Goal: Information Seeking & Learning: Find specific fact

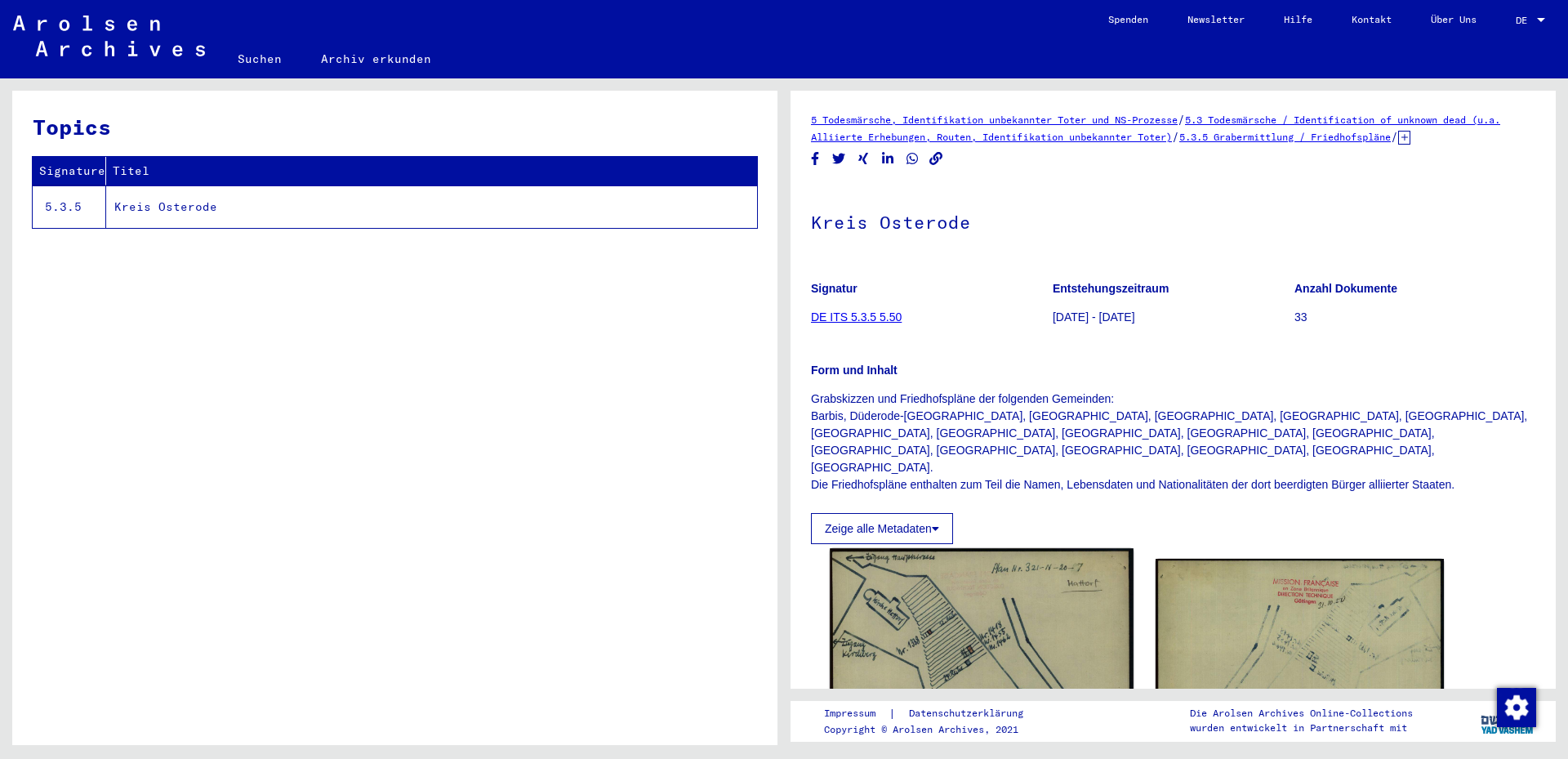
click at [968, 591] on img at bounding box center [981, 760] width 303 height 423
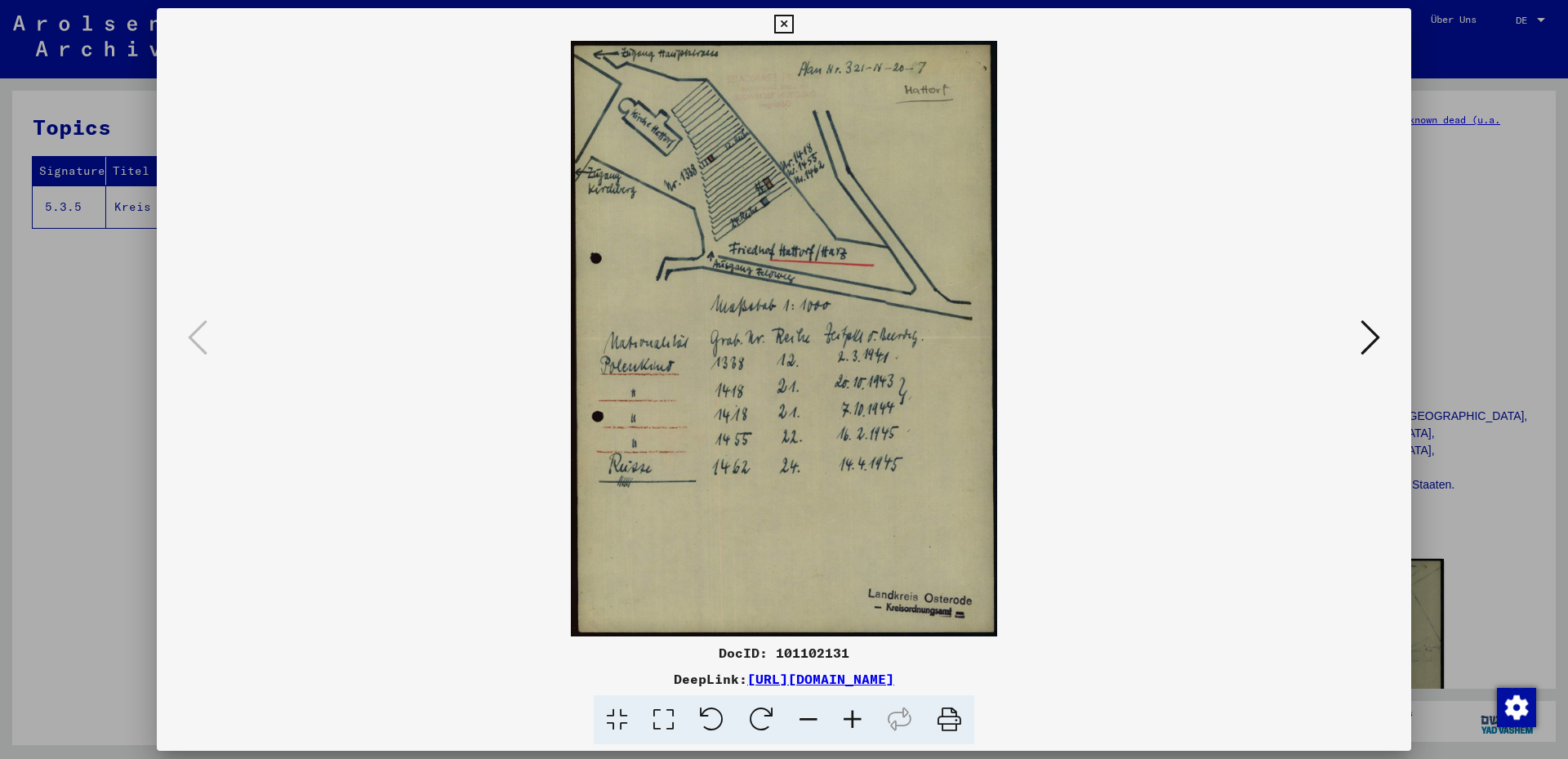
click at [759, 169] on img at bounding box center [784, 338] width 1143 height 596
click at [894, 674] on link "[URL][DOMAIN_NAME]" at bounding box center [821, 678] width 147 height 16
drag, startPoint x: 1099, startPoint y: 682, endPoint x: 574, endPoint y: 681, distance: 525.0
click at [574, 681] on div "DeepLink: [URL][DOMAIN_NAME]" at bounding box center [783, 679] width 1254 height 19
copy div "[URL][DOMAIN_NAME]"
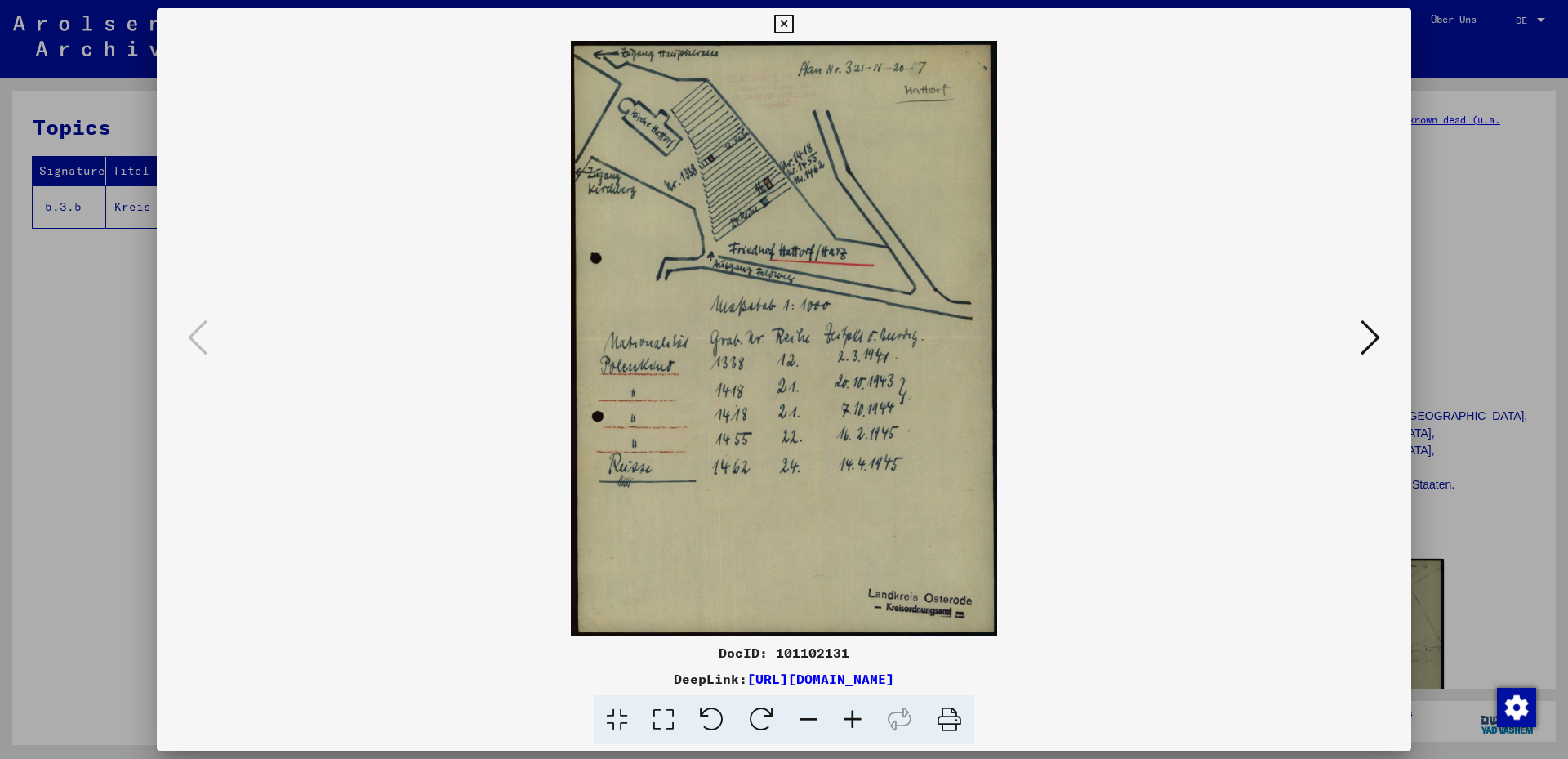
click at [1369, 332] on icon at bounding box center [1370, 337] width 19 height 40
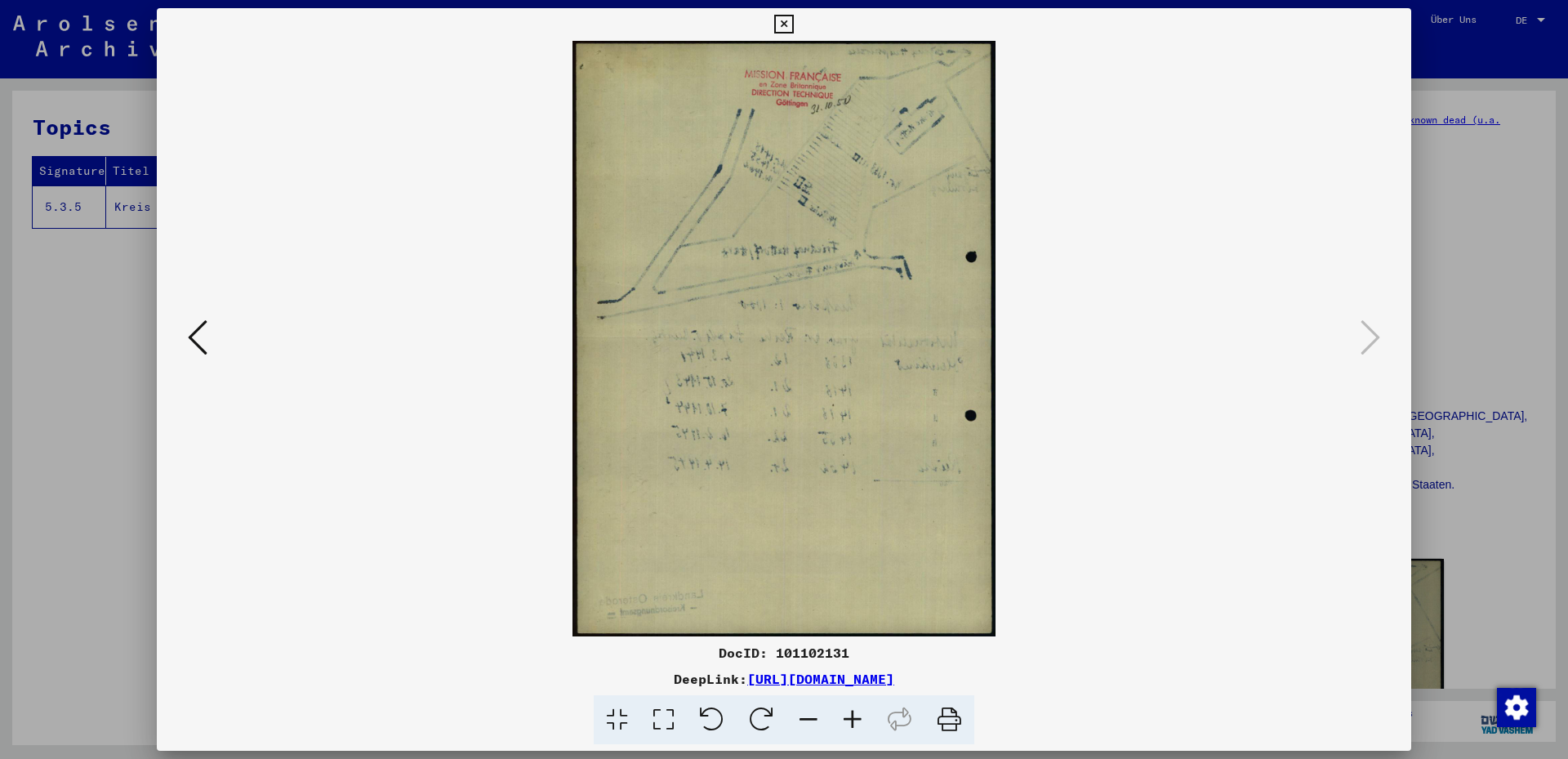
click at [195, 352] on icon at bounding box center [198, 337] width 19 height 40
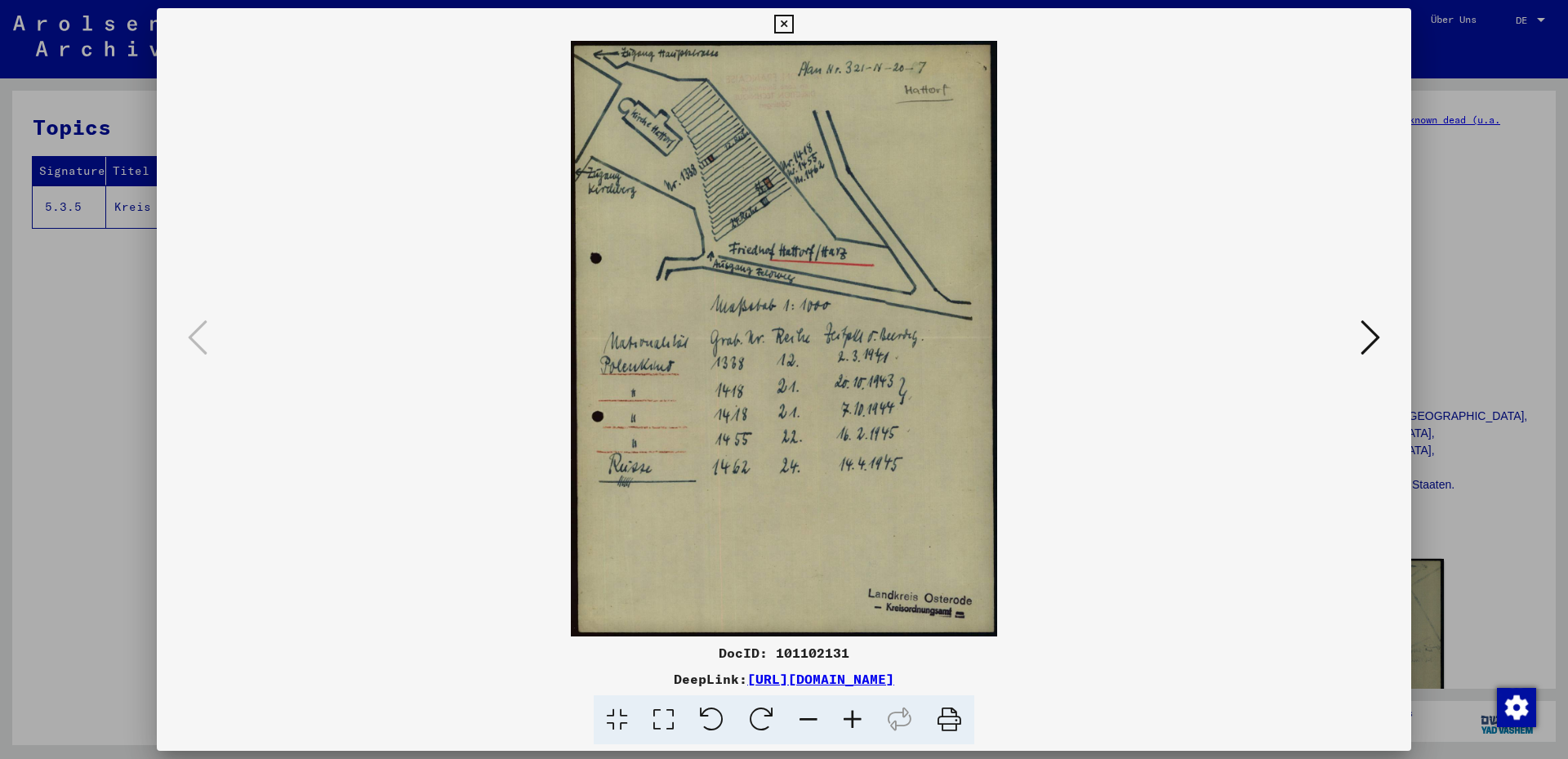
click at [129, 310] on div at bounding box center [784, 380] width 1568 height 759
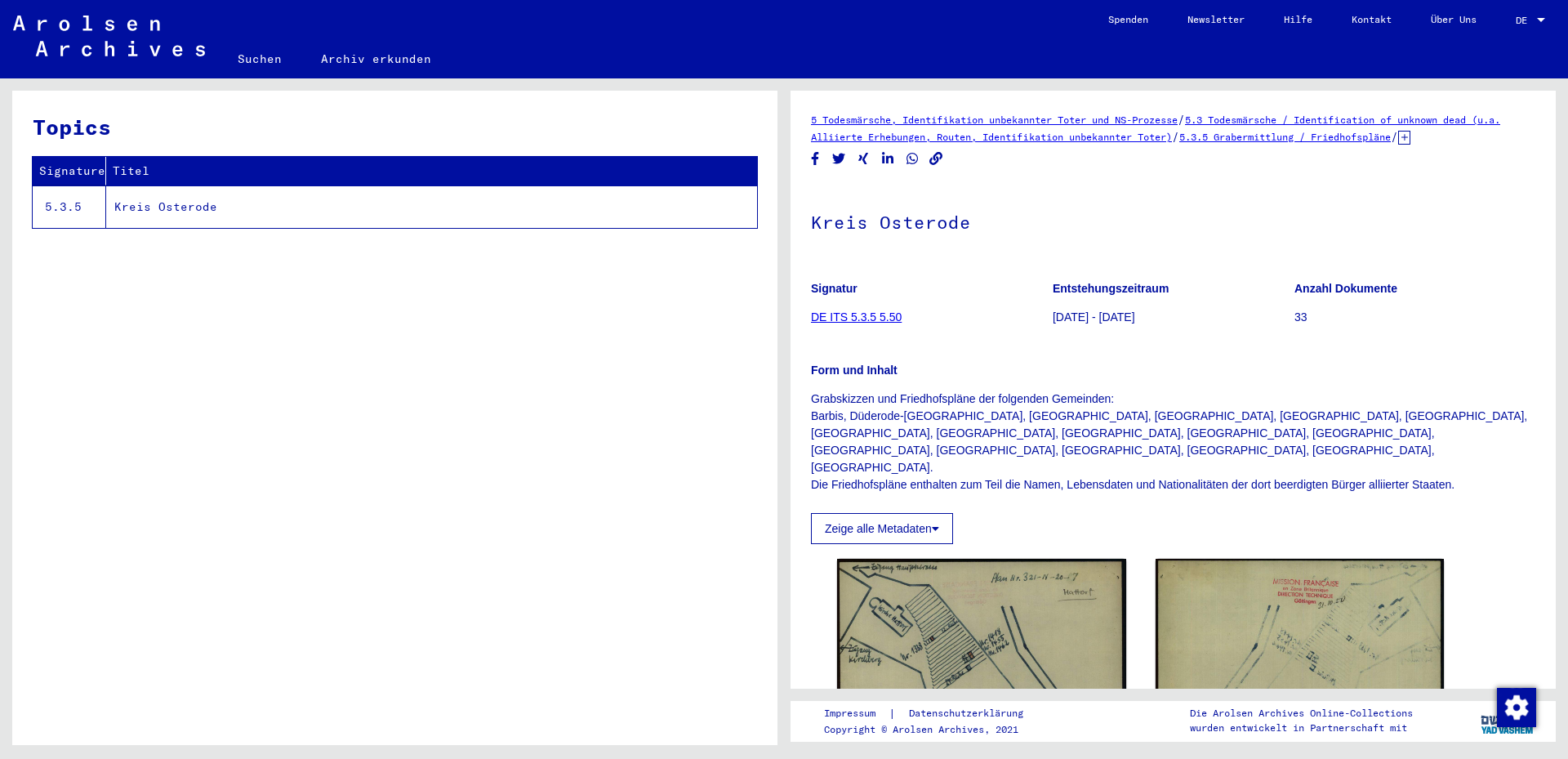
click at [1134, 404] on p "Grabskizzen und Friedhofspläne der folgenden Gemeinden: [GEOGRAPHIC_DATA], [GEO…" at bounding box center [1173, 441] width 724 height 103
click at [1090, 427] on p "Grabskizzen und Friedhofspläne der folgenden Gemeinden: [GEOGRAPHIC_DATA], [GEO…" at bounding box center [1173, 441] width 724 height 103
click at [1110, 436] on p "Grabskizzen und Friedhofspläne der folgenden Gemeinden: [GEOGRAPHIC_DATA], [GEO…" at bounding box center [1173, 441] width 724 height 103
click at [1148, 319] on p "[DATE] - [DATE]" at bounding box center [1173, 318] width 241 height 17
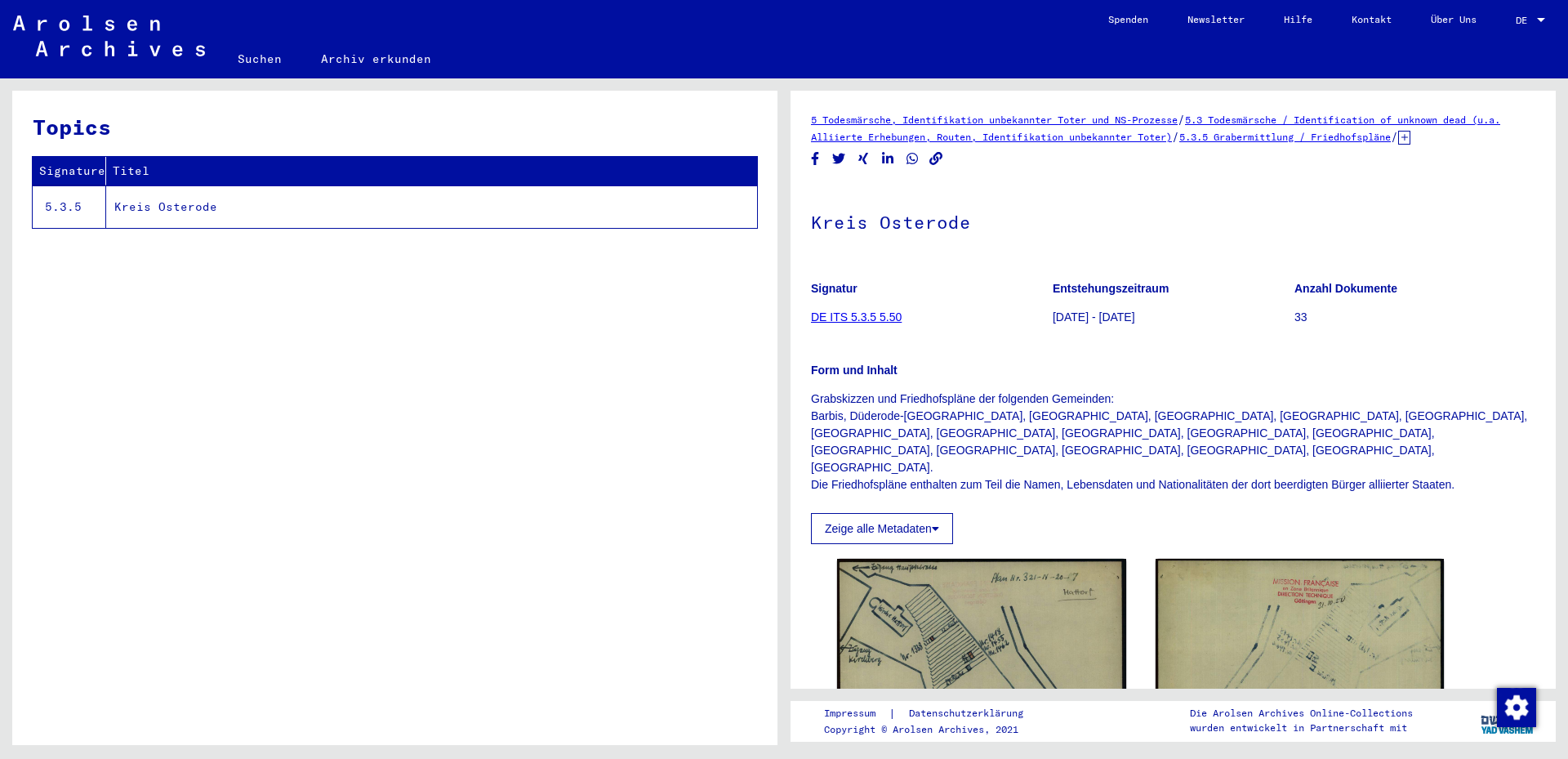
click at [1295, 316] on p "33" at bounding box center [1415, 318] width 241 height 17
drag, startPoint x: 1286, startPoint y: 316, endPoint x: 1274, endPoint y: 321, distance: 13.0
click at [1295, 318] on mat-grid-tile "Anzahl Dokumente 33" at bounding box center [1415, 305] width 241 height 73
click at [888, 314] on link "DE ITS 5.3.5 5.50" at bounding box center [856, 317] width 91 height 14
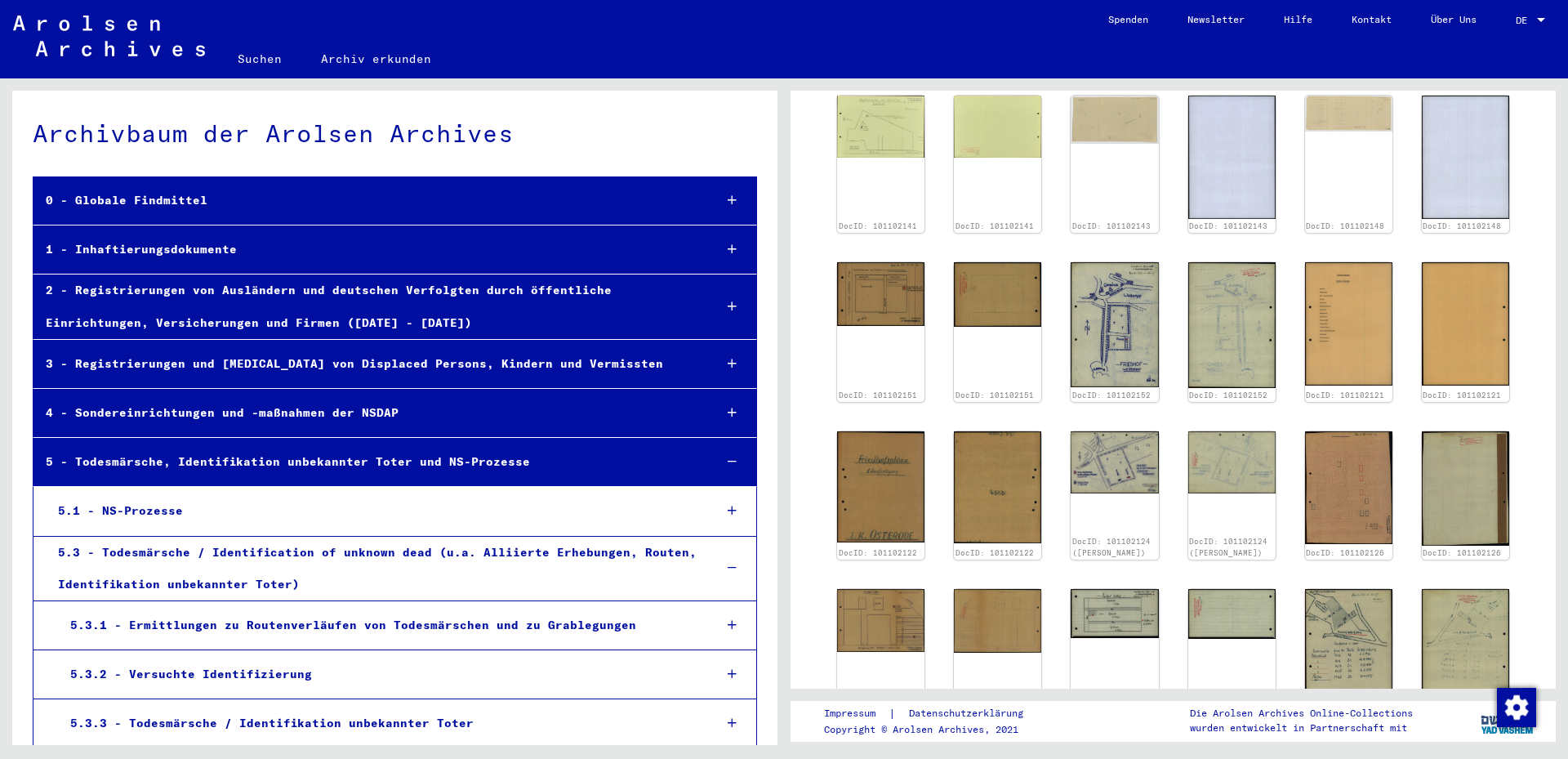
scroll to position [529, 0]
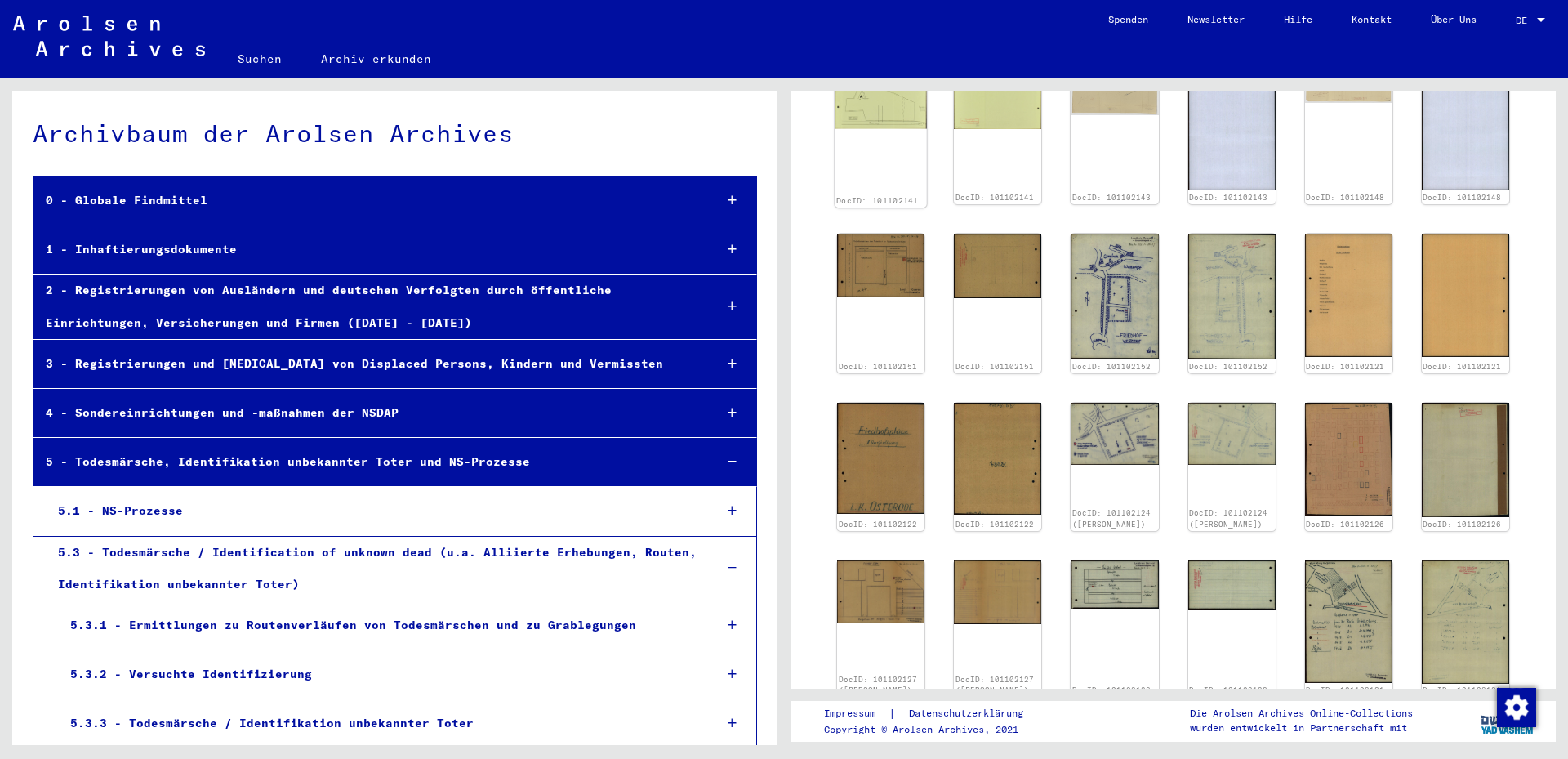
click at [846, 109] on div "DocID: 101102141" at bounding box center [881, 135] width 93 height 144
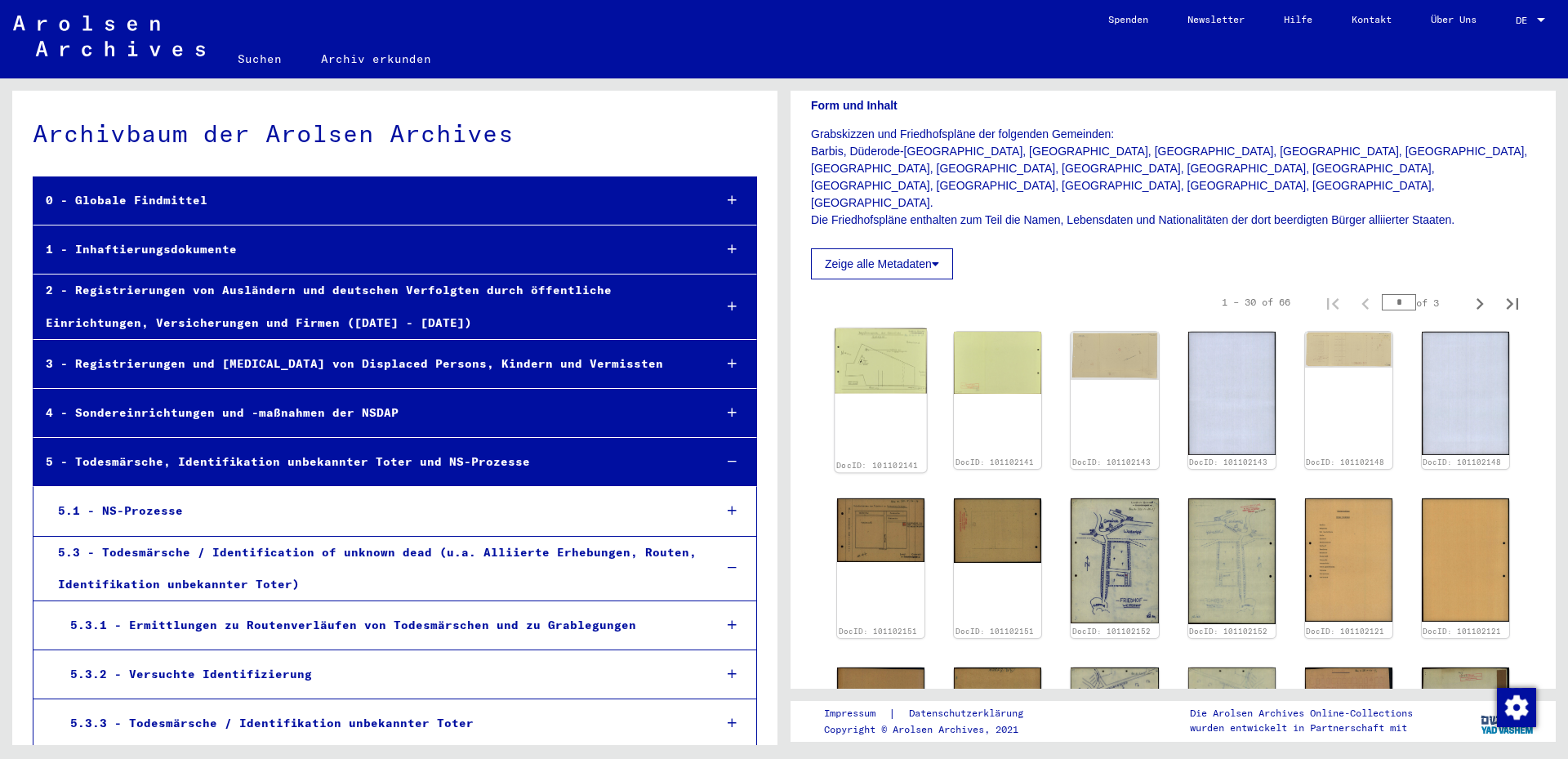
click at [880, 345] on img at bounding box center [881, 361] width 93 height 66
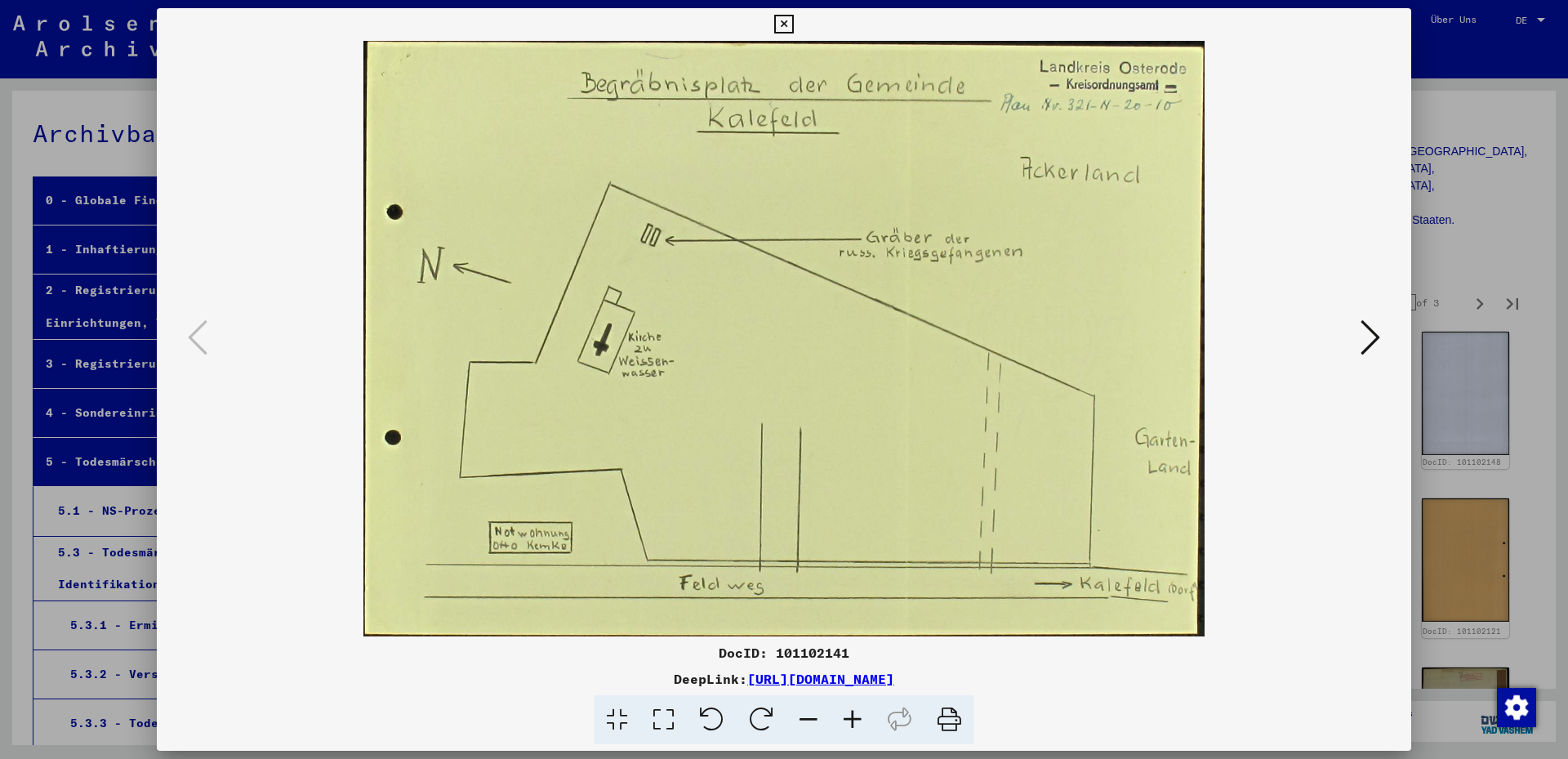
scroll to position [247, 0]
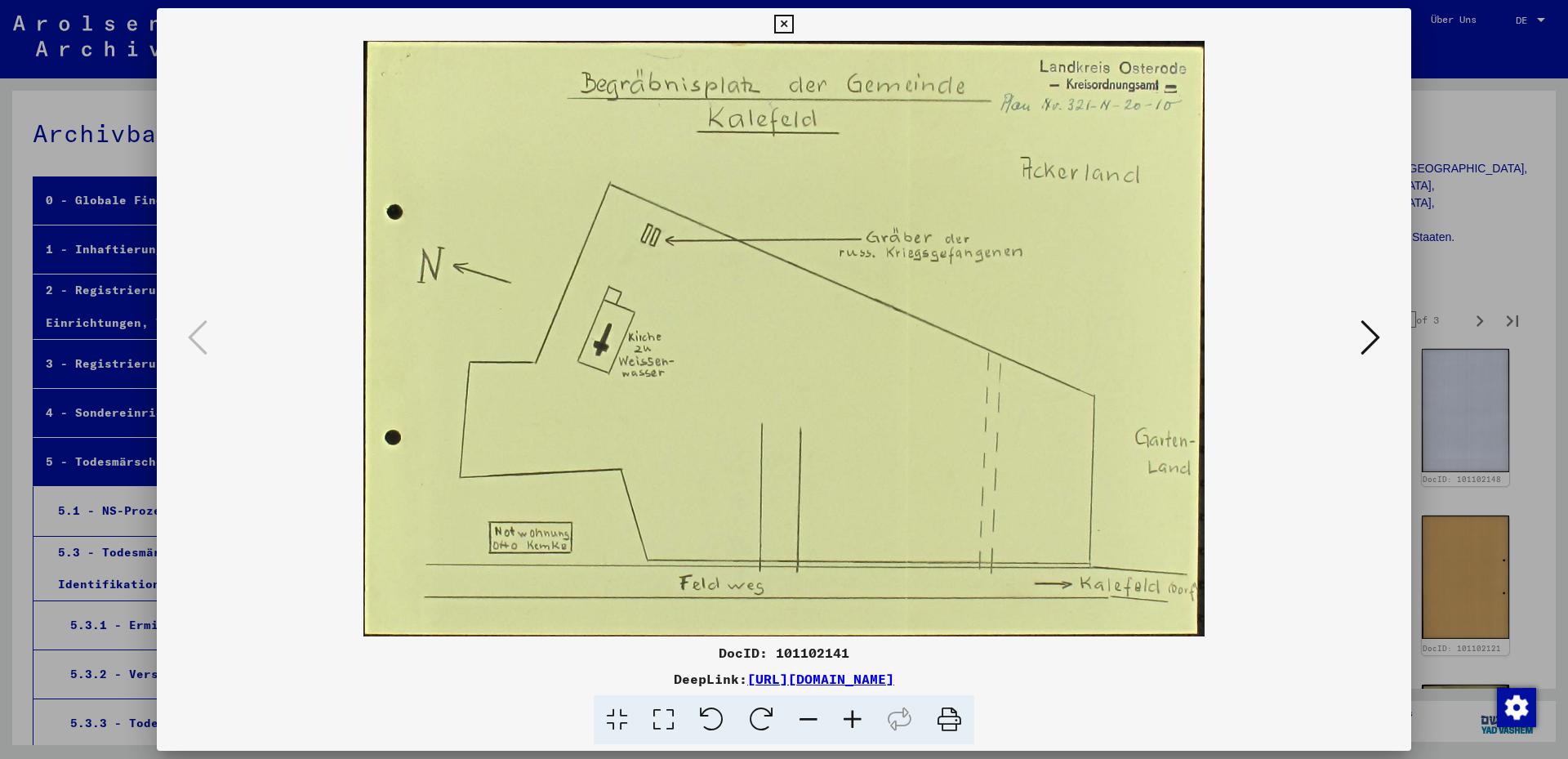
click at [1372, 345] on icon at bounding box center [1370, 337] width 19 height 40
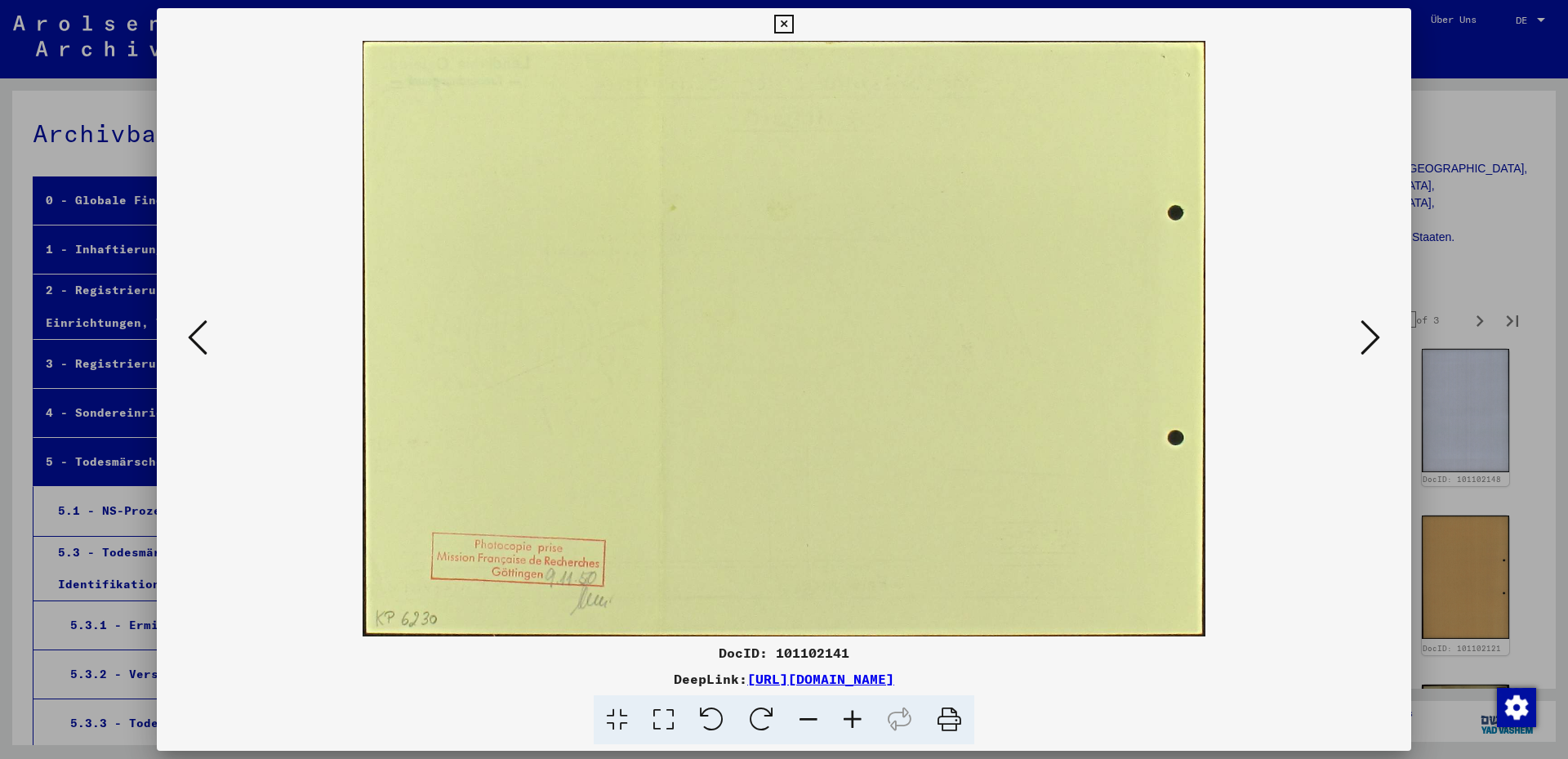
click at [1370, 346] on icon at bounding box center [1370, 337] width 19 height 40
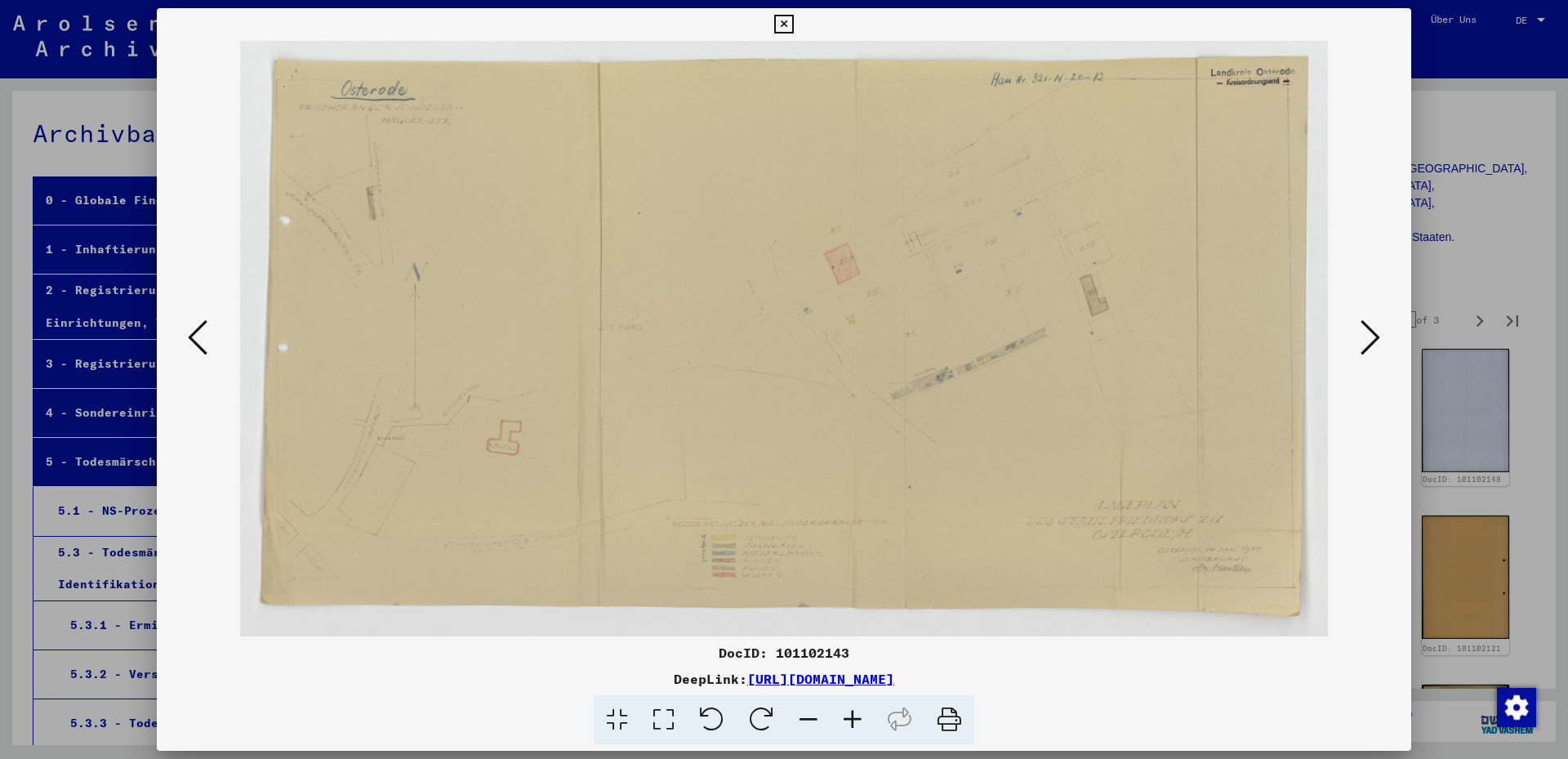
click at [1369, 346] on icon at bounding box center [1370, 337] width 19 height 40
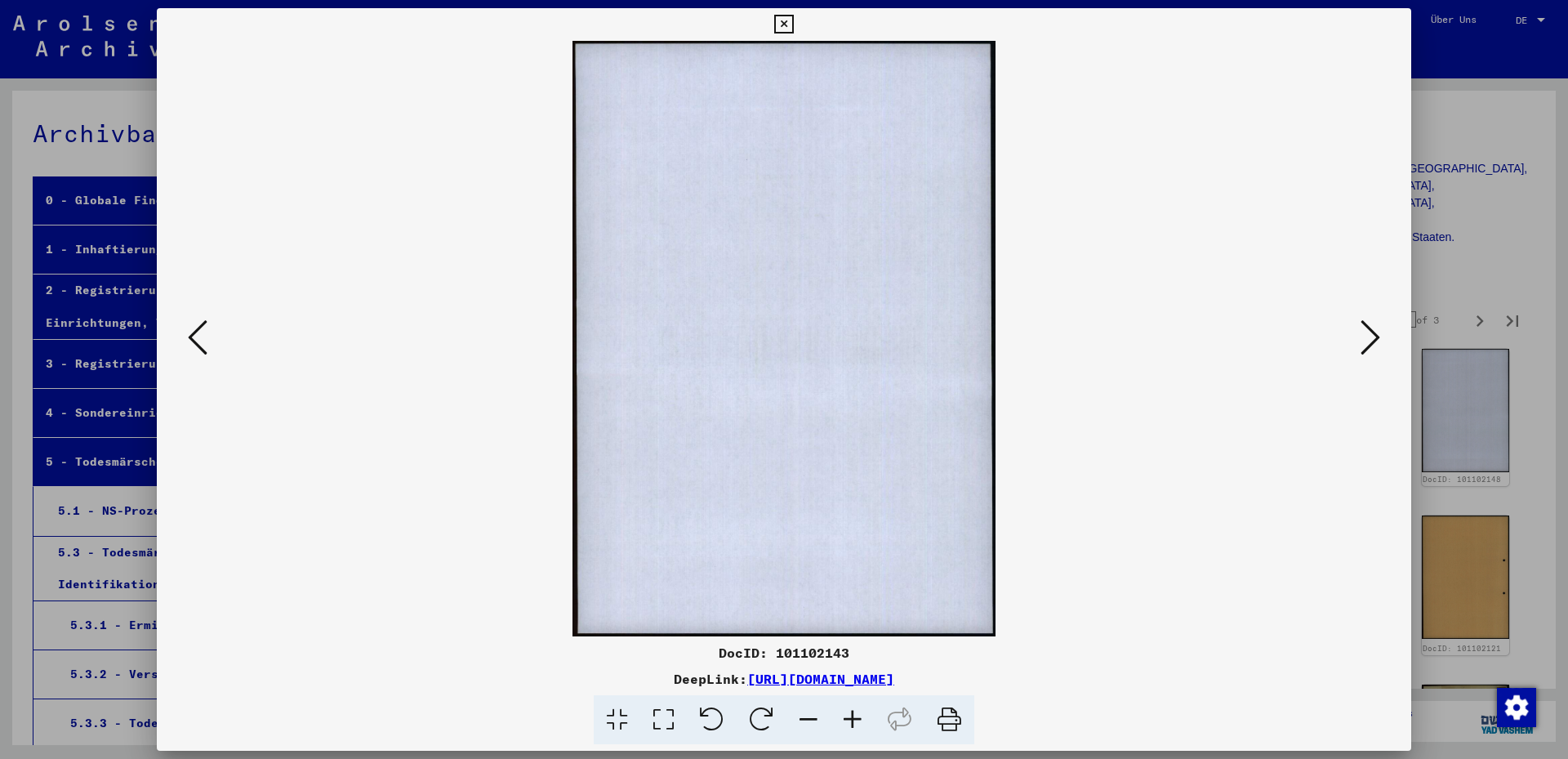
click at [1369, 347] on icon at bounding box center [1370, 337] width 19 height 40
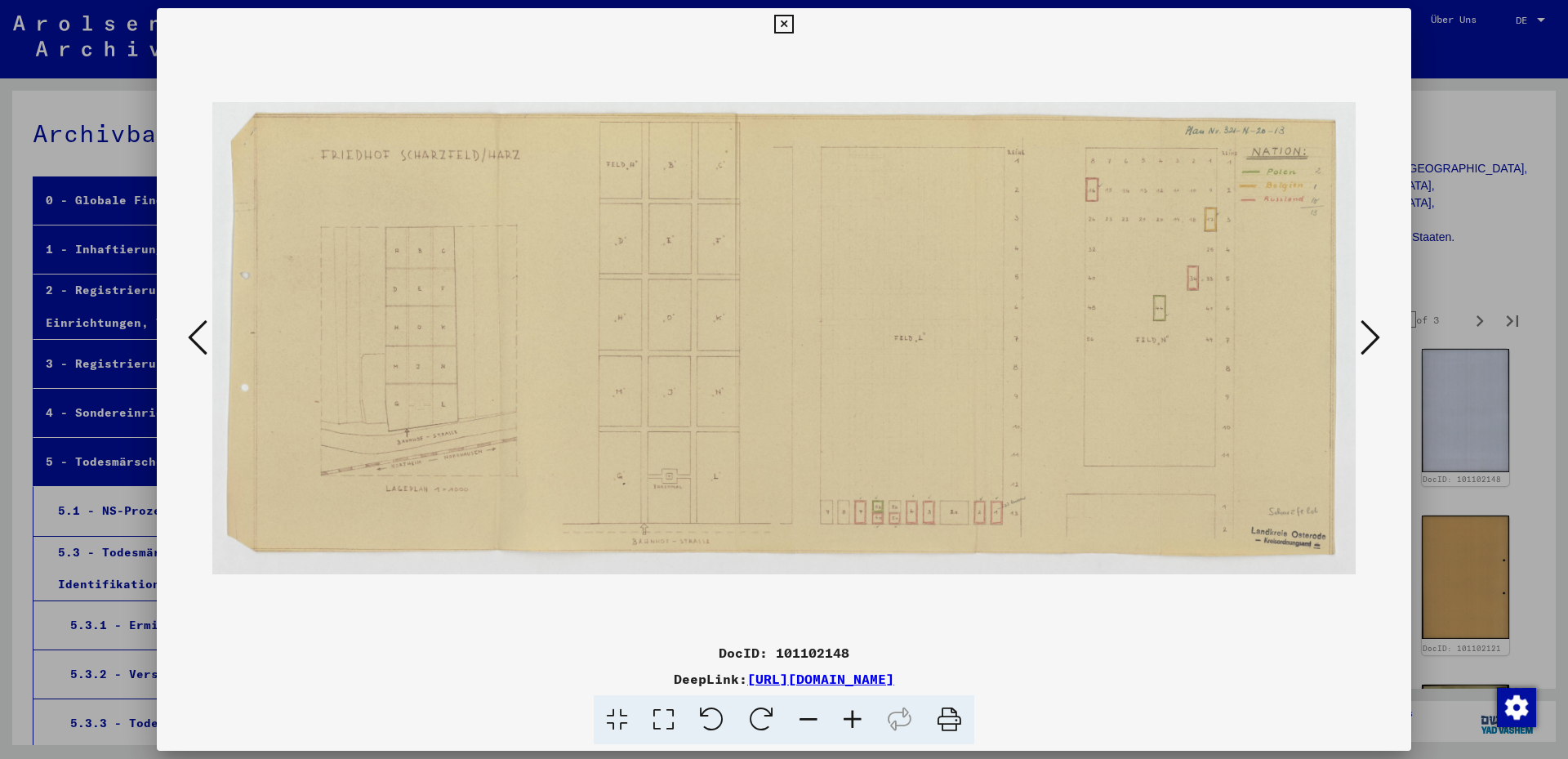
click at [1369, 347] on icon at bounding box center [1370, 337] width 19 height 40
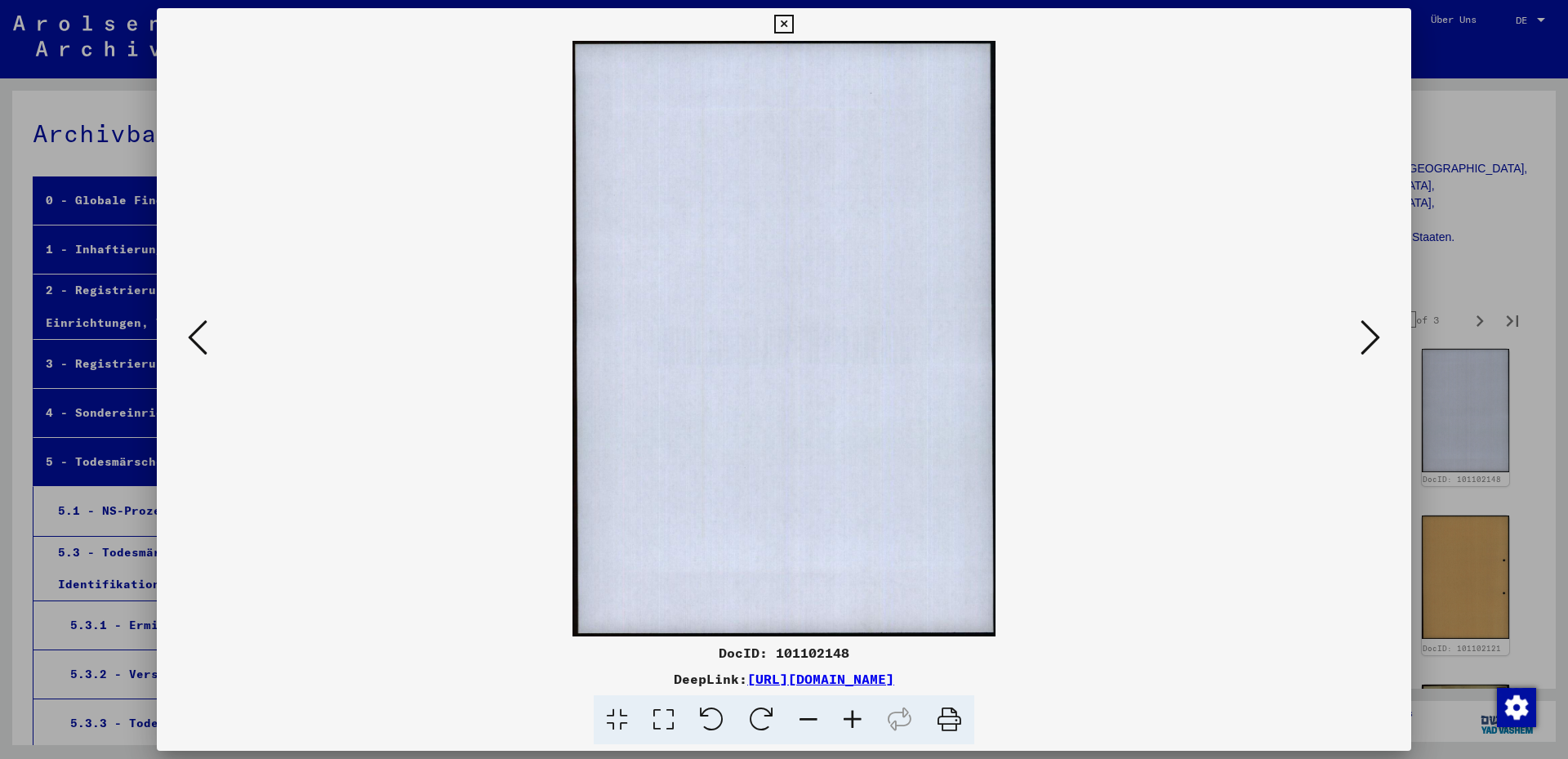
click at [1369, 347] on icon at bounding box center [1370, 337] width 19 height 40
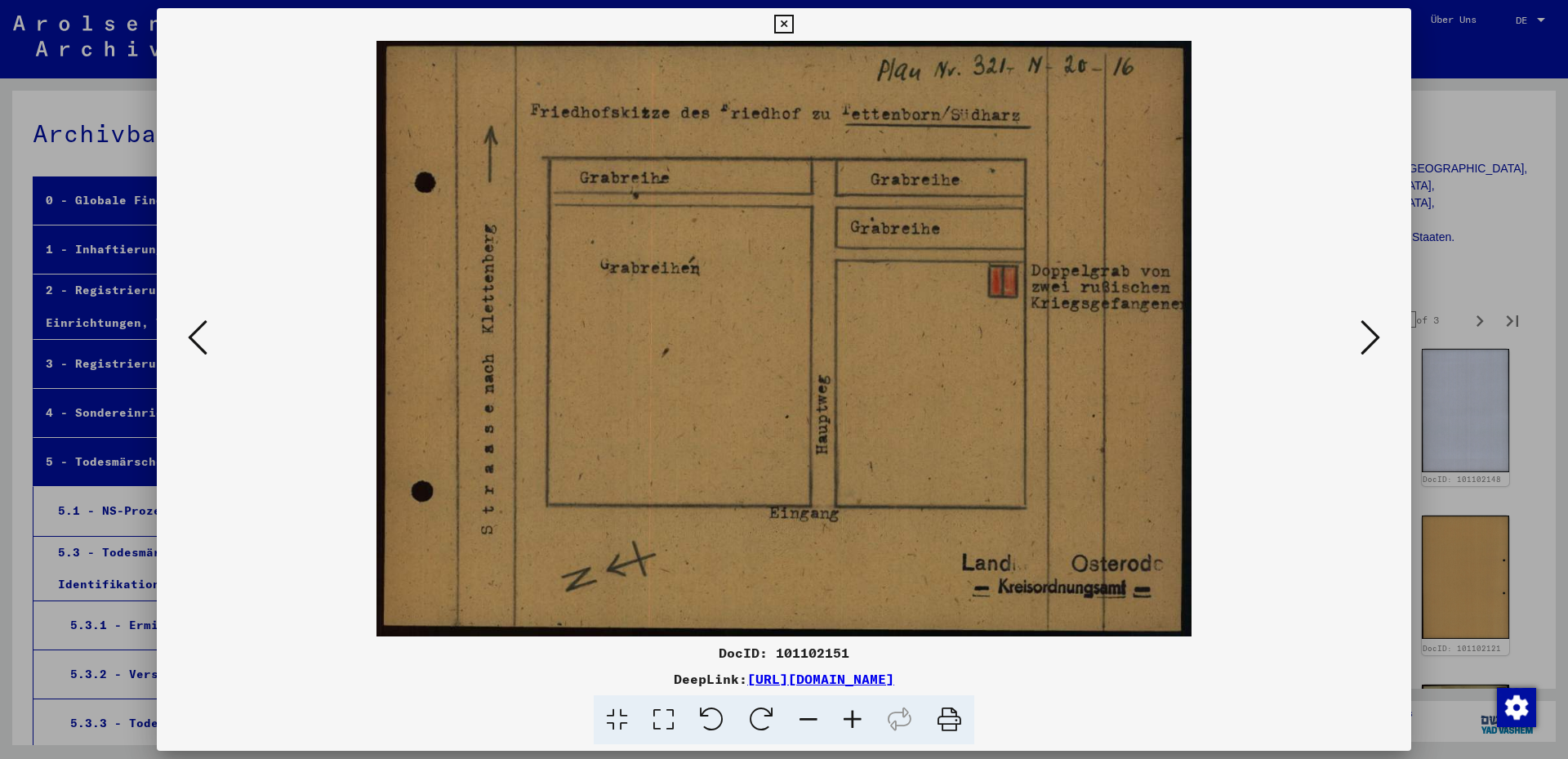
click at [1369, 347] on icon at bounding box center [1370, 337] width 19 height 40
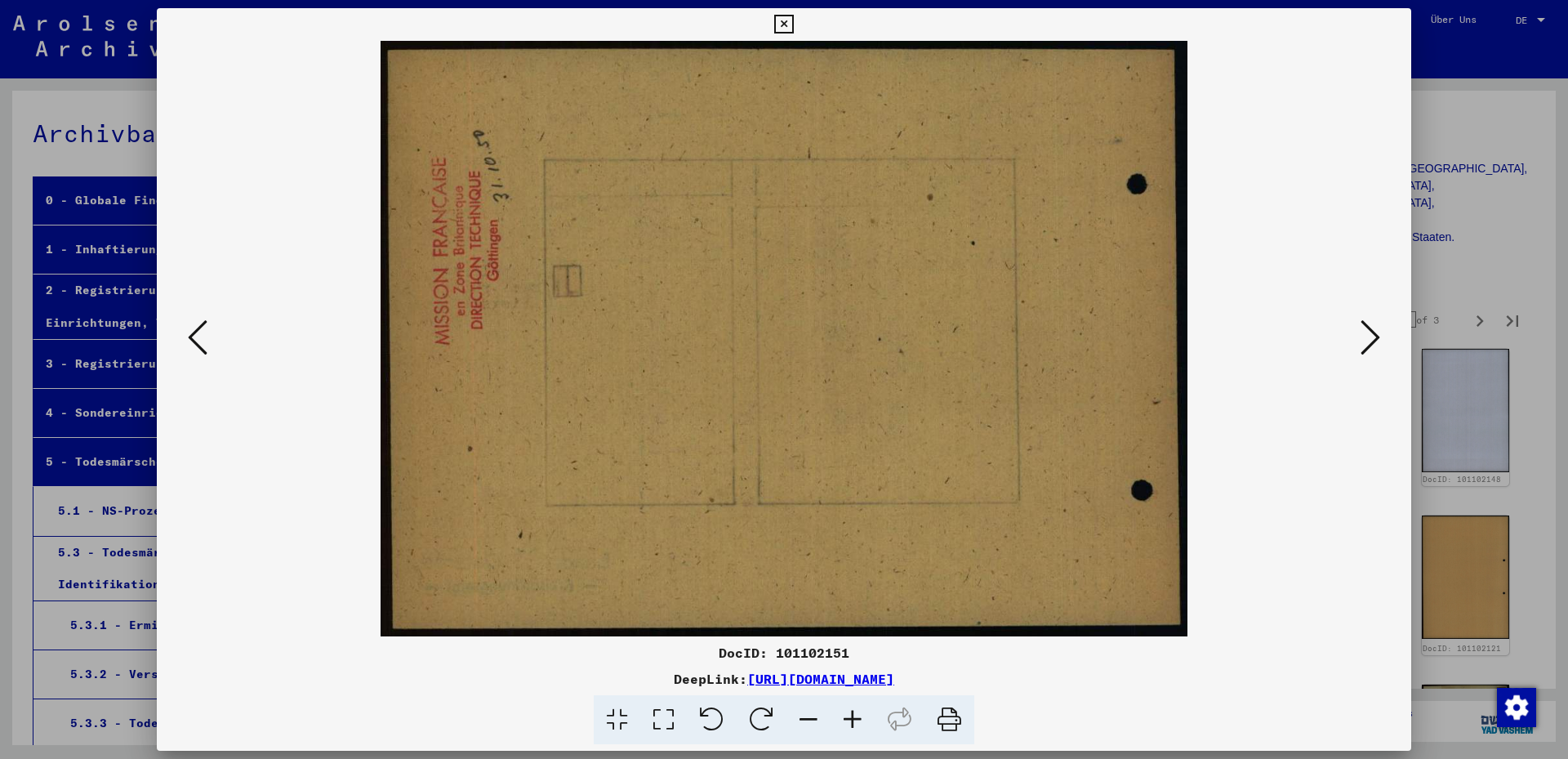
click at [1366, 347] on icon at bounding box center [1370, 337] width 19 height 40
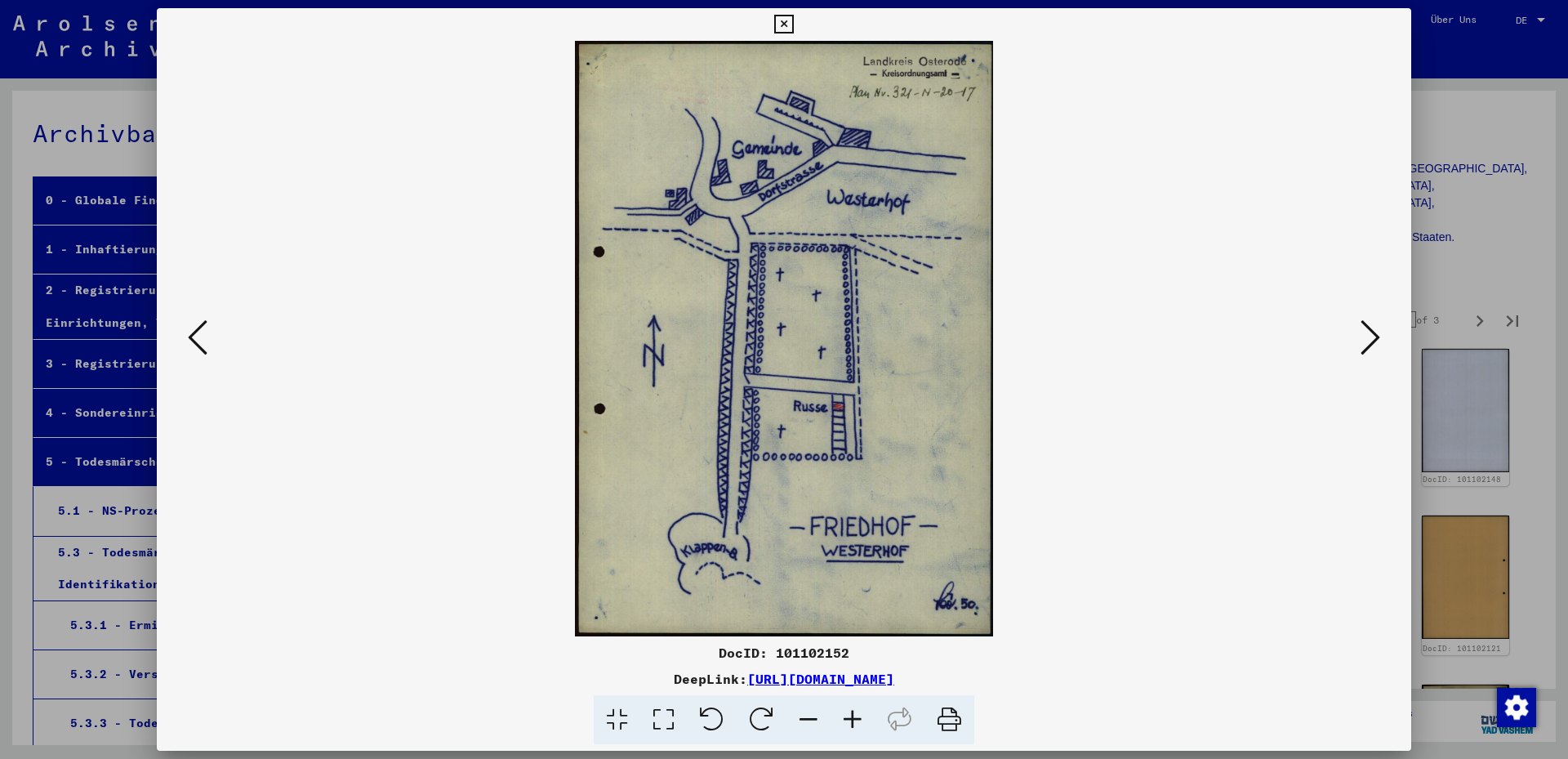
click at [193, 336] on icon at bounding box center [198, 337] width 19 height 40
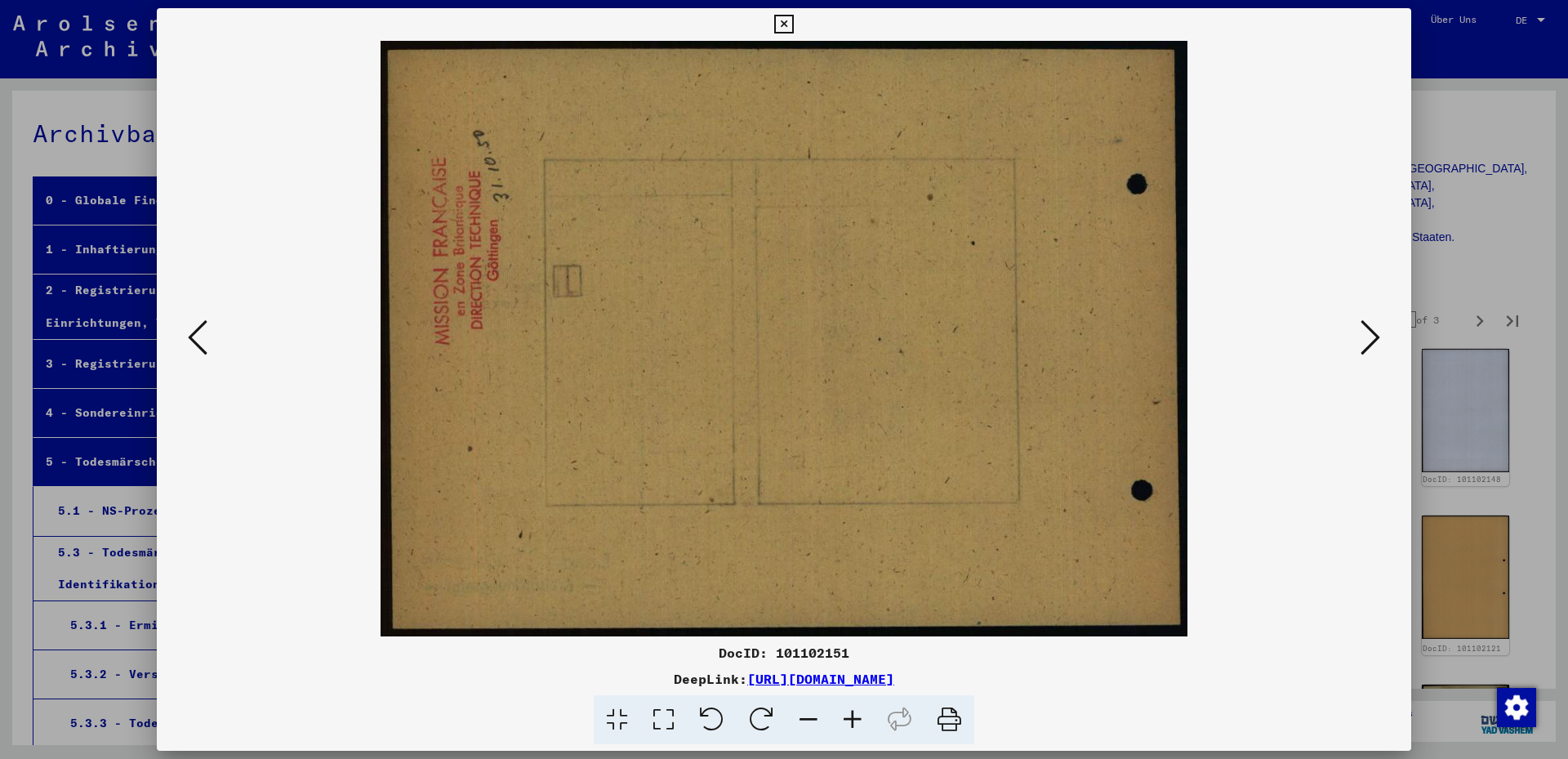
click at [1379, 340] on icon at bounding box center [1370, 337] width 19 height 40
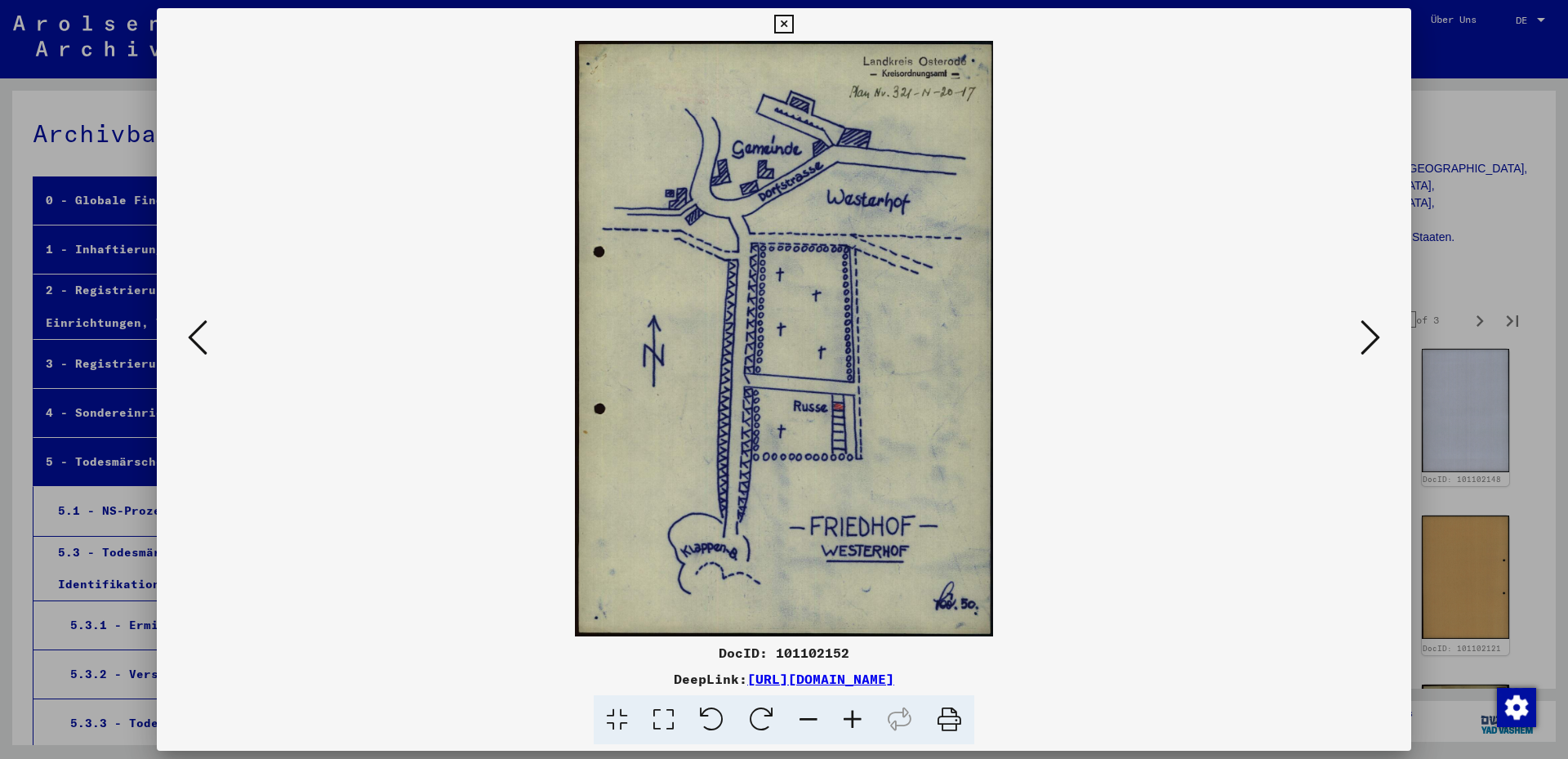
click at [1379, 339] on icon at bounding box center [1370, 337] width 19 height 40
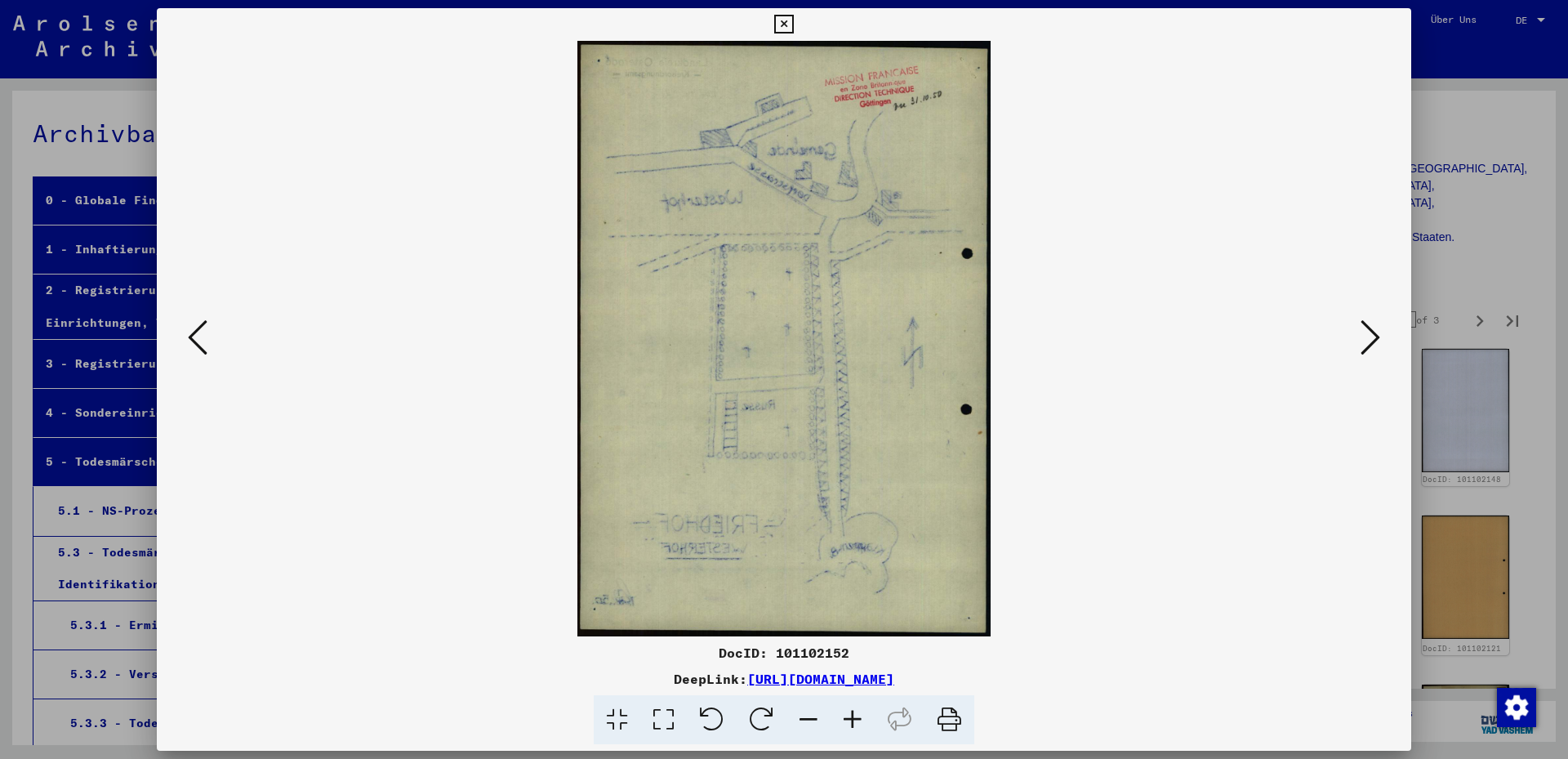
click at [1379, 339] on icon at bounding box center [1370, 337] width 19 height 40
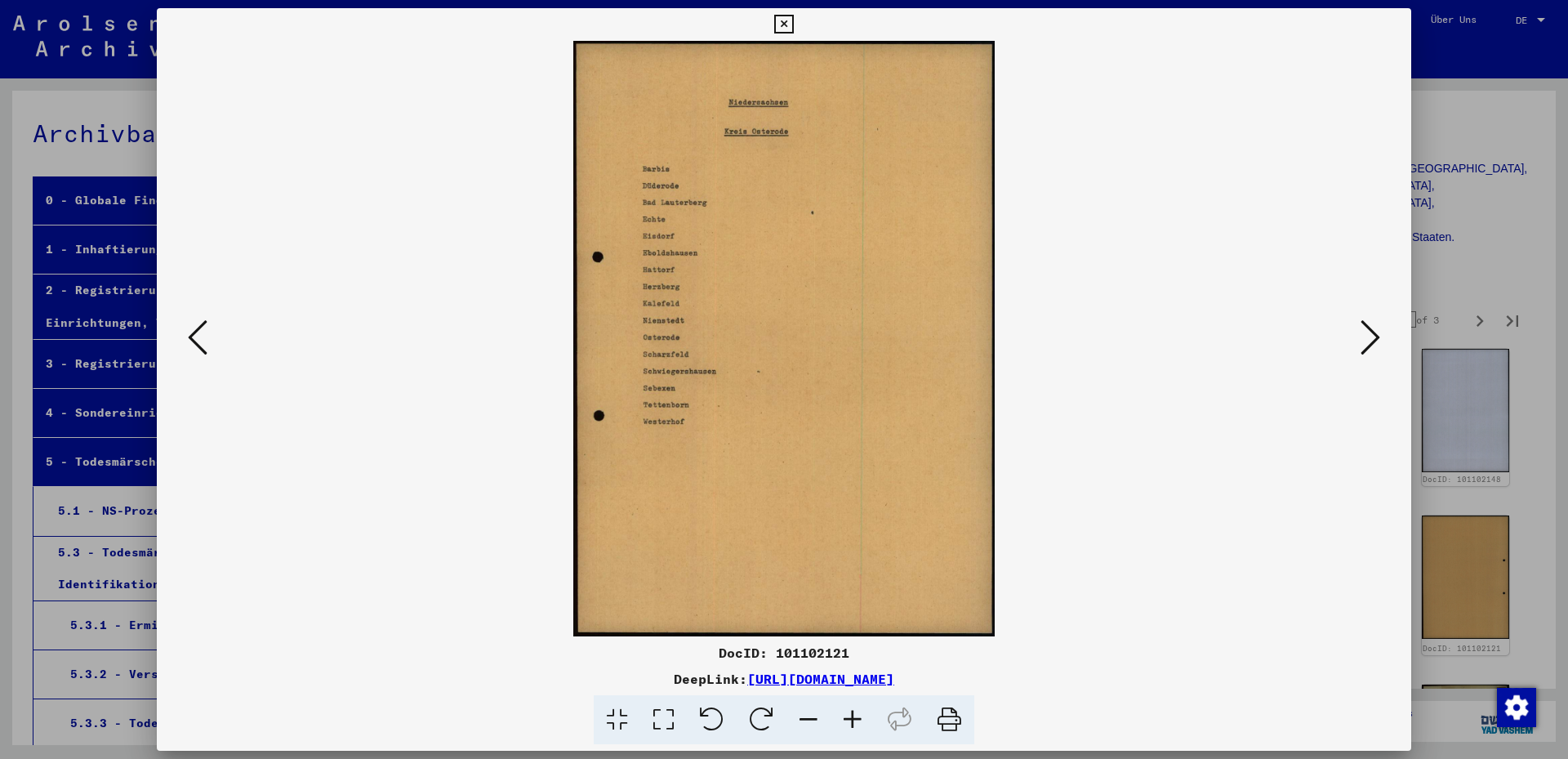
click at [1379, 339] on icon at bounding box center [1370, 337] width 19 height 40
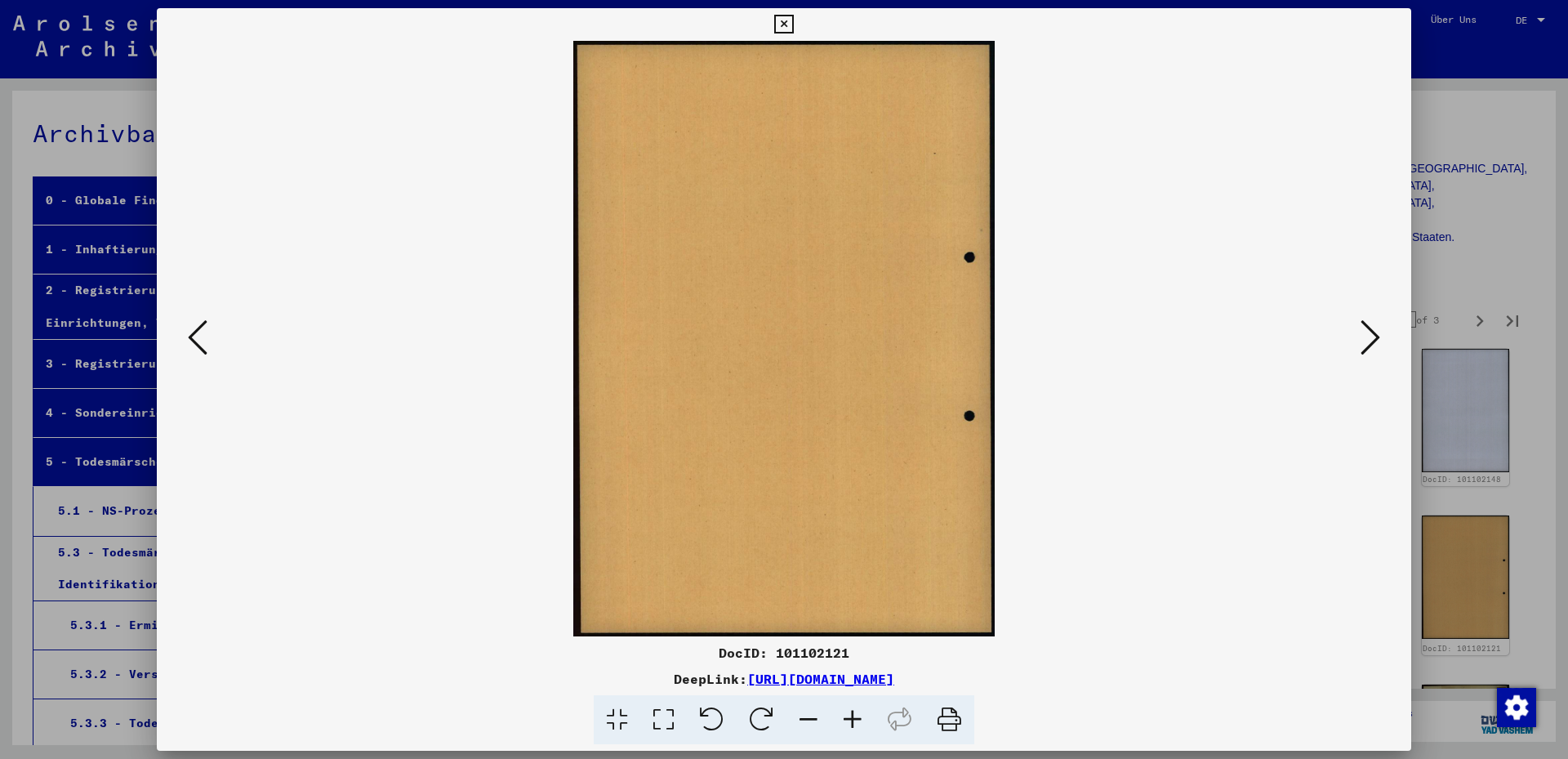
click at [1379, 339] on icon at bounding box center [1370, 337] width 19 height 40
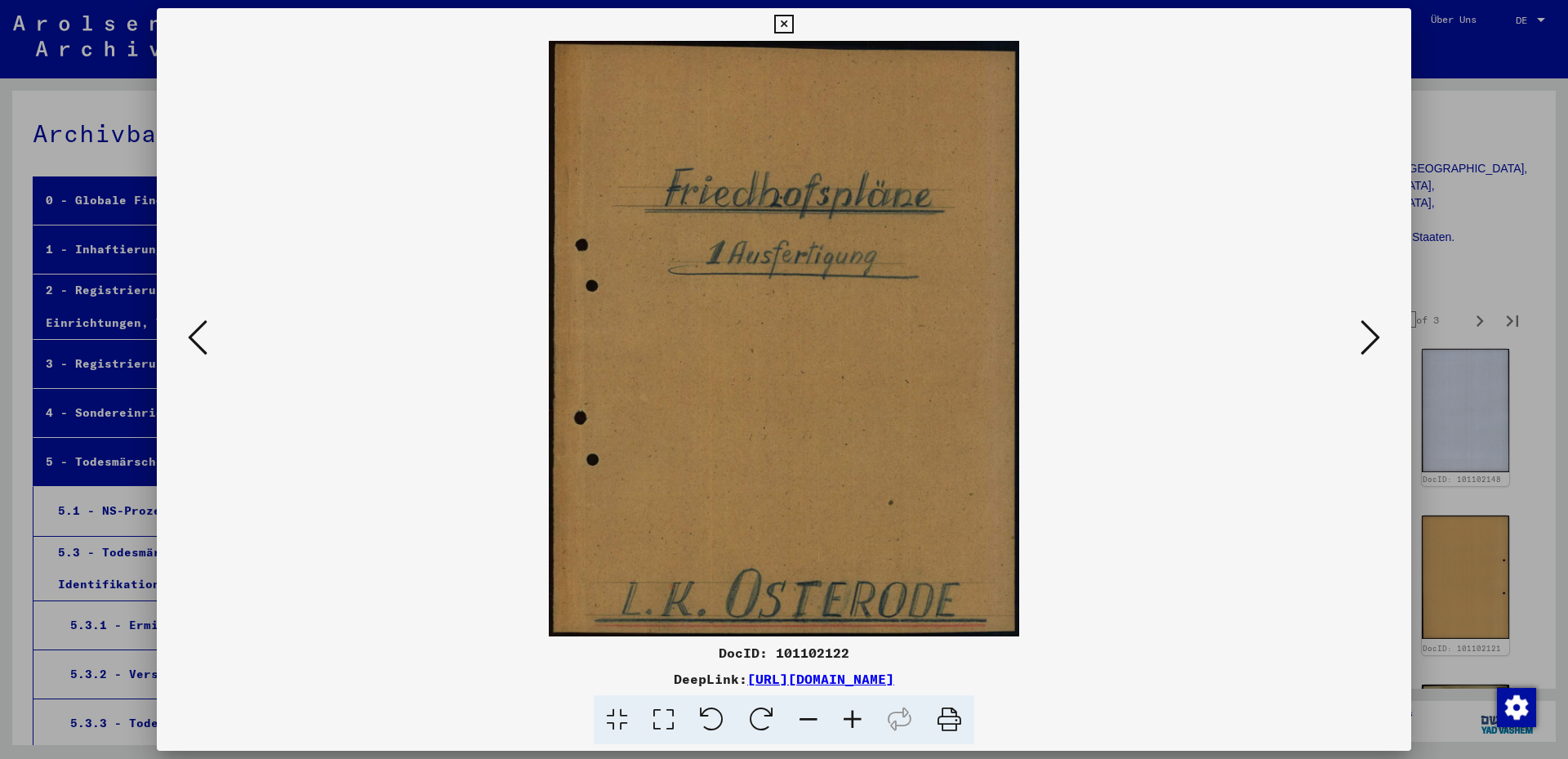
click at [1379, 339] on icon at bounding box center [1370, 337] width 19 height 40
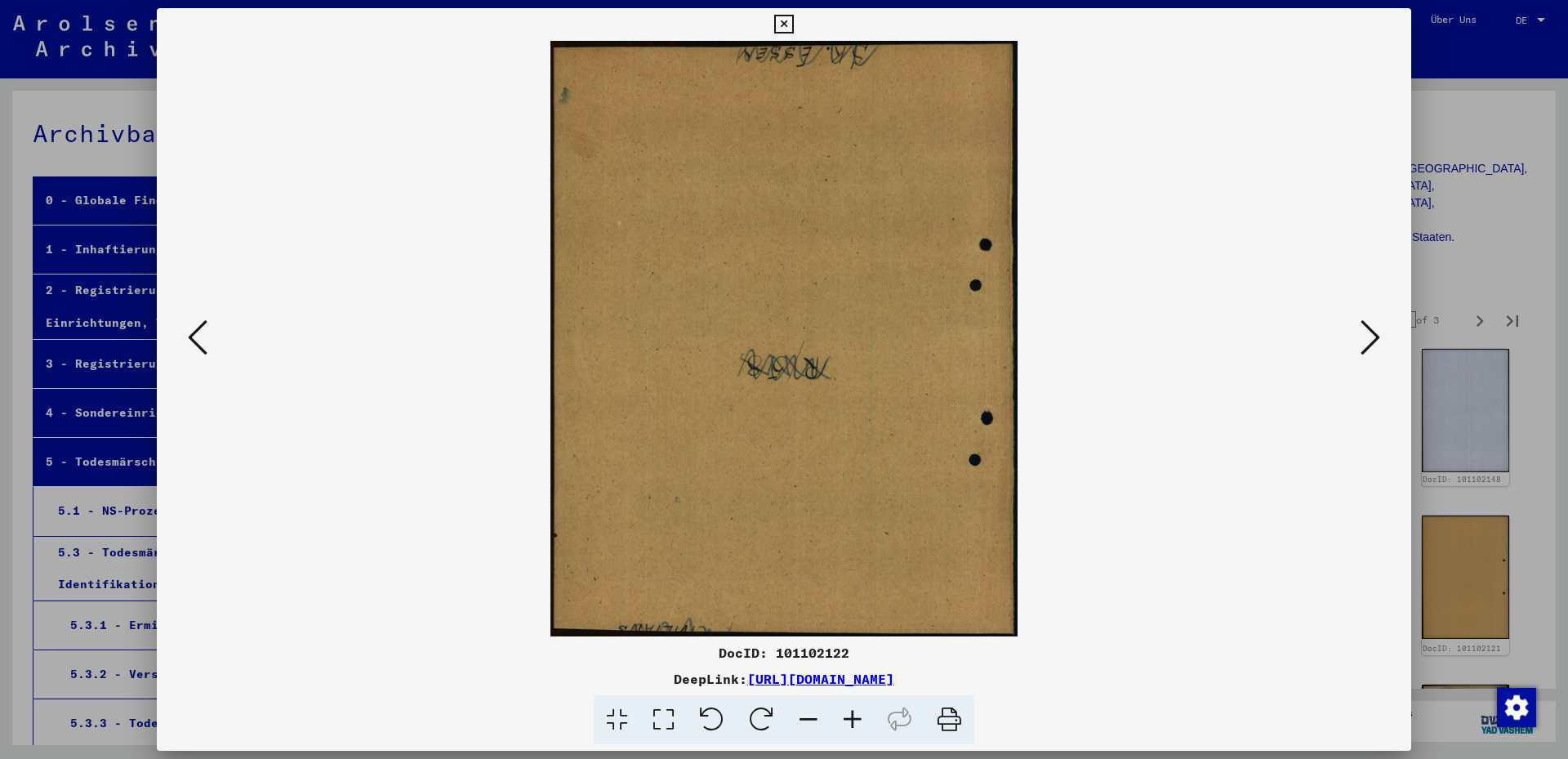
click at [1379, 339] on icon at bounding box center [1370, 337] width 19 height 40
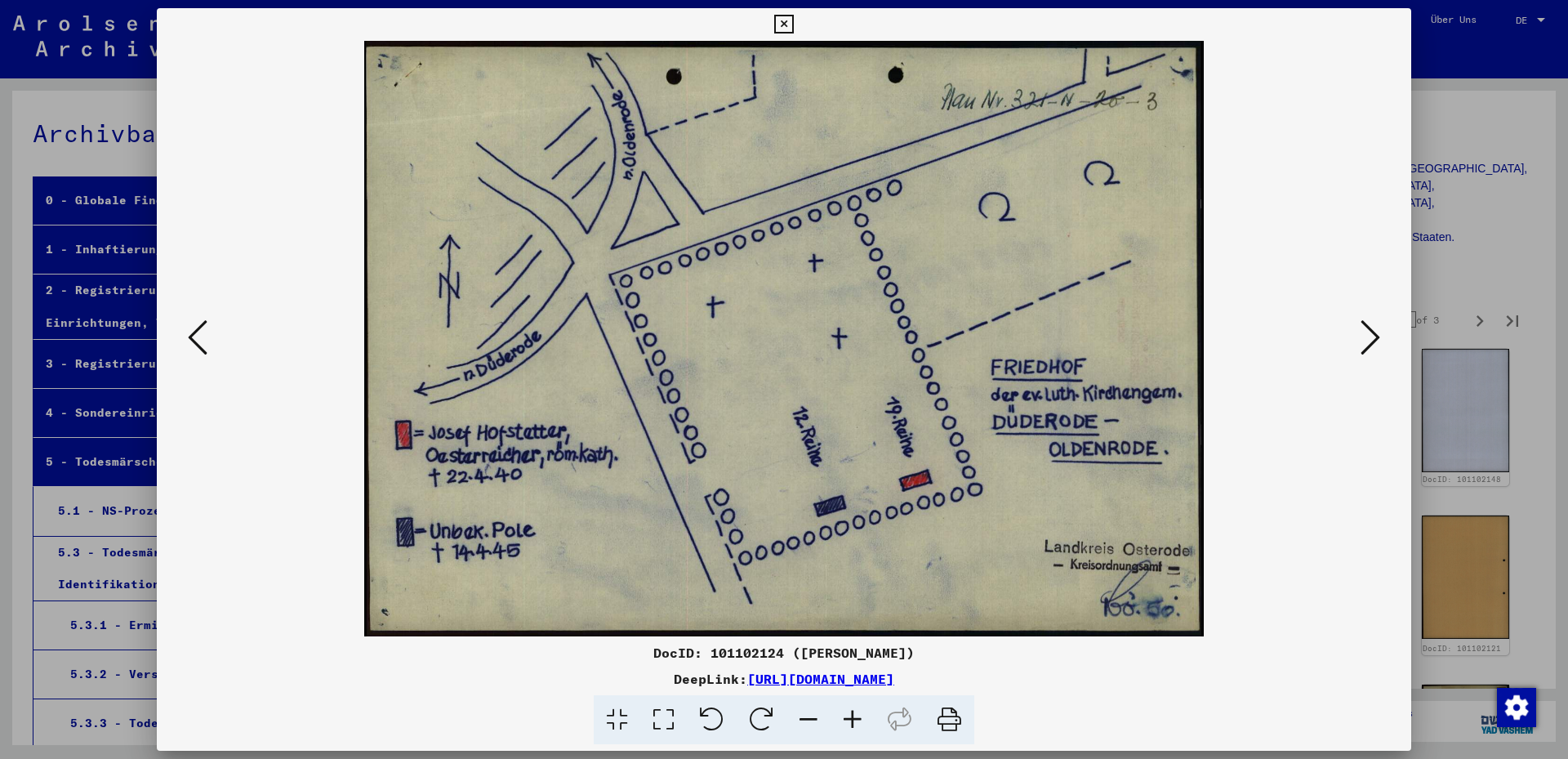
click at [1379, 339] on icon at bounding box center [1370, 337] width 19 height 40
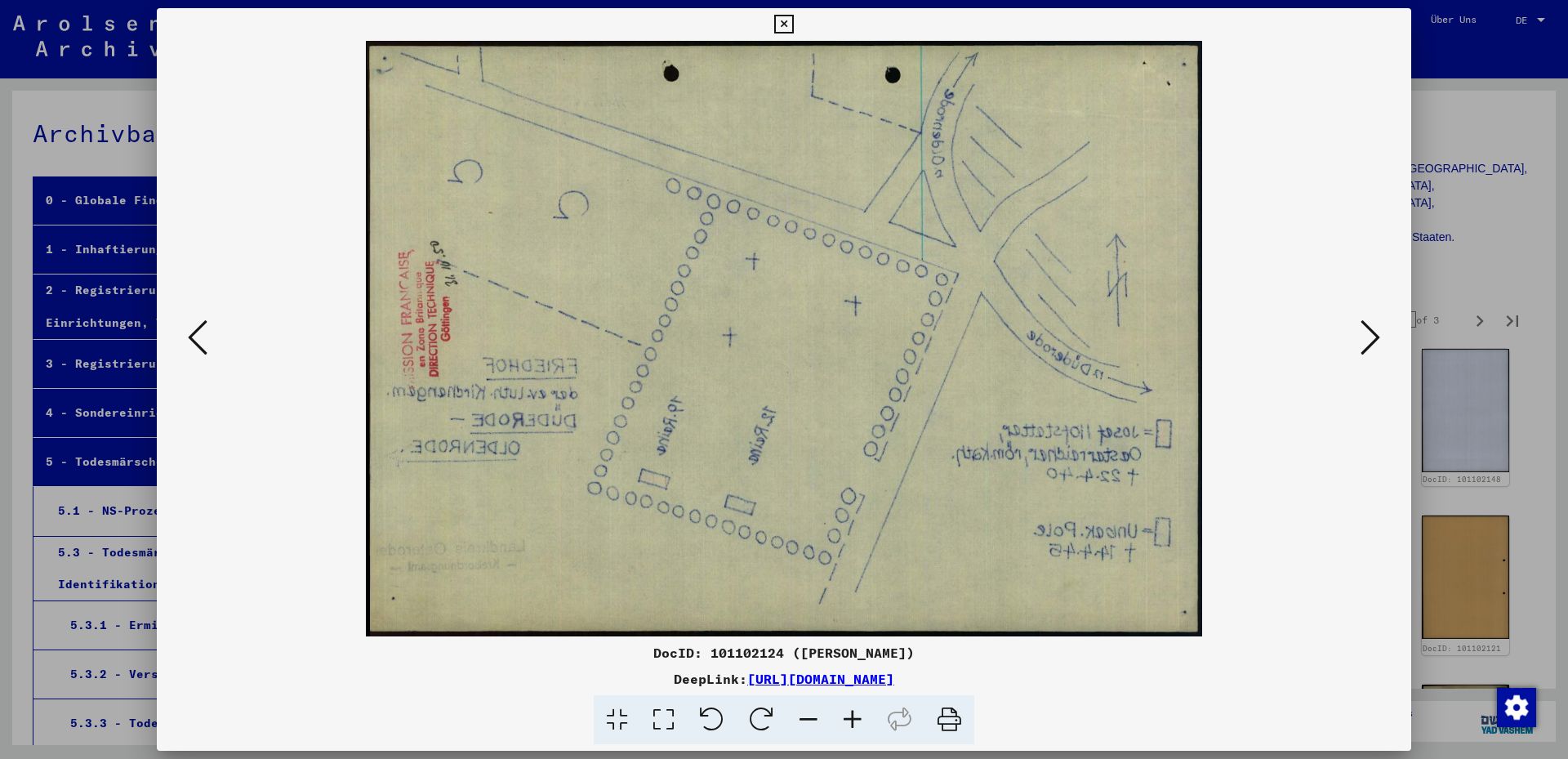
click at [1379, 339] on icon at bounding box center [1370, 337] width 19 height 40
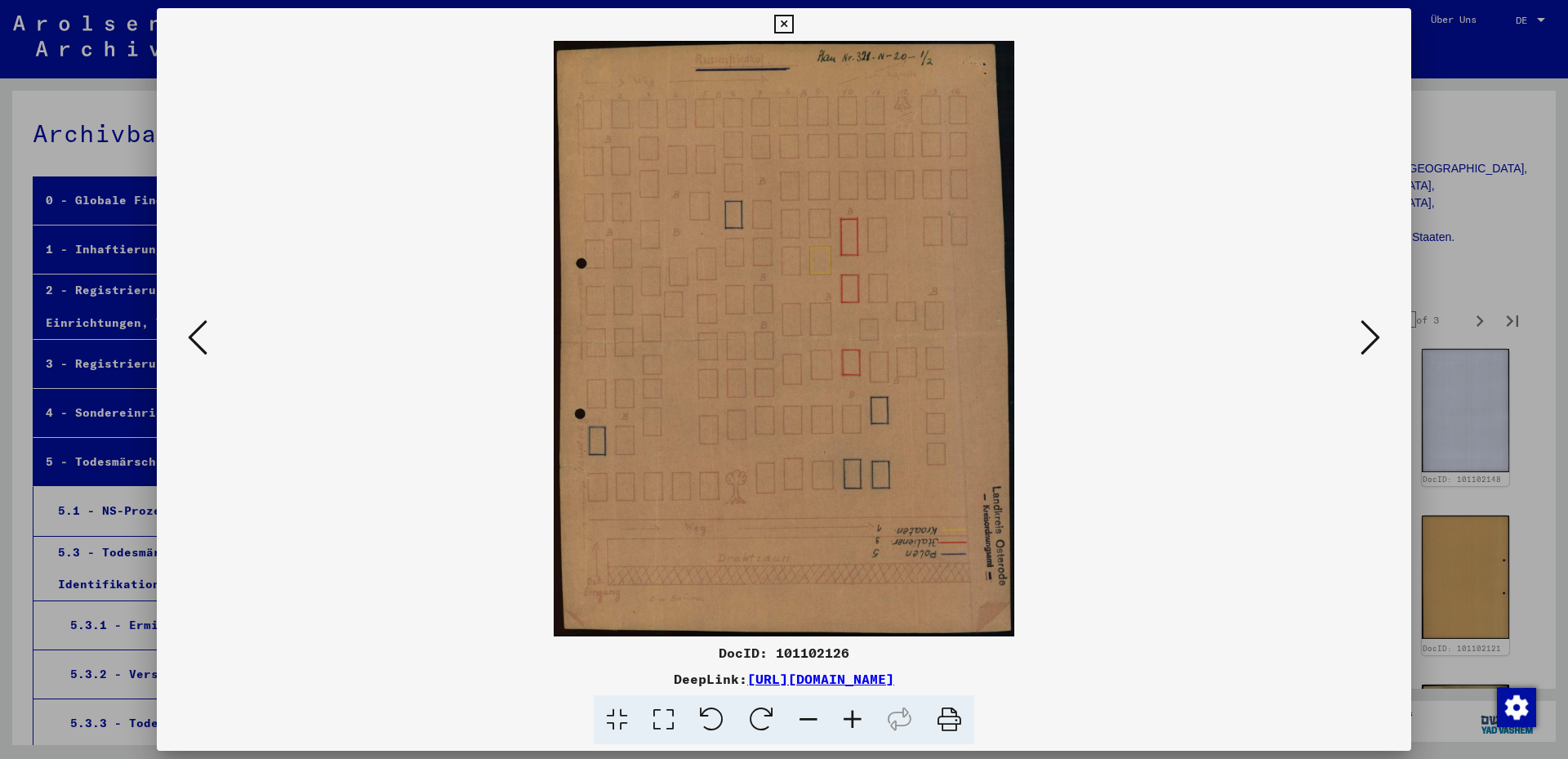
click at [1379, 339] on icon at bounding box center [1370, 337] width 19 height 40
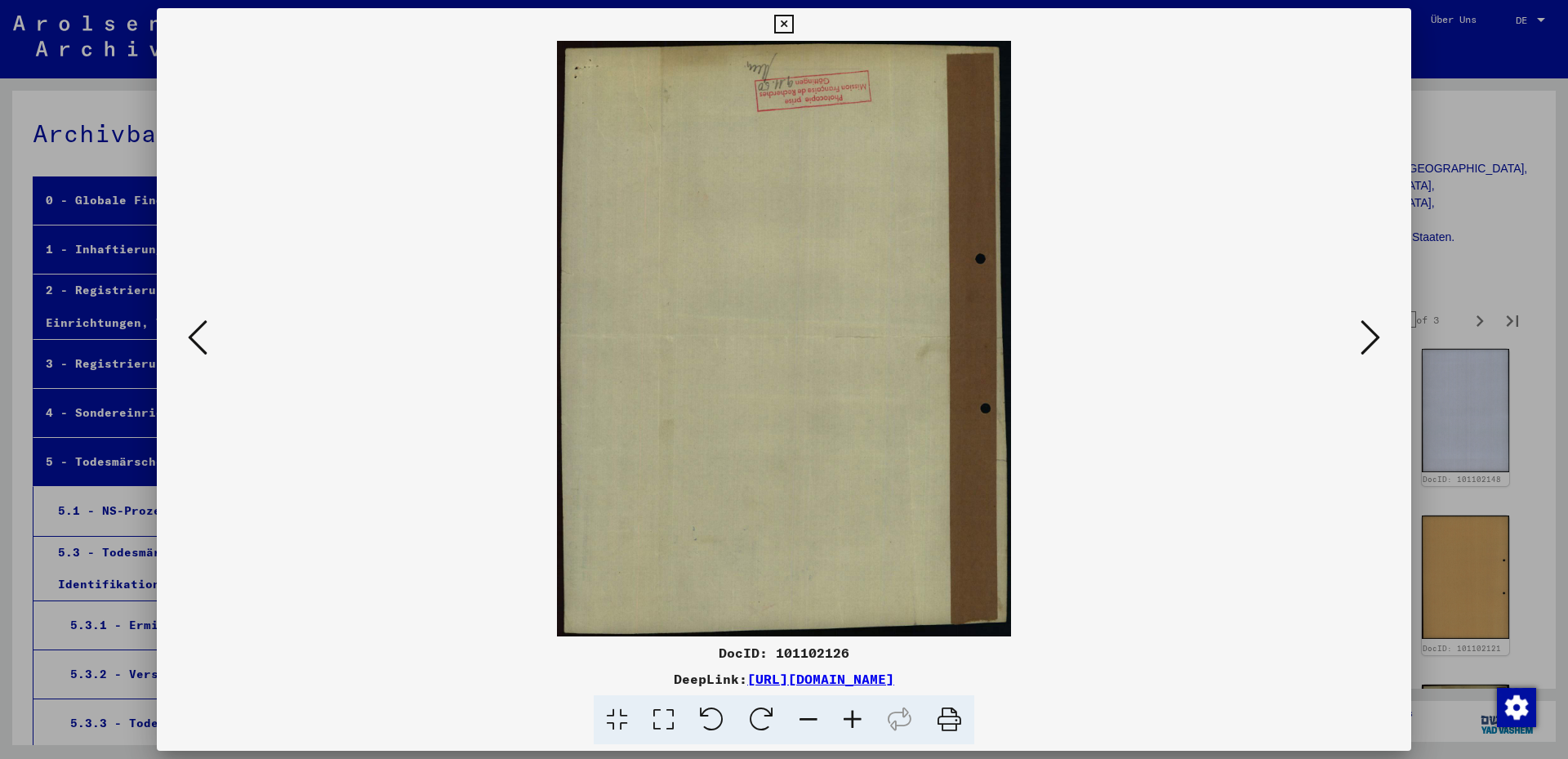
click at [1379, 339] on icon at bounding box center [1370, 337] width 19 height 40
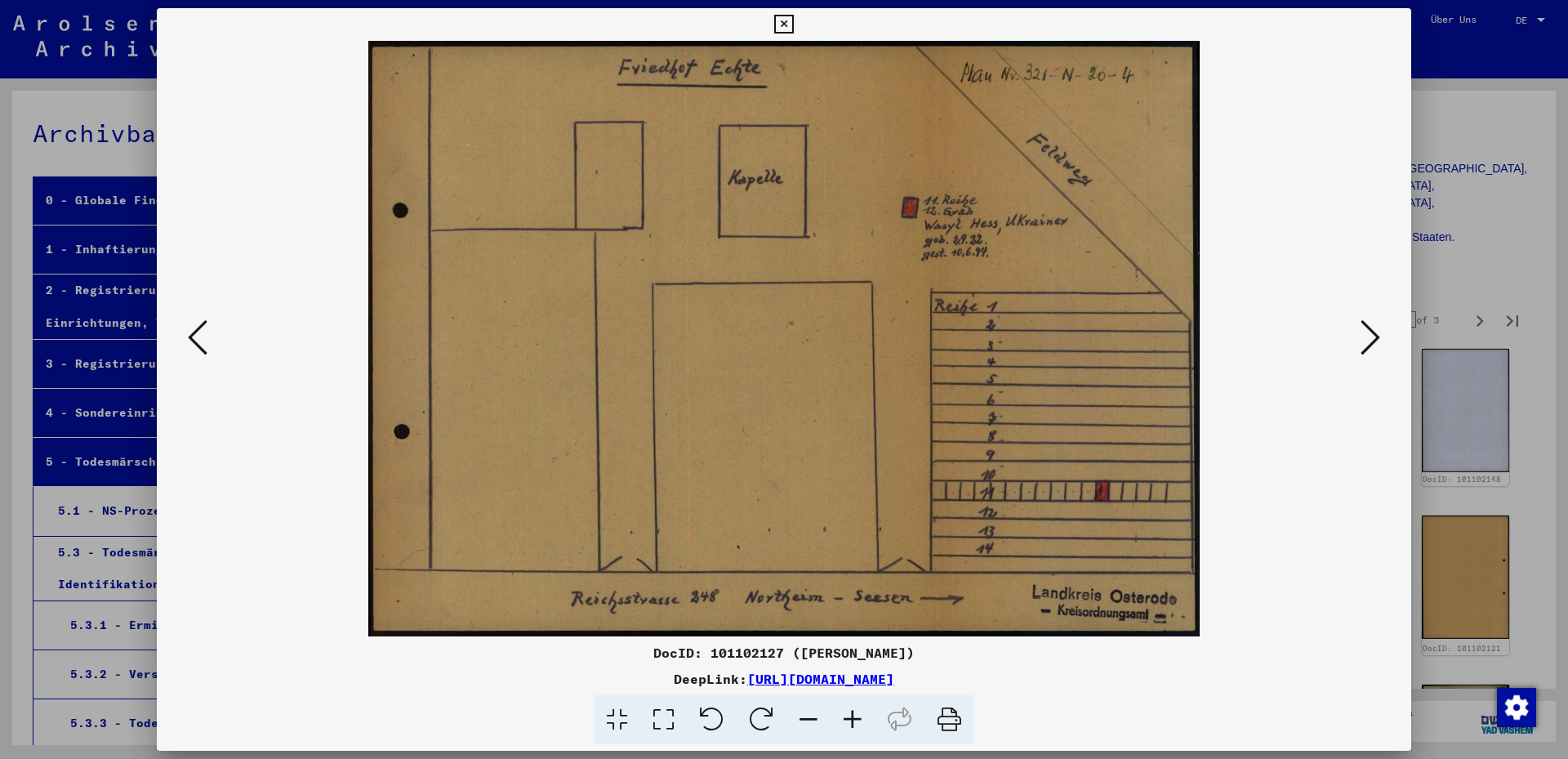
click at [1379, 339] on icon at bounding box center [1370, 337] width 19 height 40
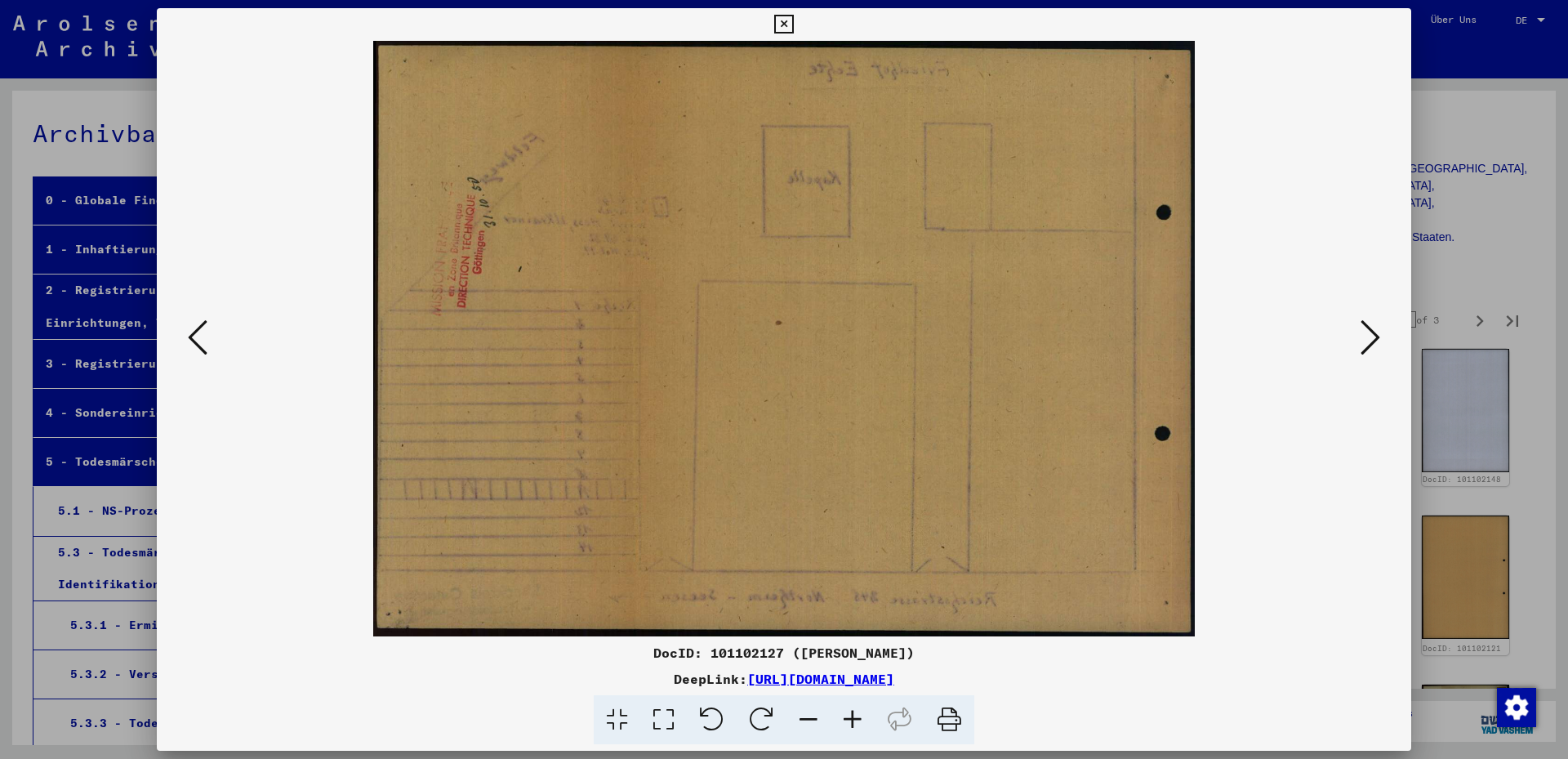
click at [1379, 339] on icon at bounding box center [1370, 337] width 19 height 40
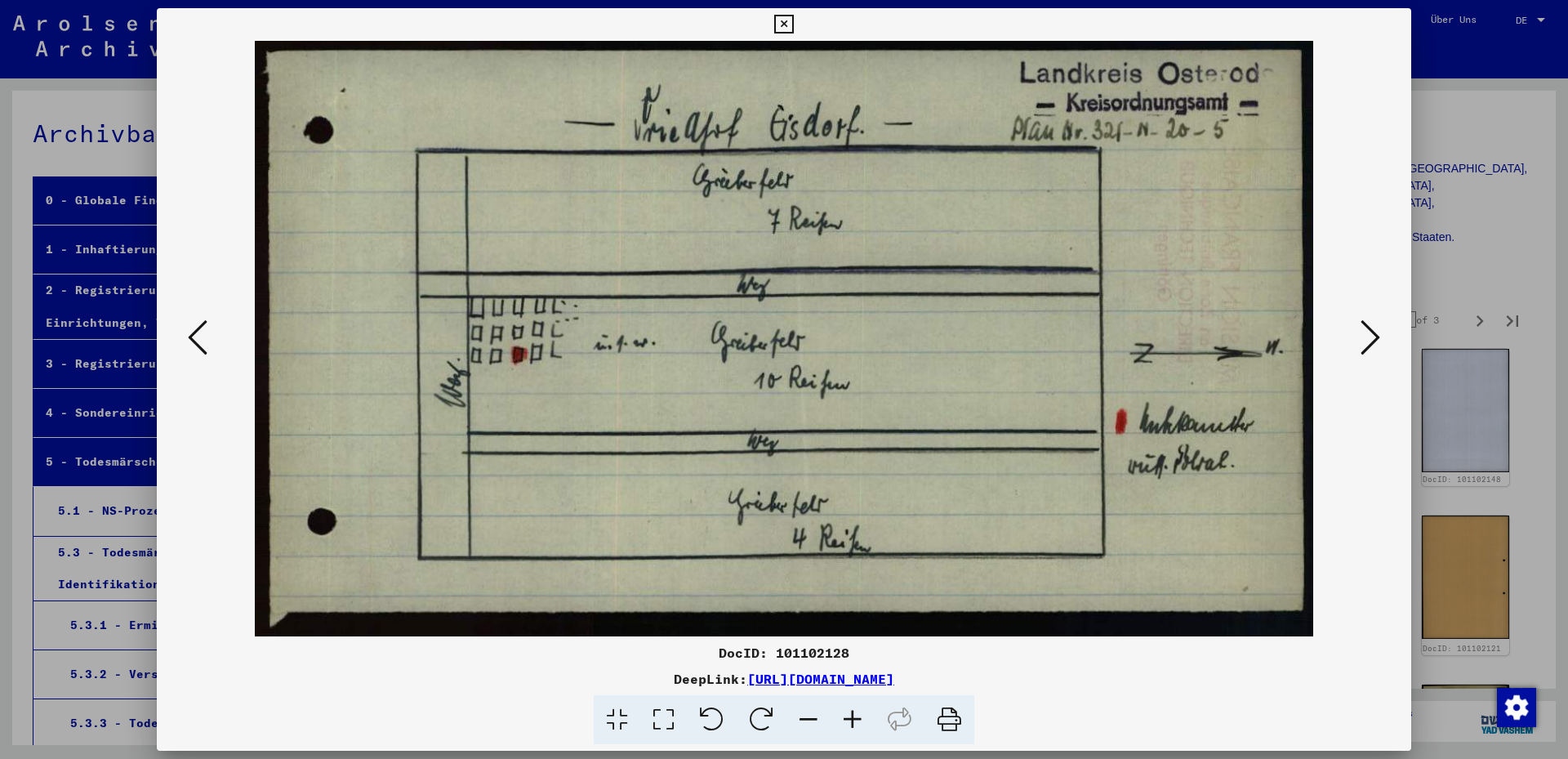
click at [1379, 339] on icon at bounding box center [1370, 337] width 19 height 40
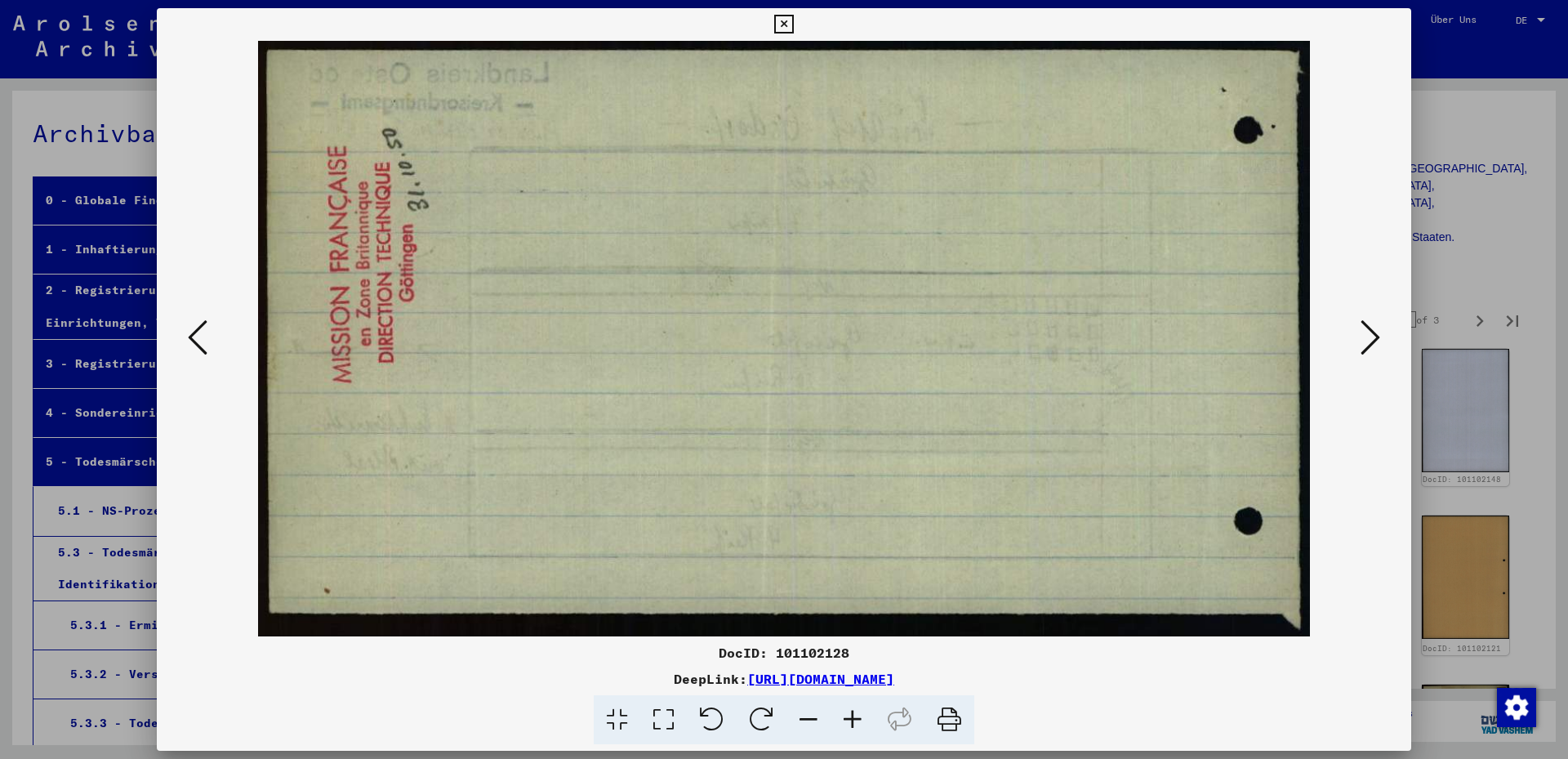
click at [1379, 339] on icon at bounding box center [1370, 337] width 19 height 40
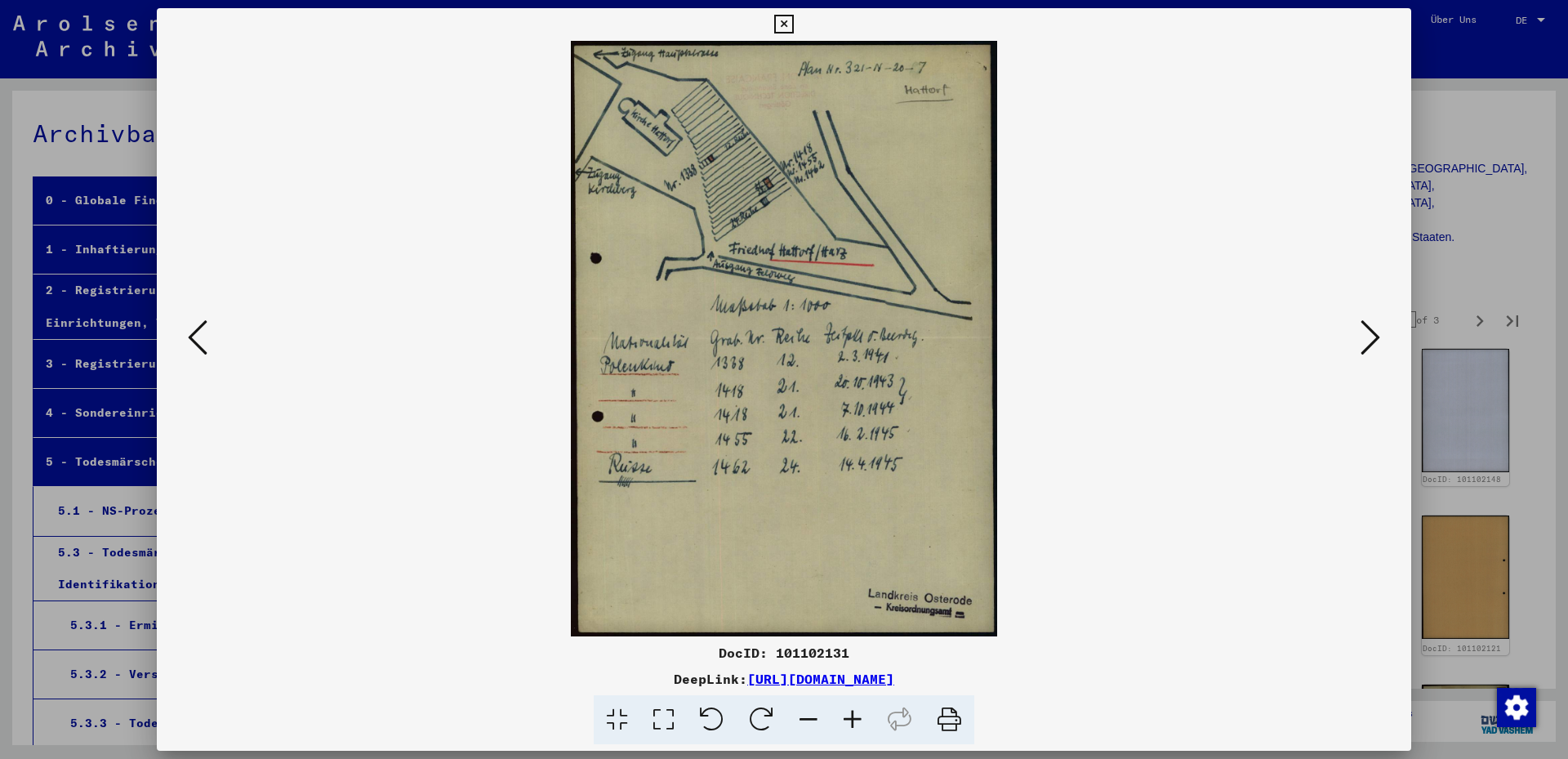
click at [1379, 339] on icon at bounding box center [1370, 337] width 19 height 40
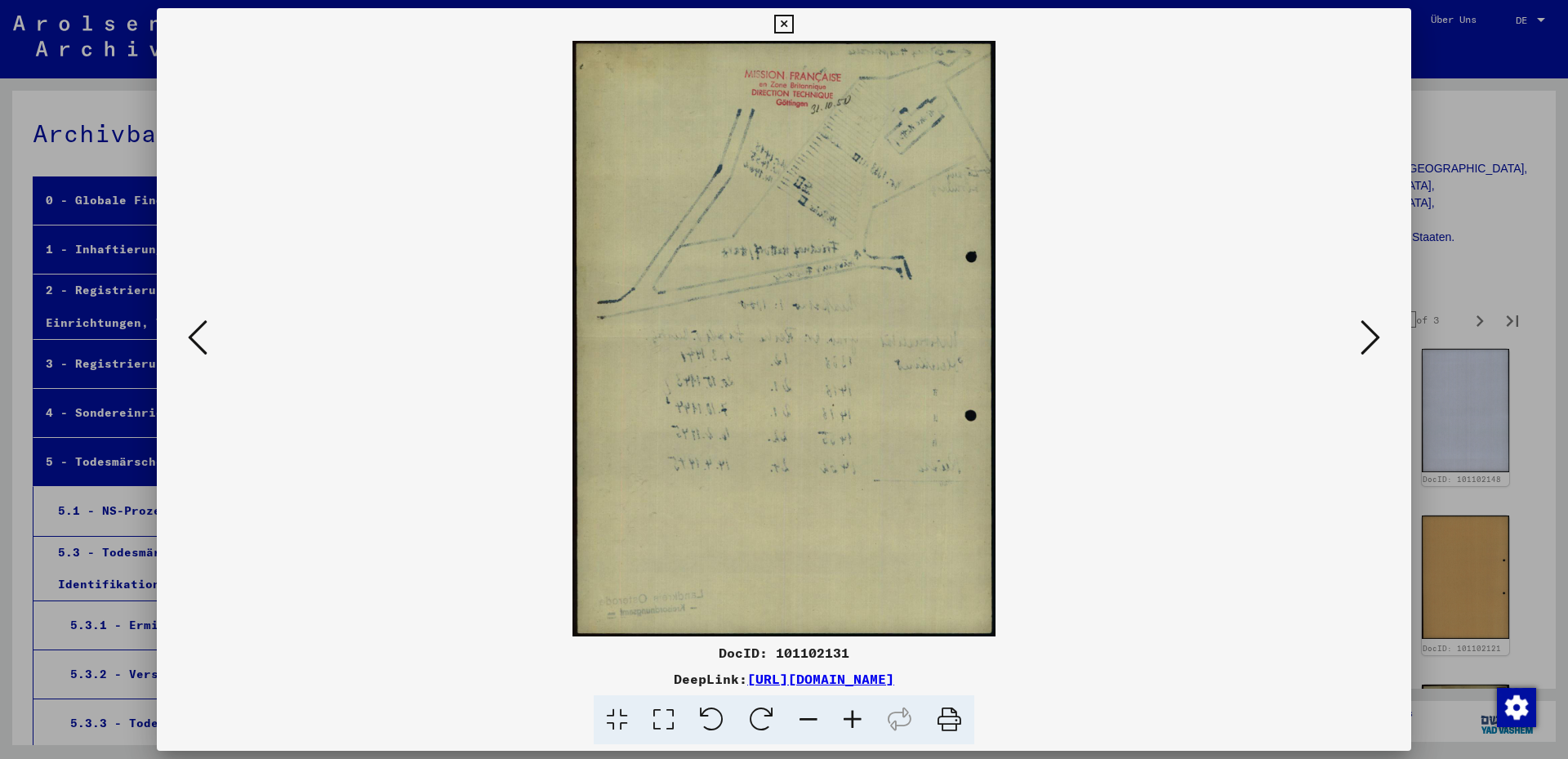
click at [1379, 339] on icon at bounding box center [1370, 337] width 19 height 40
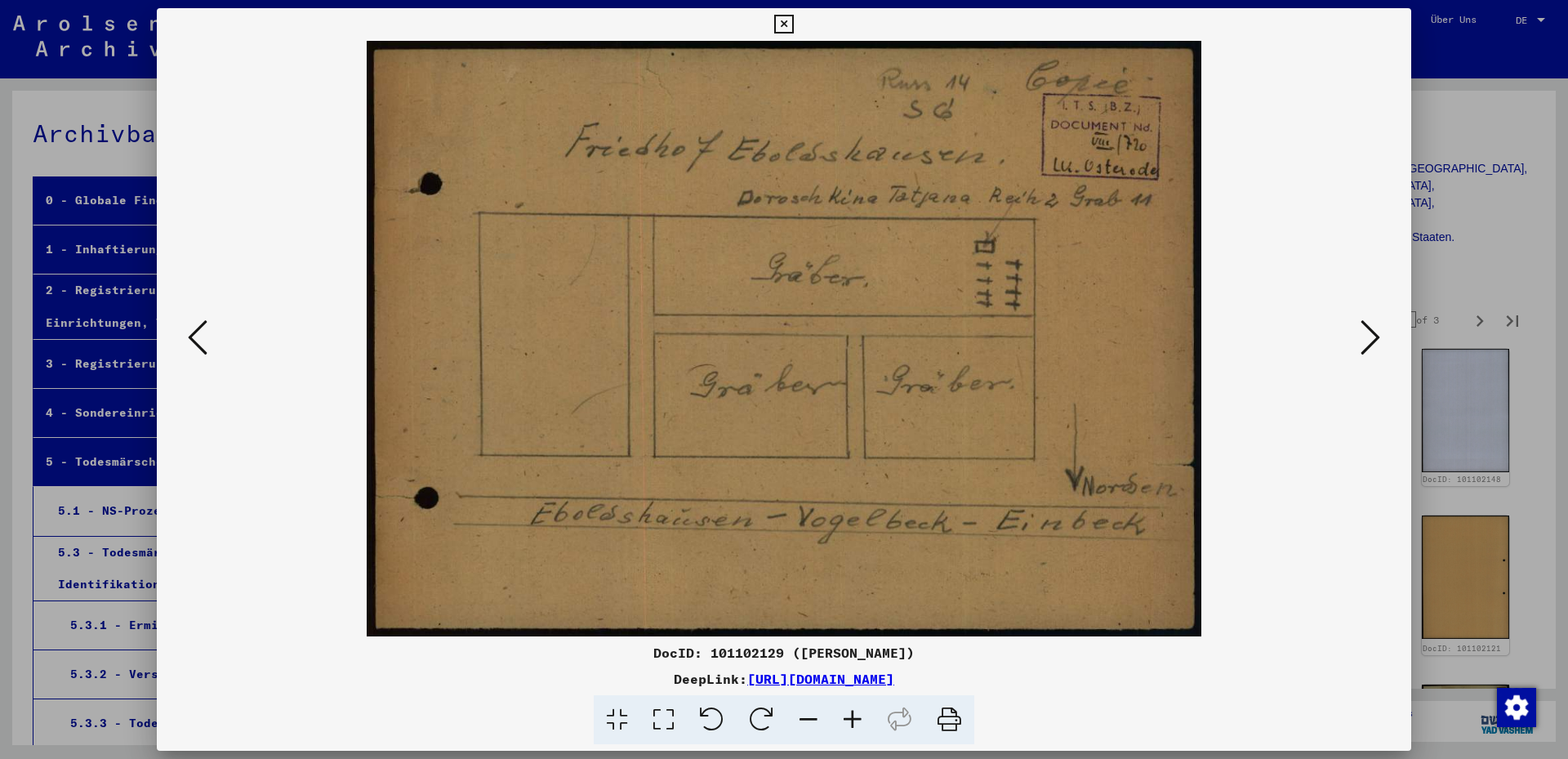
click at [1379, 339] on icon at bounding box center [1370, 337] width 19 height 40
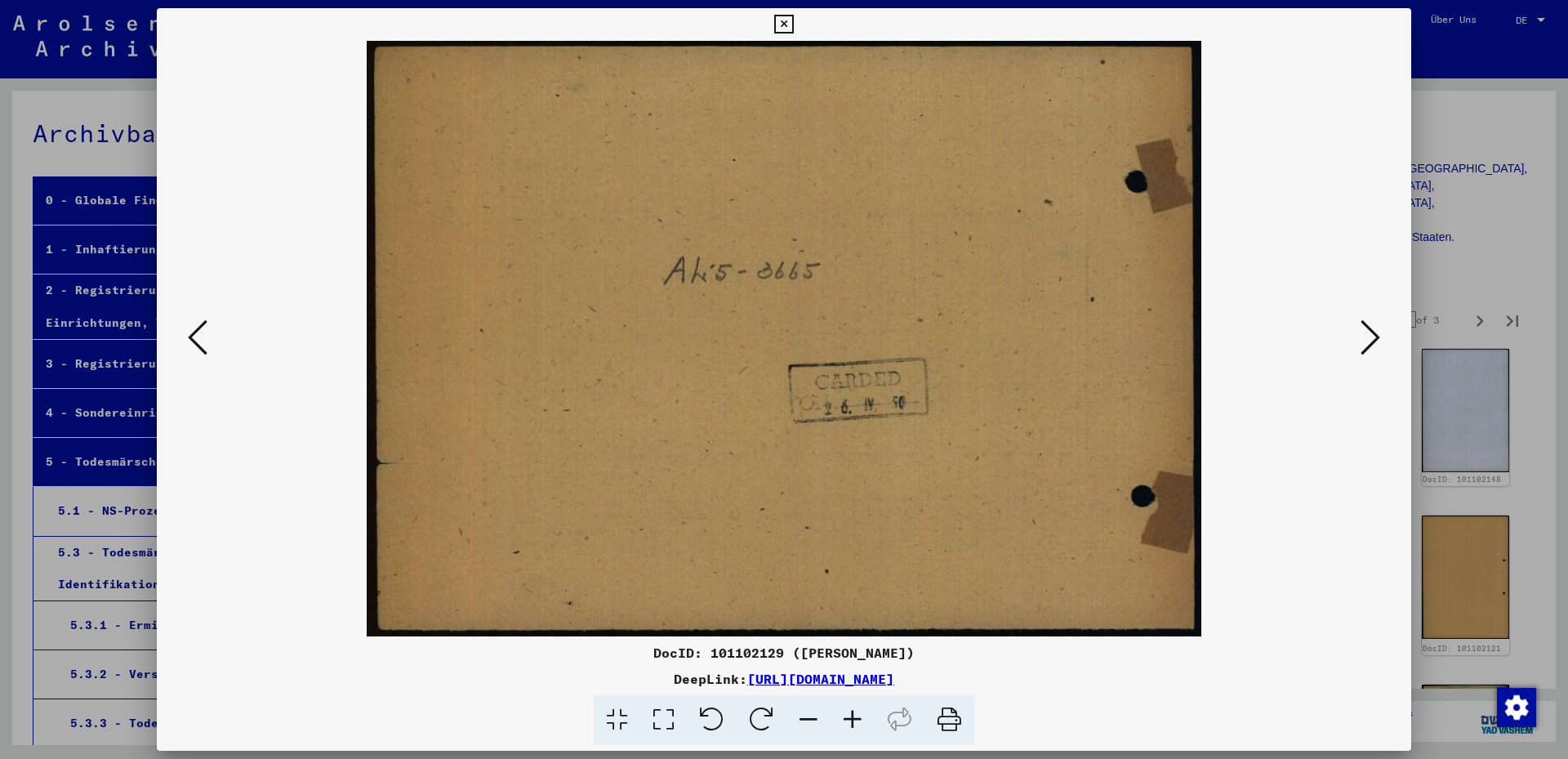
click at [1379, 339] on icon at bounding box center [1370, 337] width 19 height 40
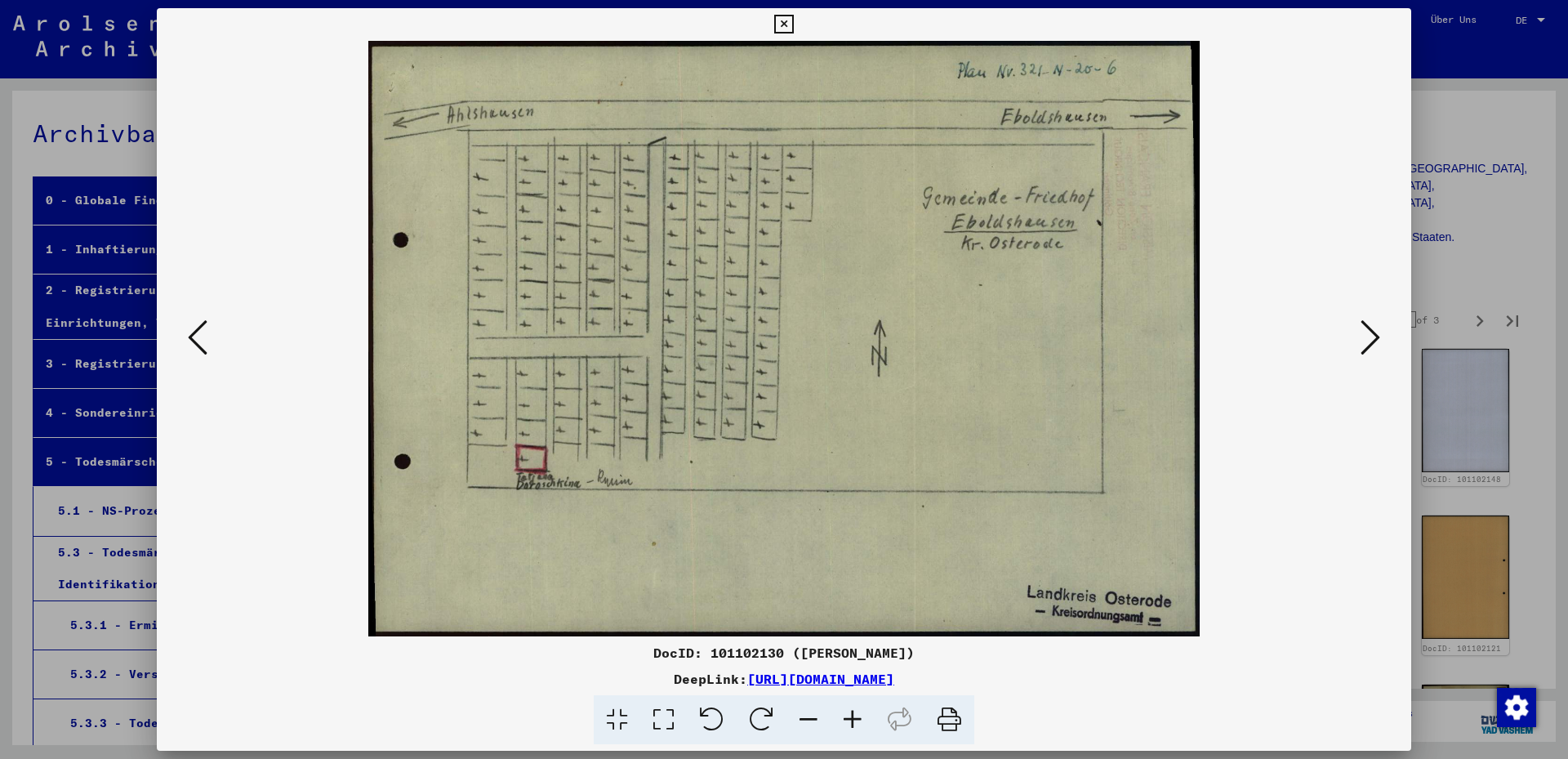
click at [1379, 339] on icon at bounding box center [1370, 337] width 19 height 40
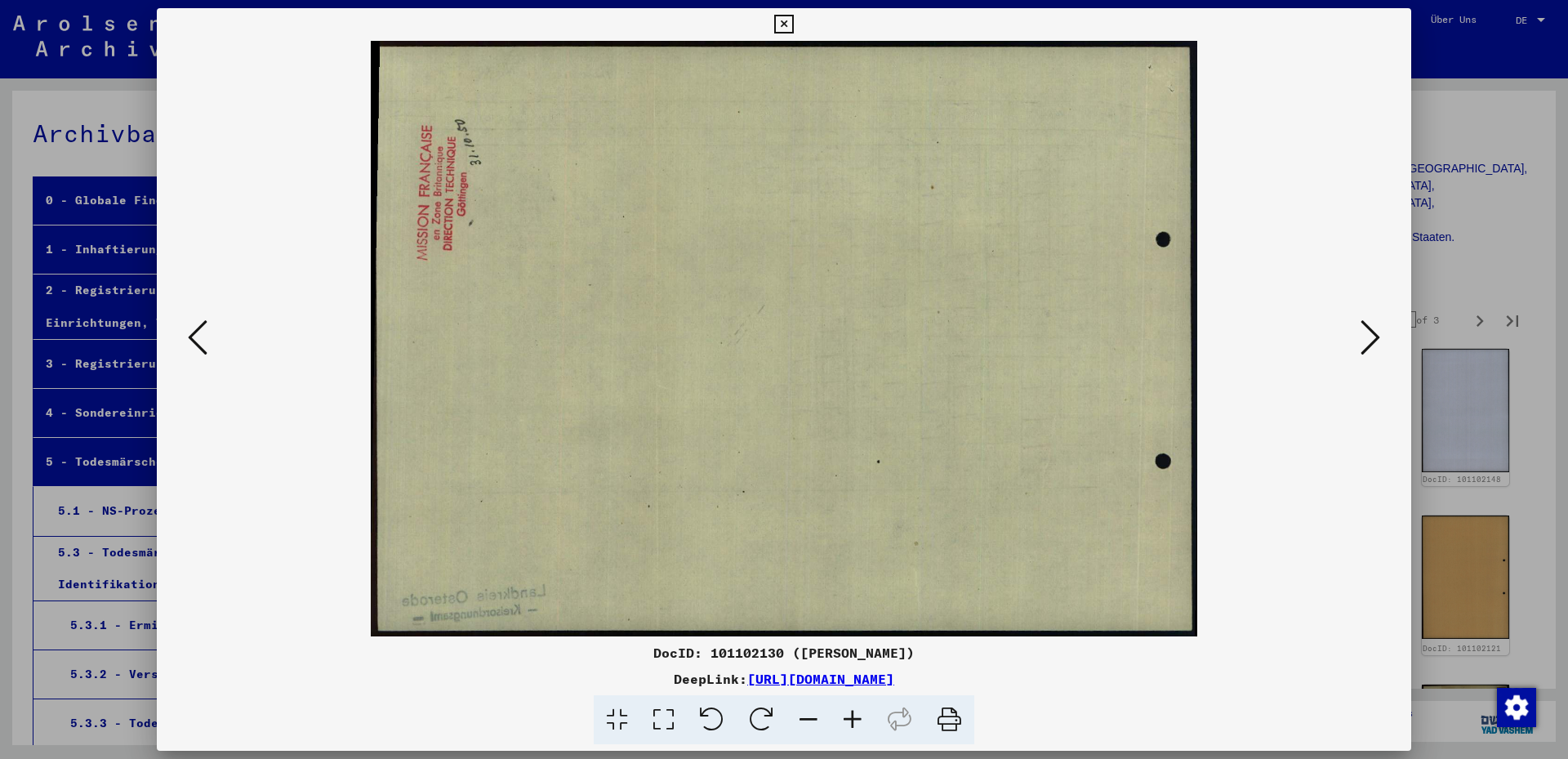
click at [1379, 339] on icon at bounding box center [1370, 337] width 19 height 40
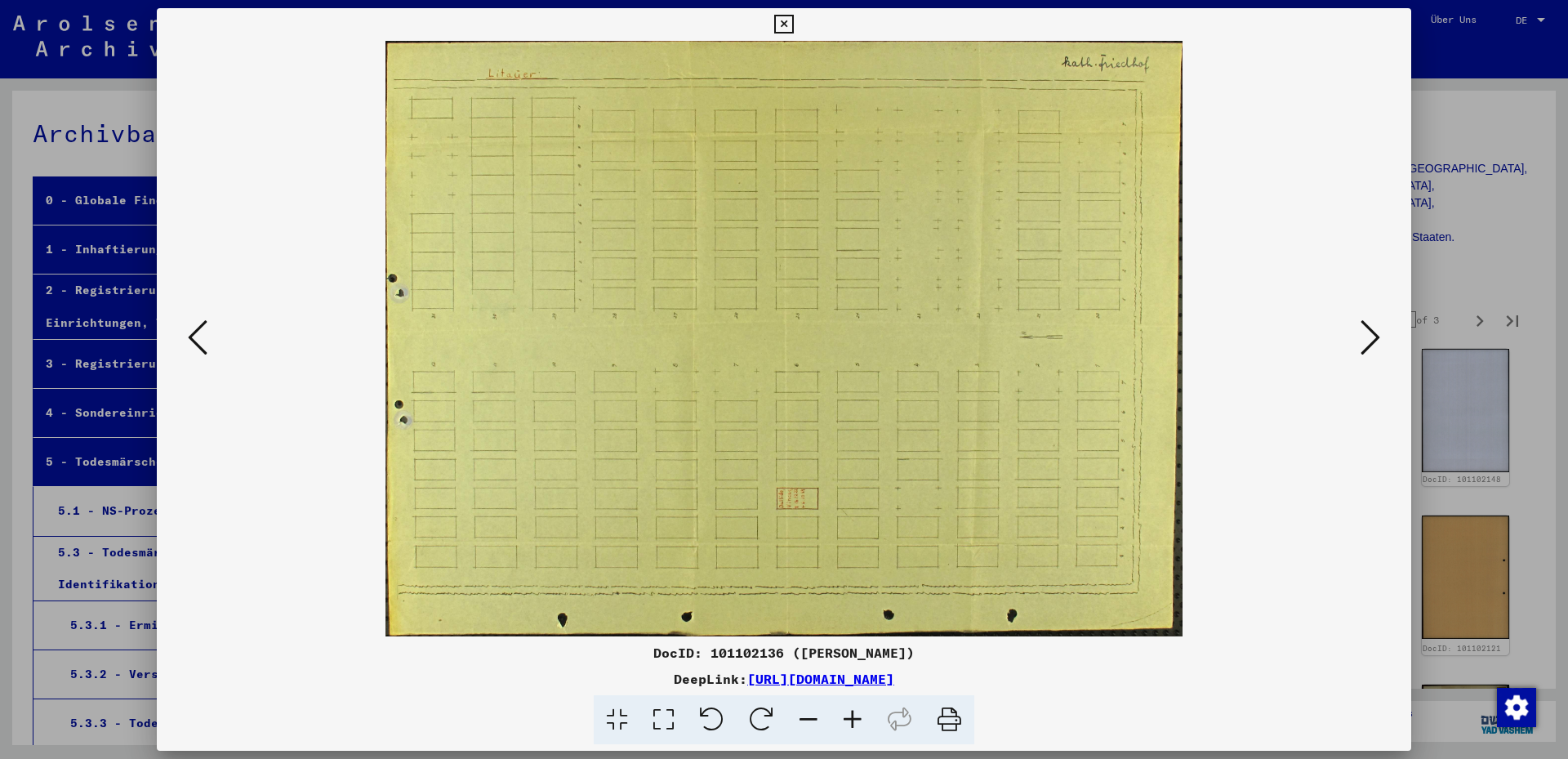
click at [1379, 339] on icon at bounding box center [1370, 337] width 19 height 40
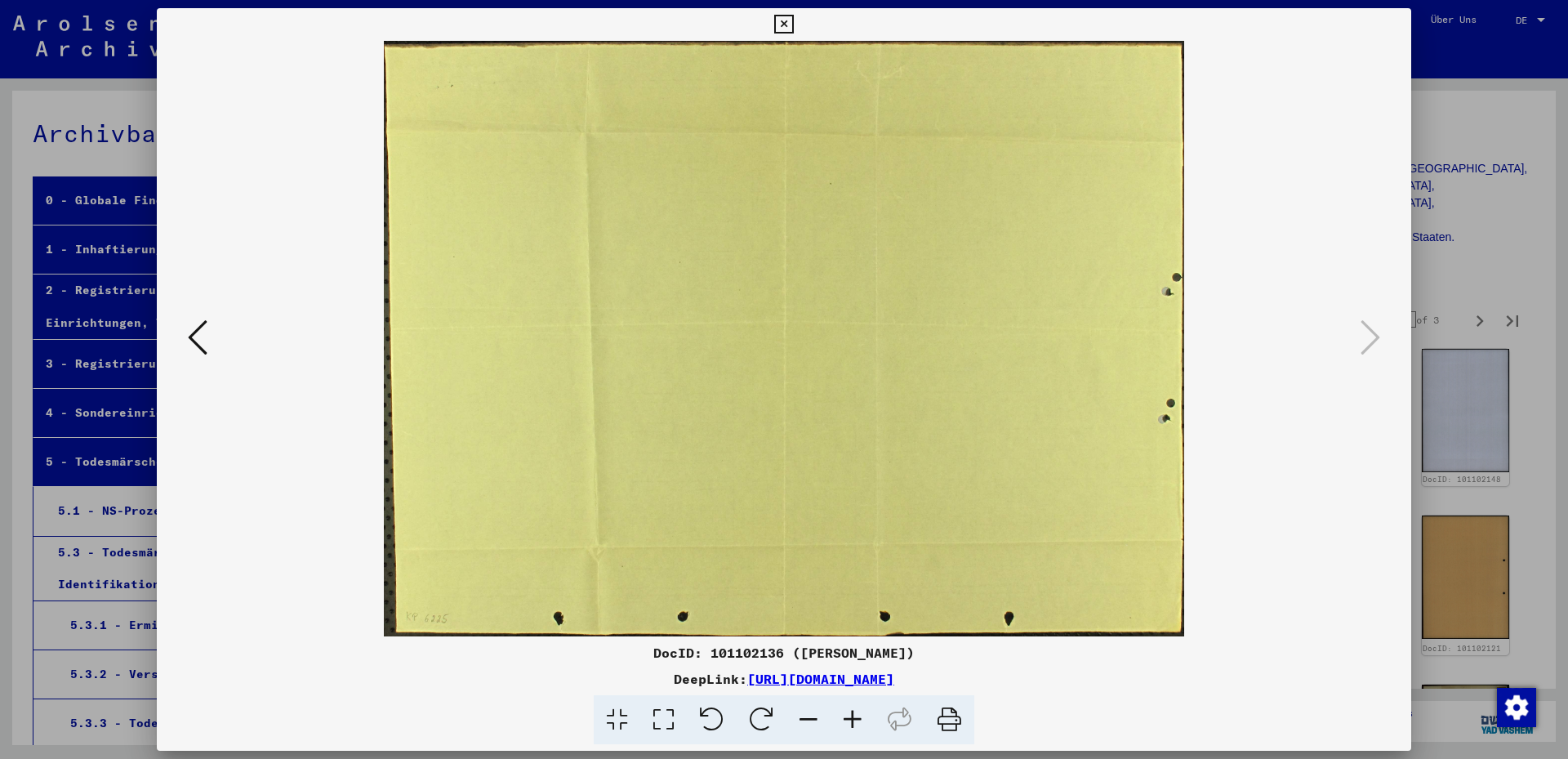
click at [793, 19] on icon at bounding box center [783, 24] width 18 height 19
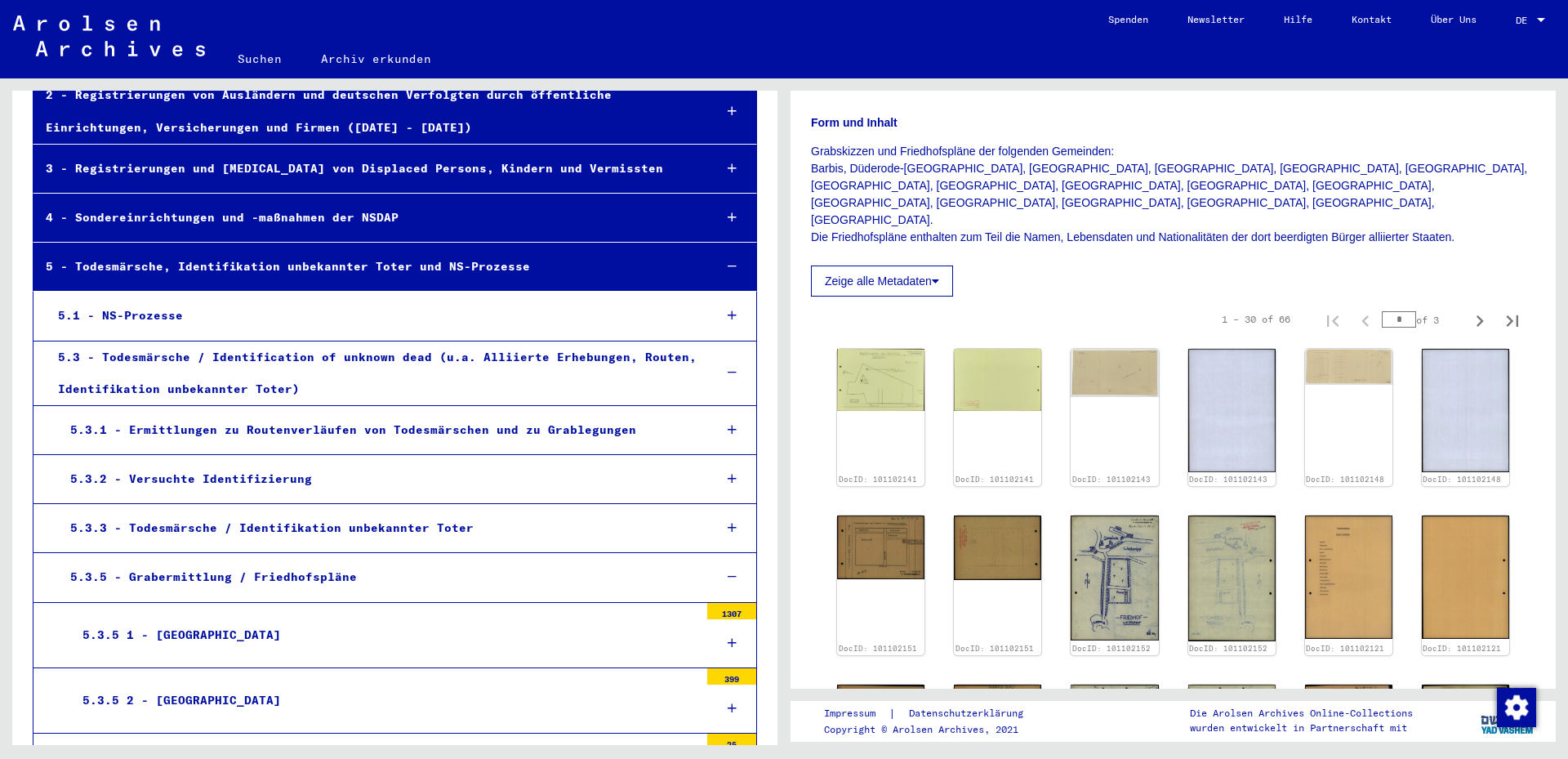
scroll to position [265, 0]
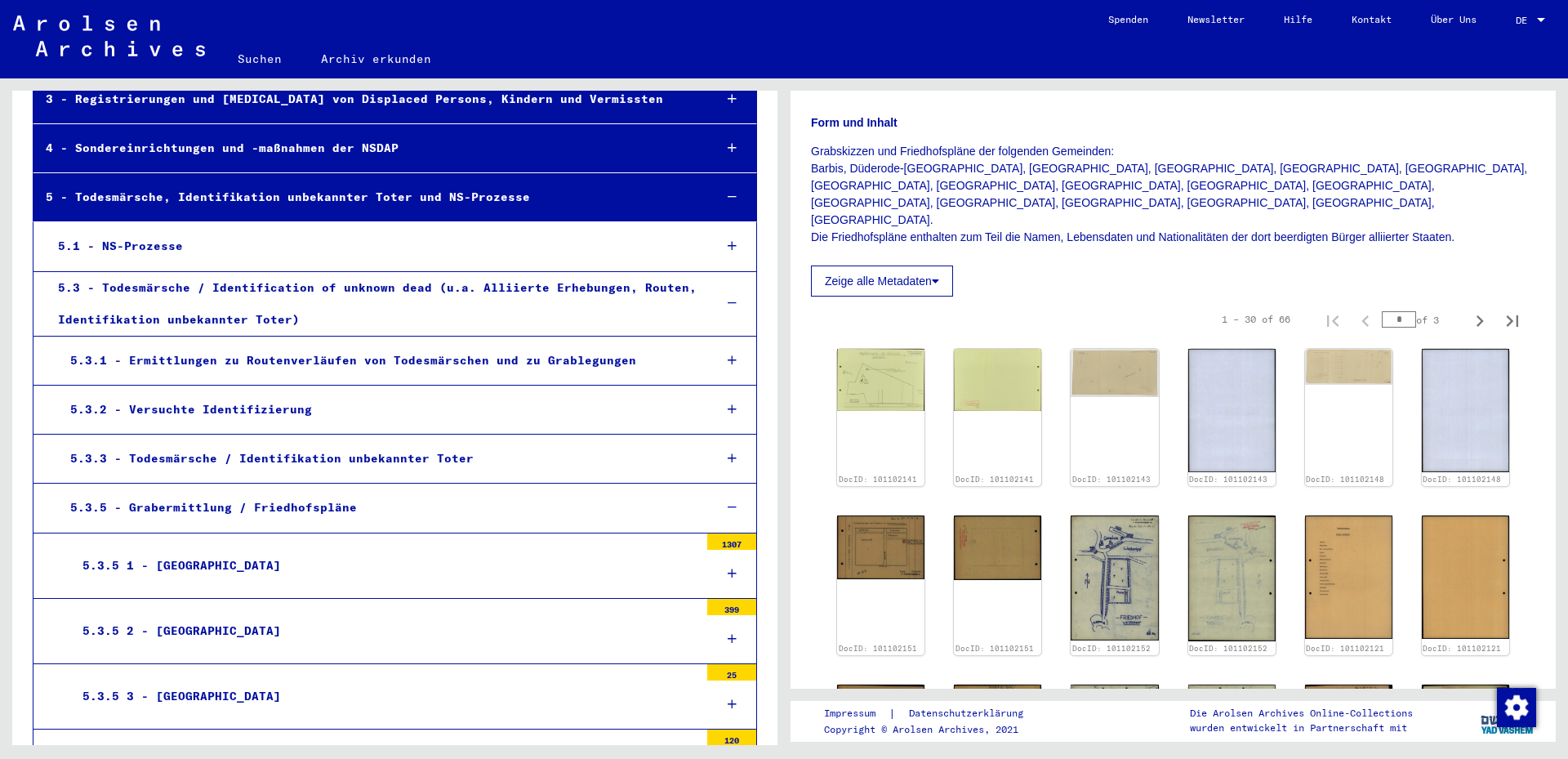
click at [553, 358] on div "5.3.1 - Ermittlungen zu Routenverläufen von Todesmärschen und zu Grablegungen" at bounding box center [379, 360] width 643 height 32
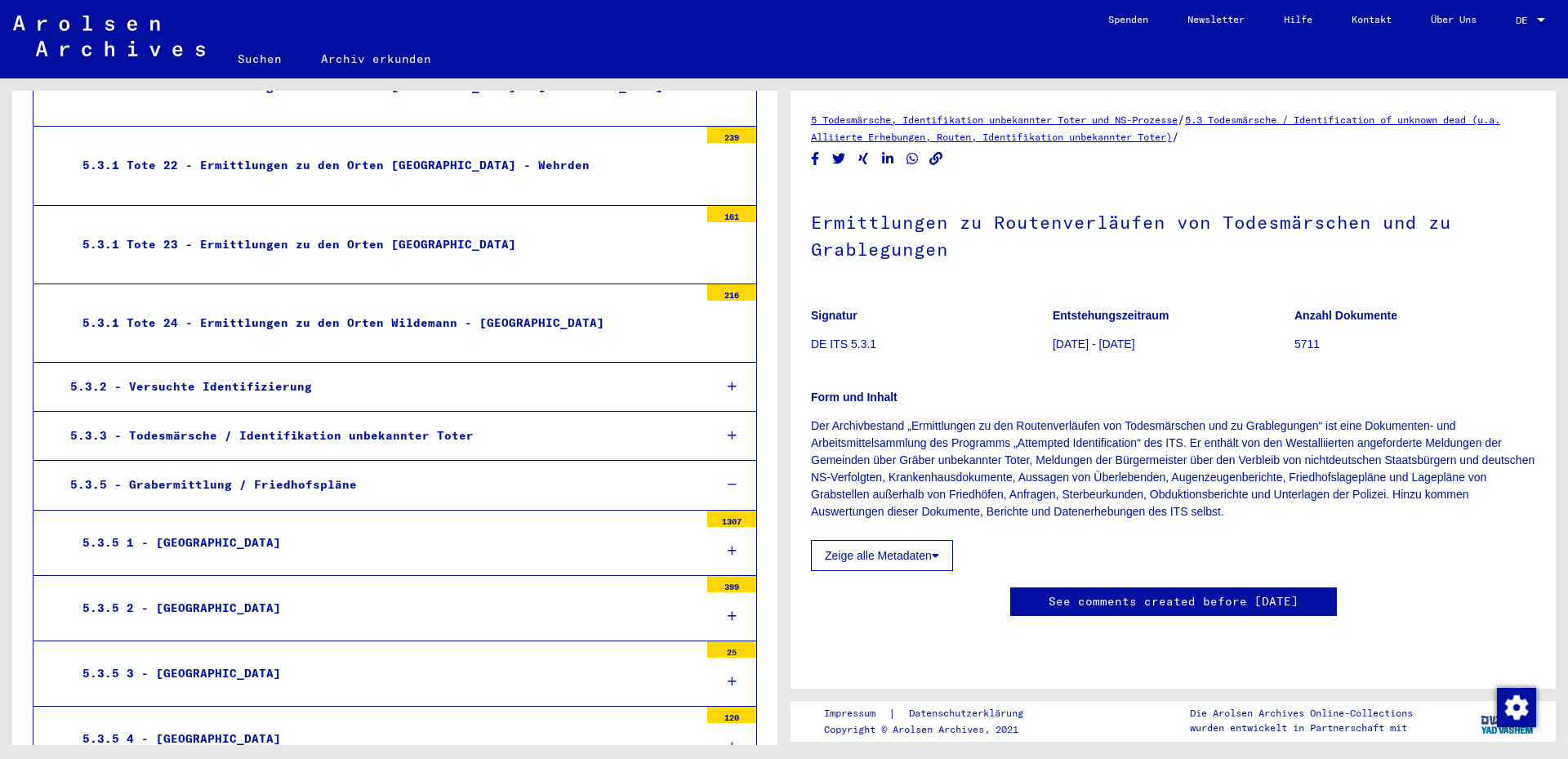
scroll to position [1941, 0]
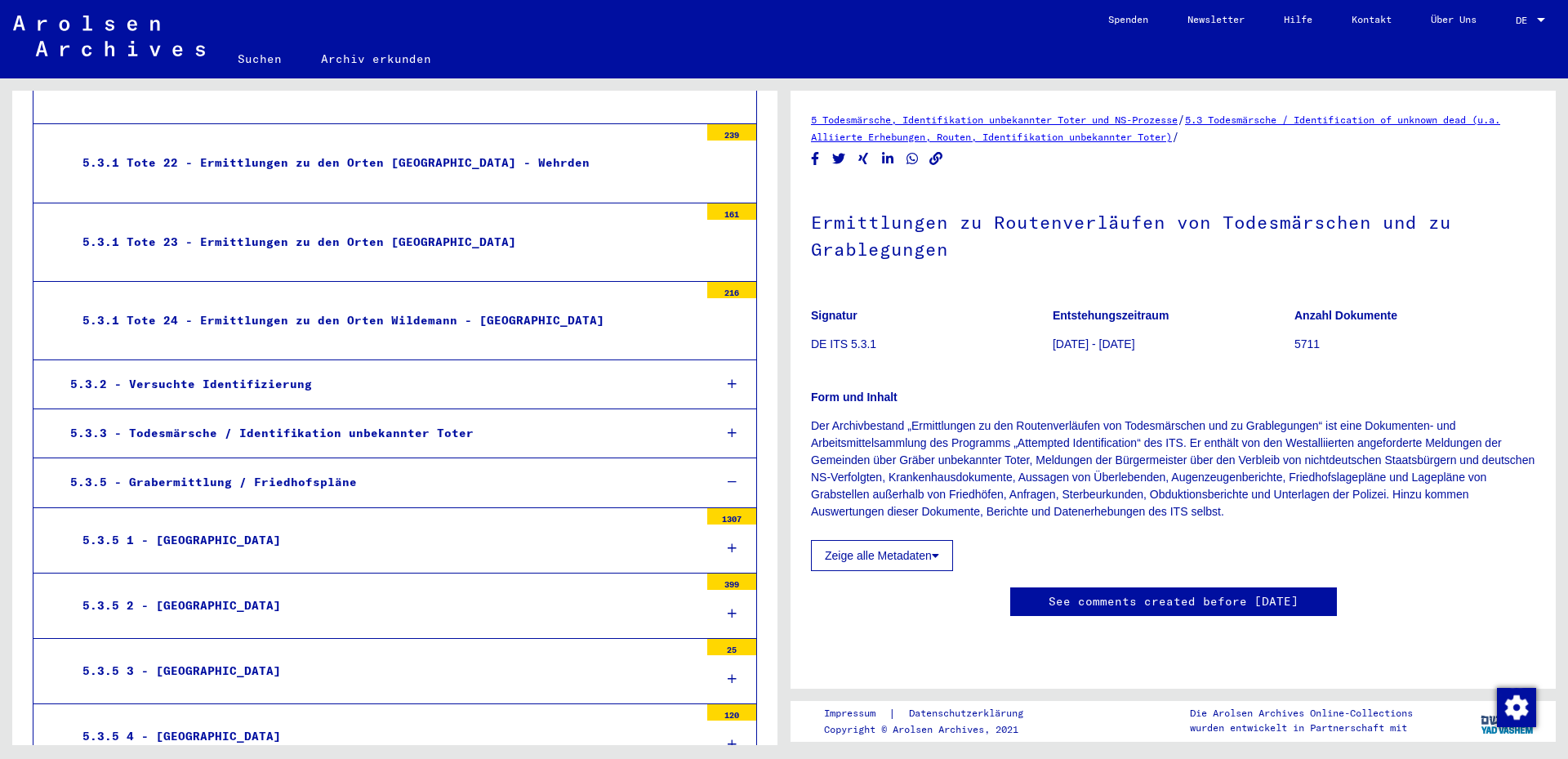
drag, startPoint x: 360, startPoint y: 479, endPoint x: 352, endPoint y: 473, distance: 10.0
click at [358, 478] on div "5.3.5 - Grabermittlung / Friedhofspläne" at bounding box center [379, 482] width 643 height 32
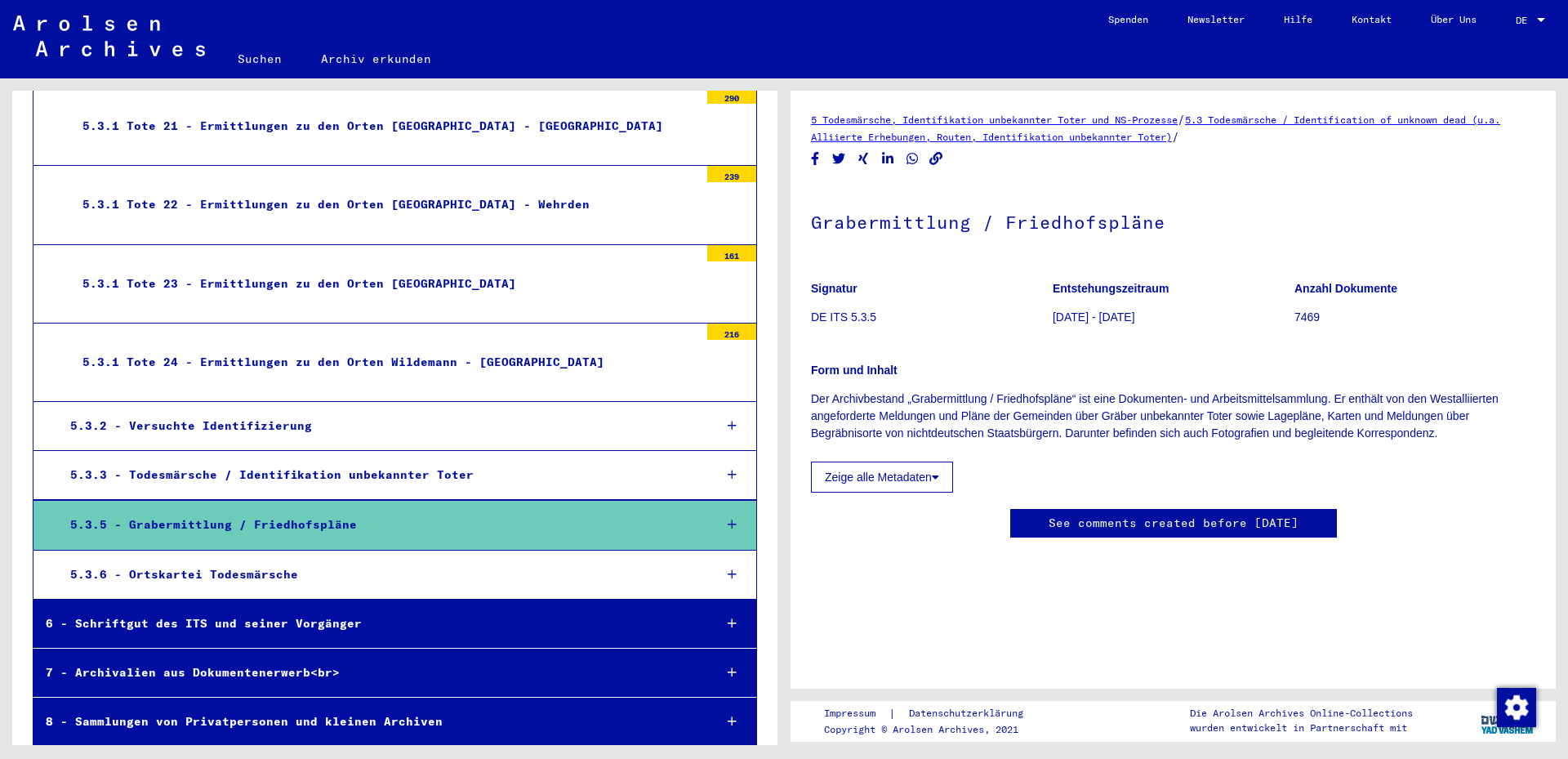
click at [636, 509] on div "5.3.5 - Grabermittlung / Friedhofspläne" at bounding box center [379, 524] width 643 height 32
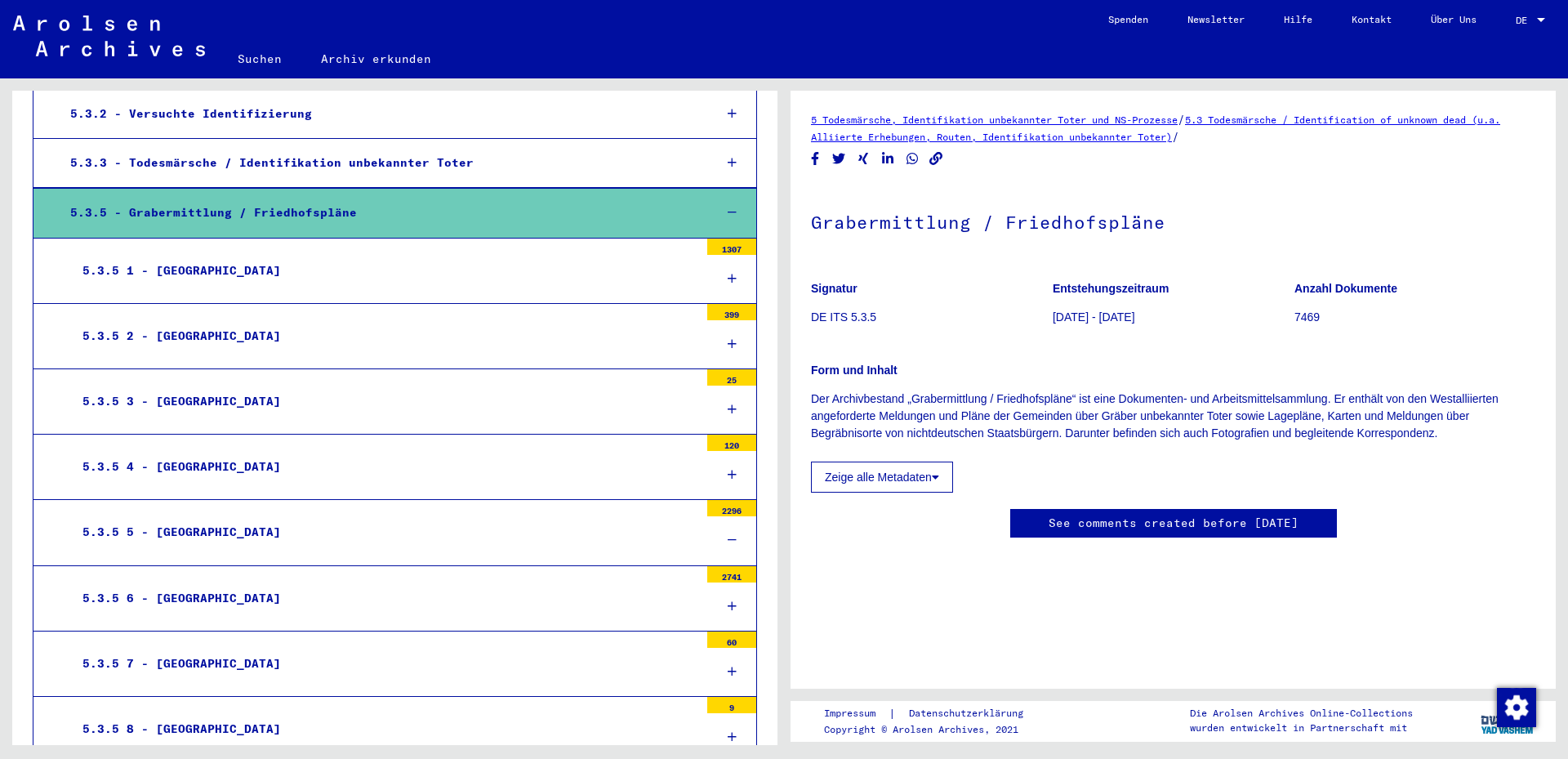
scroll to position [2251, 0]
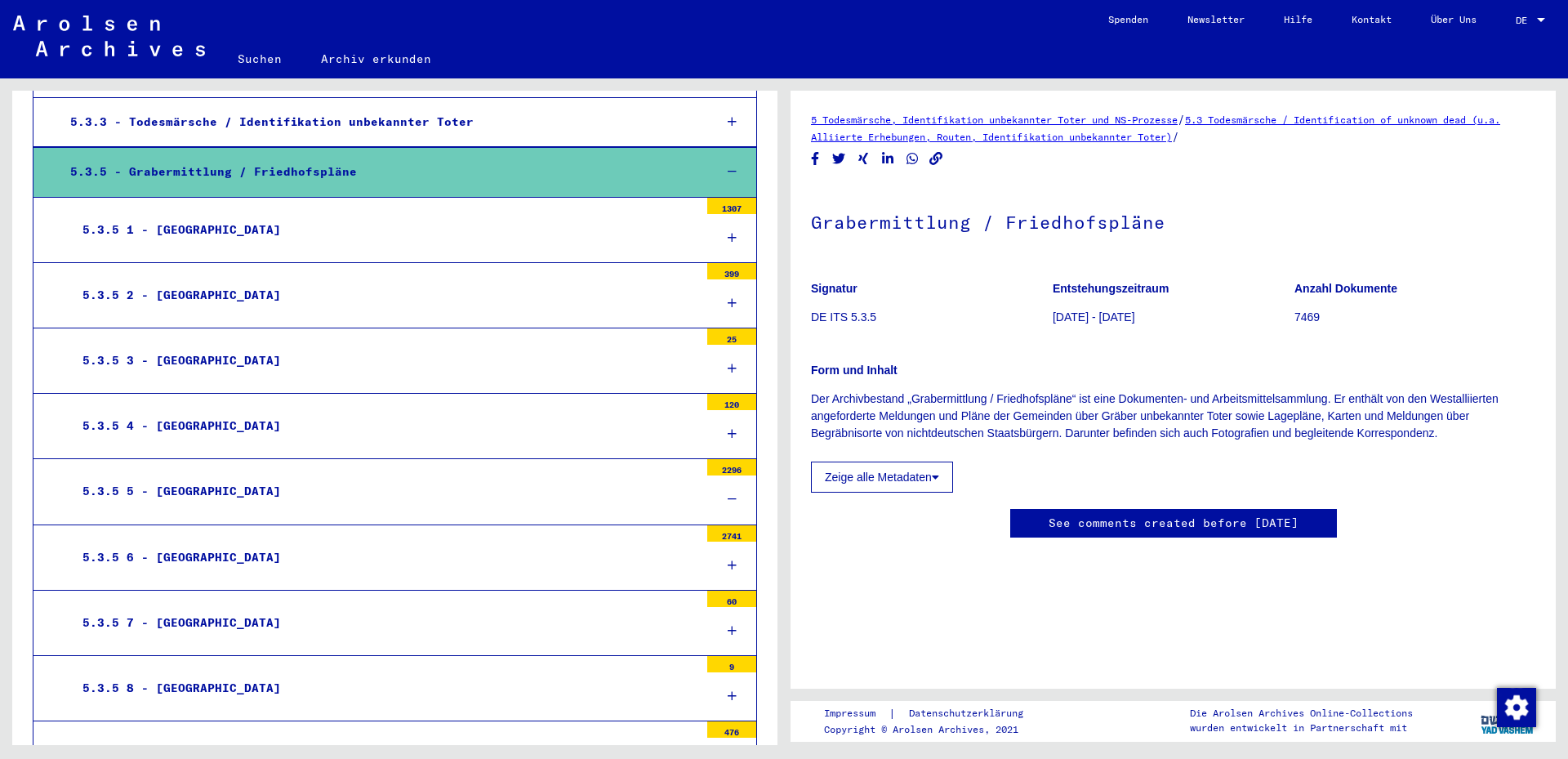
click at [480, 491] on div "5.3.5 5 - [GEOGRAPHIC_DATA]" at bounding box center [384, 491] width 629 height 32
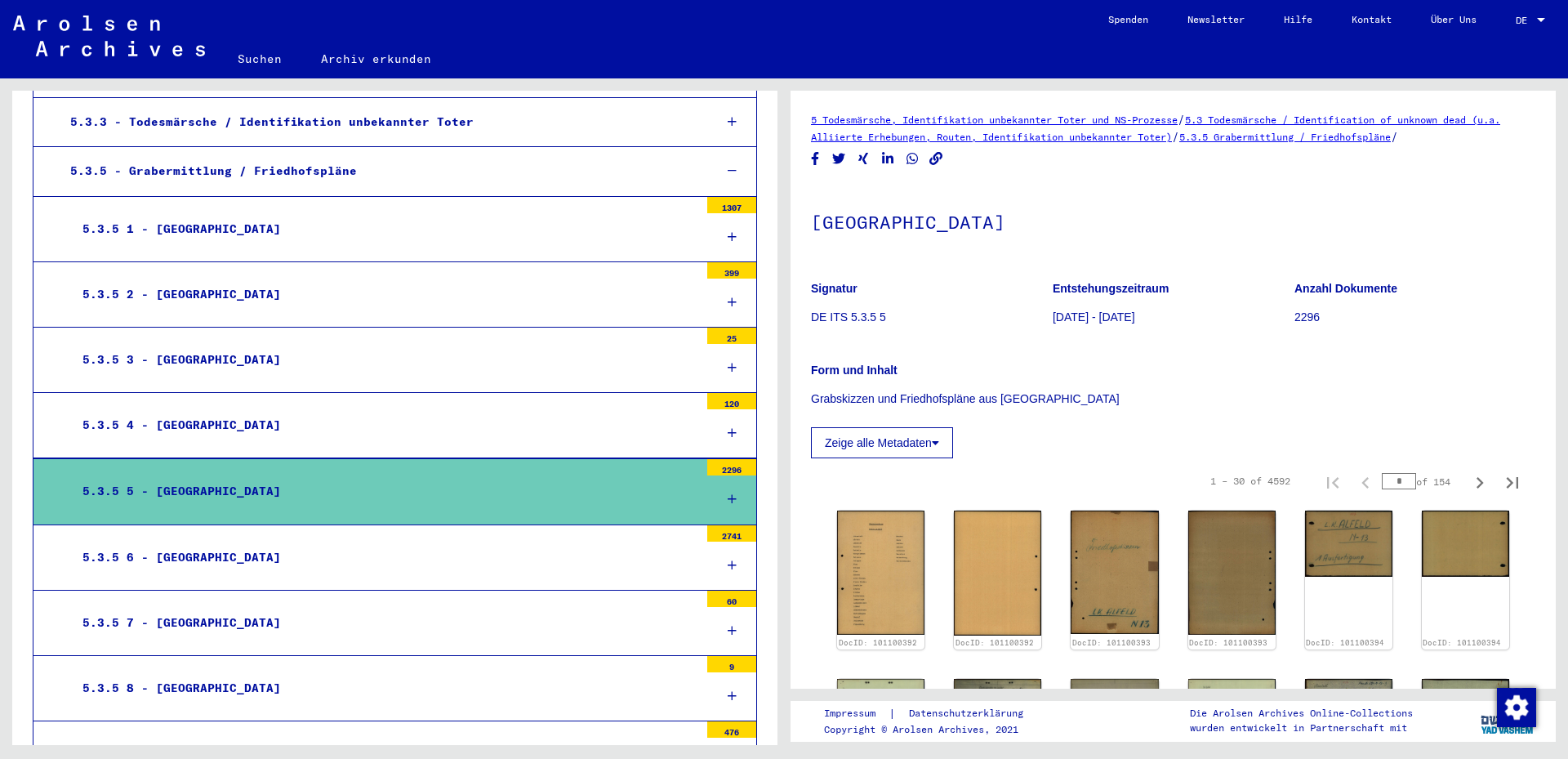
click at [265, 59] on link "Suchen" at bounding box center [260, 59] width 83 height 40
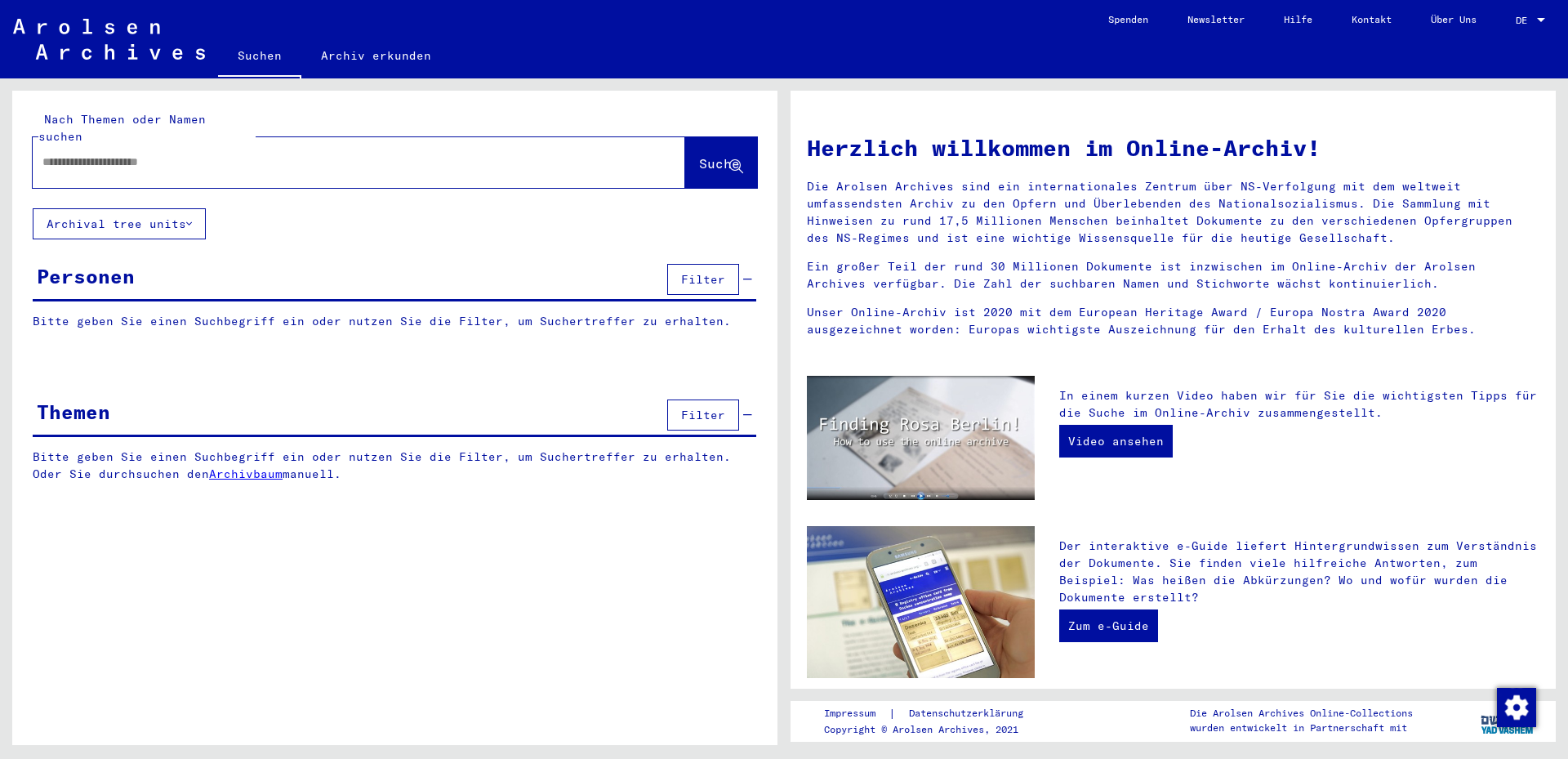
click at [108, 154] on input "text" at bounding box center [339, 162] width 594 height 17
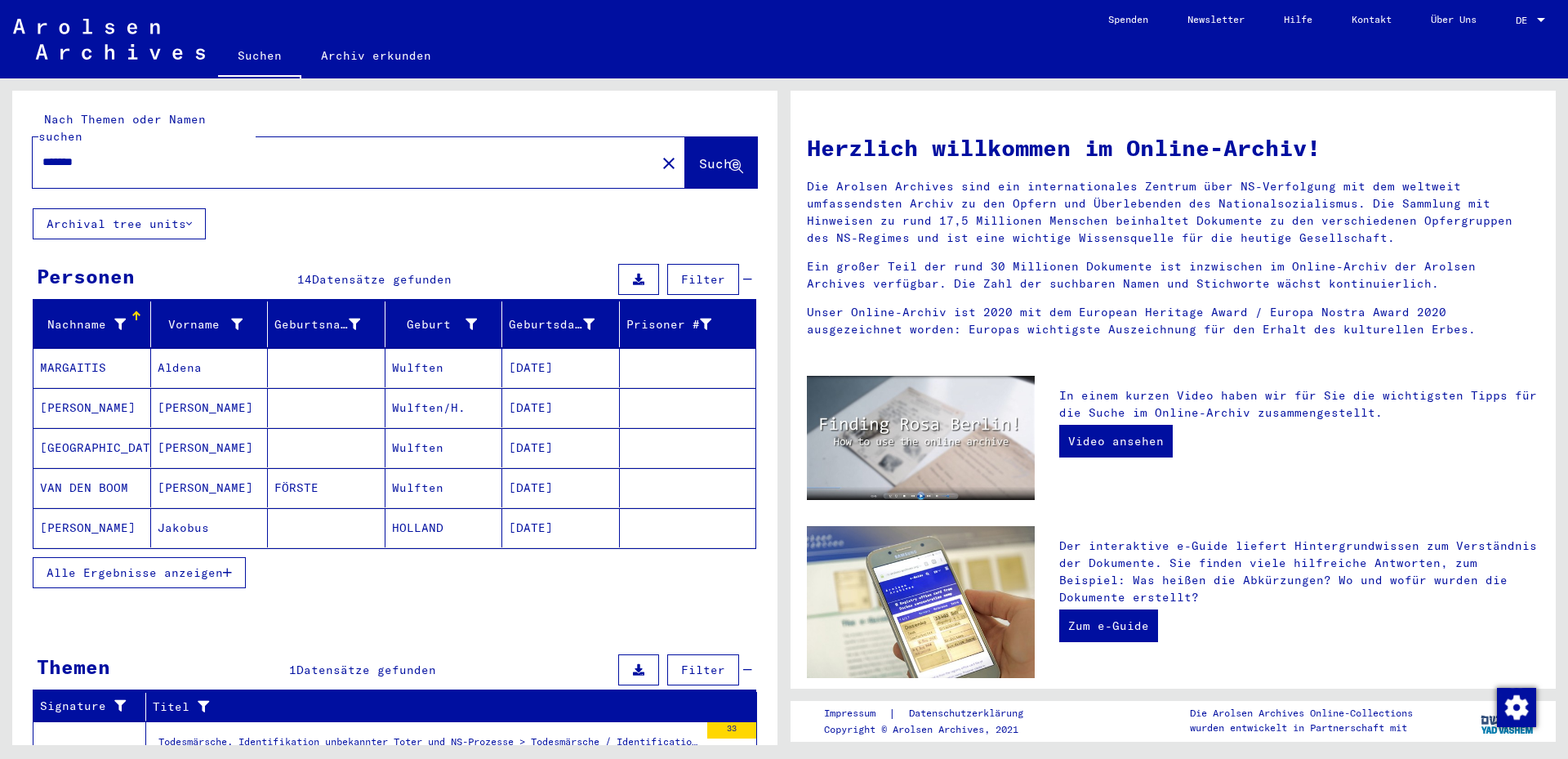
click at [432, 351] on mat-cell "Wulften" at bounding box center [444, 367] width 118 height 40
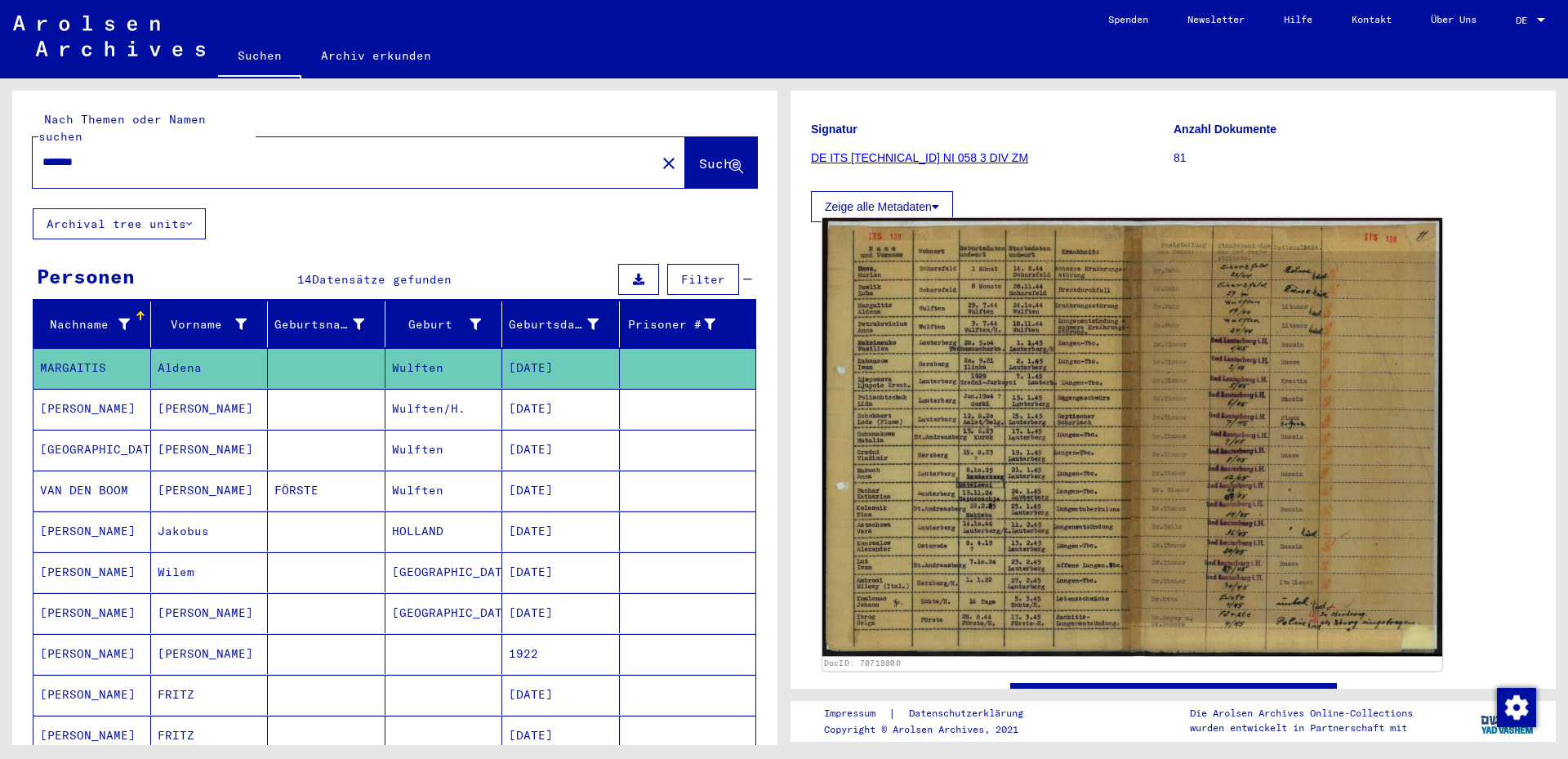
scroll to position [265, 0]
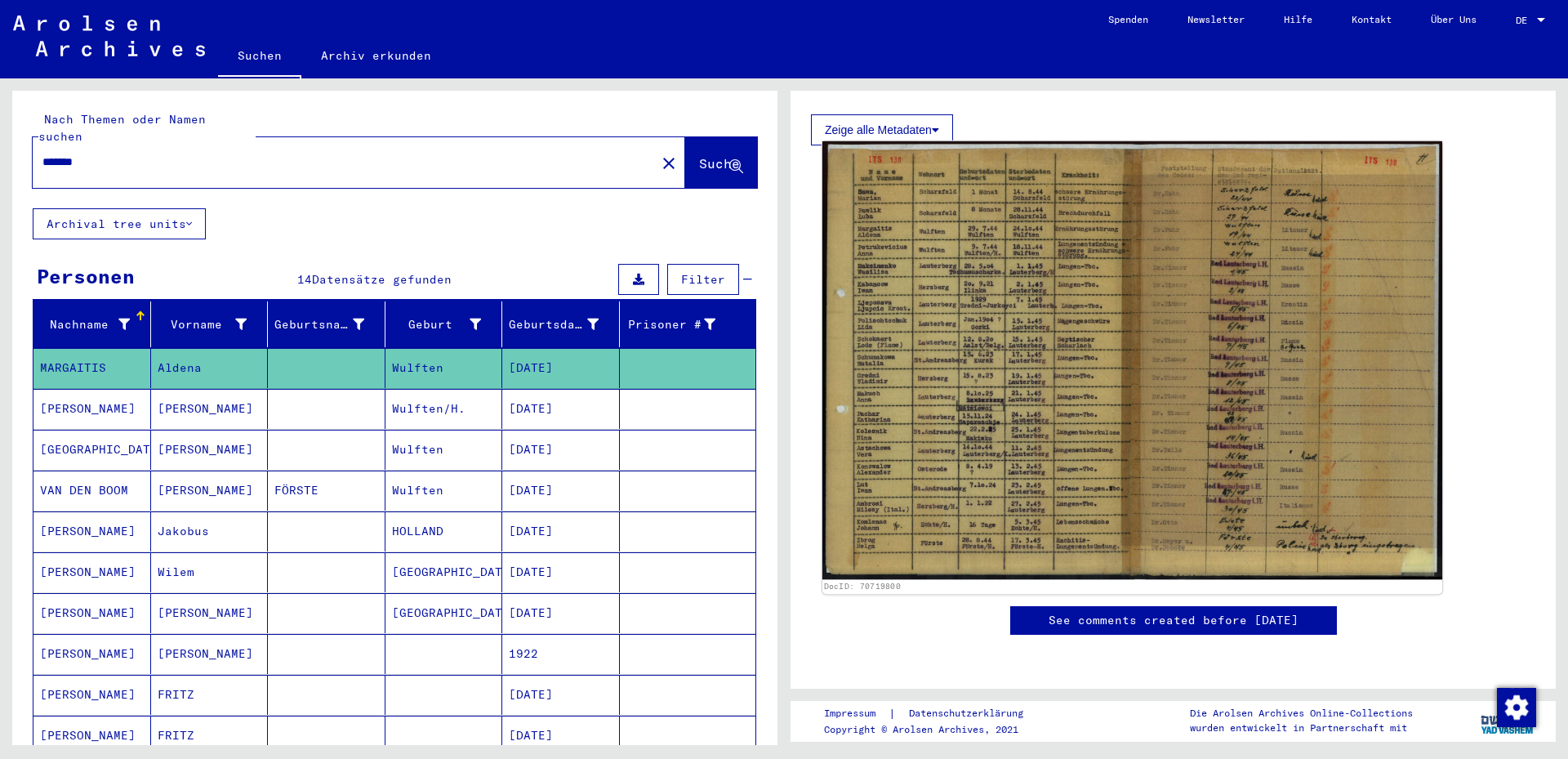
click at [1029, 398] on img at bounding box center [1133, 359] width 620 height 437
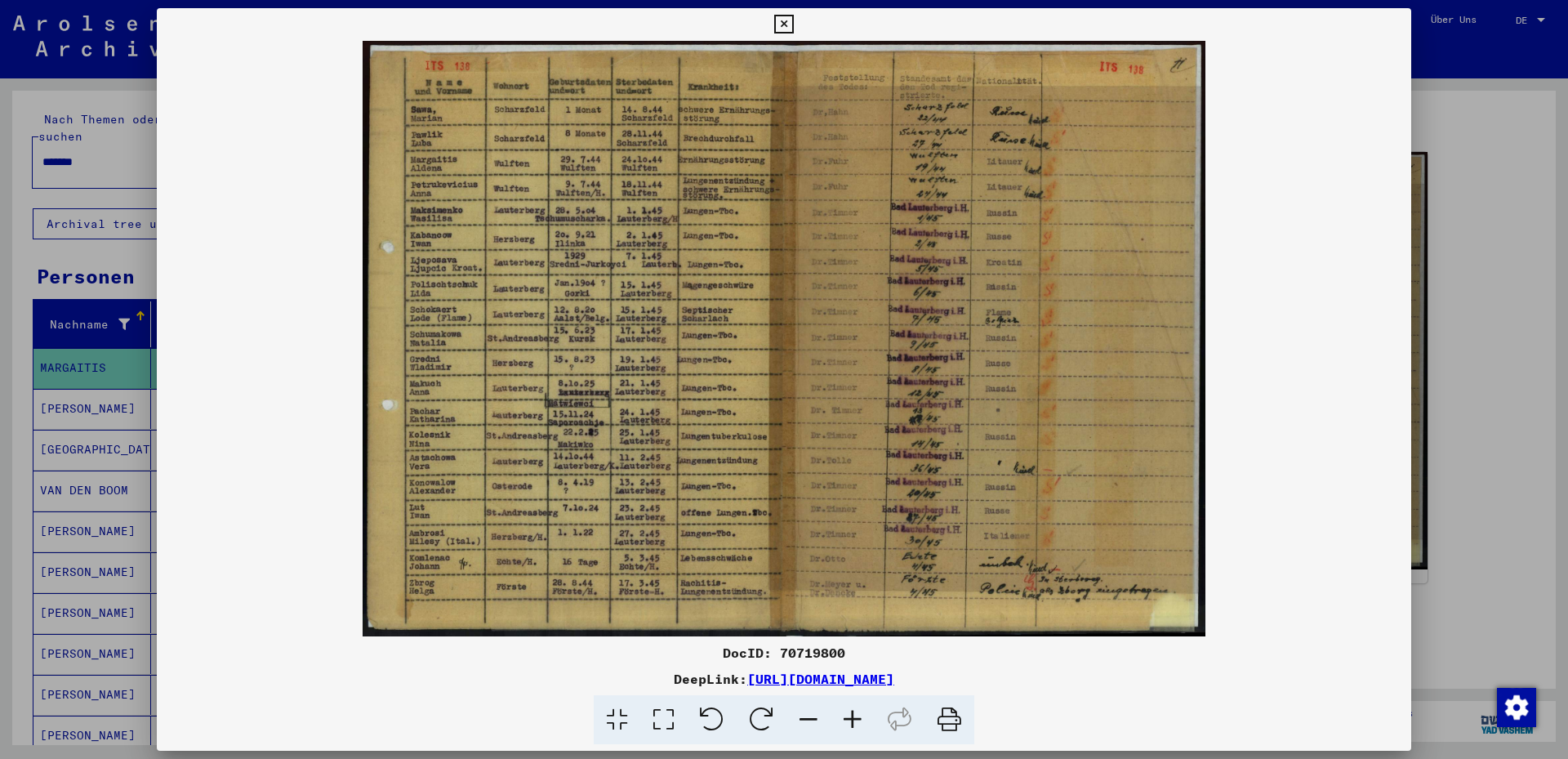
click at [847, 717] on icon at bounding box center [853, 720] width 44 height 50
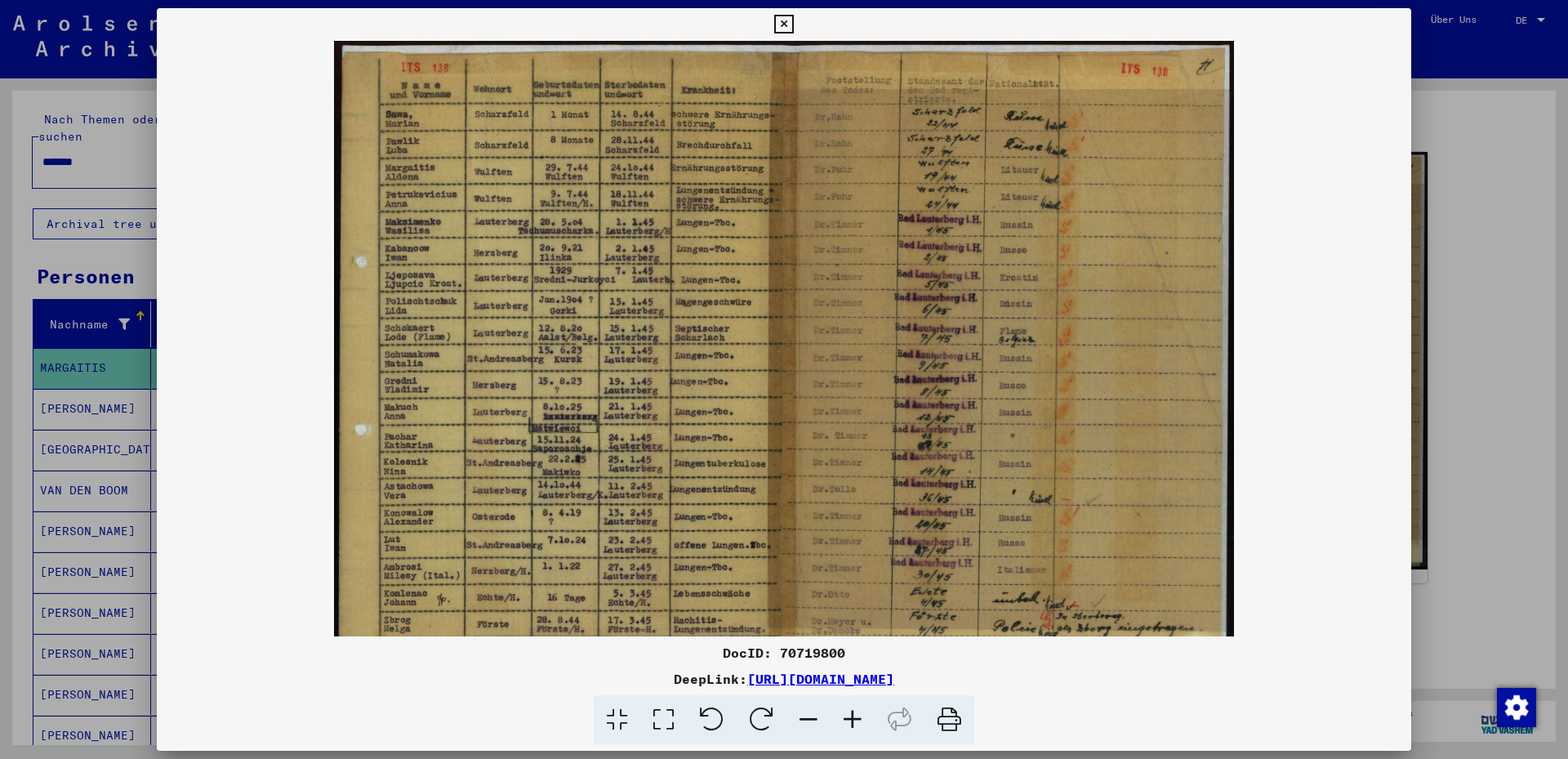
click at [848, 717] on icon at bounding box center [853, 720] width 44 height 50
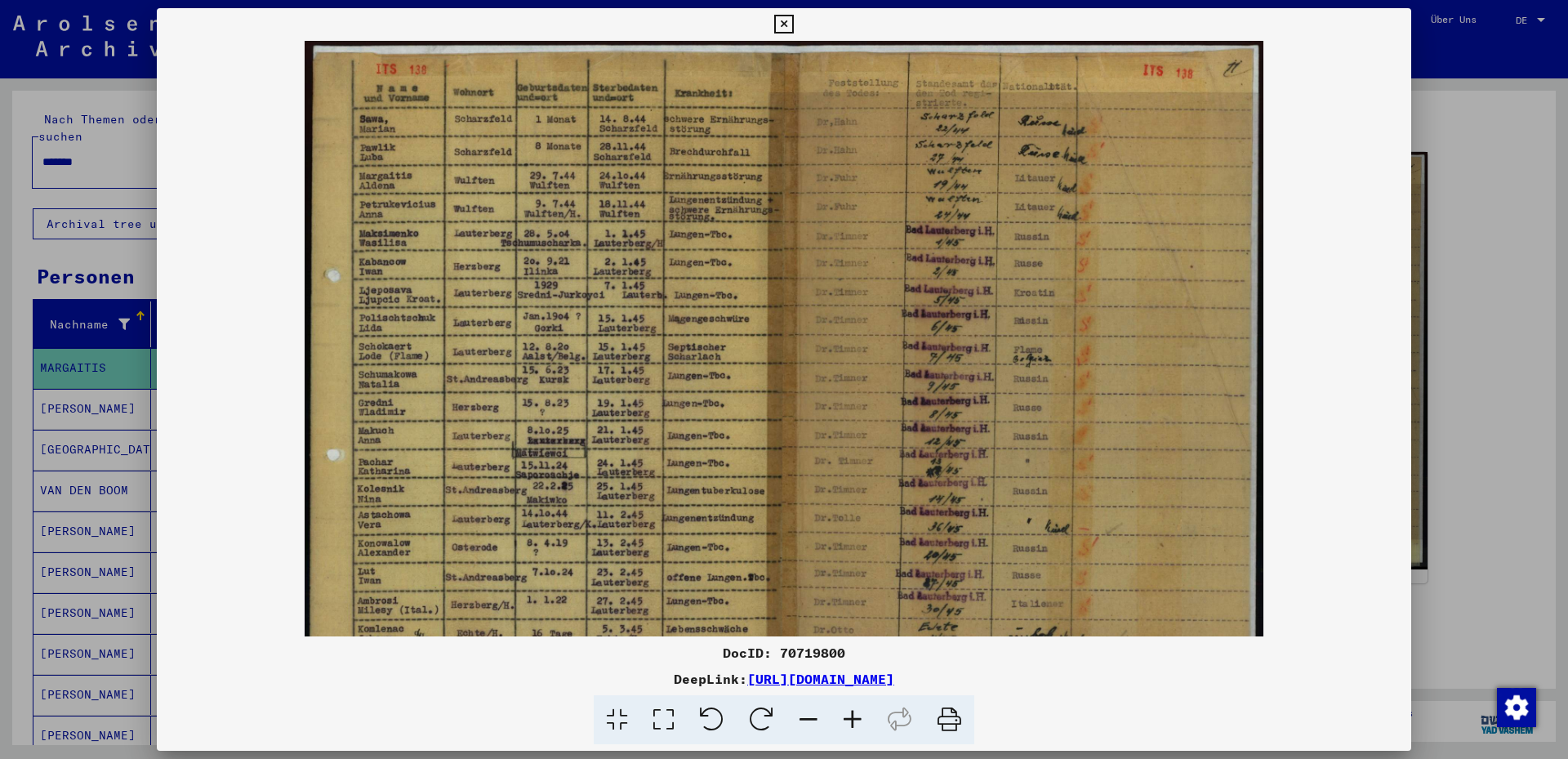
click at [850, 717] on icon at bounding box center [853, 720] width 44 height 50
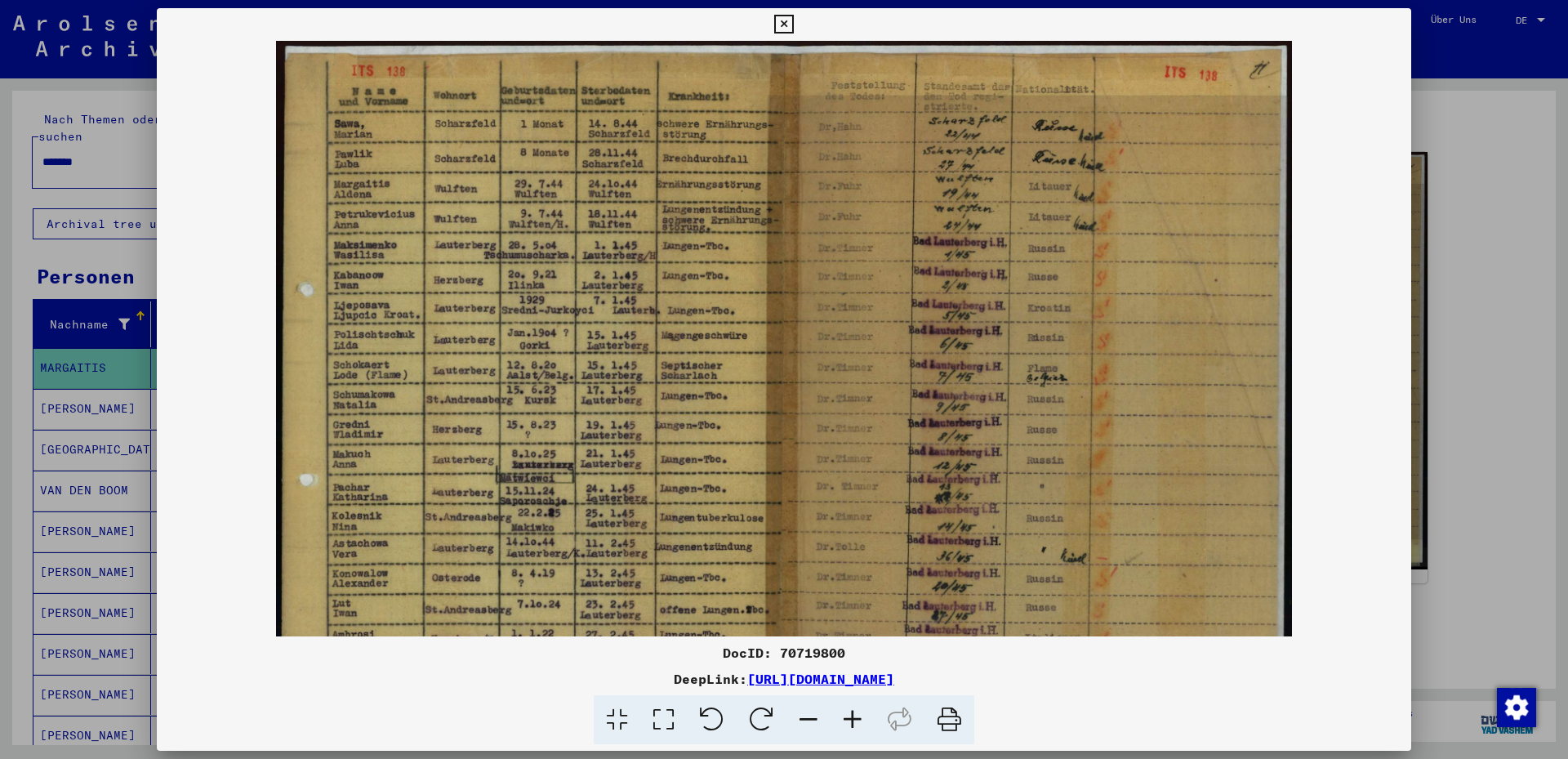
click at [850, 717] on icon at bounding box center [853, 720] width 44 height 50
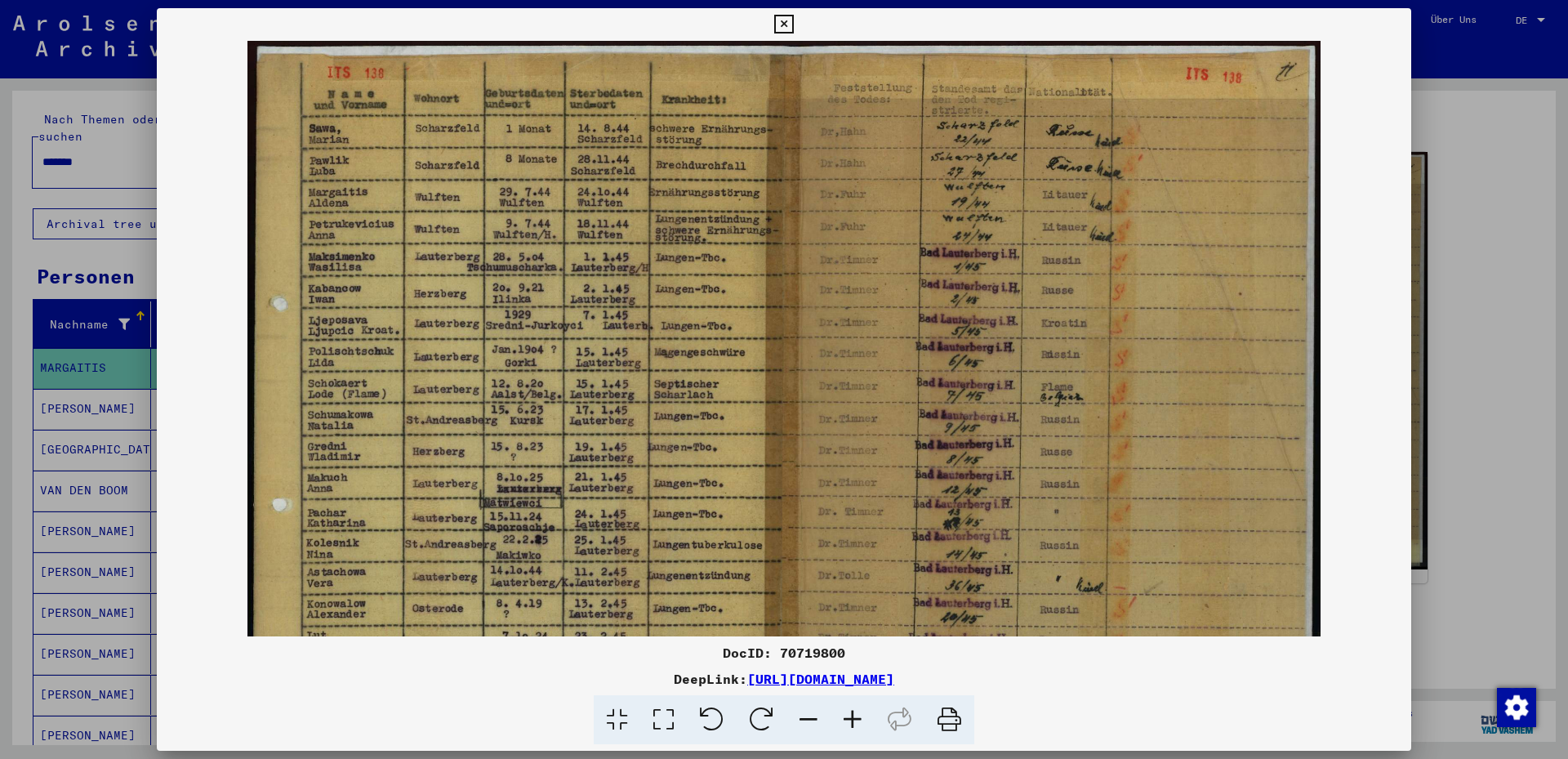
click at [850, 717] on icon at bounding box center [853, 720] width 44 height 50
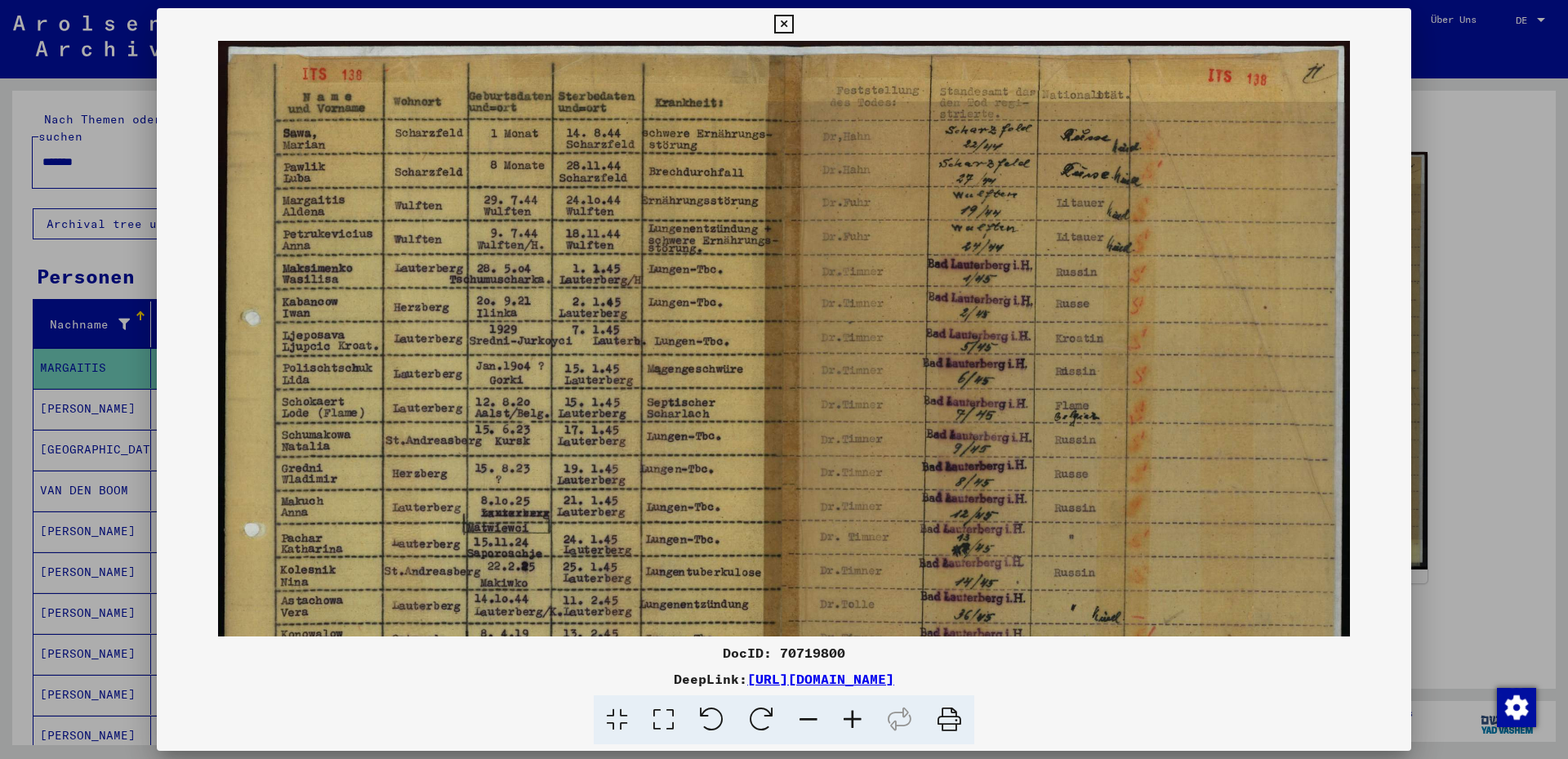
click at [849, 717] on icon at bounding box center [853, 720] width 44 height 50
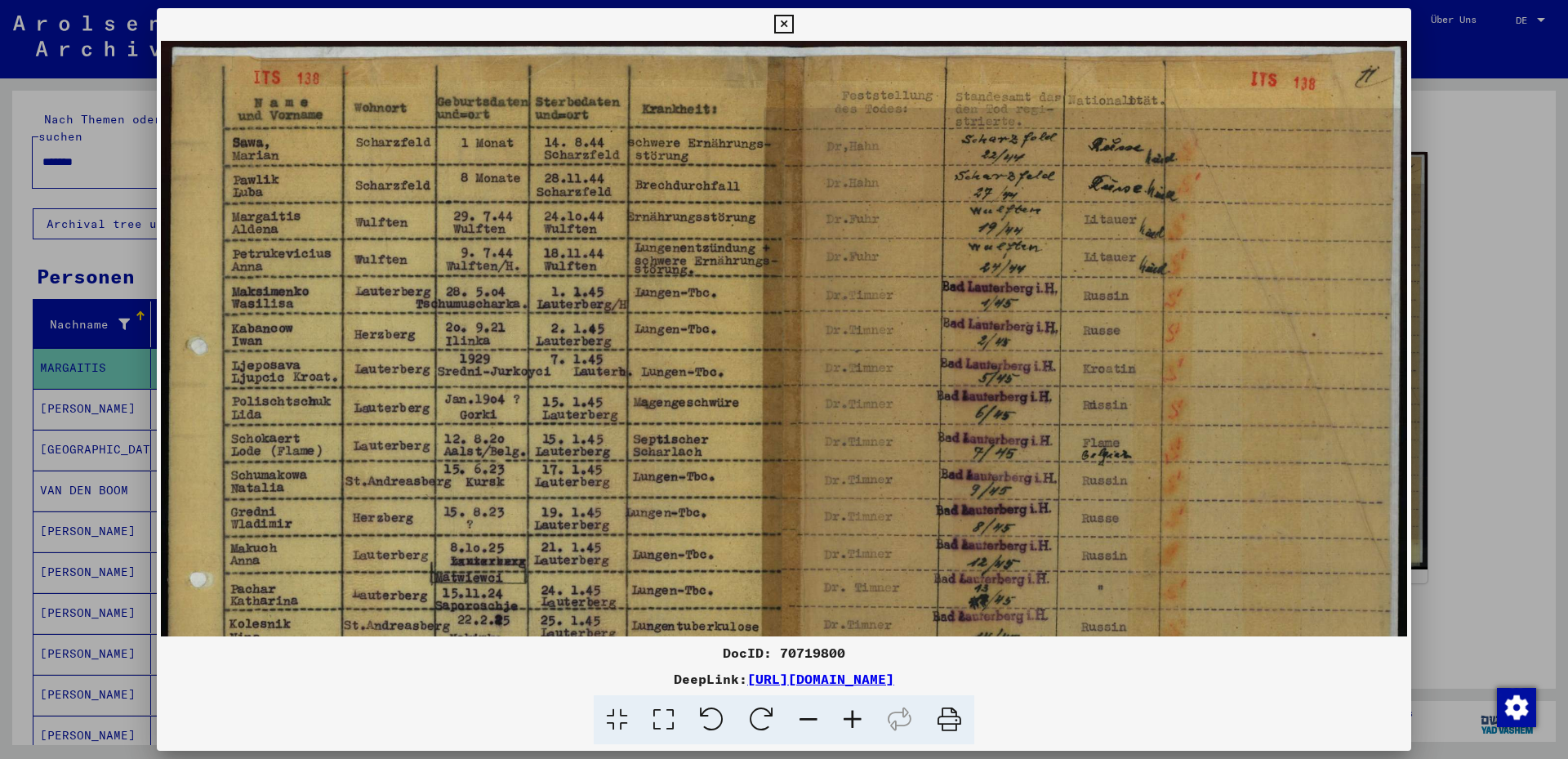
click at [76, 400] on div at bounding box center [784, 380] width 1568 height 759
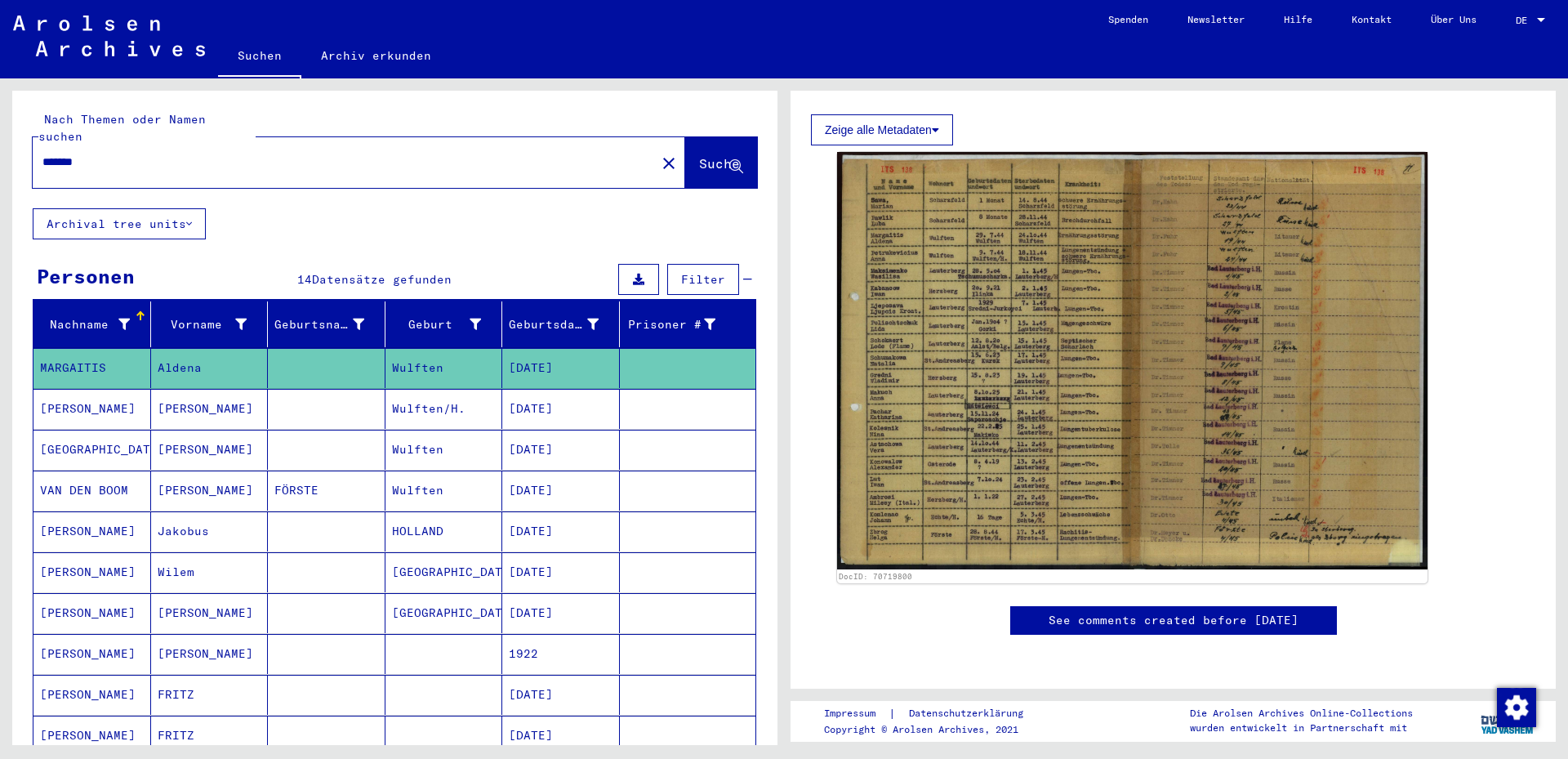
click at [176, 391] on mat-cell "[PERSON_NAME]" at bounding box center [210, 408] width 118 height 40
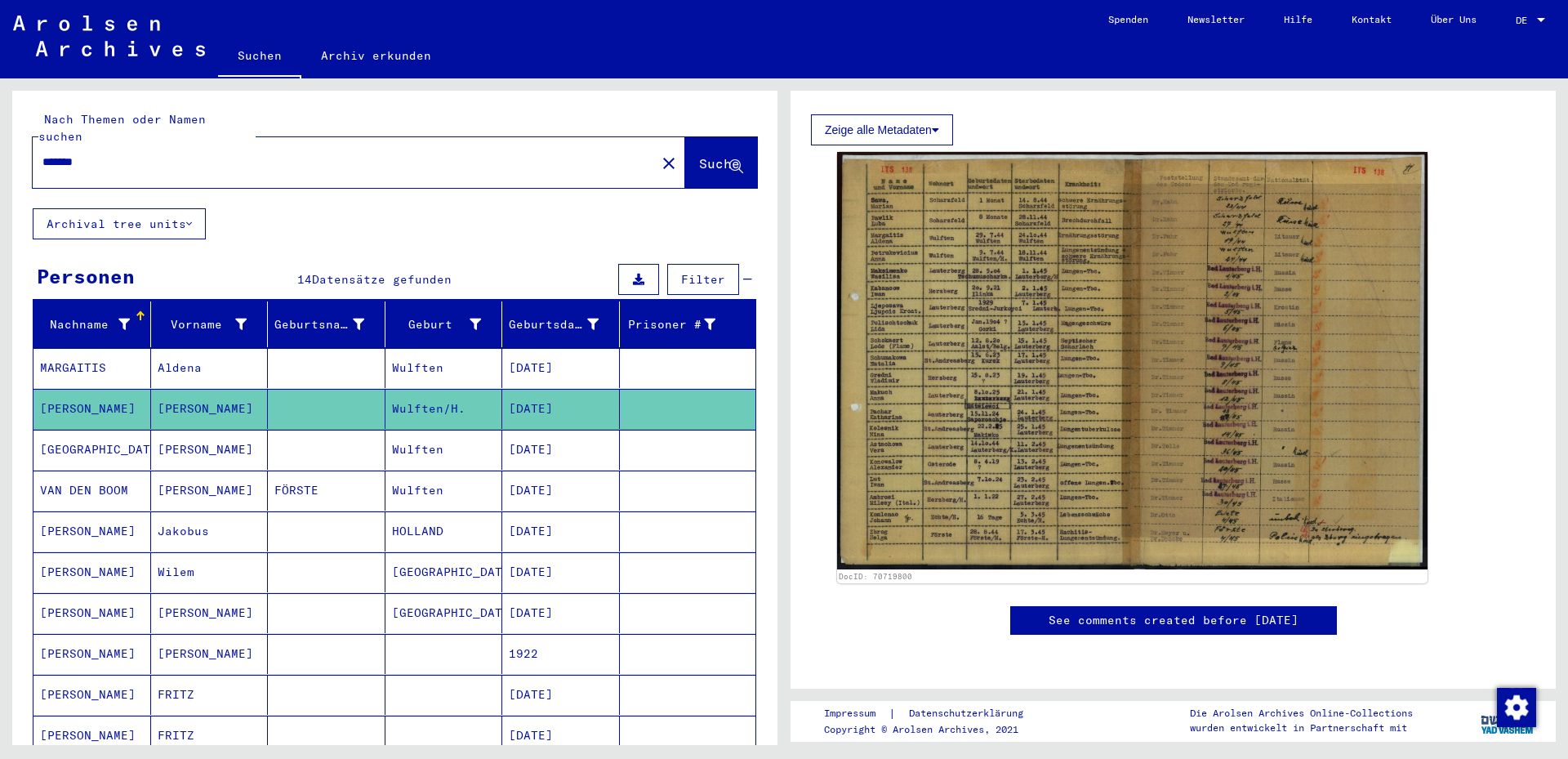
click at [174, 391] on mat-cell "[PERSON_NAME]" at bounding box center [210, 408] width 118 height 40
click at [553, 392] on mat-cell "[DATE]" at bounding box center [561, 408] width 118 height 40
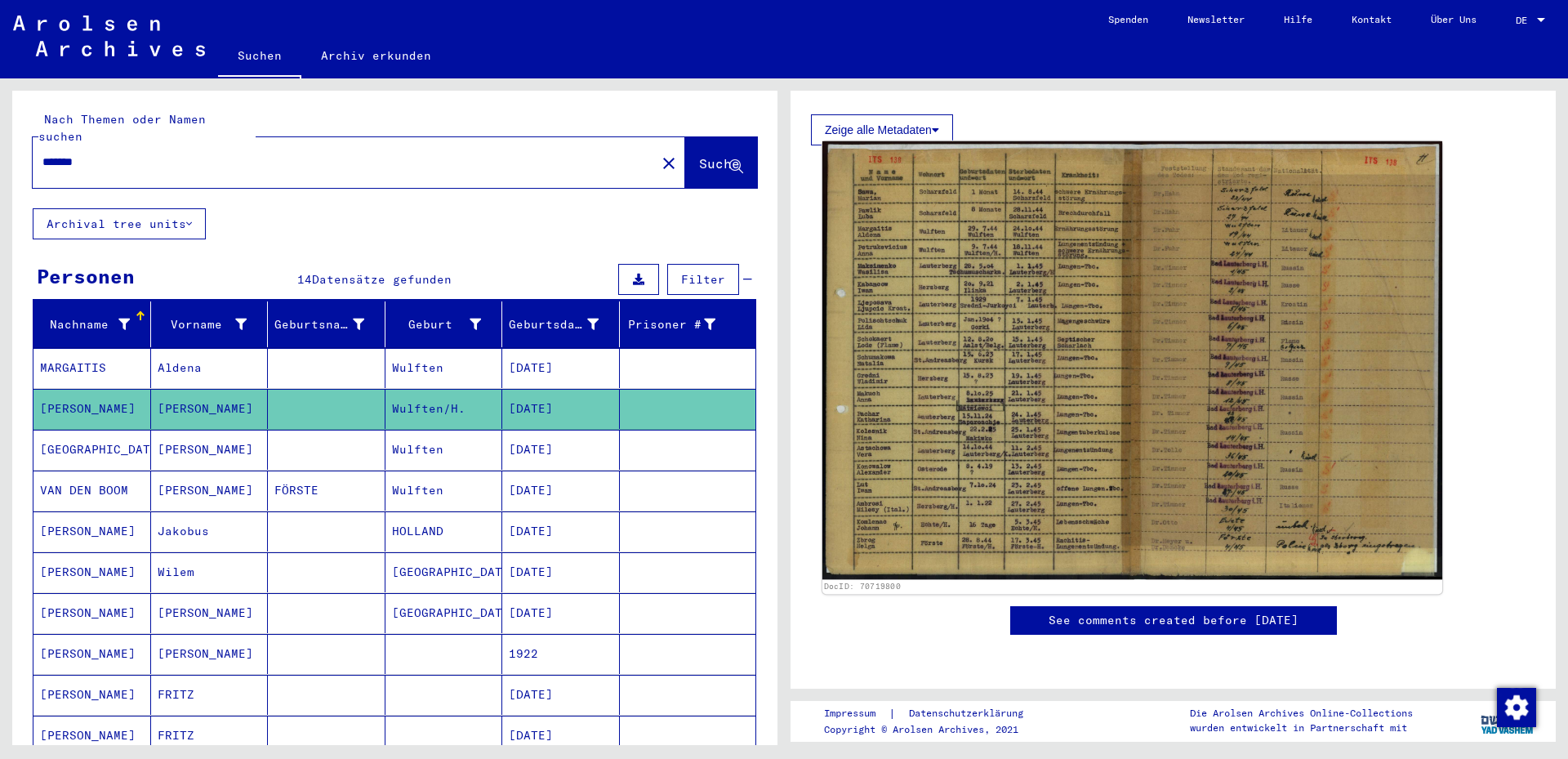
click at [949, 363] on img at bounding box center [1133, 359] width 620 height 437
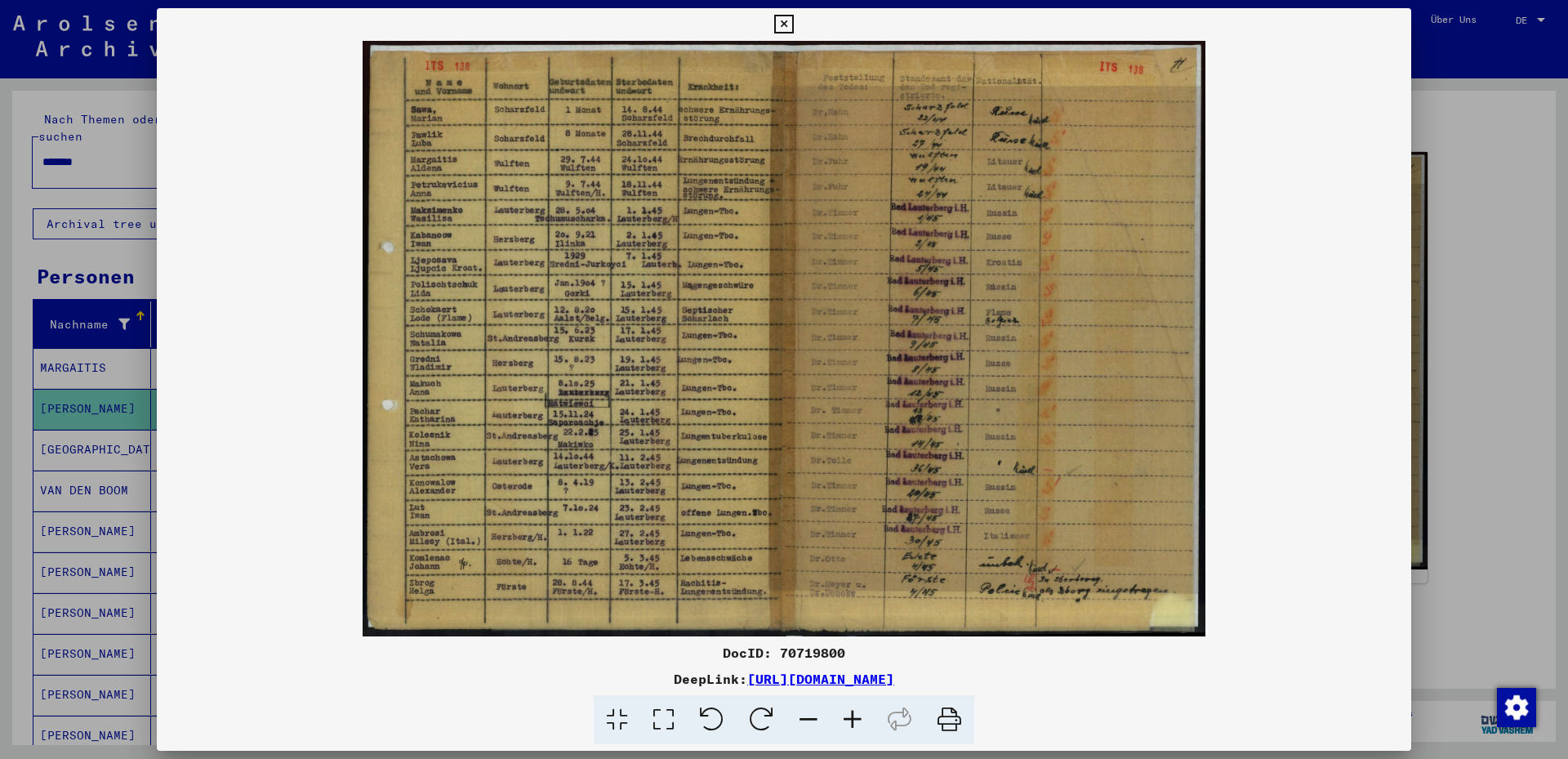
click at [847, 718] on icon at bounding box center [853, 720] width 44 height 50
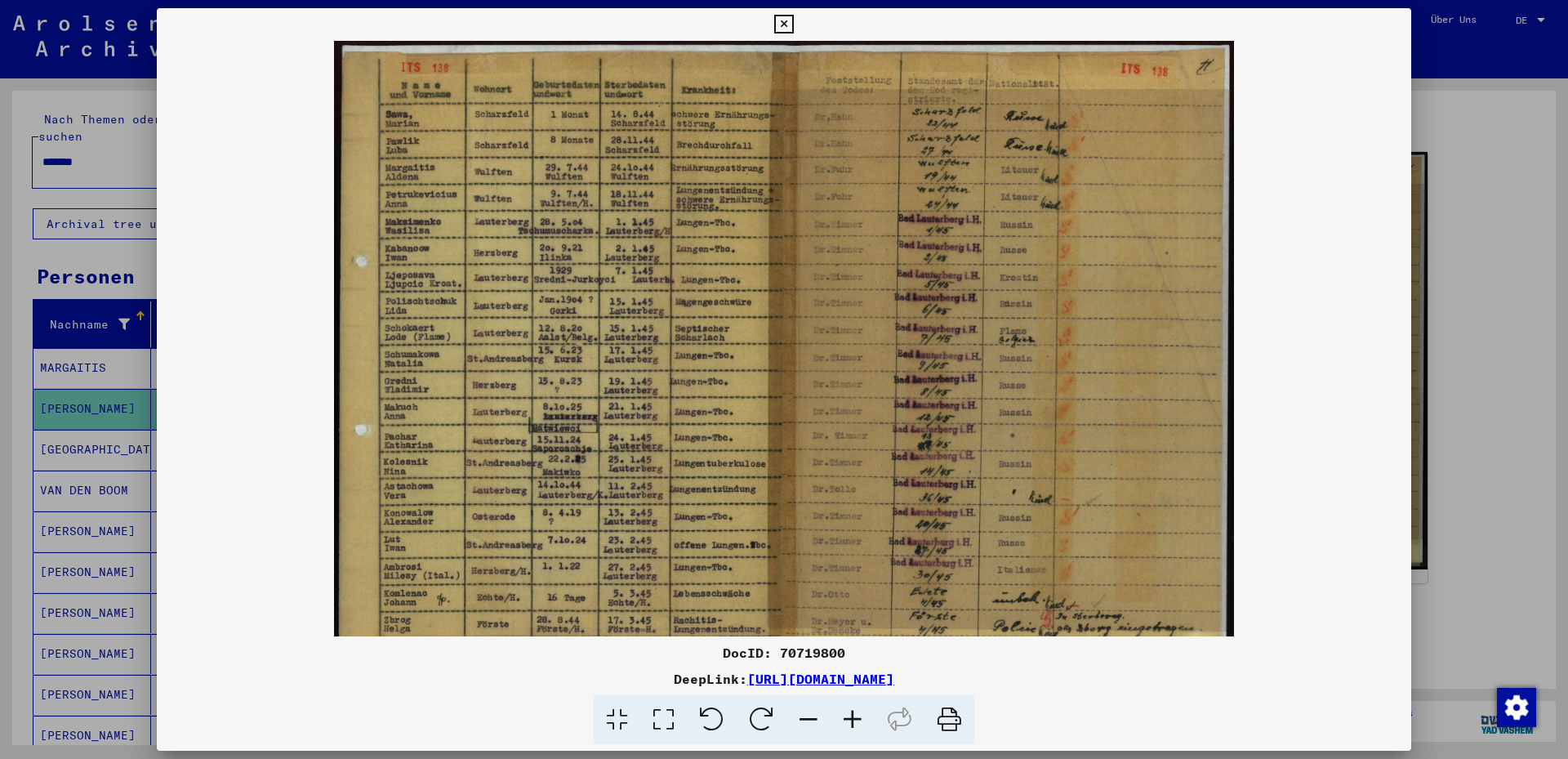
click at [847, 718] on icon at bounding box center [853, 720] width 44 height 50
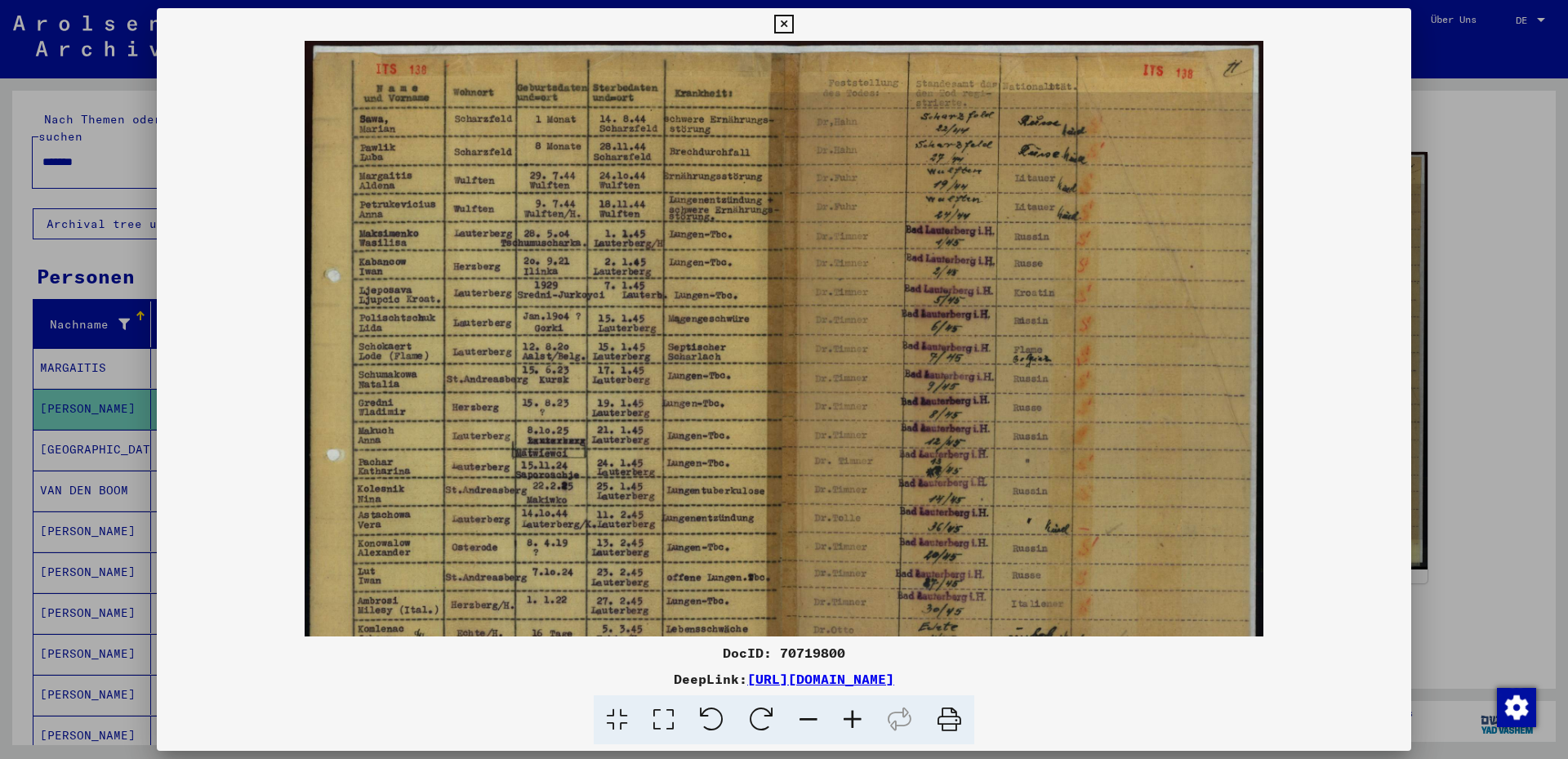
click at [847, 717] on icon at bounding box center [853, 720] width 44 height 50
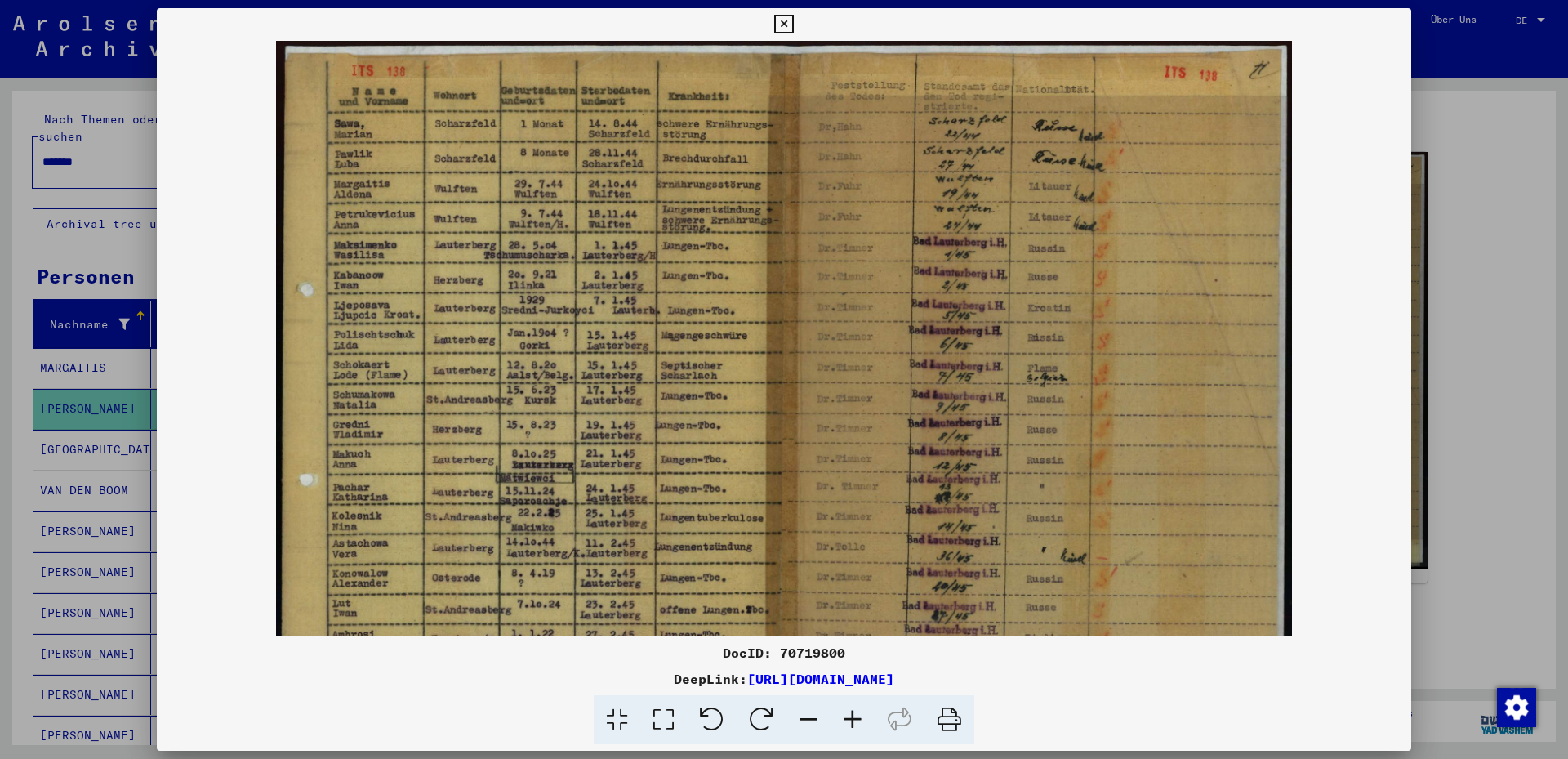
click at [846, 718] on icon at bounding box center [853, 720] width 44 height 50
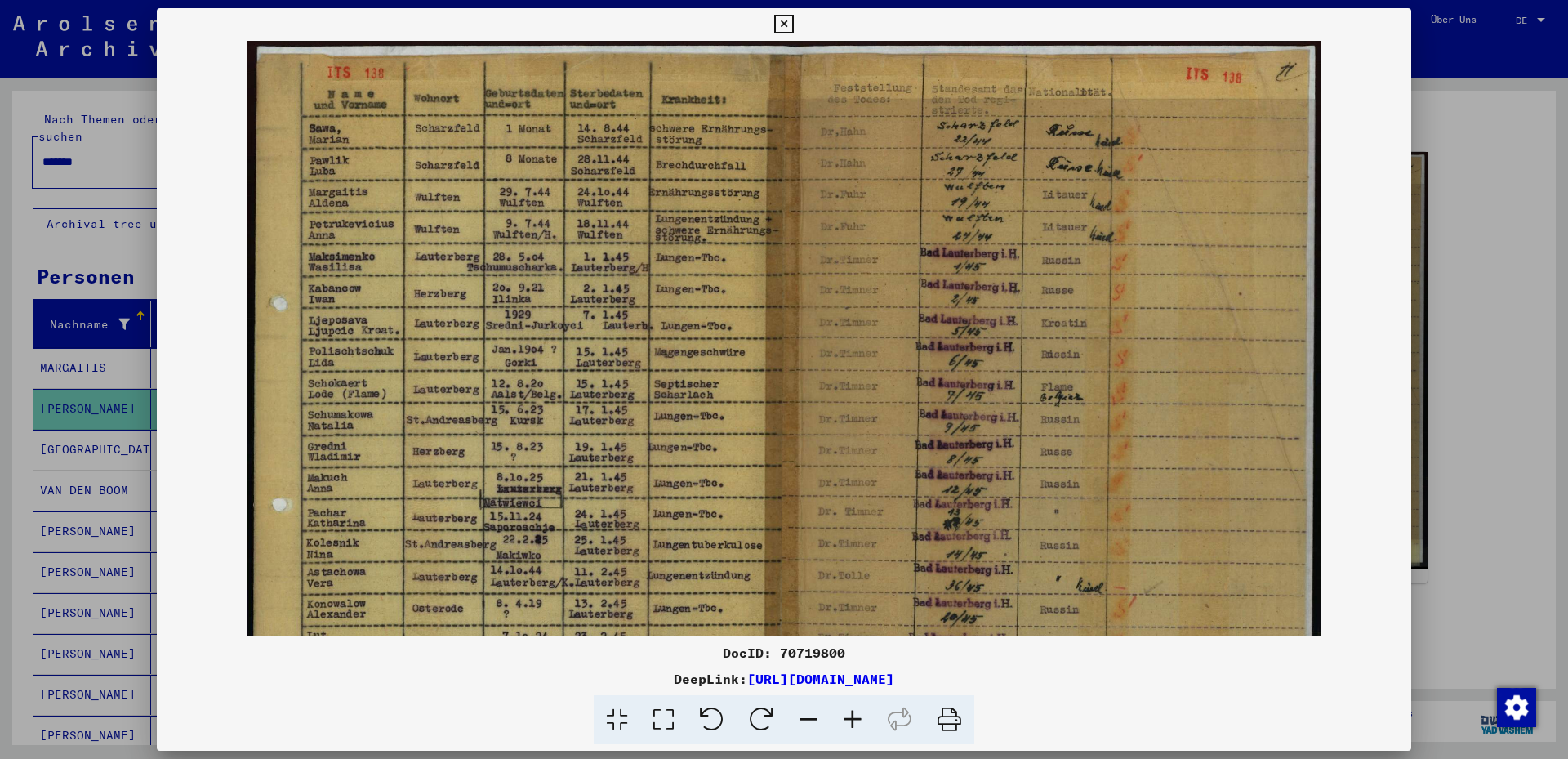
click at [845, 717] on icon at bounding box center [853, 720] width 44 height 50
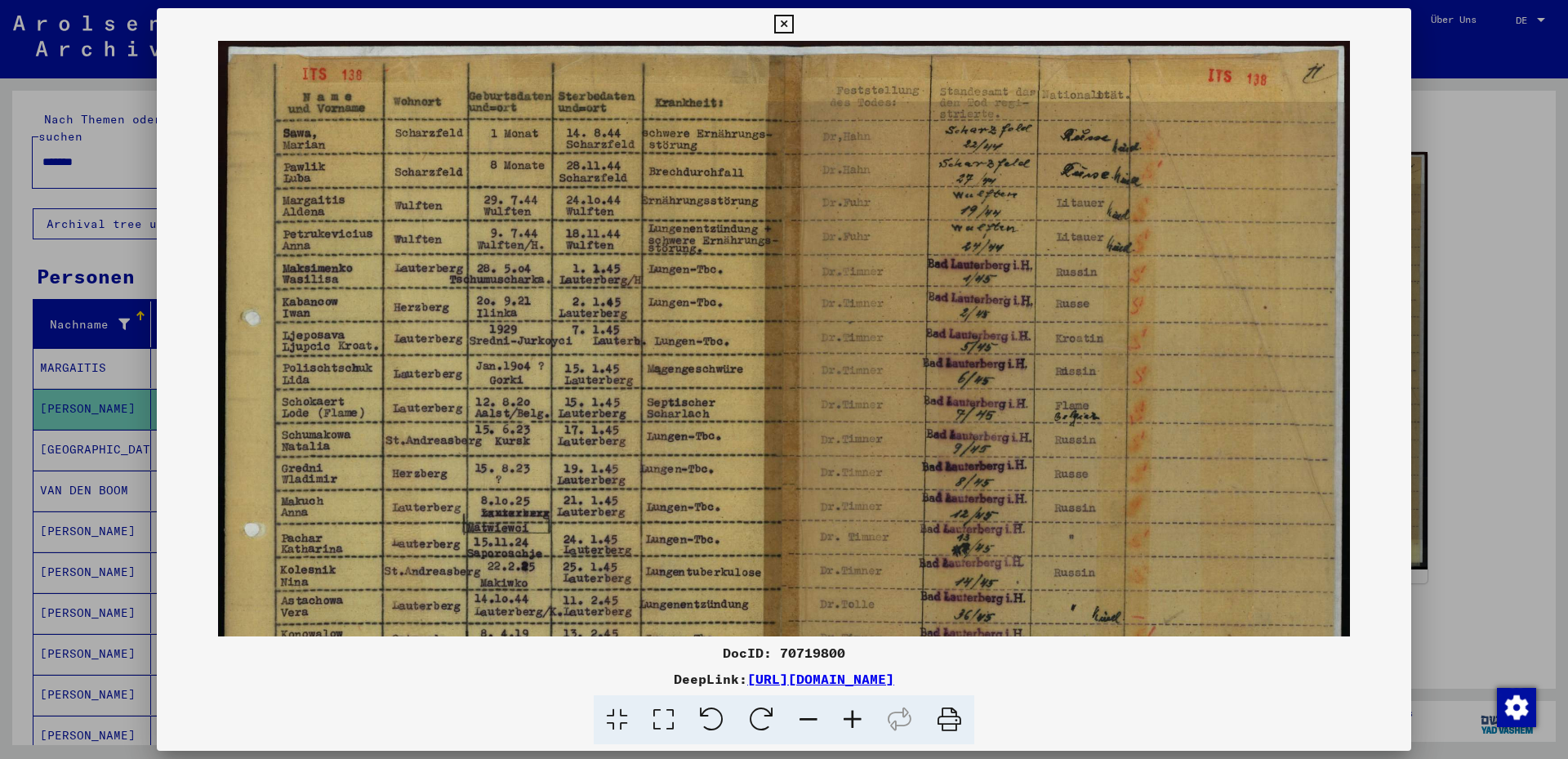
drag, startPoint x: 1088, startPoint y: 678, endPoint x: 579, endPoint y: 671, distance: 509.0
click at [579, 671] on div "DeepLink: [URL][DOMAIN_NAME]" at bounding box center [783, 679] width 1254 height 19
copy link "[URL][DOMAIN_NAME]"
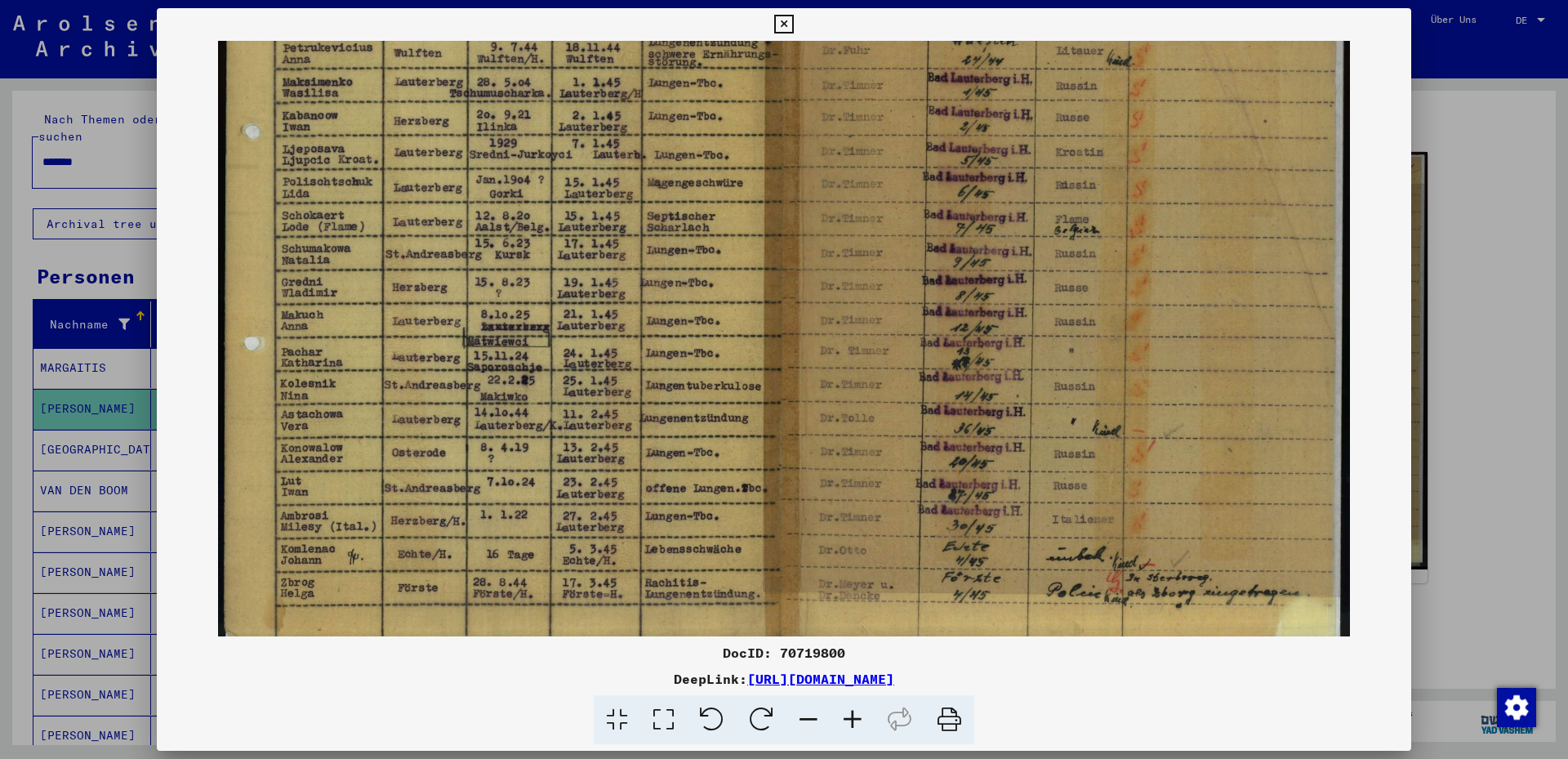
drag, startPoint x: 753, startPoint y: 421, endPoint x: 760, endPoint y: 237, distance: 184.1
click at [760, 237] on img at bounding box center [784, 254] width 1132 height 800
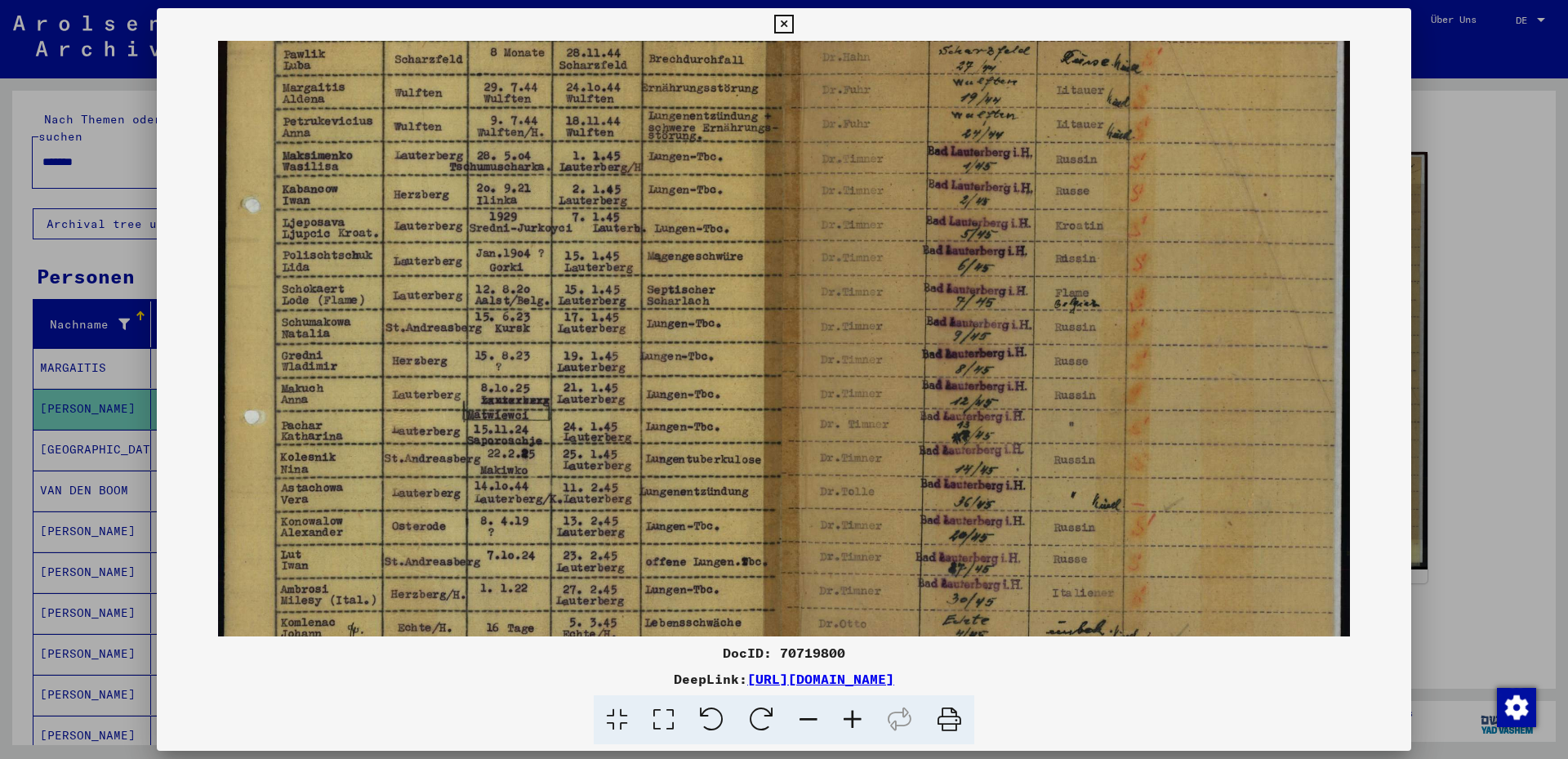
scroll to position [0, 0]
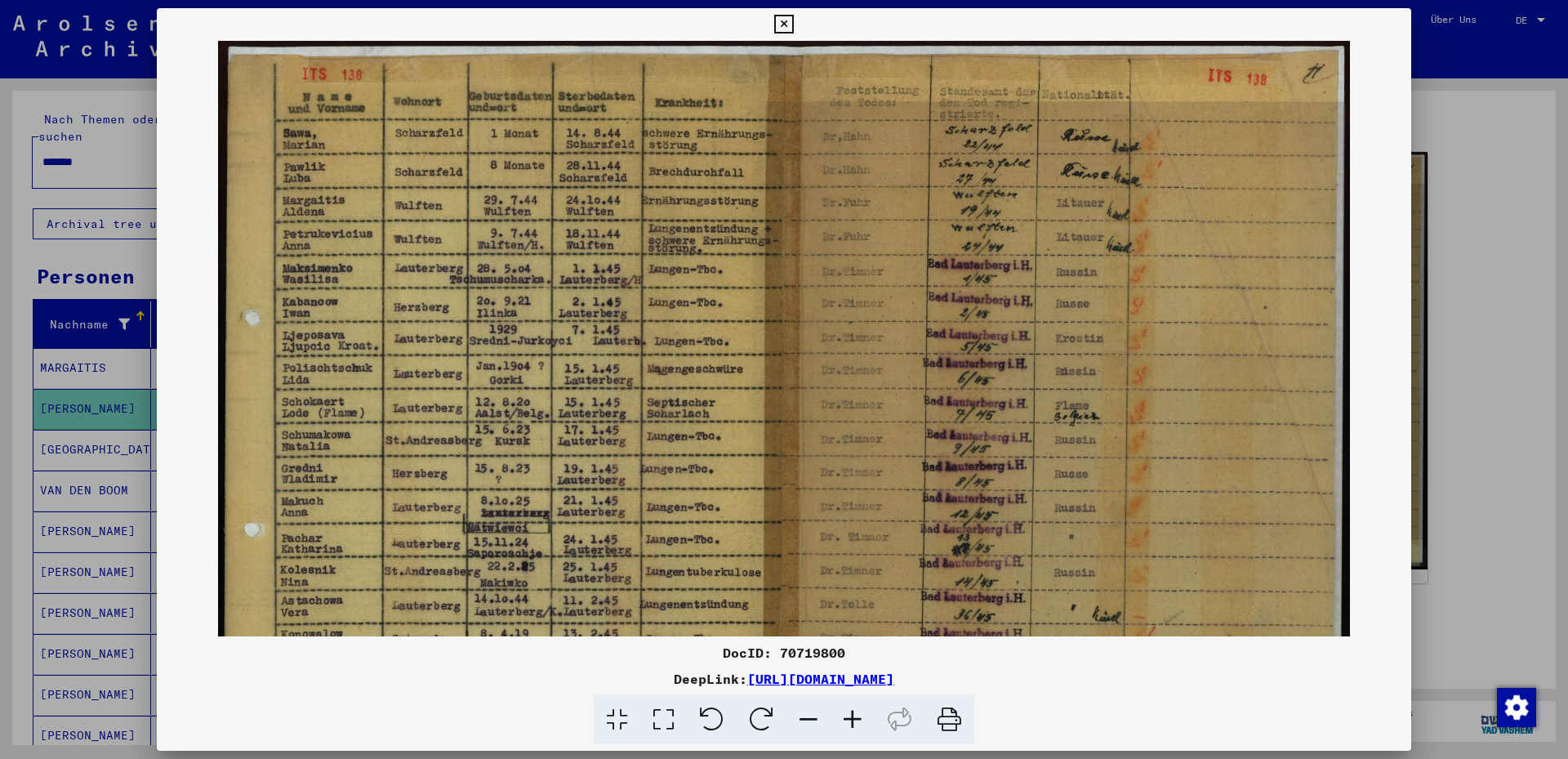
drag, startPoint x: 726, startPoint y: 475, endPoint x: 736, endPoint y: 560, distance: 85.6
click at [737, 561] on img at bounding box center [784, 440] width 1132 height 800
drag, startPoint x: 715, startPoint y: 300, endPoint x: 713, endPoint y: 415, distance: 115.0
click at [713, 415] on img at bounding box center [784, 440] width 1132 height 800
click at [793, 16] on icon at bounding box center [783, 24] width 18 height 19
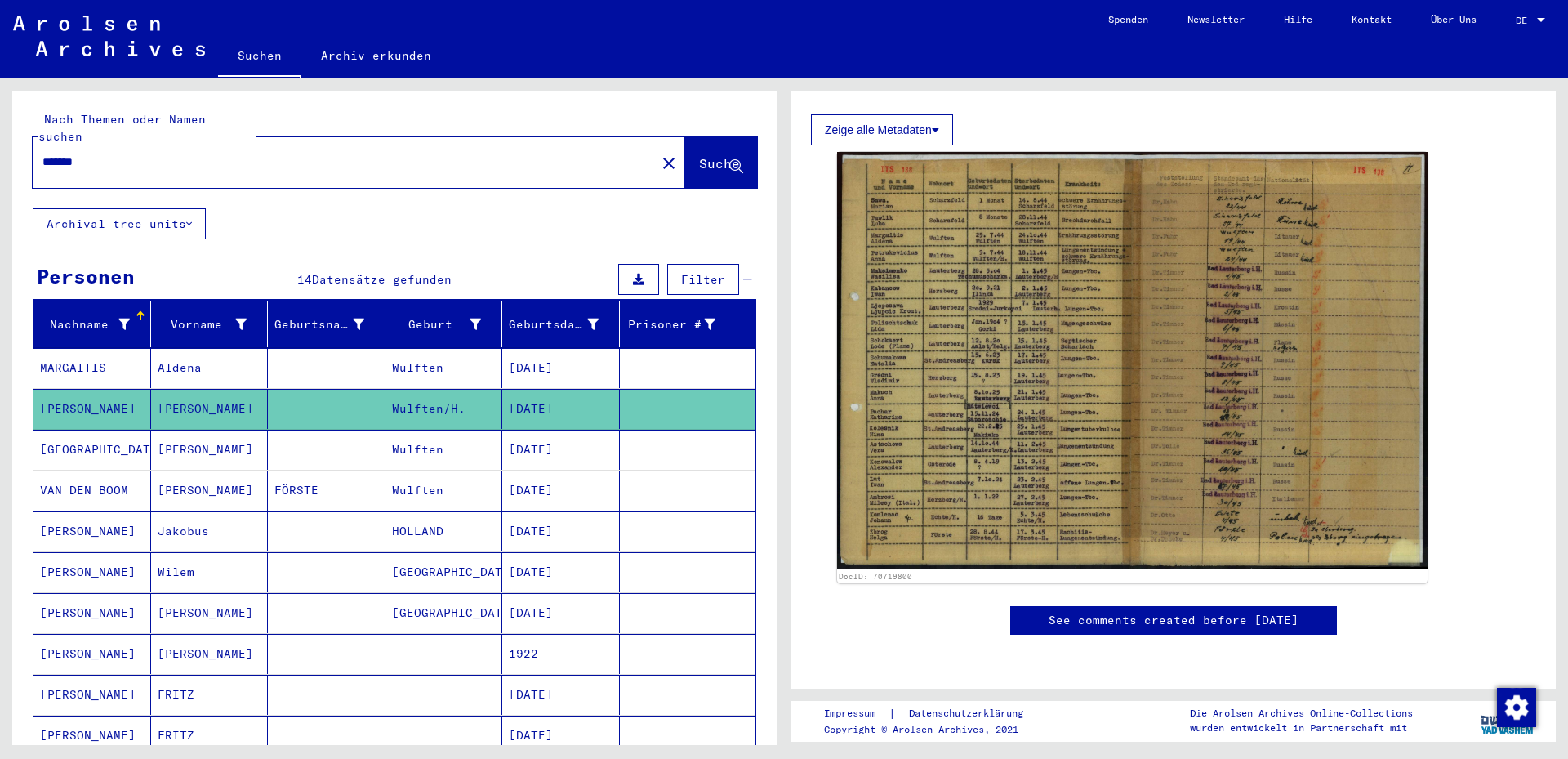
click at [416, 349] on mat-cell "Wulften" at bounding box center [444, 367] width 118 height 40
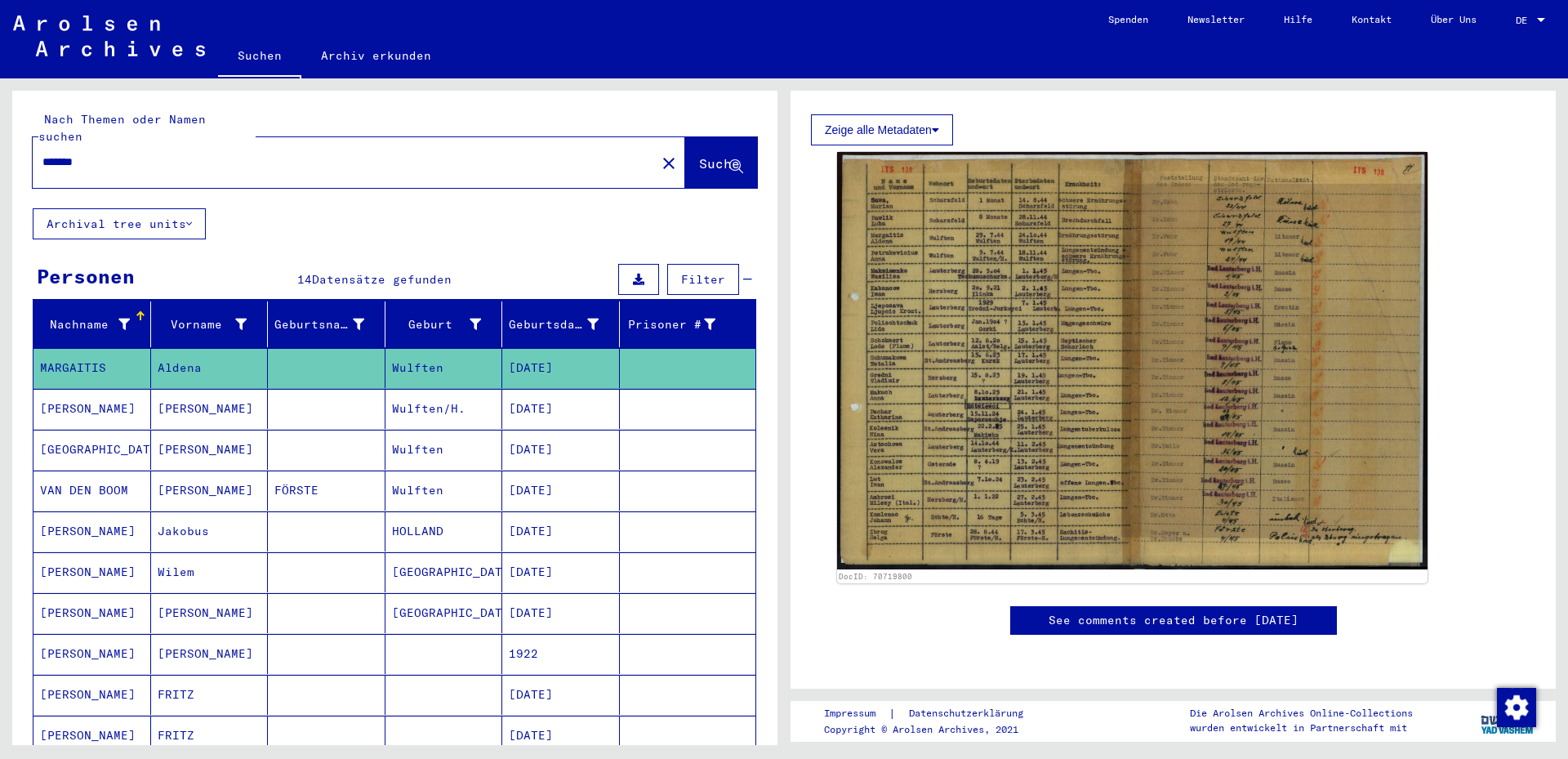
click at [416, 349] on mat-cell "Wulften" at bounding box center [444, 367] width 118 height 40
click at [81, 154] on input "*******" at bounding box center [344, 162] width 603 height 17
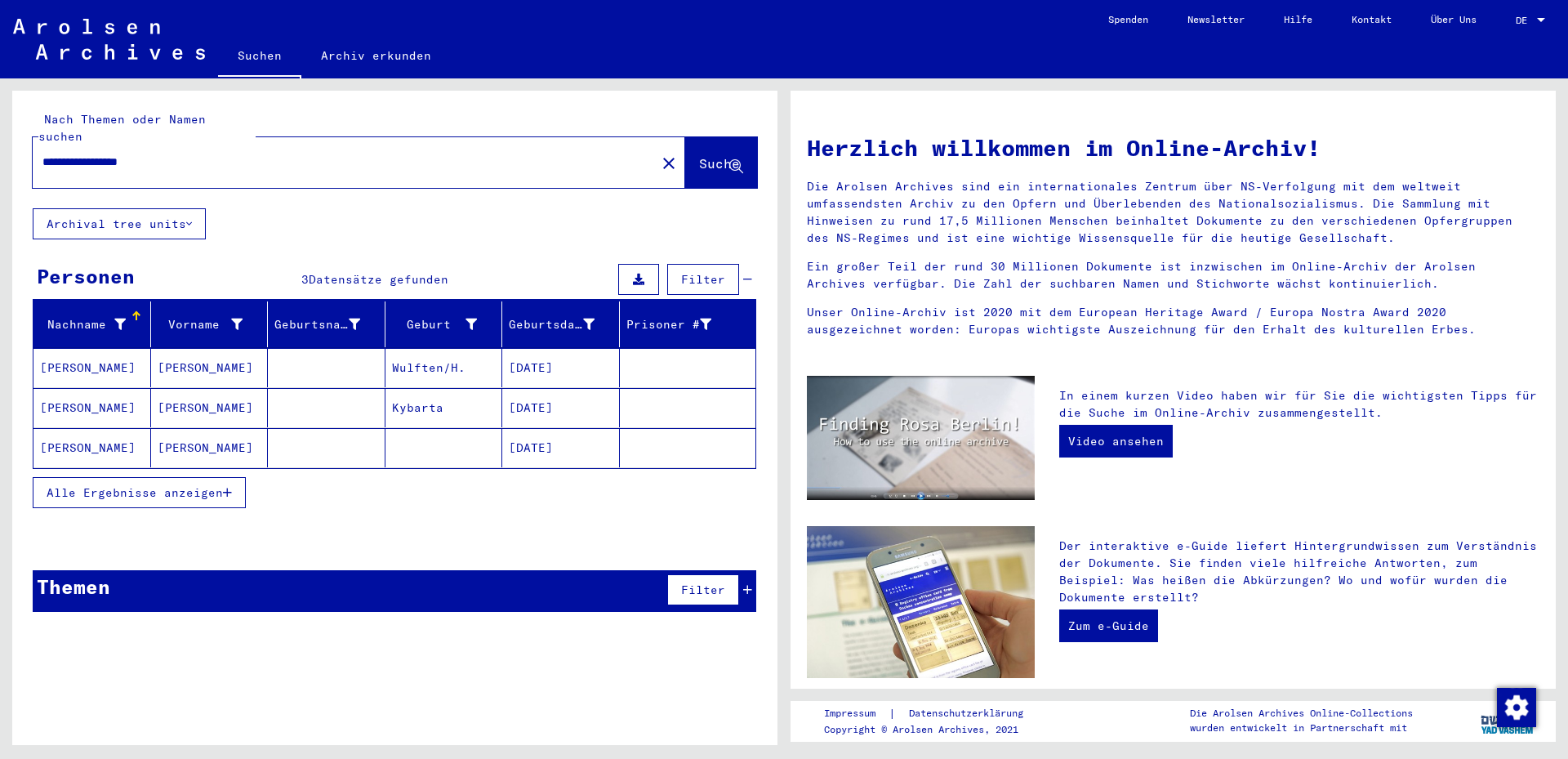
click at [594, 350] on mat-cell "[DATE]" at bounding box center [561, 367] width 118 height 40
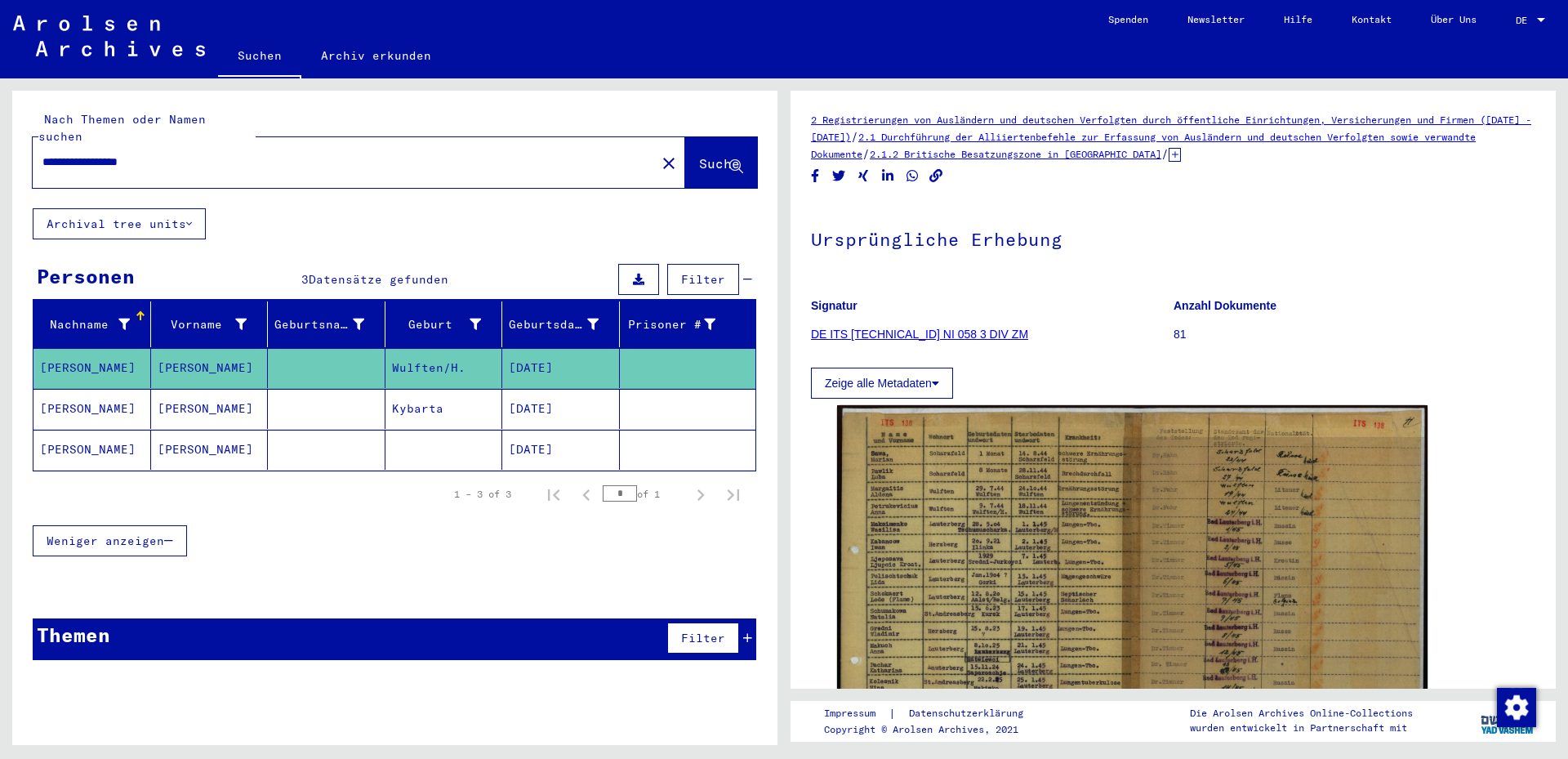
click at [556, 400] on mat-cell "[DATE]" at bounding box center [561, 408] width 118 height 40
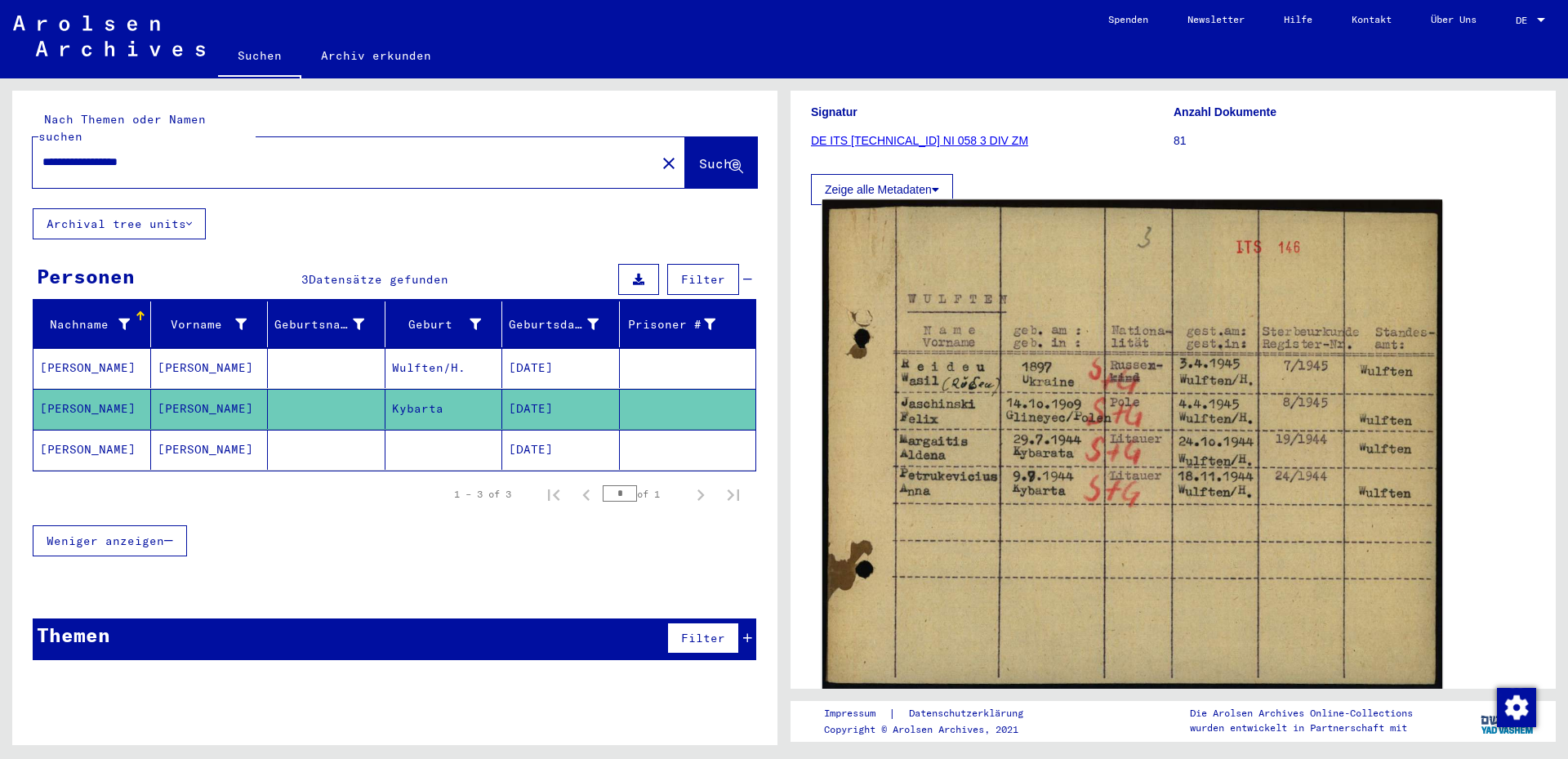
scroll to position [177, 0]
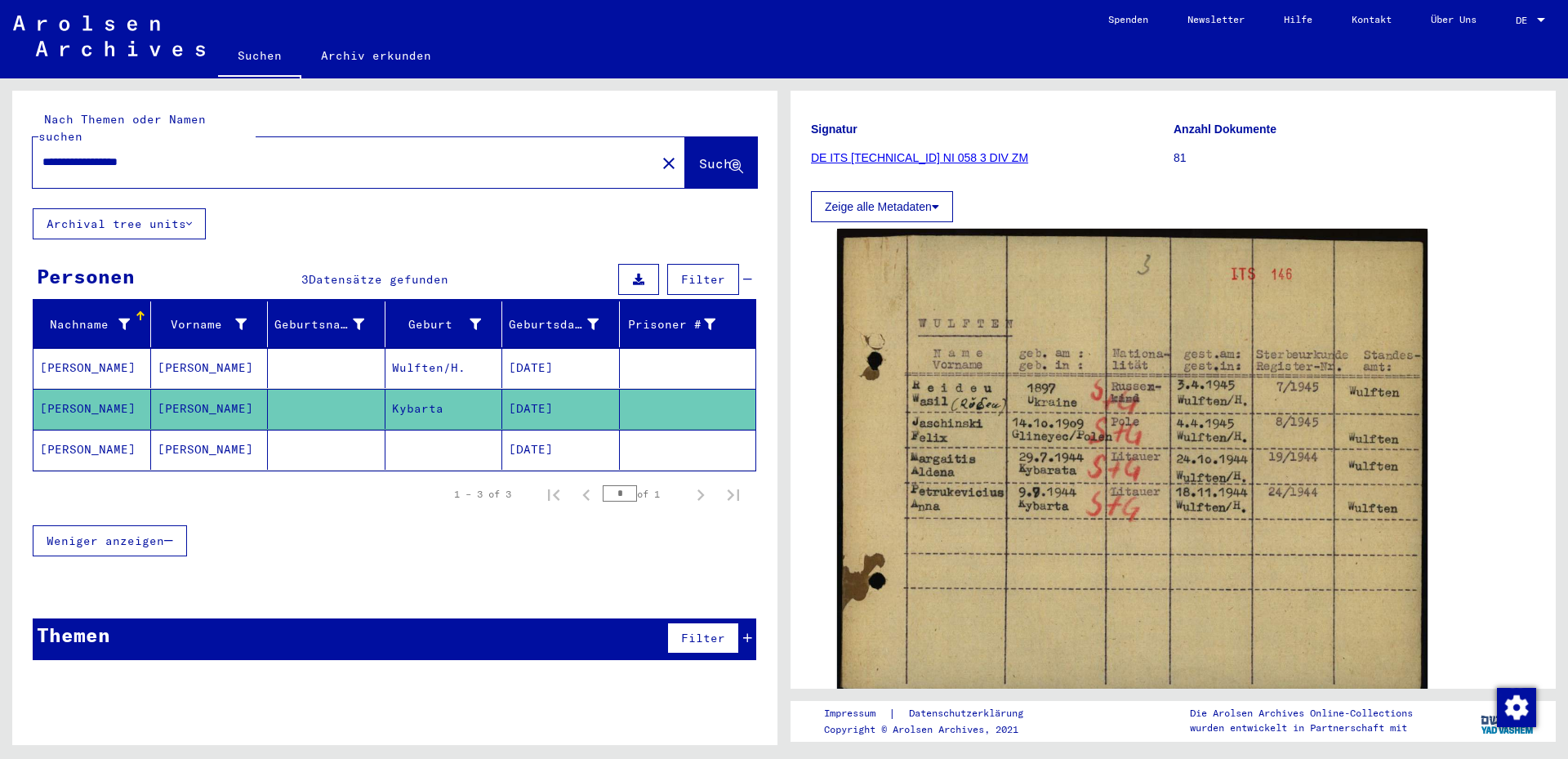
click at [538, 435] on mat-cell "[DATE]" at bounding box center [561, 449] width 118 height 40
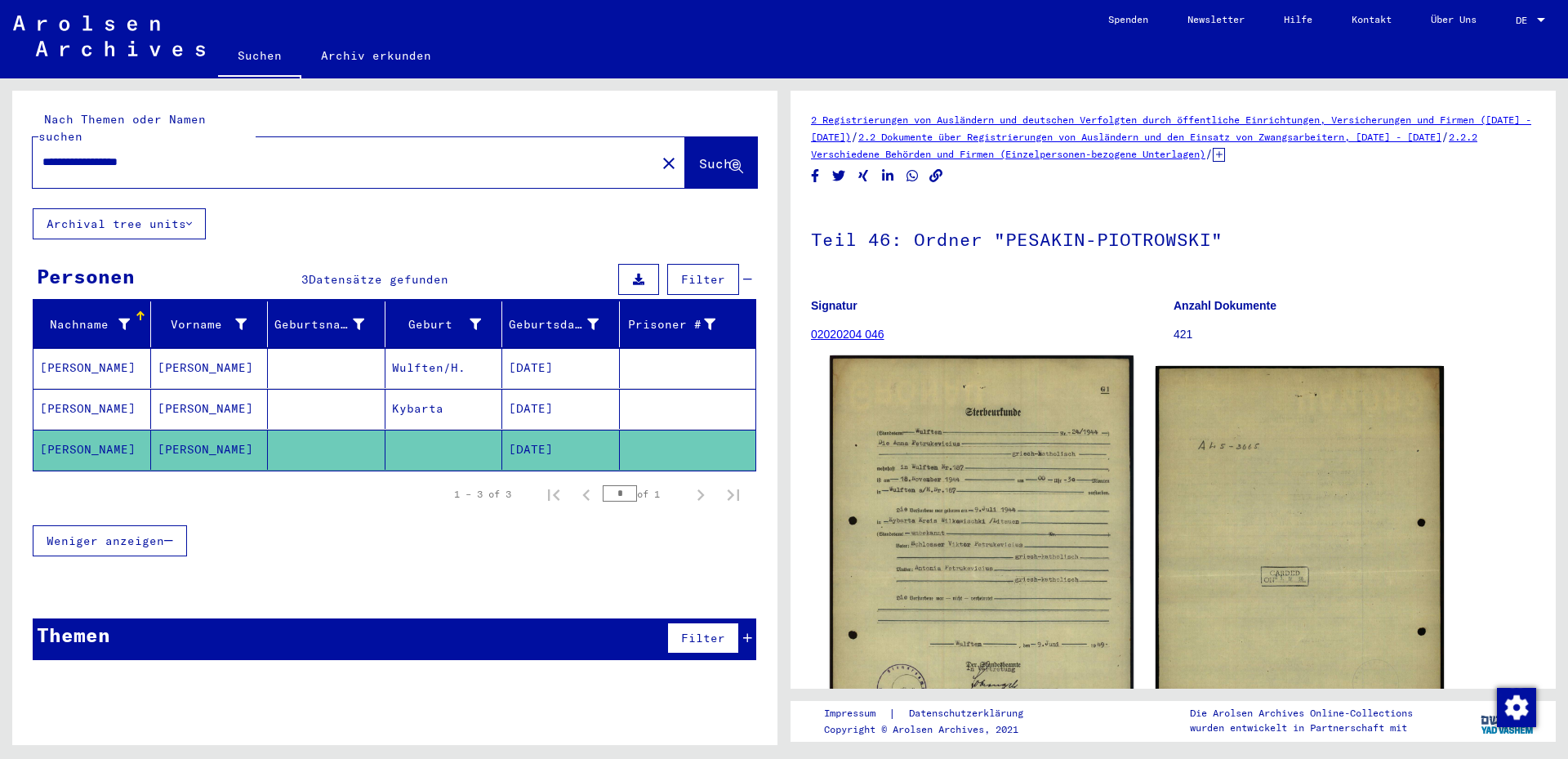
click at [994, 514] on img at bounding box center [981, 570] width 303 height 429
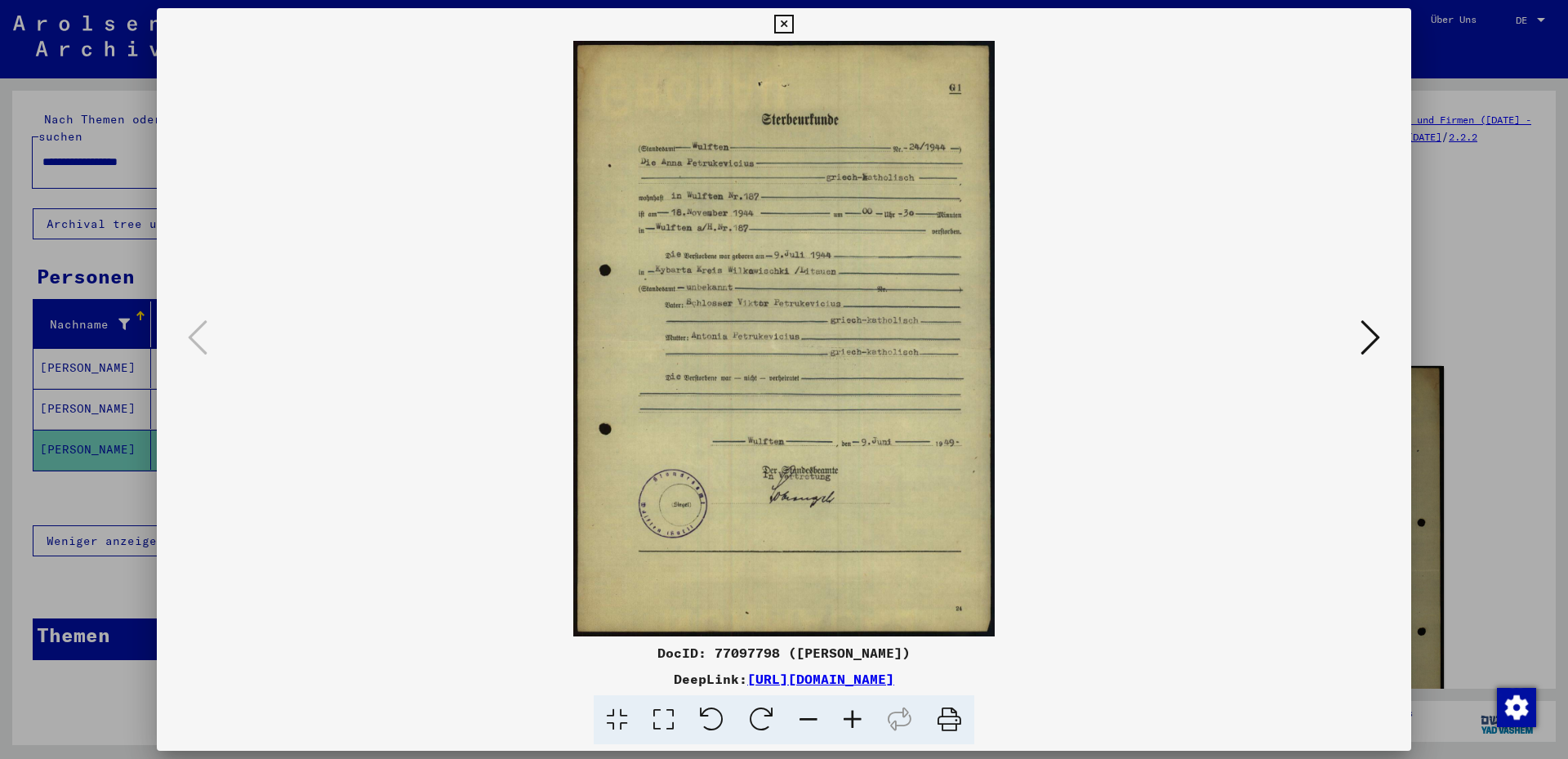
click at [852, 720] on icon at bounding box center [853, 720] width 44 height 50
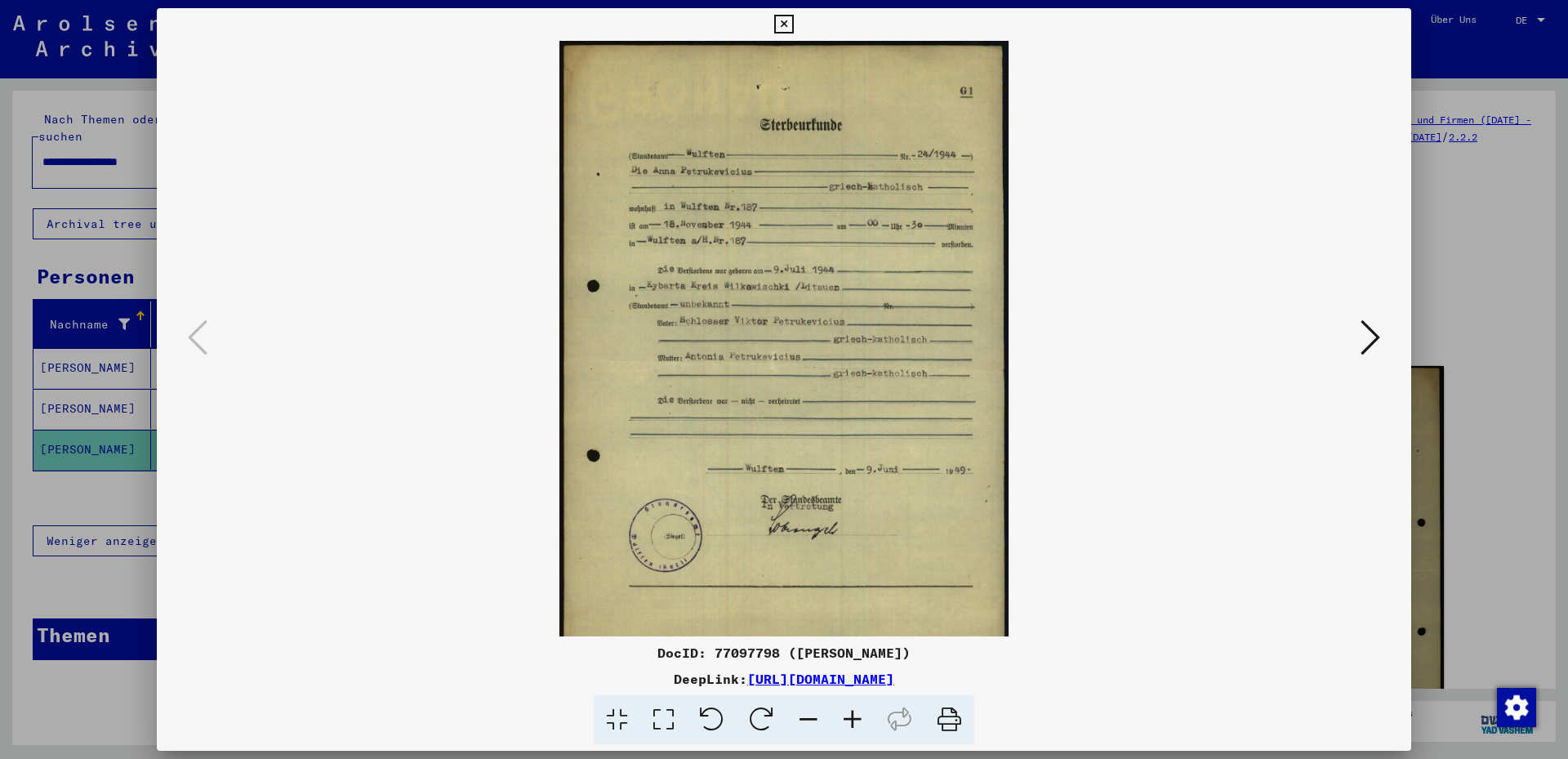
click at [852, 720] on icon at bounding box center [853, 720] width 44 height 50
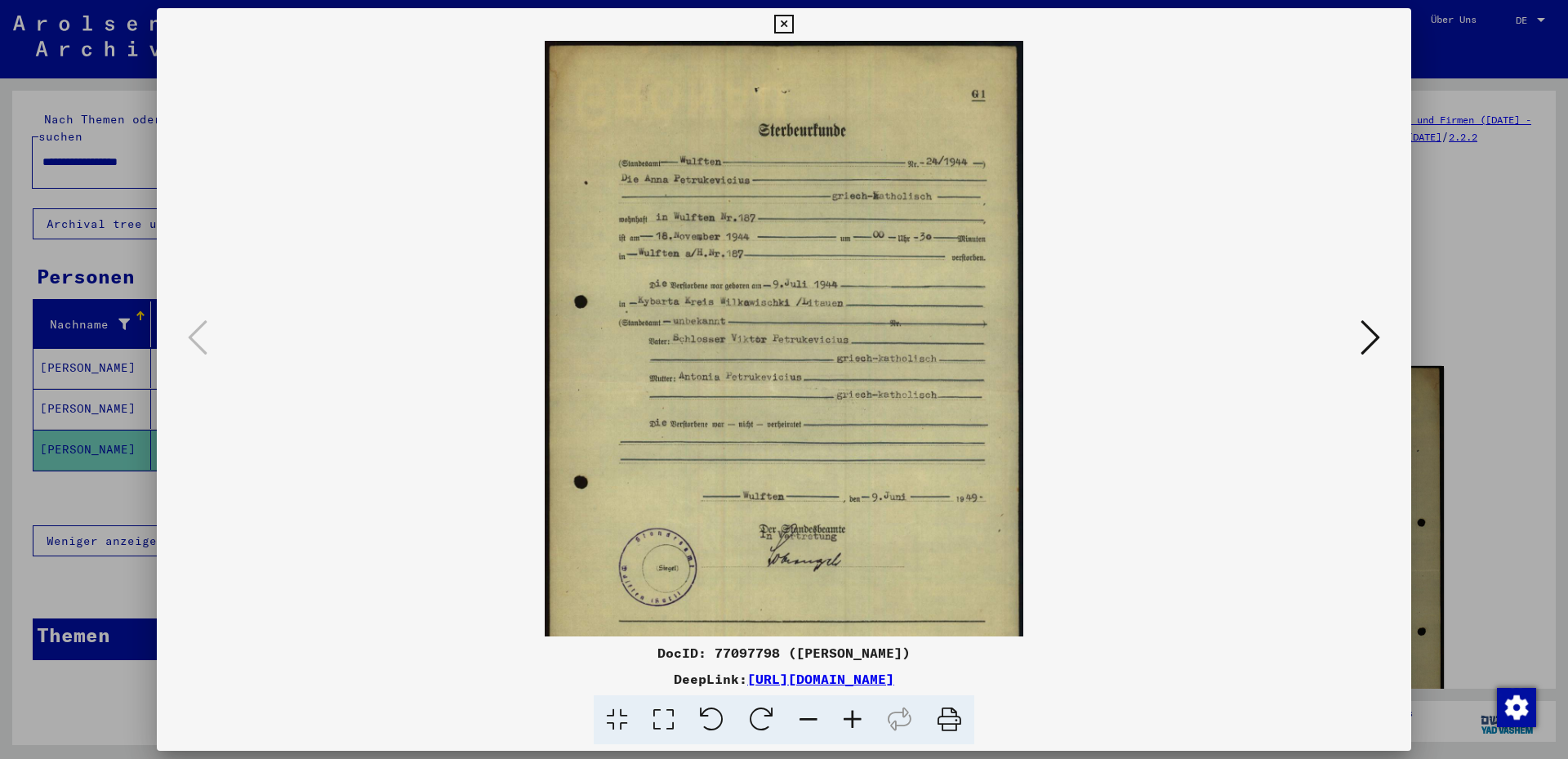
click at [852, 720] on icon at bounding box center [853, 720] width 44 height 50
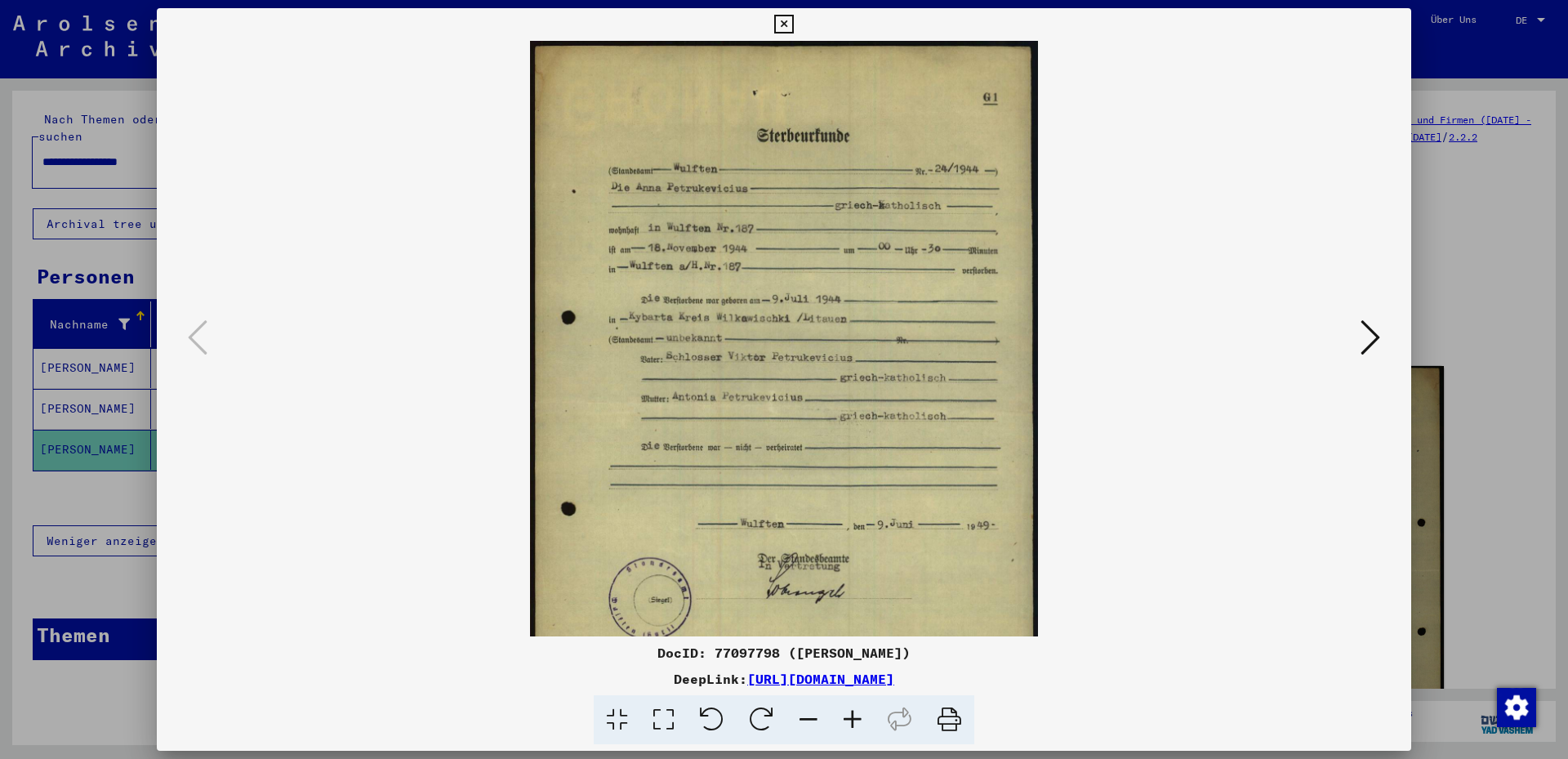
click at [852, 720] on icon at bounding box center [853, 720] width 44 height 50
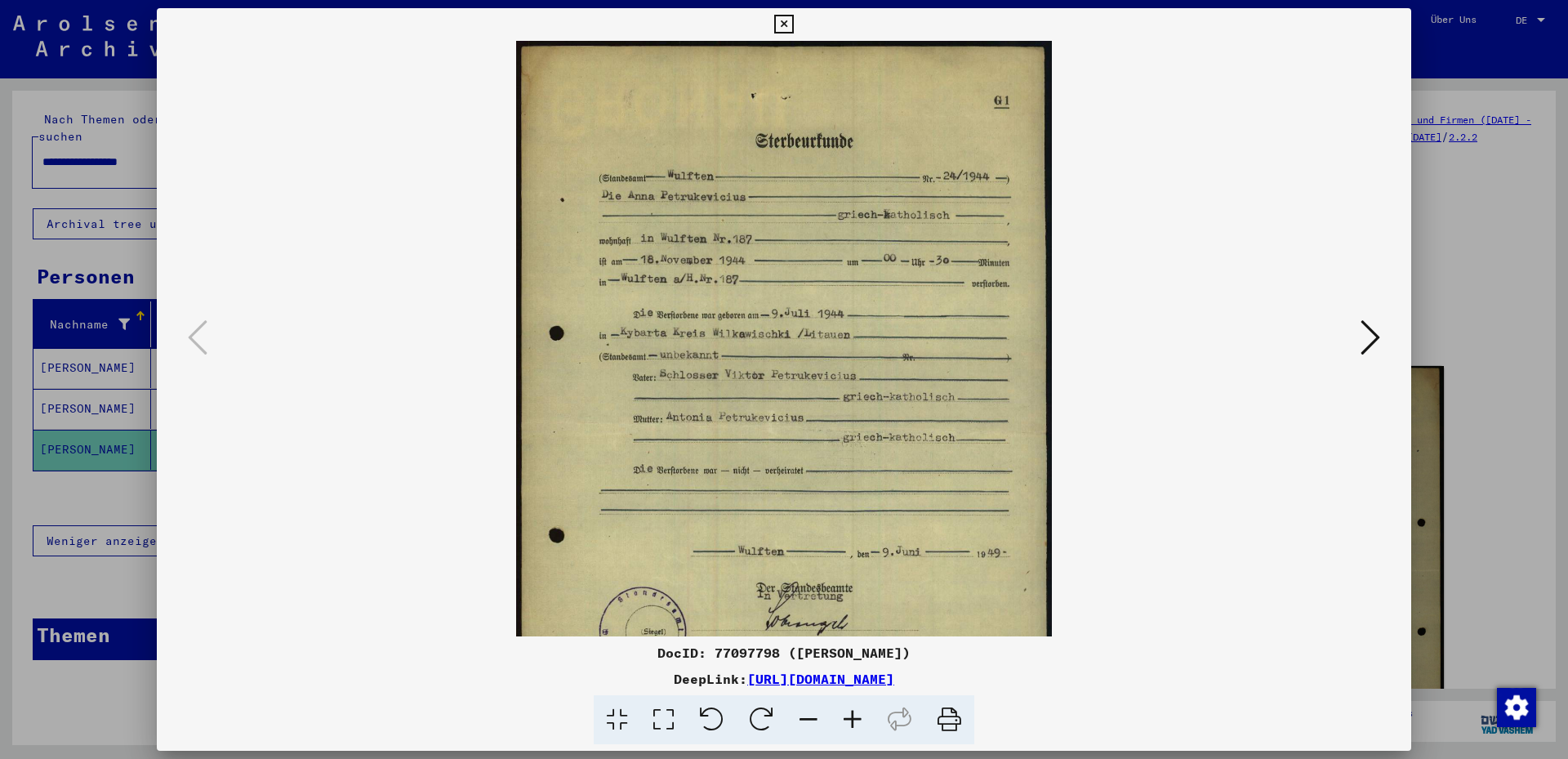
click at [852, 720] on icon at bounding box center [853, 720] width 44 height 50
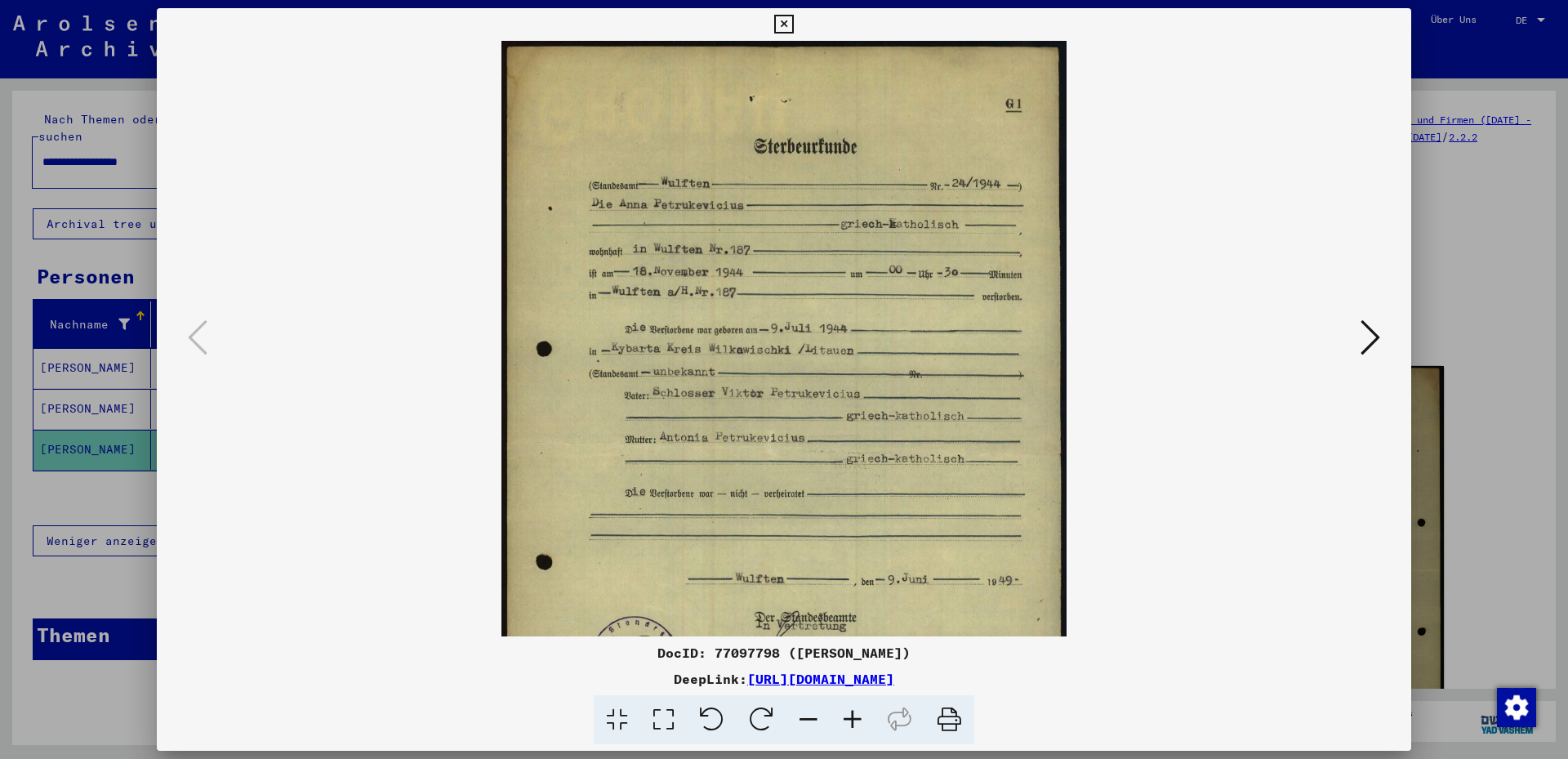
click at [852, 720] on icon at bounding box center [853, 720] width 44 height 50
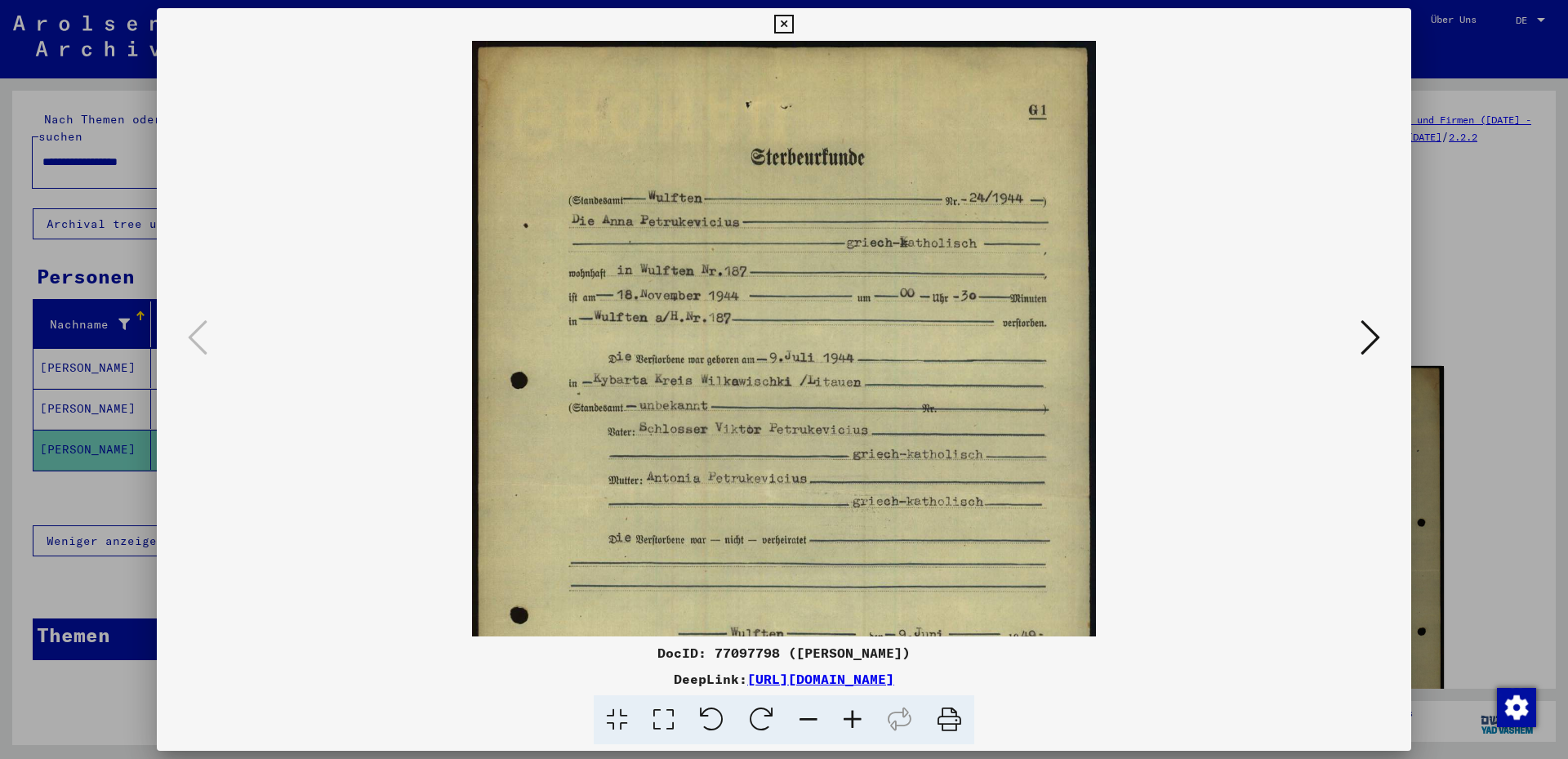
click at [852, 720] on icon at bounding box center [853, 720] width 44 height 50
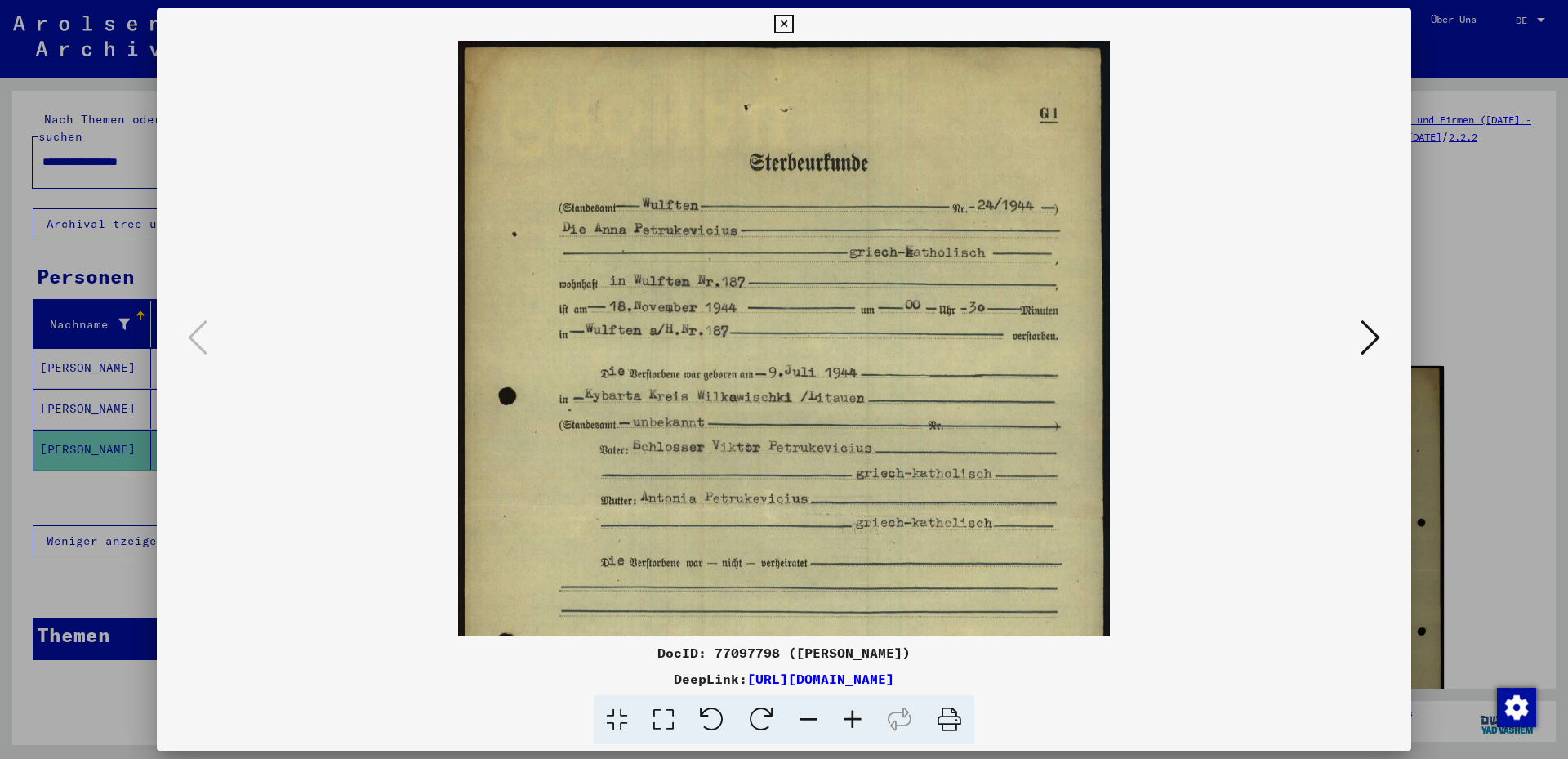
click at [852, 720] on icon at bounding box center [853, 720] width 44 height 50
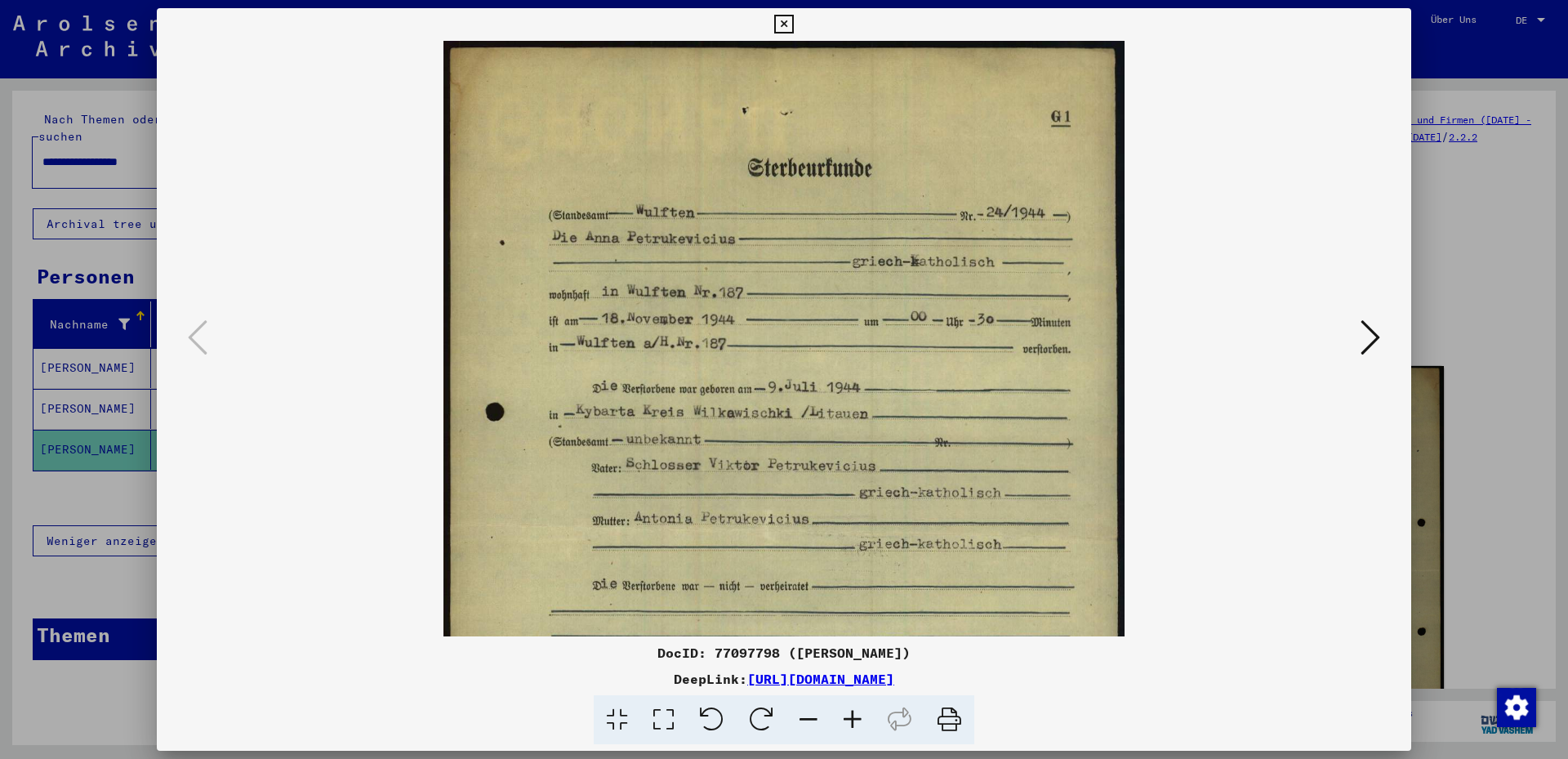
click at [852, 720] on icon at bounding box center [853, 720] width 44 height 50
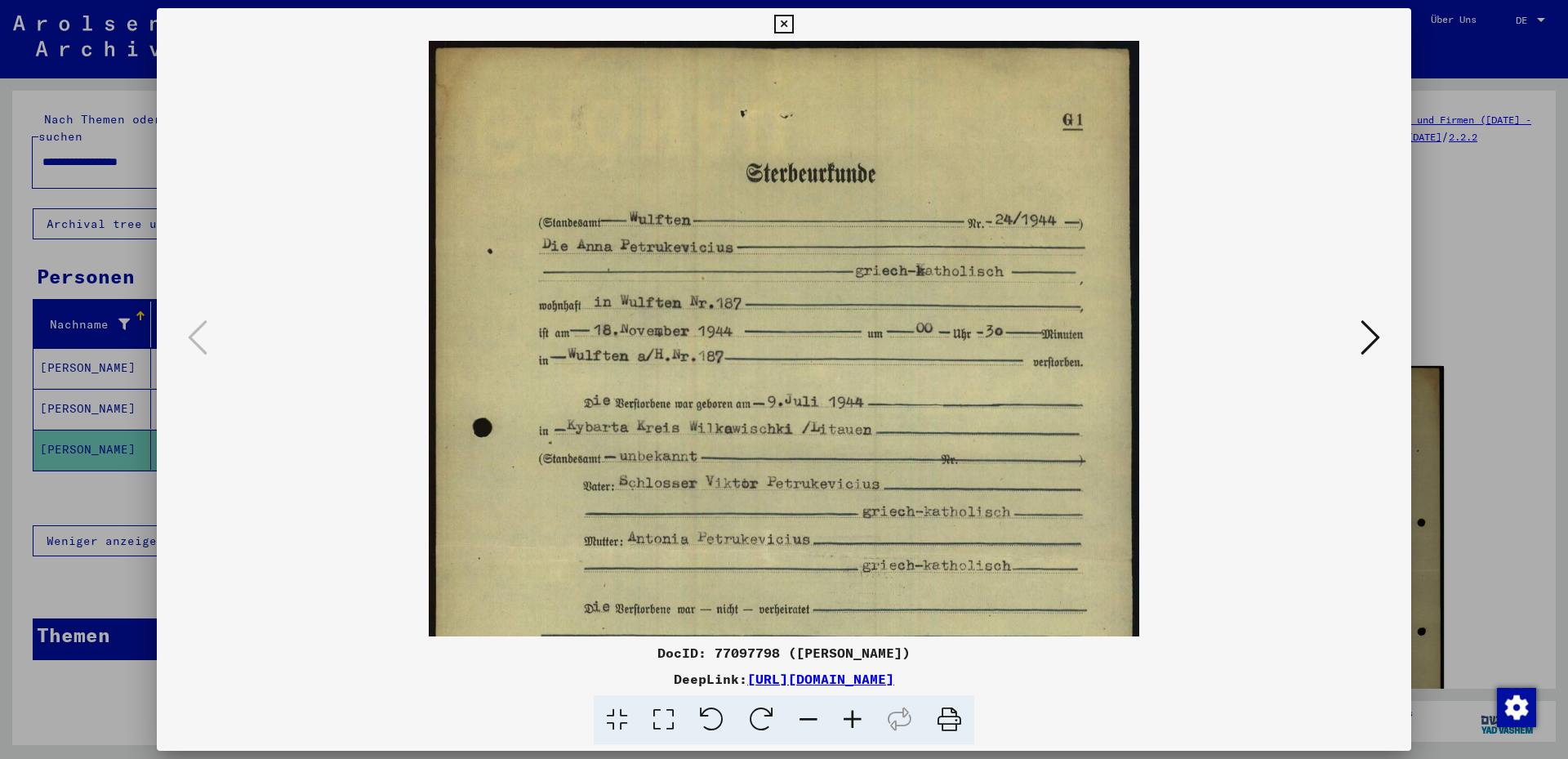
click at [852, 720] on icon at bounding box center [853, 720] width 44 height 50
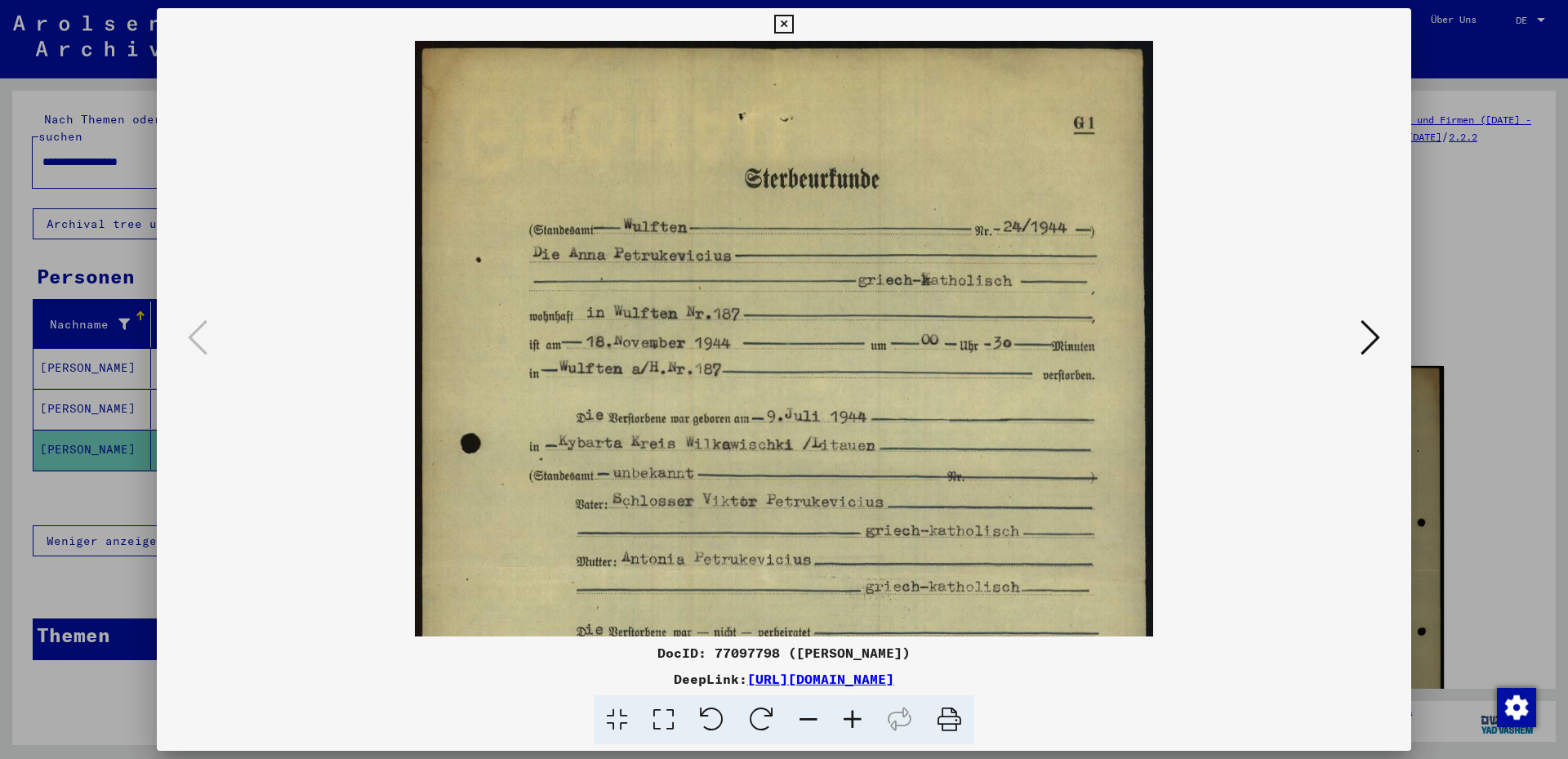
click at [852, 720] on icon at bounding box center [853, 720] width 44 height 50
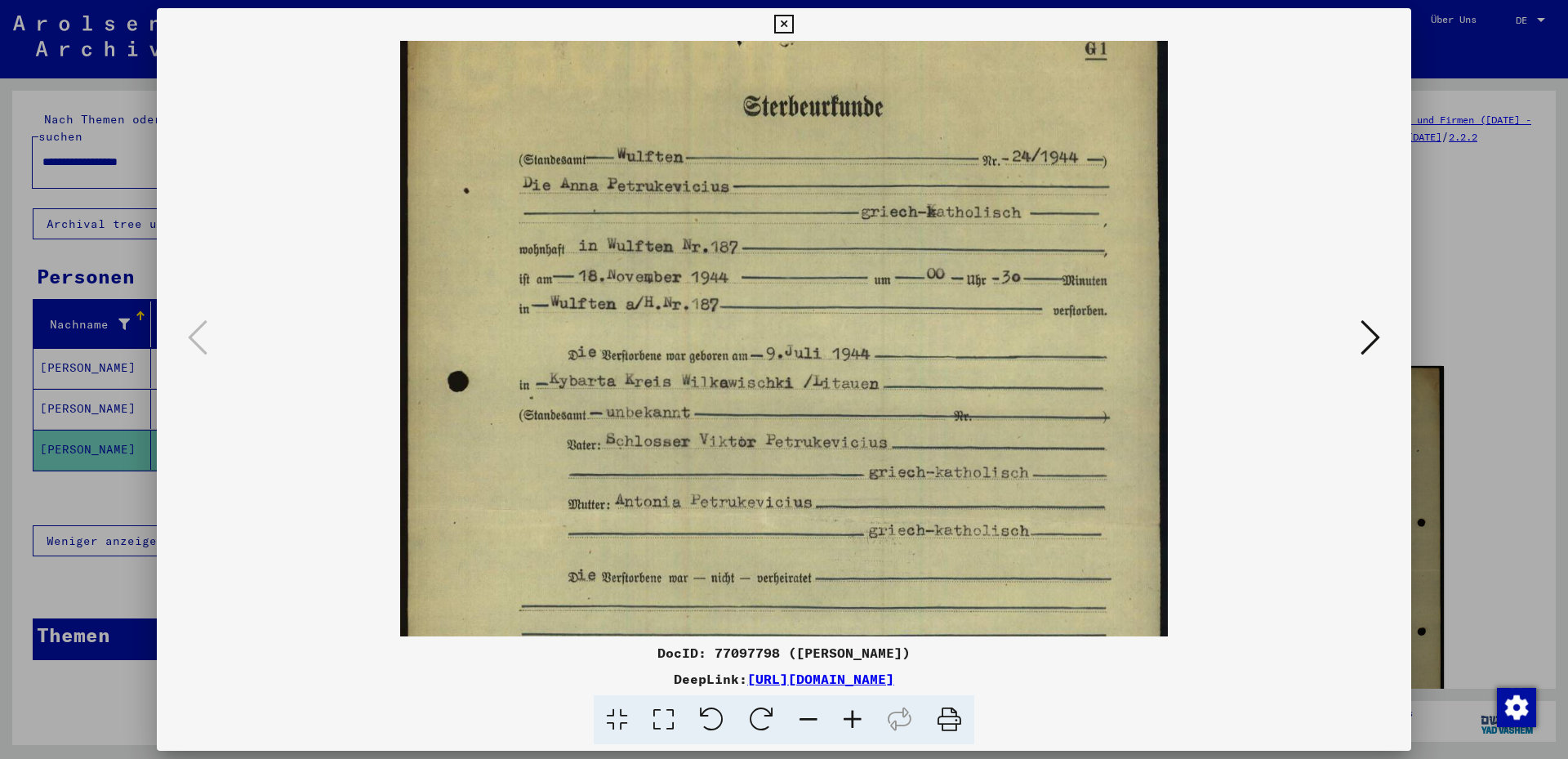
drag, startPoint x: 761, startPoint y: 335, endPoint x: 738, endPoint y: 258, distance: 80.4
click at [738, 258] on img at bounding box center [783, 506] width 768 height 1085
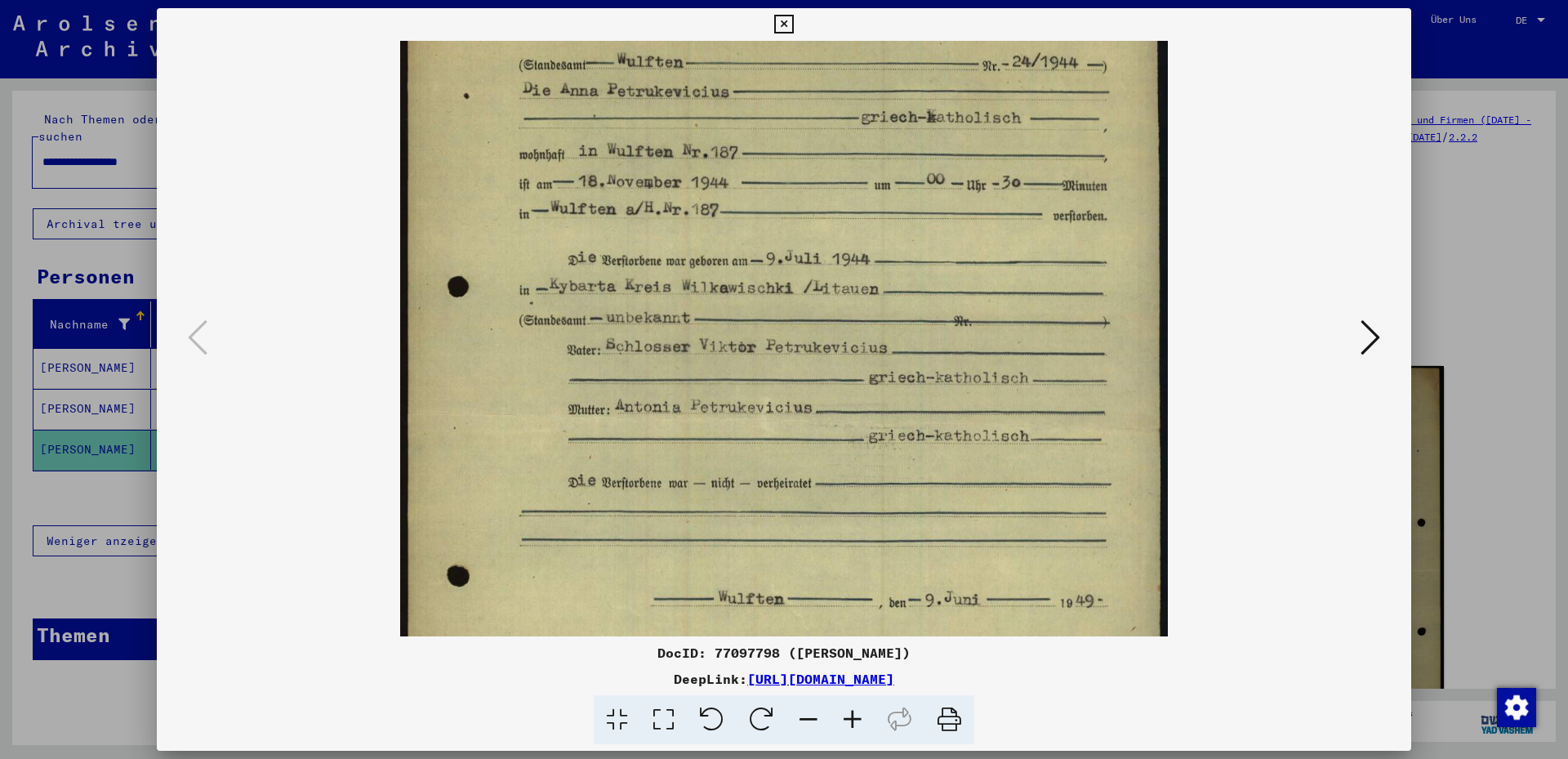
scroll to position [173, 0]
drag, startPoint x: 825, startPoint y: 442, endPoint x: 820, endPoint y: 346, distance: 96.1
click at [820, 346] on img at bounding box center [783, 410] width 768 height 1085
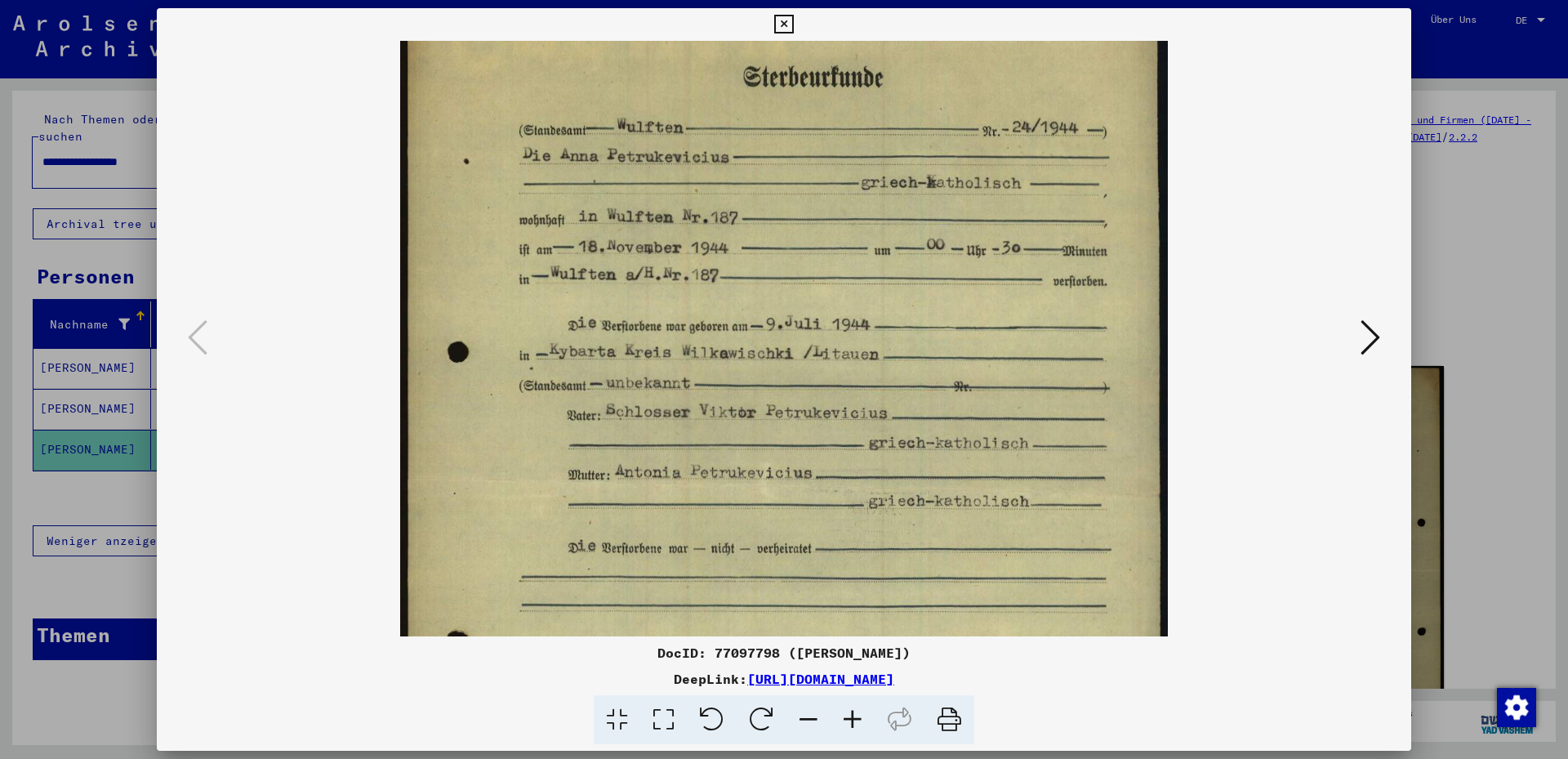
scroll to position [103, 0]
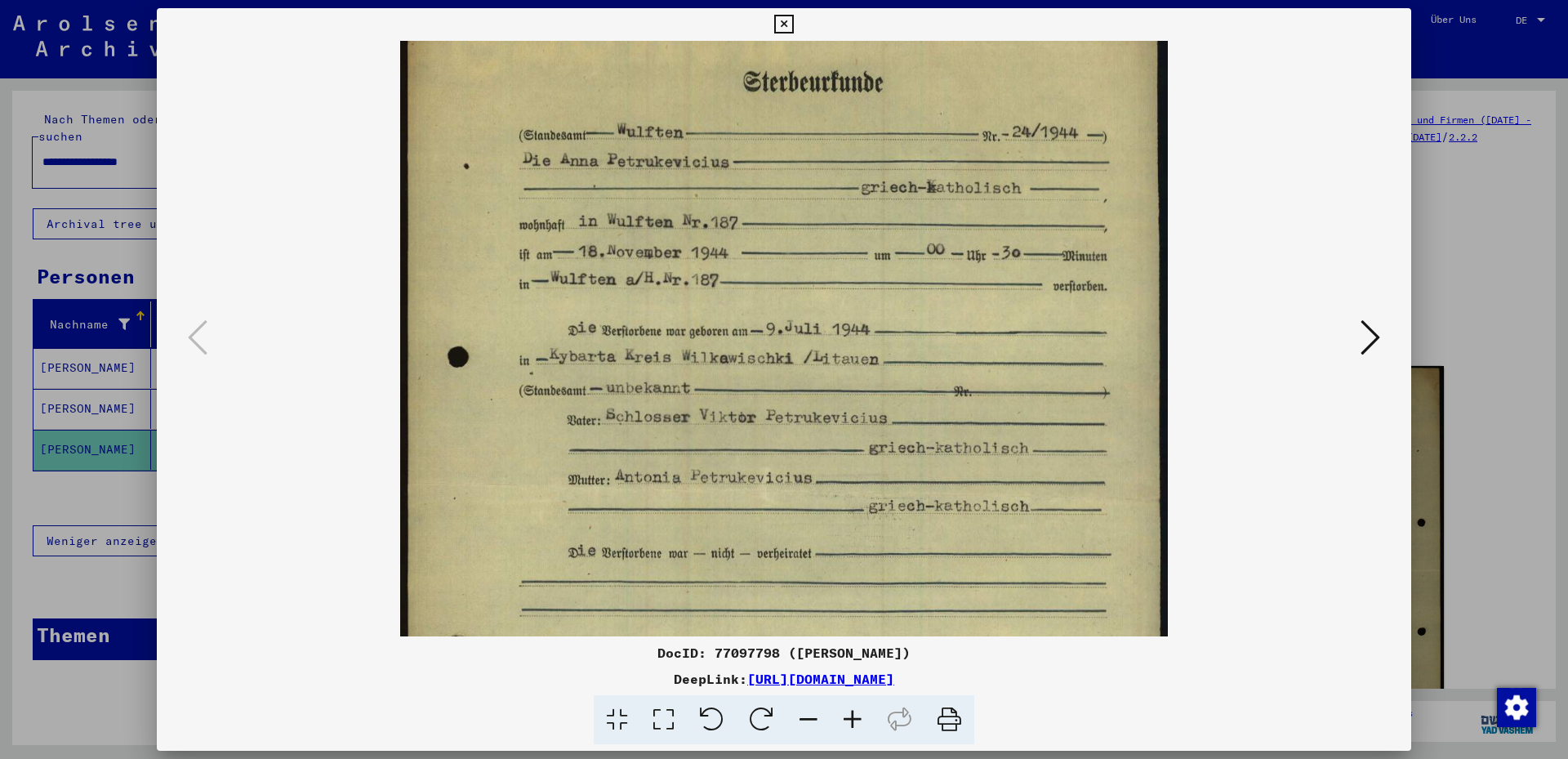
drag, startPoint x: 995, startPoint y: 445, endPoint x: 977, endPoint y: 468, distance: 29.2
click at [984, 516] on img at bounding box center [783, 482] width 768 height 1085
drag, startPoint x: 1378, startPoint y: 338, endPoint x: 1208, endPoint y: 379, distance: 174.9
click at [1212, 379] on div at bounding box center [783, 338] width 1254 height 596
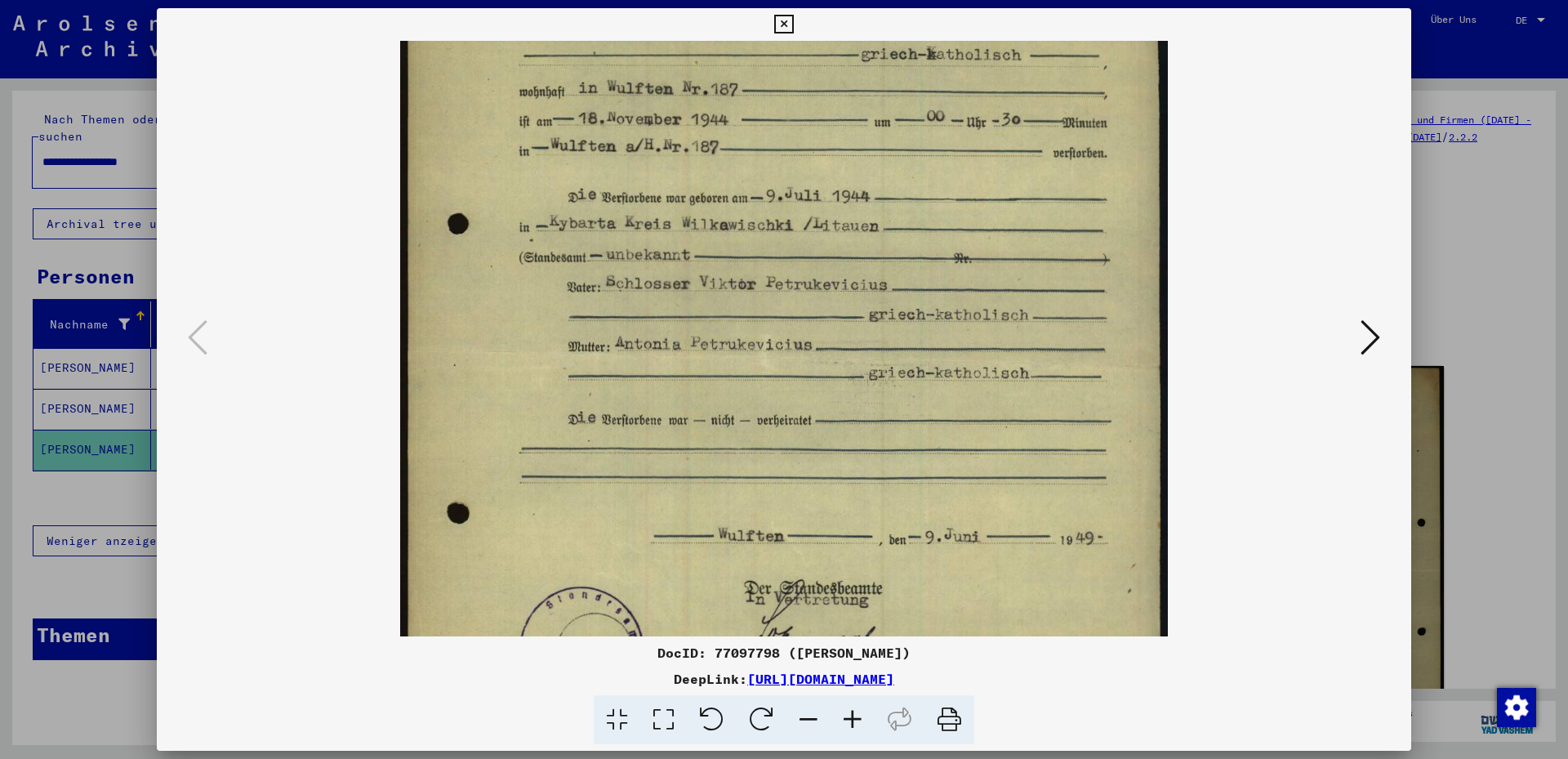
drag, startPoint x: 852, startPoint y: 464, endPoint x: 851, endPoint y: 356, distance: 108.0
click at [847, 353] on img at bounding box center [783, 349] width 768 height 1085
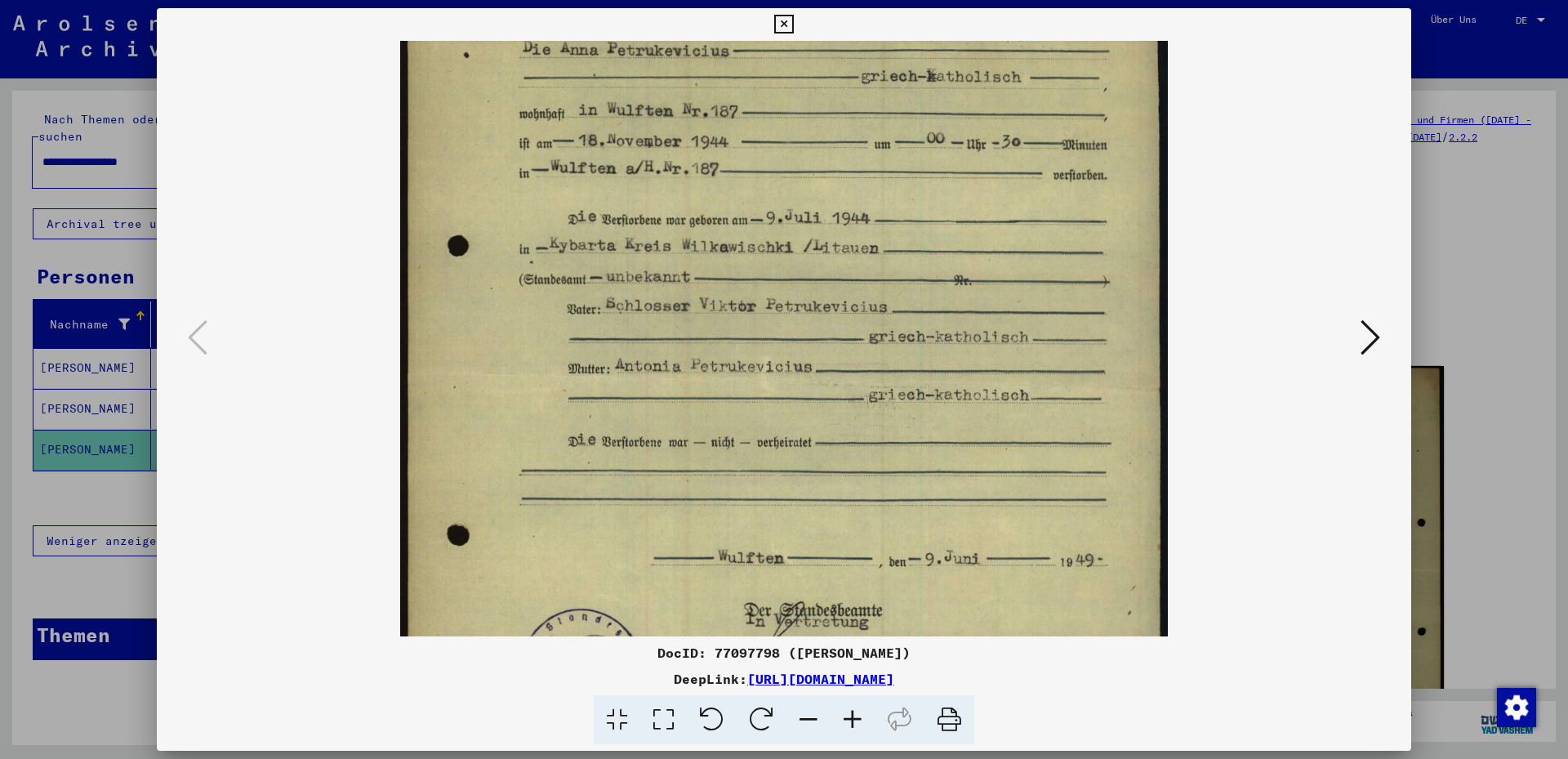
click at [1372, 344] on icon at bounding box center [1370, 337] width 19 height 40
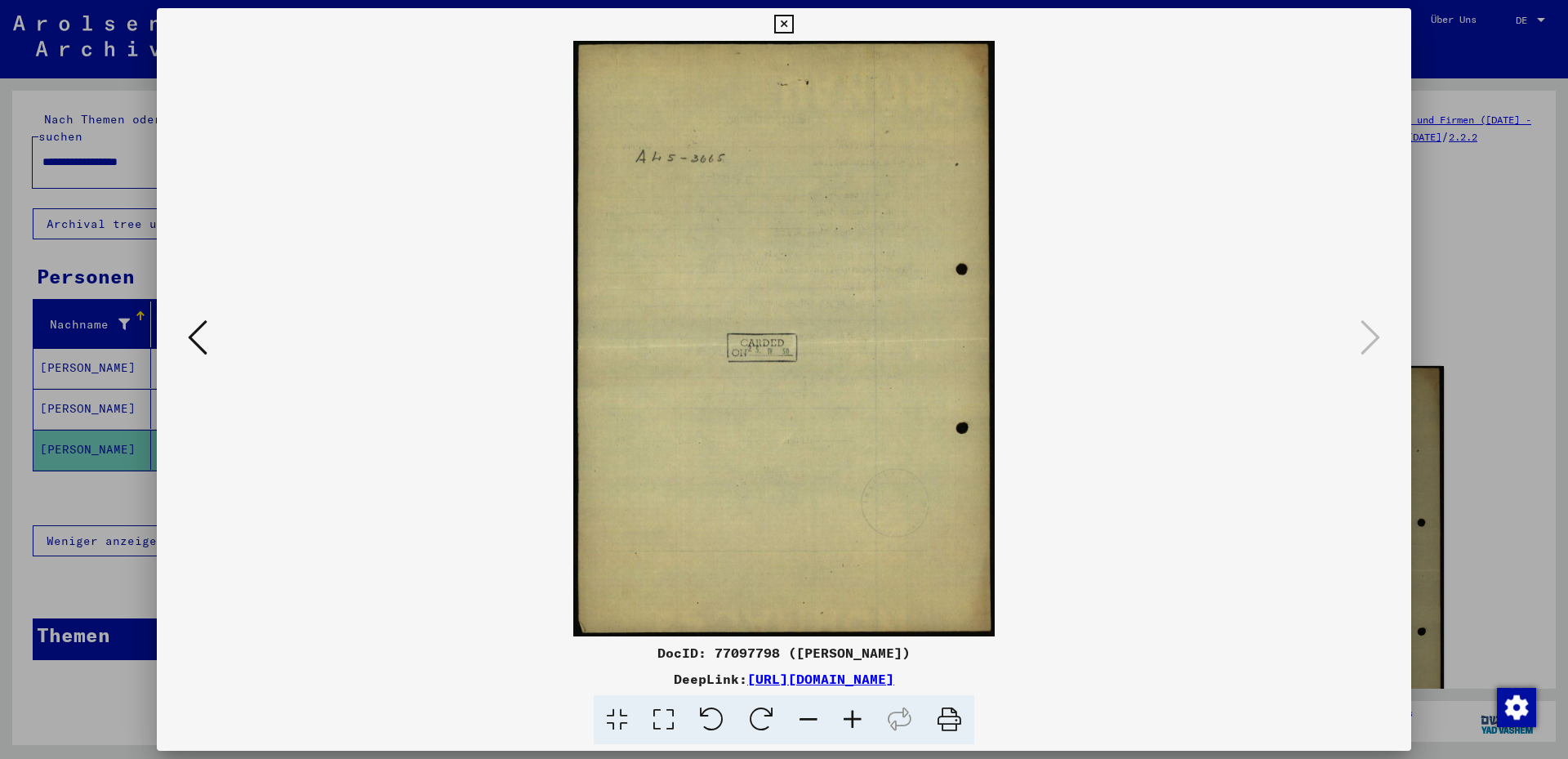
click at [189, 336] on icon at bounding box center [198, 337] width 19 height 40
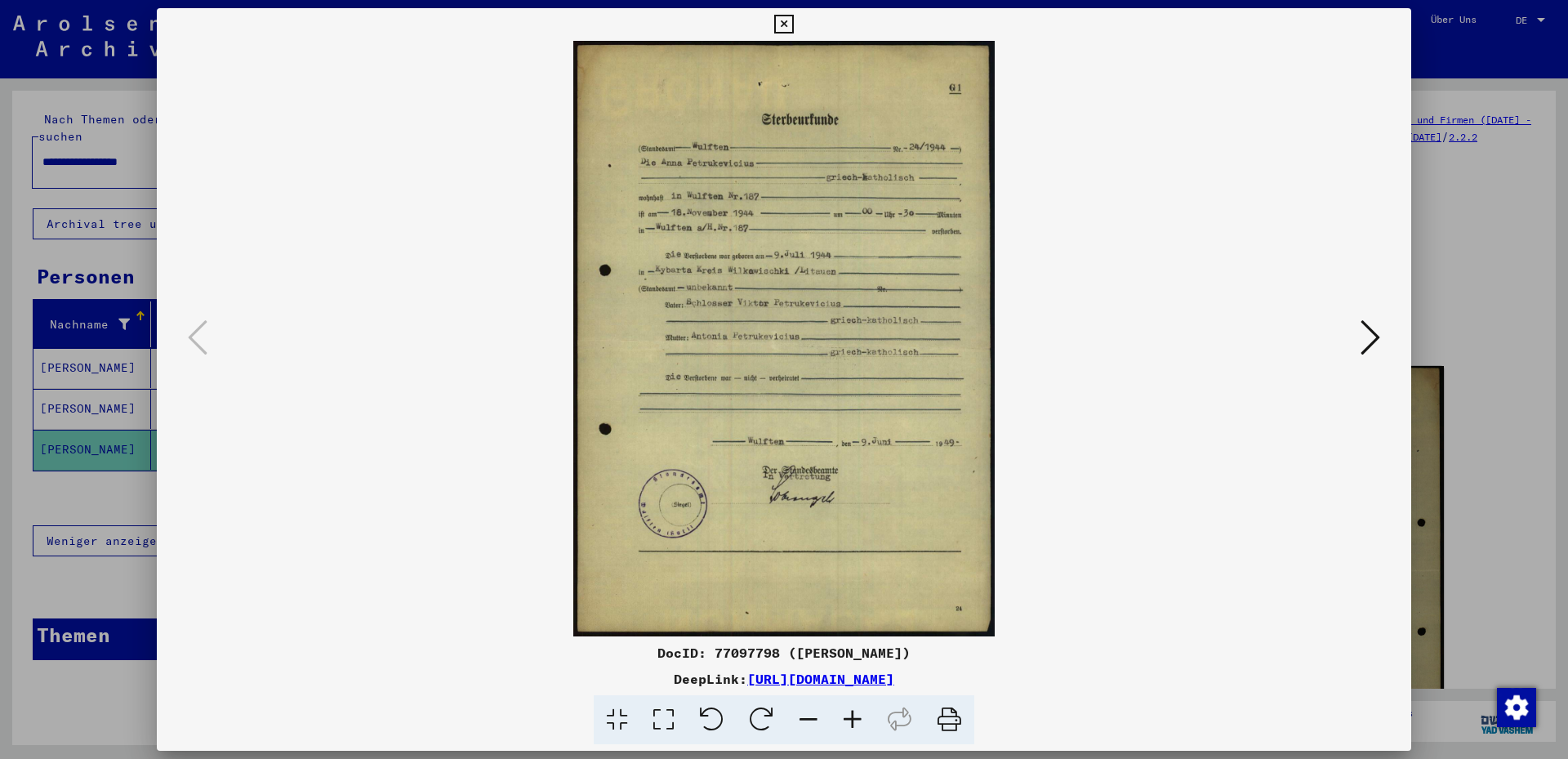
click at [793, 26] on icon at bounding box center [783, 24] width 18 height 19
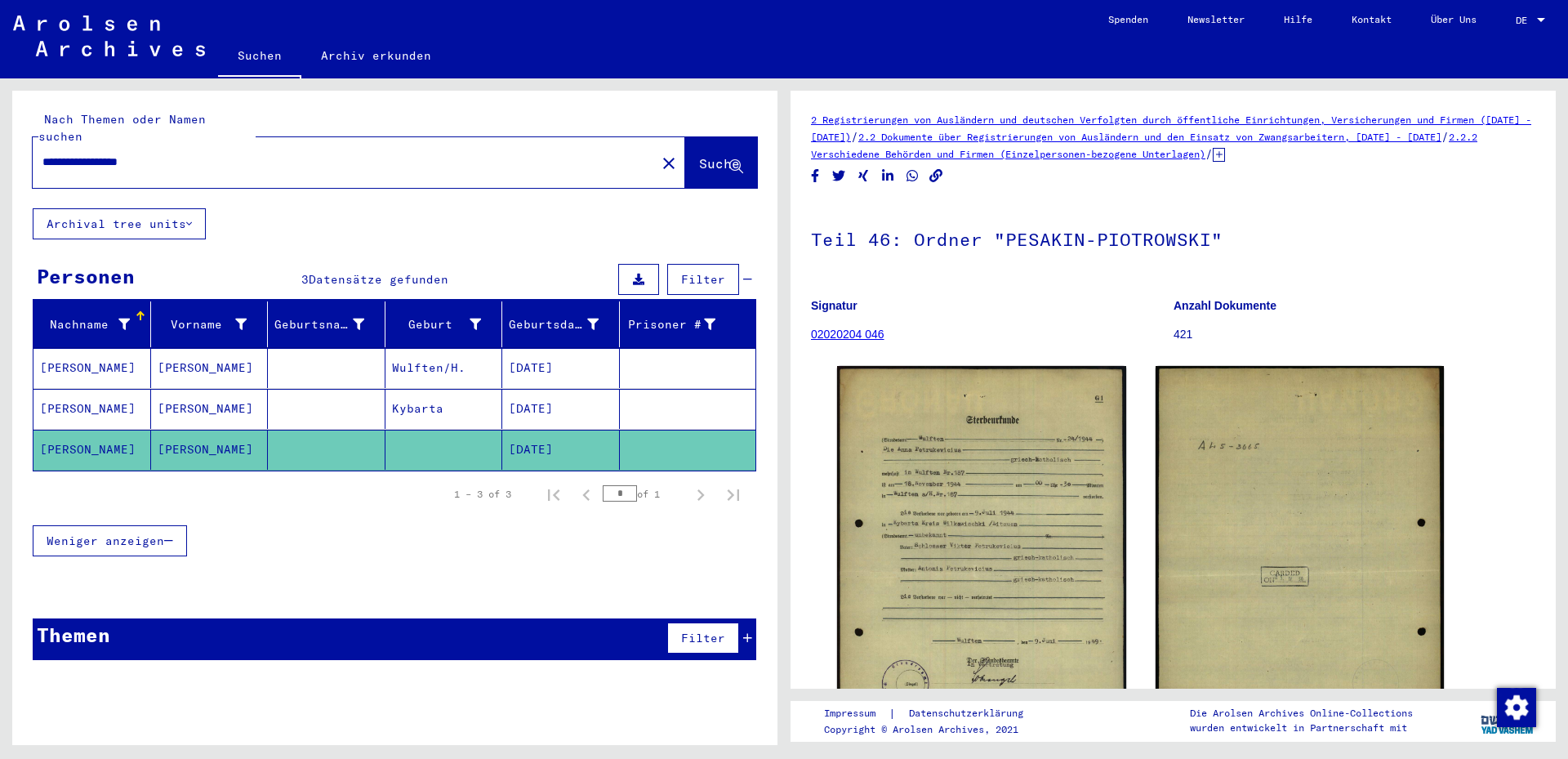
click at [550, 389] on mat-cell "[DATE]" at bounding box center [561, 408] width 118 height 40
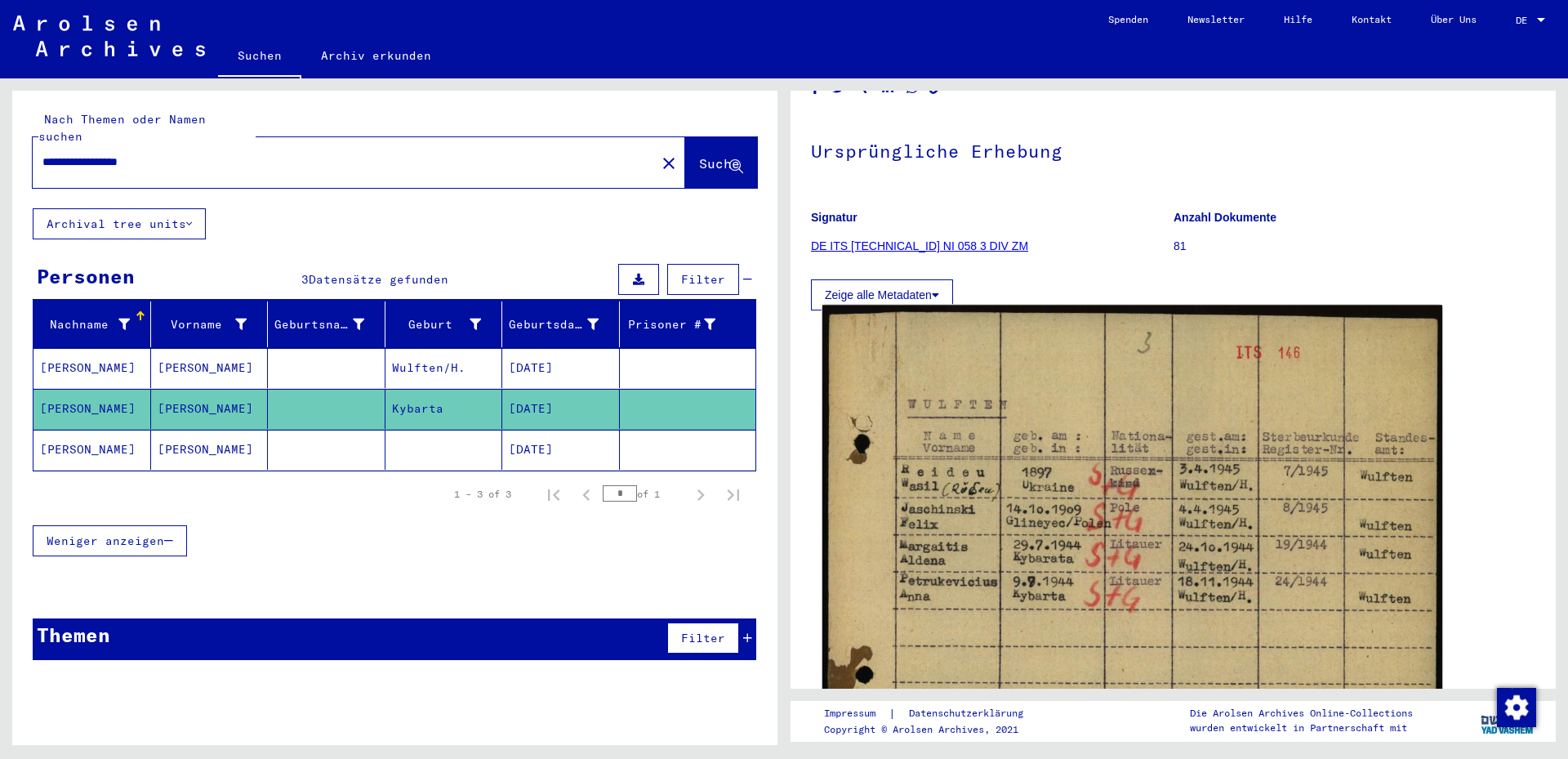
scroll to position [177, 0]
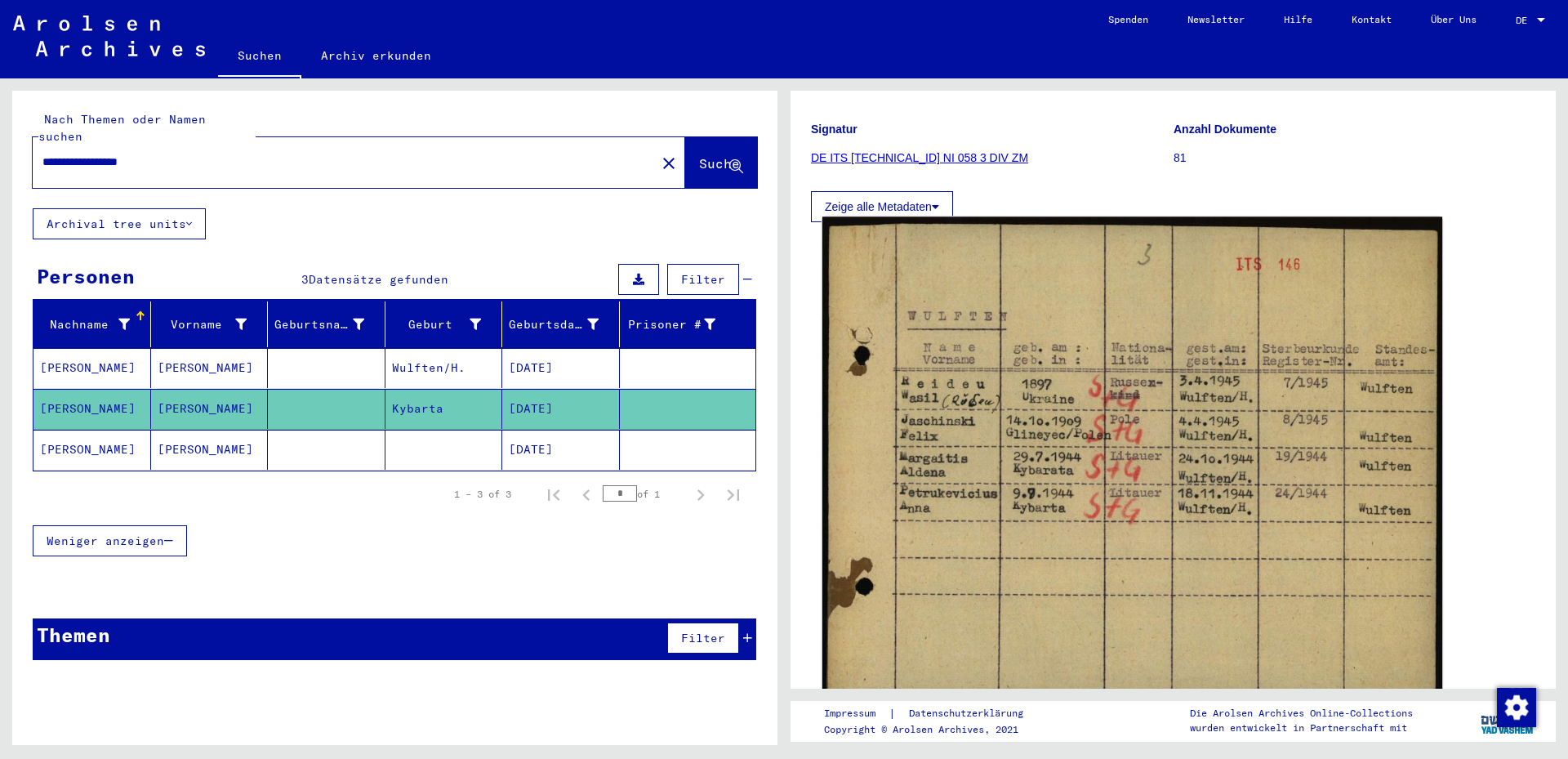
click at [1142, 527] on img at bounding box center [1133, 463] width 620 height 491
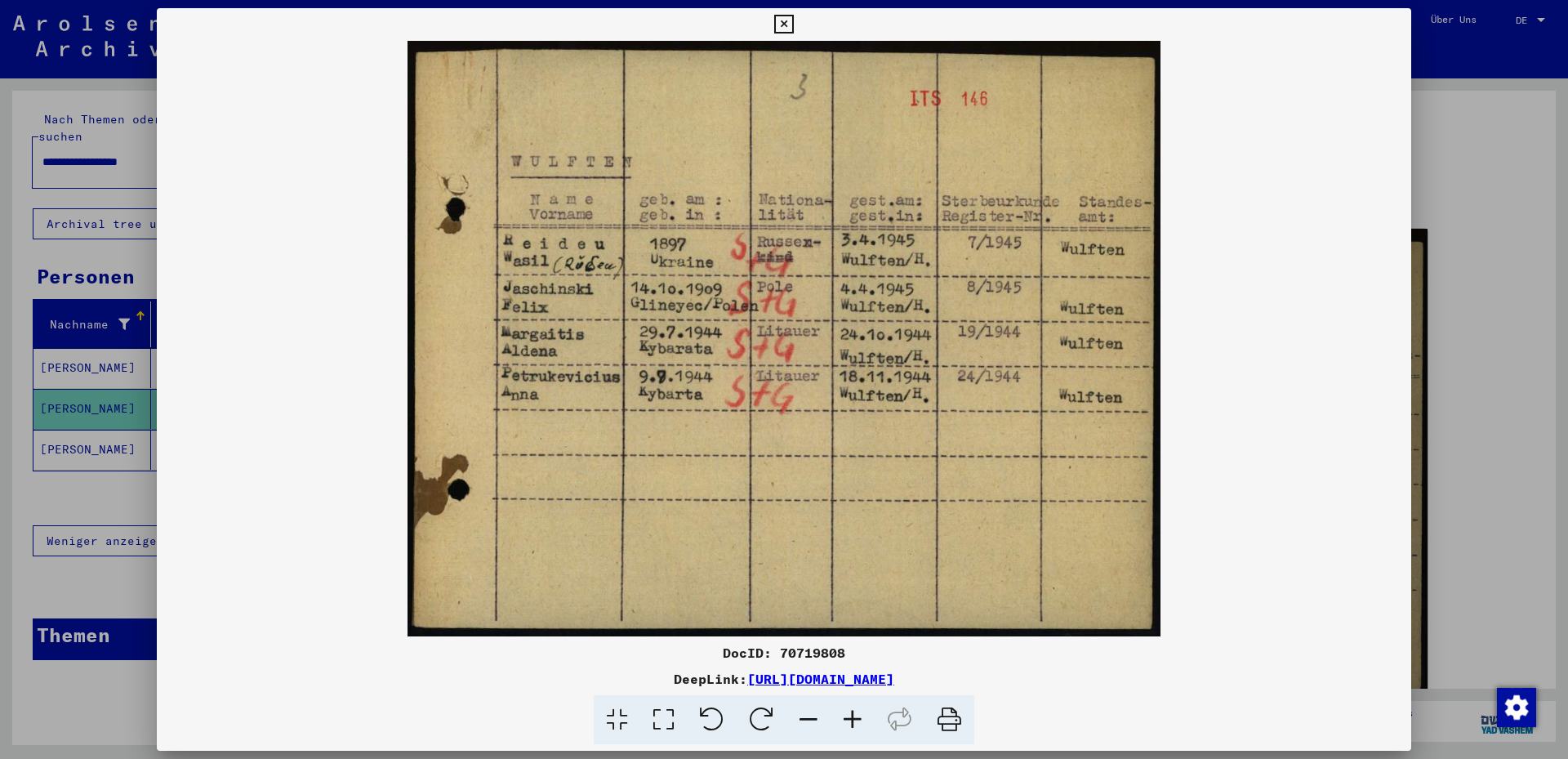
drag, startPoint x: 1076, startPoint y: 680, endPoint x: 580, endPoint y: 679, distance: 496.0
click at [580, 679] on div "DeepLink: [URL][DOMAIN_NAME]" at bounding box center [783, 679] width 1254 height 19
copy link "[URL][DOMAIN_NAME]"
click at [86, 347] on div at bounding box center [784, 380] width 1568 height 759
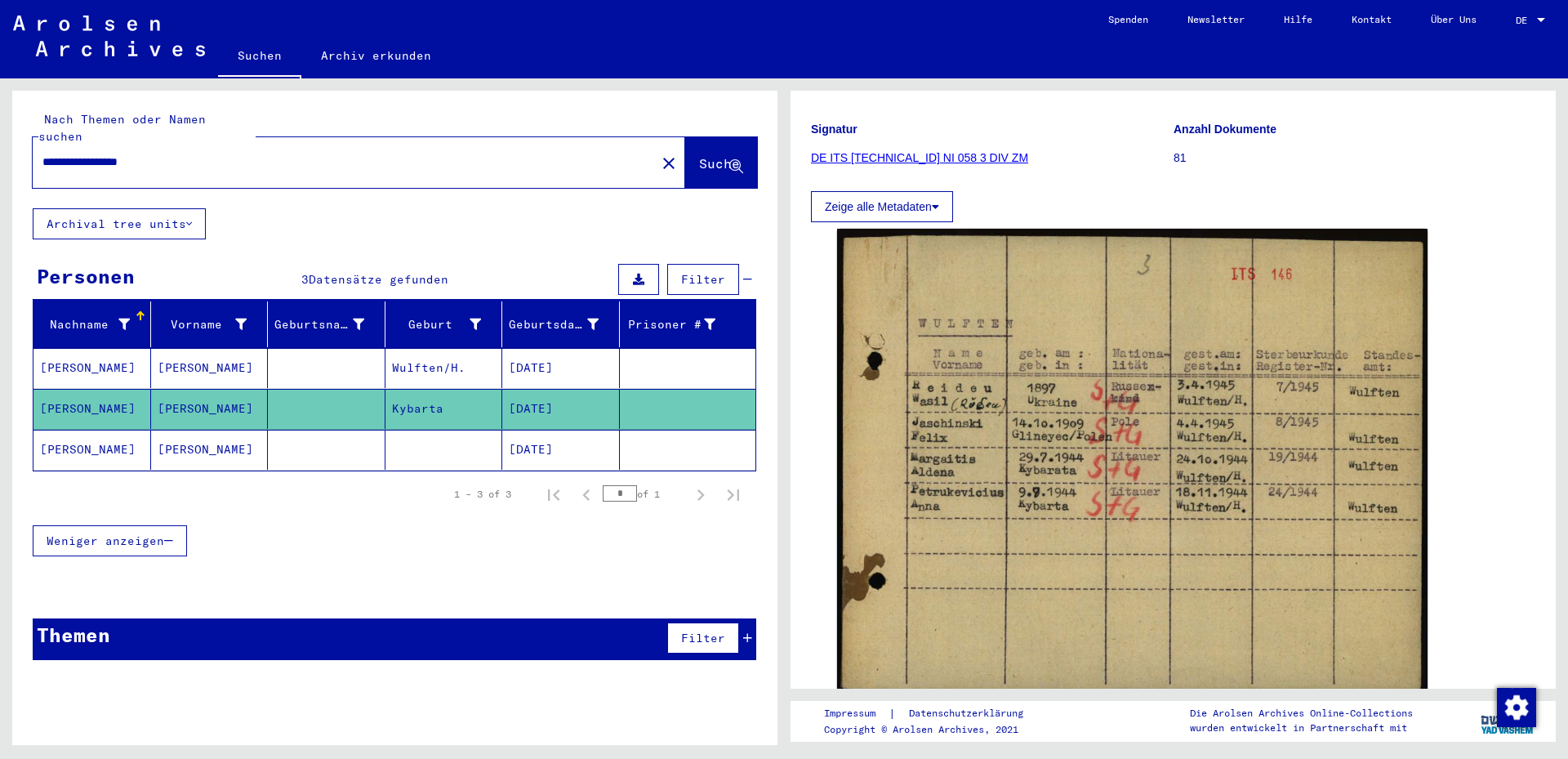
click at [462, 348] on mat-cell "Wulften/H." at bounding box center [444, 367] width 118 height 40
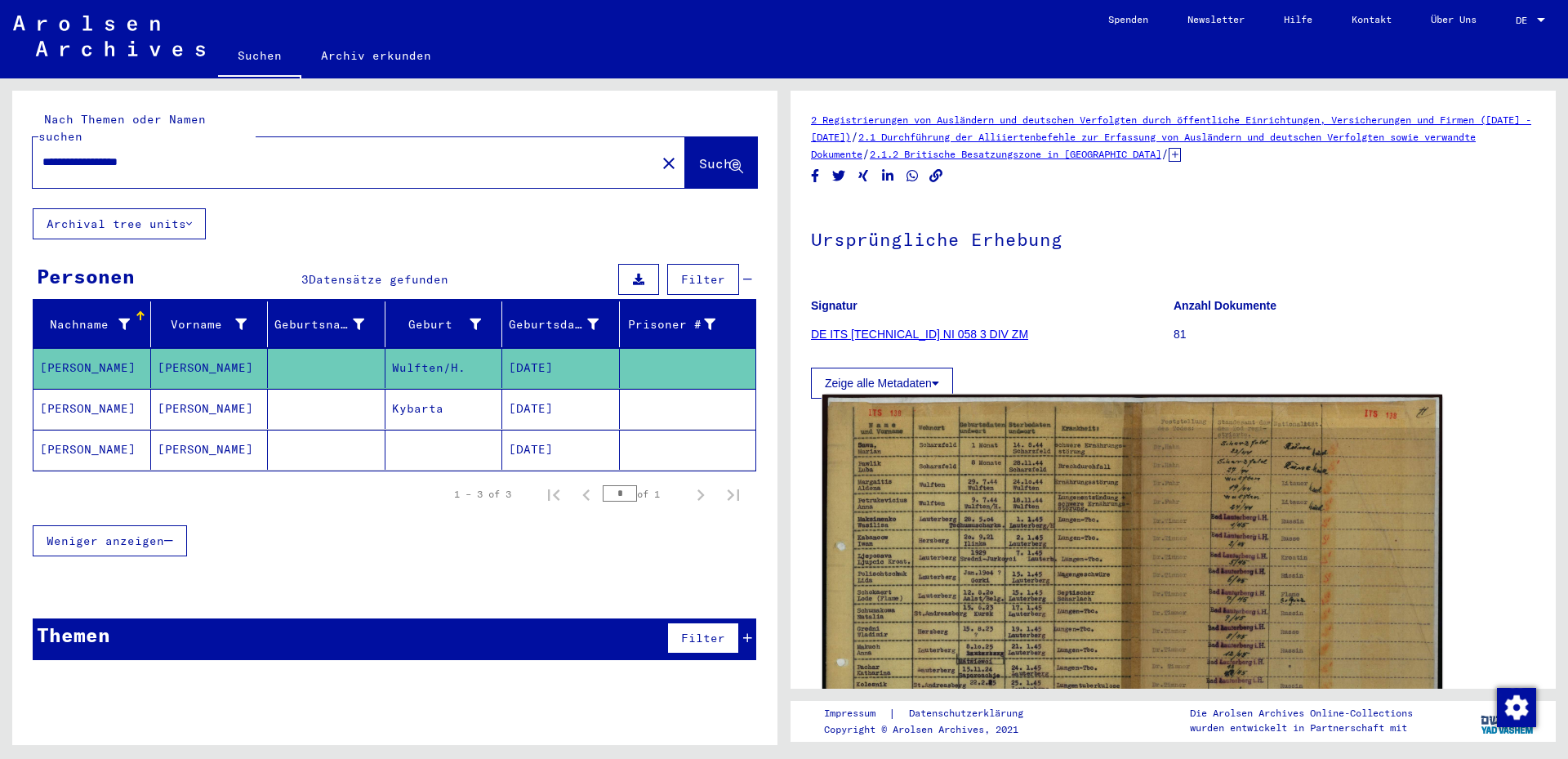
click at [1011, 495] on img at bounding box center [1133, 613] width 620 height 437
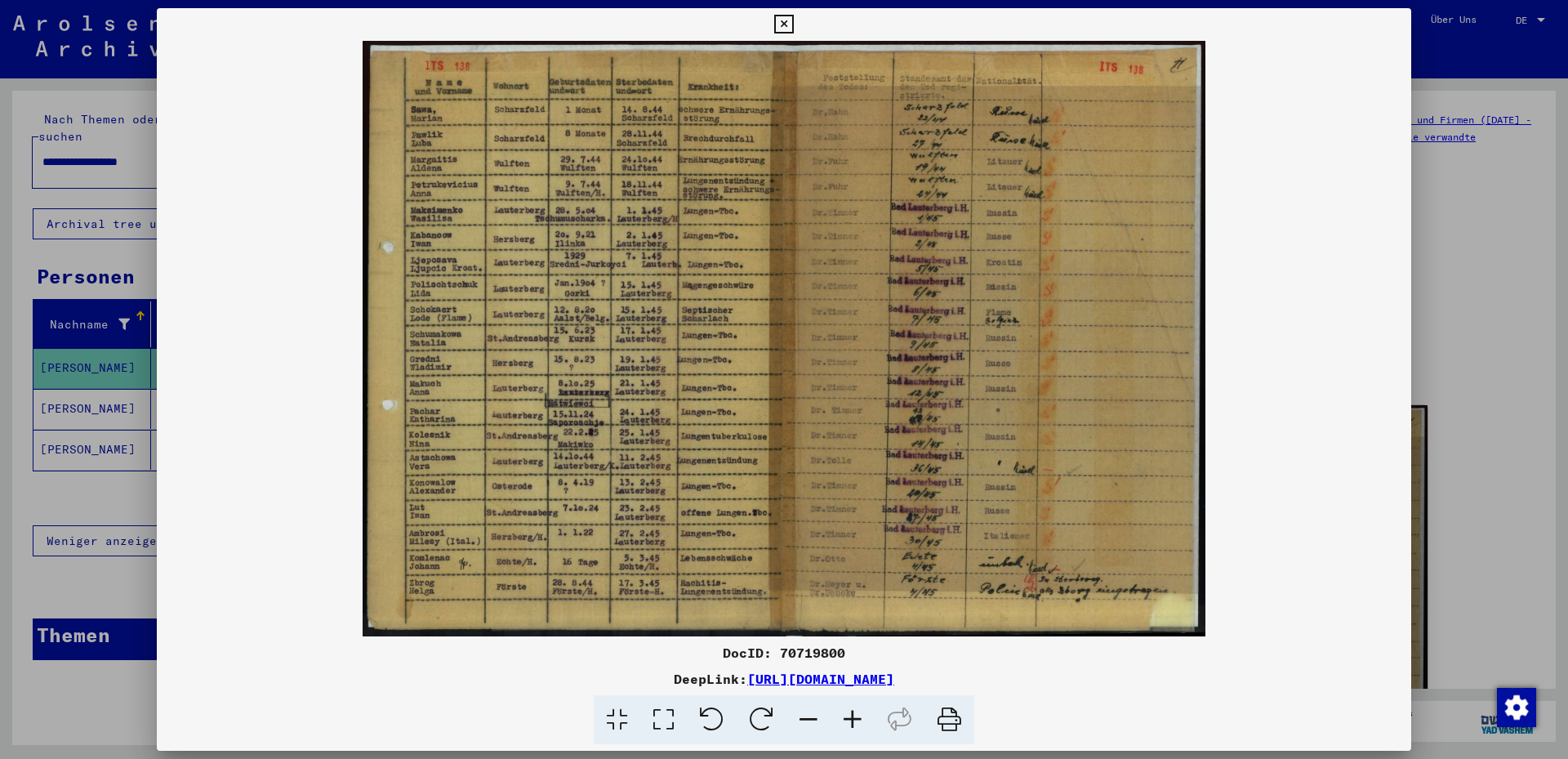
click at [637, 200] on img at bounding box center [783, 338] width 1254 height 596
click at [855, 718] on icon at bounding box center [853, 720] width 44 height 50
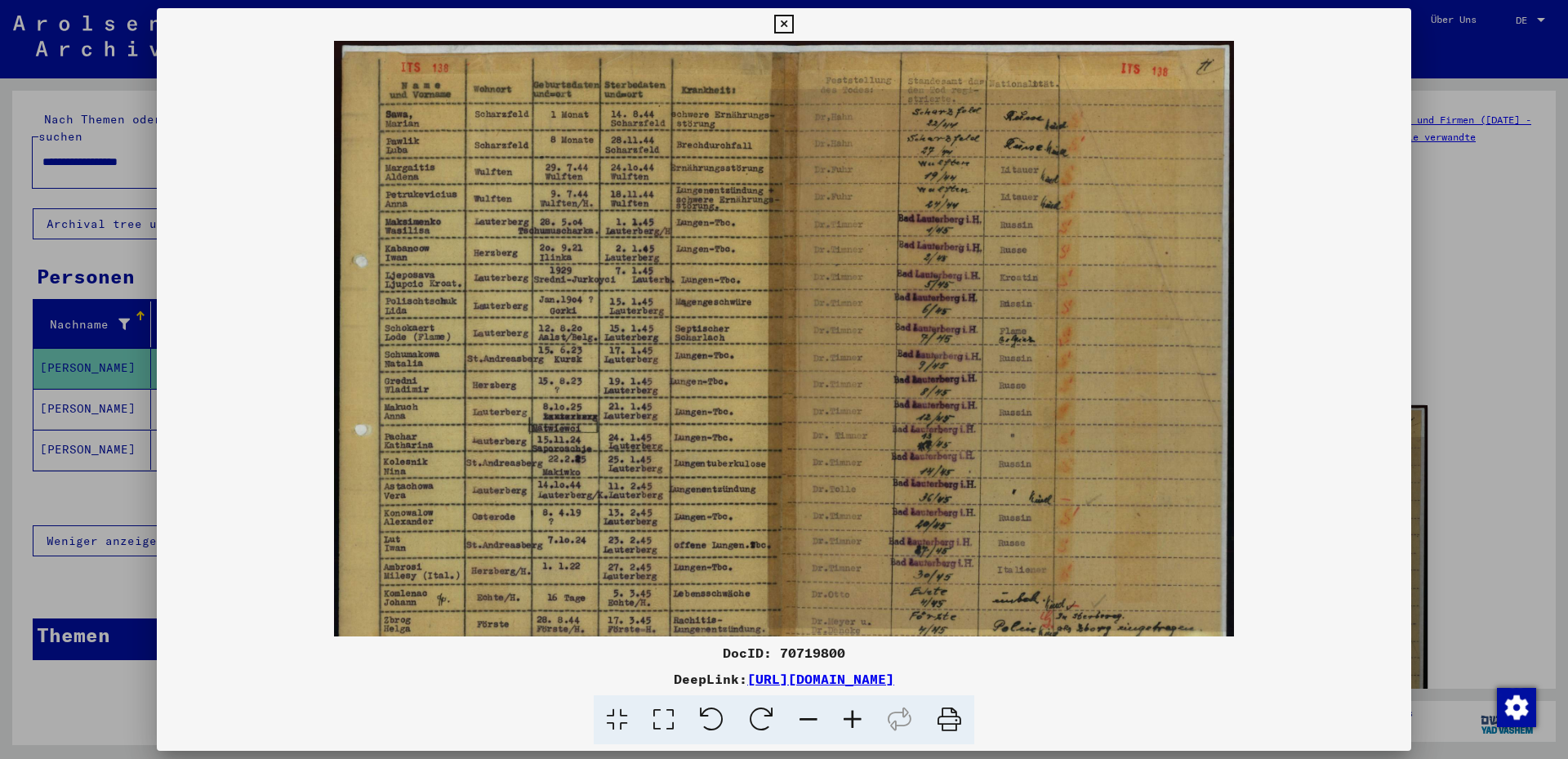
click at [855, 719] on icon at bounding box center [853, 720] width 44 height 50
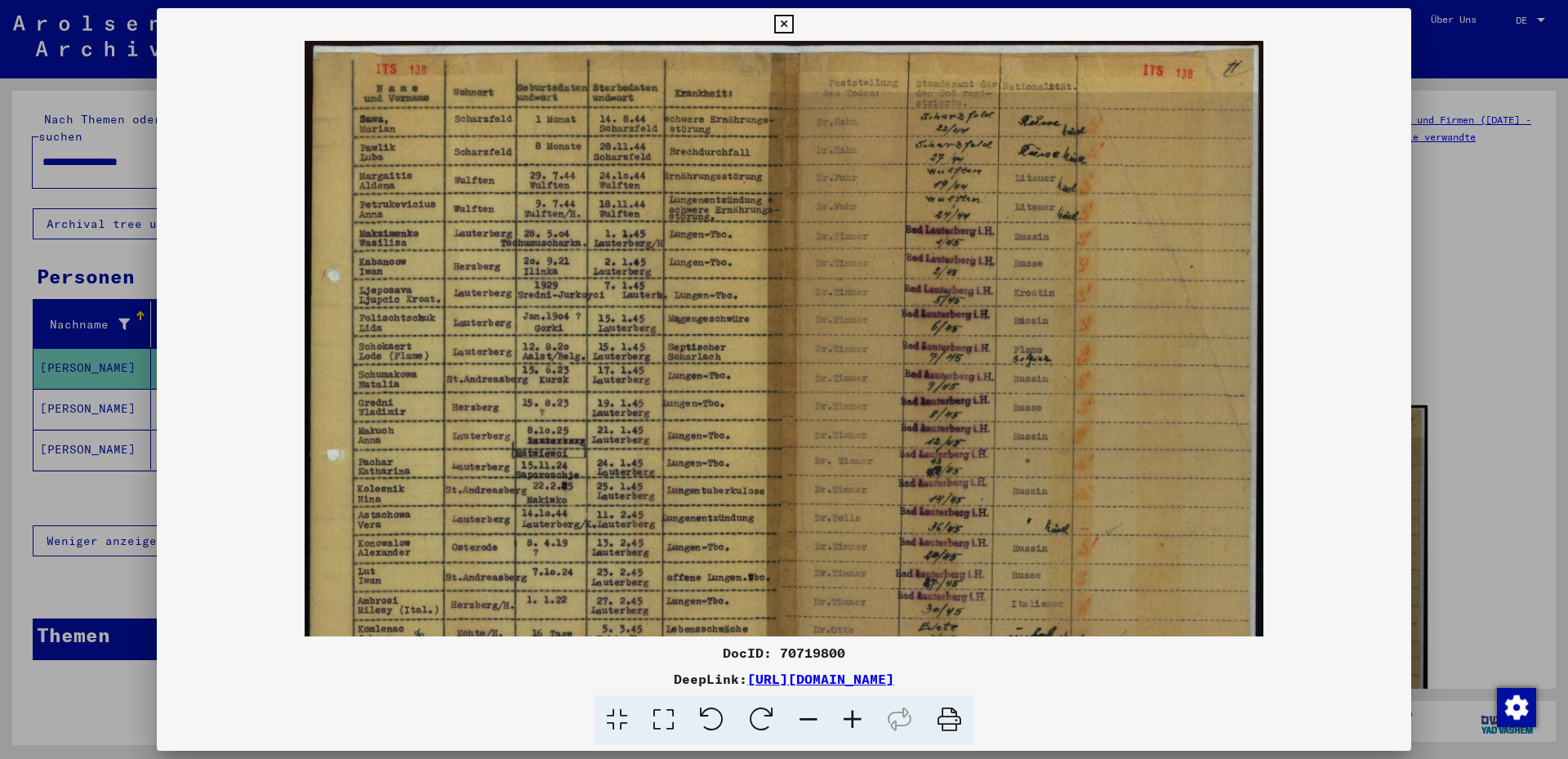
click at [855, 719] on icon at bounding box center [853, 720] width 44 height 50
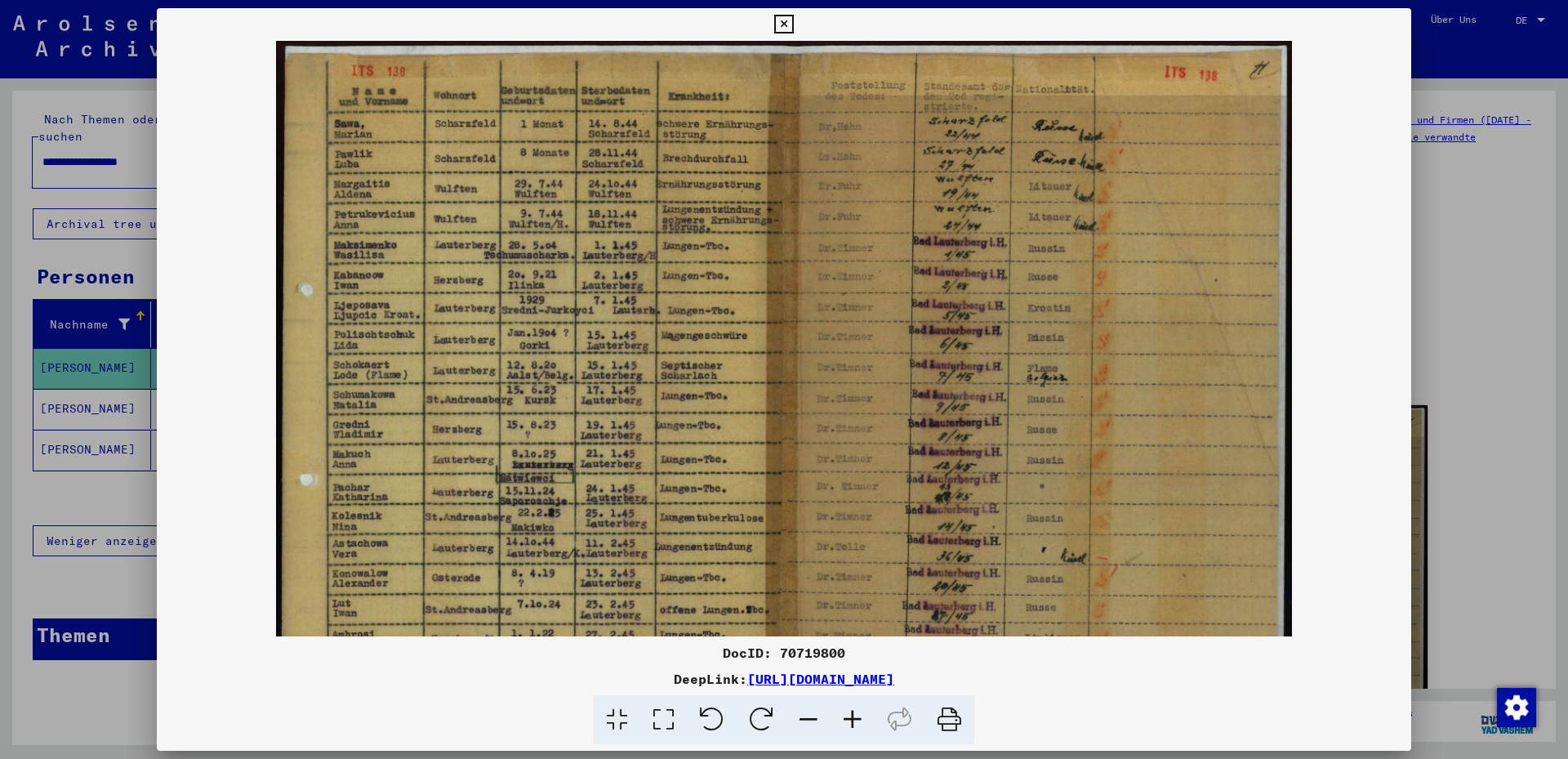
click at [855, 719] on icon at bounding box center [853, 720] width 44 height 50
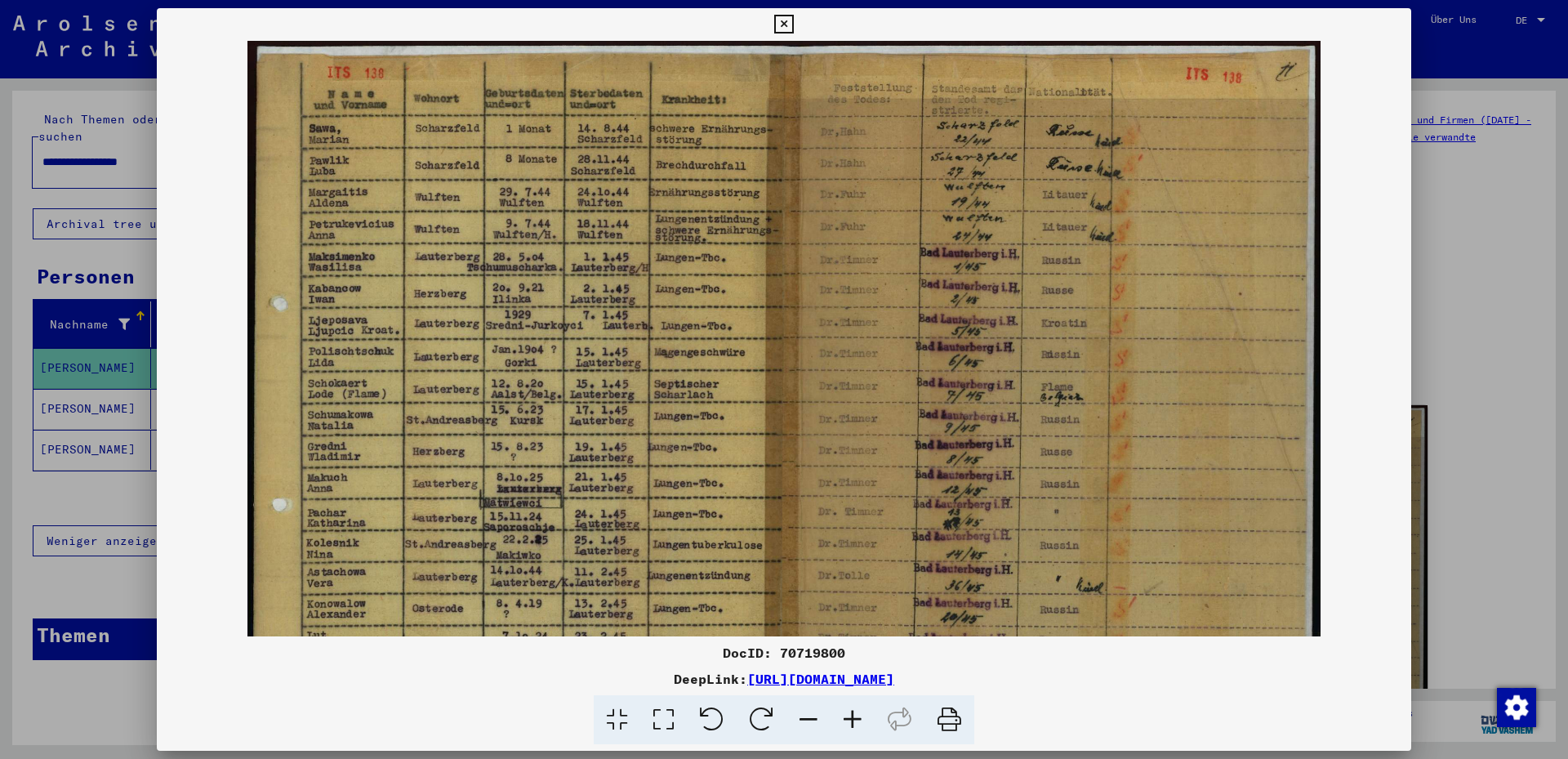
click at [855, 719] on icon at bounding box center [853, 720] width 44 height 50
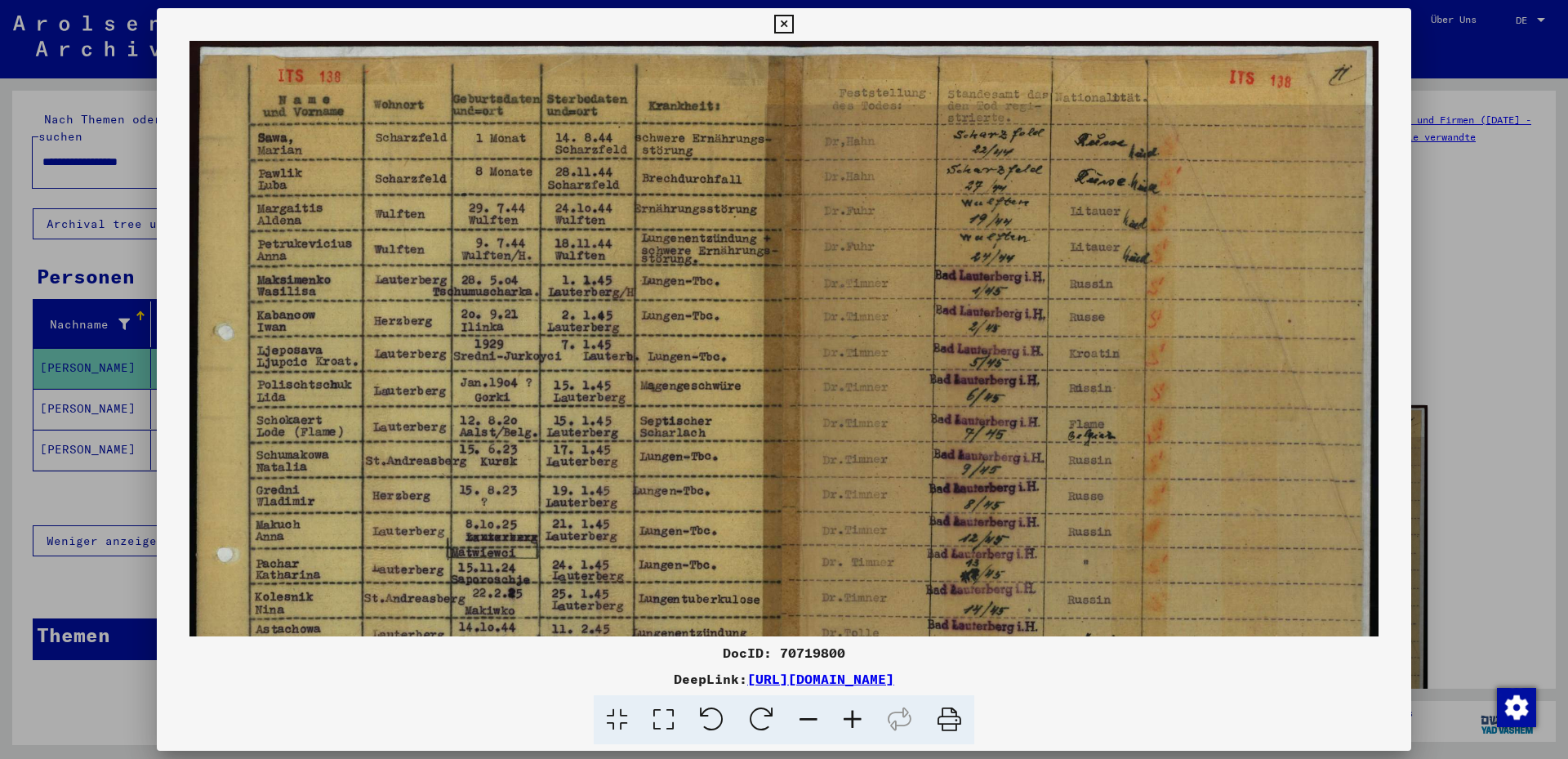
click at [855, 720] on icon at bounding box center [853, 720] width 44 height 50
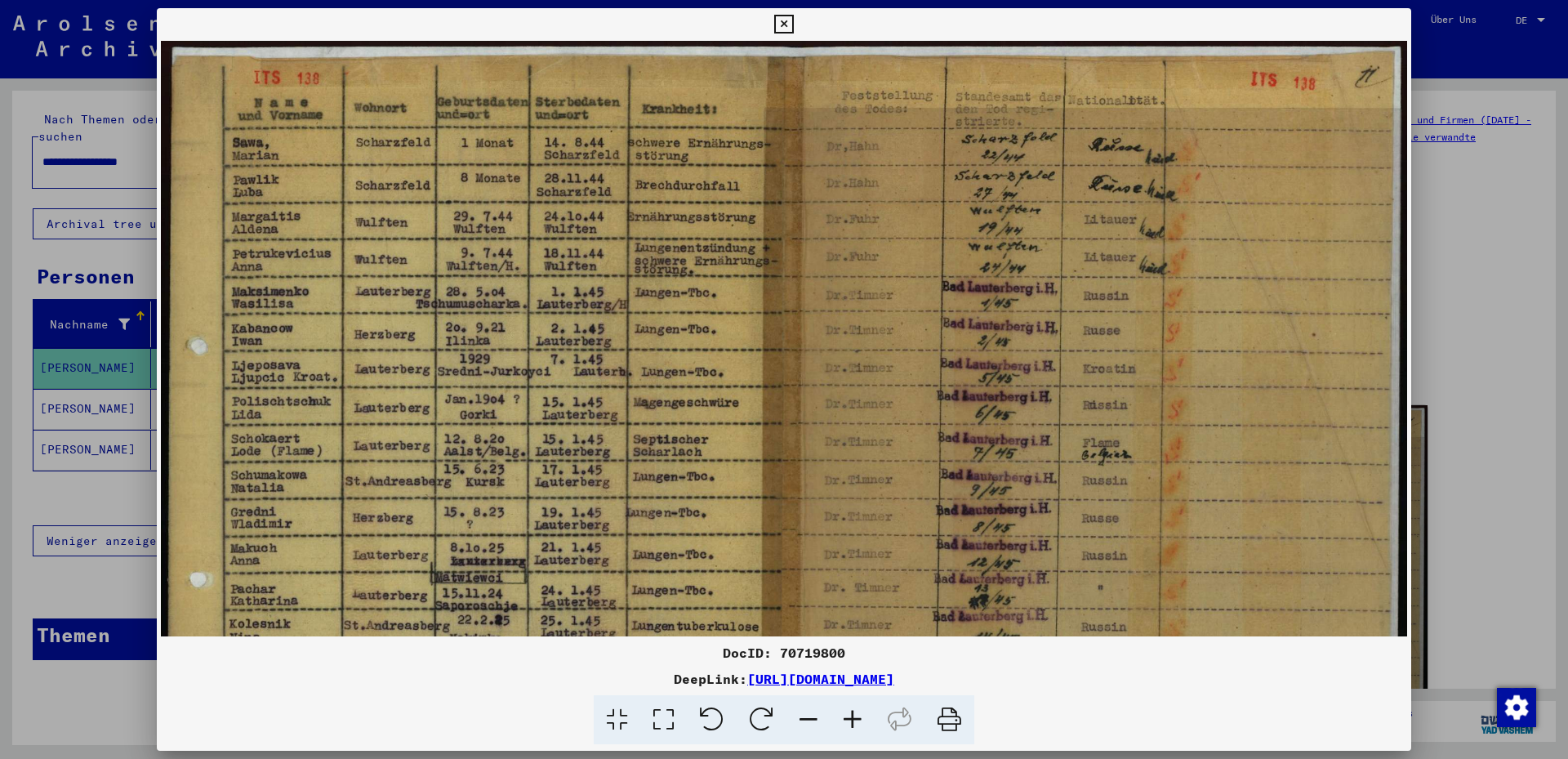
drag, startPoint x: 331, startPoint y: 29, endPoint x: 630, endPoint y: 101, distance: 307.5
click at [630, 101] on div "DocID: 70719800 DeepLink: [URL][DOMAIN_NAME]" at bounding box center [783, 376] width 1254 height 737
drag, startPoint x: 1098, startPoint y: 681, endPoint x: 576, endPoint y: 679, distance: 522.0
click at [577, 680] on div "DeepLink: [URL][DOMAIN_NAME]" at bounding box center [783, 679] width 1254 height 19
copy div "[URL][DOMAIN_NAME]"
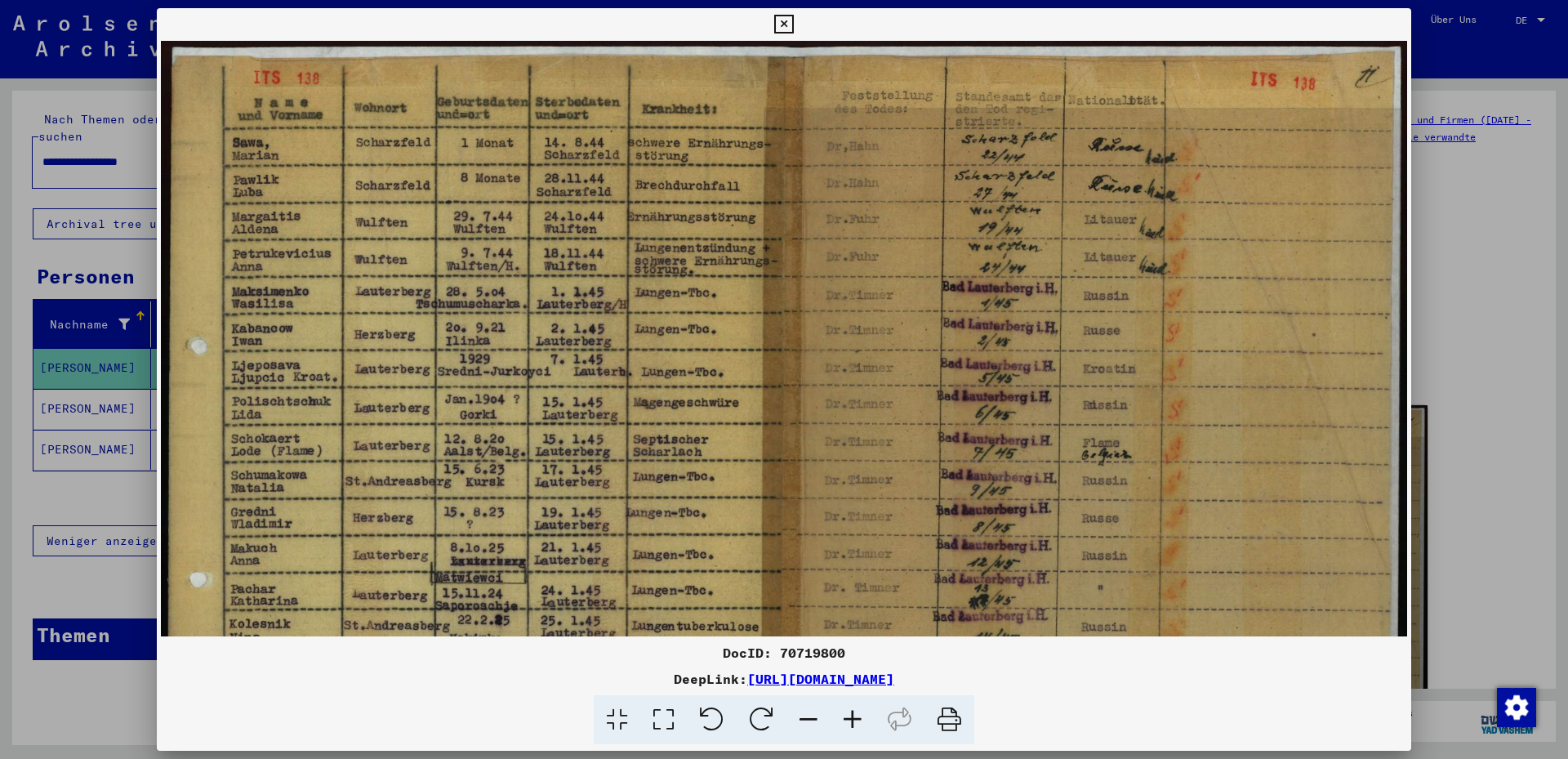
click at [48, 137] on div at bounding box center [784, 380] width 1568 height 759
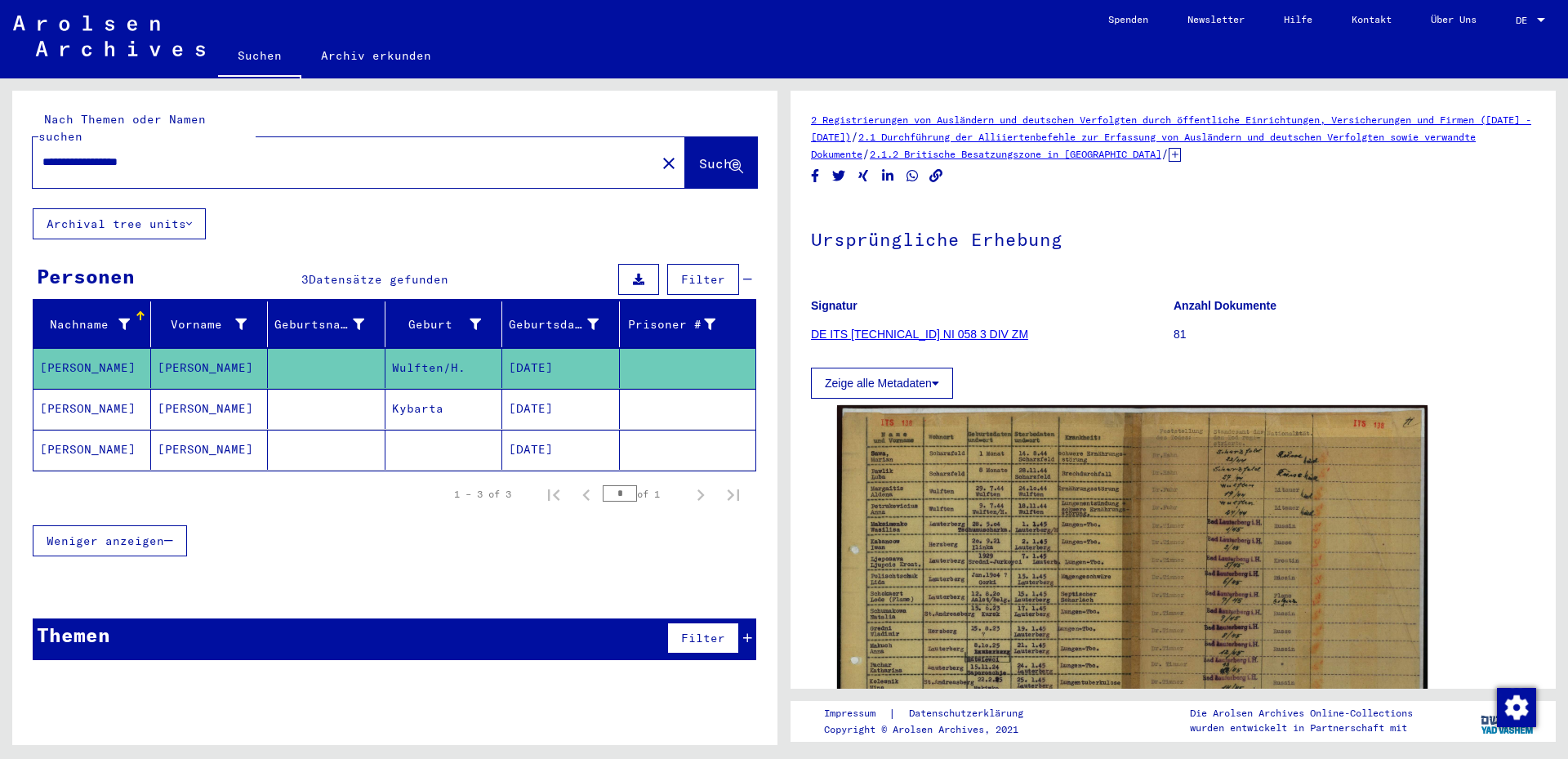
click at [42, 154] on input "**********" at bounding box center [344, 162] width 603 height 17
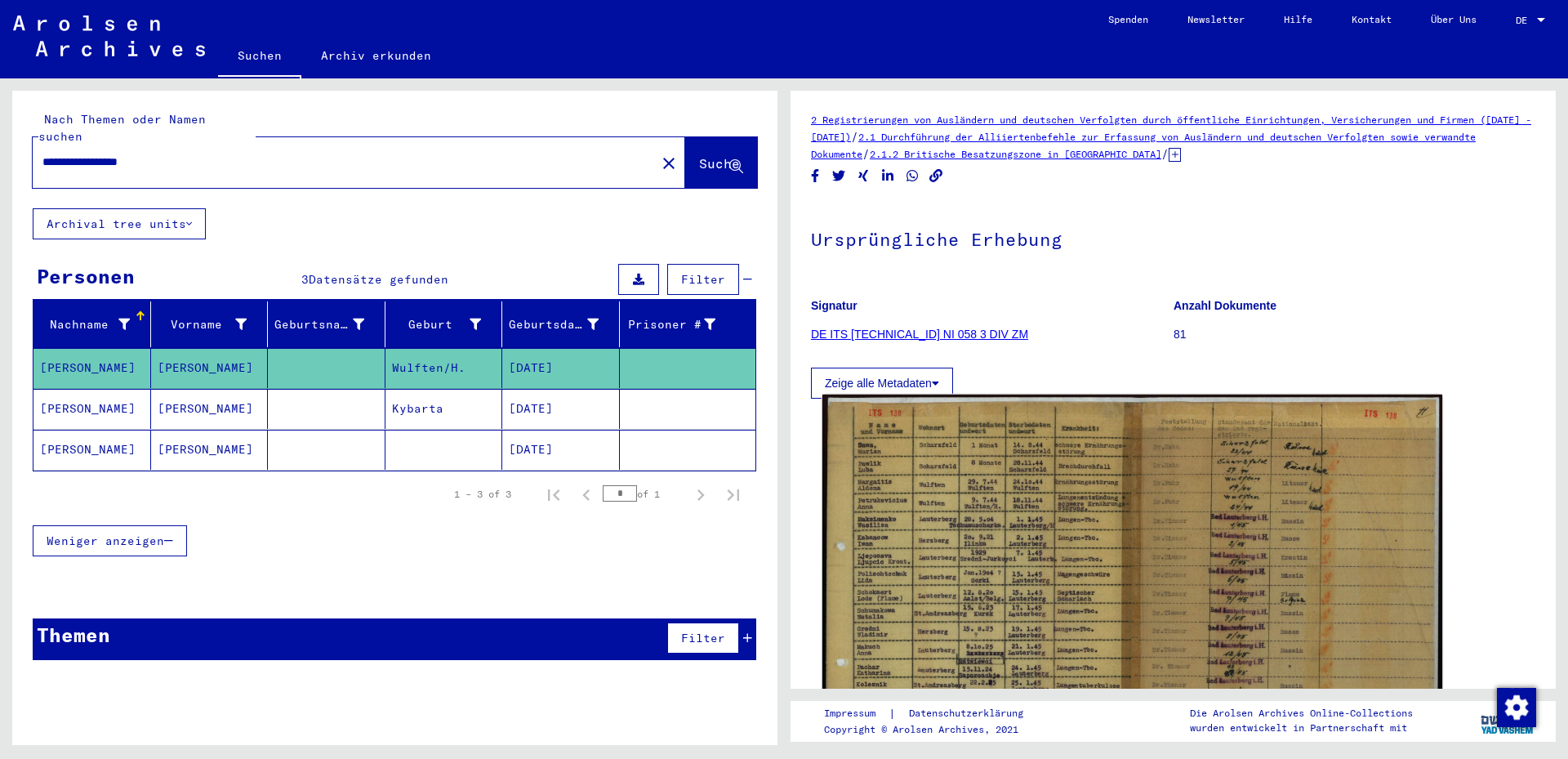
click at [865, 511] on img at bounding box center [1133, 613] width 620 height 437
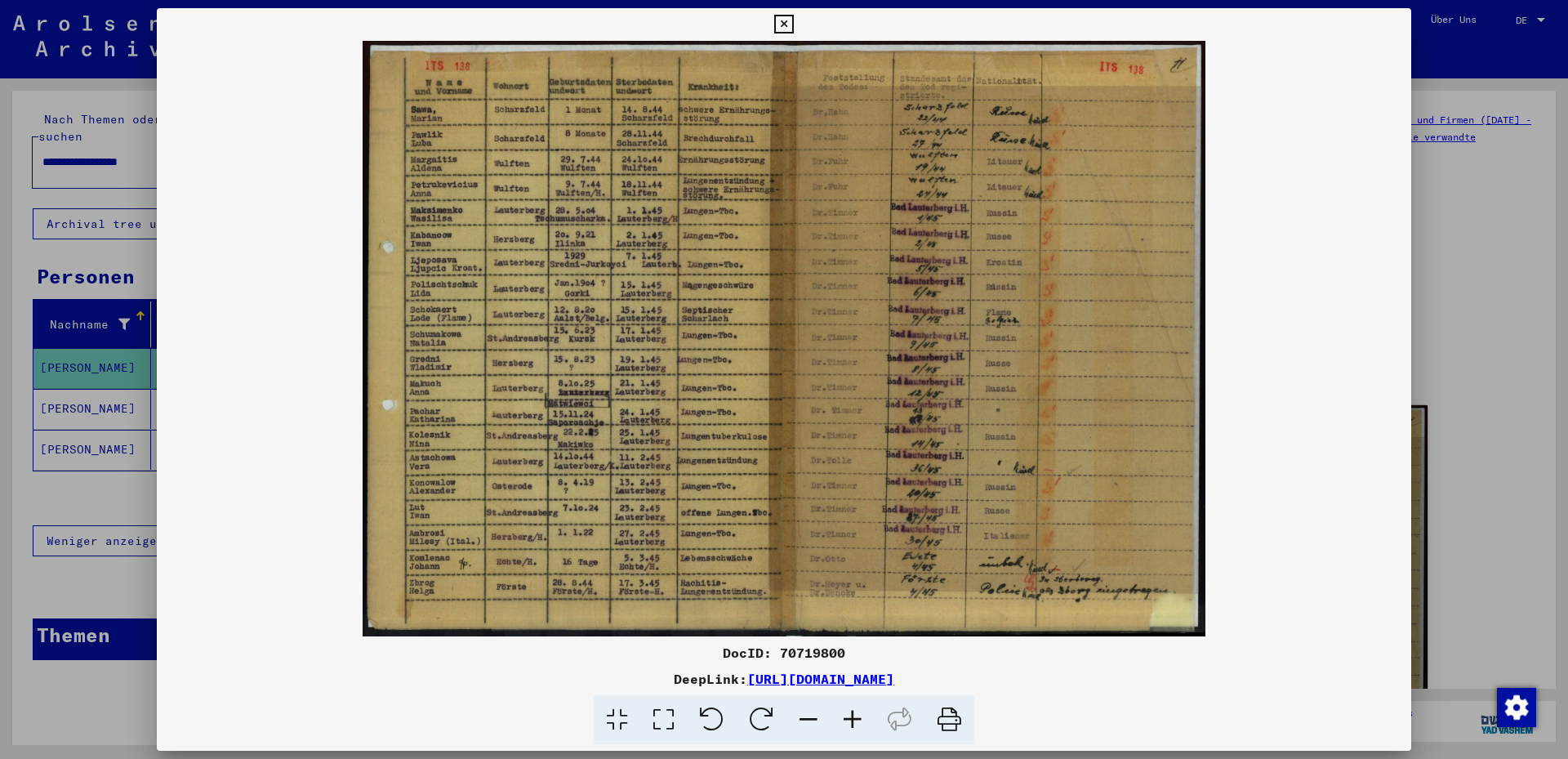
drag, startPoint x: 251, startPoint y: 40, endPoint x: 559, endPoint y: 91, distance: 312.2
click at [559, 91] on div "DocID: 70719800 DeepLink: [URL][DOMAIN_NAME]" at bounding box center [783, 376] width 1254 height 737
click at [804, 718] on icon at bounding box center [809, 720] width 44 height 50
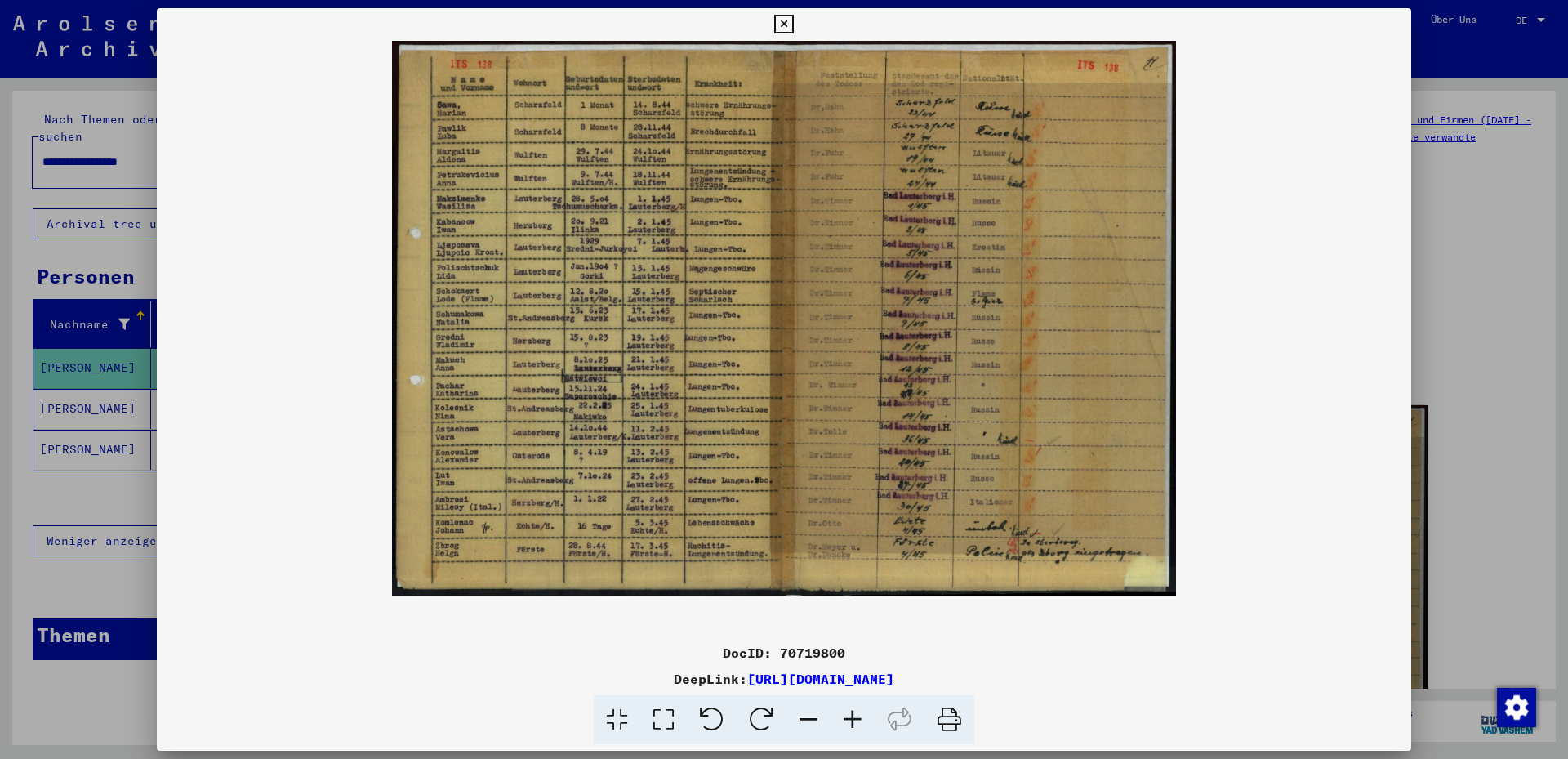
click at [804, 718] on icon at bounding box center [809, 720] width 44 height 50
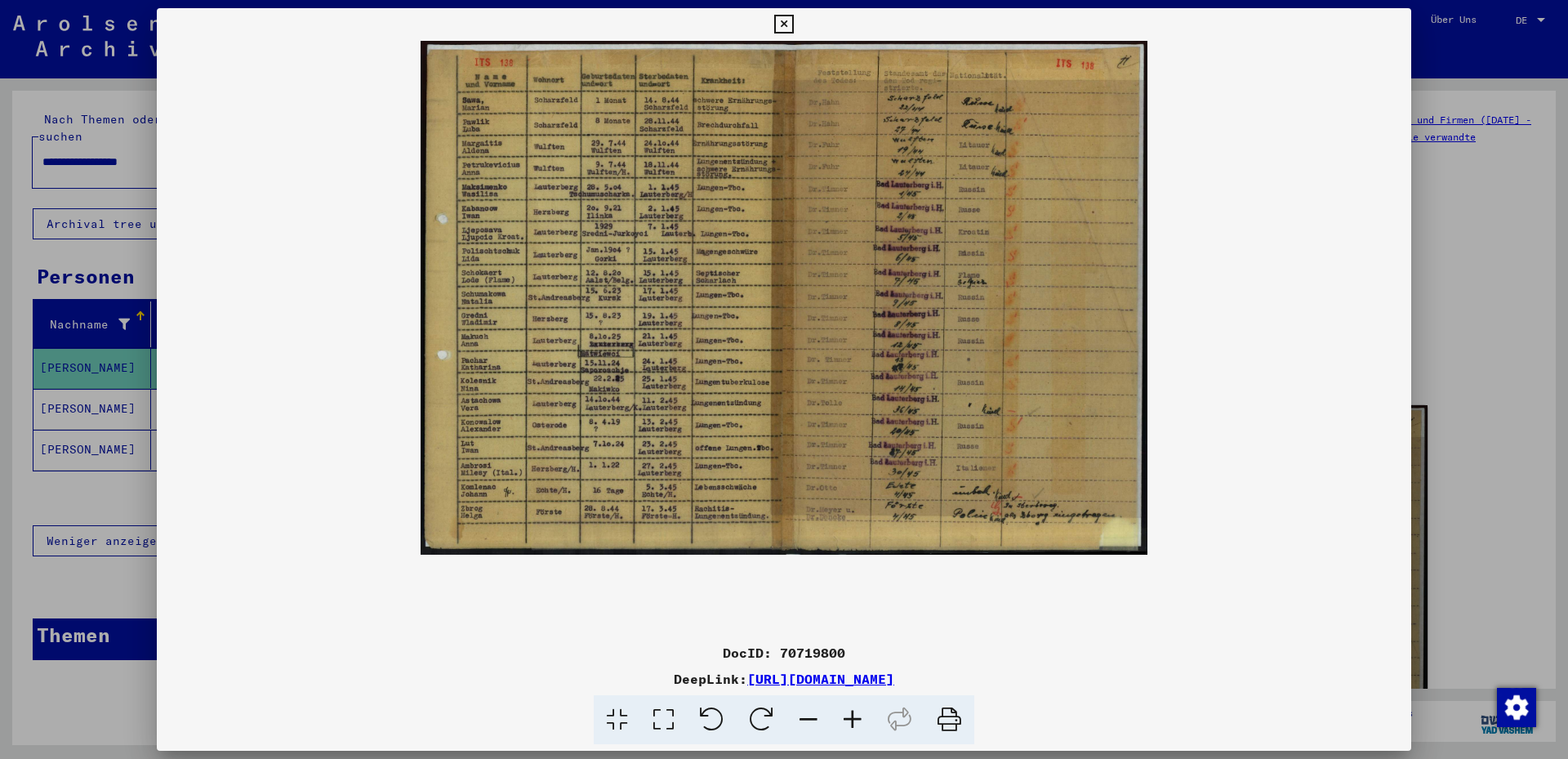
click at [854, 717] on icon at bounding box center [853, 720] width 44 height 50
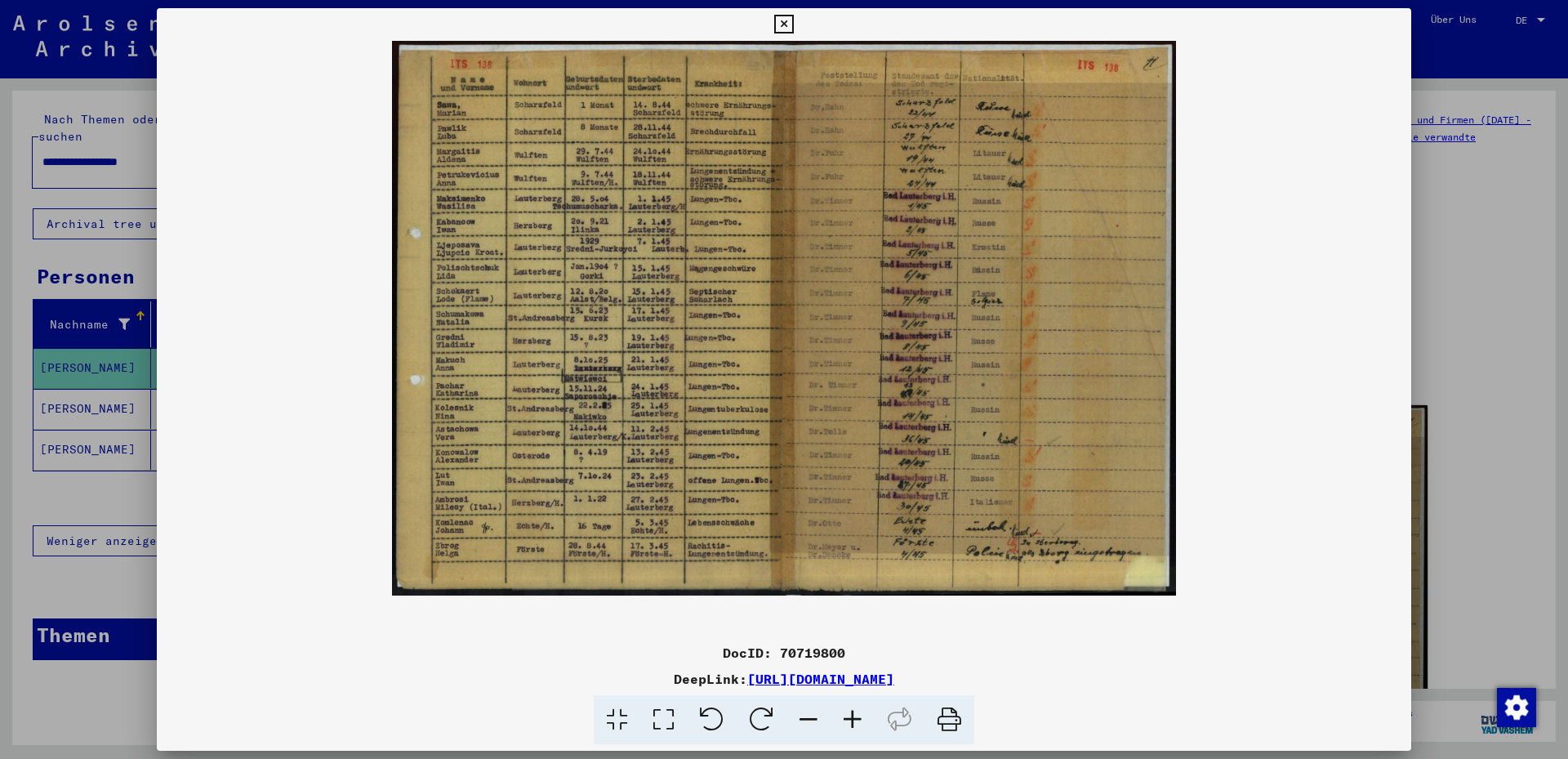
click at [854, 717] on icon at bounding box center [853, 720] width 44 height 50
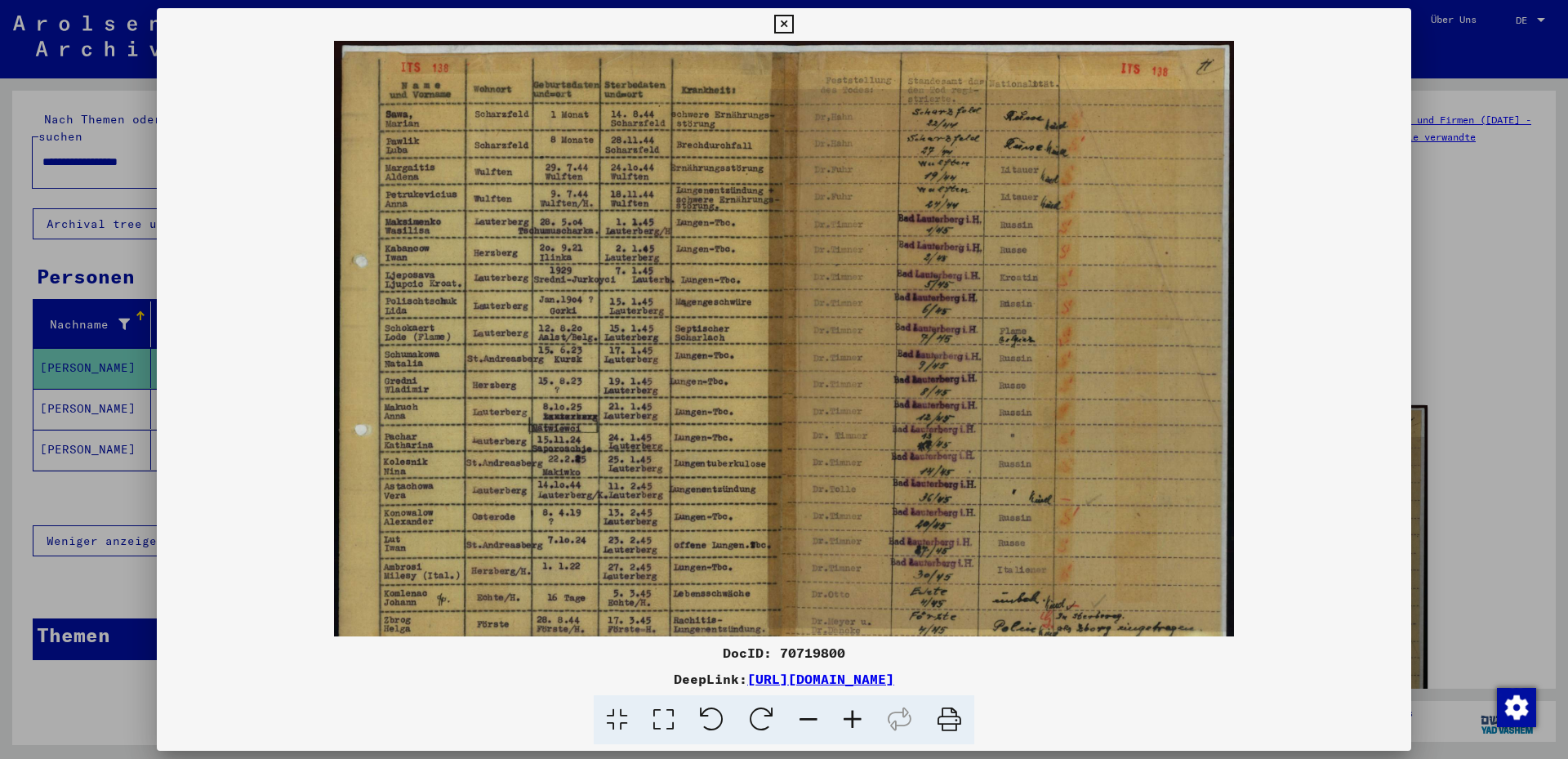
click at [854, 717] on icon at bounding box center [853, 720] width 44 height 50
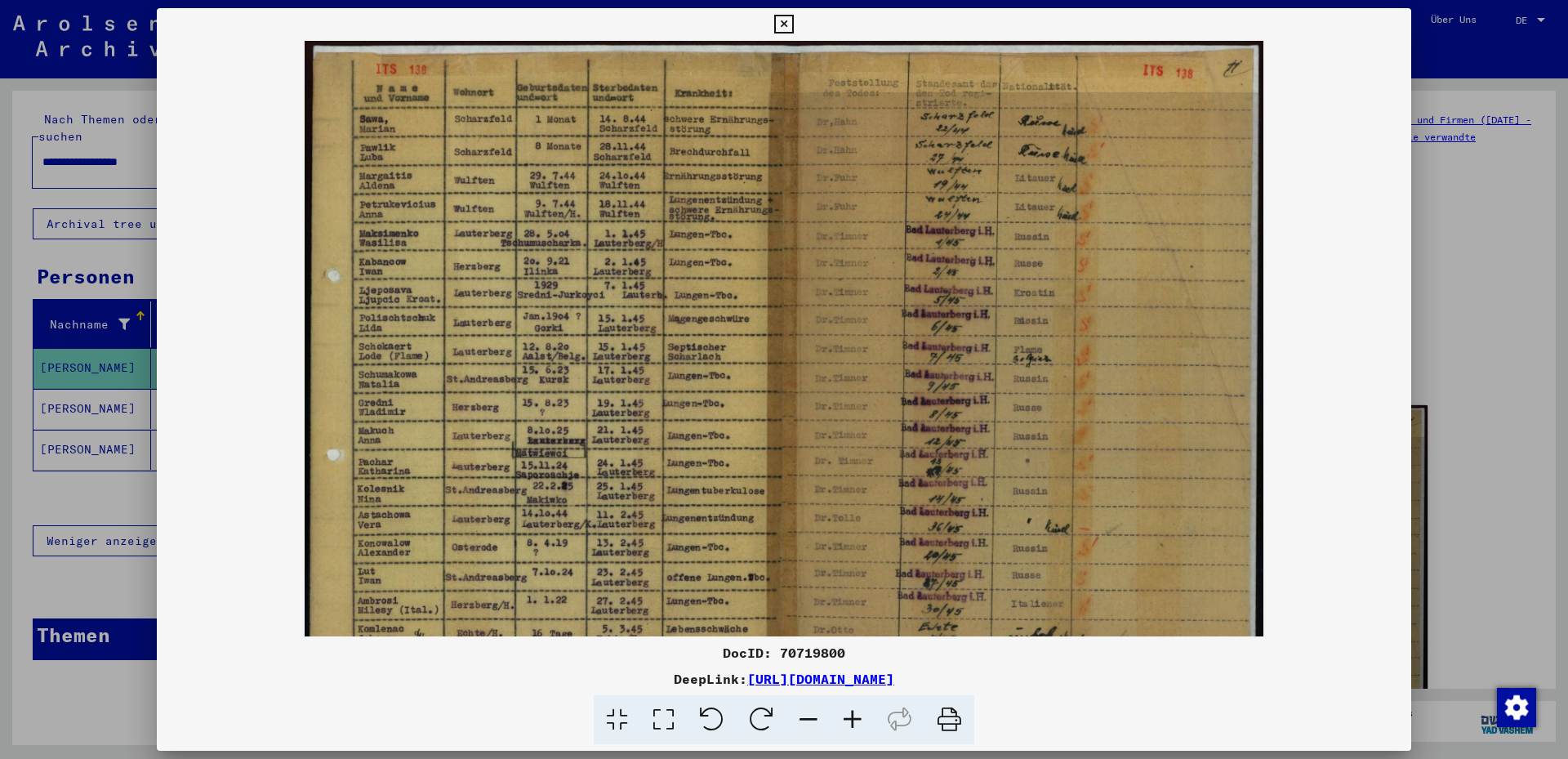
click at [854, 717] on icon at bounding box center [853, 720] width 44 height 50
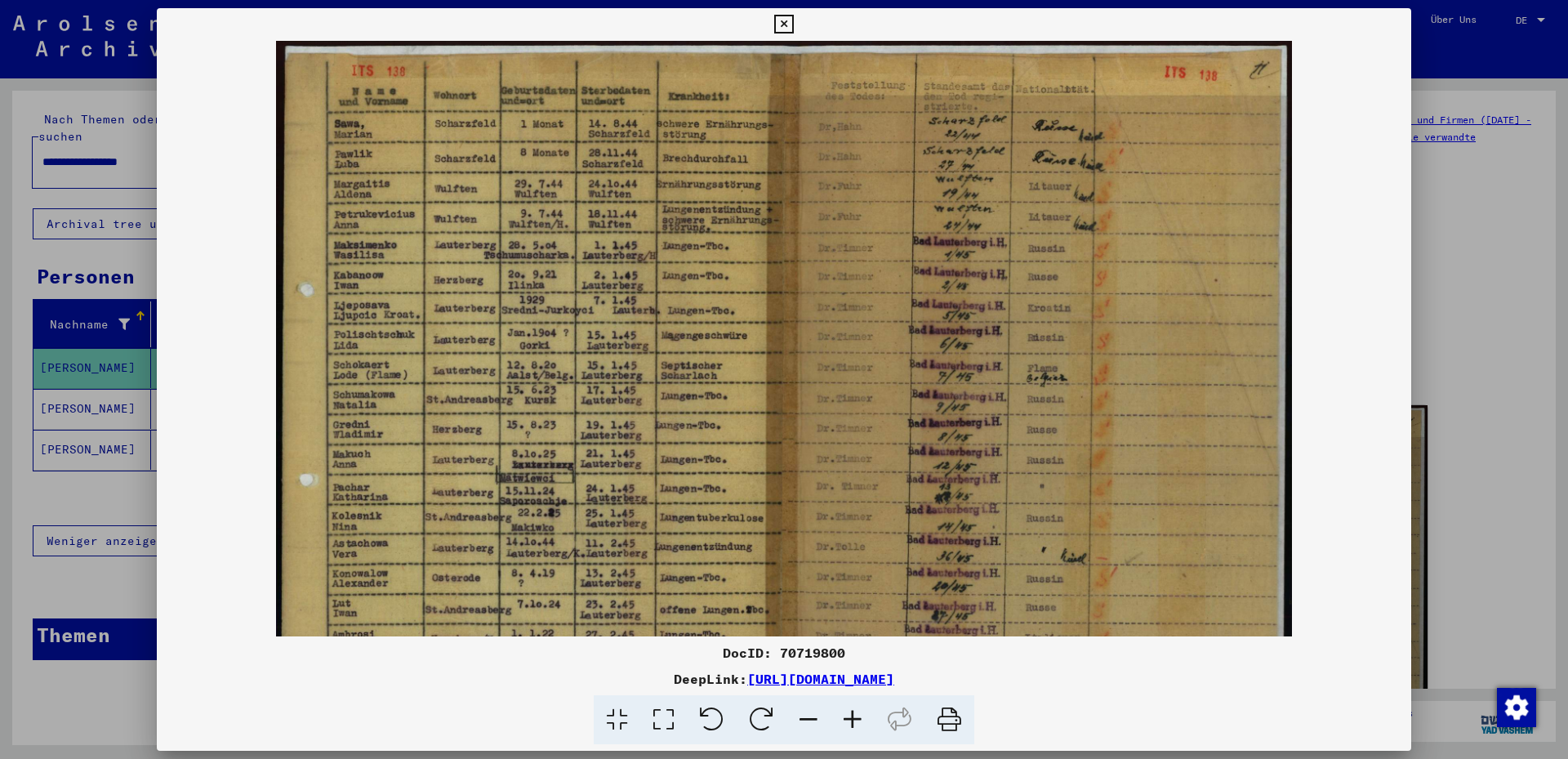
click at [854, 717] on icon at bounding box center [853, 720] width 44 height 50
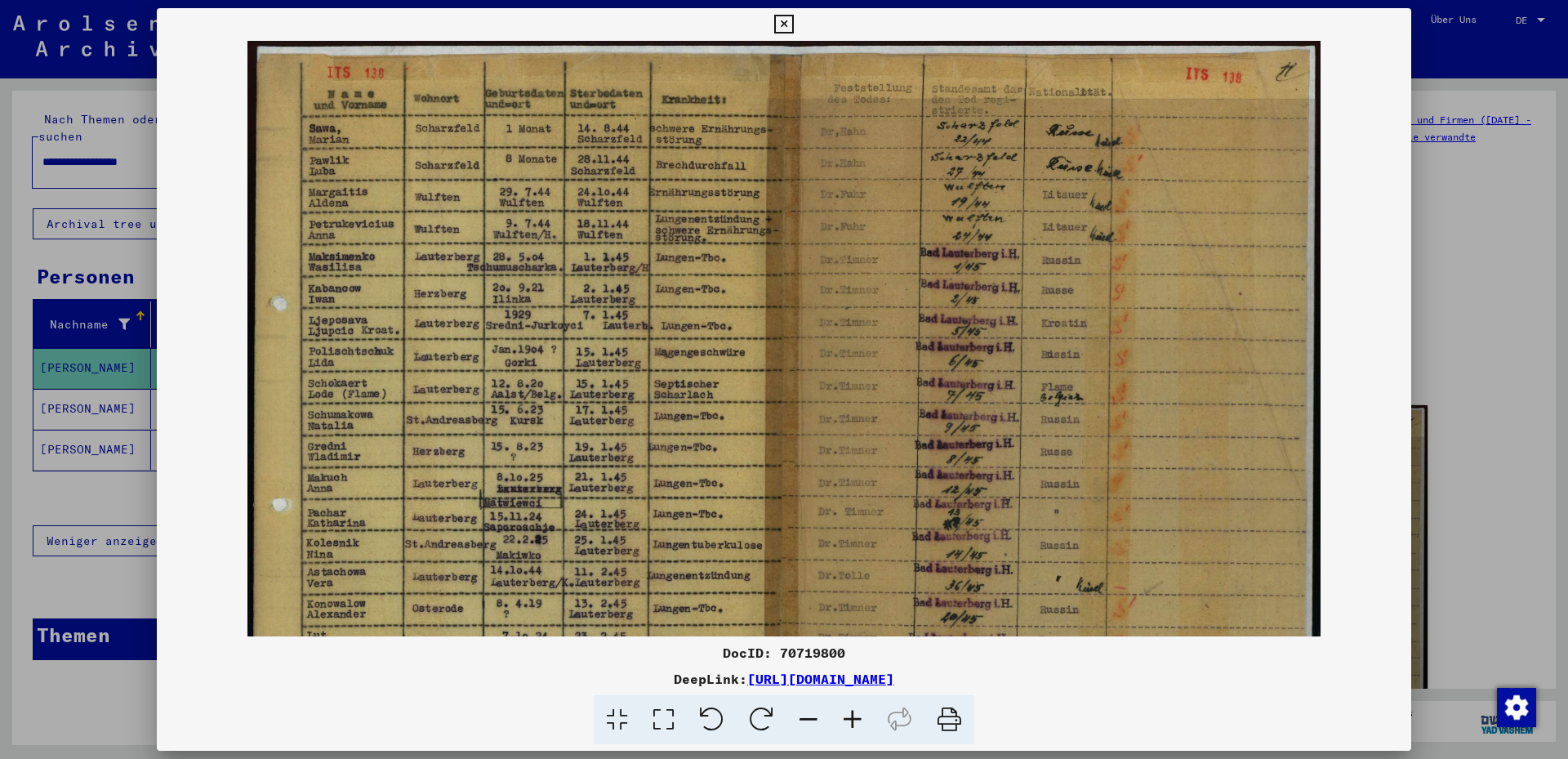
click at [854, 717] on icon at bounding box center [853, 720] width 44 height 50
click at [853, 717] on icon at bounding box center [853, 720] width 44 height 50
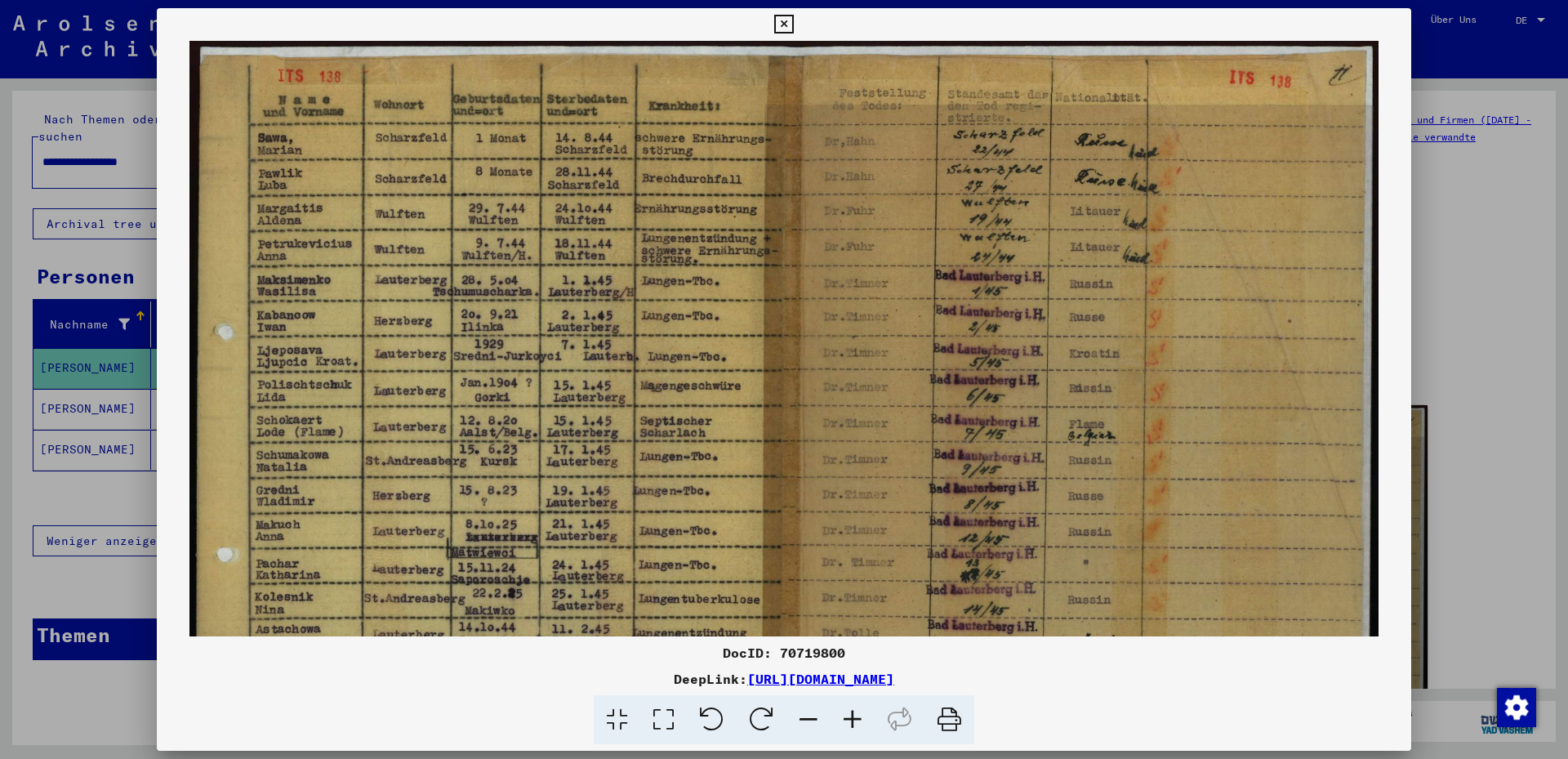
drag, startPoint x: 581, startPoint y: 432, endPoint x: 553, endPoint y: 422, distance: 29.7
click at [570, 419] on img at bounding box center [784, 461] width 1190 height 840
click at [803, 713] on icon at bounding box center [809, 720] width 44 height 50
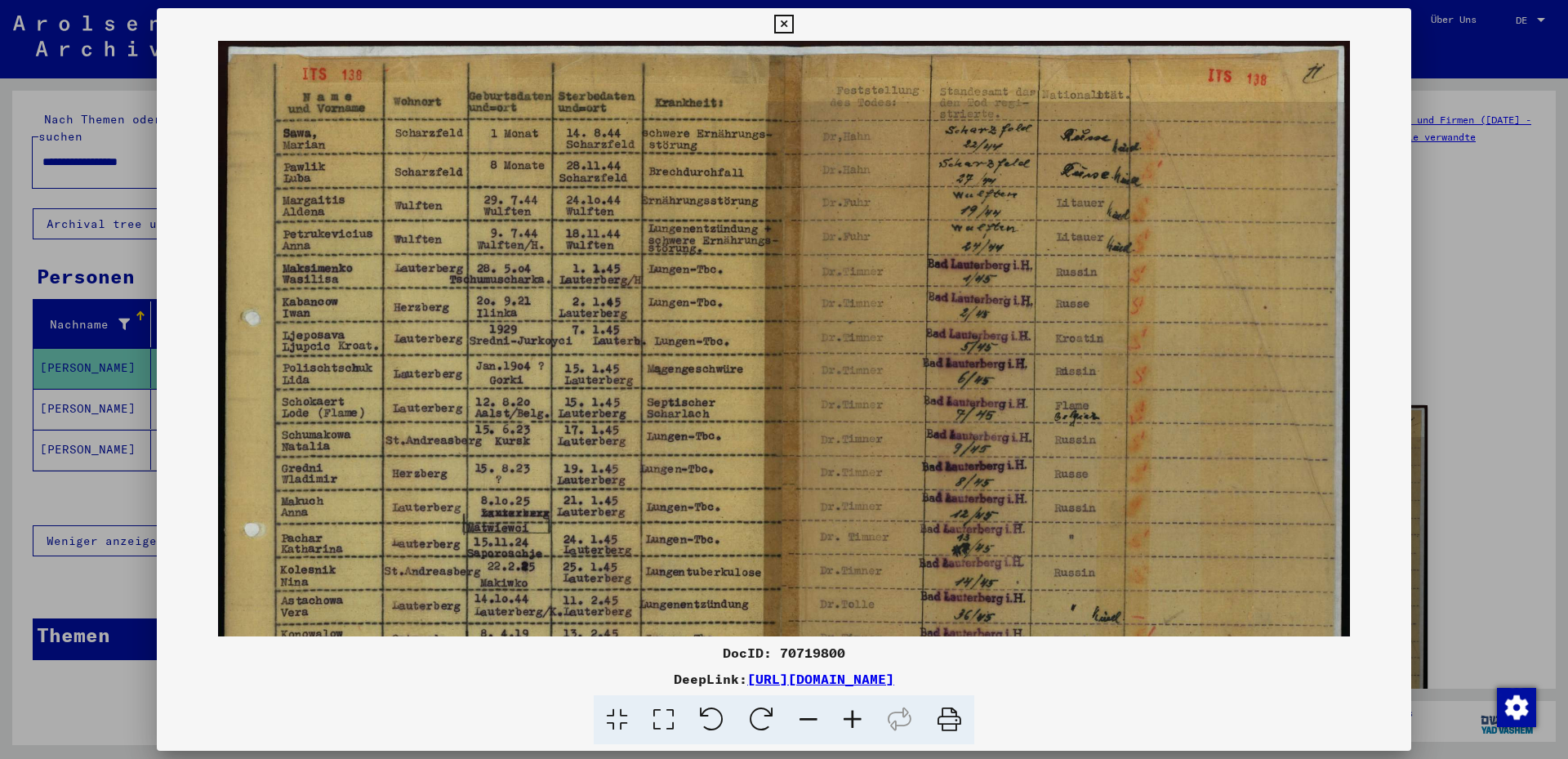
click at [802, 713] on icon at bounding box center [809, 720] width 44 height 50
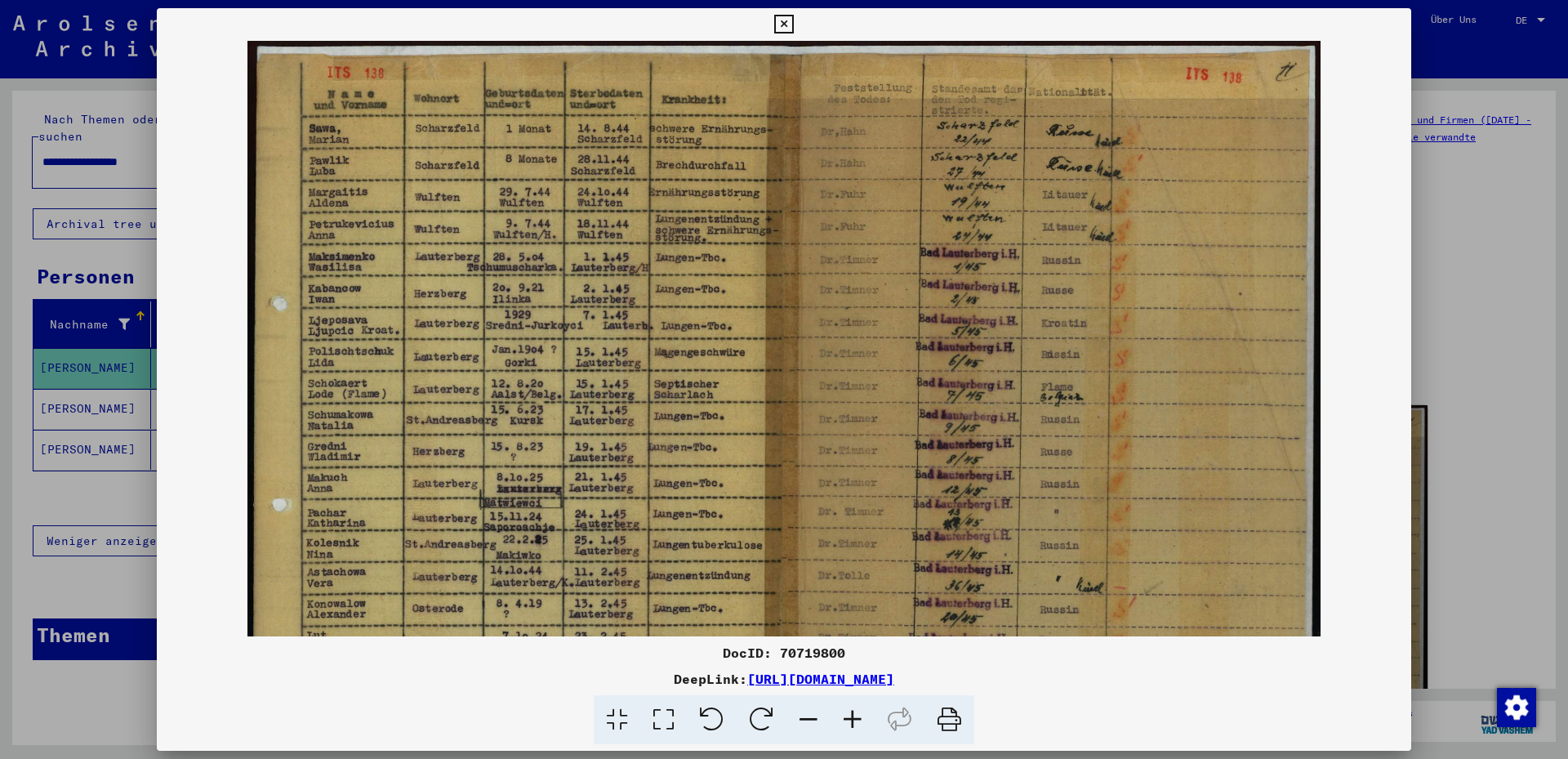
click at [801, 714] on icon at bounding box center [809, 720] width 44 height 50
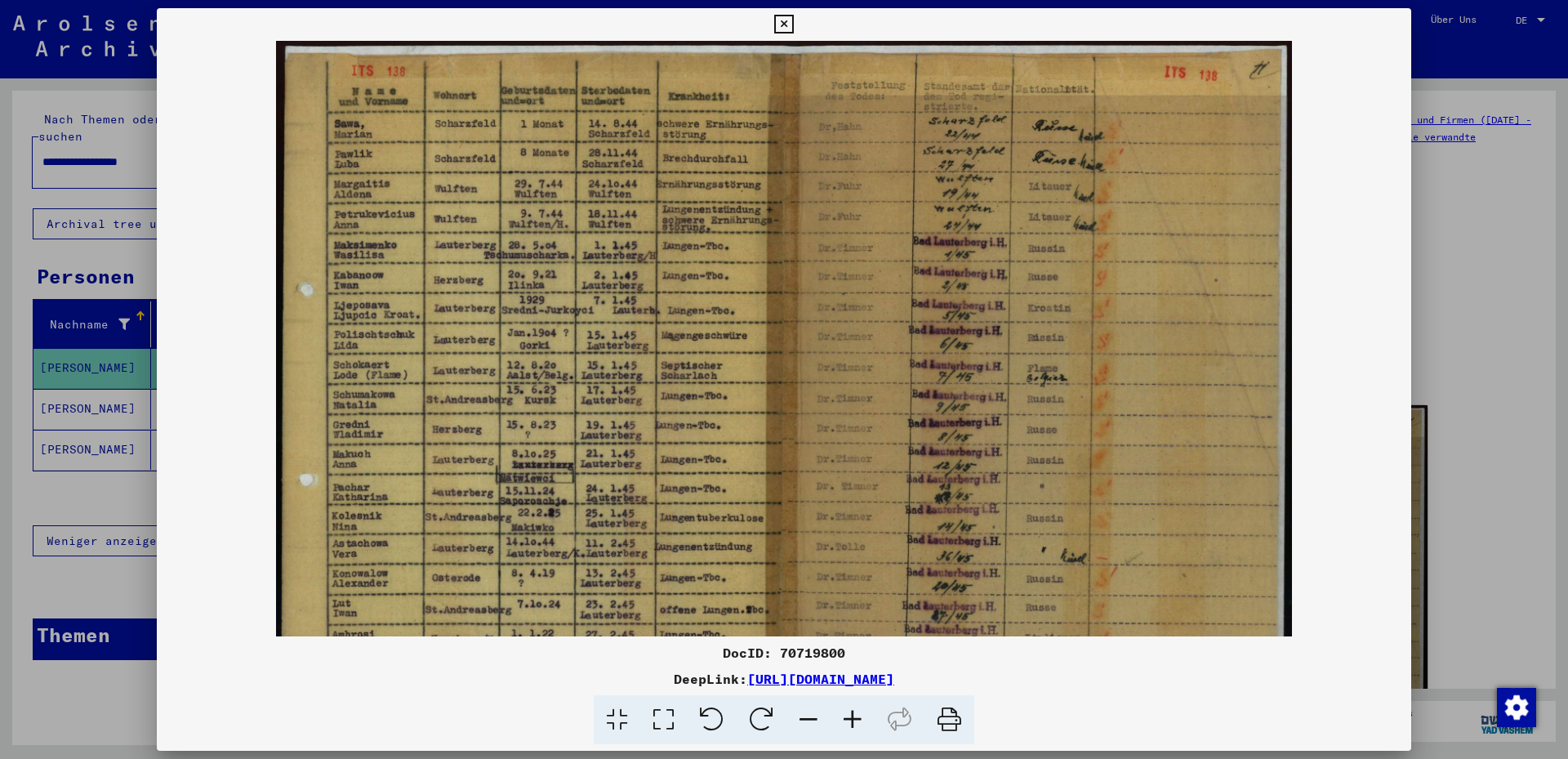
click at [800, 715] on icon at bounding box center [809, 720] width 44 height 50
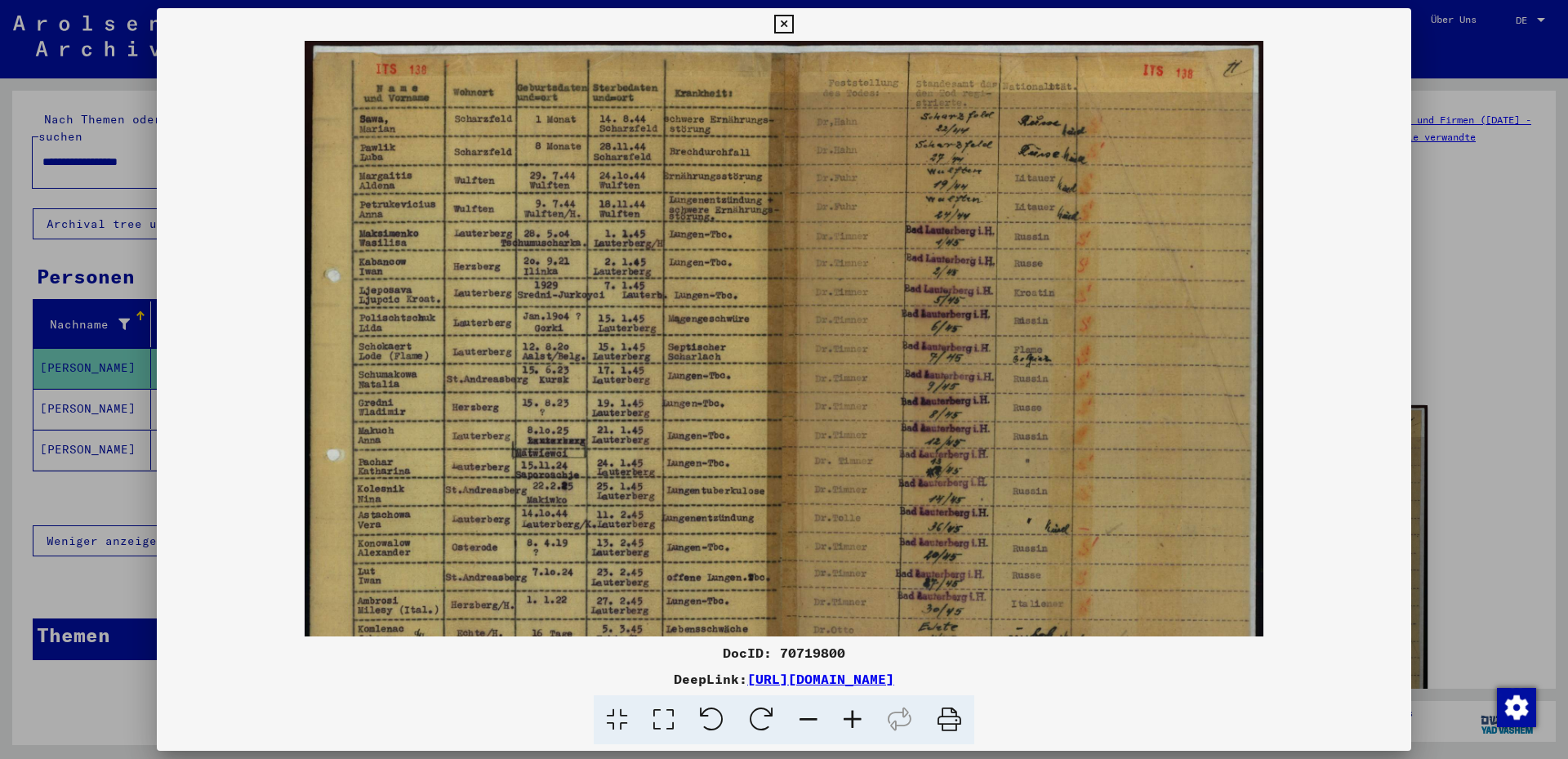
click at [800, 715] on icon at bounding box center [809, 720] width 44 height 50
click at [799, 715] on icon at bounding box center [809, 720] width 44 height 50
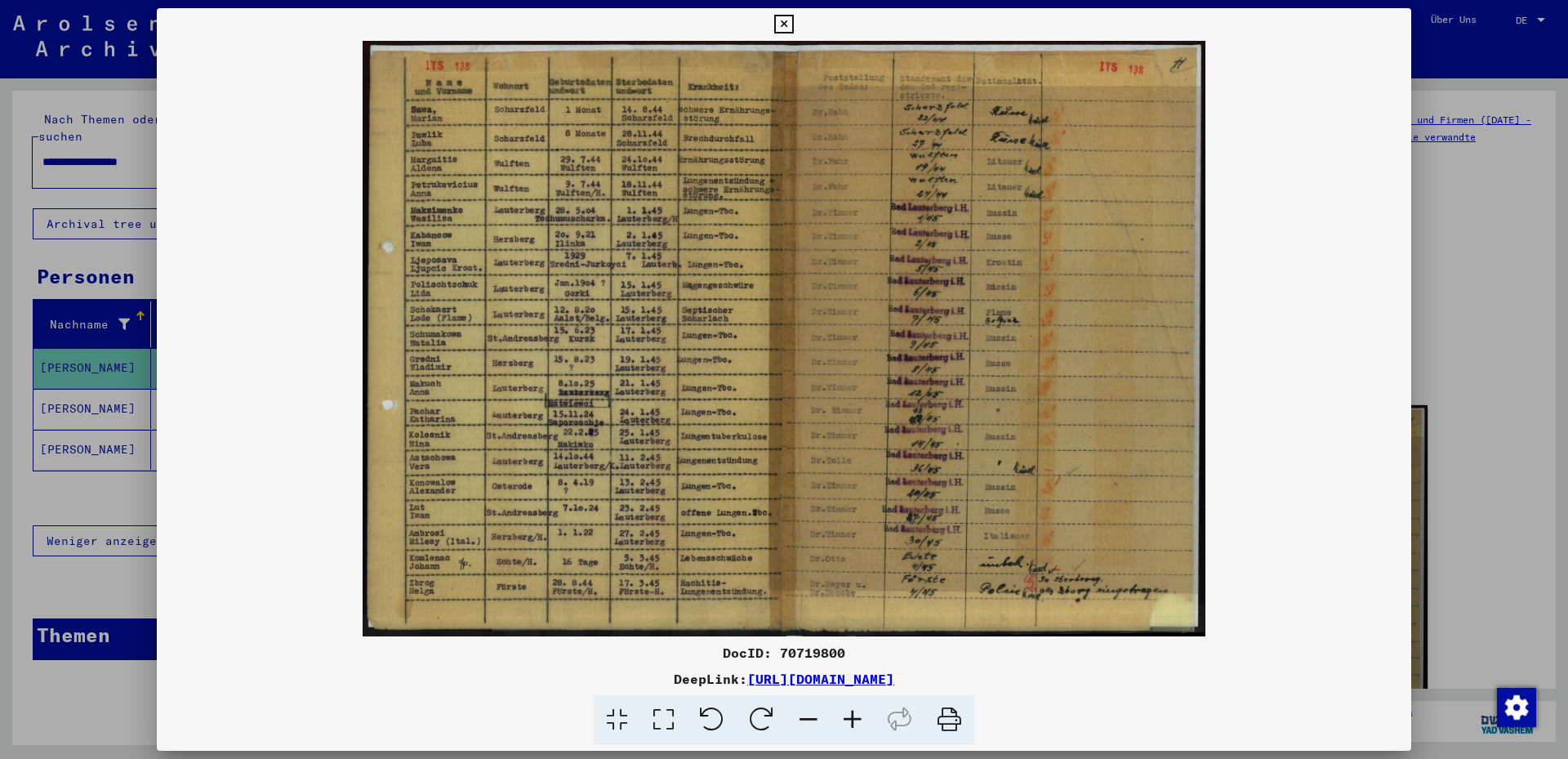
click at [799, 715] on icon at bounding box center [809, 720] width 44 height 50
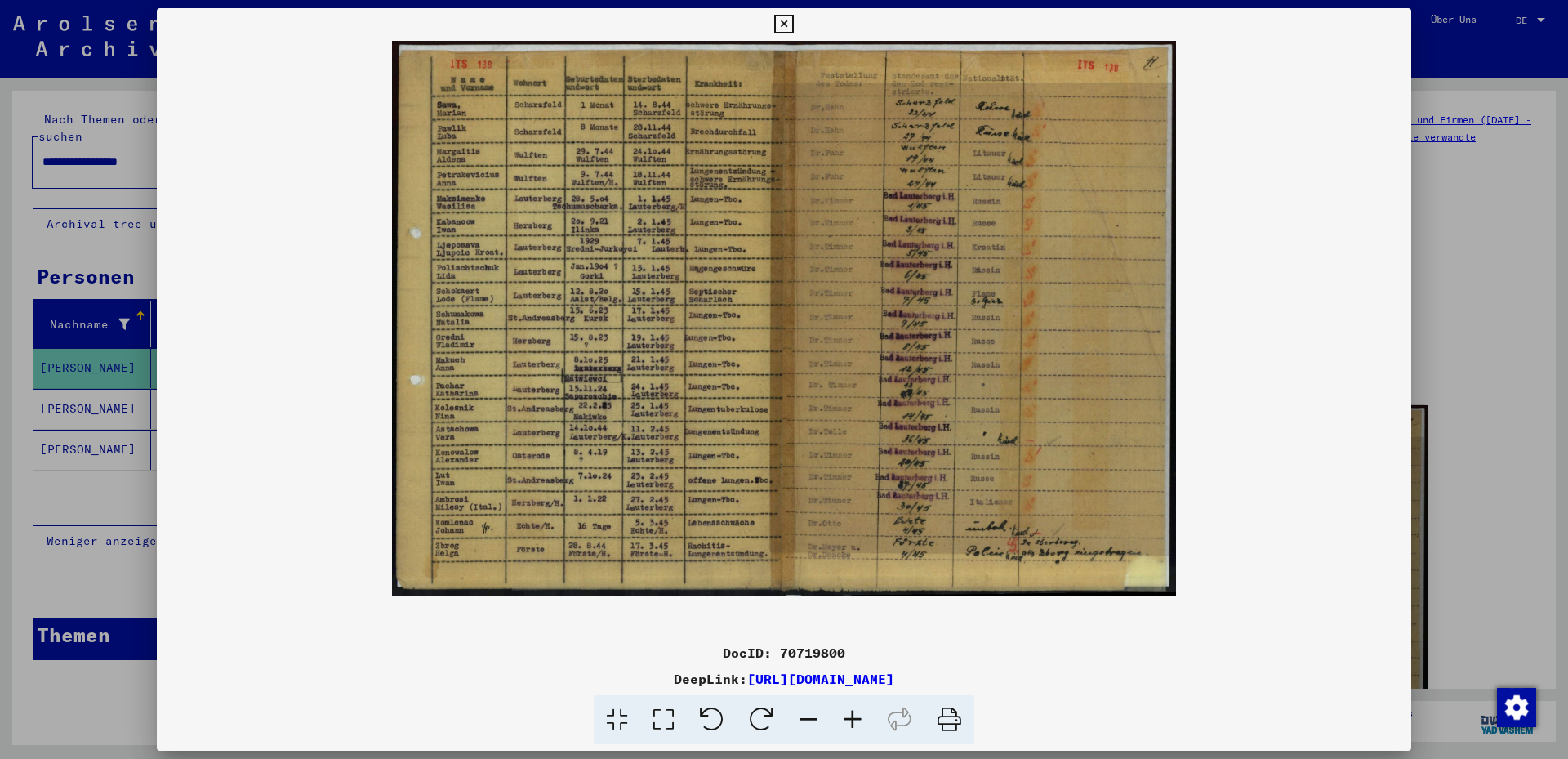
click at [800, 714] on icon at bounding box center [809, 720] width 44 height 50
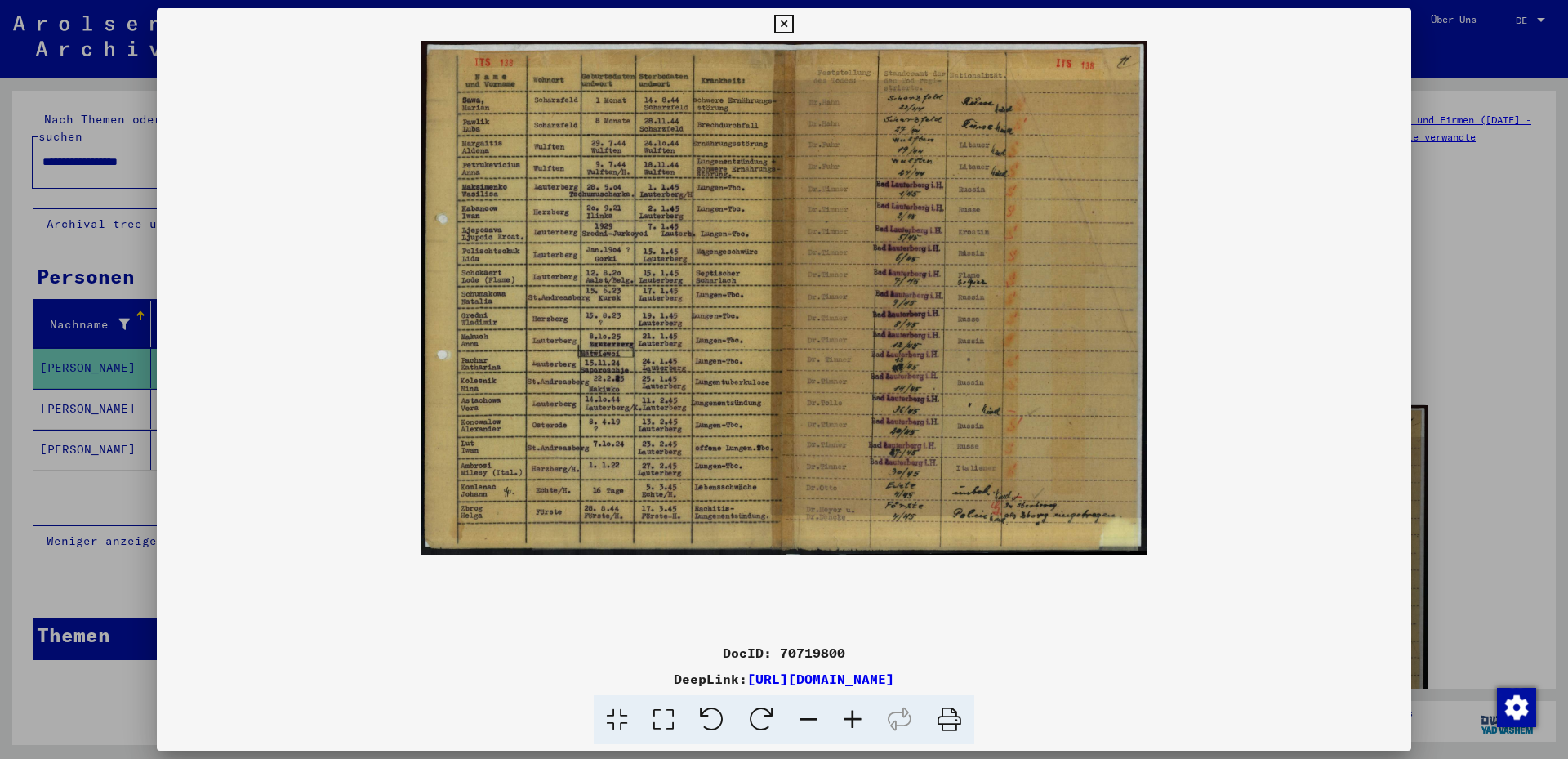
click at [793, 14] on icon at bounding box center [783, 24] width 18 height 19
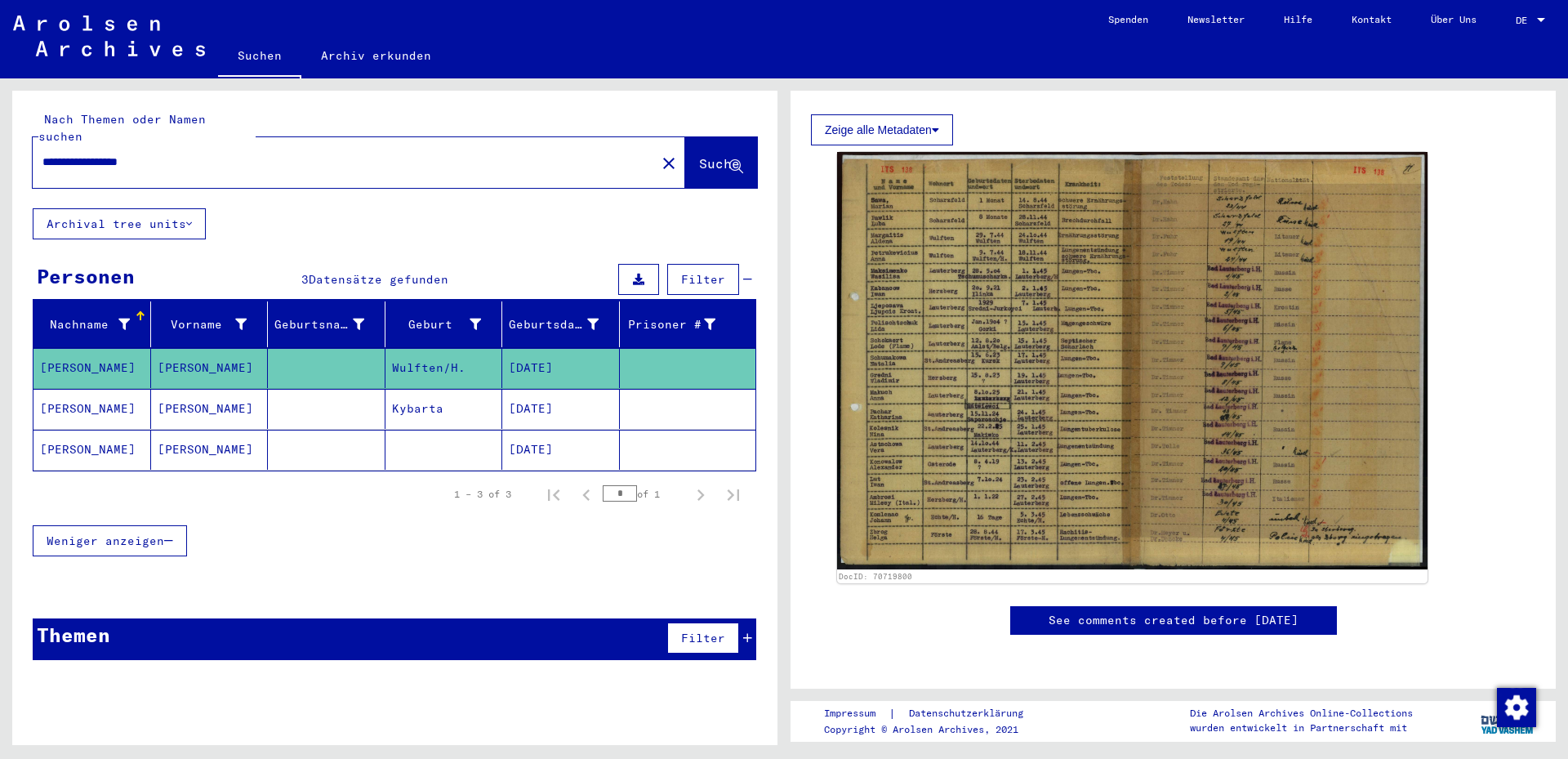
scroll to position [177, 0]
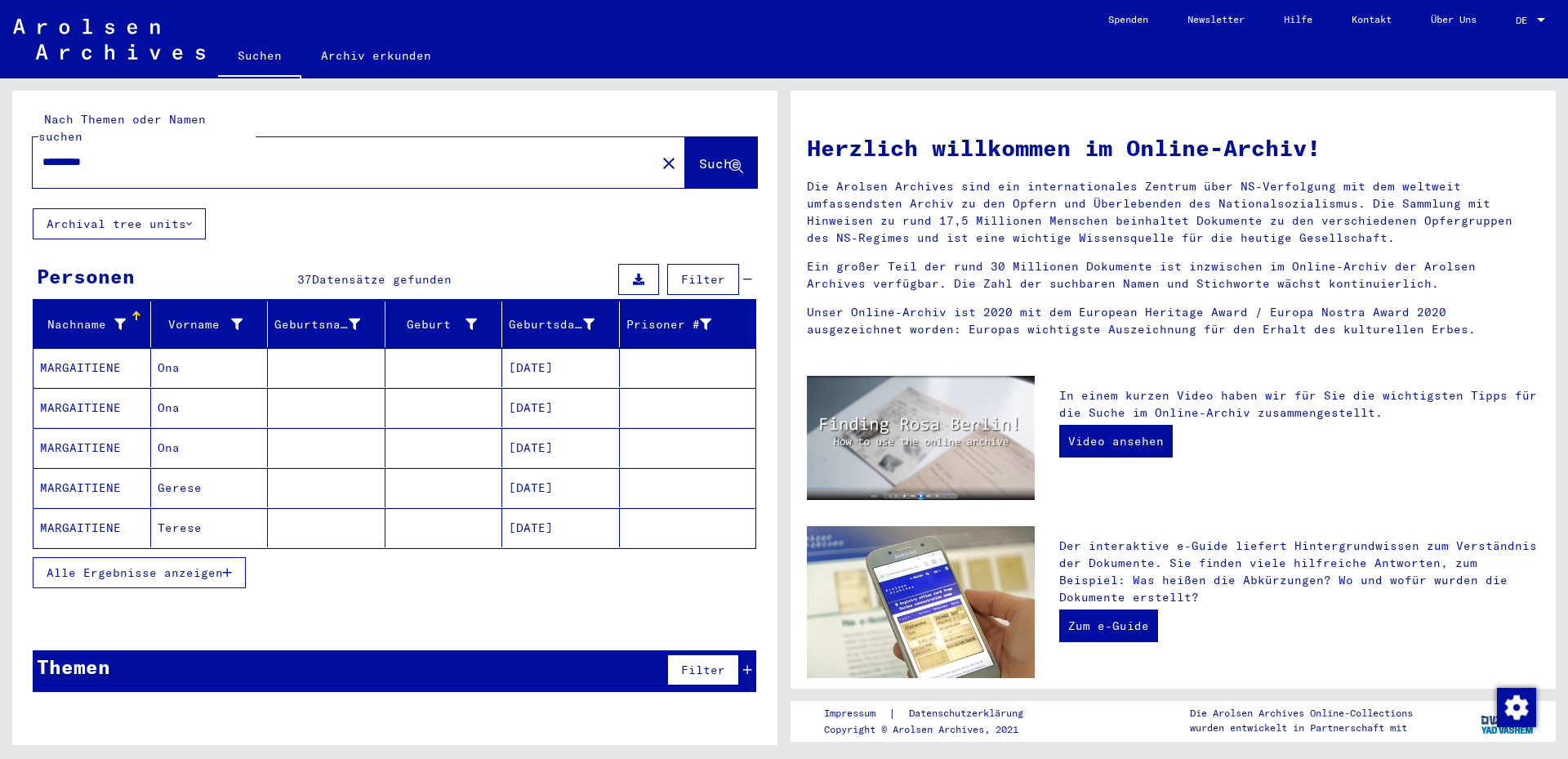
click at [548, 348] on mat-cell "[DATE]" at bounding box center [561, 367] width 118 height 40
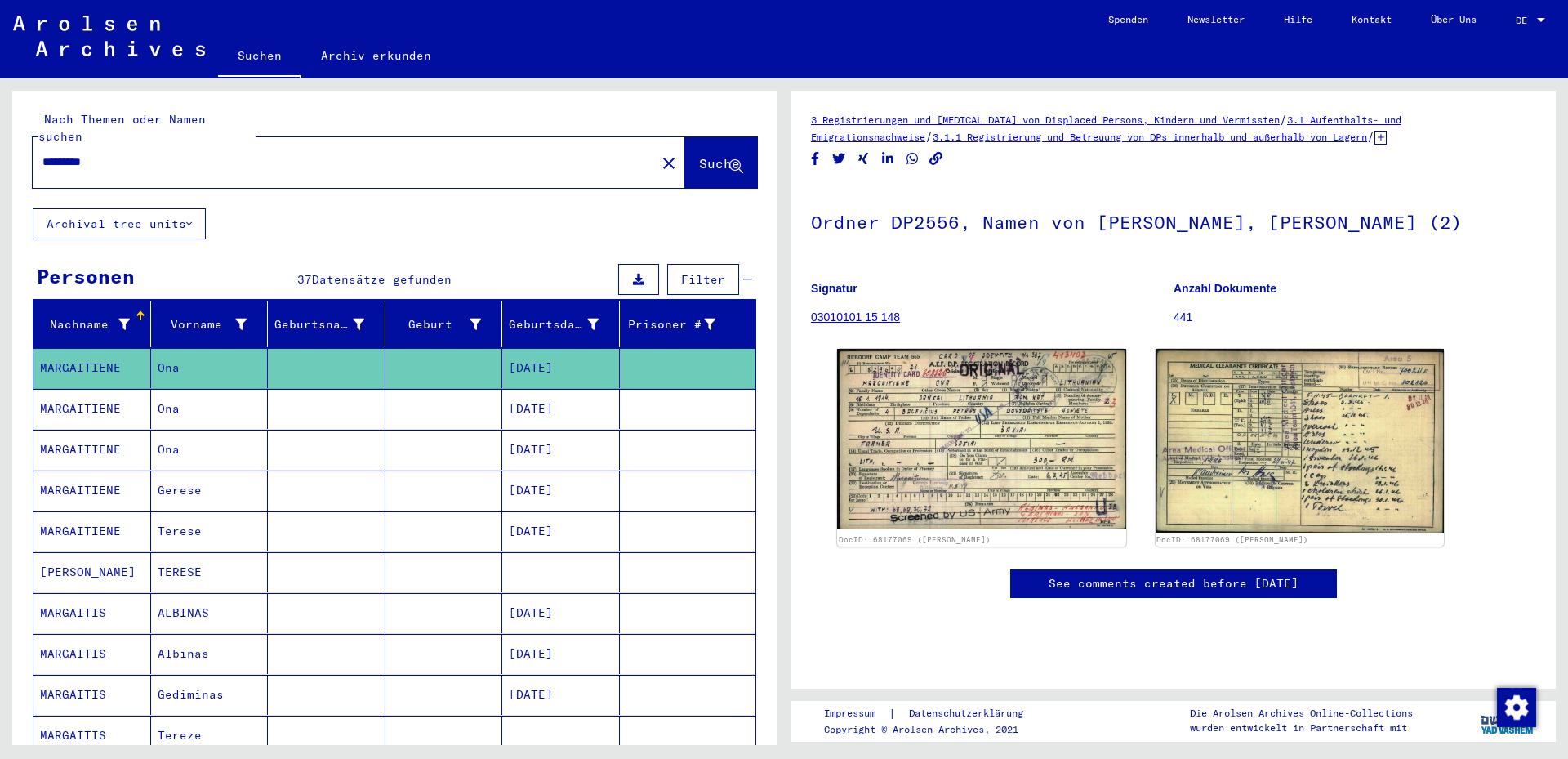
click at [524, 389] on mat-cell "[DATE]" at bounding box center [561, 408] width 118 height 40
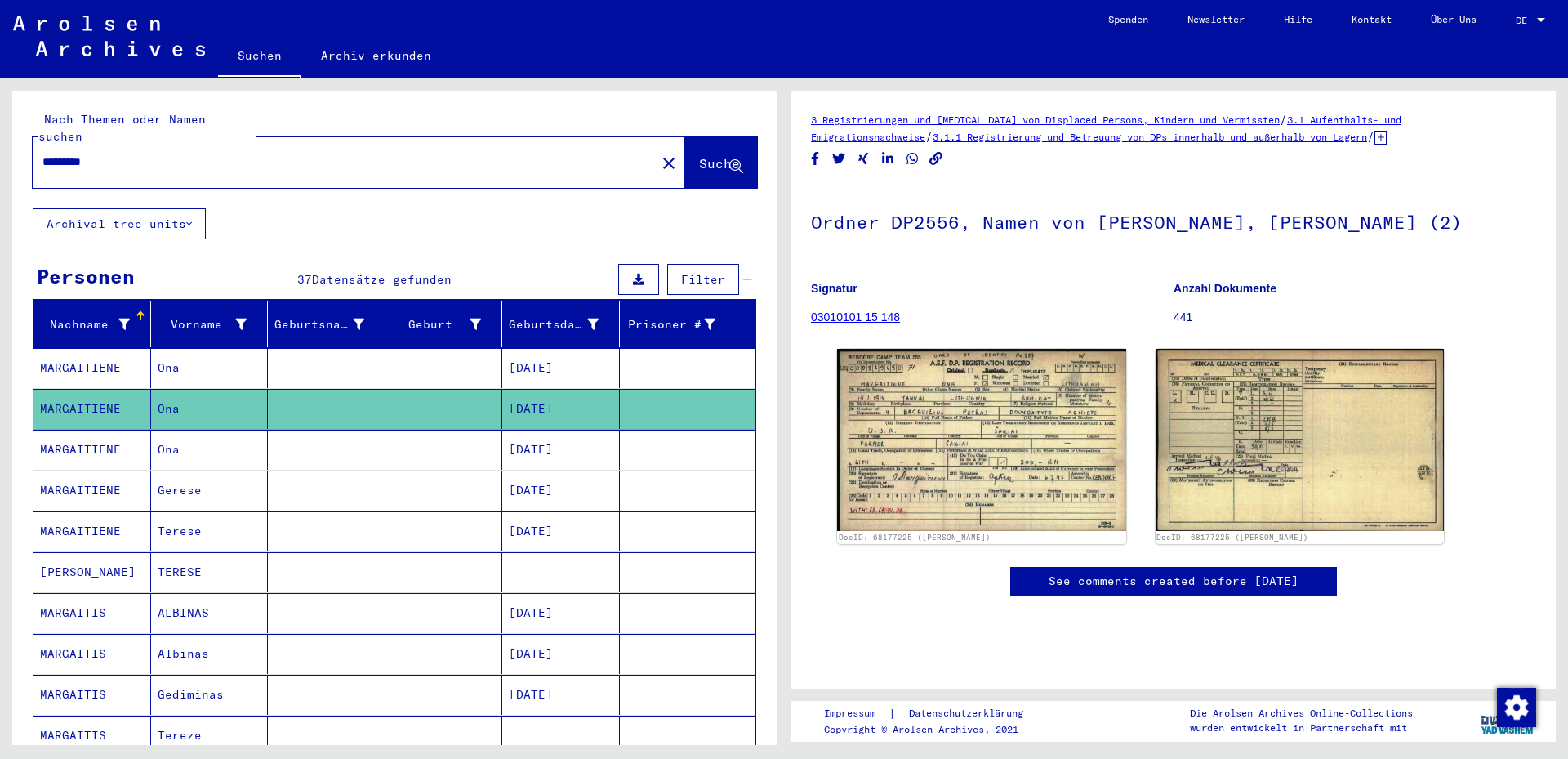
click at [518, 595] on mat-cell "[DATE]" at bounding box center [561, 612] width 118 height 40
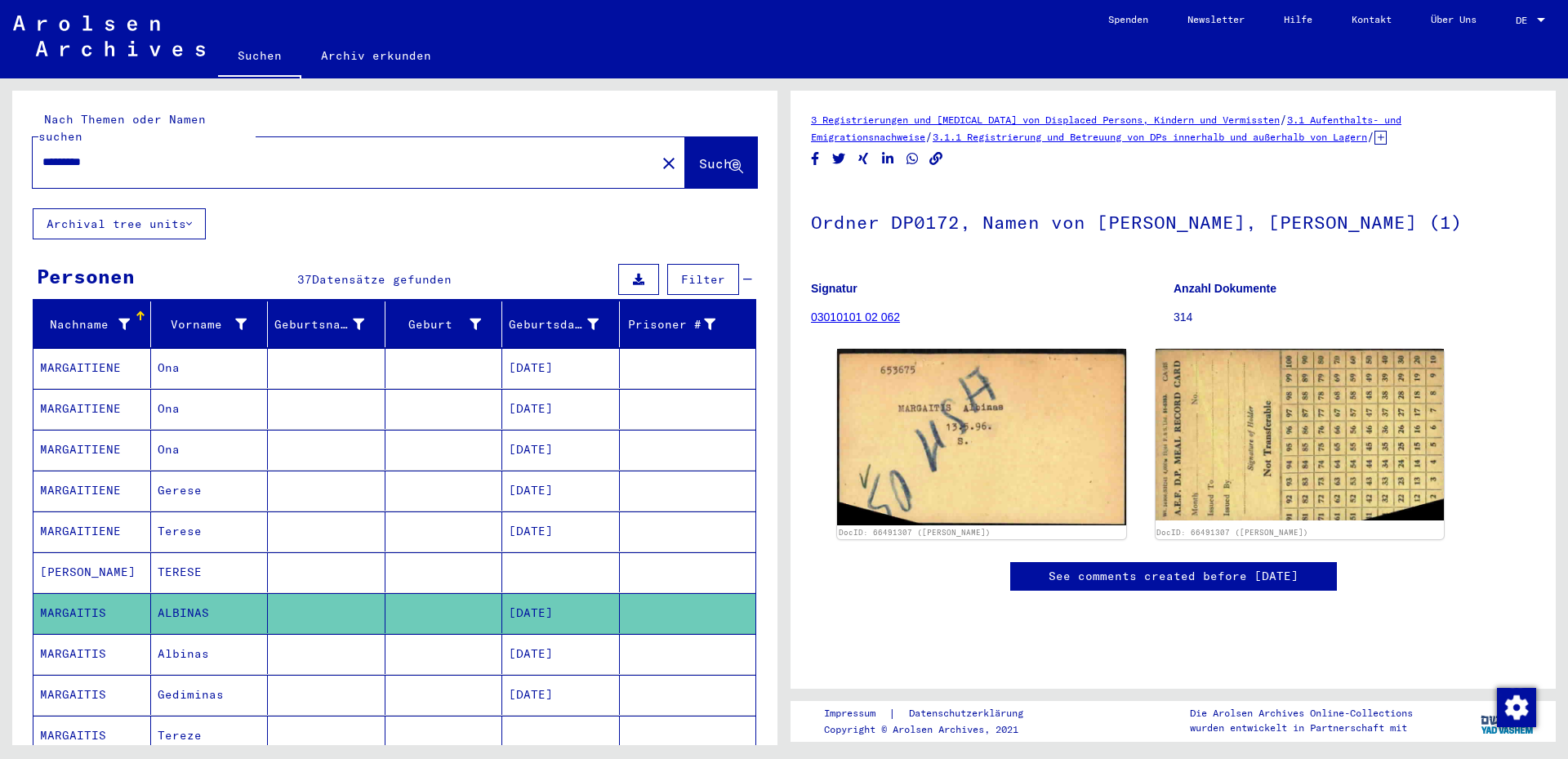
click at [519, 633] on mat-cell "[DATE]" at bounding box center [561, 653] width 118 height 40
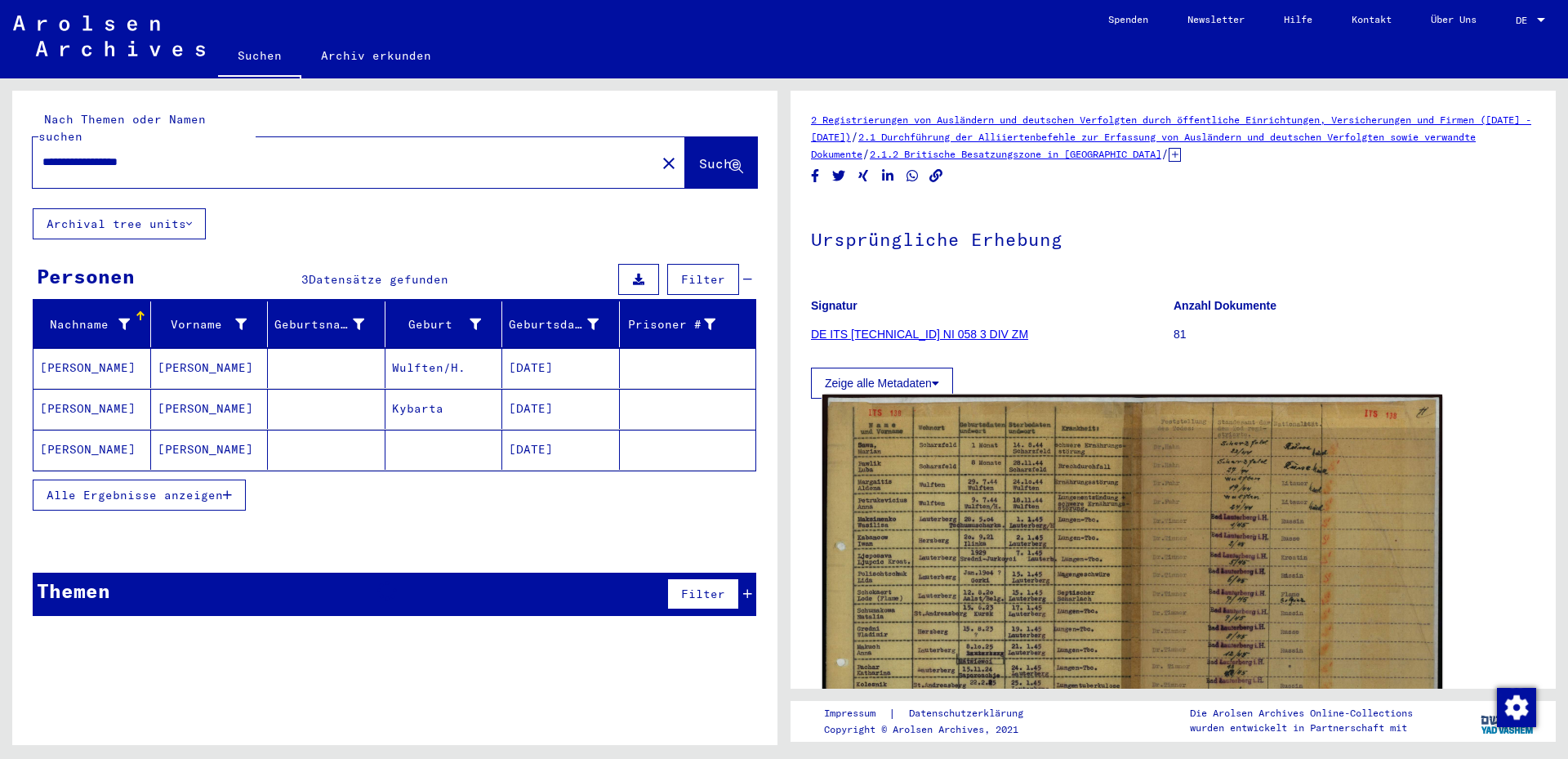
click at [900, 600] on img at bounding box center [1133, 613] width 620 height 437
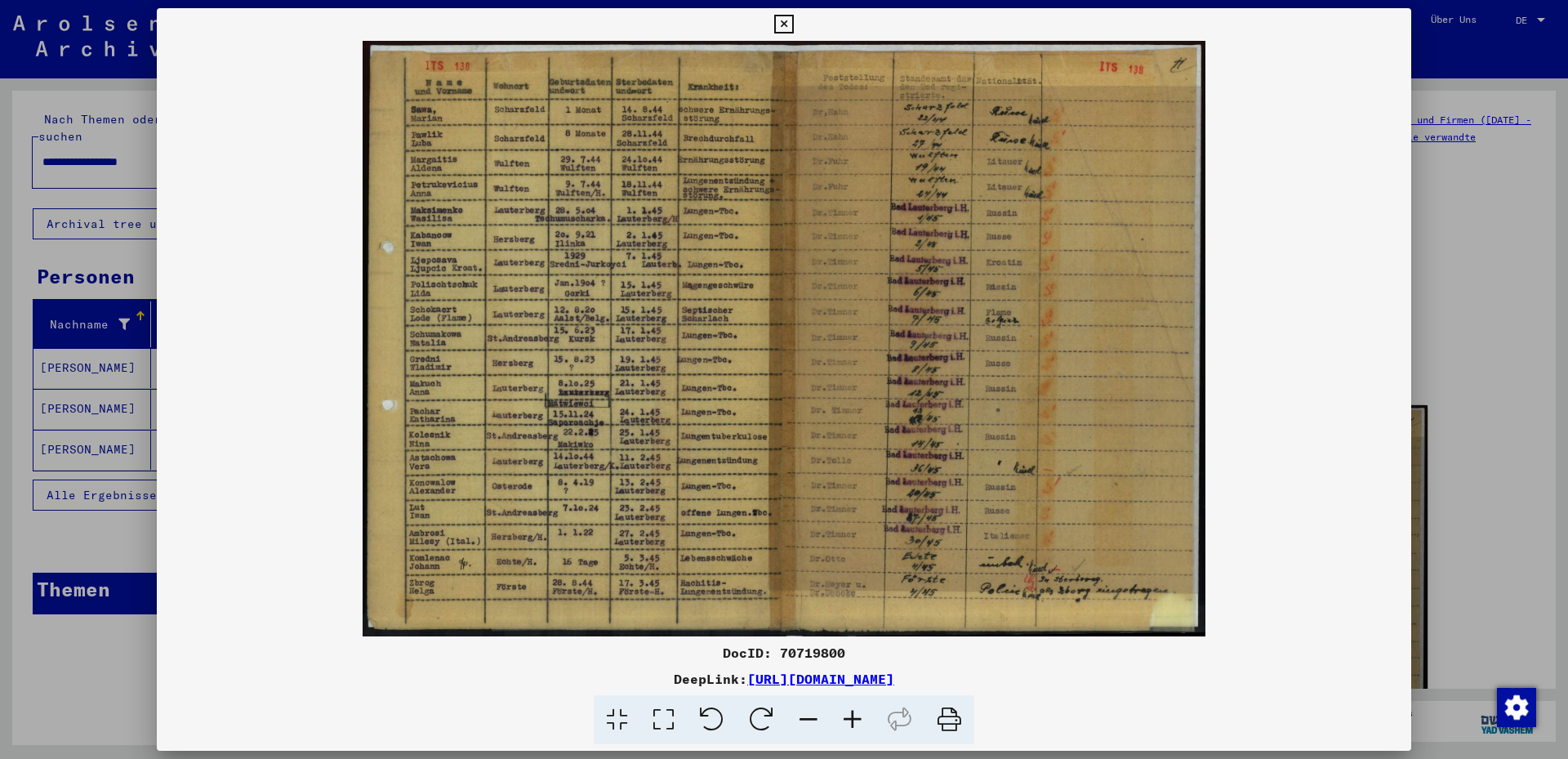
click at [850, 715] on icon at bounding box center [853, 720] width 44 height 50
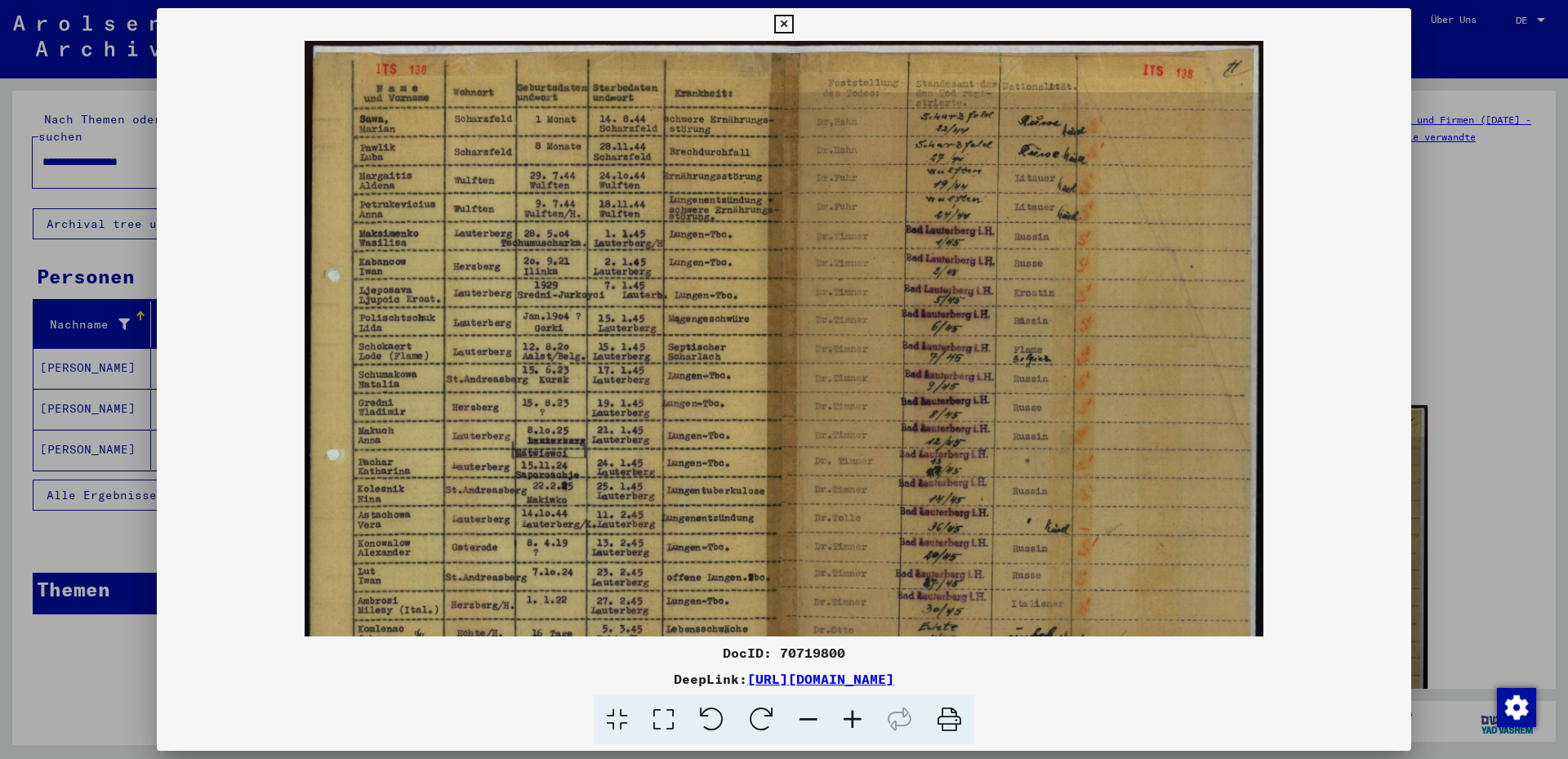
click at [850, 715] on icon at bounding box center [853, 720] width 44 height 50
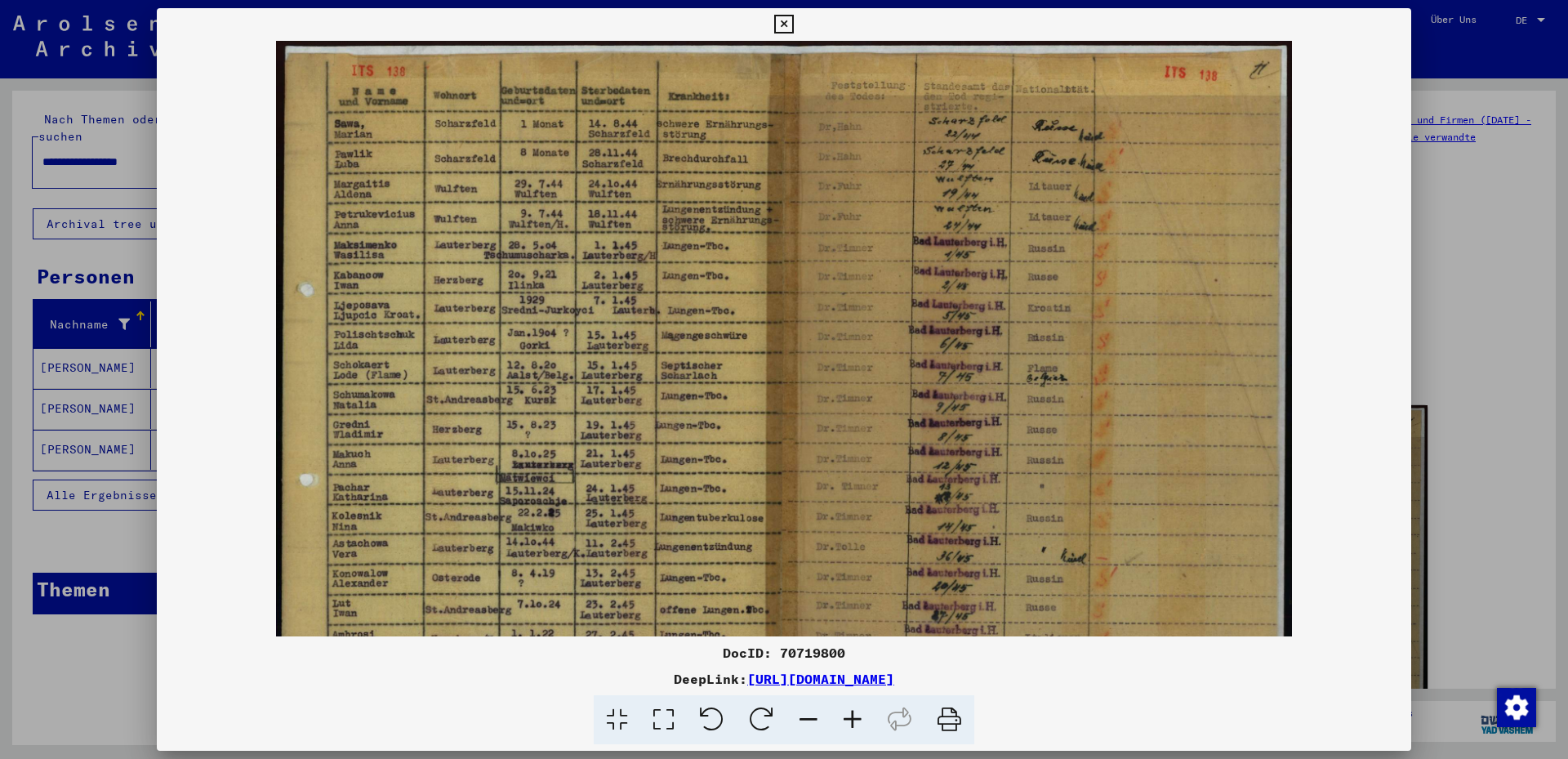
click at [850, 716] on icon at bounding box center [853, 720] width 44 height 50
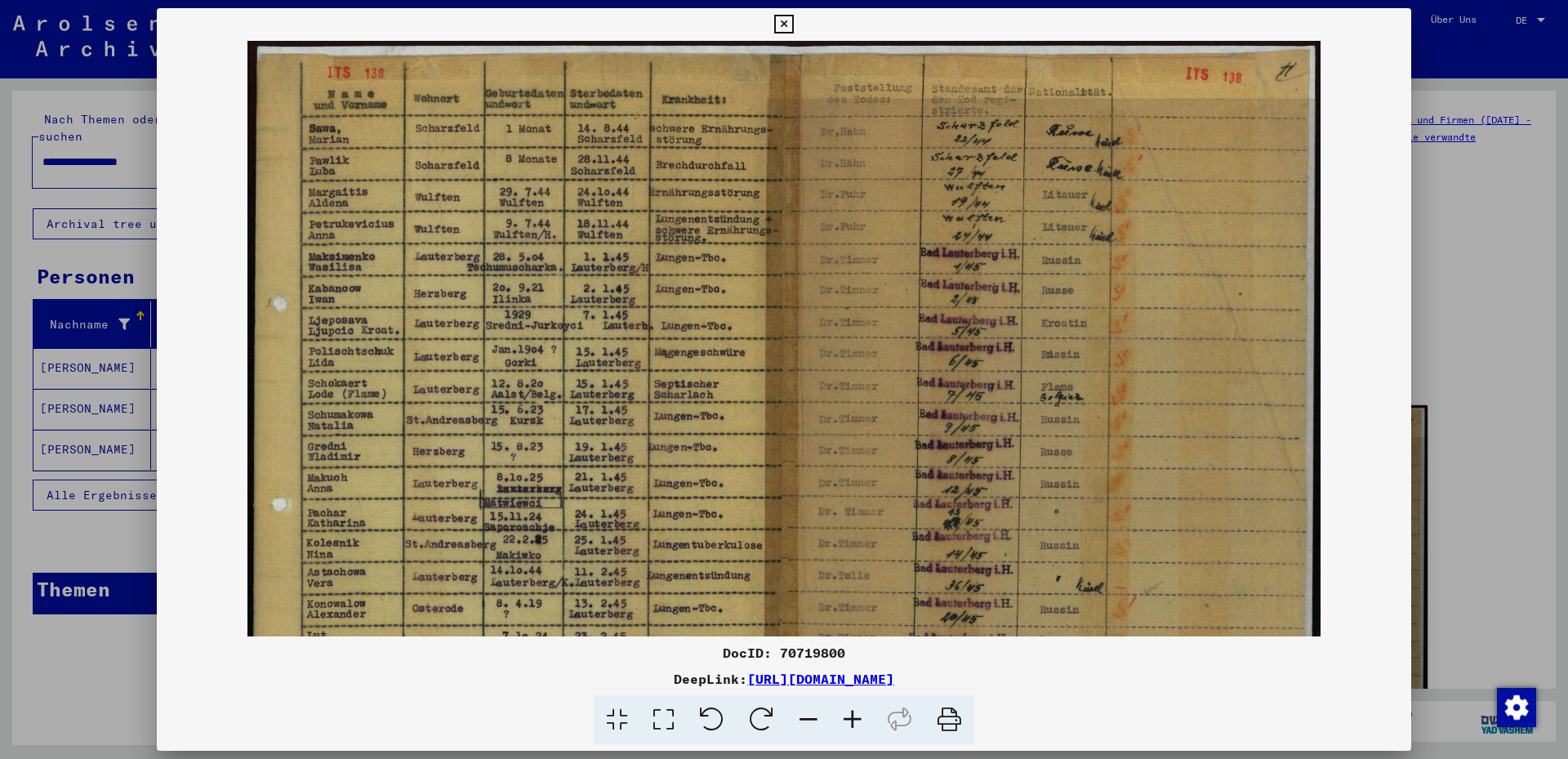
click at [850, 716] on icon at bounding box center [853, 720] width 44 height 50
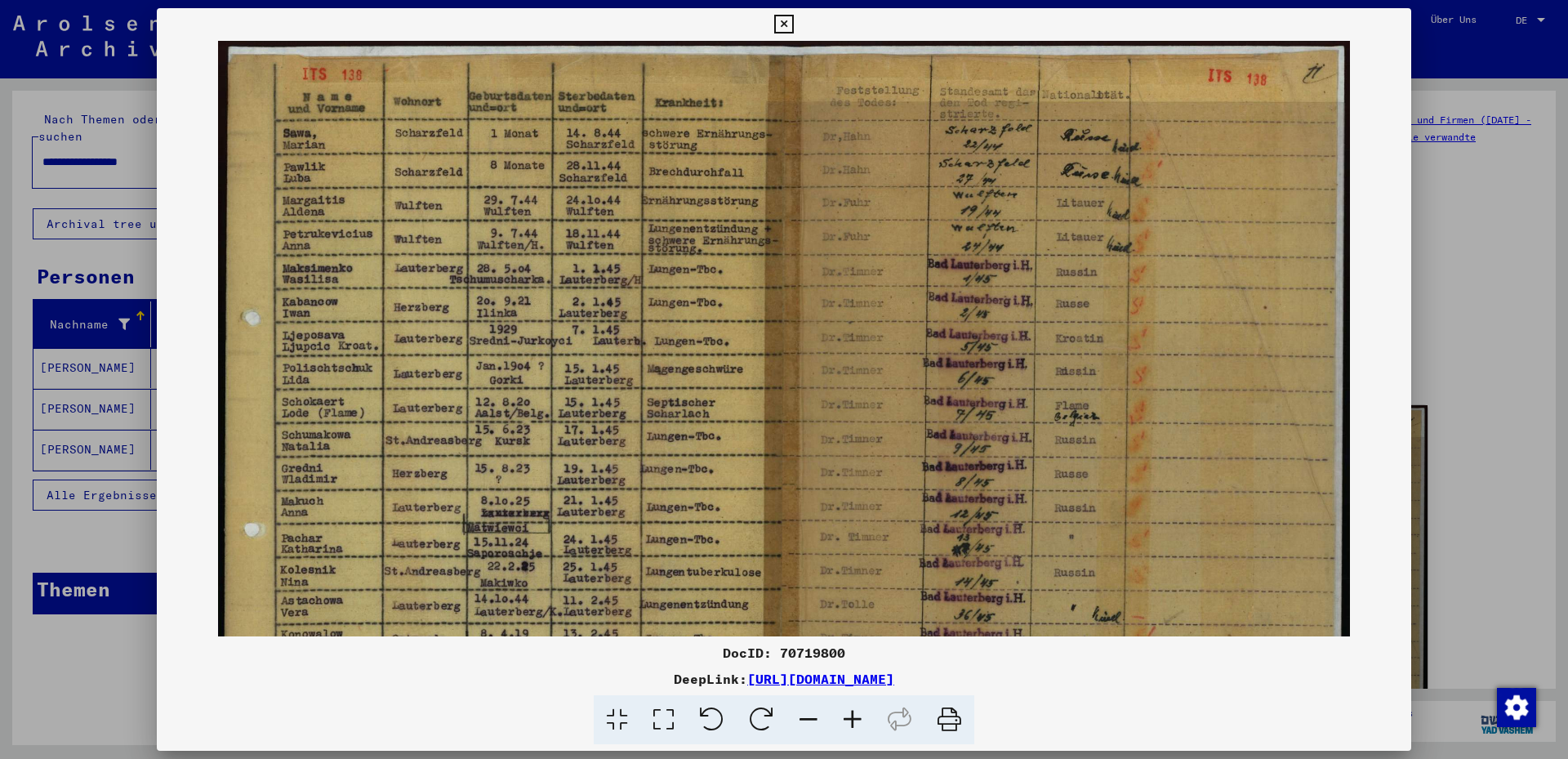
click at [793, 21] on icon at bounding box center [783, 24] width 18 height 19
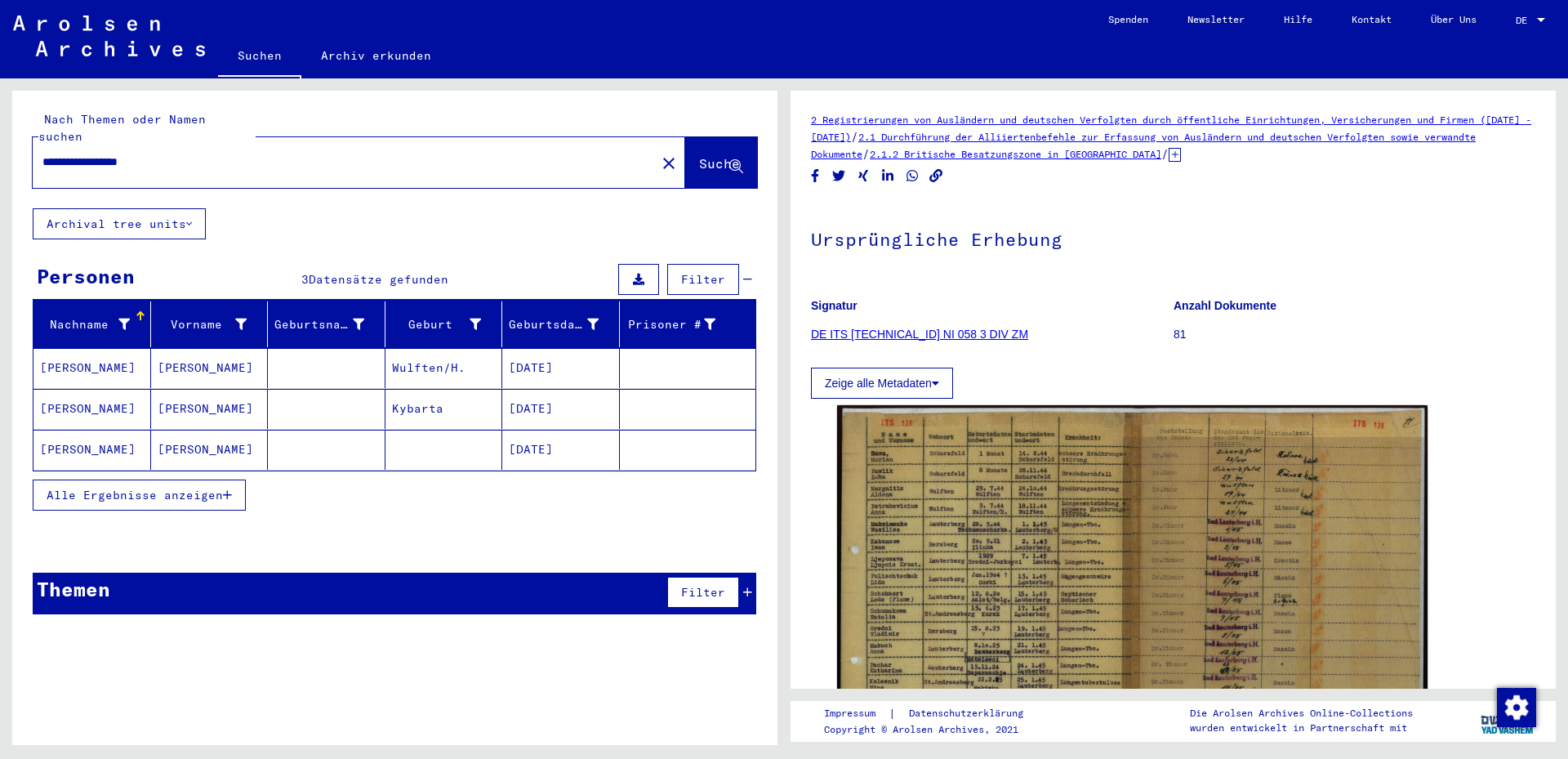
drag, startPoint x: 200, startPoint y: 145, endPoint x: 0, endPoint y: 144, distance: 200.0
click at [42, 154] on input "**********" at bounding box center [344, 162] width 603 height 17
type input "*********"
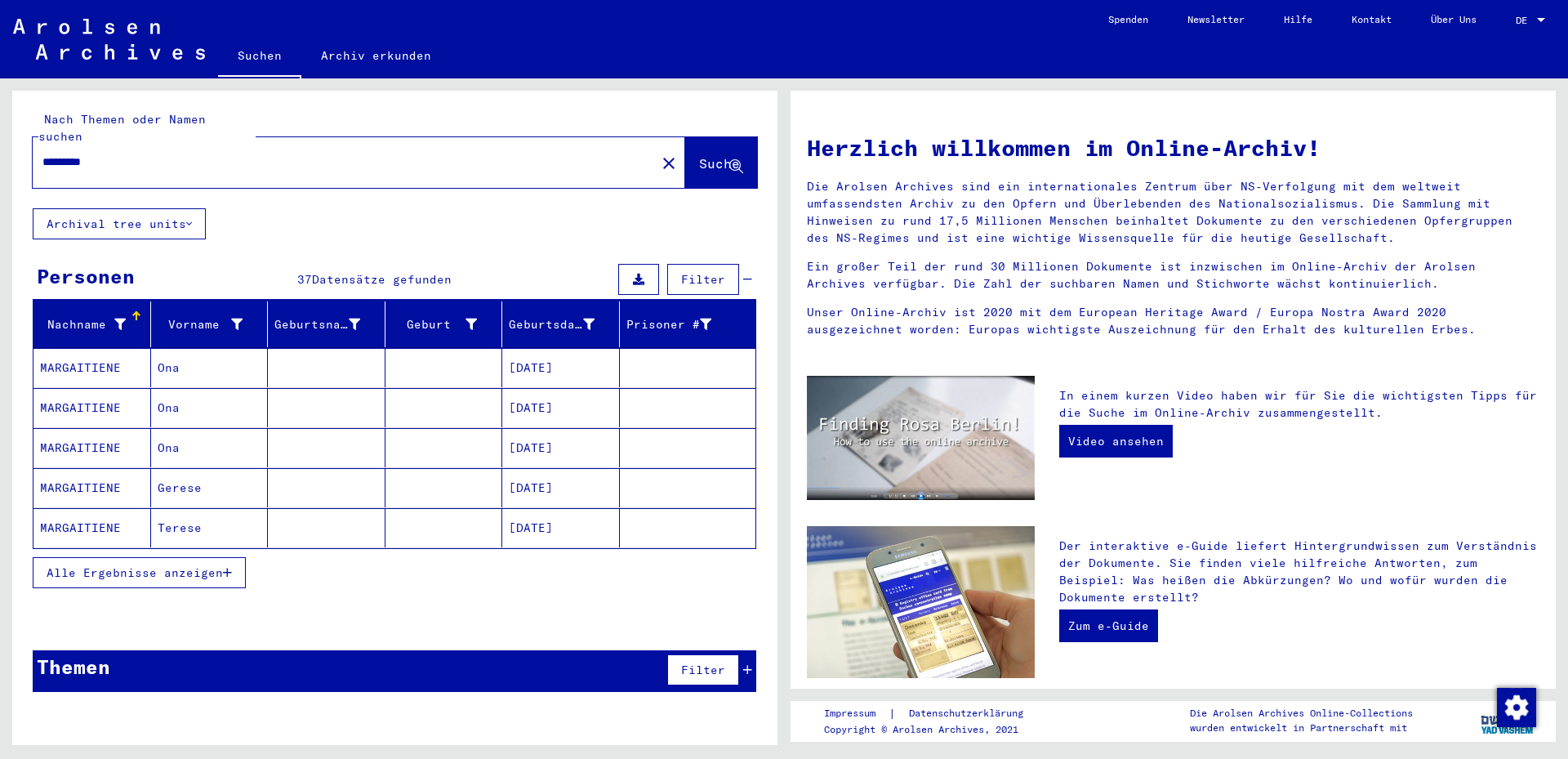
click at [172, 565] on span "Alle Ergebnisse anzeigen" at bounding box center [134, 572] width 177 height 14
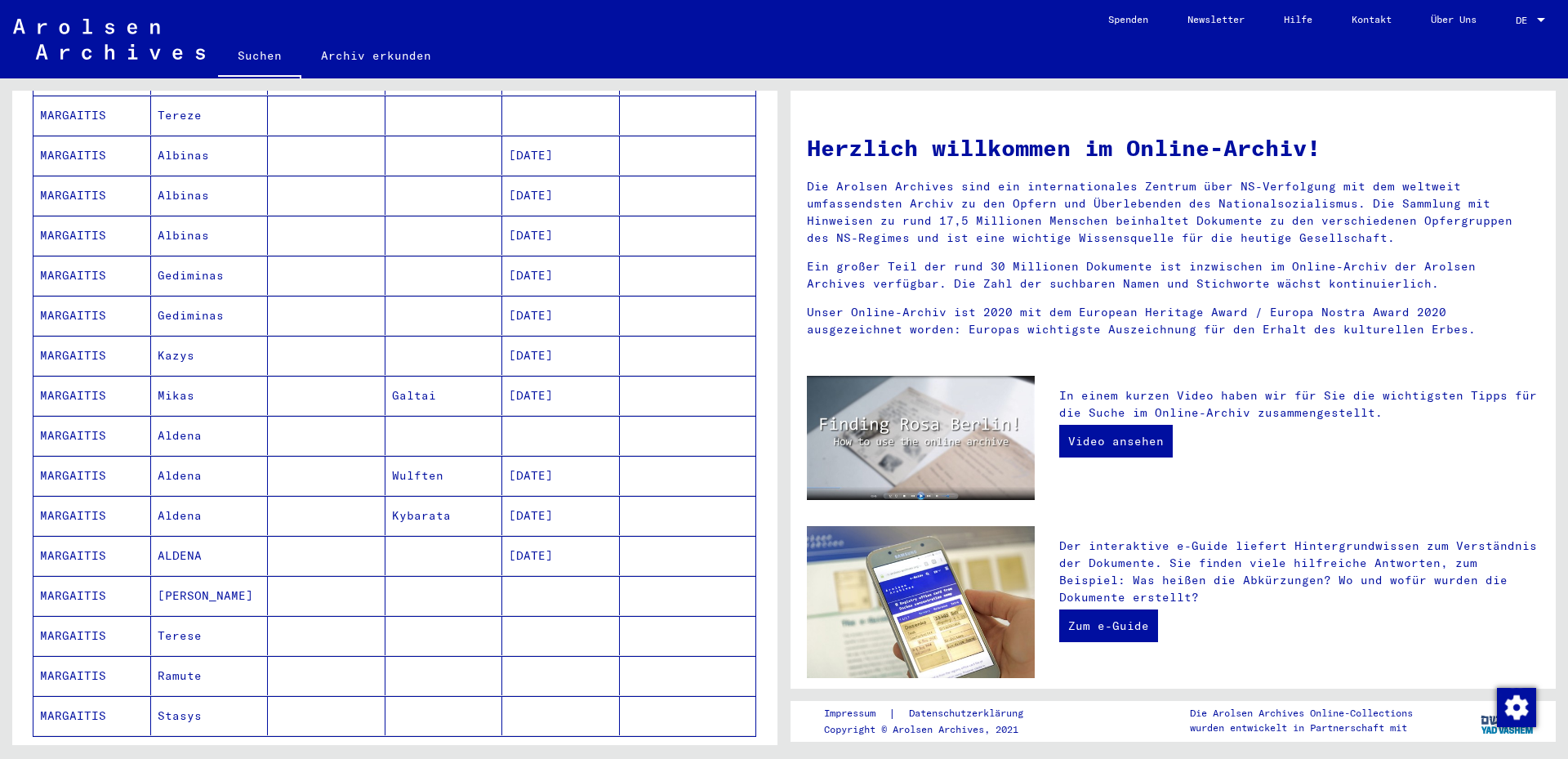
scroll to position [617, 0]
click at [188, 411] on mat-cell "Aldena" at bounding box center [210, 430] width 118 height 40
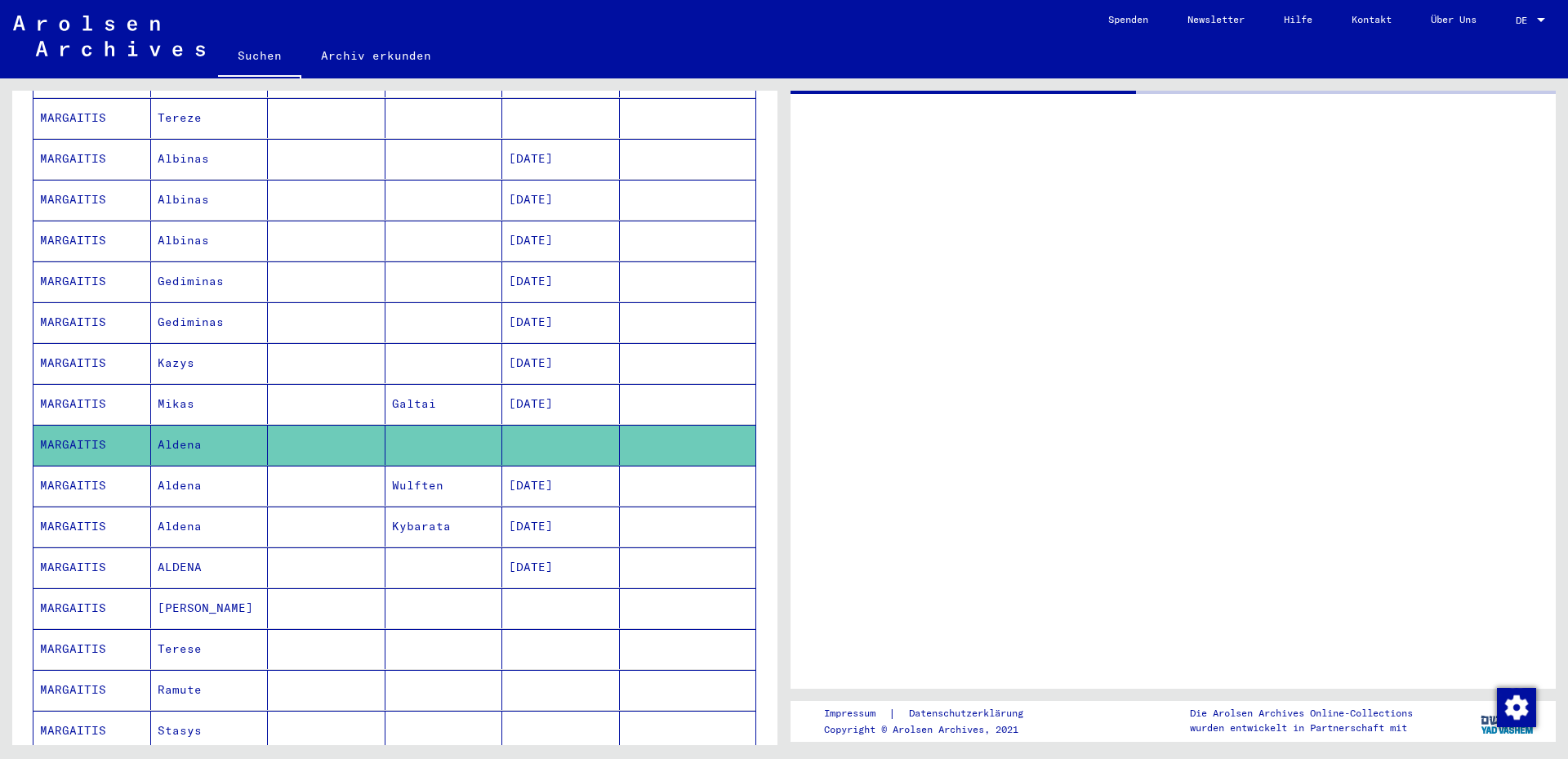
scroll to position [625, 0]
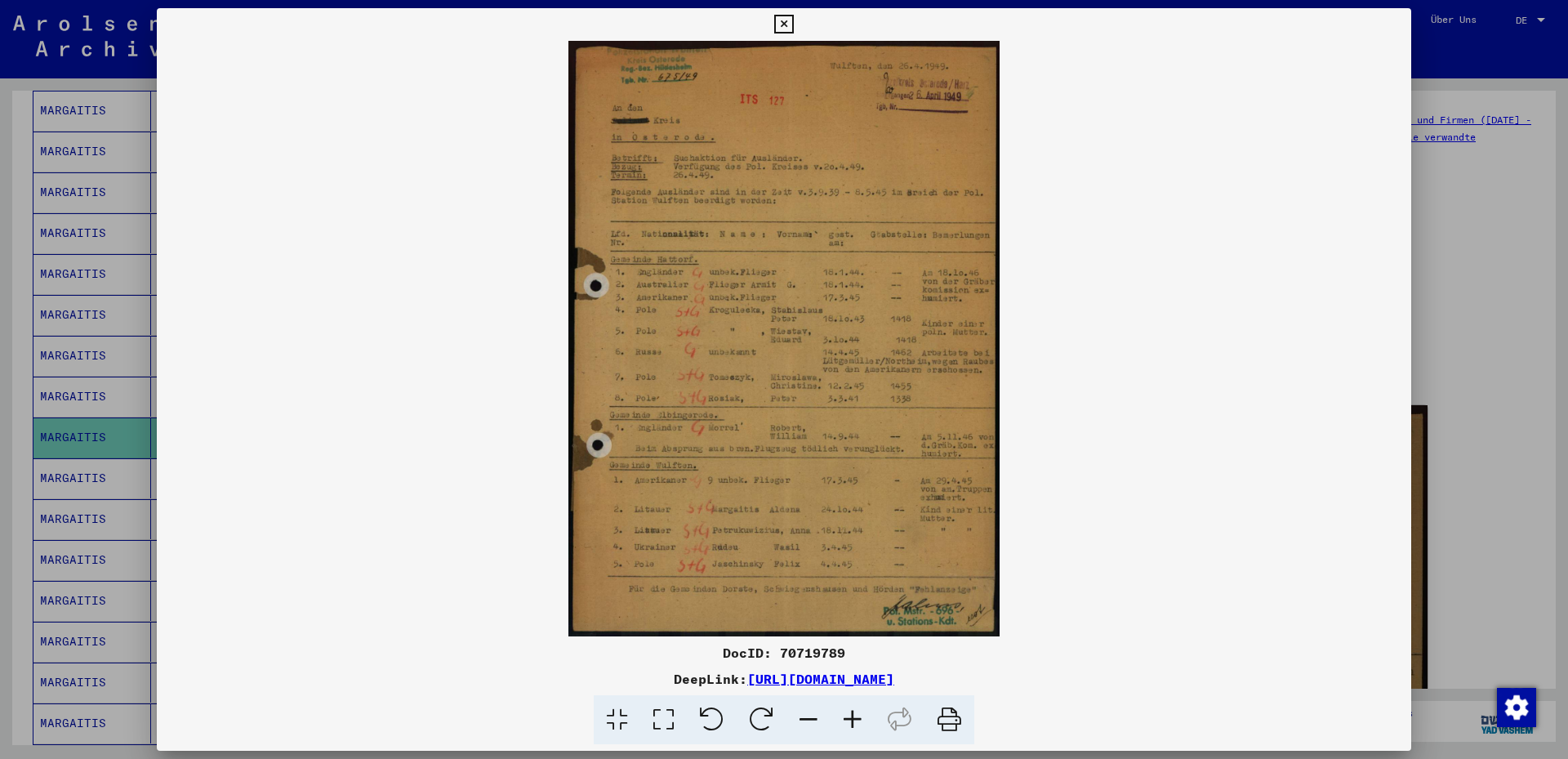
click at [855, 719] on icon at bounding box center [853, 720] width 44 height 50
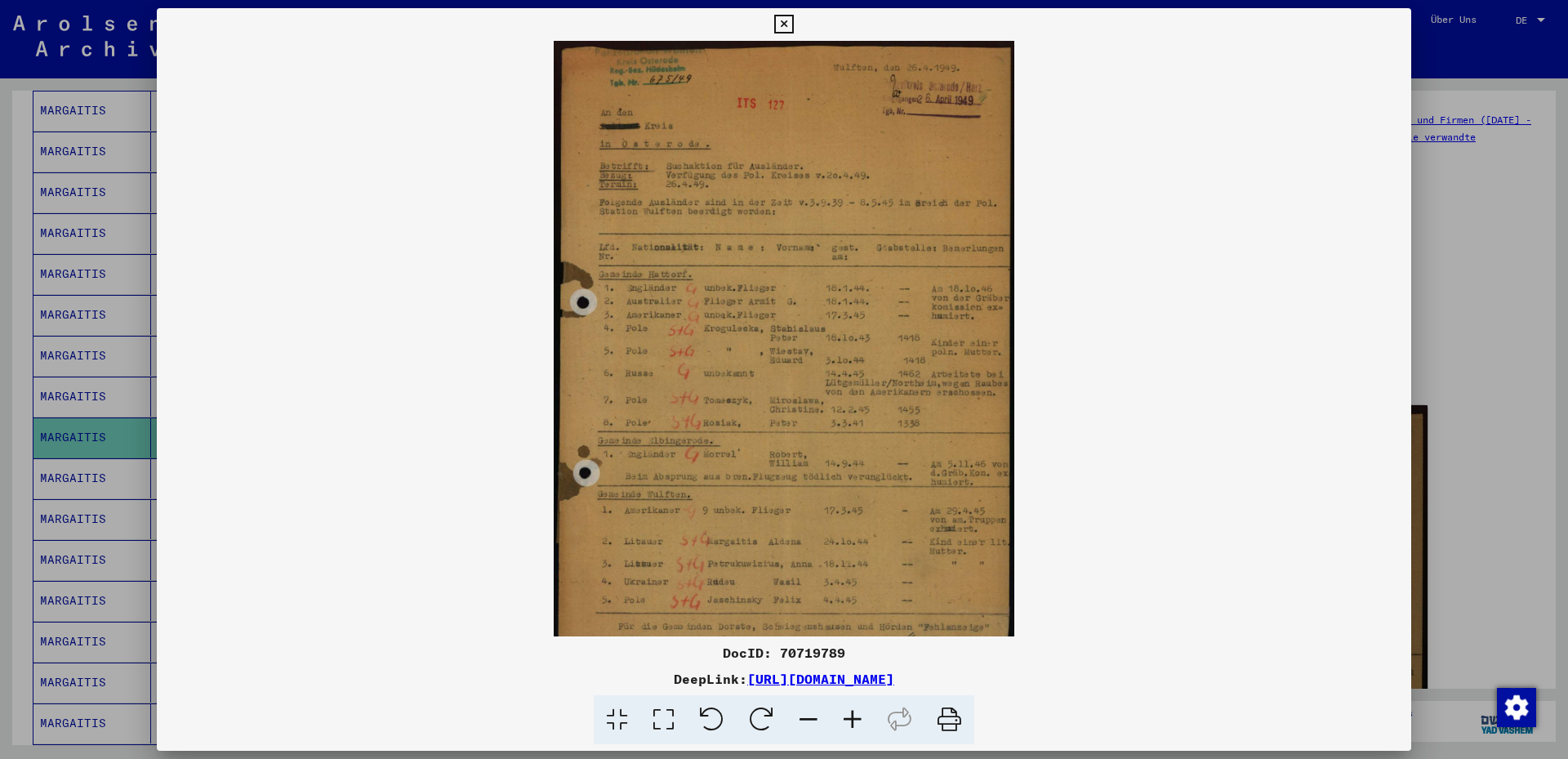
click at [855, 719] on icon at bounding box center [853, 720] width 44 height 50
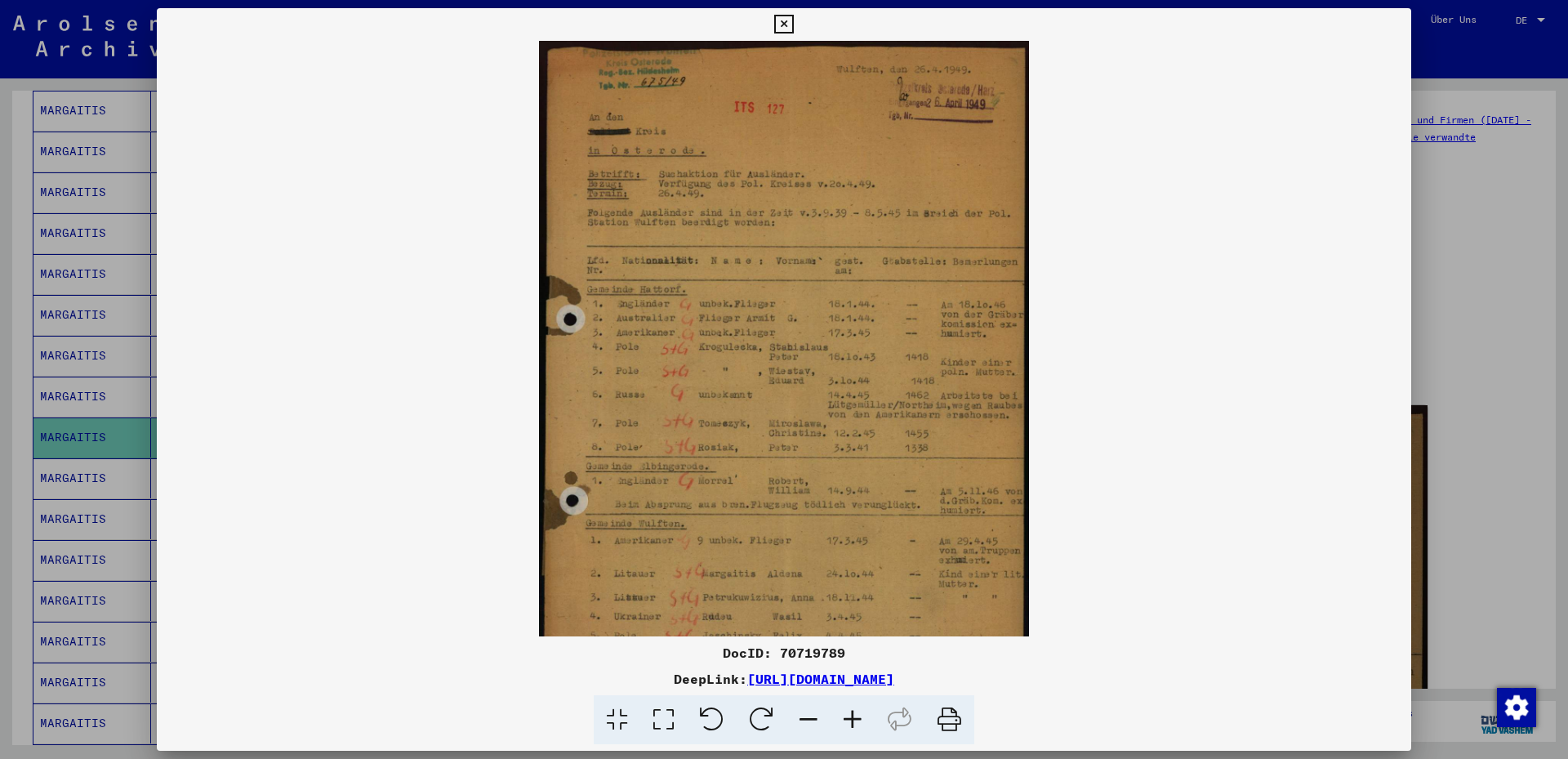
click at [855, 719] on icon at bounding box center [853, 720] width 44 height 50
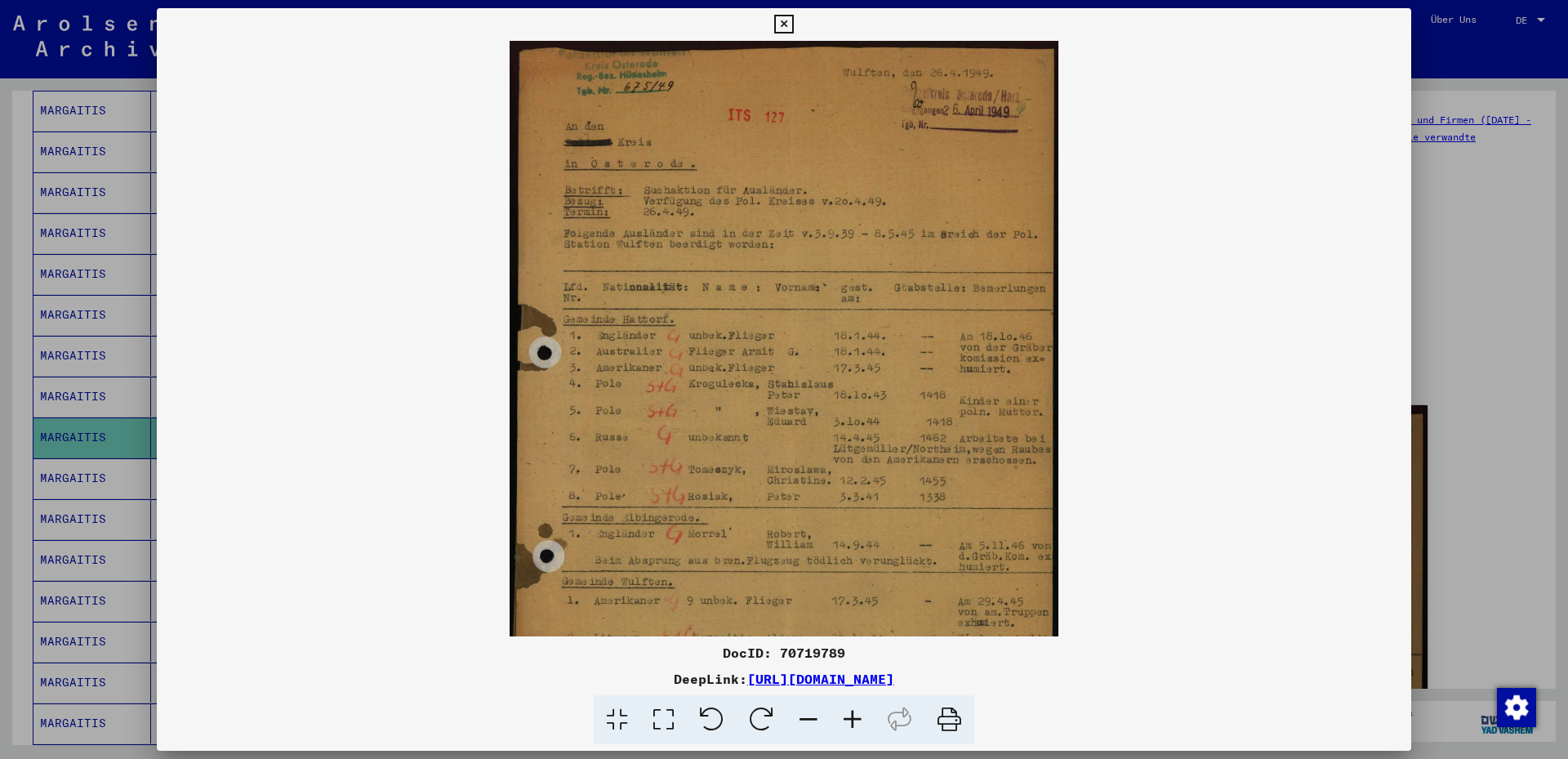
click at [855, 719] on icon at bounding box center [853, 720] width 44 height 50
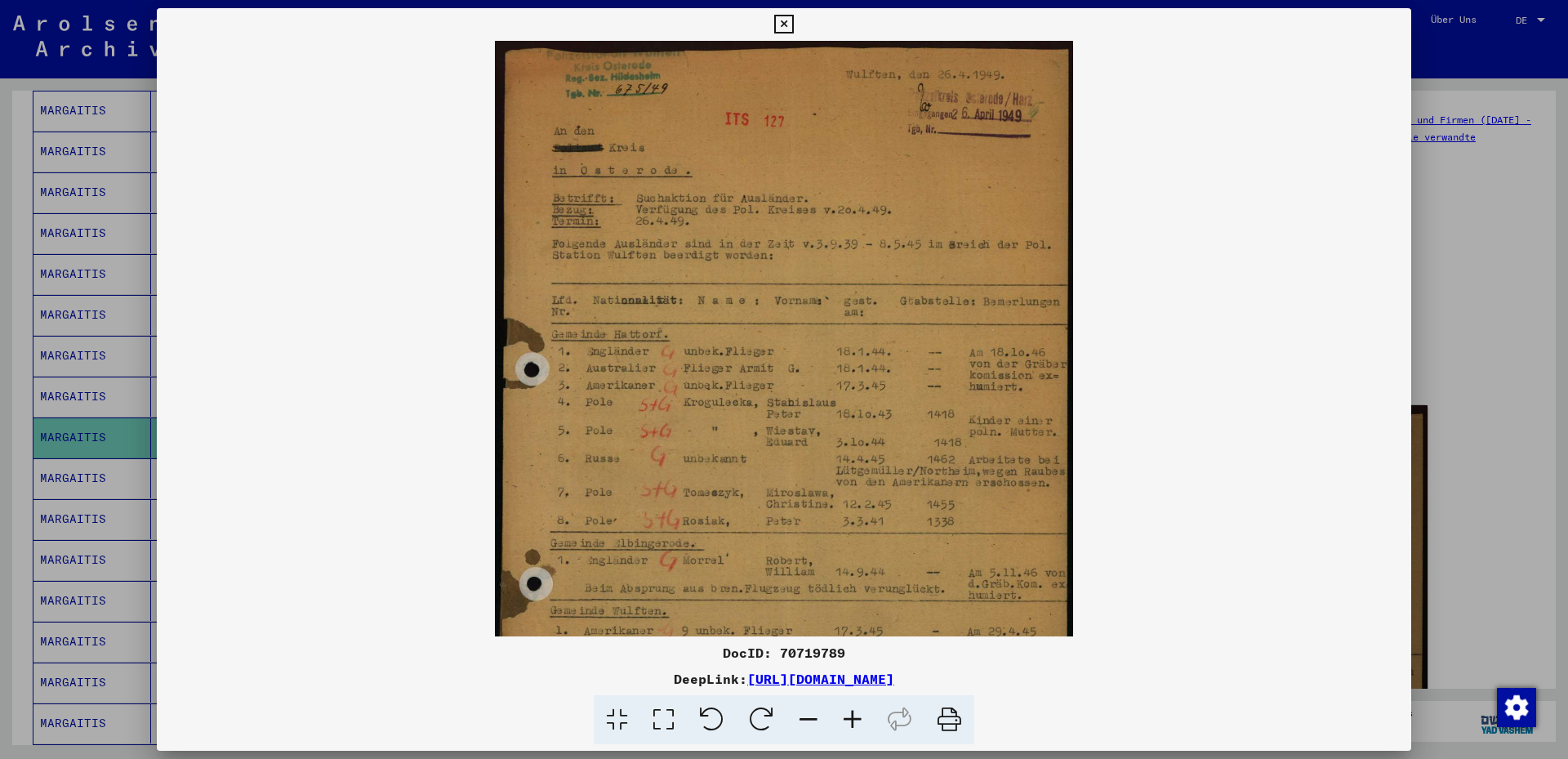
click at [855, 719] on icon at bounding box center [853, 720] width 44 height 50
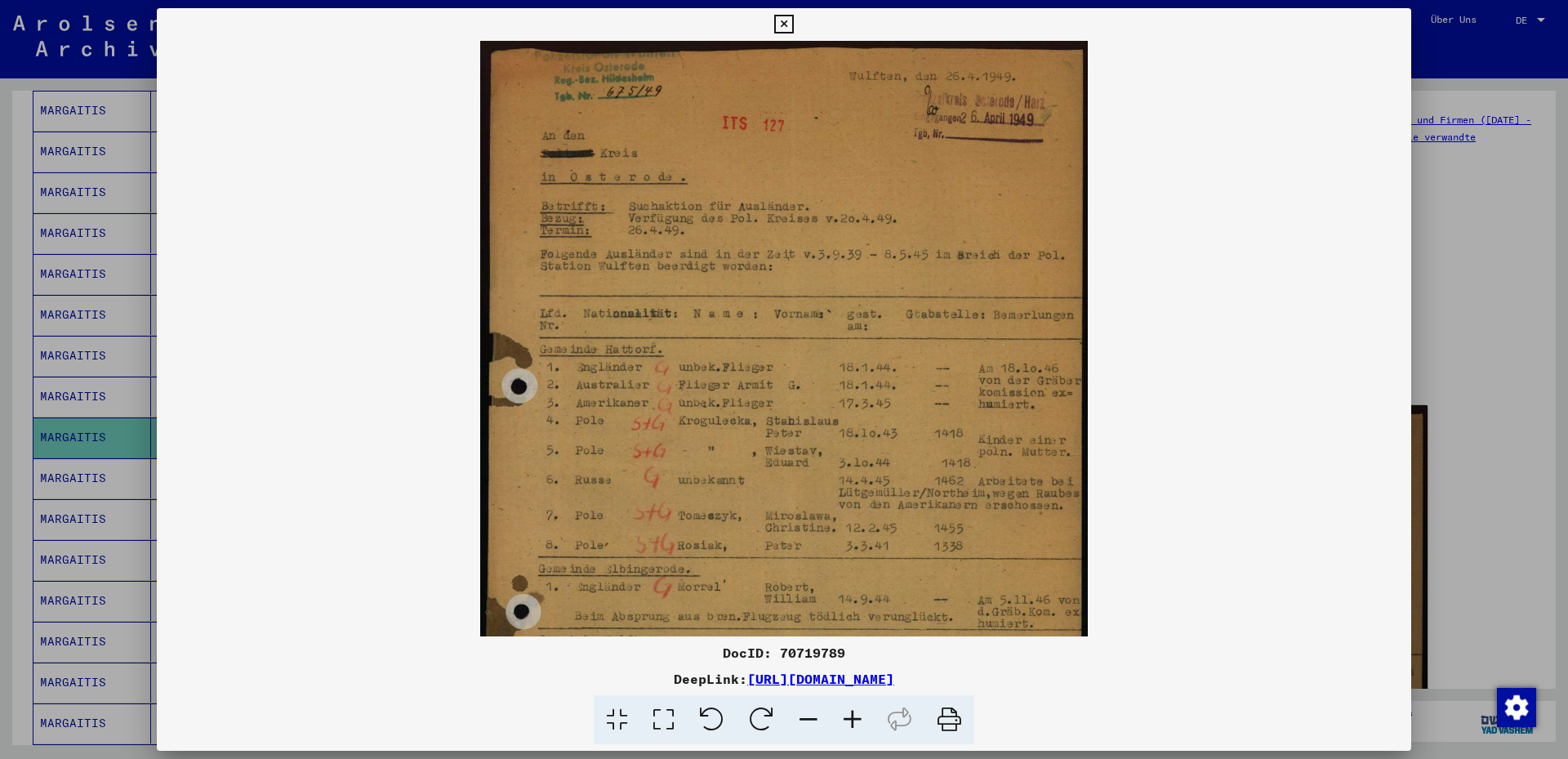
click at [855, 719] on icon at bounding box center [853, 720] width 44 height 50
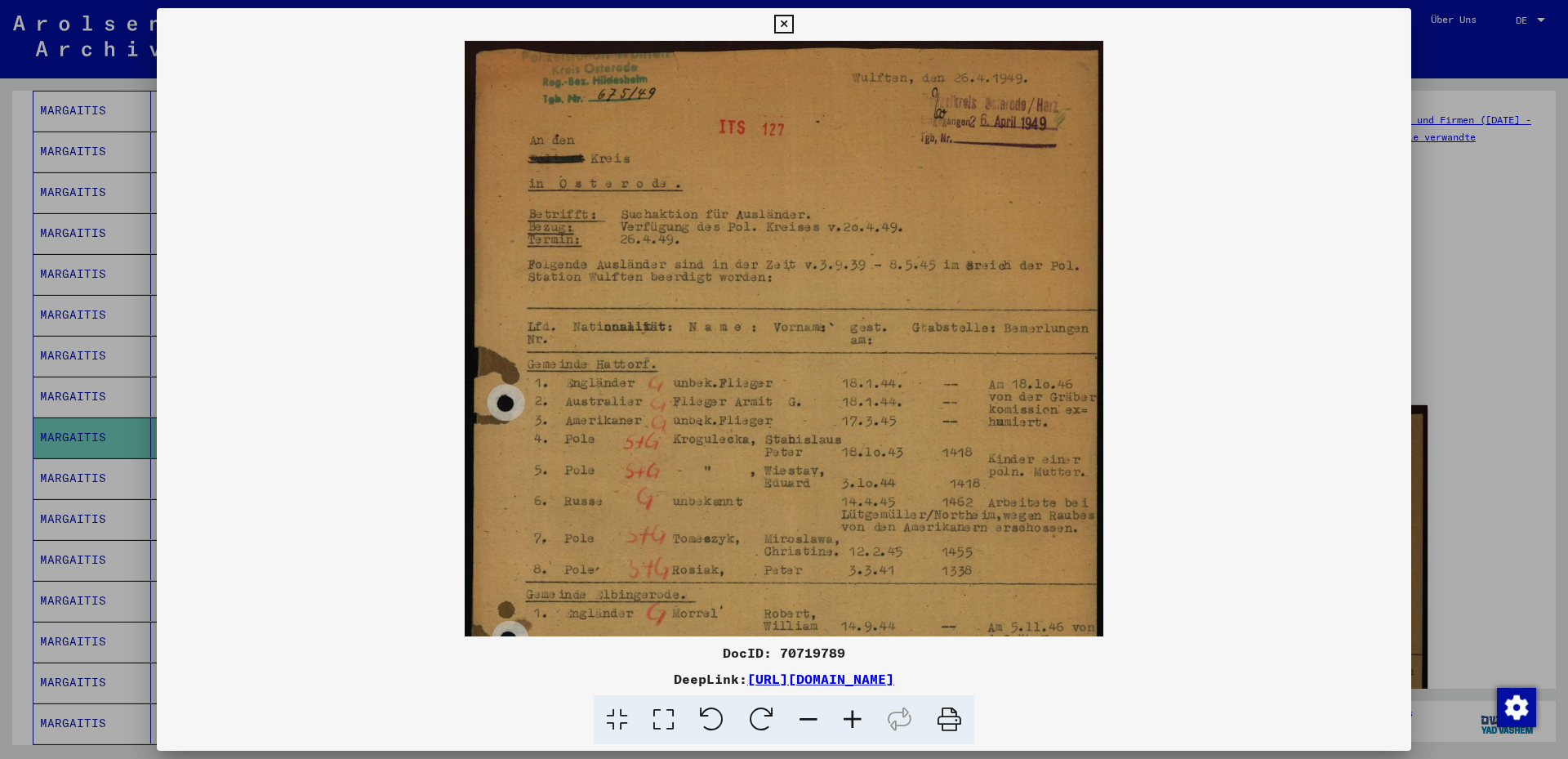
click at [855, 720] on icon at bounding box center [853, 720] width 44 height 50
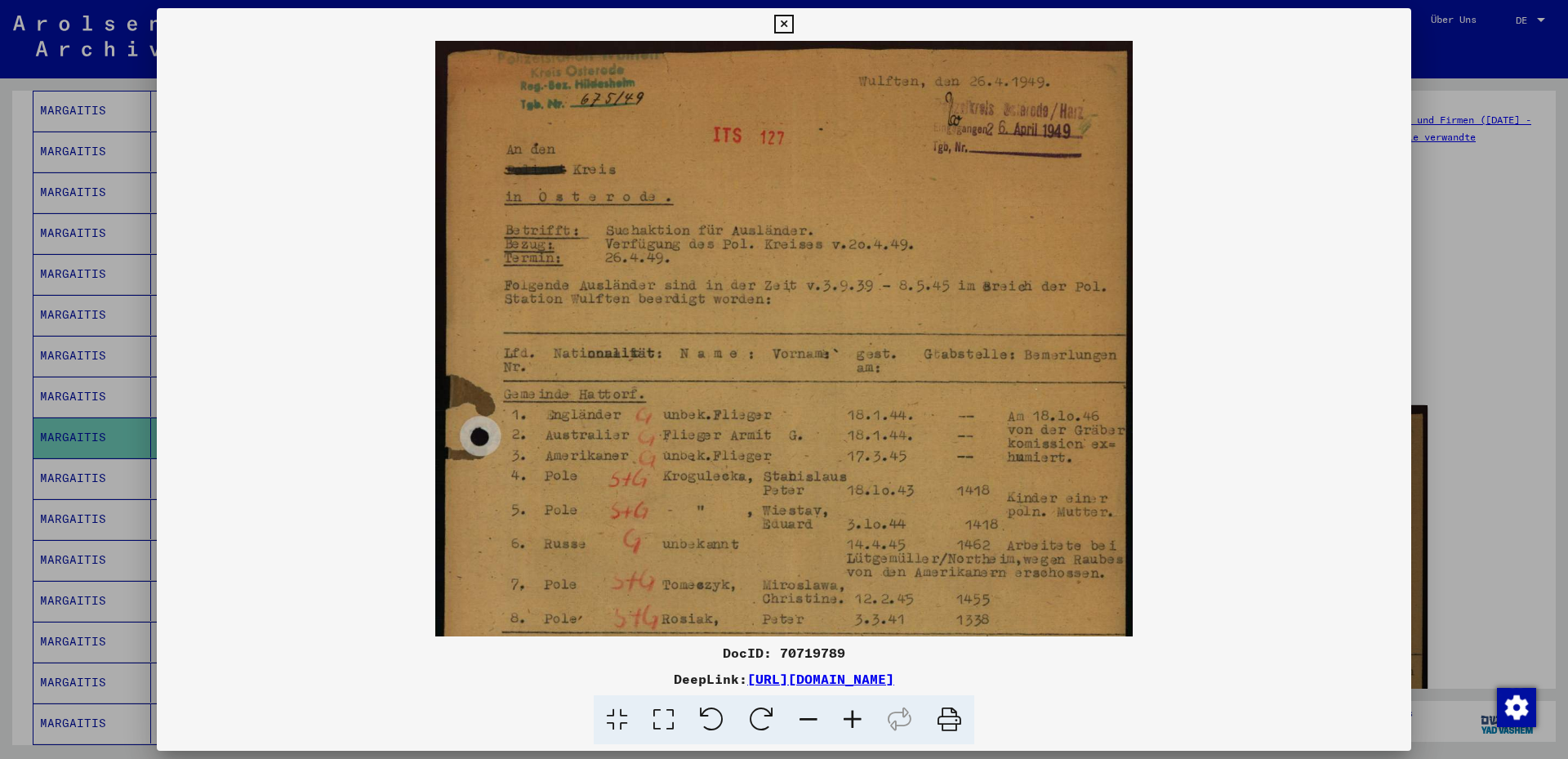
click at [855, 720] on icon at bounding box center [853, 720] width 44 height 50
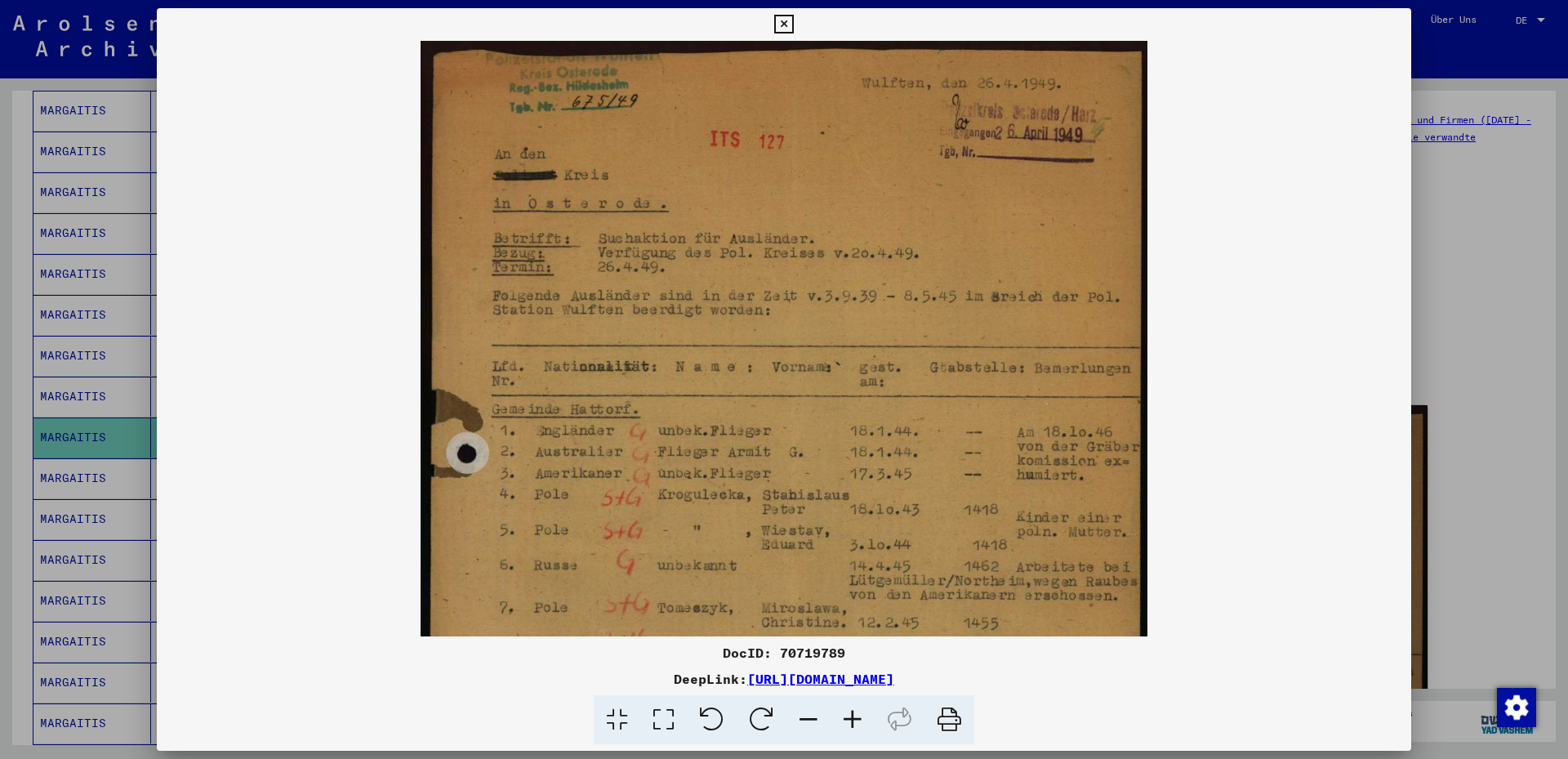
click at [854, 720] on icon at bounding box center [853, 720] width 44 height 50
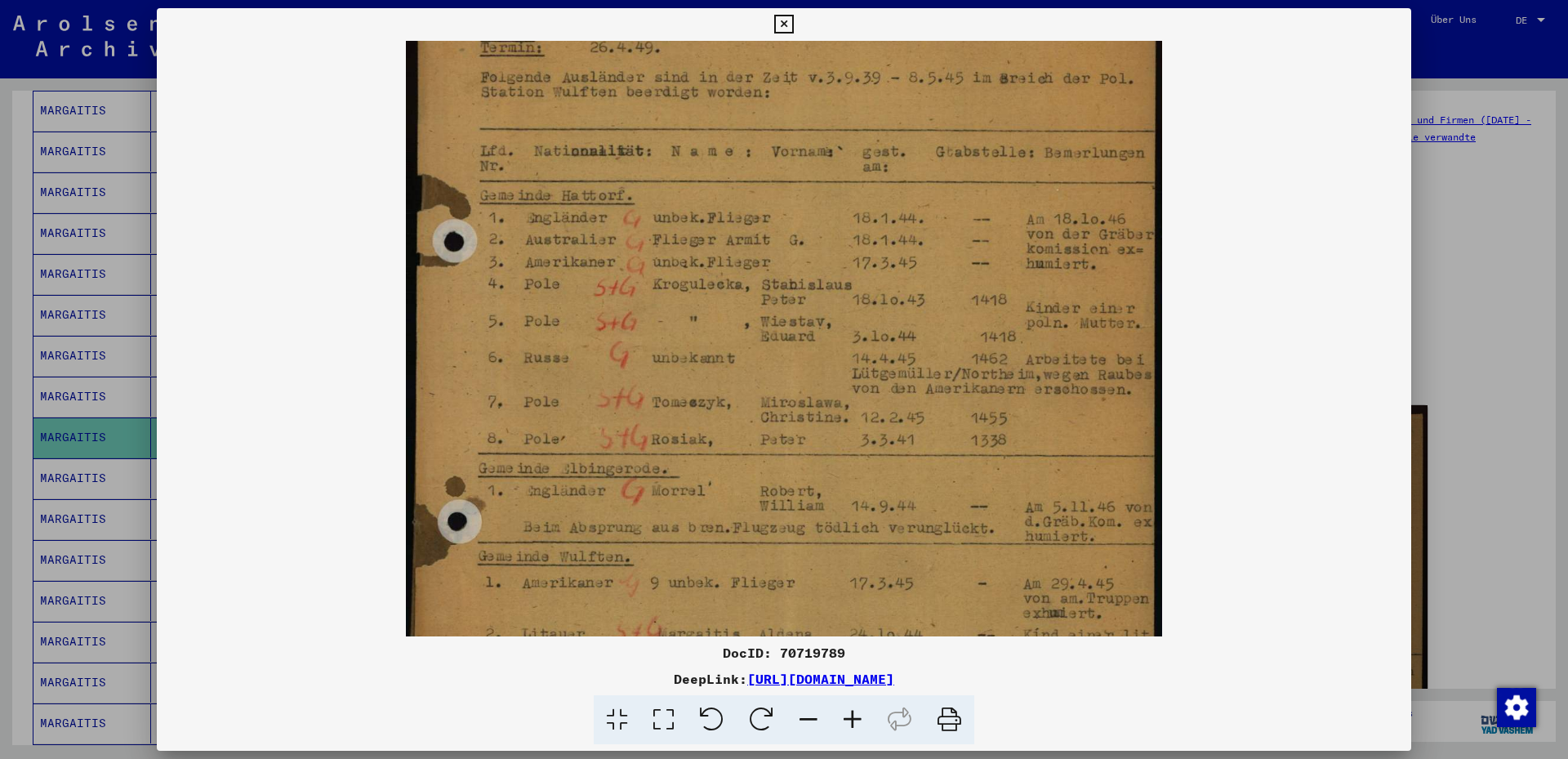
scroll to position [228, 0]
drag, startPoint x: 863, startPoint y: 442, endPoint x: 866, endPoint y: 214, distance: 228.0
click at [865, 214] on img at bounding box center [783, 335] width 756 height 1045
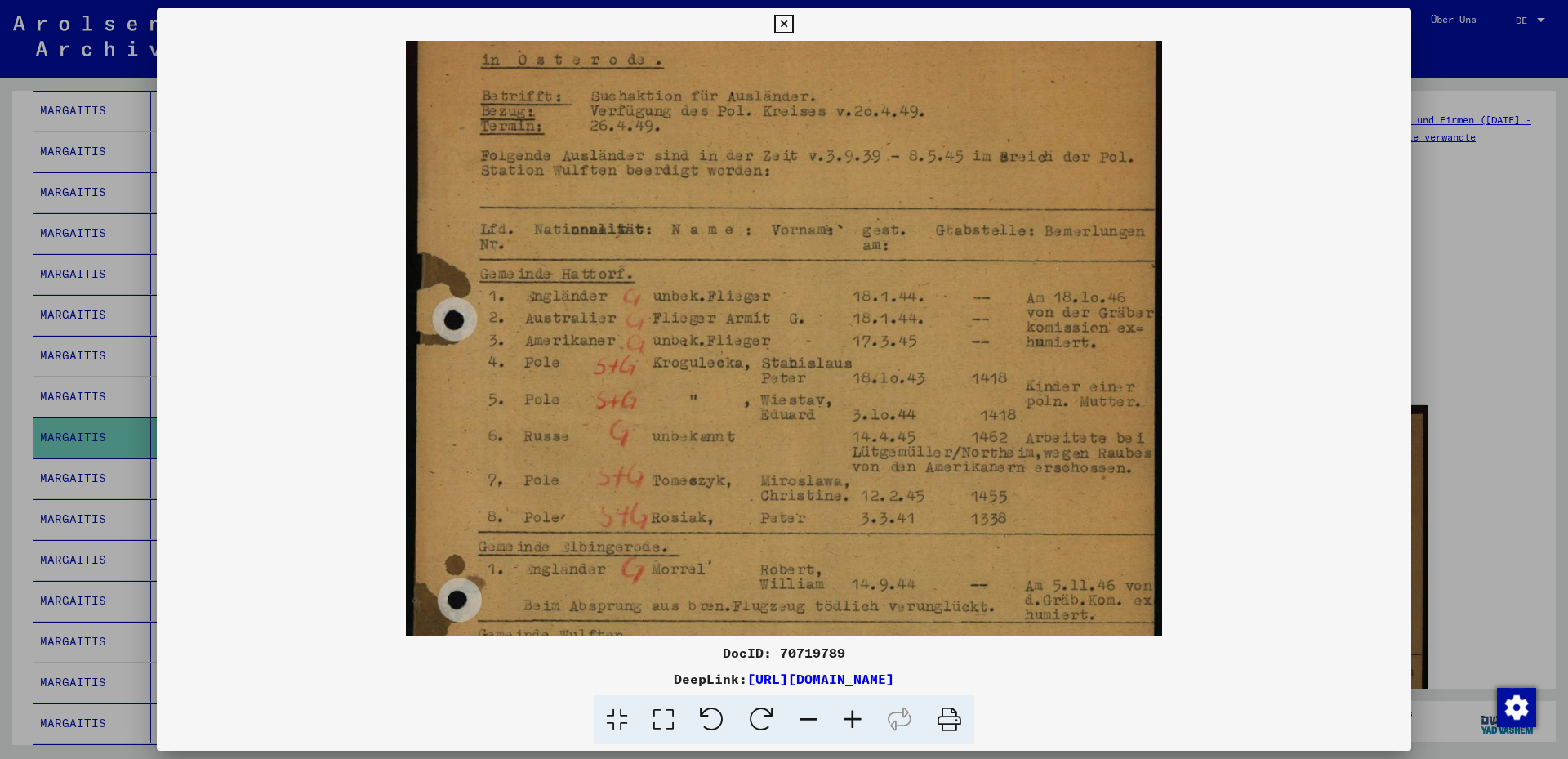
drag, startPoint x: 997, startPoint y: 492, endPoint x: 1009, endPoint y: 560, distance: 69.1
click at [1007, 569] on img at bounding box center [783, 413] width 756 height 1045
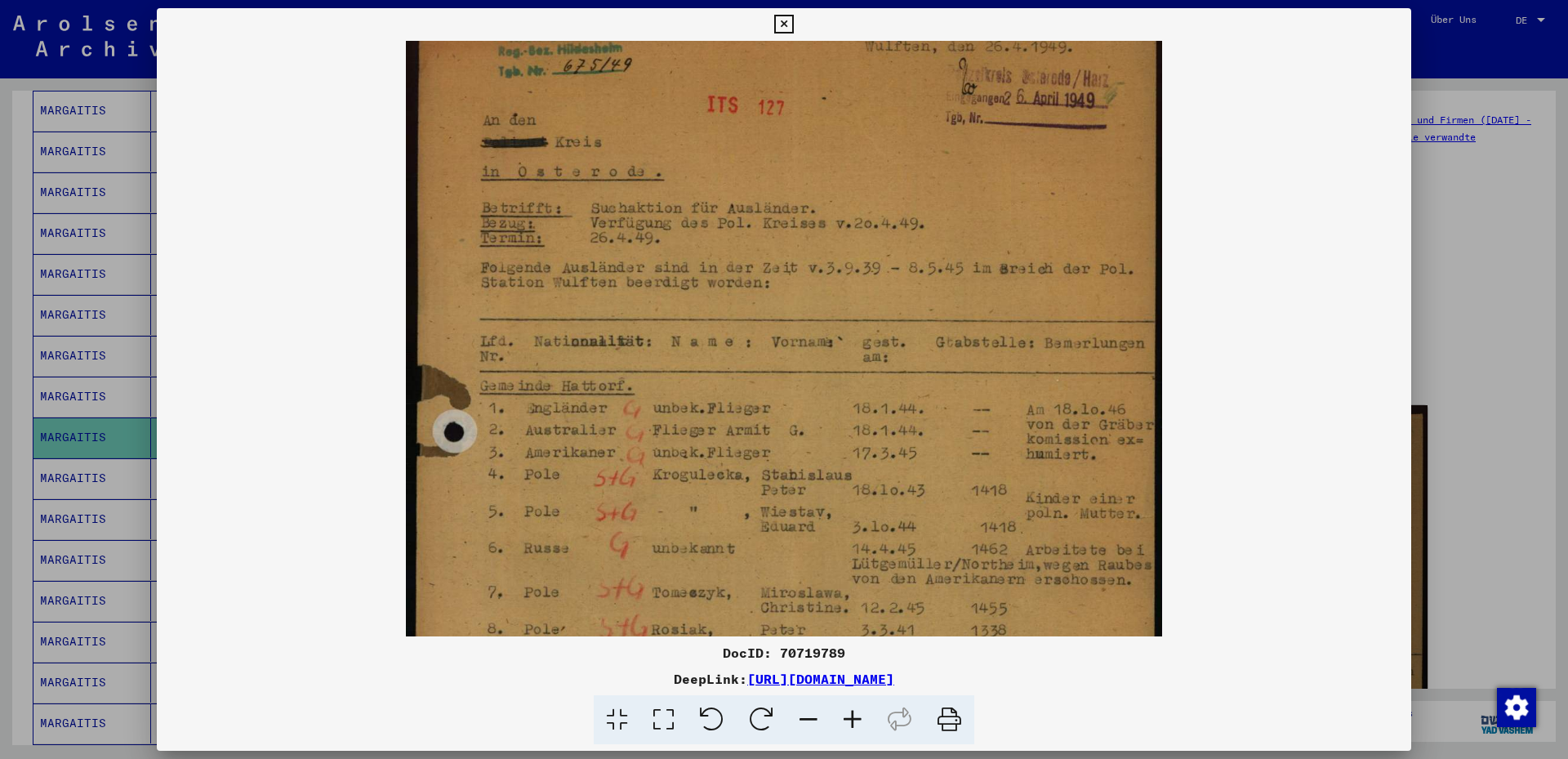
scroll to position [36, 0]
drag, startPoint x: 984, startPoint y: 382, endPoint x: 985, endPoint y: 497, distance: 115.0
click at [985, 497] on img at bounding box center [783, 527] width 756 height 1045
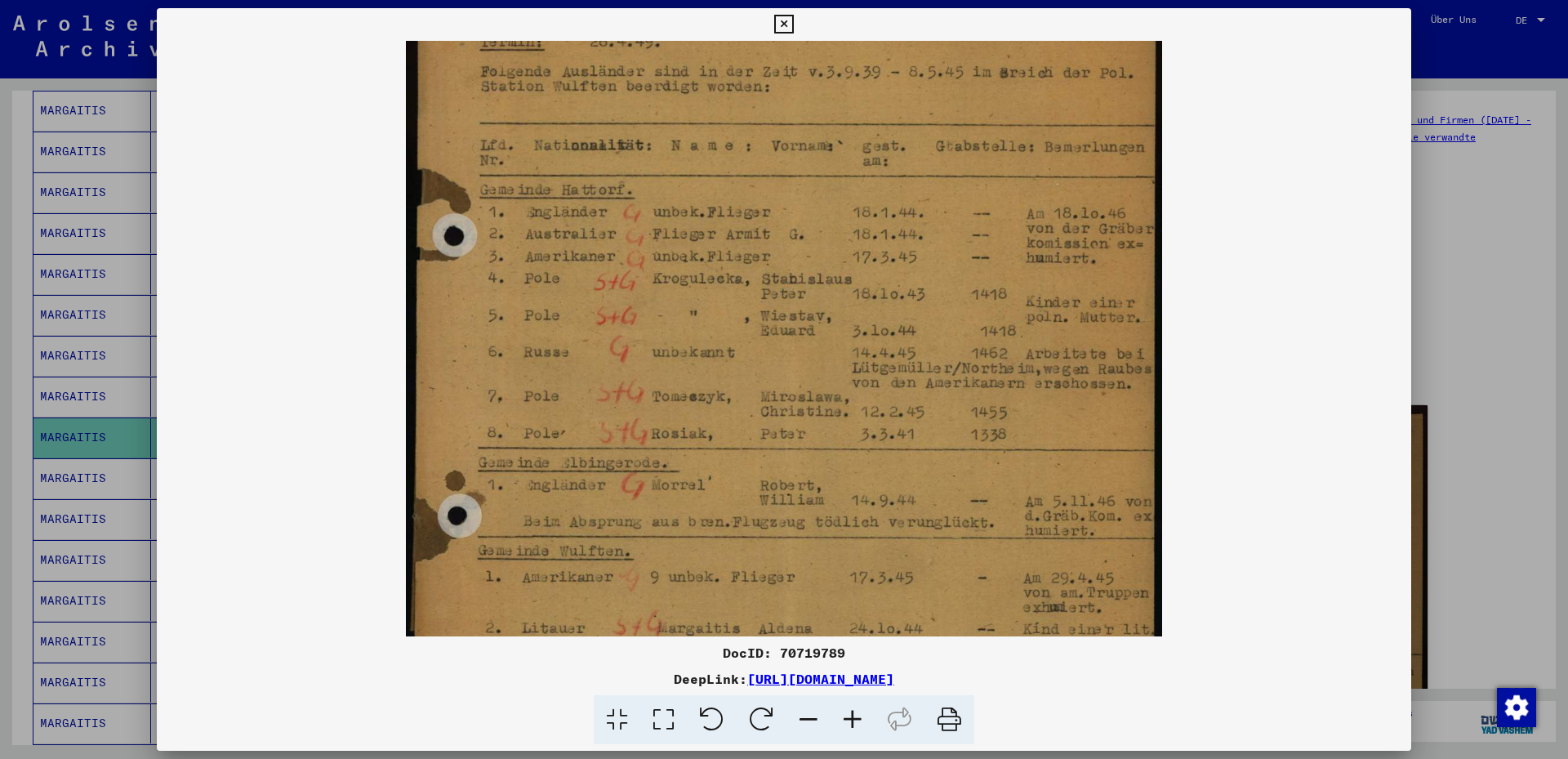
scroll to position [235, 0]
drag, startPoint x: 980, startPoint y: 296, endPoint x: 990, endPoint y: 98, distance: 198.3
click at [990, 98] on img at bounding box center [783, 329] width 756 height 1045
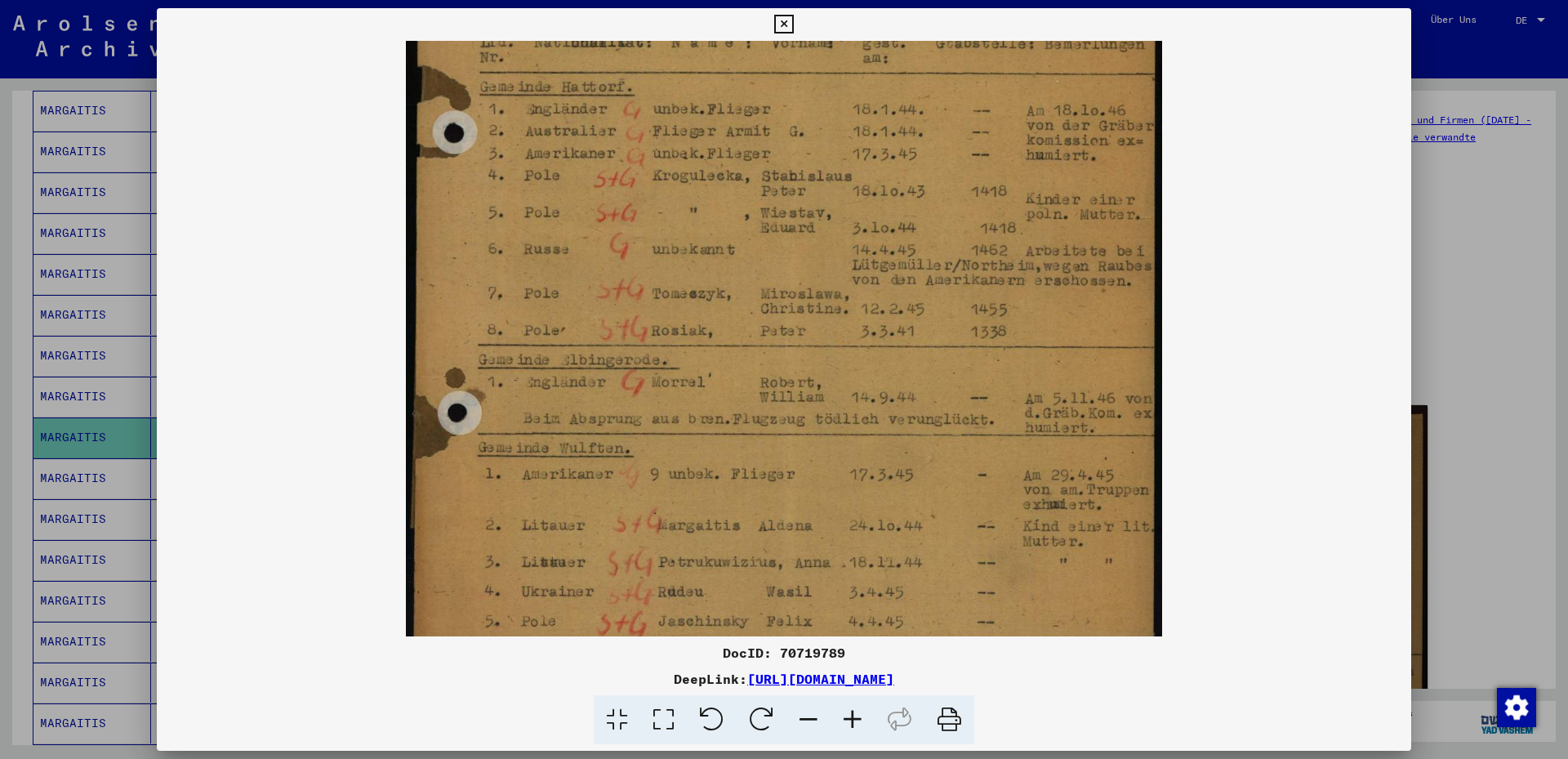
scroll to position [336, 0]
drag, startPoint x: 1065, startPoint y: 403, endPoint x: 1050, endPoint y: 300, distance: 104.1
click at [1050, 300] on img at bounding box center [783, 227] width 756 height 1045
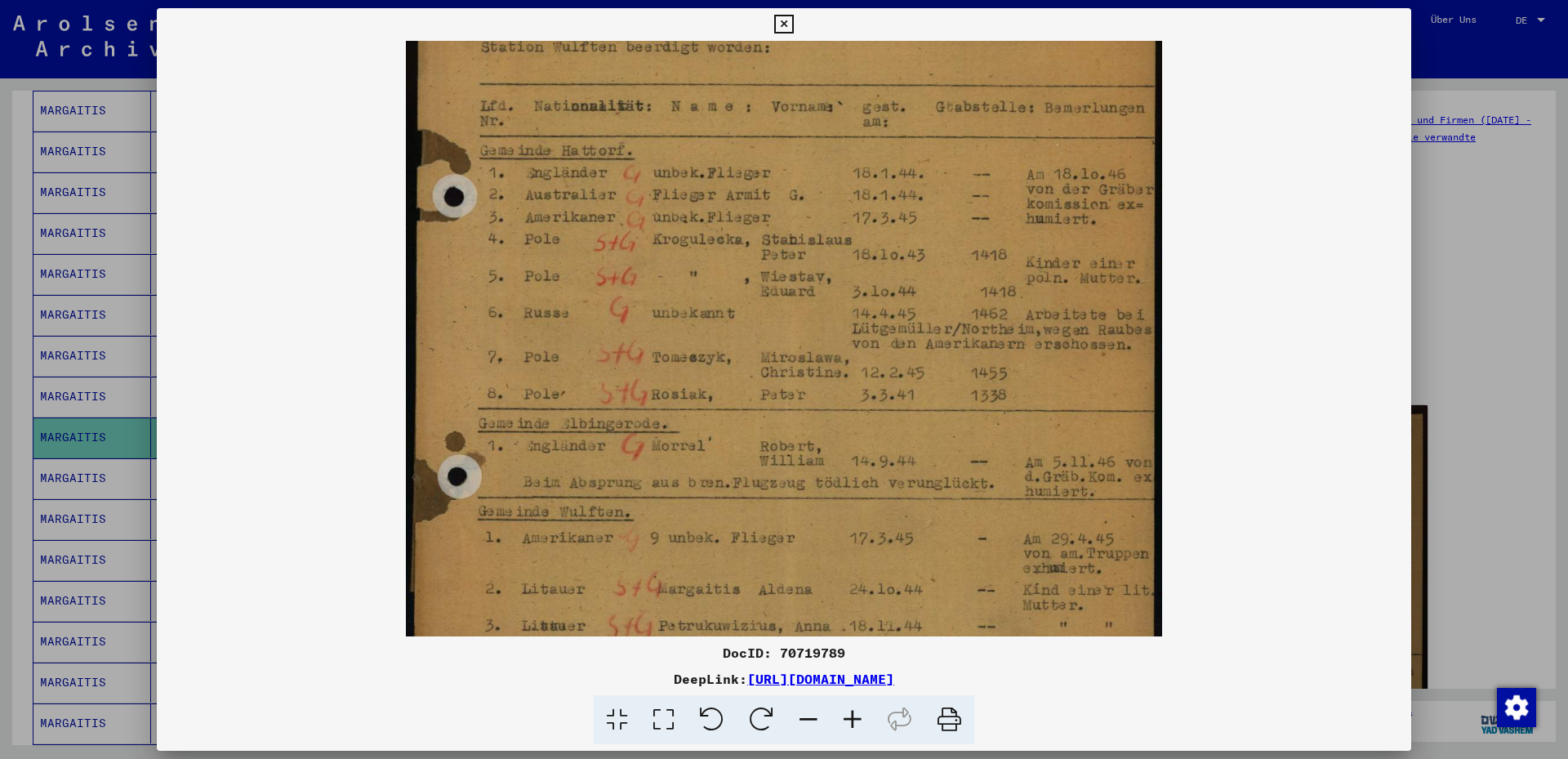
scroll to position [274, 0]
drag, startPoint x: 940, startPoint y: 419, endPoint x: 959, endPoint y: 511, distance: 93.9
click at [940, 459] on img at bounding box center [783, 288] width 756 height 1045
drag, startPoint x: 1081, startPoint y: 684, endPoint x: 573, endPoint y: 679, distance: 508.0
click at [574, 680] on div "DeepLink: [URL][DOMAIN_NAME]" at bounding box center [783, 679] width 1254 height 19
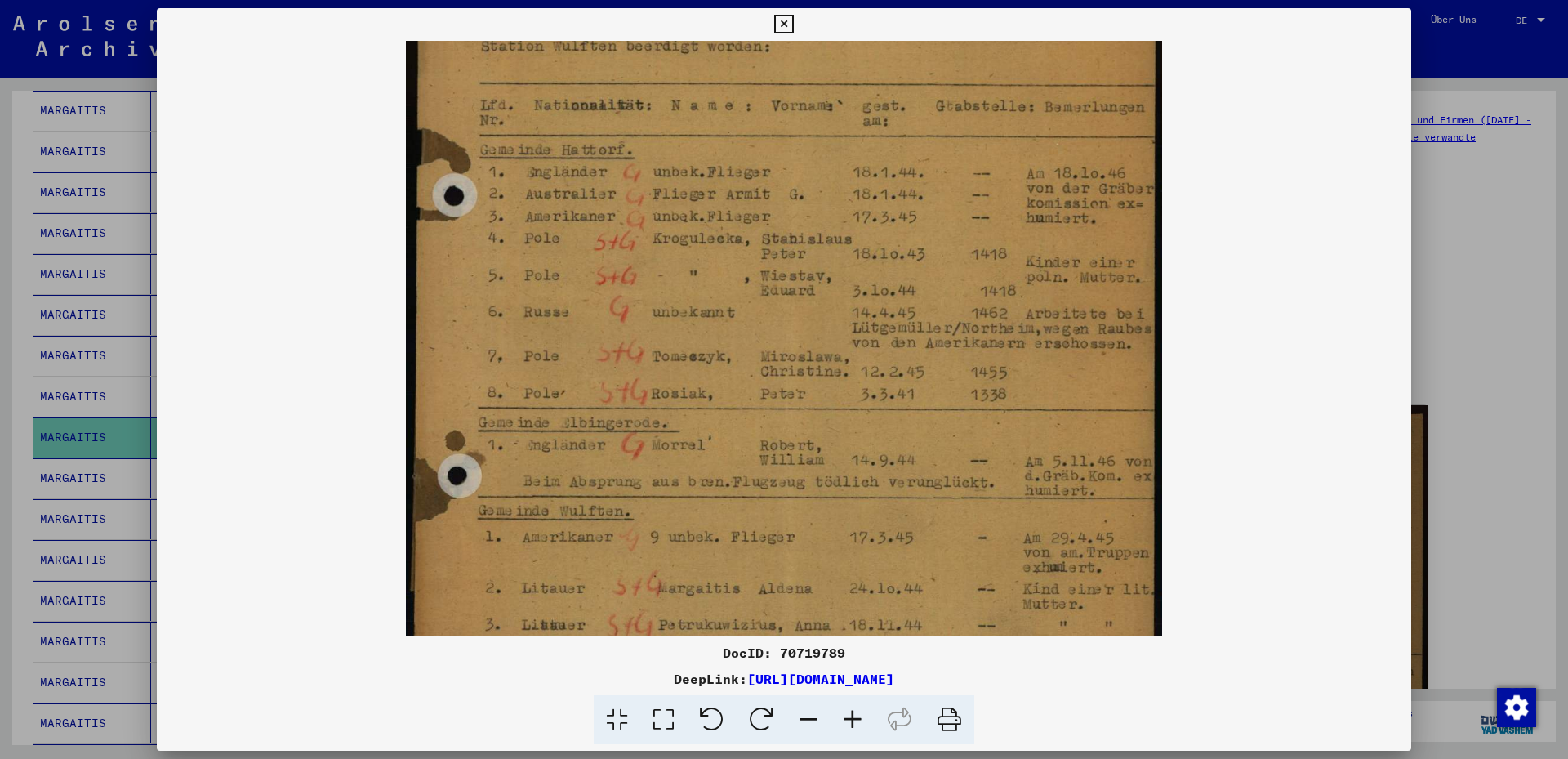
copy div "[URL][DOMAIN_NAME]"
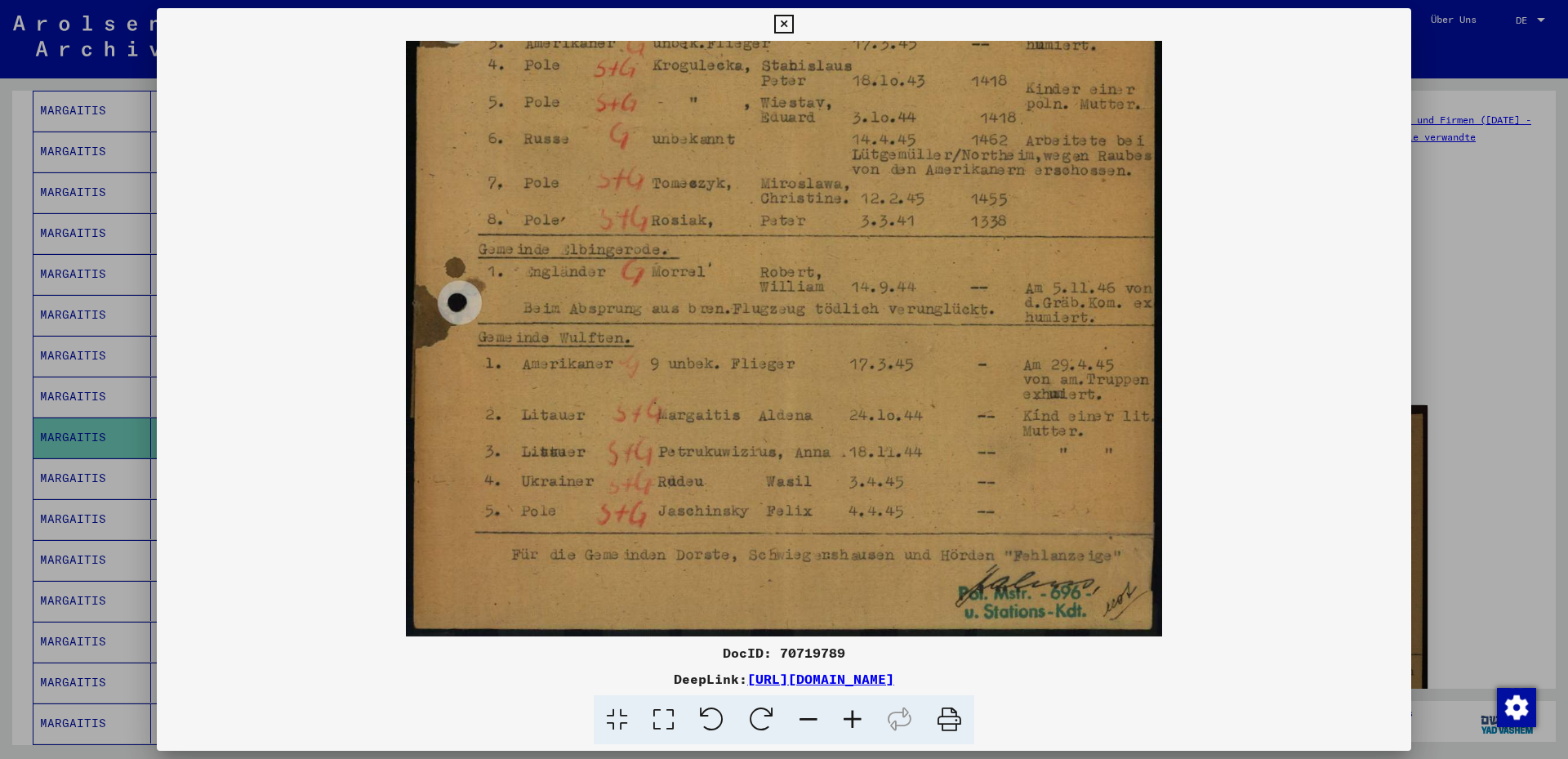
scroll to position [447, 0]
drag, startPoint x: 799, startPoint y: 491, endPoint x: 811, endPoint y: 278, distance: 213.3
click at [811, 277] on img at bounding box center [783, 117] width 756 height 1045
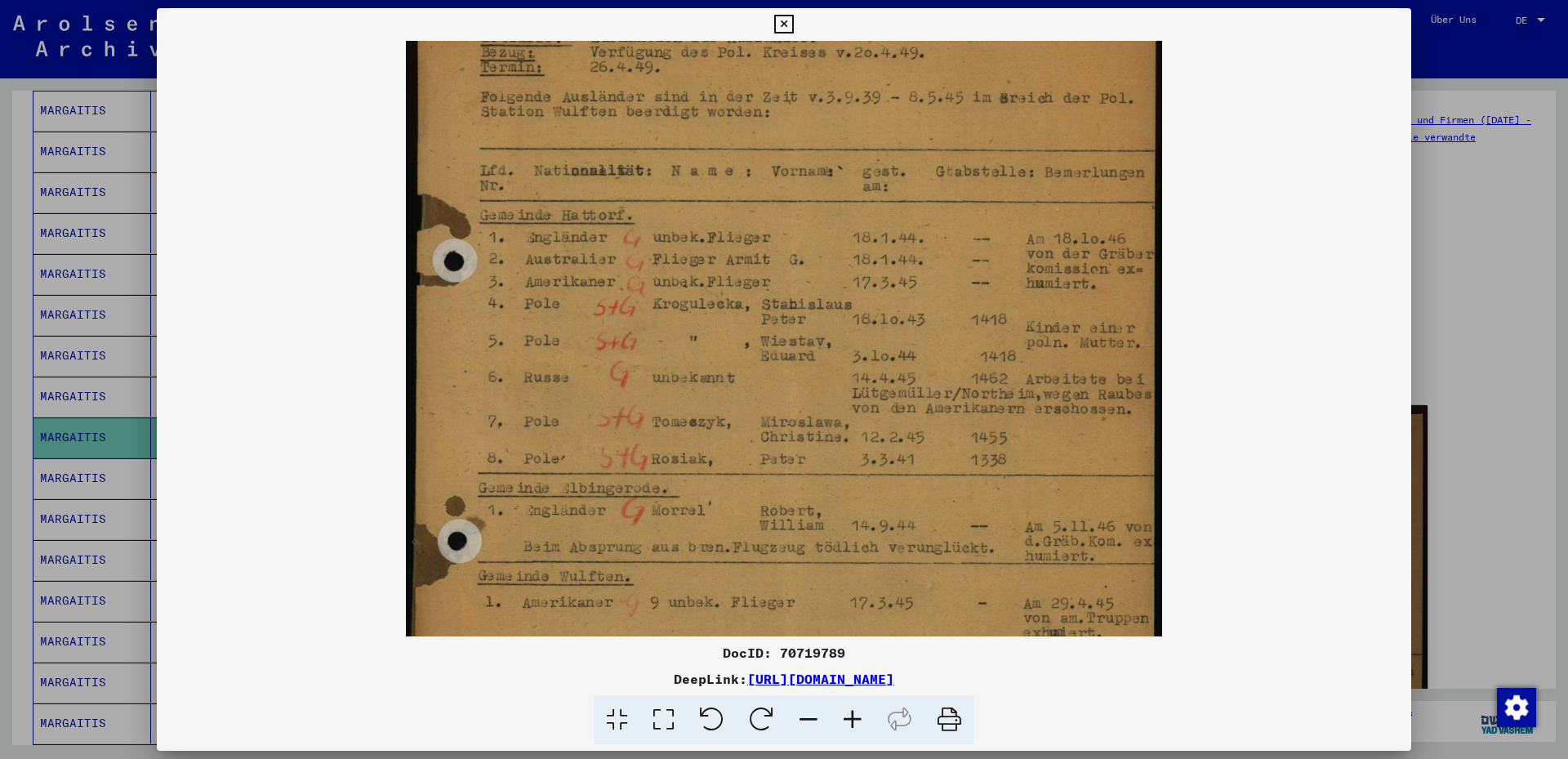
drag, startPoint x: 914, startPoint y: 360, endPoint x: 895, endPoint y: 589, distance: 229.8
click at [893, 596] on img at bounding box center [783, 354] width 756 height 1045
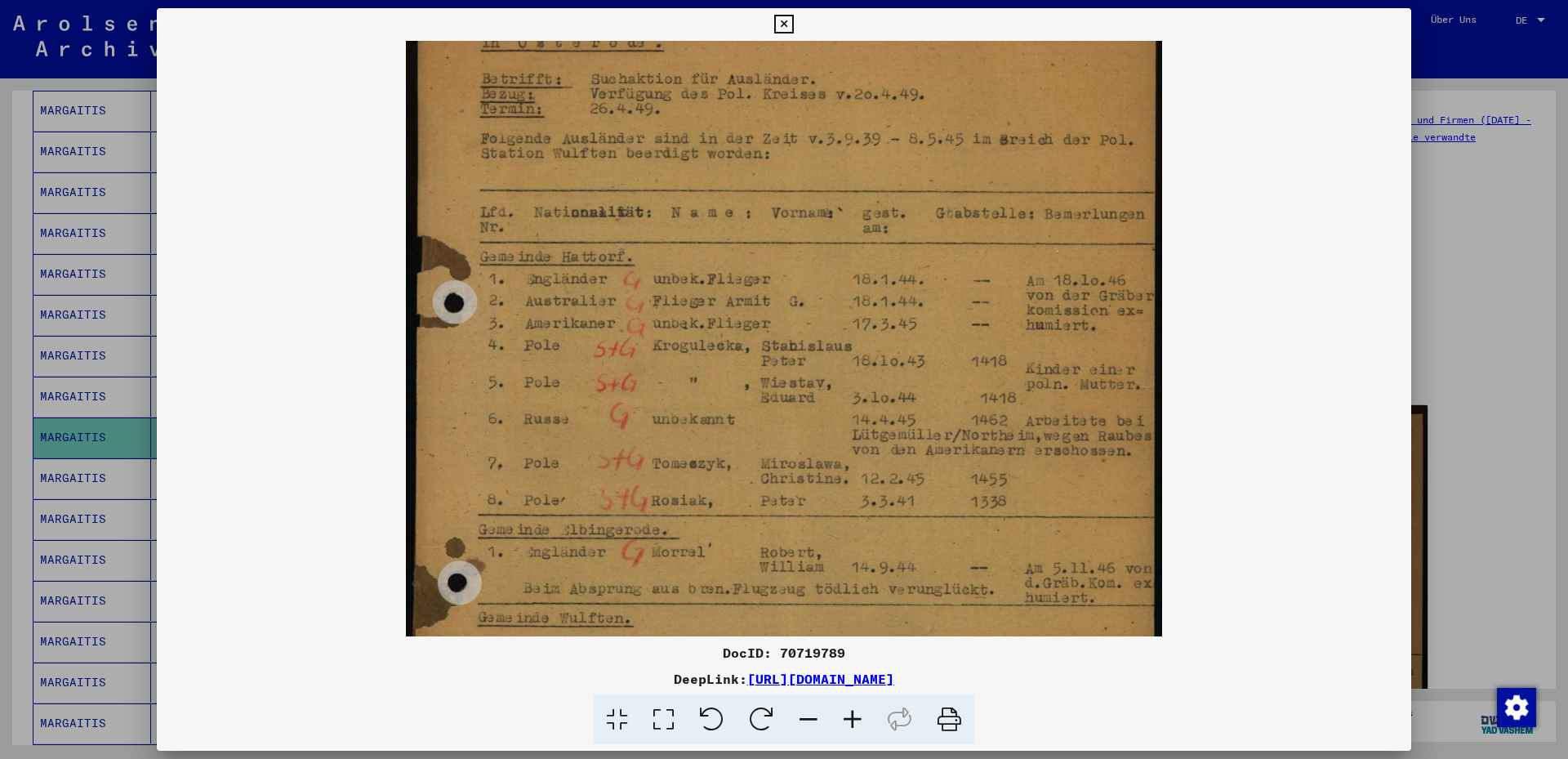
scroll to position [168, 0]
drag, startPoint x: 898, startPoint y: 310, endPoint x: 899, endPoint y: 352, distance: 42.0
click at [899, 352] on img at bounding box center [783, 395] width 756 height 1045
click at [990, 419] on img at bounding box center [783, 395] width 756 height 1045
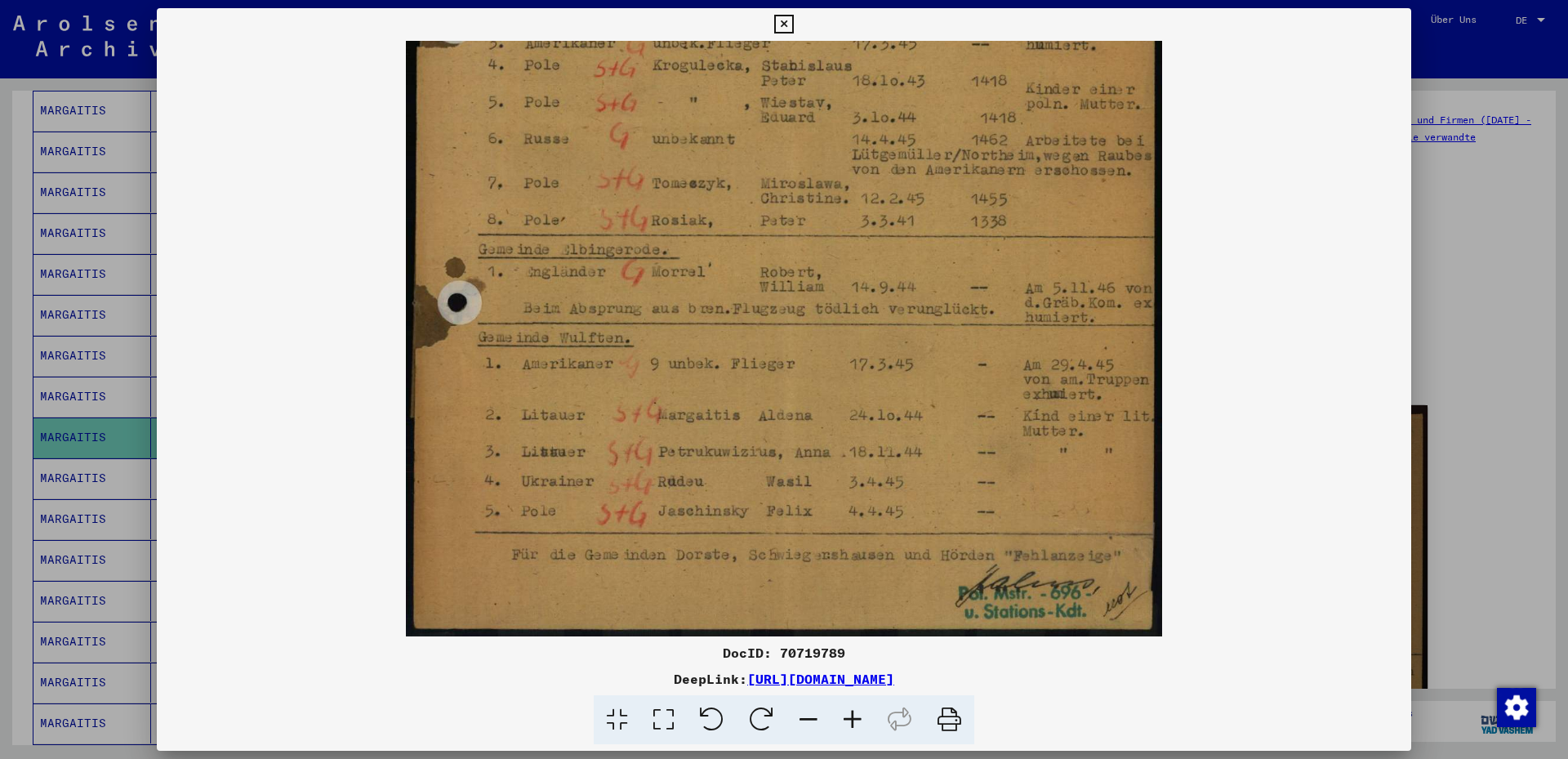
scroll to position [446, 0]
drag, startPoint x: 994, startPoint y: 455, endPoint x: 960, endPoint y: 155, distance: 301.9
click at [960, 155] on img at bounding box center [783, 117] width 756 height 1045
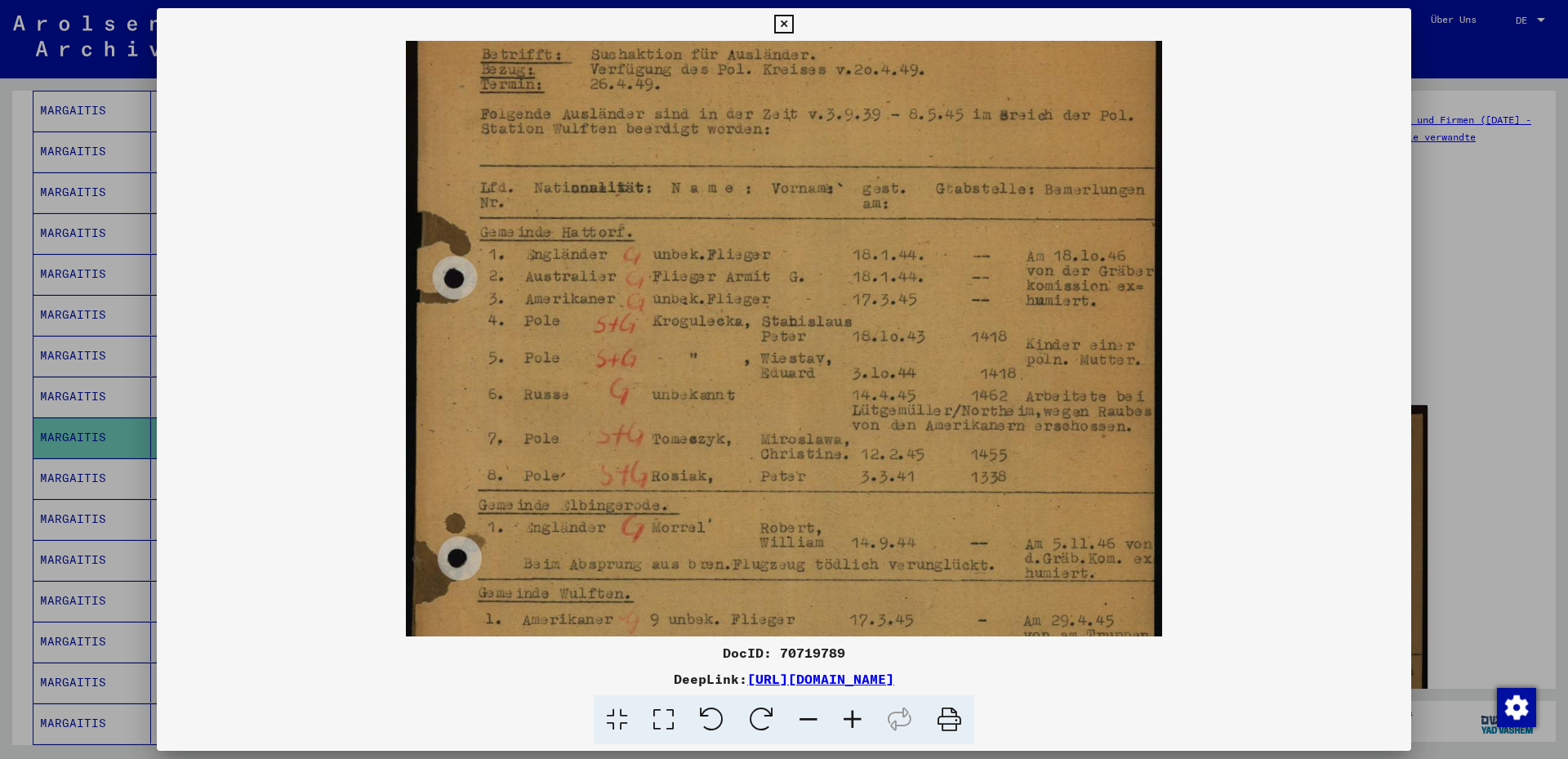
drag, startPoint x: 914, startPoint y: 261, endPoint x: 876, endPoint y: 514, distance: 255.8
click at [877, 515] on img at bounding box center [783, 372] width 756 height 1045
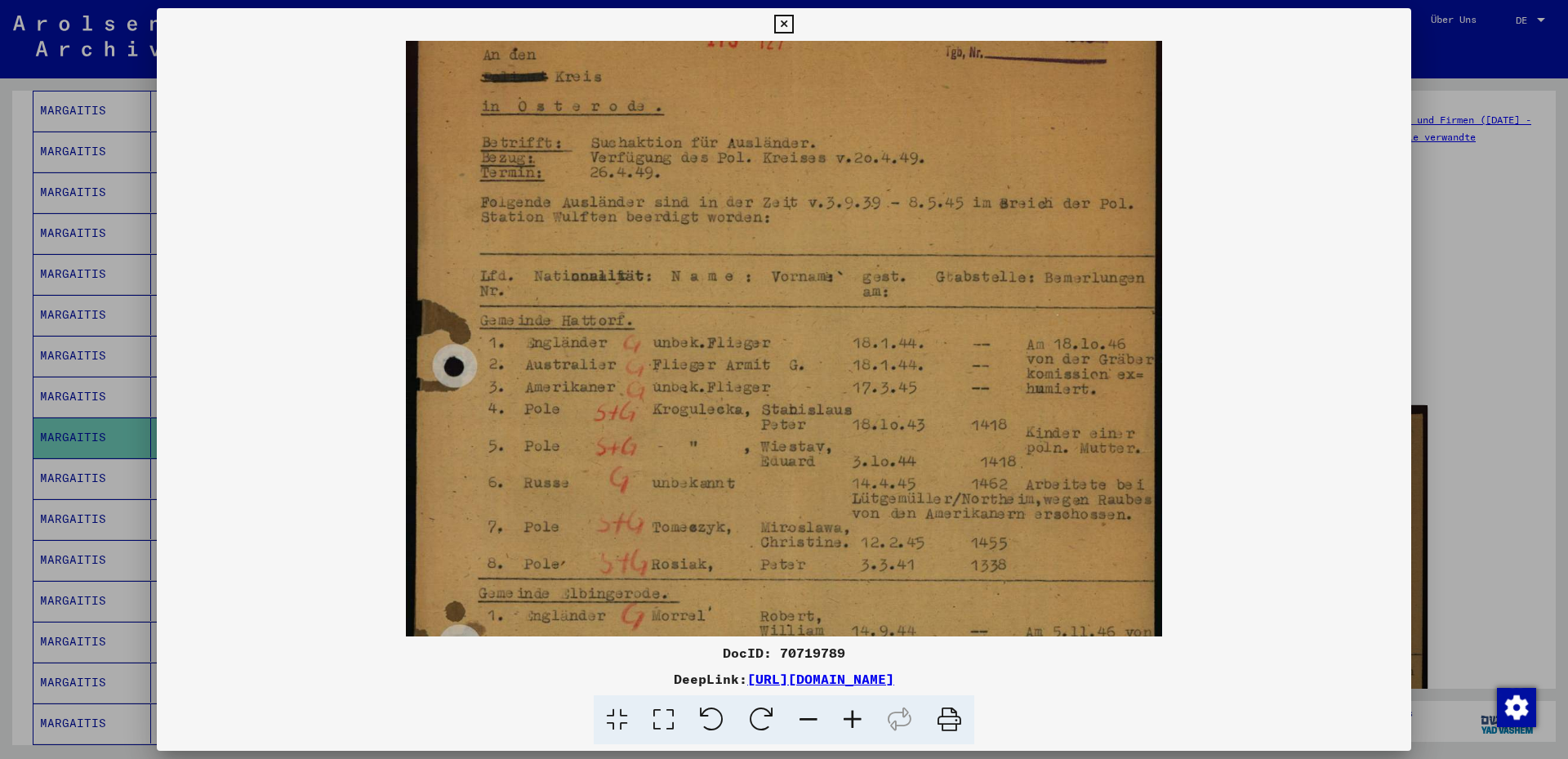
scroll to position [93, 0]
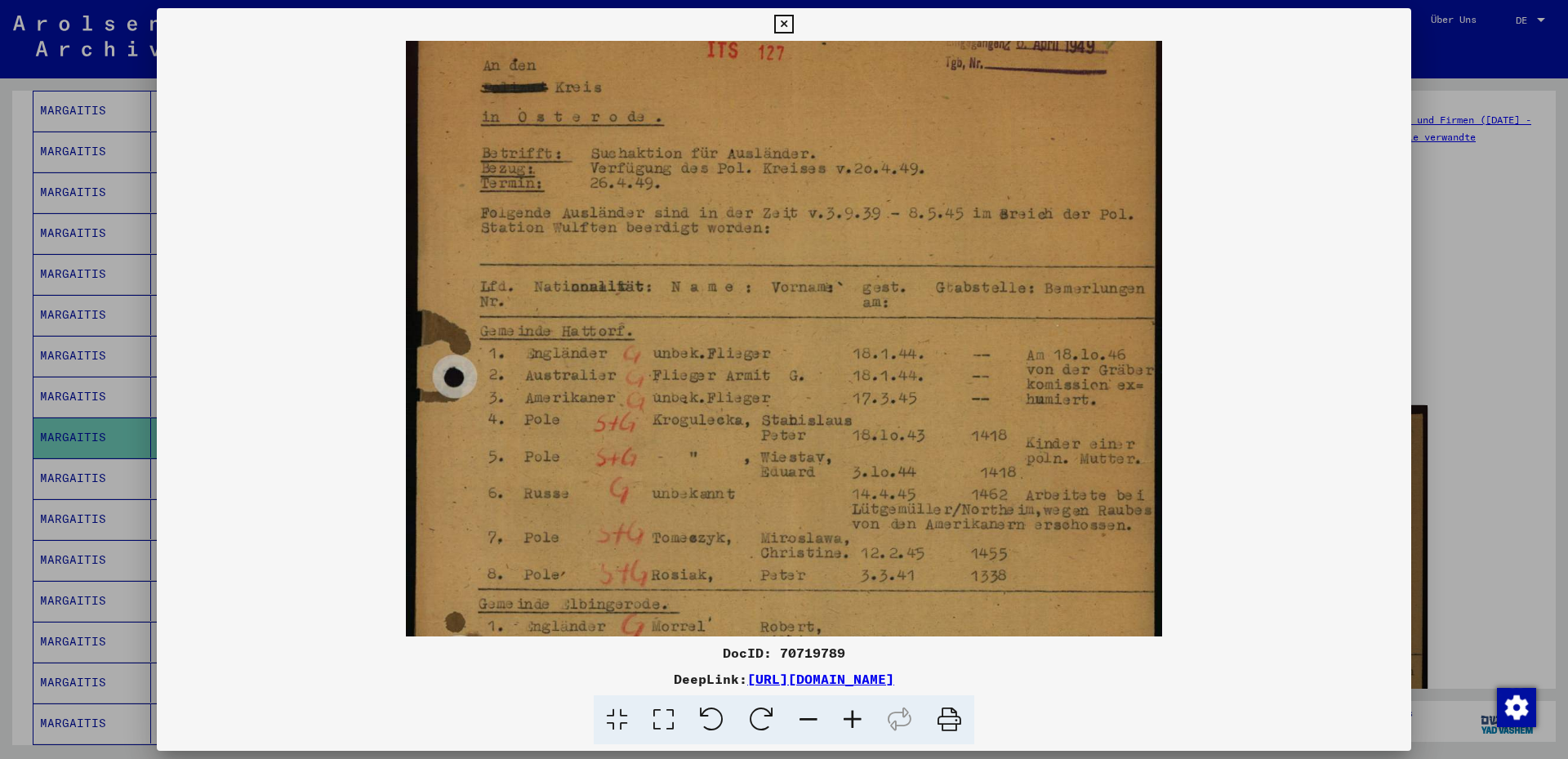
drag, startPoint x: 914, startPoint y: 325, endPoint x: 893, endPoint y: 424, distance: 101.2
click at [893, 424] on img at bounding box center [783, 470] width 756 height 1045
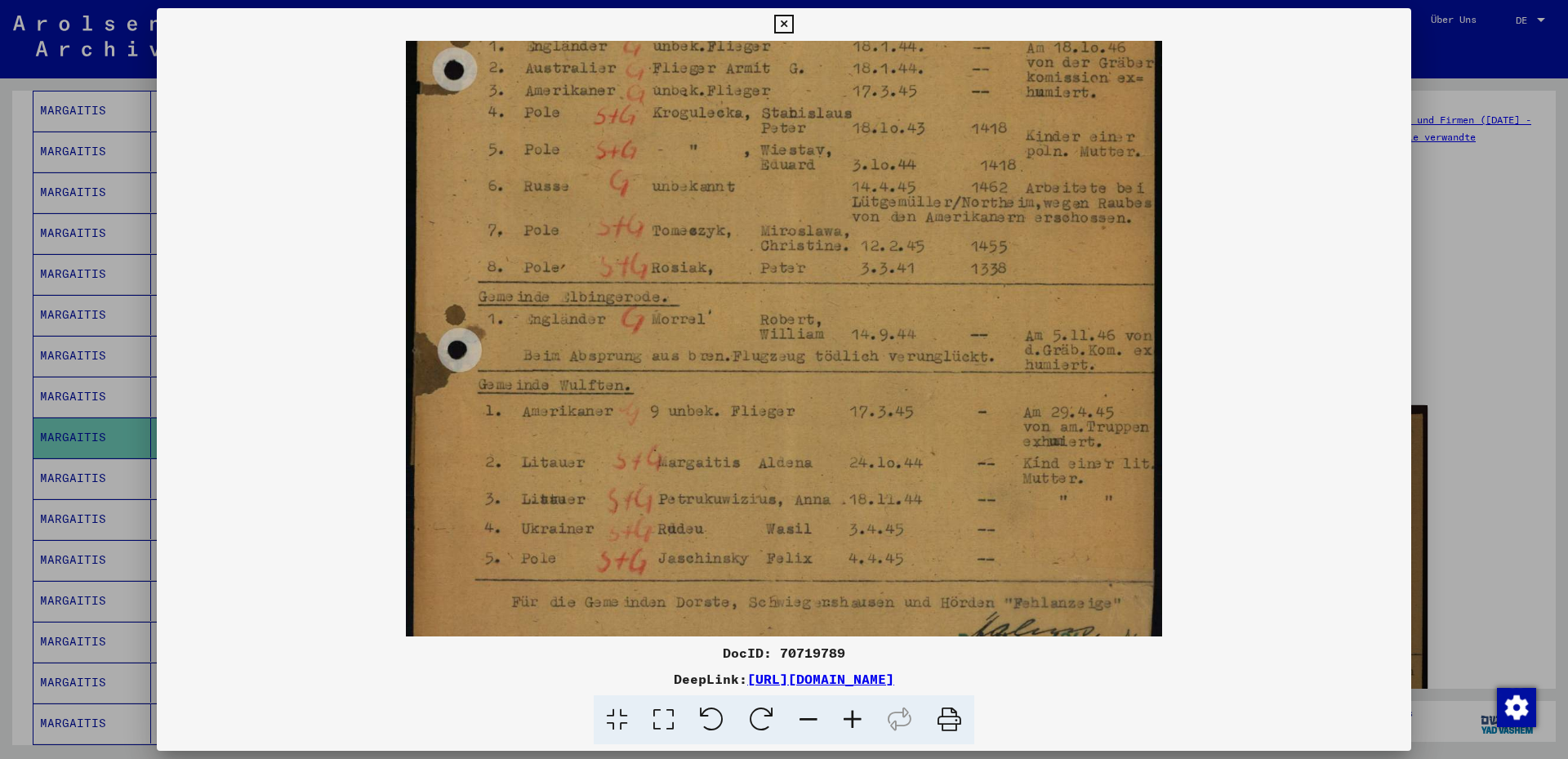
drag, startPoint x: 689, startPoint y: 506, endPoint x: 711, endPoint y: 199, distance: 307.8
click at [711, 199] on img at bounding box center [783, 163] width 756 height 1045
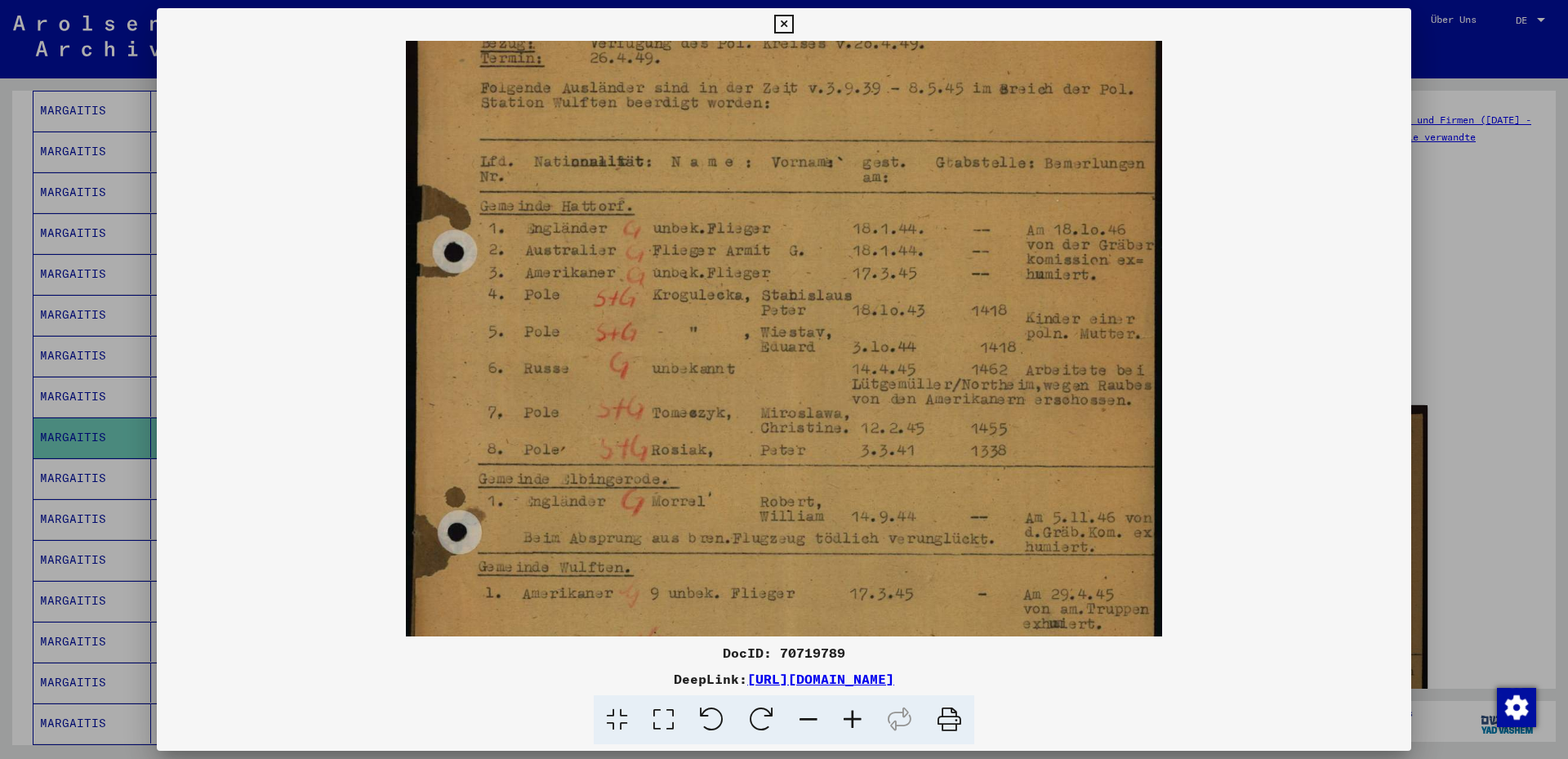
scroll to position [213, 0]
drag, startPoint x: 713, startPoint y: 416, endPoint x: 714, endPoint y: 488, distance: 72.0
click at [714, 488] on img at bounding box center [783, 351] width 756 height 1045
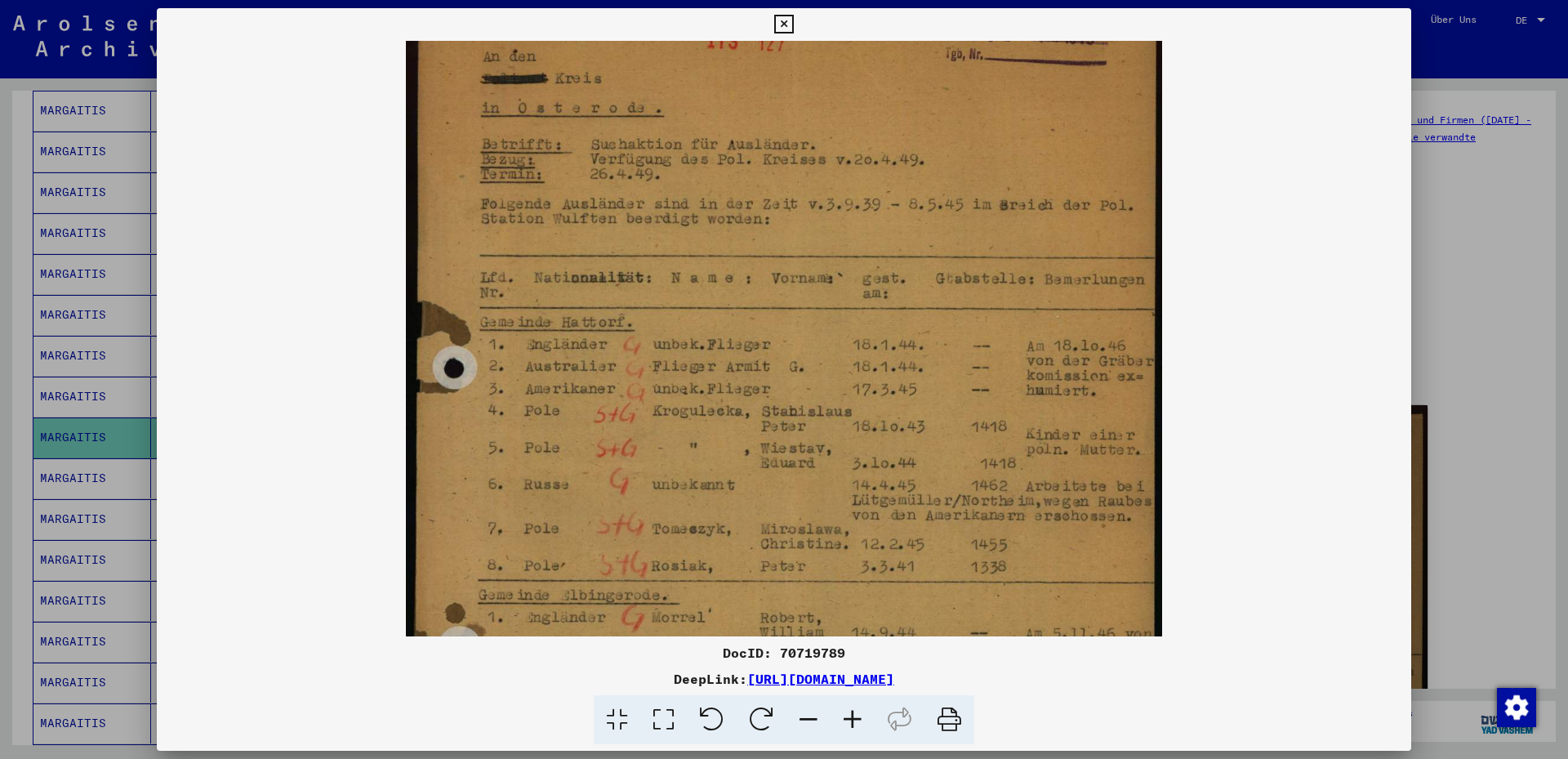
scroll to position [93, 0]
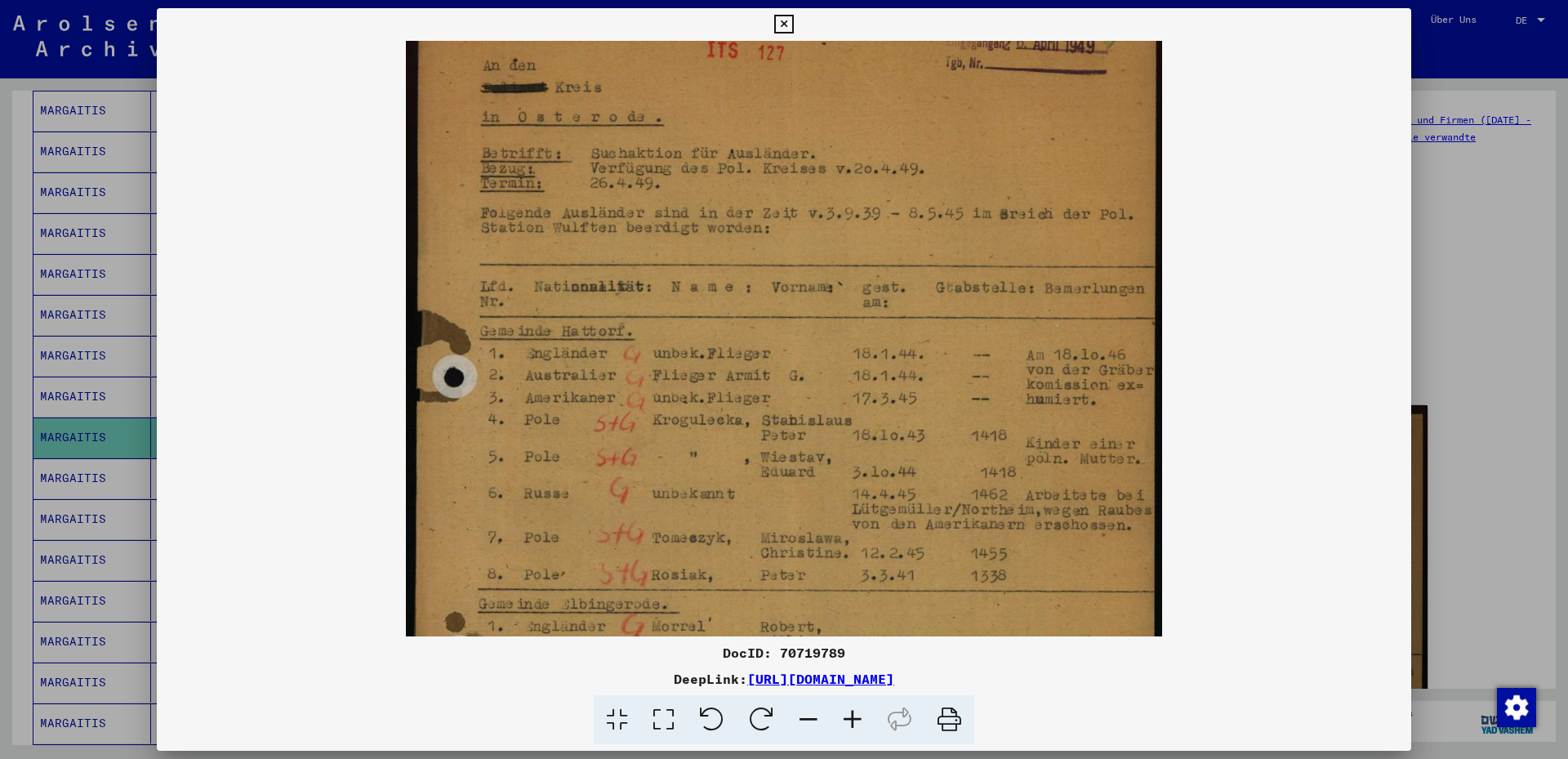
drag, startPoint x: 723, startPoint y: 400, endPoint x: 719, endPoint y: 520, distance: 120.1
click at [719, 520] on img at bounding box center [783, 470] width 756 height 1045
click at [76, 464] on div at bounding box center [784, 380] width 1568 height 759
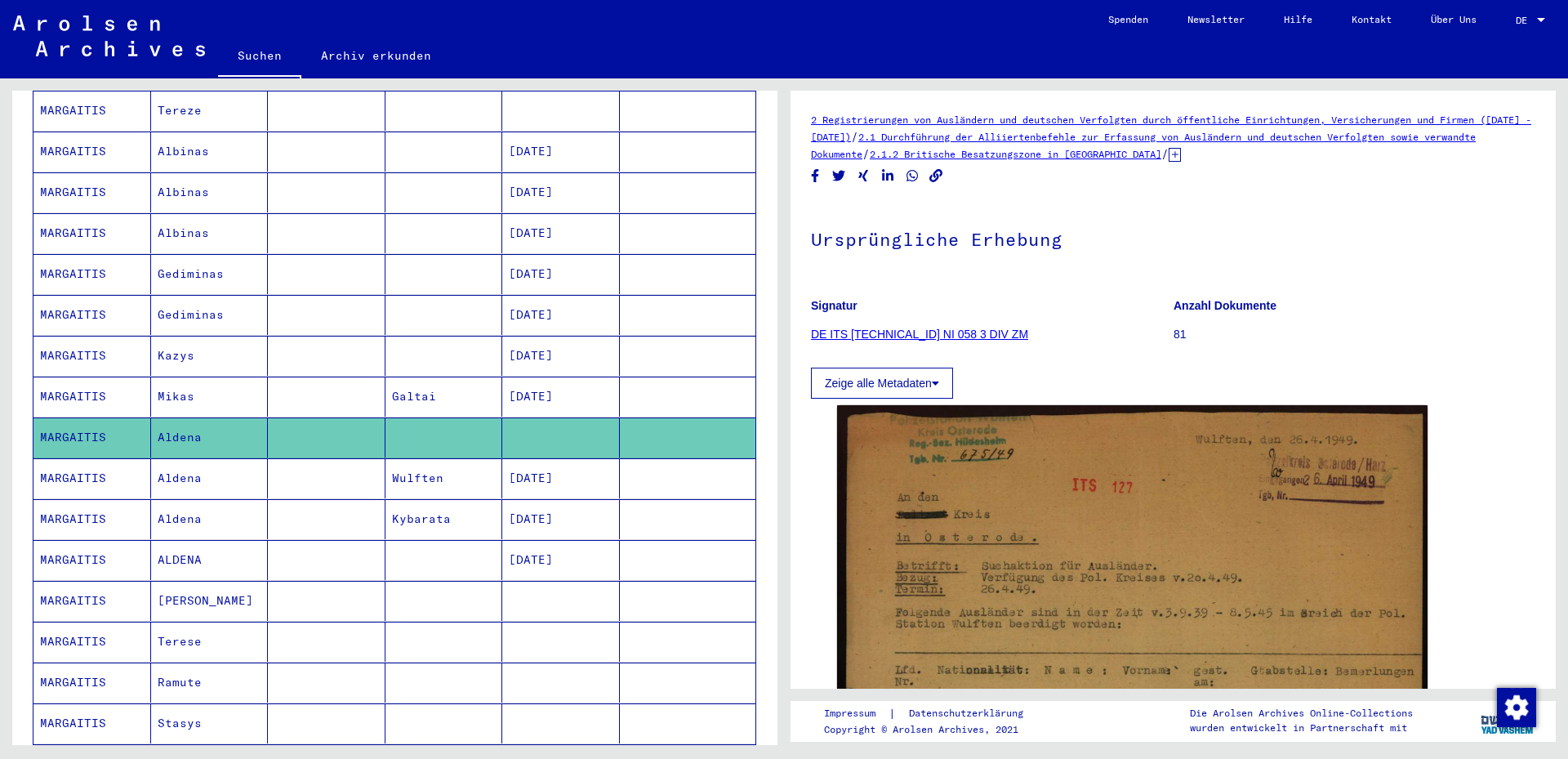
click at [188, 460] on mat-cell "Aldena" at bounding box center [210, 478] width 118 height 40
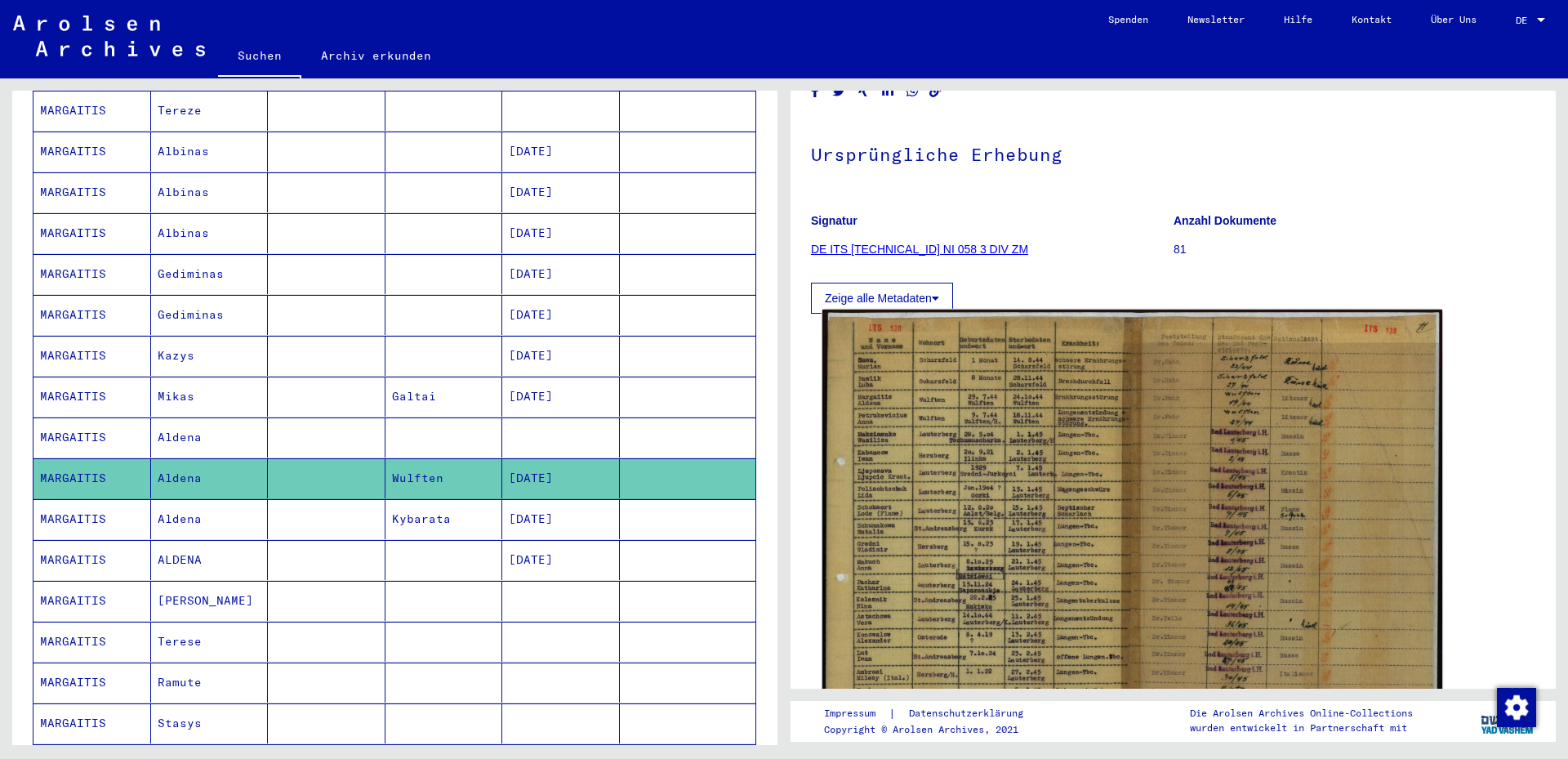
scroll to position [177, 0]
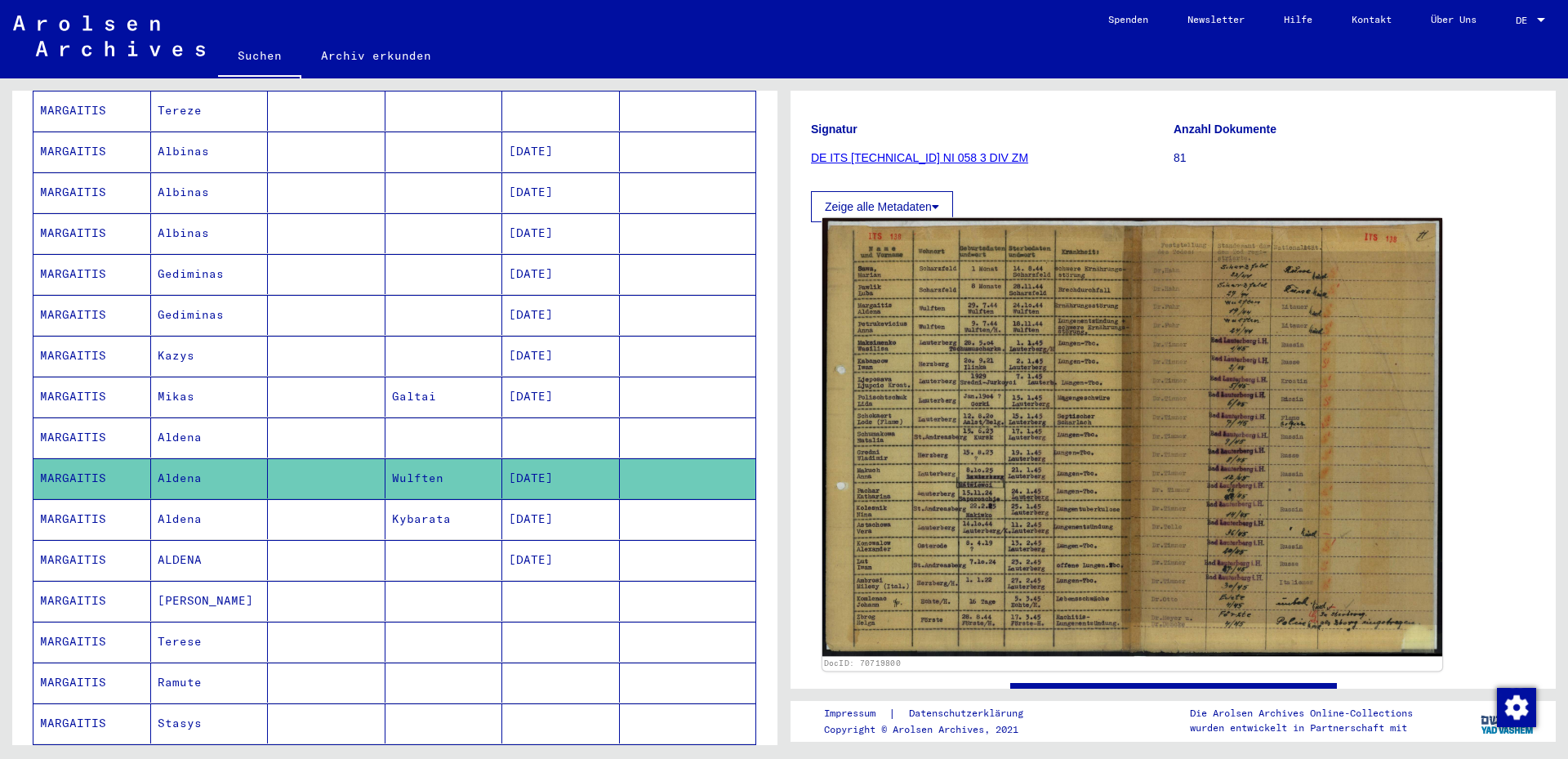
click at [1020, 580] on img at bounding box center [1133, 436] width 620 height 437
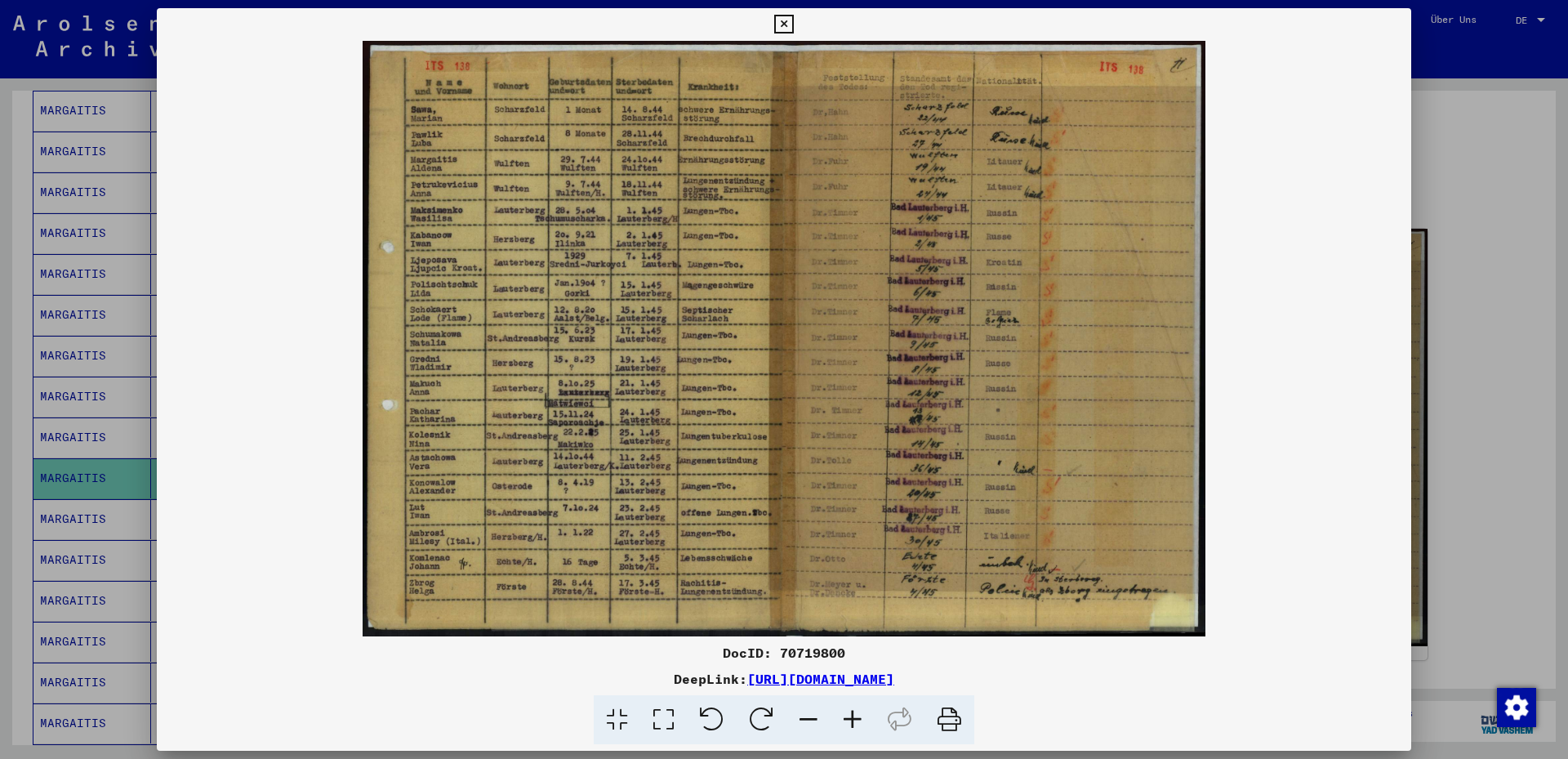
click at [843, 713] on icon at bounding box center [853, 720] width 44 height 50
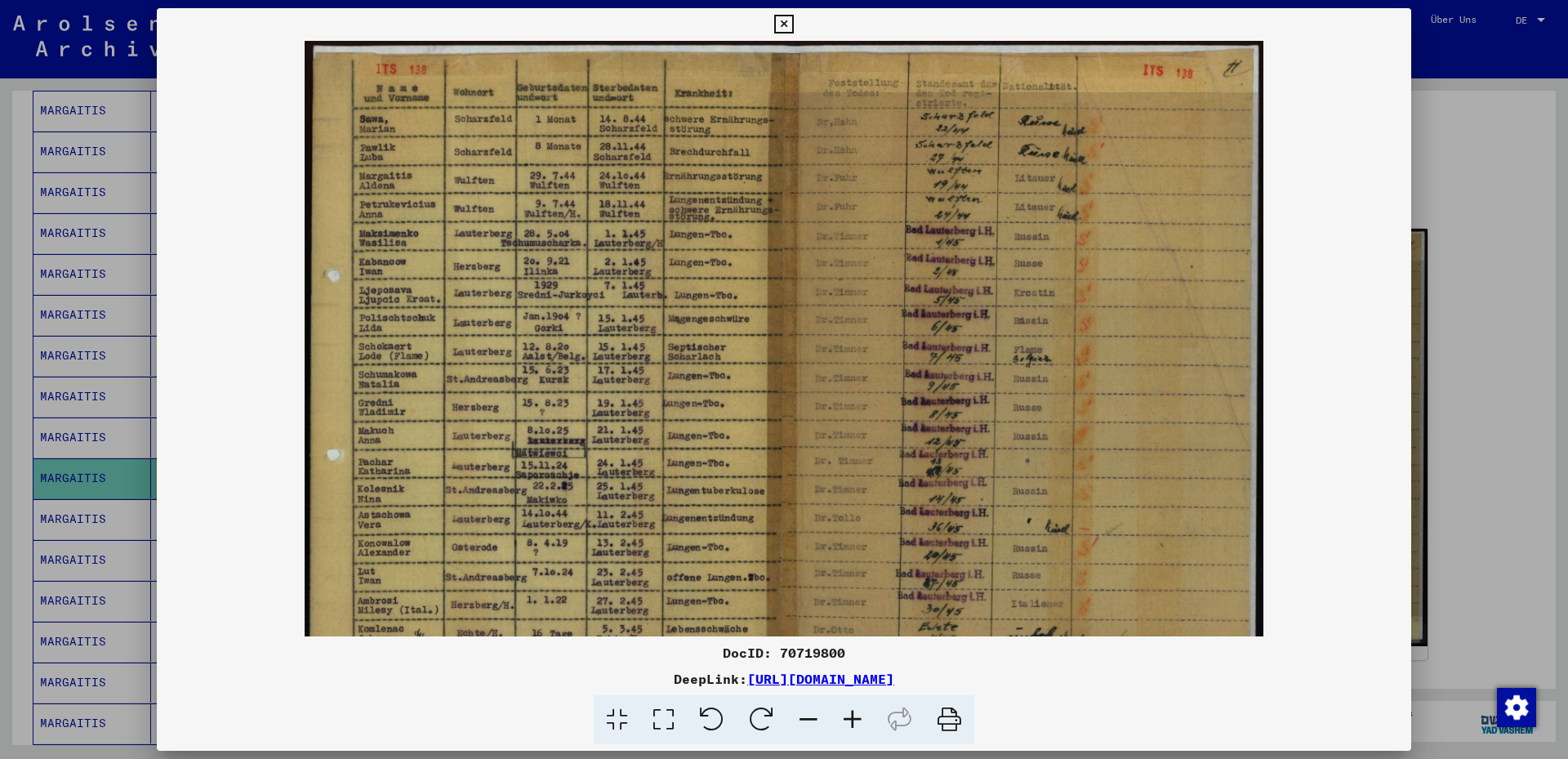
click at [842, 713] on icon at bounding box center [853, 720] width 44 height 50
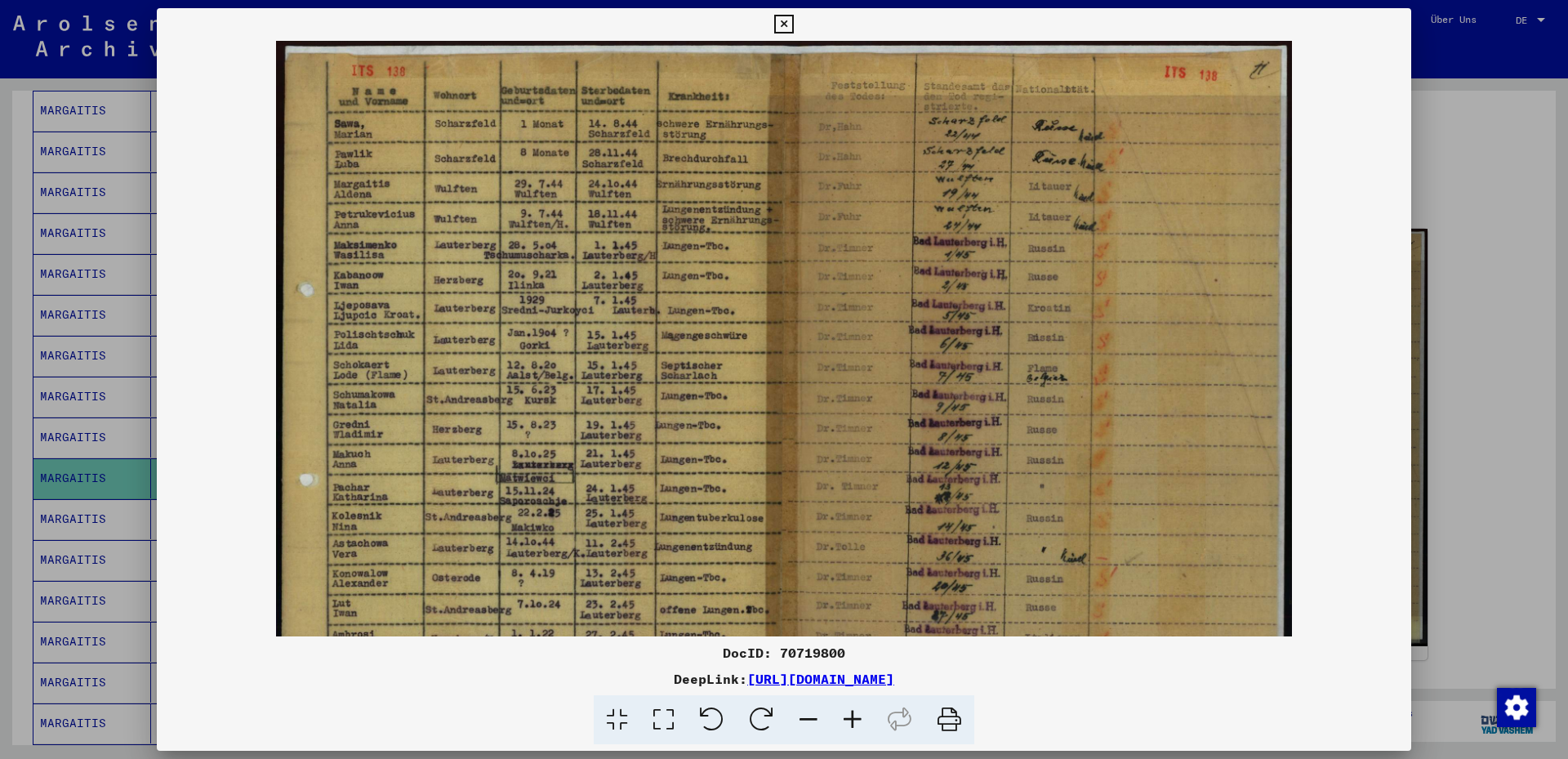
click at [842, 713] on icon at bounding box center [853, 720] width 44 height 50
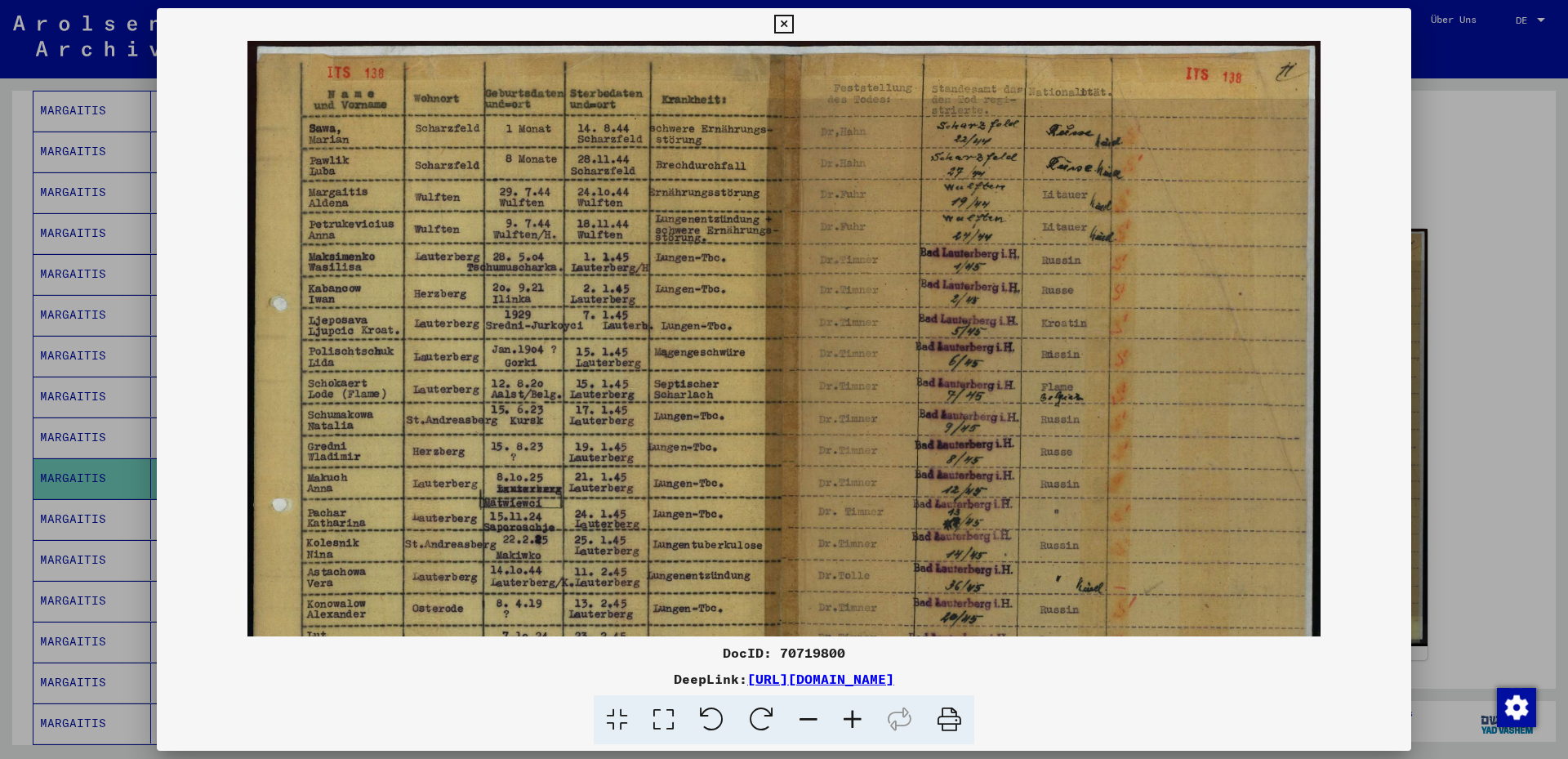
click at [842, 713] on icon at bounding box center [853, 720] width 44 height 50
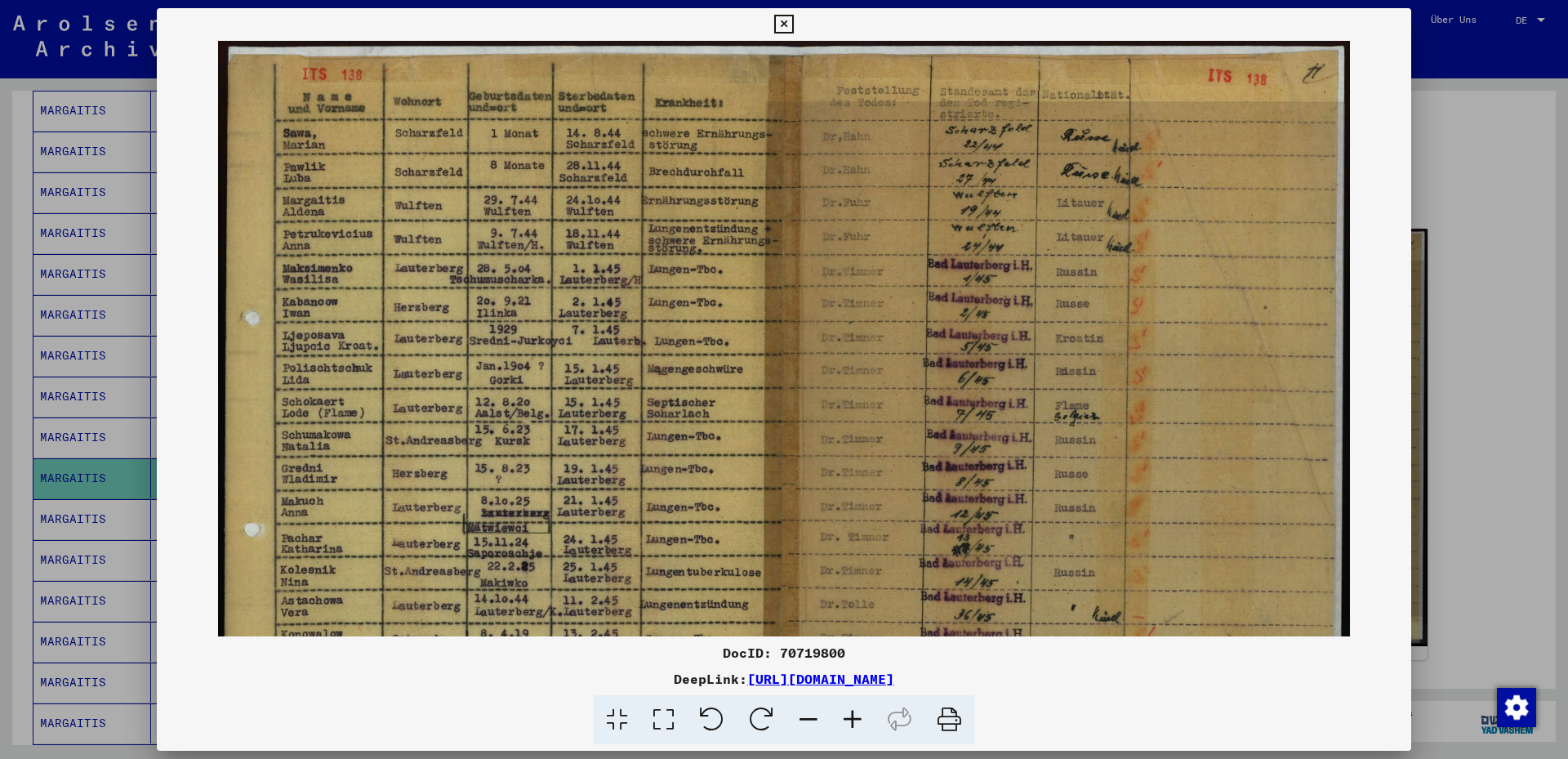
click at [842, 714] on icon at bounding box center [853, 720] width 44 height 50
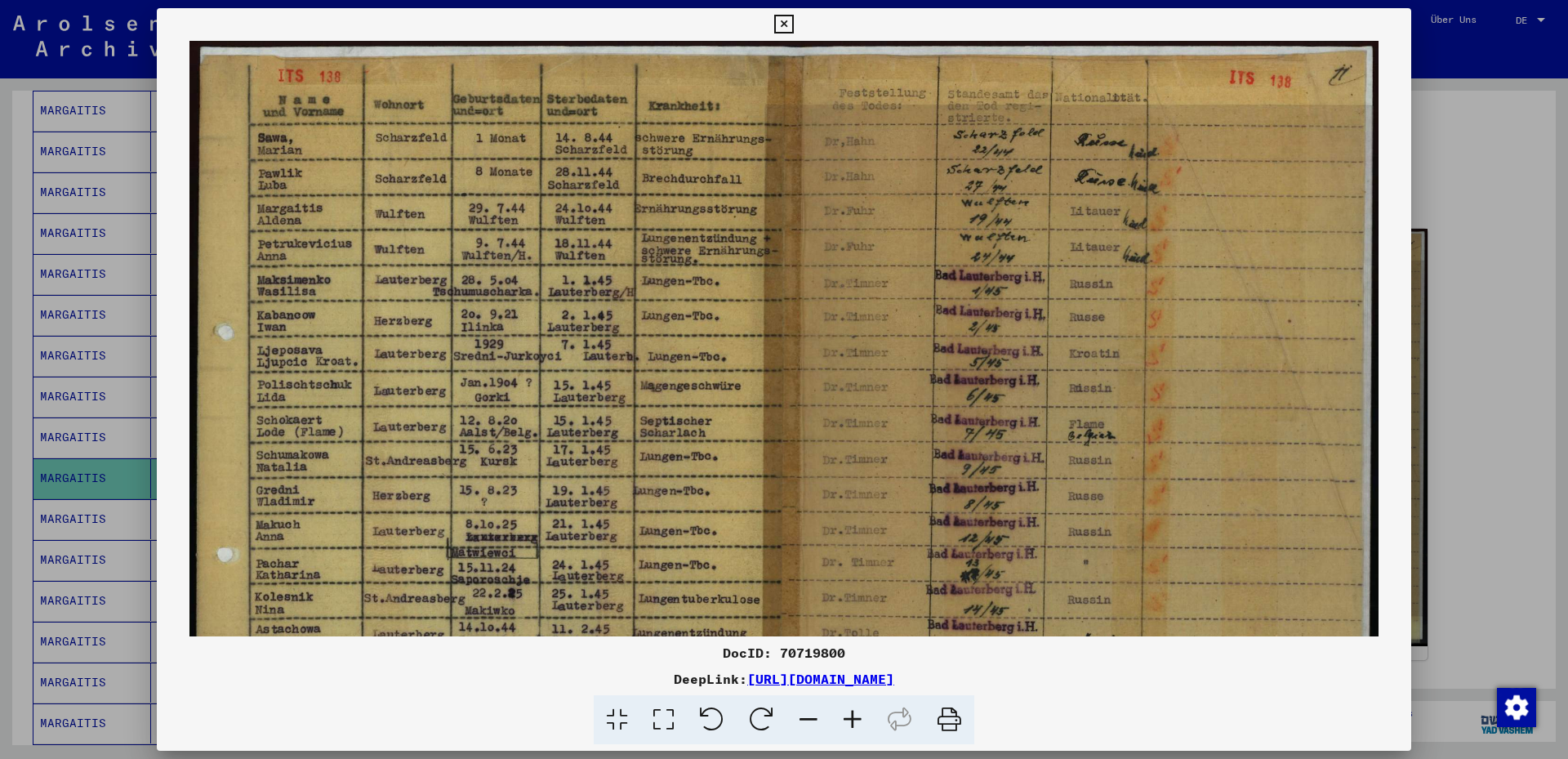
click at [841, 713] on icon at bounding box center [853, 720] width 44 height 50
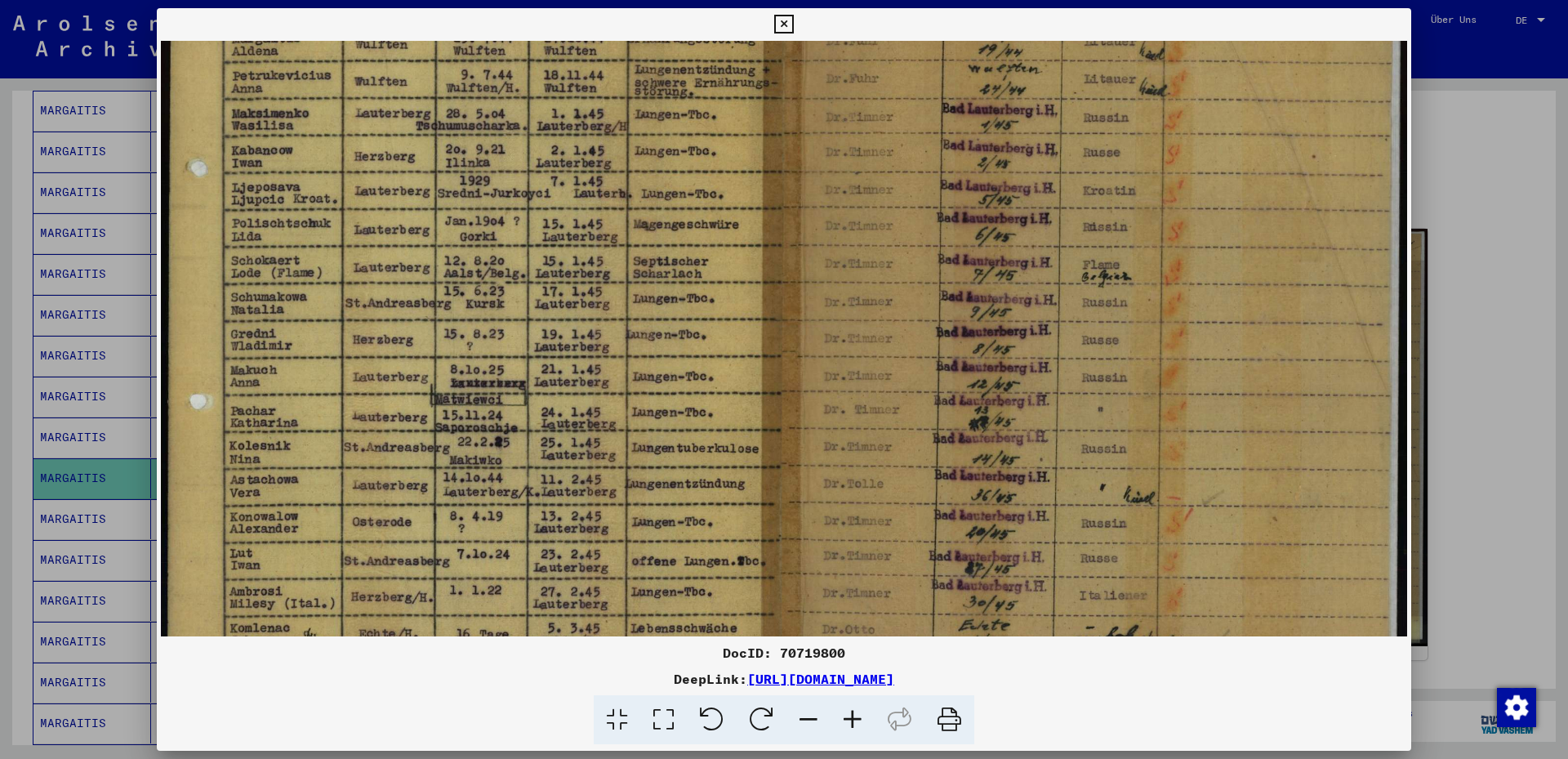
drag, startPoint x: 571, startPoint y: 383, endPoint x: 573, endPoint y: 204, distance: 179.0
click at [572, 204] on img at bounding box center [785, 303] width 1247 height 882
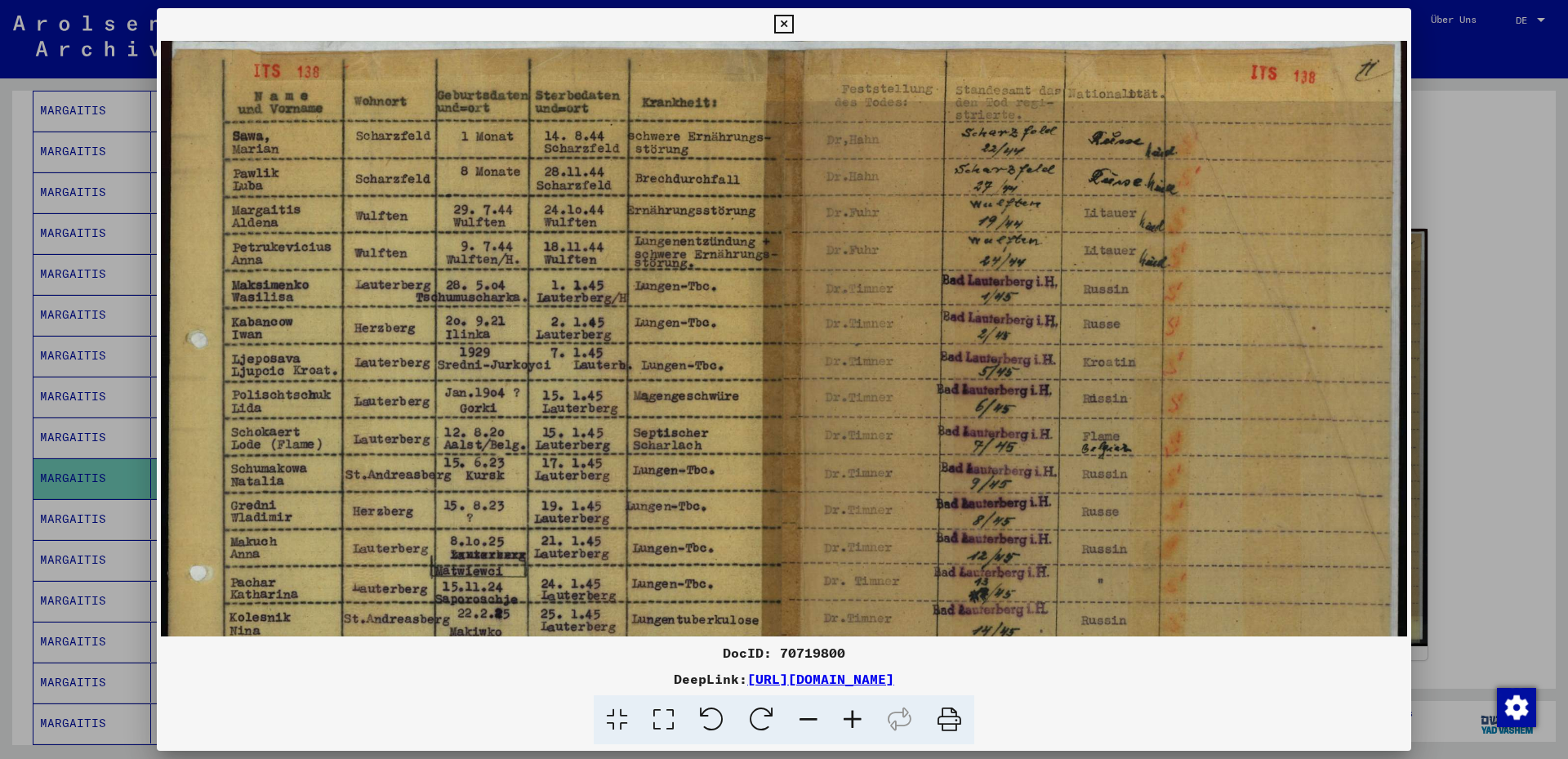
scroll to position [0, 0]
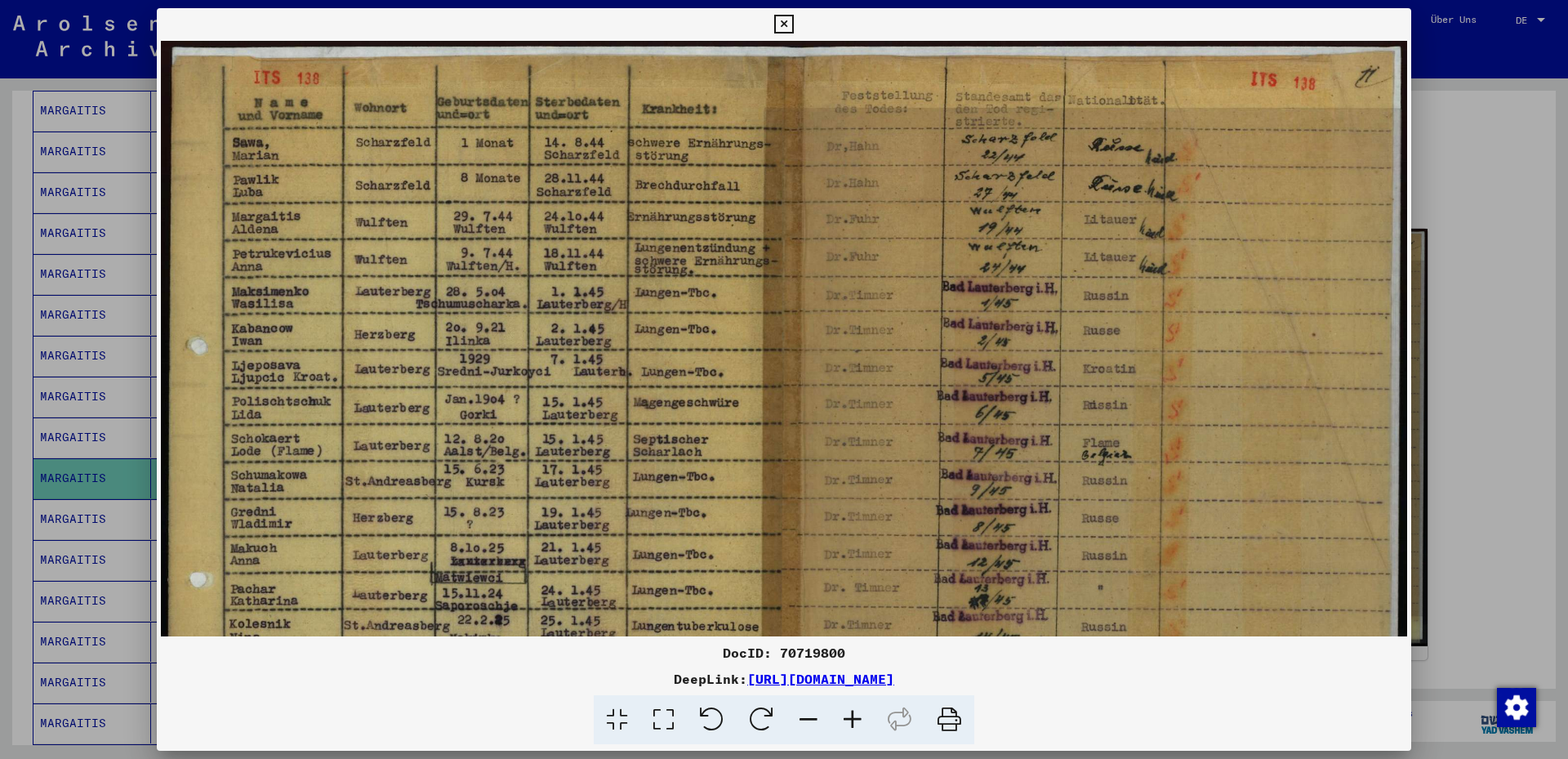
drag, startPoint x: 576, startPoint y: 369, endPoint x: 564, endPoint y: 522, distance: 153.5
click at [564, 522] on img at bounding box center [785, 481] width 1247 height 882
click at [73, 506] on div at bounding box center [784, 380] width 1568 height 759
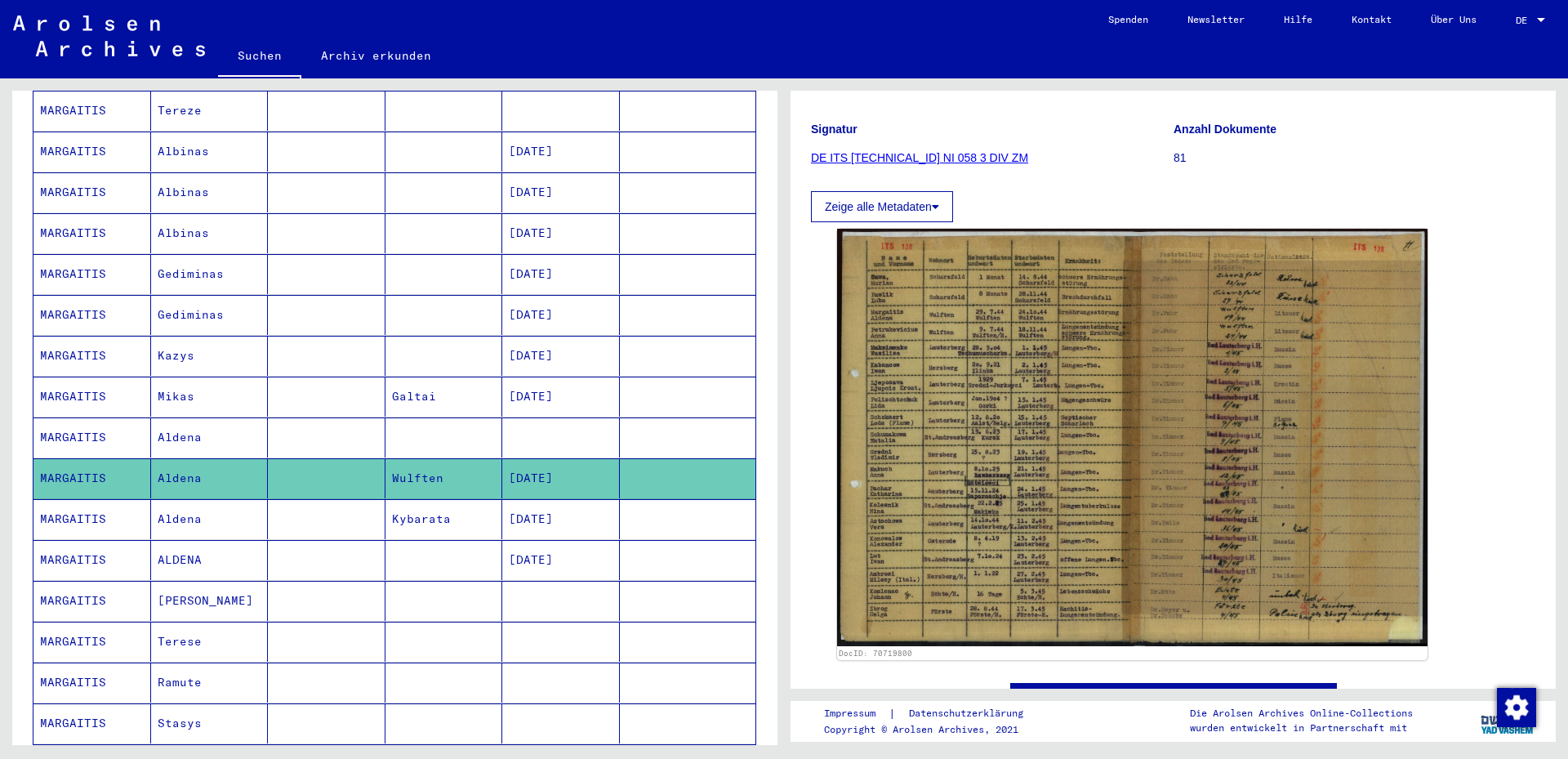
click at [189, 502] on mat-cell "Aldena" at bounding box center [210, 519] width 118 height 40
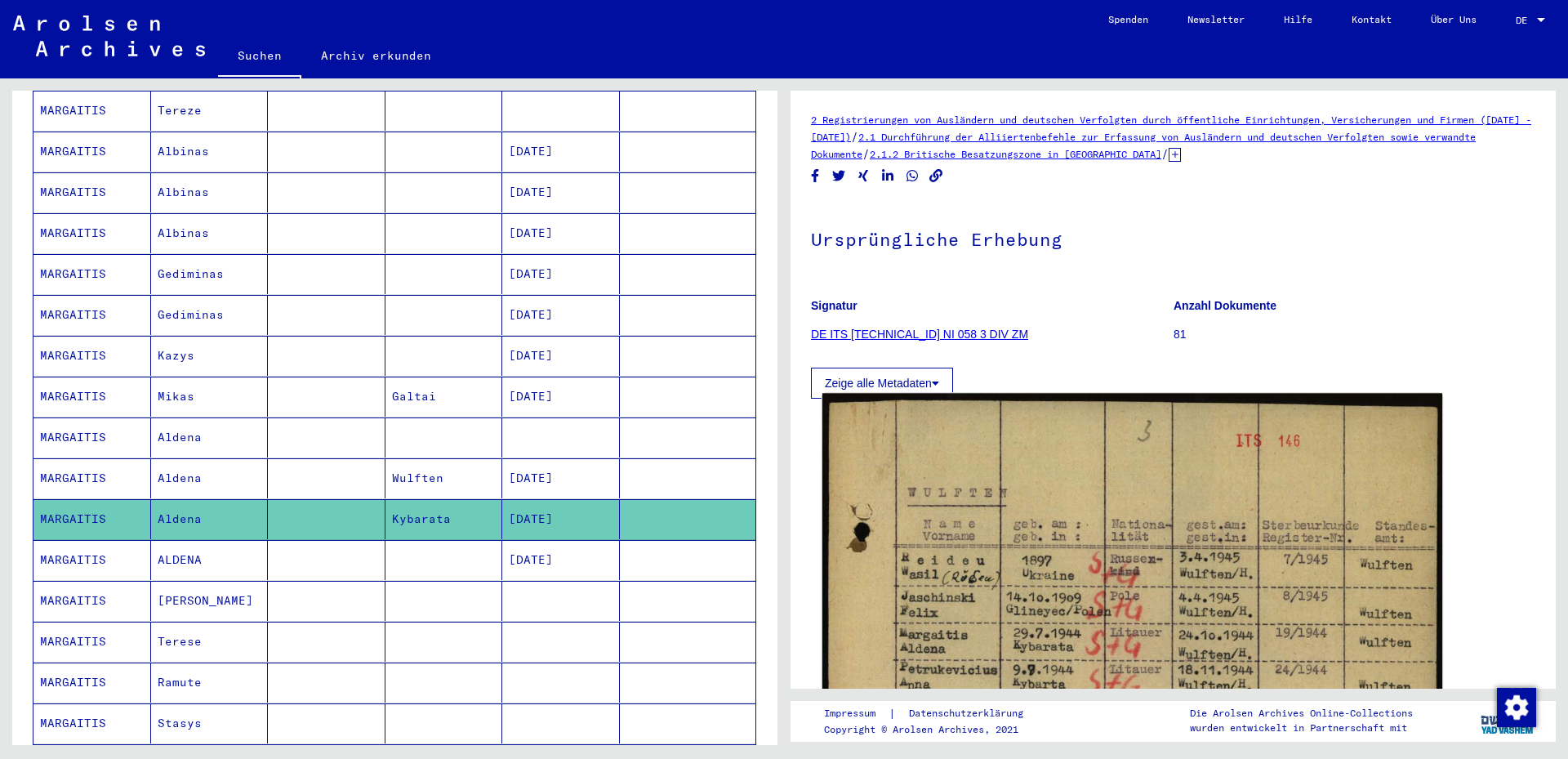
click at [1170, 534] on img at bounding box center [1133, 639] width 620 height 491
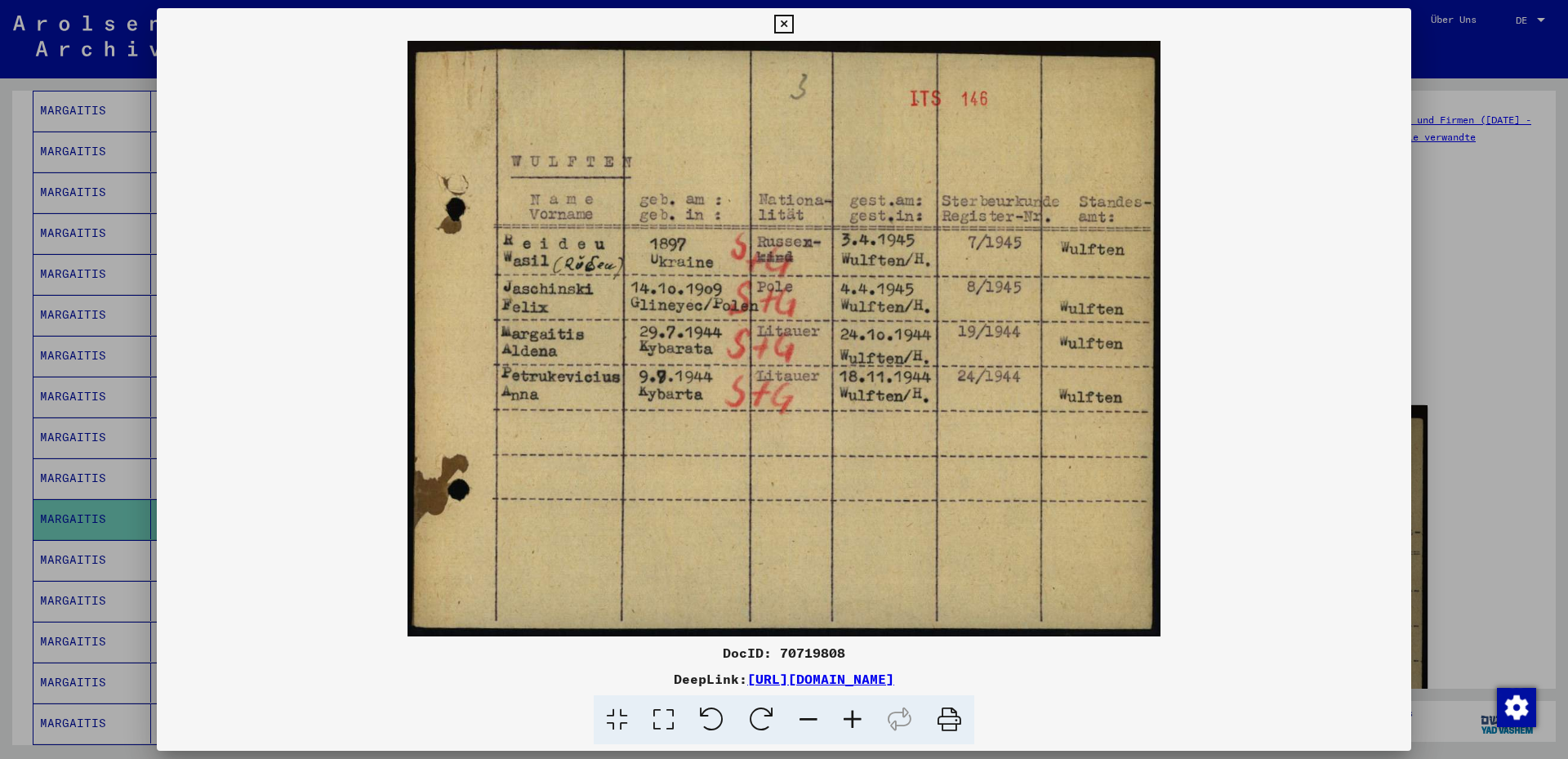
drag, startPoint x: 761, startPoint y: 188, endPoint x: 757, endPoint y: 386, distance: 198.0
click at [757, 386] on img at bounding box center [783, 338] width 1254 height 596
click at [800, 248] on img at bounding box center [783, 338] width 1254 height 596
click at [88, 544] on div at bounding box center [784, 380] width 1568 height 759
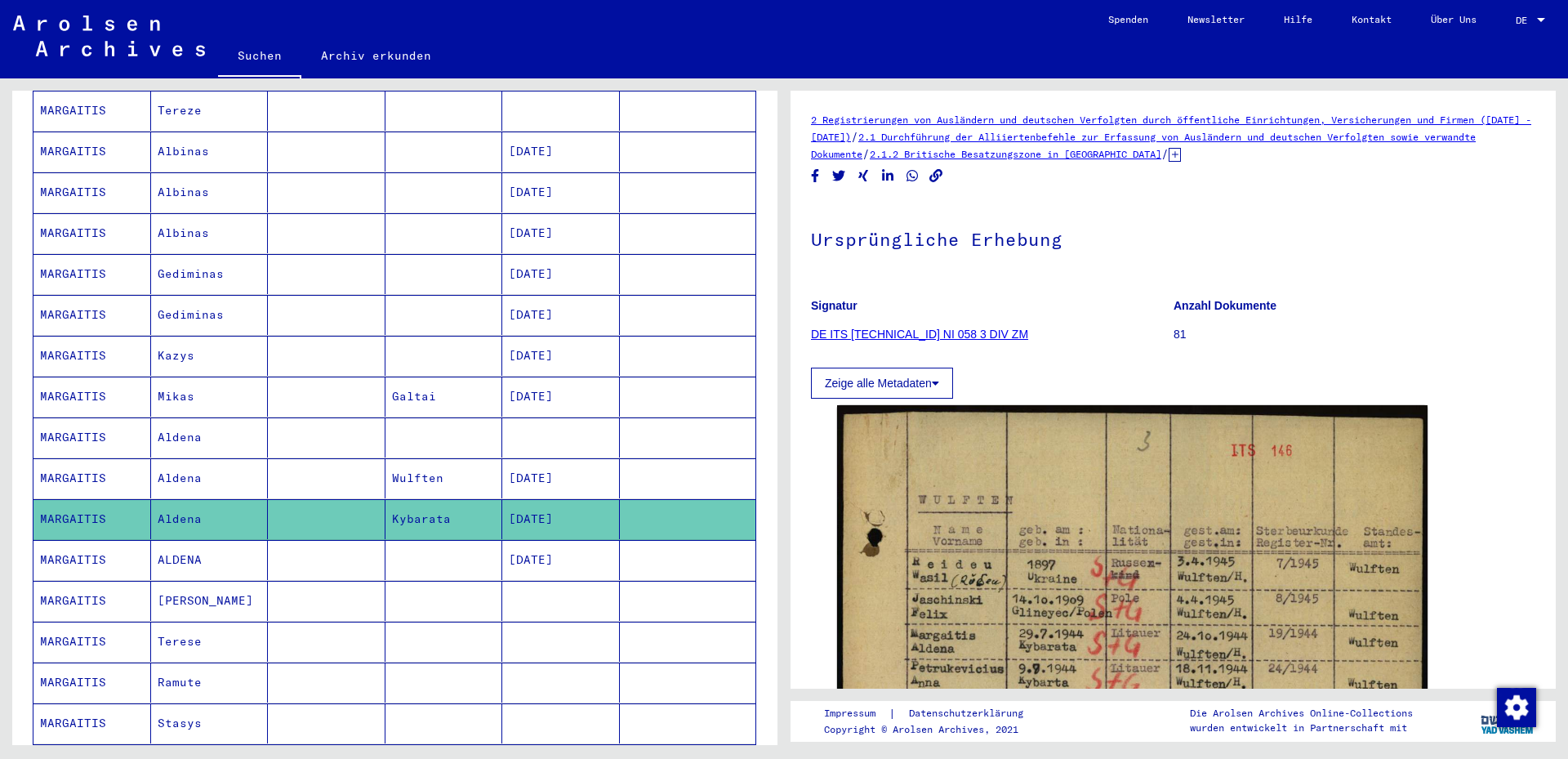
click at [187, 550] on mat-cell "ALDENA" at bounding box center [210, 559] width 118 height 40
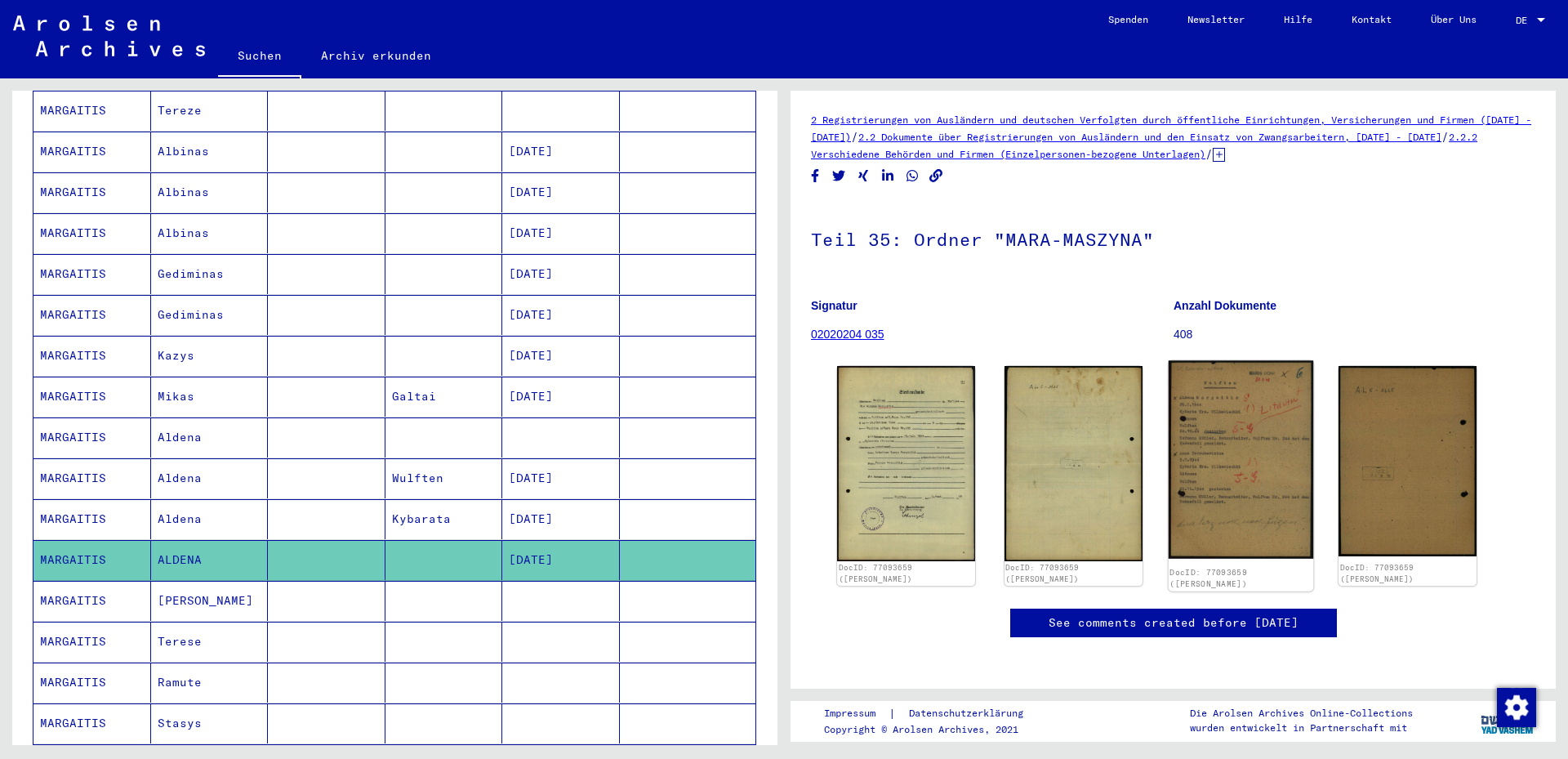
click at [1204, 464] on img at bounding box center [1241, 459] width 145 height 198
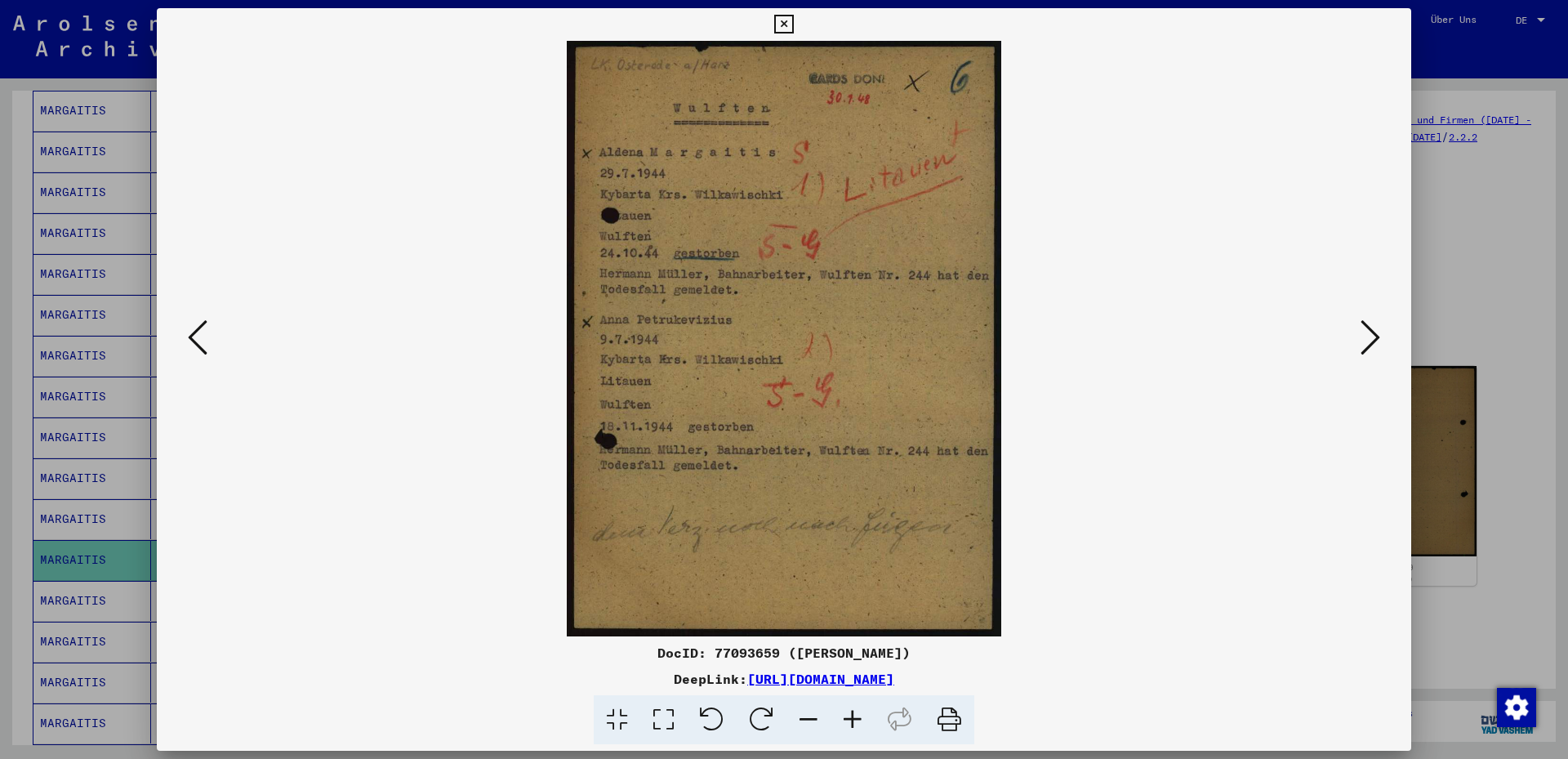
click at [1376, 337] on icon at bounding box center [1370, 337] width 19 height 40
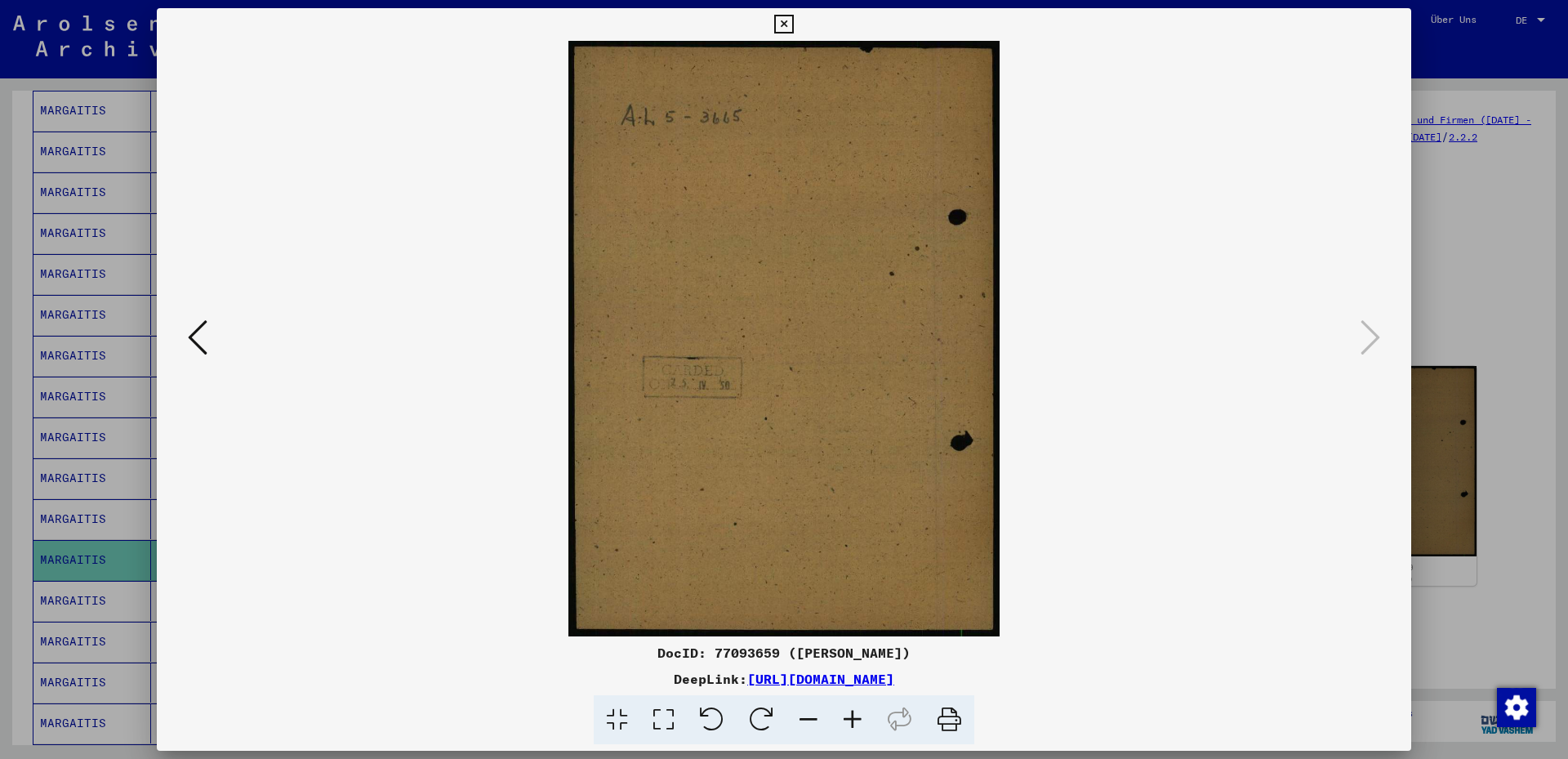
drag, startPoint x: 1393, startPoint y: 21, endPoint x: 1389, endPoint y: 31, distance: 10.8
click at [793, 21] on icon at bounding box center [783, 24] width 18 height 19
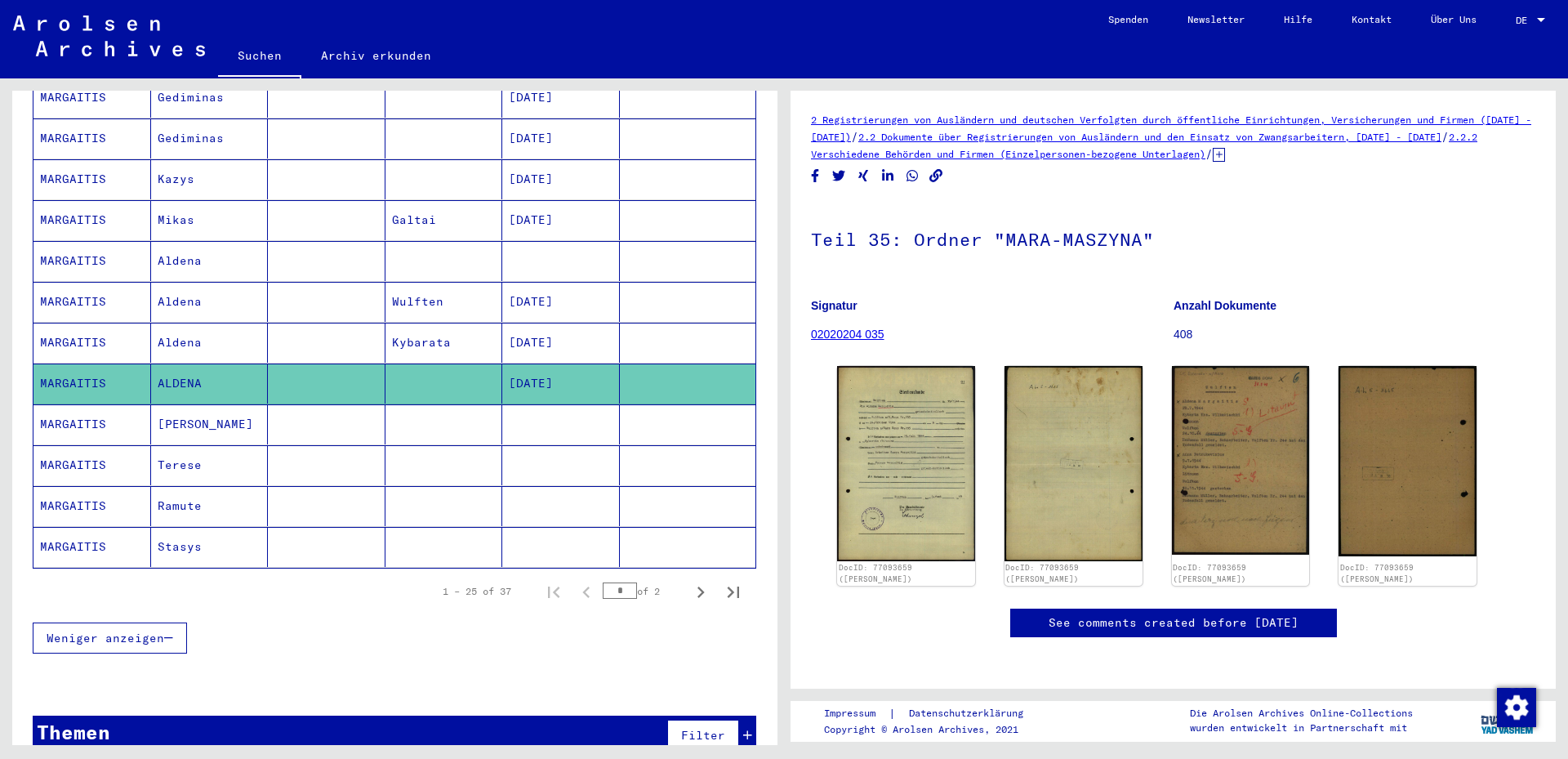
scroll to position [713, 0]
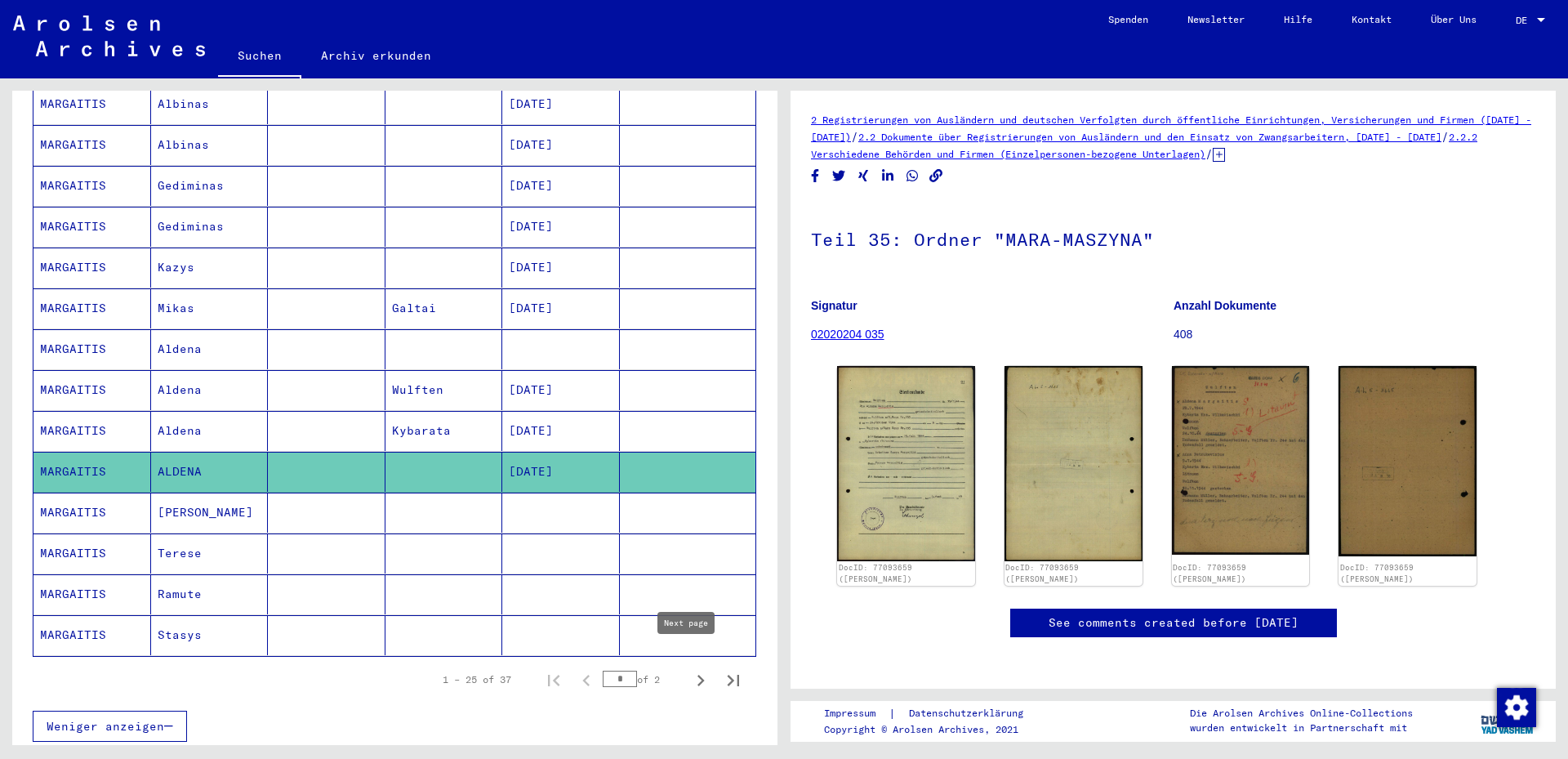
click at [689, 669] on icon "Next page" at bounding box center [701, 681] width 23 height 23
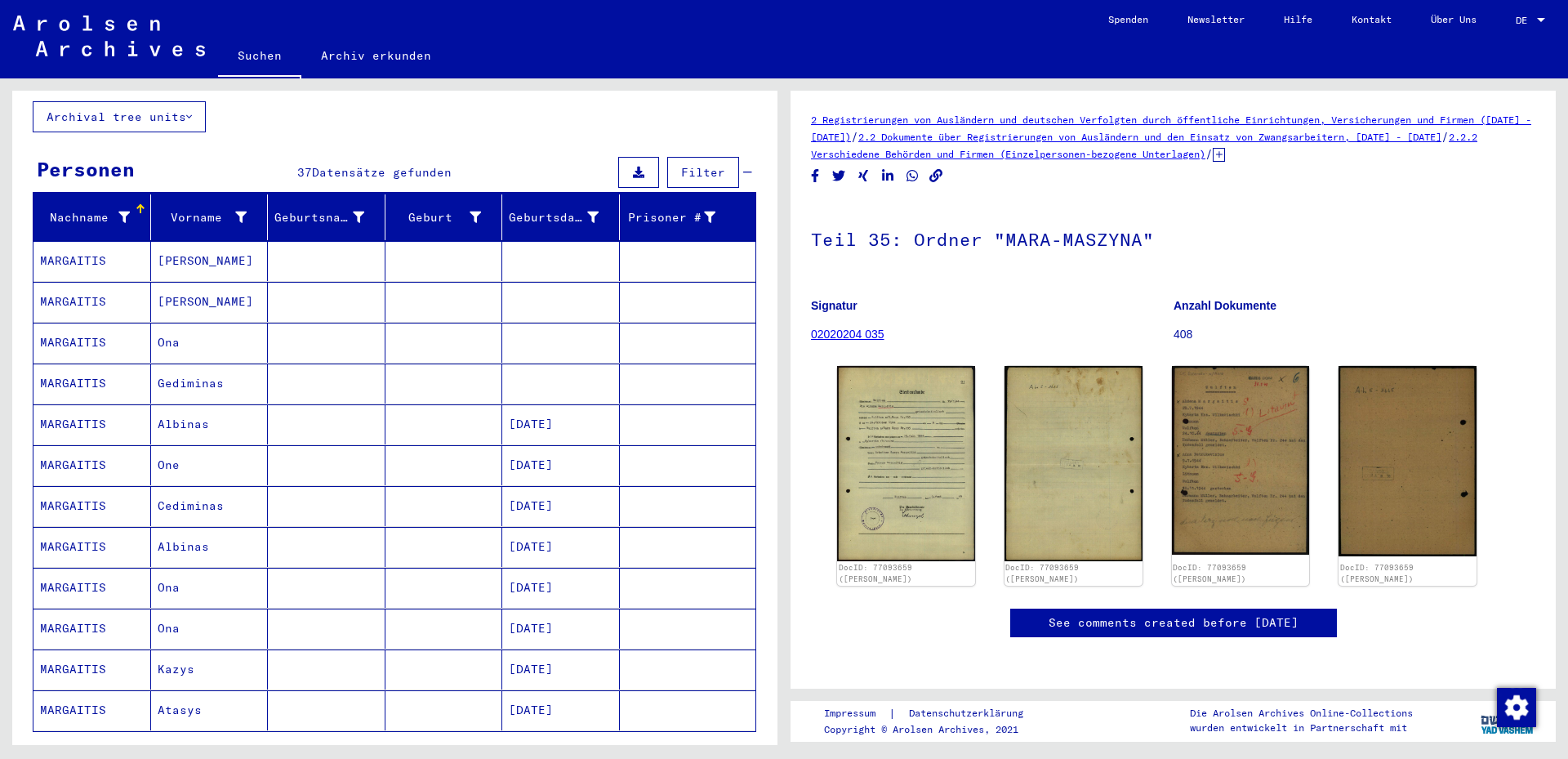
scroll to position [195, 0]
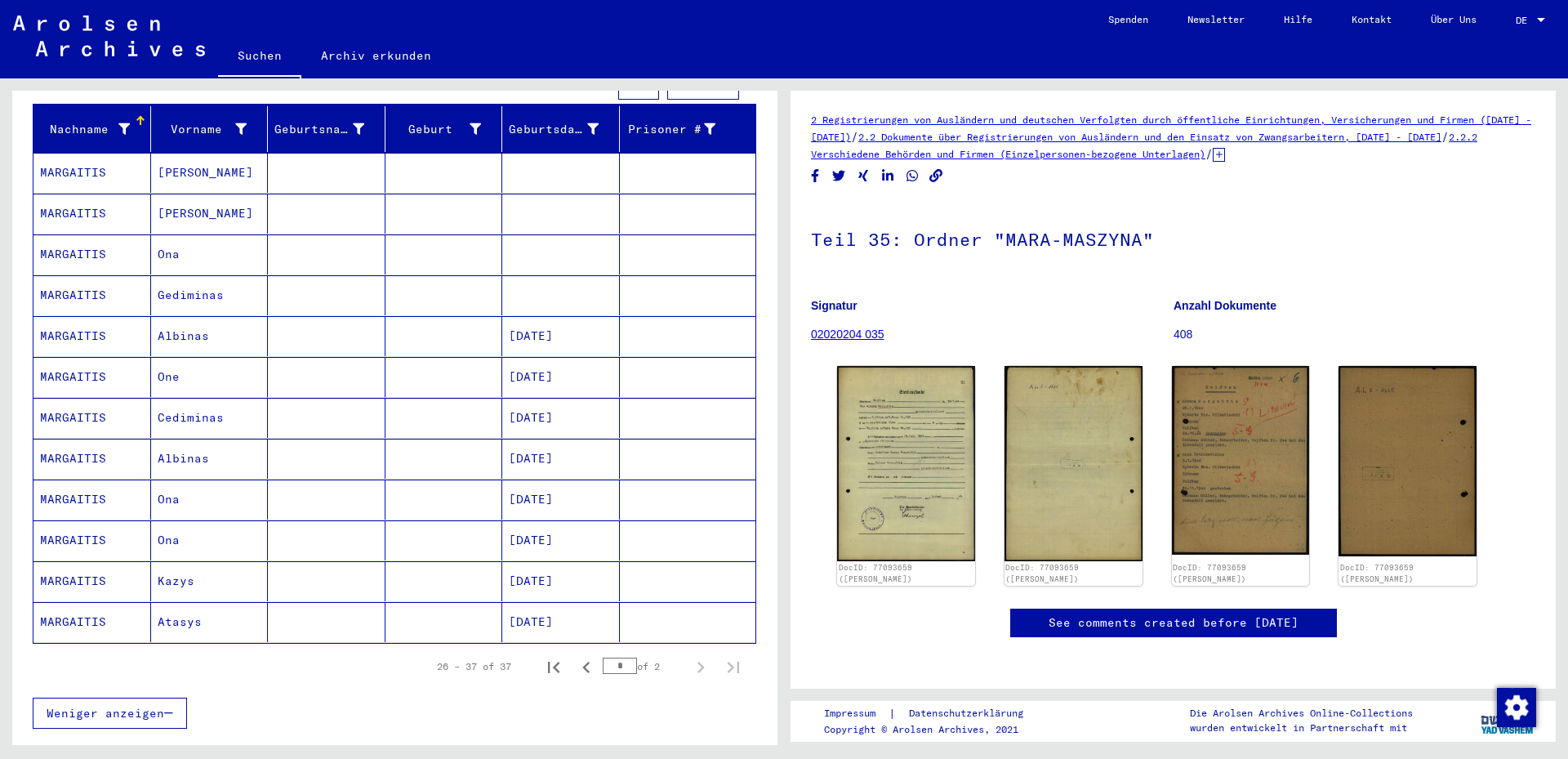
click at [527, 438] on mat-cell "[DATE]" at bounding box center [561, 458] width 118 height 40
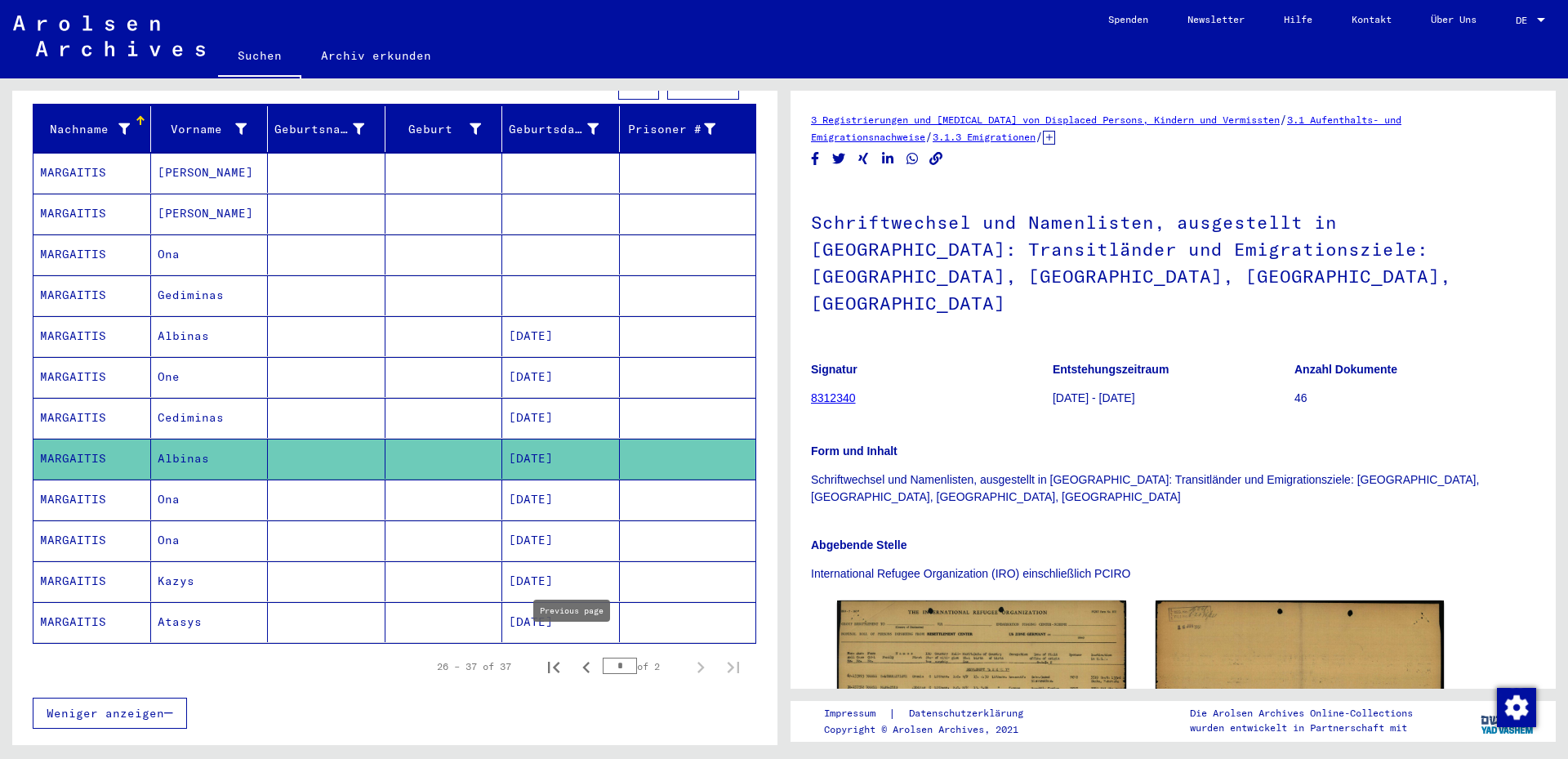
click at [574, 656] on icon "Previous page" at bounding box center [586, 667] width 23 height 23
type input "*"
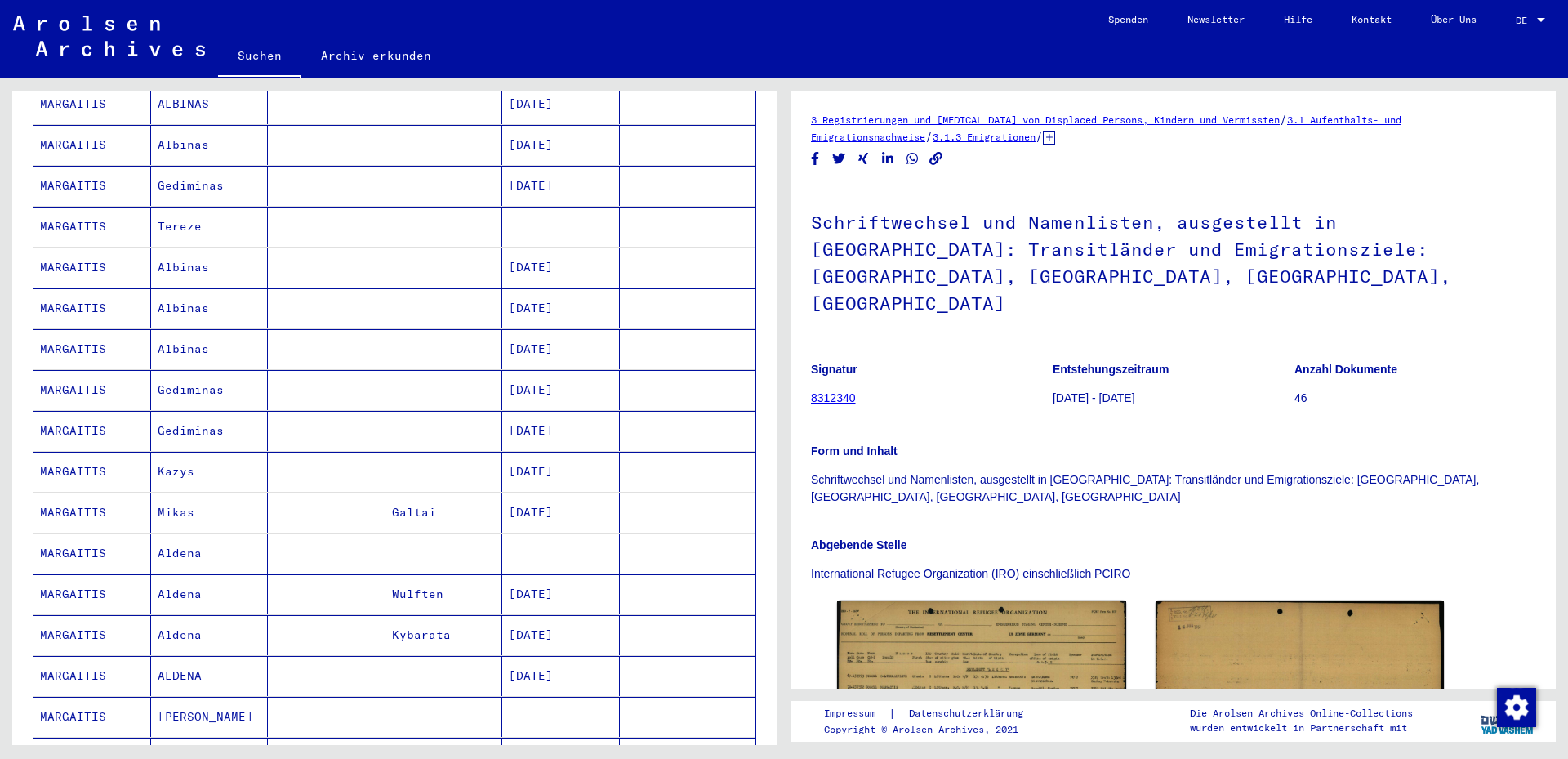
scroll to position [636, 0]
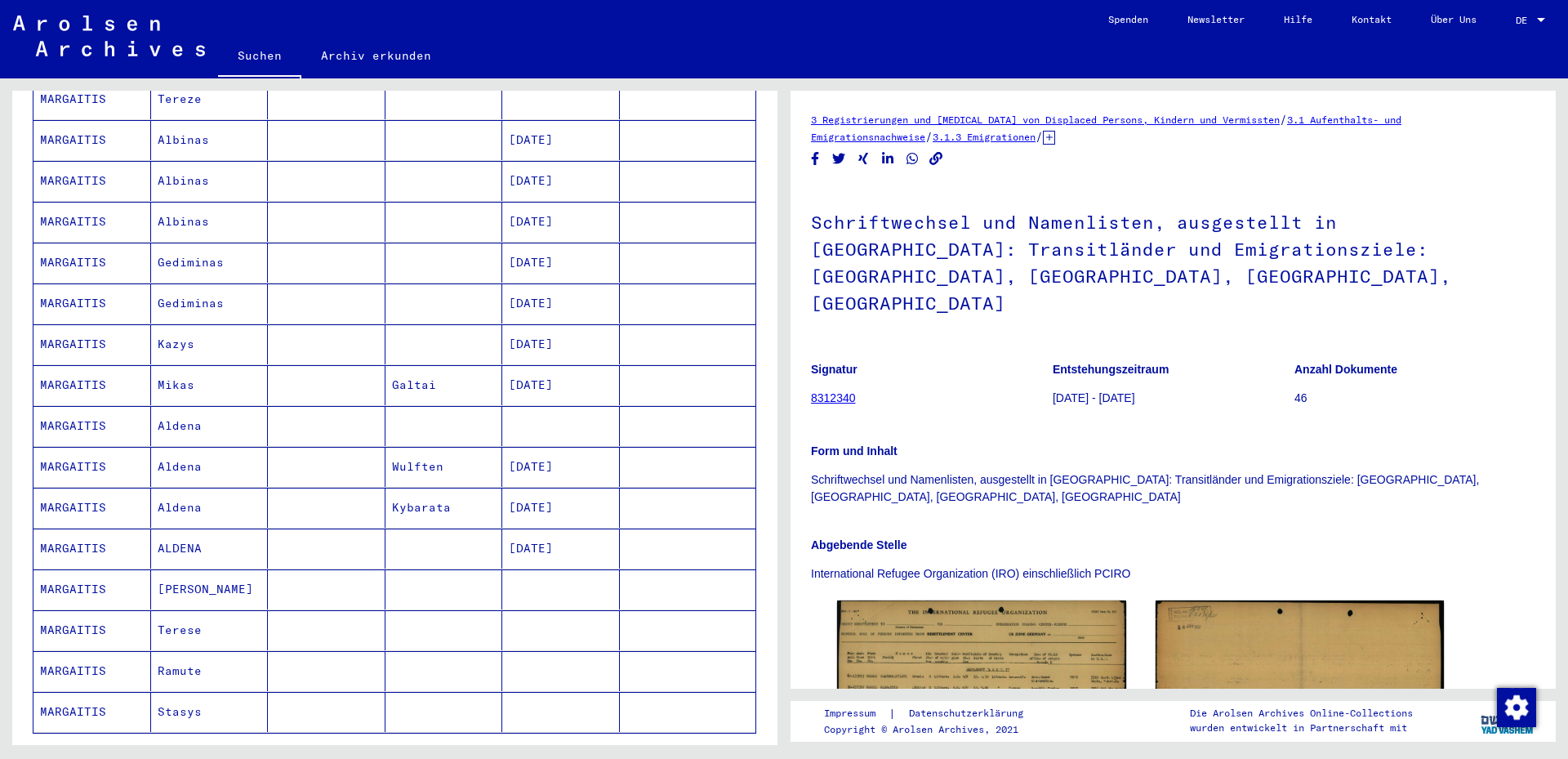
click at [529, 528] on mat-cell "[DATE]" at bounding box center [561, 548] width 118 height 40
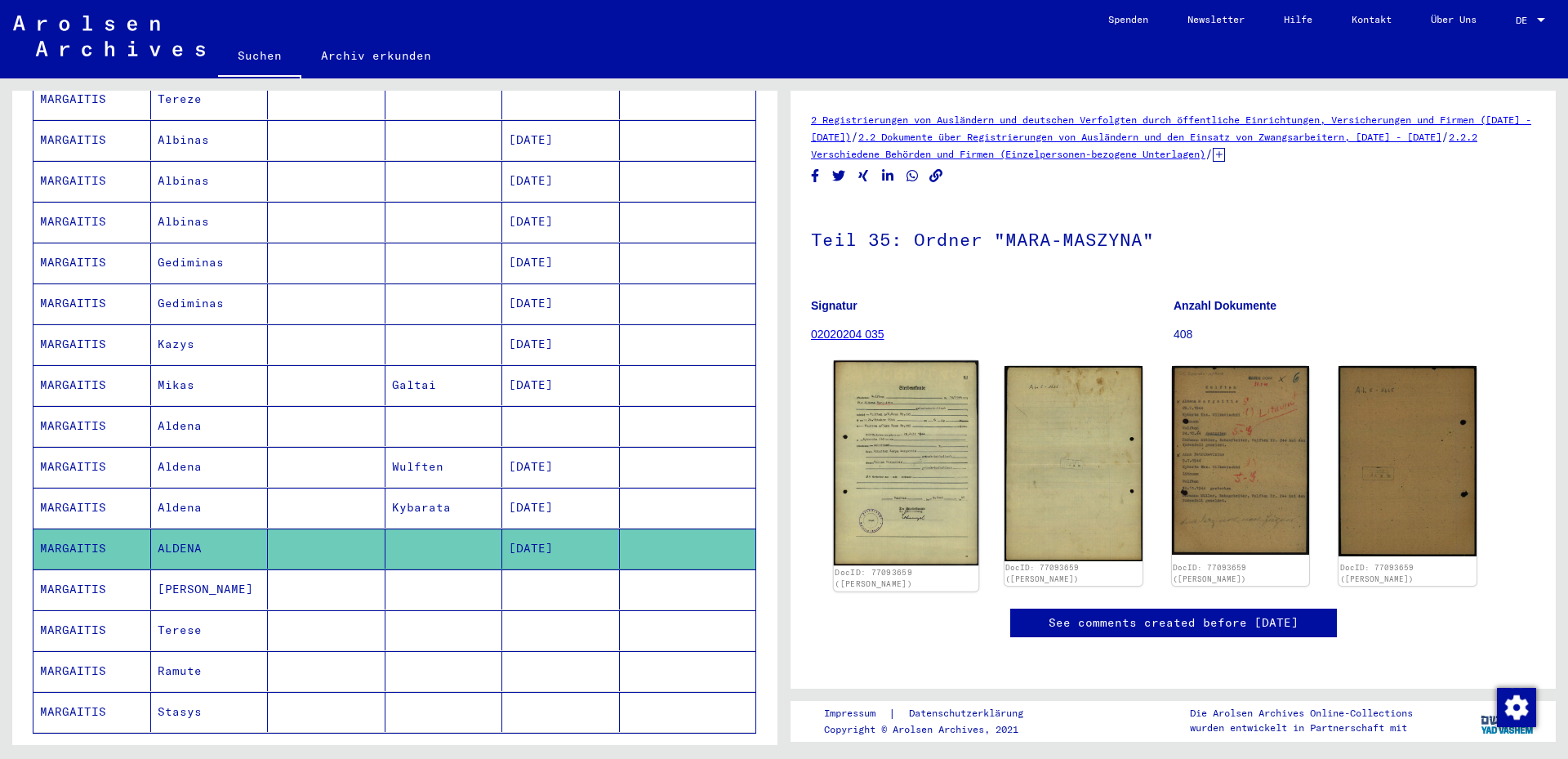
click at [916, 457] on img at bounding box center [907, 463] width 145 height 205
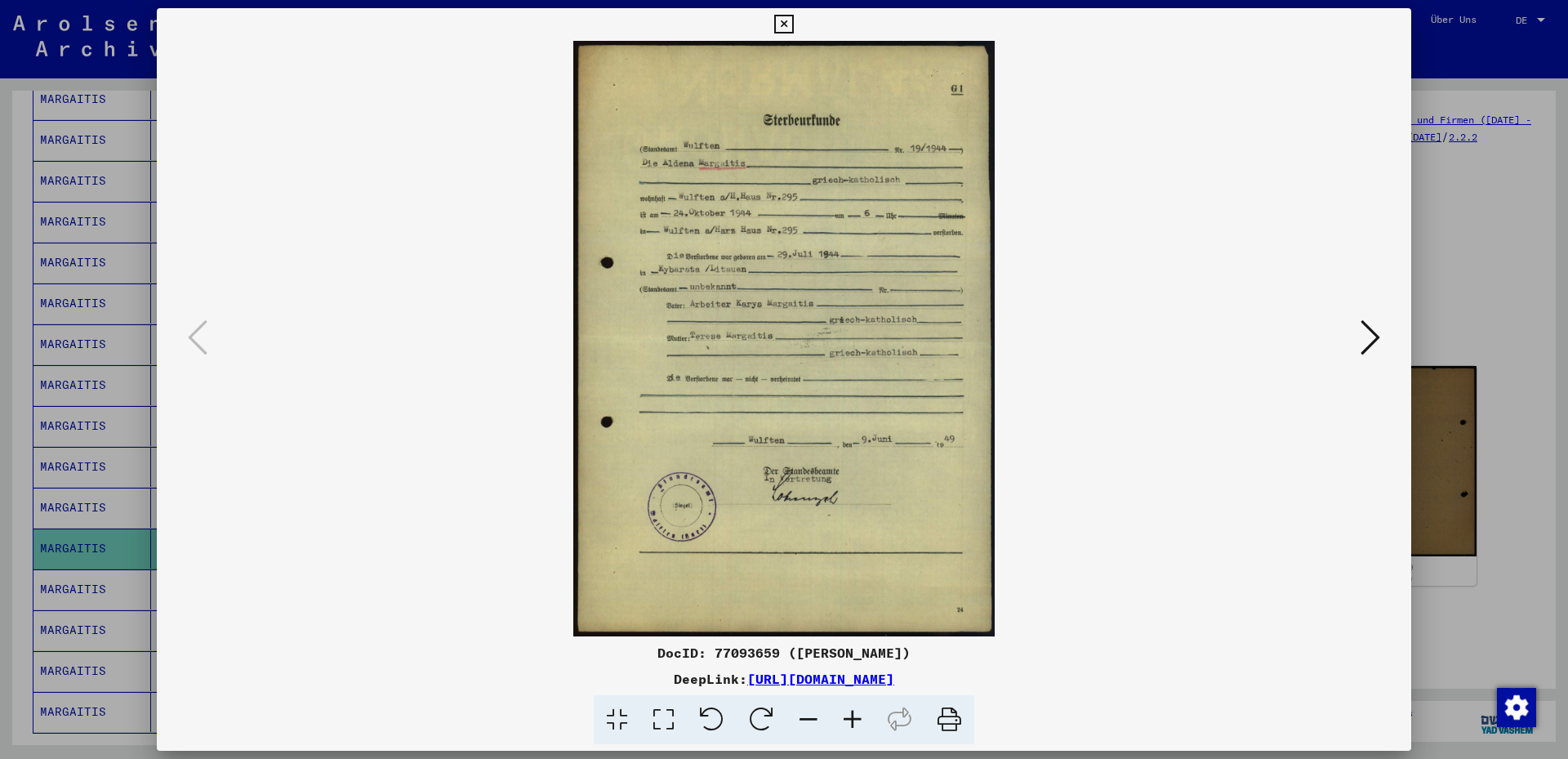
click at [824, 376] on img at bounding box center [784, 338] width 1143 height 596
click at [768, 267] on img at bounding box center [784, 338] width 1143 height 596
click at [849, 716] on icon at bounding box center [853, 720] width 44 height 50
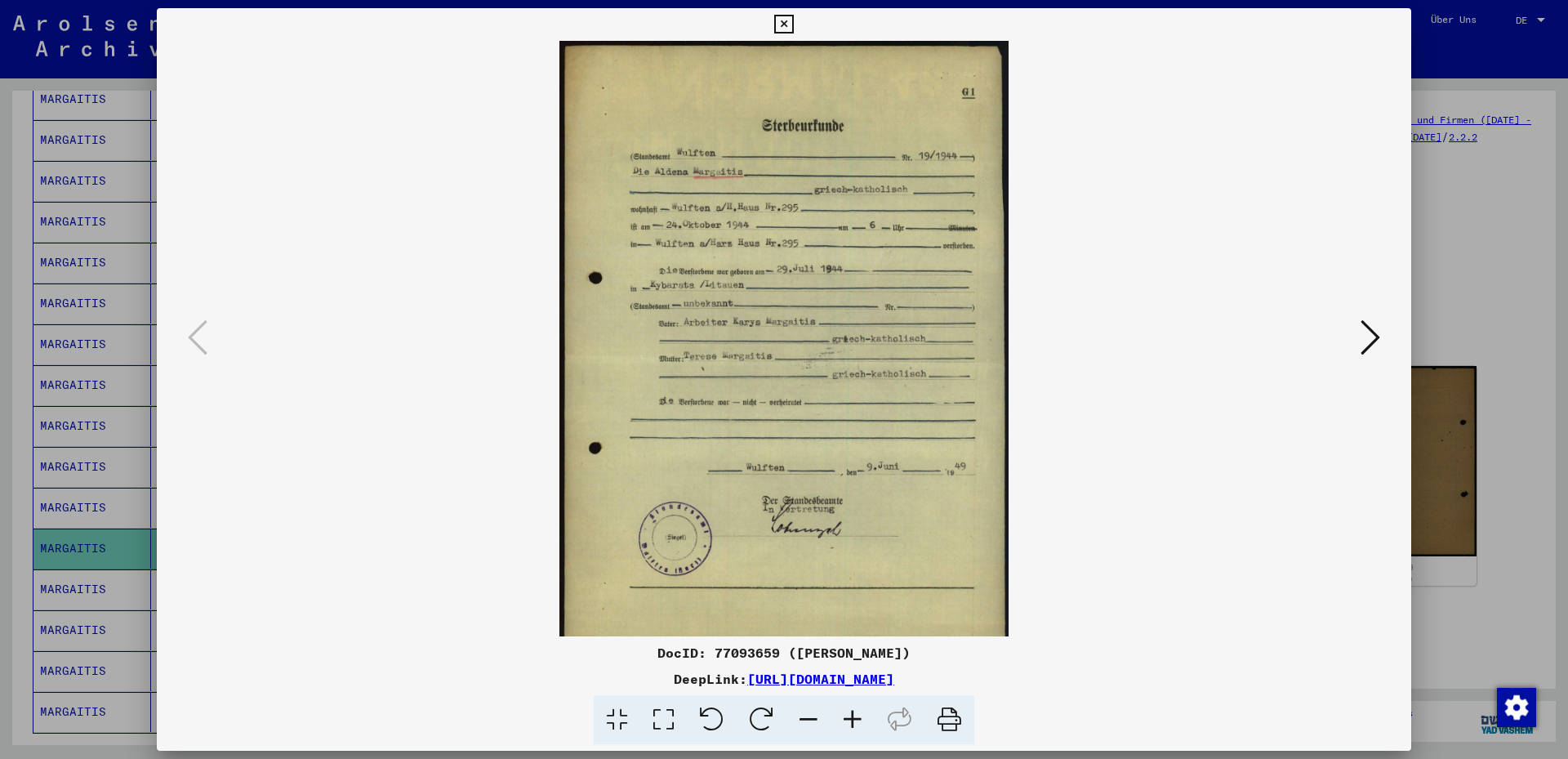
click at [848, 716] on icon at bounding box center [853, 720] width 44 height 50
click at [848, 715] on icon at bounding box center [853, 720] width 44 height 50
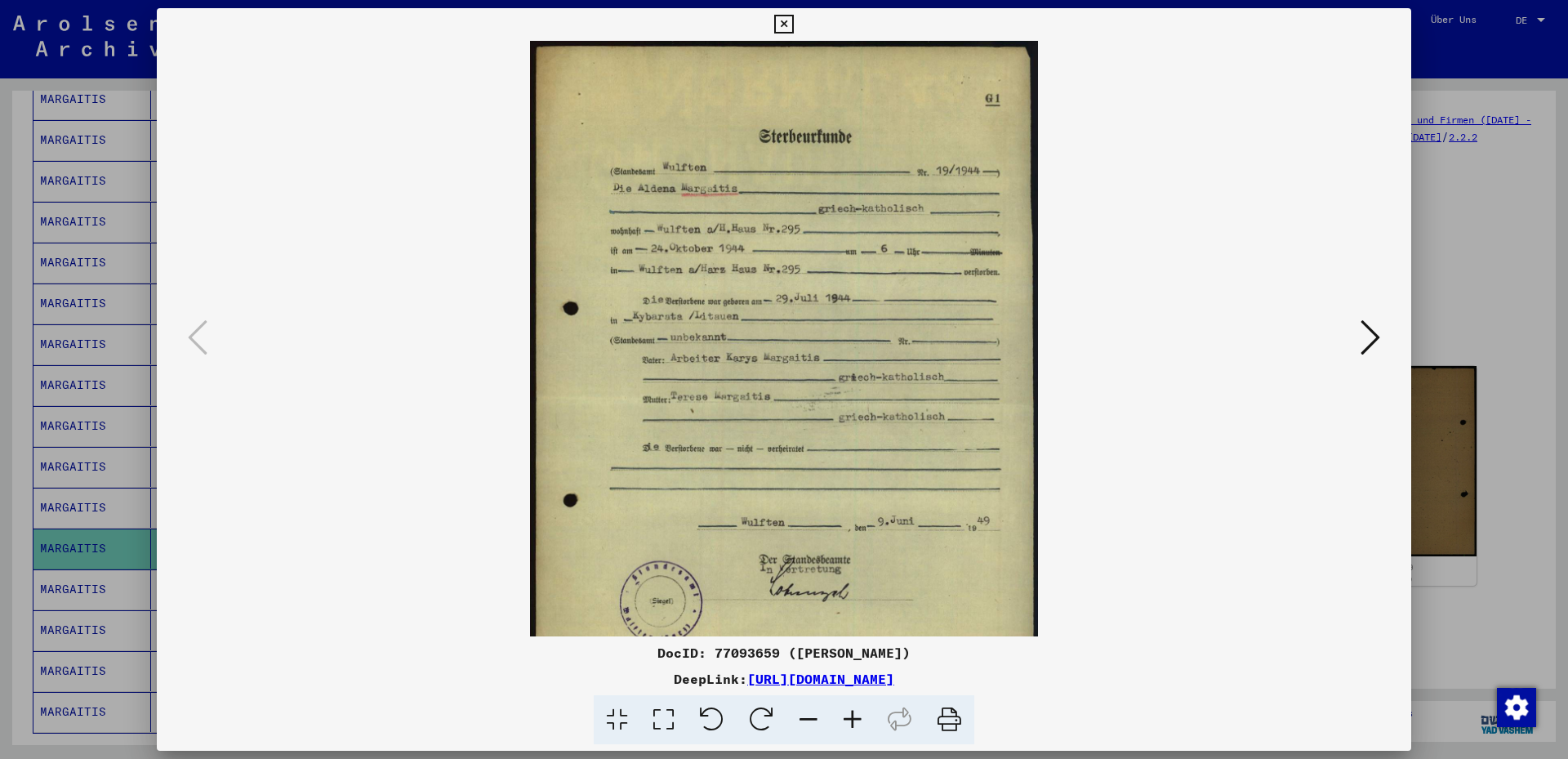
click at [847, 715] on icon at bounding box center [853, 720] width 44 height 50
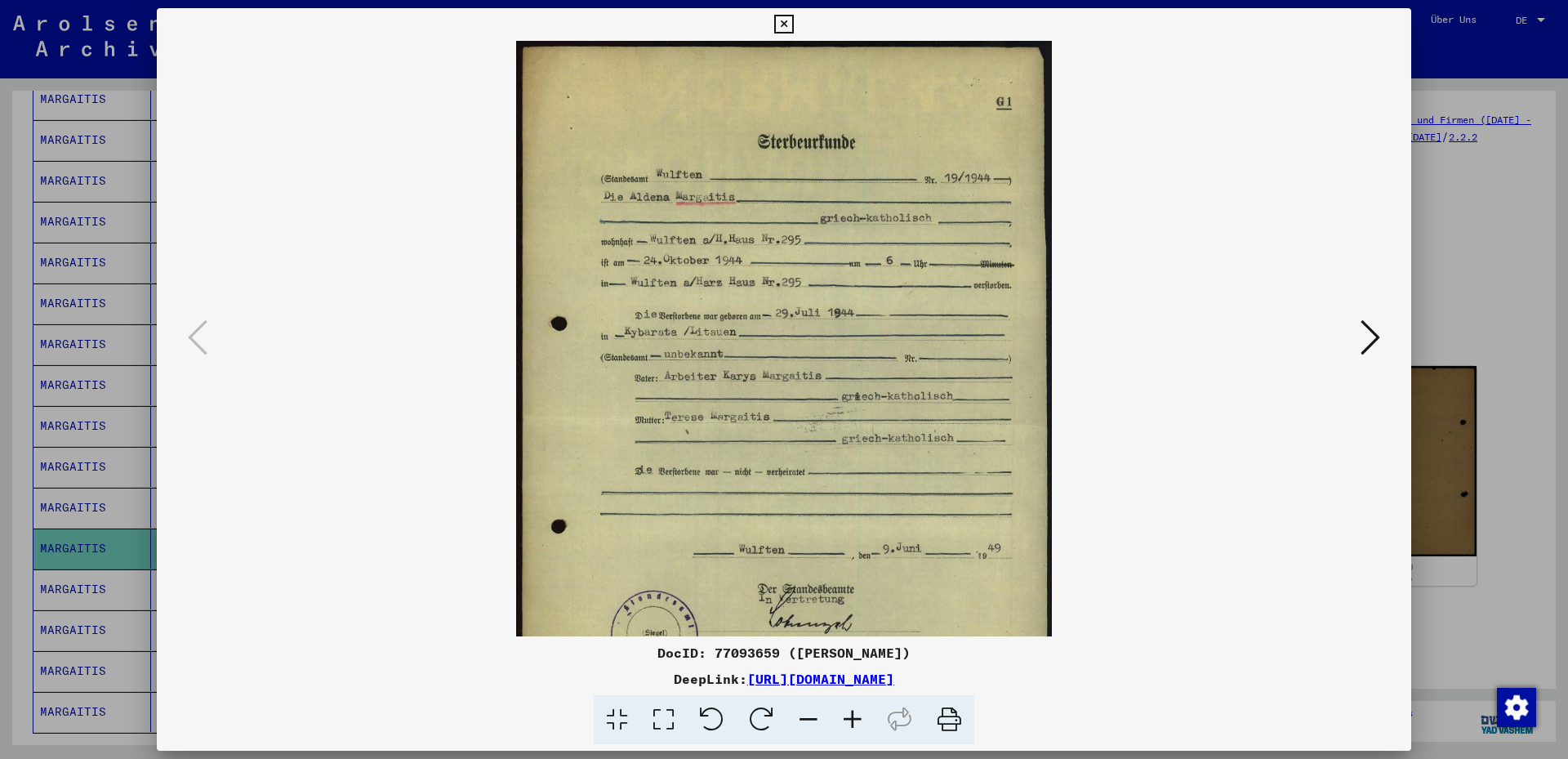
click at [847, 715] on icon at bounding box center [853, 720] width 44 height 50
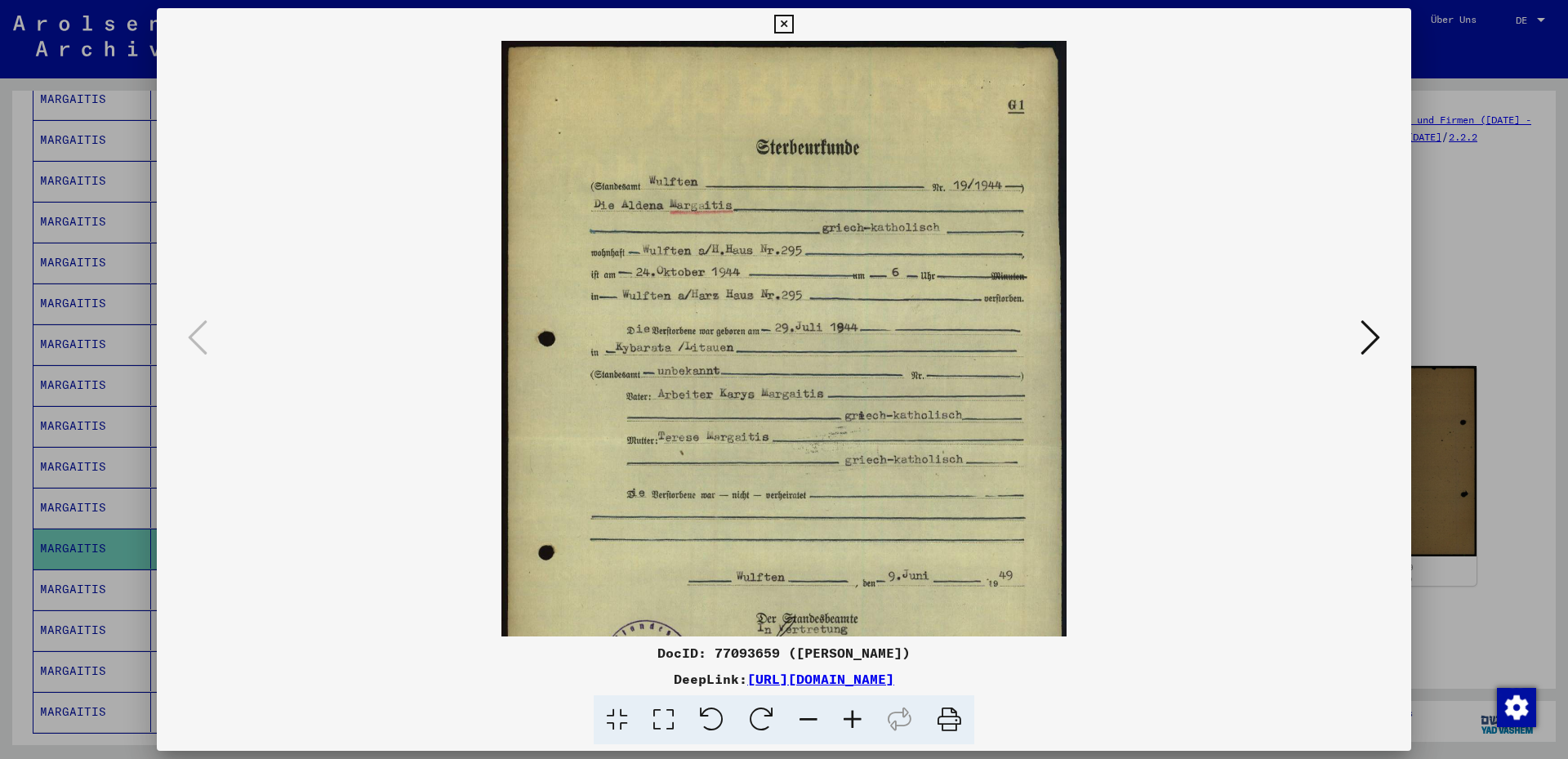
click at [847, 715] on icon at bounding box center [853, 720] width 44 height 50
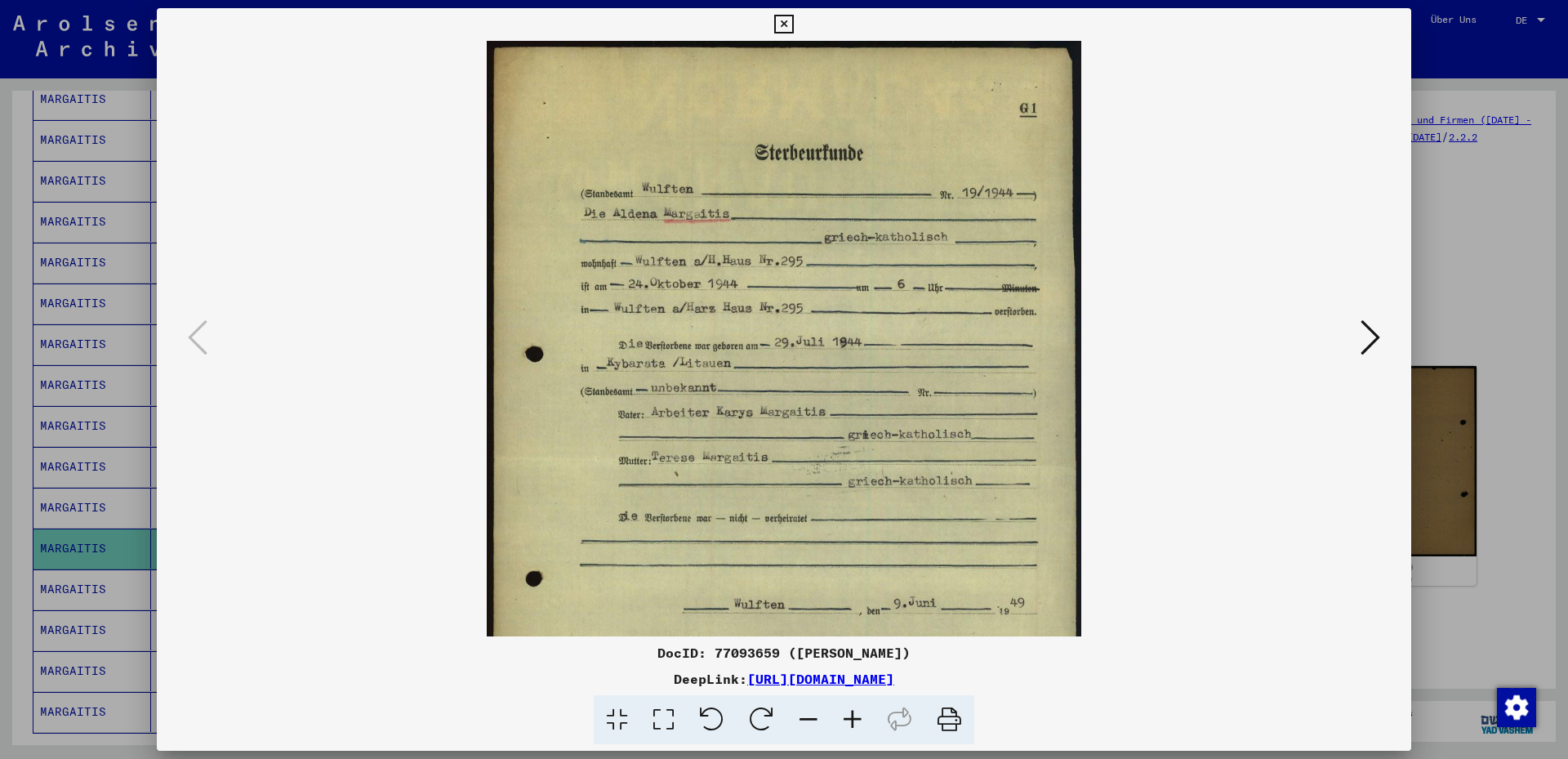
click at [847, 715] on icon at bounding box center [853, 720] width 44 height 50
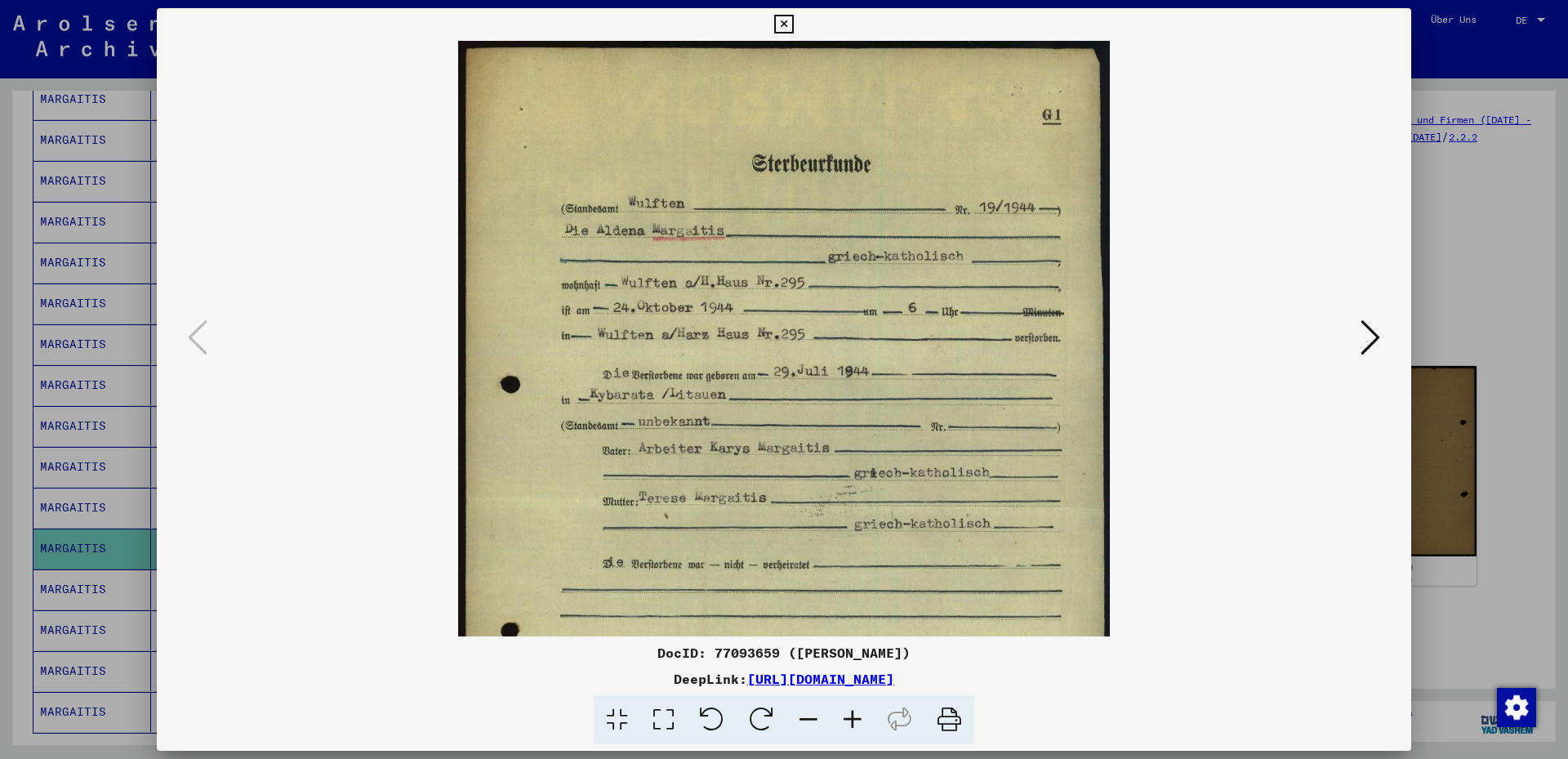
click at [846, 715] on icon at bounding box center [853, 720] width 44 height 50
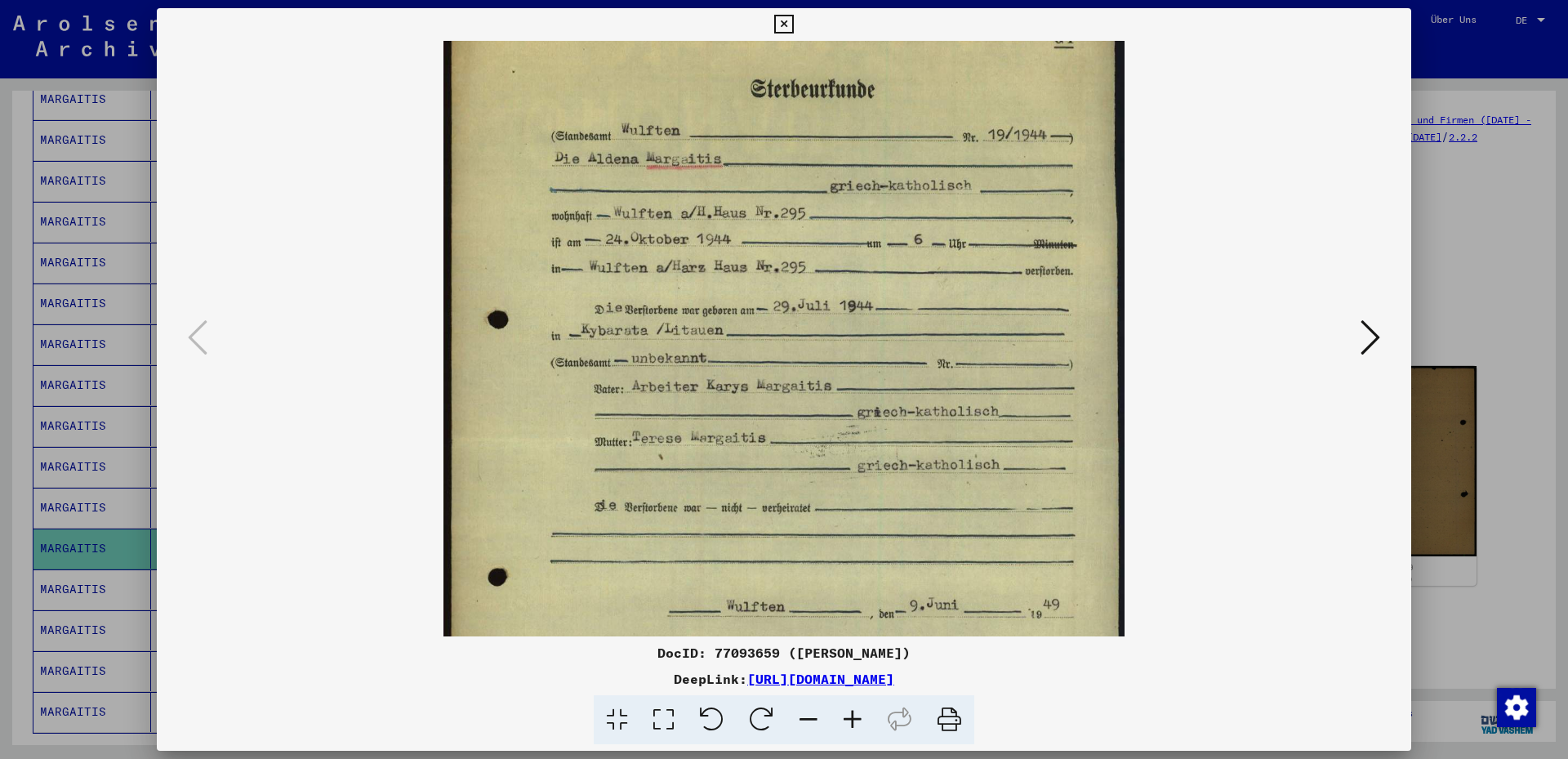
scroll to position [66, 0]
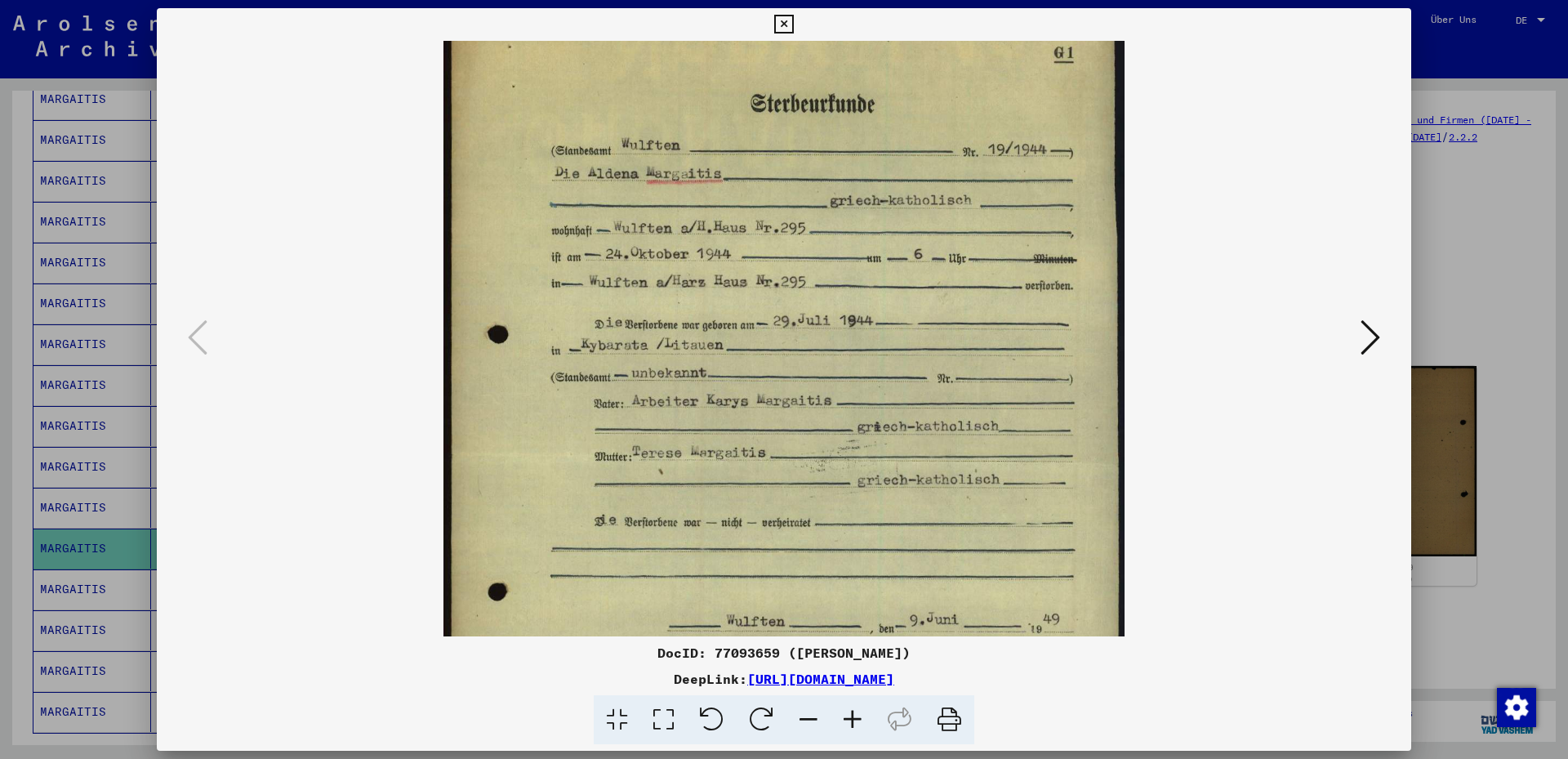
drag, startPoint x: 873, startPoint y: 442, endPoint x: 840, endPoint y: 378, distance: 72.0
click at [840, 378] on img at bounding box center [783, 457] width 681 height 963
click at [1374, 343] on icon at bounding box center [1370, 337] width 19 height 40
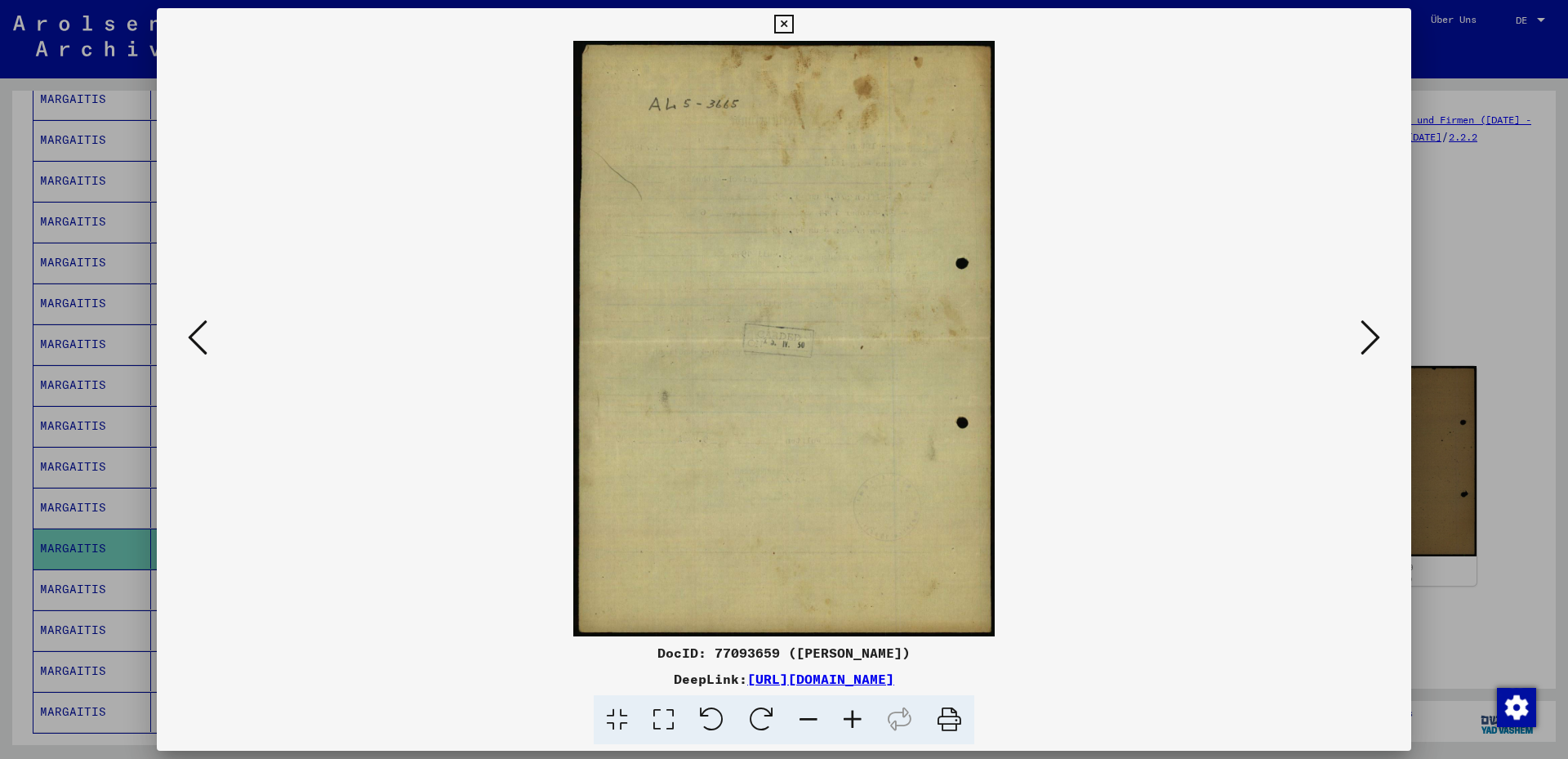
click at [793, 29] on icon at bounding box center [783, 24] width 18 height 19
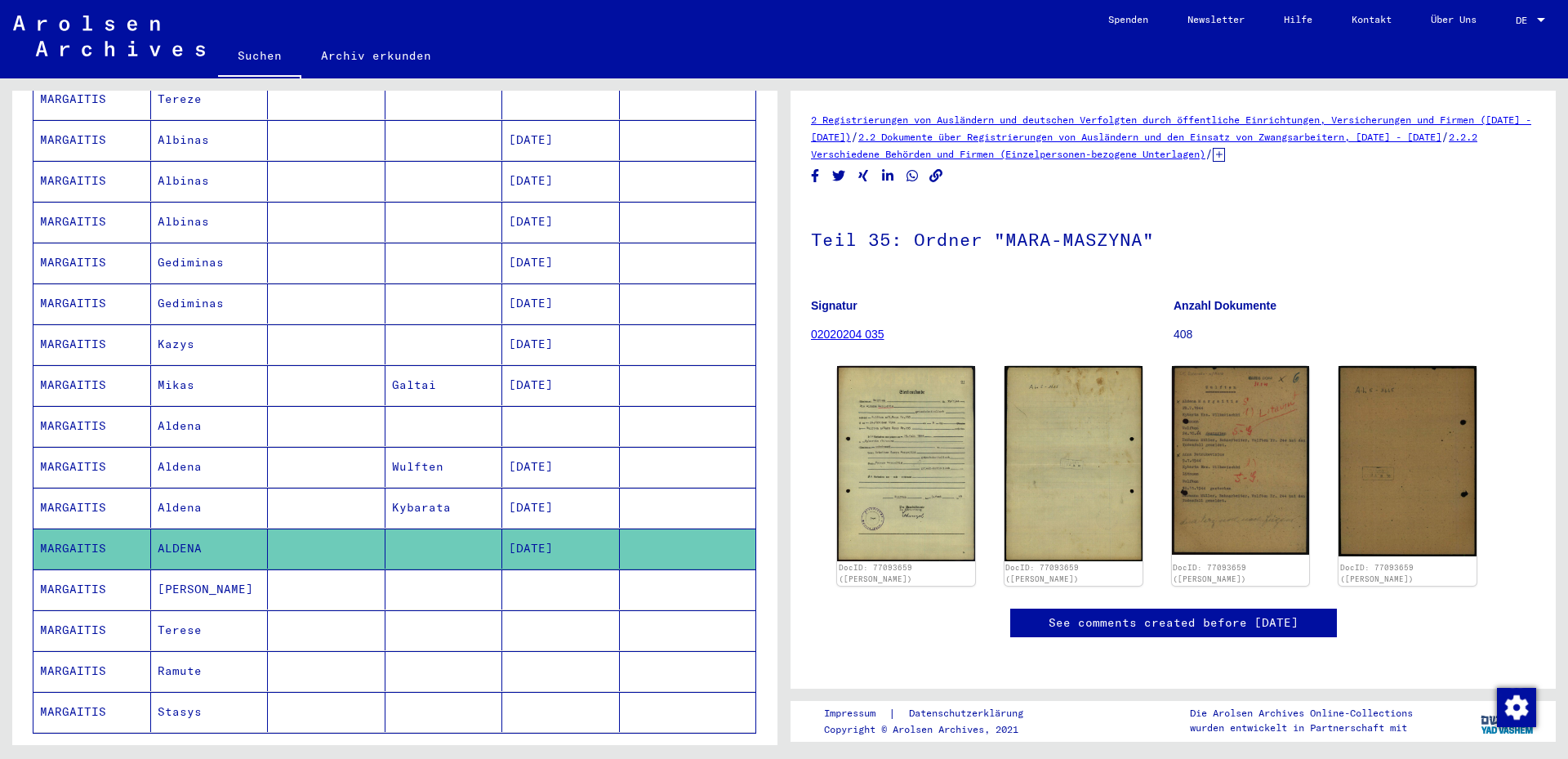
click at [506, 491] on mat-cell "[DATE]" at bounding box center [561, 507] width 118 height 40
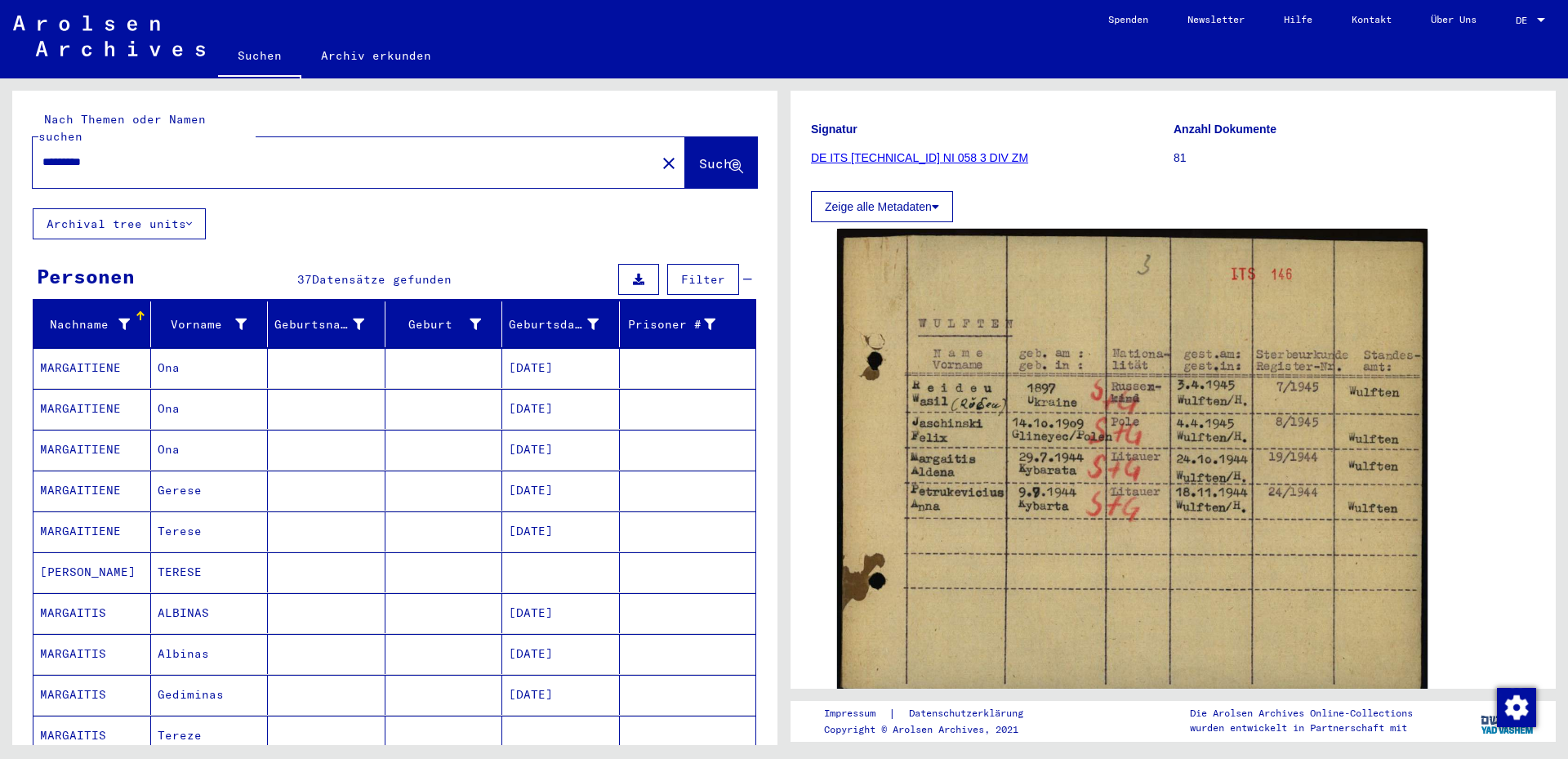
click at [90, 154] on input "*********" at bounding box center [344, 162] width 603 height 17
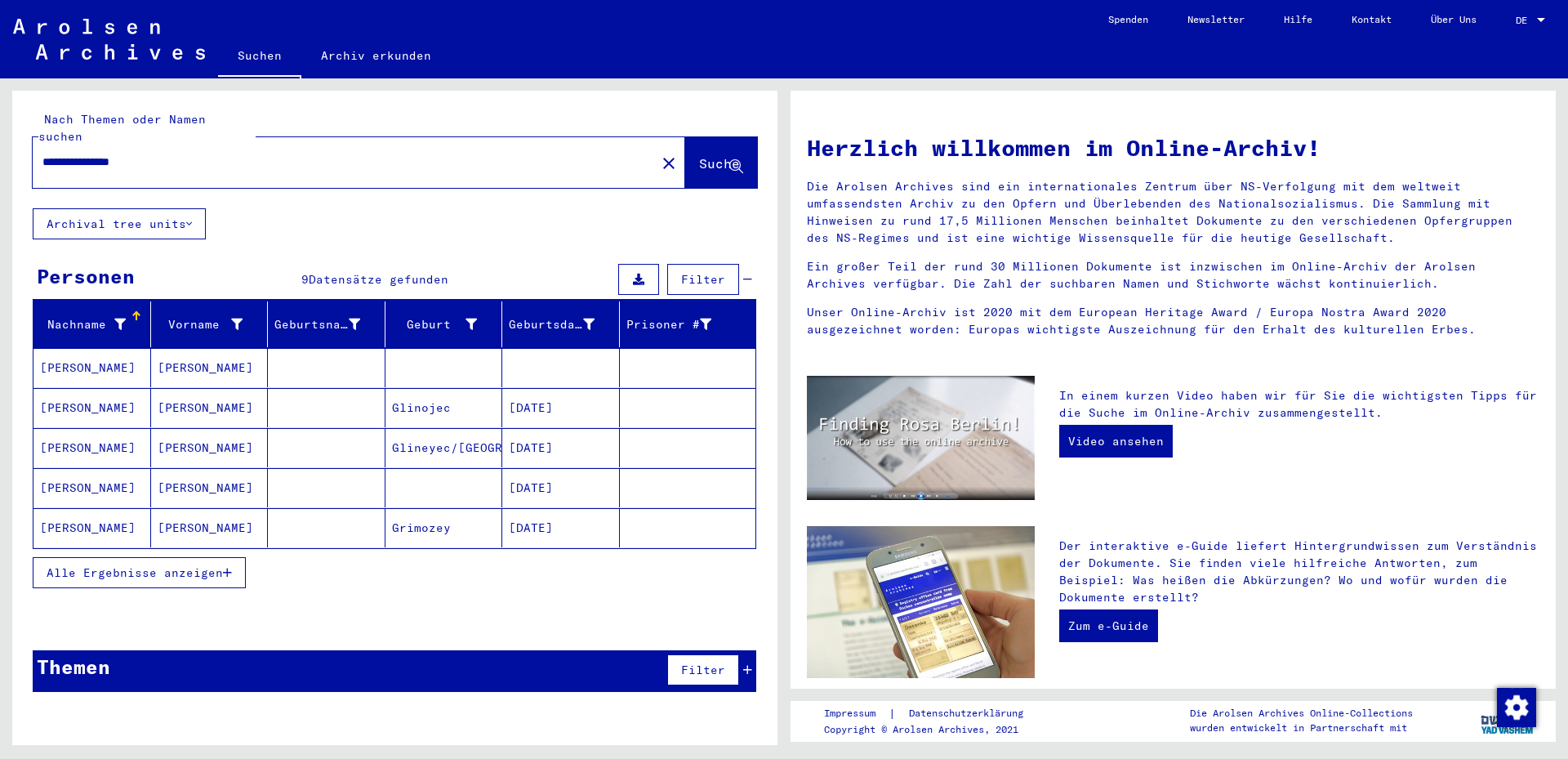
click at [144, 565] on span "Alle Ergebnisse anzeigen" at bounding box center [134, 572] width 177 height 14
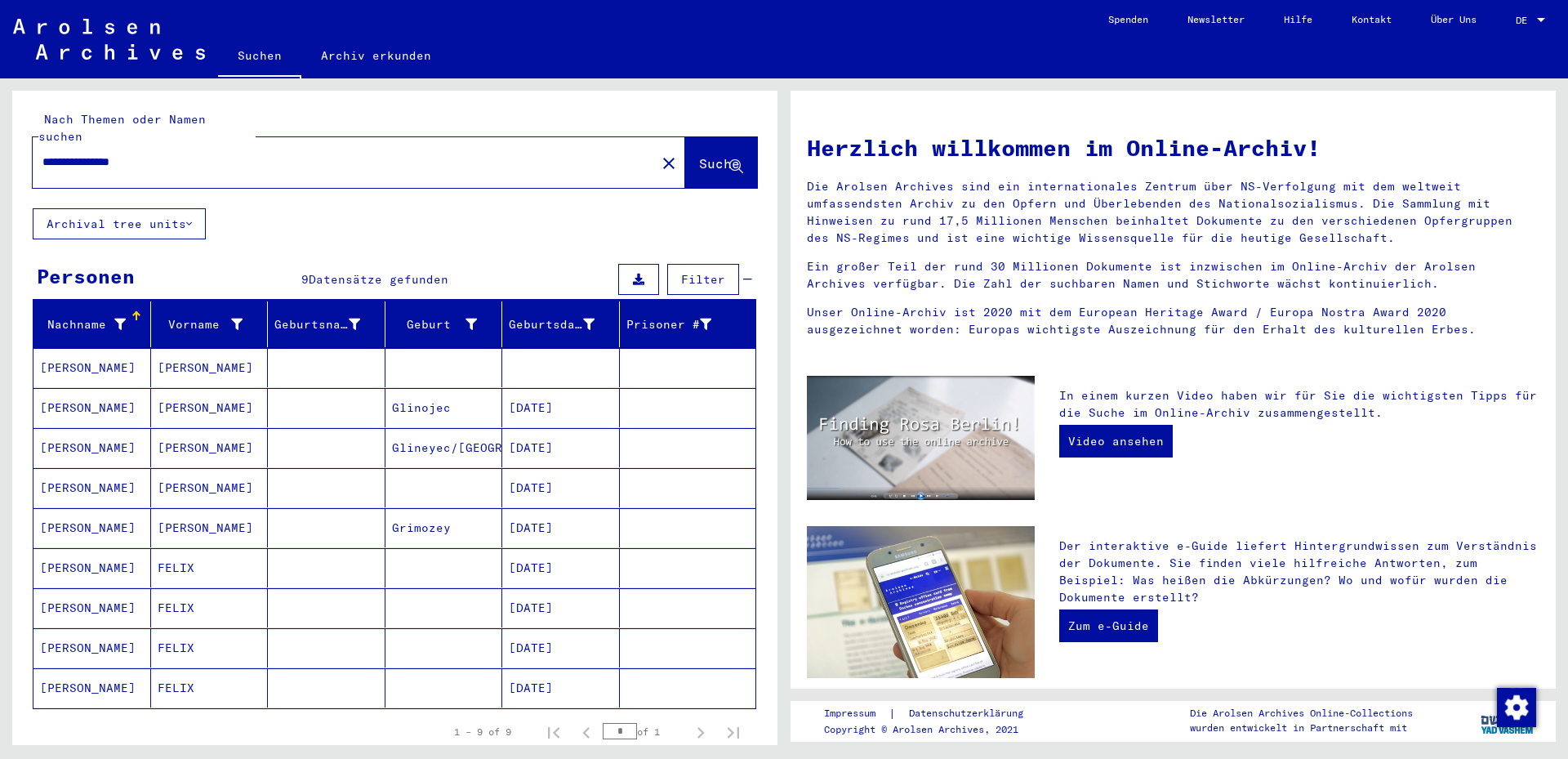
click at [532, 365] on mat-cell at bounding box center [561, 367] width 118 height 40
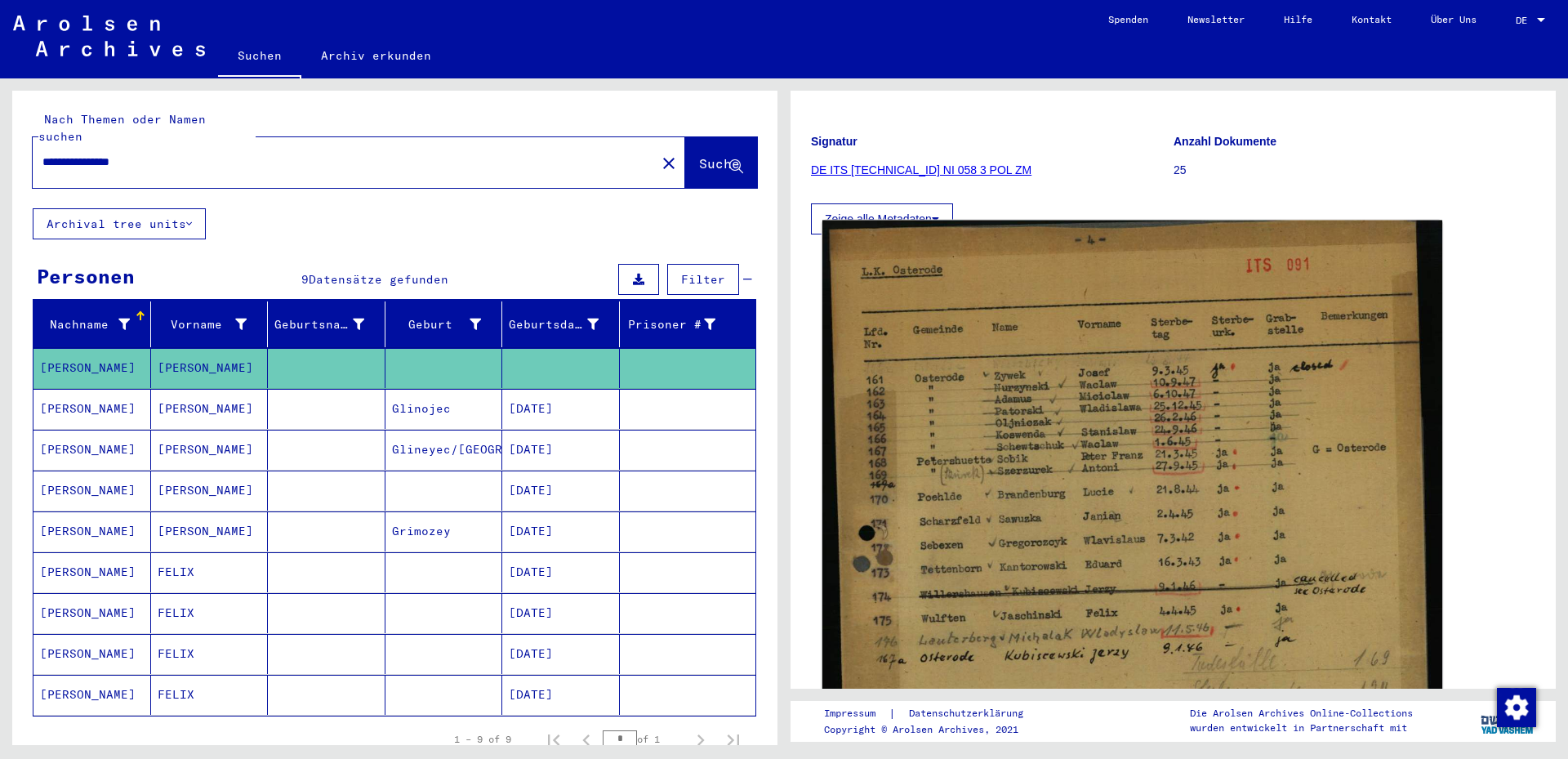
scroll to position [177, 0]
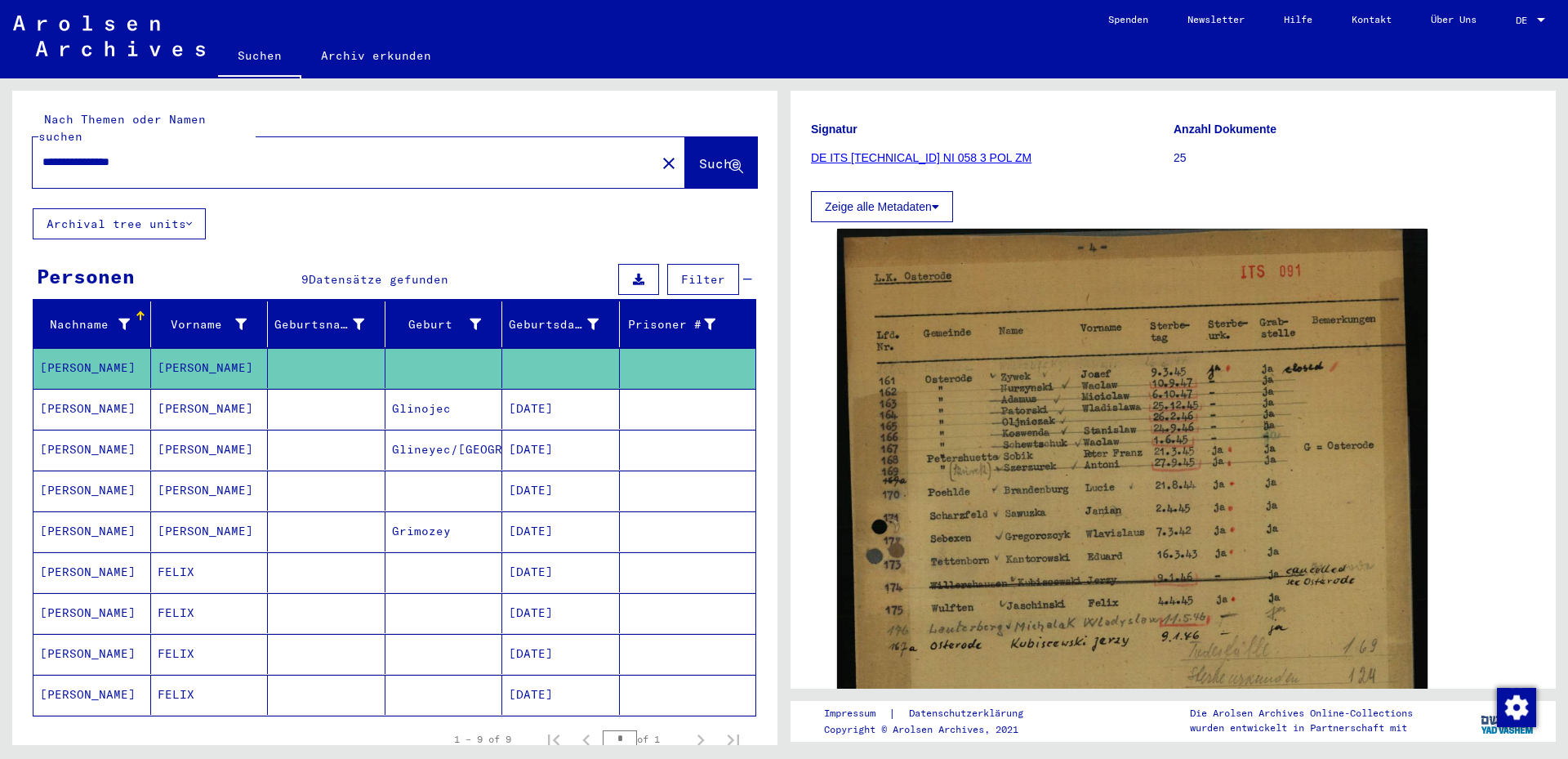
click at [413, 393] on mat-cell "Glinojec" at bounding box center [444, 408] width 118 height 40
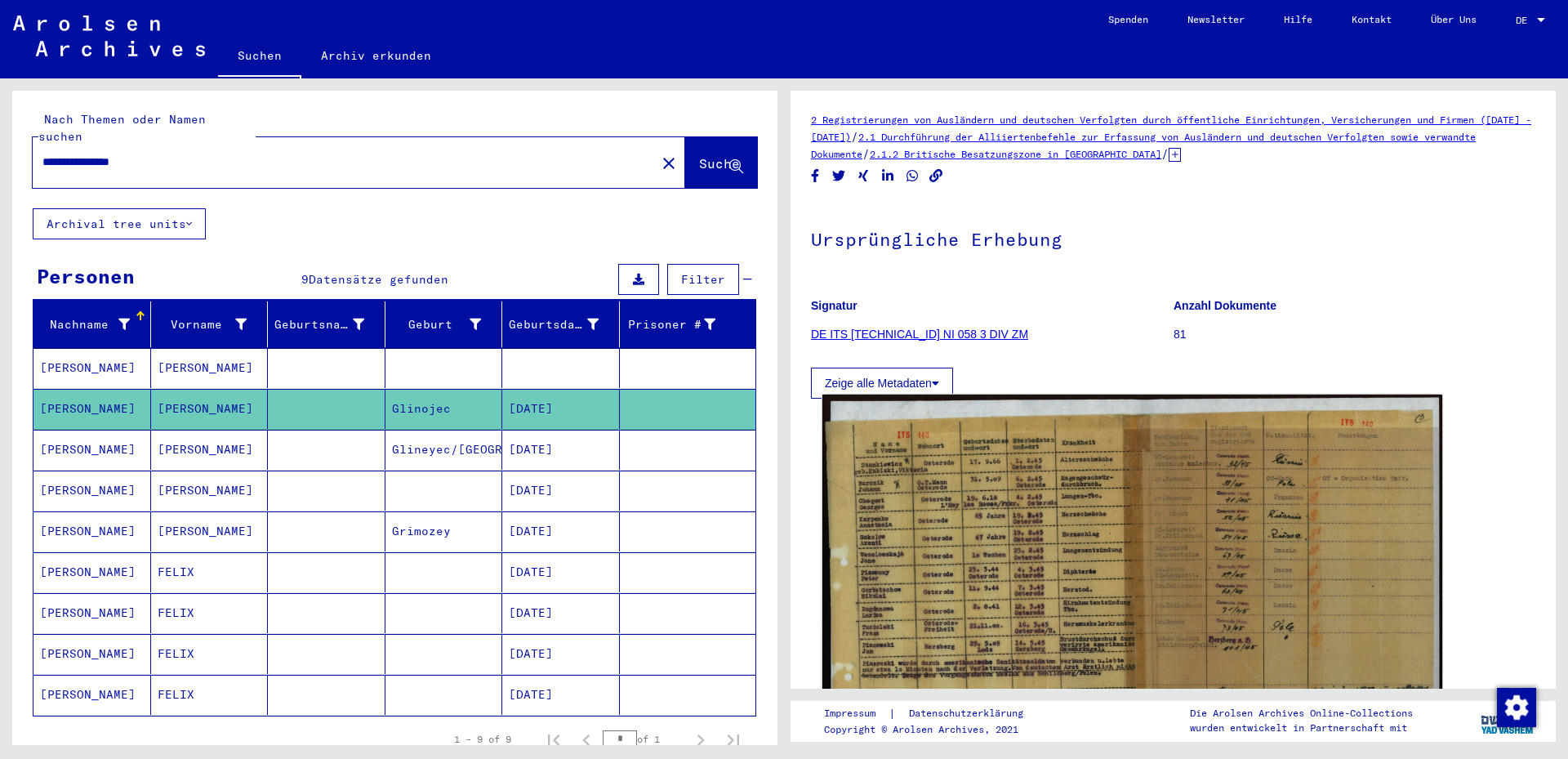
click at [986, 642] on img at bounding box center [1133, 612] width 620 height 436
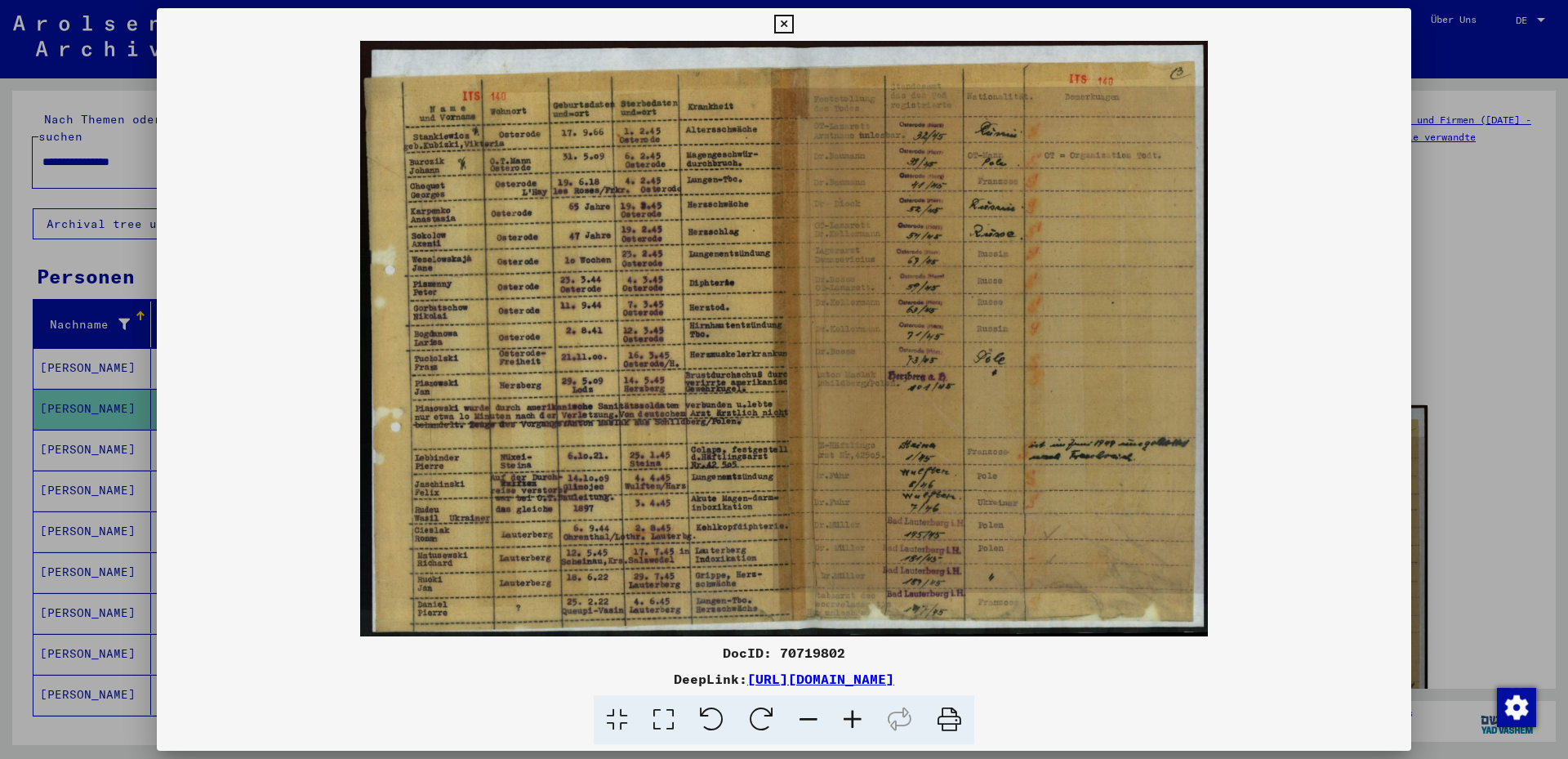
click at [856, 721] on icon at bounding box center [853, 720] width 44 height 50
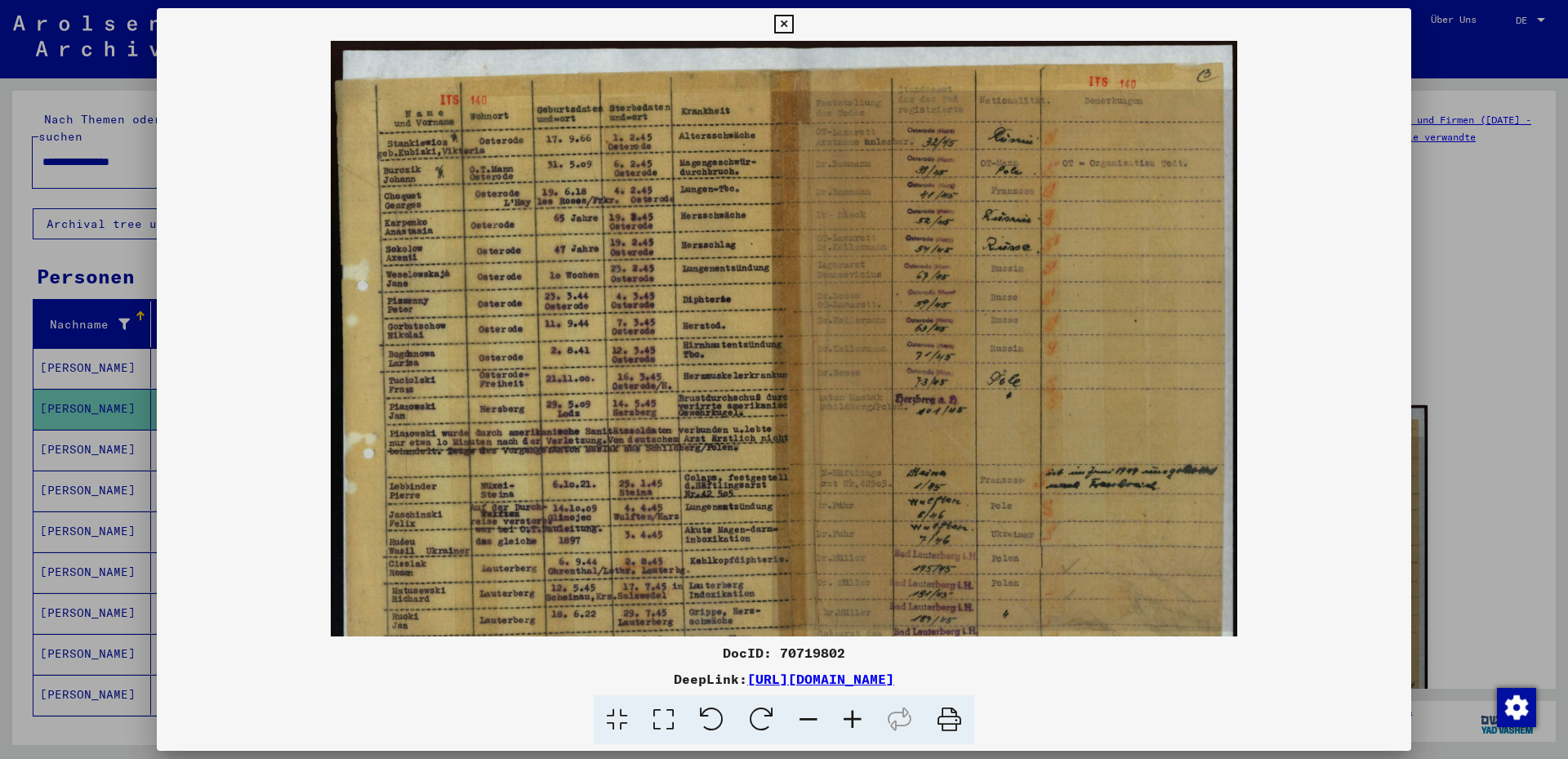
click at [856, 720] on icon at bounding box center [853, 720] width 44 height 50
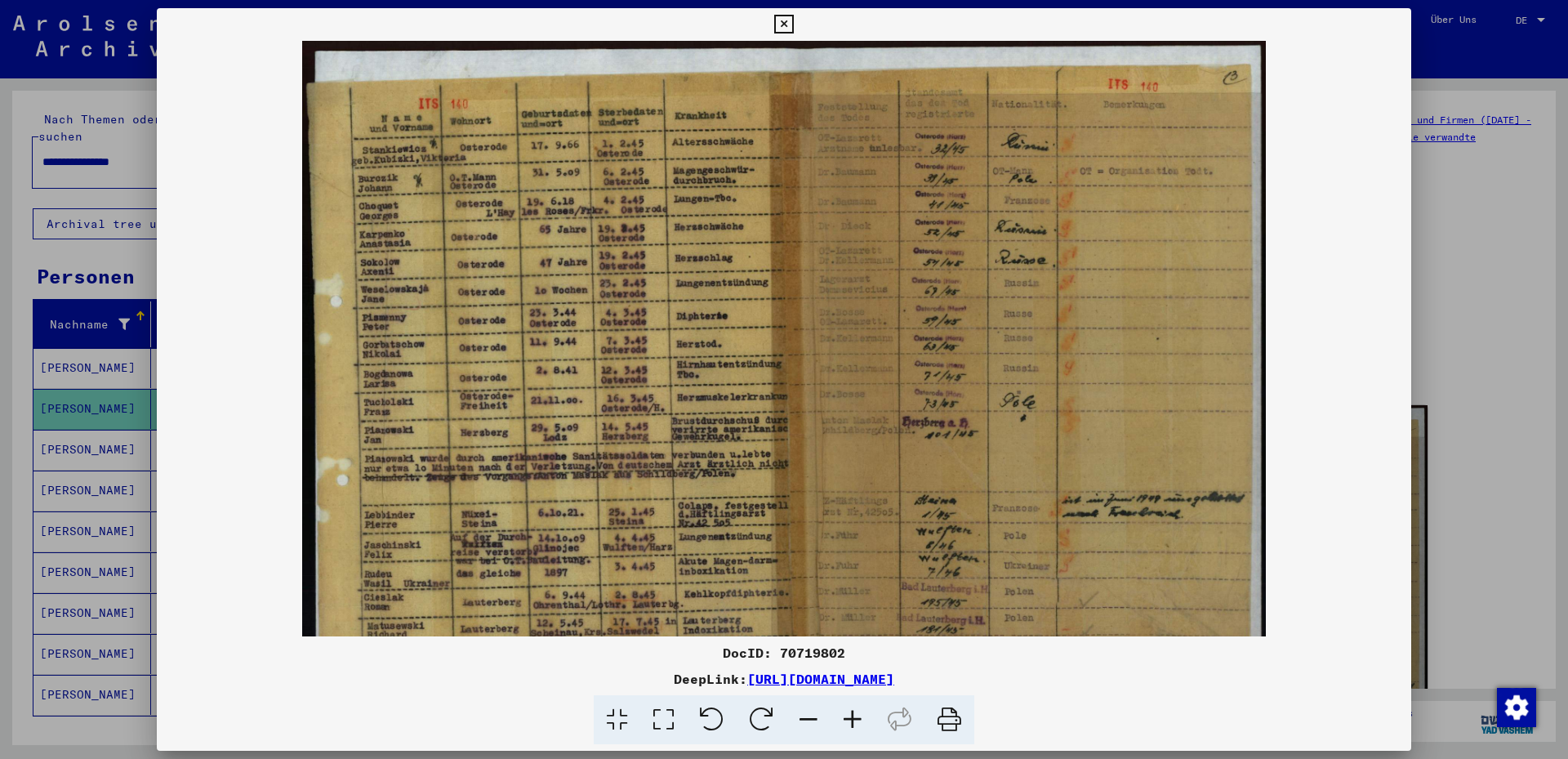
click at [856, 720] on icon at bounding box center [853, 720] width 44 height 50
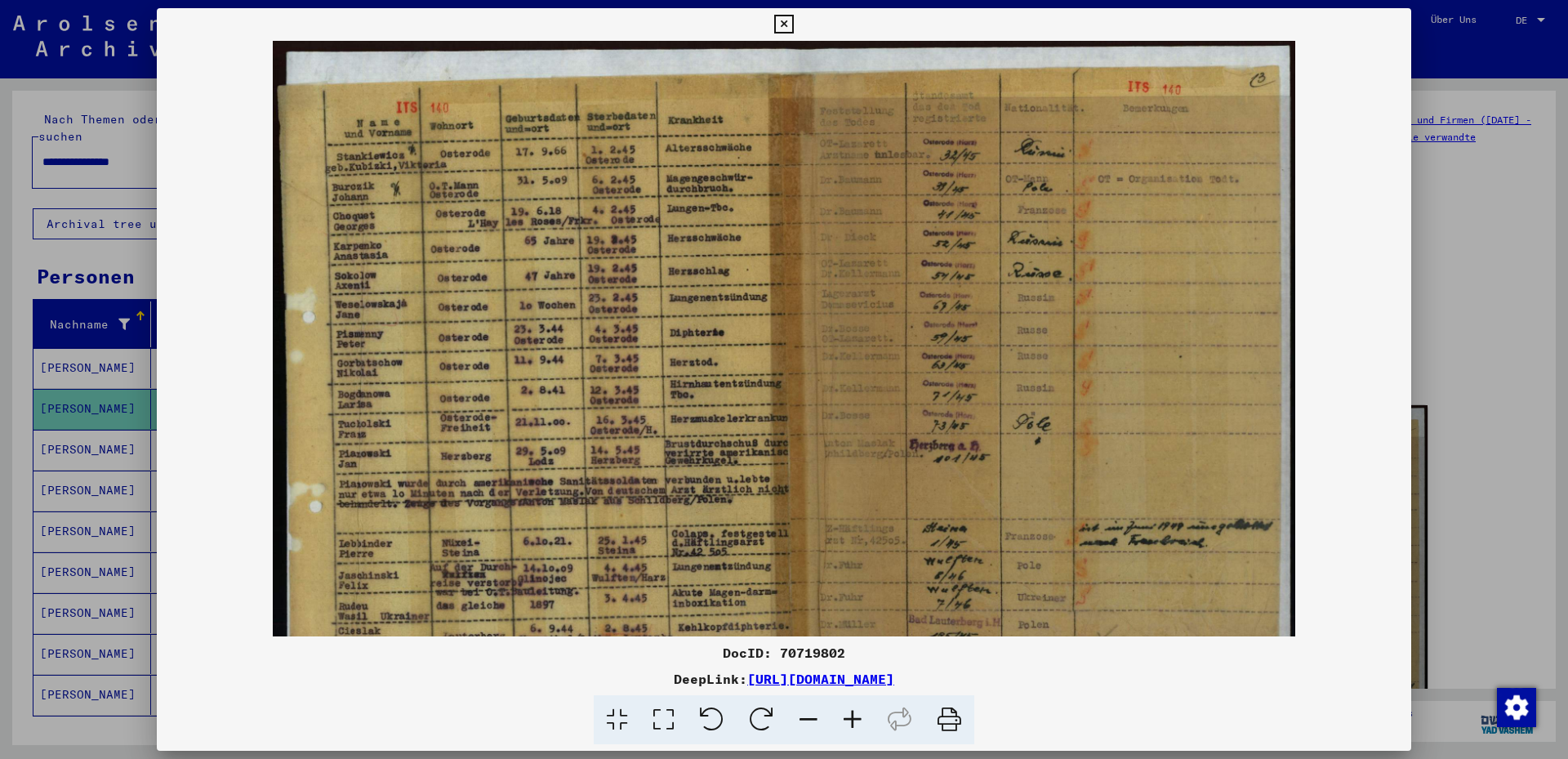
click at [856, 720] on icon at bounding box center [853, 720] width 44 height 50
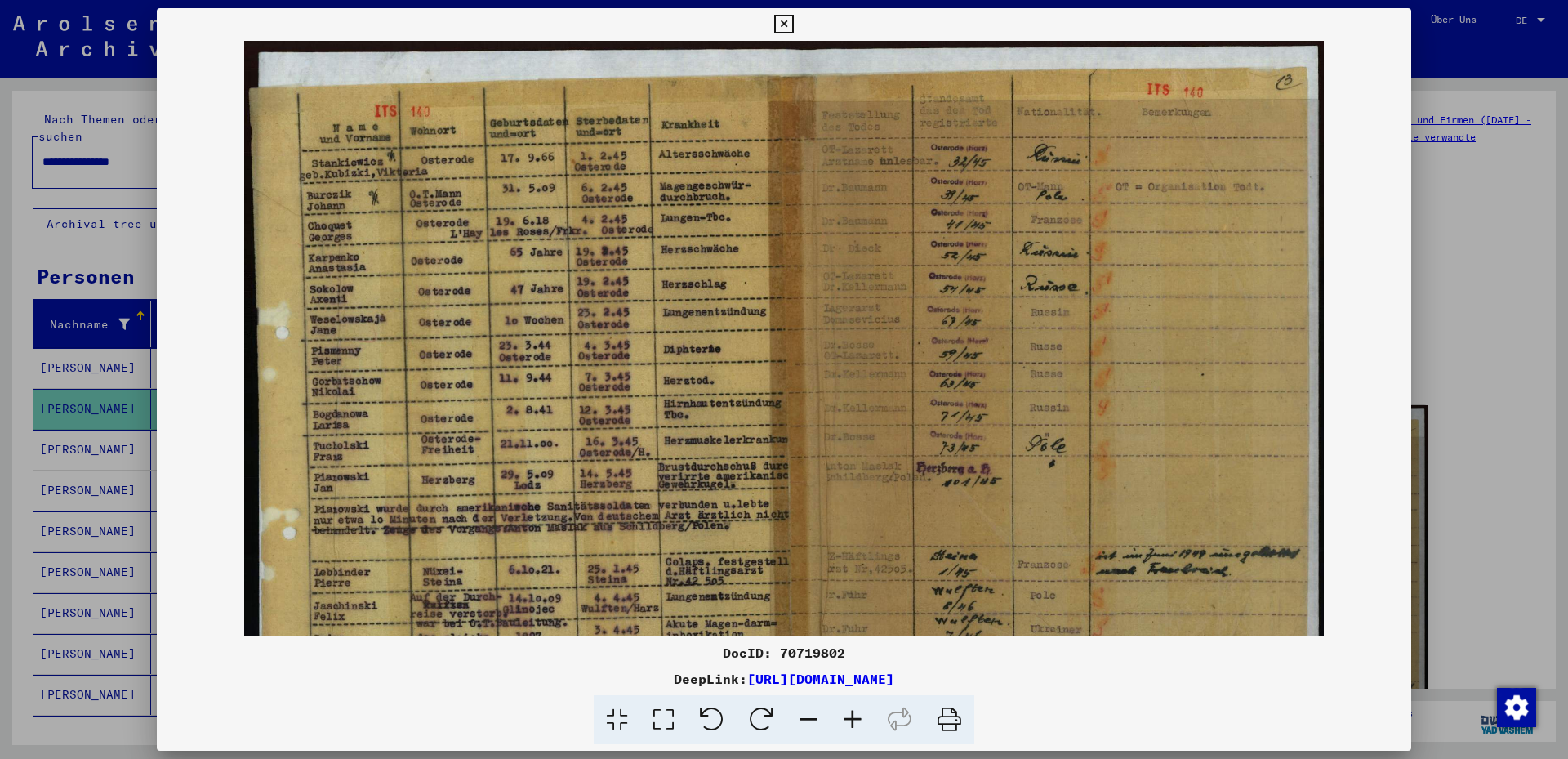
click at [856, 720] on icon at bounding box center [853, 720] width 44 height 50
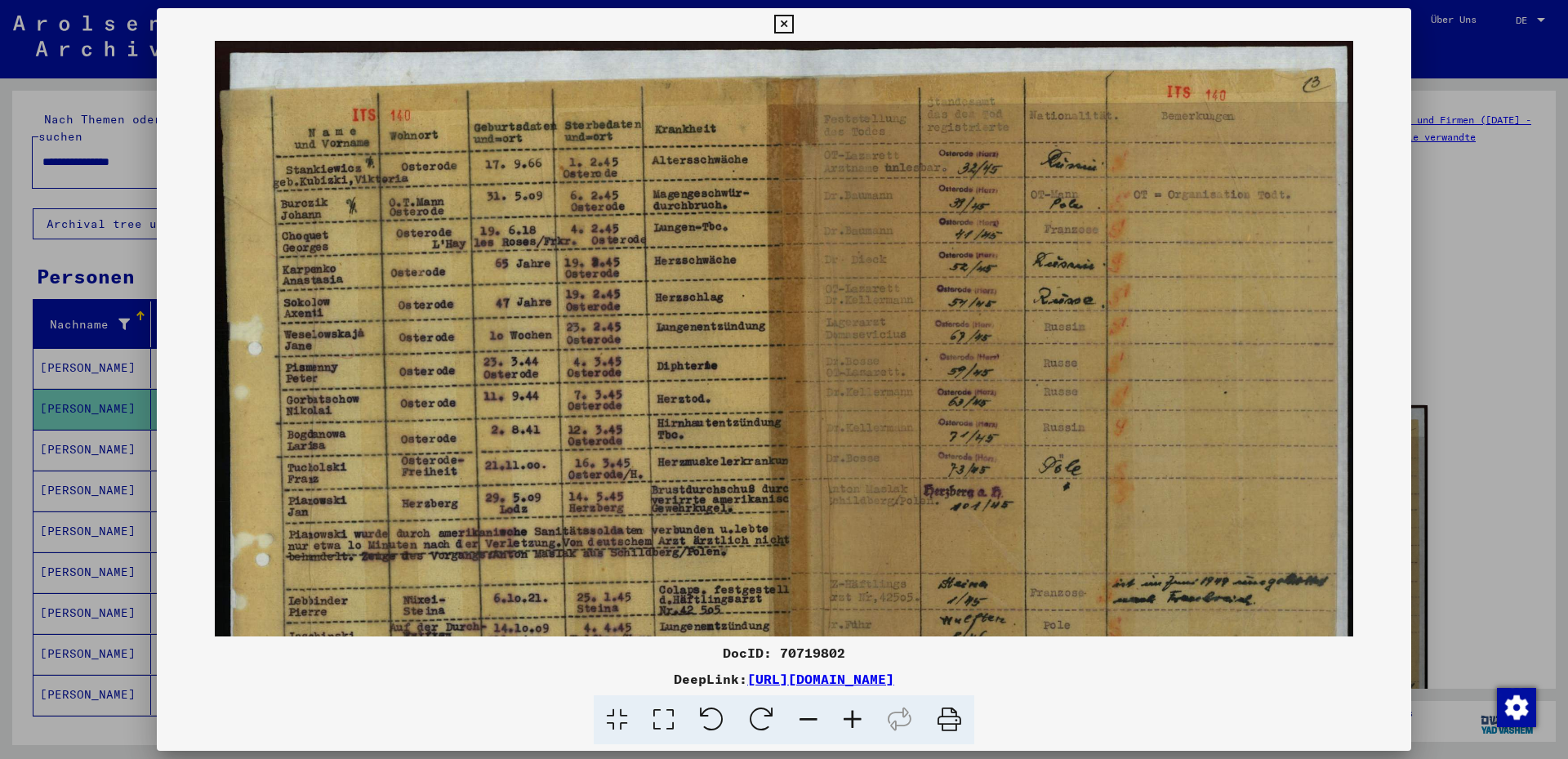
click at [856, 720] on icon at bounding box center [853, 720] width 44 height 50
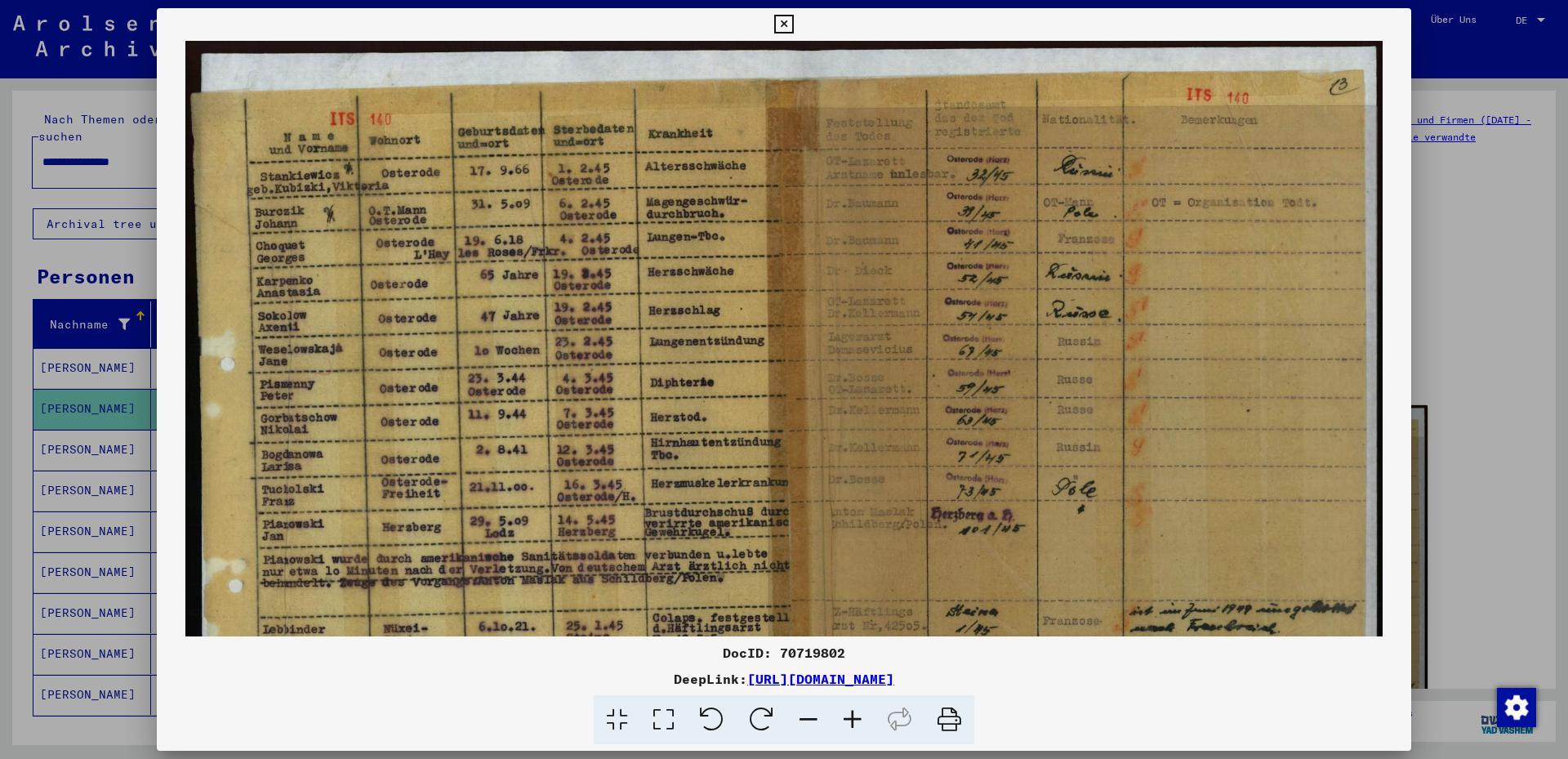
click at [855, 720] on icon at bounding box center [853, 720] width 44 height 50
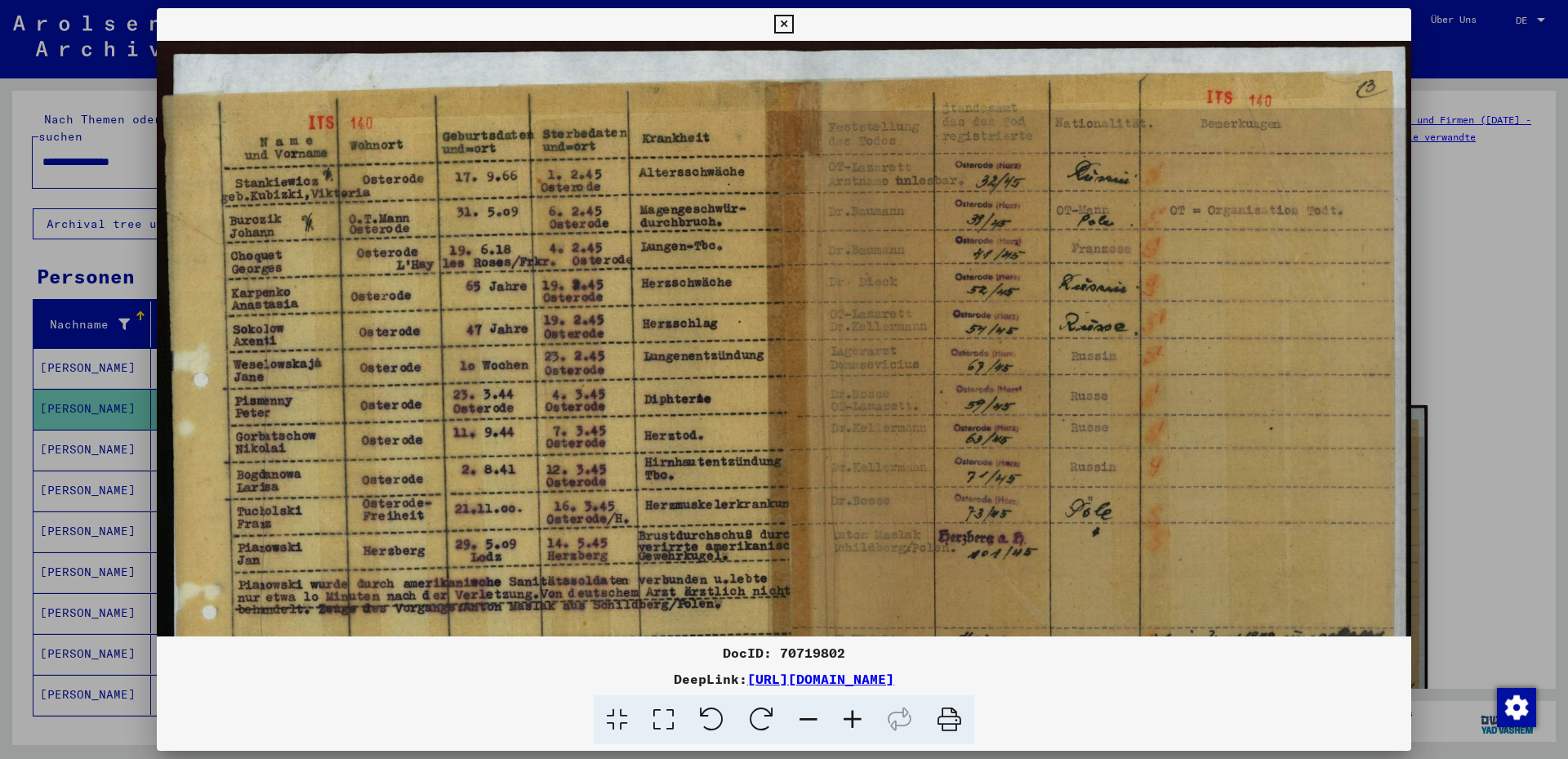
click at [855, 720] on icon at bounding box center [853, 720] width 44 height 50
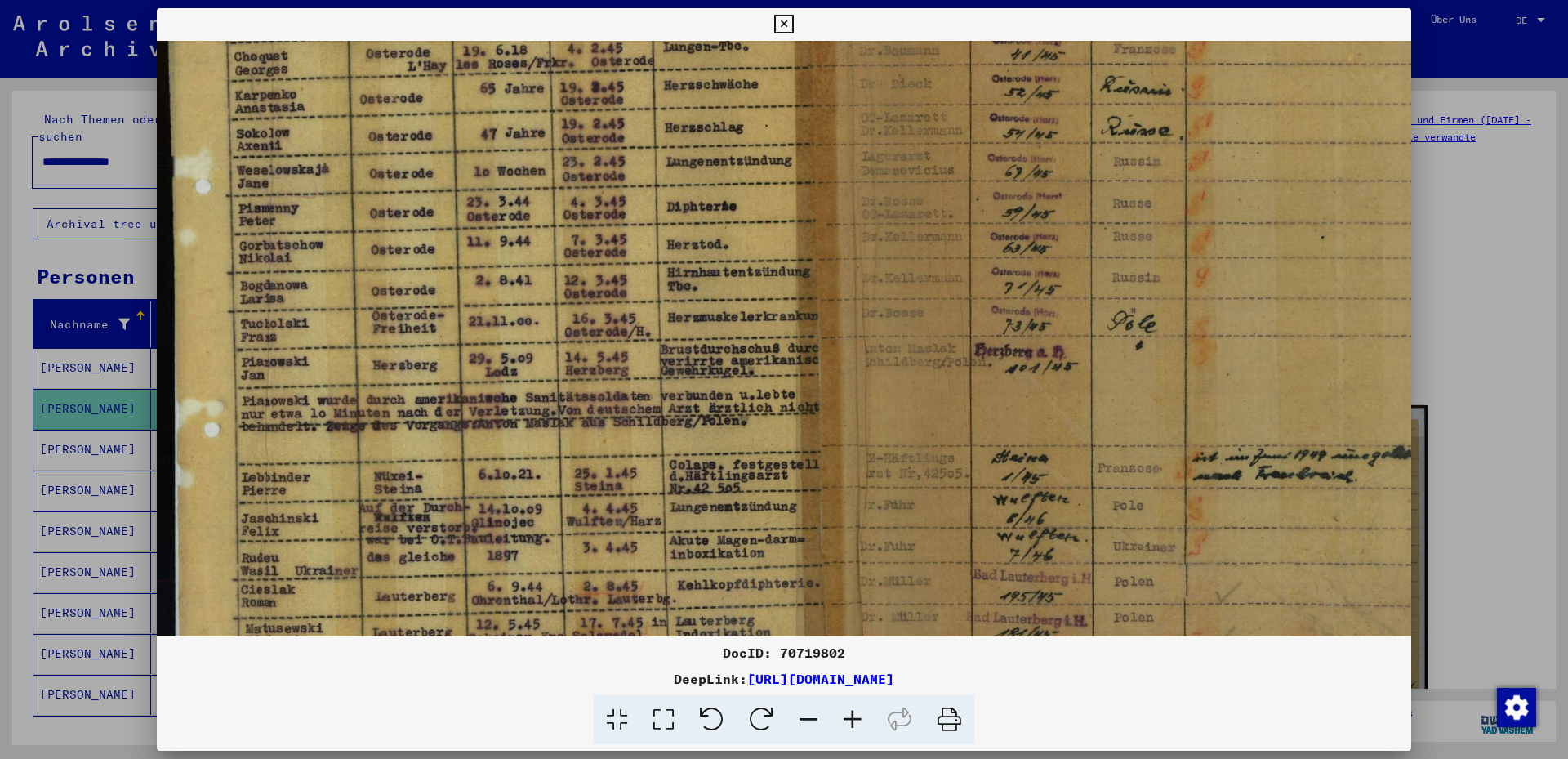
scroll to position [225, 0]
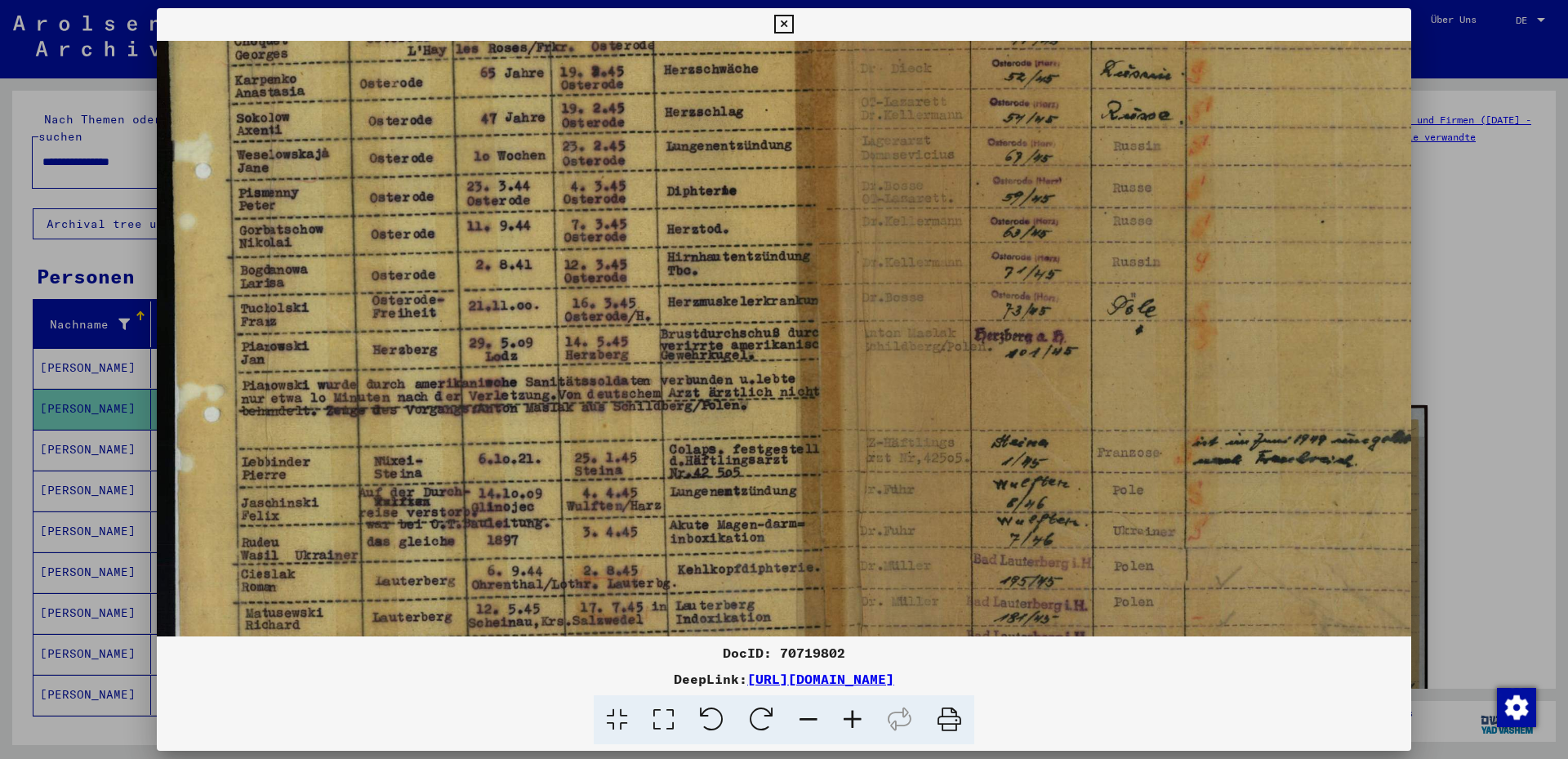
drag, startPoint x: 629, startPoint y: 449, endPoint x: 665, endPoint y: 225, distance: 226.9
click at [665, 225] on img at bounding box center [813, 277] width 1313 height 922
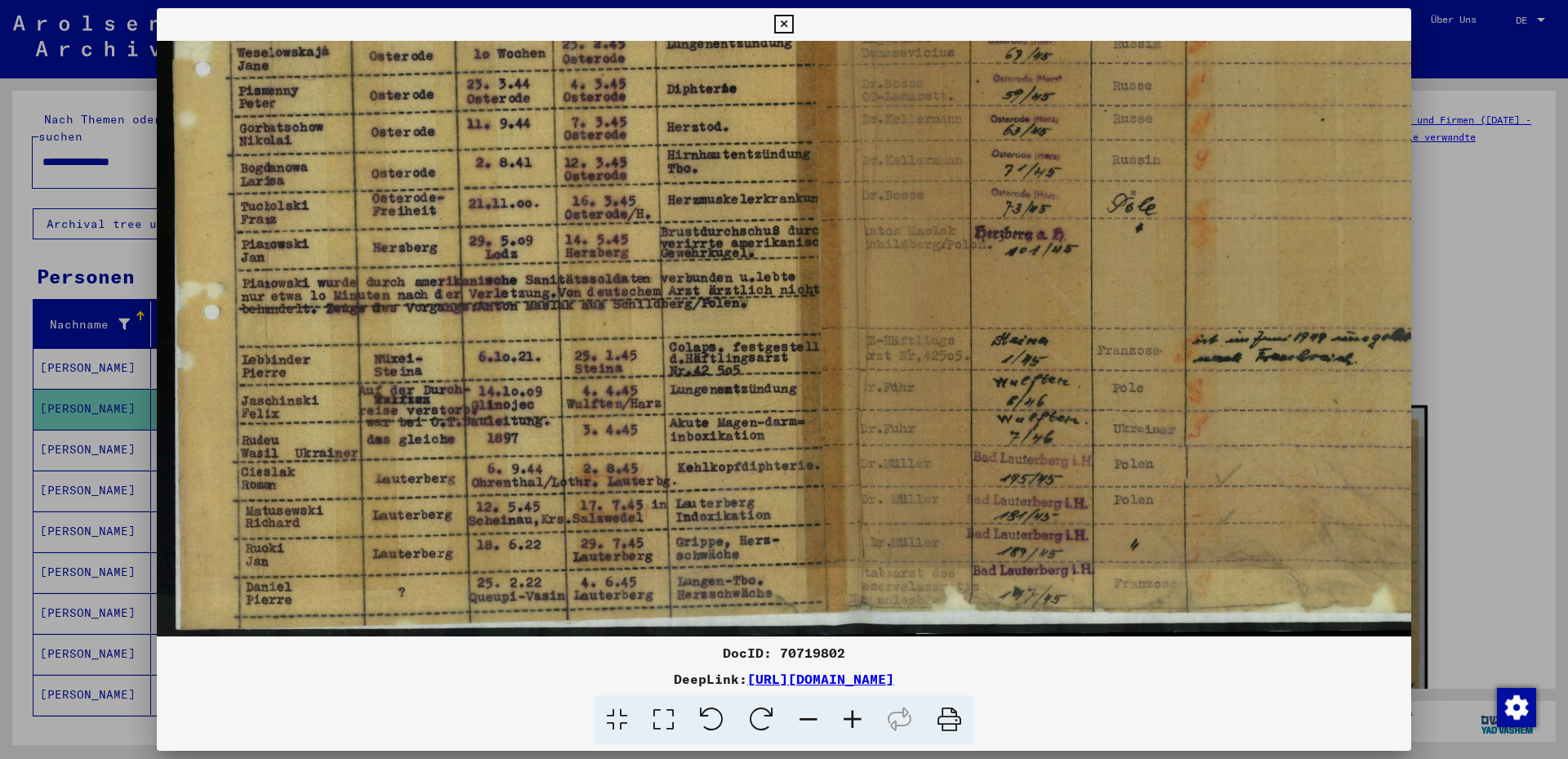
scroll to position [325, 0]
drag, startPoint x: 683, startPoint y: 515, endPoint x: 690, endPoint y: 357, distance: 158.2
click at [690, 357] on img at bounding box center [813, 176] width 1313 height 922
click at [70, 439] on div at bounding box center [784, 380] width 1568 height 759
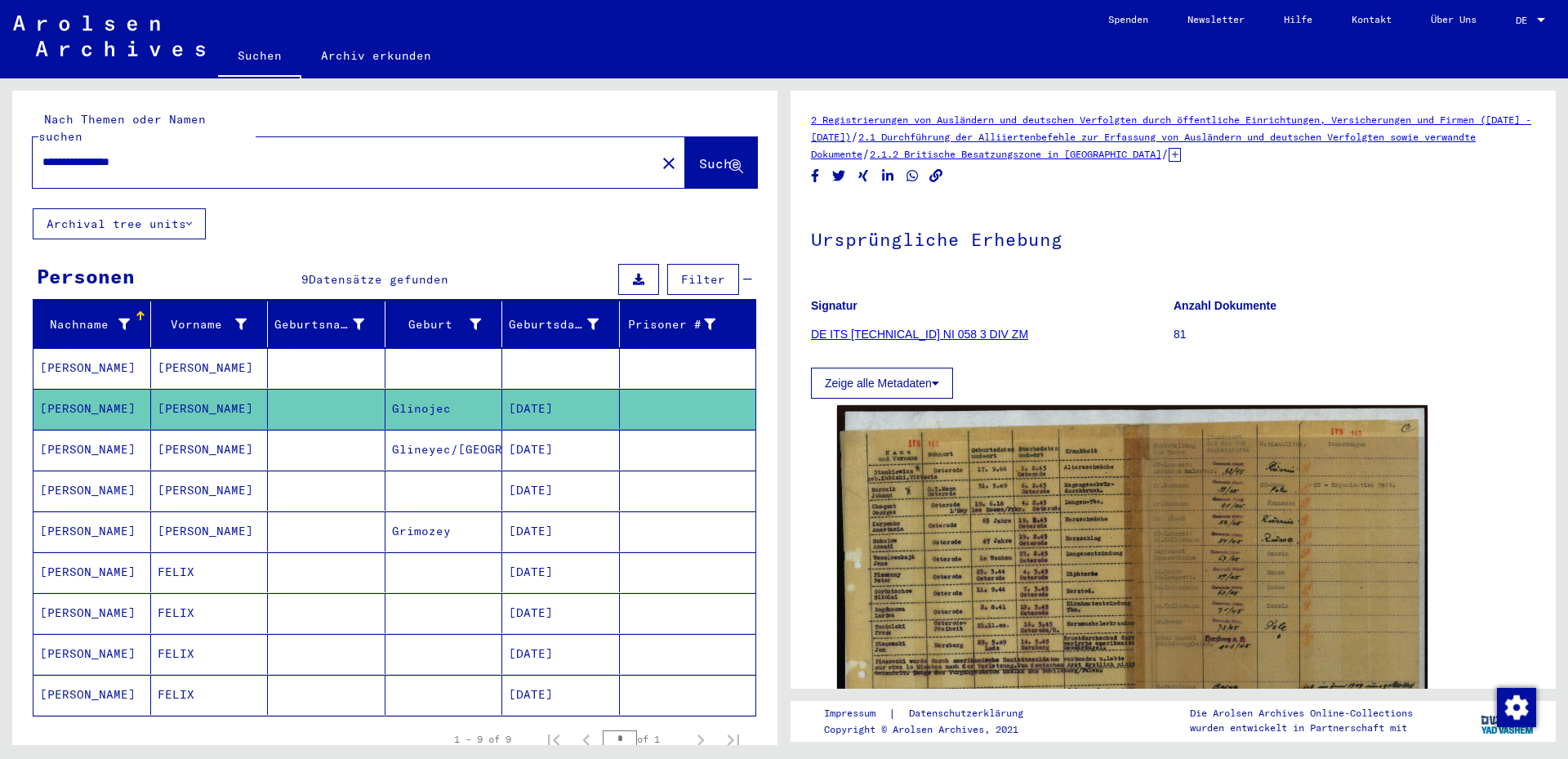
click at [67, 430] on mat-cell "[PERSON_NAME]" at bounding box center [93, 449] width 118 height 40
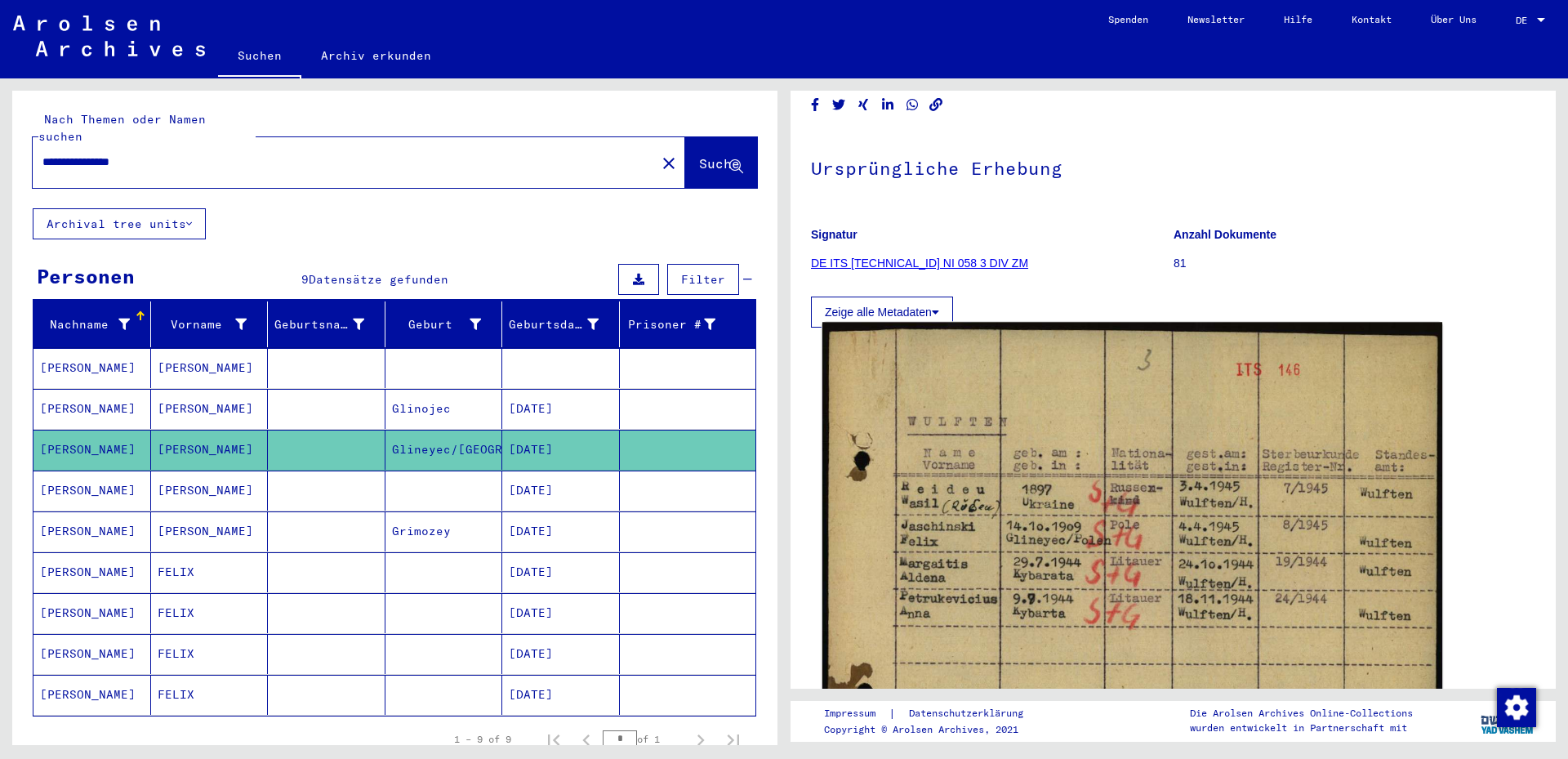
scroll to position [88, 0]
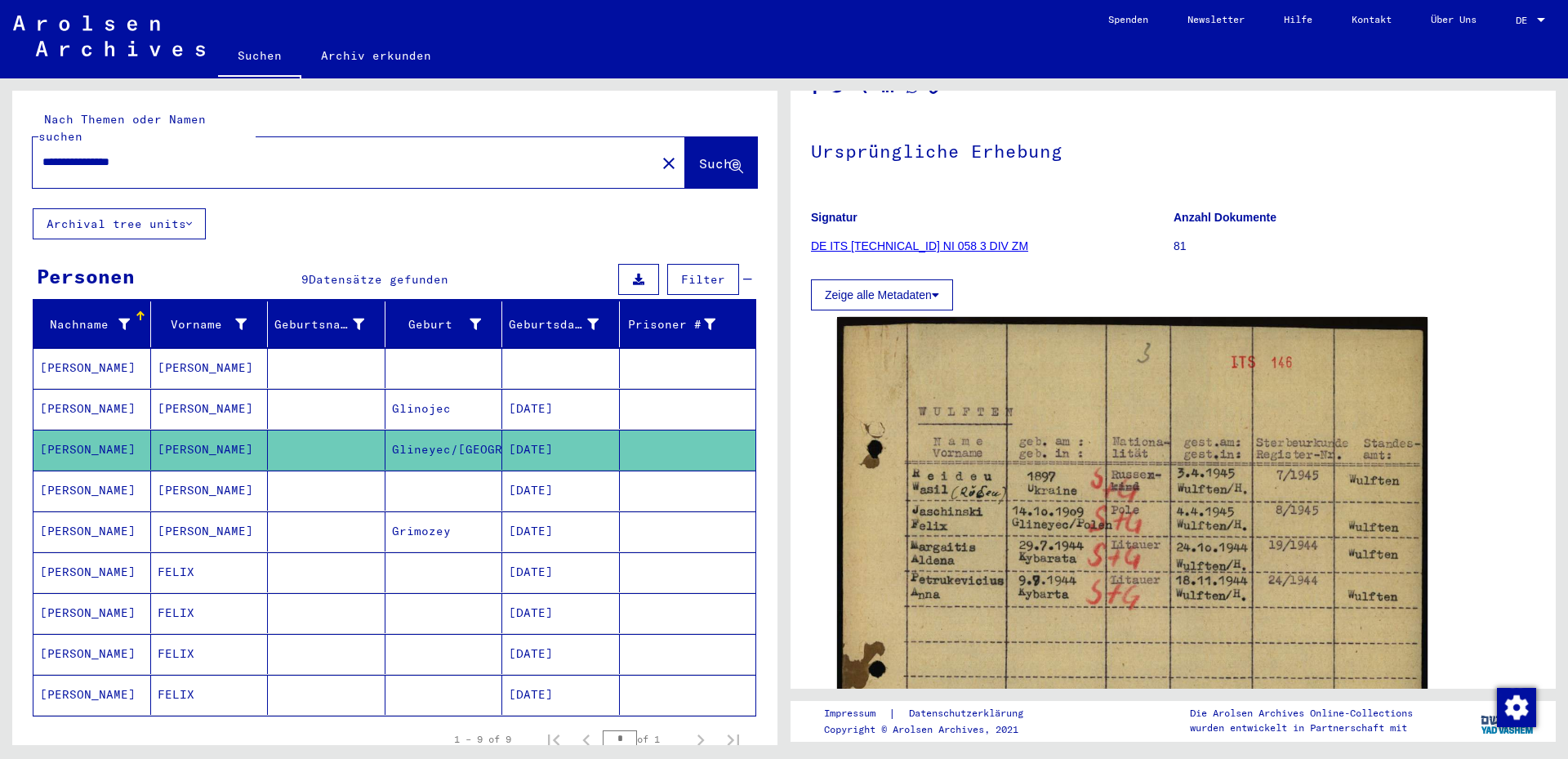
drag, startPoint x: 177, startPoint y: 145, endPoint x: 5, endPoint y: 146, distance: 172.0
click at [42, 154] on input "**********" at bounding box center [344, 162] width 603 height 17
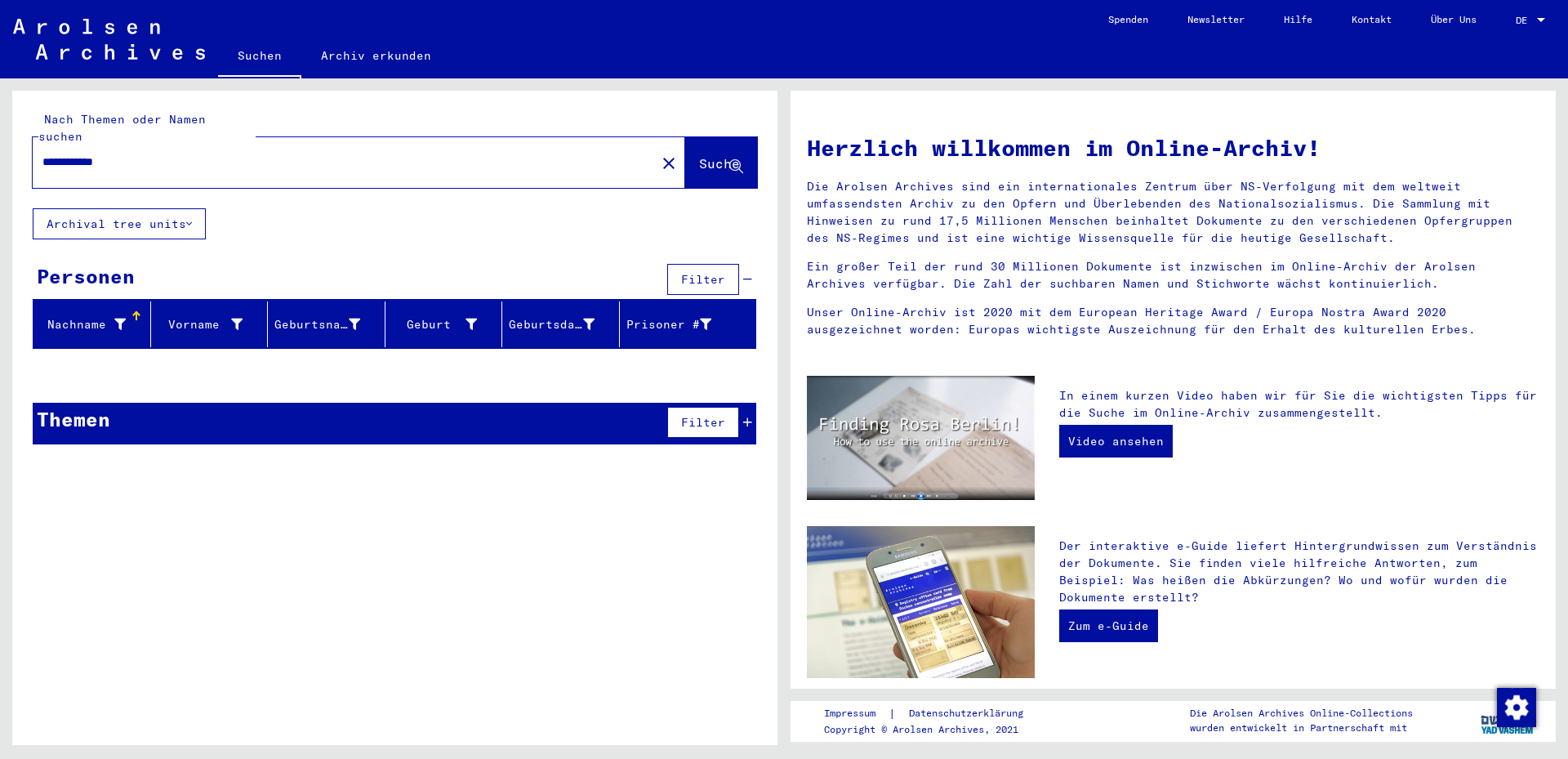
click at [56, 154] on input "**********" at bounding box center [339, 162] width 594 height 17
click at [699, 155] on span "Suche" at bounding box center [719, 163] width 41 height 16
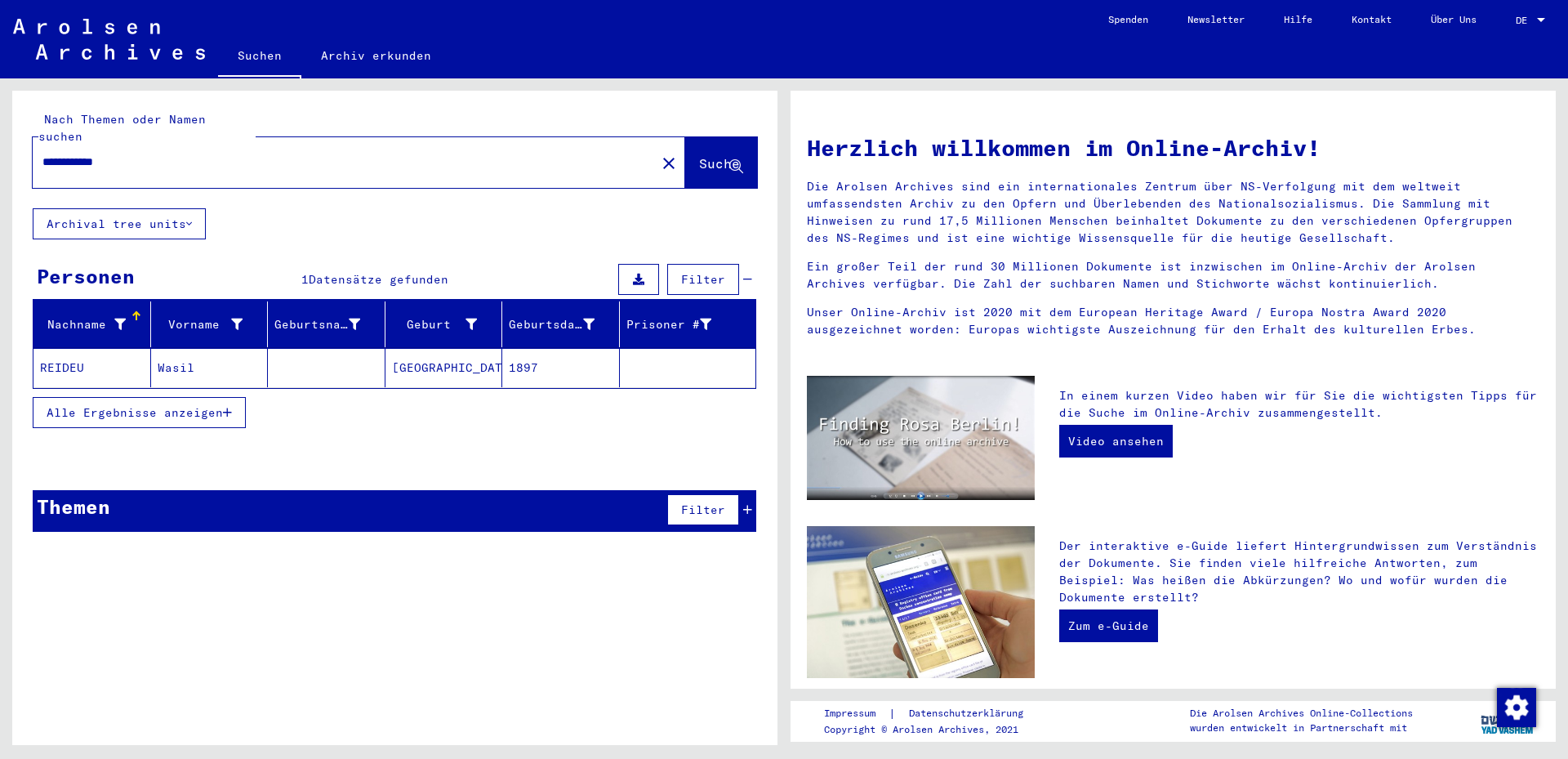
click at [172, 353] on mat-cell "Wasil" at bounding box center [210, 367] width 118 height 40
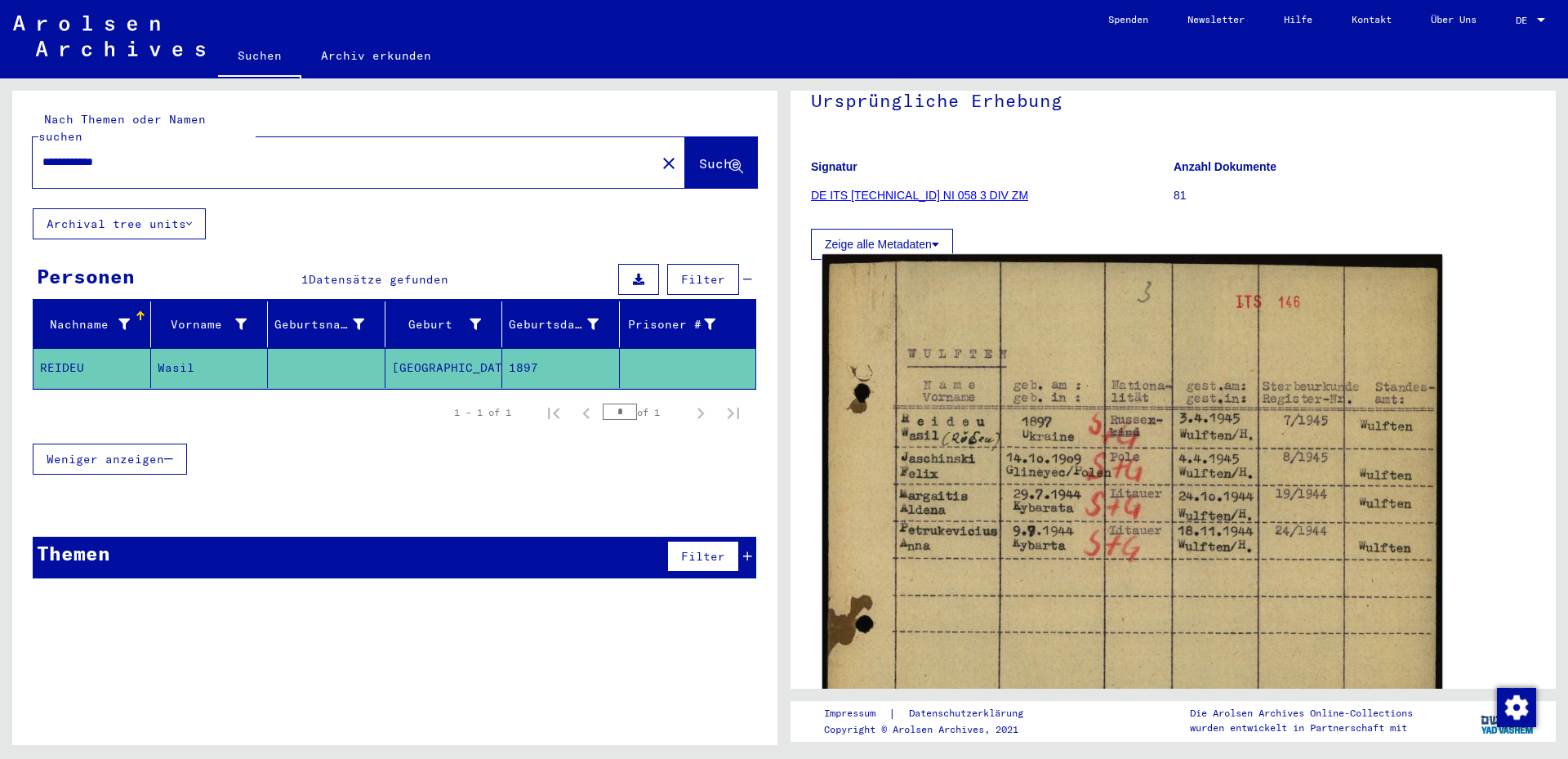
scroll to position [265, 0]
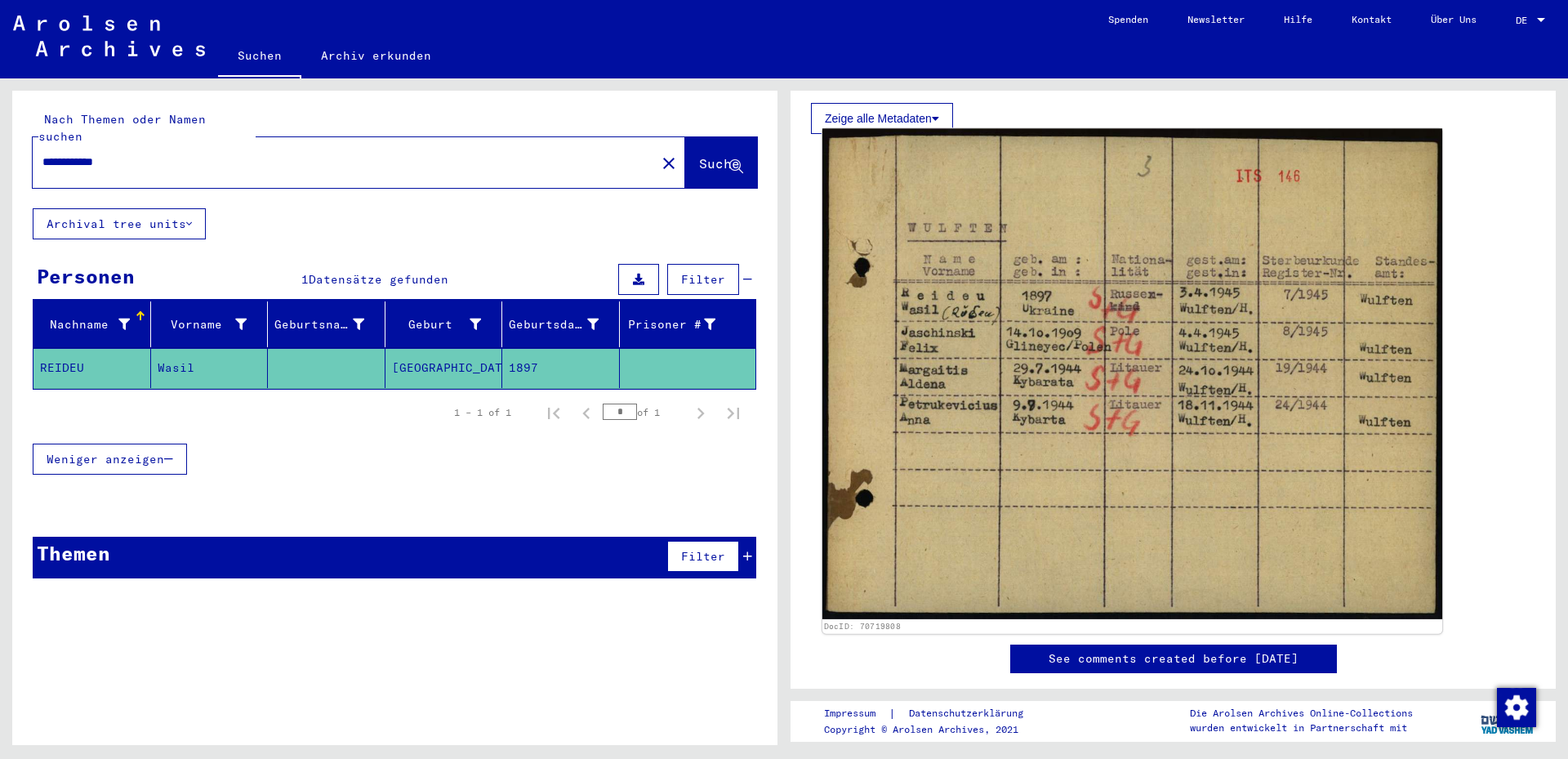
click at [982, 310] on img at bounding box center [1133, 375] width 620 height 491
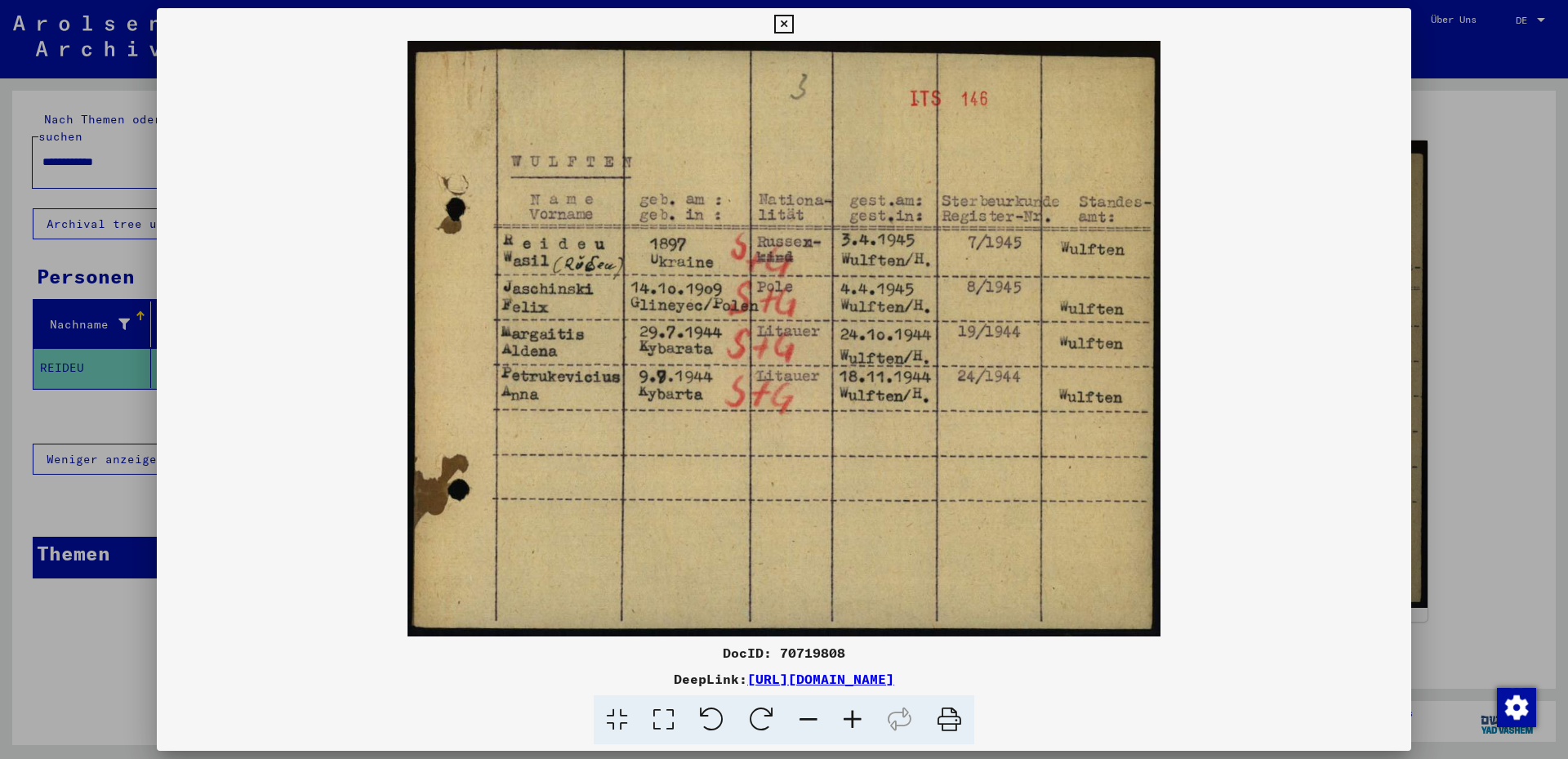
click at [854, 718] on icon at bounding box center [853, 720] width 44 height 50
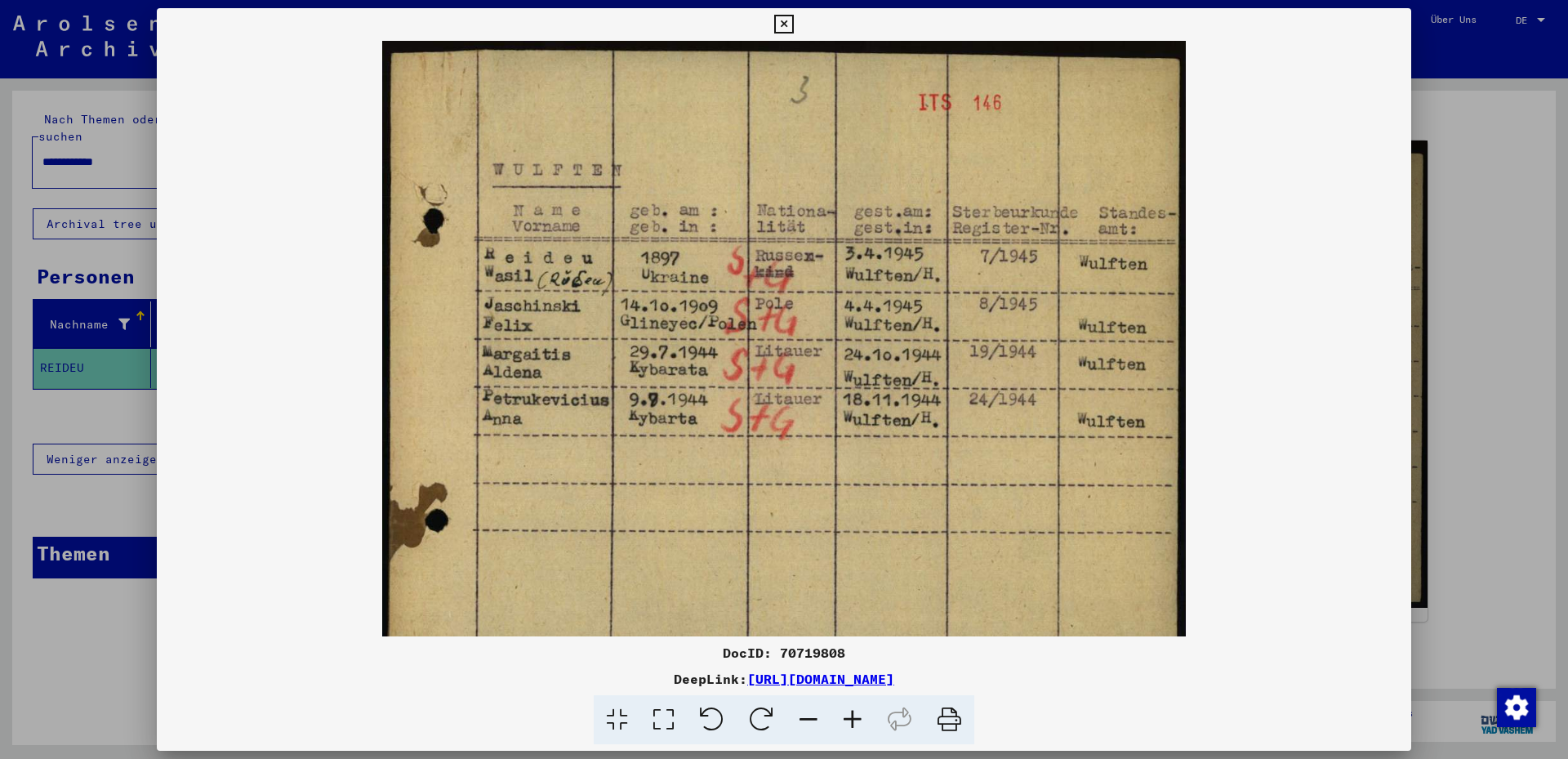
click at [854, 718] on icon at bounding box center [853, 720] width 44 height 50
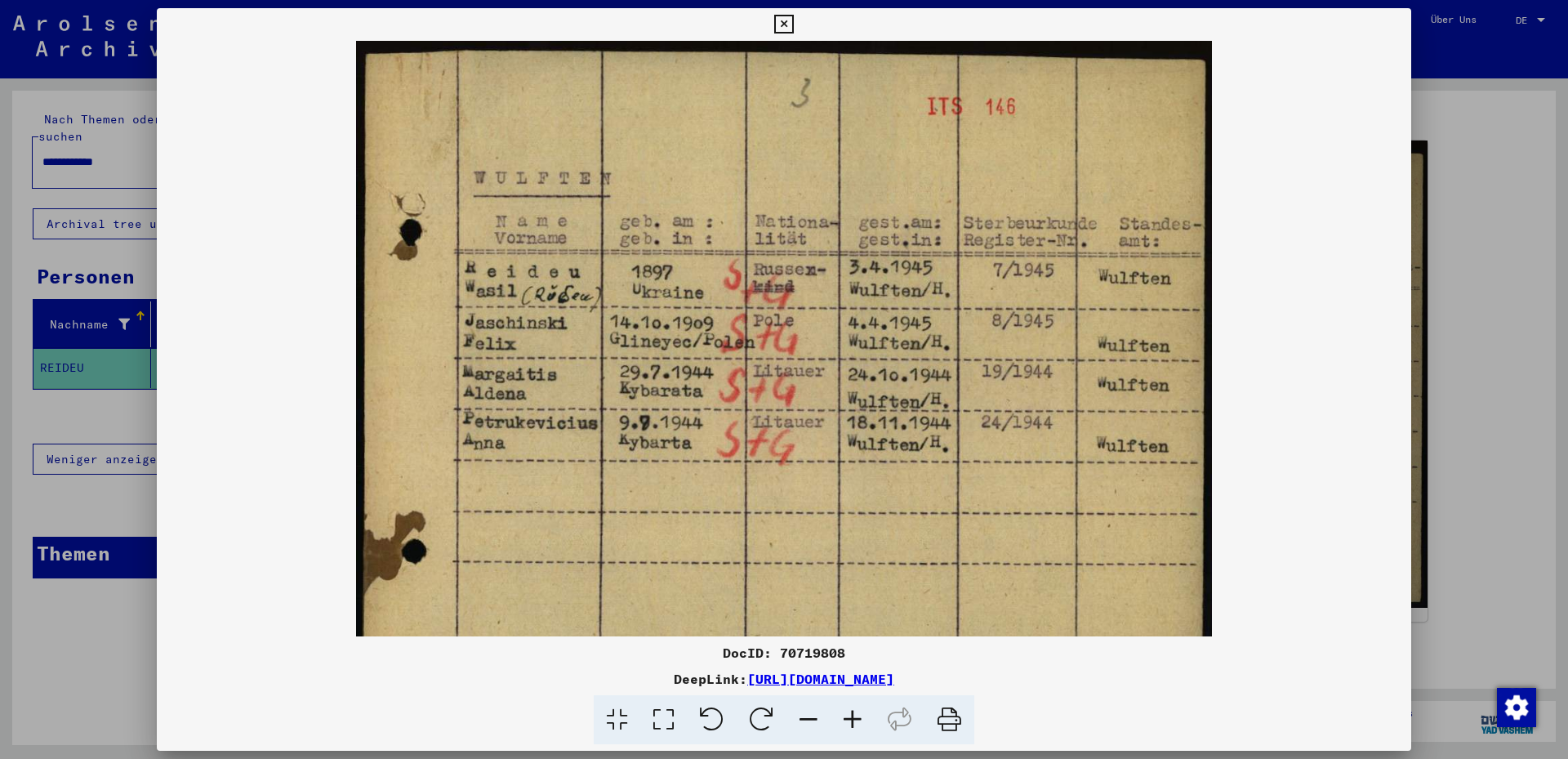
click at [854, 718] on icon at bounding box center [853, 720] width 44 height 50
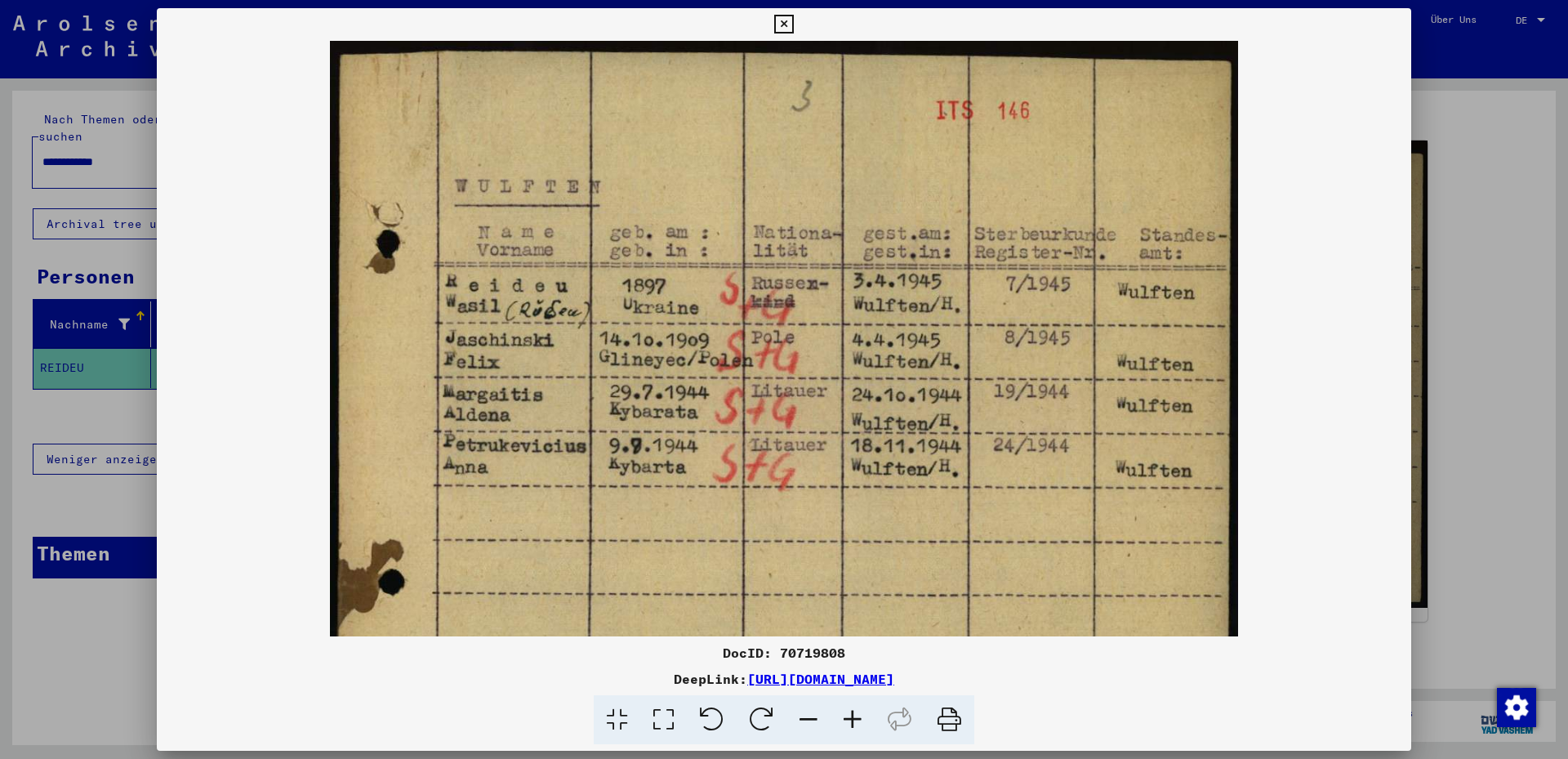
click at [854, 718] on icon at bounding box center [853, 720] width 44 height 50
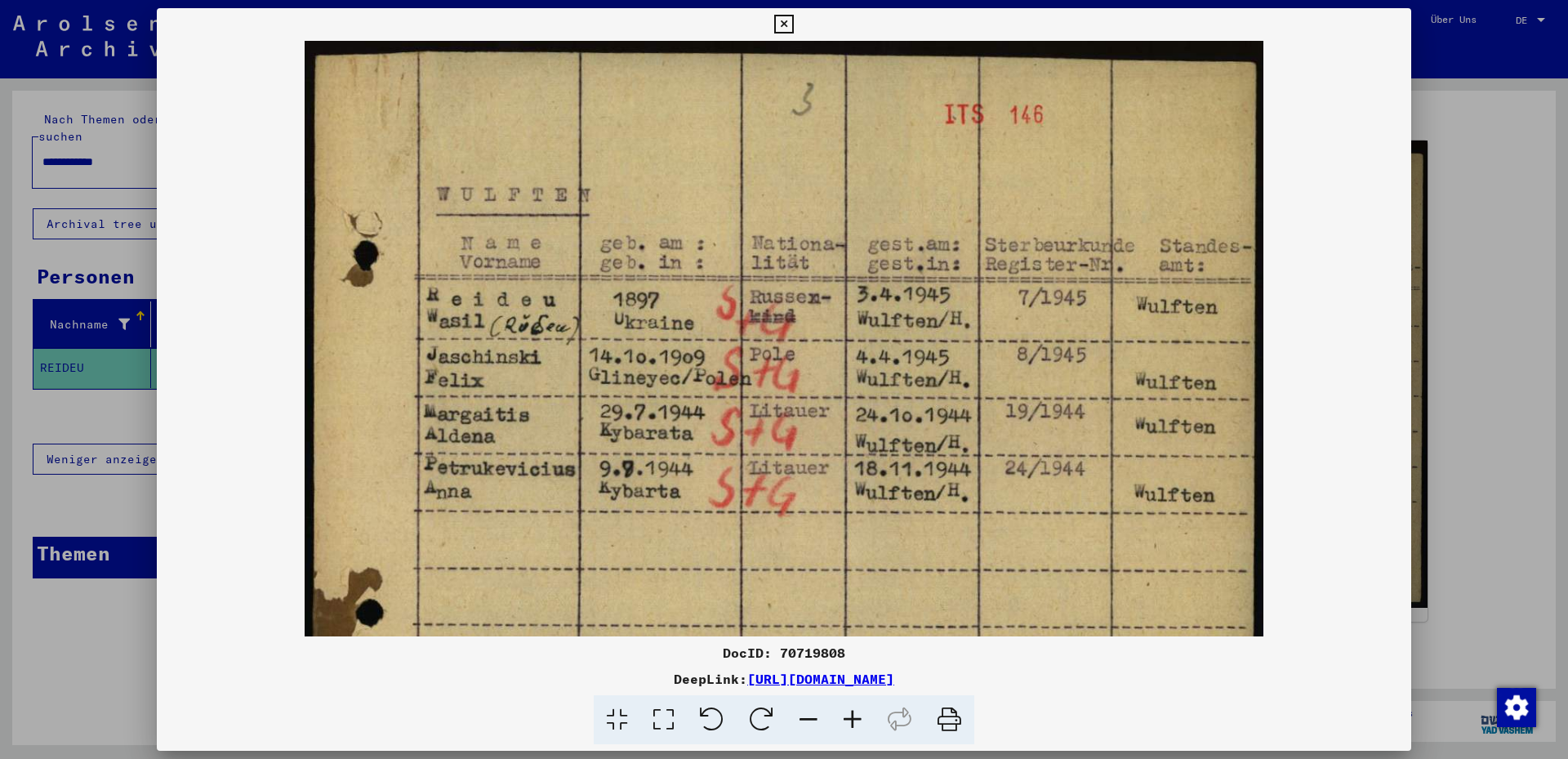
click at [854, 718] on icon at bounding box center [853, 720] width 44 height 50
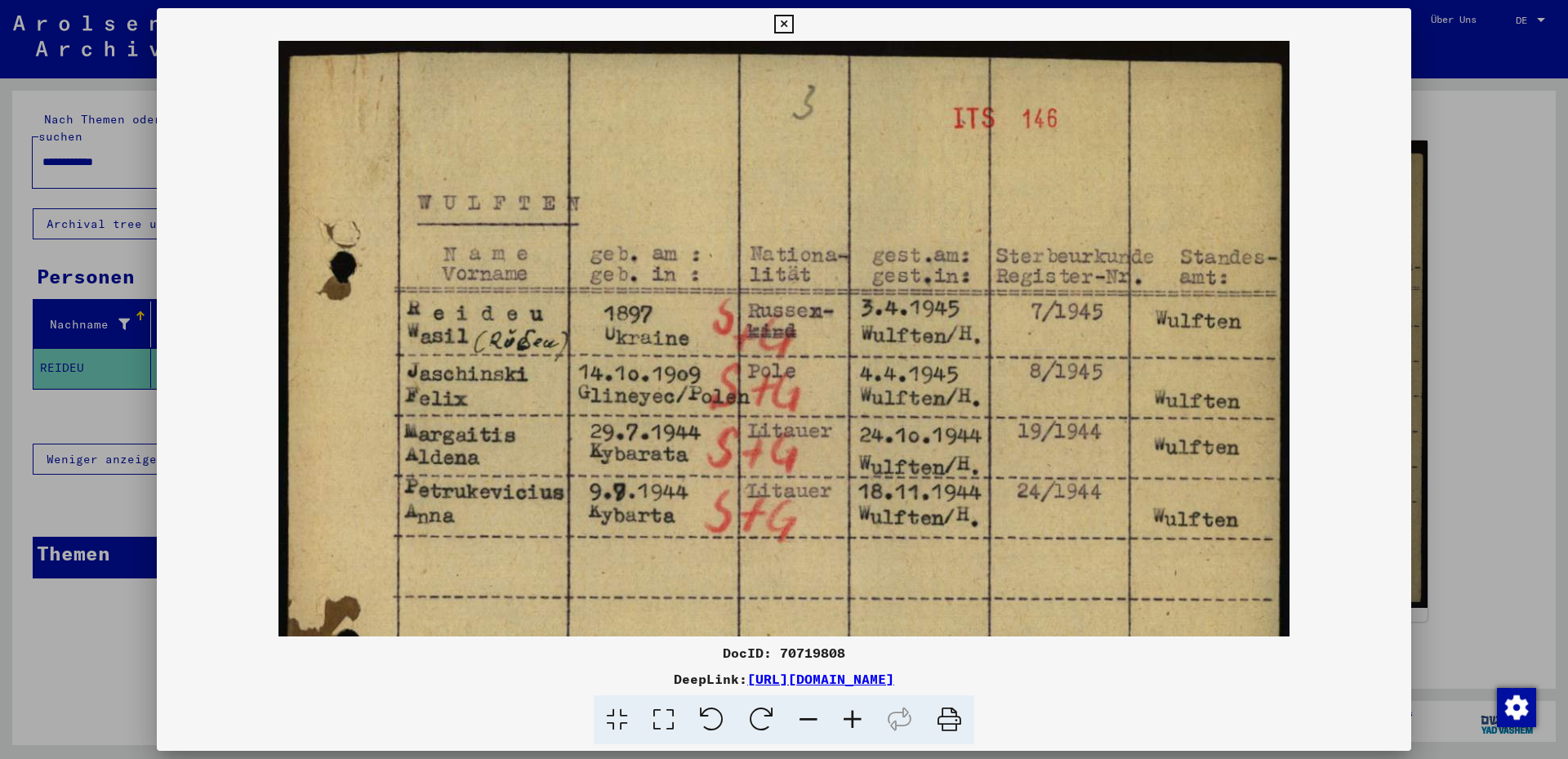
click at [854, 718] on icon at bounding box center [853, 720] width 44 height 50
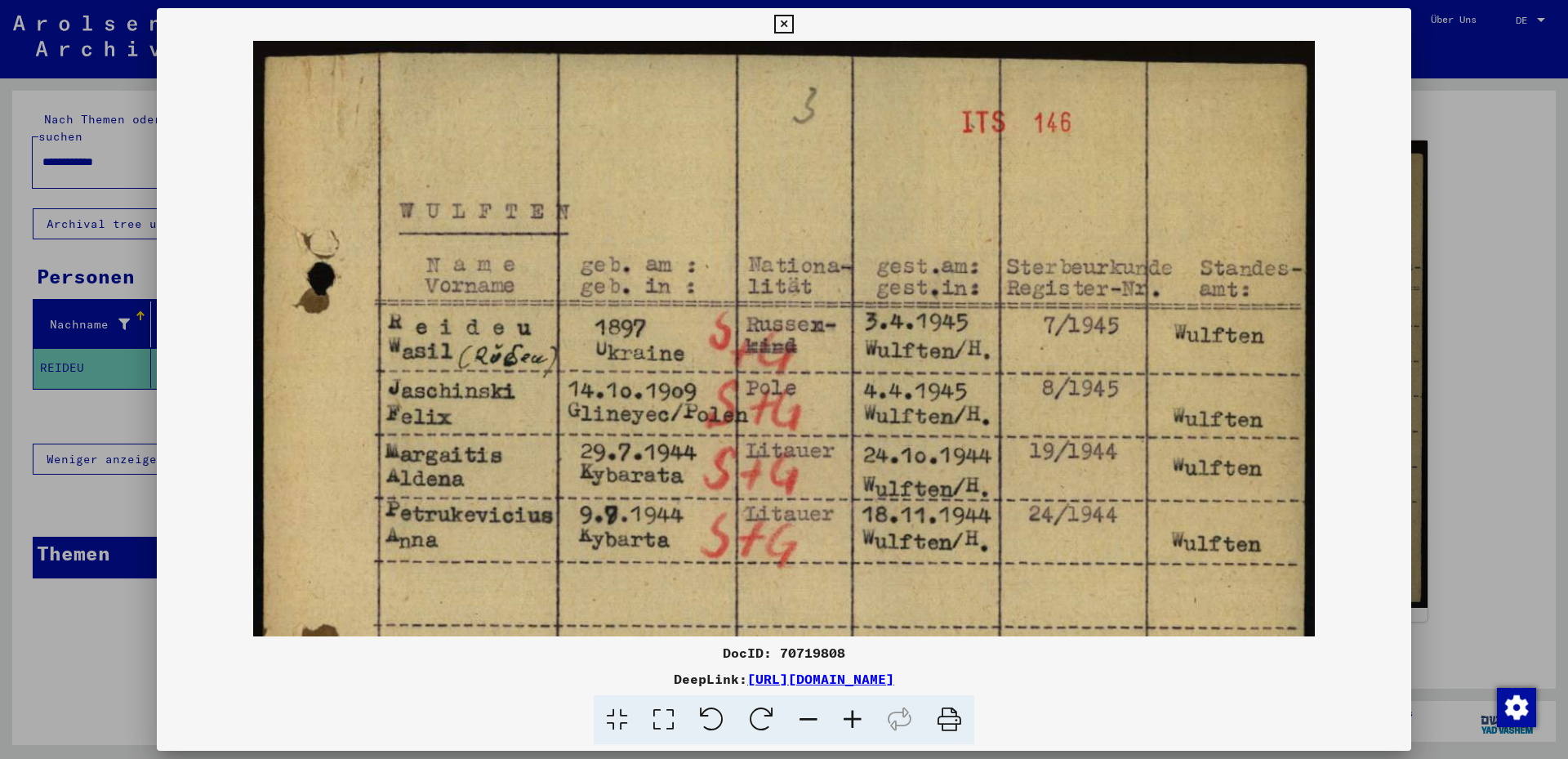
click at [56, 153] on div at bounding box center [784, 380] width 1568 height 759
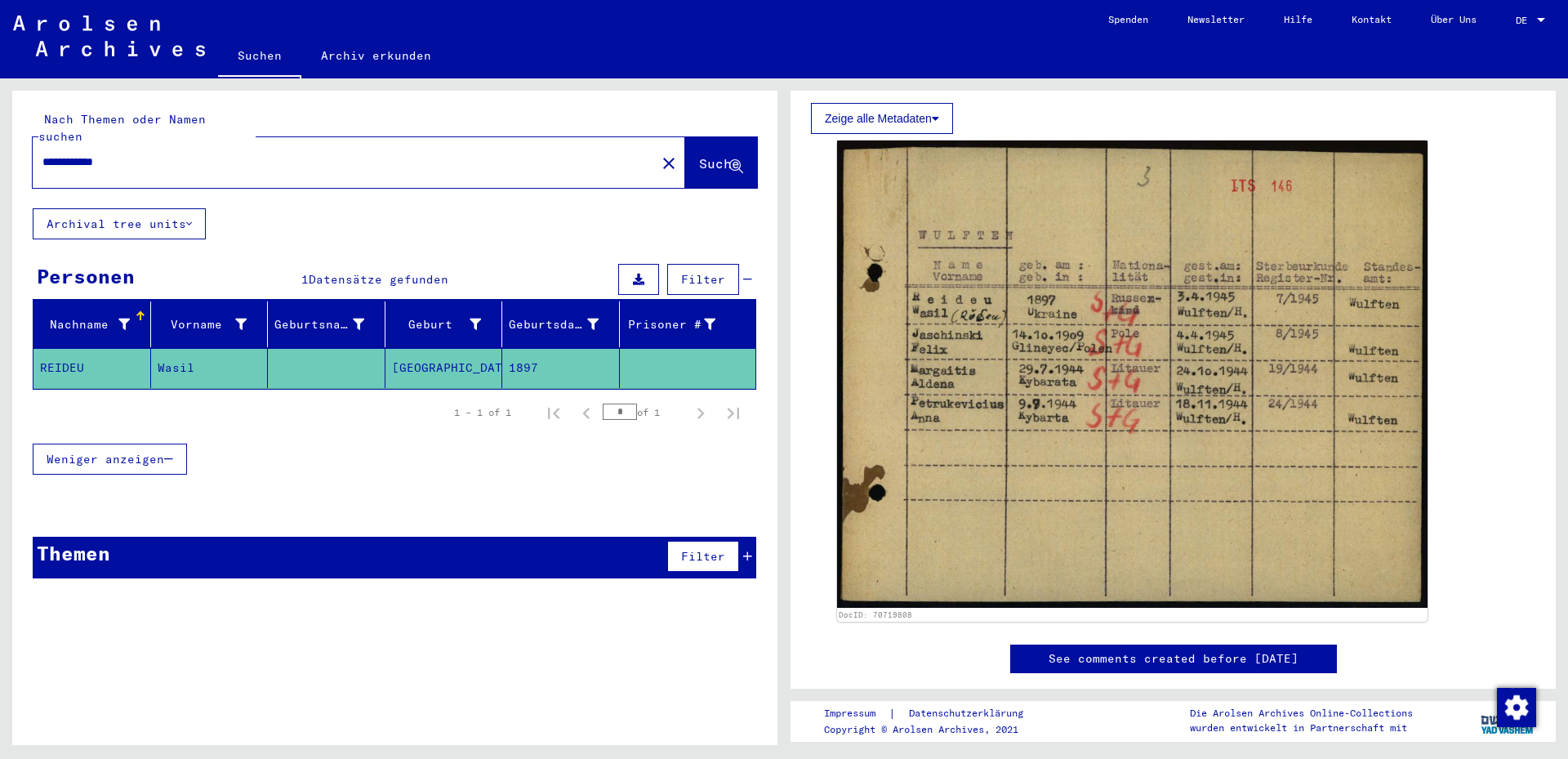
drag, startPoint x: 82, startPoint y: 147, endPoint x: 0, endPoint y: 149, distance: 82.0
click at [42, 154] on input "**********" at bounding box center [344, 162] width 603 height 17
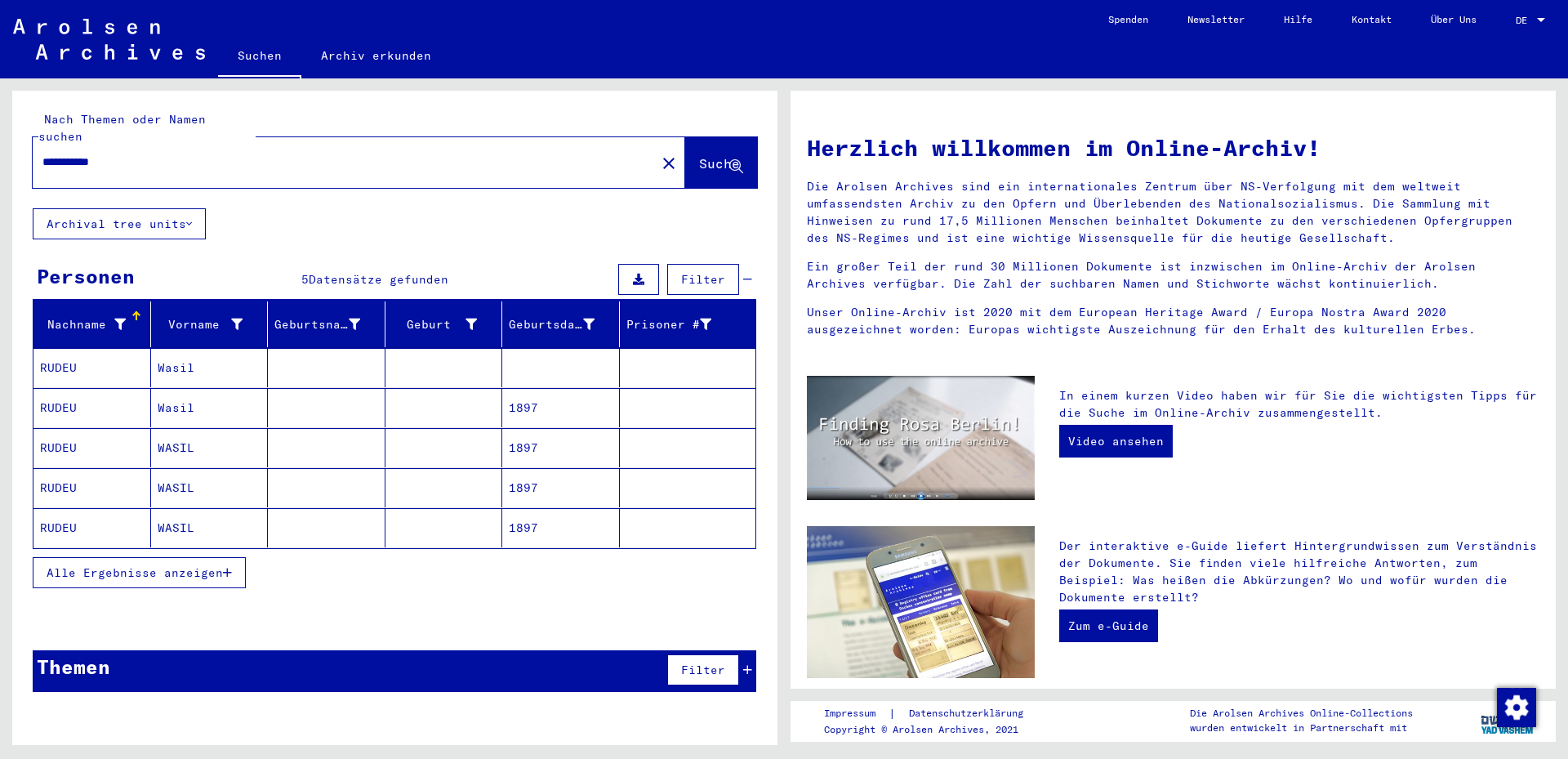
click at [168, 348] on mat-cell "Wasil" at bounding box center [210, 367] width 118 height 40
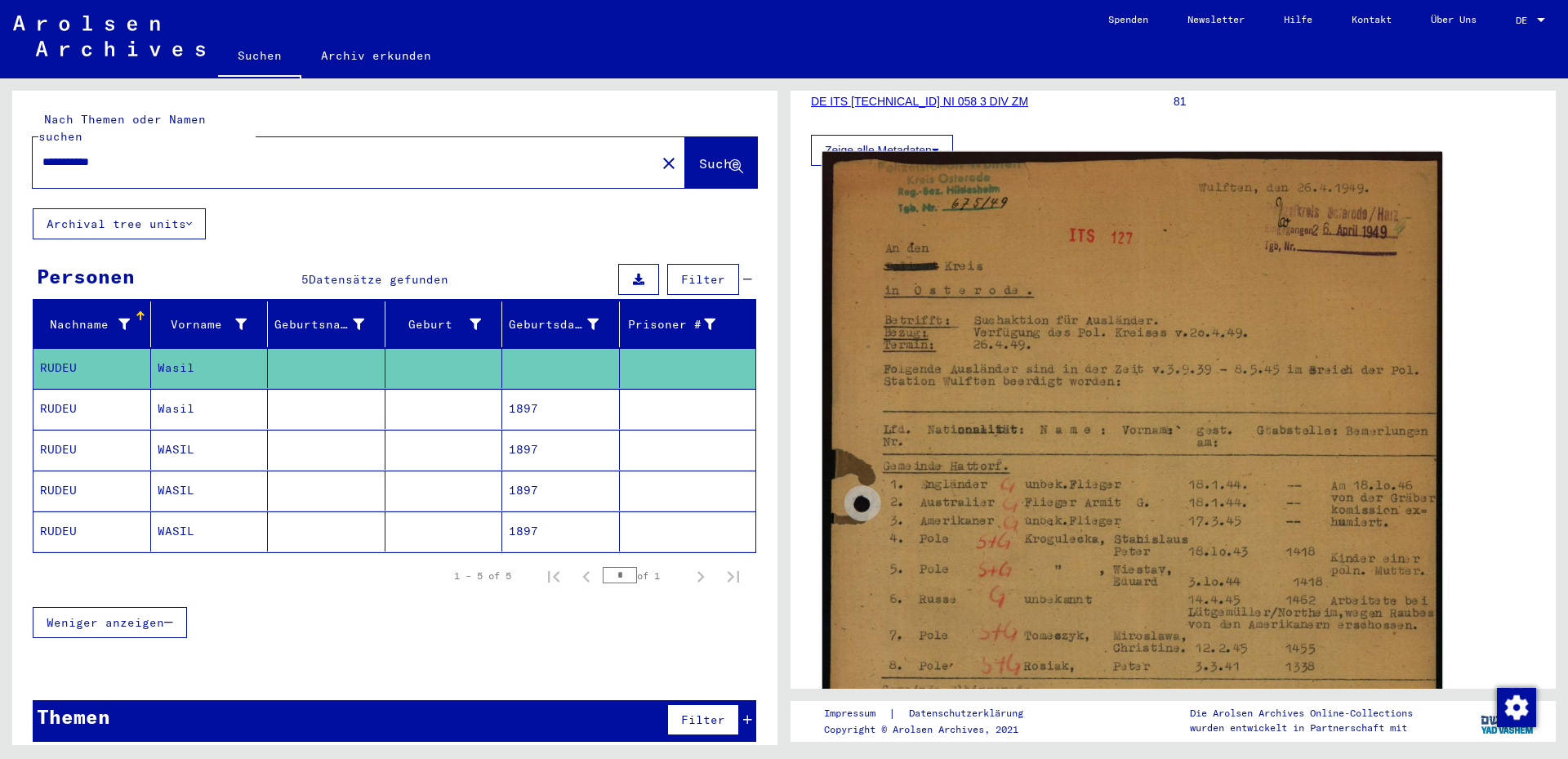
scroll to position [352, 0]
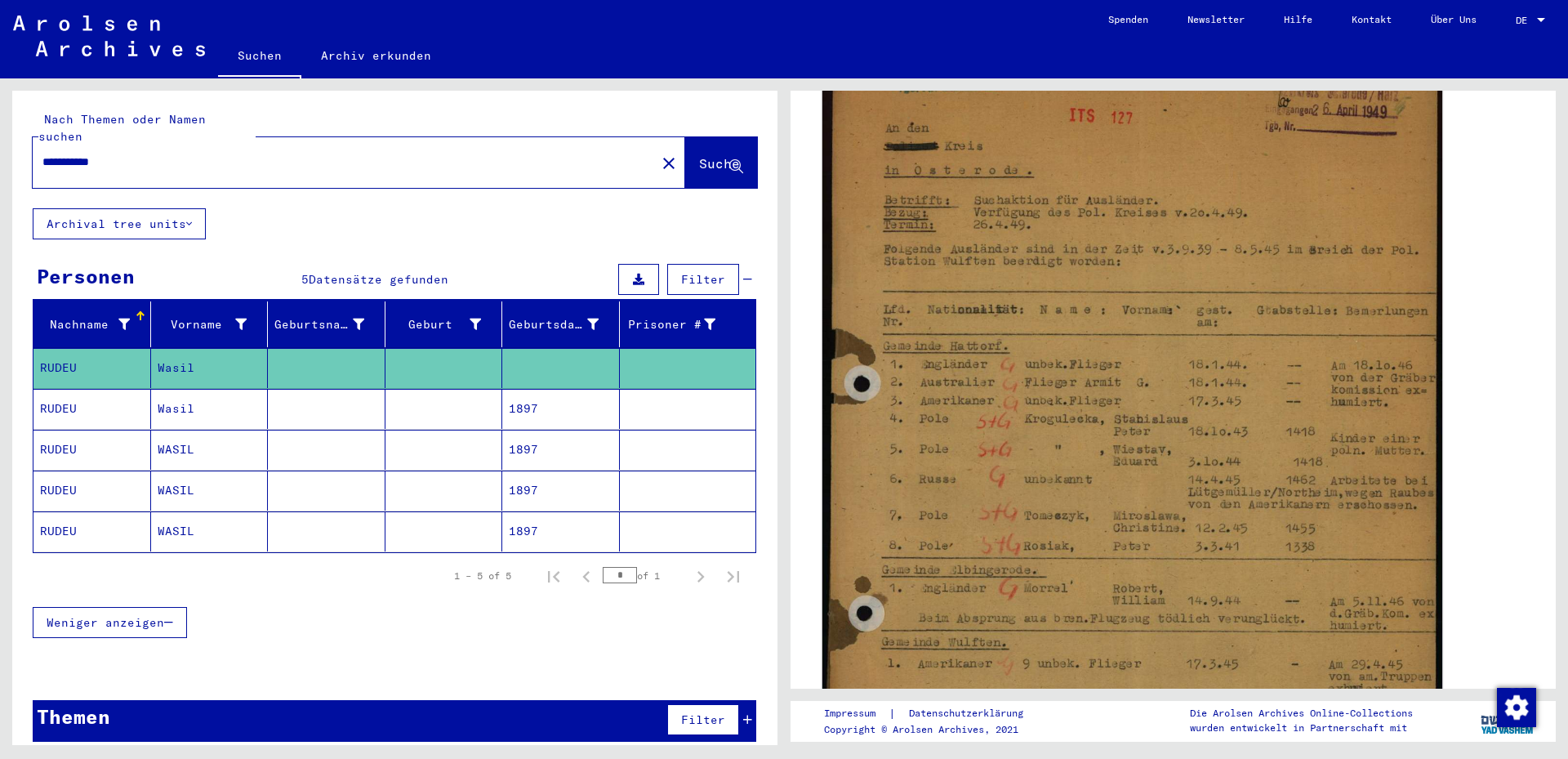
click at [1134, 449] on img at bounding box center [1133, 460] width 620 height 857
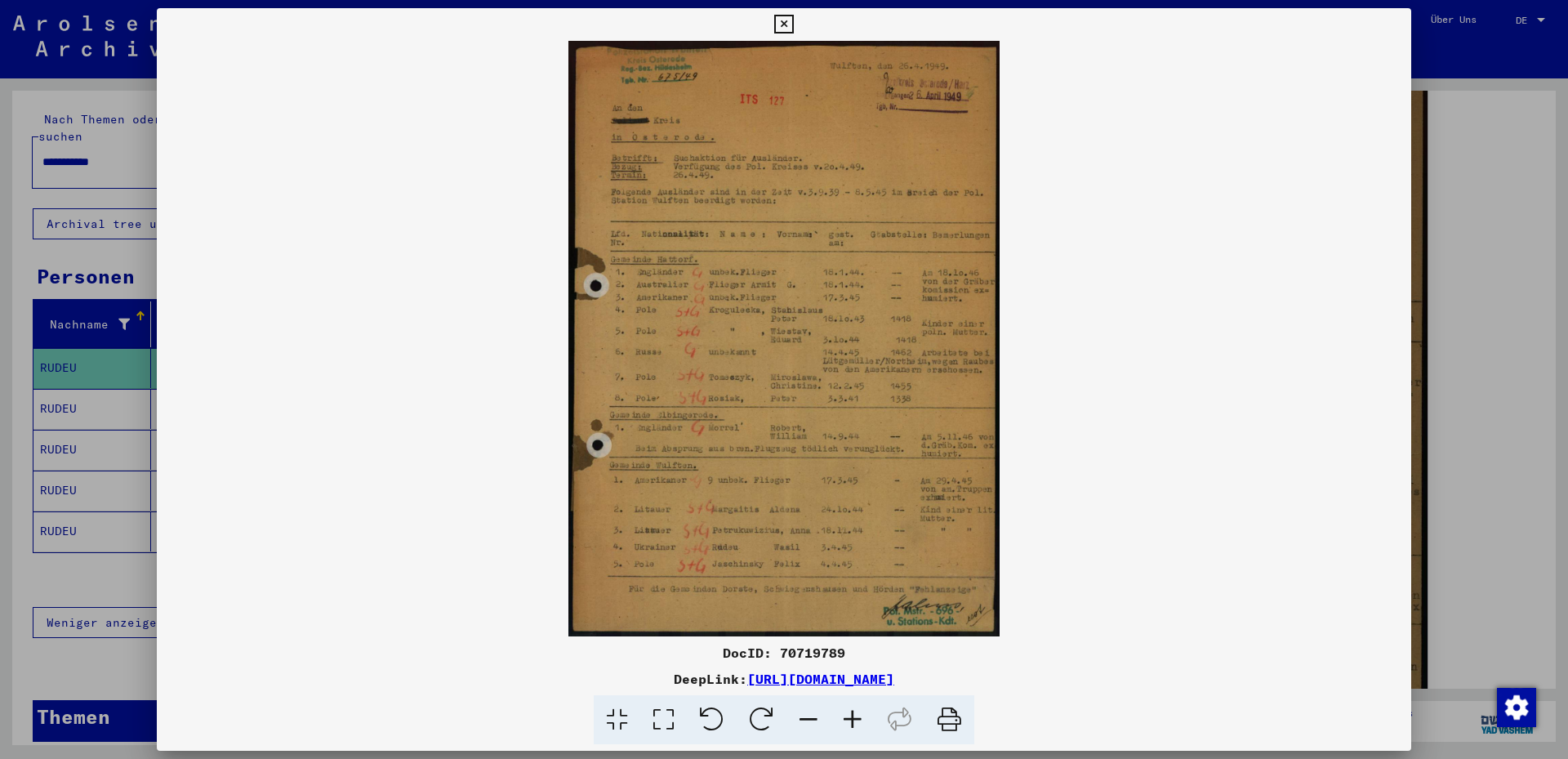
click at [854, 714] on icon at bounding box center [853, 720] width 44 height 50
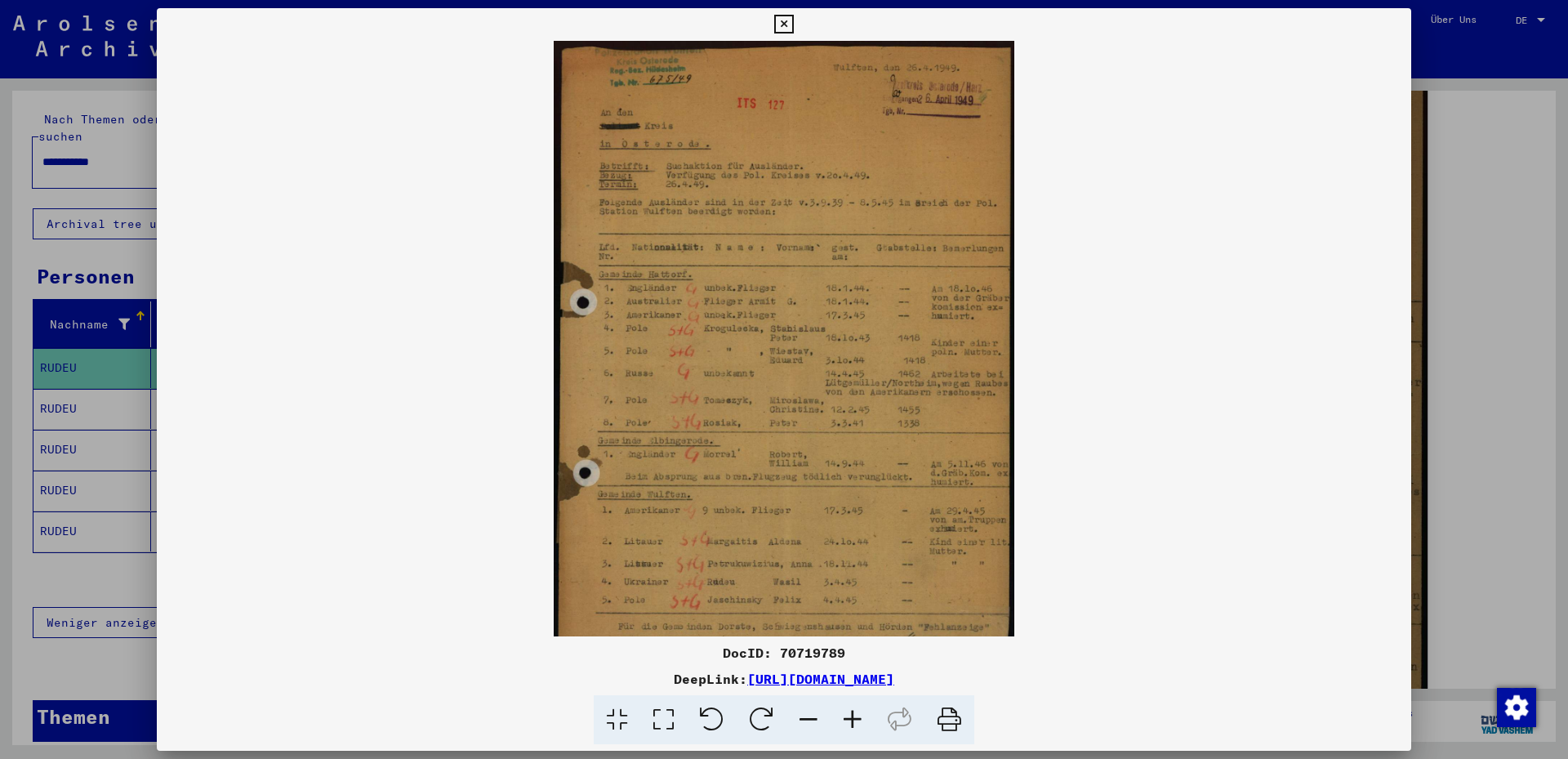
click at [850, 720] on icon at bounding box center [853, 720] width 44 height 50
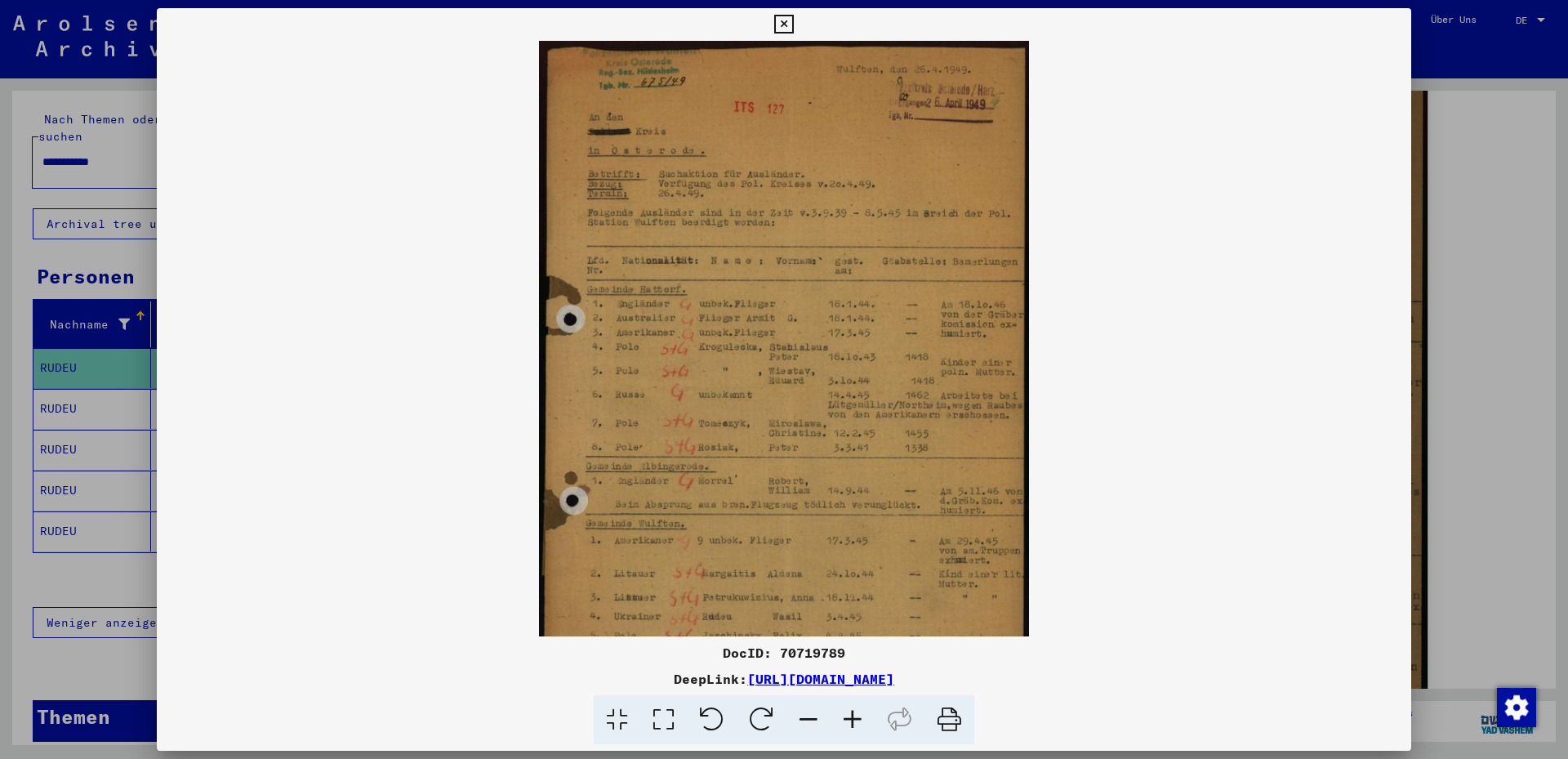
click at [850, 720] on icon at bounding box center [853, 720] width 44 height 50
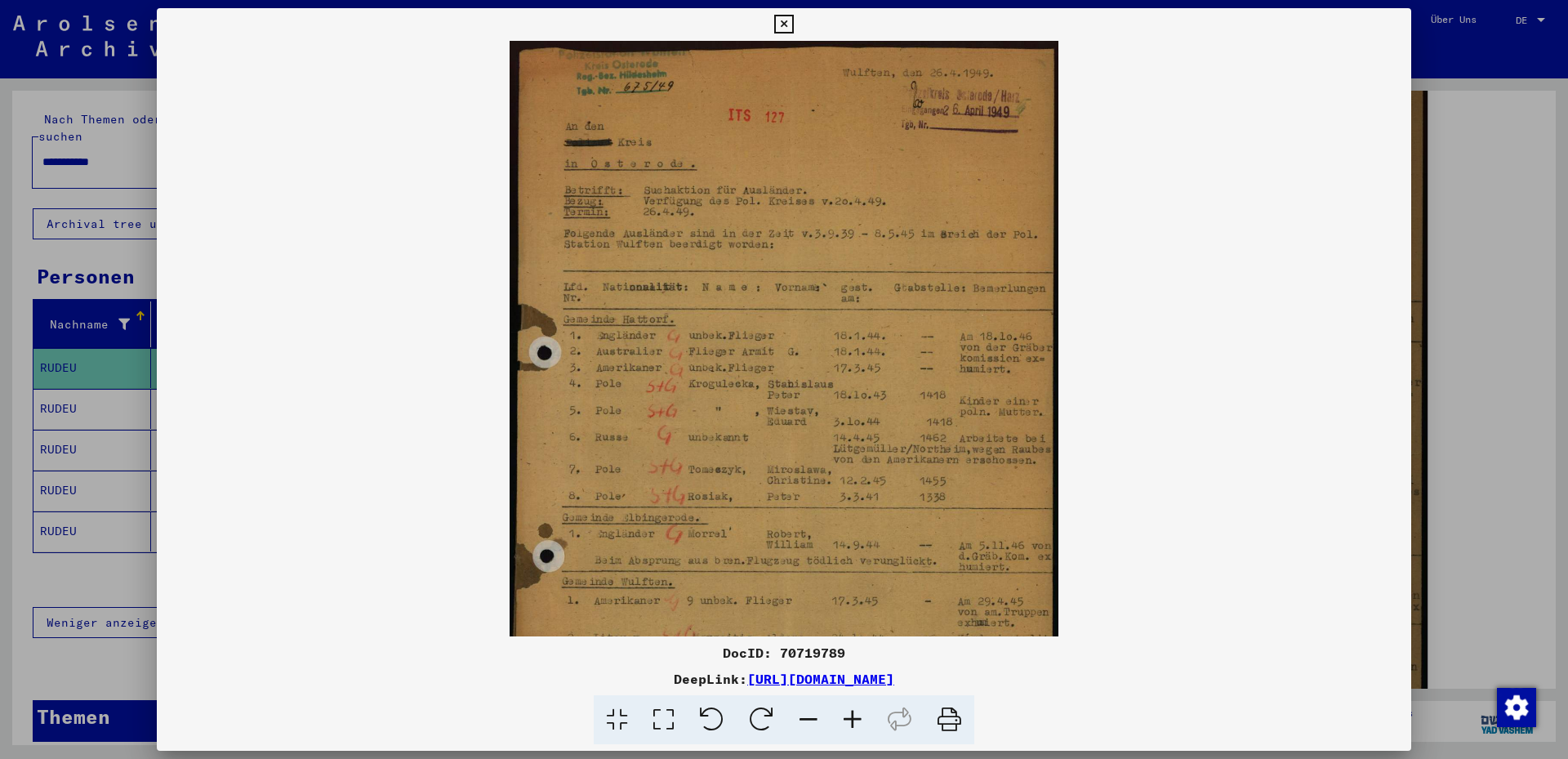
click at [850, 720] on icon at bounding box center [853, 720] width 44 height 50
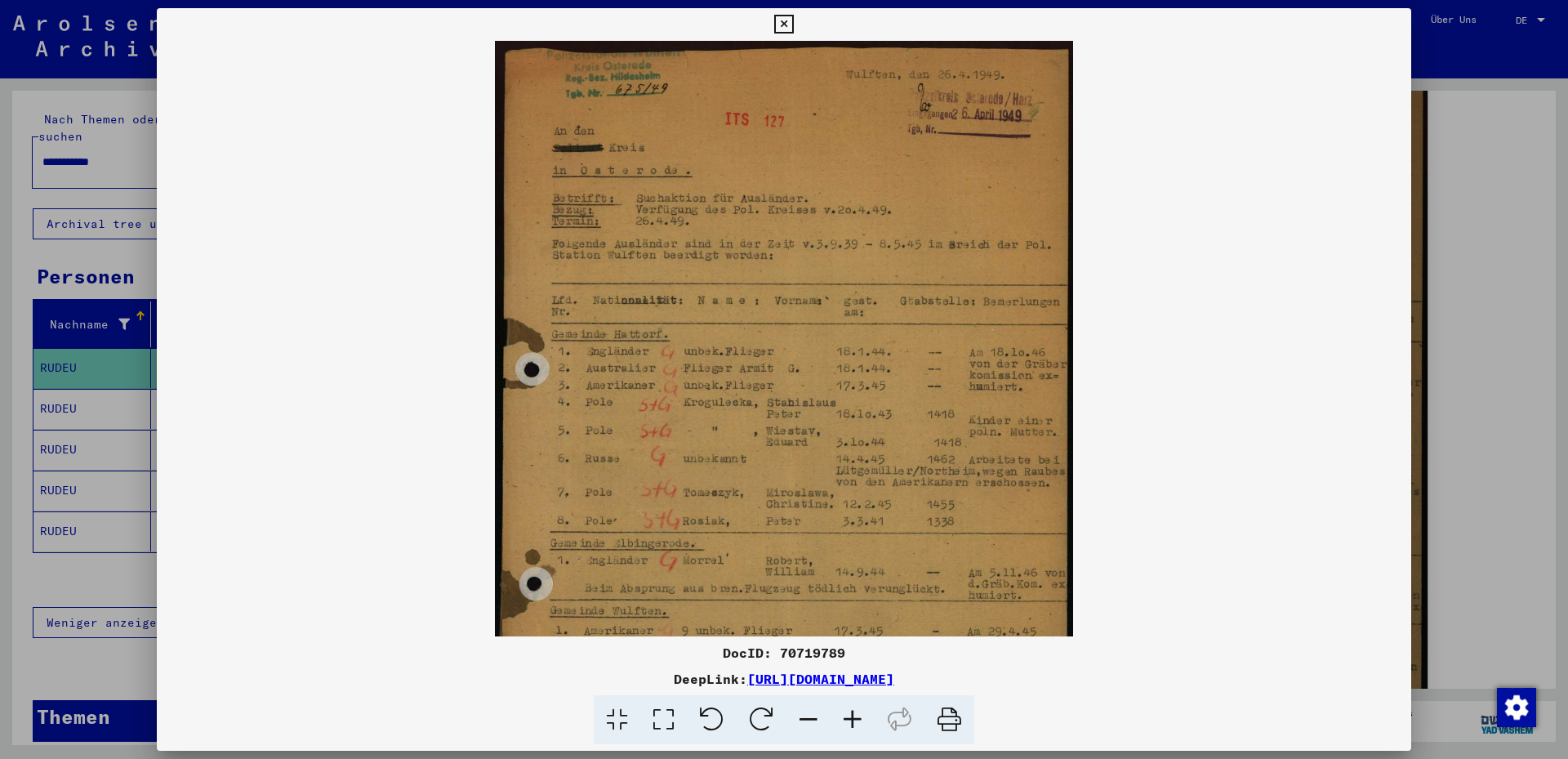
click at [850, 720] on icon at bounding box center [853, 720] width 44 height 50
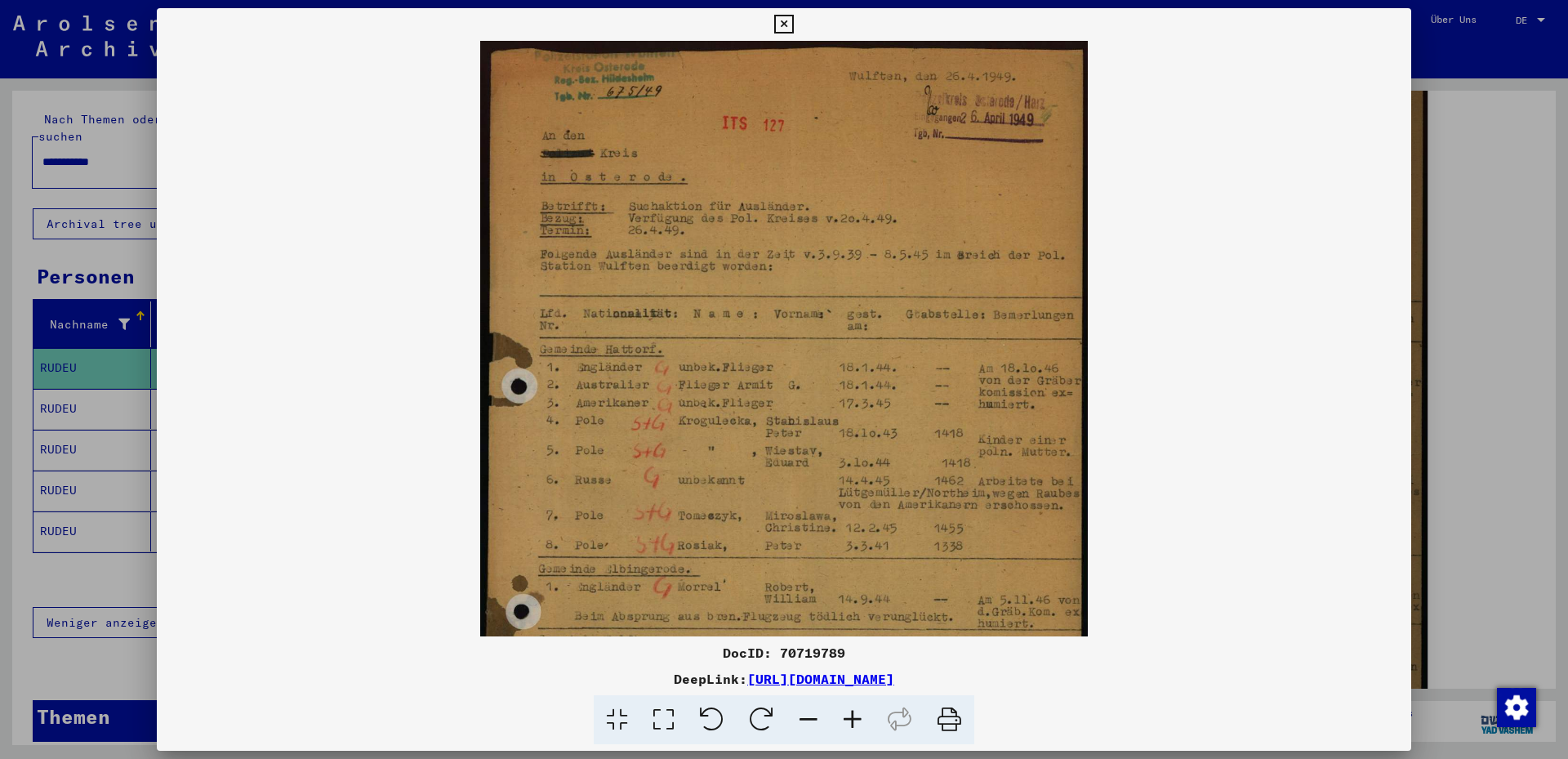
click at [850, 721] on icon at bounding box center [853, 720] width 44 height 50
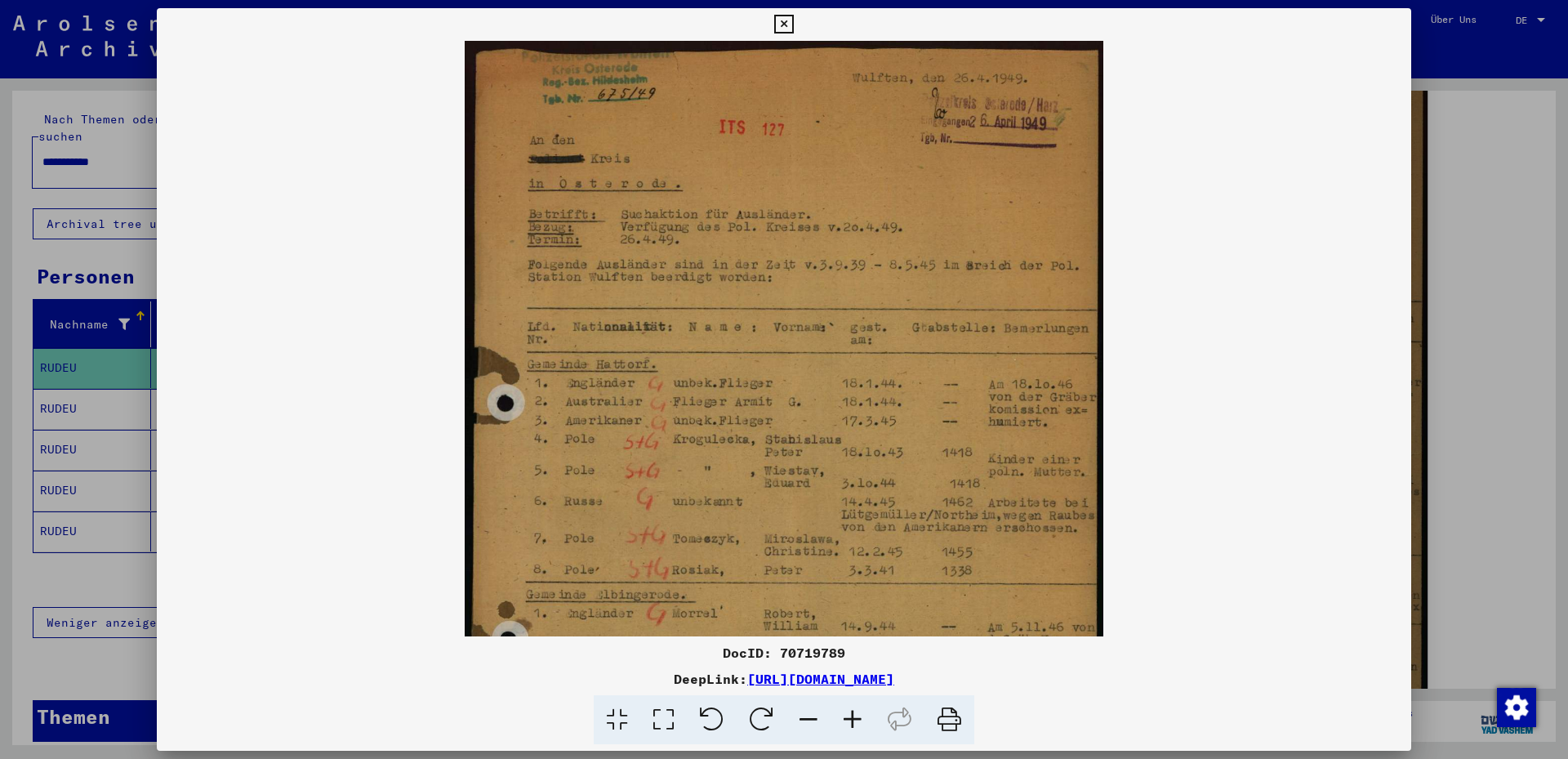
click at [850, 721] on icon at bounding box center [853, 720] width 44 height 50
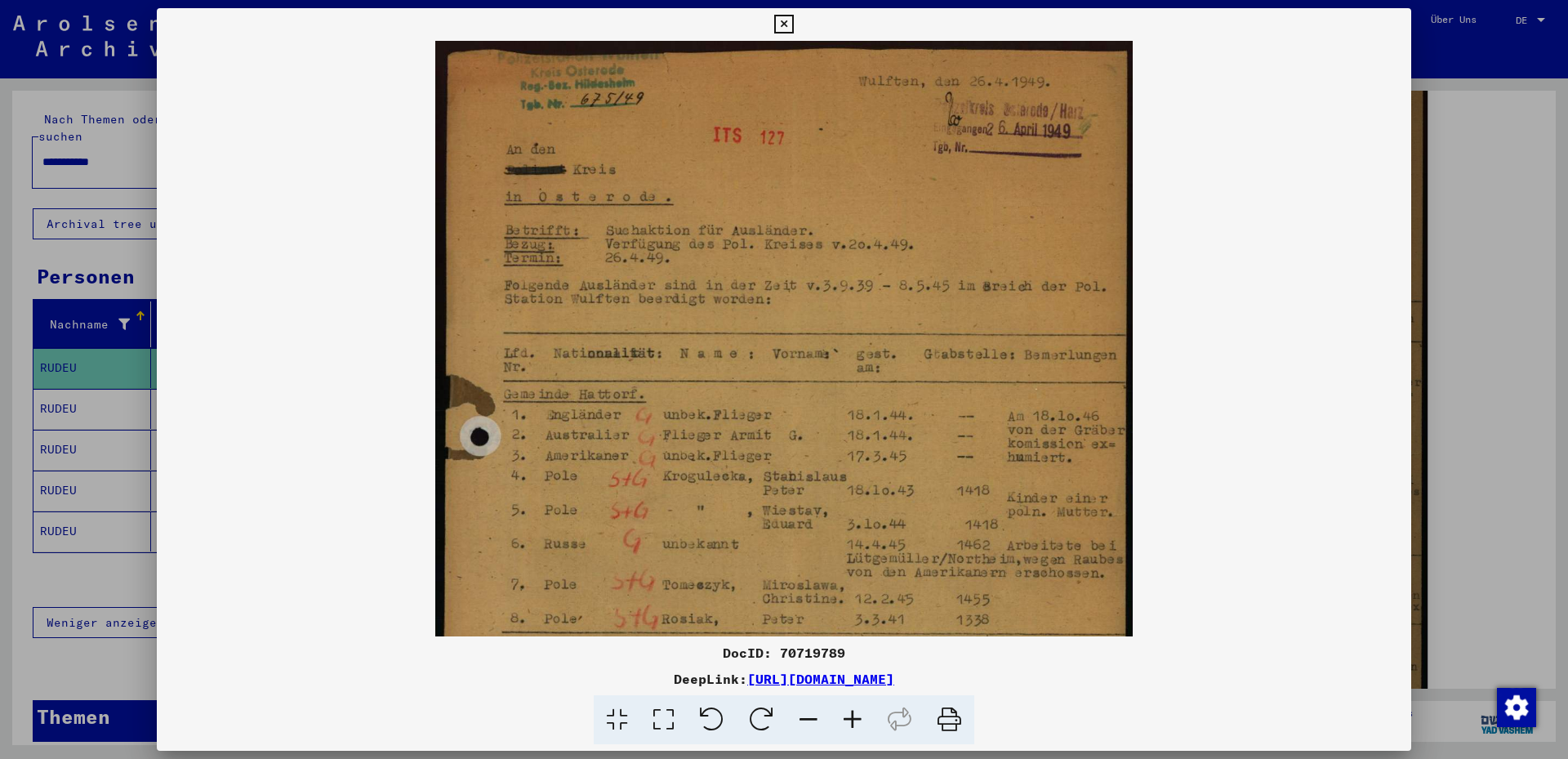
click at [850, 721] on icon at bounding box center [853, 720] width 44 height 50
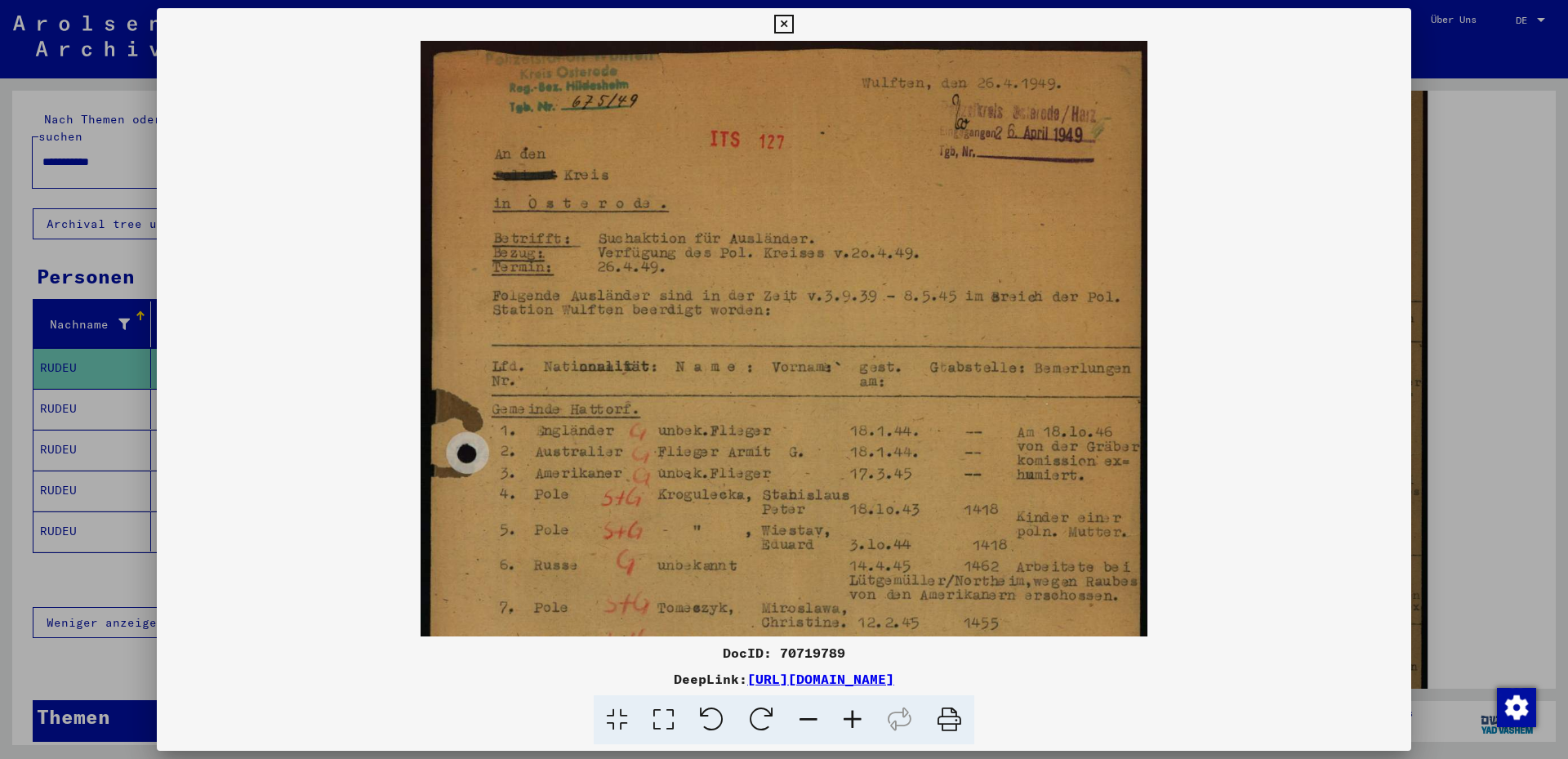
click at [850, 721] on icon at bounding box center [853, 720] width 44 height 50
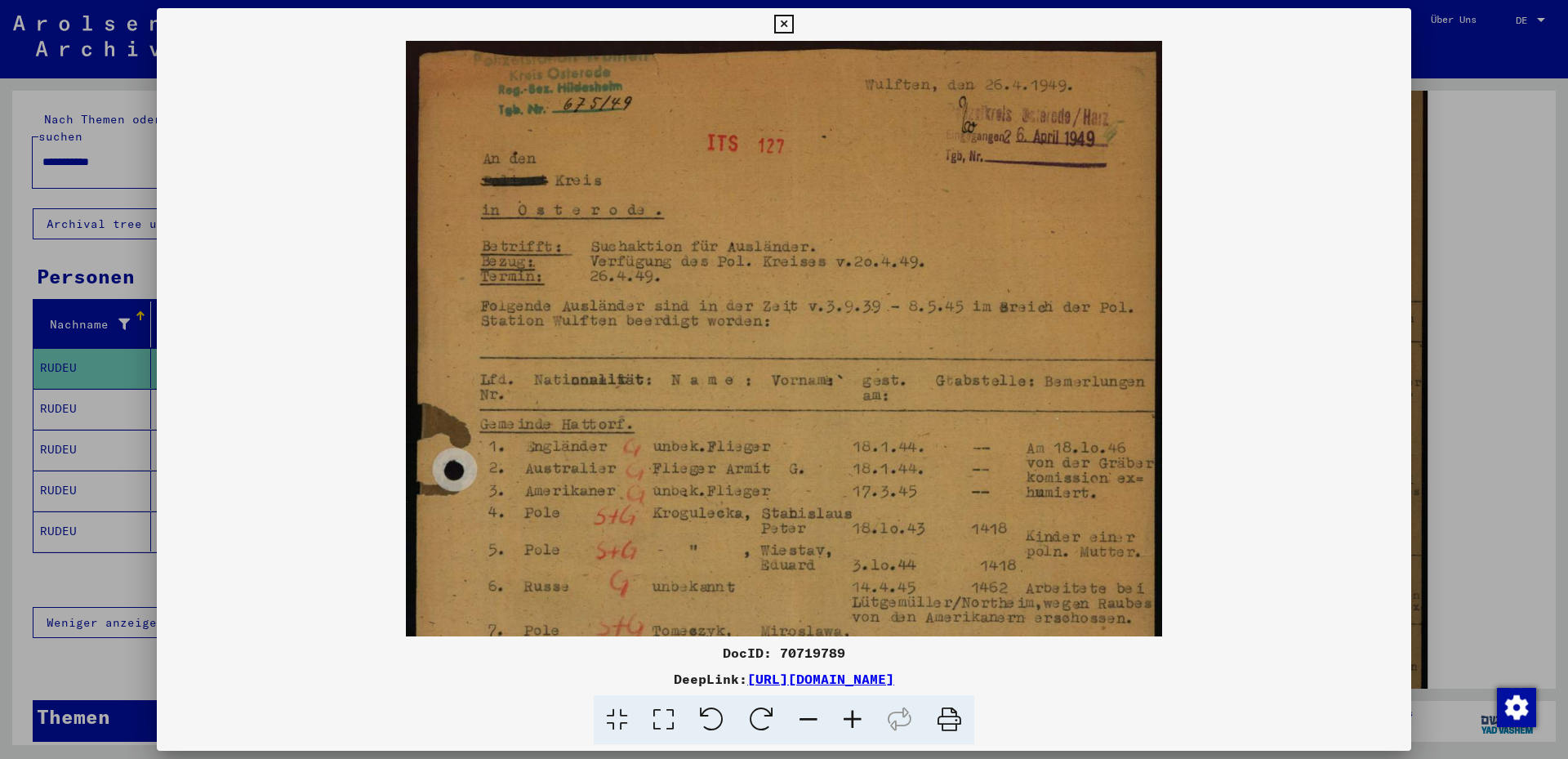
click at [850, 721] on icon at bounding box center [853, 720] width 44 height 50
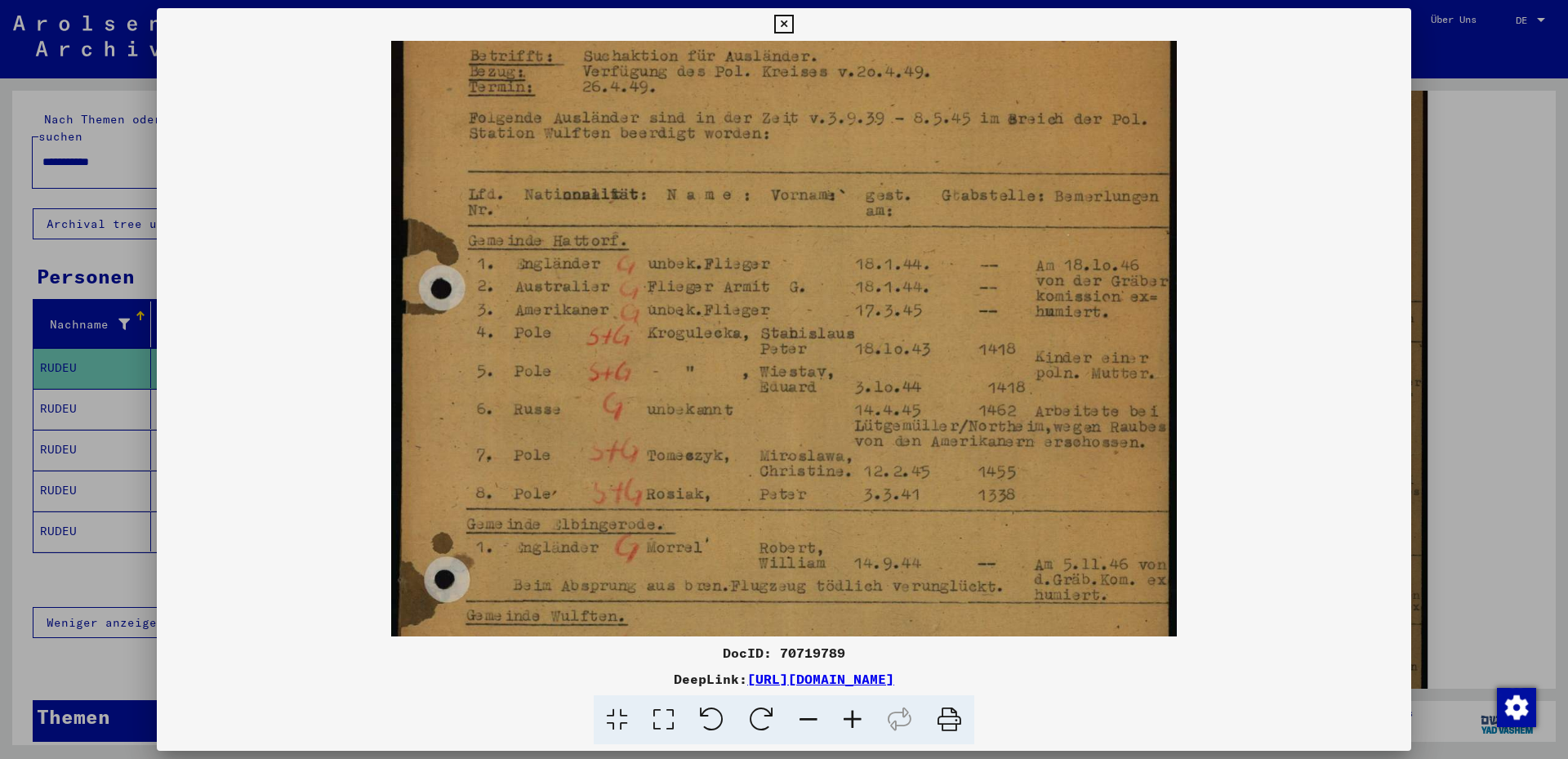
scroll to position [213, 0]
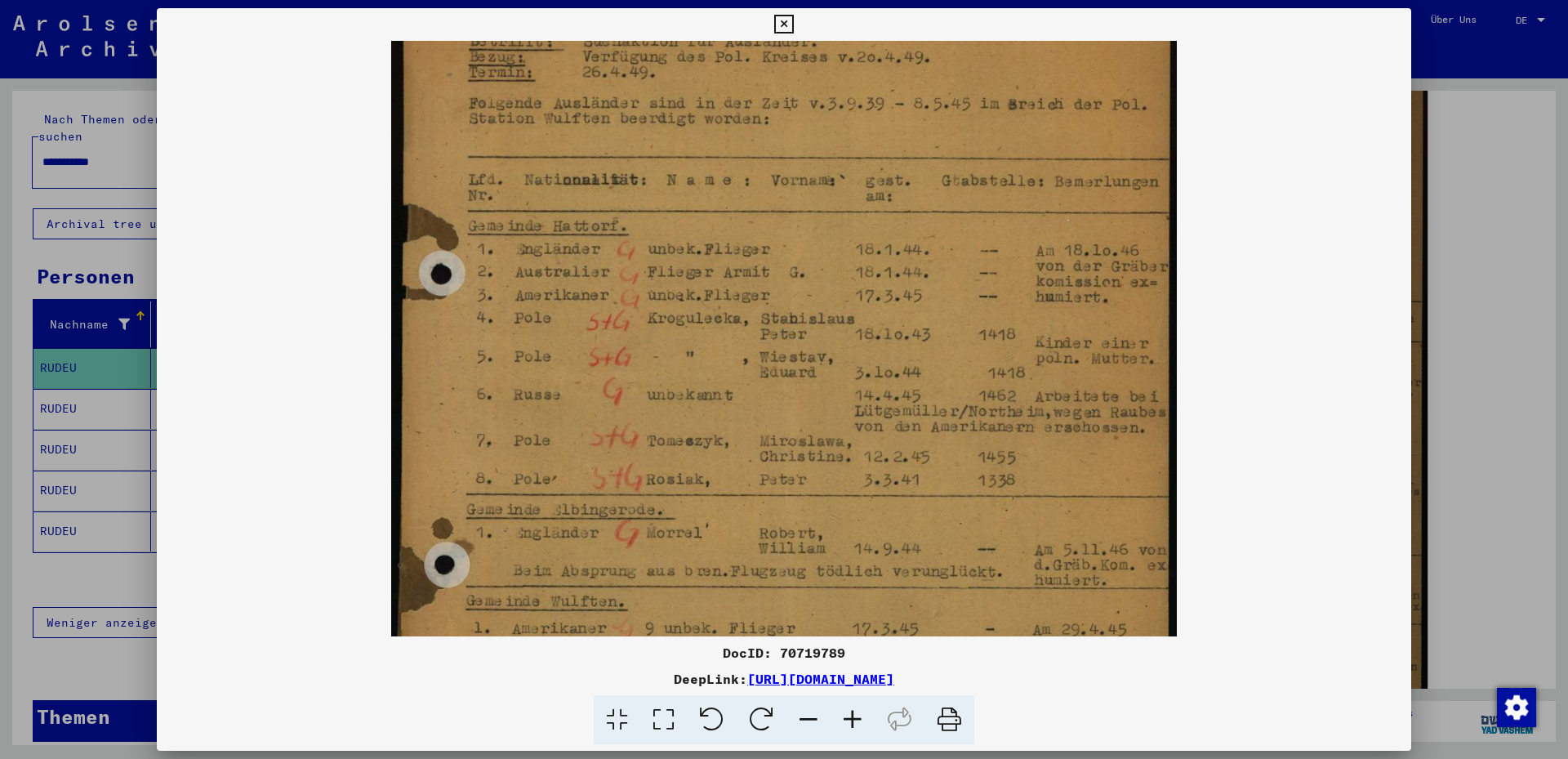
drag, startPoint x: 878, startPoint y: 470, endPoint x: 878, endPoint y: 257, distance: 213.0
click at [878, 257] on img at bounding box center [784, 371] width 786 height 1085
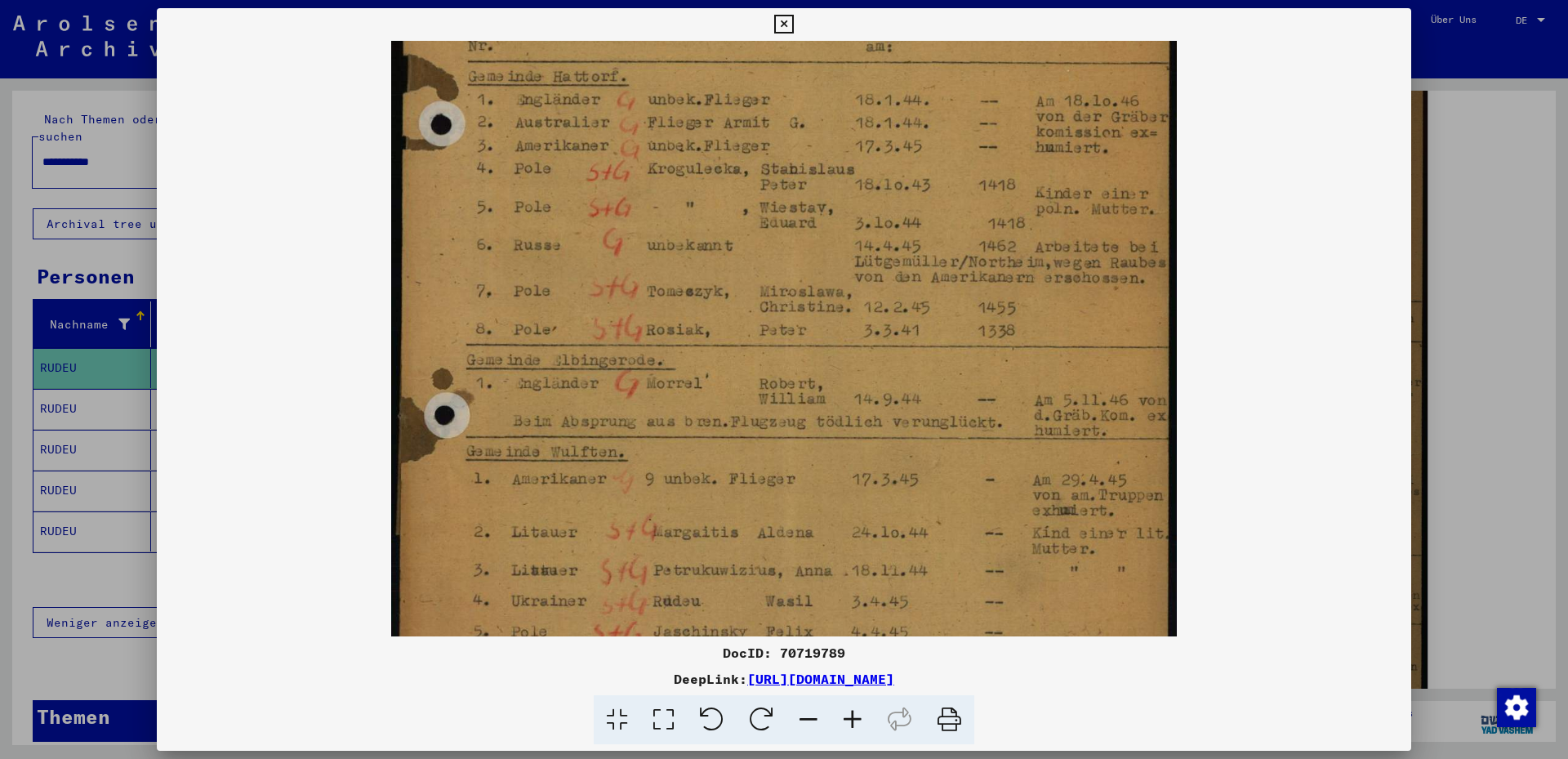
scroll to position [372, 0]
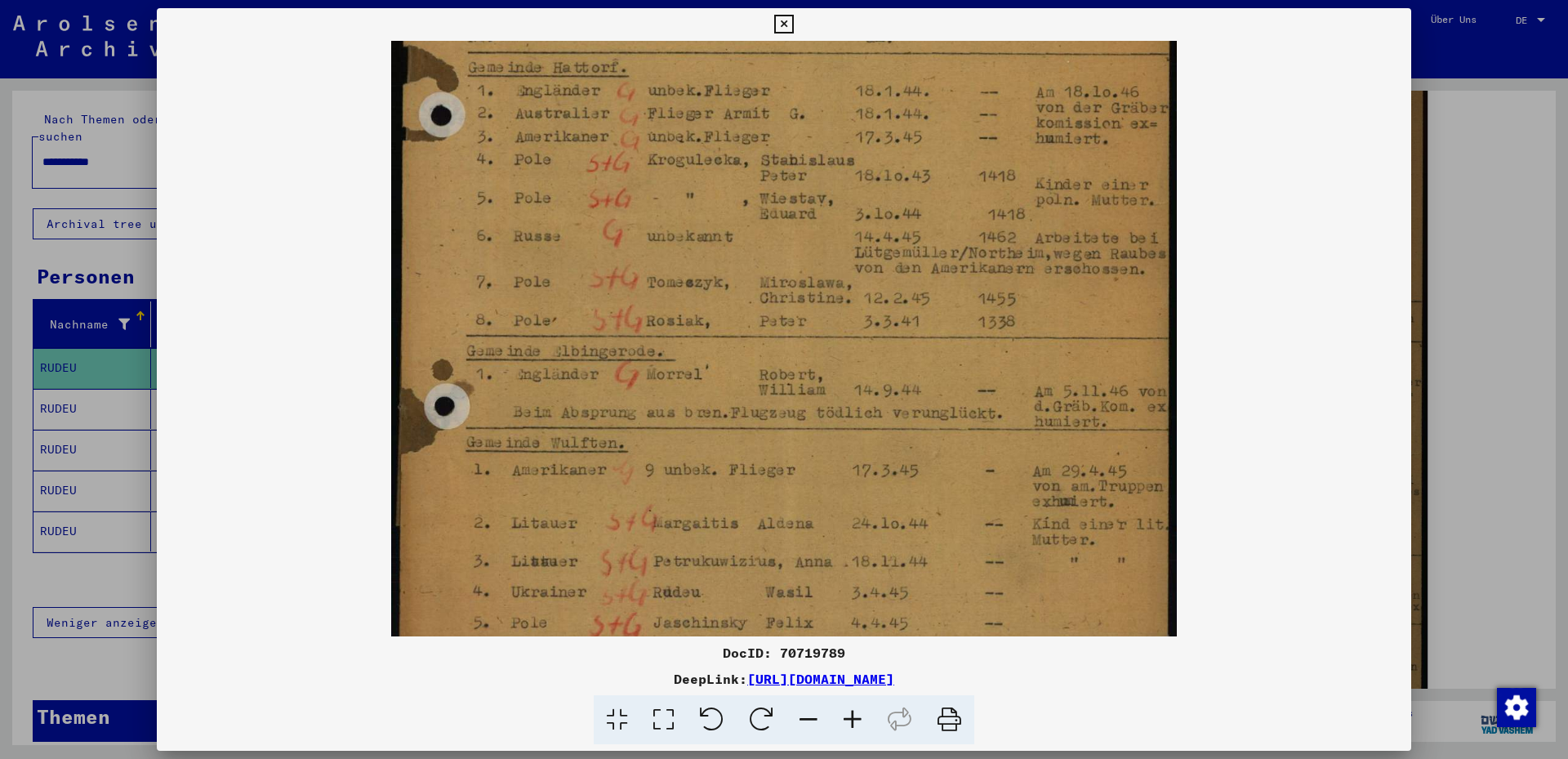
drag, startPoint x: 854, startPoint y: 406, endPoint x: 855, endPoint y: 247, distance: 159.0
click at [855, 247] on img at bounding box center [784, 211] width 786 height 1085
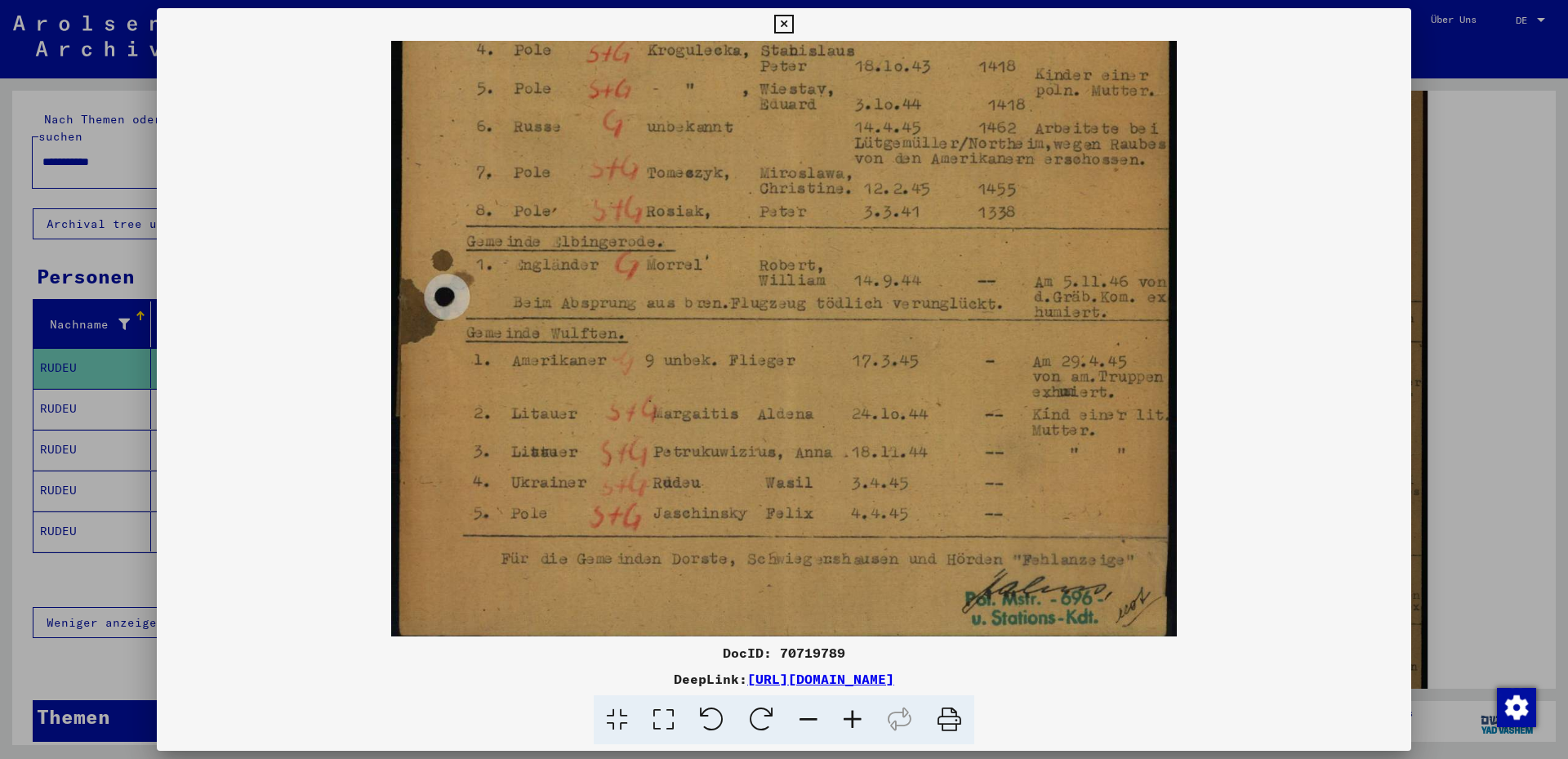
scroll to position [491, 0]
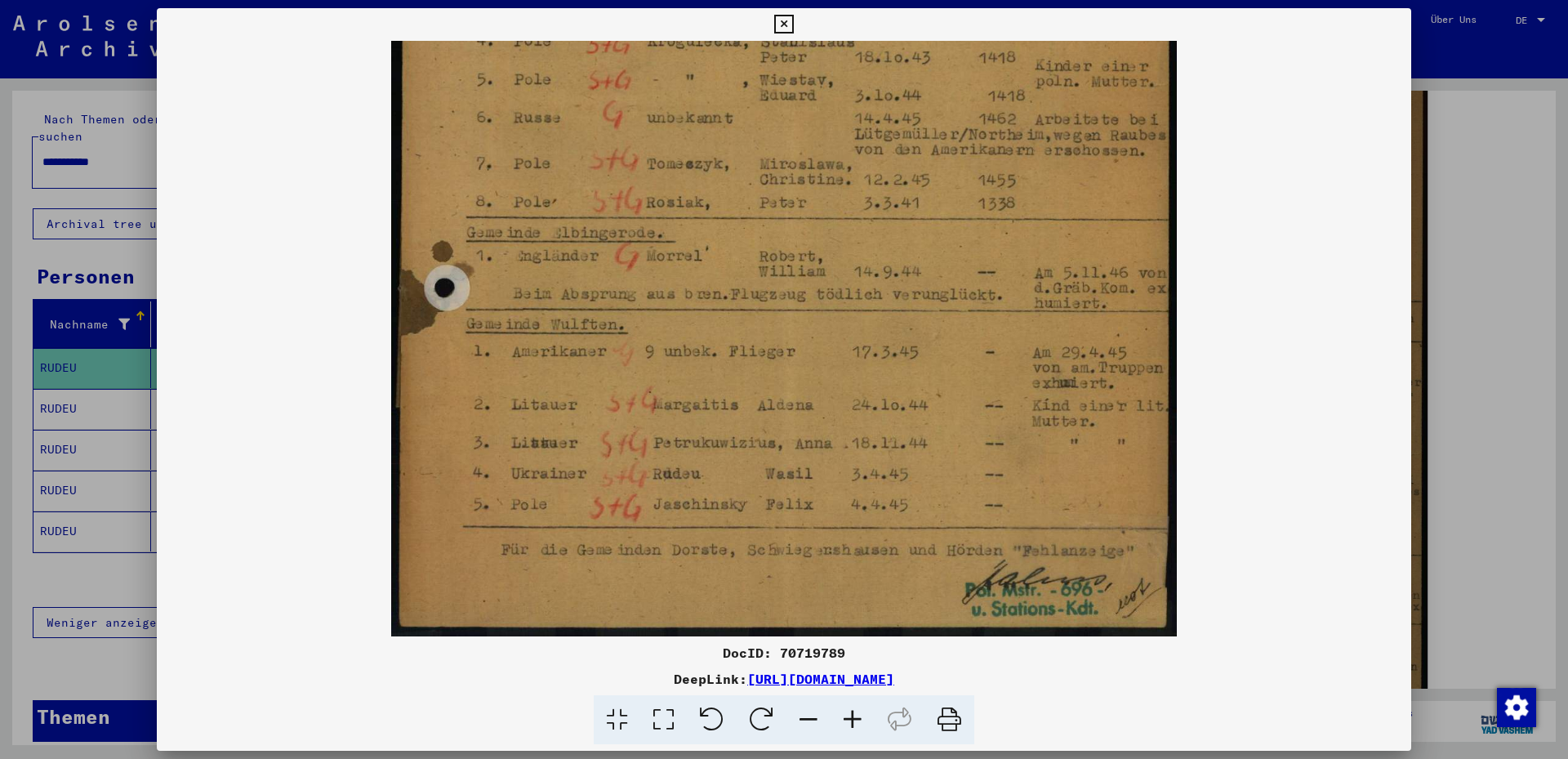
drag, startPoint x: 851, startPoint y: 453, endPoint x: 837, endPoint y: 305, distance: 148.7
click at [837, 305] on img at bounding box center [784, 94] width 786 height 1085
click at [50, 395] on div at bounding box center [784, 380] width 1568 height 759
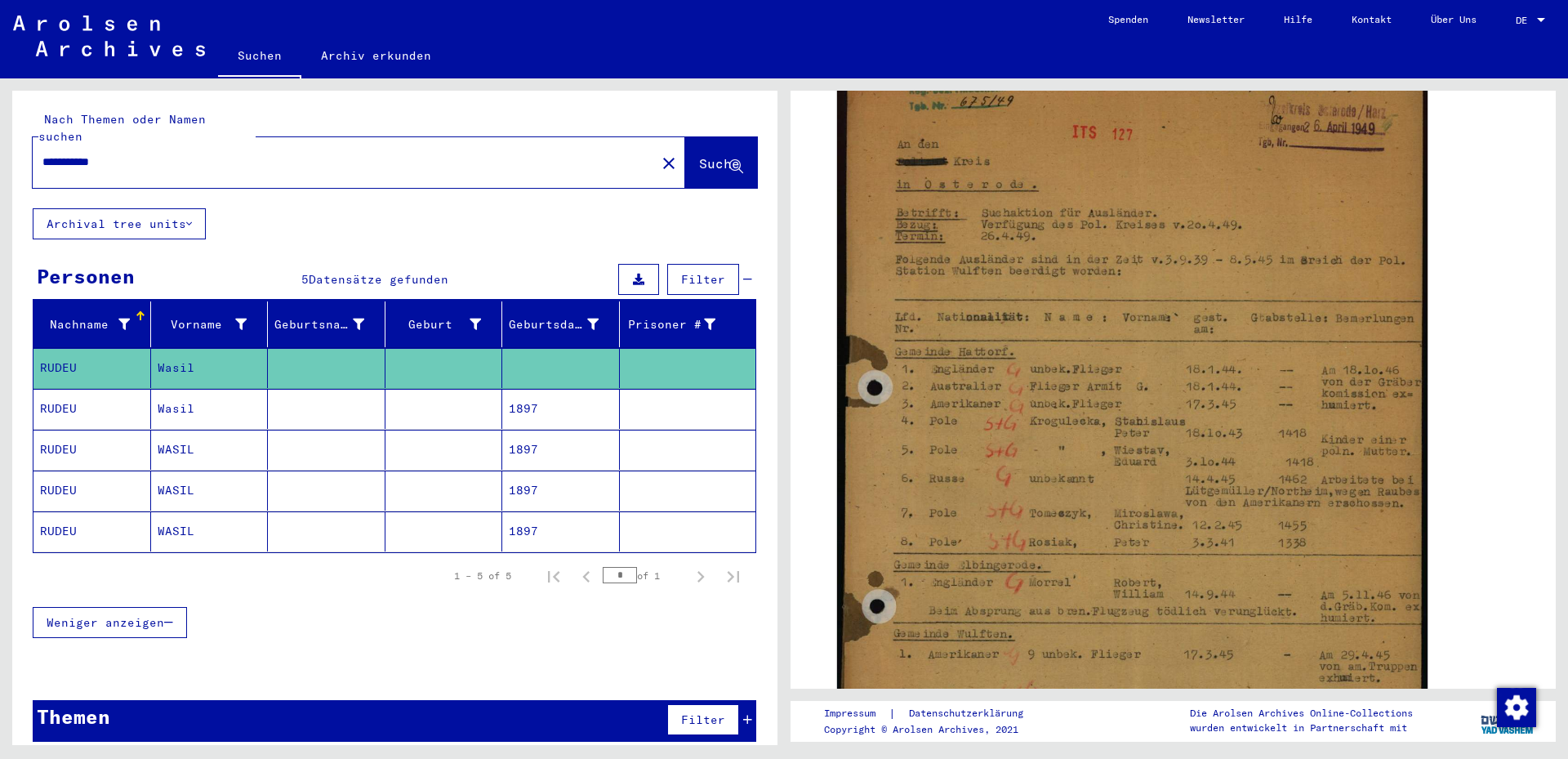
click at [50, 395] on mat-cell "RUDEU" at bounding box center [93, 408] width 118 height 40
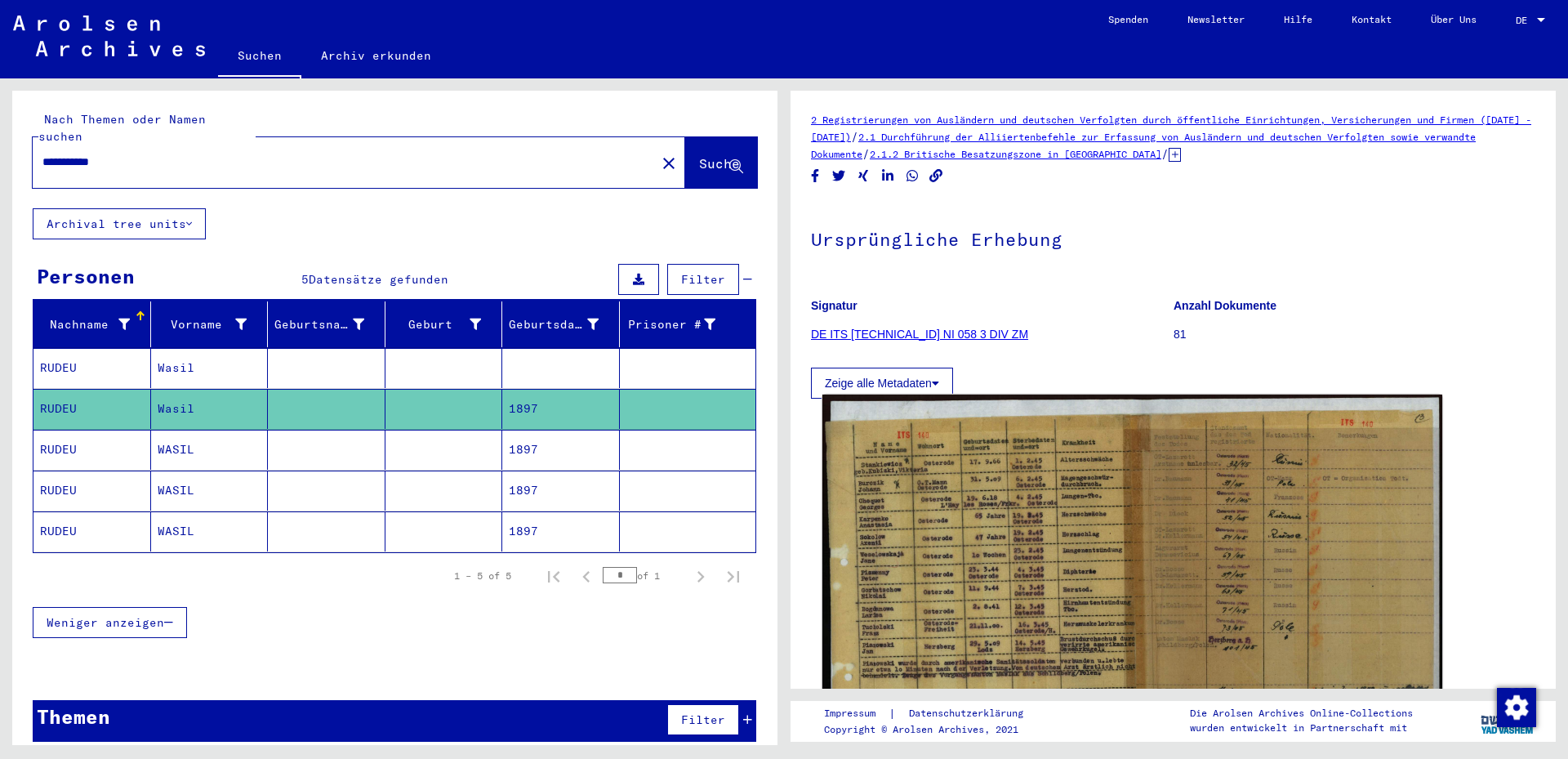
click at [919, 512] on img at bounding box center [1133, 612] width 620 height 436
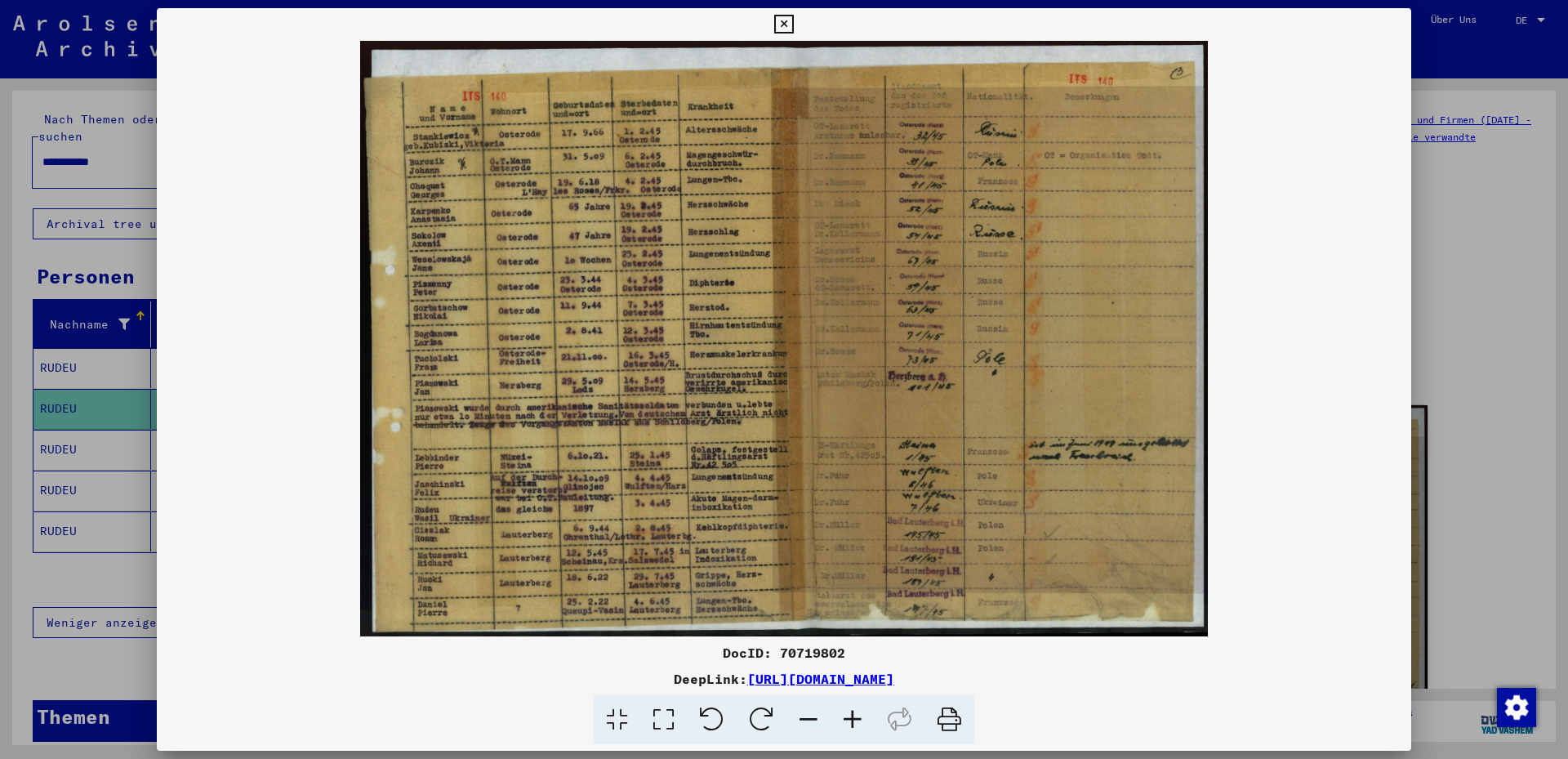
click at [855, 719] on icon at bounding box center [853, 720] width 44 height 50
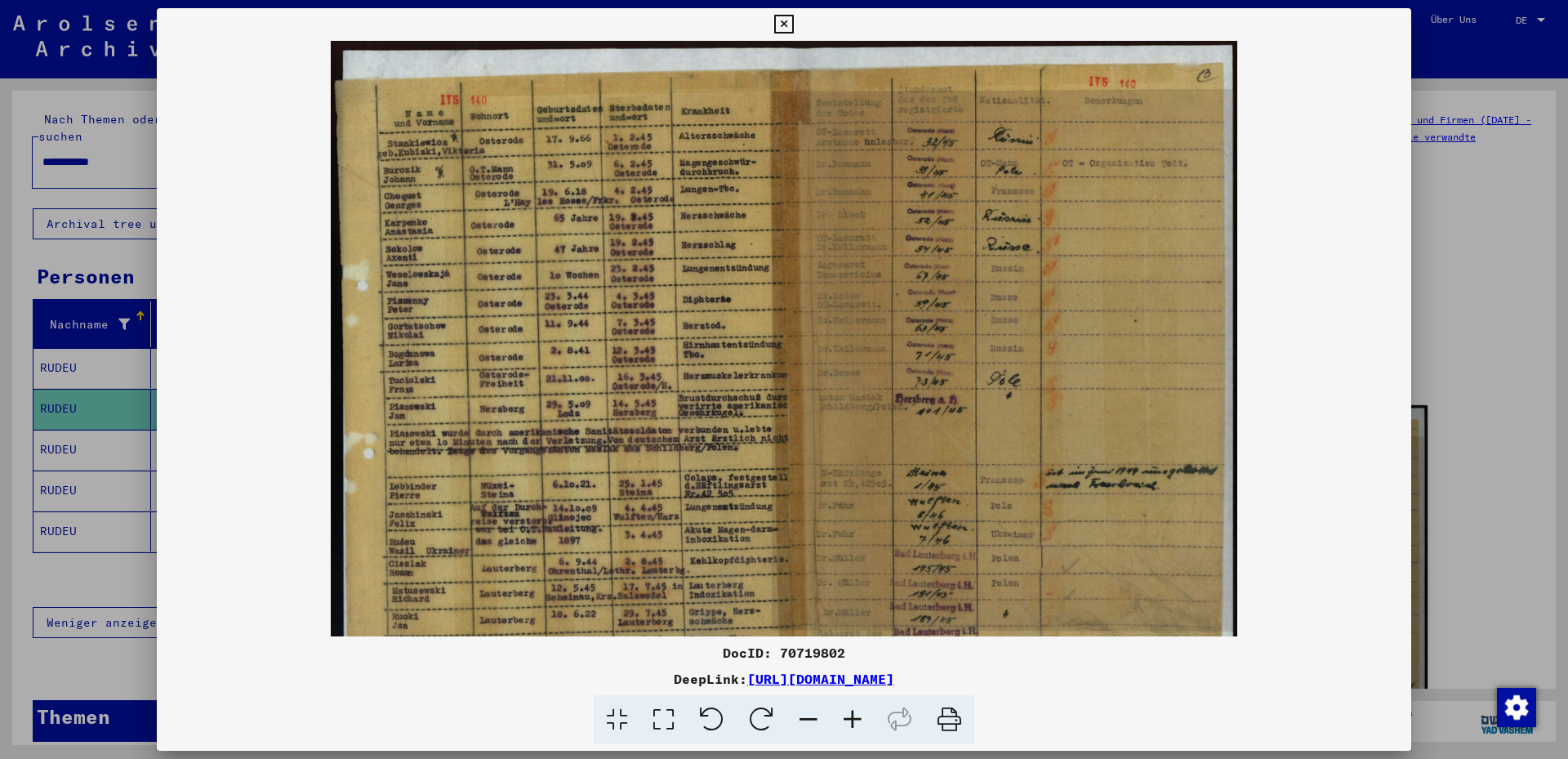
click at [855, 720] on icon at bounding box center [853, 720] width 44 height 50
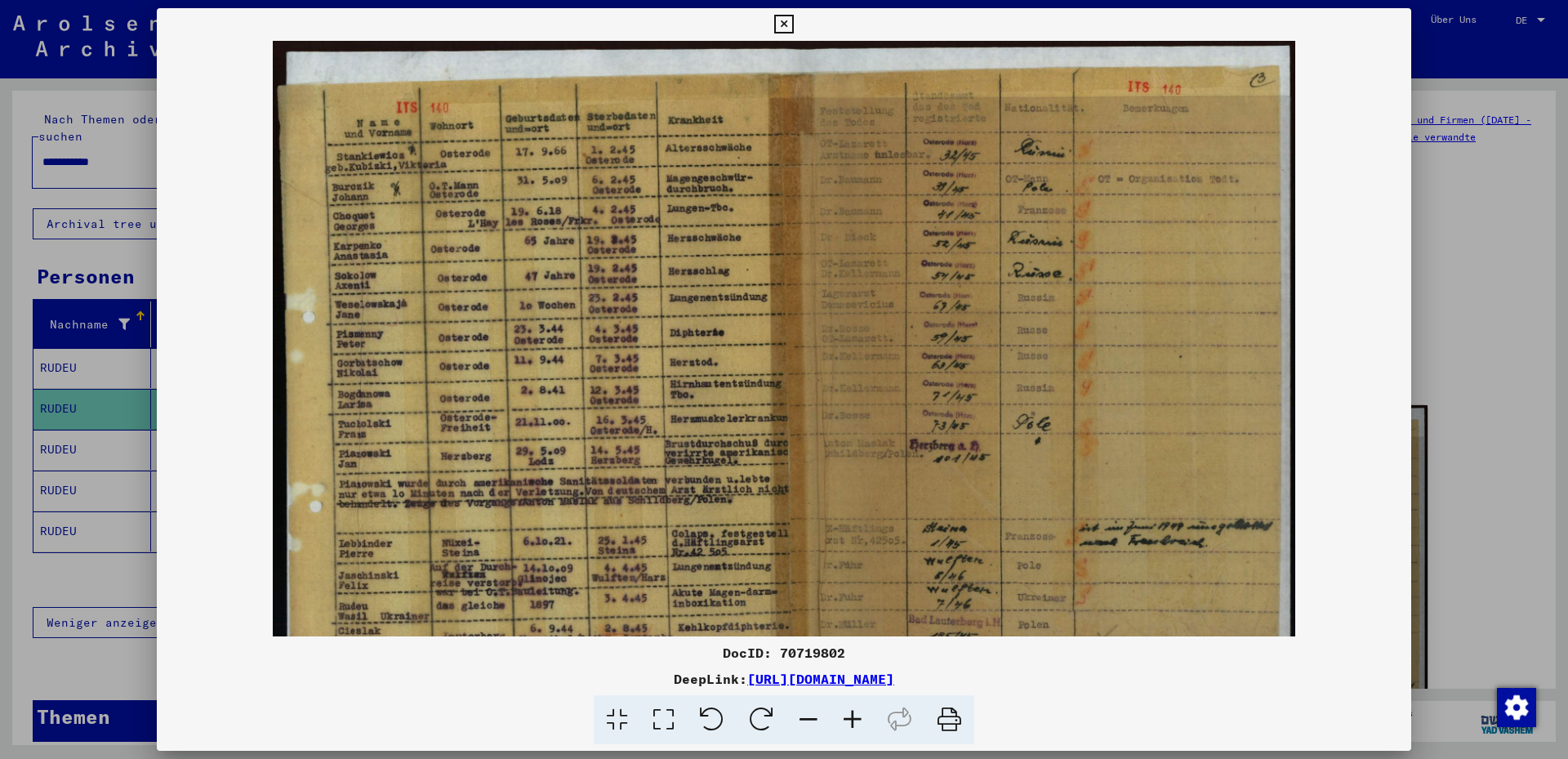
click at [855, 719] on icon at bounding box center [853, 720] width 44 height 50
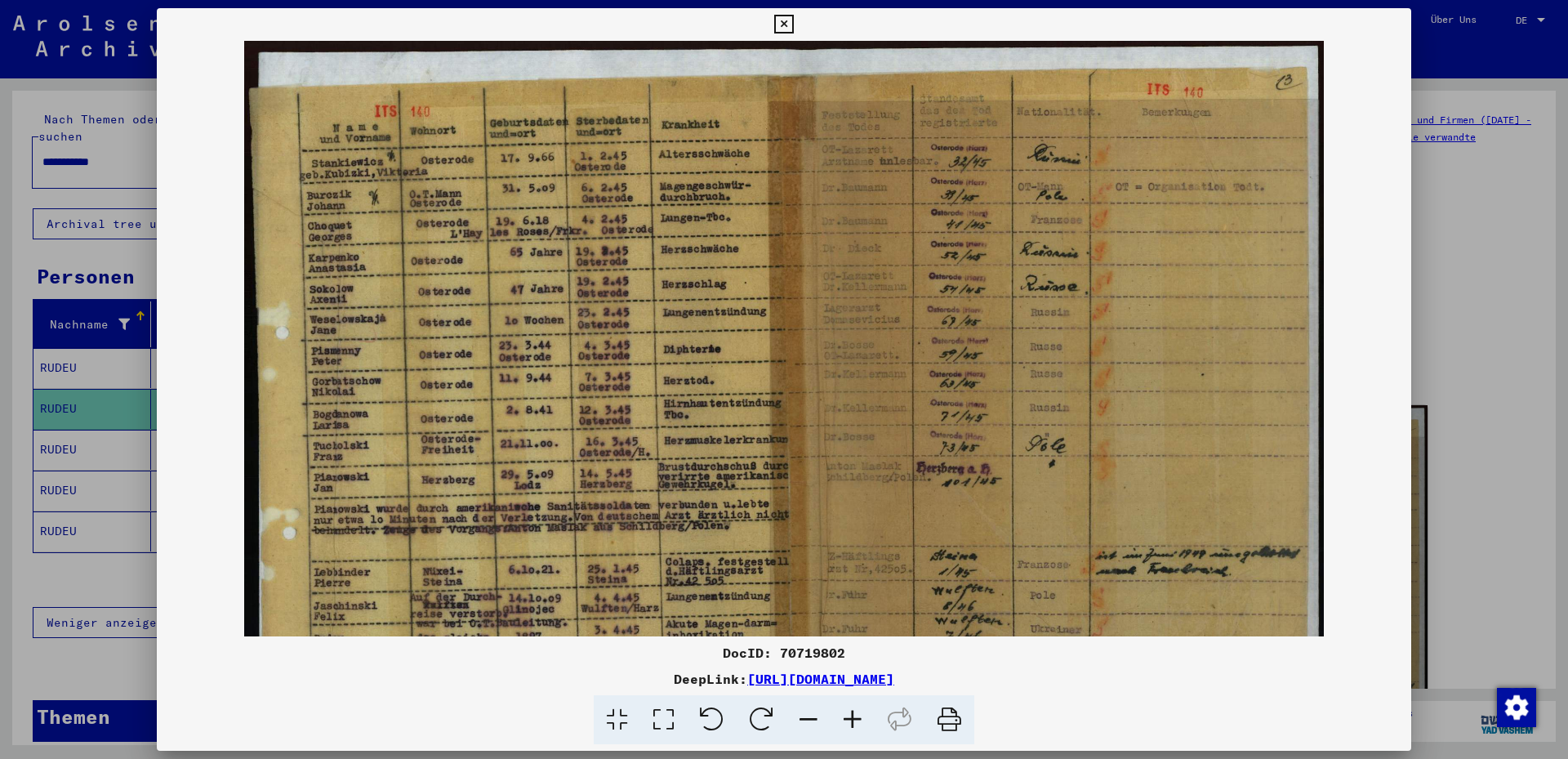
click at [855, 720] on icon at bounding box center [853, 720] width 44 height 50
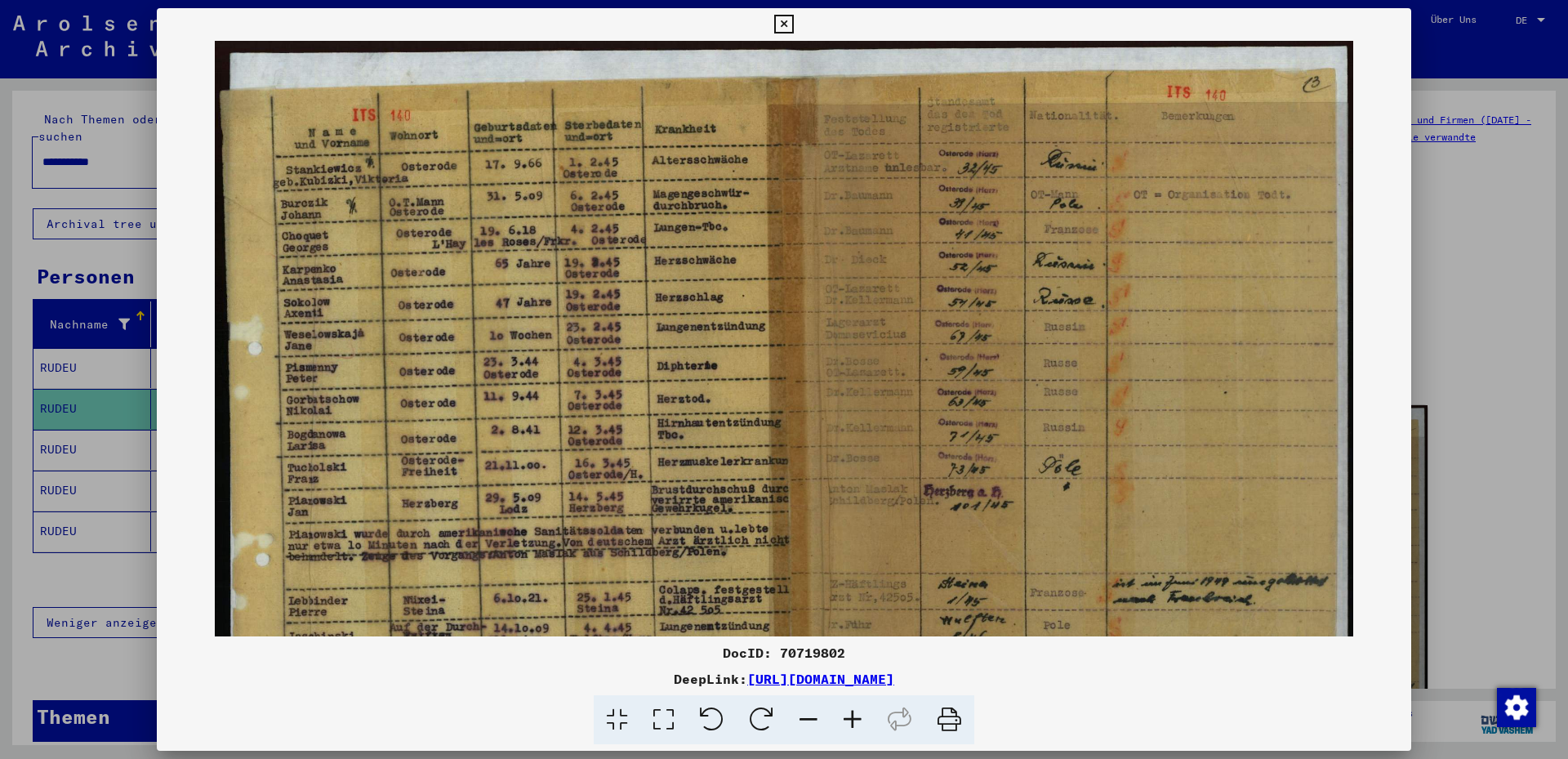
click at [854, 720] on icon at bounding box center [853, 720] width 44 height 50
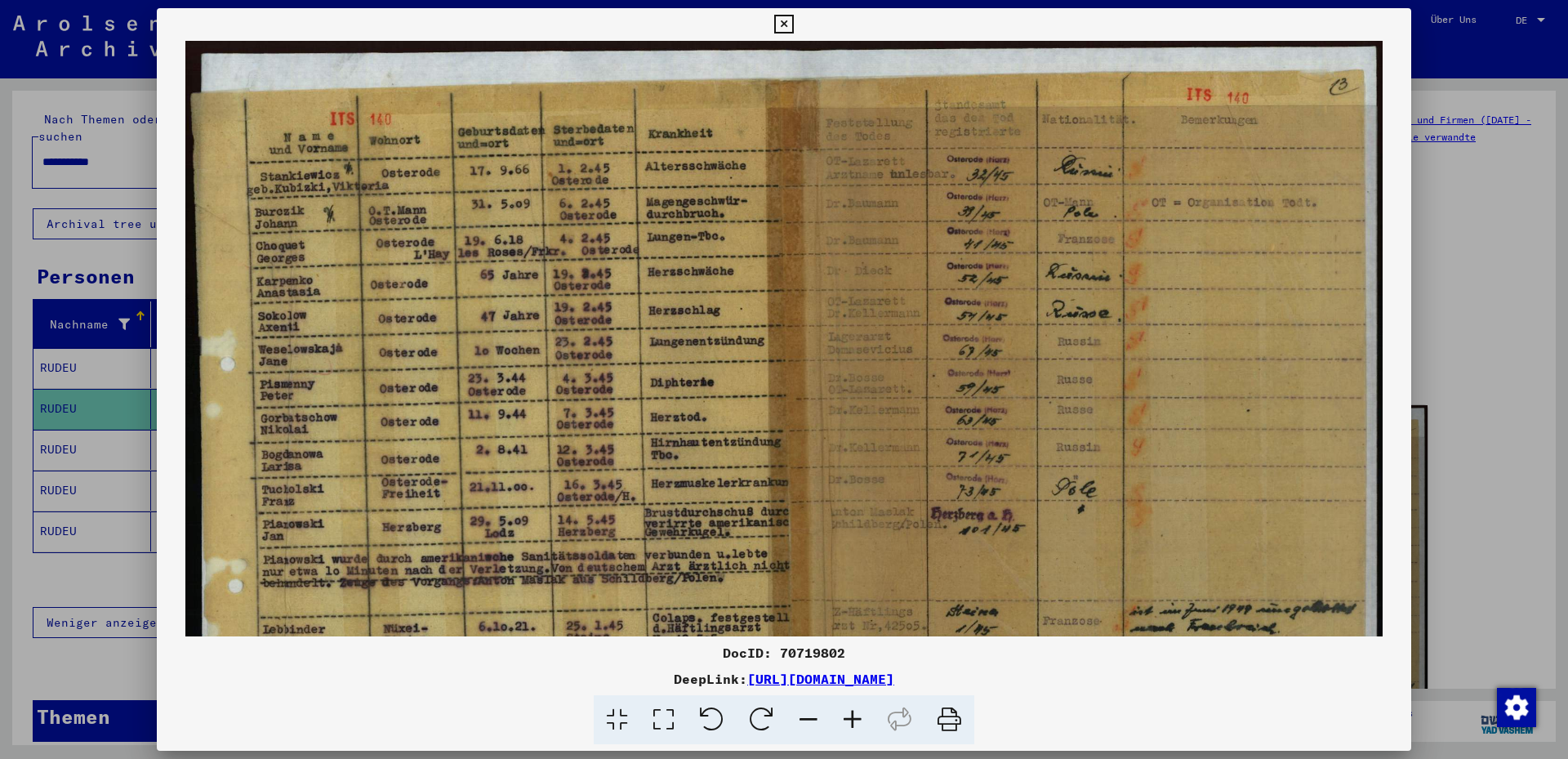
click at [853, 720] on icon at bounding box center [853, 720] width 44 height 50
click at [851, 721] on icon at bounding box center [853, 720] width 44 height 50
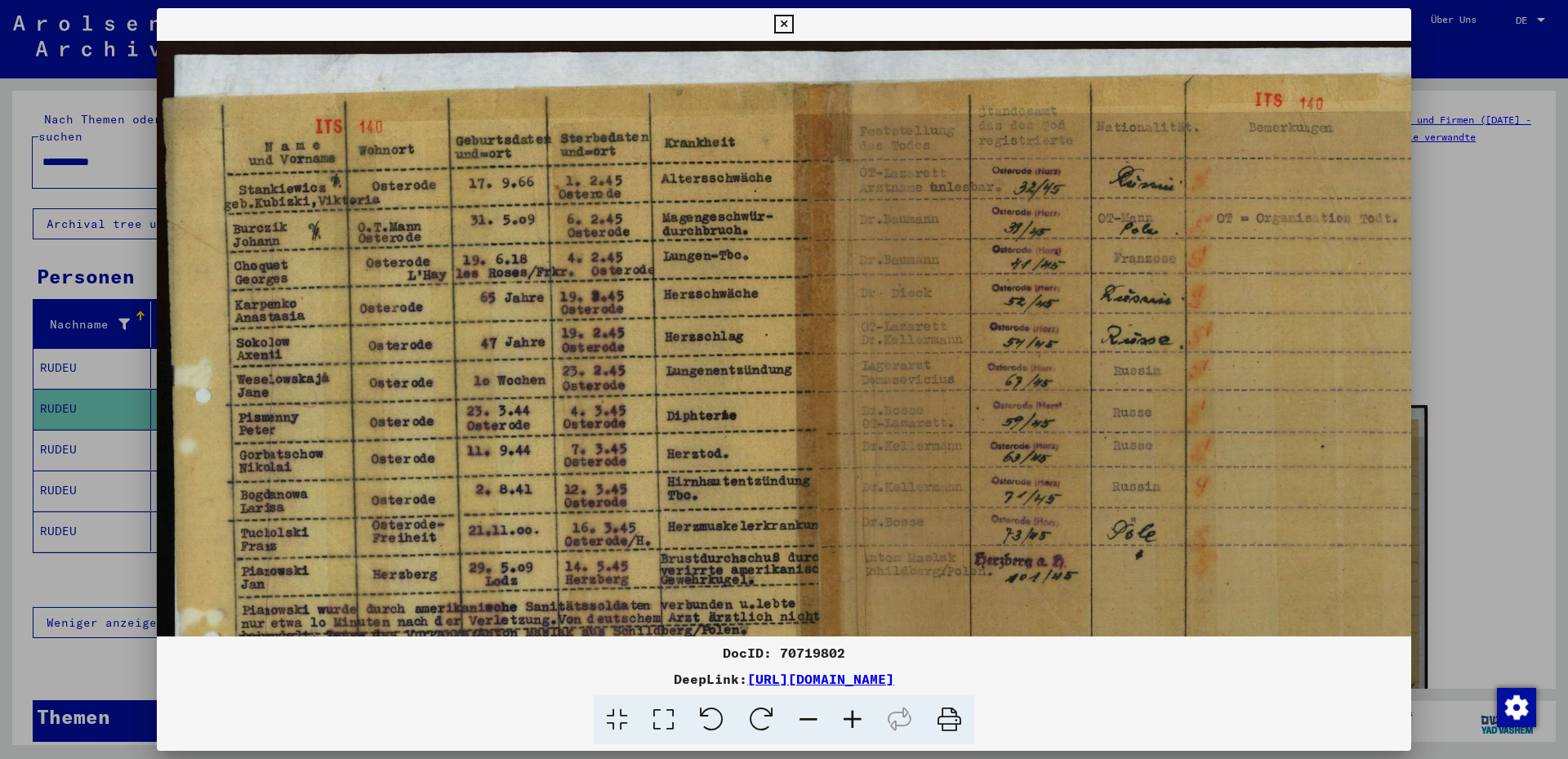
click at [850, 721] on icon at bounding box center [853, 720] width 44 height 50
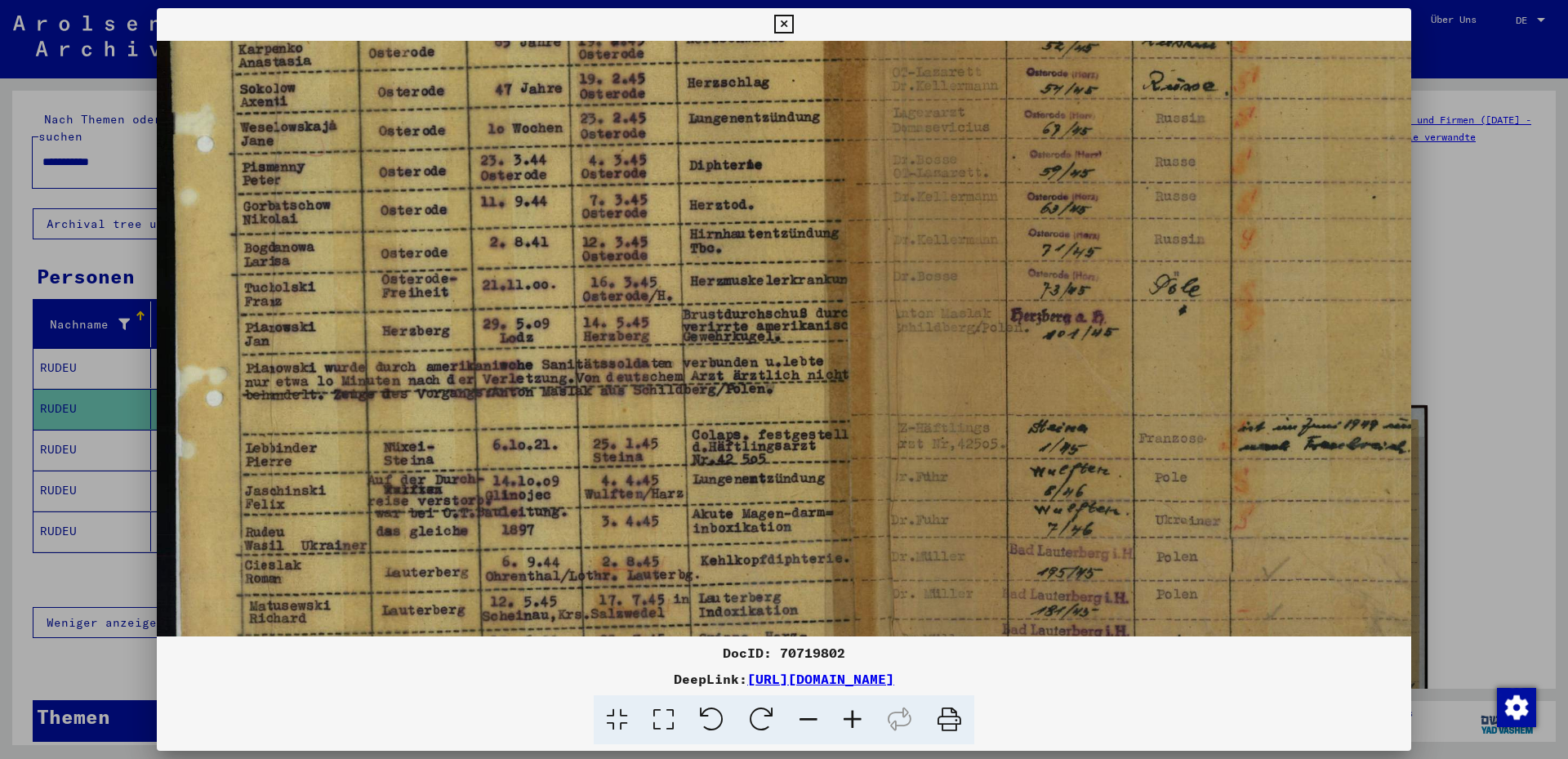
drag, startPoint x: 829, startPoint y: 481, endPoint x: 855, endPoint y: 214, distance: 268.3
click at [855, 214] on img at bounding box center [842, 255] width 1371 height 963
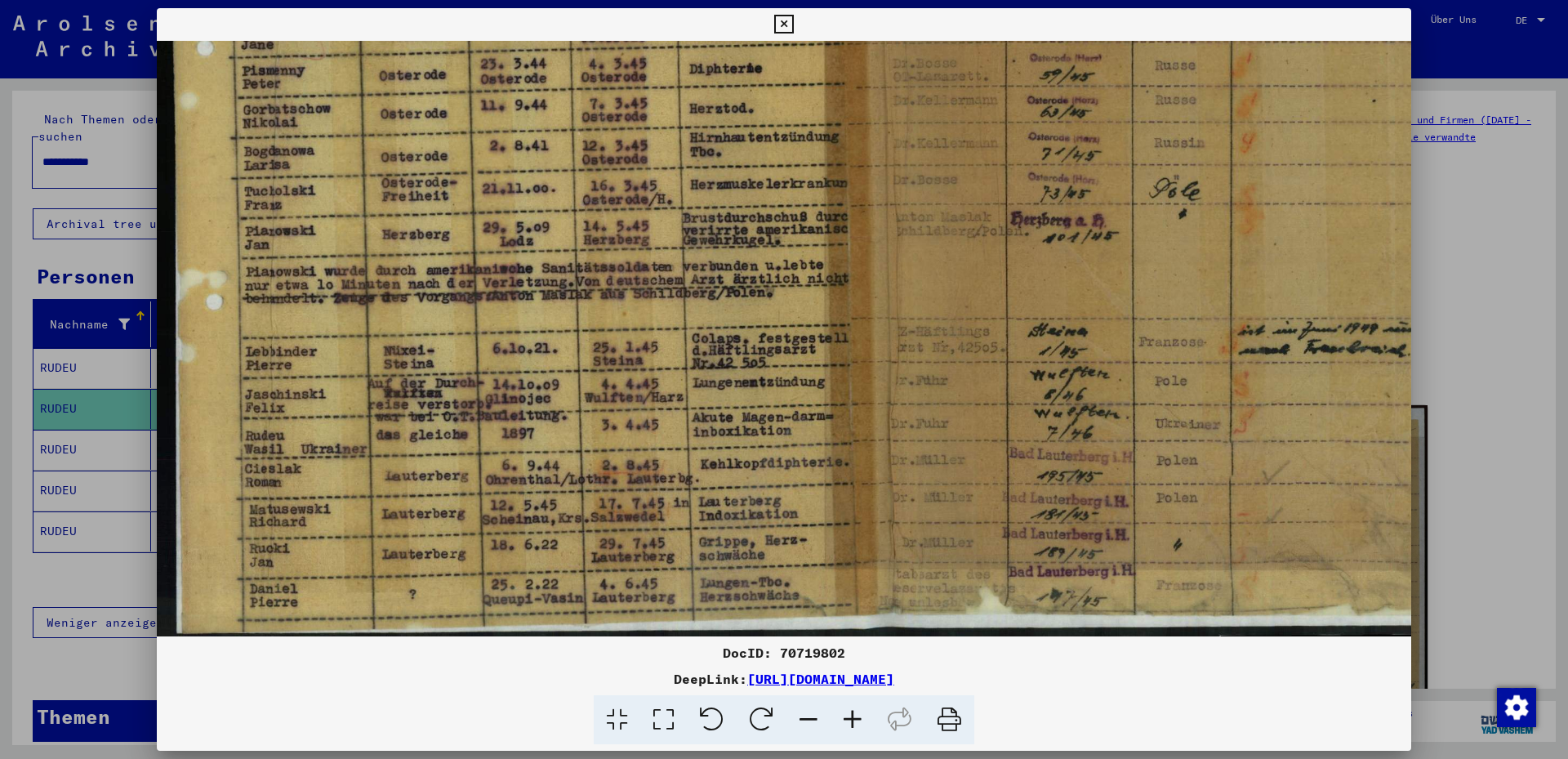
scroll to position [368, 0]
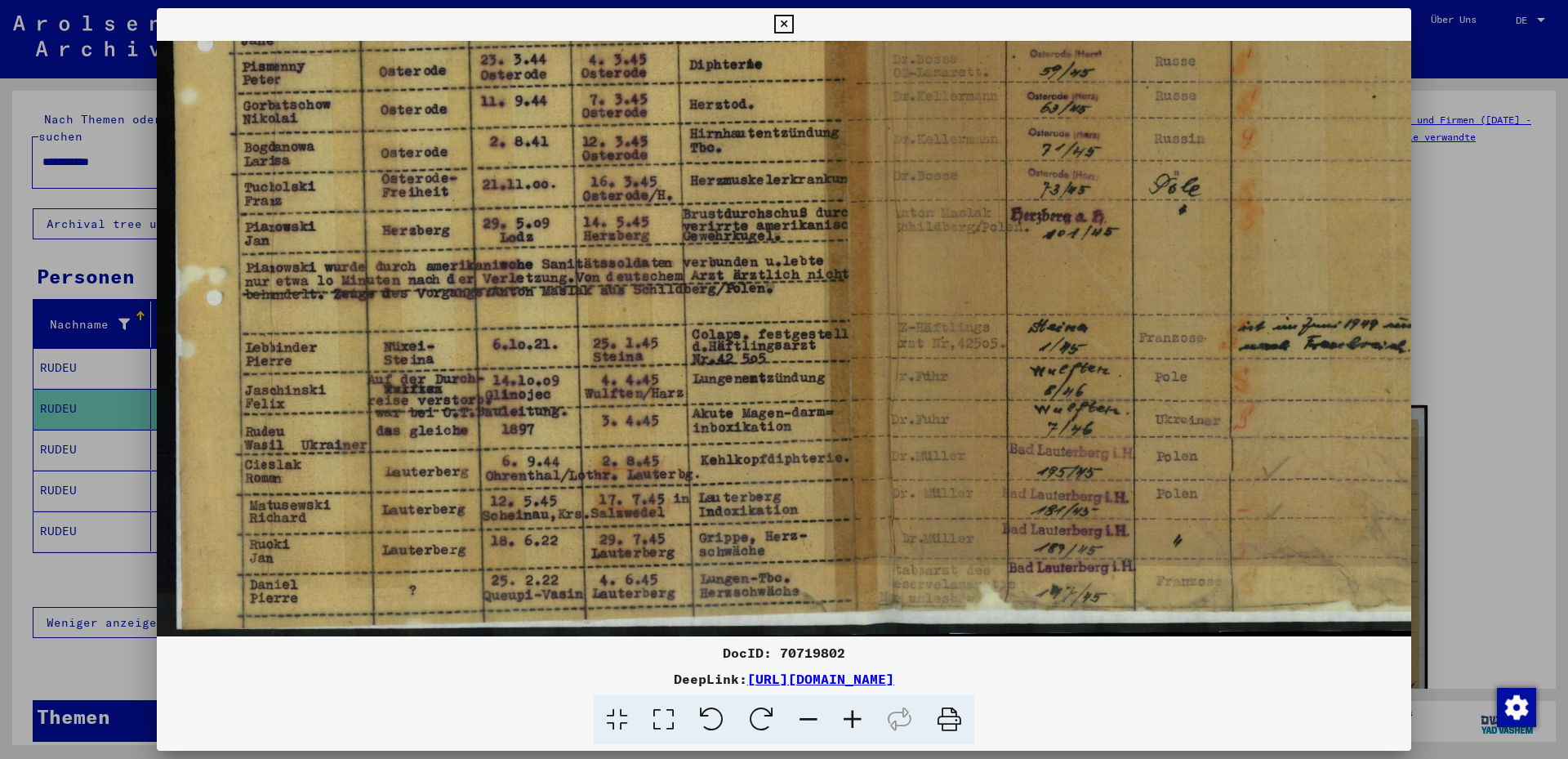
drag, startPoint x: 858, startPoint y: 476, endPoint x: 893, endPoint y: 258, distance: 220.8
click at [893, 258] on img at bounding box center [842, 155] width 1371 height 963
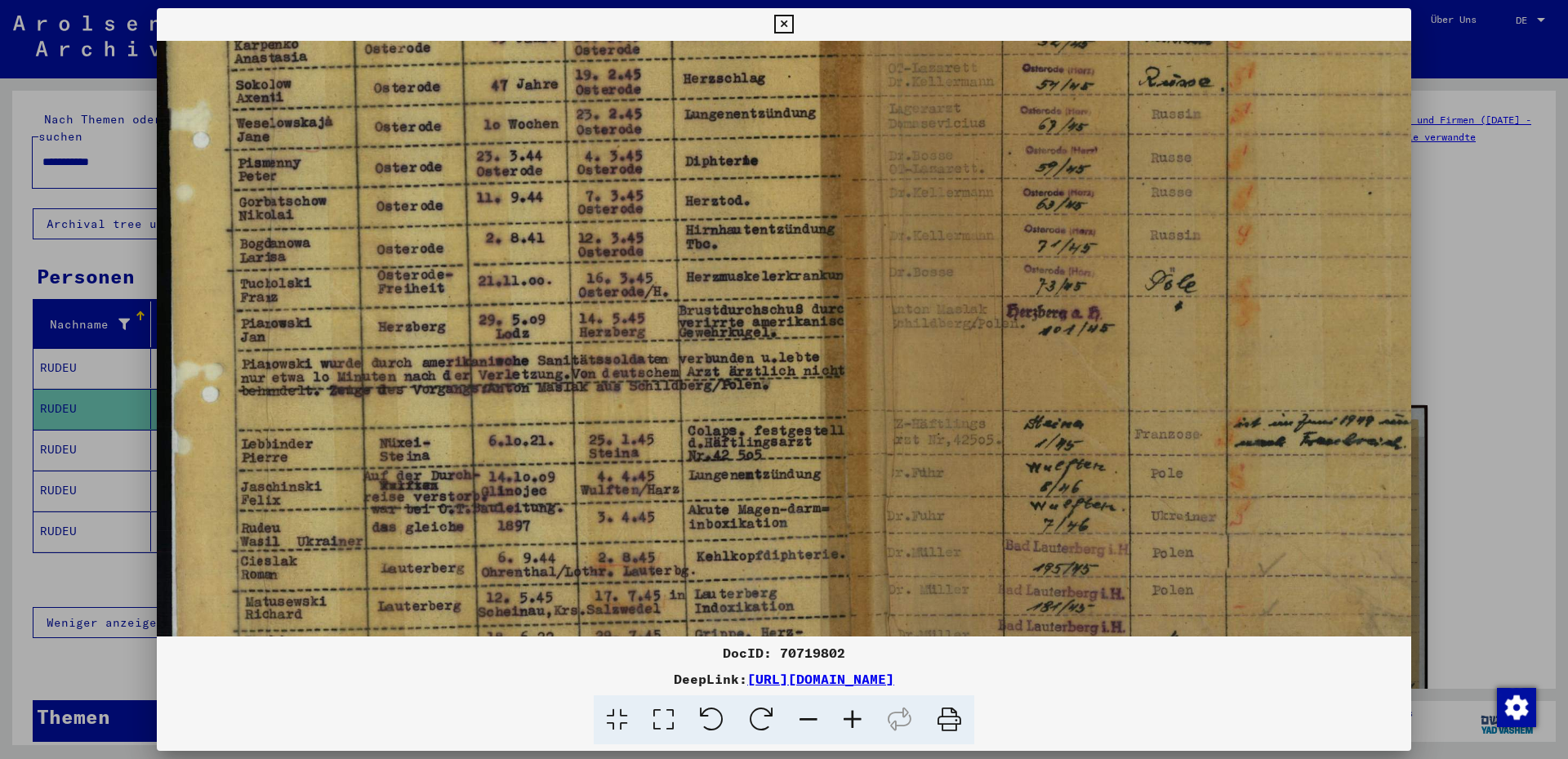
scroll to position [238, 6]
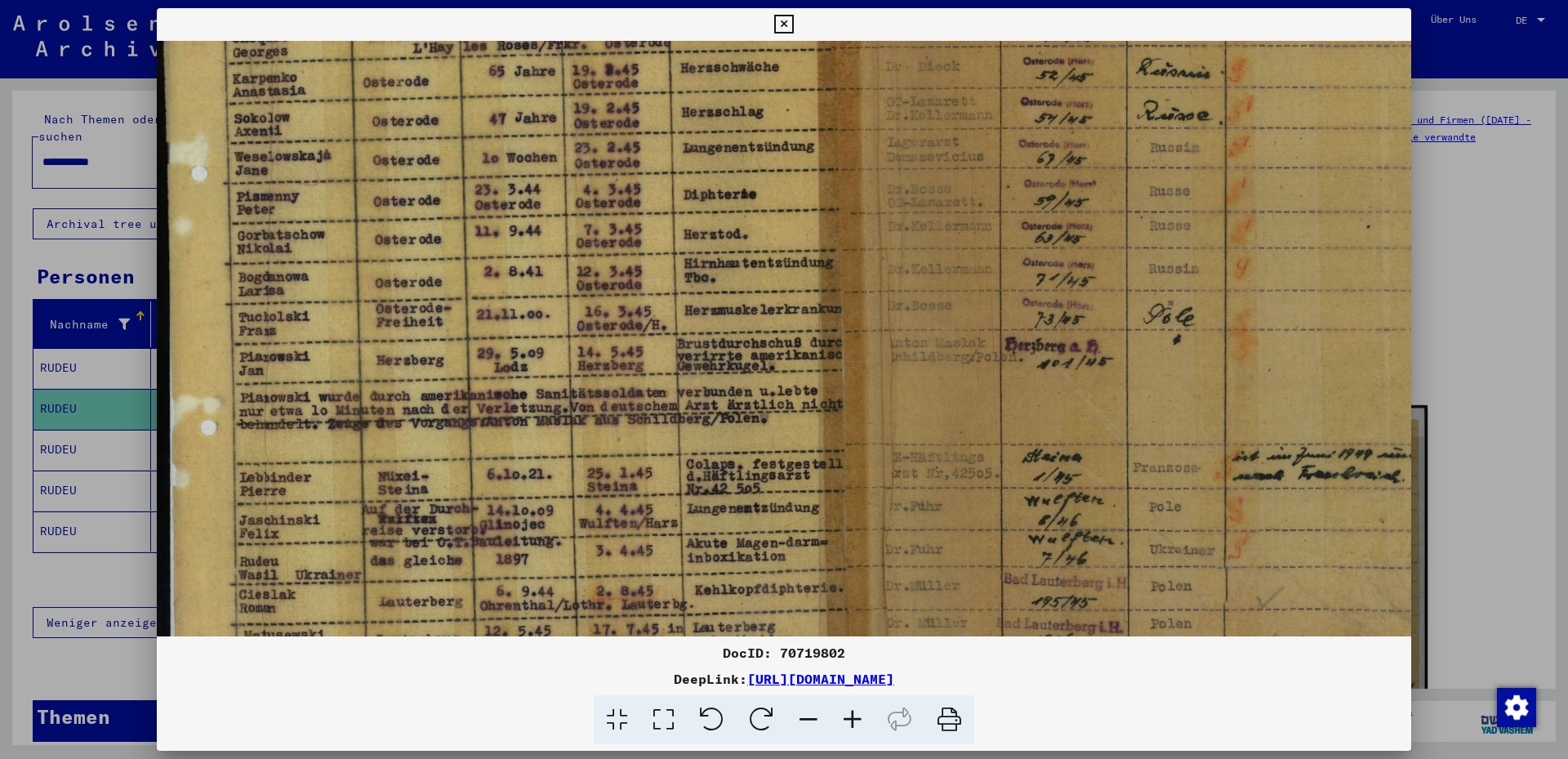
drag, startPoint x: 503, startPoint y: 278, endPoint x: 498, endPoint y: 408, distance: 130.1
click at [498, 408] on img at bounding box center [836, 284] width 1371 height 963
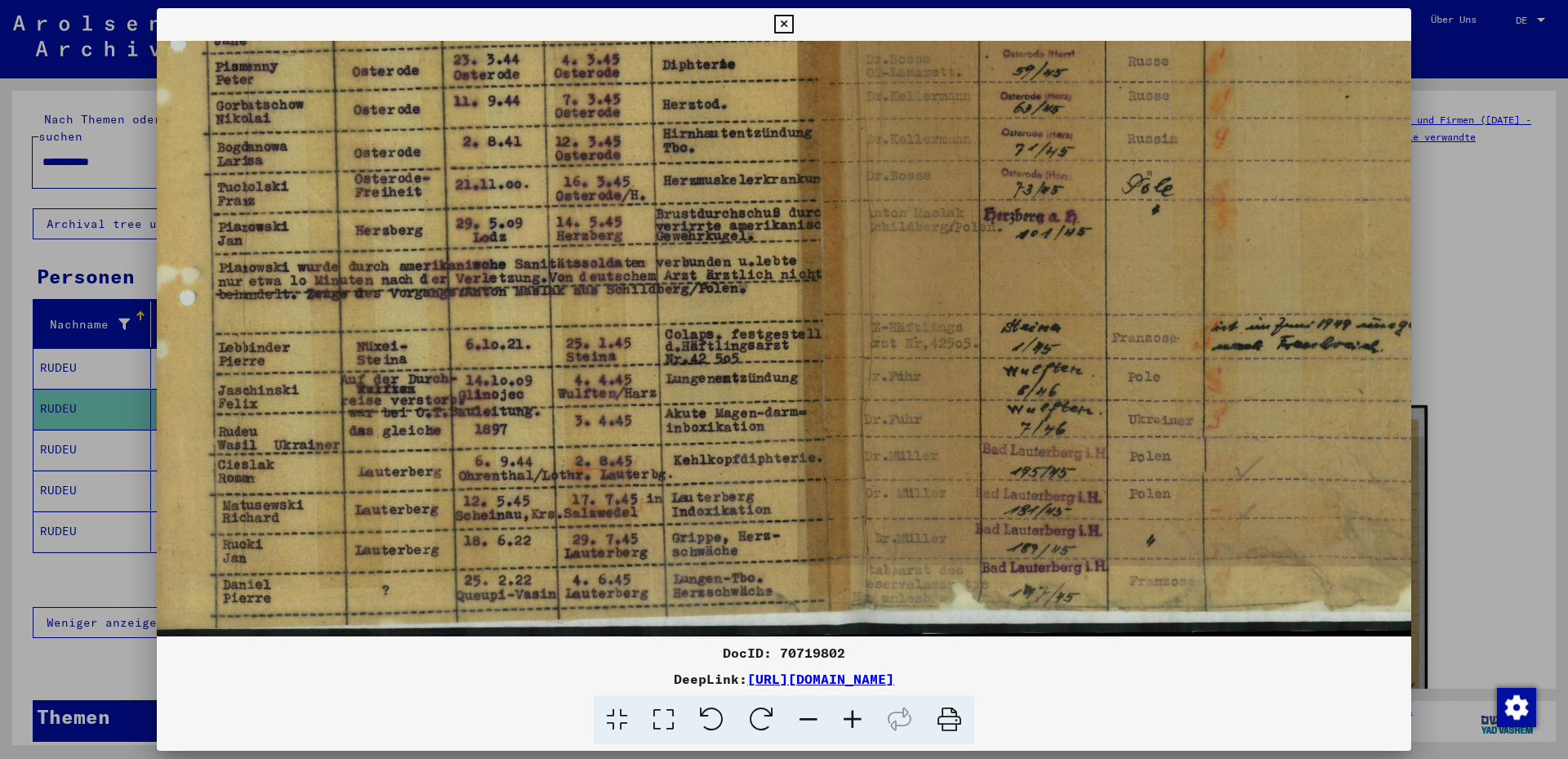
scroll to position [367, 27]
drag, startPoint x: 590, startPoint y: 485, endPoint x: 570, endPoint y: 322, distance: 164.2
click at [570, 322] on img at bounding box center [815, 155] width 1371 height 963
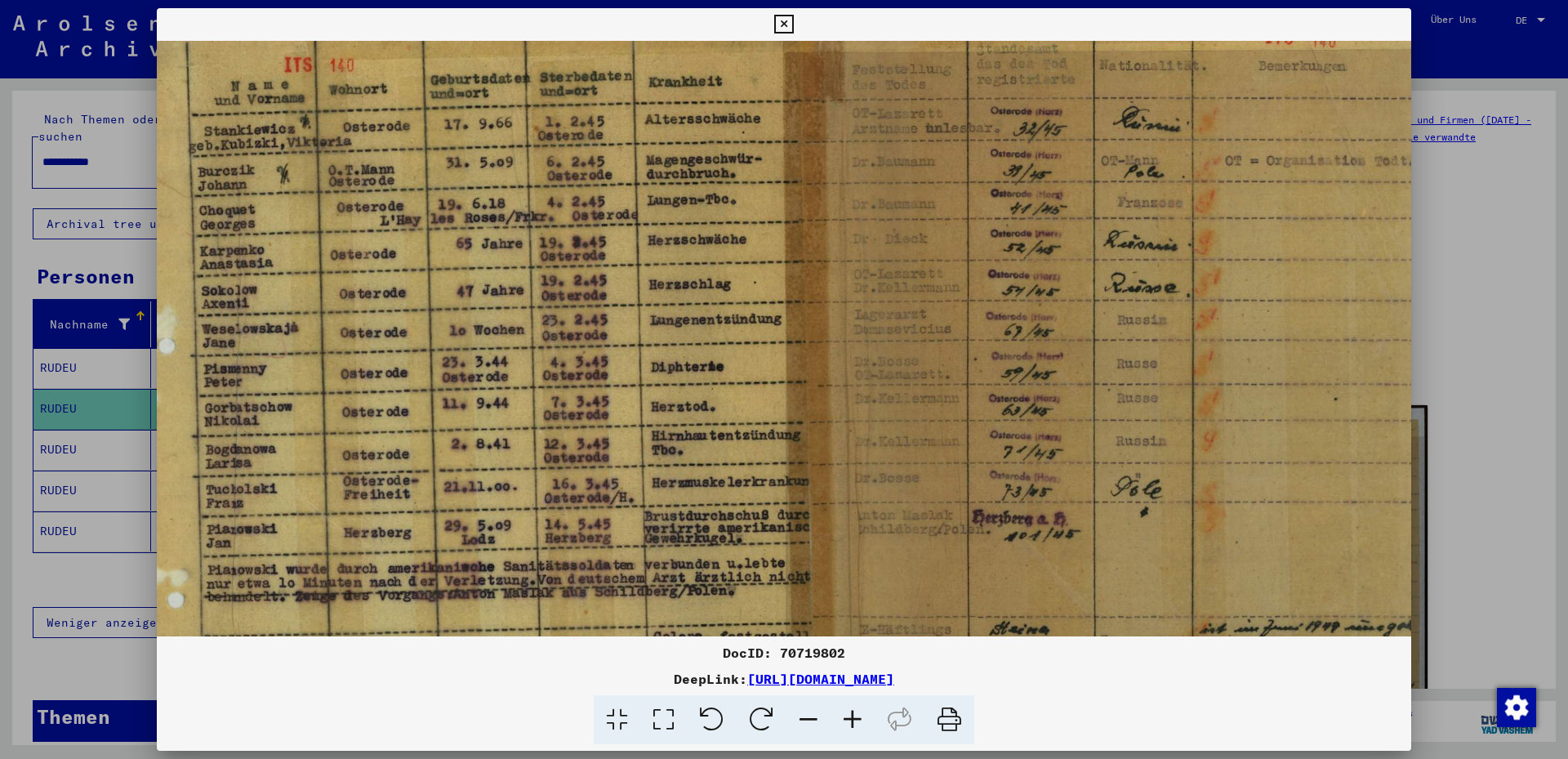
drag, startPoint x: 683, startPoint y: 278, endPoint x: 681, endPoint y: 563, distance: 285.0
click at [674, 575] on img at bounding box center [804, 457] width 1371 height 963
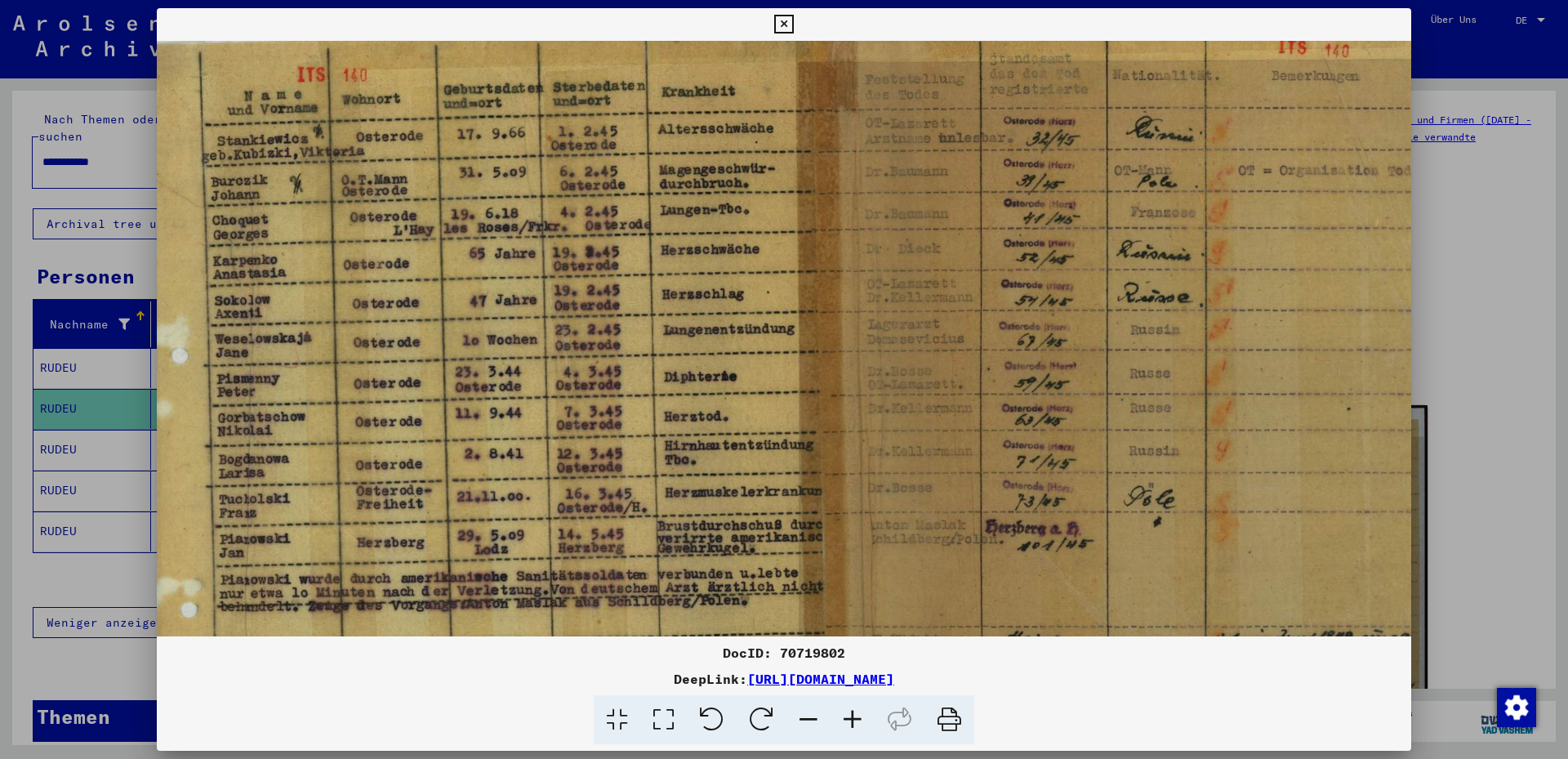
scroll to position [53, 25]
drag, startPoint x: 688, startPoint y: 307, endPoint x: 700, endPoint y: 366, distance: 60.2
click at [700, 366] on img at bounding box center [817, 468] width 1371 height 963
click at [718, 298] on img at bounding box center [817, 467] width 1371 height 963
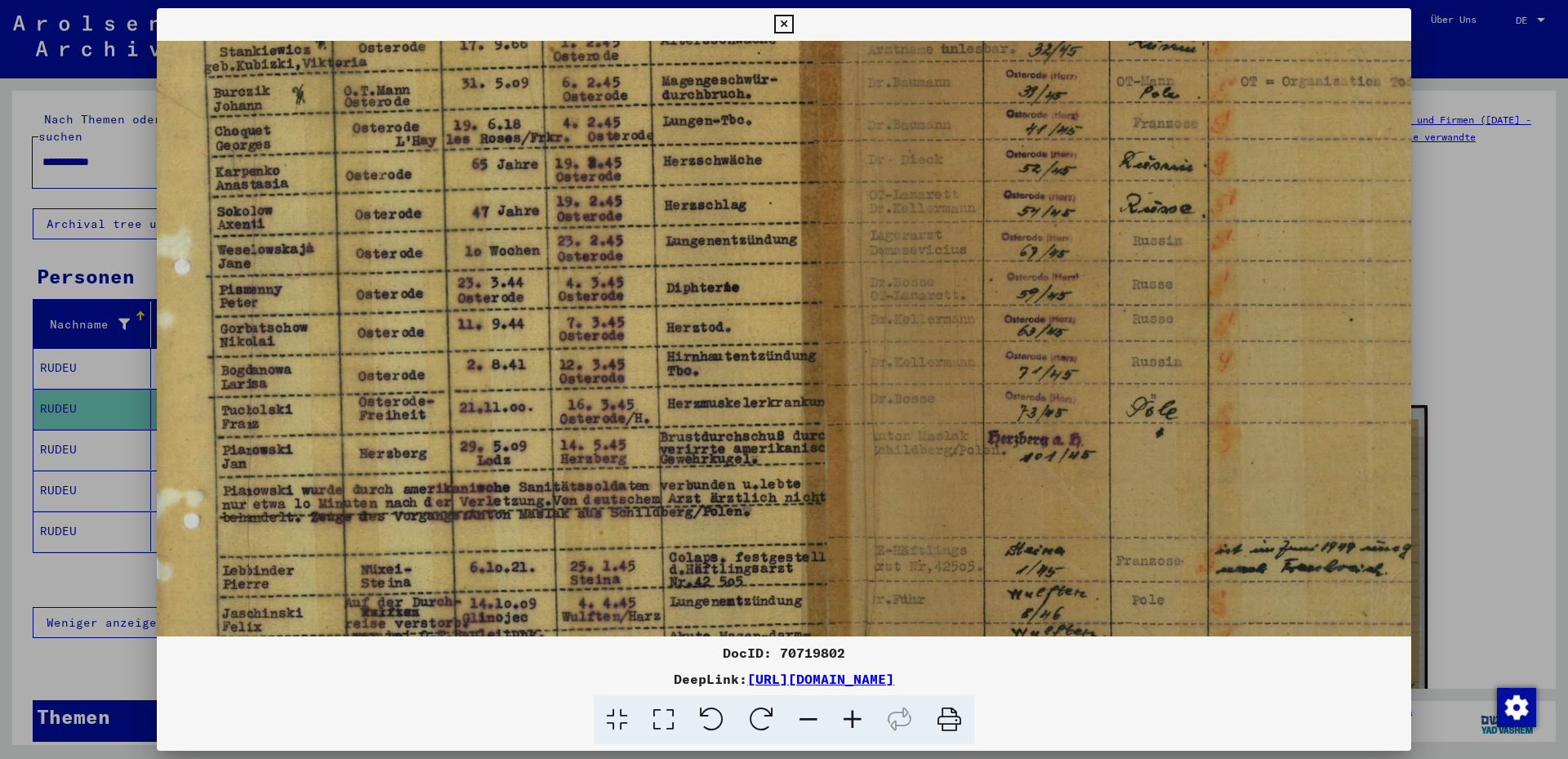
scroll to position [144, 23]
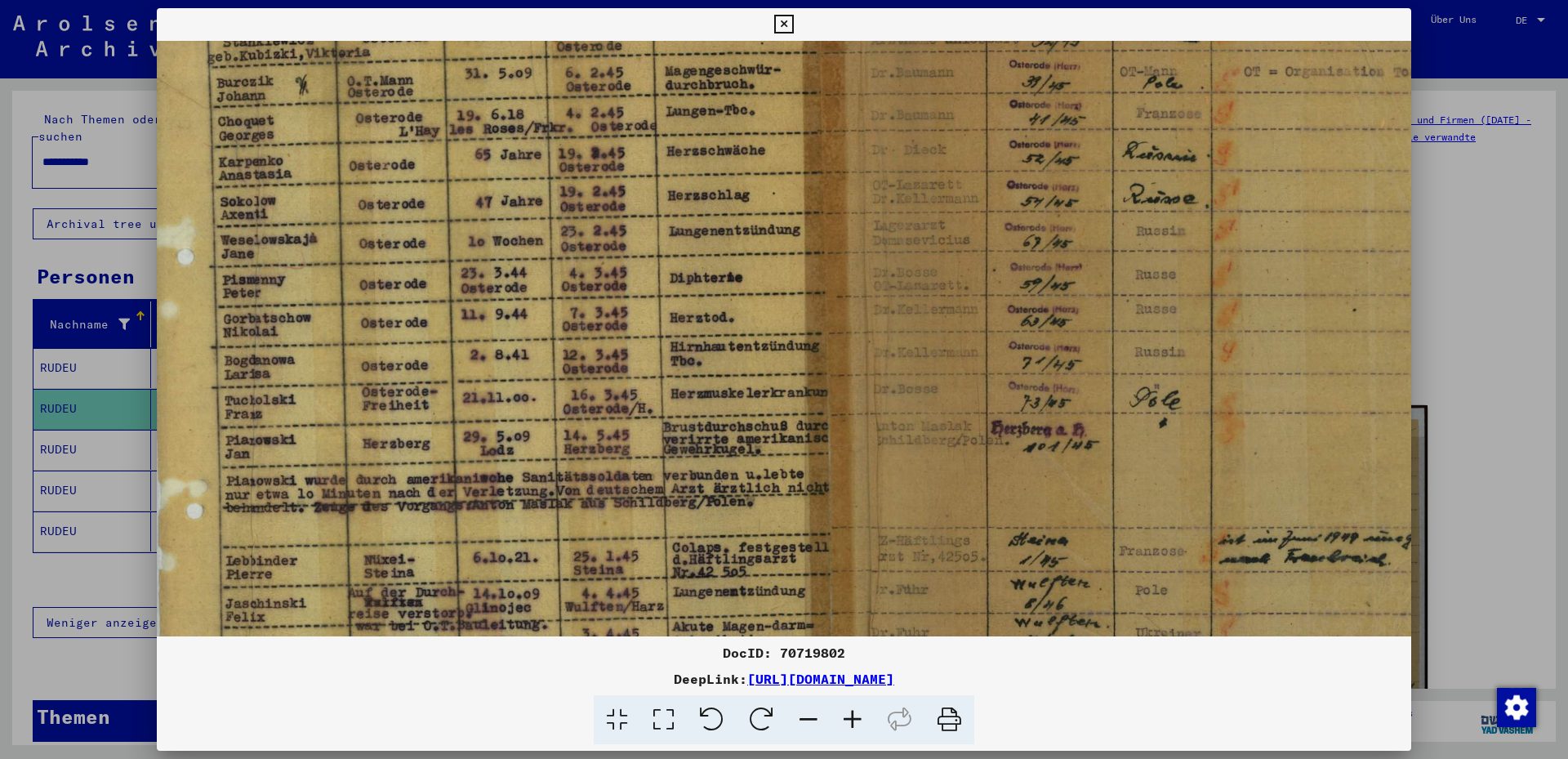
drag, startPoint x: 681, startPoint y: 252, endPoint x: 686, endPoint y: 153, distance: 99.1
click at [686, 153] on img at bounding box center [823, 367] width 1371 height 963
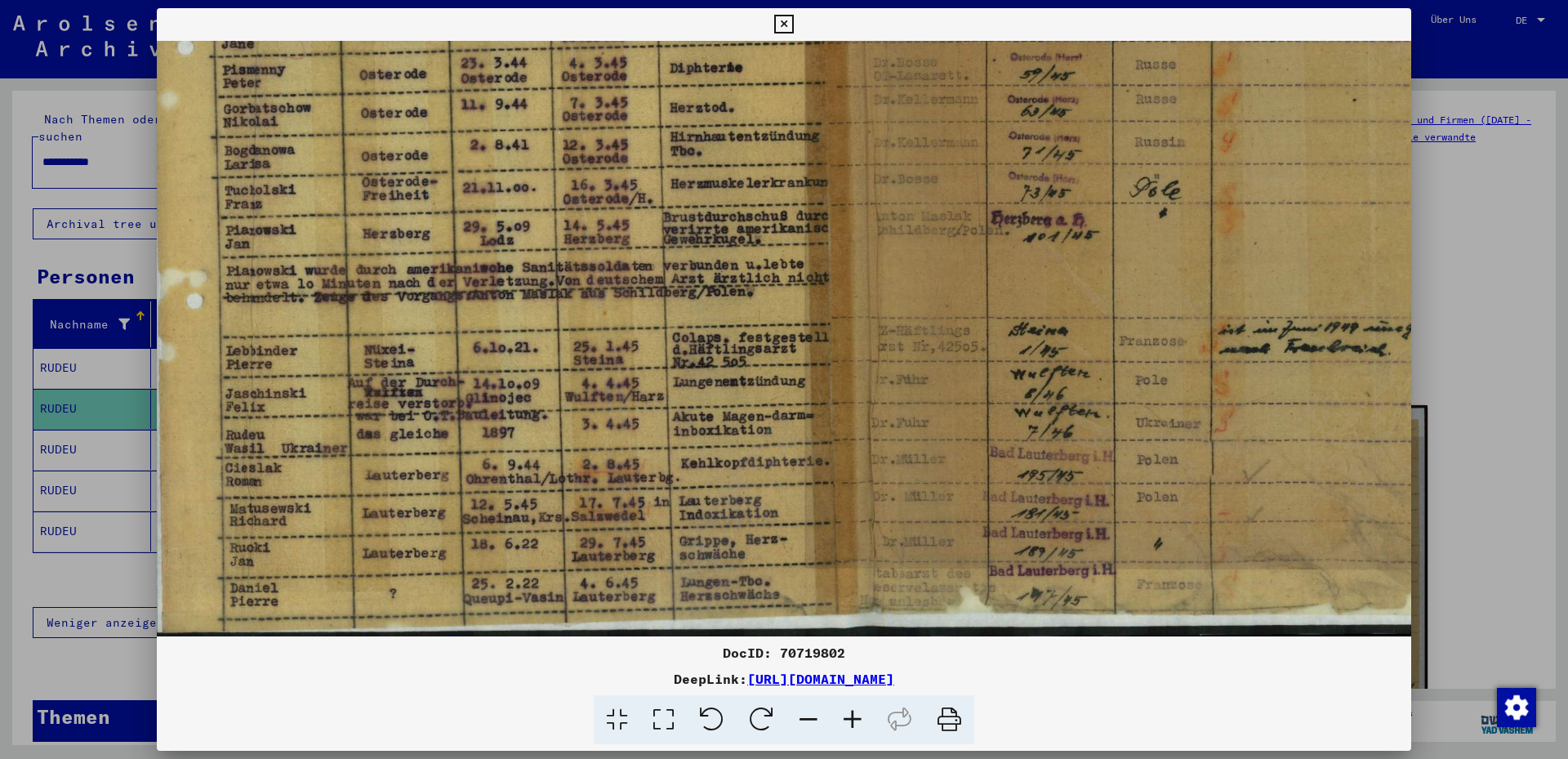
scroll to position [366, 19]
drag, startPoint x: 743, startPoint y: 431, endPoint x: 743, endPoint y: 218, distance: 213.0
click at [743, 218] on img at bounding box center [823, 155] width 1371 height 963
click at [53, 428] on div at bounding box center [784, 380] width 1568 height 759
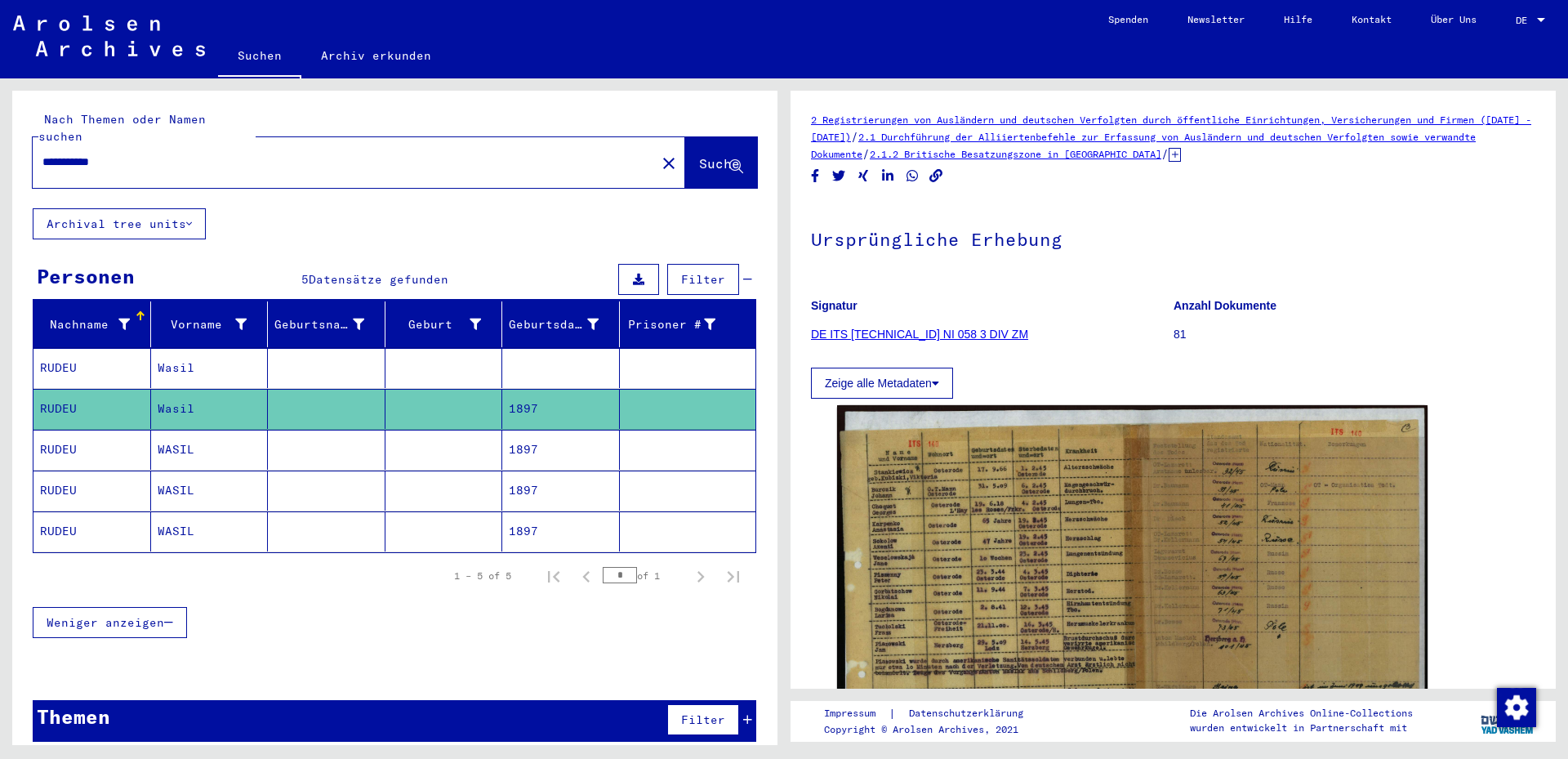
click at [178, 430] on mat-cell "WASIL" at bounding box center [210, 449] width 118 height 40
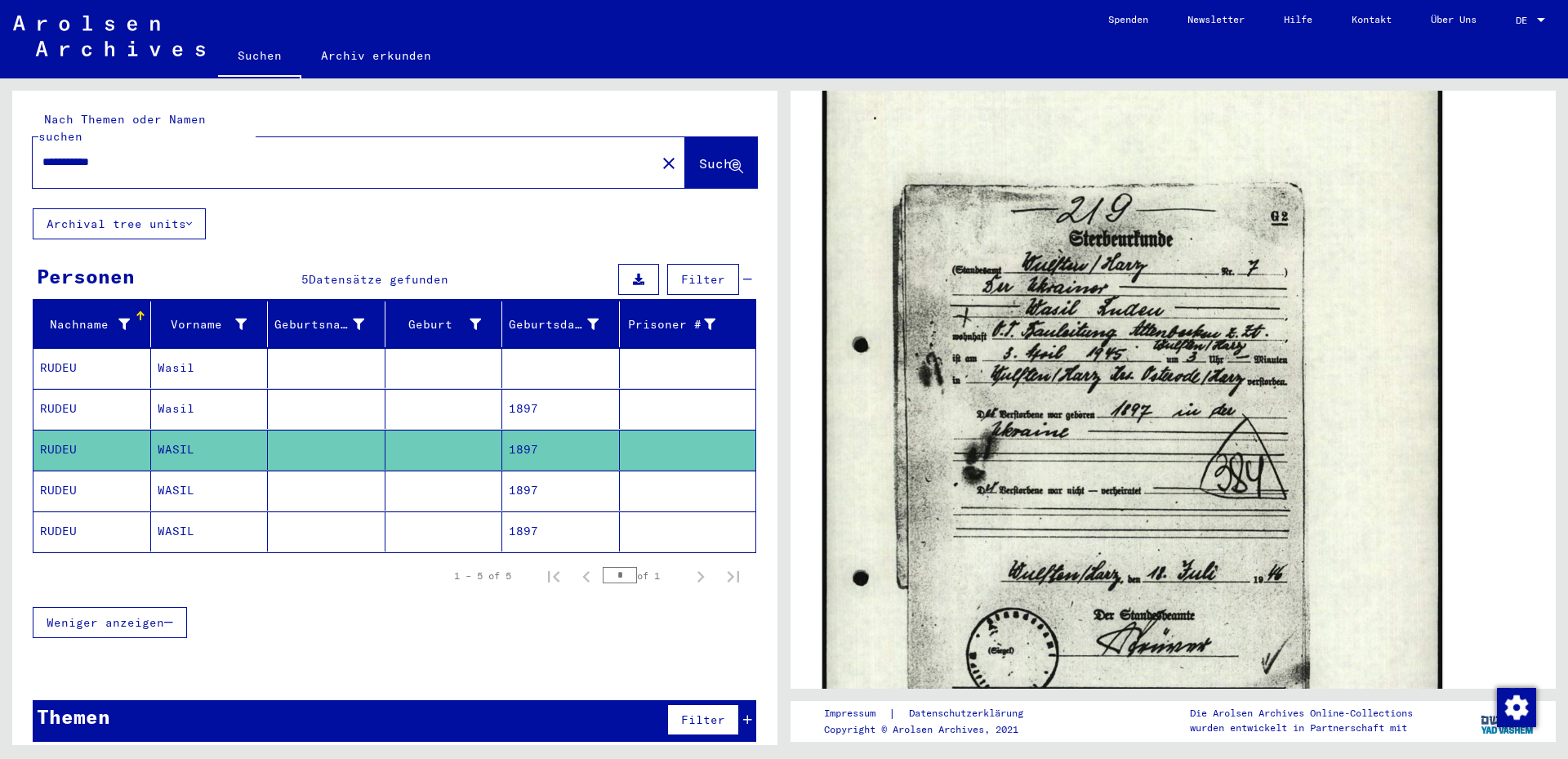
scroll to position [352, 0]
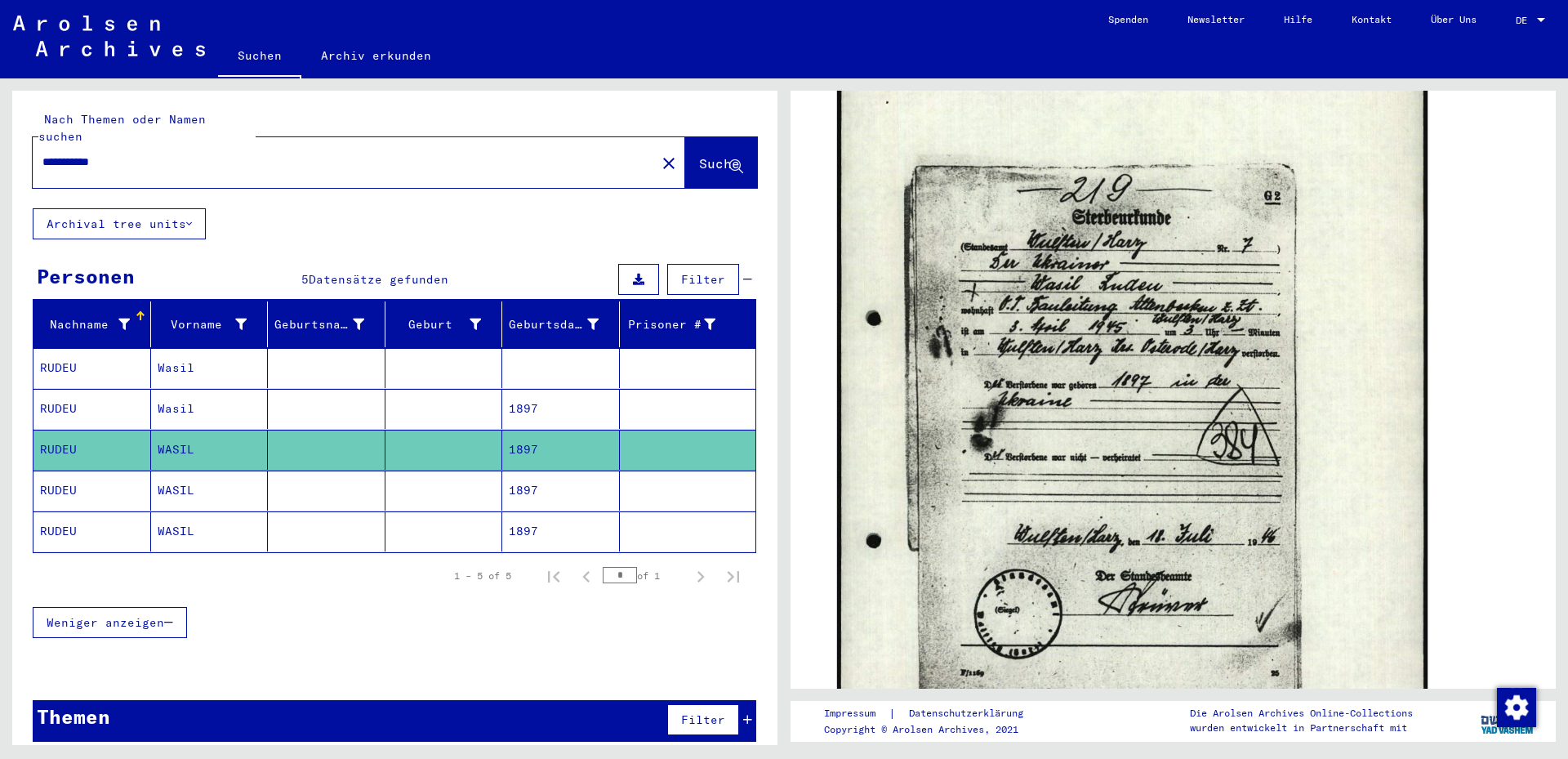
click at [173, 470] on mat-cell "WASIL" at bounding box center [210, 490] width 118 height 40
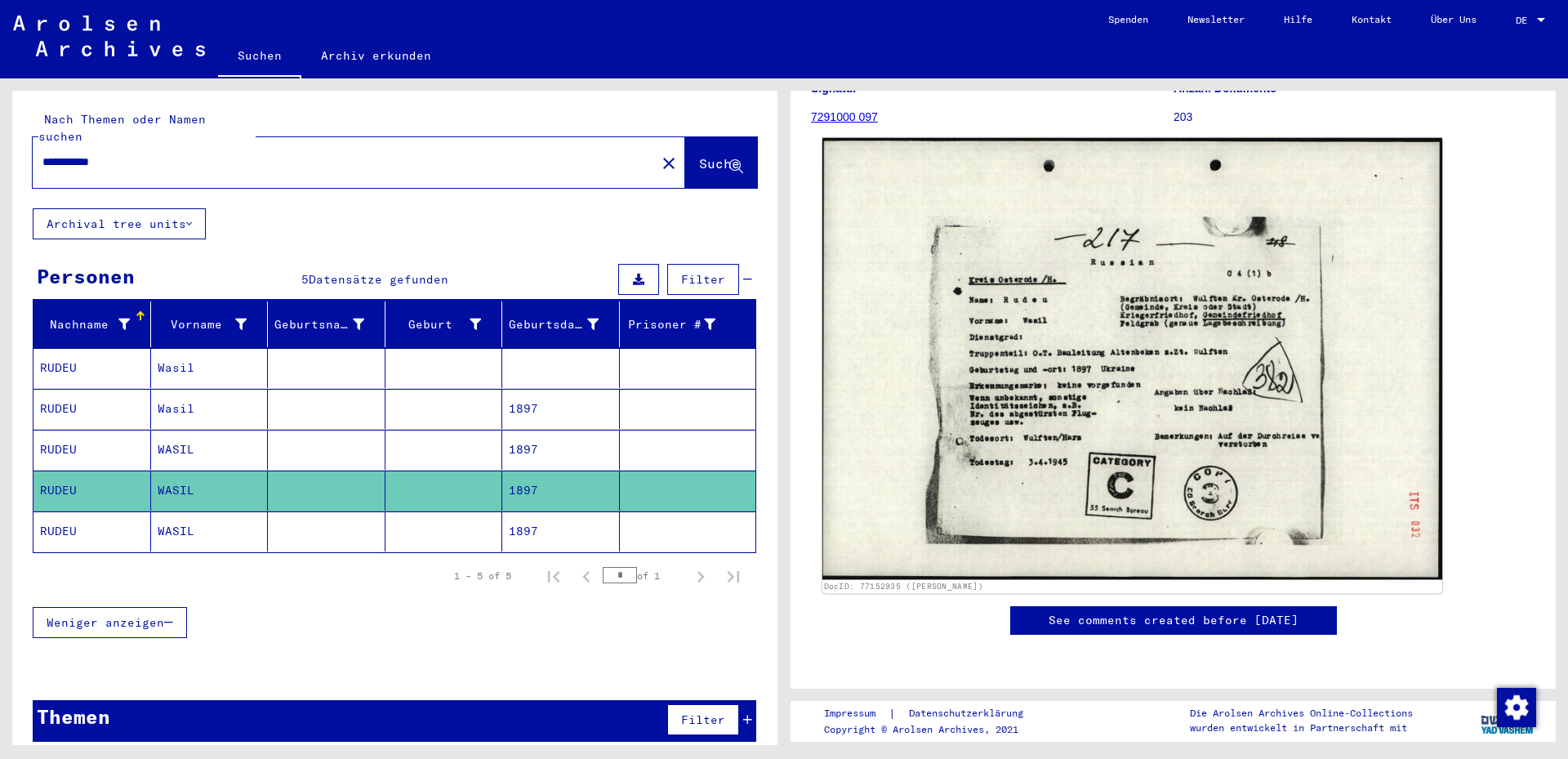
scroll to position [265, 0]
click at [995, 357] on img at bounding box center [1133, 359] width 620 height 442
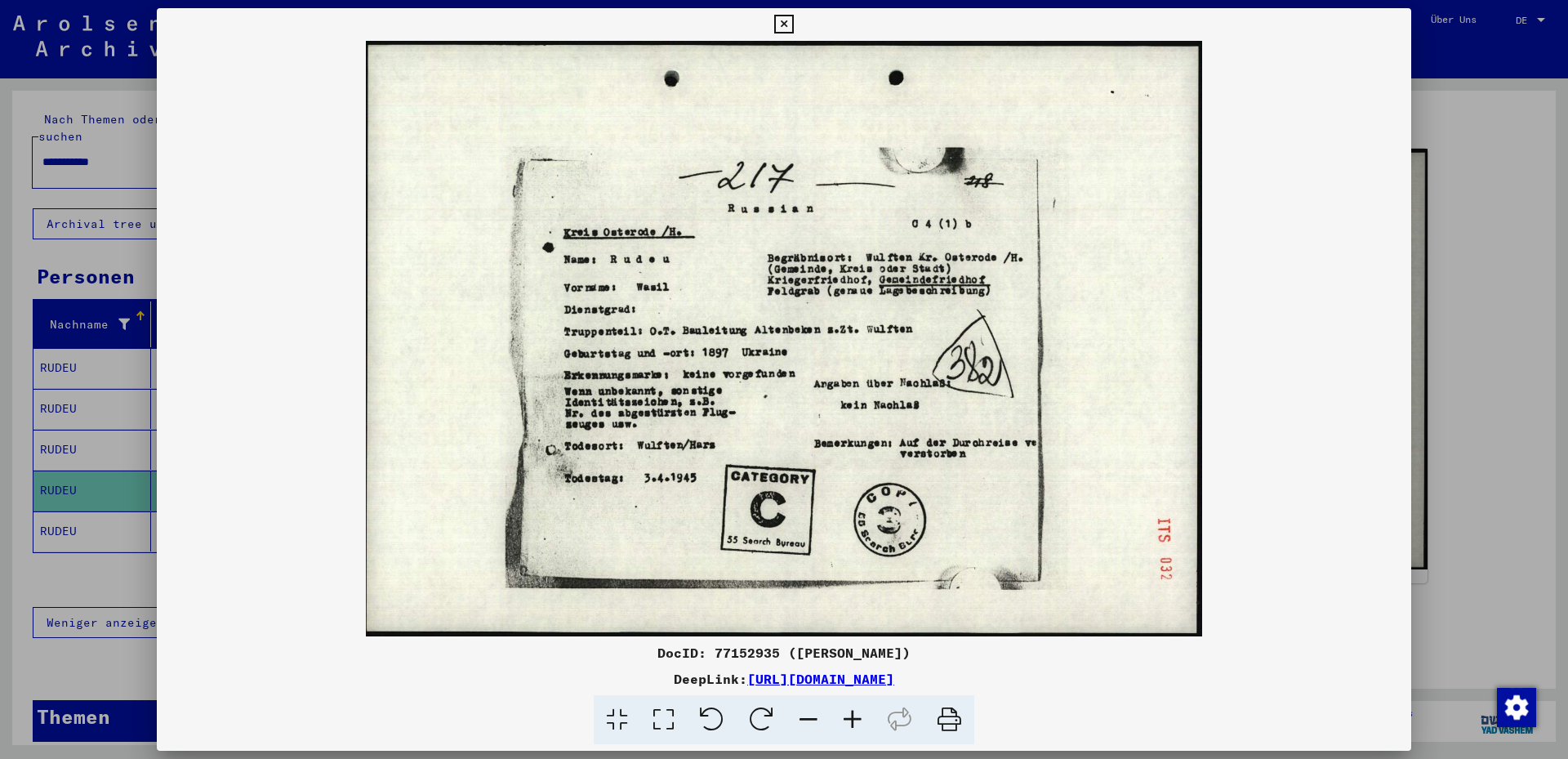
click at [71, 521] on div at bounding box center [784, 380] width 1568 height 759
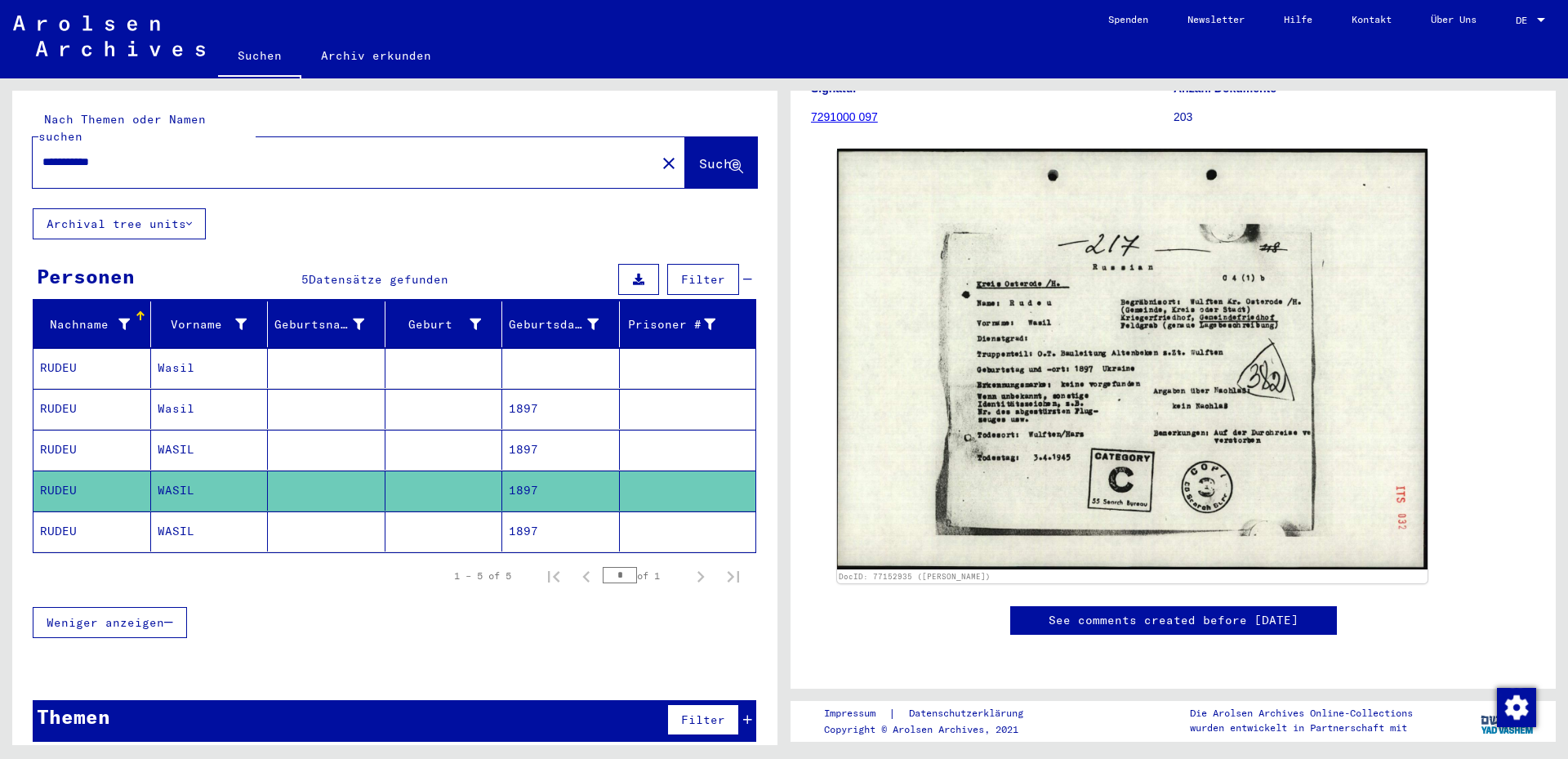
click at [177, 517] on mat-cell "WASIL" at bounding box center [210, 531] width 118 height 40
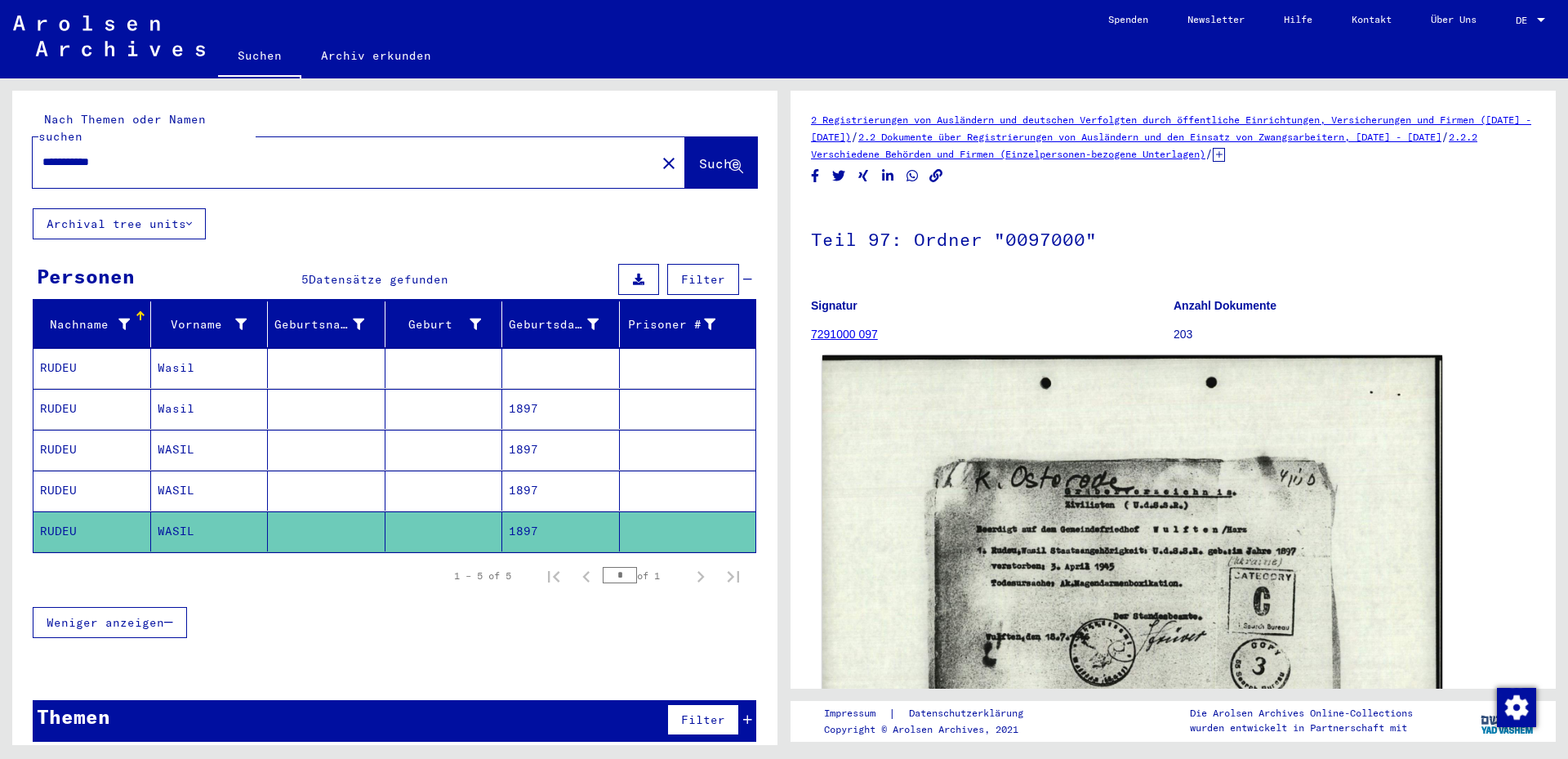
click at [1181, 538] on img at bounding box center [1133, 576] width 620 height 440
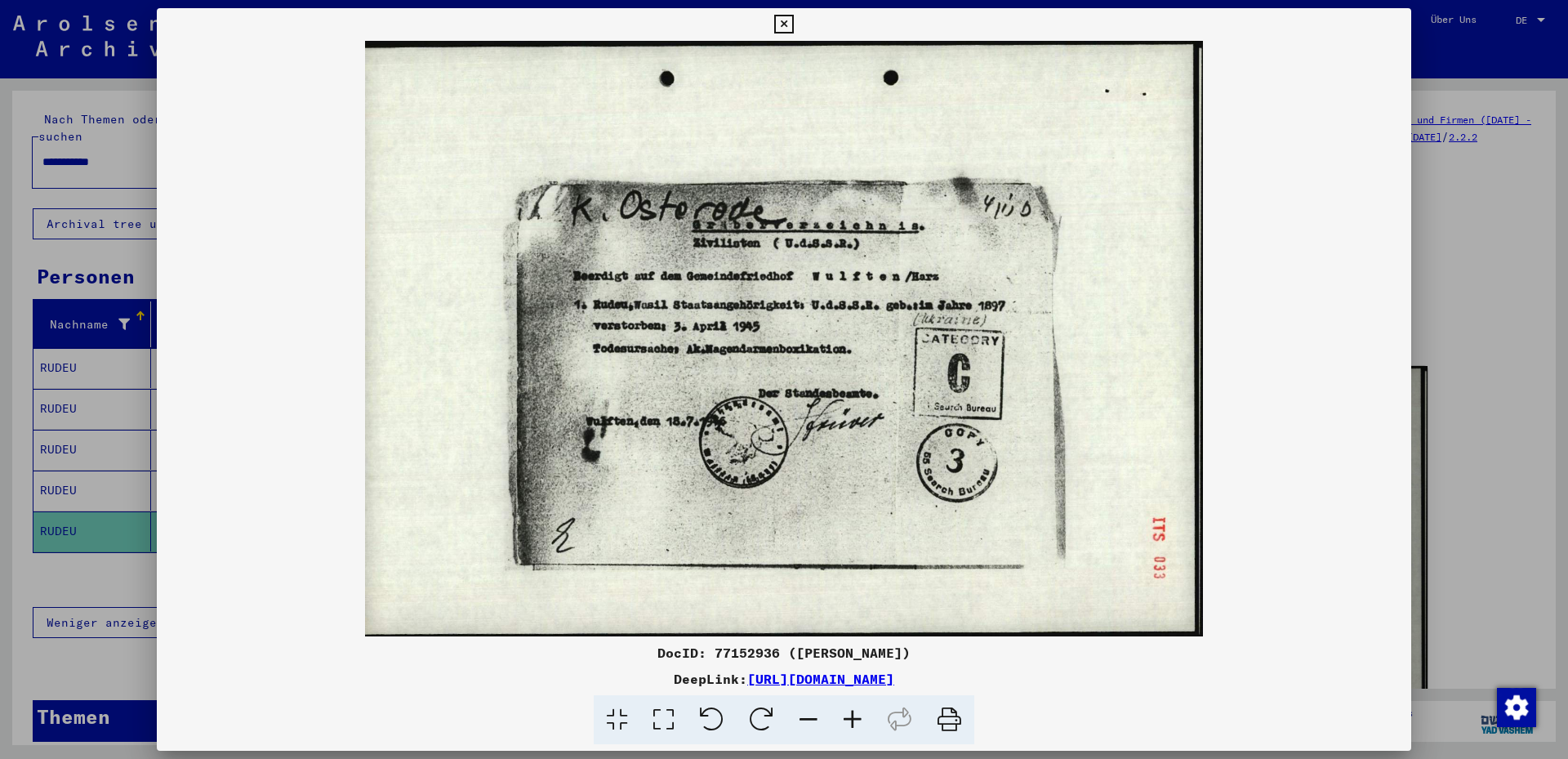
click at [793, 25] on icon at bounding box center [783, 24] width 18 height 19
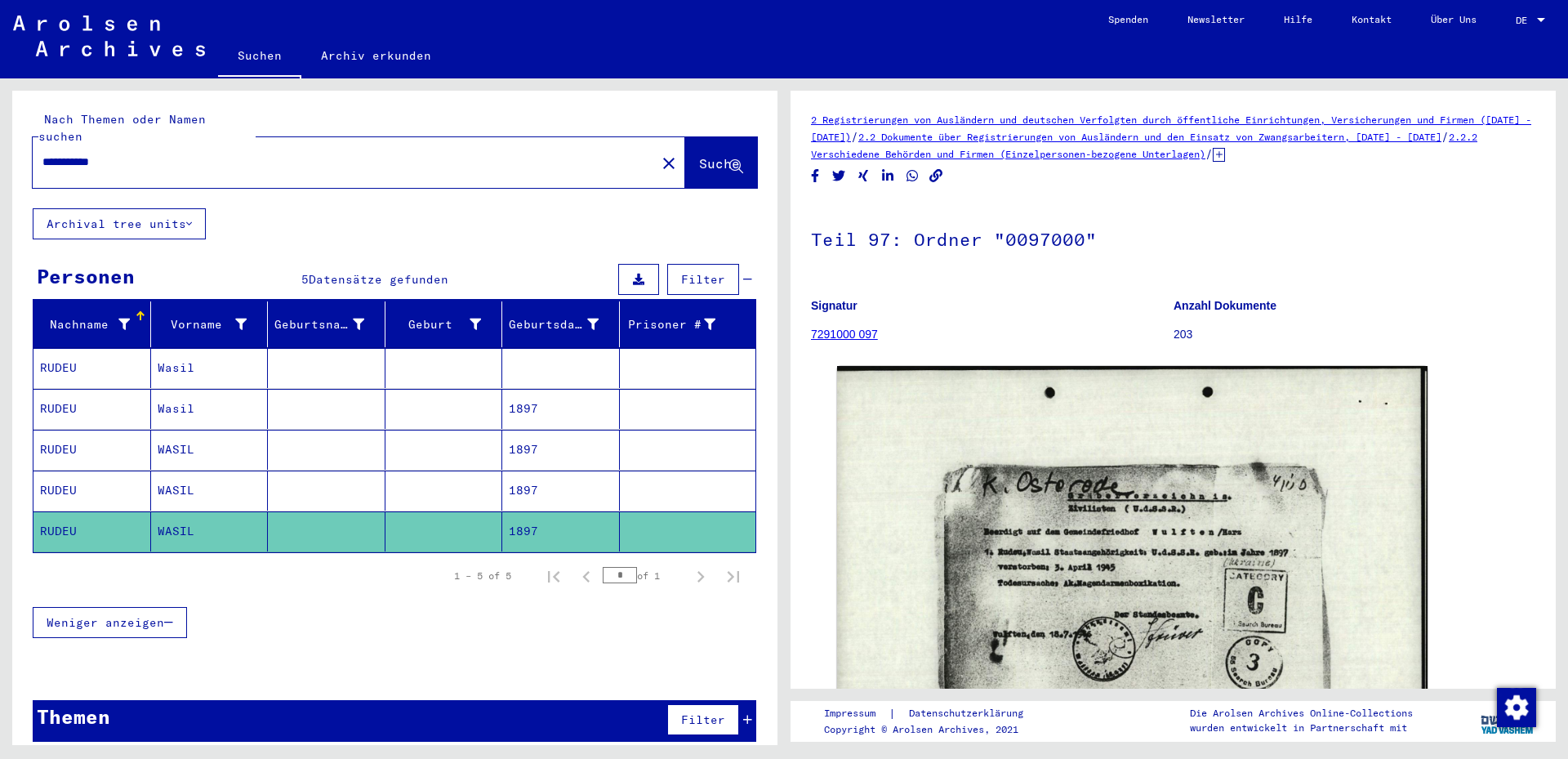
click at [199, 354] on mat-cell "Wasil" at bounding box center [210, 367] width 118 height 40
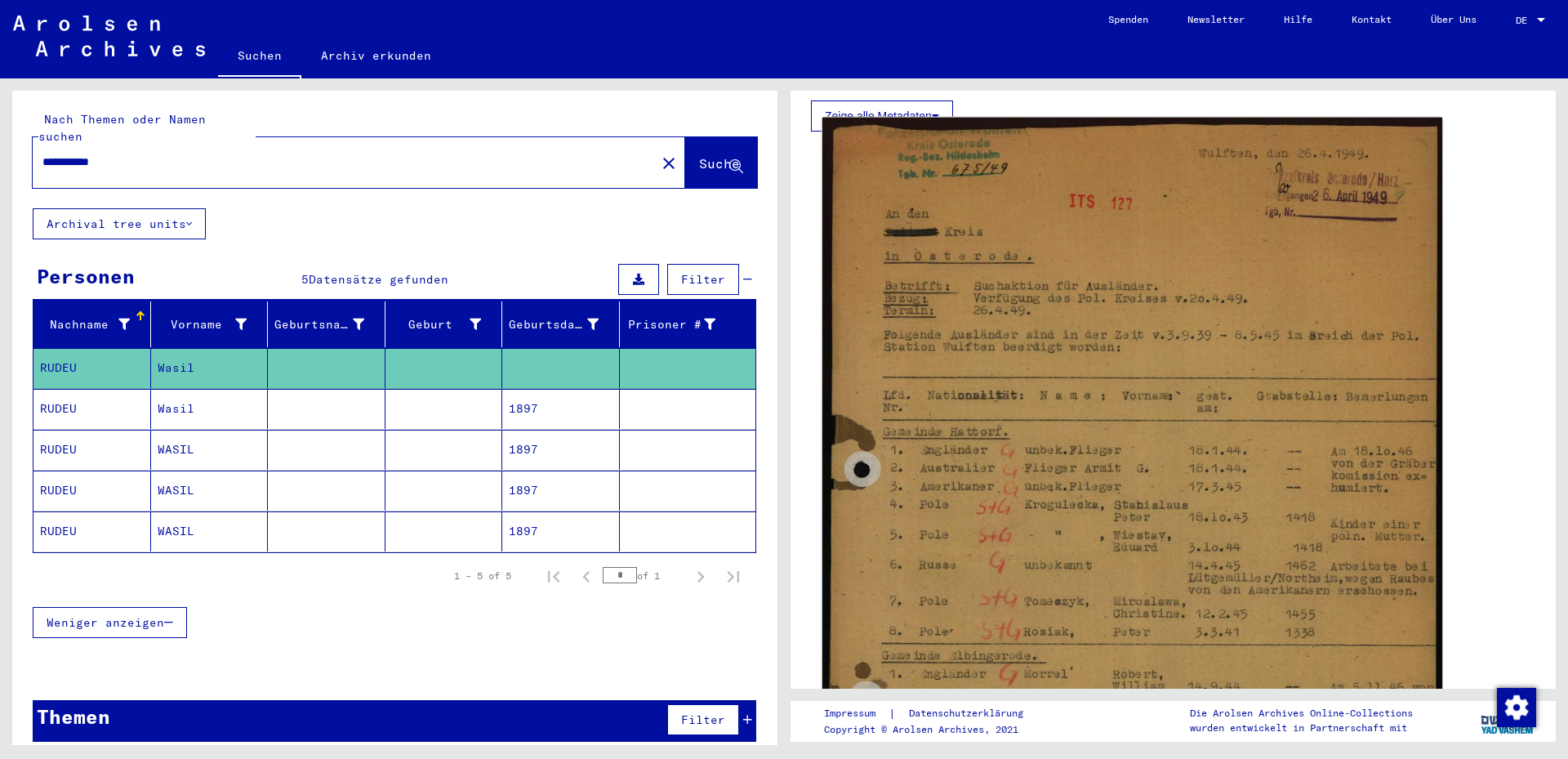
scroll to position [352, 0]
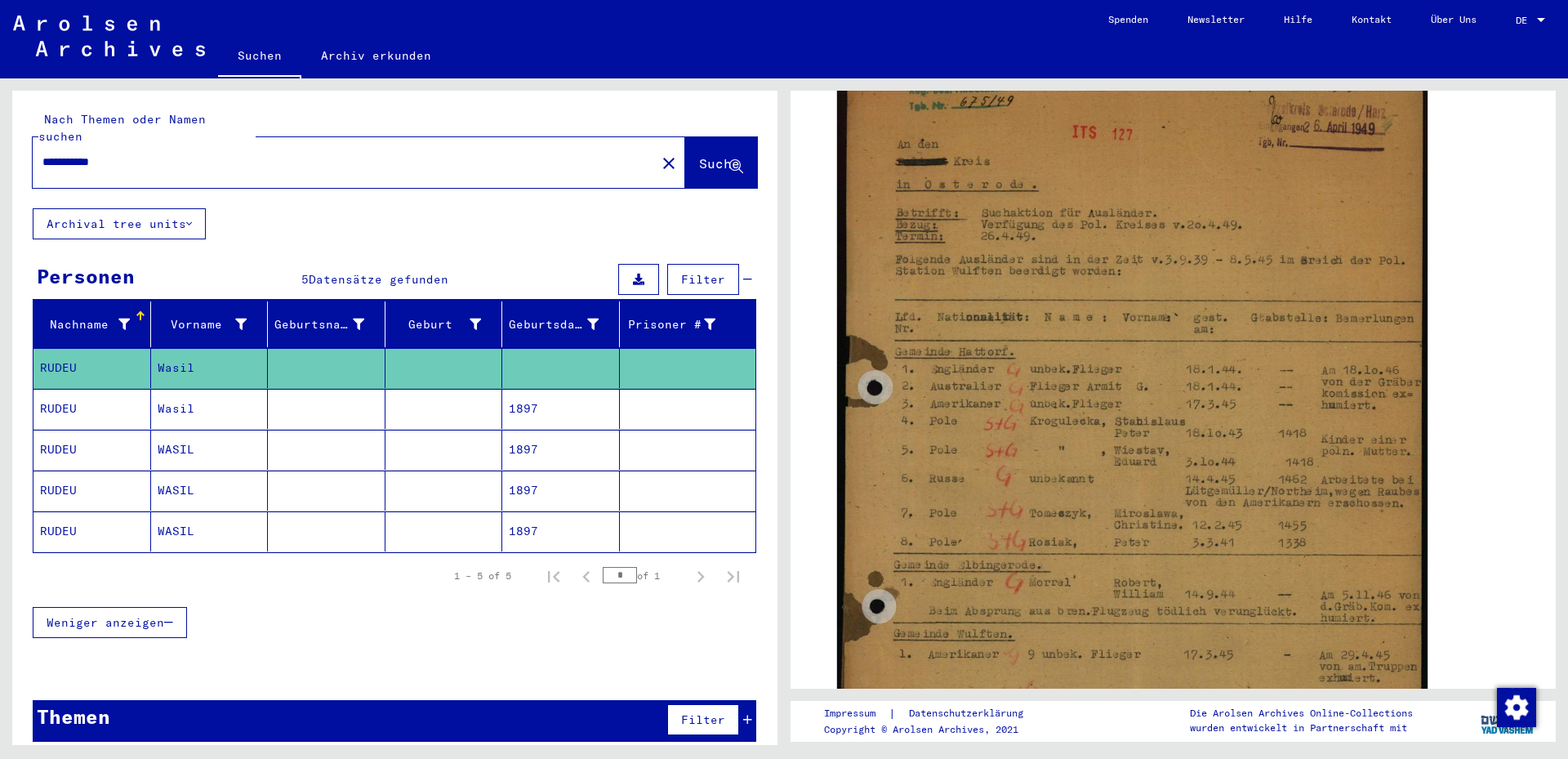
click at [564, 389] on mat-cell "1897" at bounding box center [561, 408] width 118 height 40
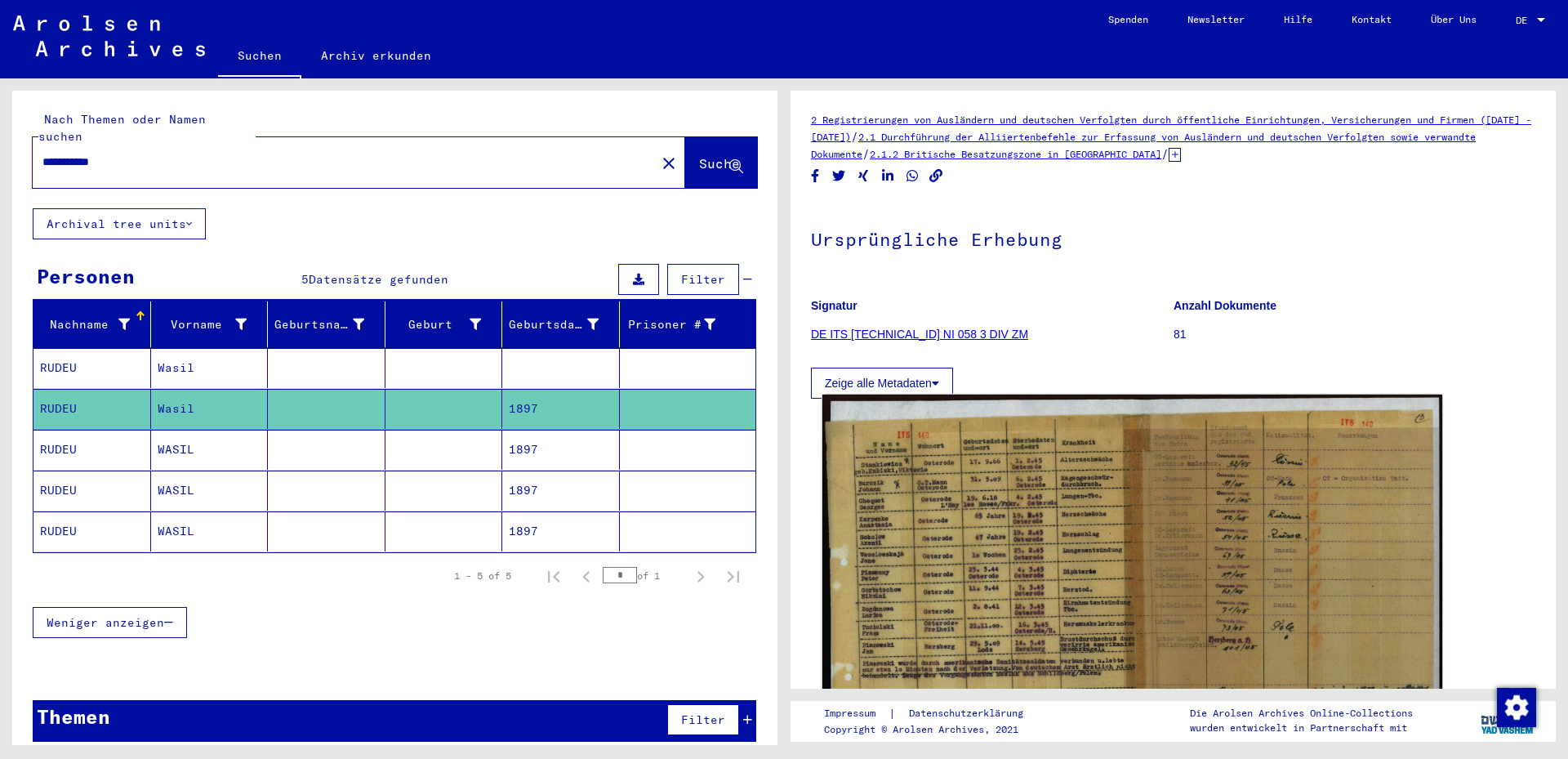
click at [1026, 520] on img at bounding box center [1133, 612] width 620 height 436
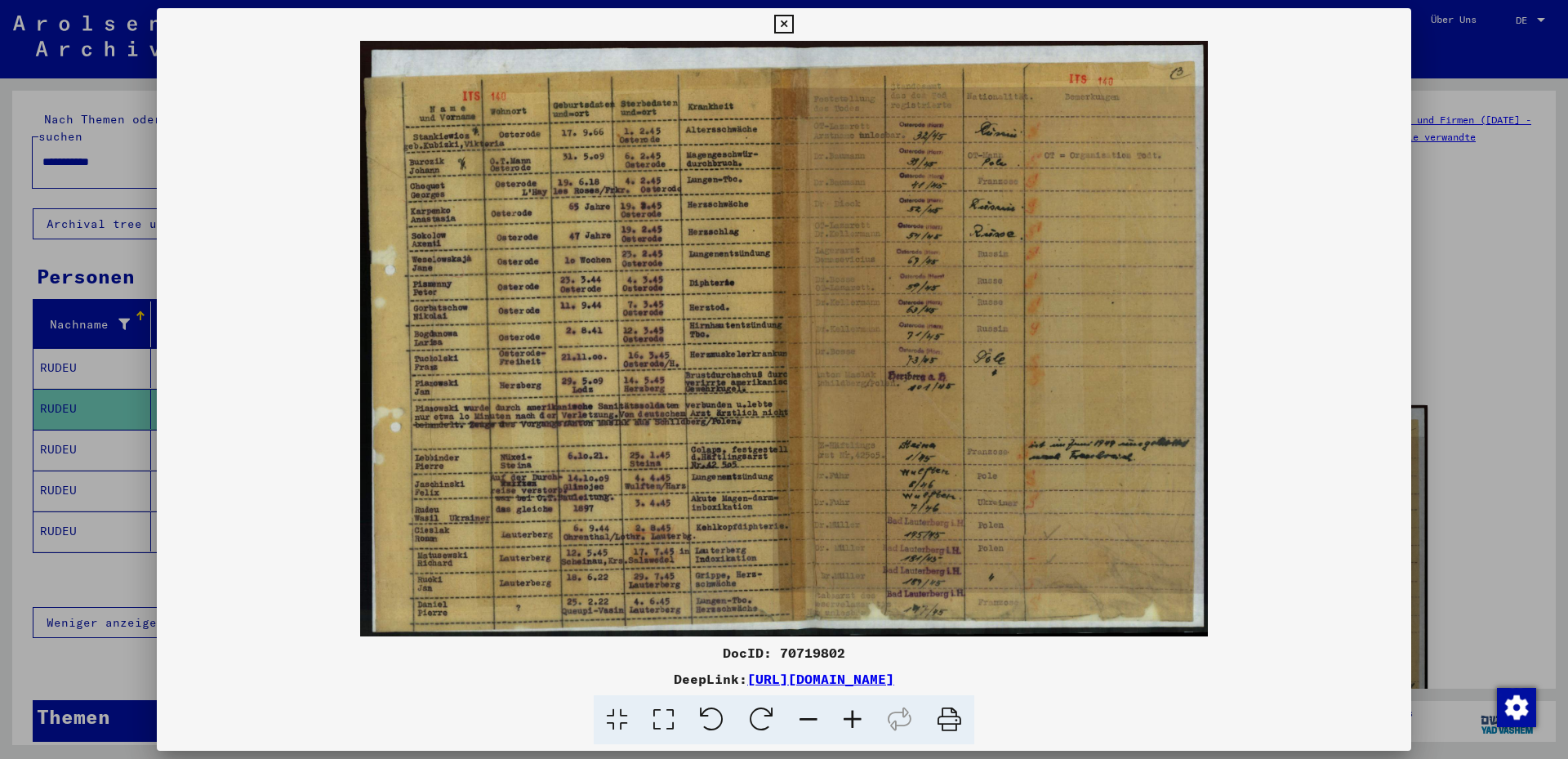
click at [849, 723] on icon at bounding box center [853, 720] width 44 height 50
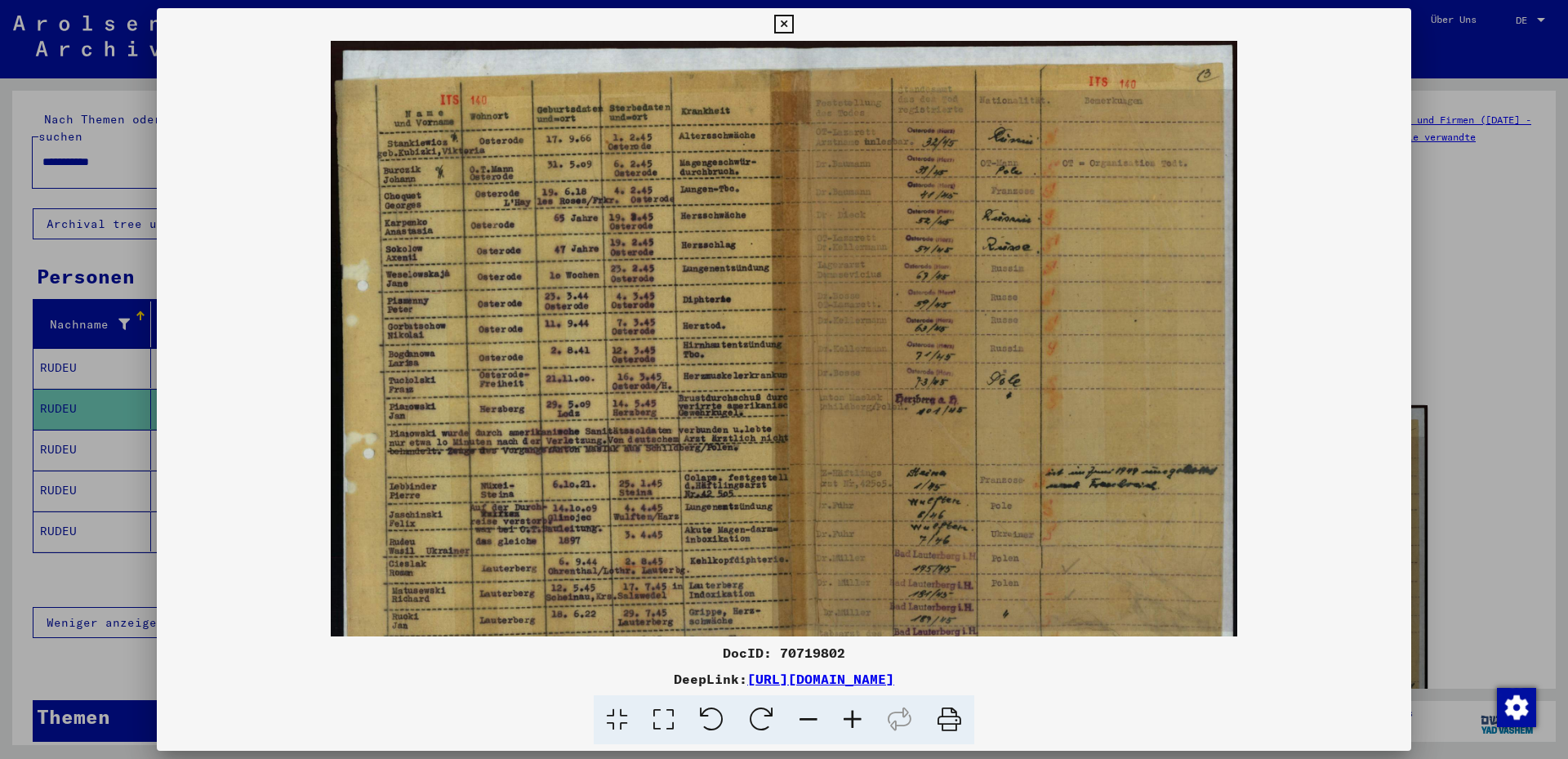
click at [849, 723] on icon at bounding box center [853, 720] width 44 height 50
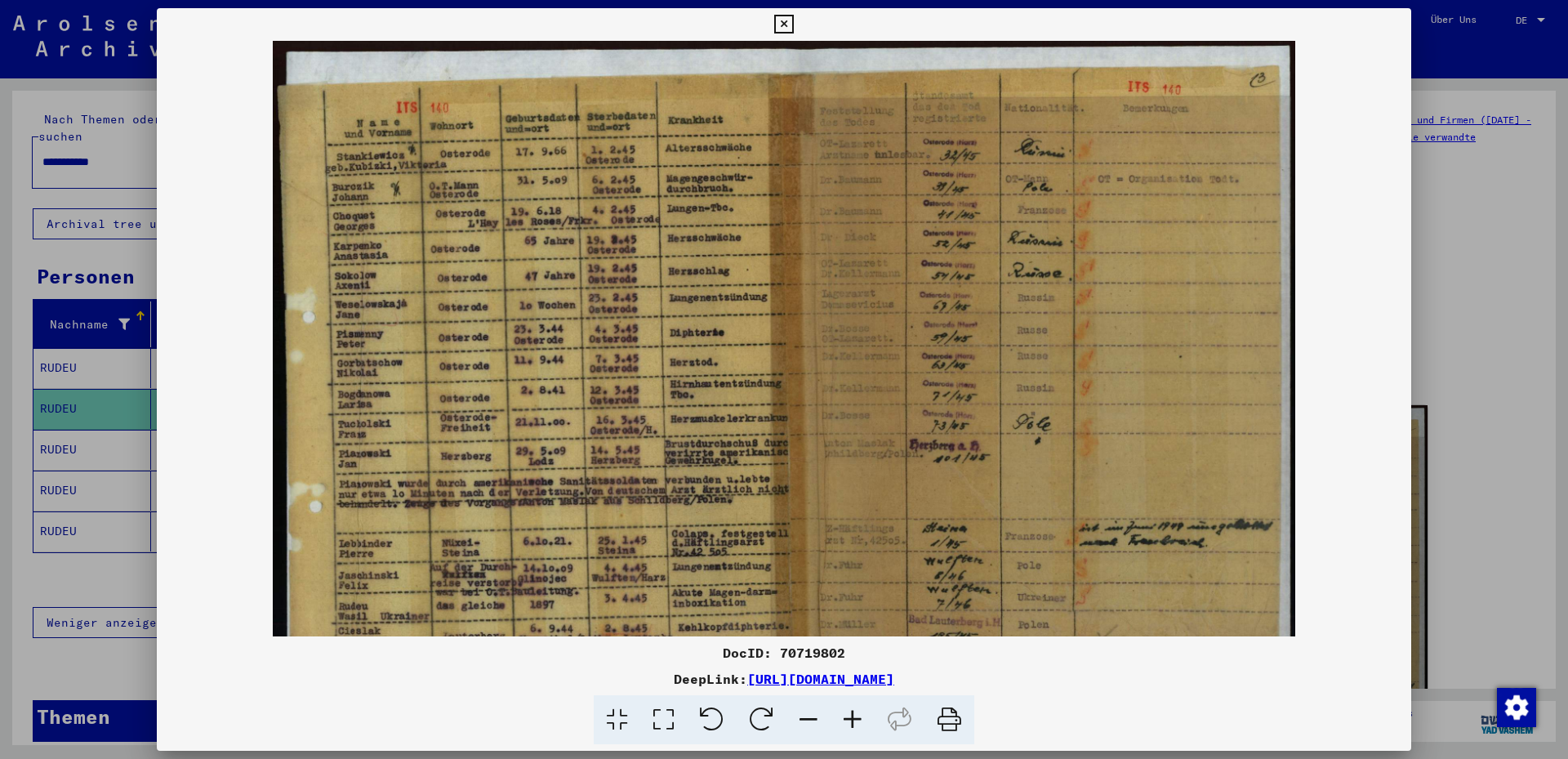
click at [849, 723] on icon at bounding box center [853, 720] width 44 height 50
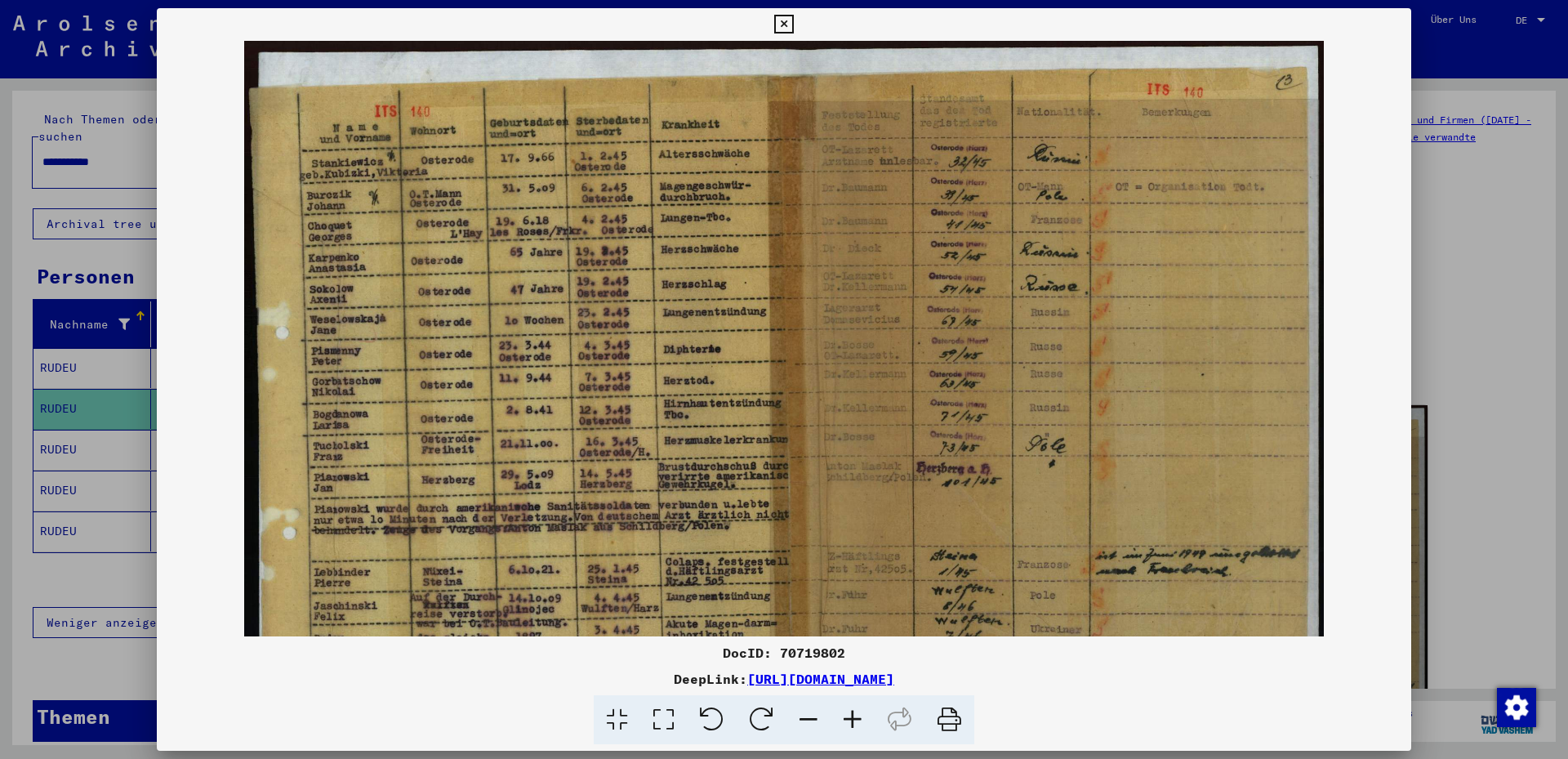
click at [849, 723] on icon at bounding box center [853, 720] width 44 height 50
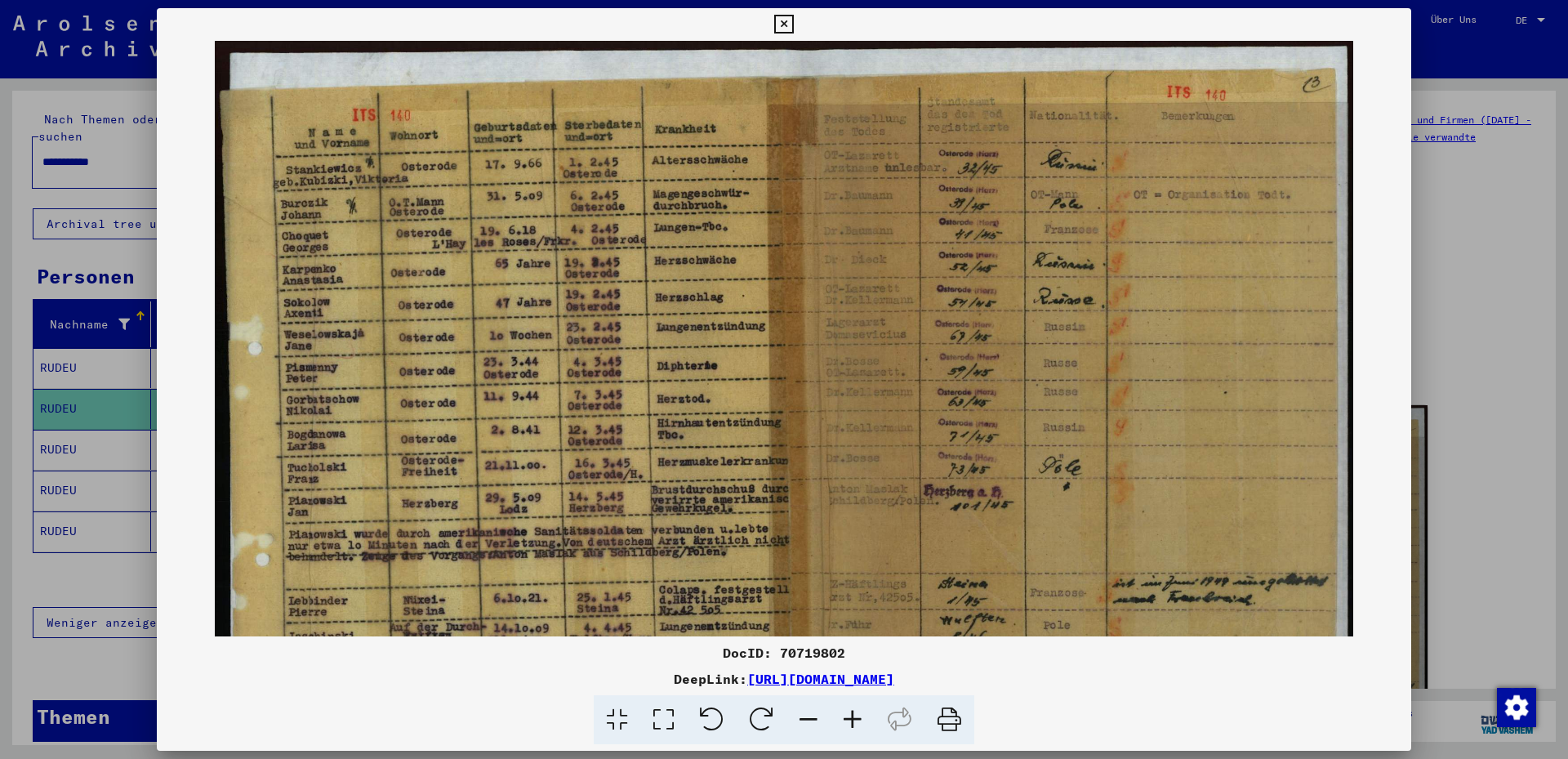
click at [849, 723] on icon at bounding box center [853, 720] width 44 height 50
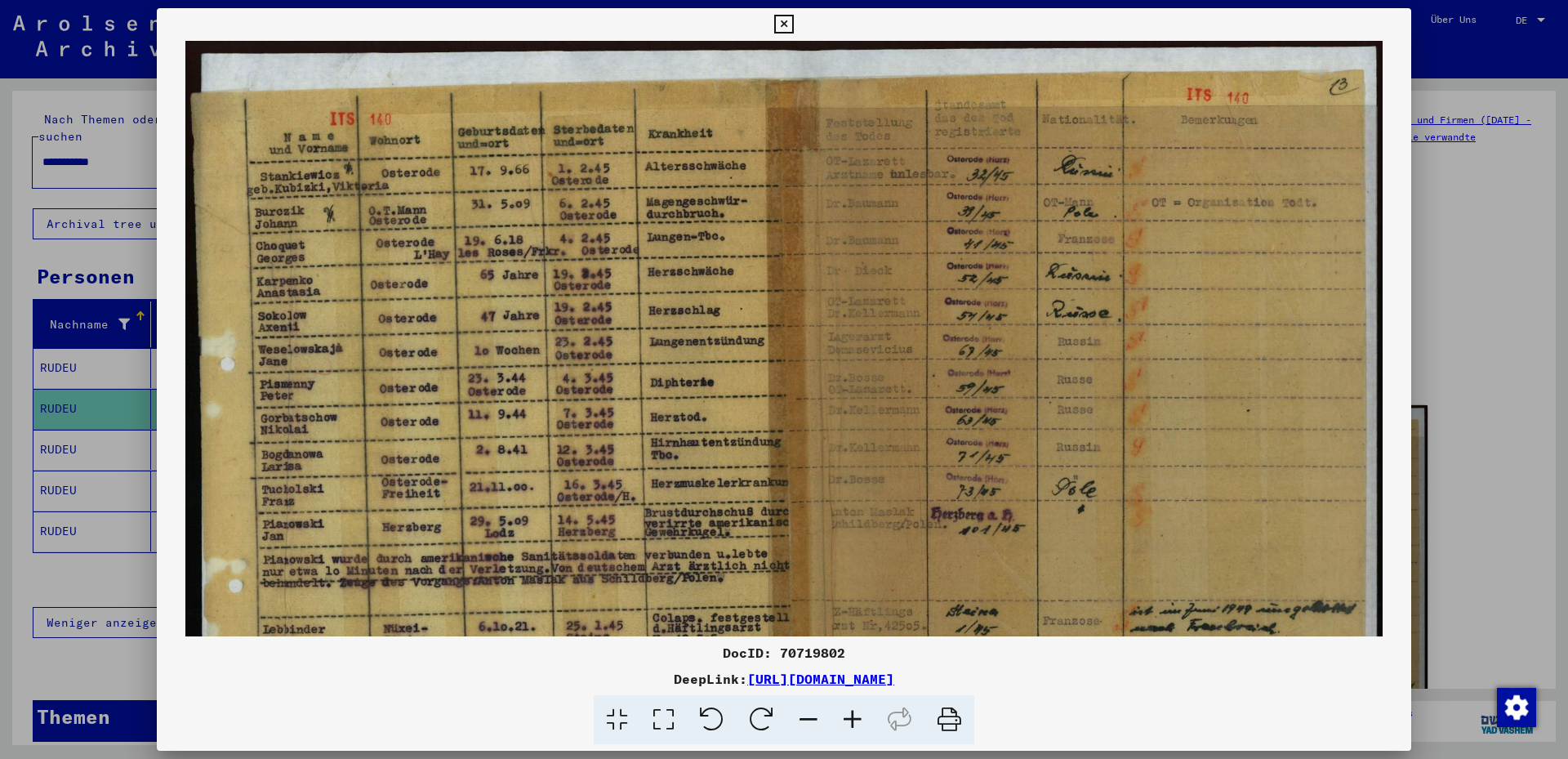
click at [848, 723] on icon at bounding box center [853, 720] width 44 height 50
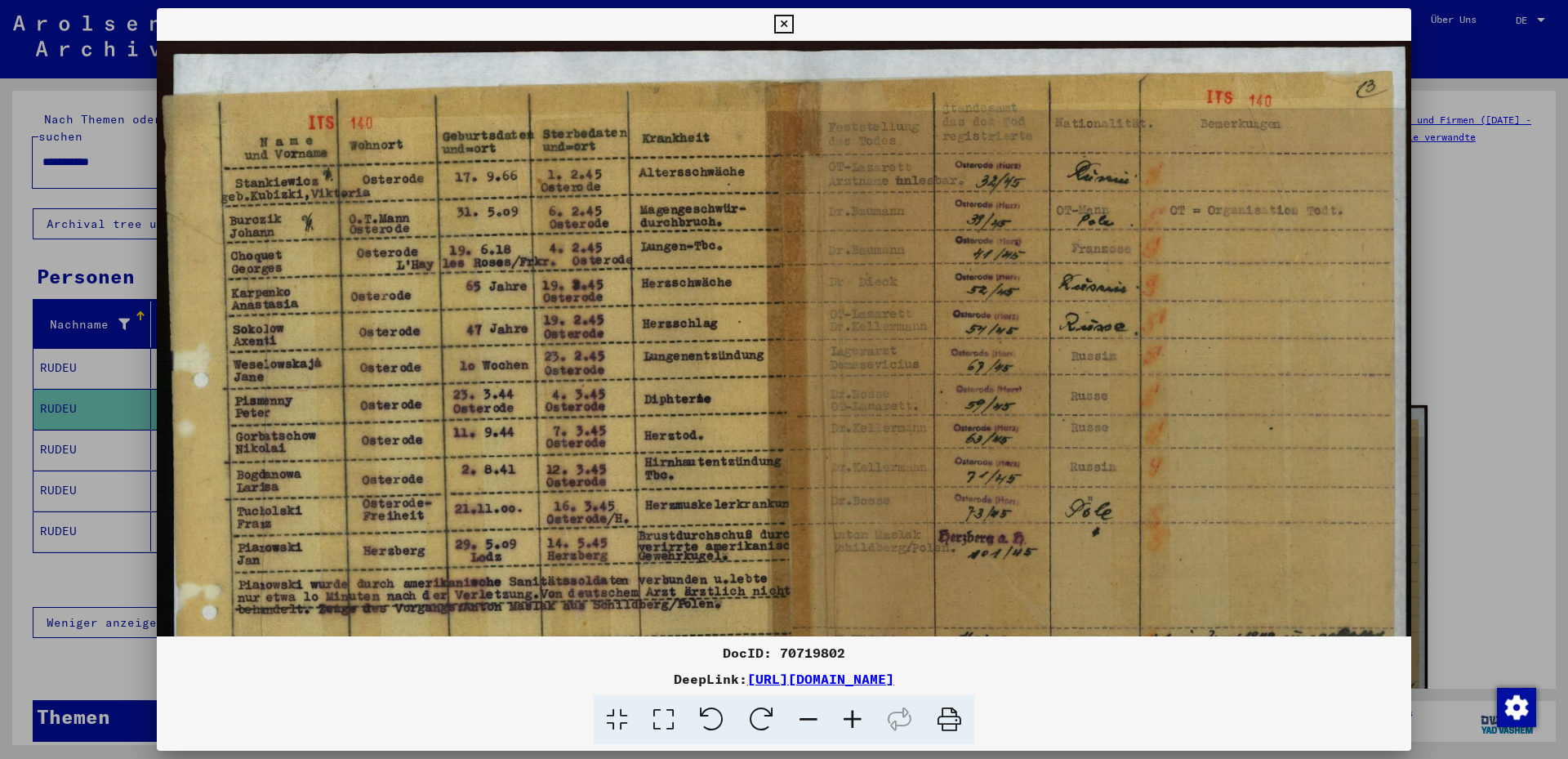
click at [847, 723] on icon at bounding box center [853, 720] width 44 height 50
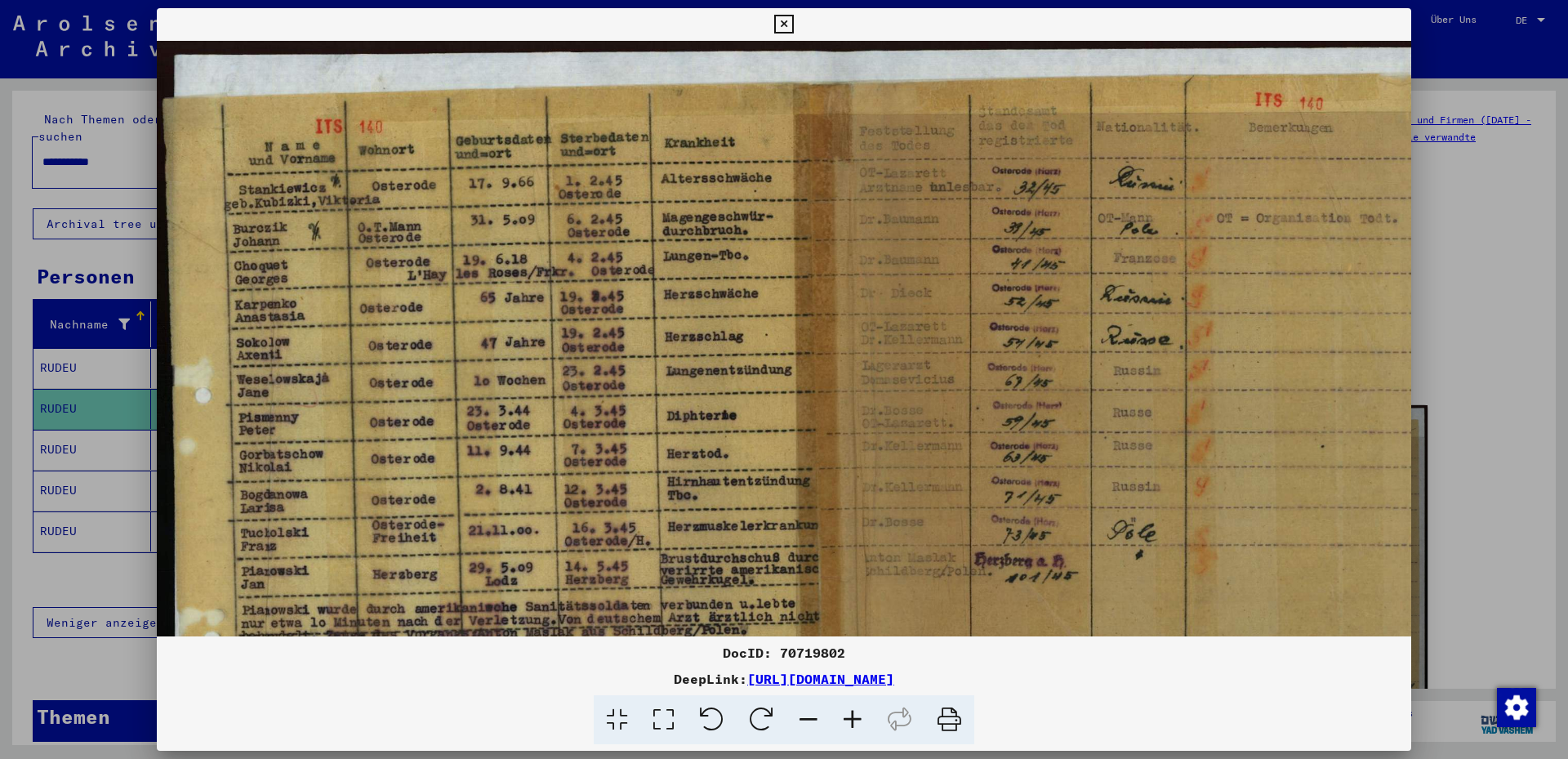
click at [846, 723] on icon at bounding box center [853, 720] width 44 height 50
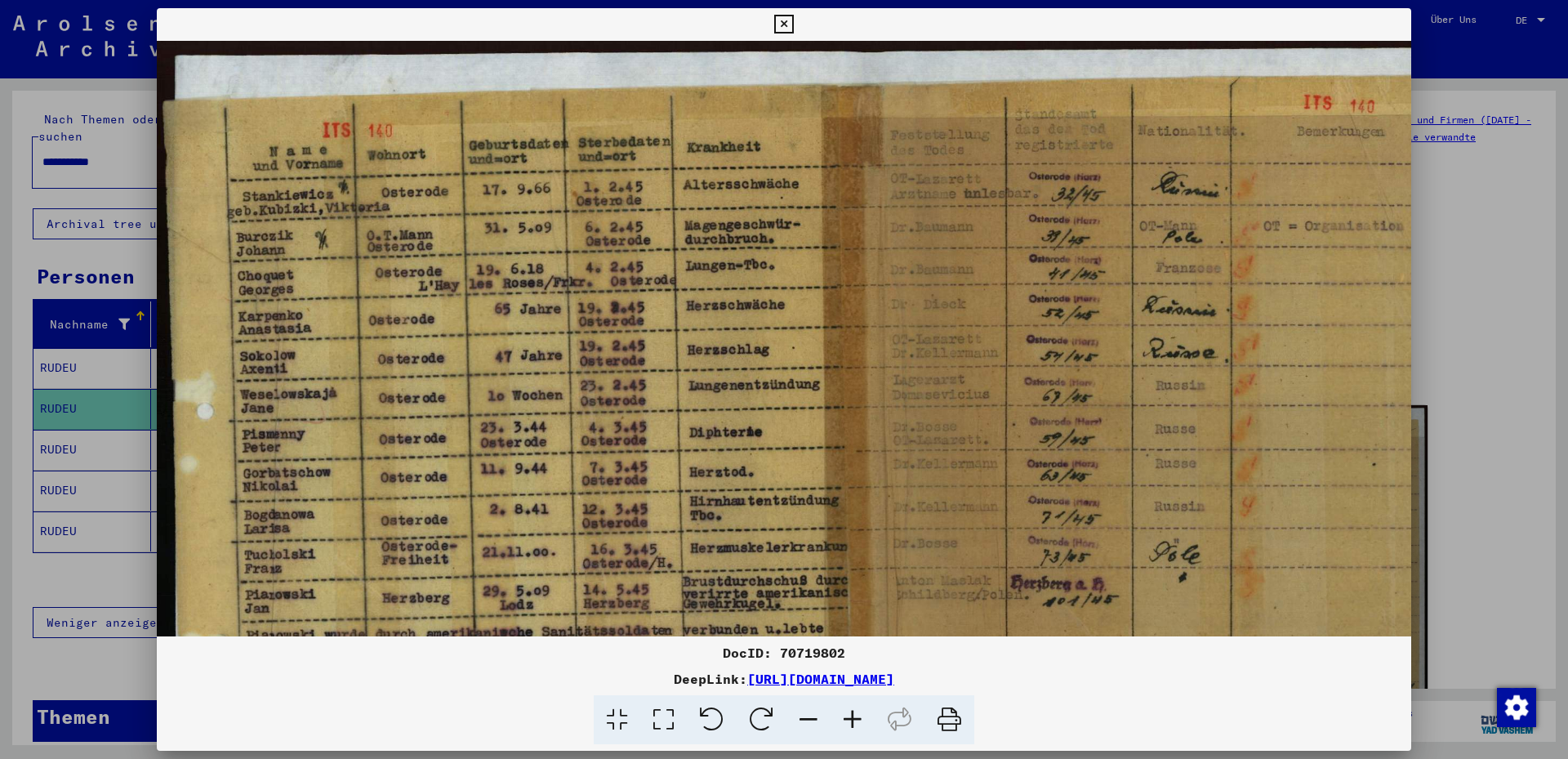
click at [845, 723] on icon at bounding box center [853, 720] width 44 height 50
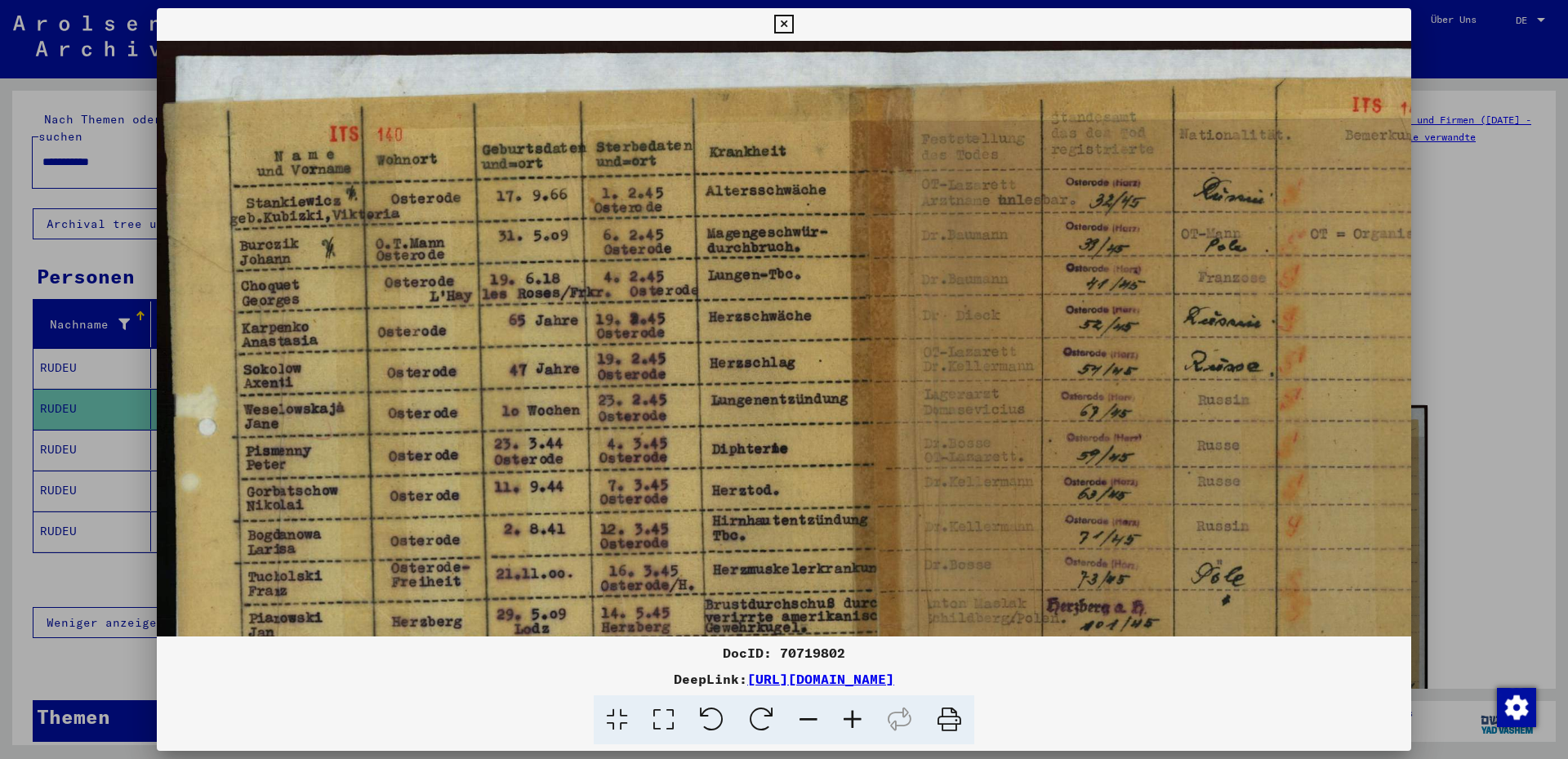
click at [58, 151] on div at bounding box center [784, 380] width 1568 height 759
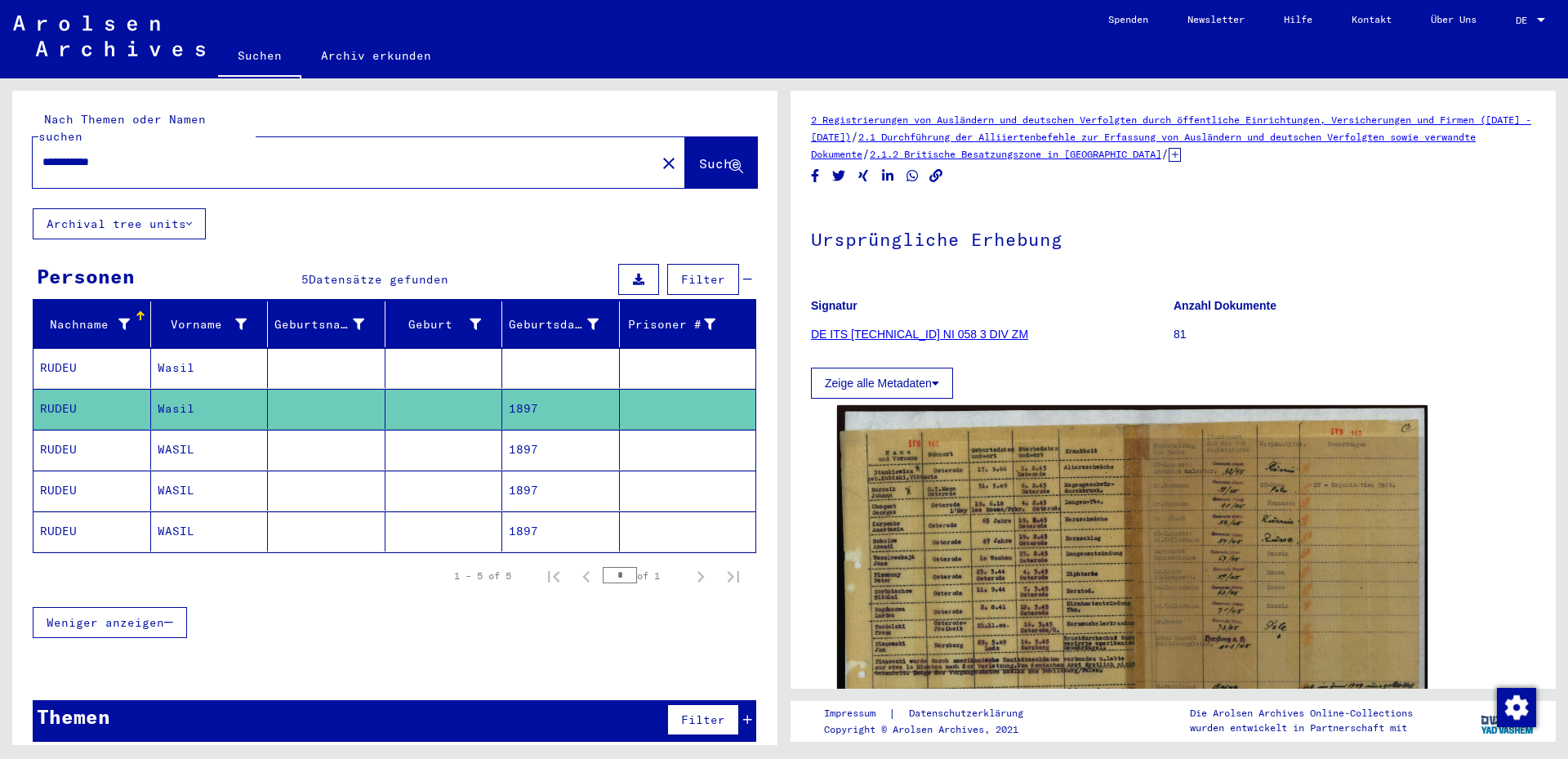
drag, startPoint x: 134, startPoint y: 149, endPoint x: 4, endPoint y: 145, distance: 130.1
click at [42, 154] on input "**********" at bounding box center [344, 162] width 603 height 17
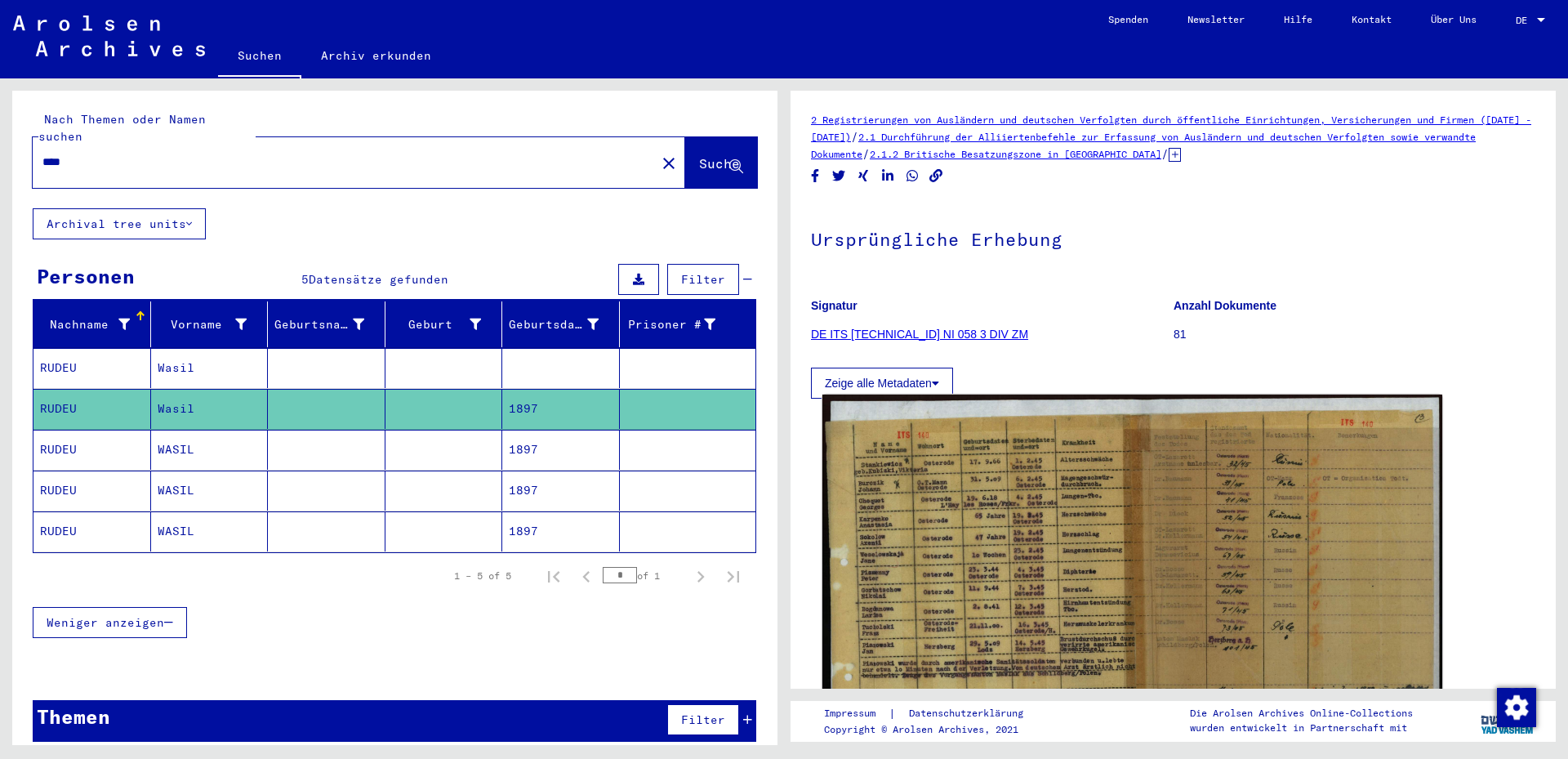
click at [929, 511] on img at bounding box center [1133, 612] width 620 height 436
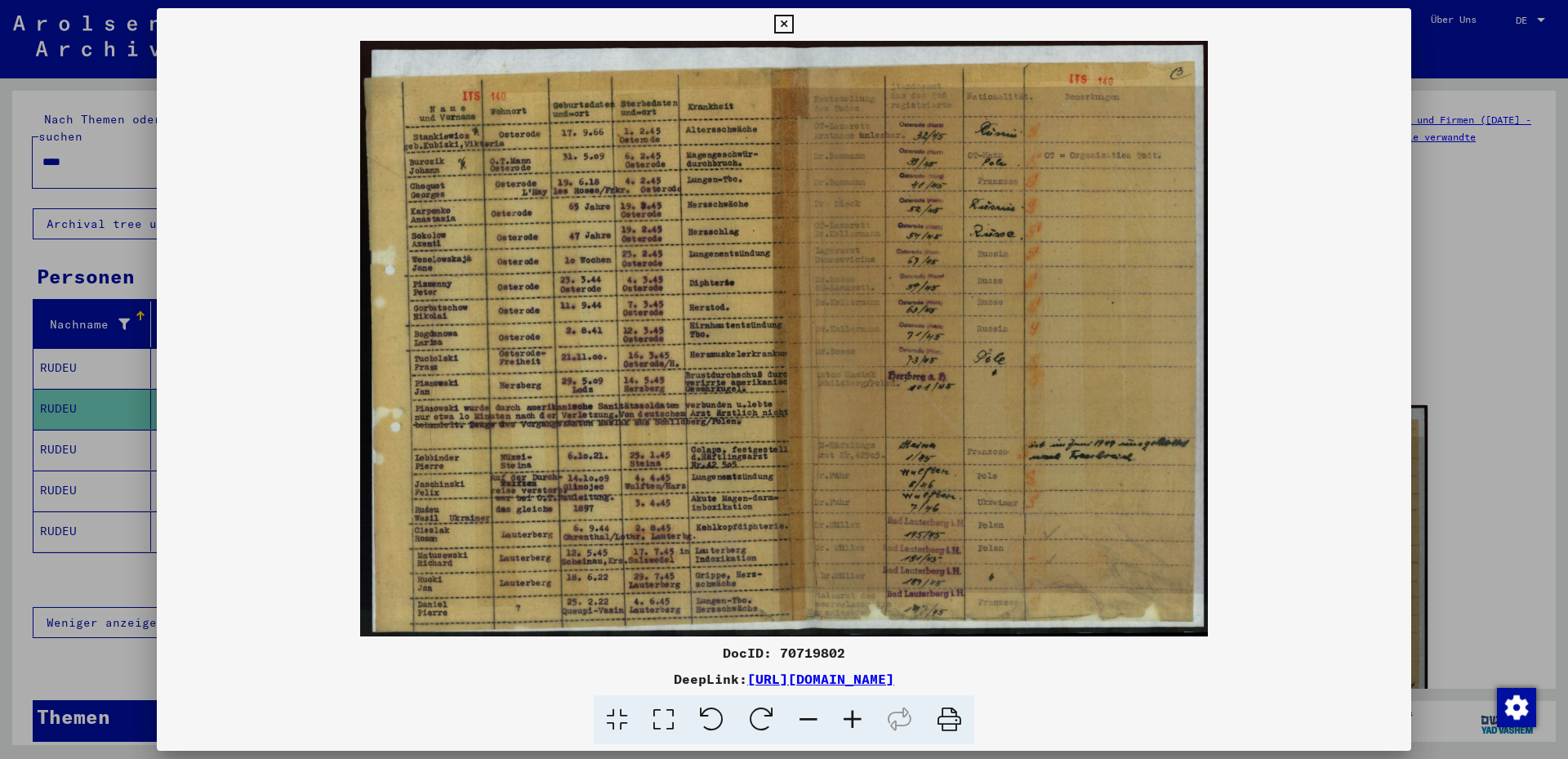
click at [87, 146] on div at bounding box center [784, 380] width 1568 height 759
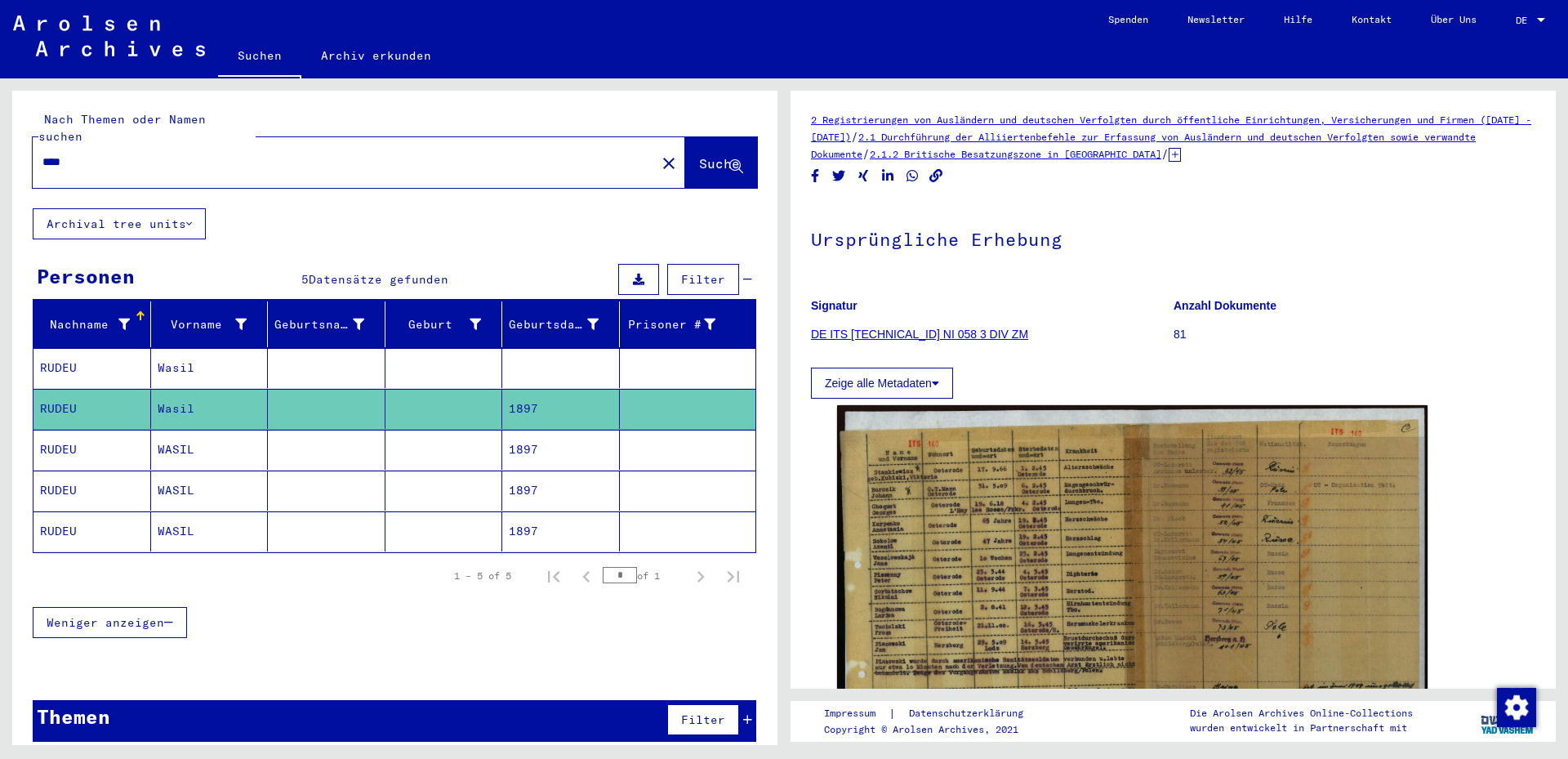
click at [87, 154] on input "****" at bounding box center [344, 162] width 603 height 17
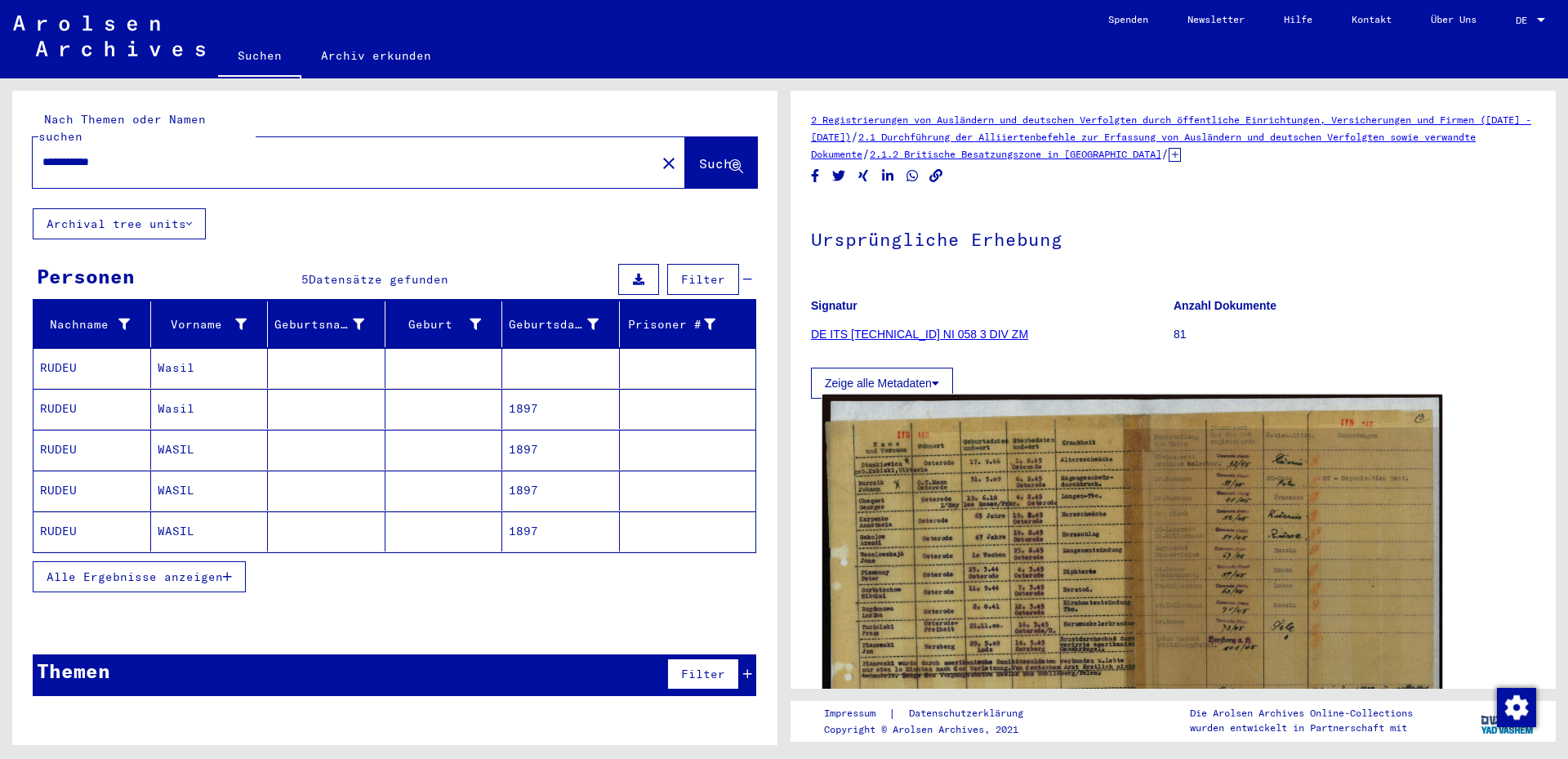
click at [1037, 625] on img at bounding box center [1133, 612] width 620 height 436
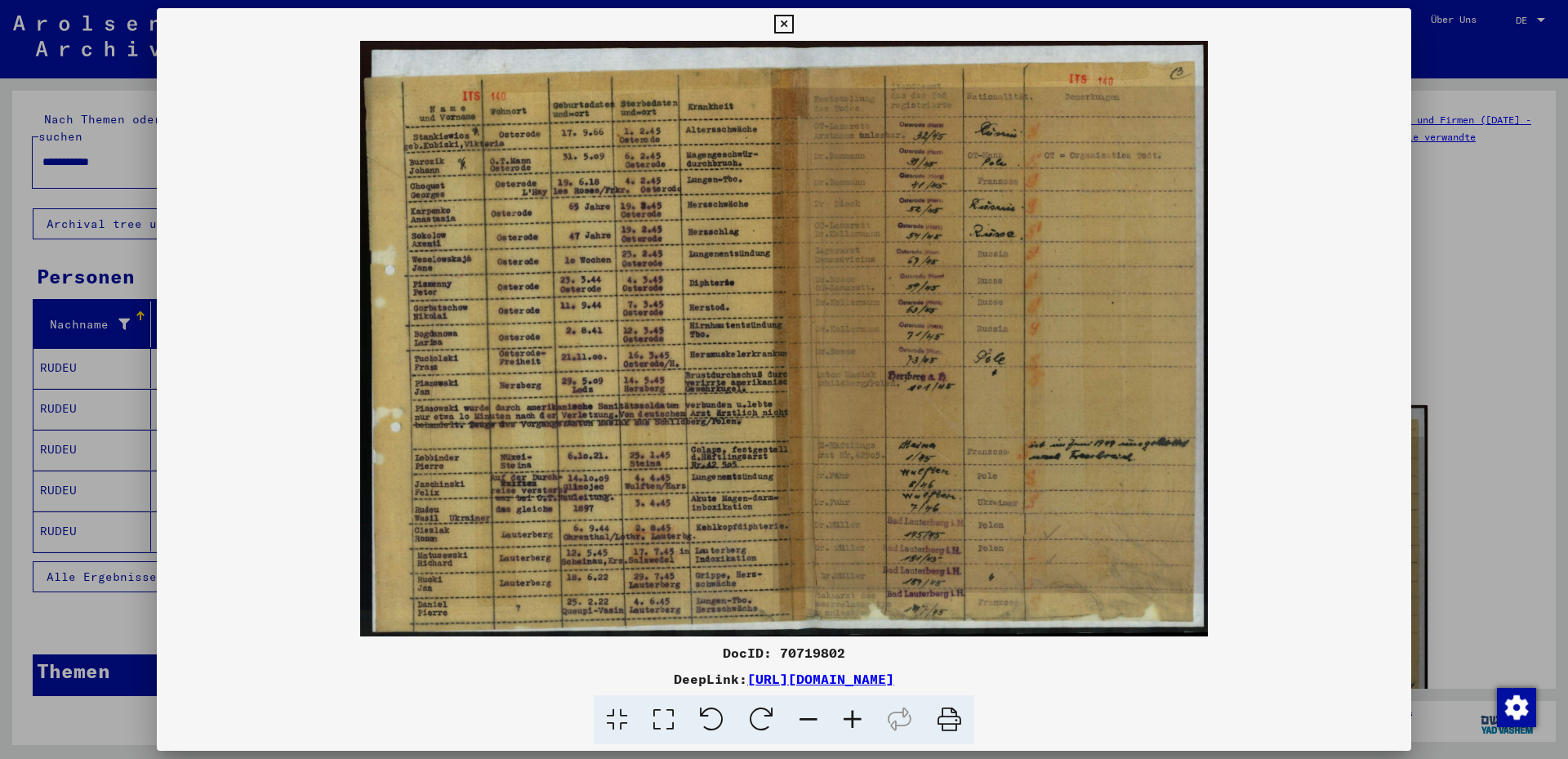
click at [437, 246] on img at bounding box center [783, 338] width 1254 height 596
click at [854, 716] on icon at bounding box center [853, 720] width 44 height 50
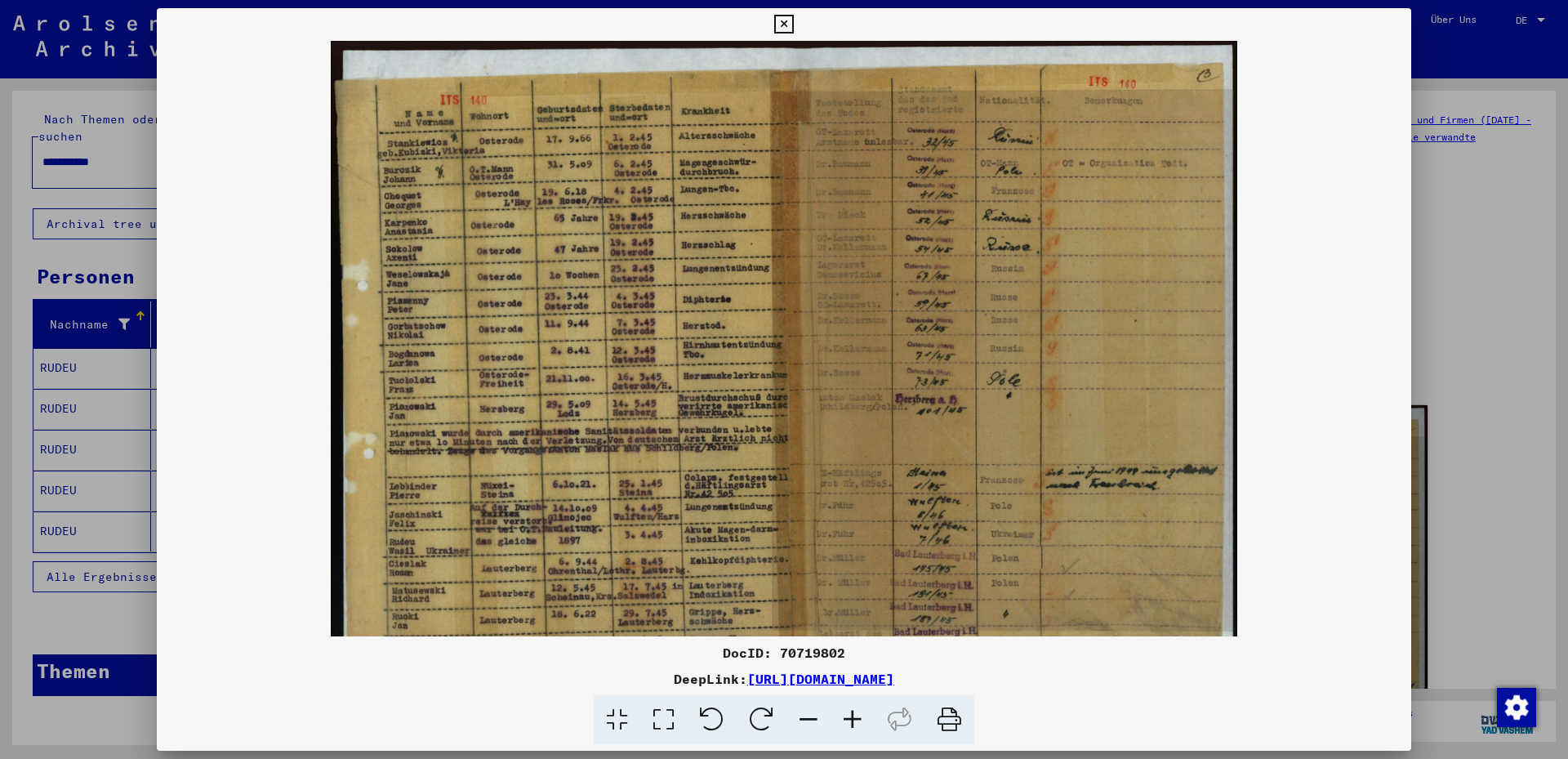
click at [855, 715] on icon at bounding box center [853, 720] width 44 height 50
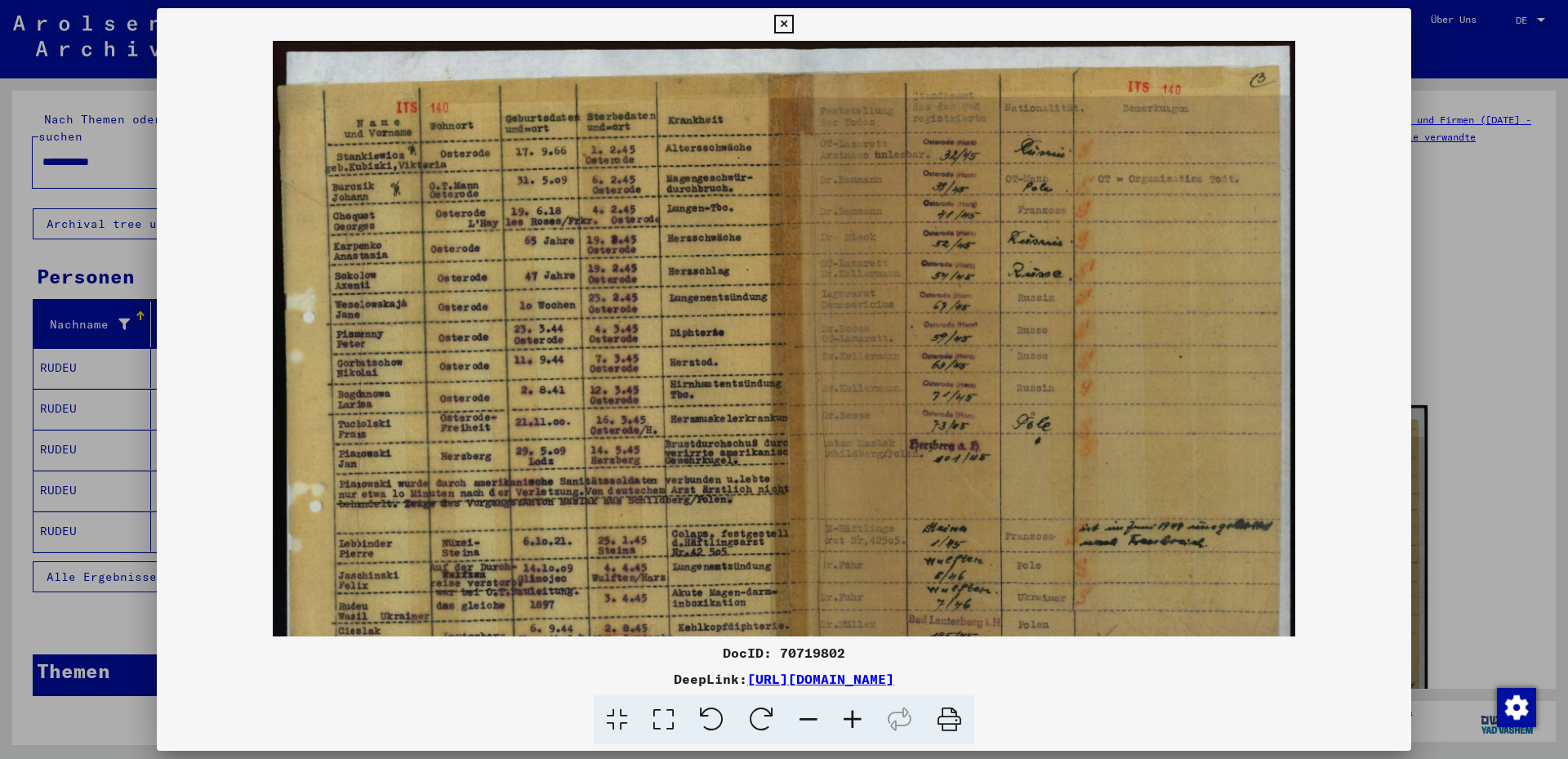
click at [855, 715] on icon at bounding box center [853, 720] width 44 height 50
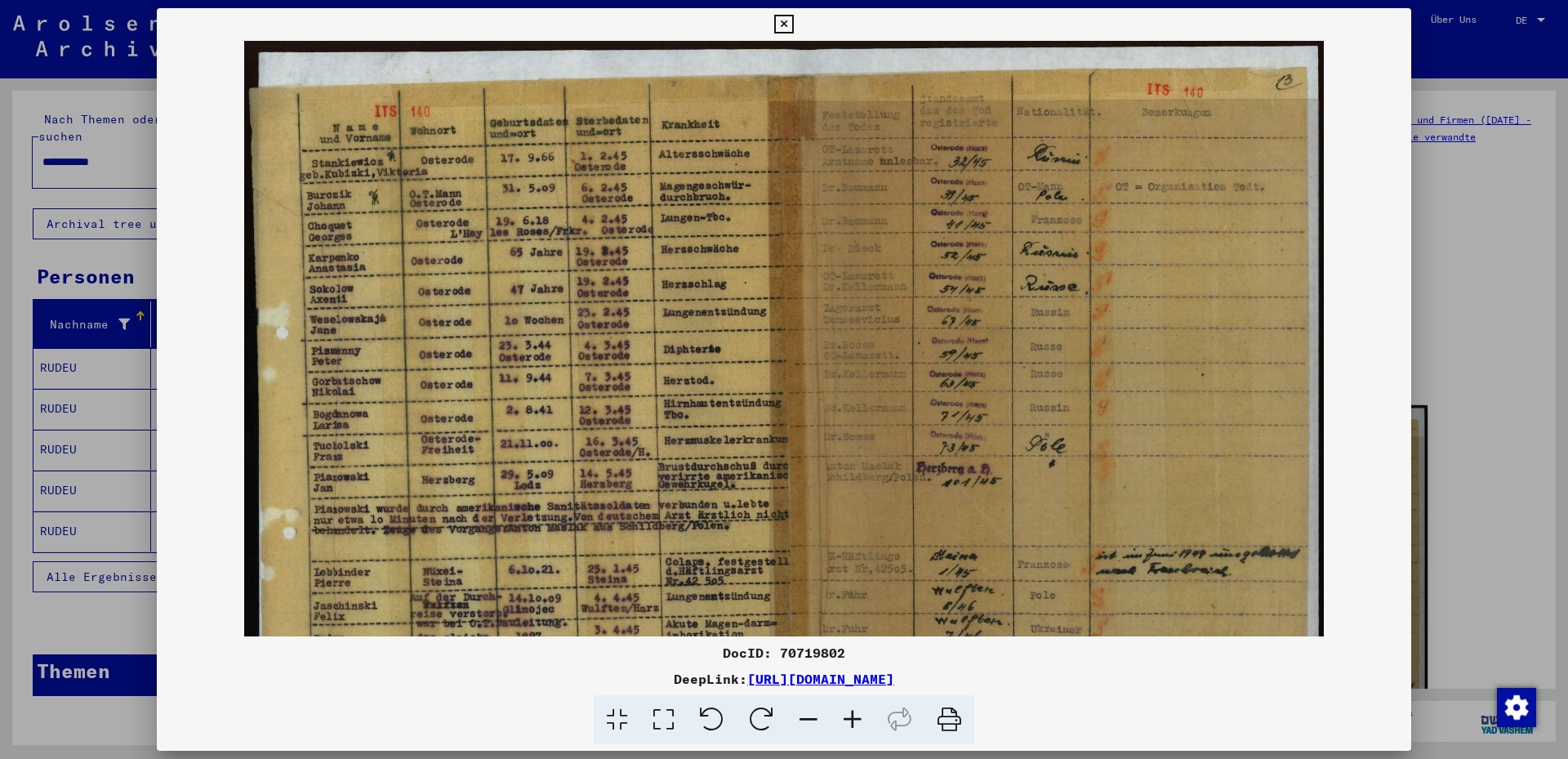
click at [855, 715] on icon at bounding box center [853, 720] width 44 height 50
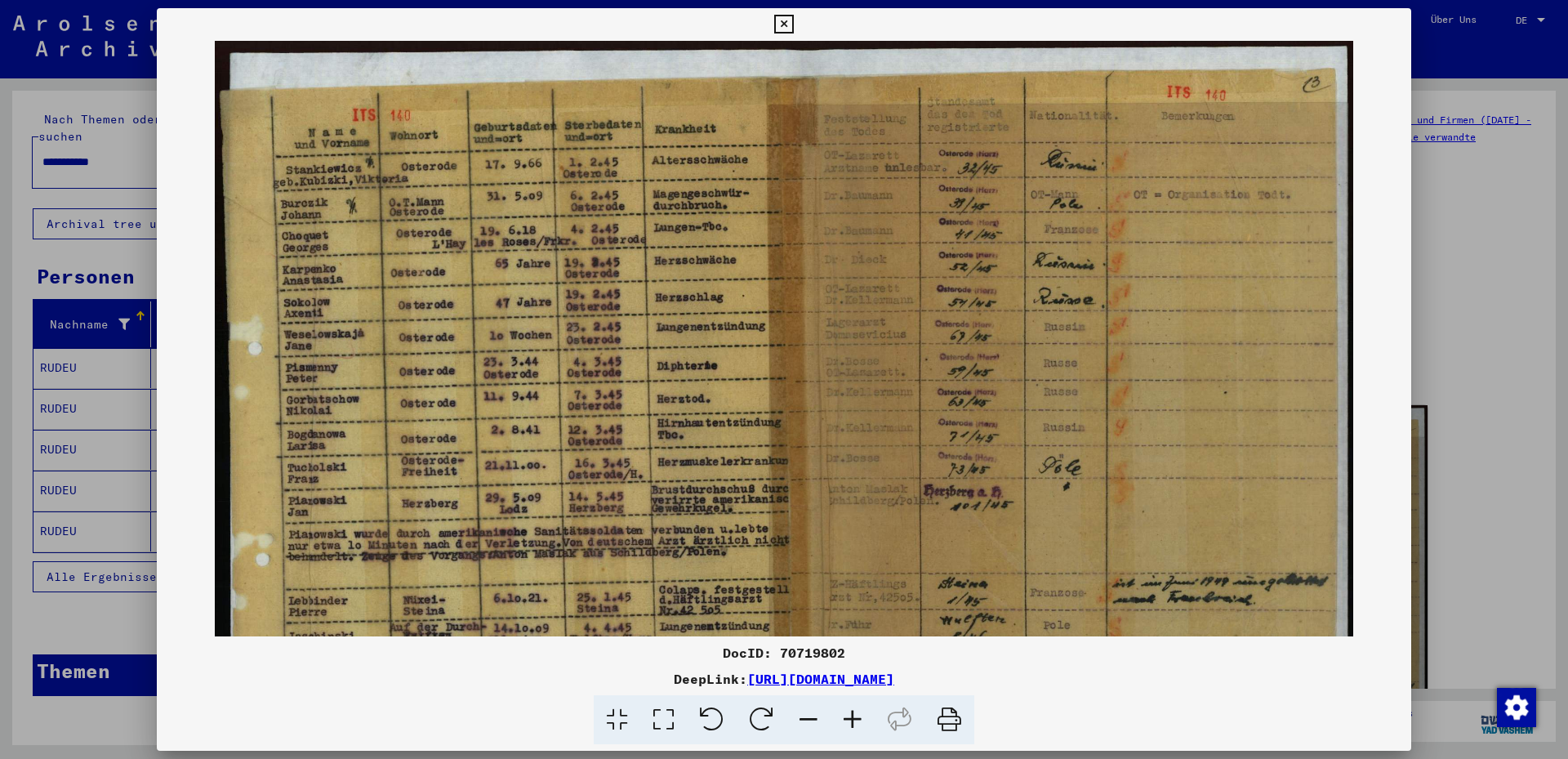
click at [855, 715] on icon at bounding box center [853, 720] width 44 height 50
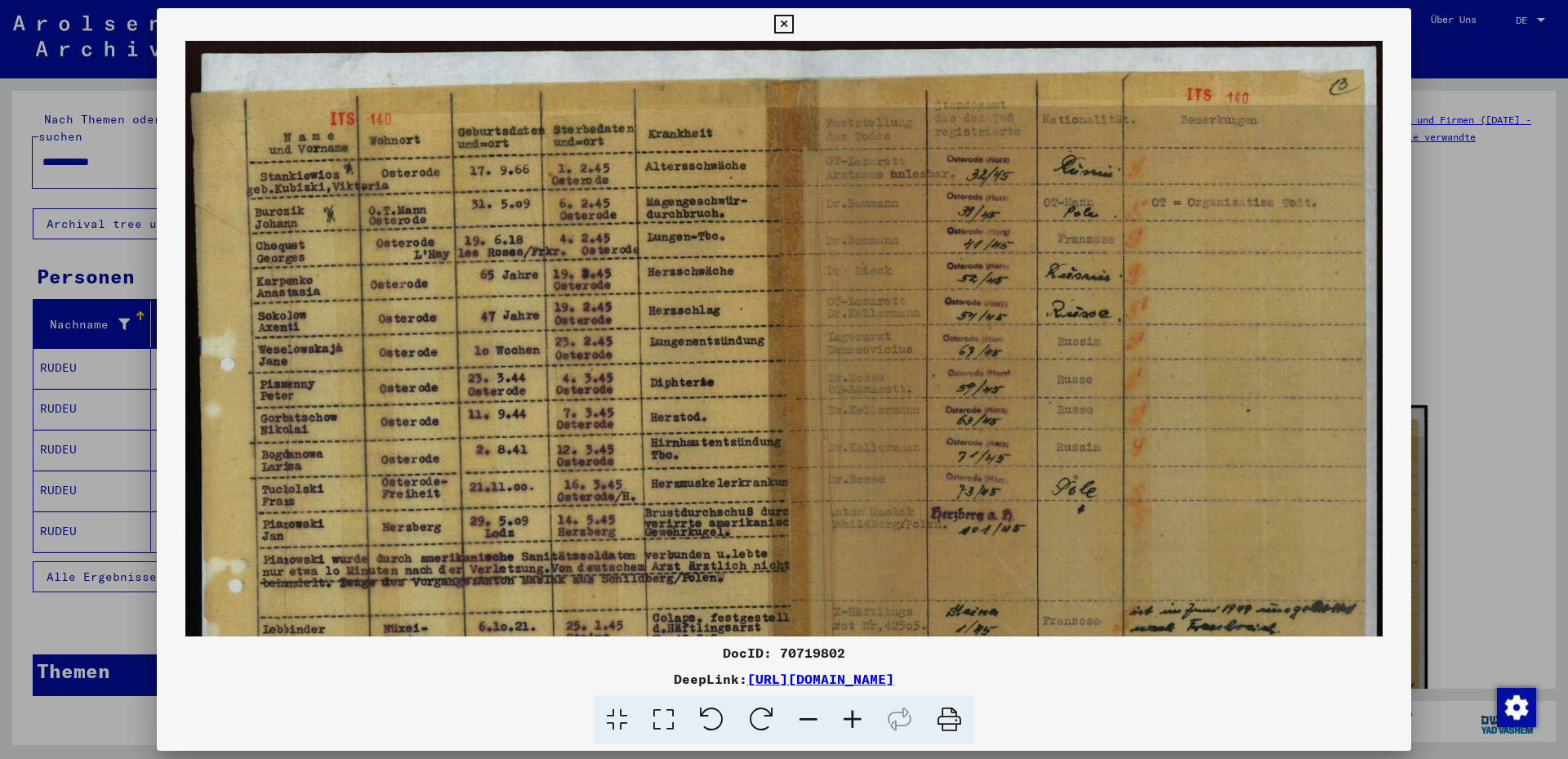
click at [855, 715] on icon at bounding box center [853, 720] width 44 height 50
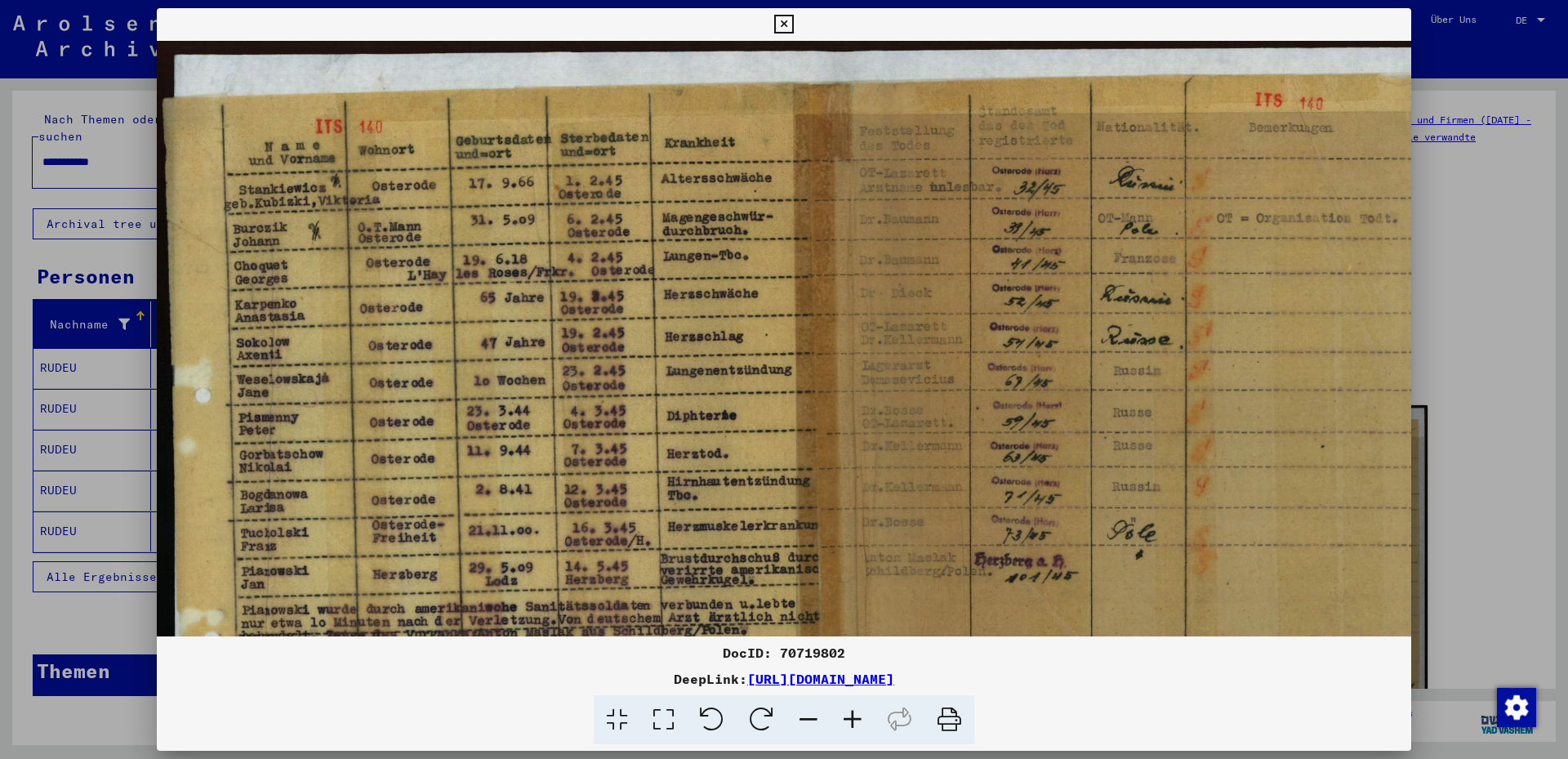
click at [855, 715] on icon at bounding box center [853, 720] width 44 height 50
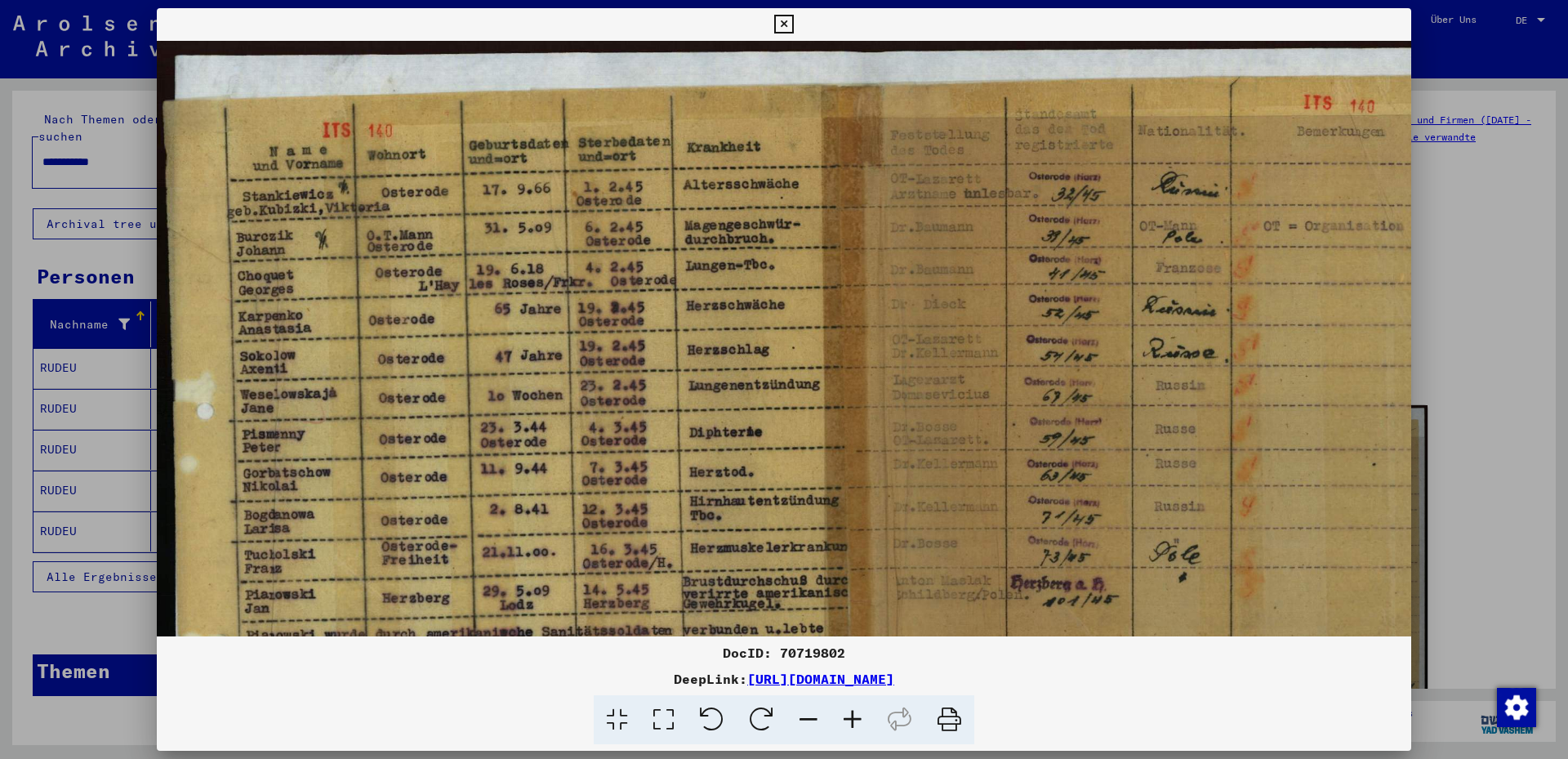
click at [793, 19] on icon at bounding box center [783, 24] width 18 height 19
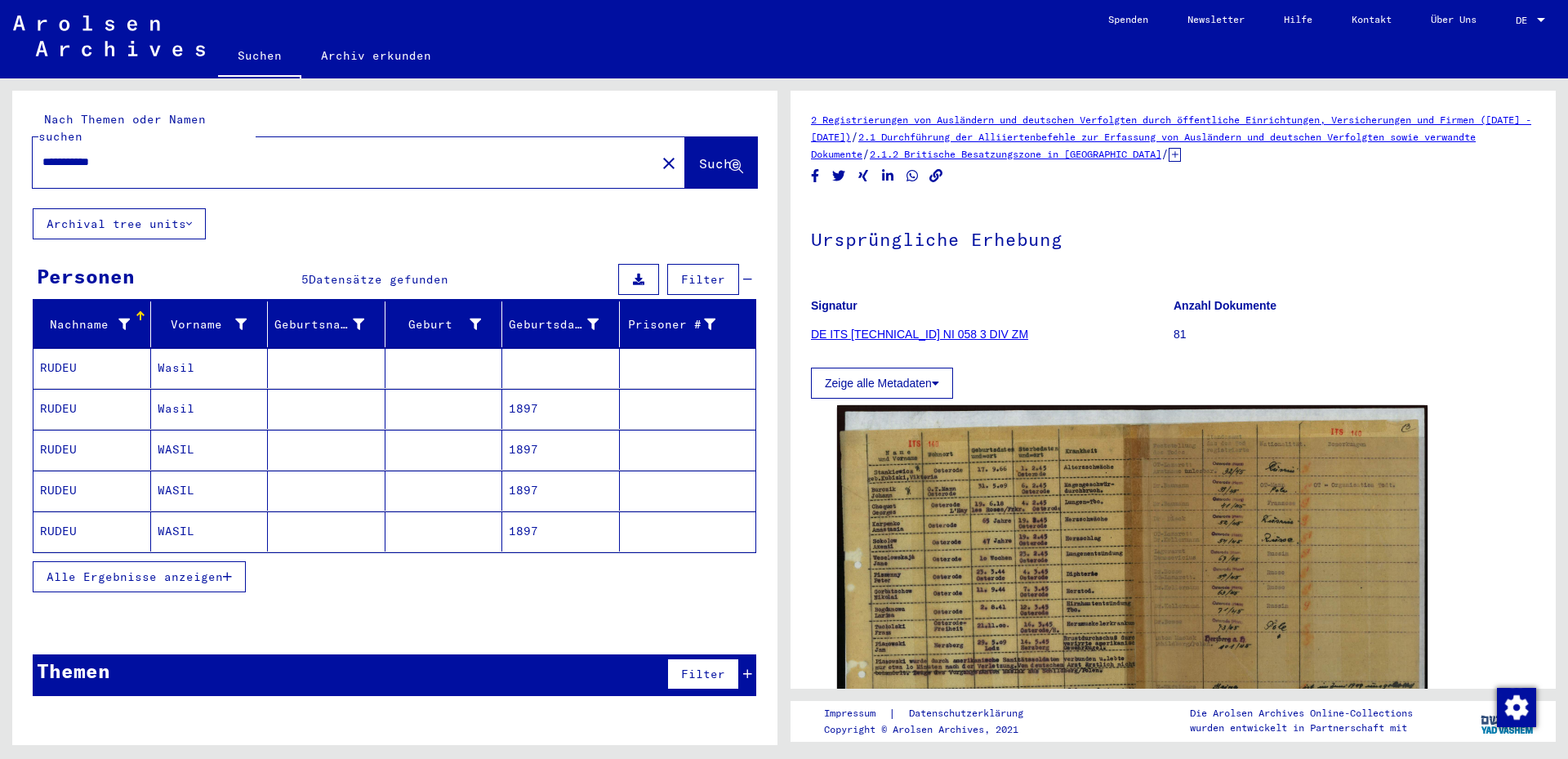
click at [68, 154] on input "**********" at bounding box center [344, 162] width 603 height 17
drag, startPoint x: 152, startPoint y: 155, endPoint x: 3, endPoint y: 148, distance: 149.2
click at [13, 148] on div "**********" at bounding box center [395, 424] width 766 height 666
drag, startPoint x: 173, startPoint y: 146, endPoint x: 0, endPoint y: 146, distance: 173.0
click at [42, 154] on input "**********" at bounding box center [344, 162] width 603 height 17
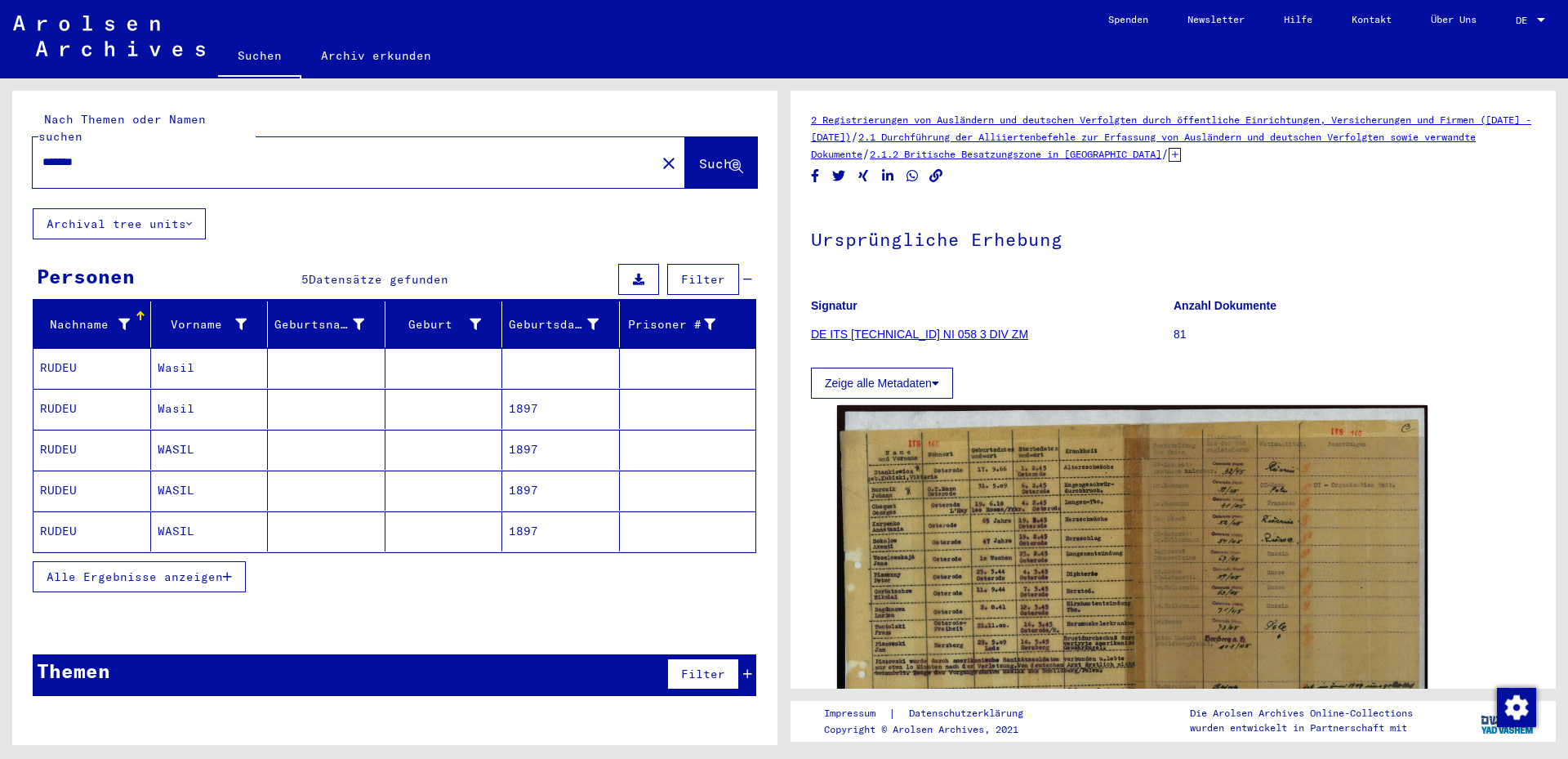
type input "*******"
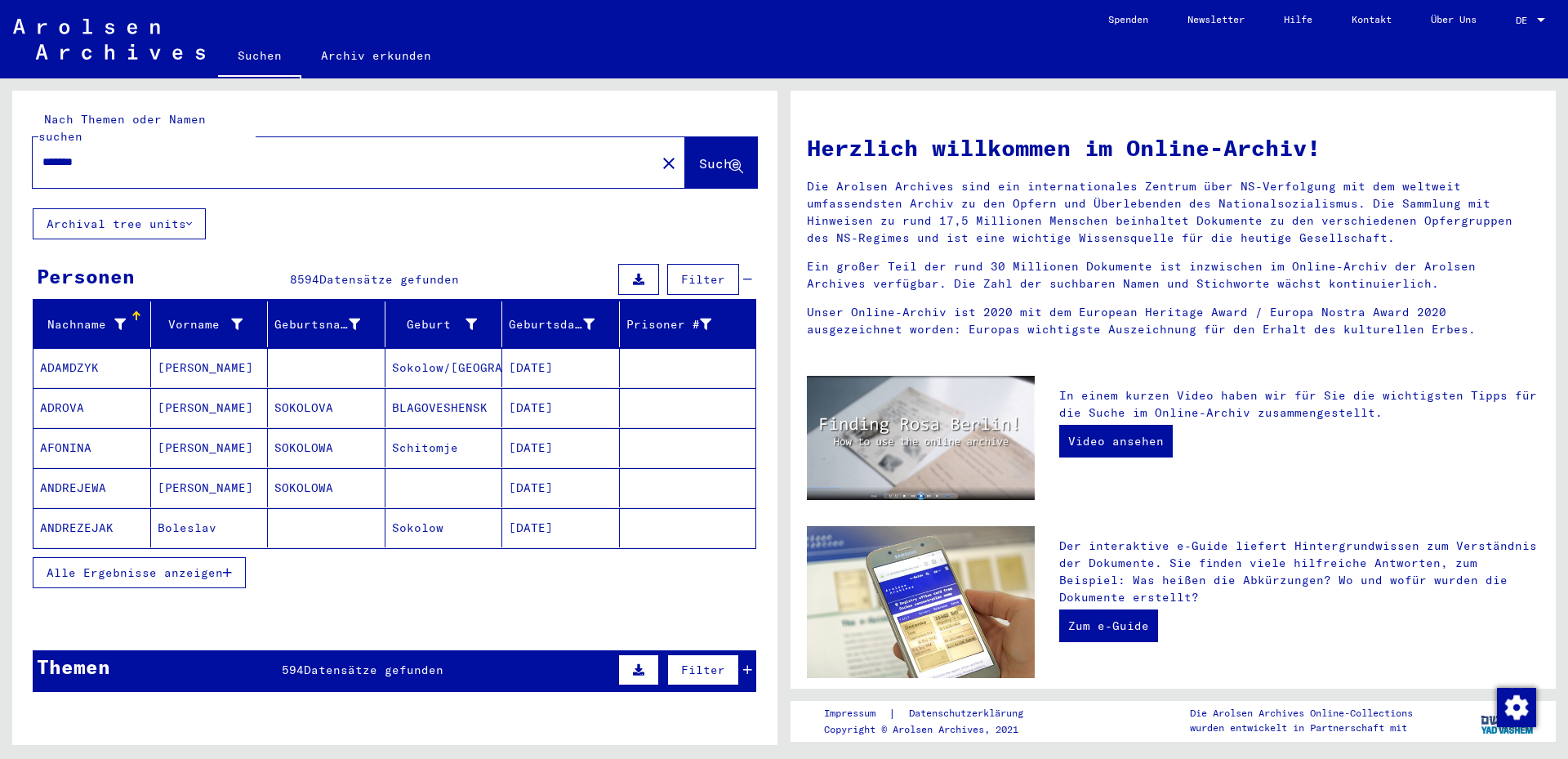
click at [183, 565] on span "Alle Ergebnisse anzeigen" at bounding box center [134, 572] width 177 height 14
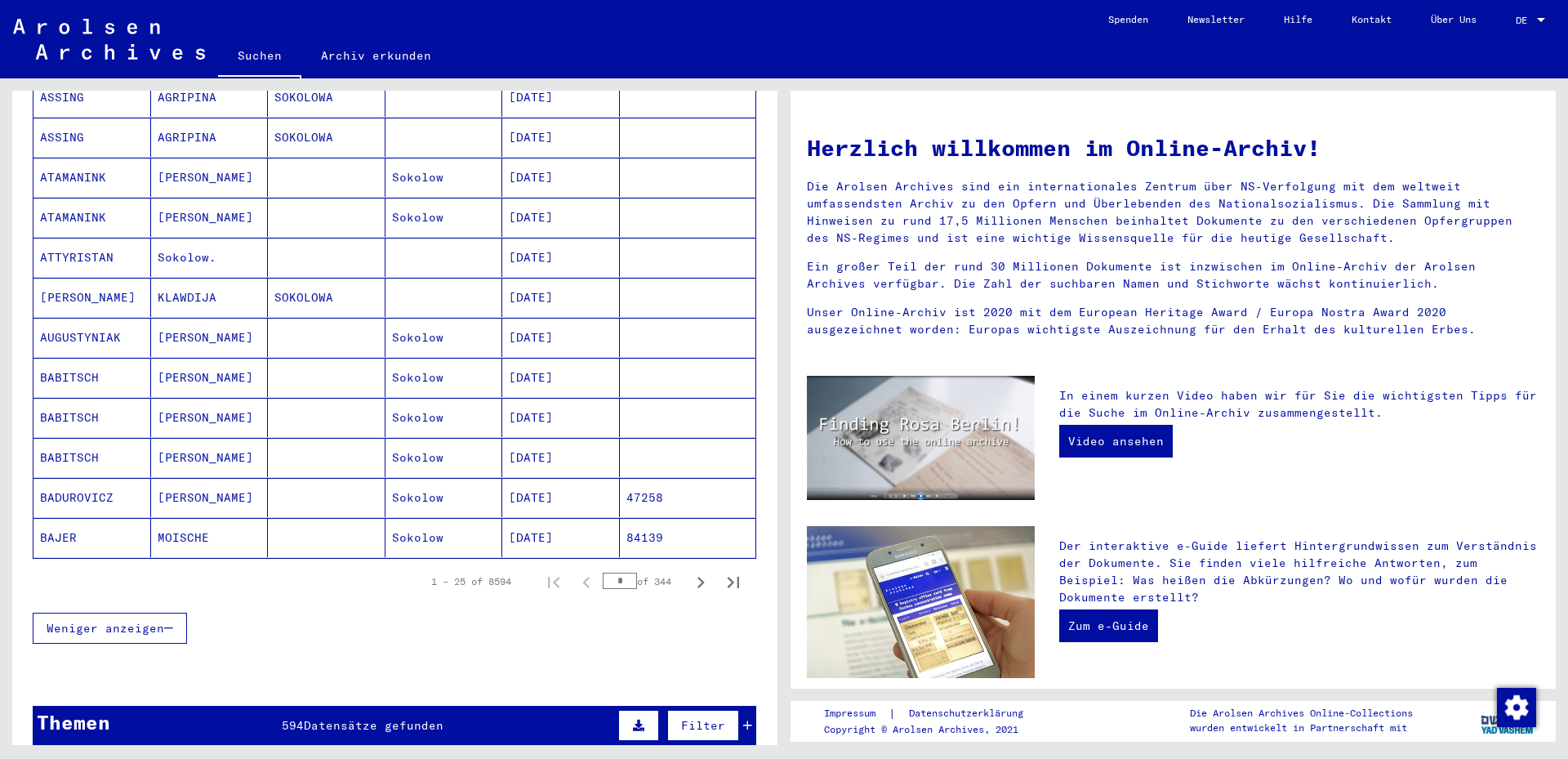
scroll to position [794, 0]
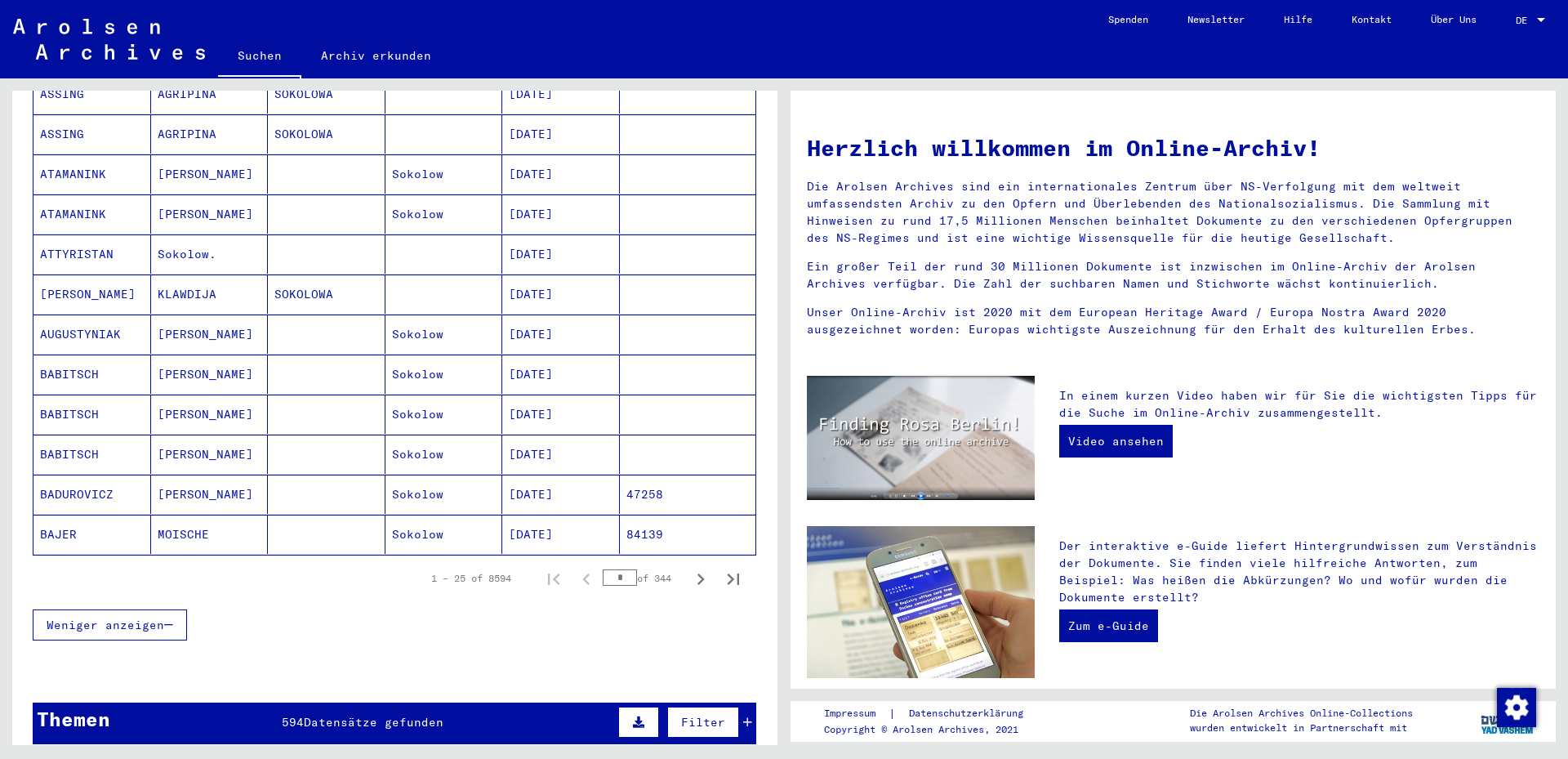
drag, startPoint x: 620, startPoint y: 563, endPoint x: 567, endPoint y: 555, distance: 53.6
click at [602, 570] on input "*" at bounding box center [620, 577] width 35 height 16
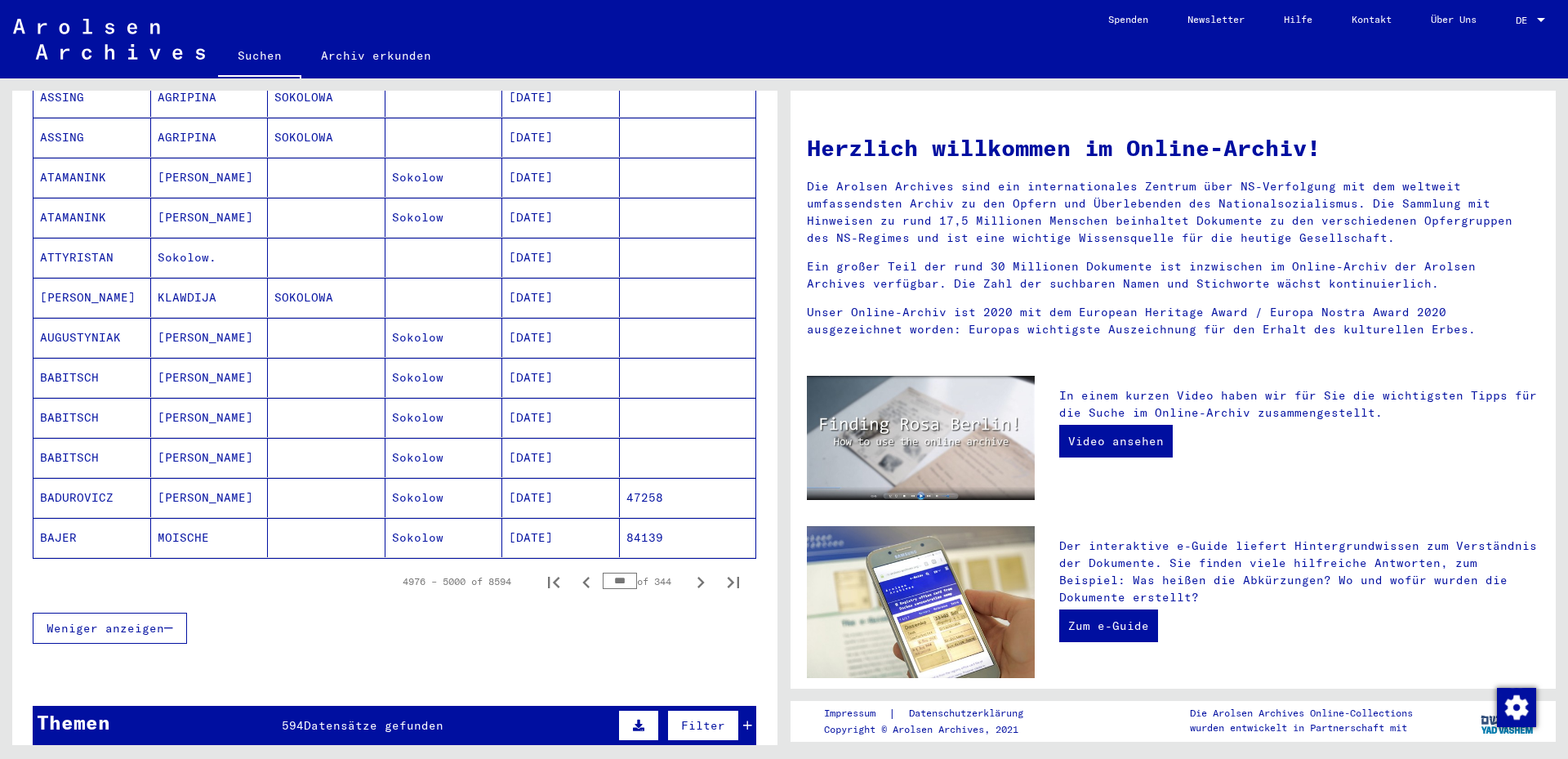
scroll to position [798, 0]
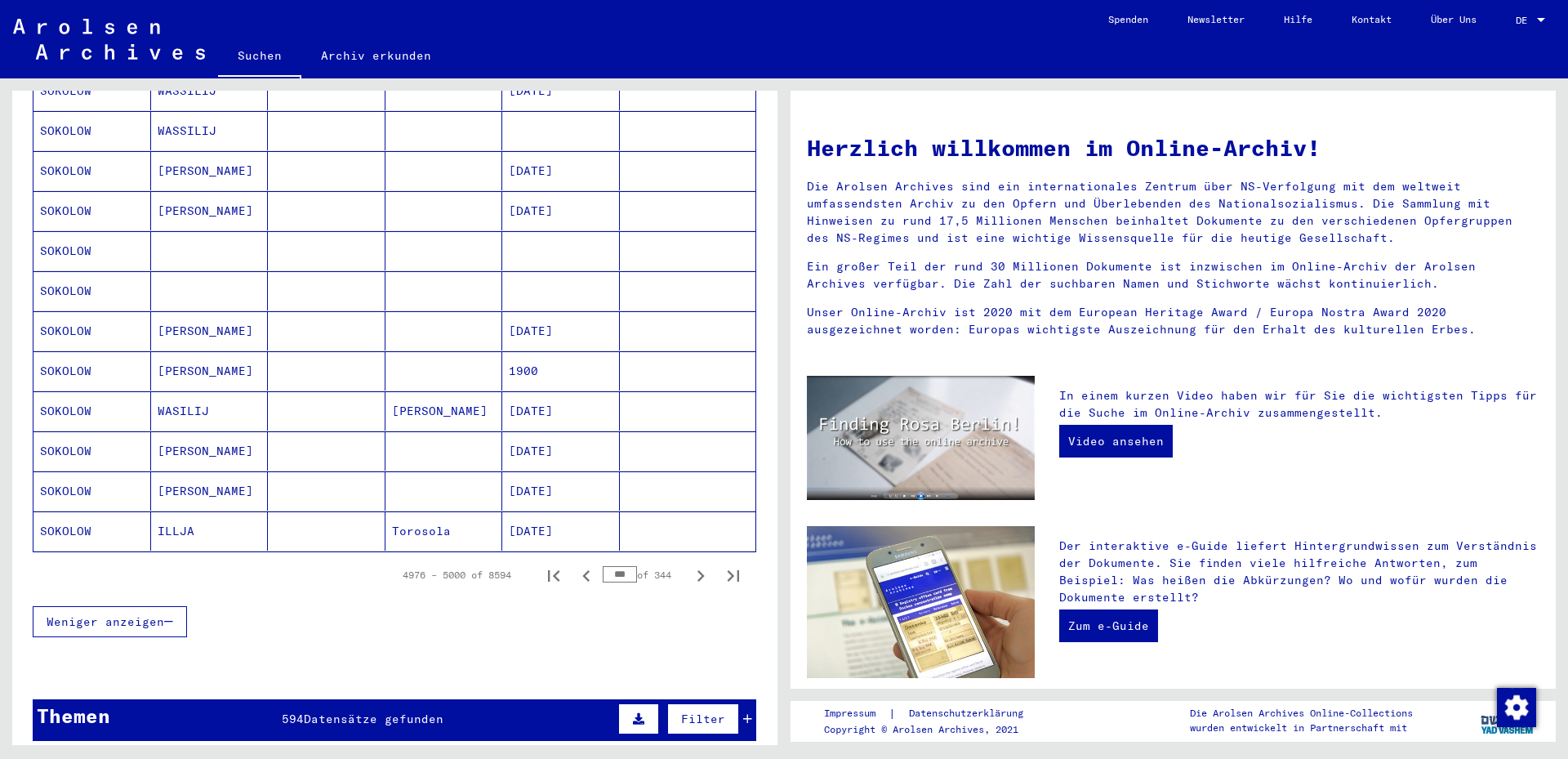
click at [609, 567] on input "***" at bounding box center [620, 574] width 35 height 16
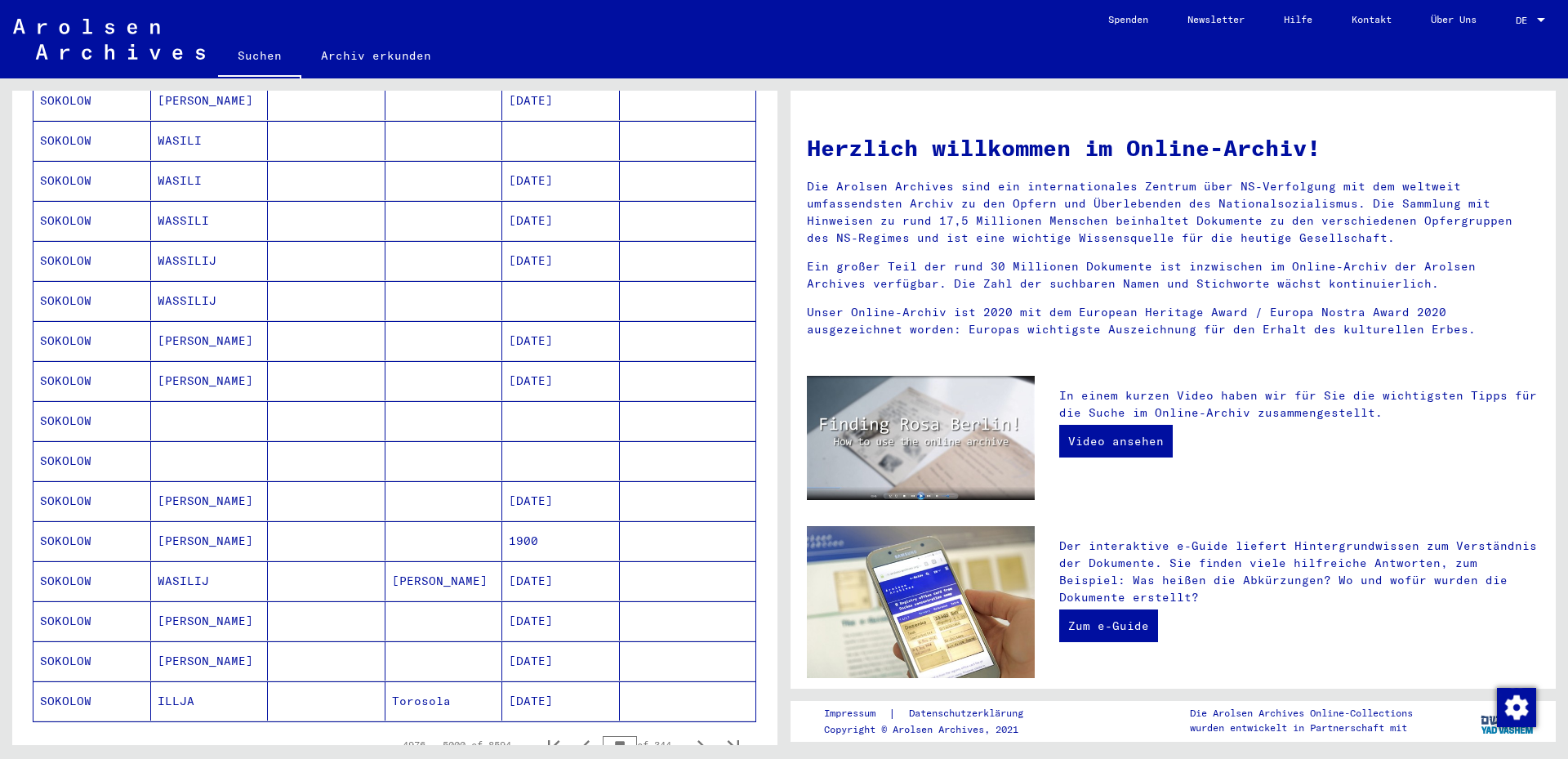
scroll to position [617, 0]
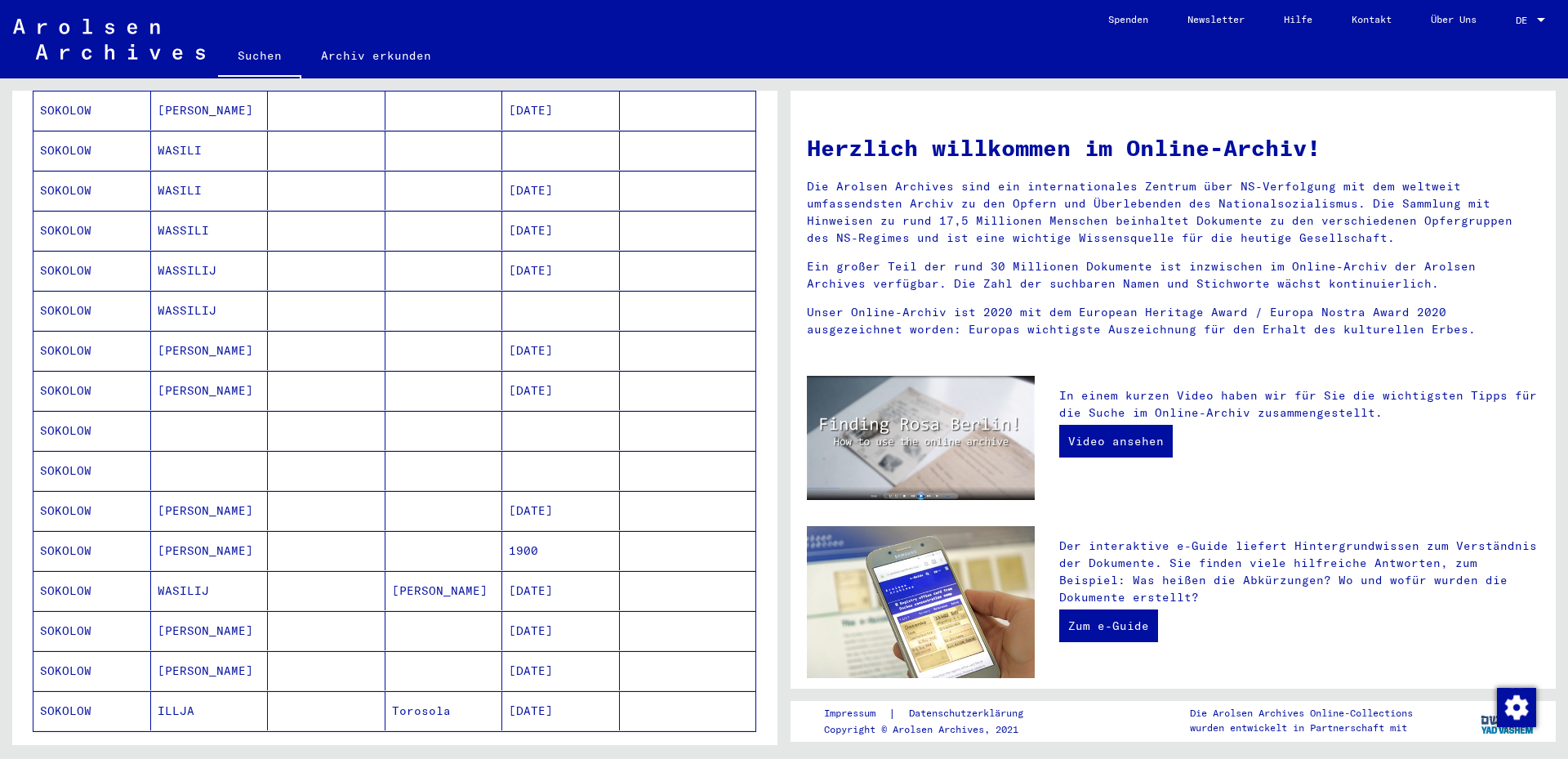
click at [182, 418] on mat-cell at bounding box center [210, 430] width 118 height 40
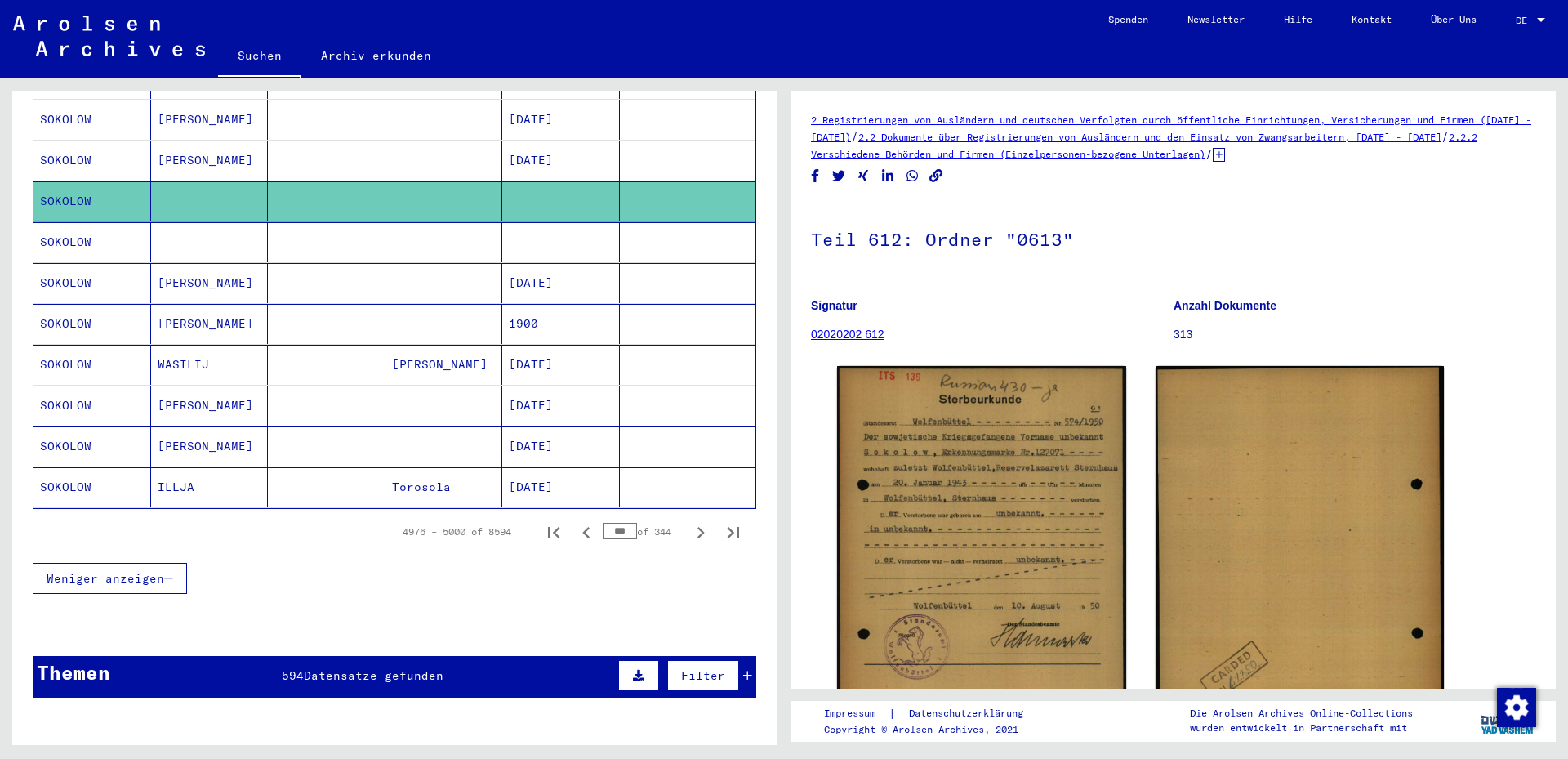
scroll to position [889, 0]
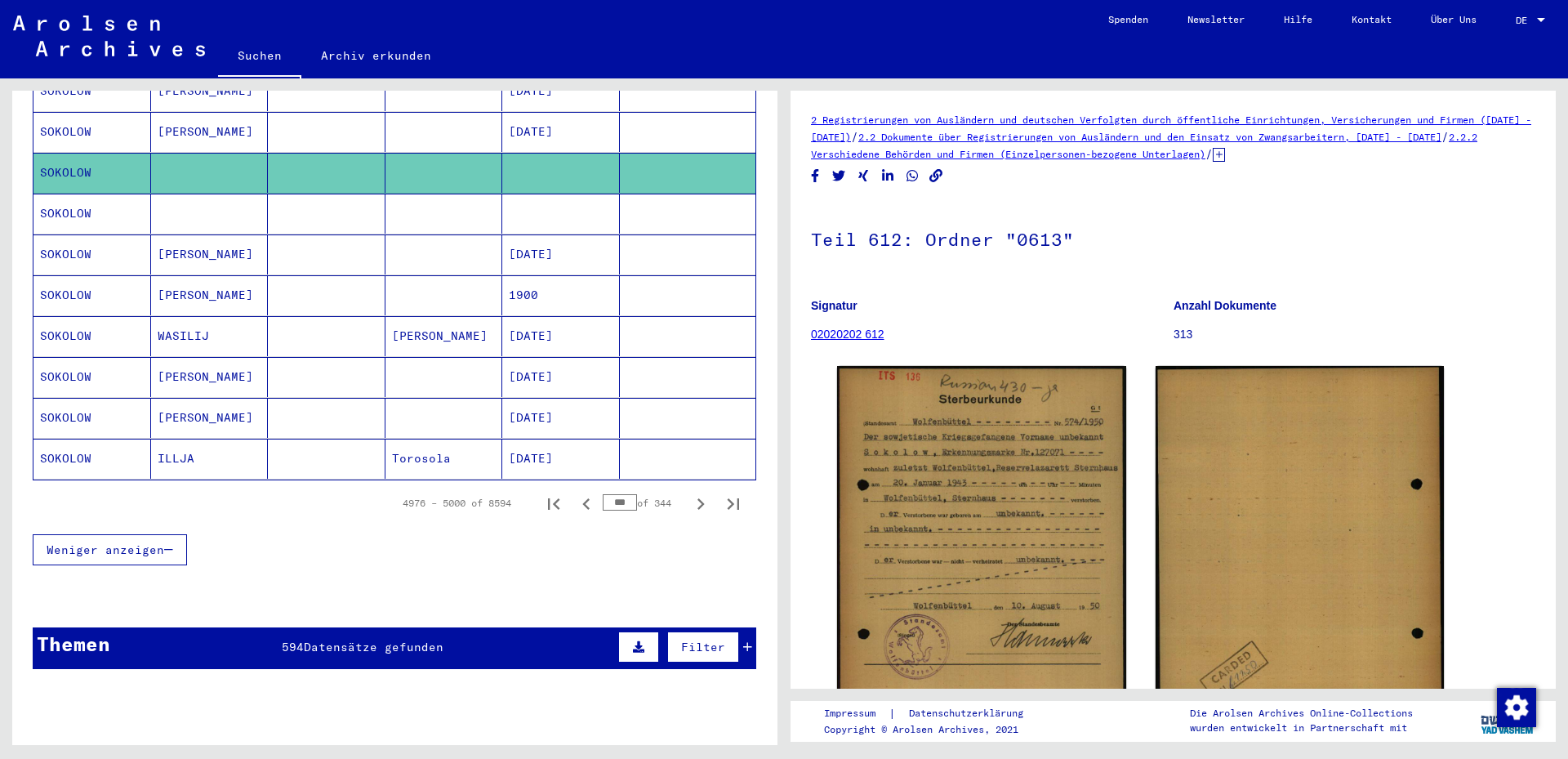
click at [186, 235] on mat-cell "[PERSON_NAME]" at bounding box center [210, 254] width 118 height 40
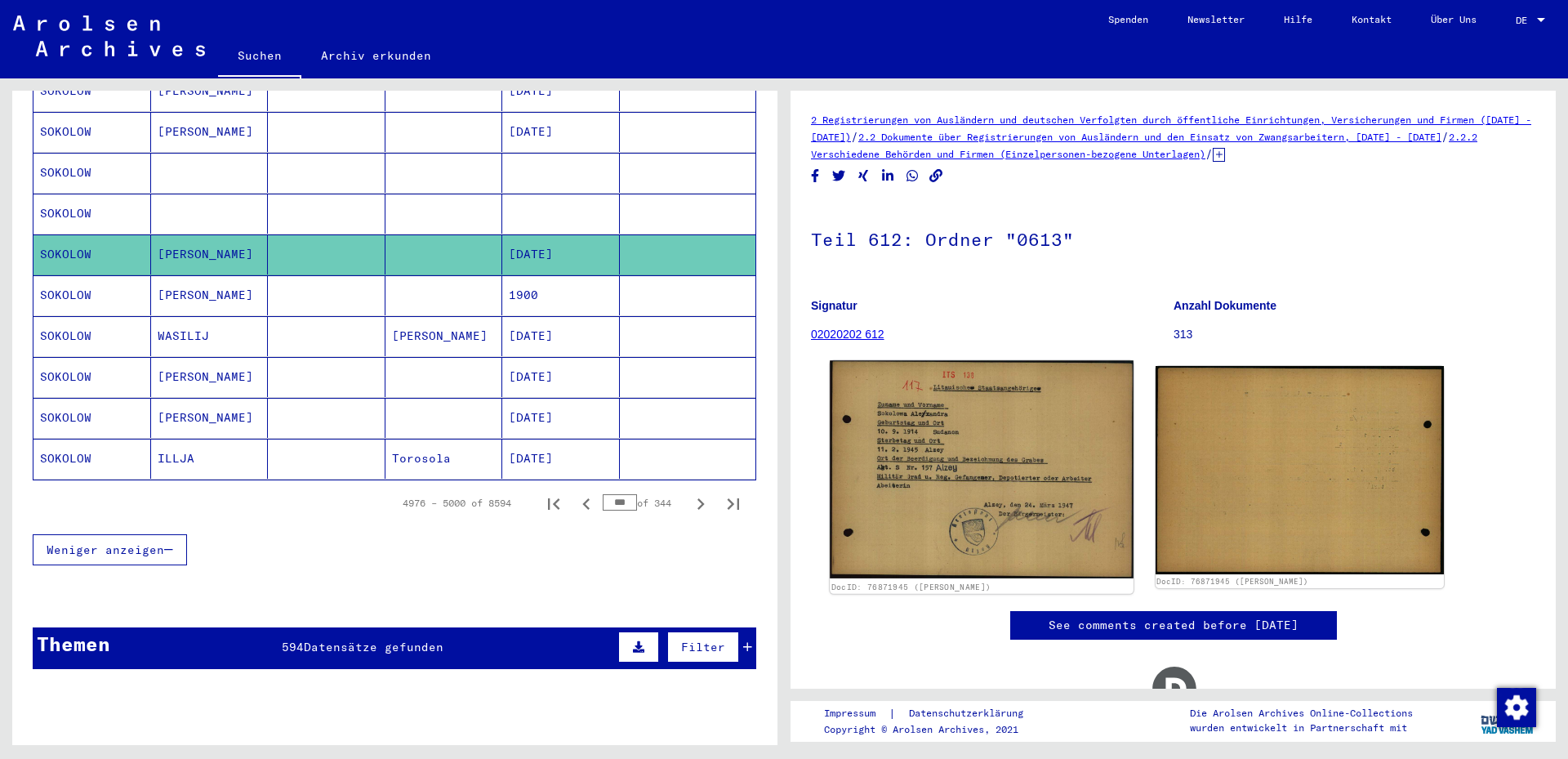
click at [902, 451] on img at bounding box center [981, 469] width 303 height 218
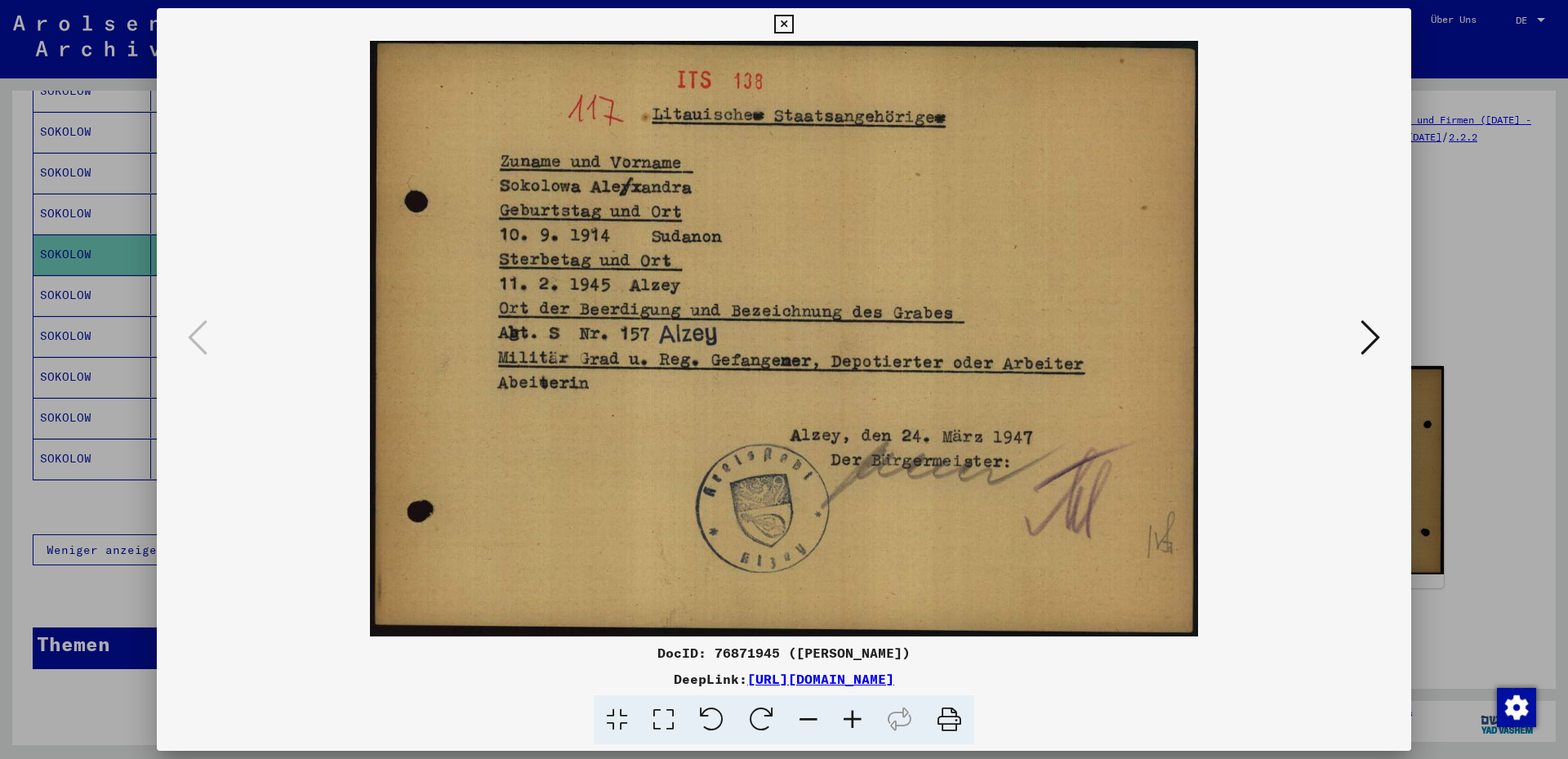
click at [793, 25] on icon at bounding box center [783, 24] width 18 height 19
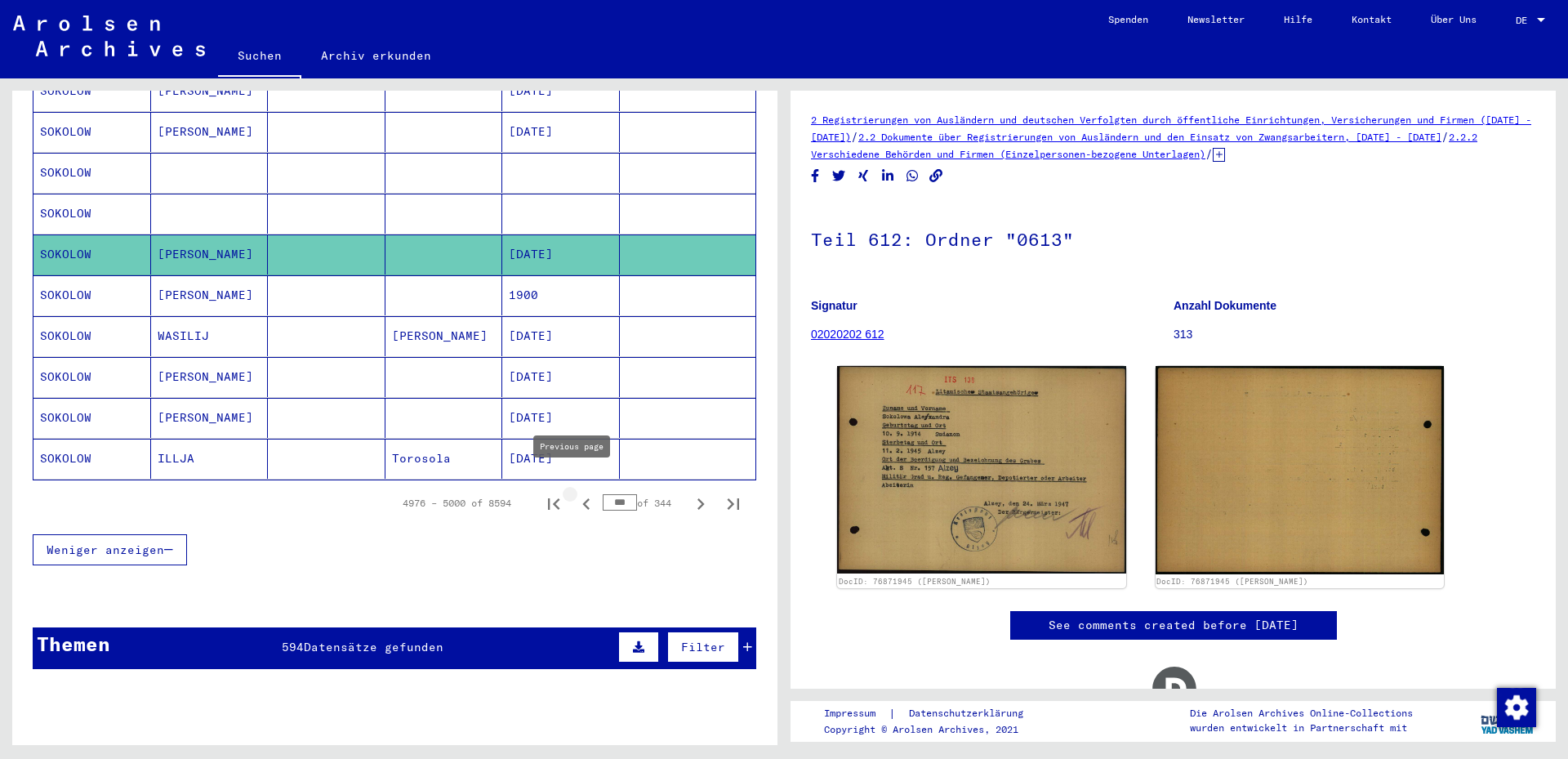
click at [574, 492] on icon "Previous page" at bounding box center [586, 504] width 23 height 23
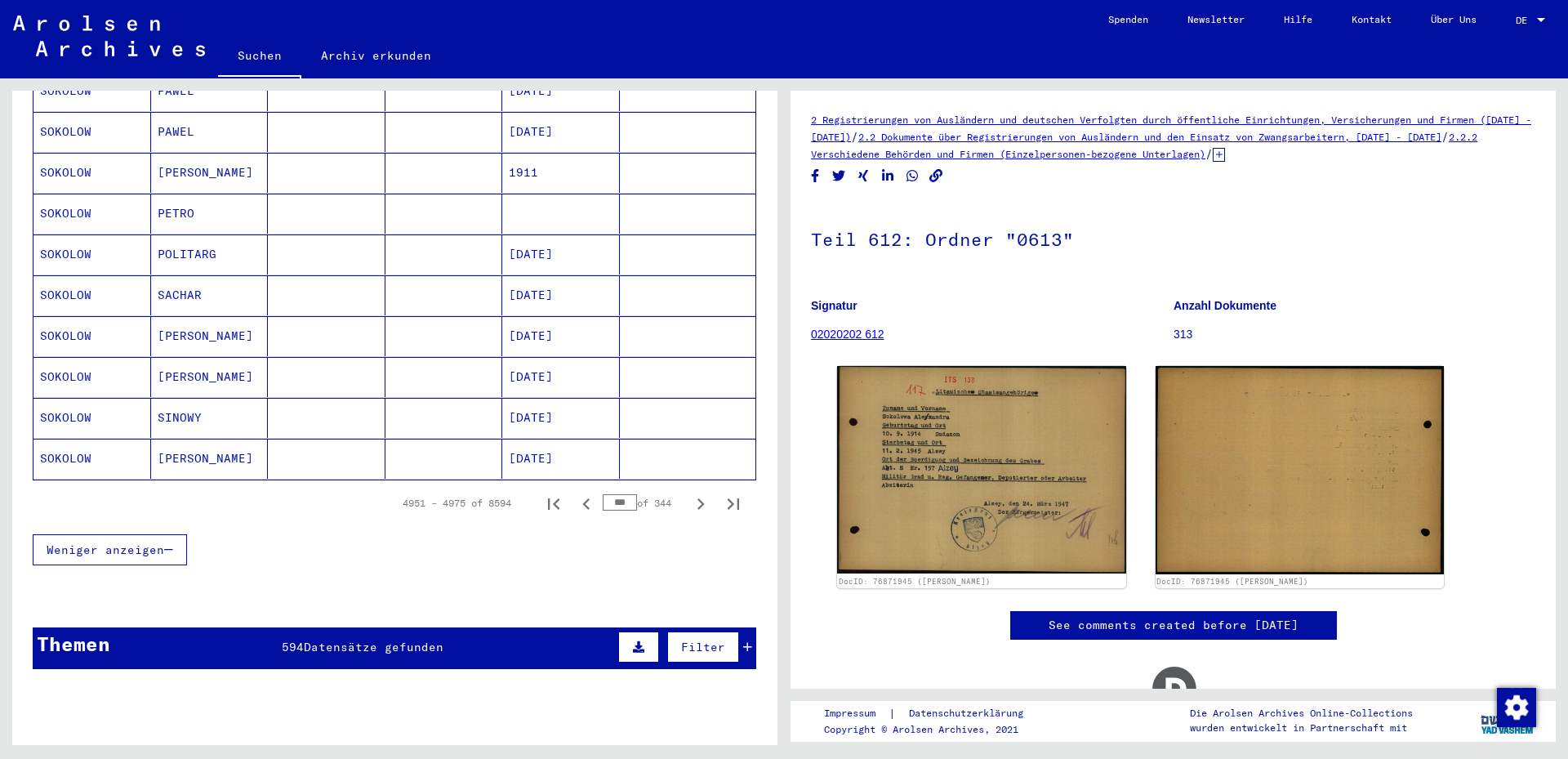
click at [582, 498] on icon "Previous page" at bounding box center [586, 504] width 8 height 12
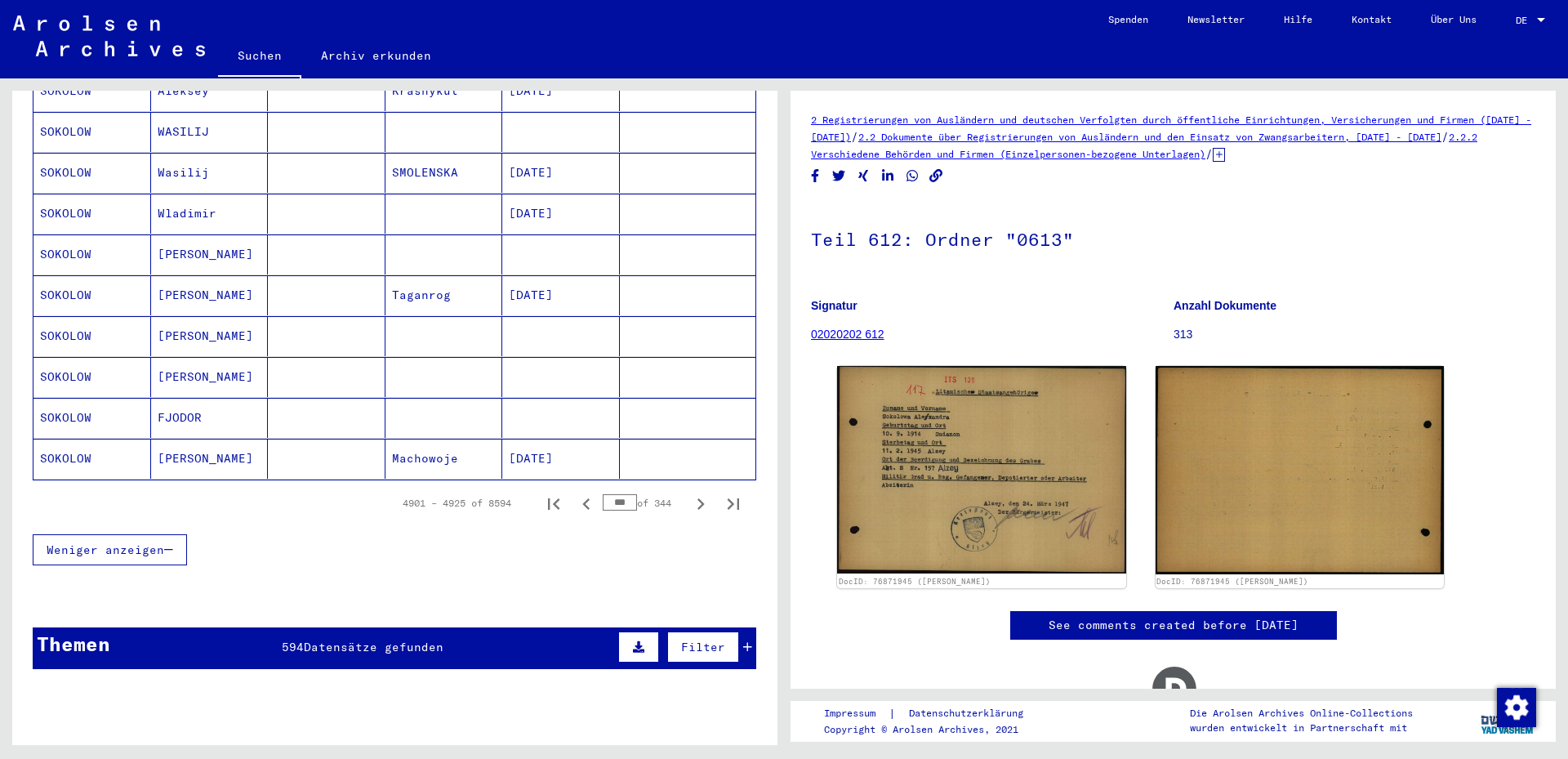
click at [582, 498] on icon "Previous page" at bounding box center [586, 504] width 8 height 12
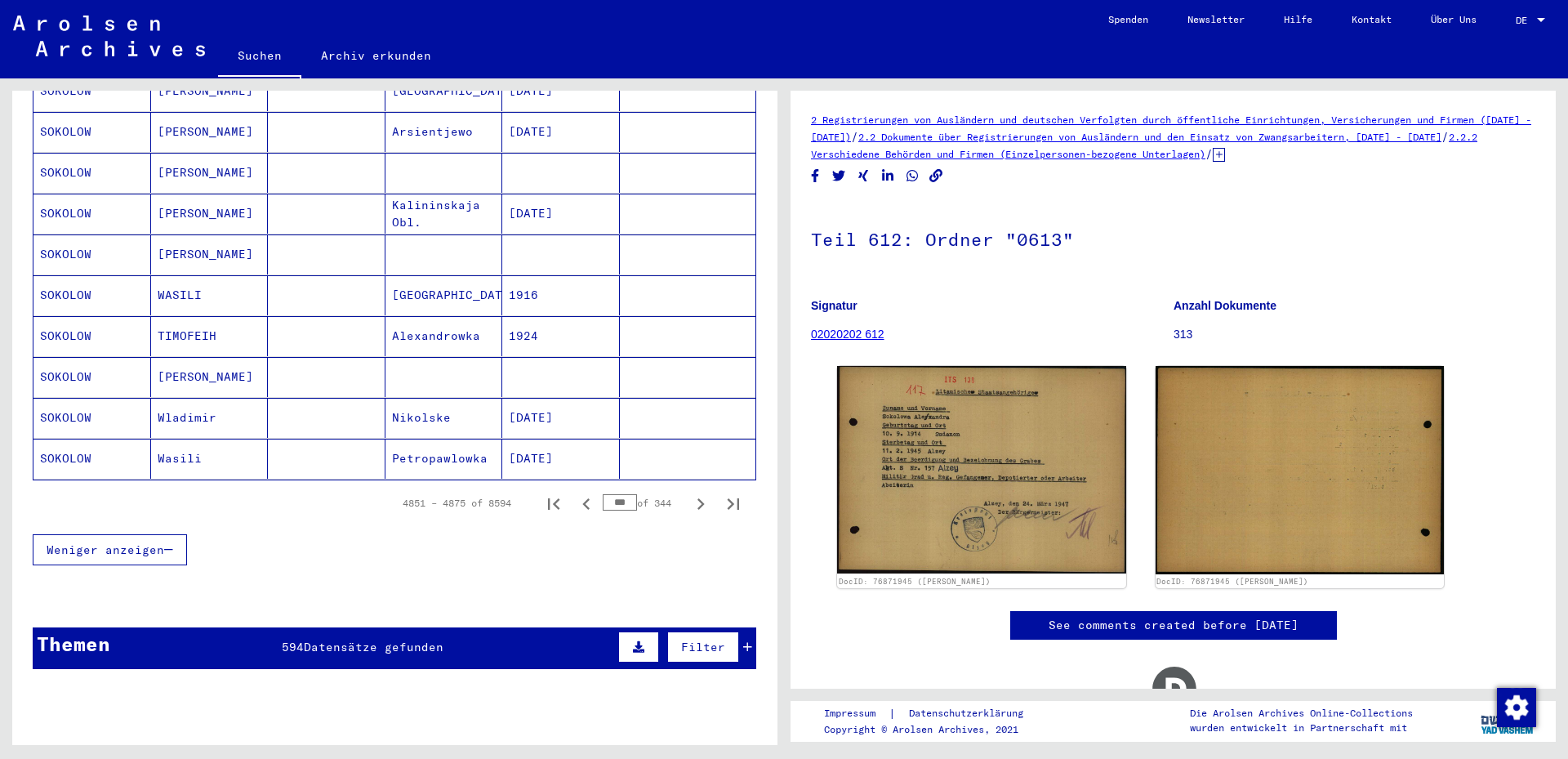
click at [582, 498] on icon "Previous page" at bounding box center [586, 504] width 8 height 12
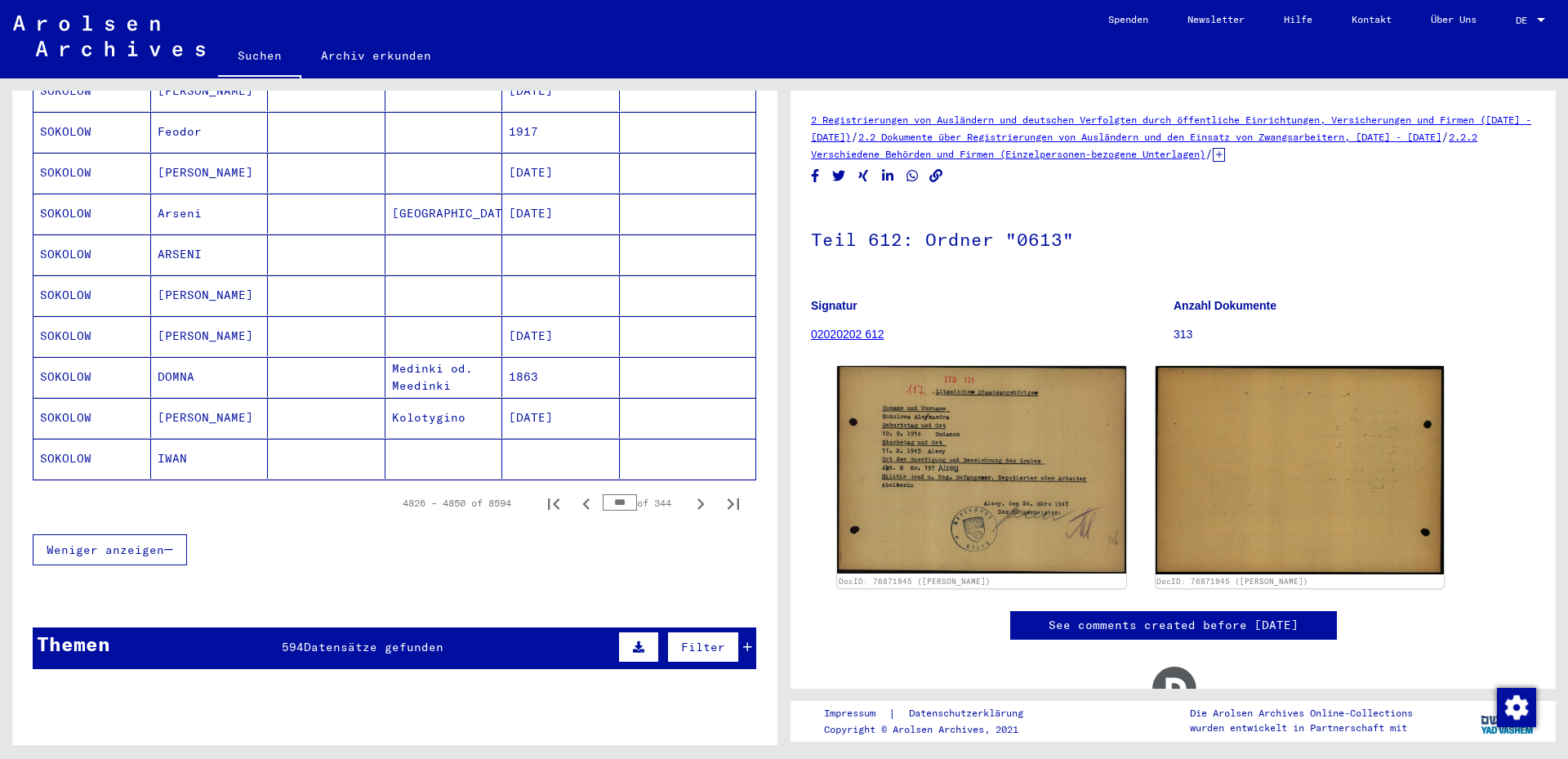
click at [178, 237] on mat-cell "ARSENI" at bounding box center [210, 254] width 118 height 40
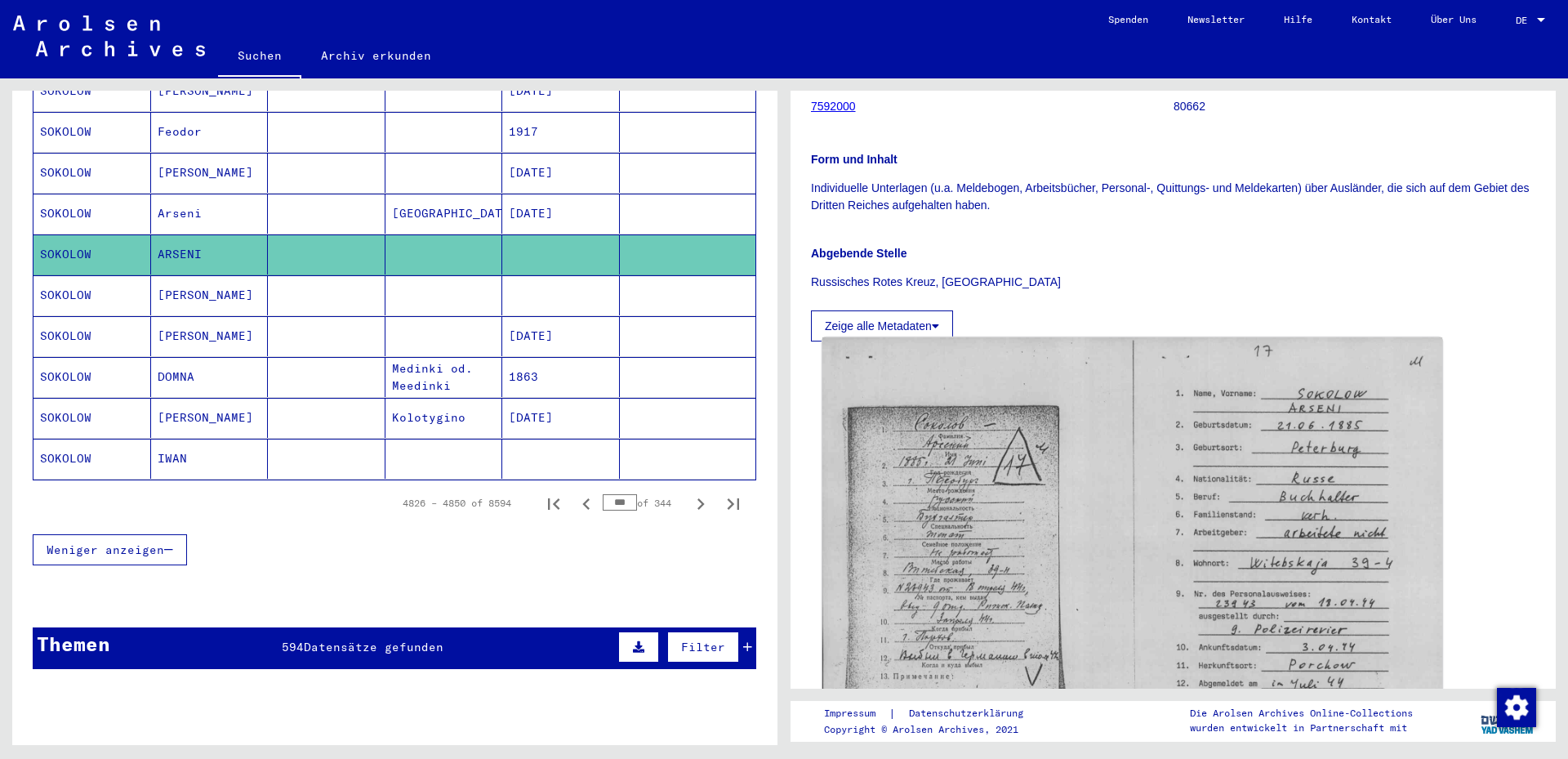
scroll to position [441, 0]
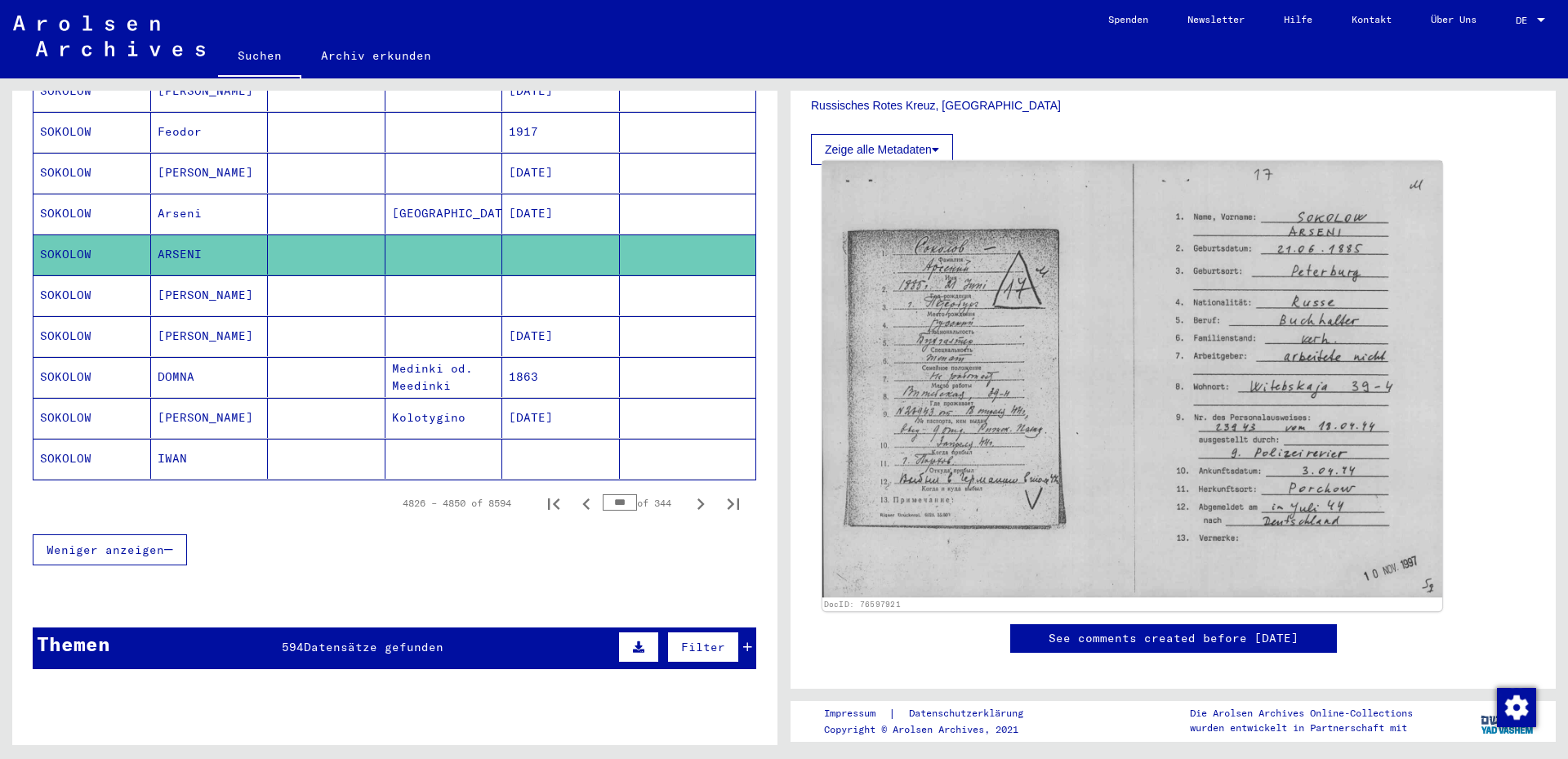
click at [954, 432] on img at bounding box center [1133, 380] width 620 height 436
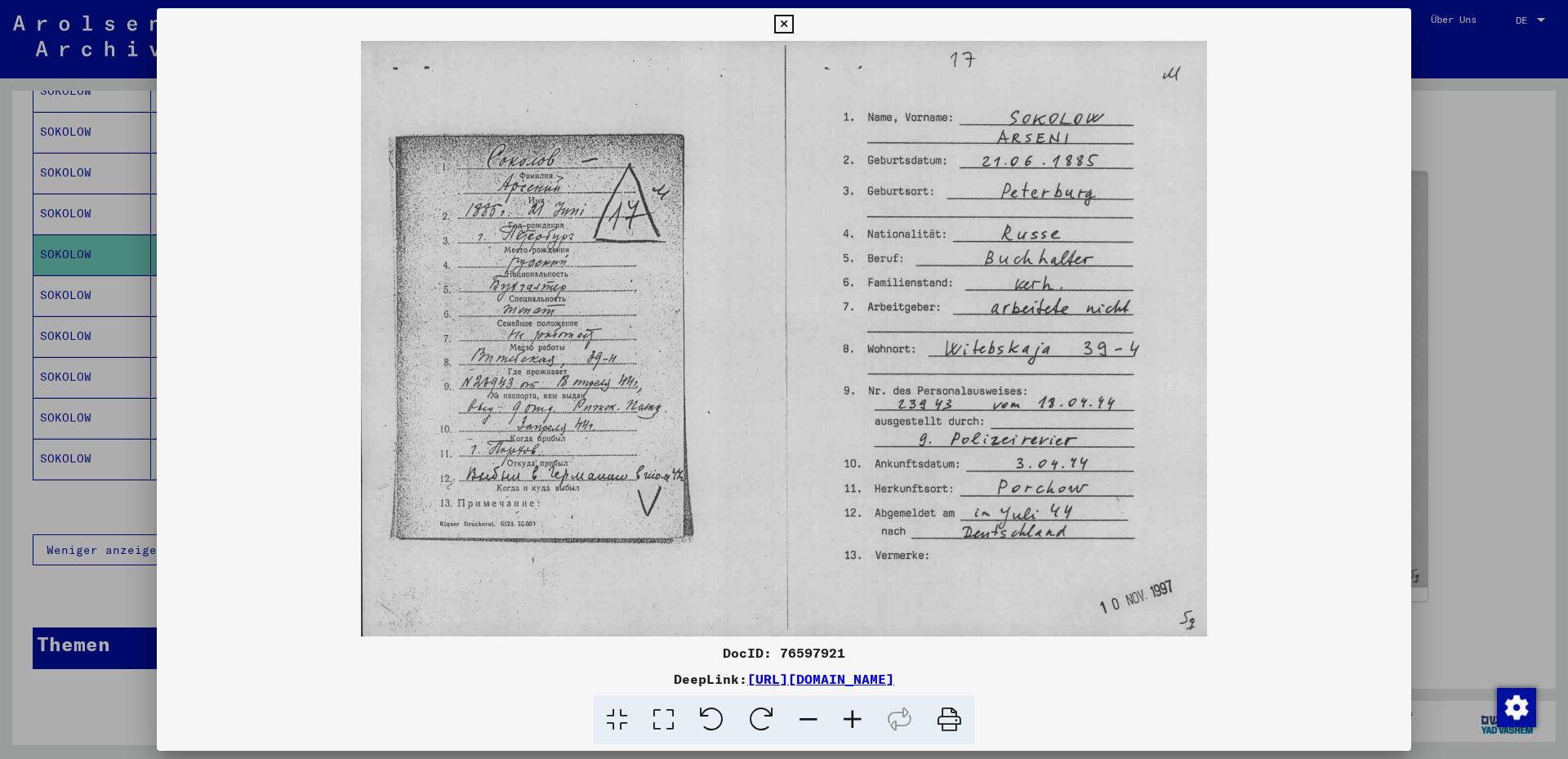
click at [793, 18] on icon at bounding box center [783, 24] width 18 height 19
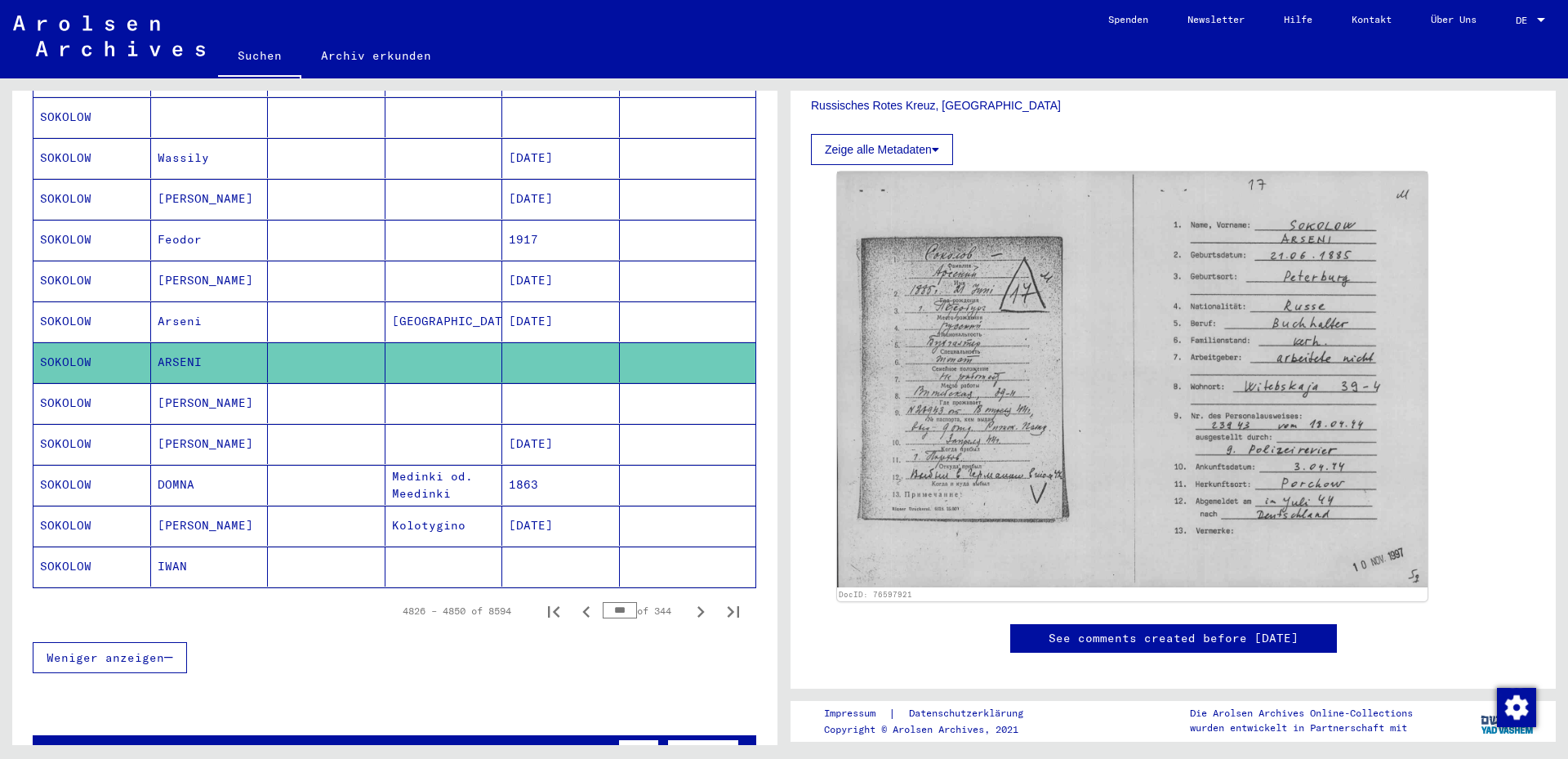
scroll to position [713, 0]
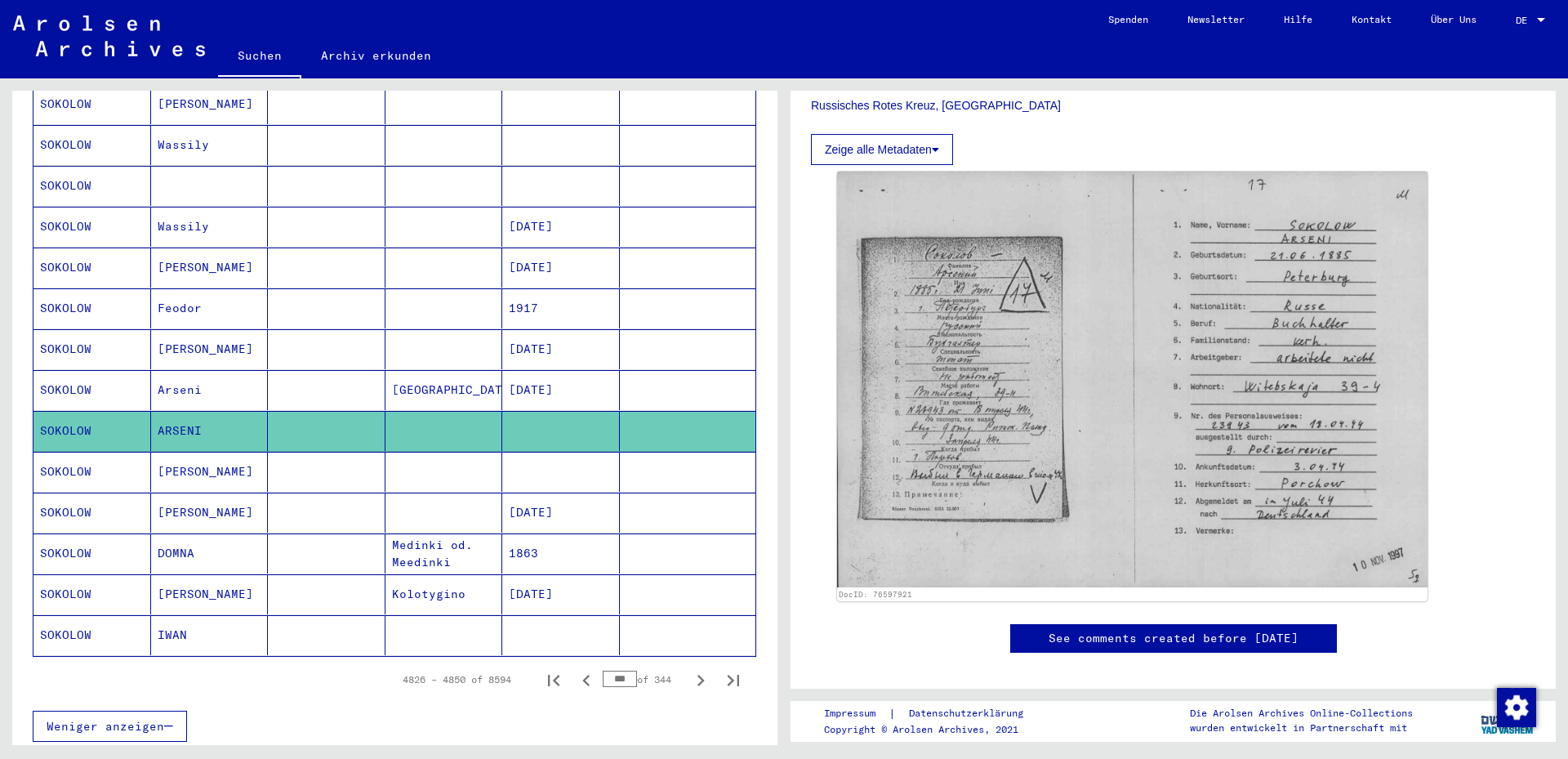
click at [197, 371] on mat-cell "Arseni" at bounding box center [210, 389] width 118 height 40
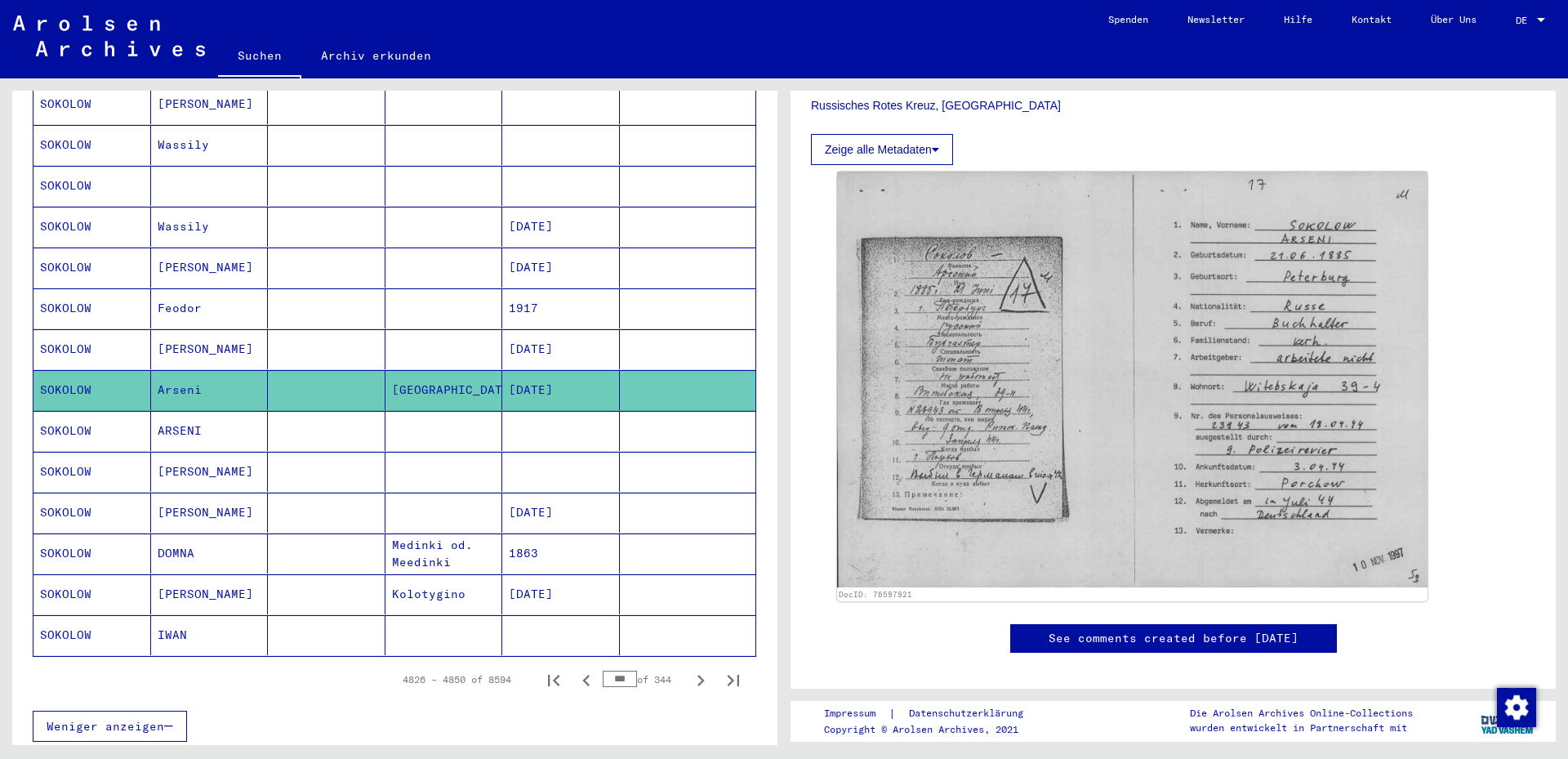
click at [545, 370] on mat-cell "[DATE]" at bounding box center [561, 389] width 118 height 40
click at [521, 410] on mat-cell at bounding box center [561, 430] width 118 height 40
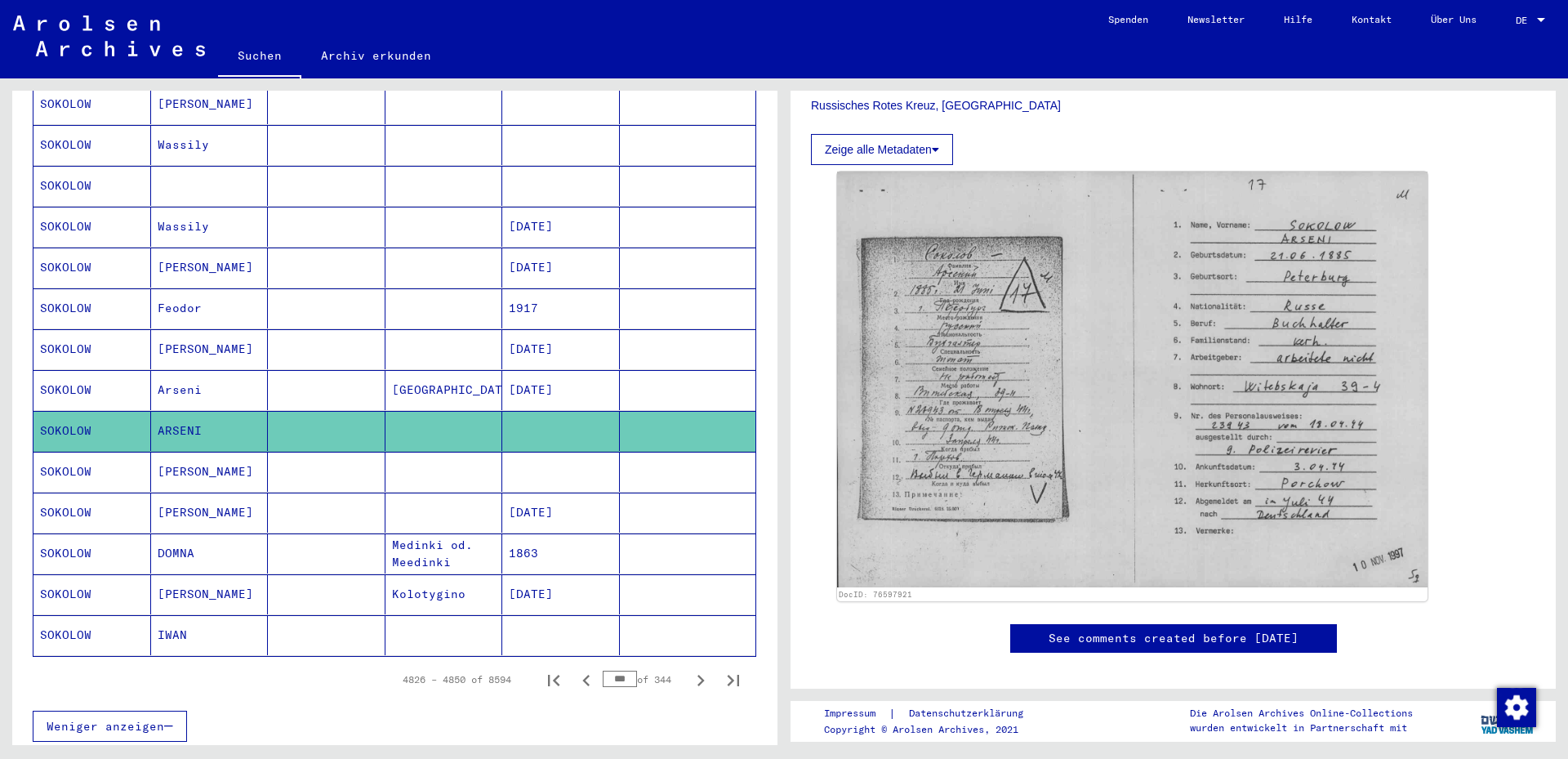
click at [534, 380] on mat-cell "[DATE]" at bounding box center [561, 389] width 118 height 40
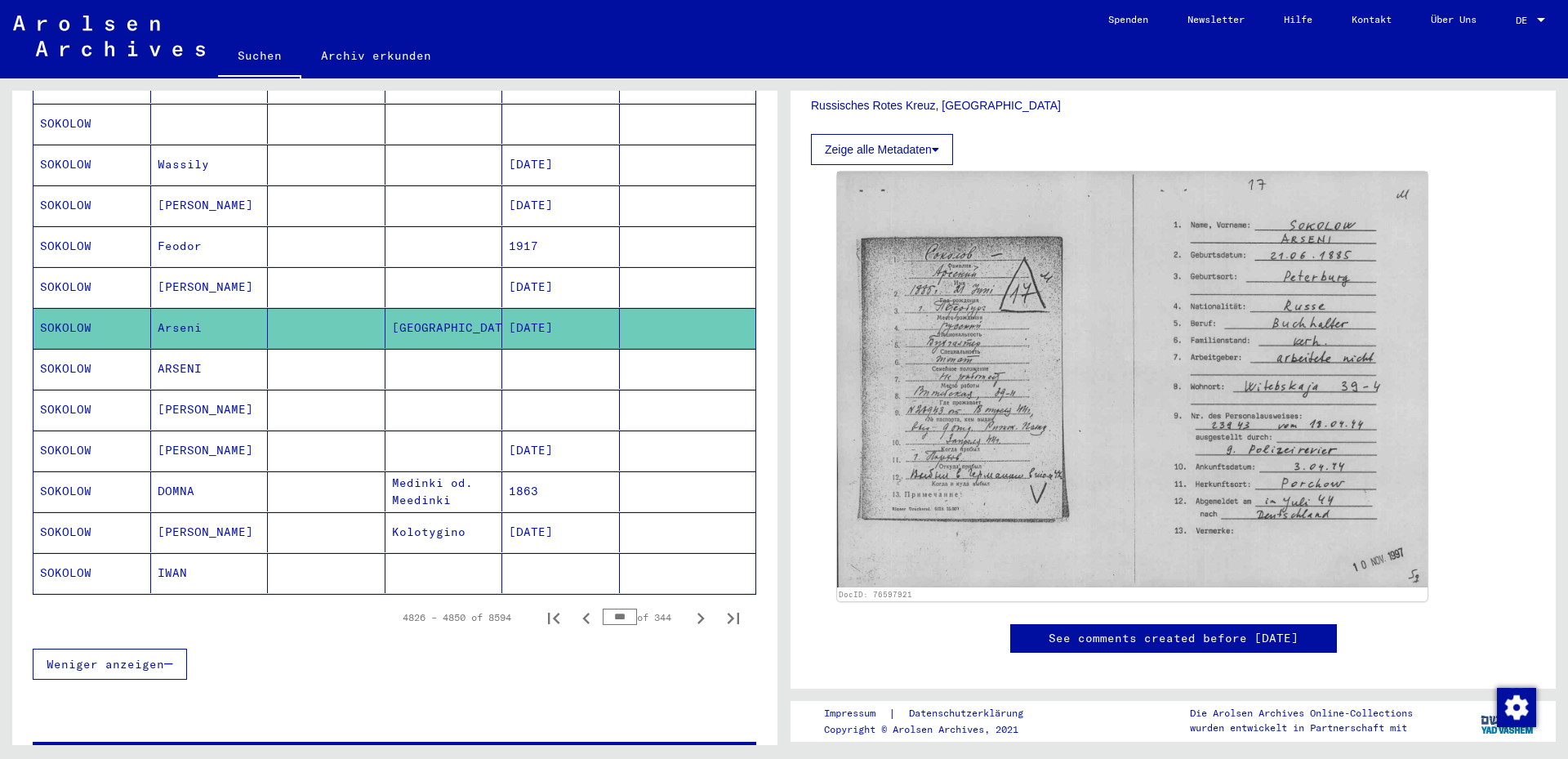
scroll to position [801, 0]
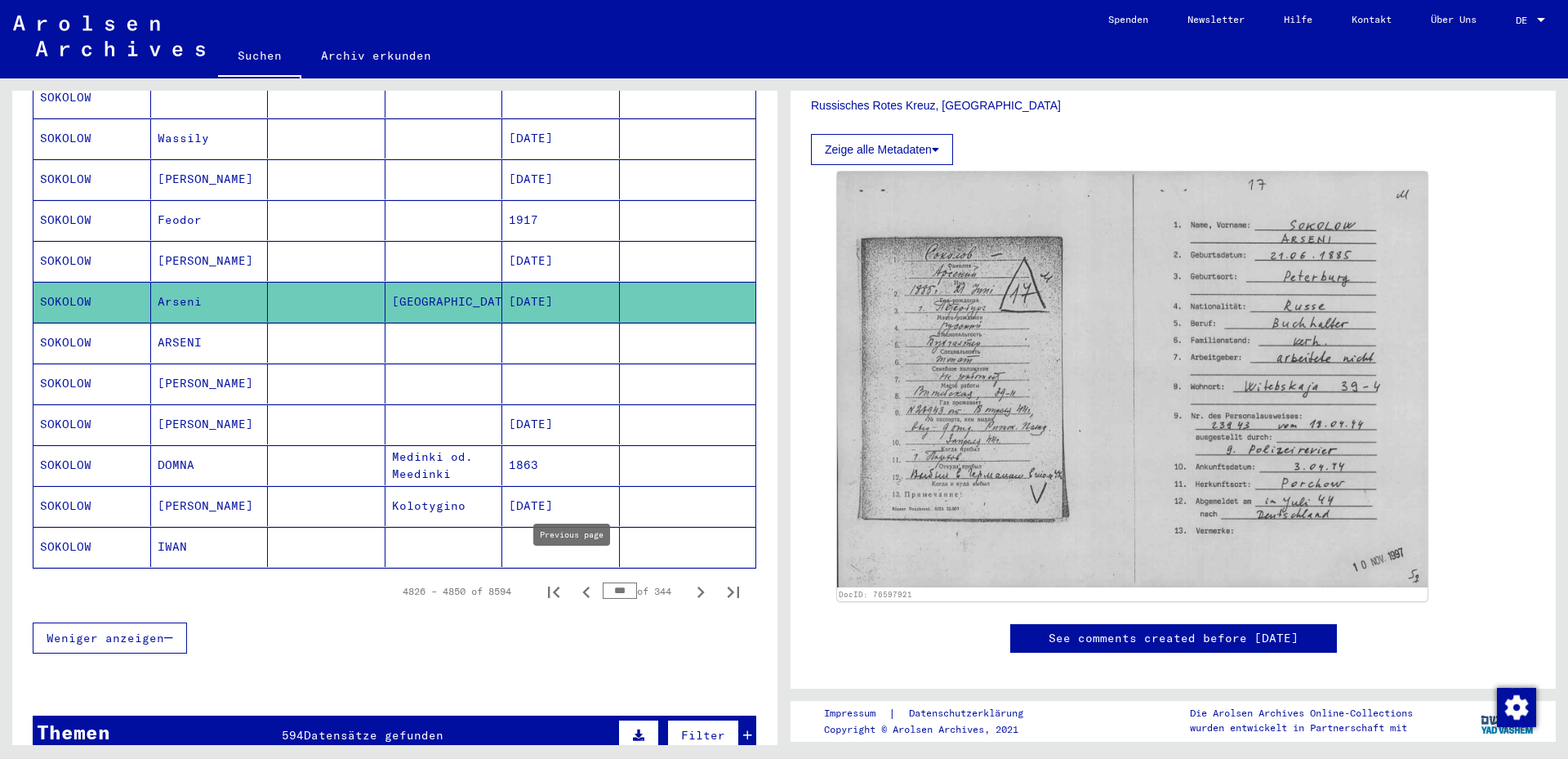
click at [574, 580] on icon "Previous page" at bounding box center [586, 592] width 23 height 23
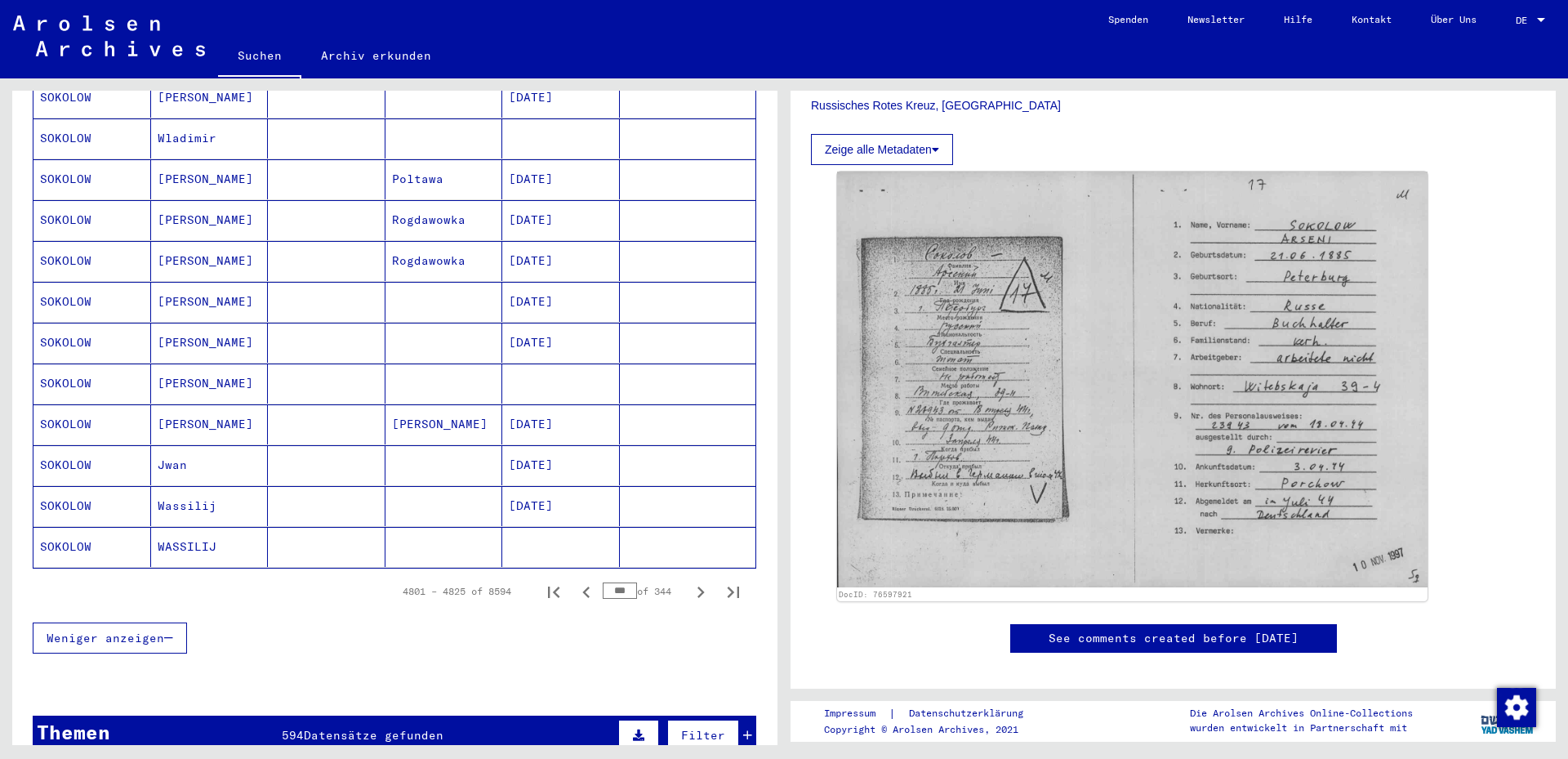
click at [206, 363] on mat-cell "[PERSON_NAME]" at bounding box center [210, 382] width 118 height 40
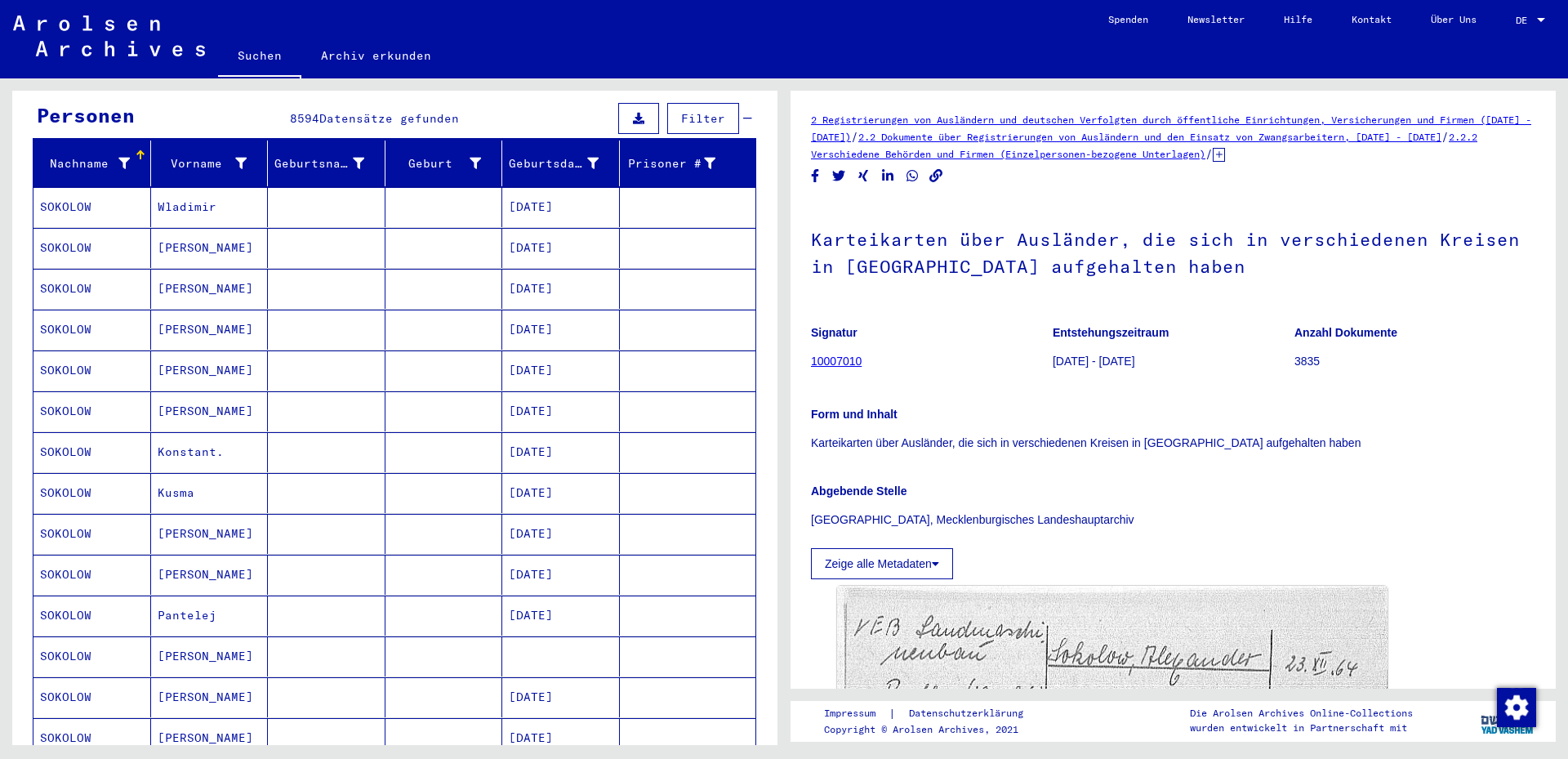
scroll to position [96, 0]
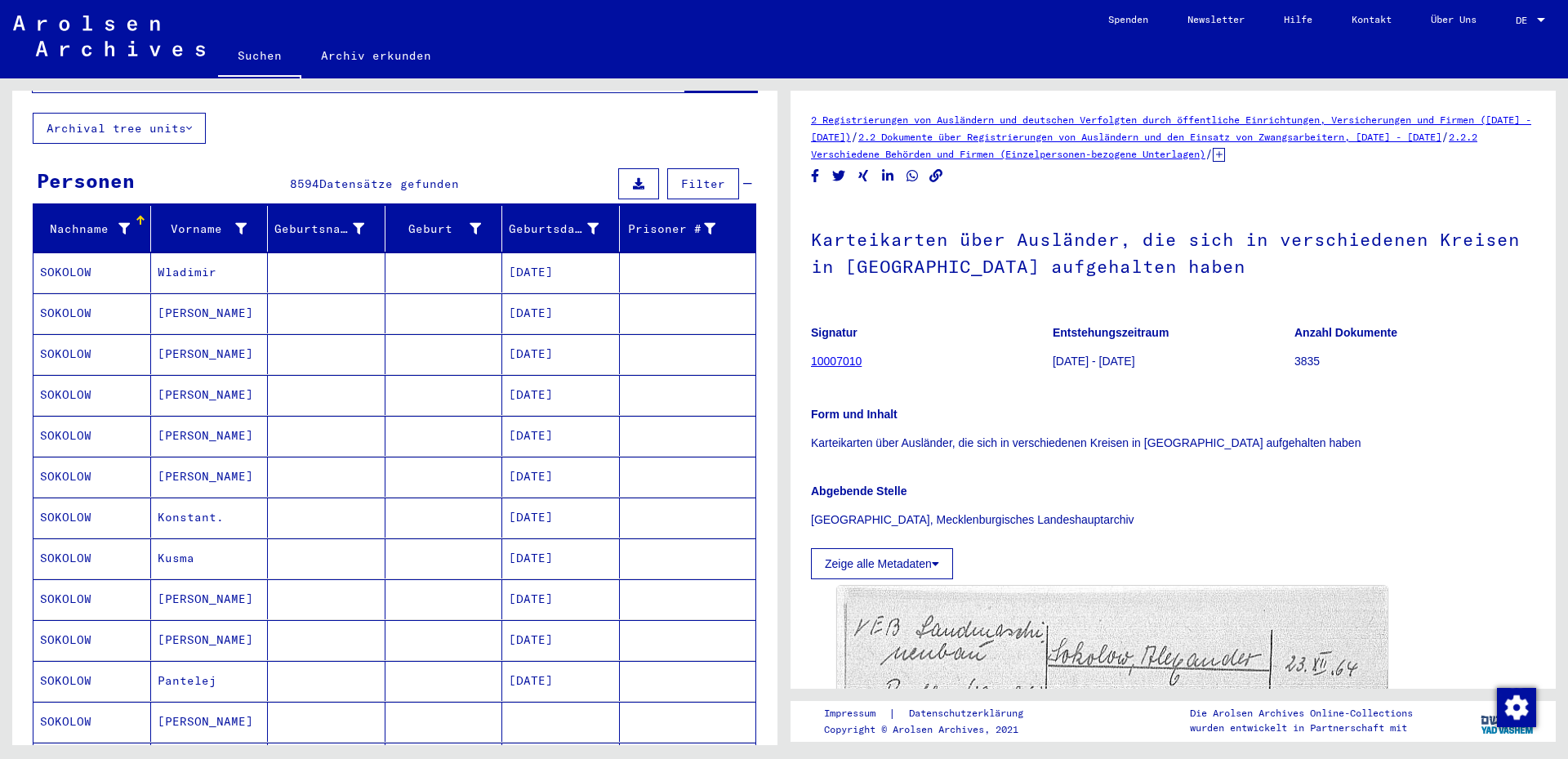
click at [197, 334] on mat-cell "[PERSON_NAME]" at bounding box center [210, 353] width 118 height 40
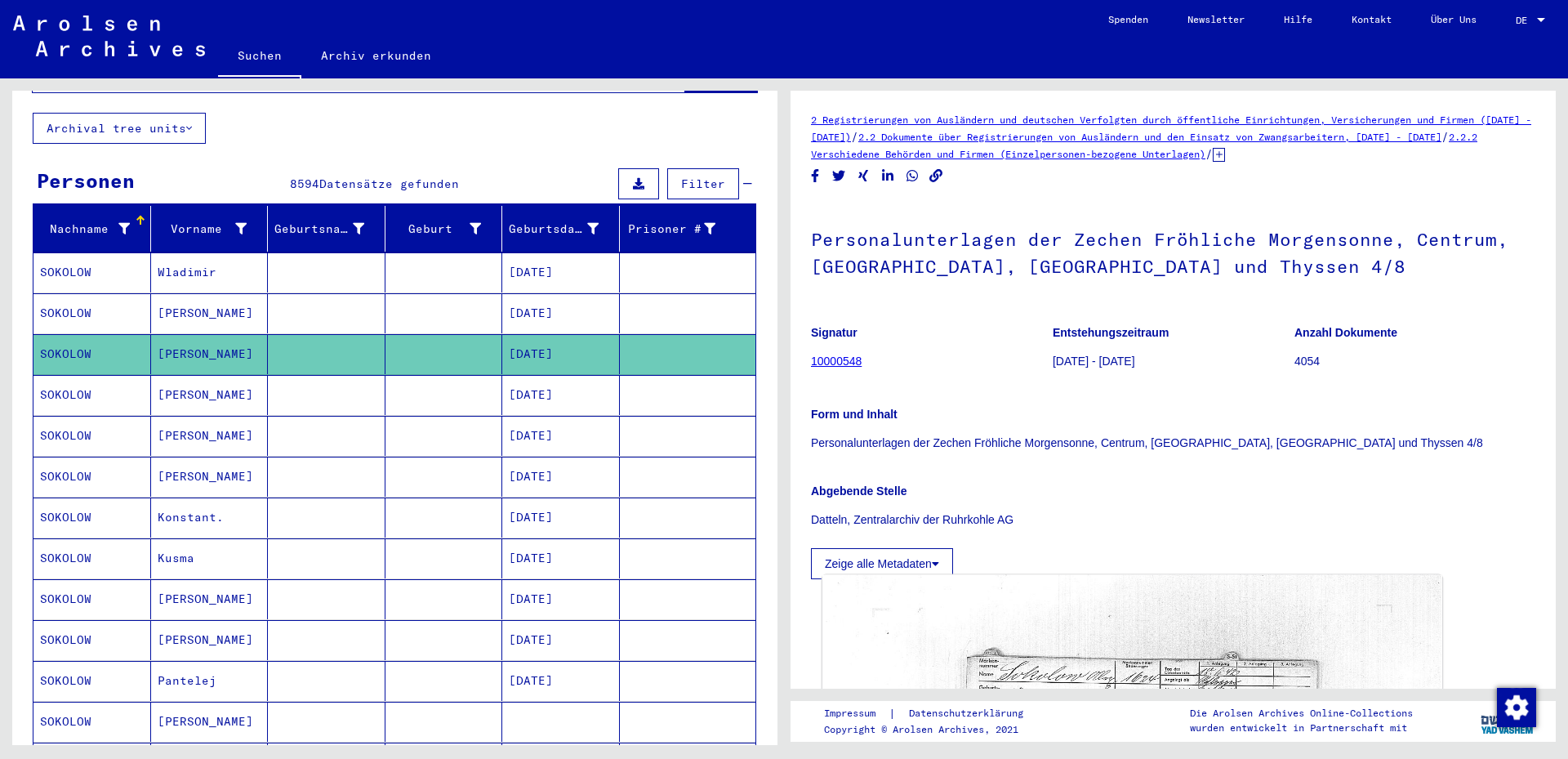
scroll to position [352, 0]
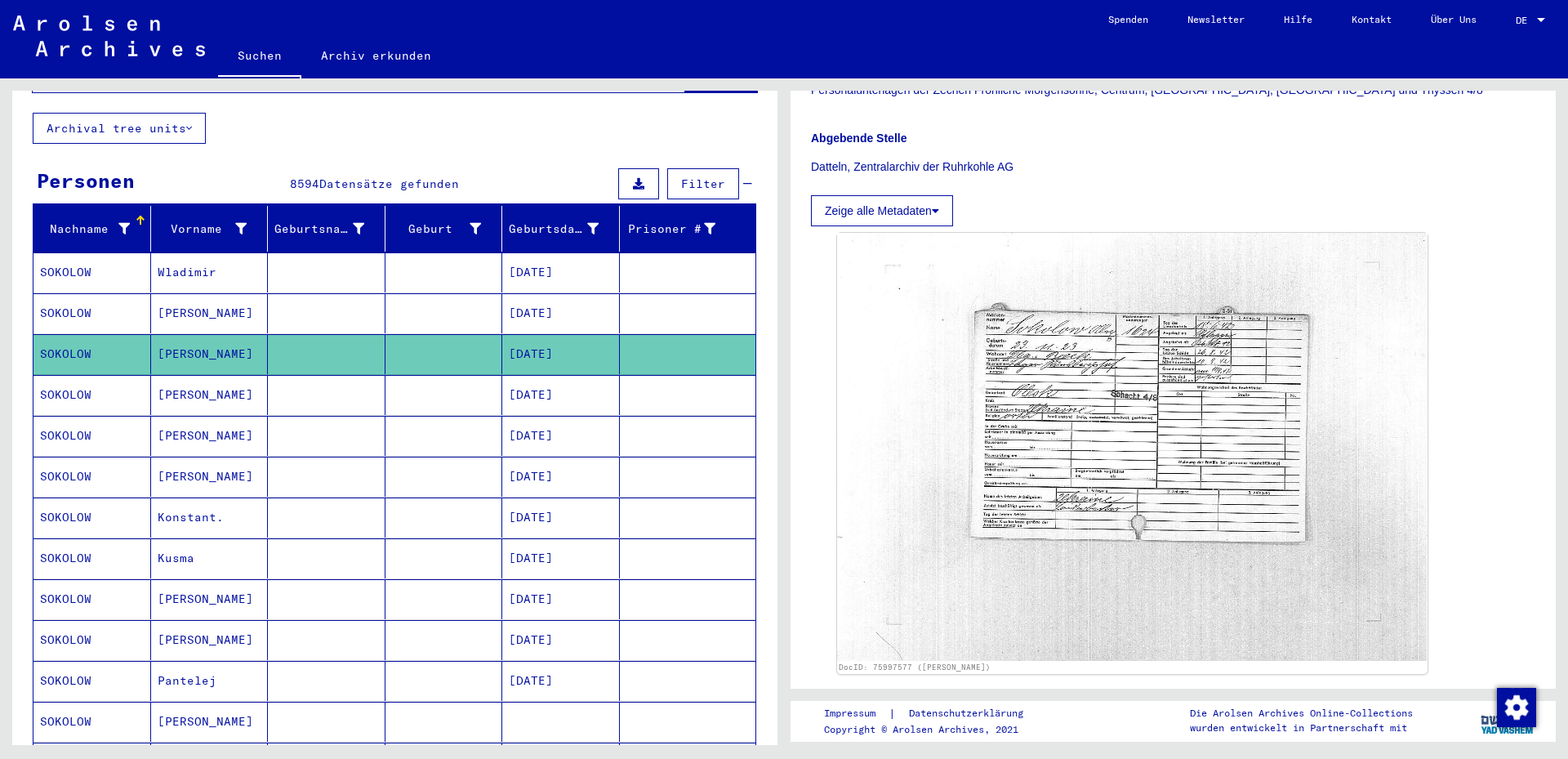
click at [512, 375] on mat-cell "[DATE]" at bounding box center [561, 394] width 118 height 40
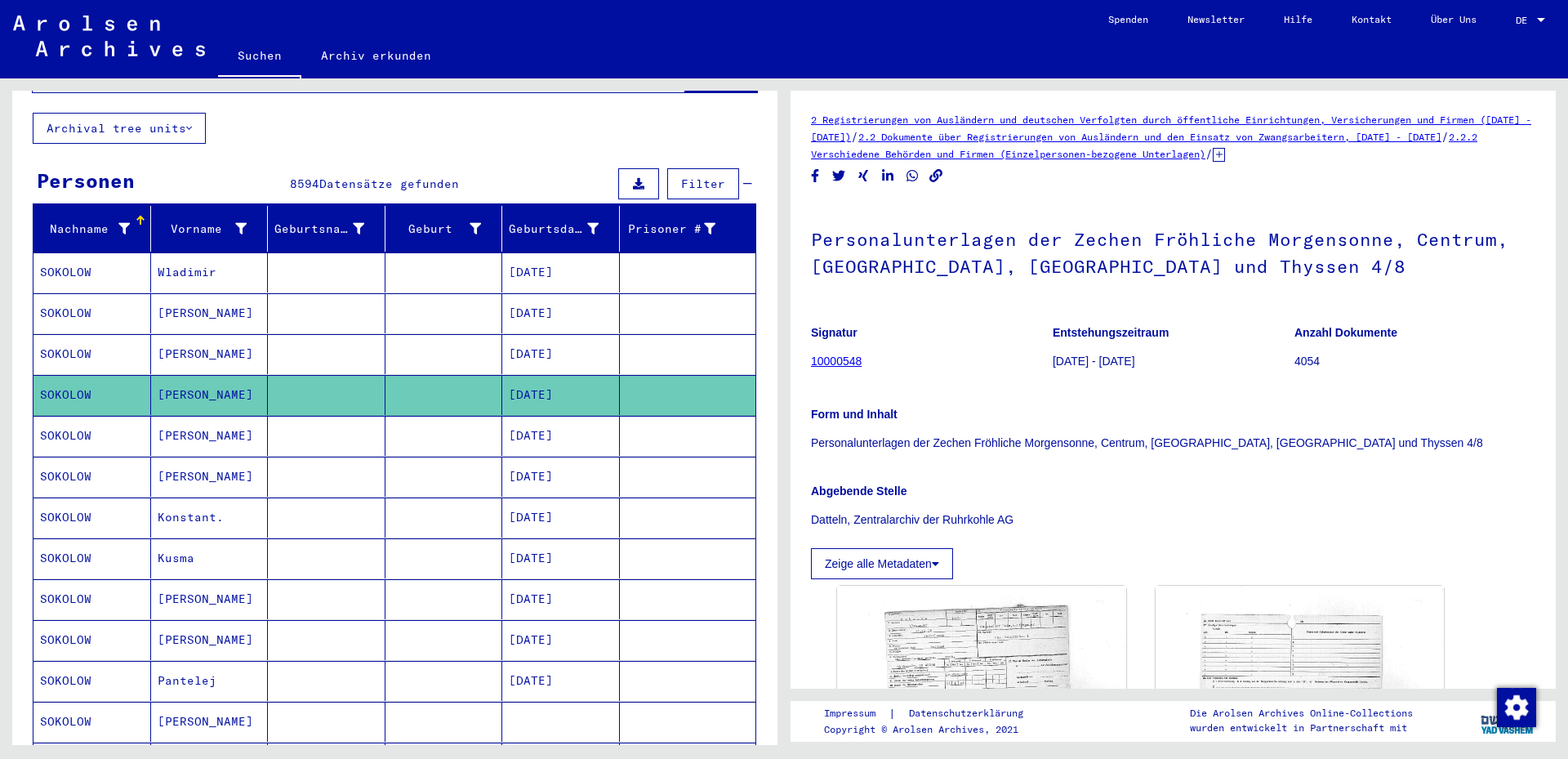
click at [527, 421] on mat-cell "[DATE]" at bounding box center [561, 436] width 118 height 40
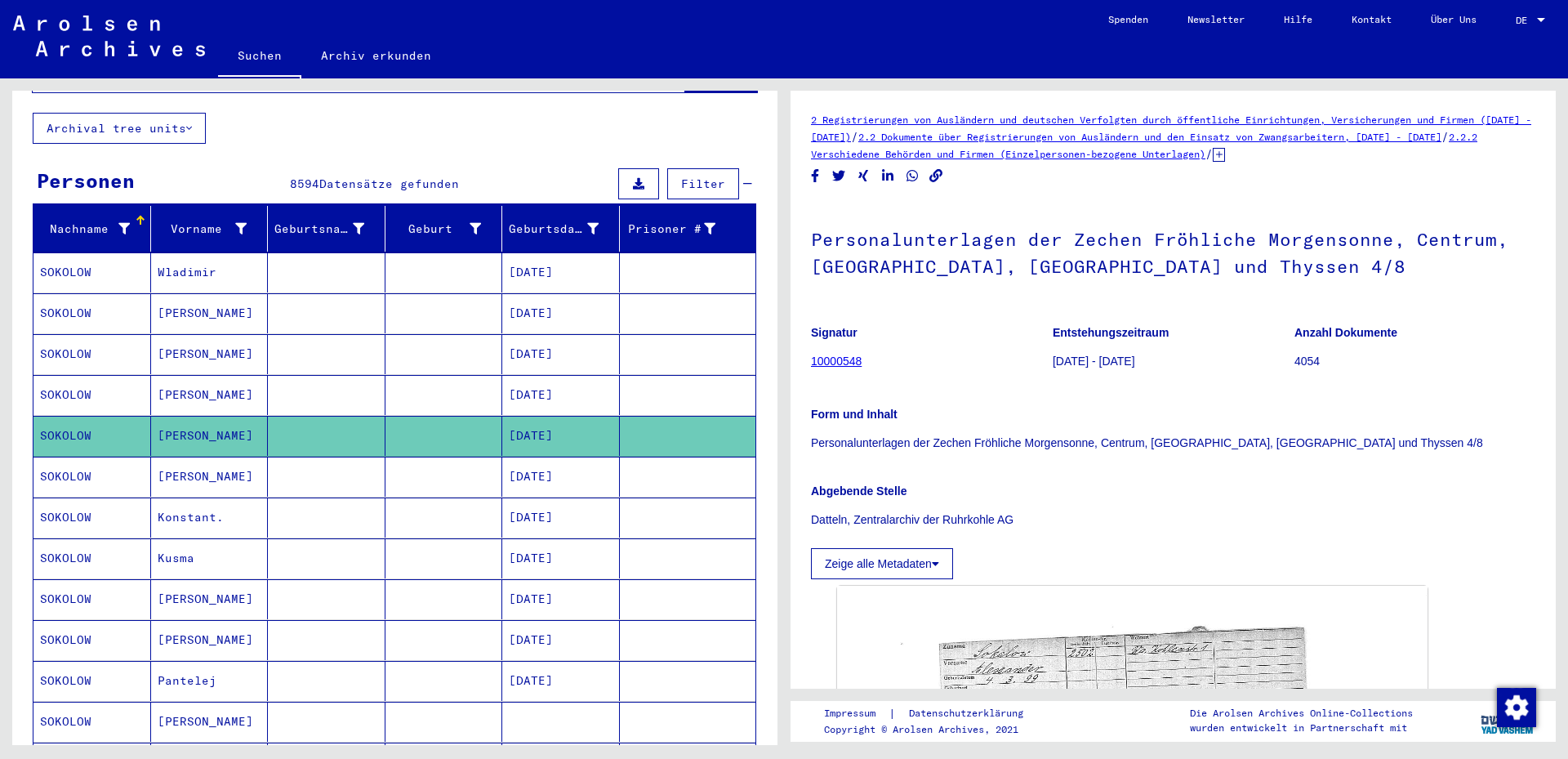
click at [526, 464] on mat-cell "[DATE]" at bounding box center [561, 476] width 118 height 40
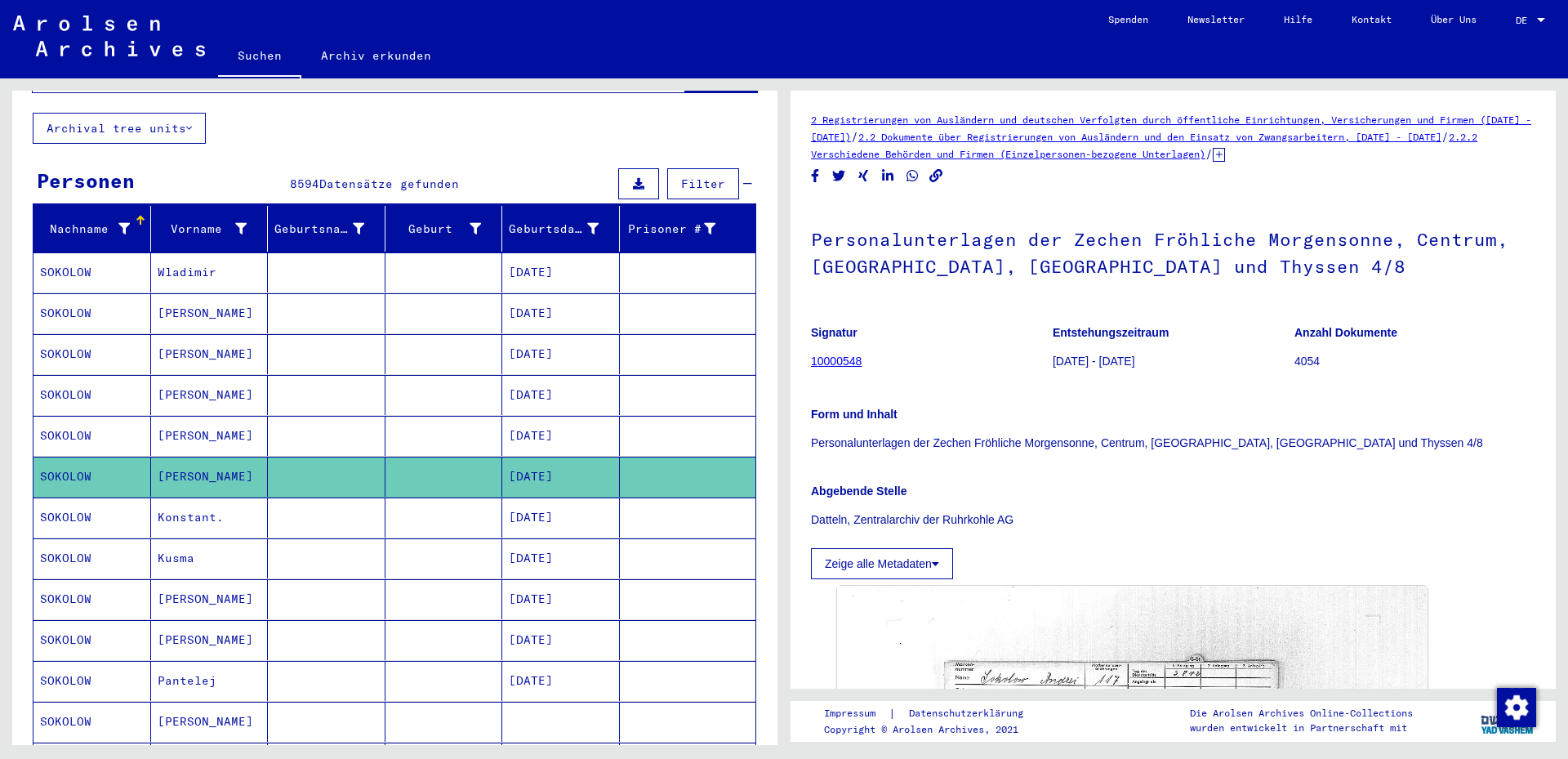
click at [539, 502] on mat-cell "[DATE]" at bounding box center [561, 517] width 118 height 40
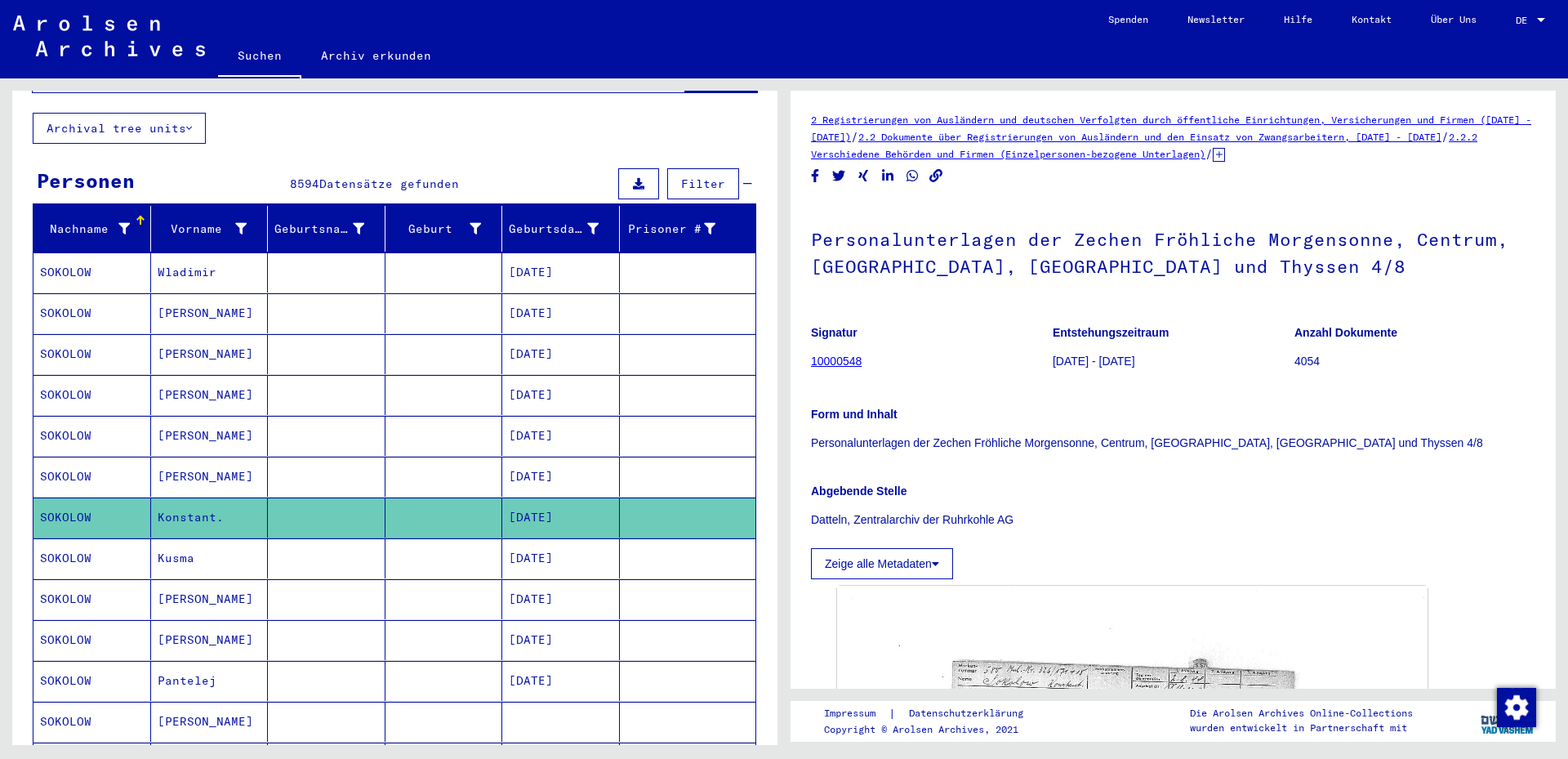
click at [547, 544] on mat-cell "[DATE]" at bounding box center [561, 557] width 118 height 40
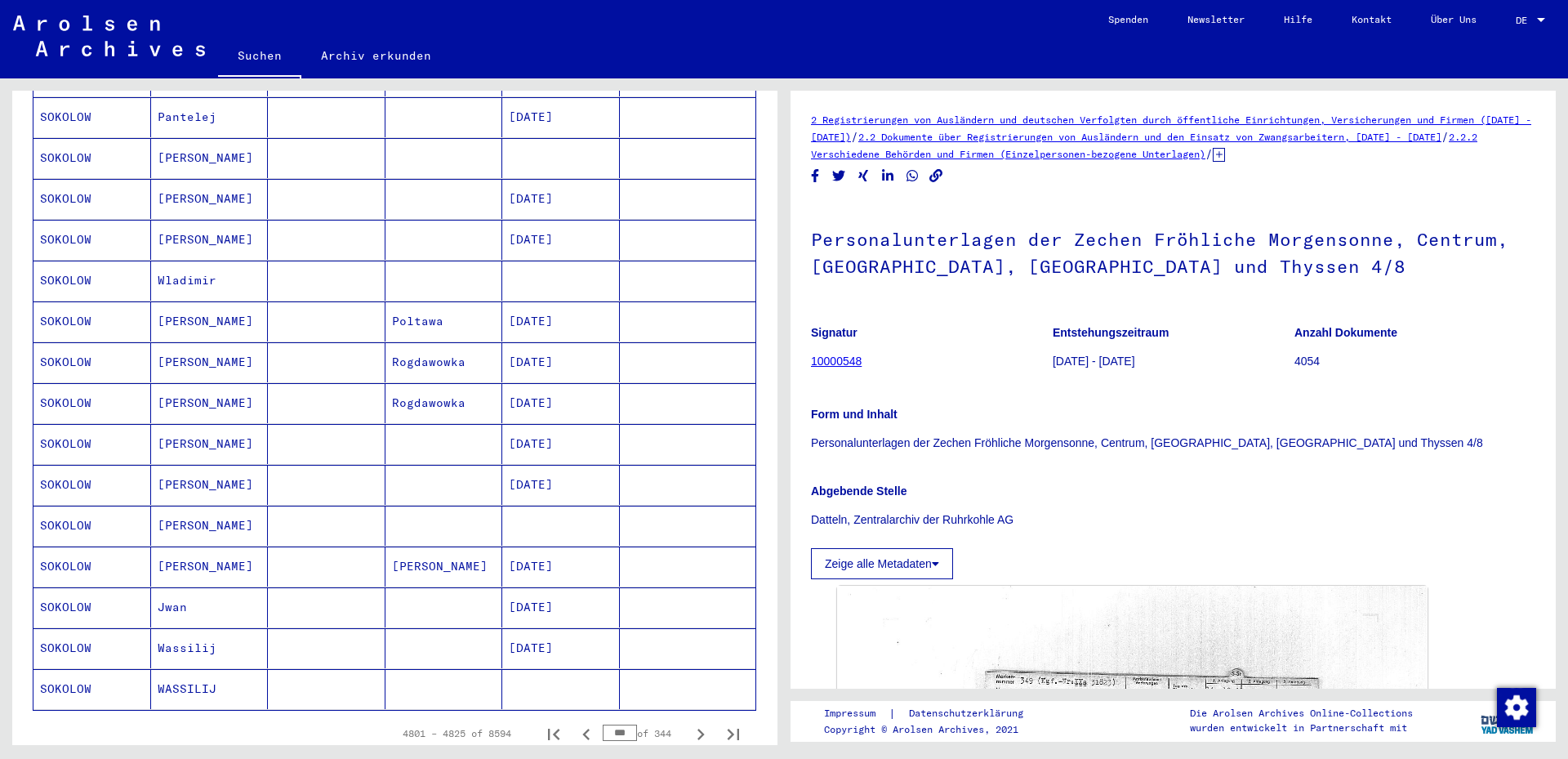
scroll to position [801, 0]
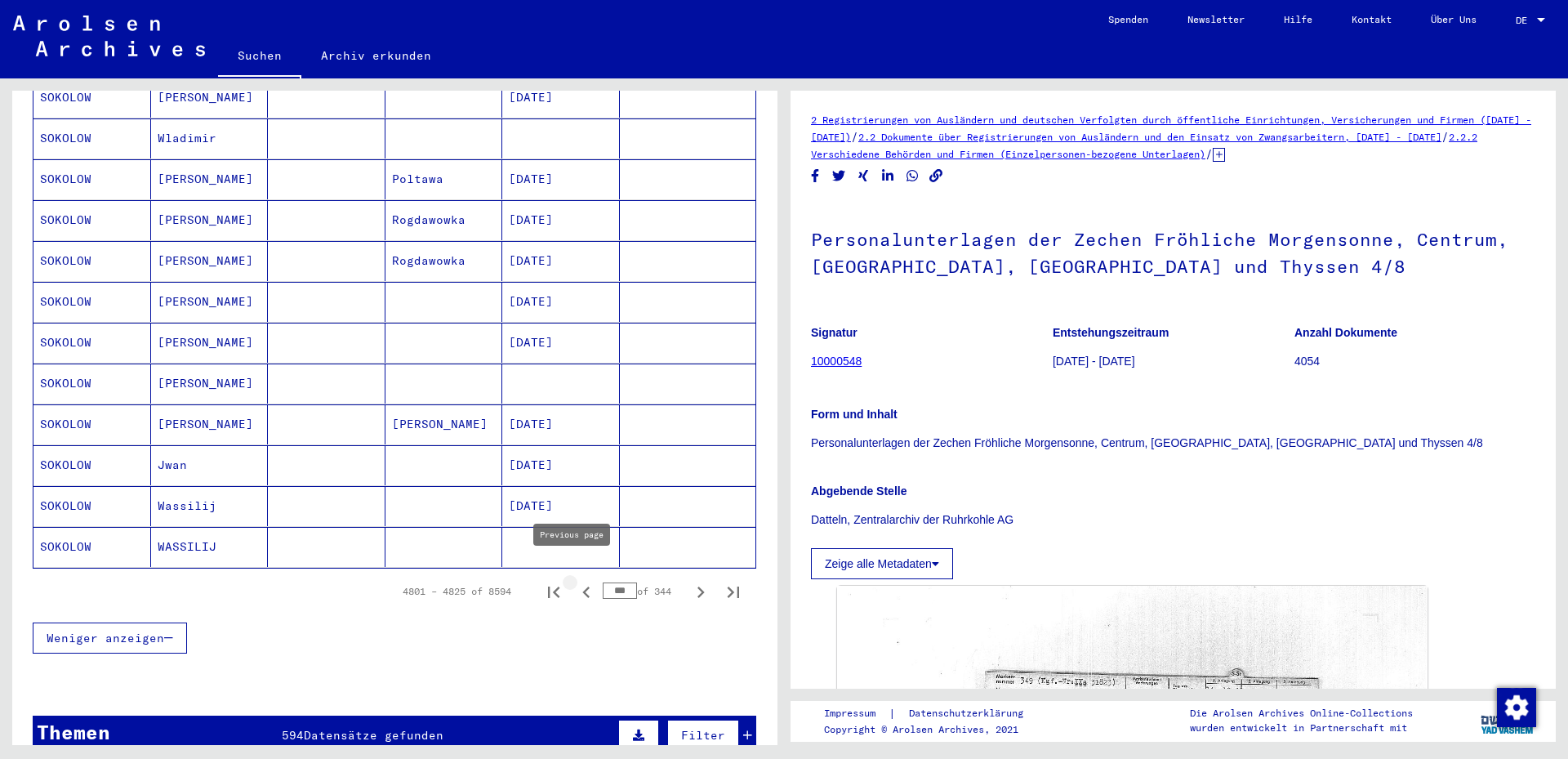
click at [574, 580] on icon "Previous page" at bounding box center [586, 592] width 23 height 23
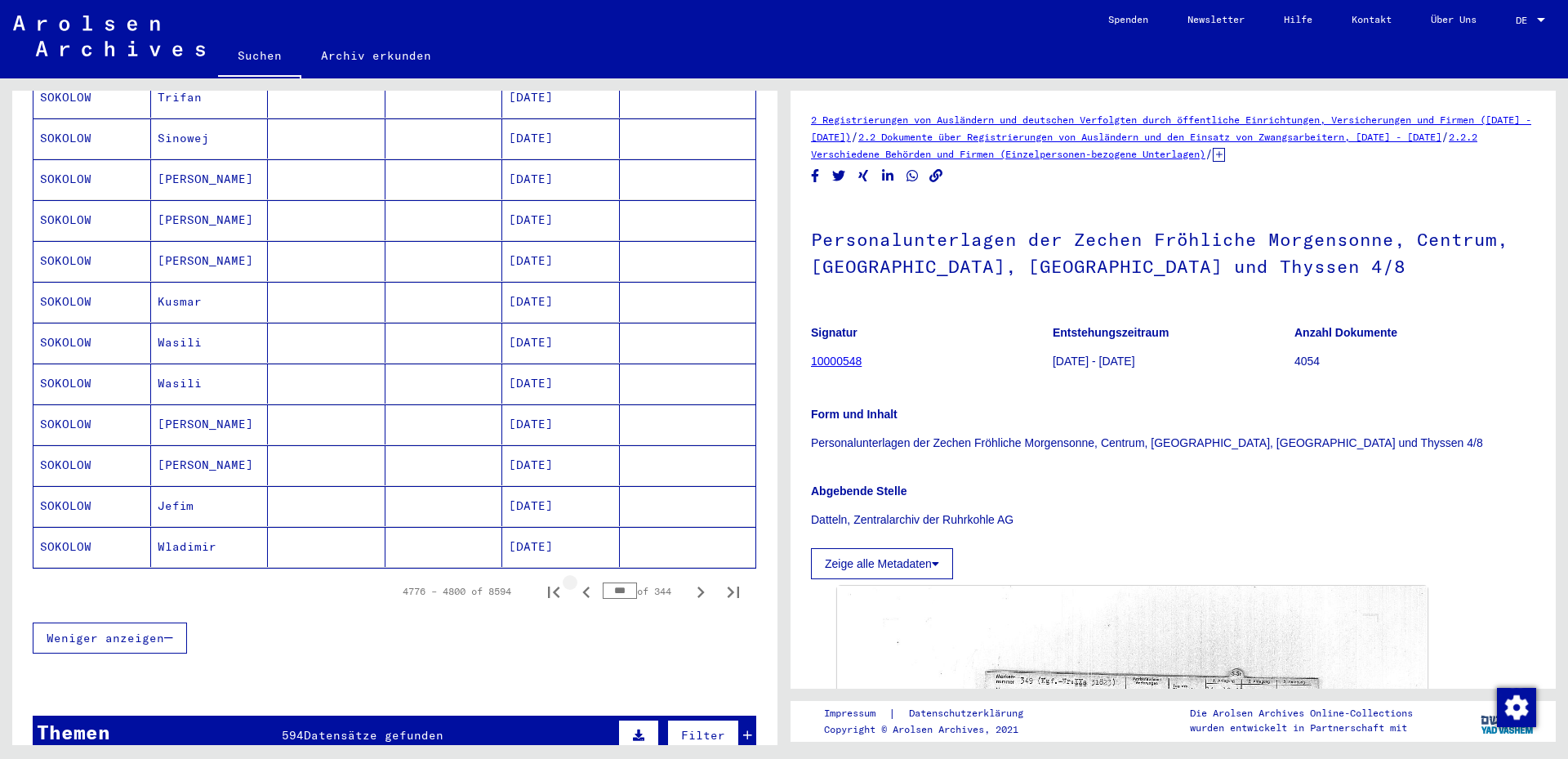
click at [574, 580] on icon "Previous page" at bounding box center [586, 592] width 23 height 23
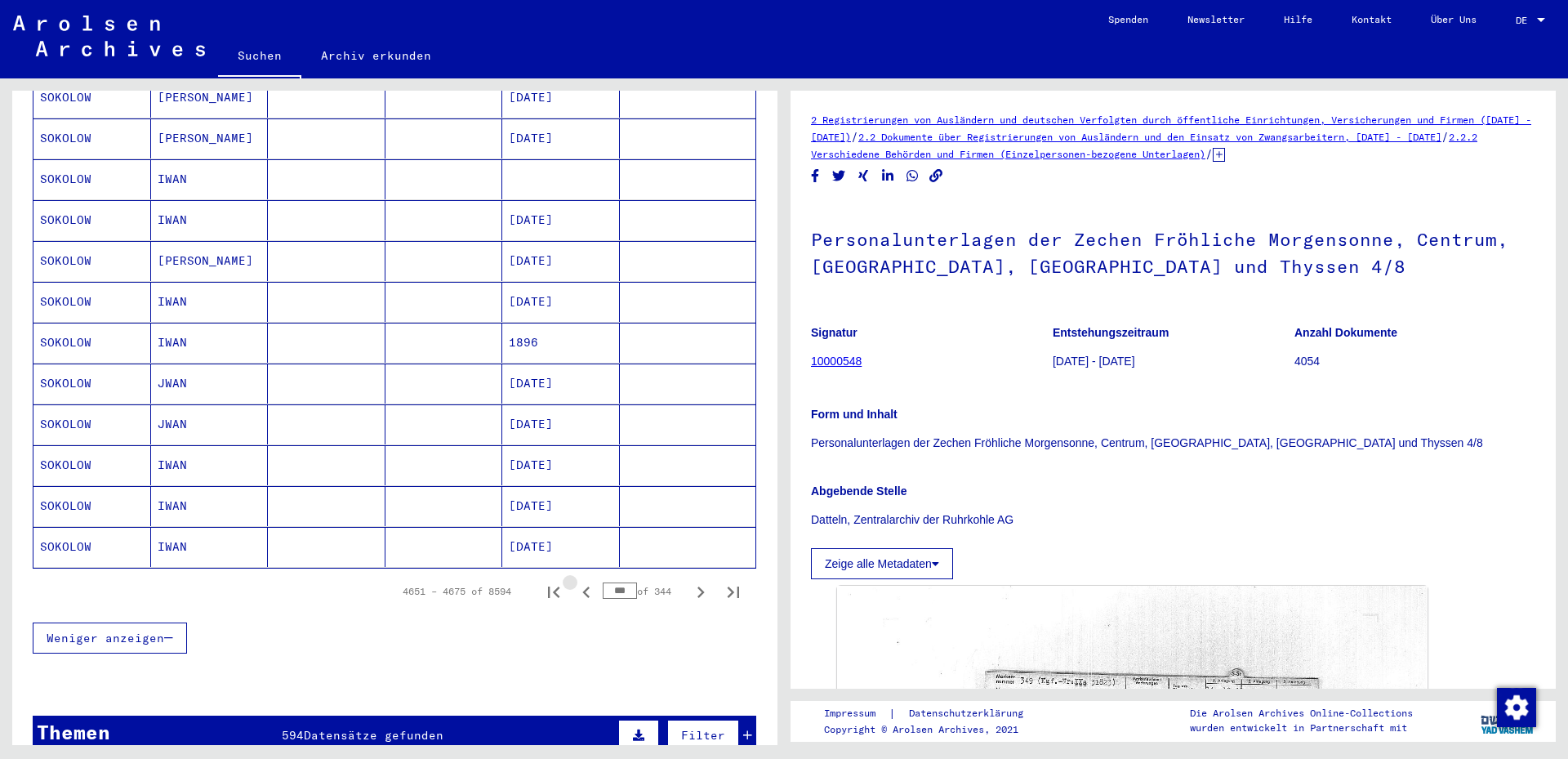
click at [574, 580] on icon "Previous page" at bounding box center [586, 592] width 23 height 23
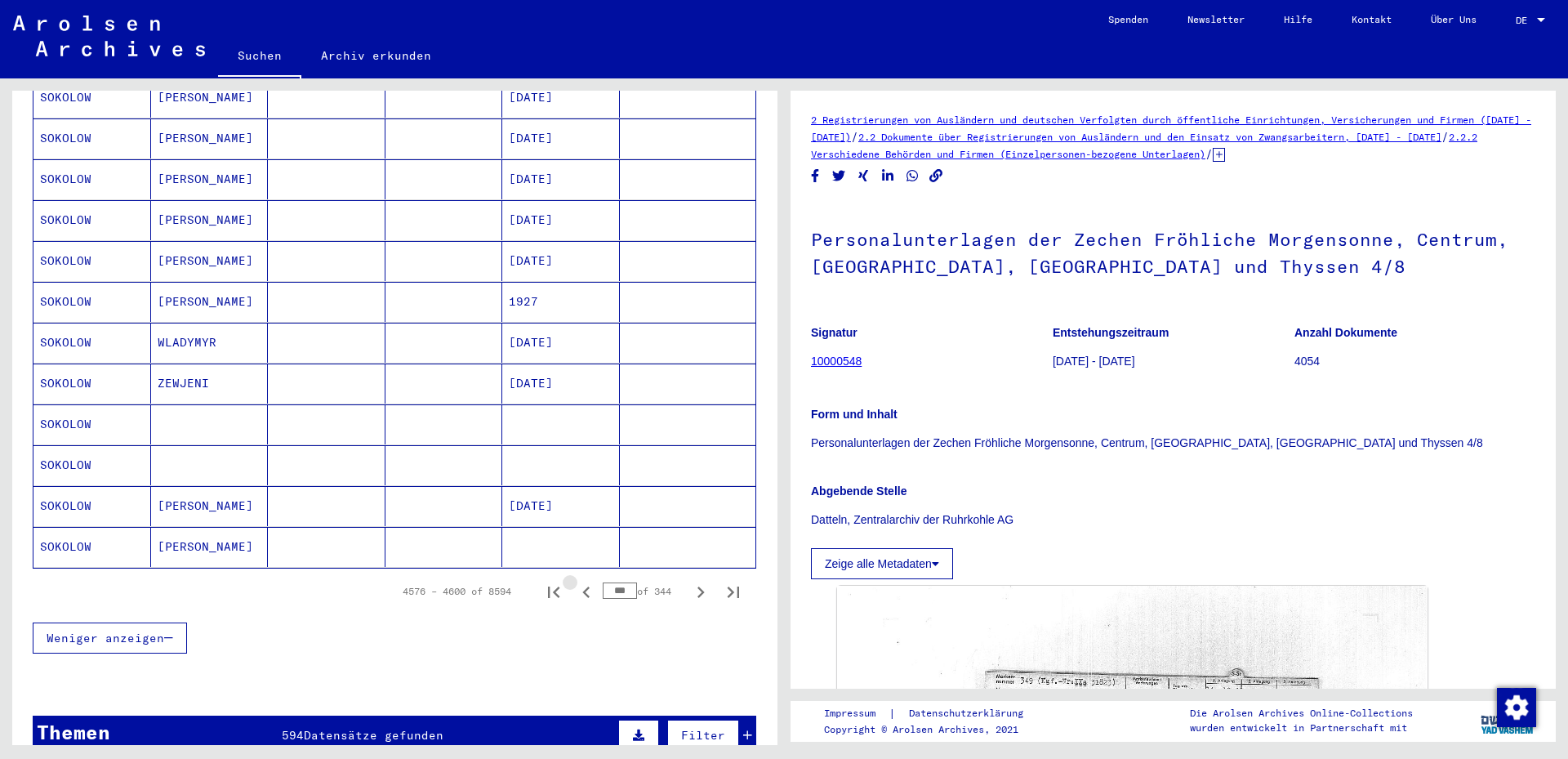
click at [574, 580] on icon "Previous page" at bounding box center [586, 592] width 23 height 23
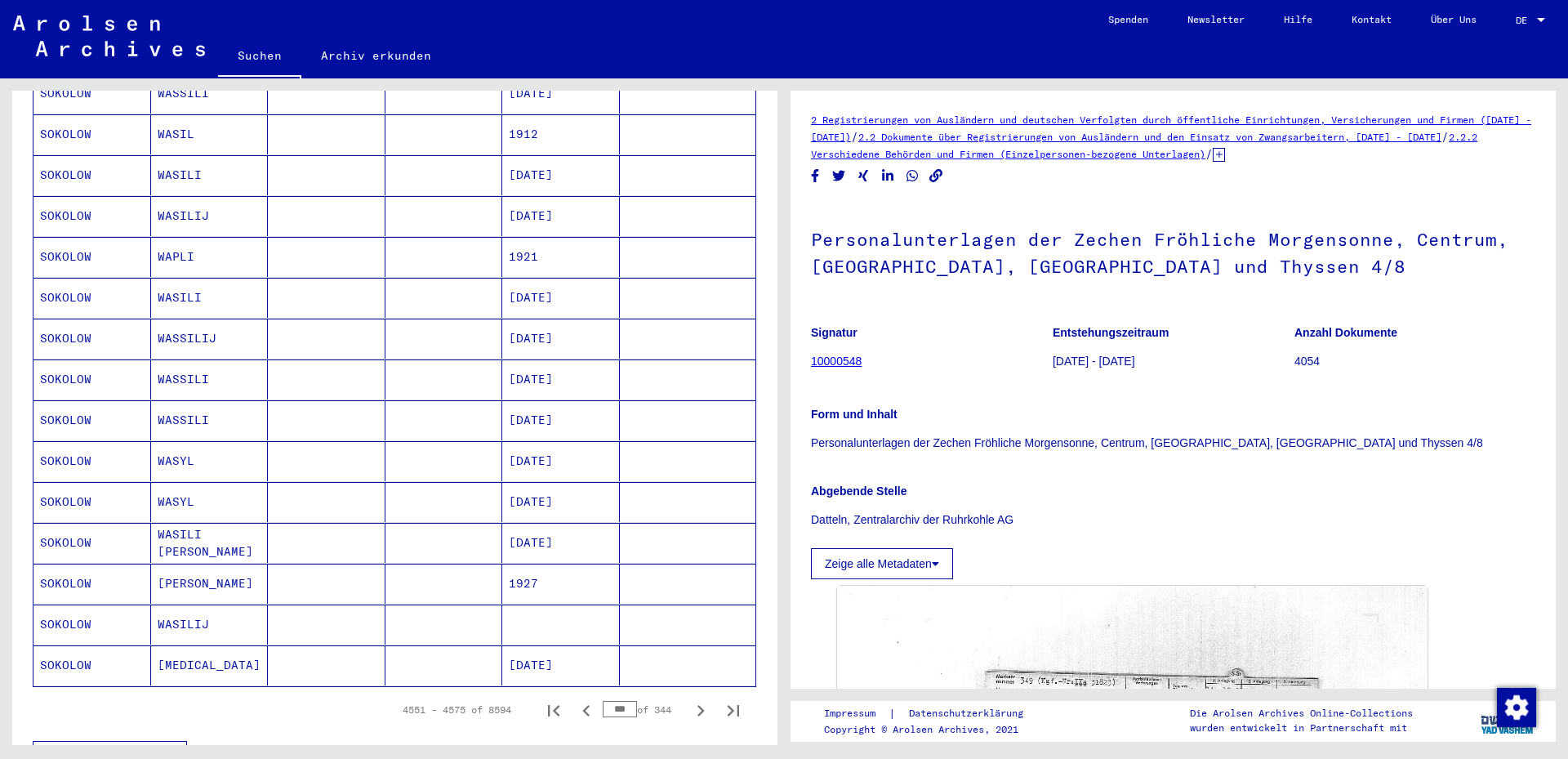
scroll to position [889, 0]
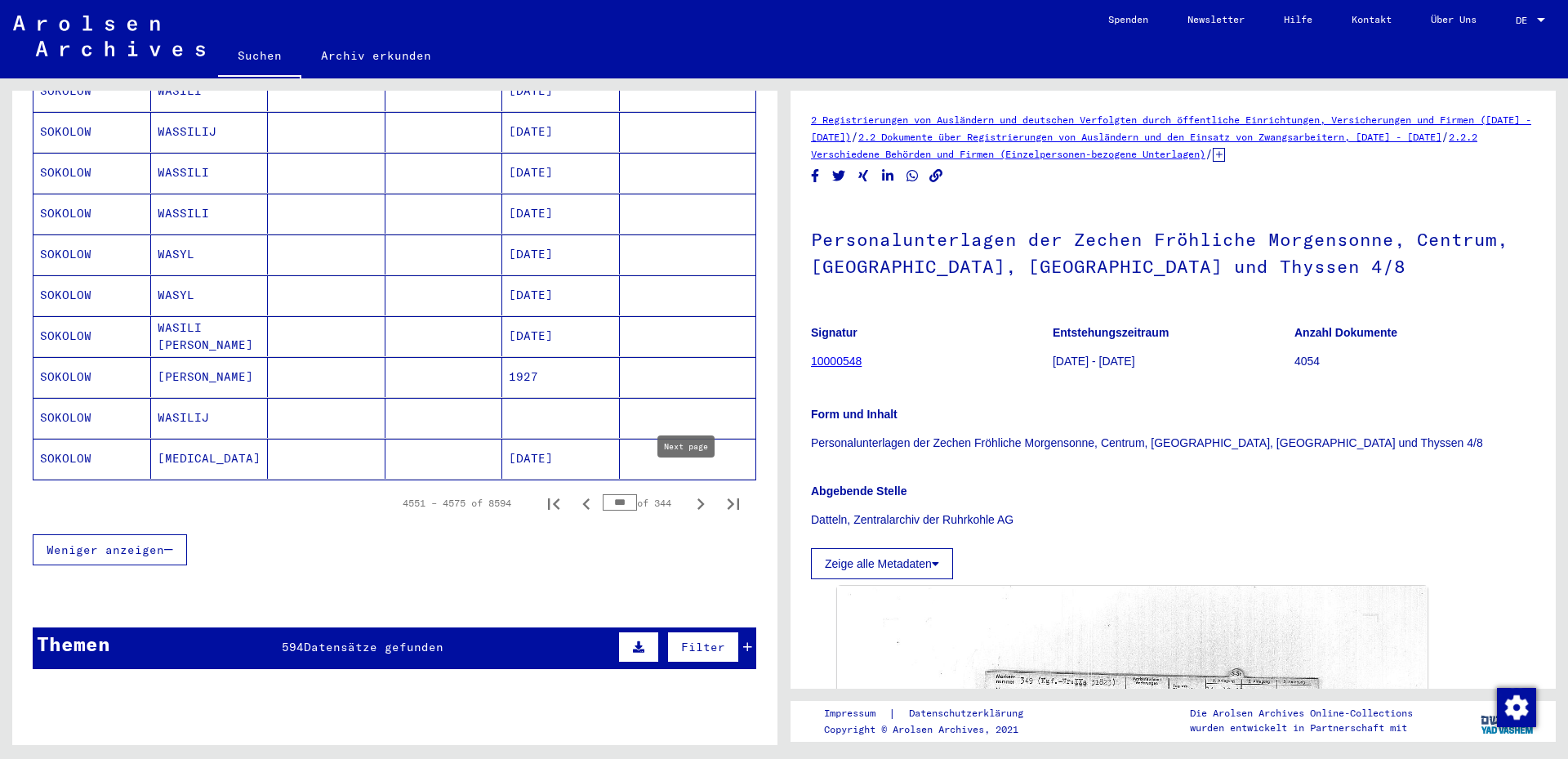
click at [689, 492] on icon "Next page" at bounding box center [701, 504] width 23 height 23
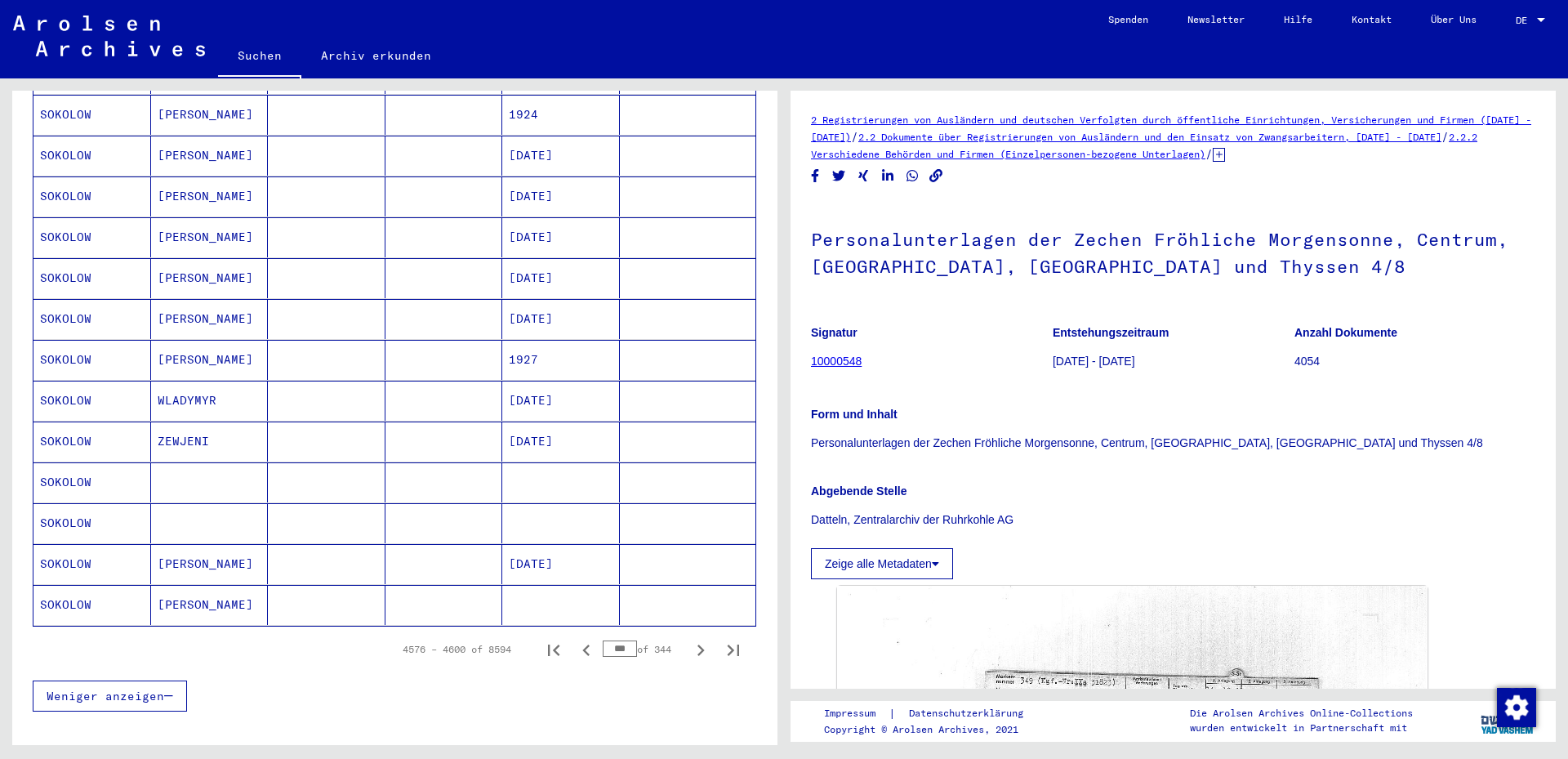
scroll to position [713, 0]
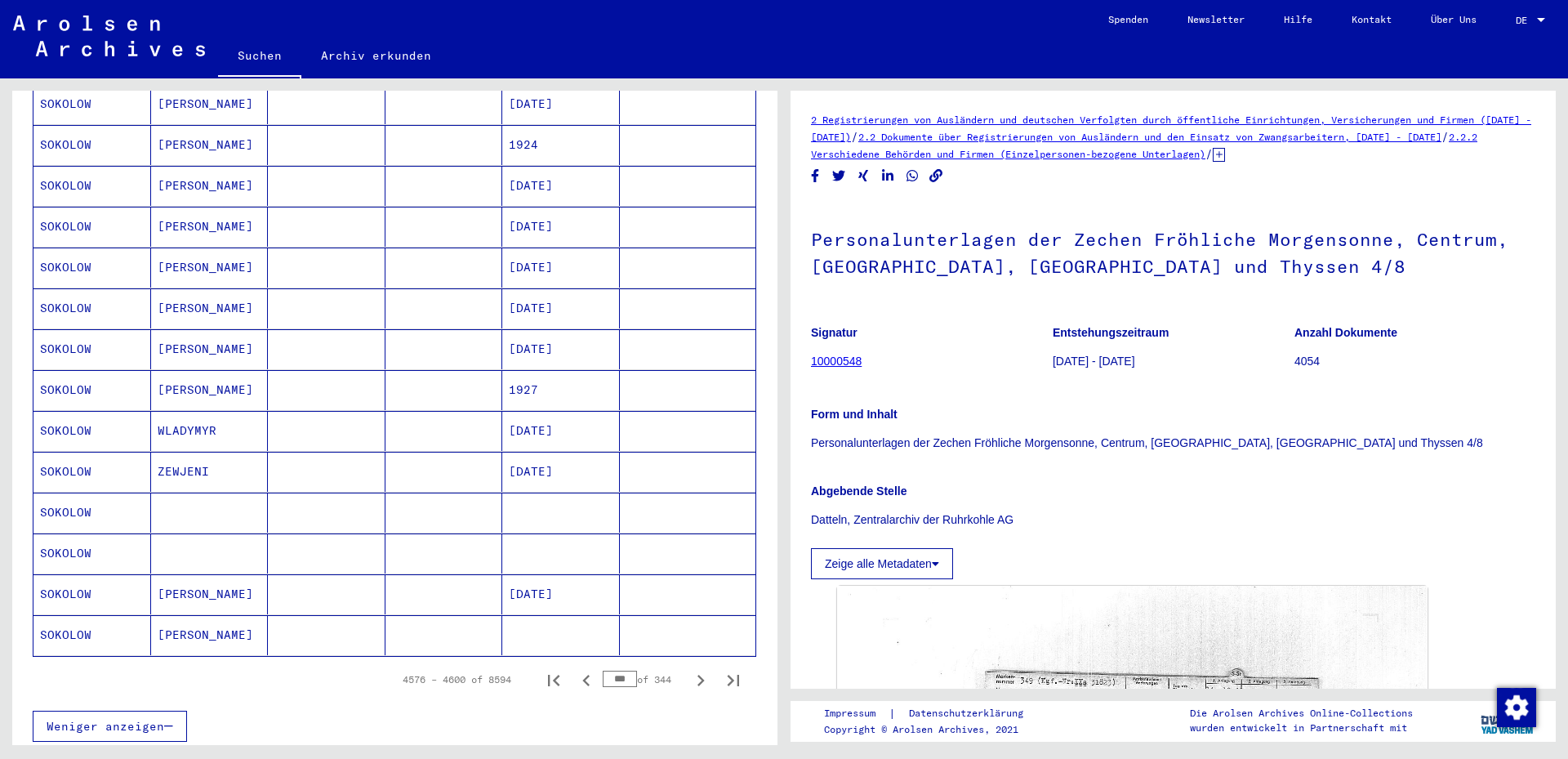
click at [231, 576] on mat-cell "[PERSON_NAME]" at bounding box center [210, 594] width 118 height 40
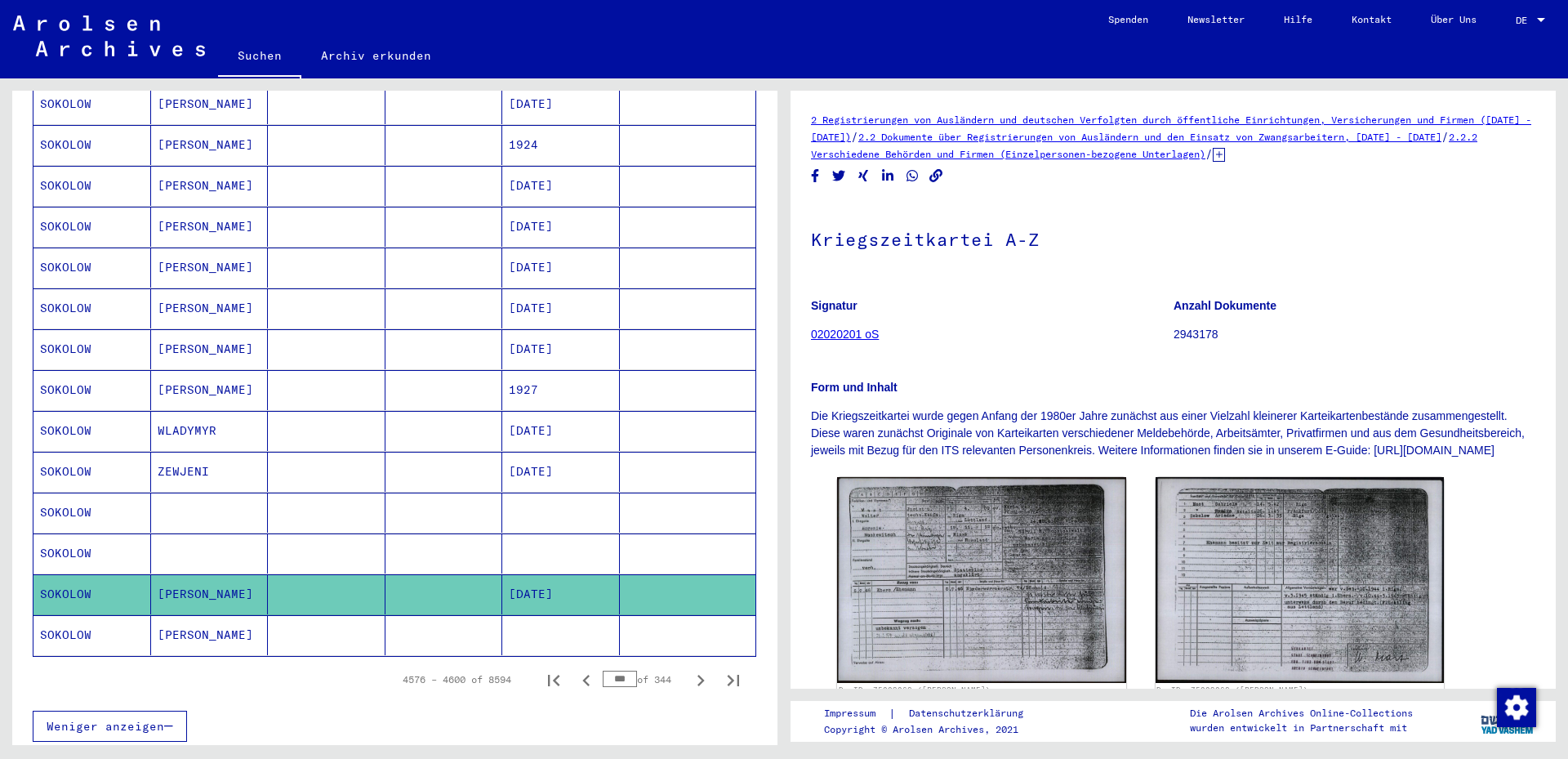
click at [208, 533] on mat-cell at bounding box center [210, 552] width 118 height 40
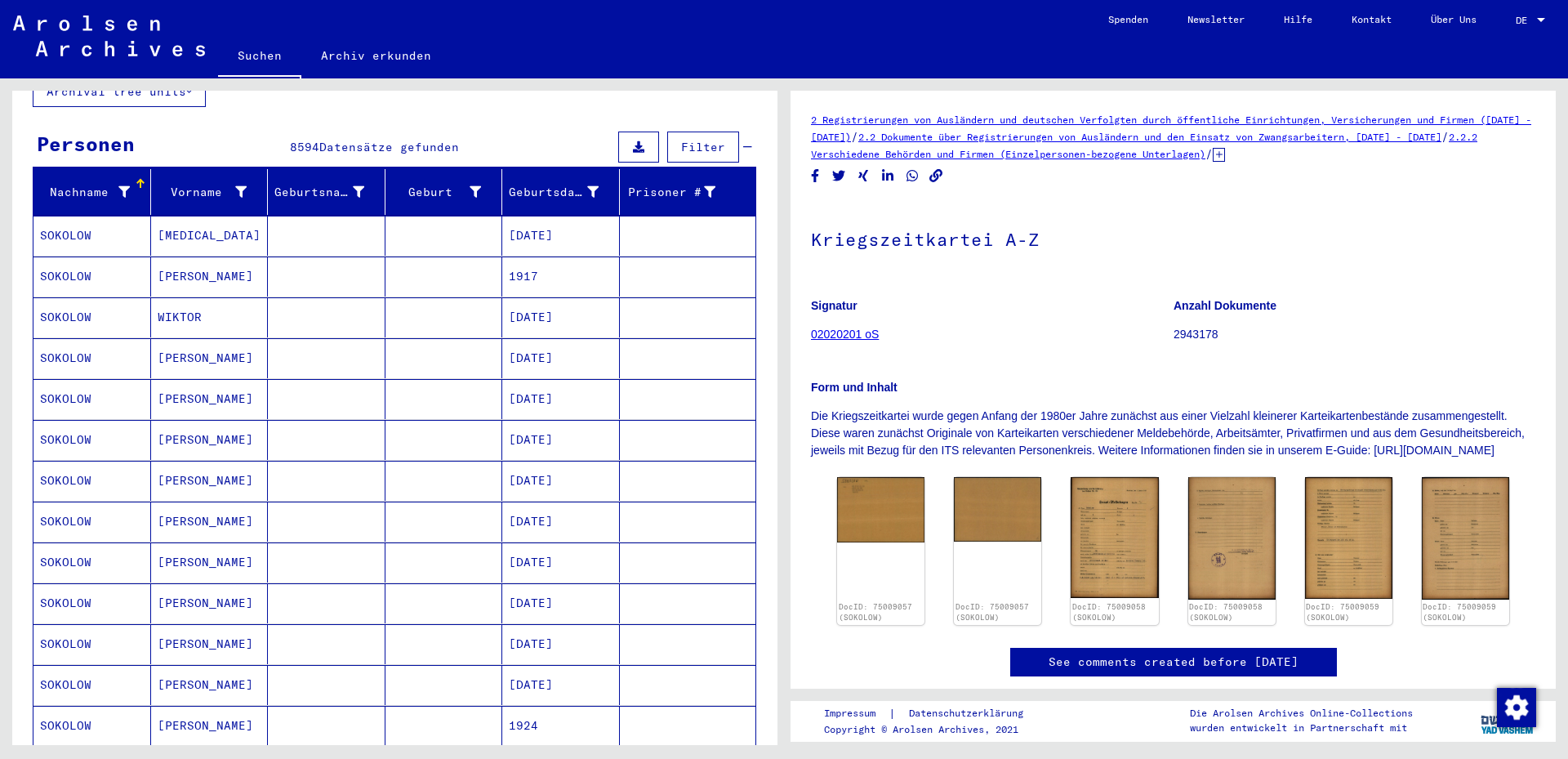
scroll to position [88, 0]
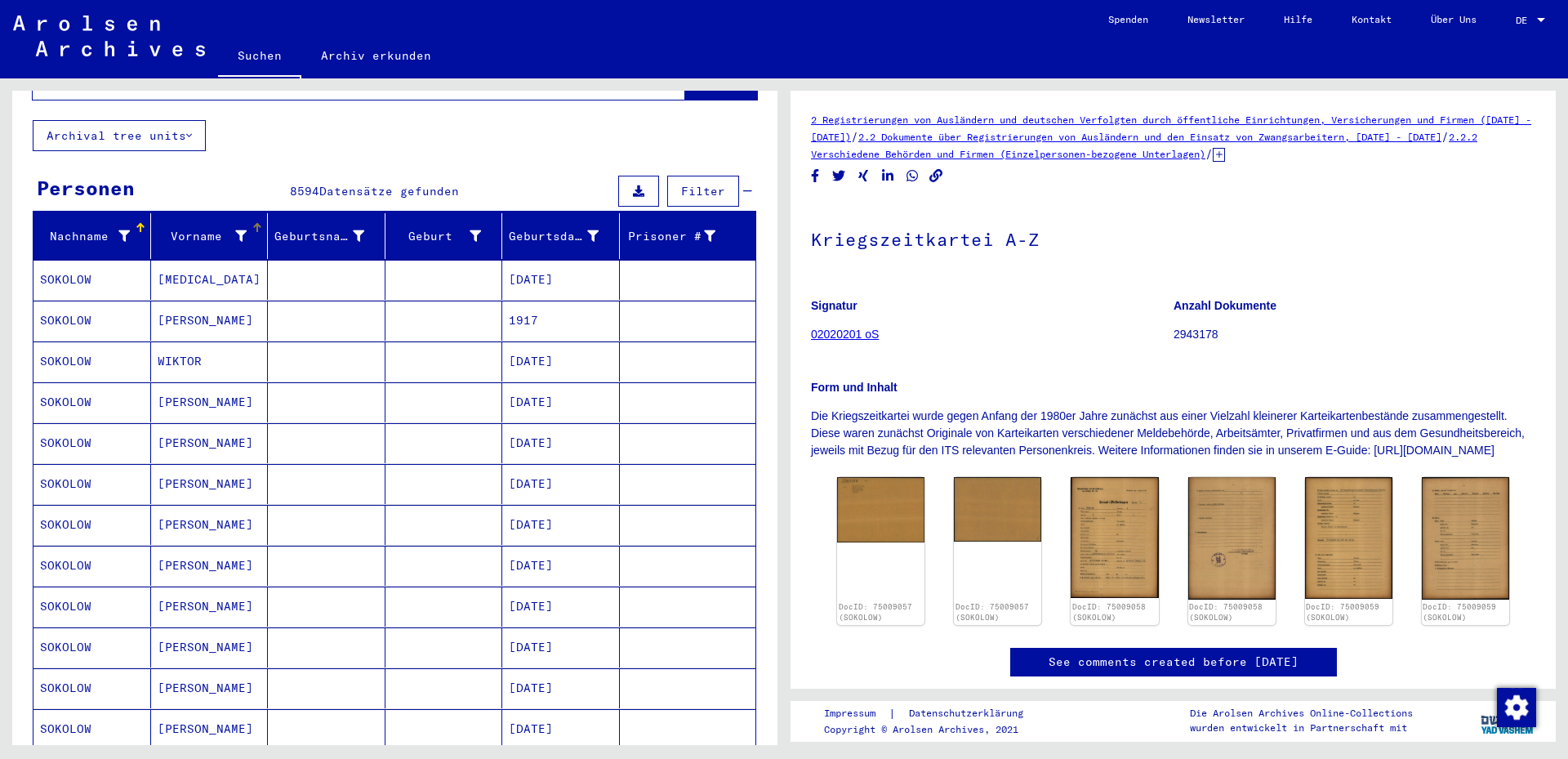
click at [191, 228] on div "Vorname" at bounding box center [202, 237] width 90 height 17
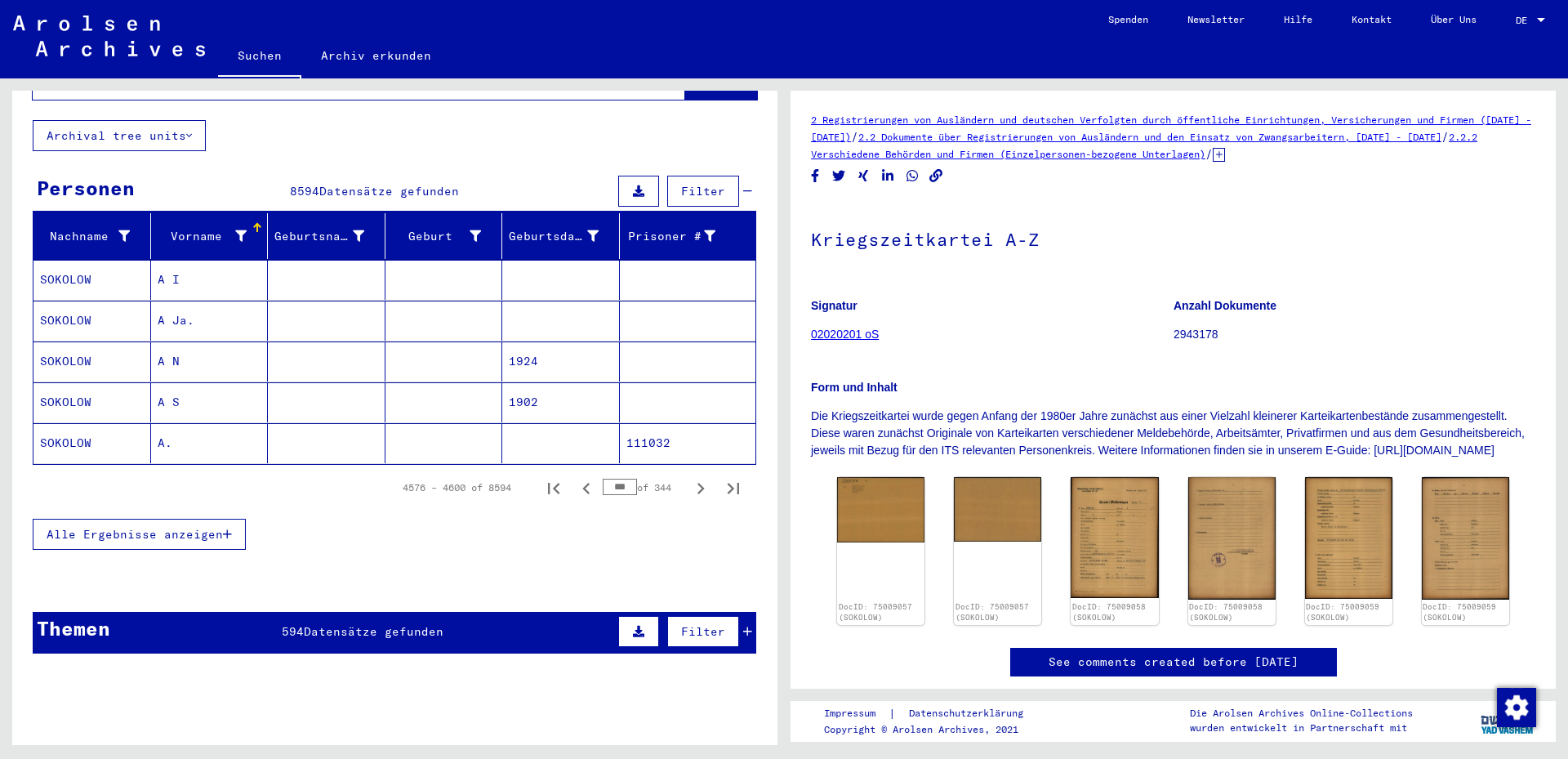
click at [219, 272] on mat-cell "A I" at bounding box center [210, 279] width 118 height 40
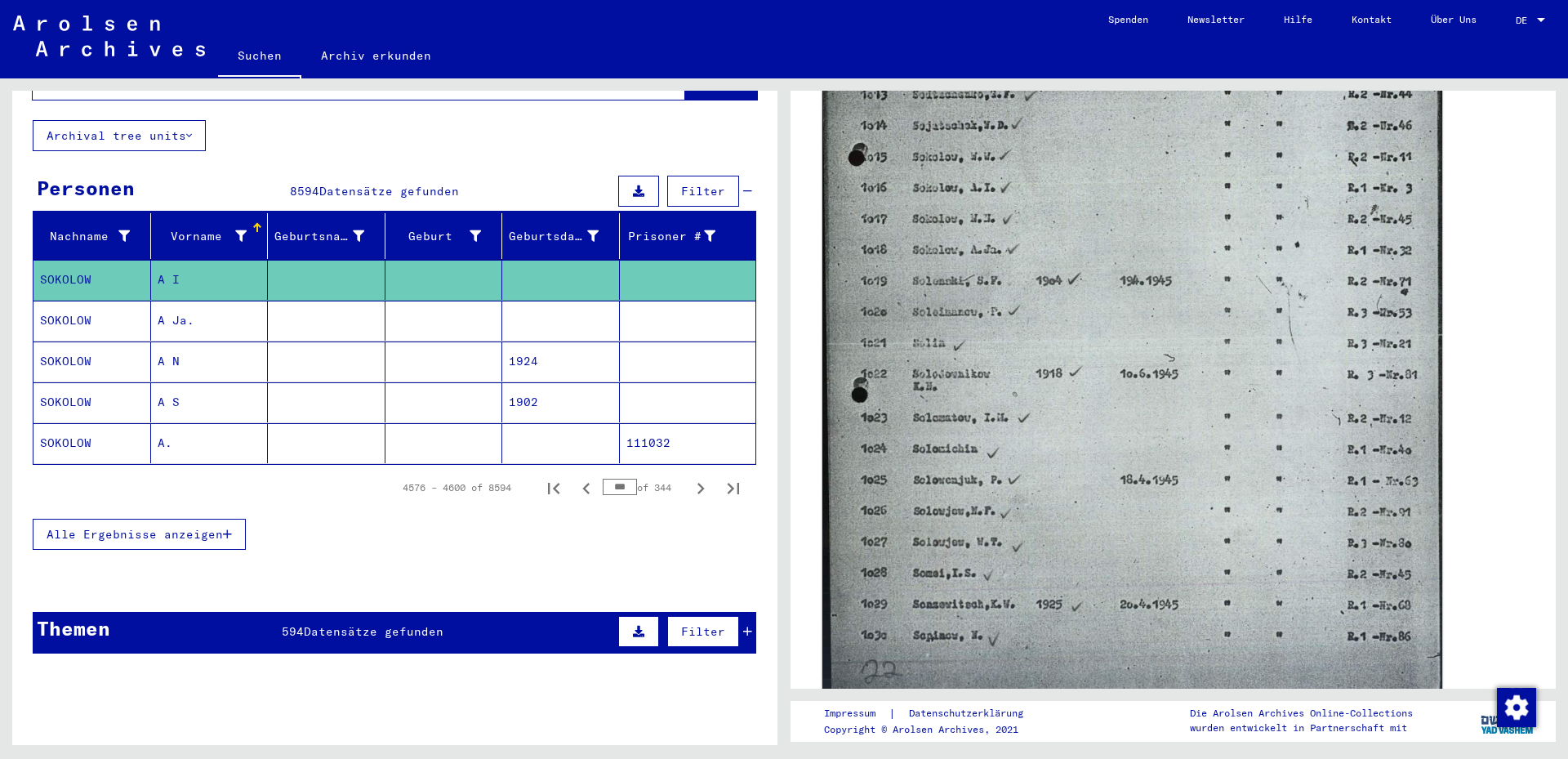
scroll to position [883, 0]
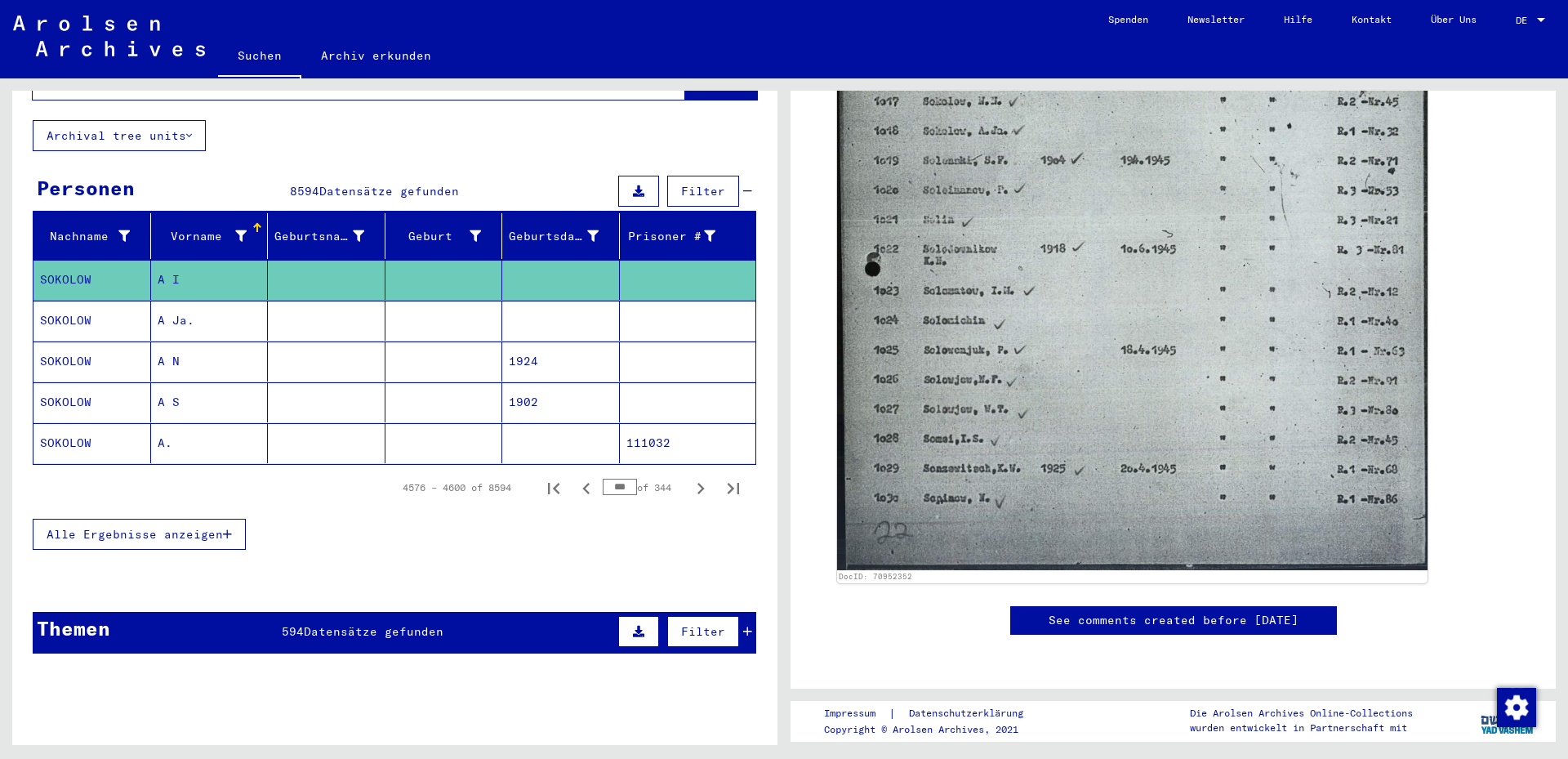
click at [541, 305] on mat-cell at bounding box center [561, 320] width 118 height 40
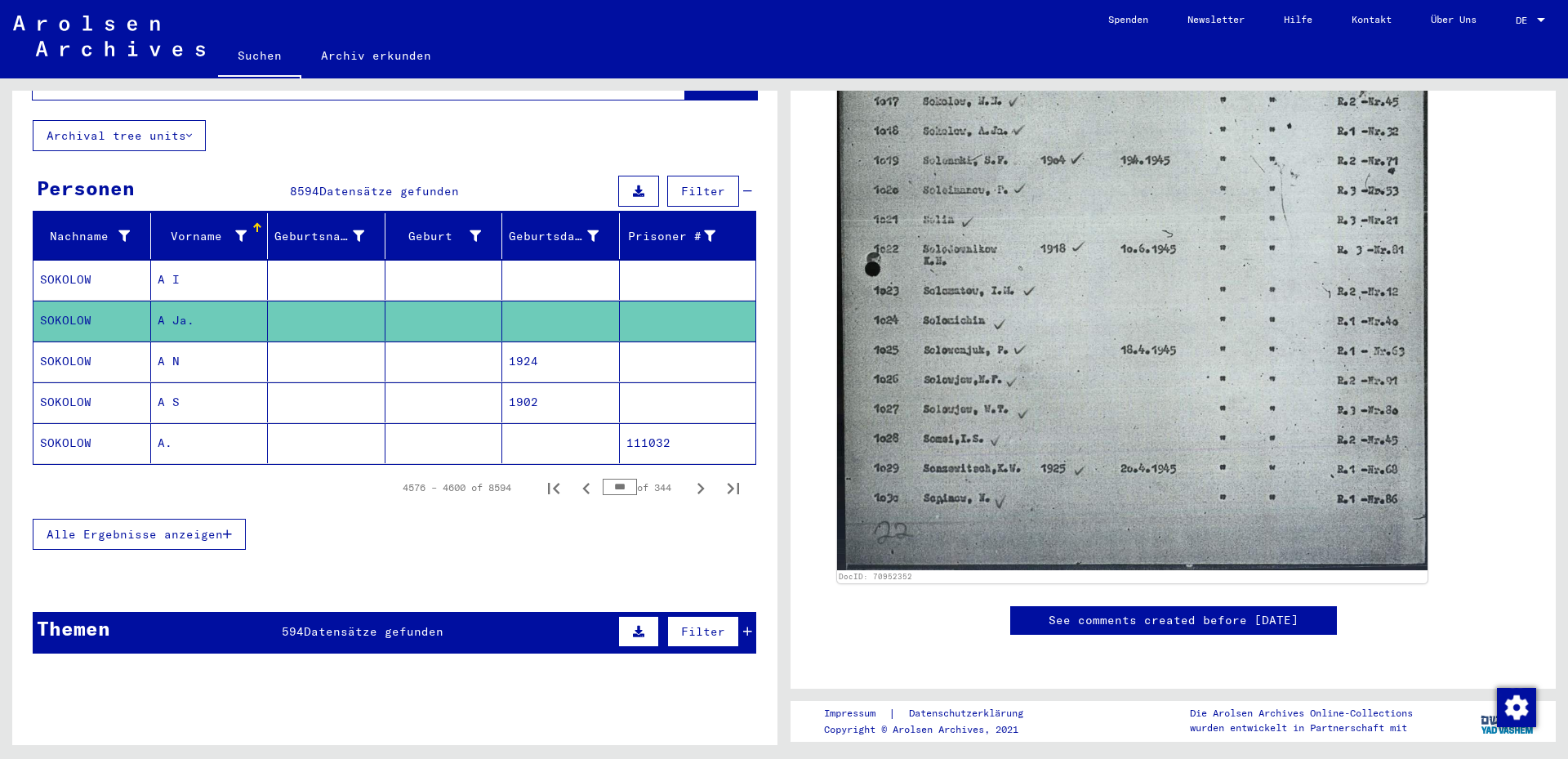
click at [525, 347] on mat-cell "1924" at bounding box center [561, 361] width 118 height 40
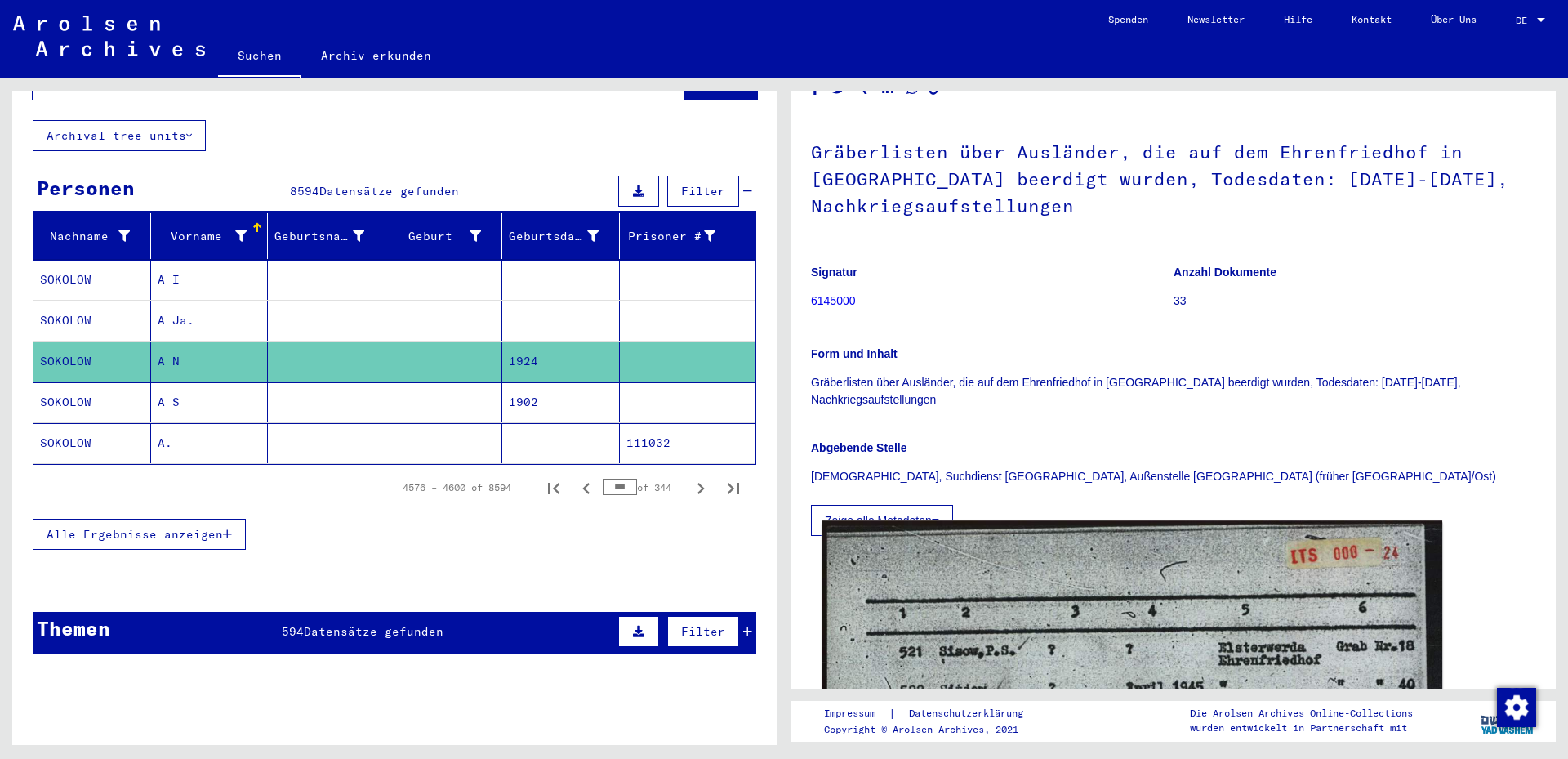
scroll to position [528, 0]
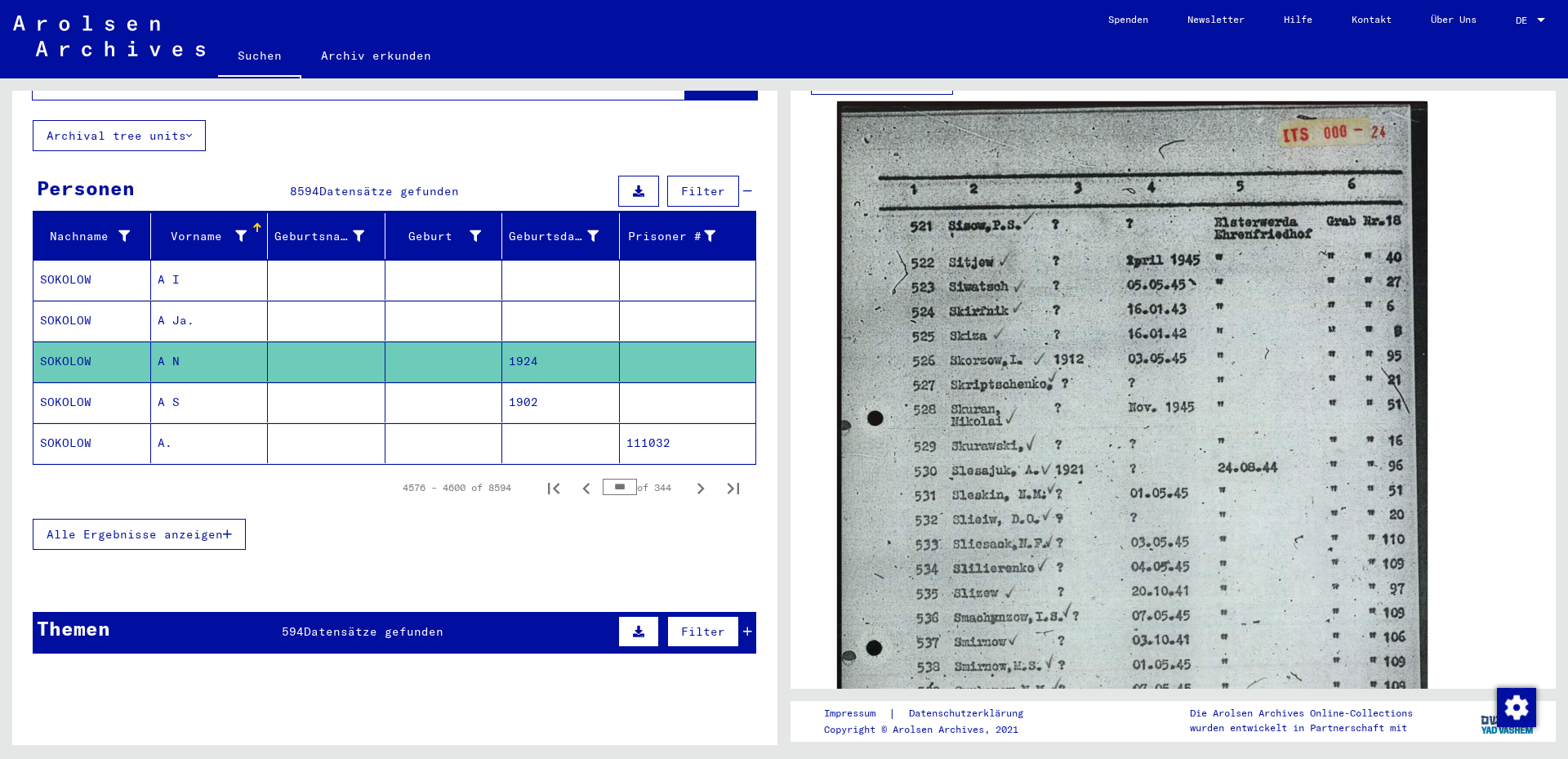
click at [538, 382] on mat-cell "1902" at bounding box center [561, 402] width 118 height 40
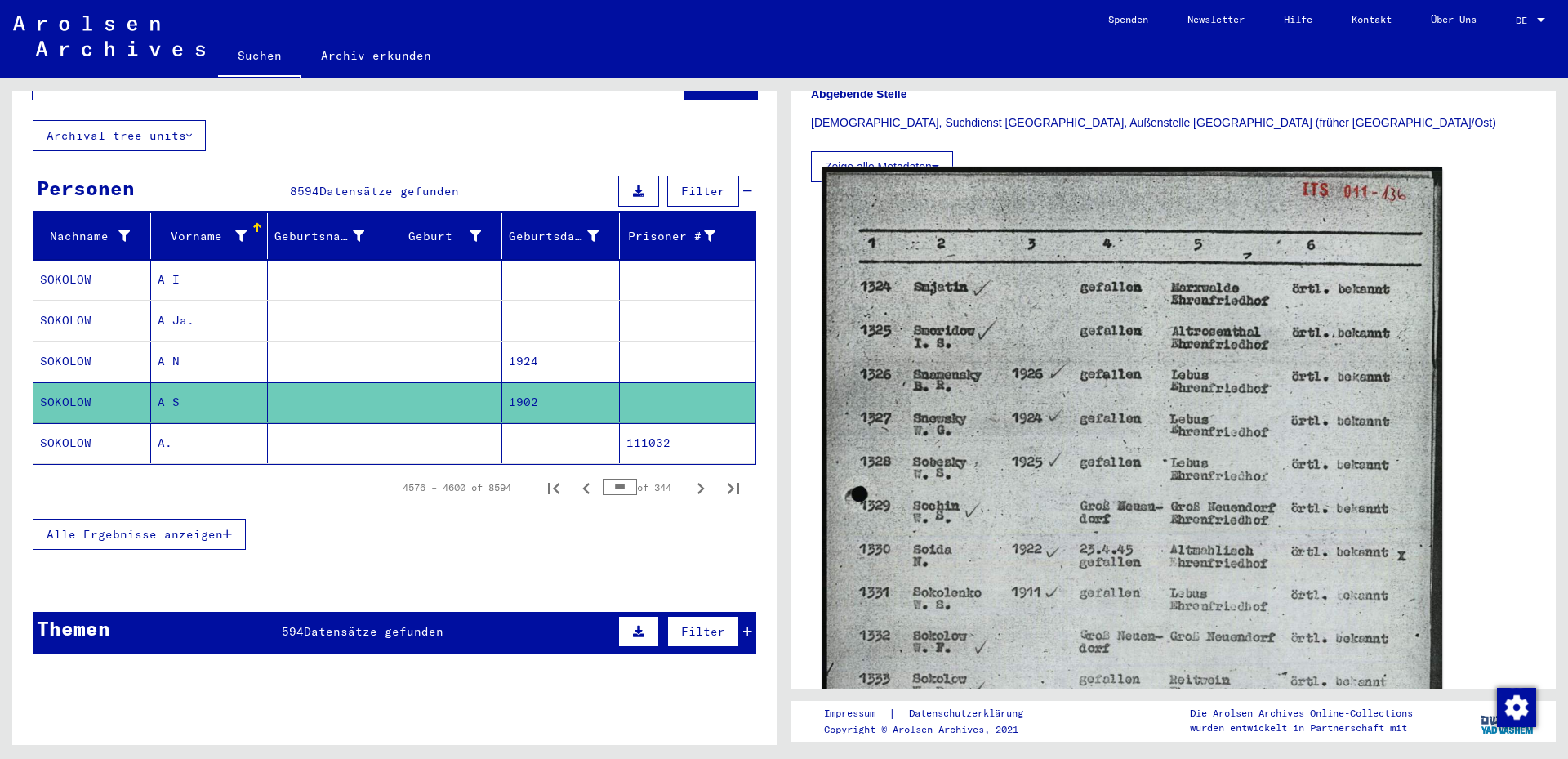
scroll to position [529, 0]
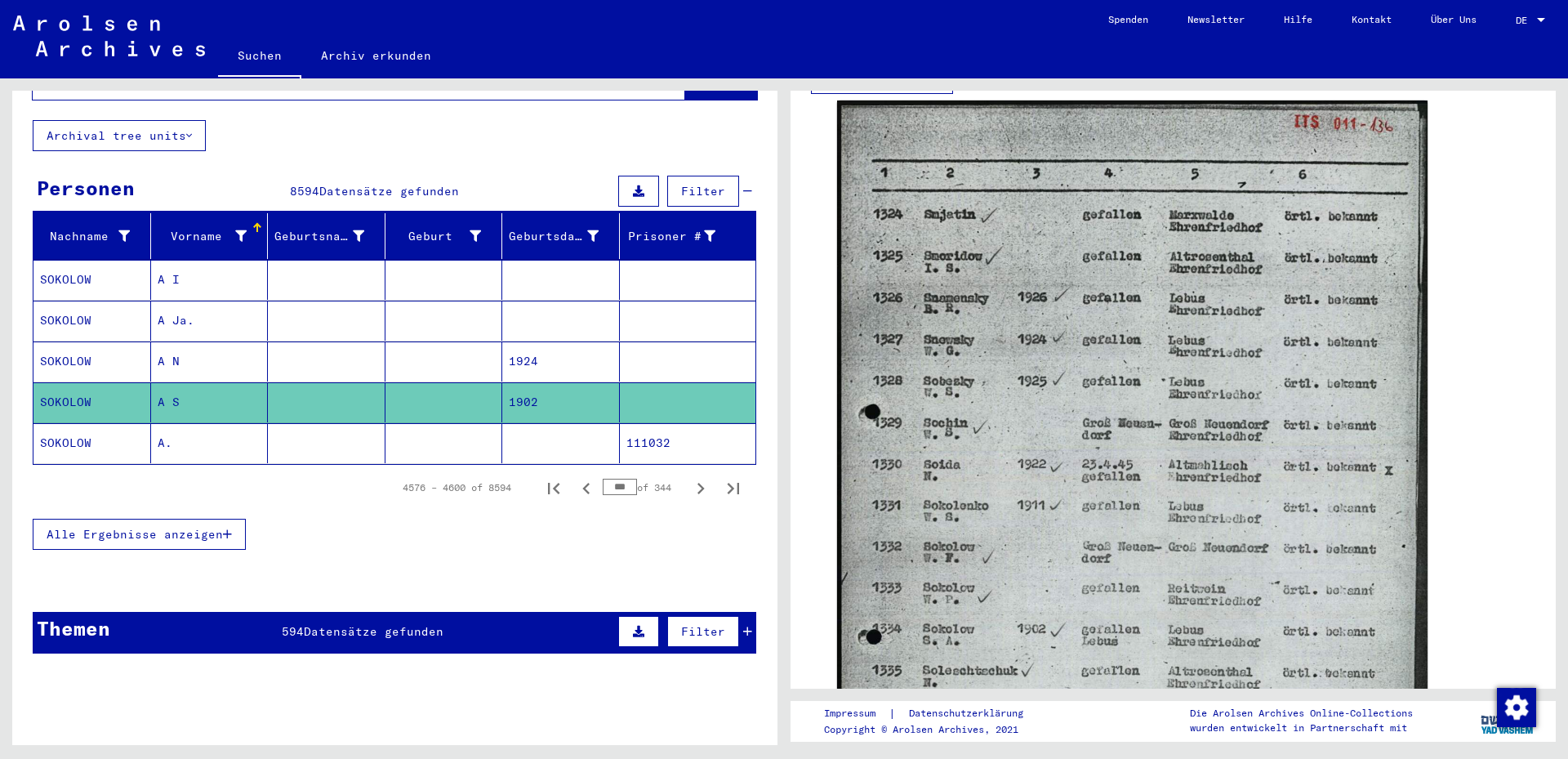
click at [537, 426] on mat-cell at bounding box center [561, 442] width 118 height 40
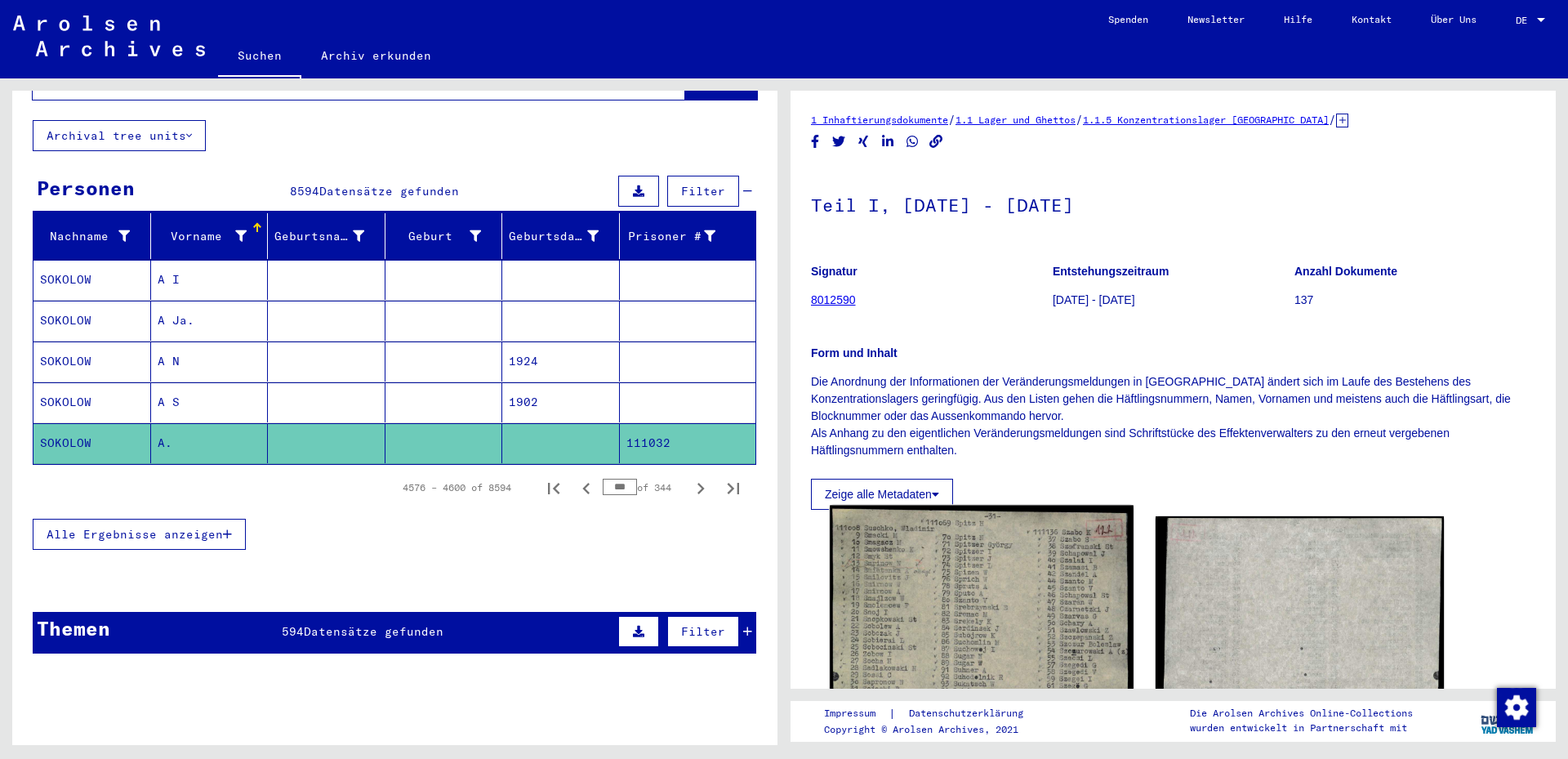
scroll to position [265, 0]
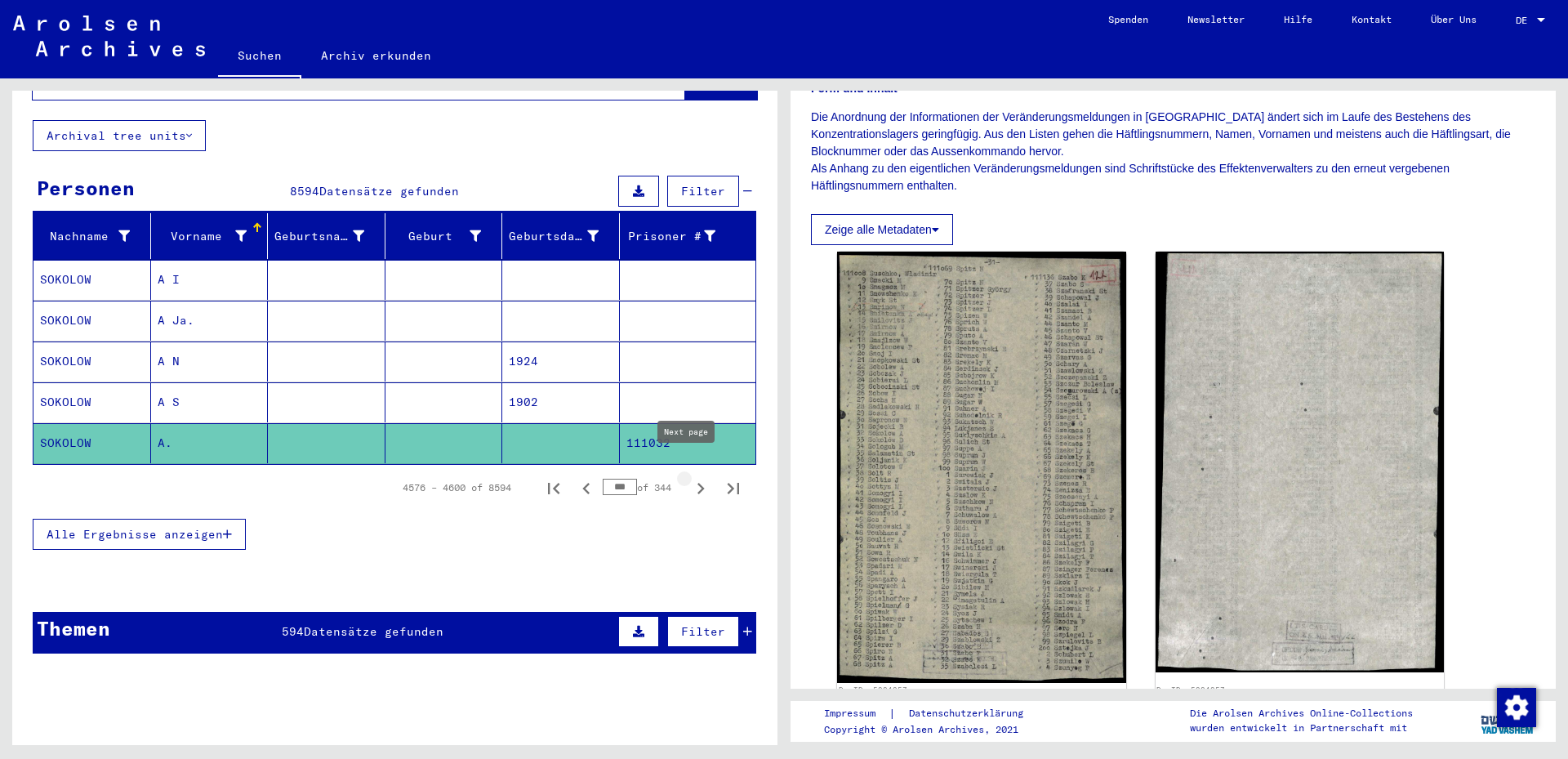
click at [689, 477] on icon "Next page" at bounding box center [701, 489] width 23 height 23
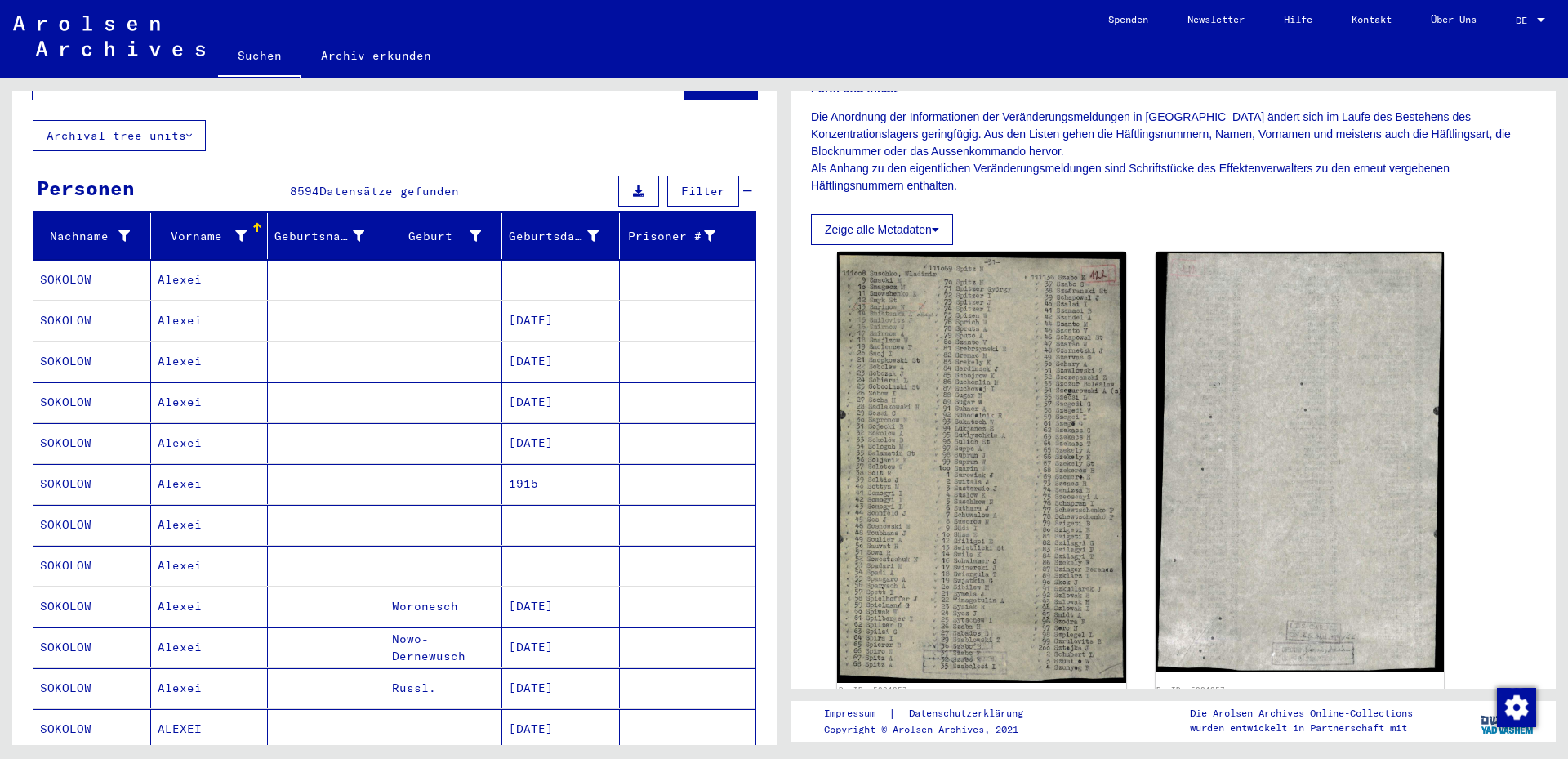
click at [175, 265] on mat-cell "Alexei" at bounding box center [210, 279] width 118 height 40
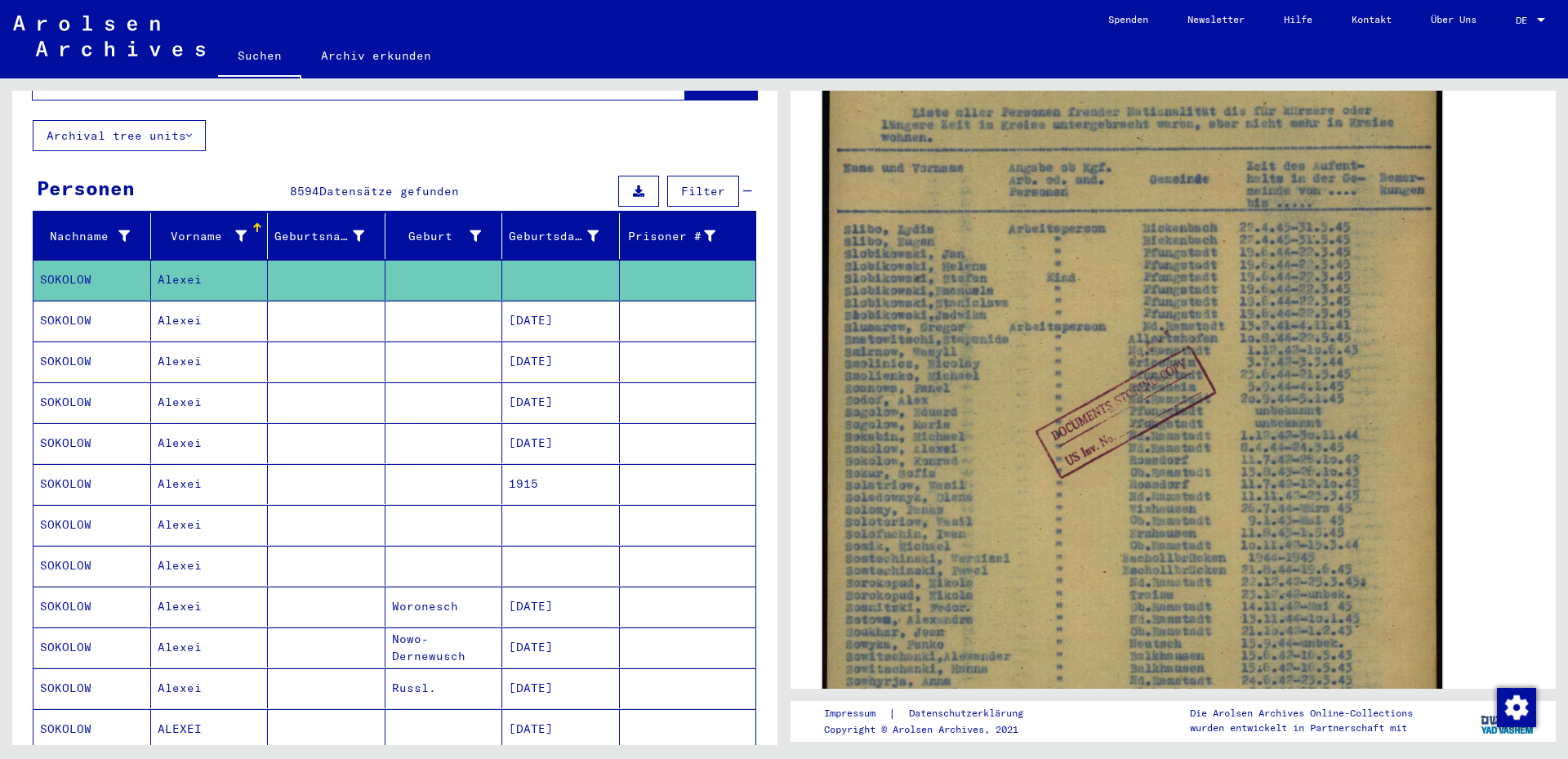
scroll to position [352, 0]
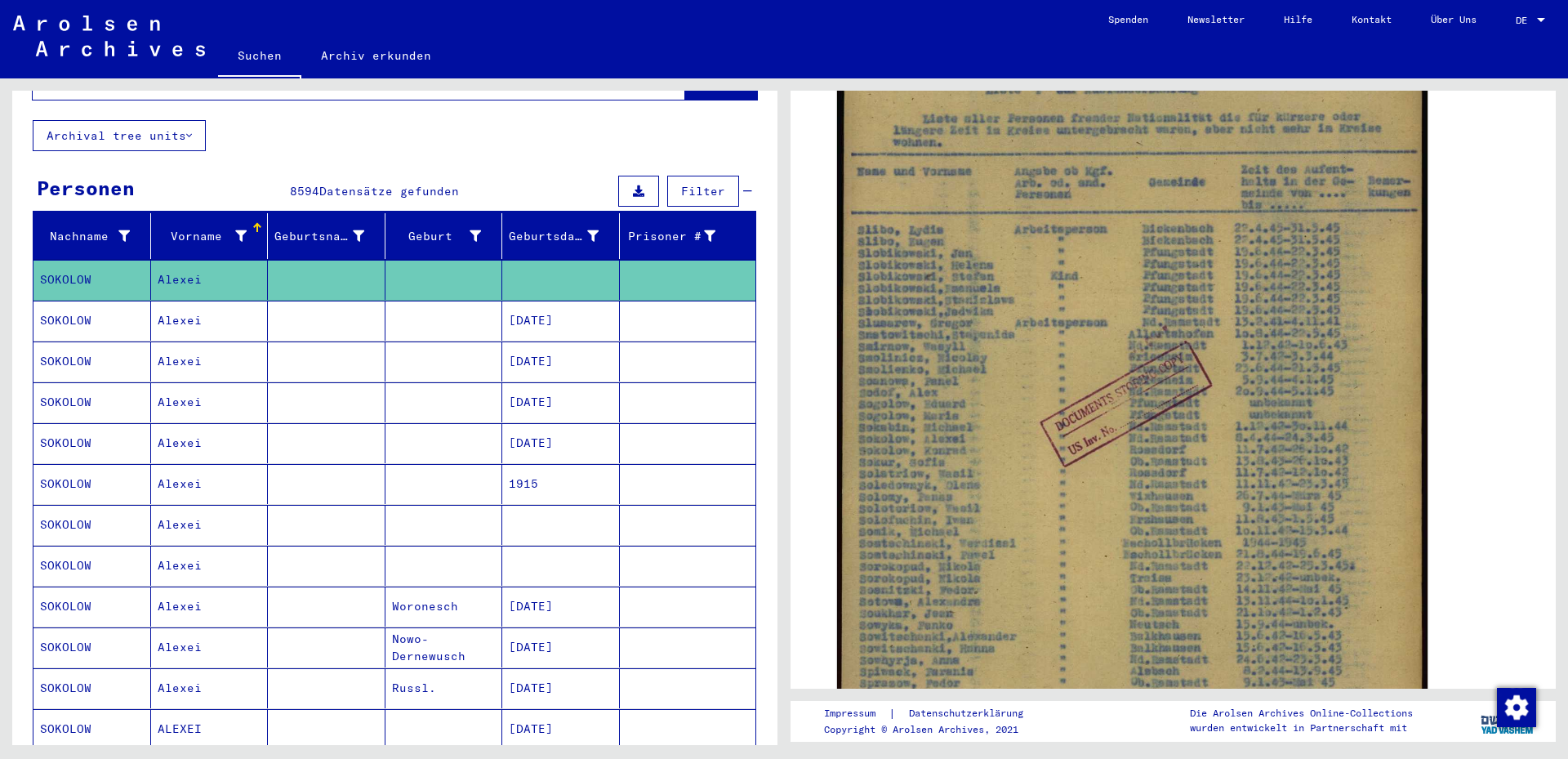
click at [534, 302] on mat-cell "[DATE]" at bounding box center [561, 320] width 118 height 40
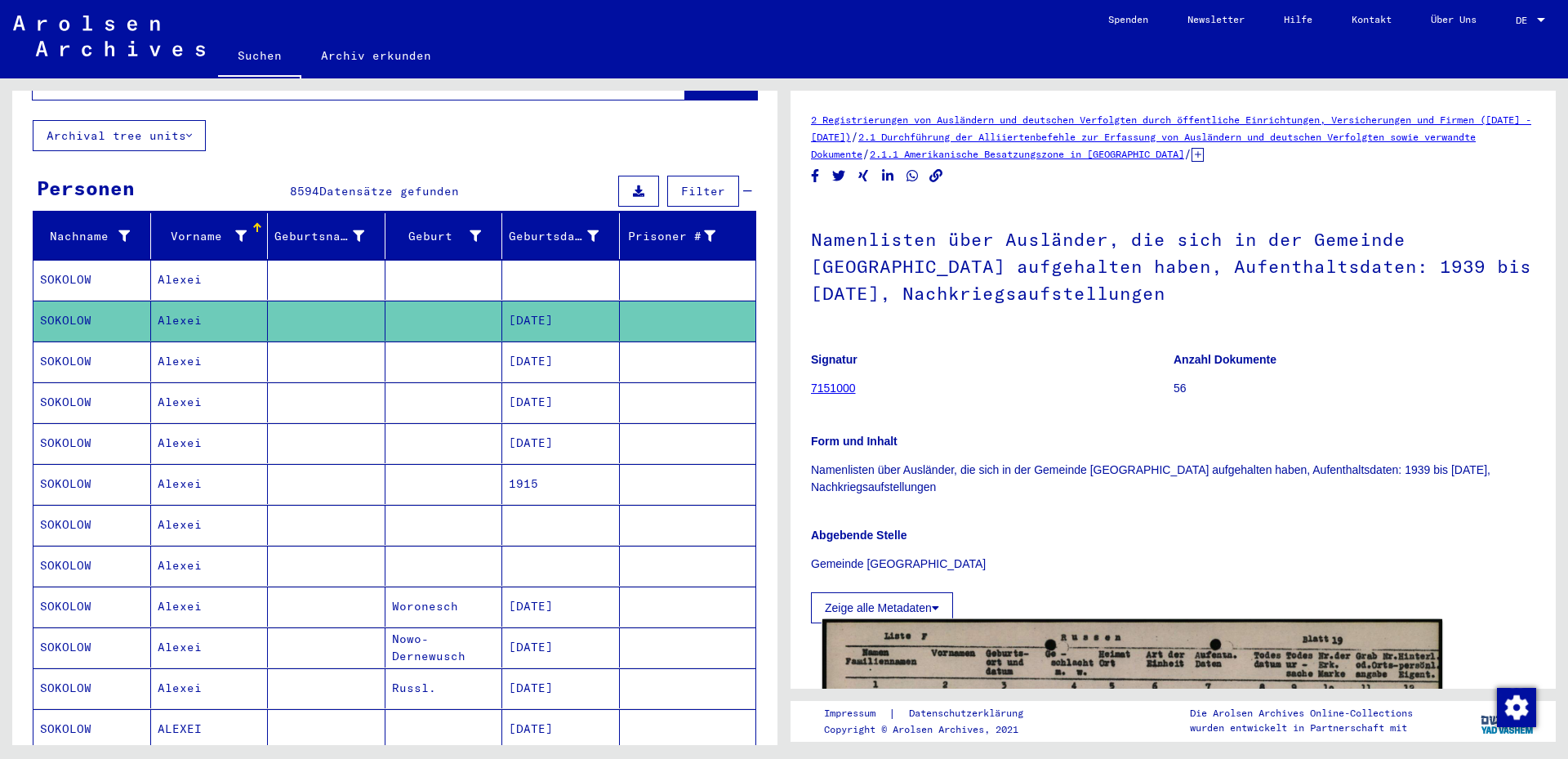
scroll to position [441, 0]
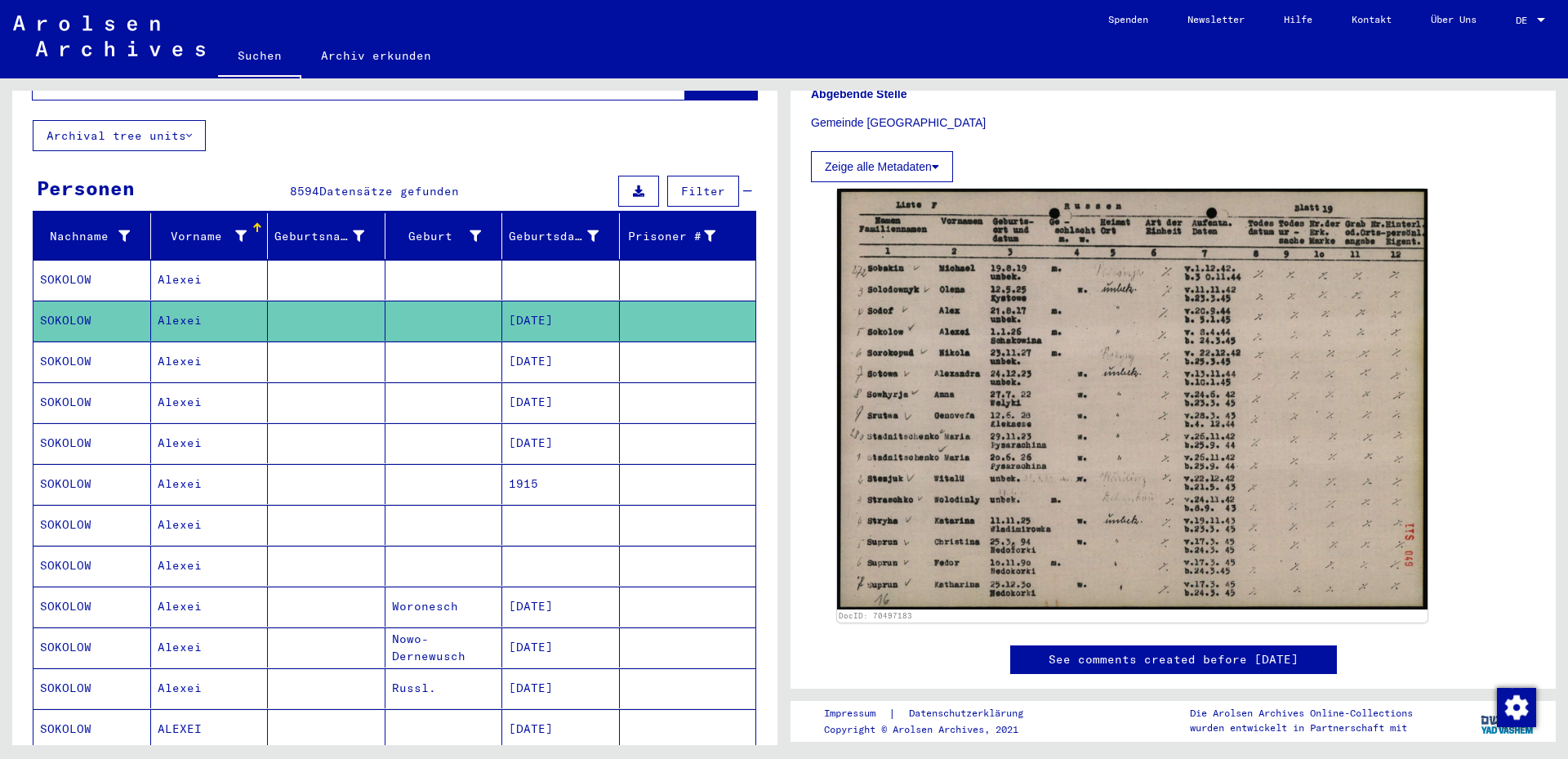
click at [532, 348] on mat-cell "[DATE]" at bounding box center [561, 361] width 118 height 40
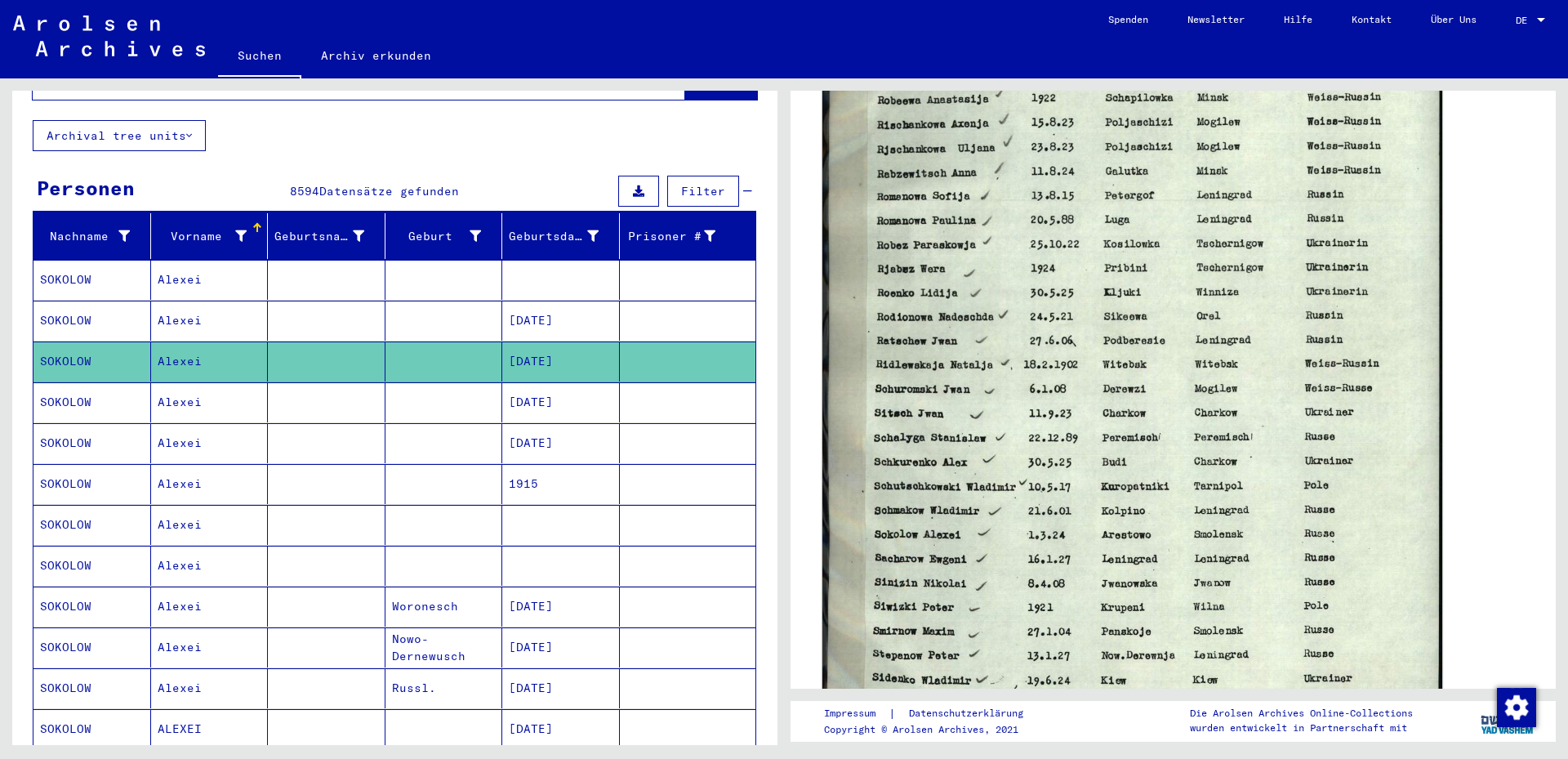
scroll to position [873, 0]
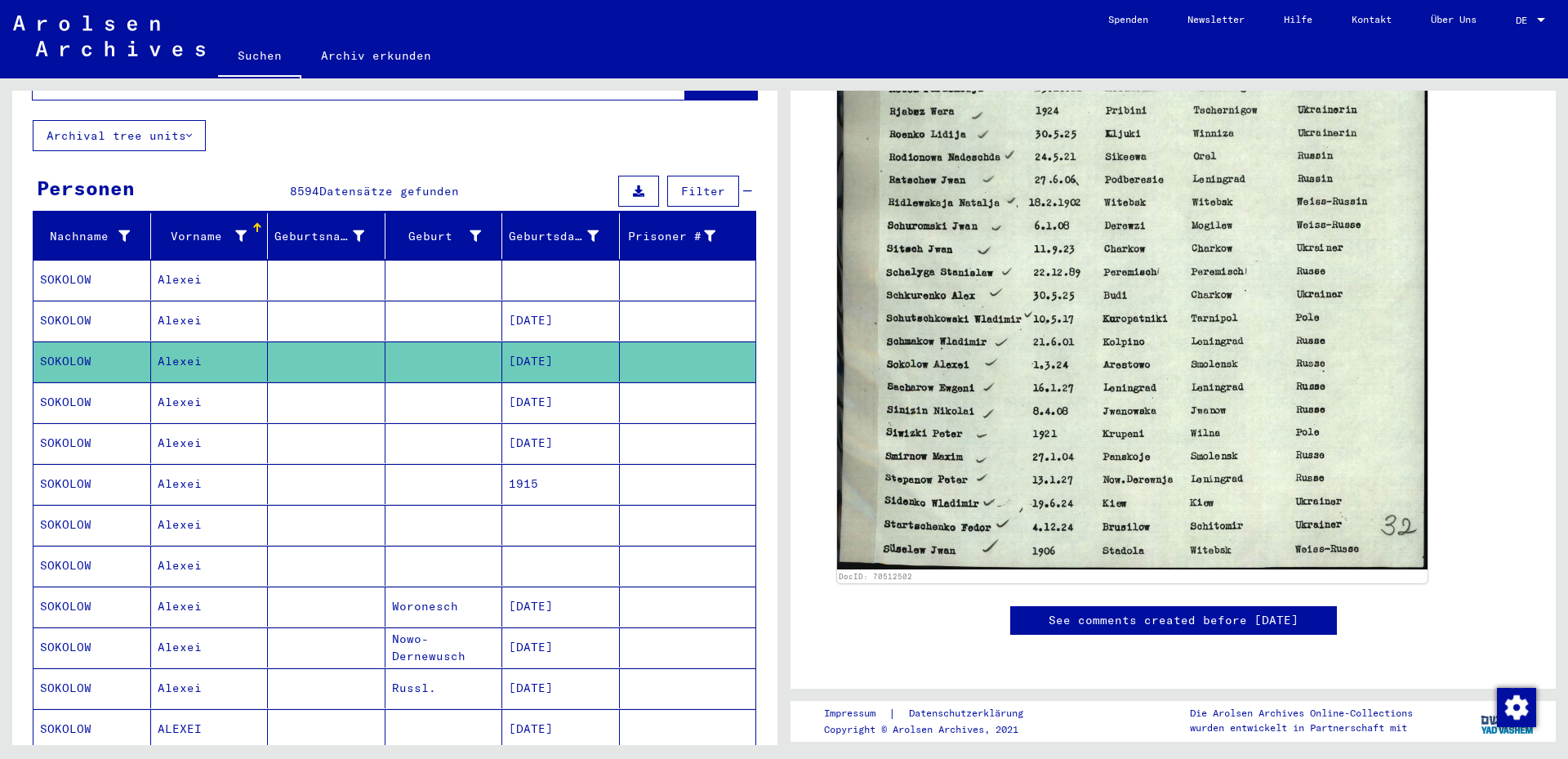
click at [523, 395] on mat-cell "[DATE]" at bounding box center [561, 402] width 118 height 40
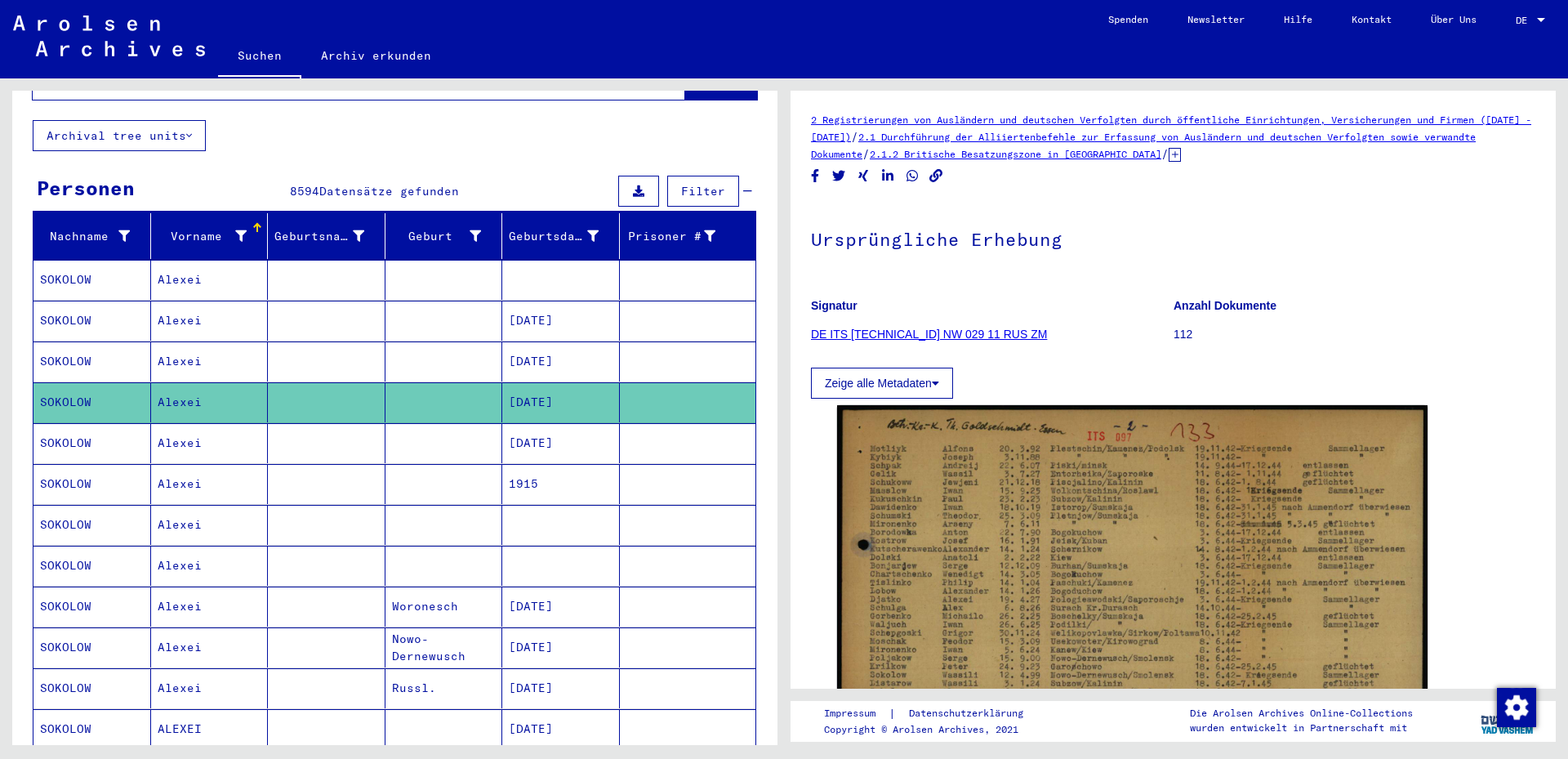
scroll to position [342, 0]
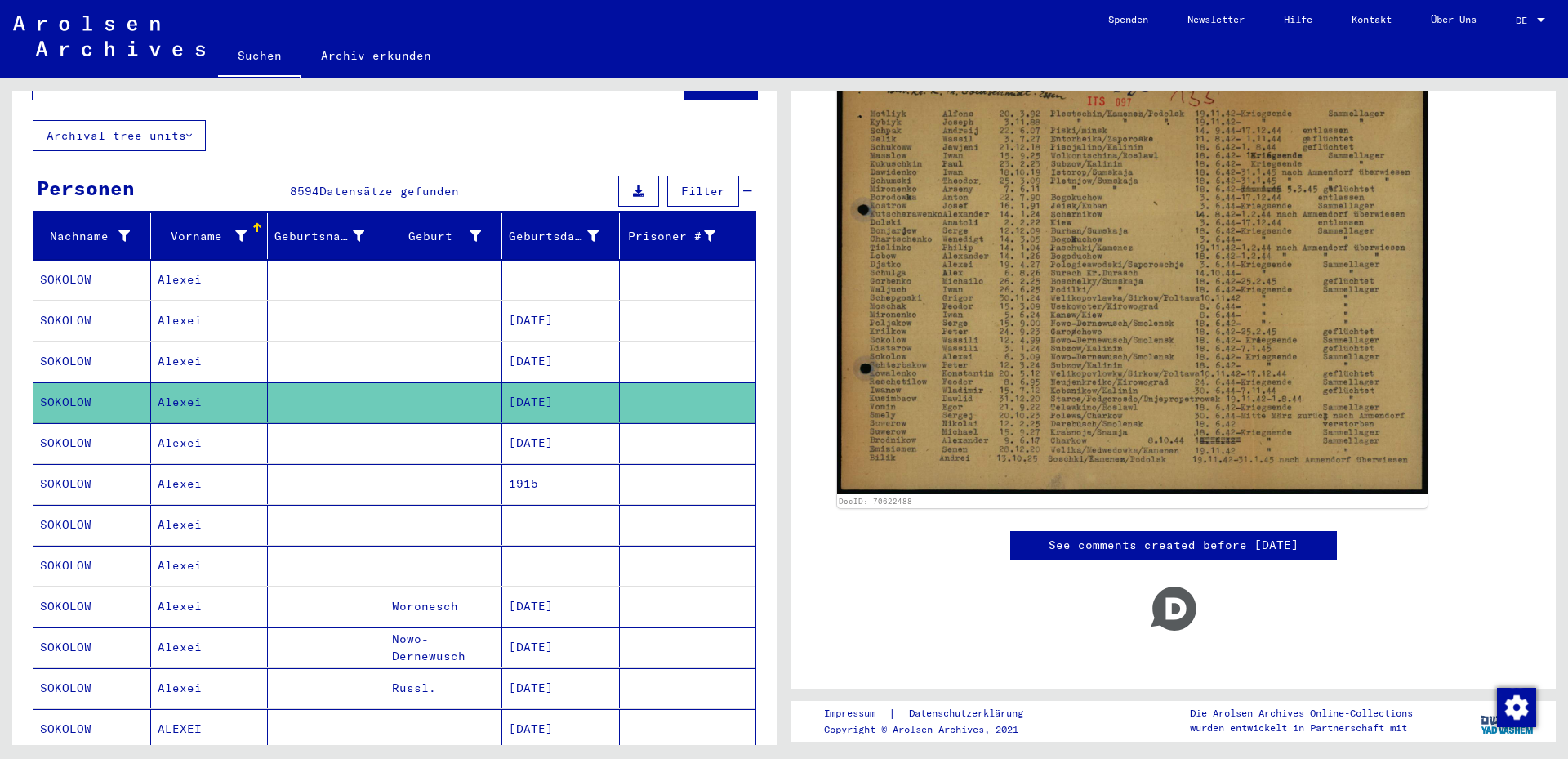
click at [535, 429] on mat-cell "[DATE]" at bounding box center [561, 442] width 118 height 40
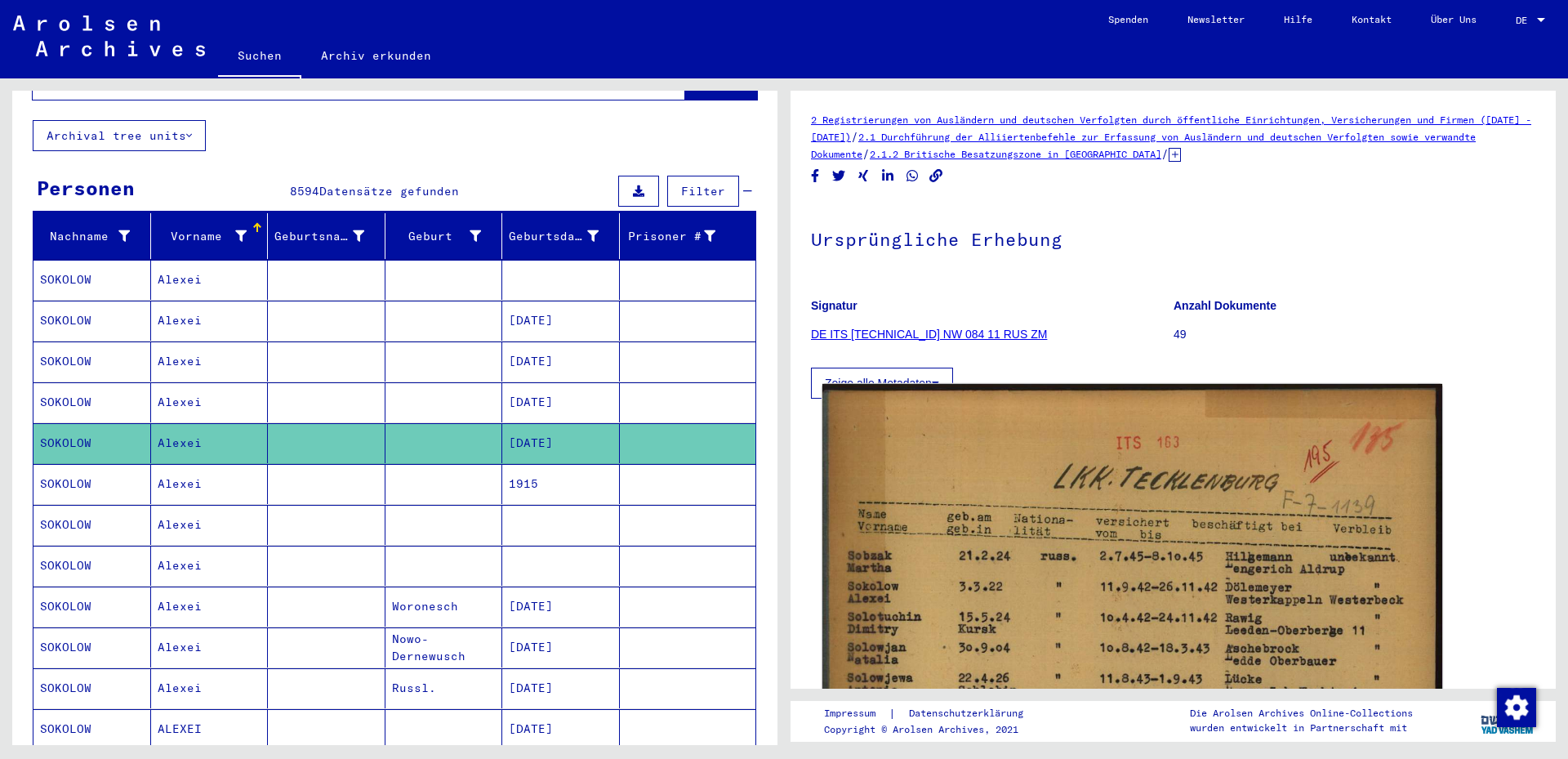
scroll to position [352, 0]
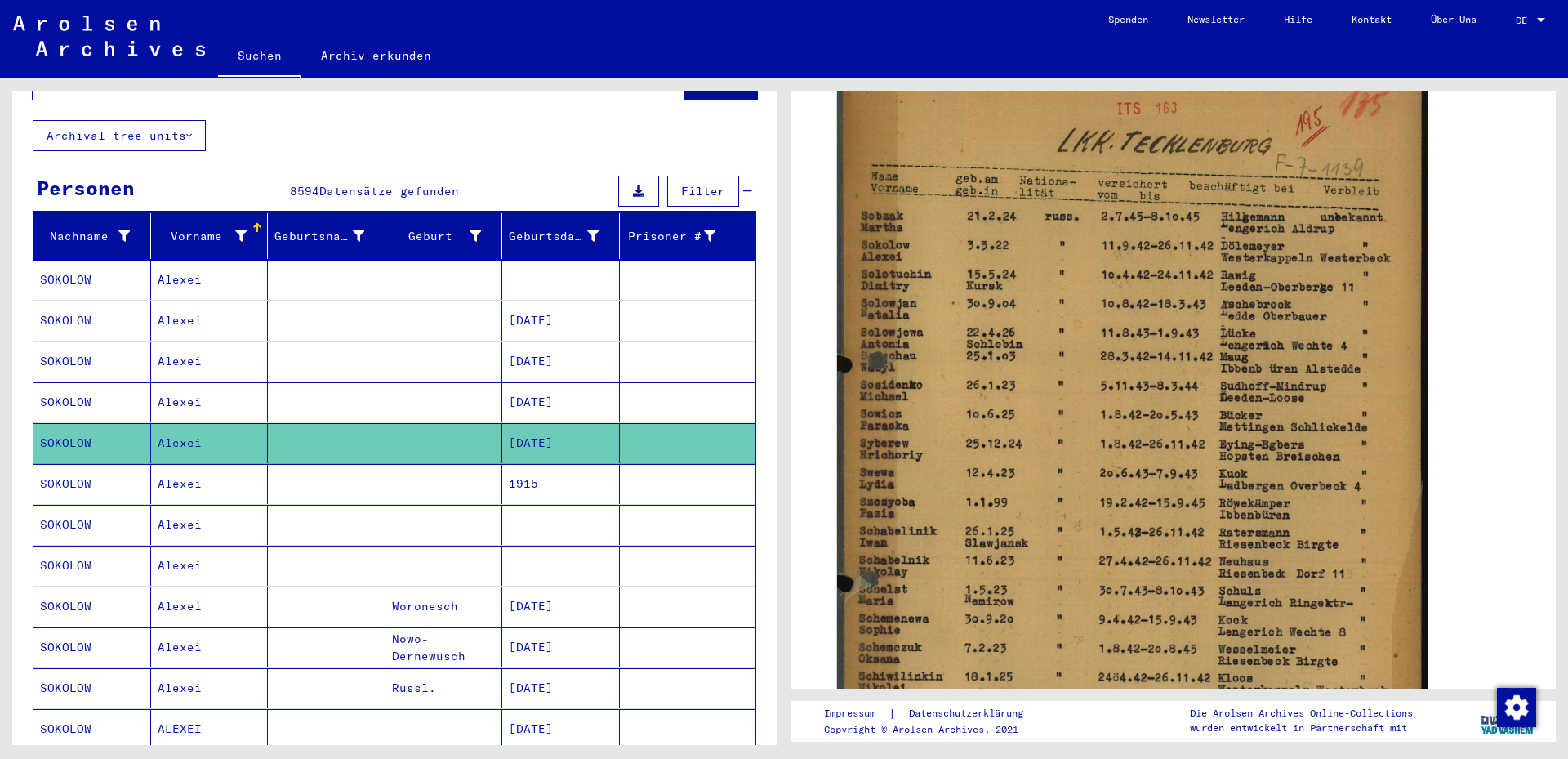
click at [536, 472] on mat-cell "1915" at bounding box center [561, 483] width 118 height 40
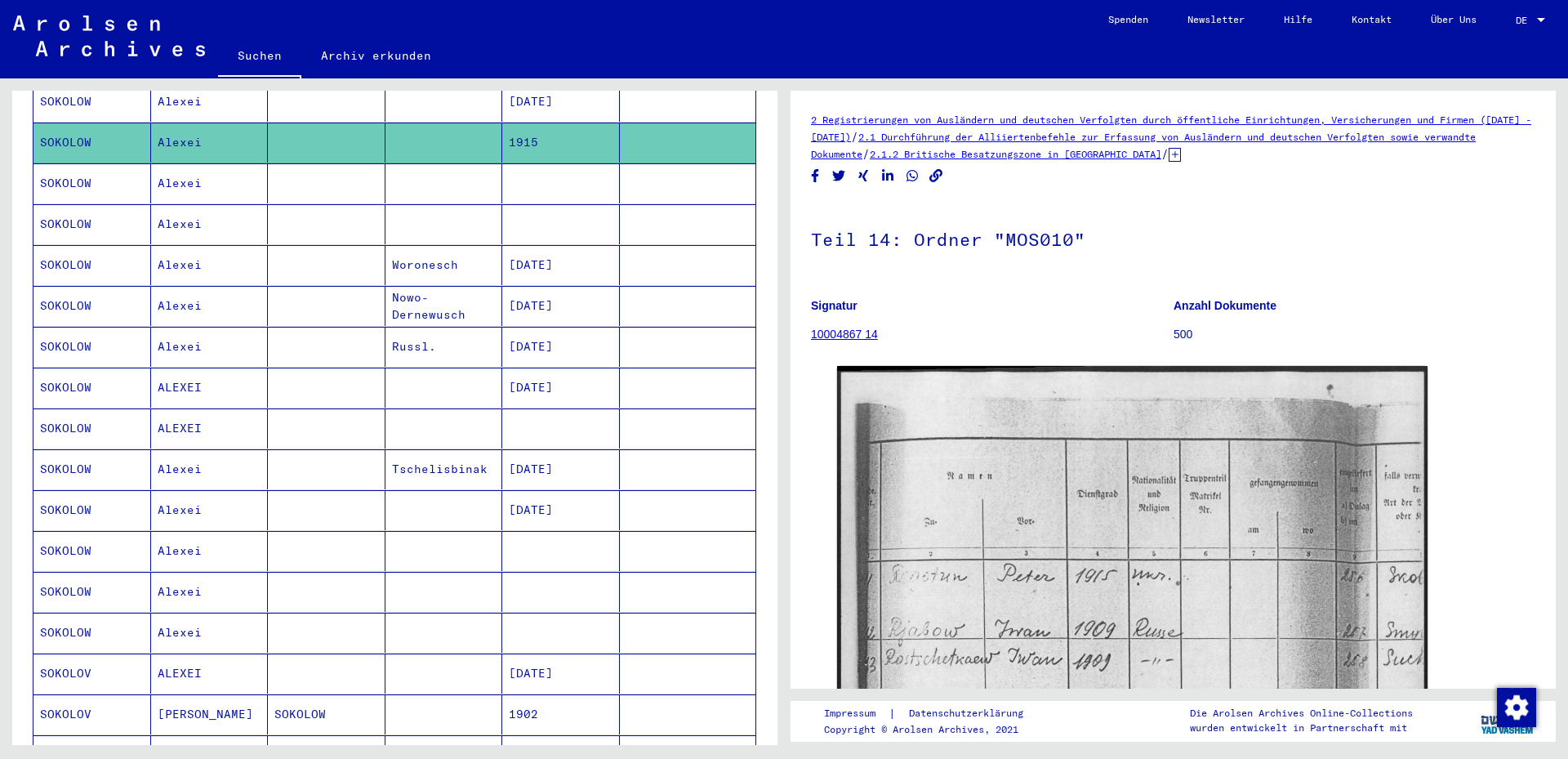
scroll to position [441, 0]
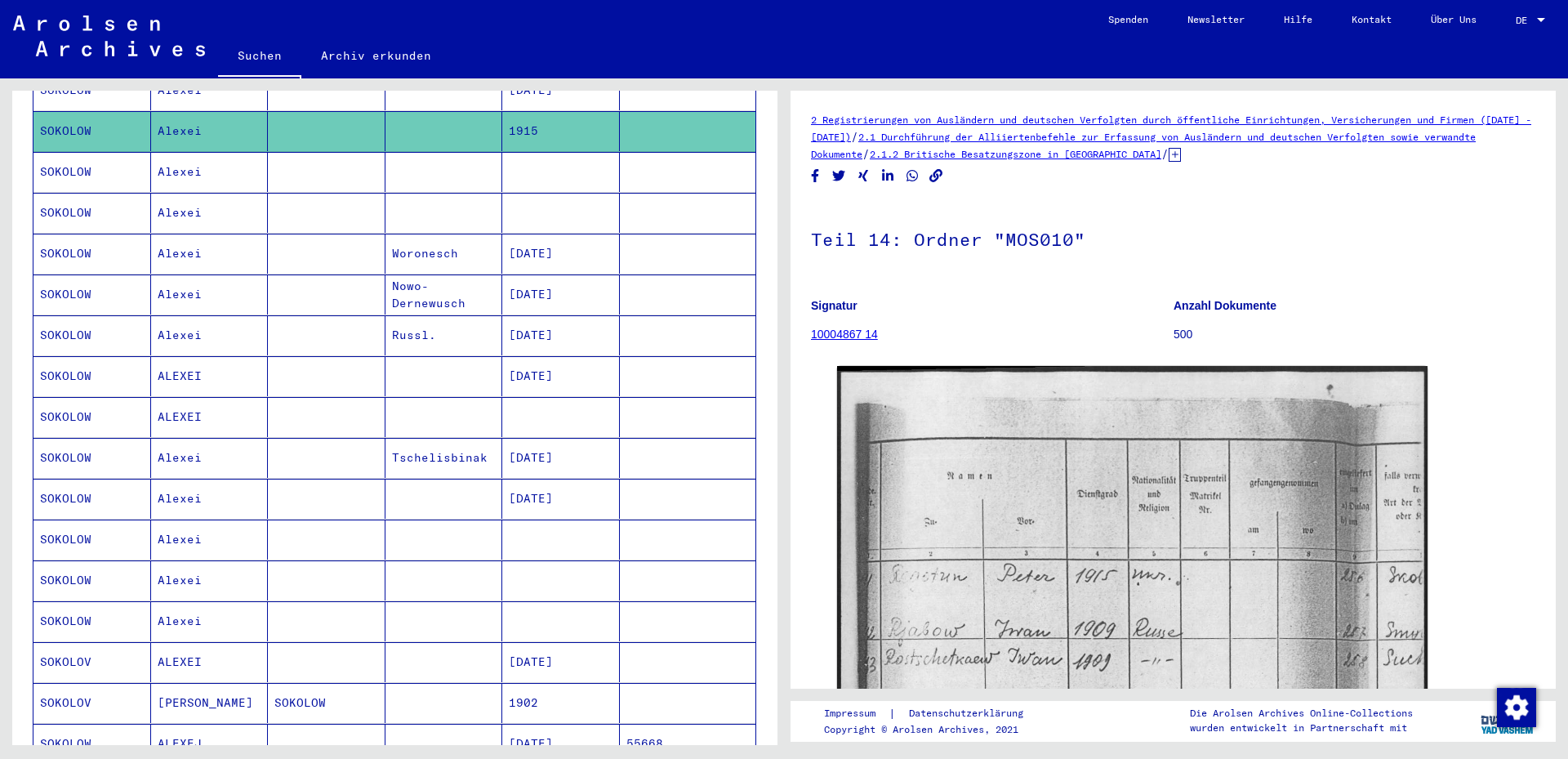
click at [552, 162] on mat-cell at bounding box center [561, 171] width 118 height 40
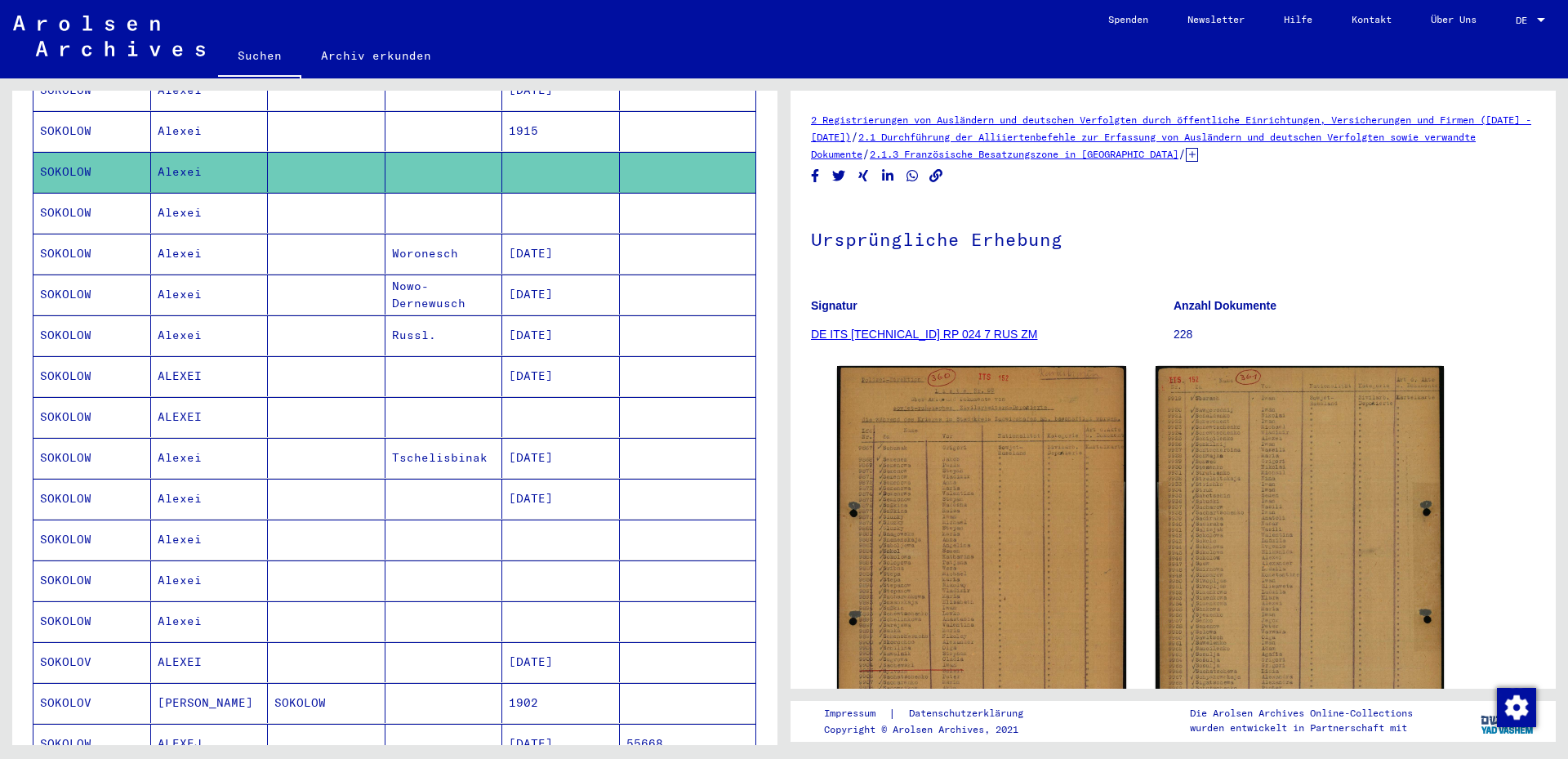
click at [534, 203] on mat-cell at bounding box center [561, 212] width 118 height 40
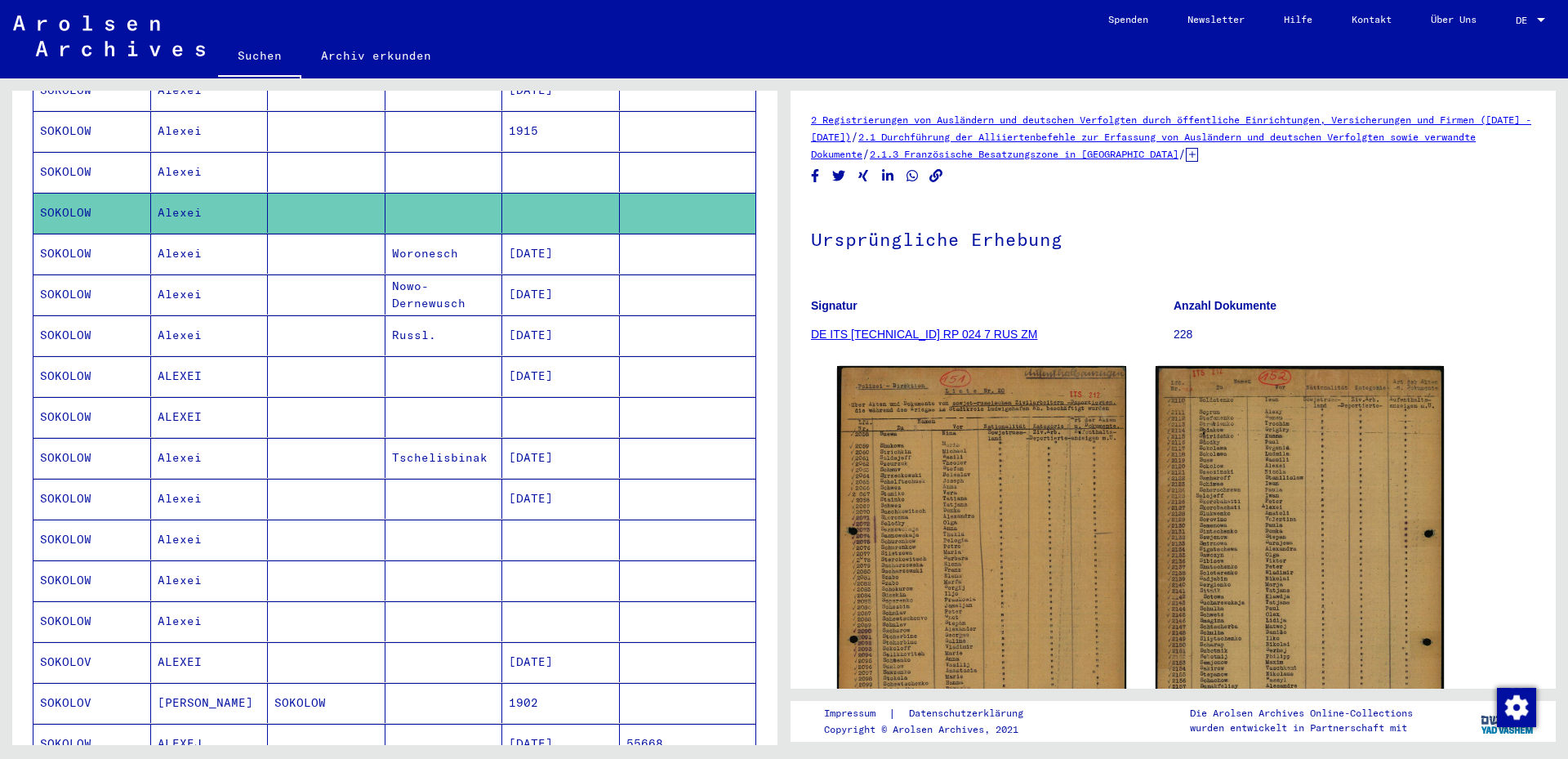
click at [538, 241] on mat-cell "[DATE]" at bounding box center [561, 253] width 118 height 40
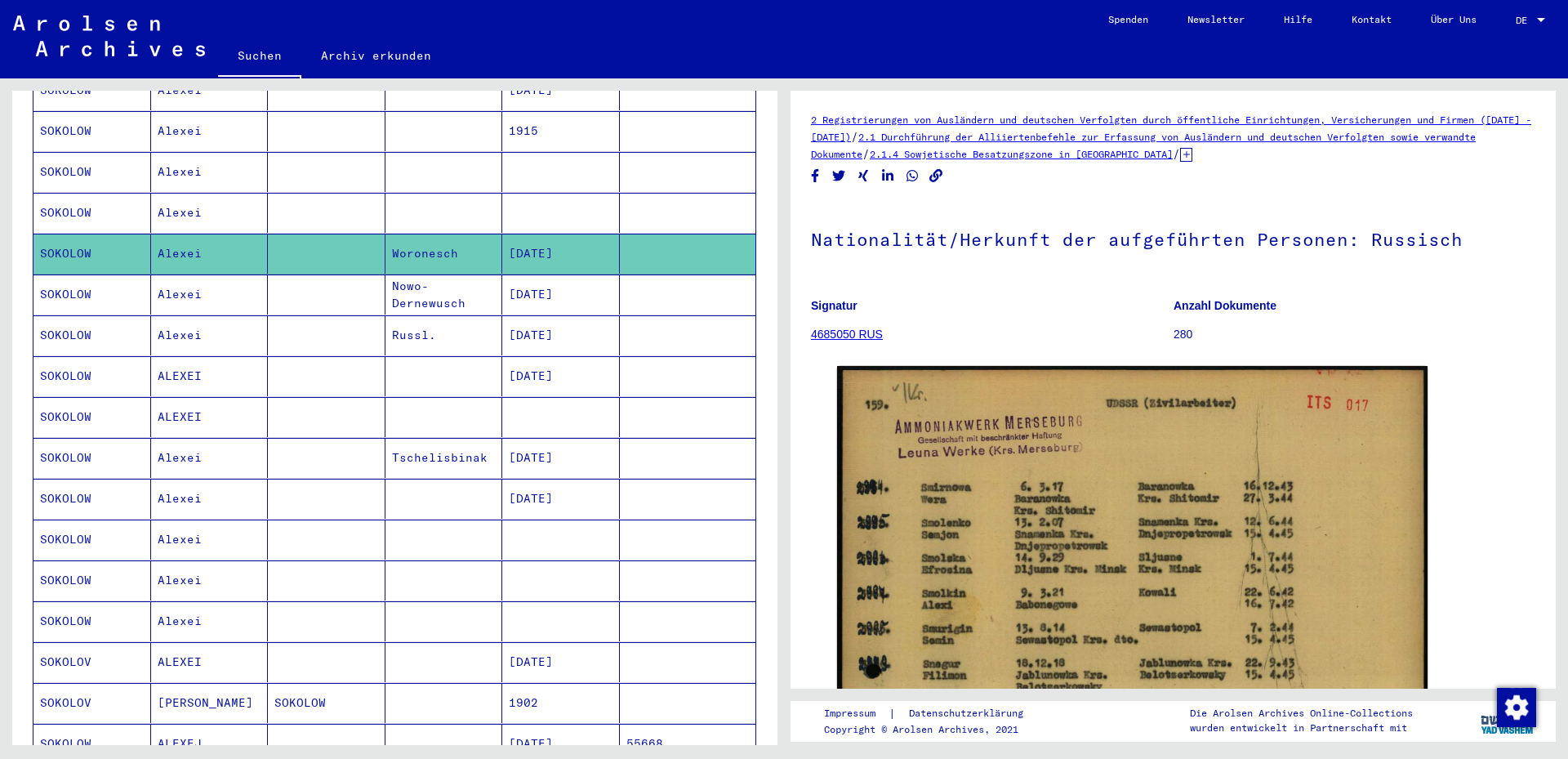
click at [523, 275] on mat-cell "[DATE]" at bounding box center [561, 294] width 118 height 40
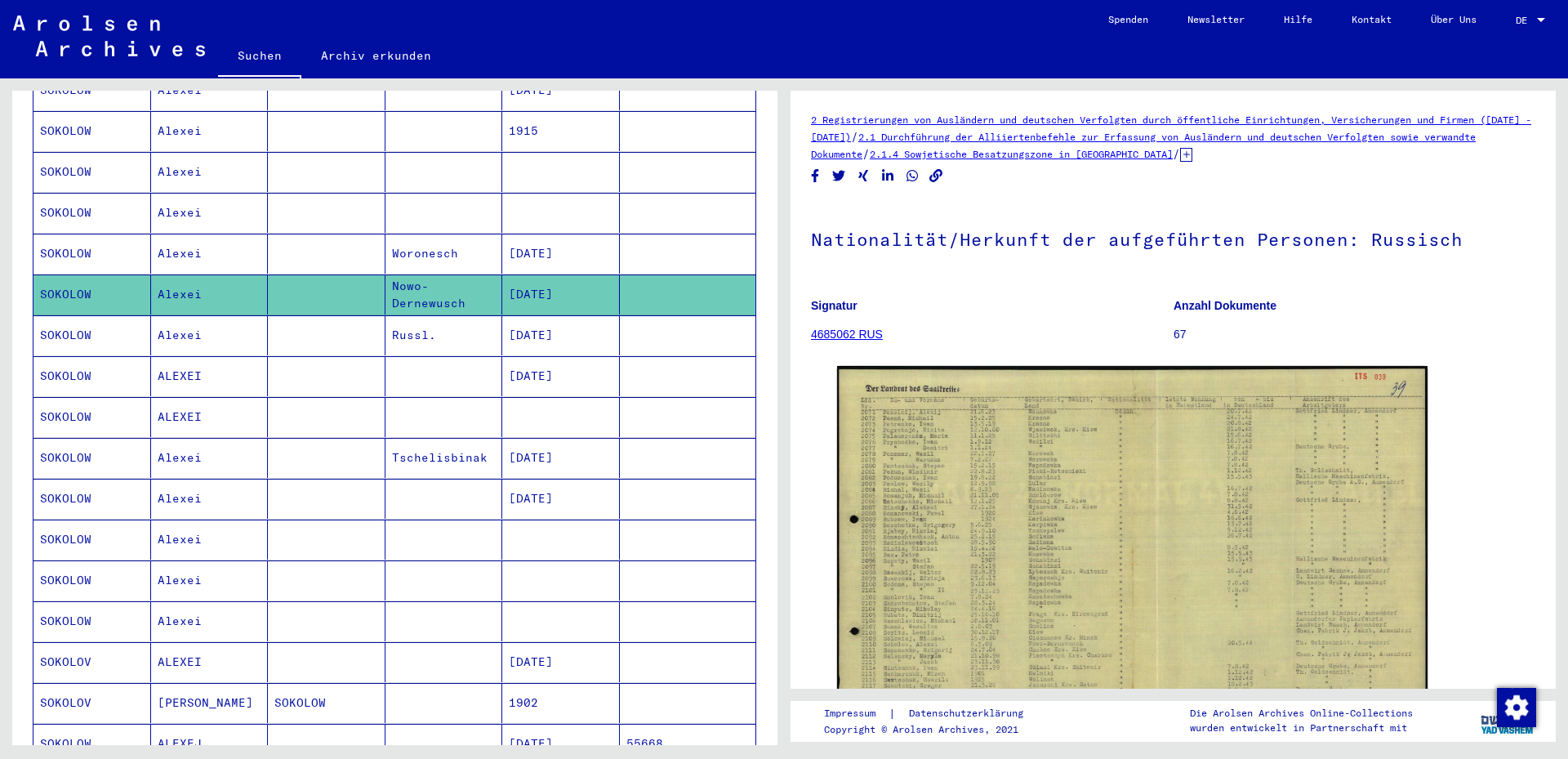
click at [526, 316] on mat-cell "[DATE]" at bounding box center [561, 335] width 118 height 40
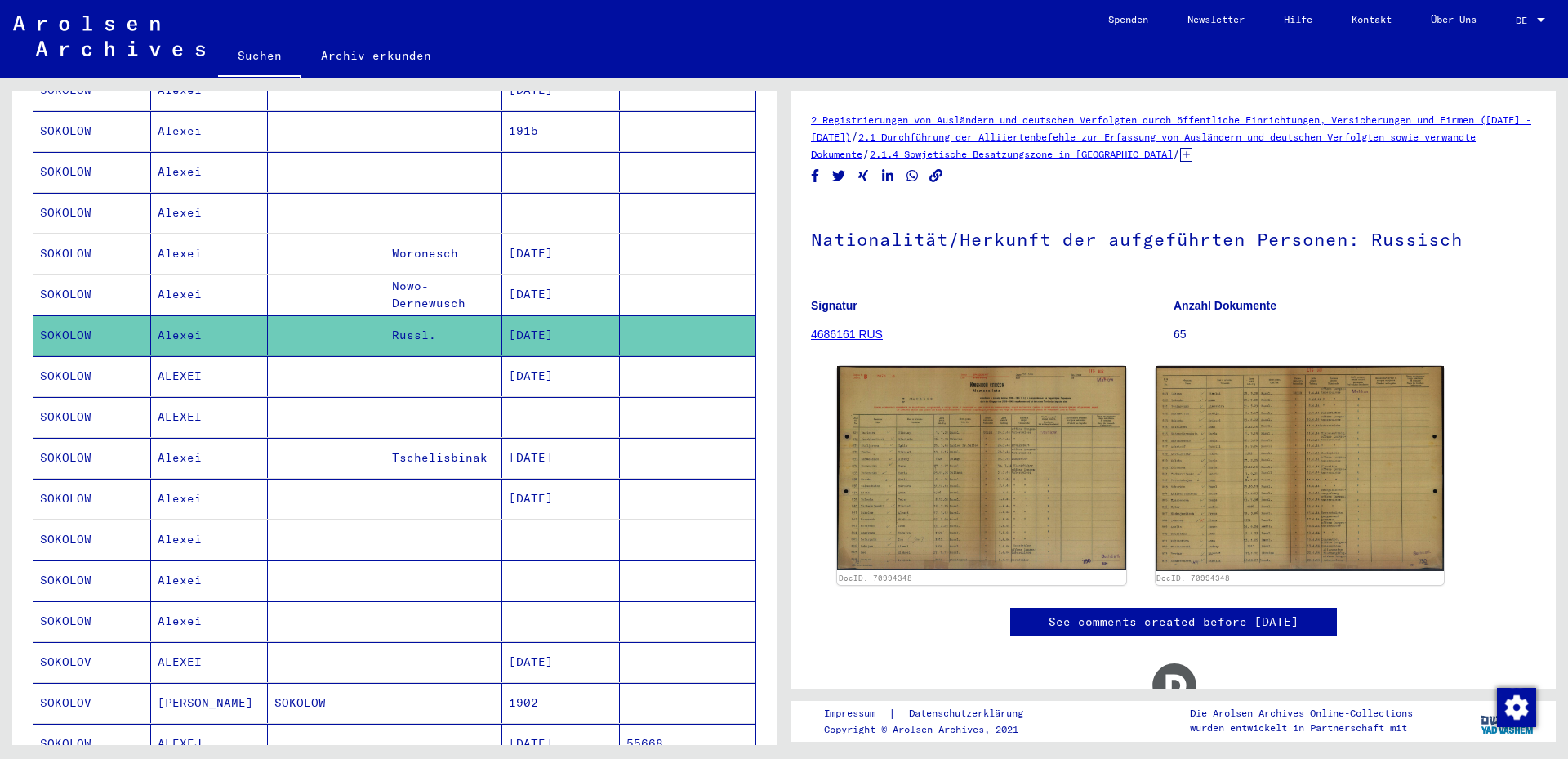
click at [529, 361] on mat-cell "[DATE]" at bounding box center [561, 376] width 118 height 40
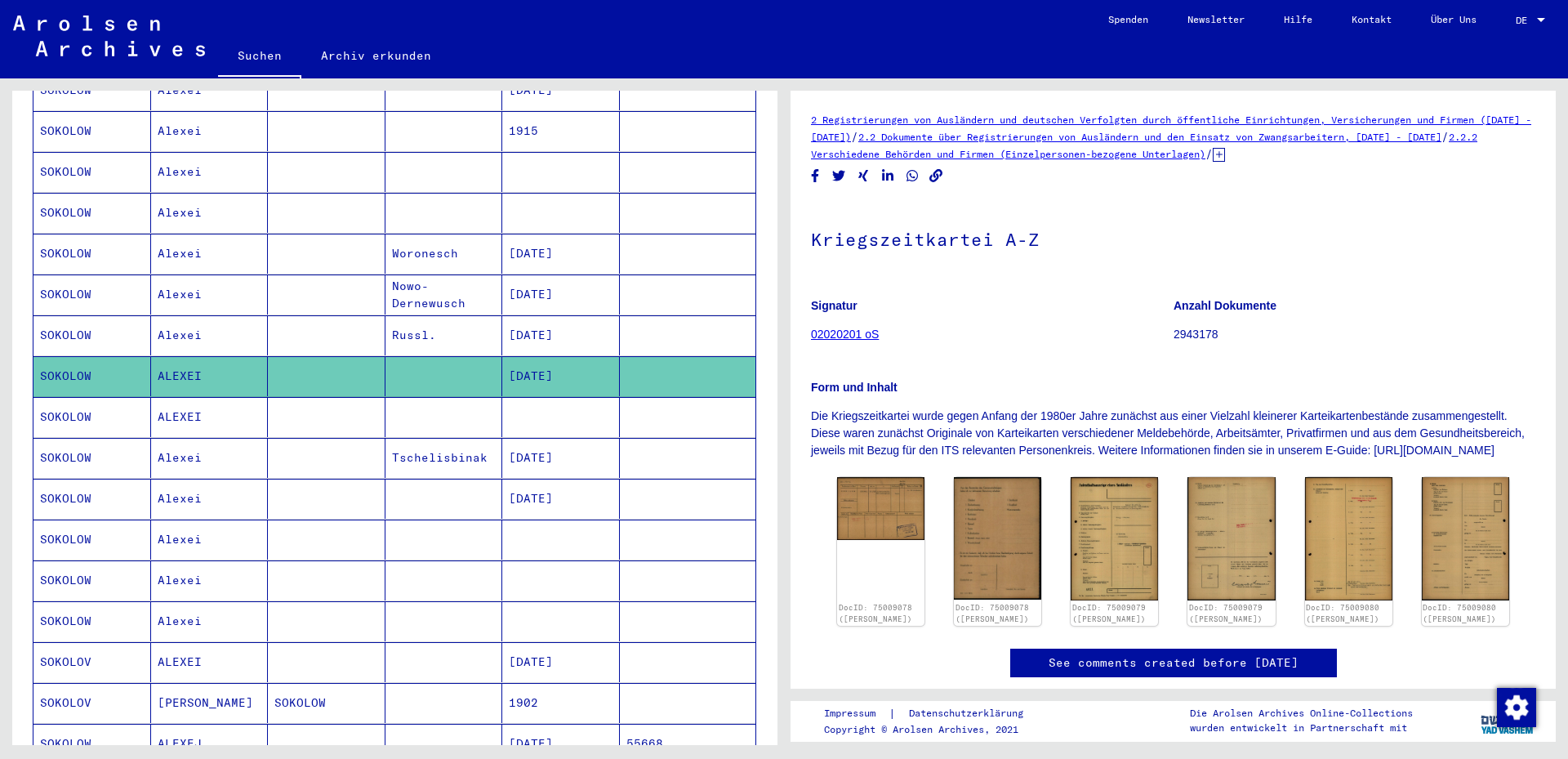
click at [527, 408] on mat-cell at bounding box center [561, 416] width 118 height 40
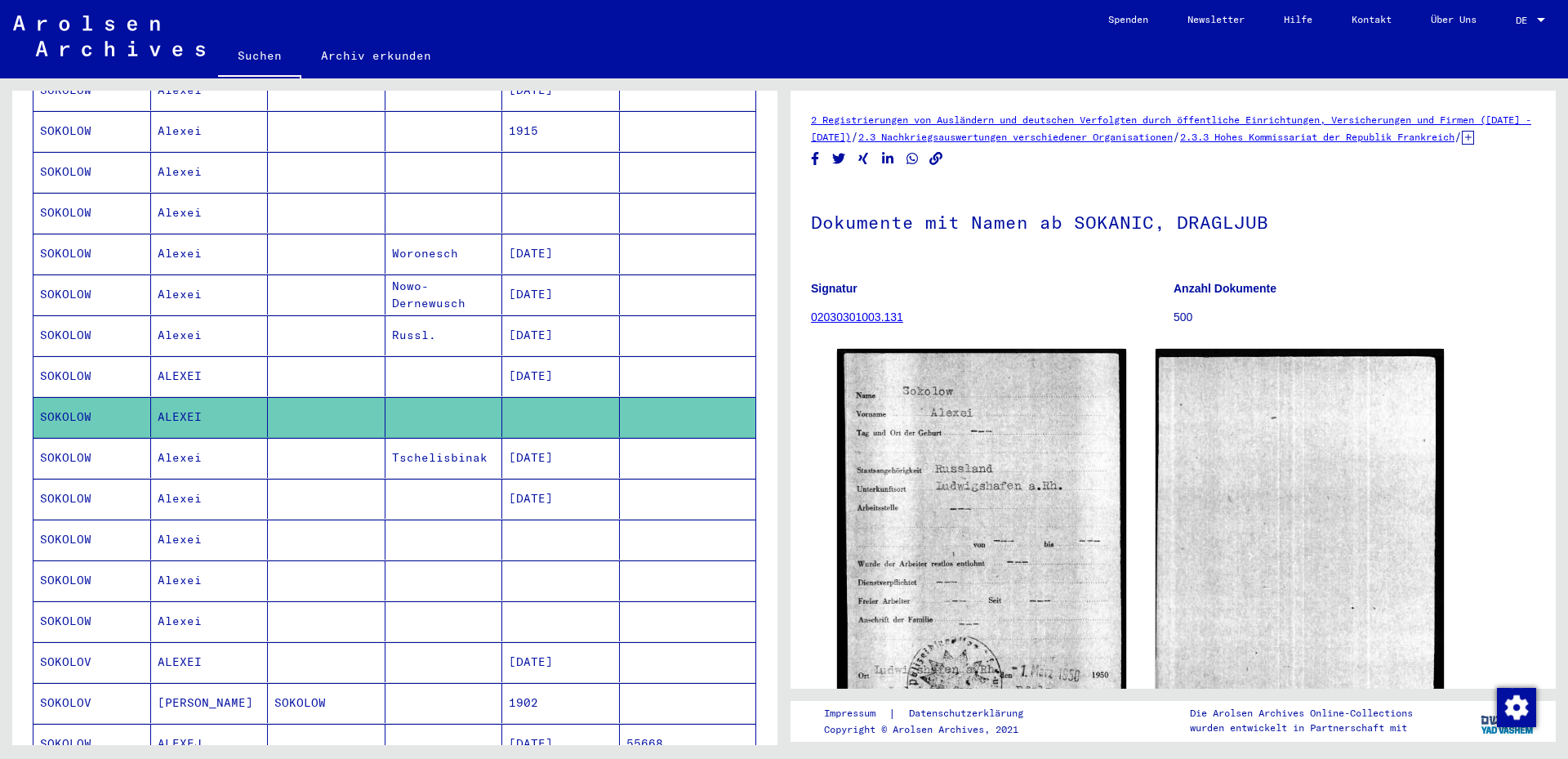
click at [545, 442] on mat-cell "[DATE]" at bounding box center [561, 457] width 118 height 40
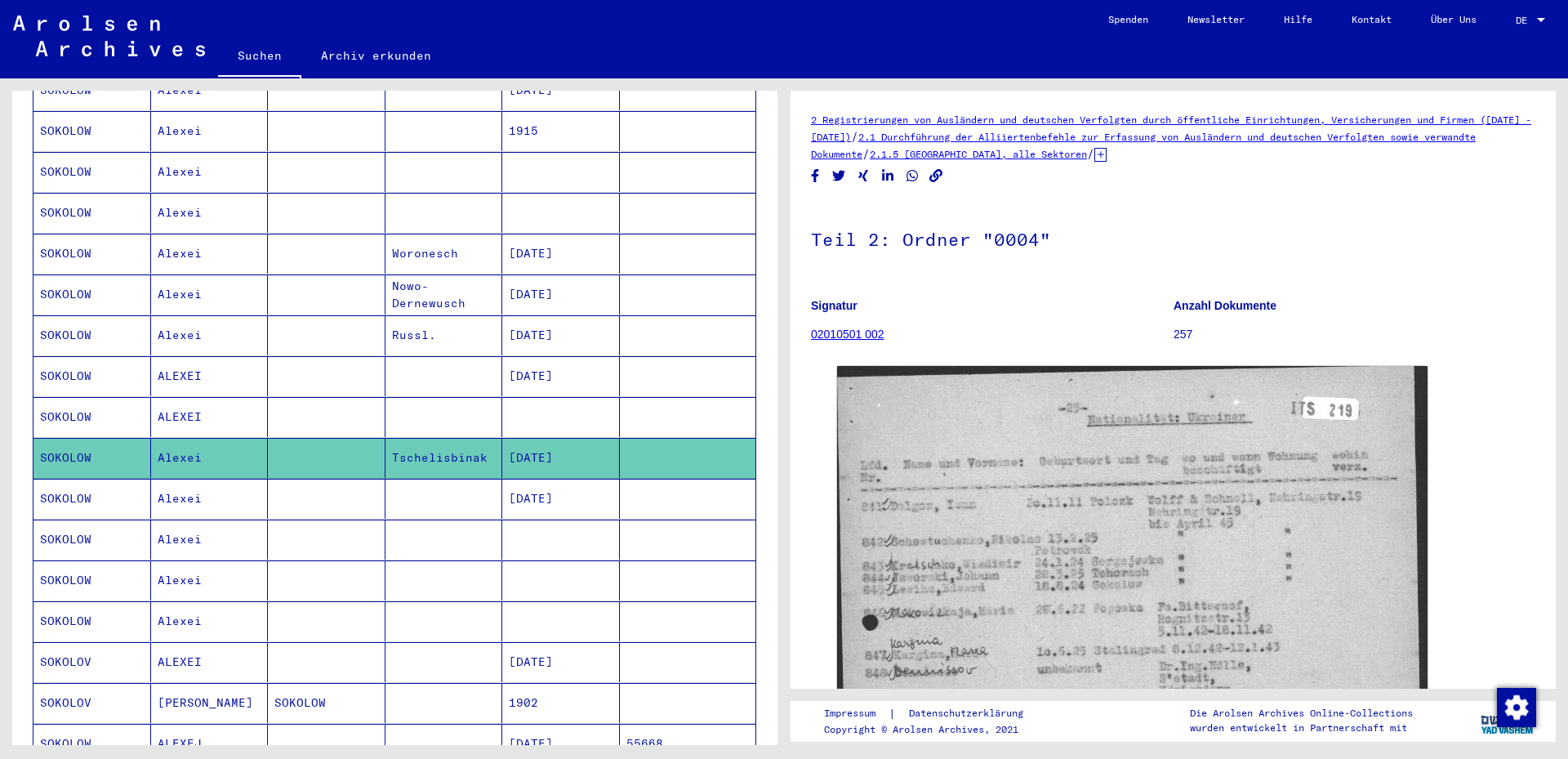
click at [543, 479] on mat-cell "[DATE]" at bounding box center [561, 498] width 118 height 40
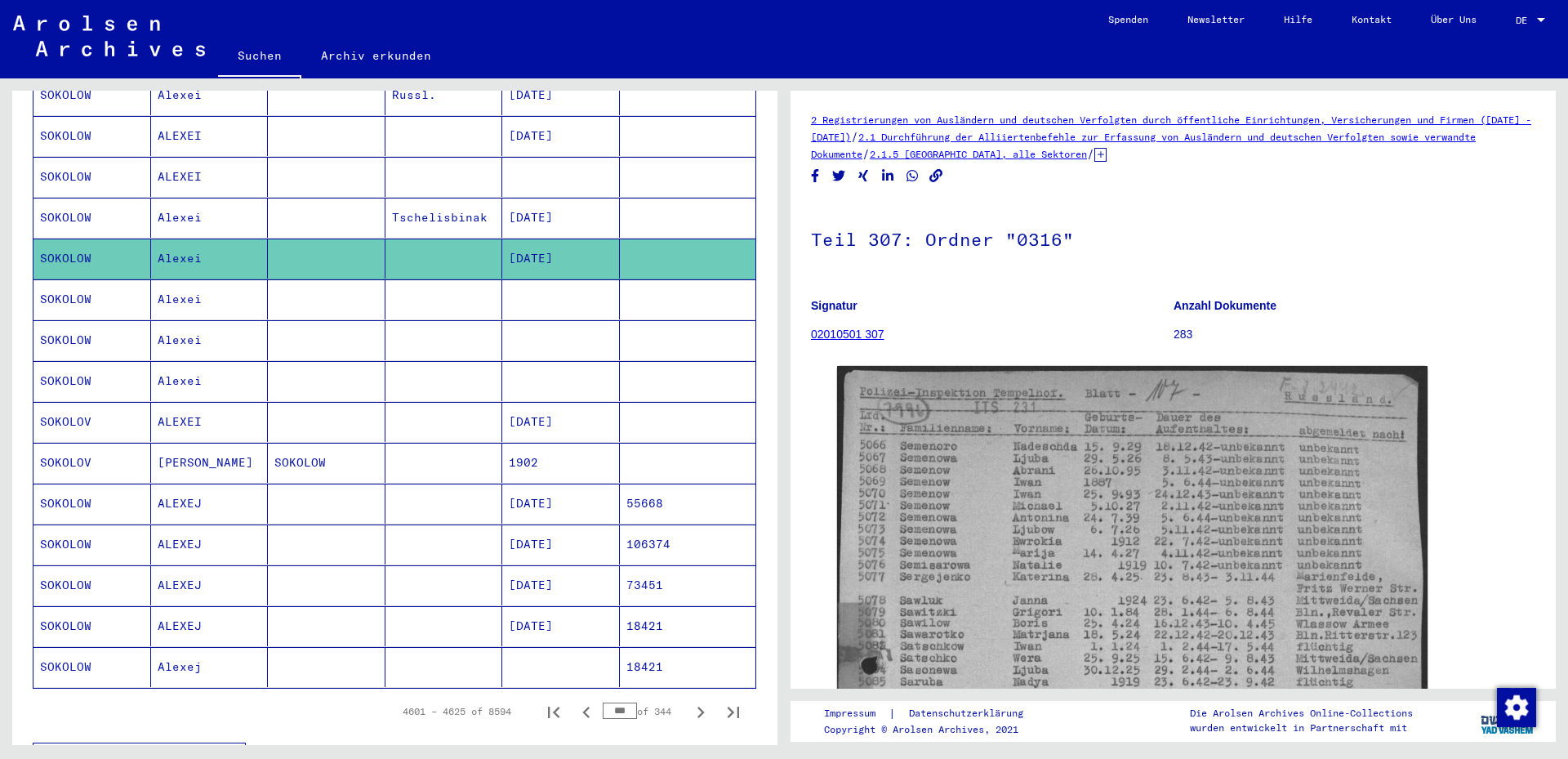
scroll to position [706, 0]
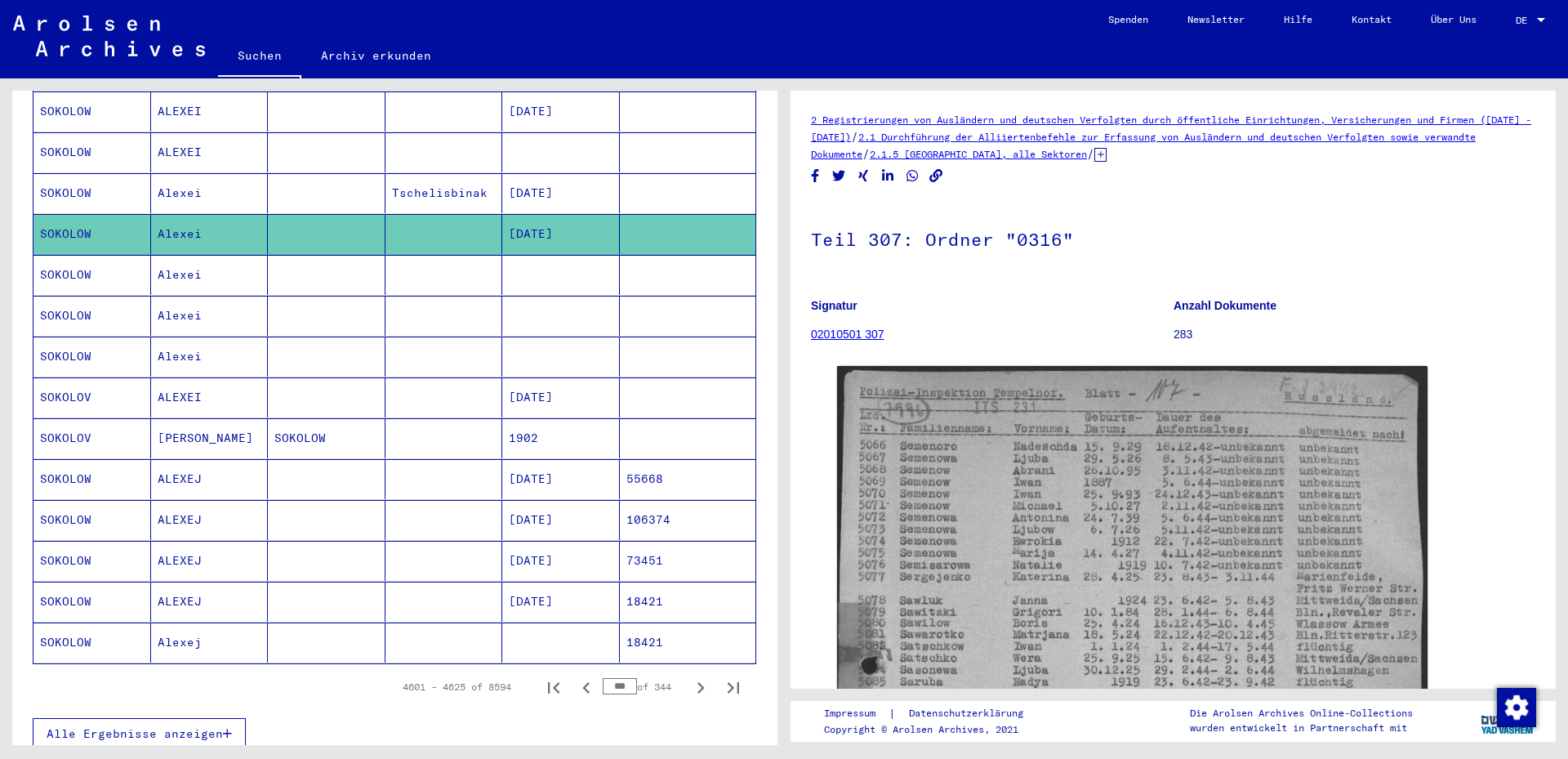
click at [543, 269] on mat-cell at bounding box center [561, 274] width 118 height 40
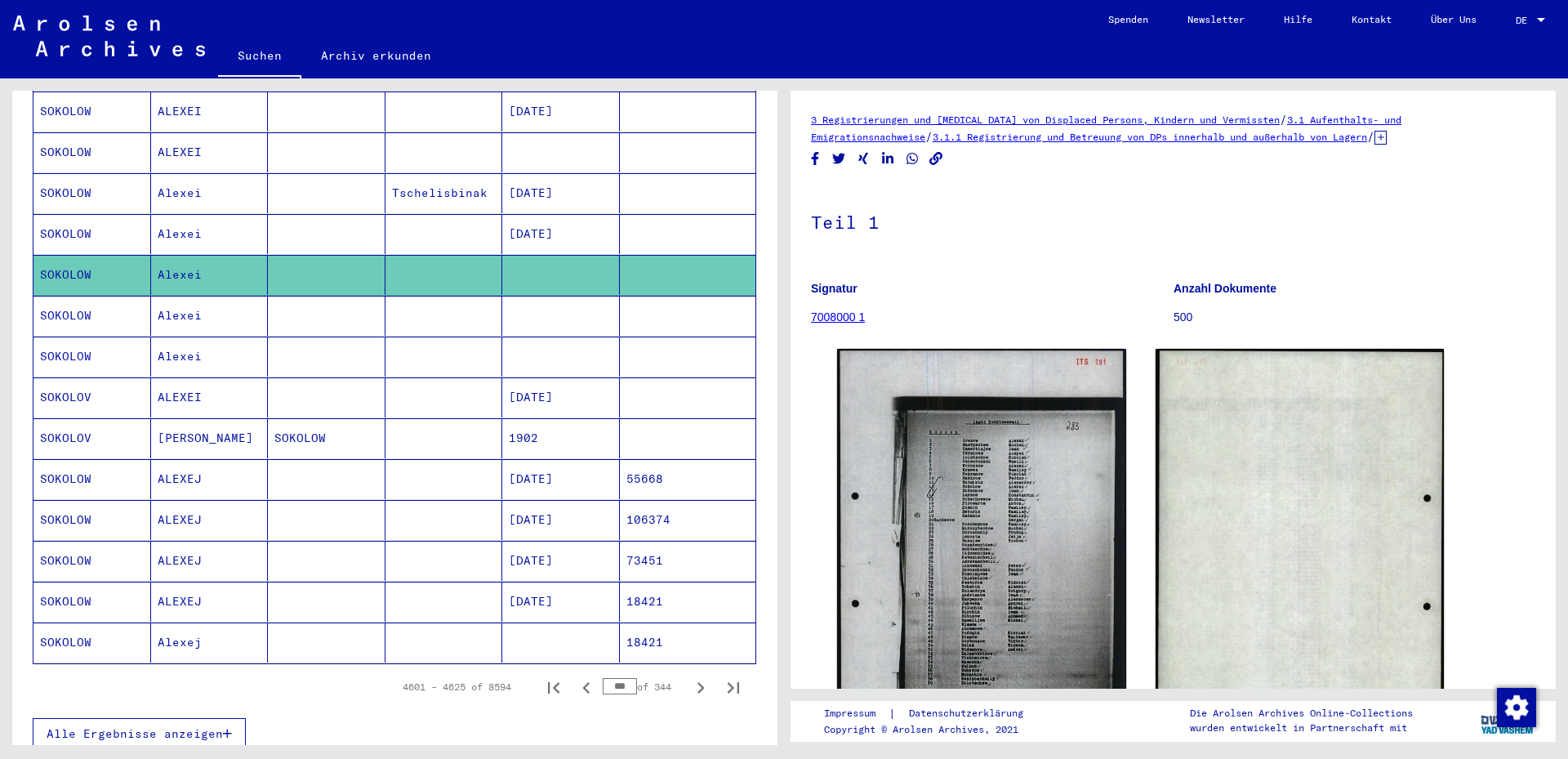
click at [549, 305] on mat-cell at bounding box center [561, 315] width 118 height 40
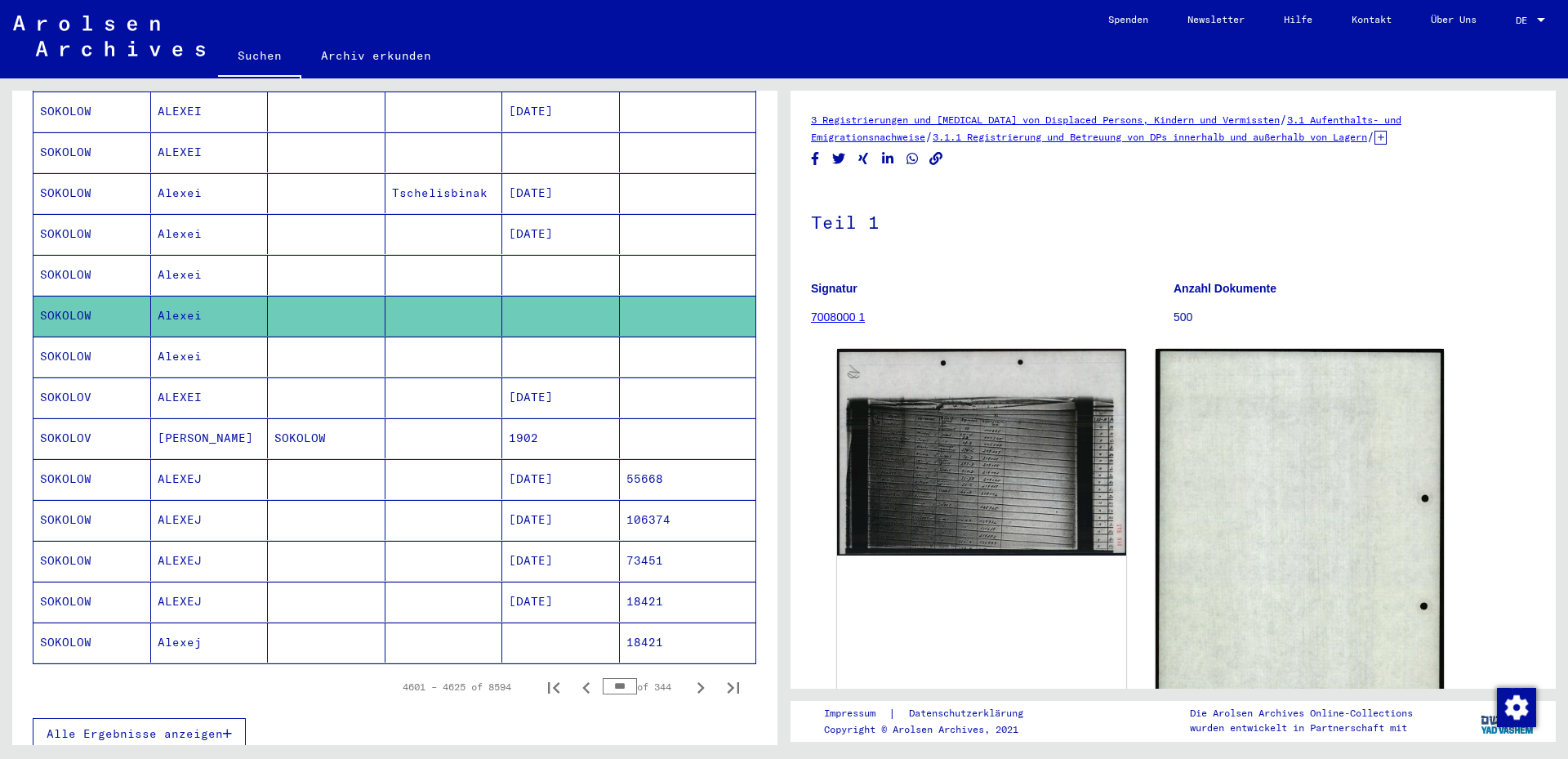
click at [550, 336] on mat-cell at bounding box center [561, 355] width 118 height 40
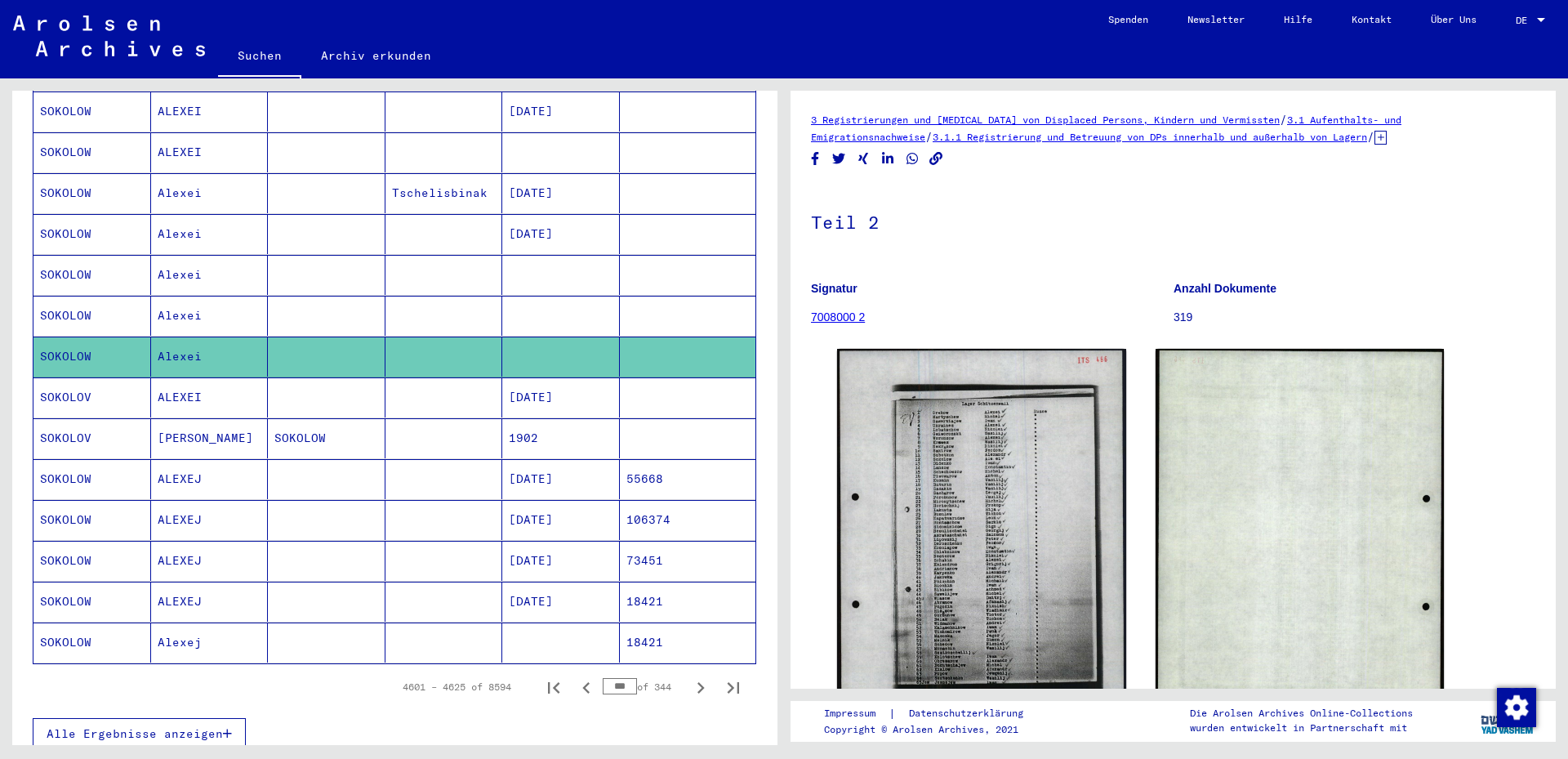
click at [561, 425] on mat-cell "1902" at bounding box center [561, 437] width 118 height 40
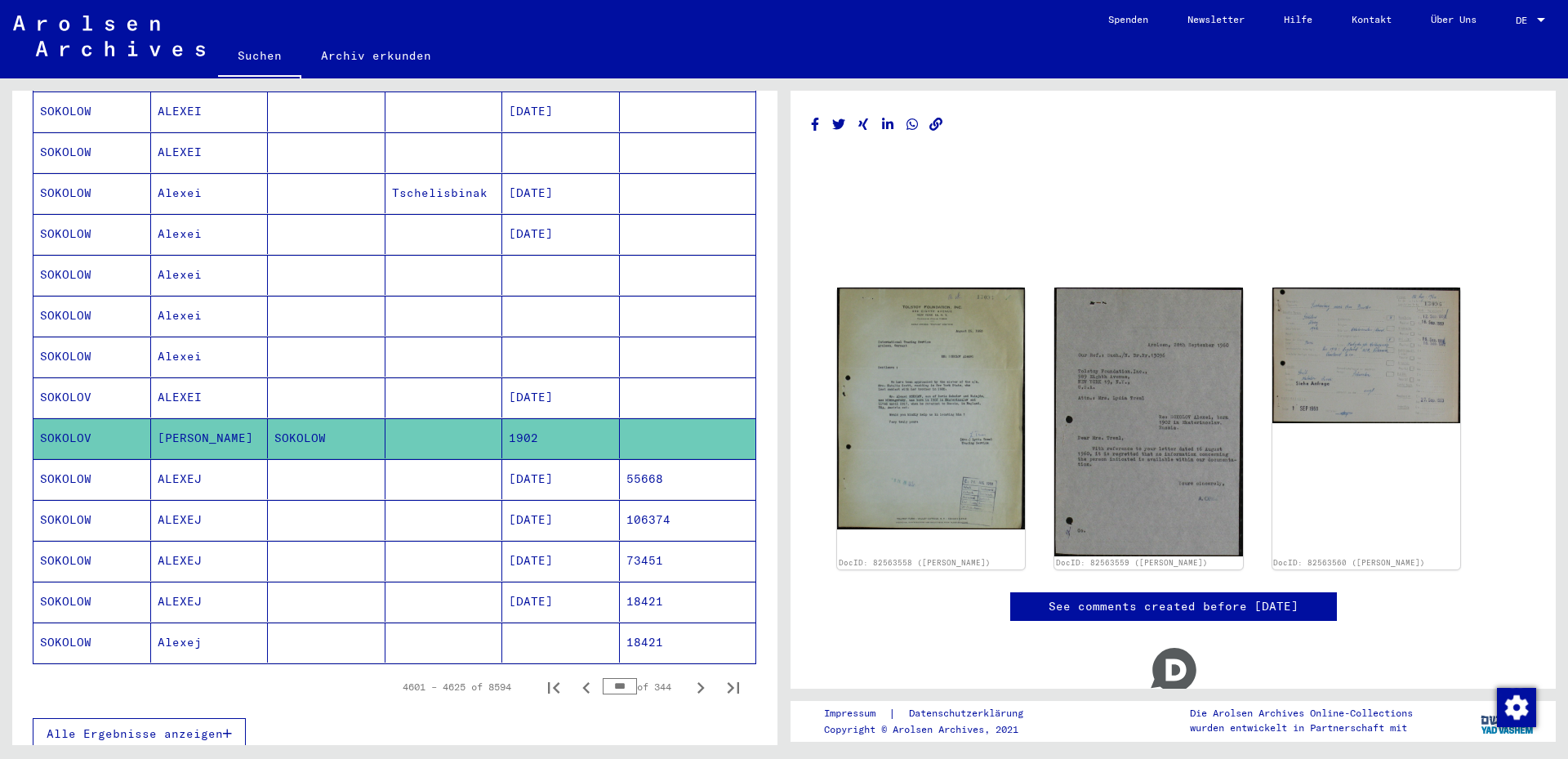
click at [546, 464] on mat-cell "[DATE]" at bounding box center [561, 478] width 118 height 40
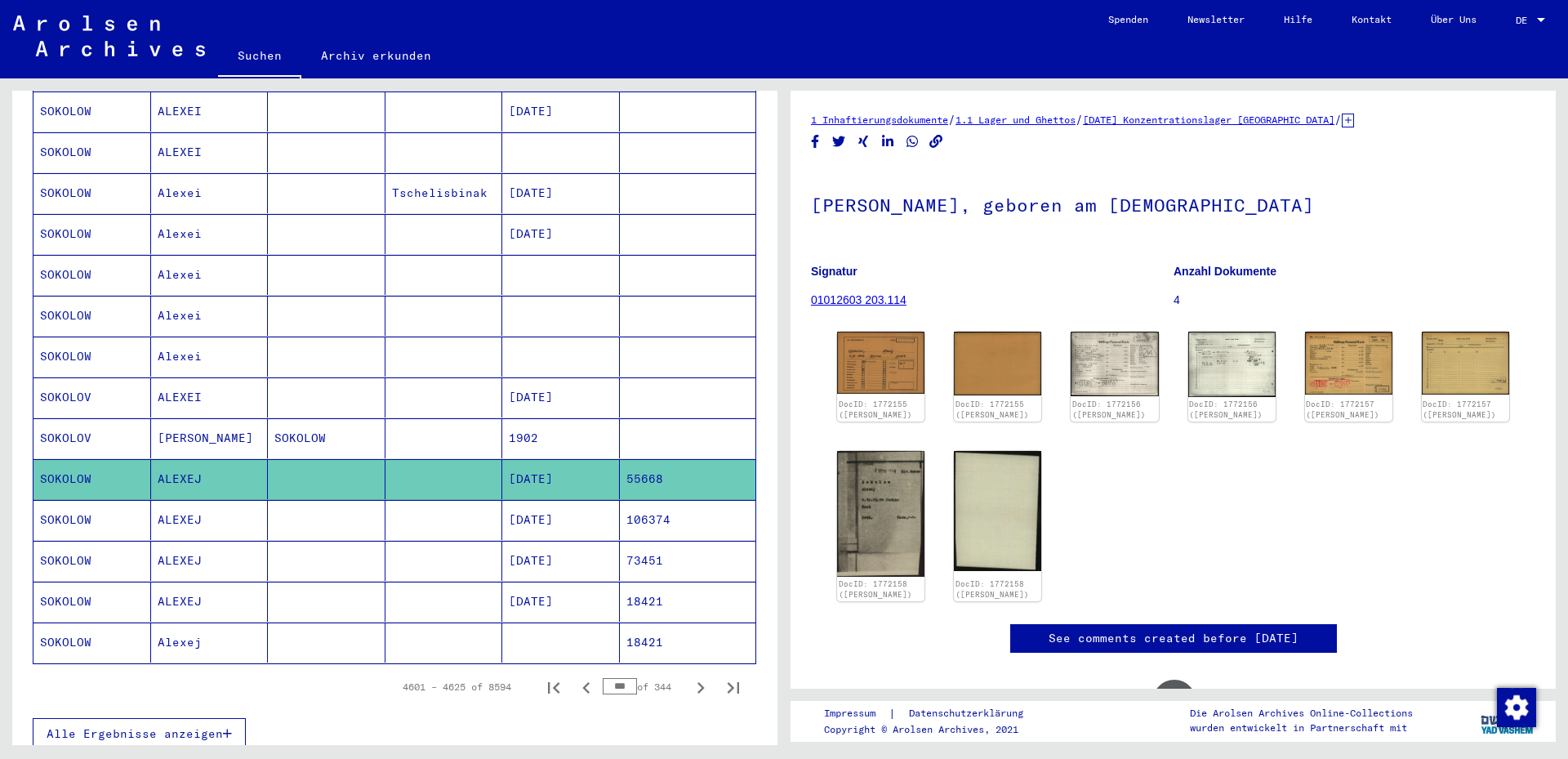
click at [535, 502] on mat-cell "[DATE]" at bounding box center [561, 520] width 118 height 40
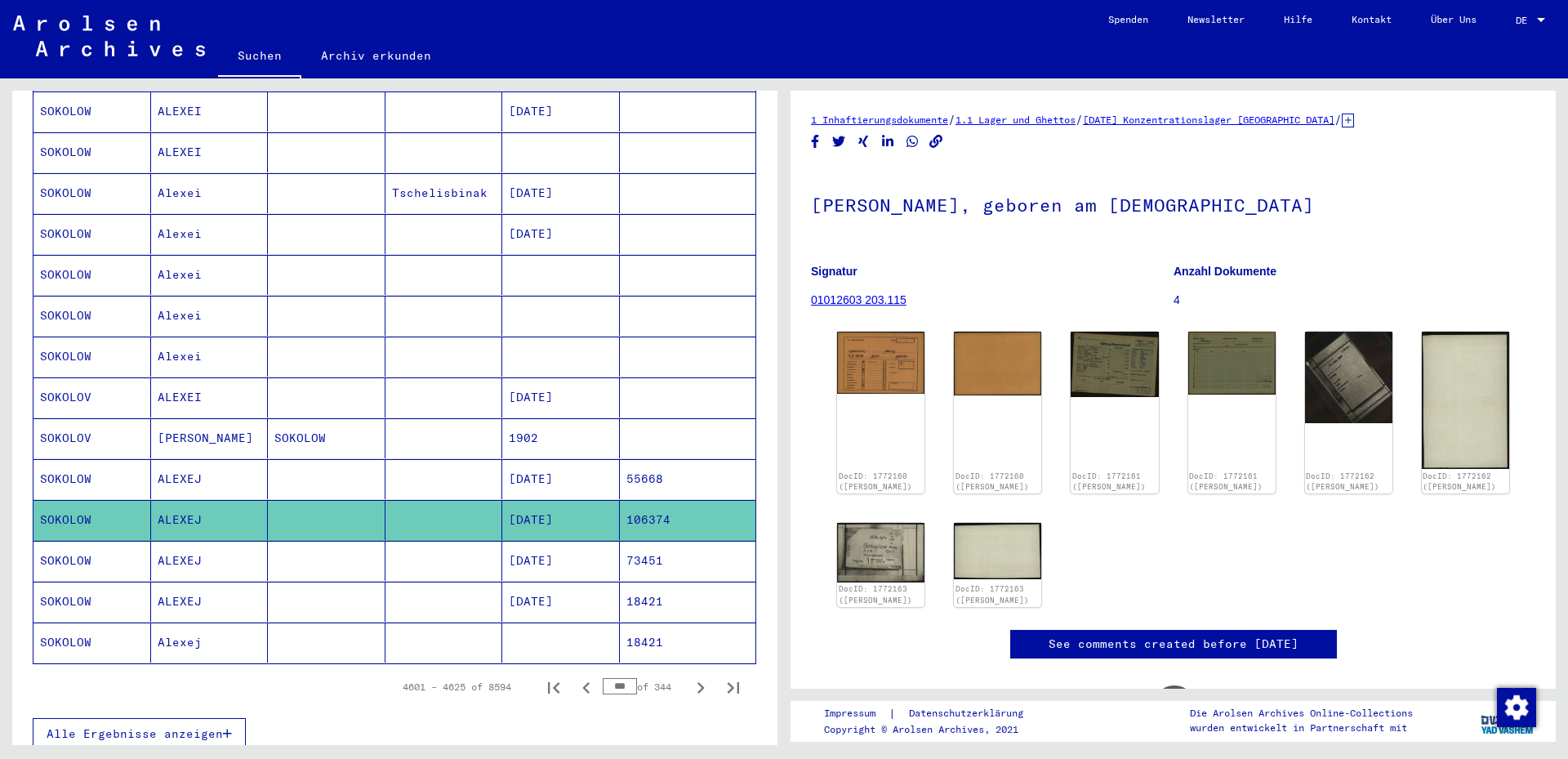
click at [548, 541] on mat-cell "[DATE]" at bounding box center [561, 560] width 118 height 40
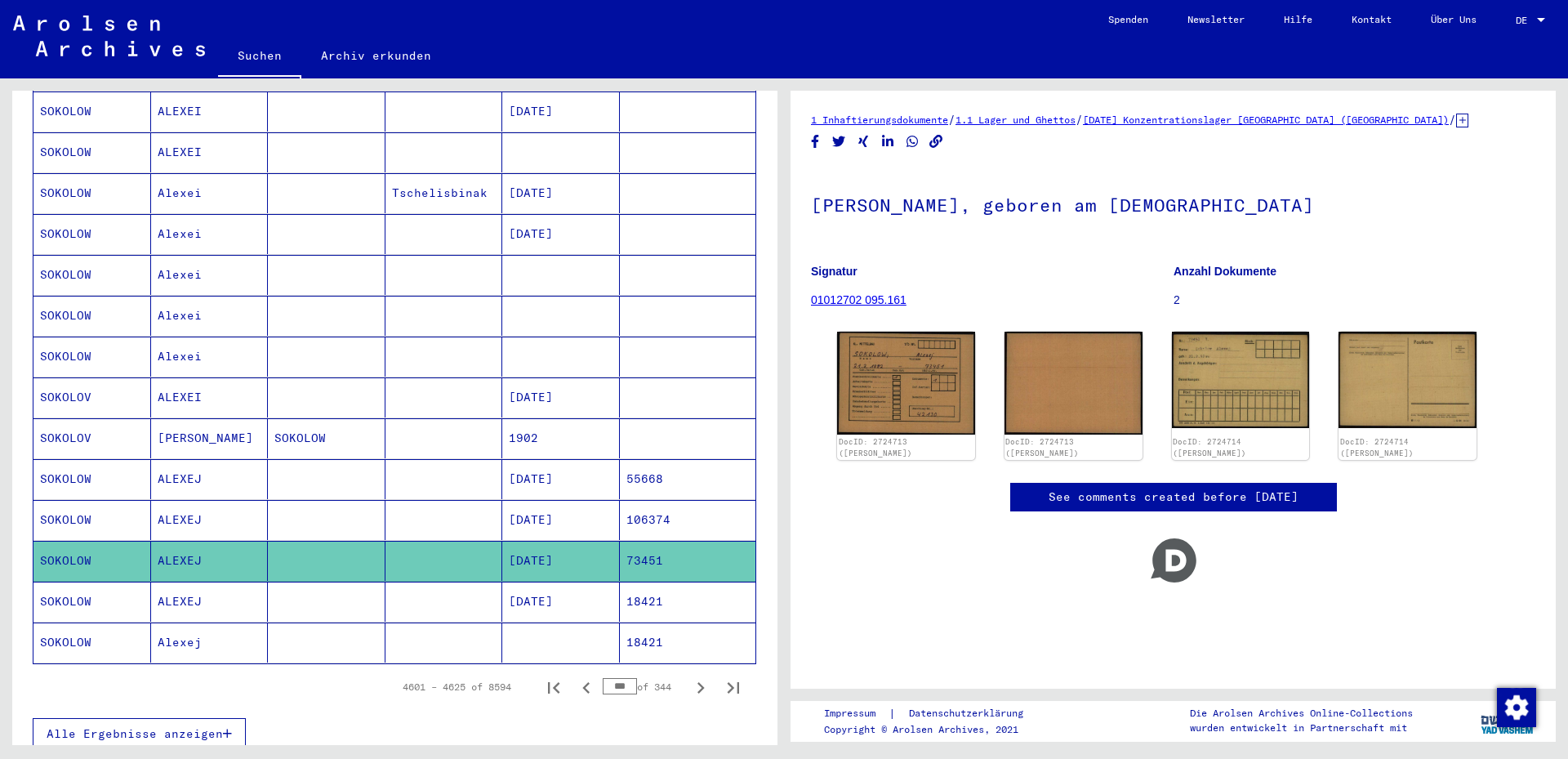
click at [538, 581] on mat-cell "[DATE]" at bounding box center [561, 601] width 118 height 40
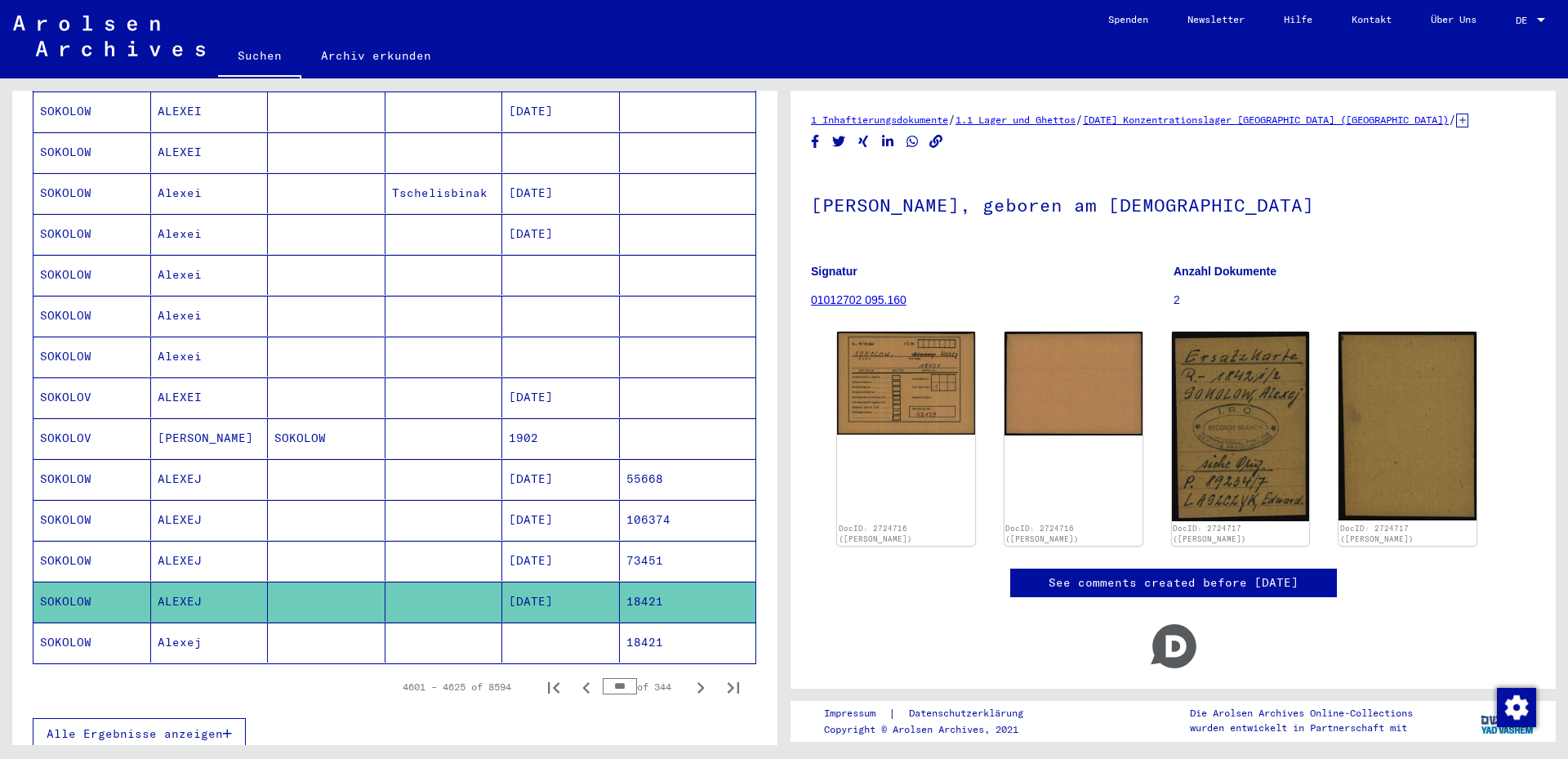
click at [543, 628] on mat-cell at bounding box center [561, 642] width 118 height 40
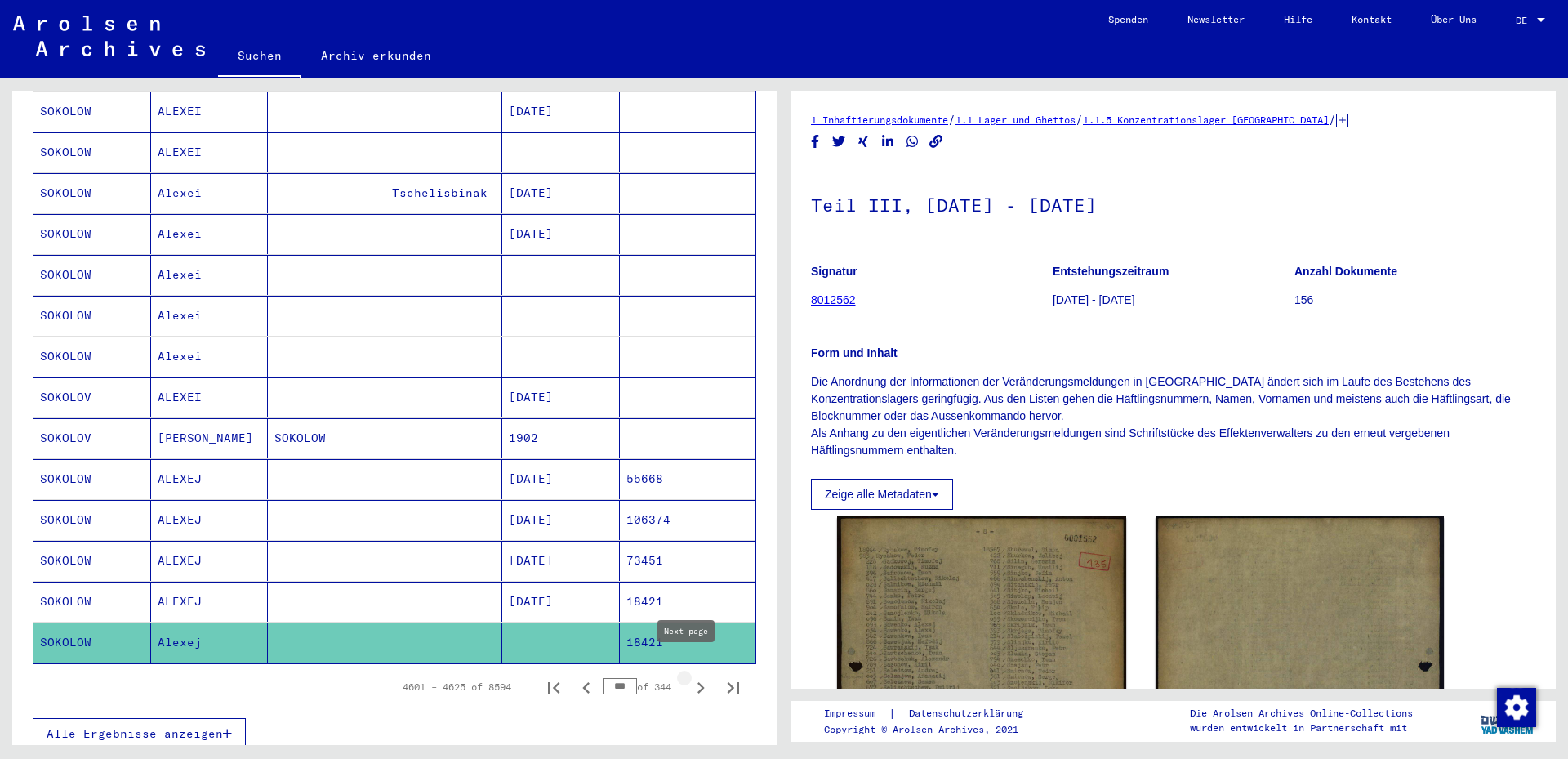
click at [689, 676] on icon "Next page" at bounding box center [701, 688] width 23 height 23
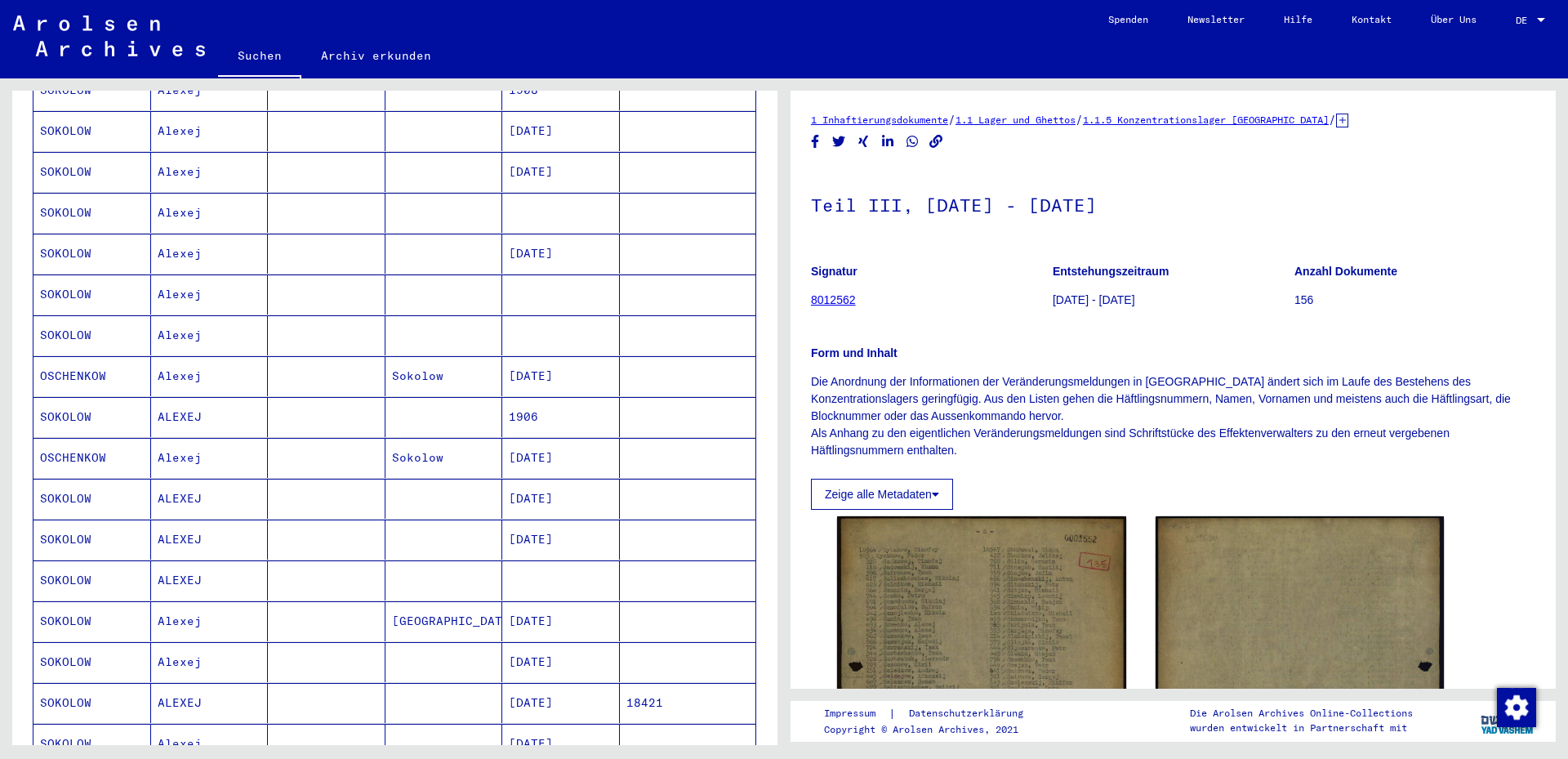
scroll to position [883, 0]
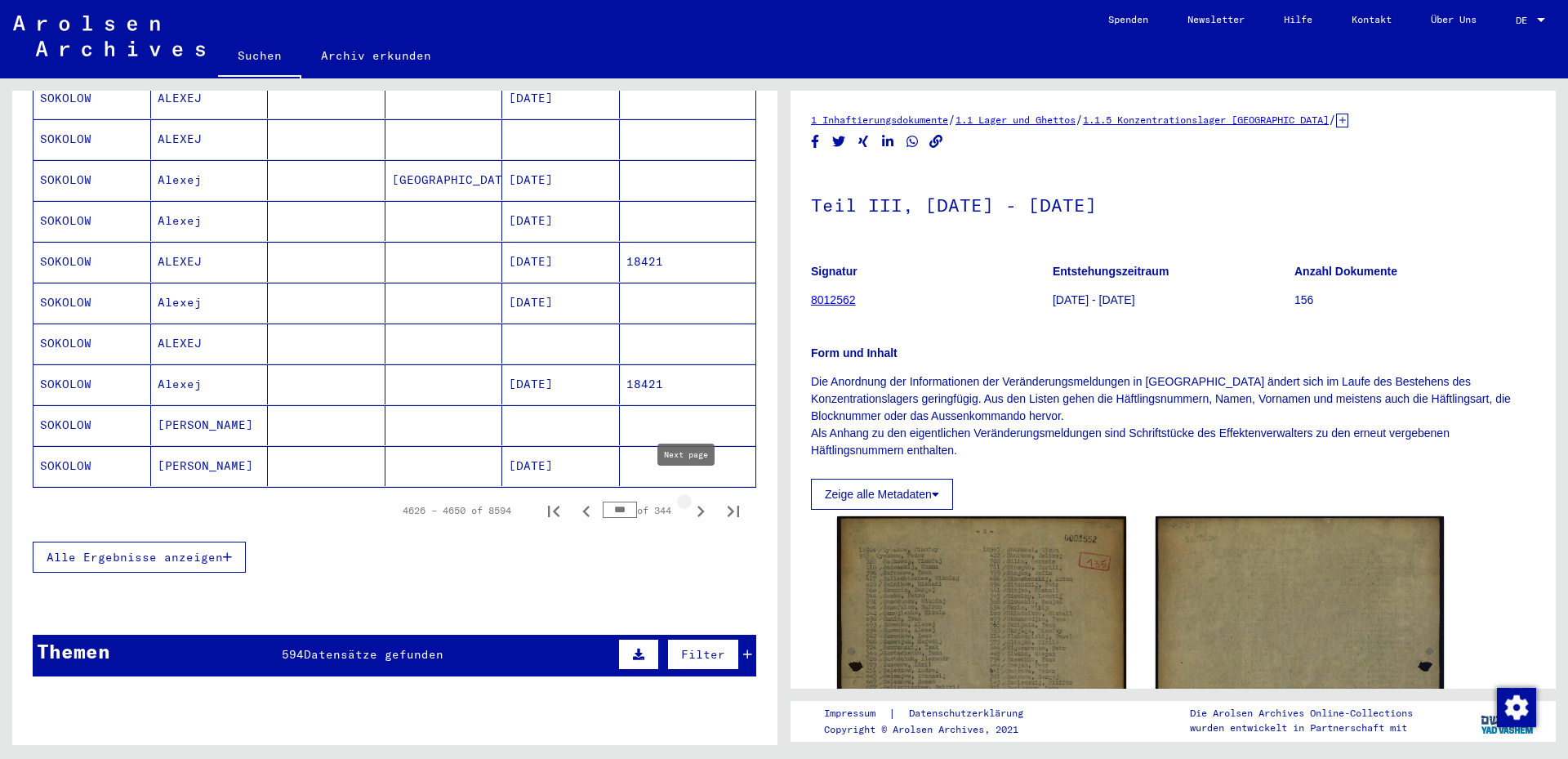
click at [689, 500] on icon "Next page" at bounding box center [701, 512] width 23 height 23
type input "***"
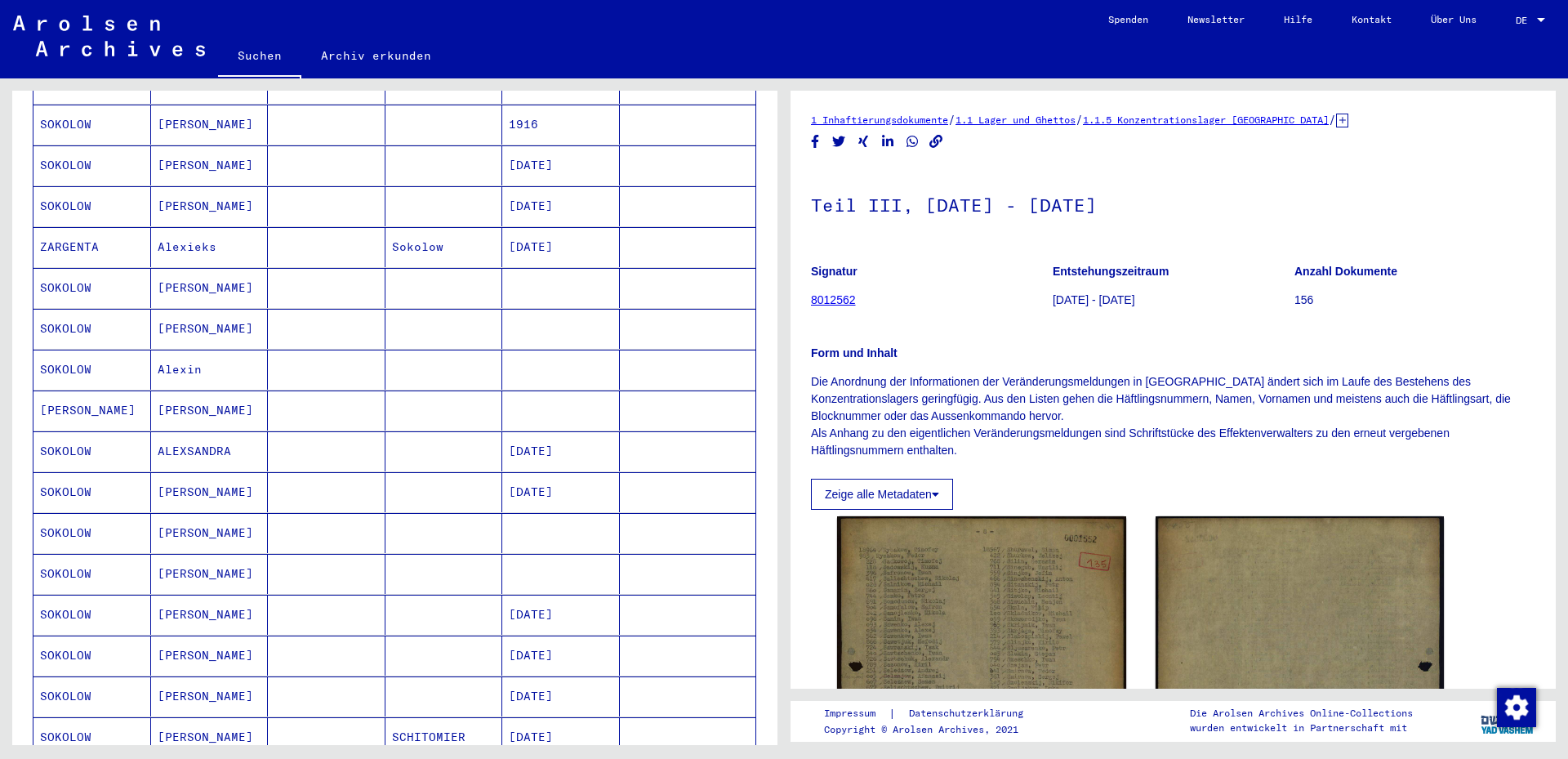
scroll to position [441, 0]
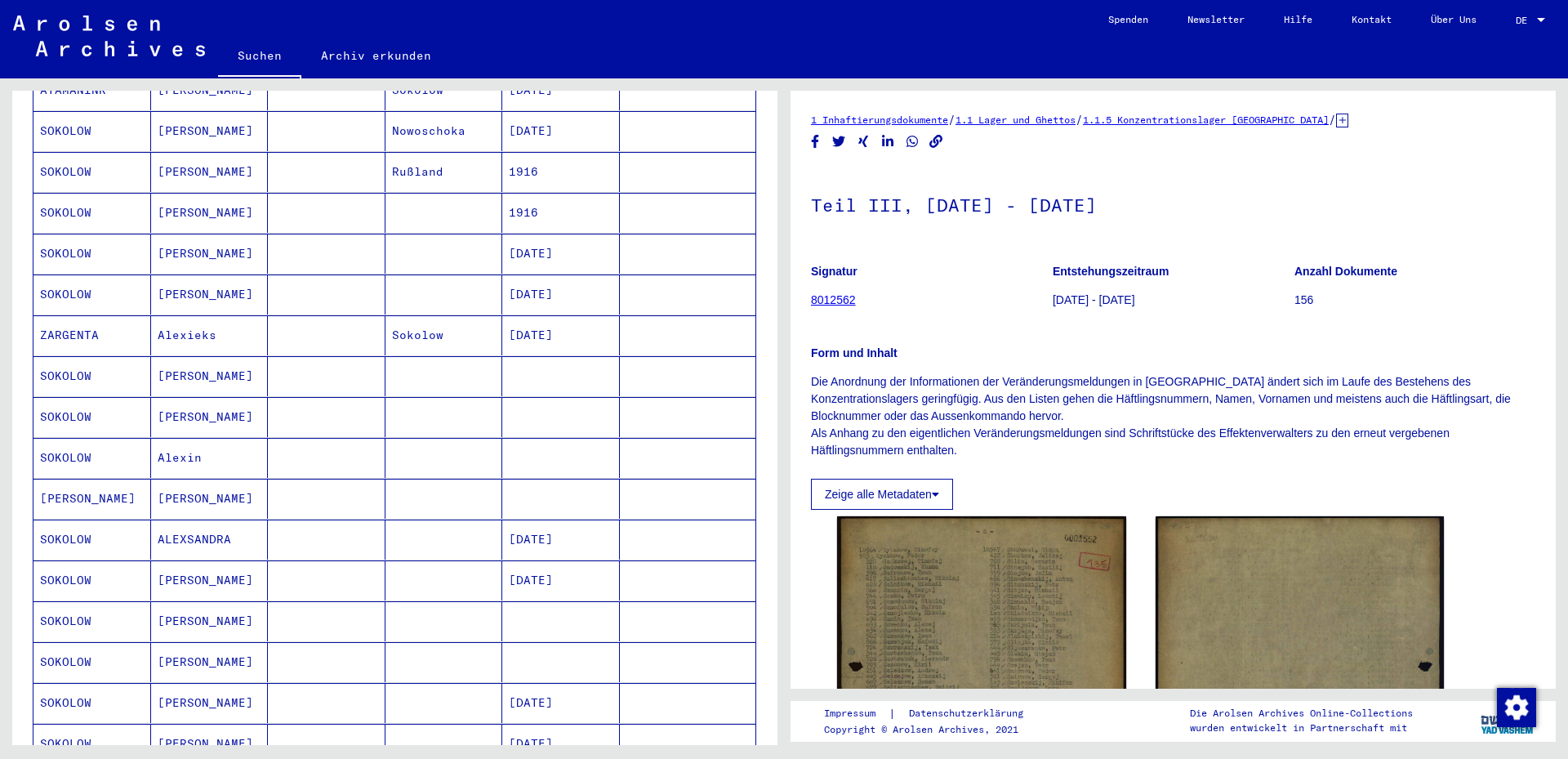
click at [199, 443] on mat-cell "Alexin" at bounding box center [210, 457] width 118 height 40
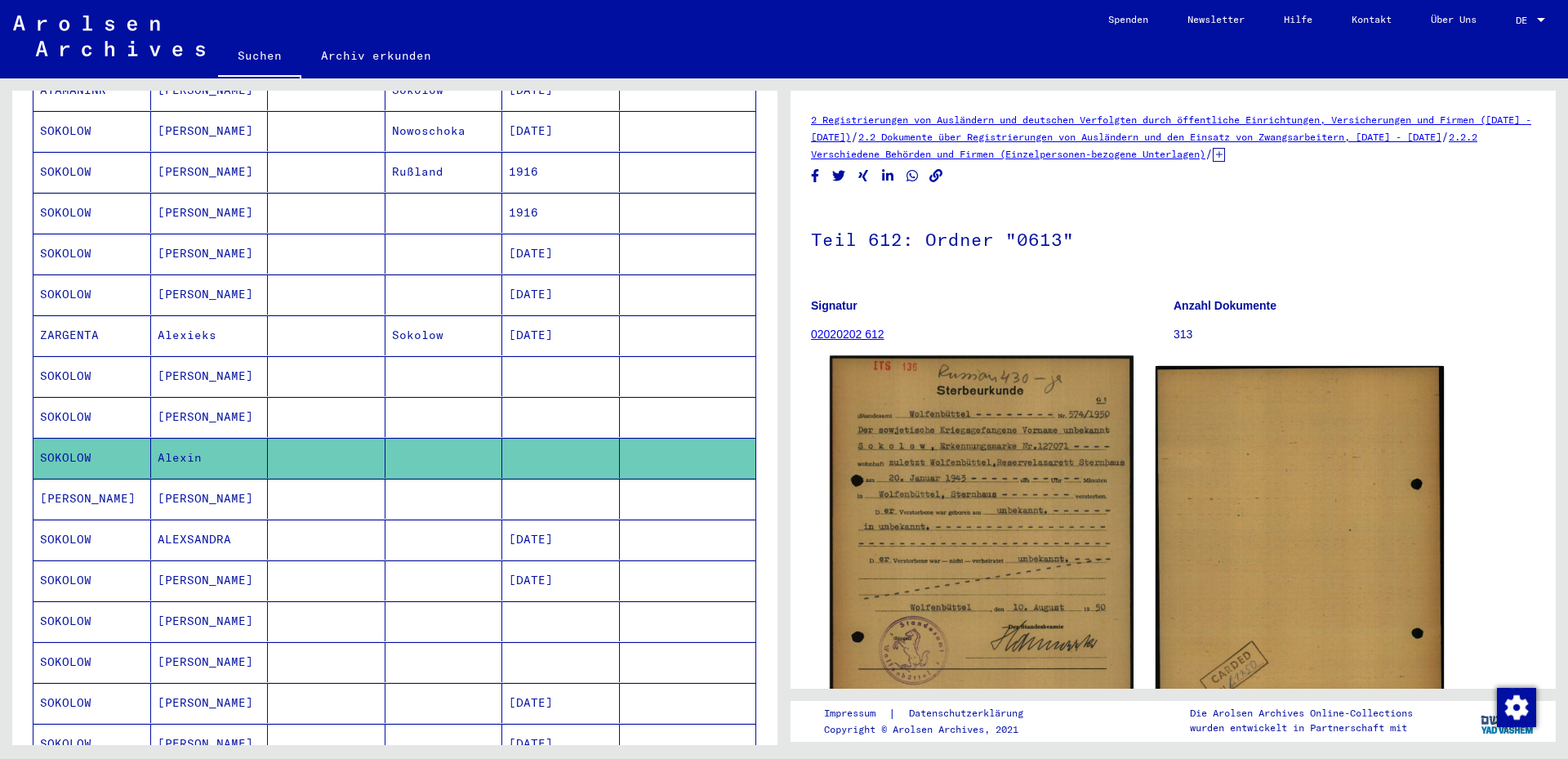
click at [936, 466] on img at bounding box center [981, 566] width 303 height 420
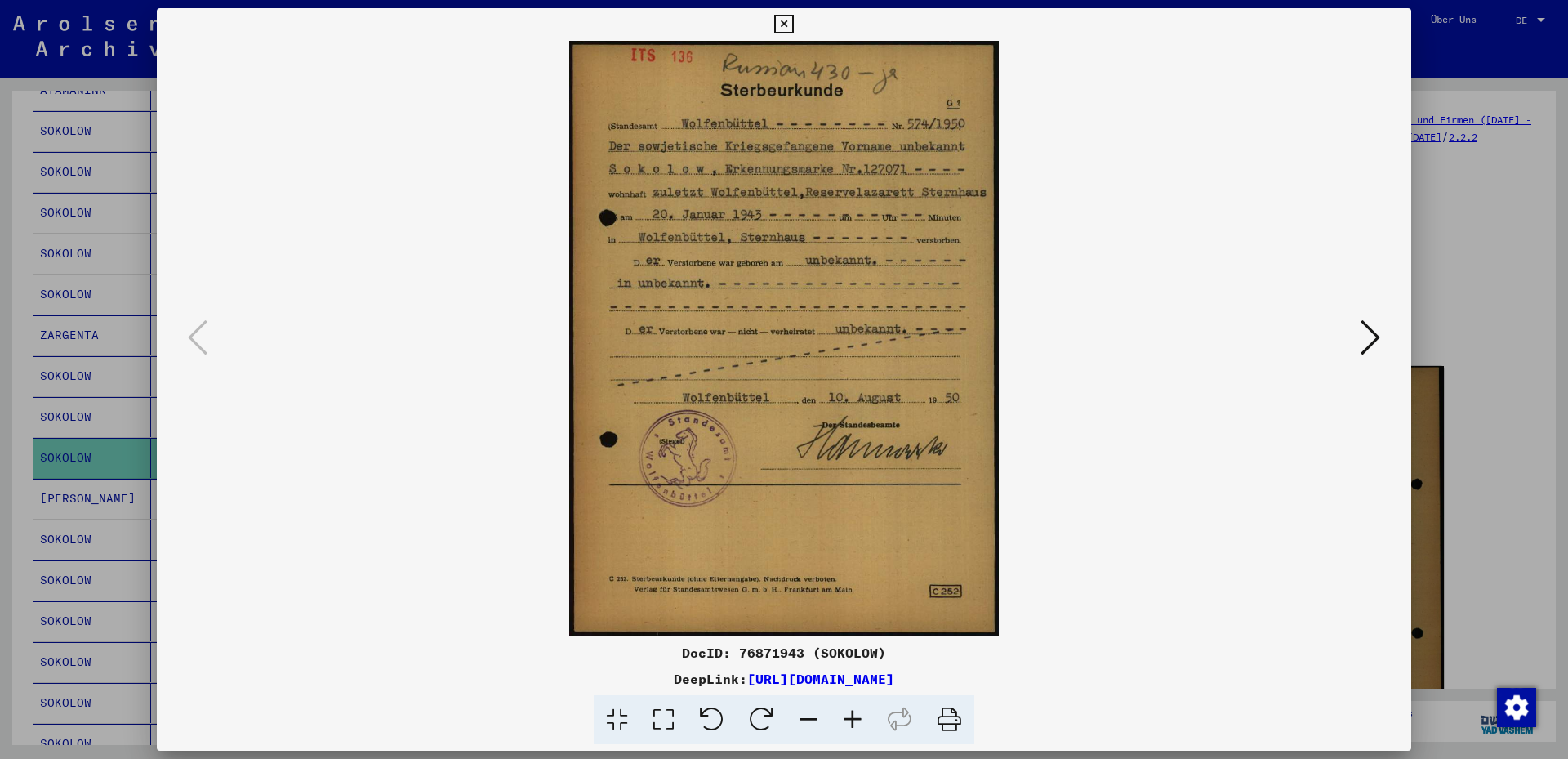
drag, startPoint x: 818, startPoint y: 204, endPoint x: 812, endPoint y: 310, distance: 106.2
click at [812, 310] on img at bounding box center [784, 338] width 1143 height 596
click at [793, 25] on icon at bounding box center [783, 24] width 18 height 19
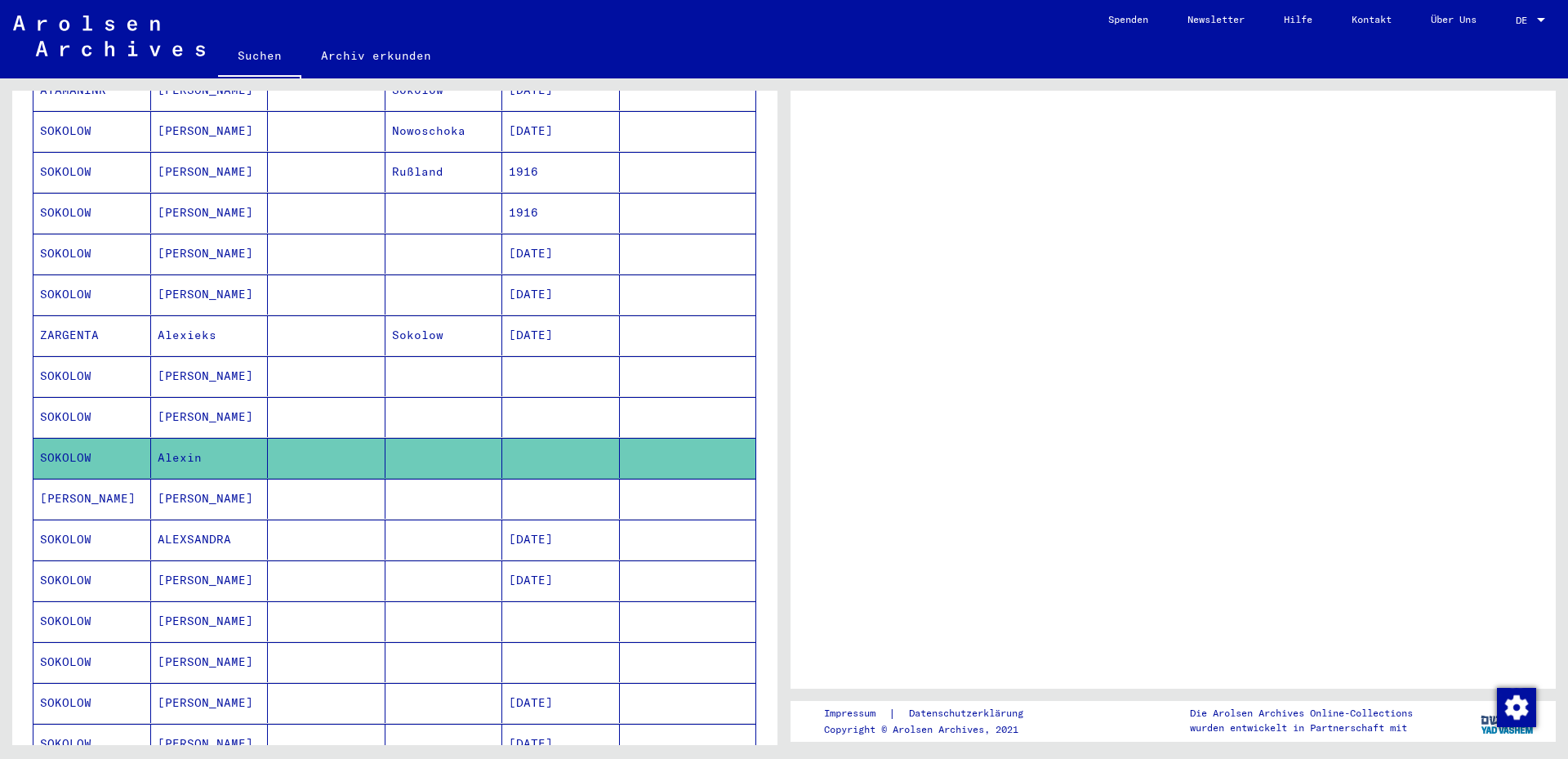
scroll to position [437, 0]
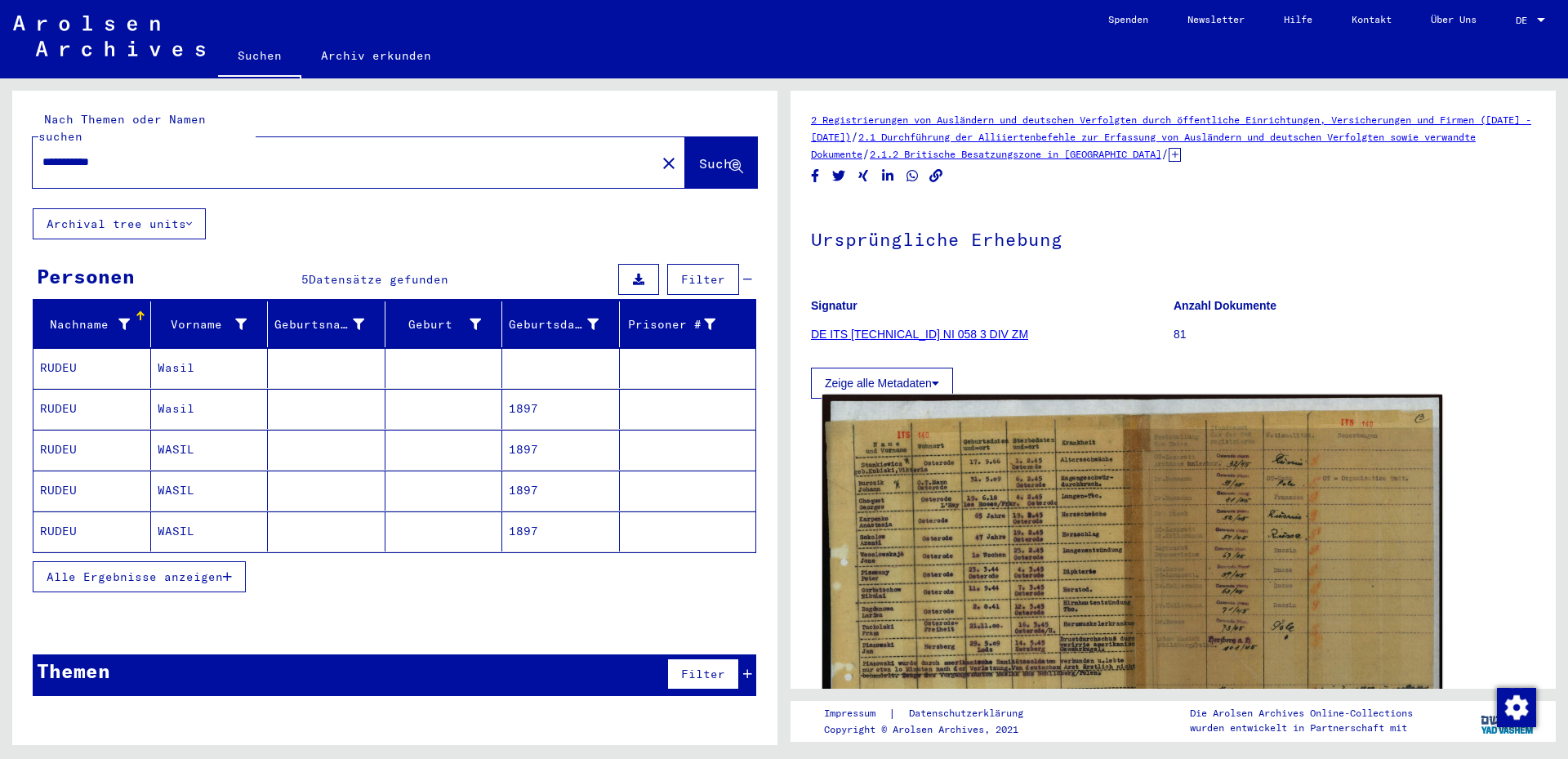
click at [1004, 548] on img at bounding box center [1133, 612] width 620 height 436
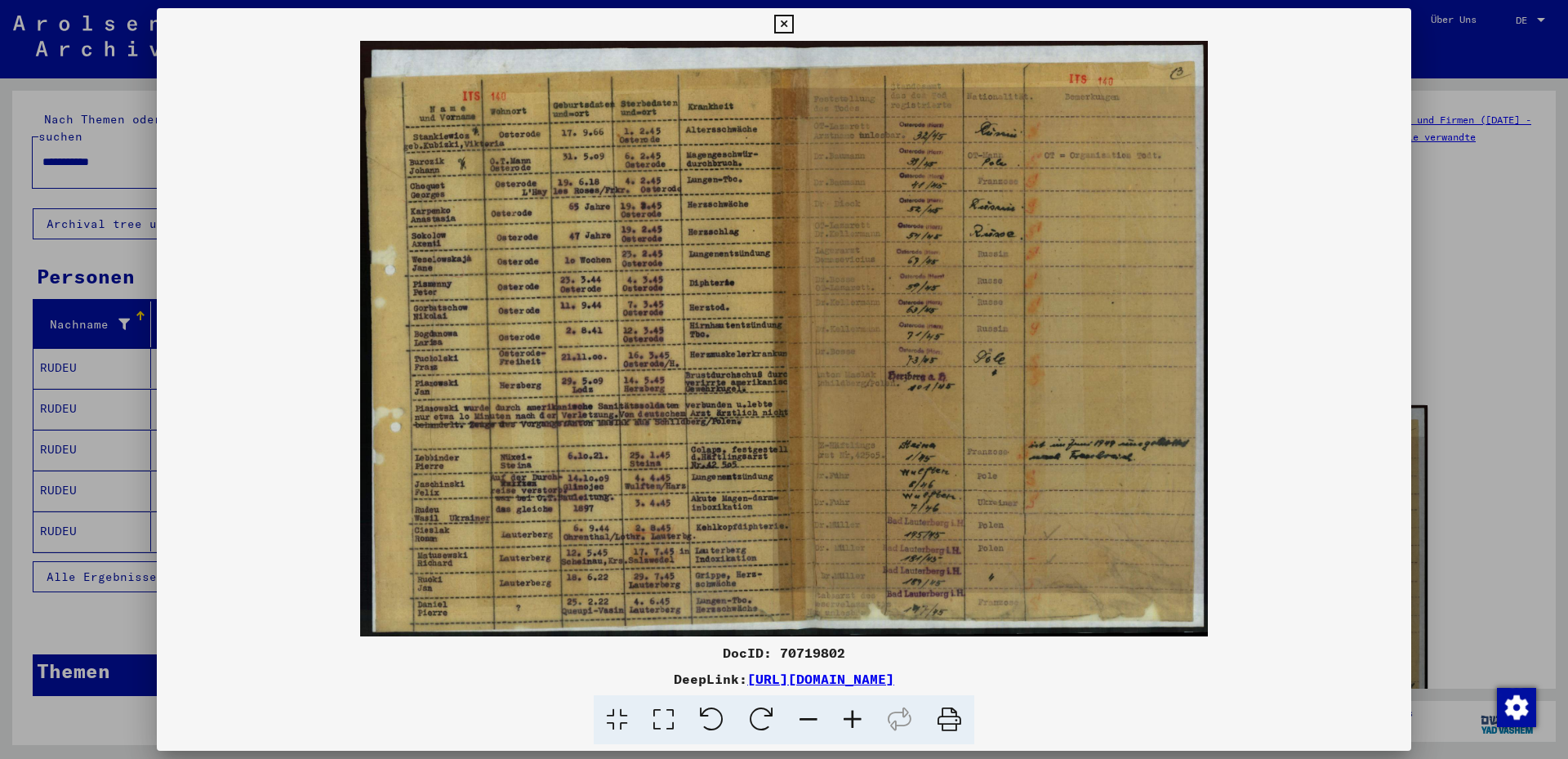
click at [851, 717] on icon at bounding box center [853, 720] width 44 height 50
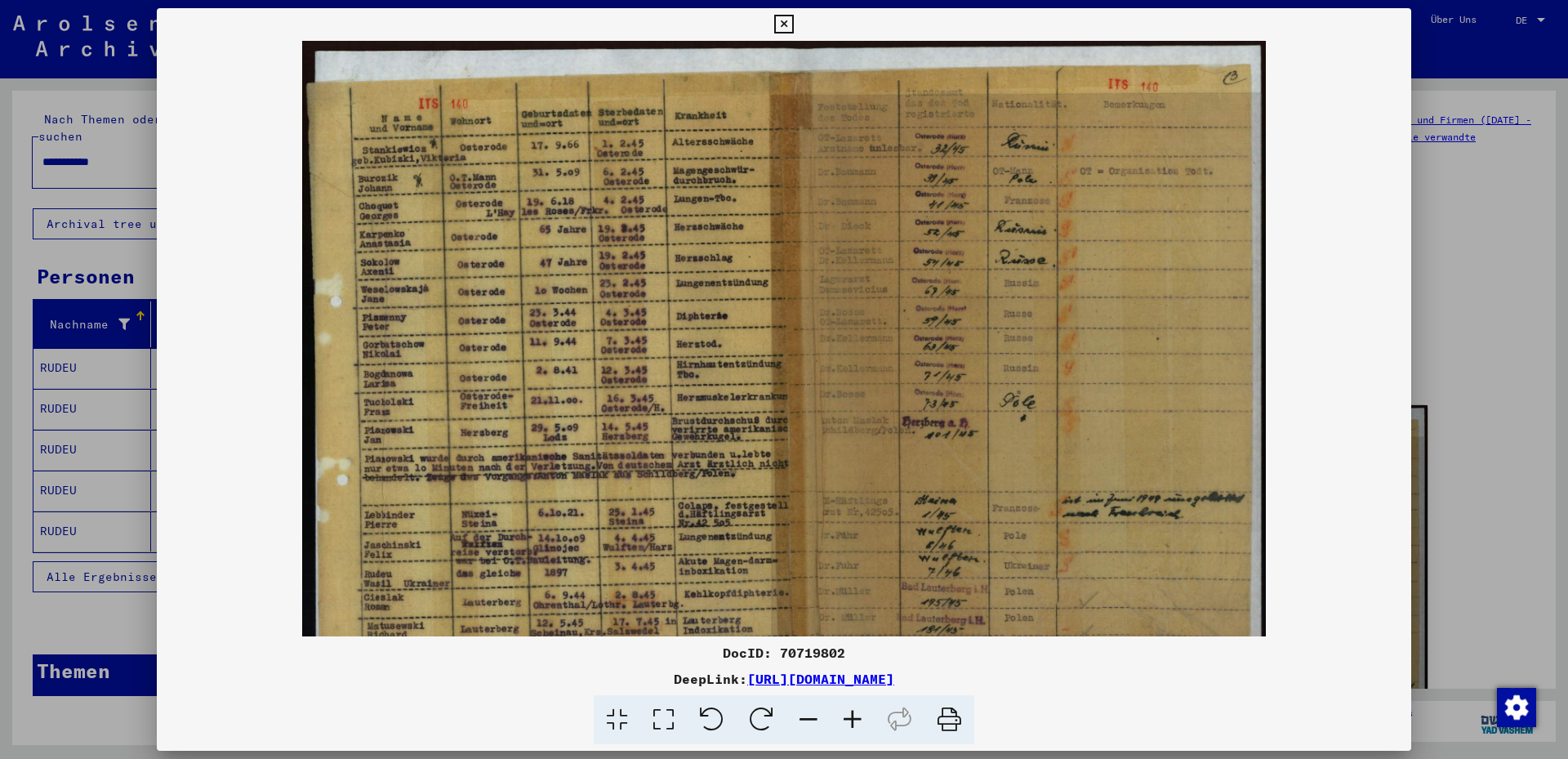
click at [851, 717] on icon at bounding box center [853, 720] width 44 height 50
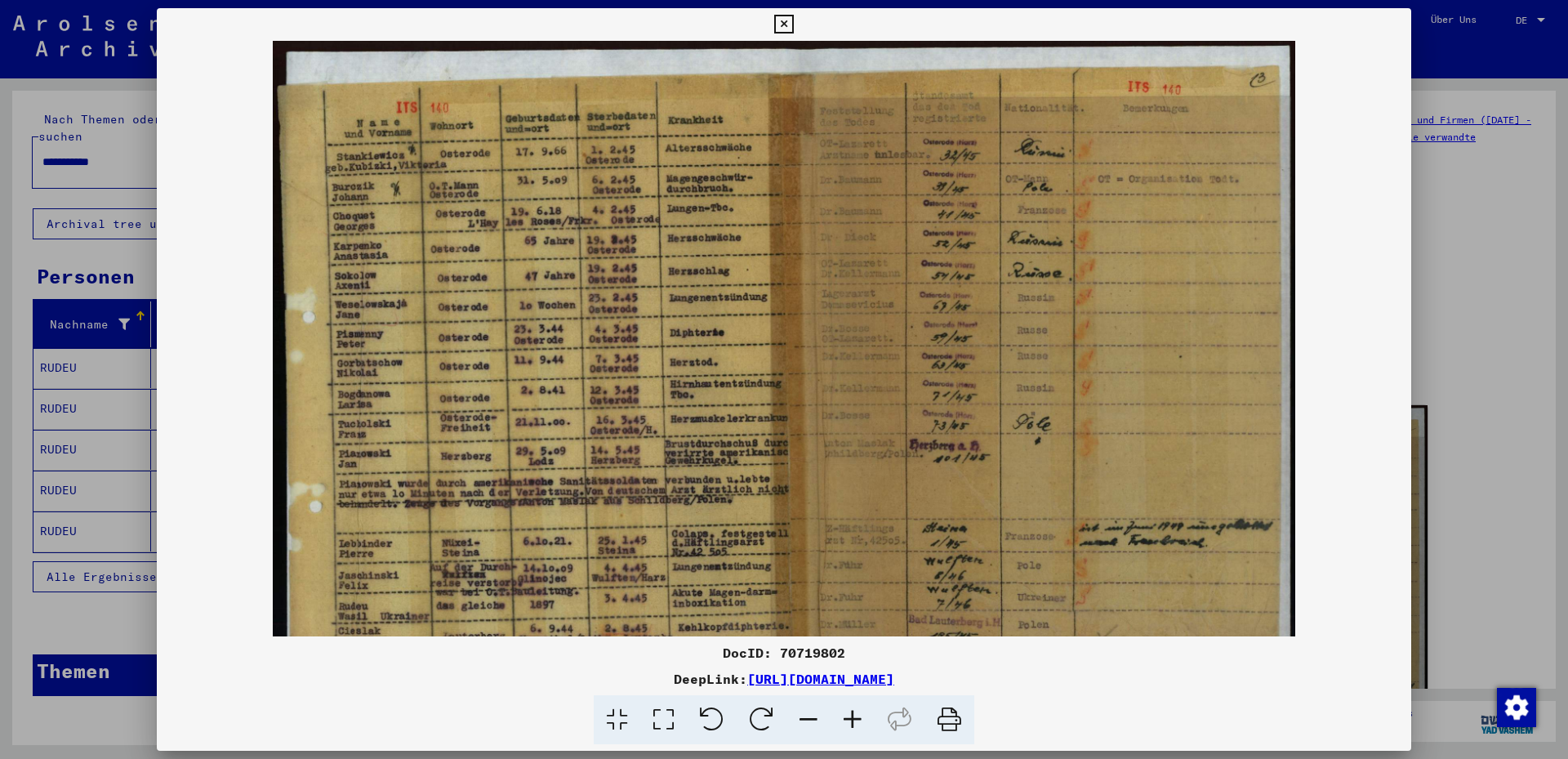
click at [851, 717] on icon at bounding box center [853, 720] width 44 height 50
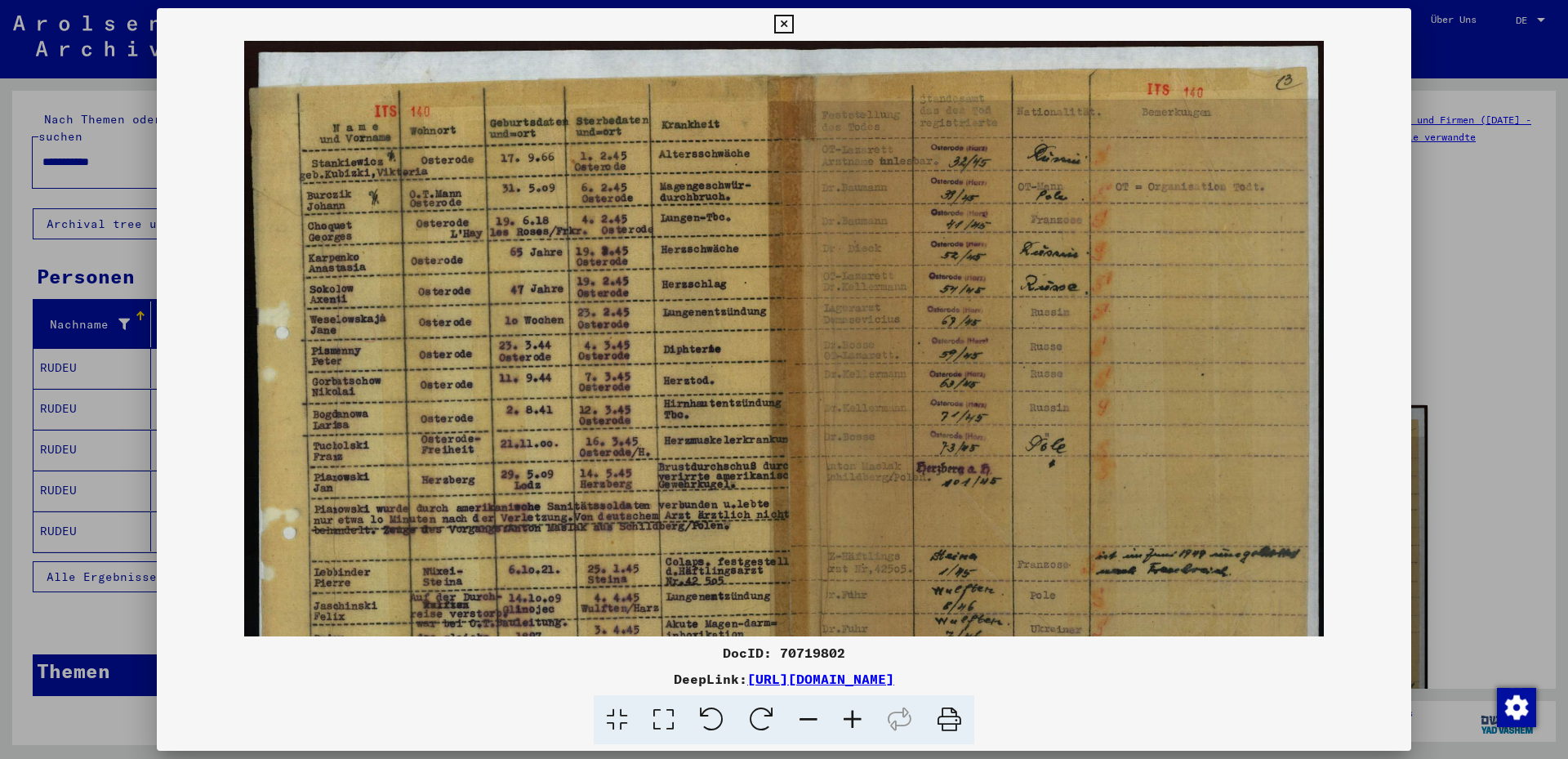
click at [851, 717] on icon at bounding box center [853, 720] width 44 height 50
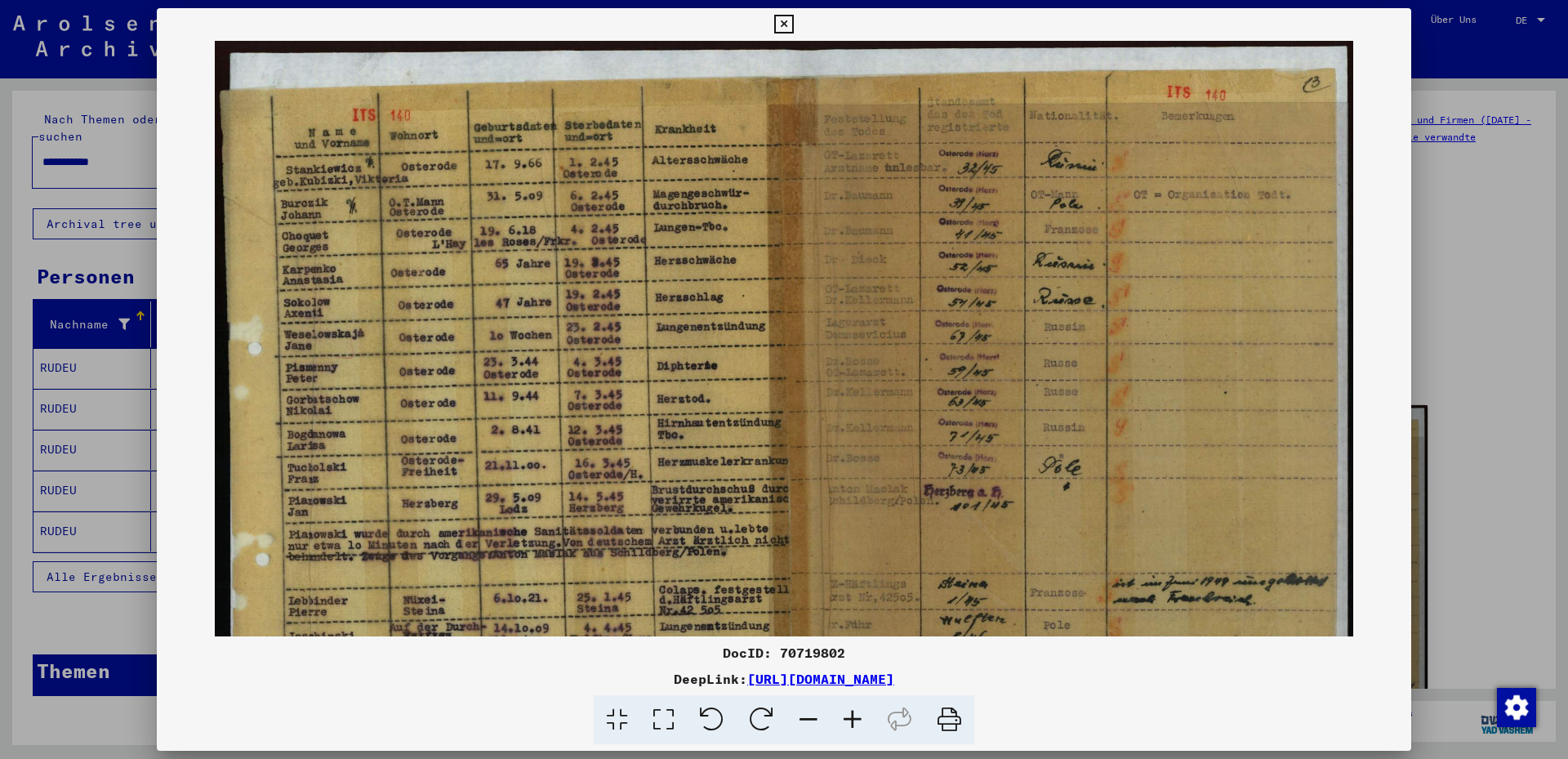
click at [851, 717] on icon at bounding box center [853, 720] width 44 height 50
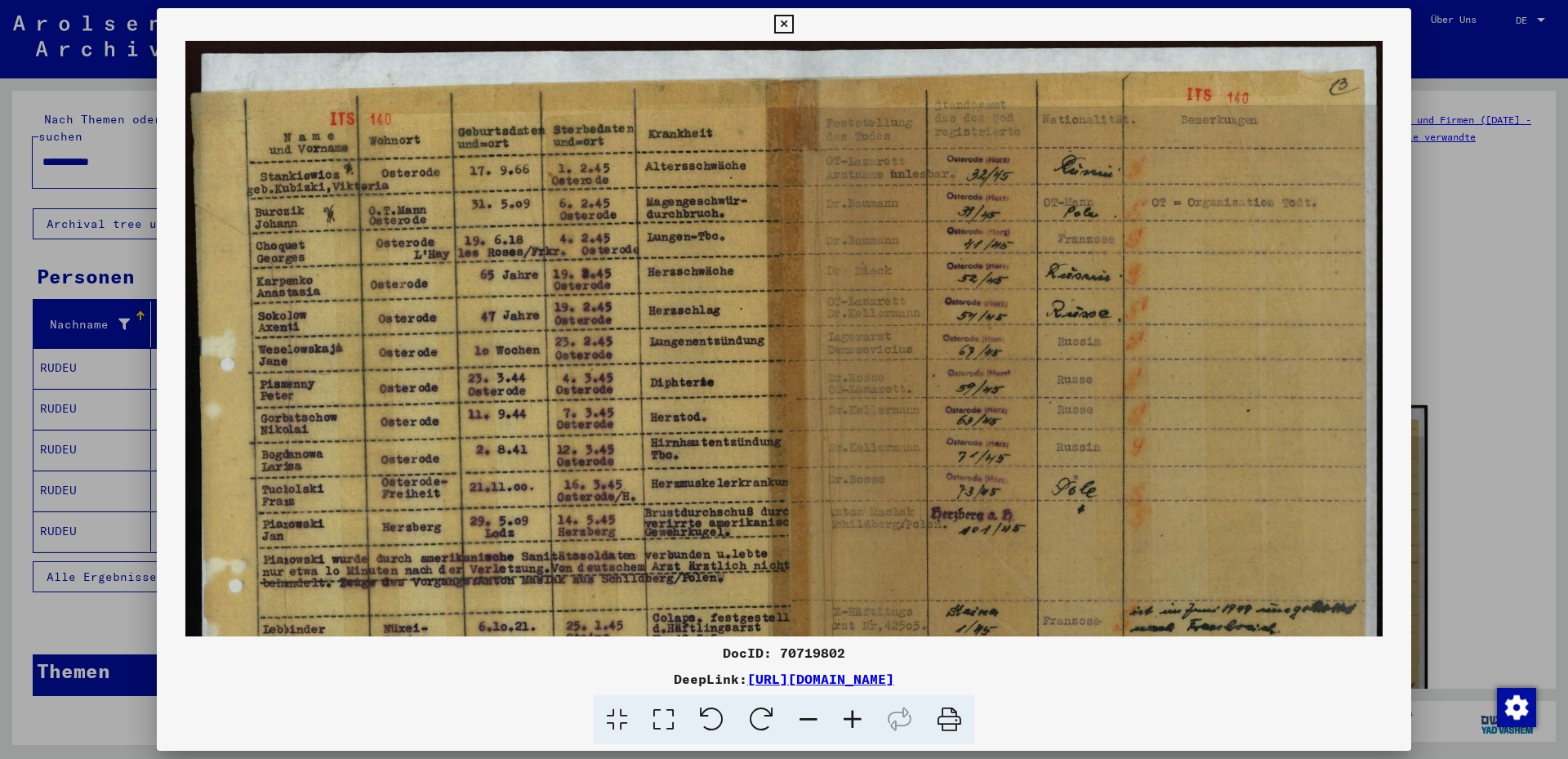
click at [851, 717] on icon at bounding box center [853, 720] width 44 height 50
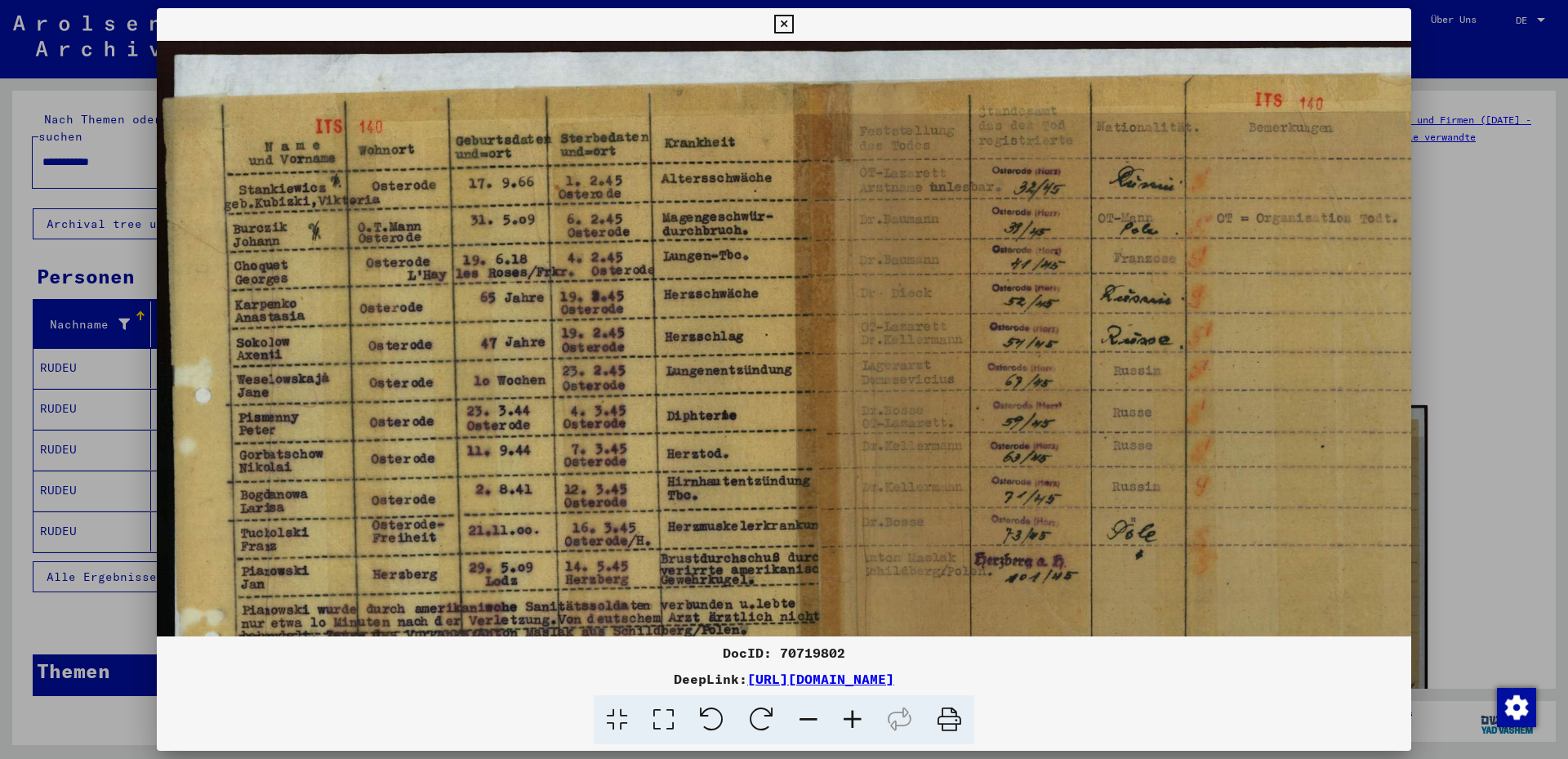
click at [851, 717] on icon at bounding box center [853, 720] width 44 height 50
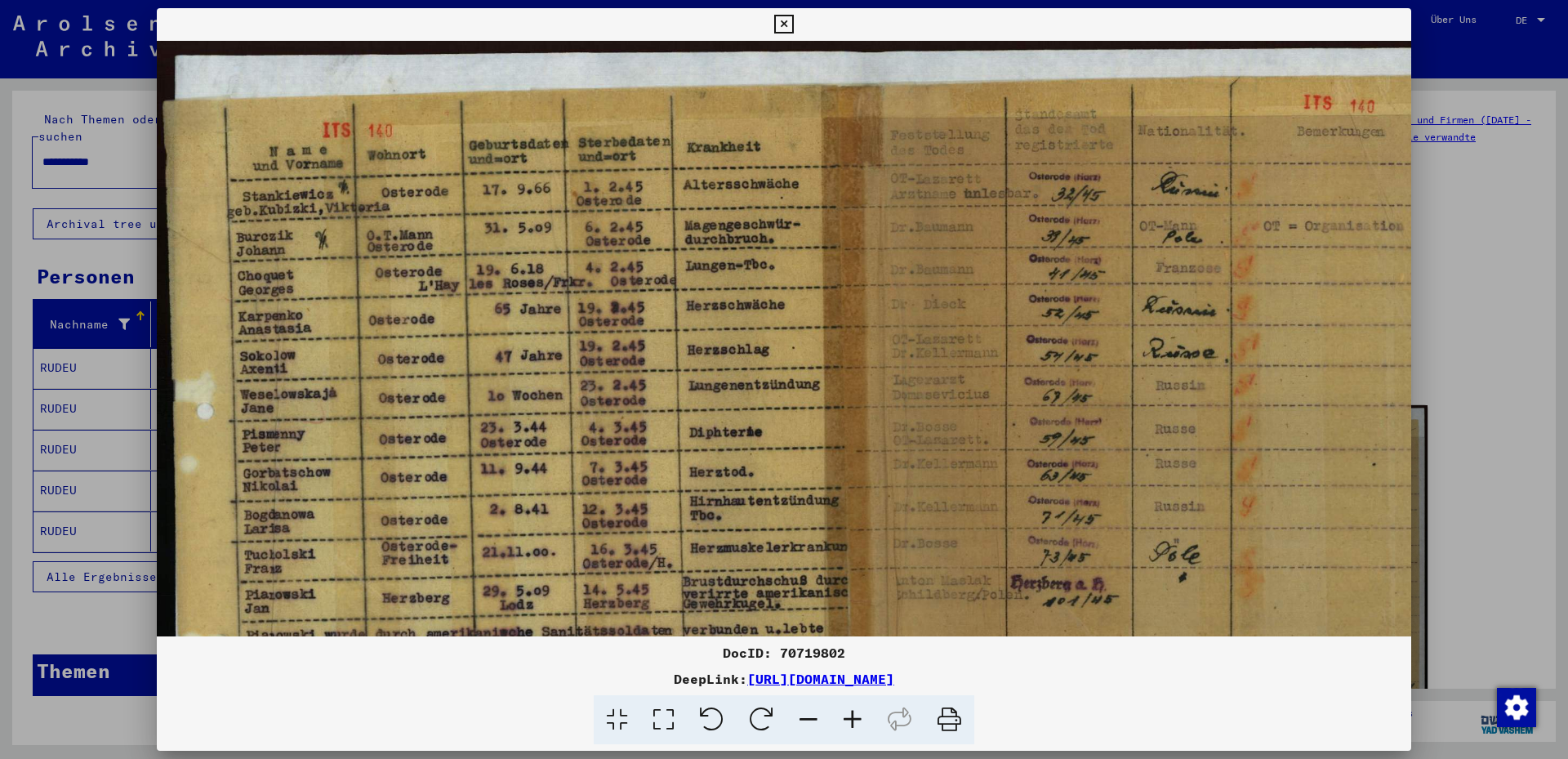
scroll to position [0, 1]
drag, startPoint x: 260, startPoint y: 371, endPoint x: 310, endPoint y: 379, distance: 50.6
click at [310, 379] on img at bounding box center [842, 521] width 1371 height 963
click at [854, 718] on icon at bounding box center [853, 720] width 44 height 50
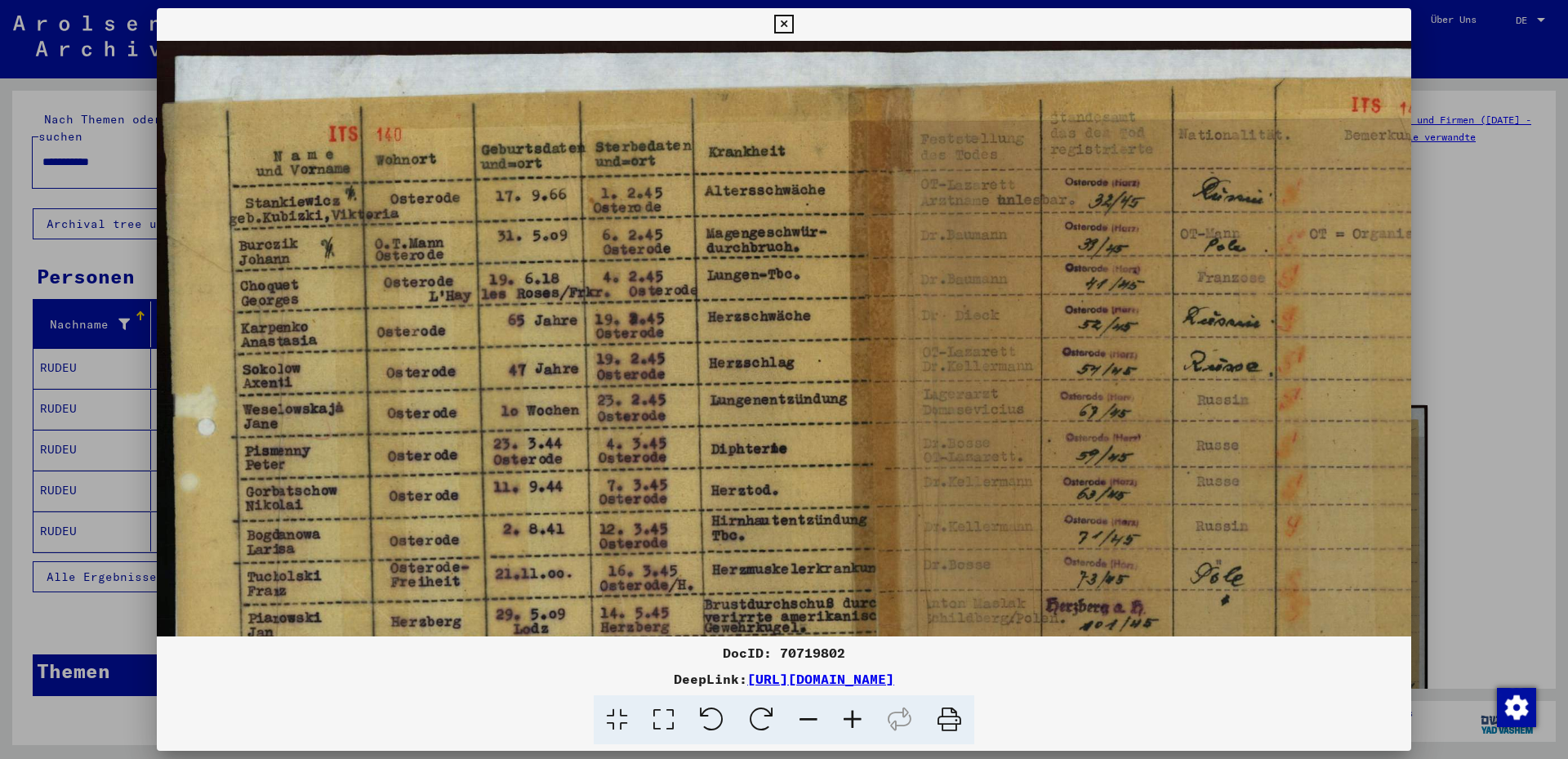
click at [854, 718] on icon at bounding box center [853, 720] width 44 height 50
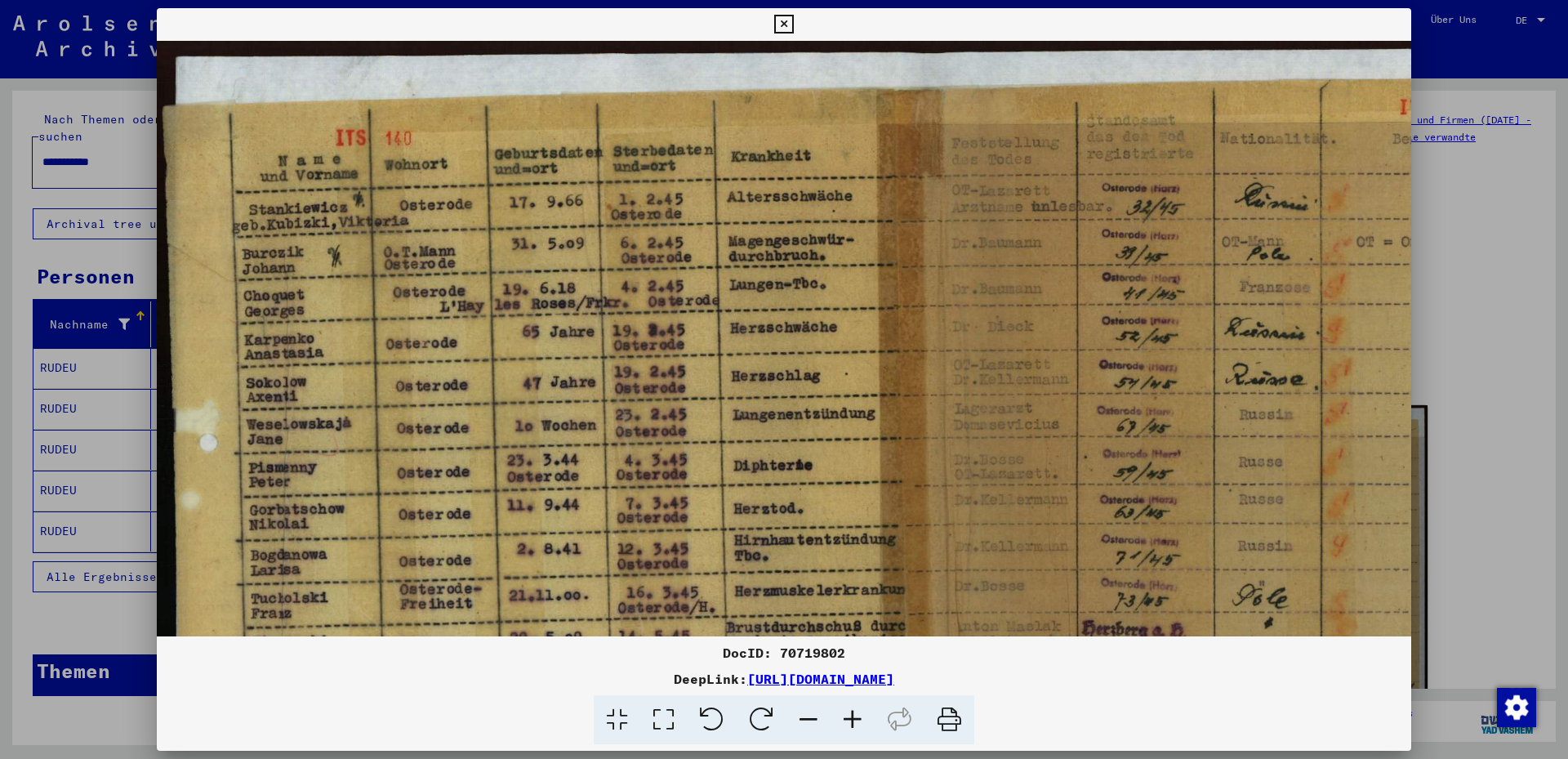
click at [854, 718] on icon at bounding box center [853, 720] width 44 height 50
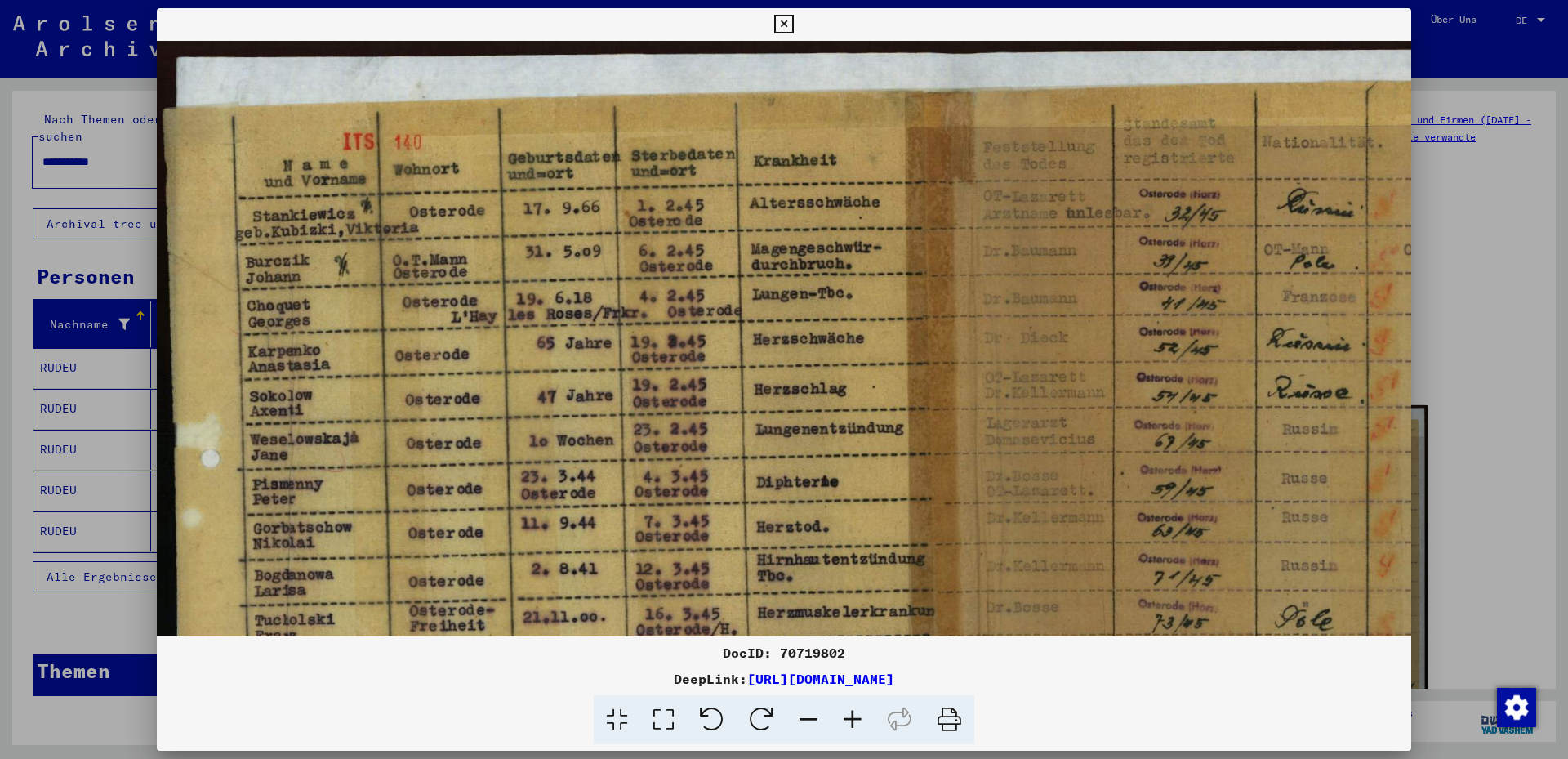
click at [854, 718] on icon at bounding box center [853, 720] width 44 height 50
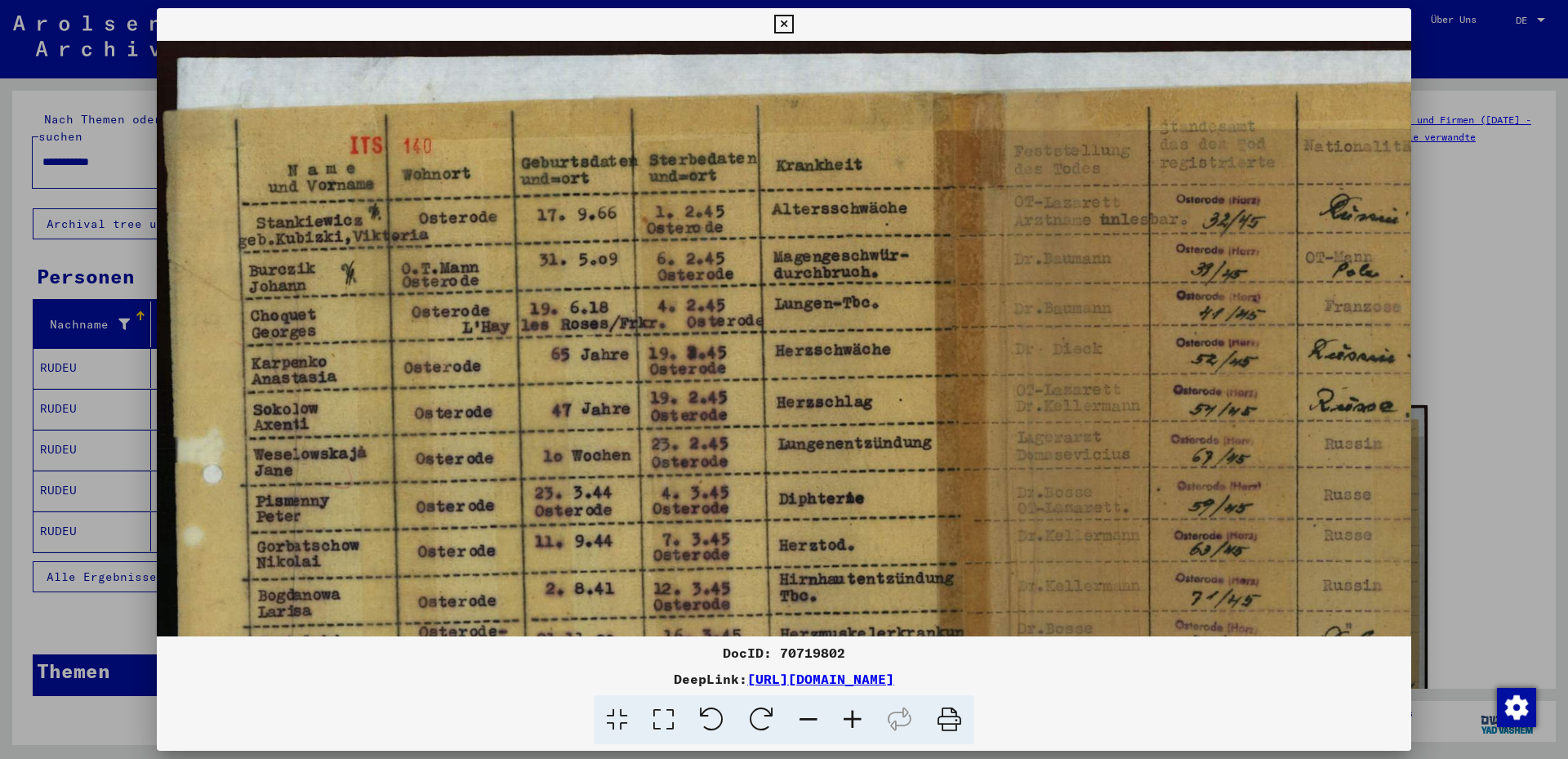
click at [854, 718] on icon at bounding box center [853, 720] width 44 height 50
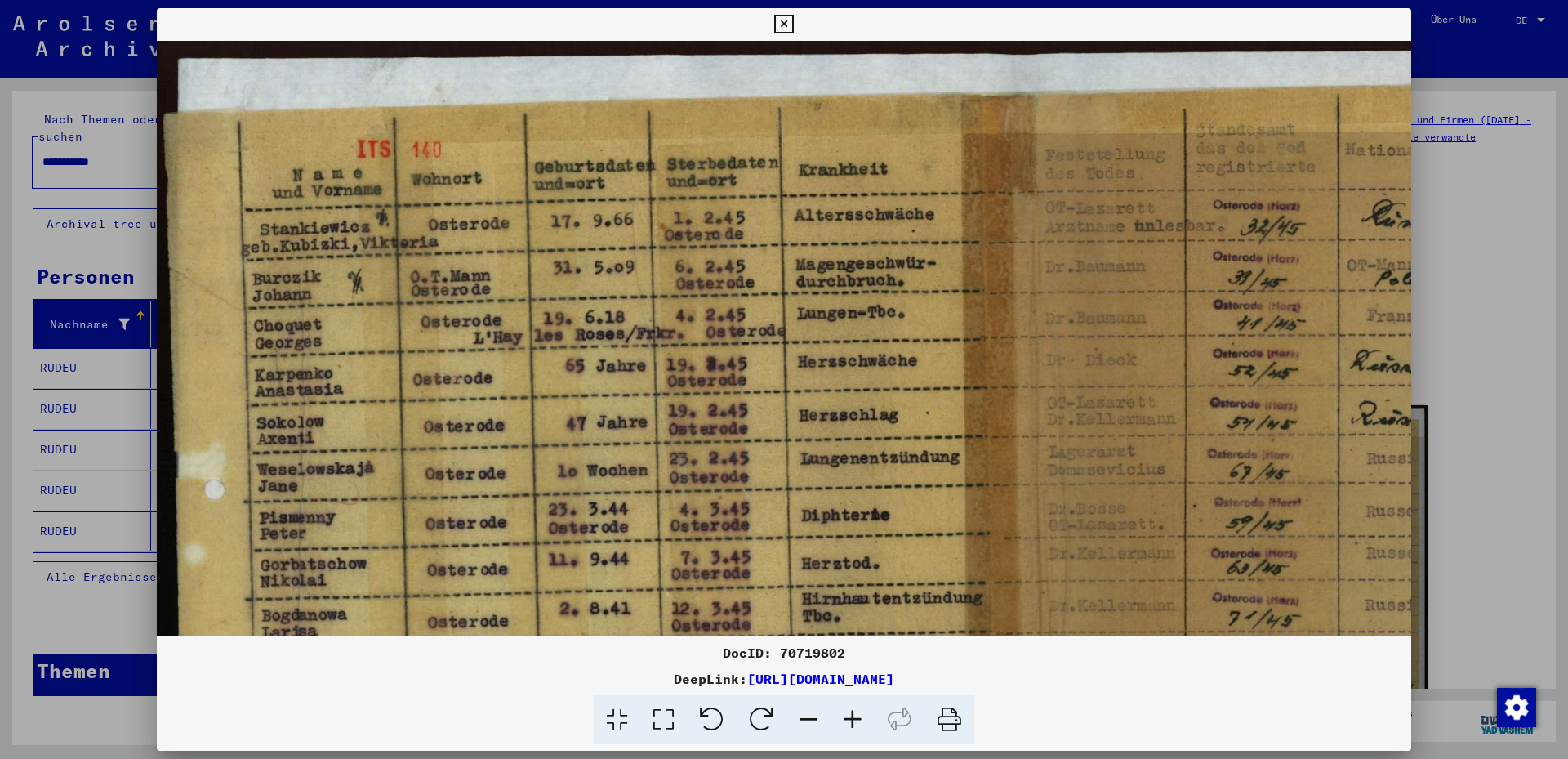
click at [854, 719] on icon at bounding box center [853, 720] width 44 height 50
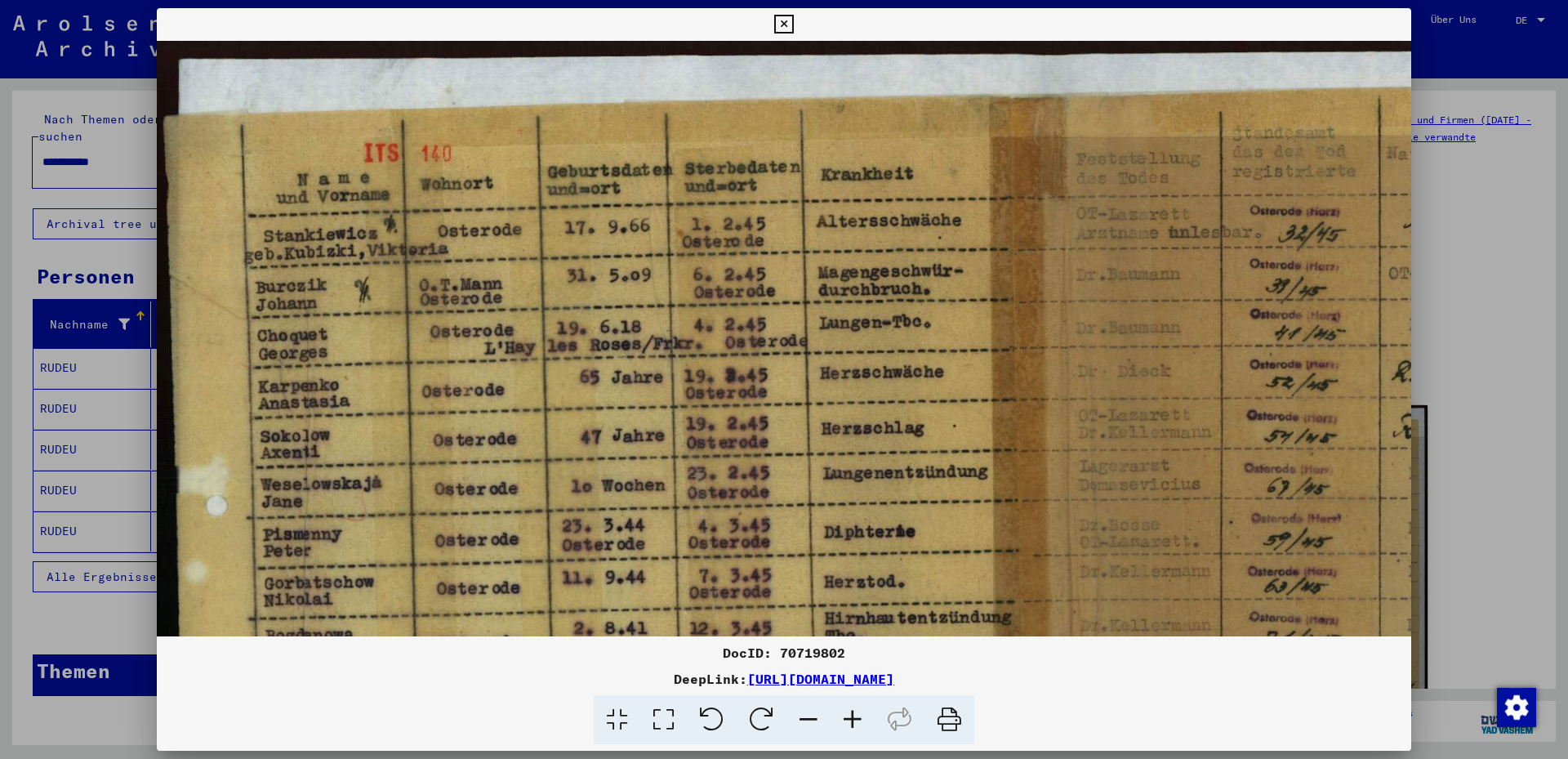
click at [854, 719] on icon at bounding box center [853, 720] width 44 height 50
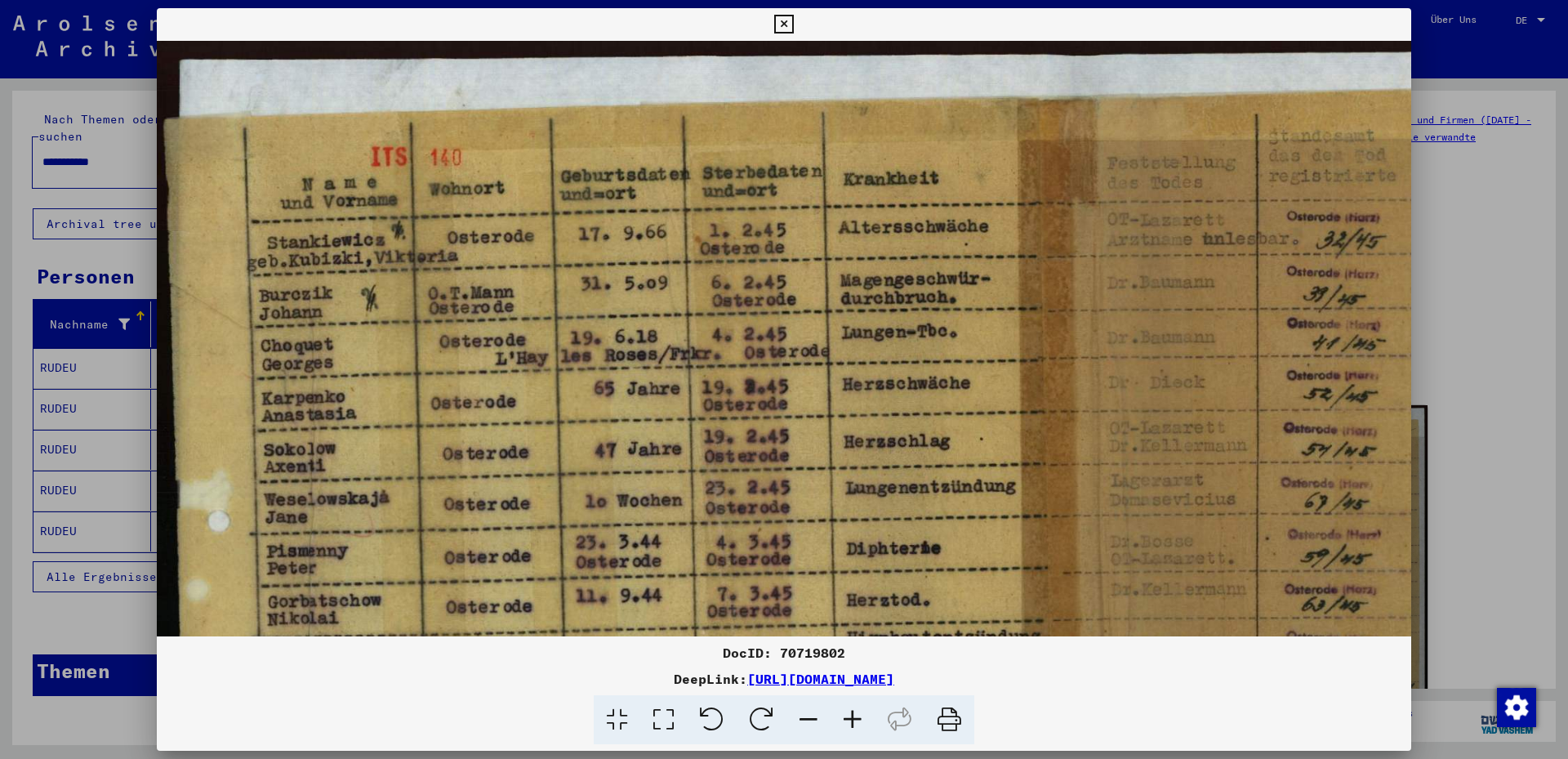
click at [854, 718] on icon at bounding box center [853, 720] width 44 height 50
click at [854, 718] on icon at bounding box center [853, 720] width 44 height 50
click at [58, 144] on div at bounding box center [784, 380] width 1568 height 759
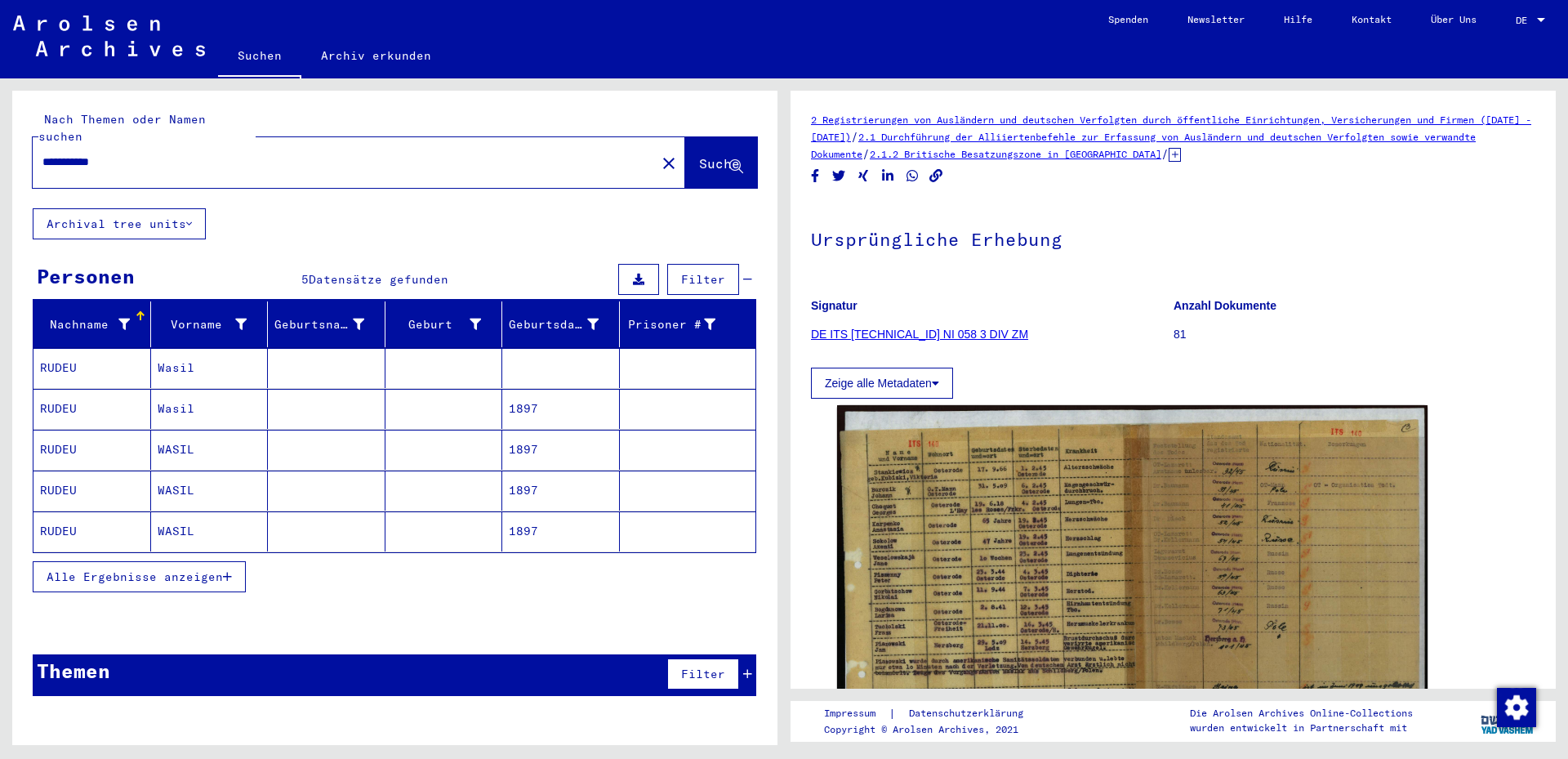
drag, startPoint x: 150, startPoint y: 143, endPoint x: 0, endPoint y: 137, distance: 150.1
click at [42, 154] on input "**********" at bounding box center [344, 162] width 603 height 17
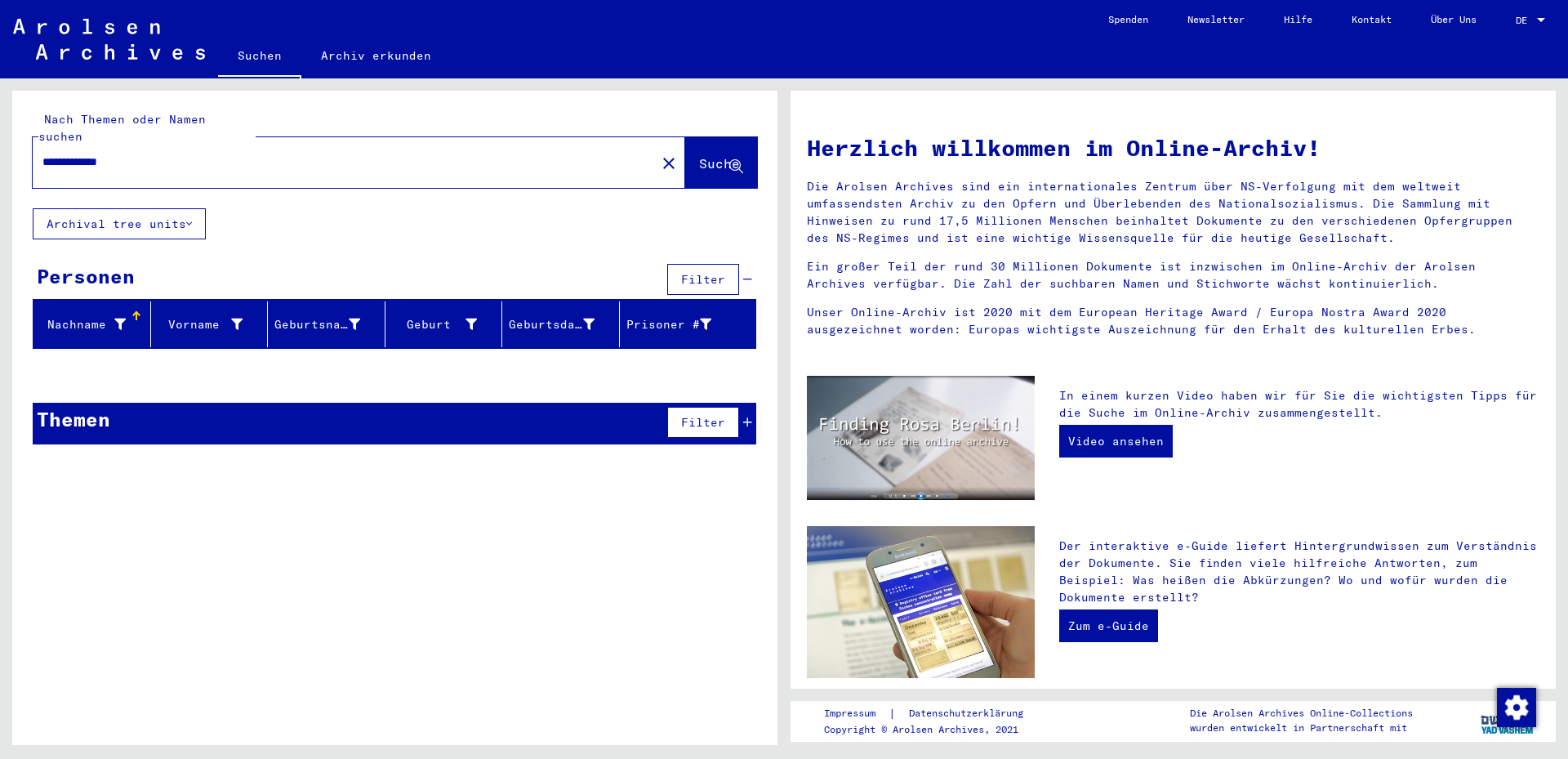
click at [77, 154] on input "**********" at bounding box center [339, 162] width 594 height 17
type input "**********"
click at [699, 155] on span "Suche" at bounding box center [719, 163] width 41 height 16
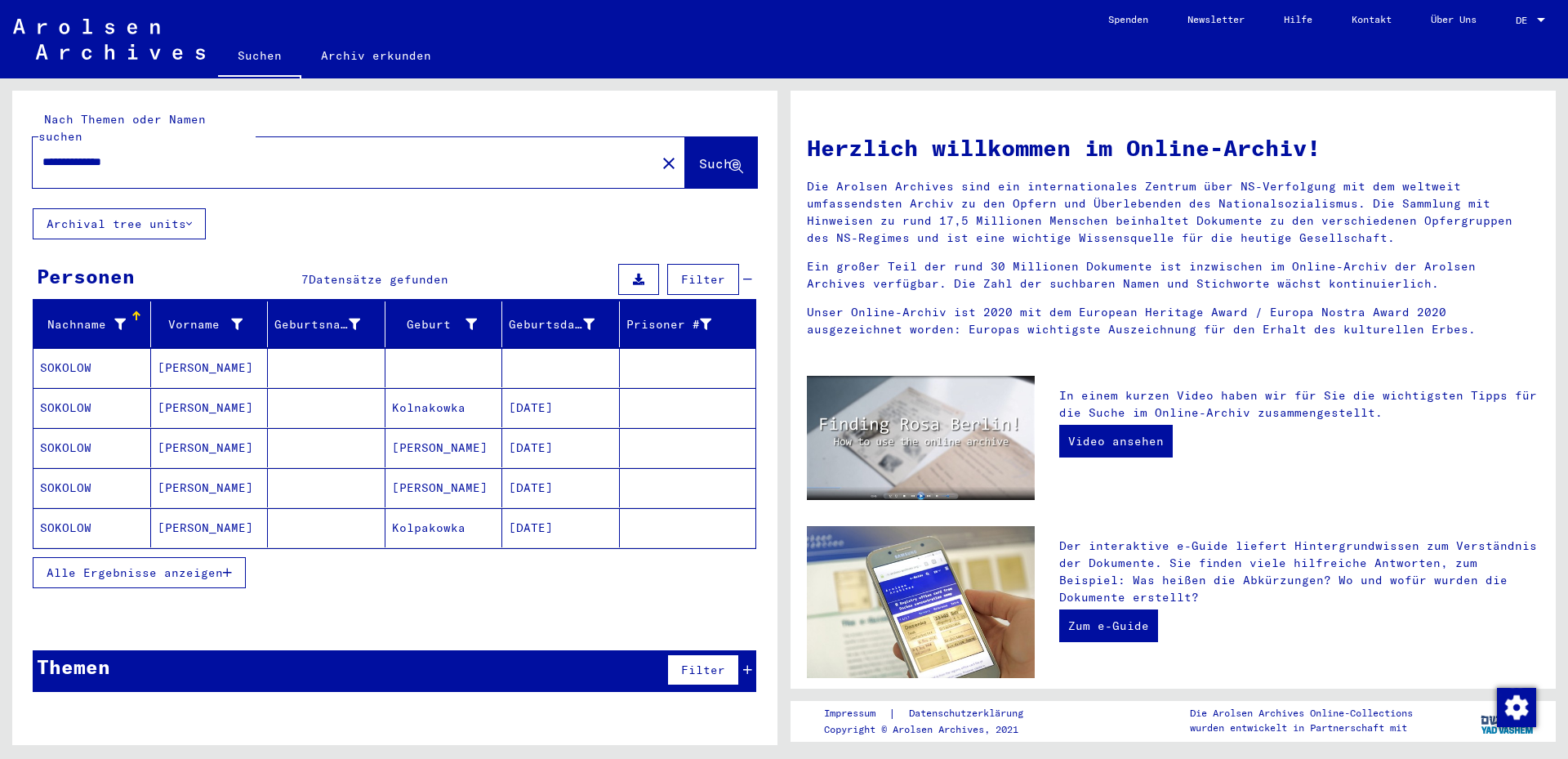
click at [166, 565] on span "Alle Ergebnisse anzeigen" at bounding box center [134, 572] width 177 height 14
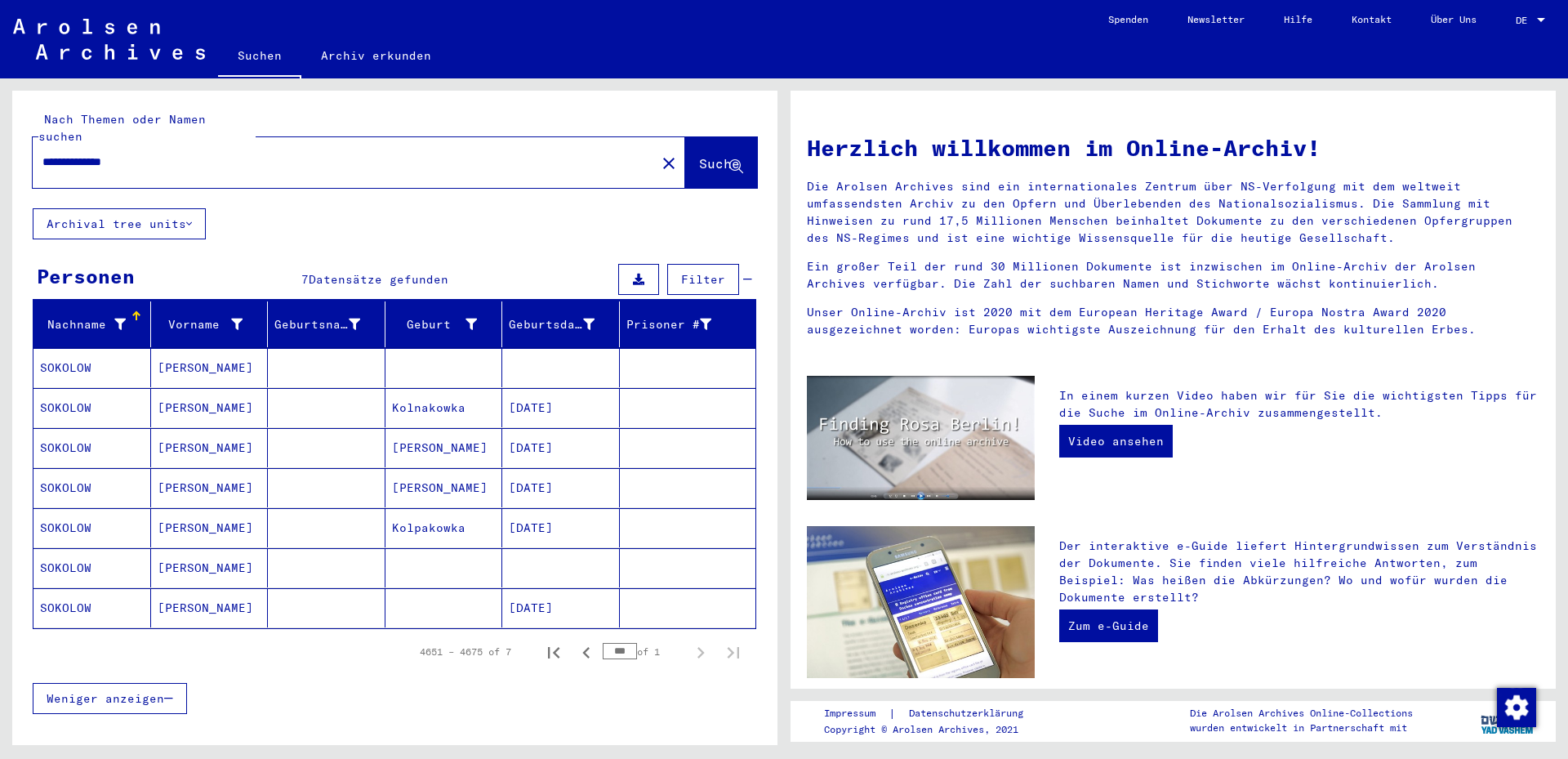
click at [572, 349] on mat-cell at bounding box center [561, 367] width 118 height 40
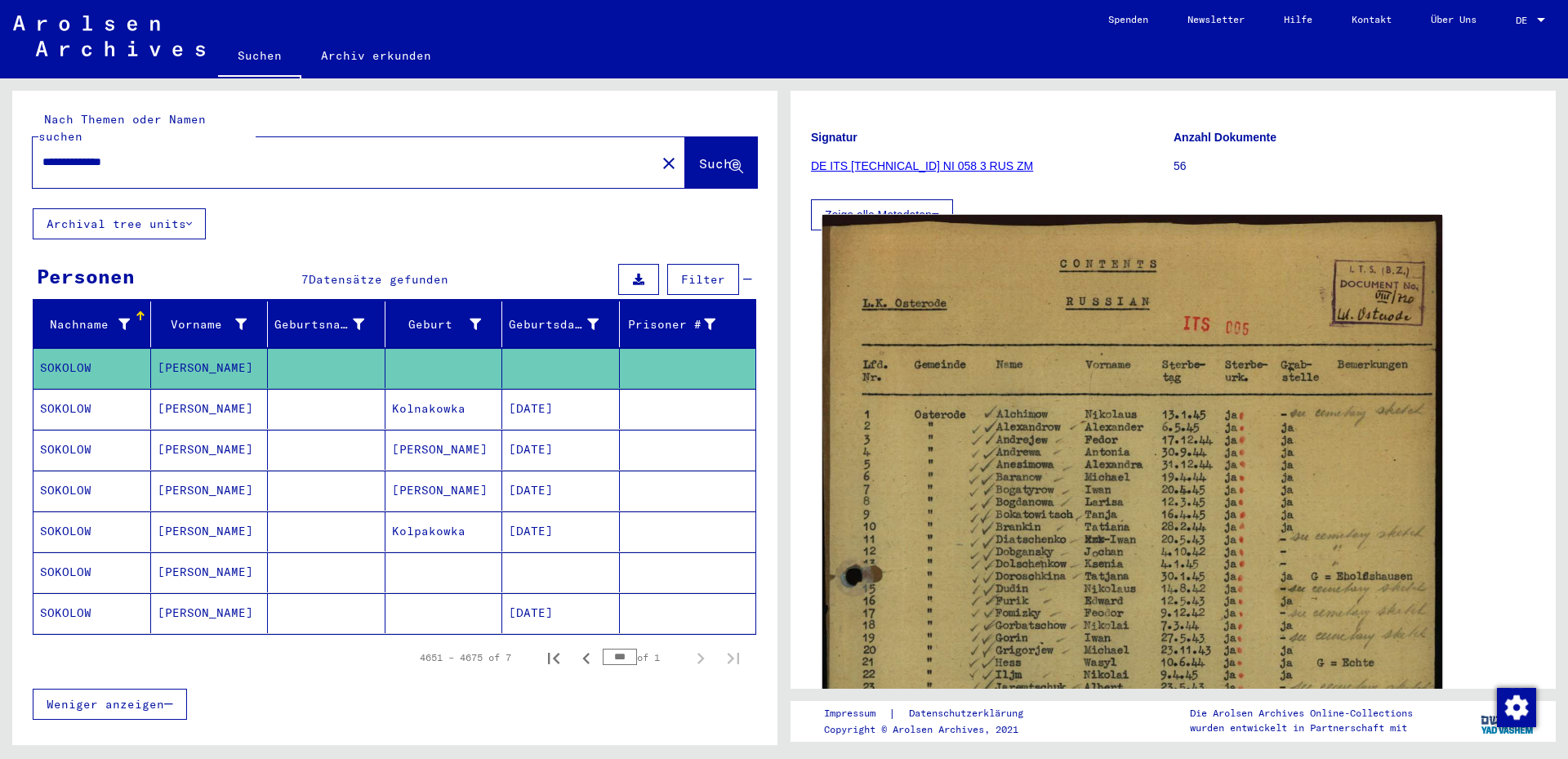
scroll to position [177, 0]
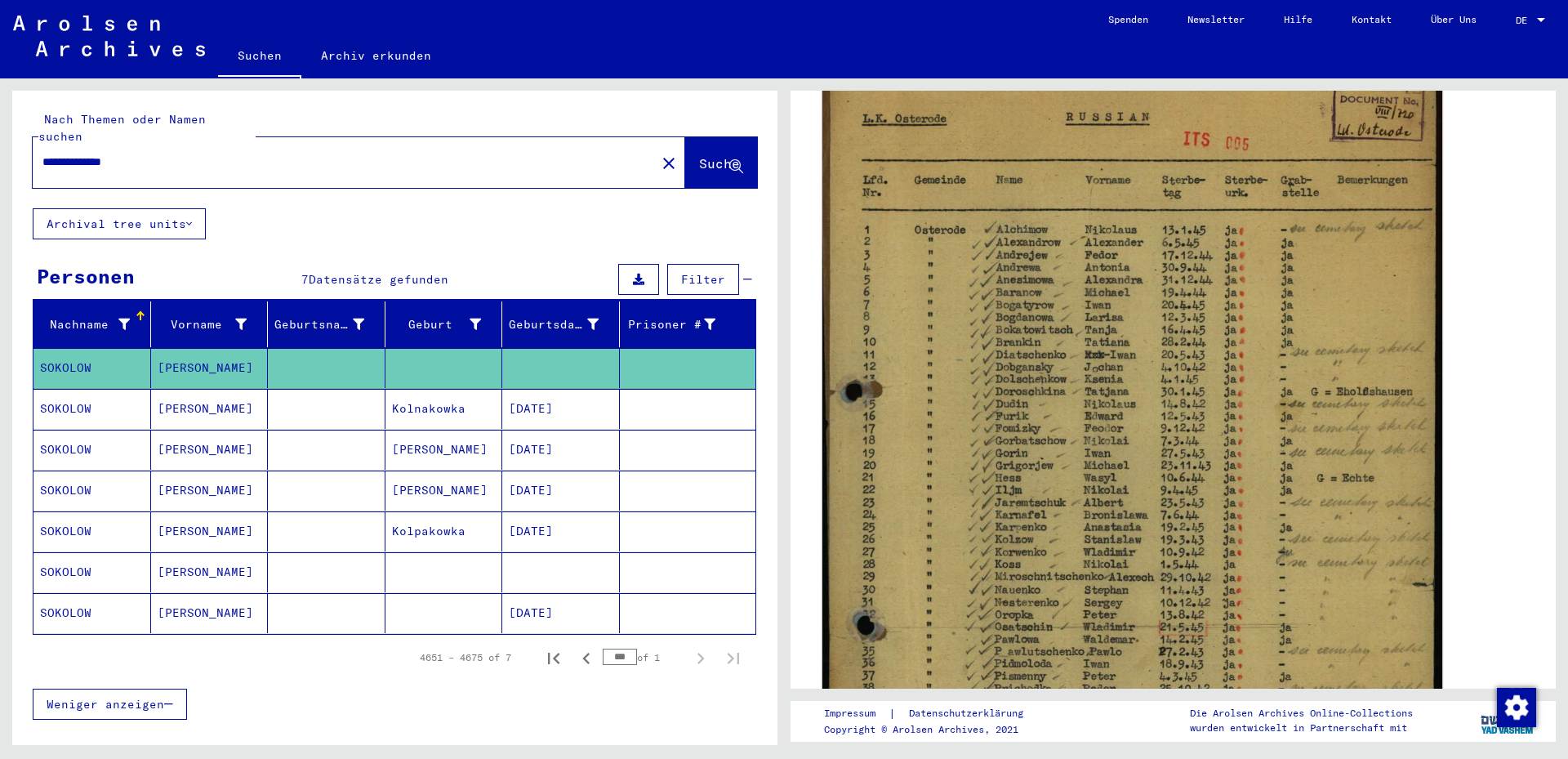
click at [1050, 444] on img at bounding box center [1133, 487] width 620 height 914
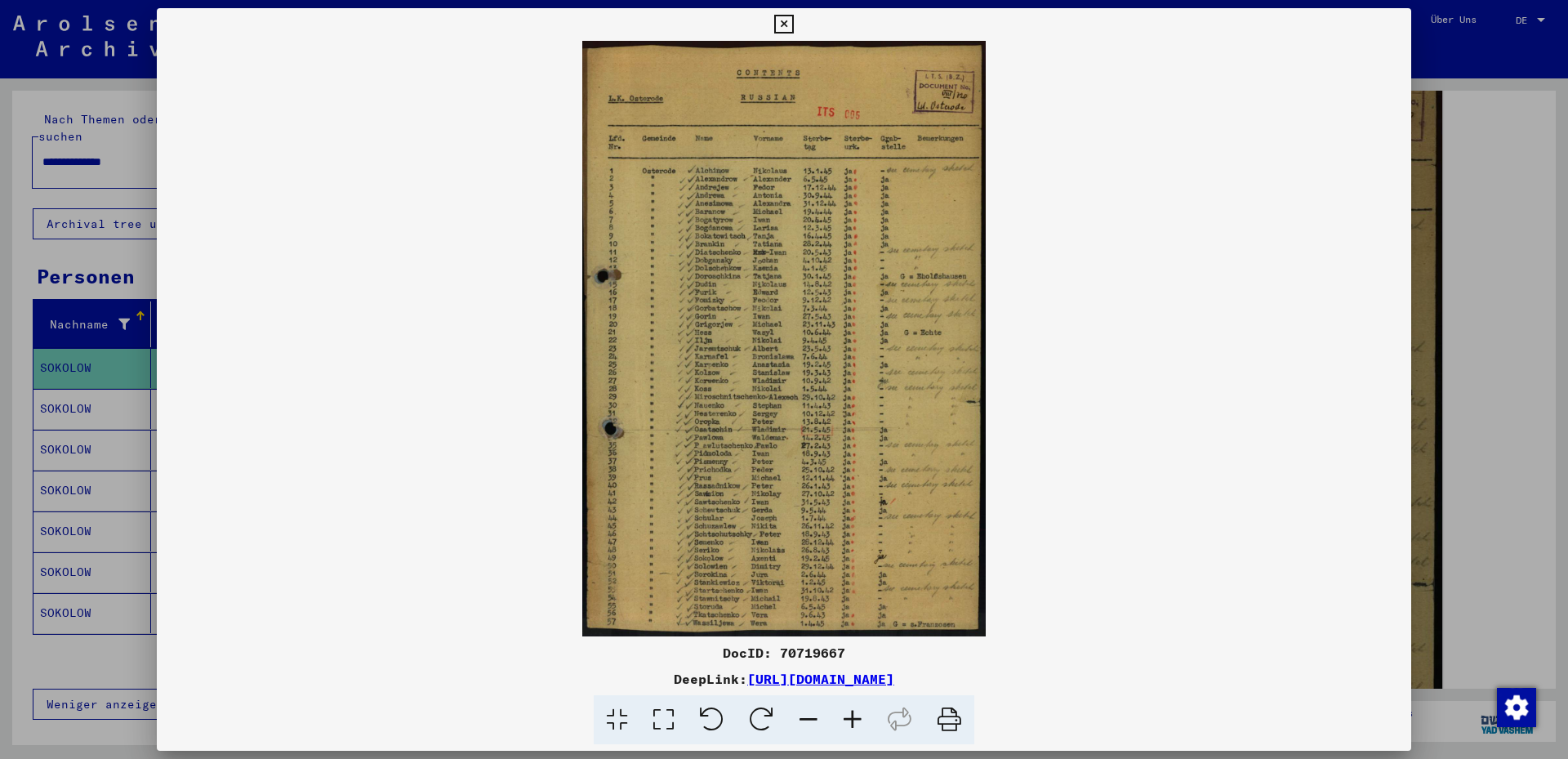
scroll to position [352, 0]
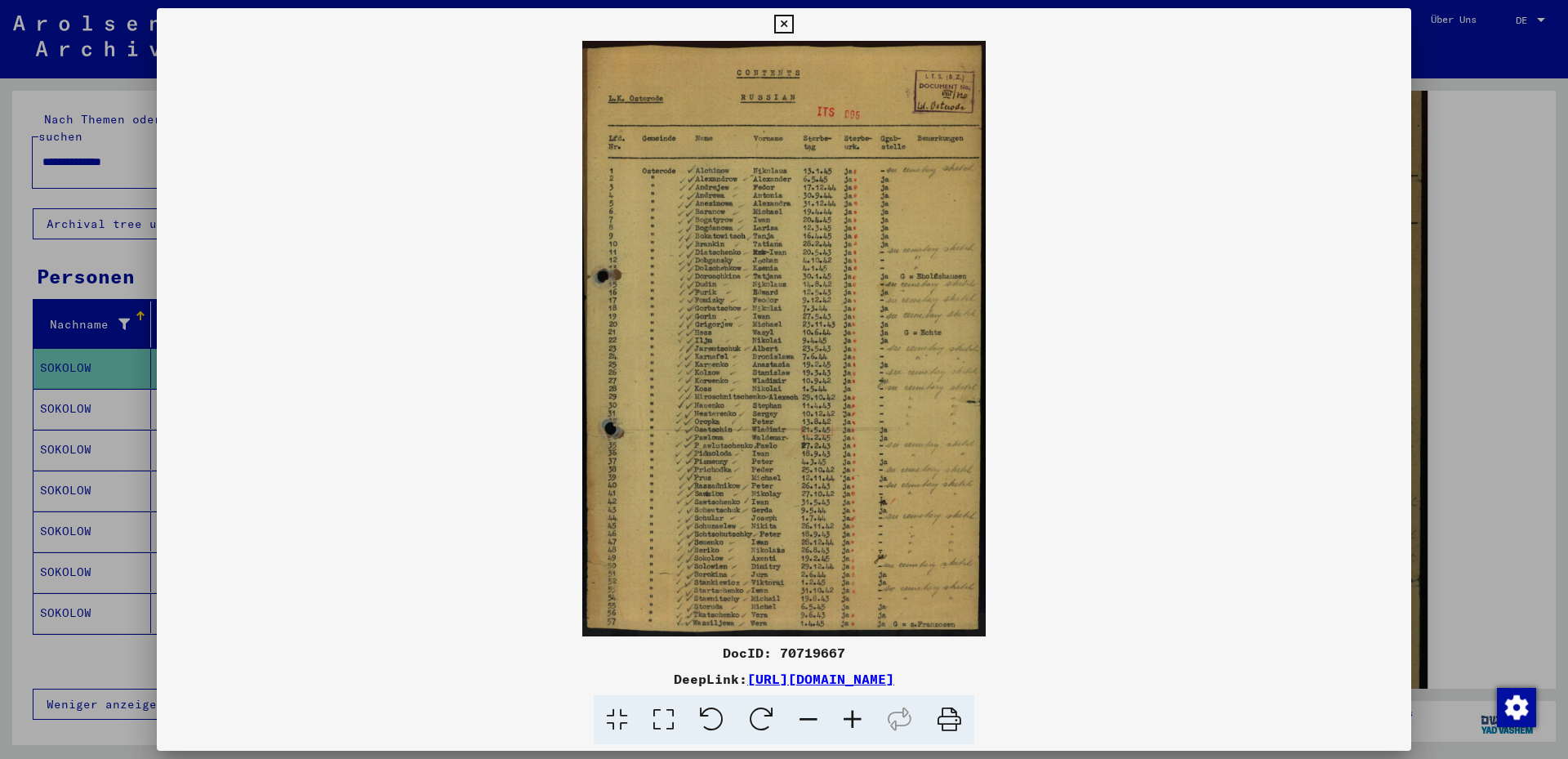
click at [850, 715] on icon at bounding box center [853, 720] width 44 height 50
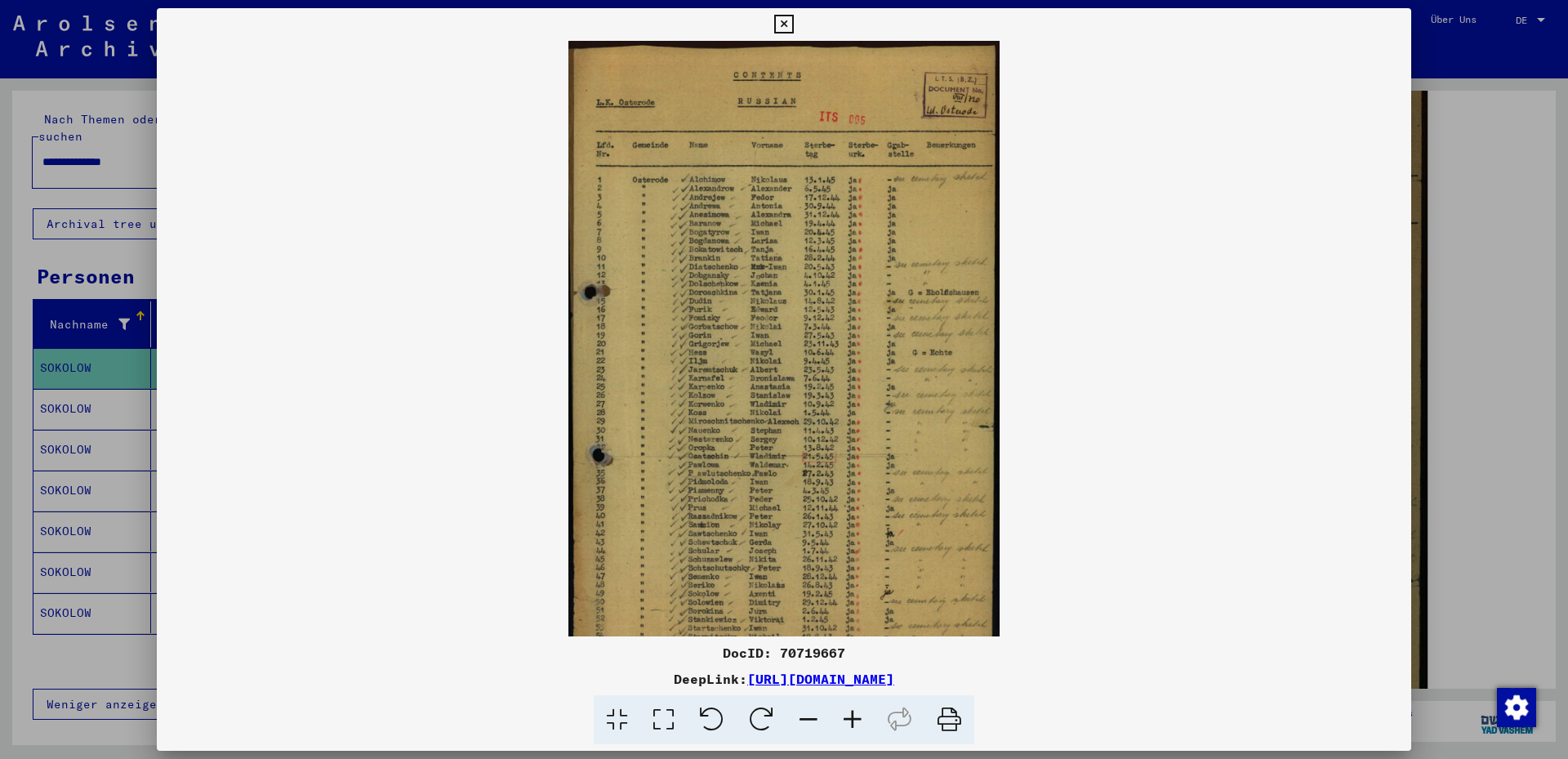
click at [851, 715] on icon at bounding box center [853, 720] width 44 height 50
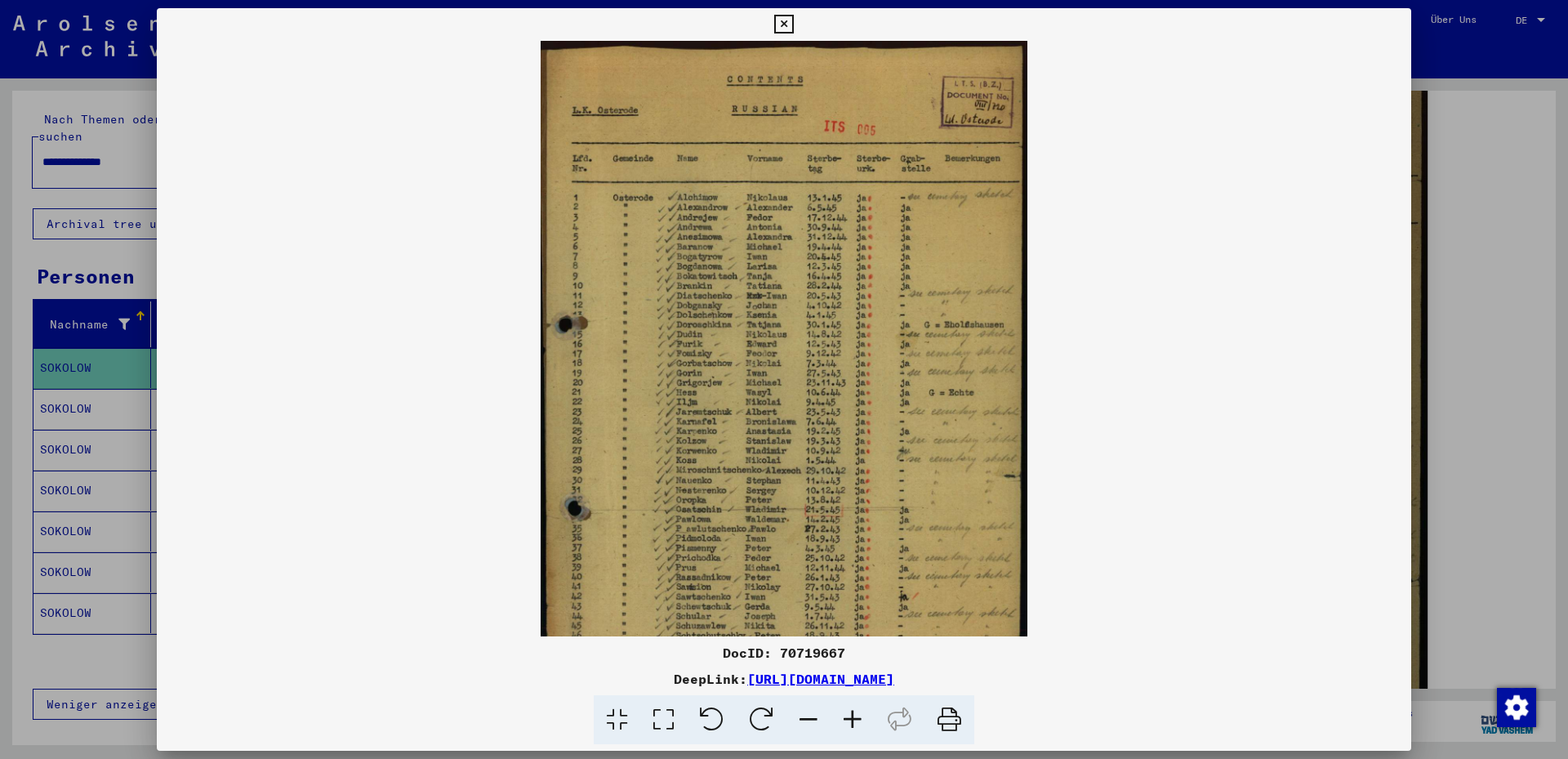
click at [851, 715] on icon at bounding box center [853, 720] width 44 height 50
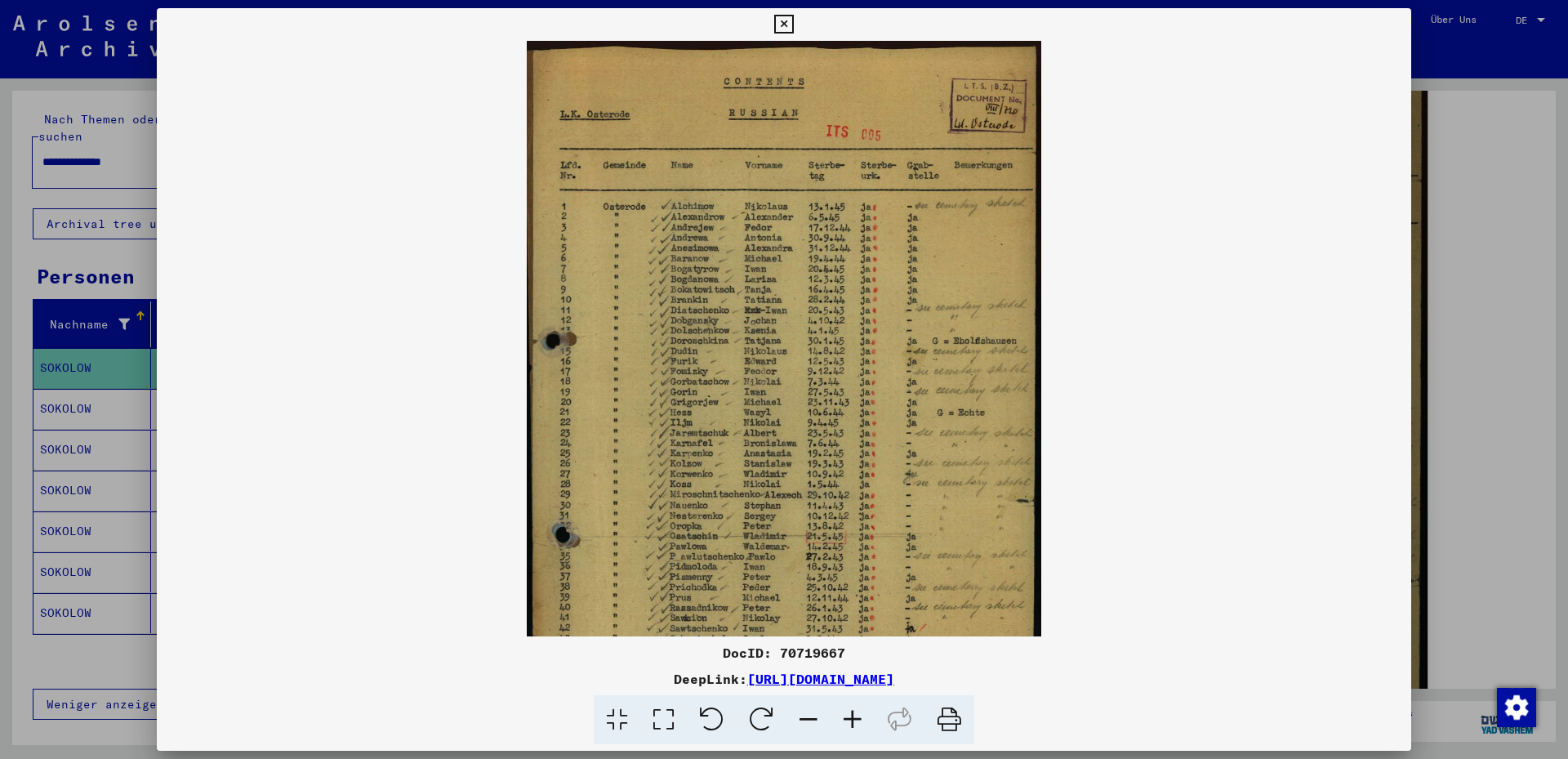
click at [851, 715] on icon at bounding box center [853, 720] width 44 height 50
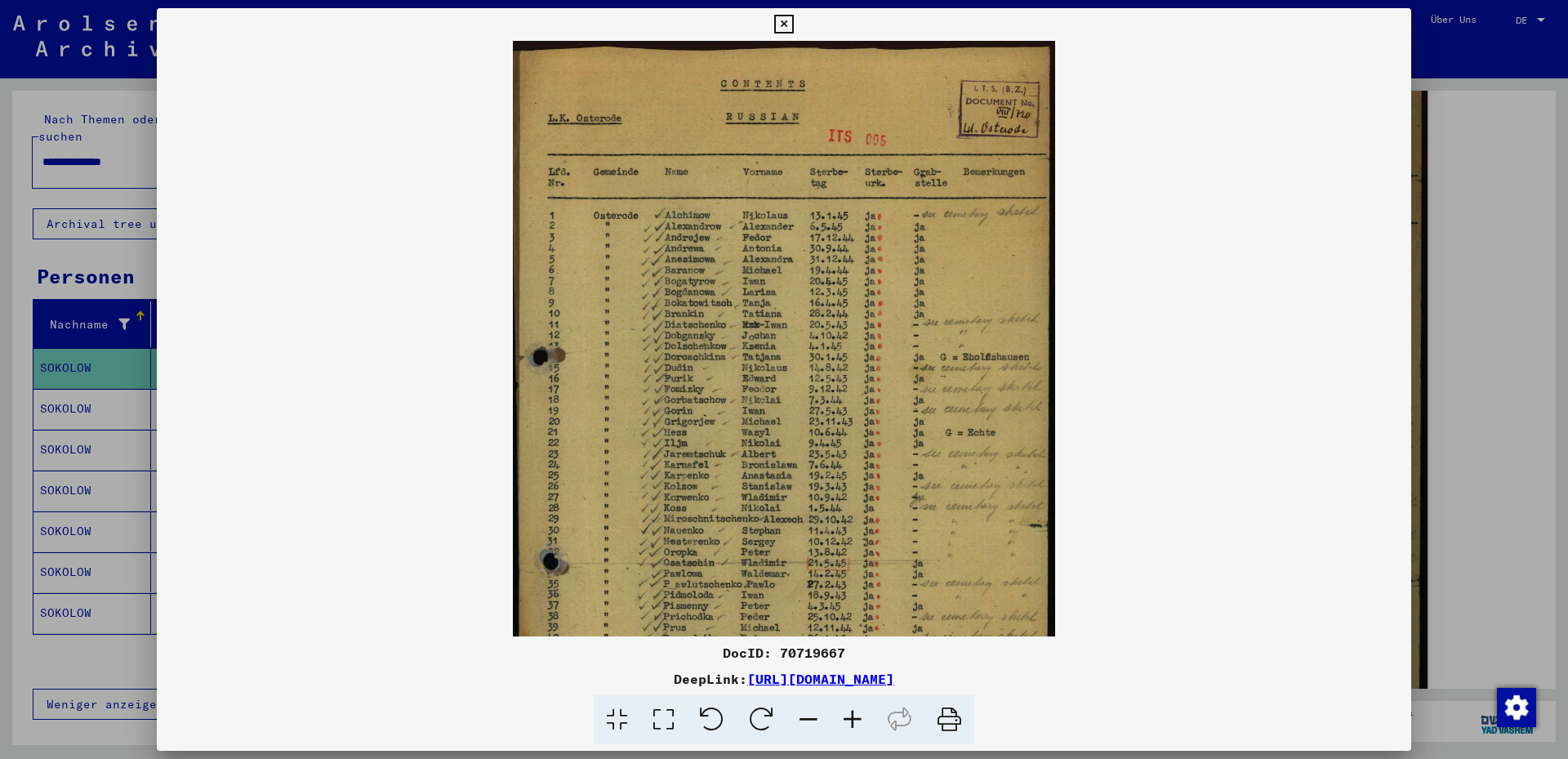
click at [851, 715] on icon at bounding box center [853, 720] width 44 height 50
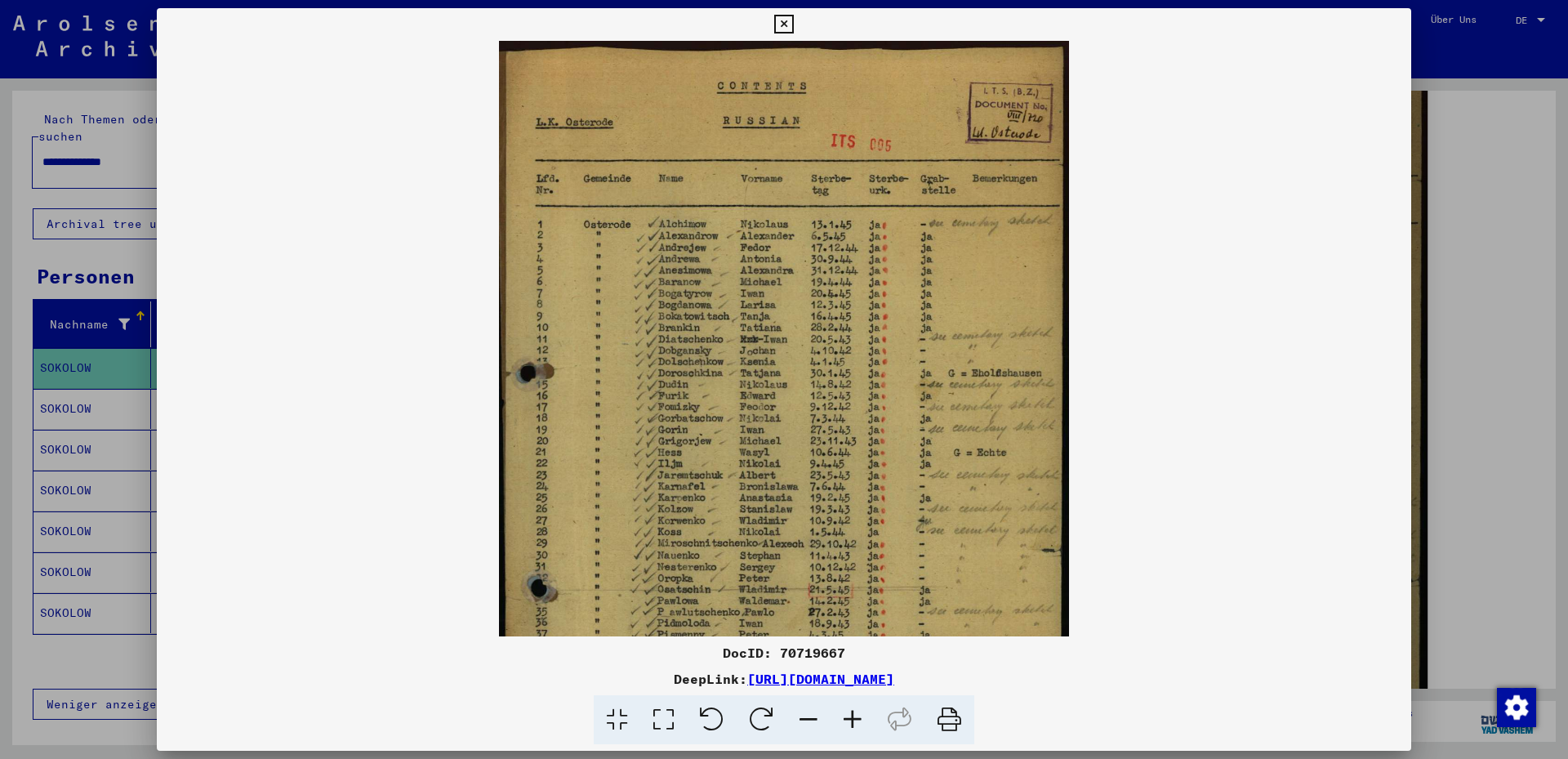
click at [850, 715] on icon at bounding box center [853, 720] width 44 height 50
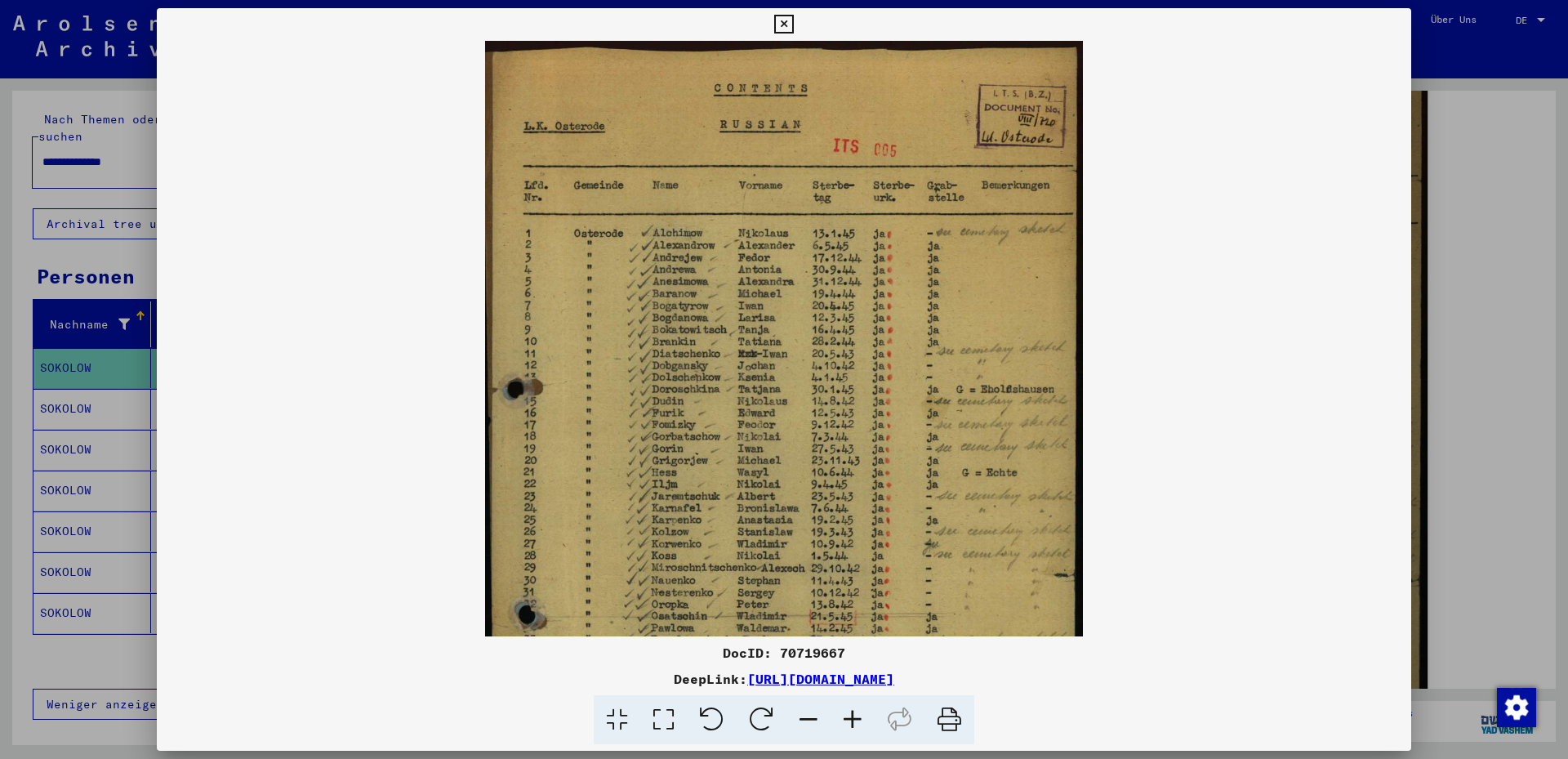
click at [850, 715] on icon at bounding box center [853, 720] width 44 height 50
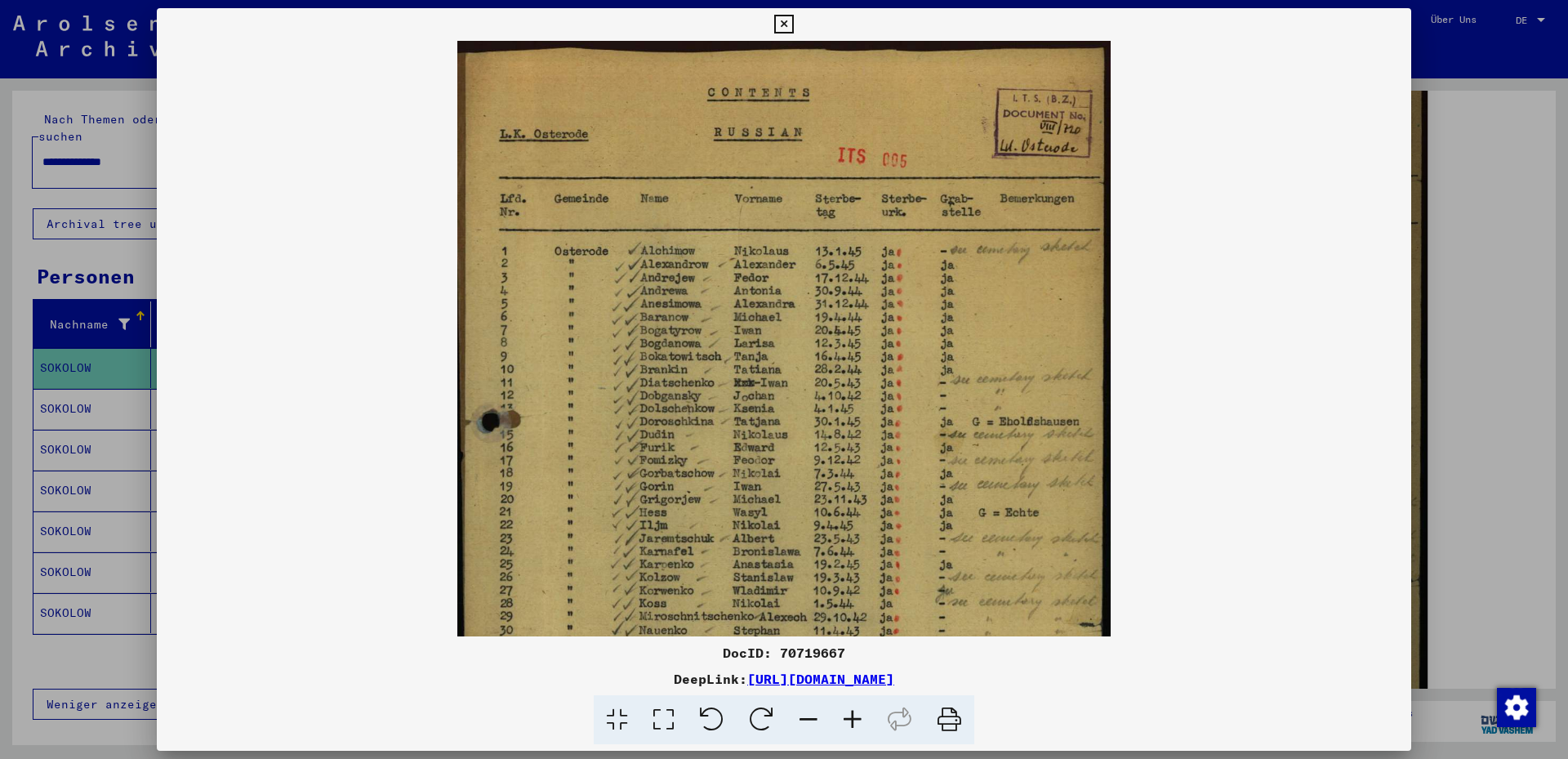
click at [850, 716] on icon at bounding box center [853, 720] width 44 height 50
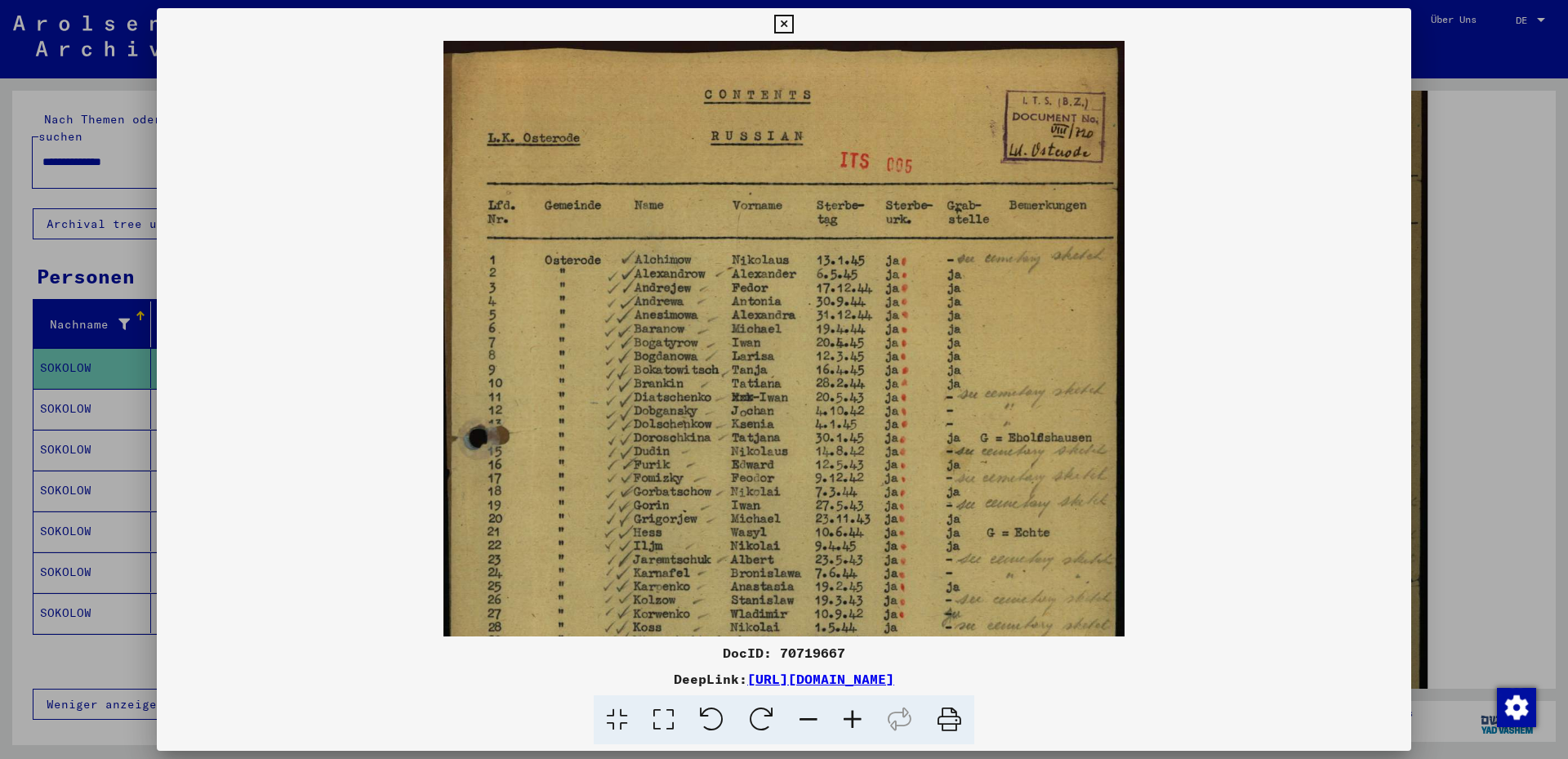
click at [850, 716] on icon at bounding box center [853, 720] width 44 height 50
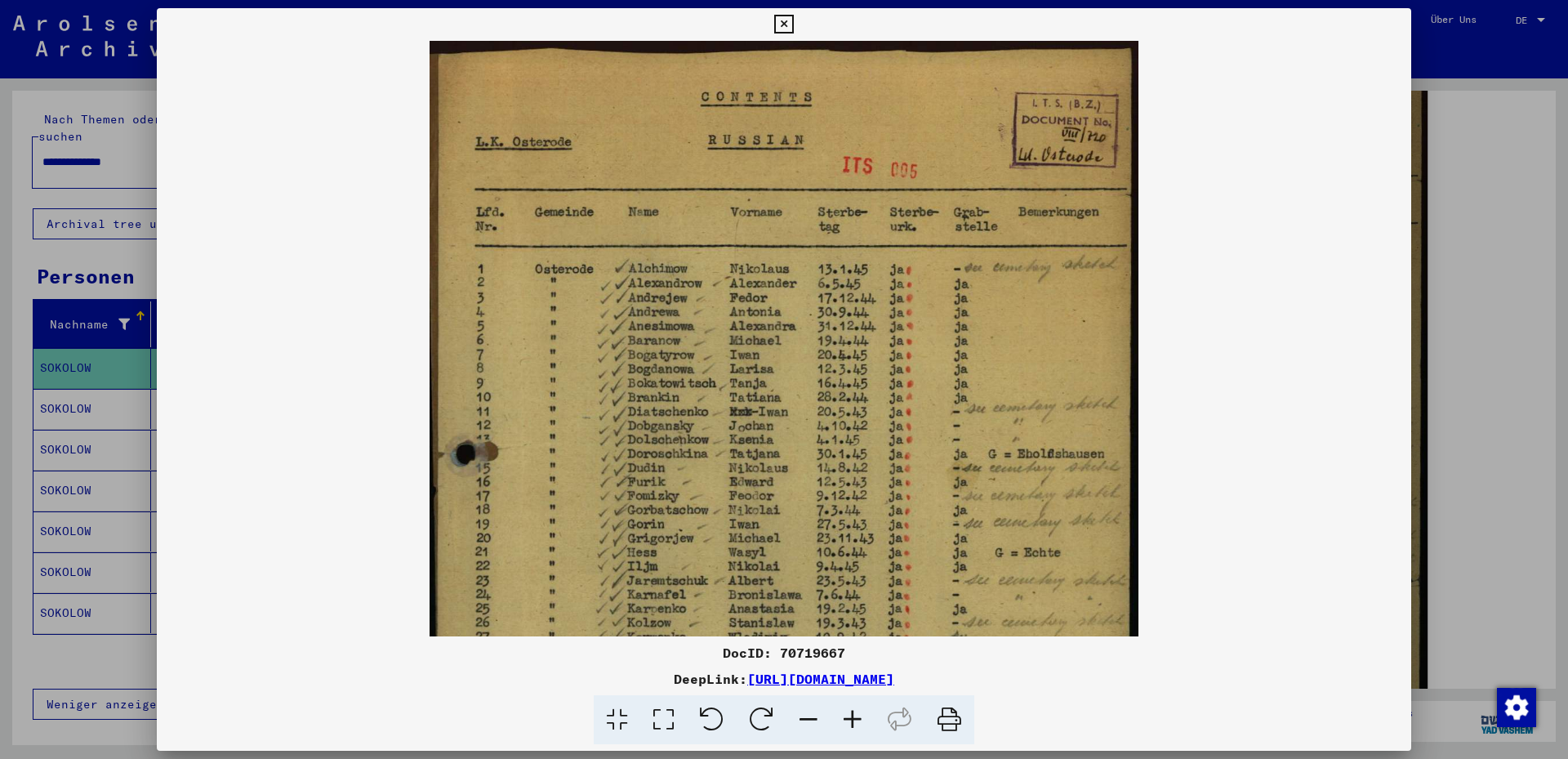
click at [850, 716] on icon at bounding box center [853, 720] width 44 height 50
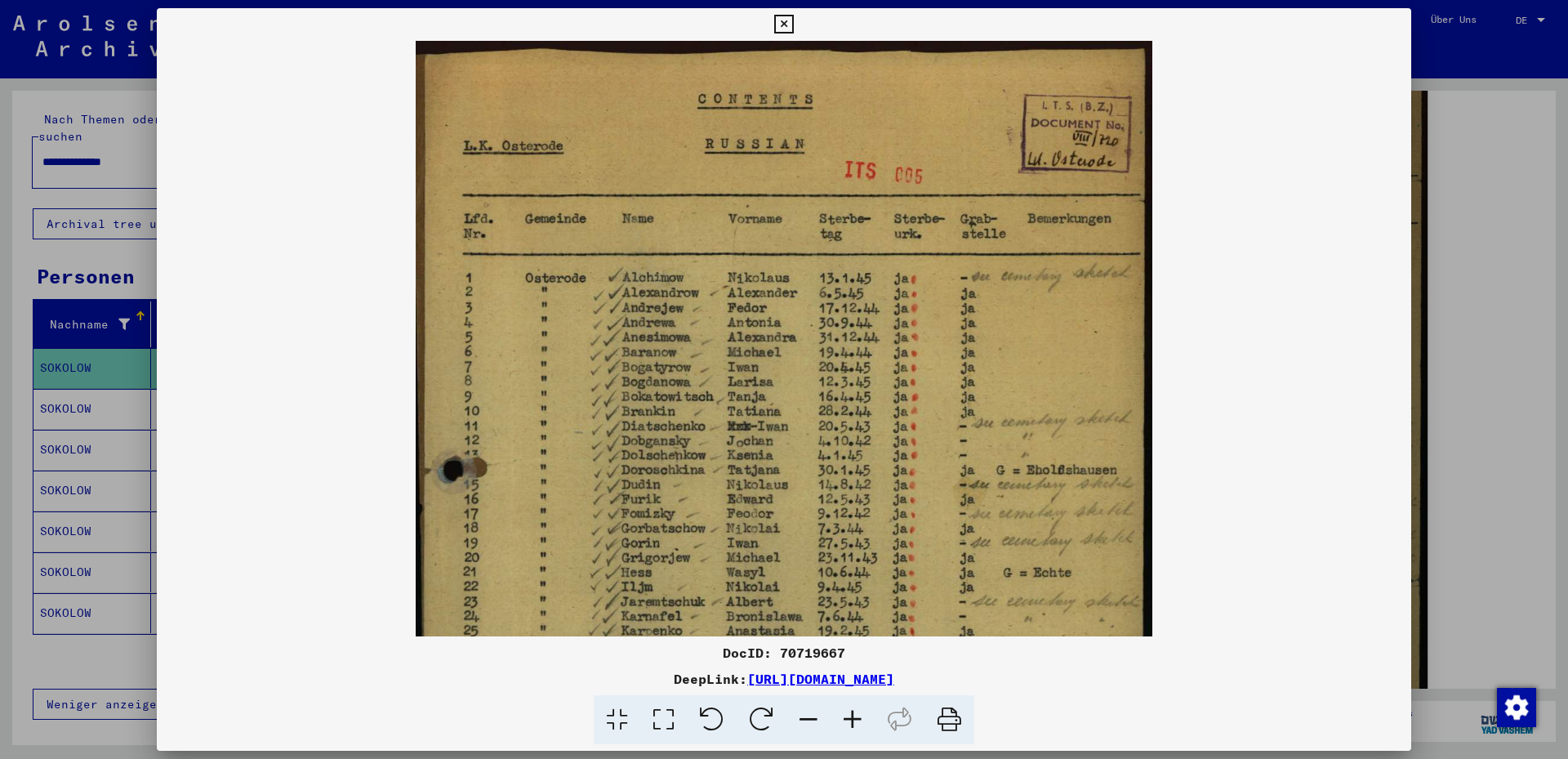
click at [850, 716] on icon at bounding box center [853, 720] width 44 height 50
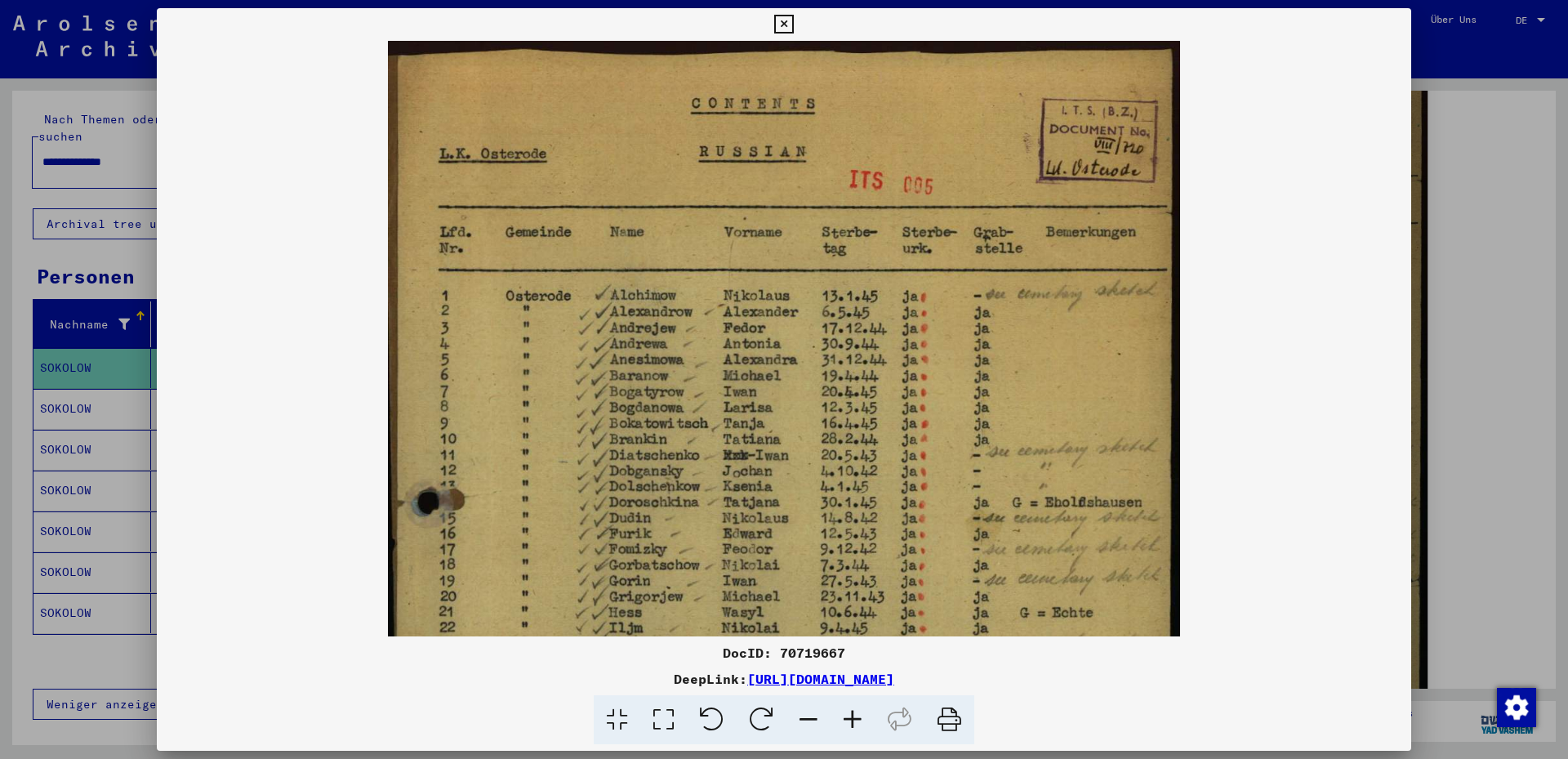
click at [849, 716] on icon at bounding box center [853, 720] width 44 height 50
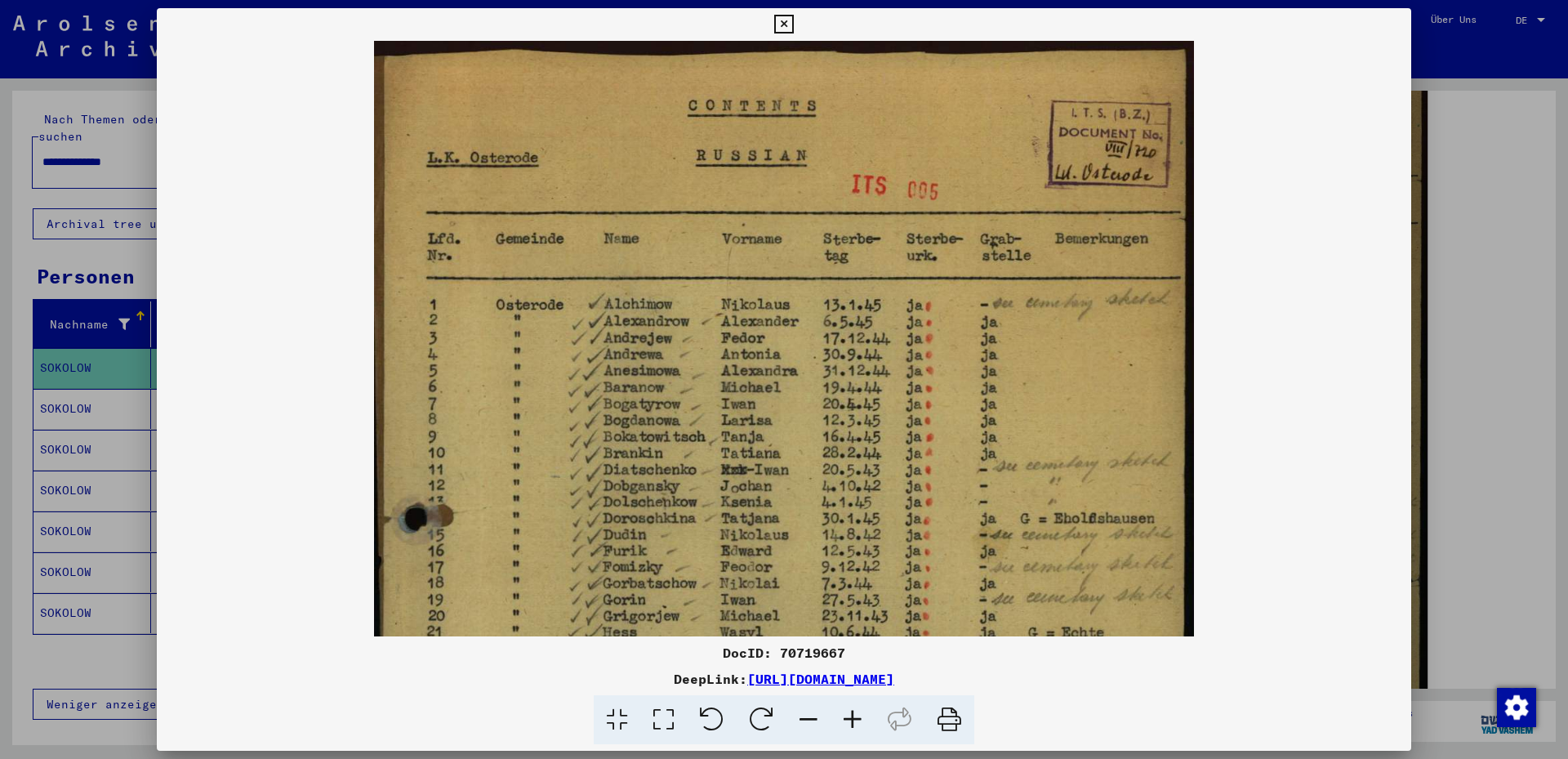
click at [849, 716] on icon at bounding box center [853, 720] width 44 height 50
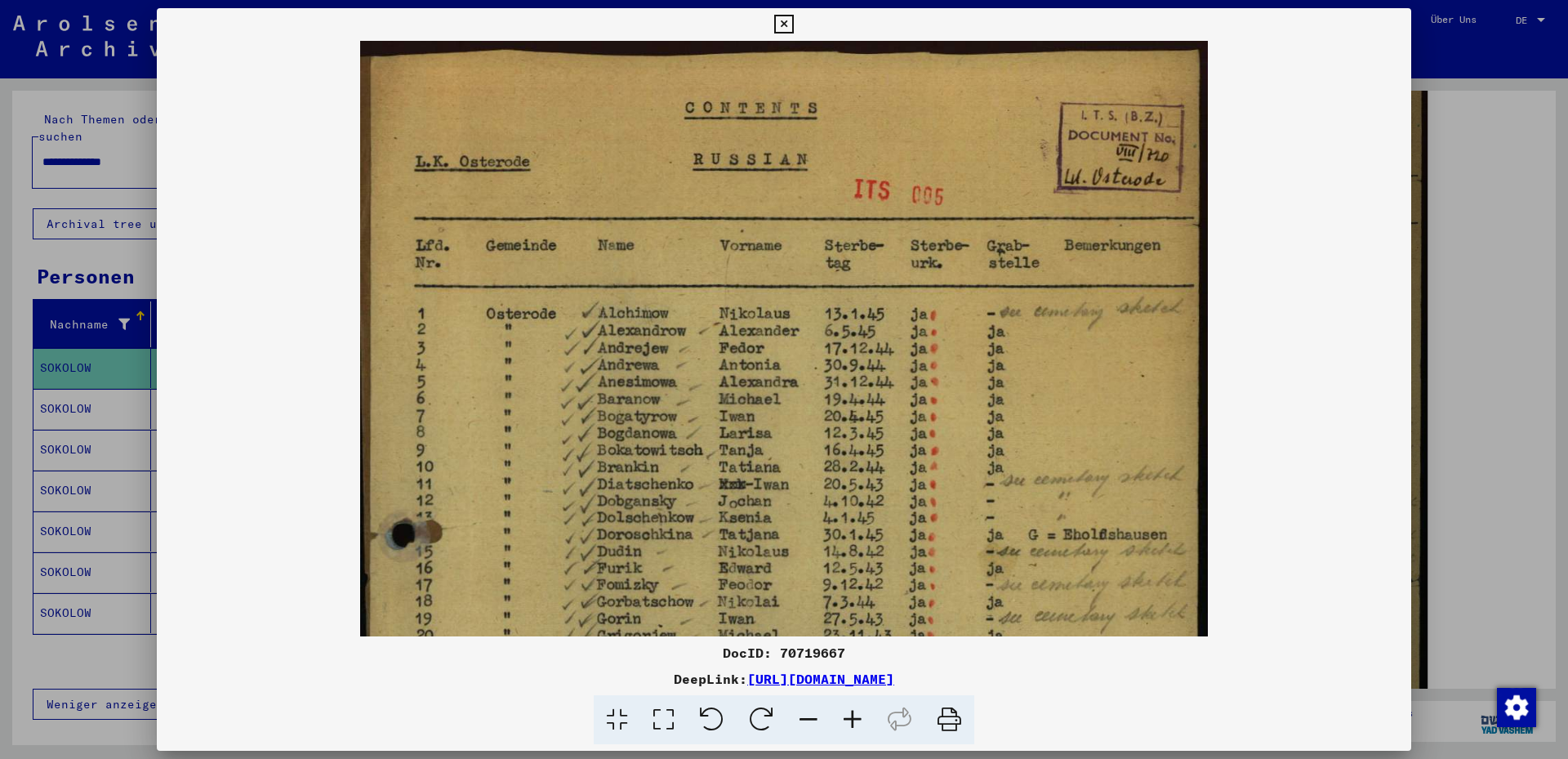
click at [905, 459] on img at bounding box center [783, 664] width 847 height 1249
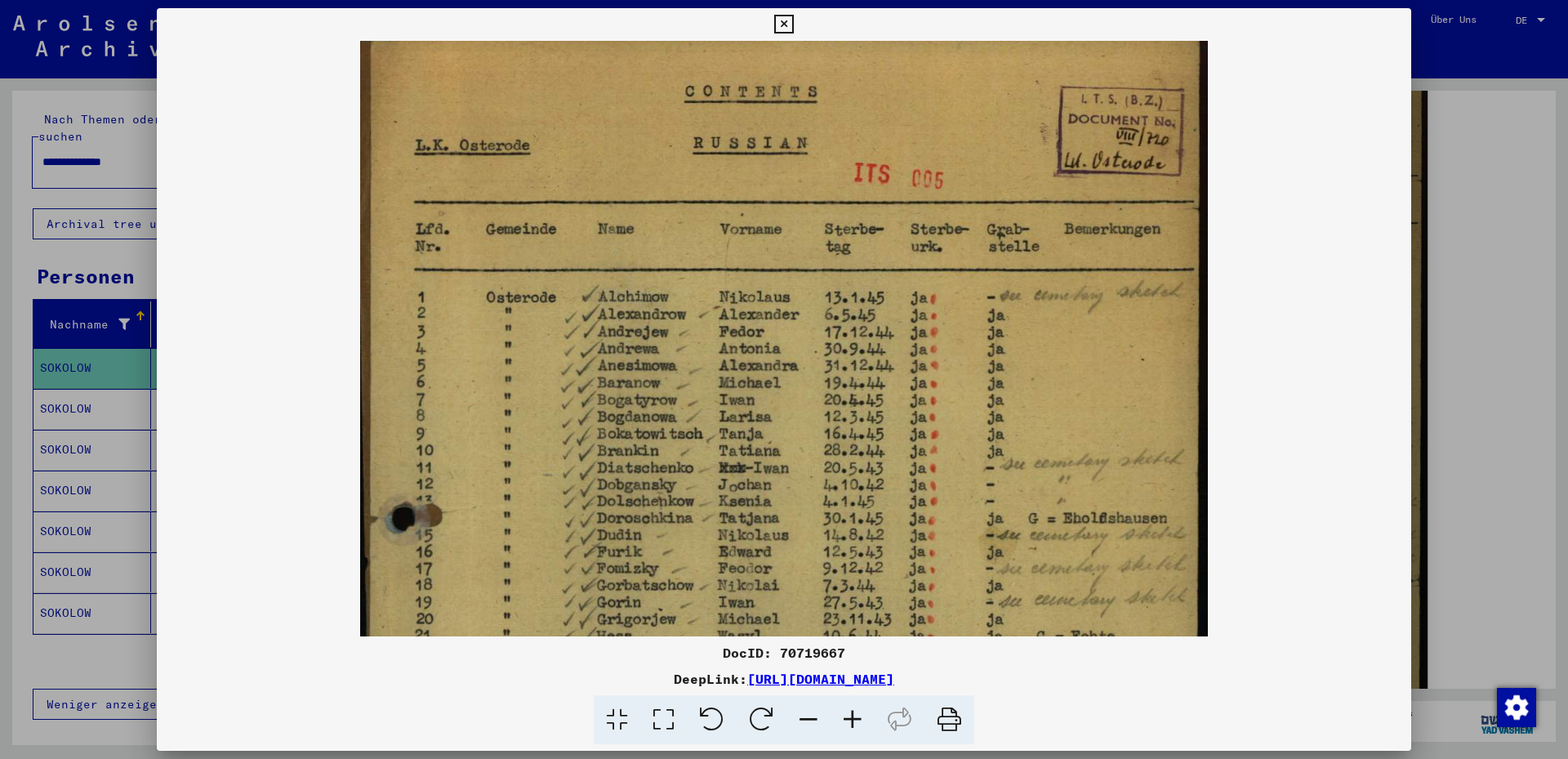
scroll to position [22, 0]
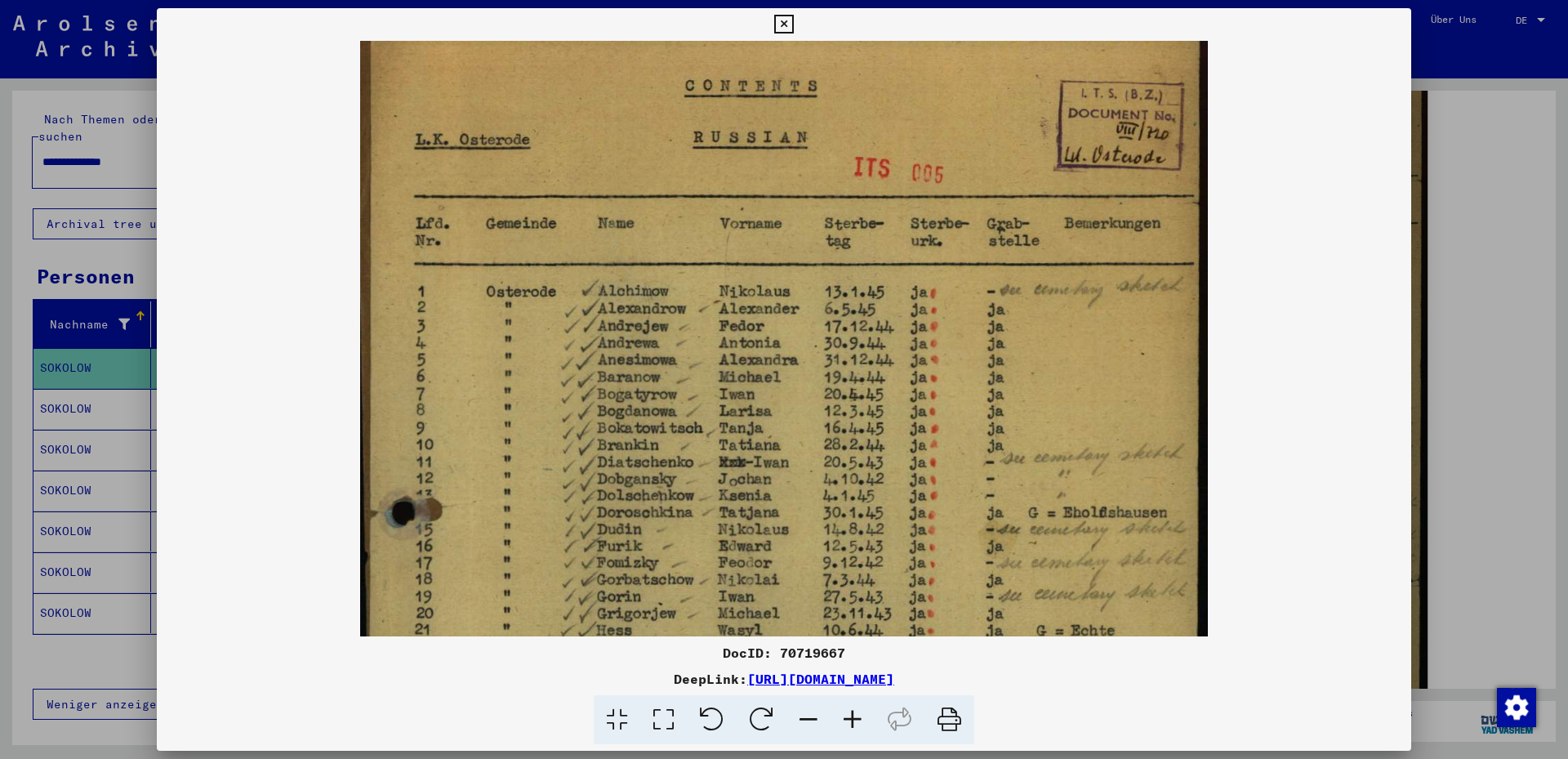
drag, startPoint x: 982, startPoint y: 453, endPoint x: 728, endPoint y: 464, distance: 254.2
click at [728, 464] on img at bounding box center [783, 642] width 847 height 1249
click at [854, 721] on icon at bounding box center [853, 720] width 44 height 50
click at [851, 720] on icon at bounding box center [853, 720] width 44 height 50
click at [806, 717] on icon at bounding box center [809, 720] width 44 height 50
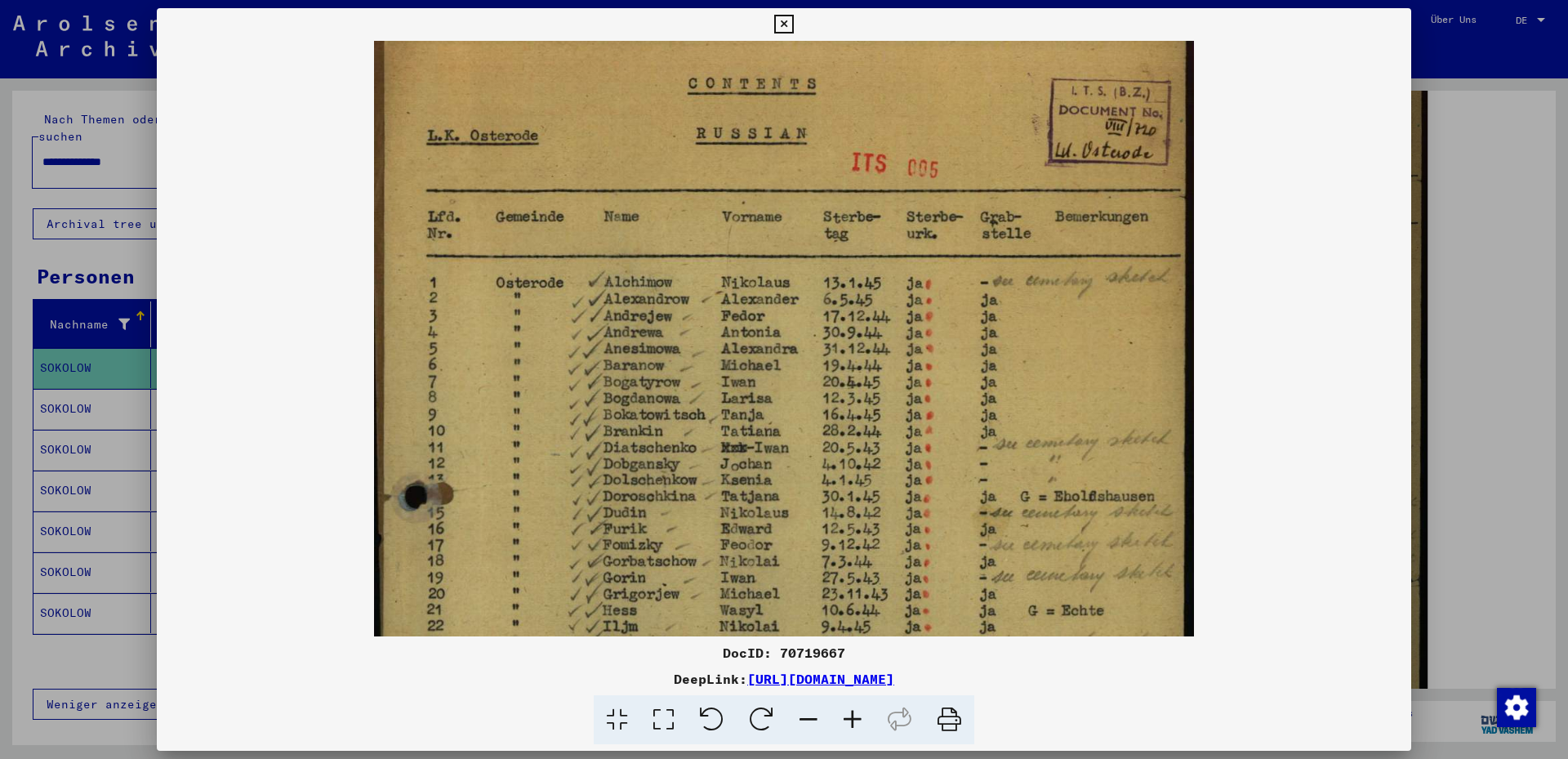
click at [806, 717] on icon at bounding box center [809, 720] width 44 height 50
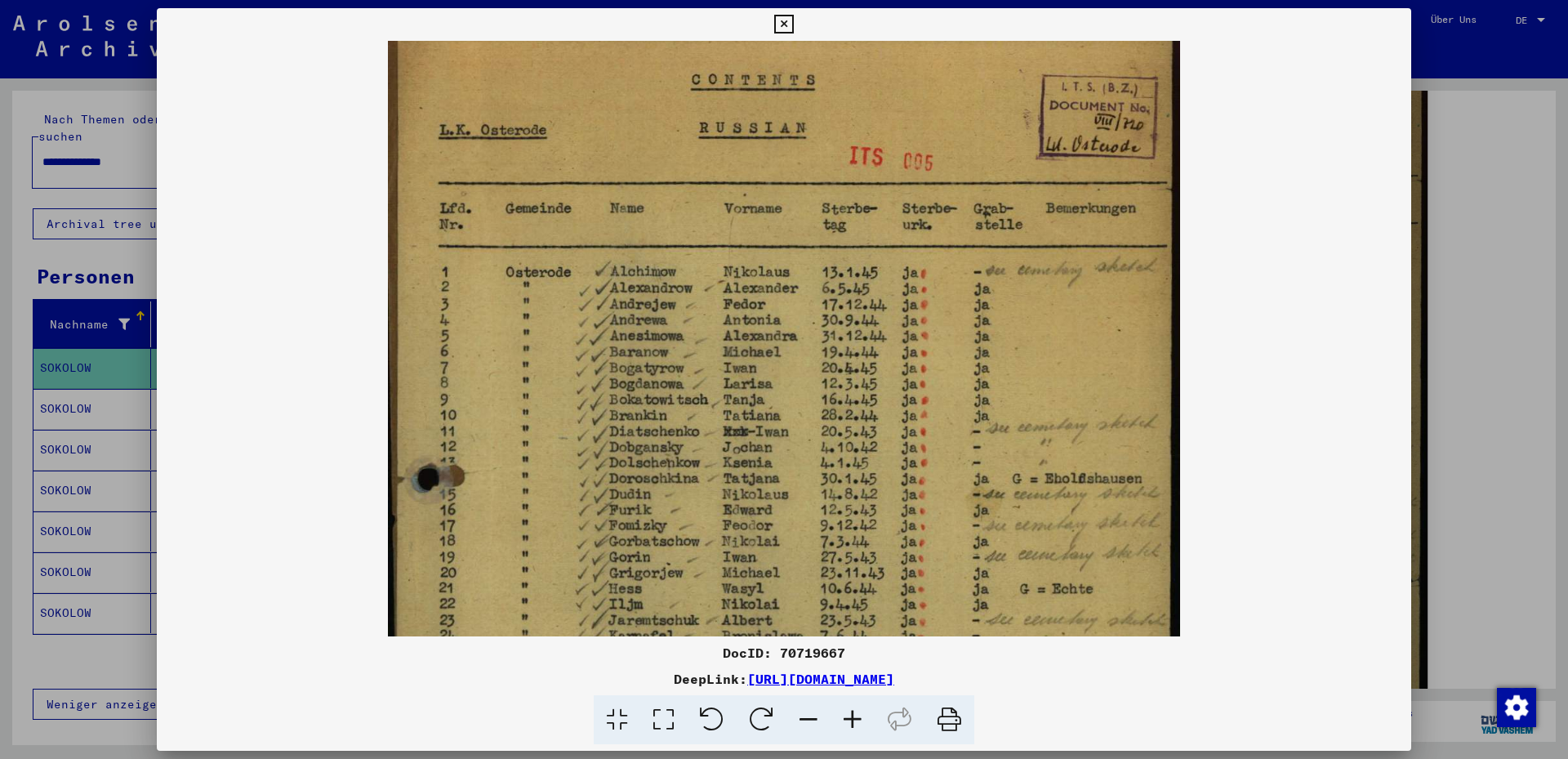
scroll to position [24, 0]
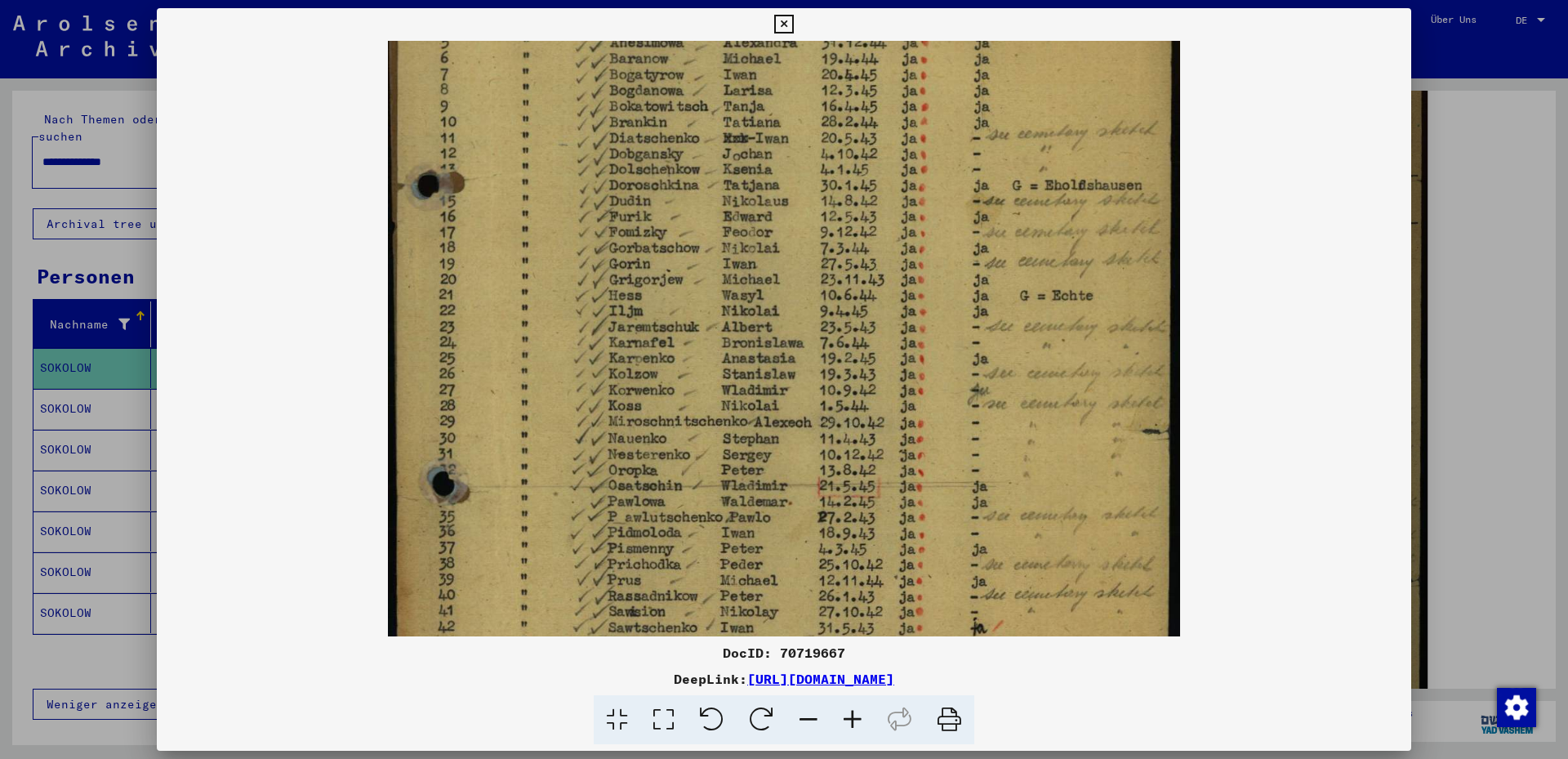
drag, startPoint x: 1121, startPoint y: 496, endPoint x: 1108, endPoint y: 222, distance: 274.3
click at [1110, 203] on img at bounding box center [784, 307] width 792 height 1167
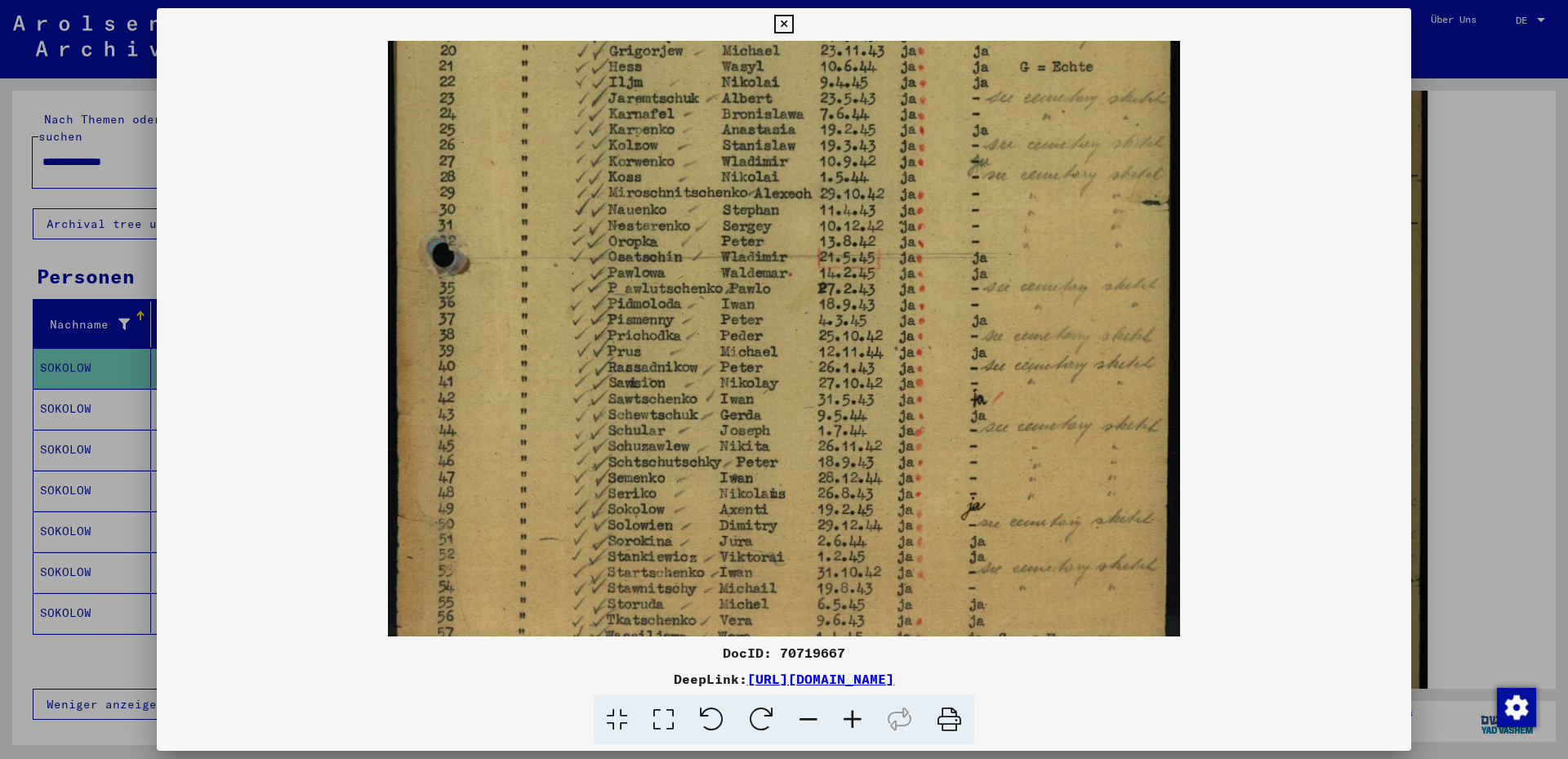
drag, startPoint x: 1127, startPoint y: 423, endPoint x: 1126, endPoint y: 197, distance: 226.0
click at [1126, 194] on img at bounding box center [784, 78] width 792 height 1167
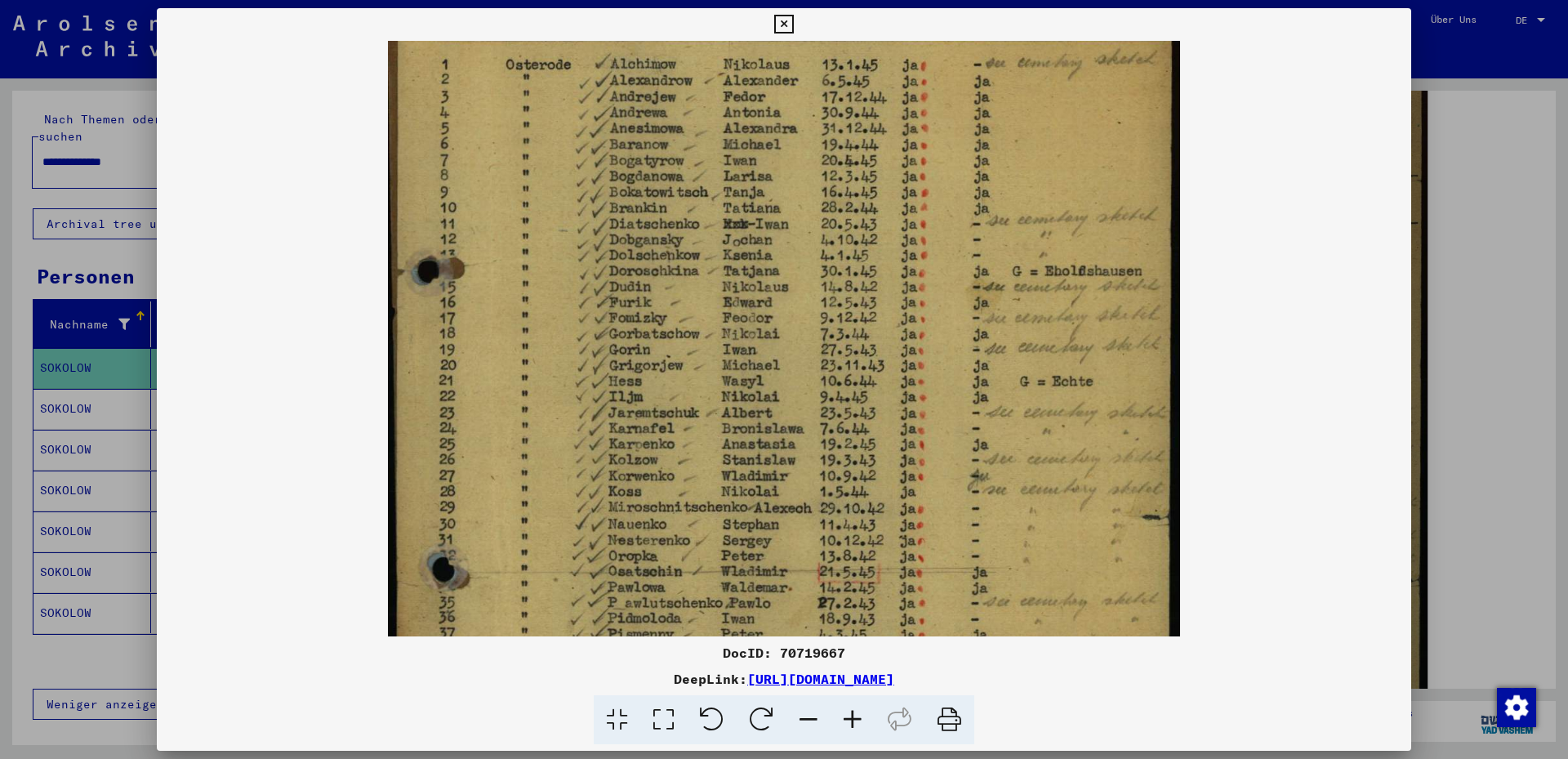
drag, startPoint x: 1062, startPoint y: 326, endPoint x: 1056, endPoint y: 495, distance: 169.1
click at [1062, 638] on div "DocID: 70719667 DeepLink: [URL][DOMAIN_NAME]" at bounding box center [783, 376] width 1254 height 737
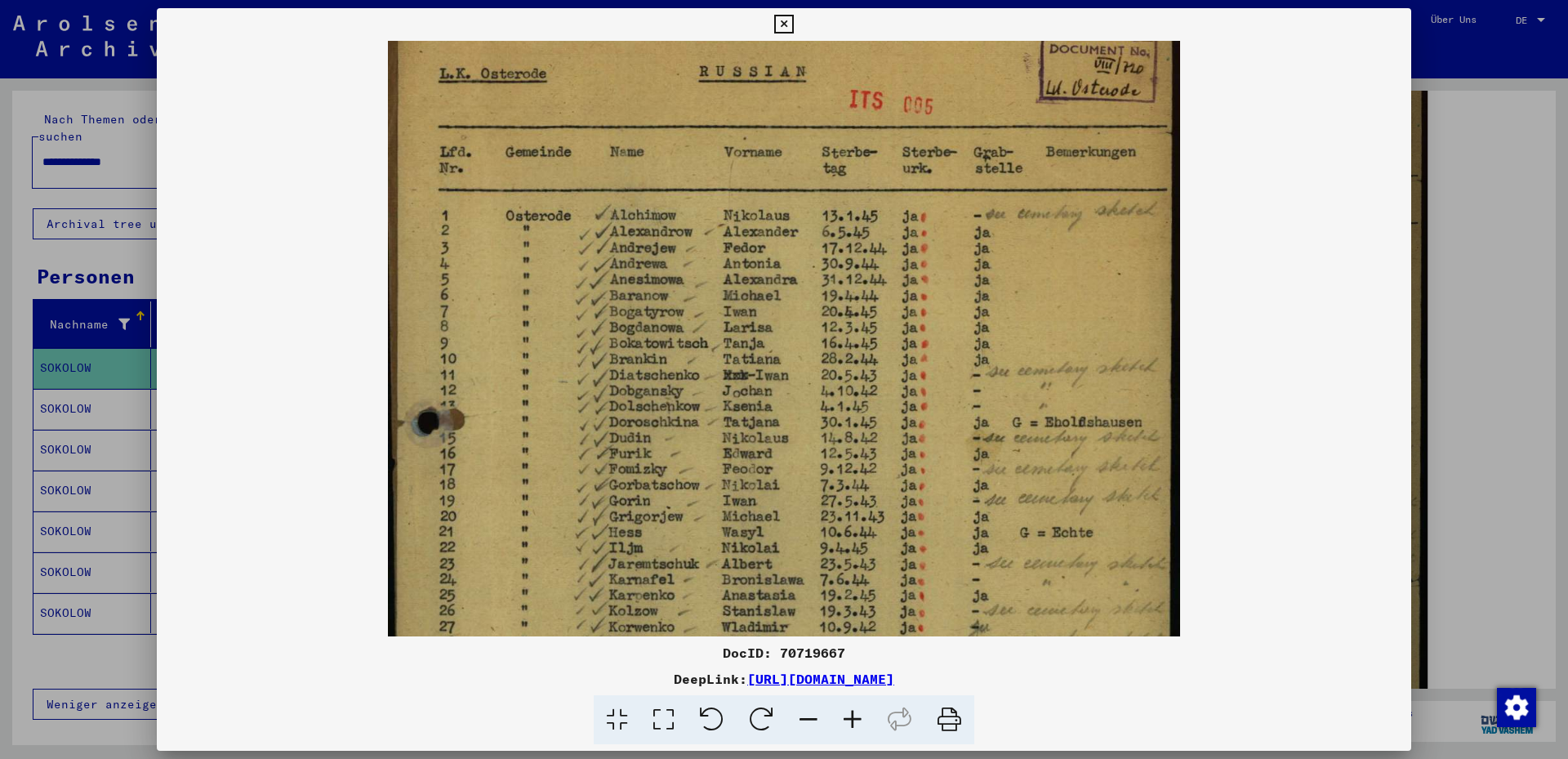
scroll to position [81, 0]
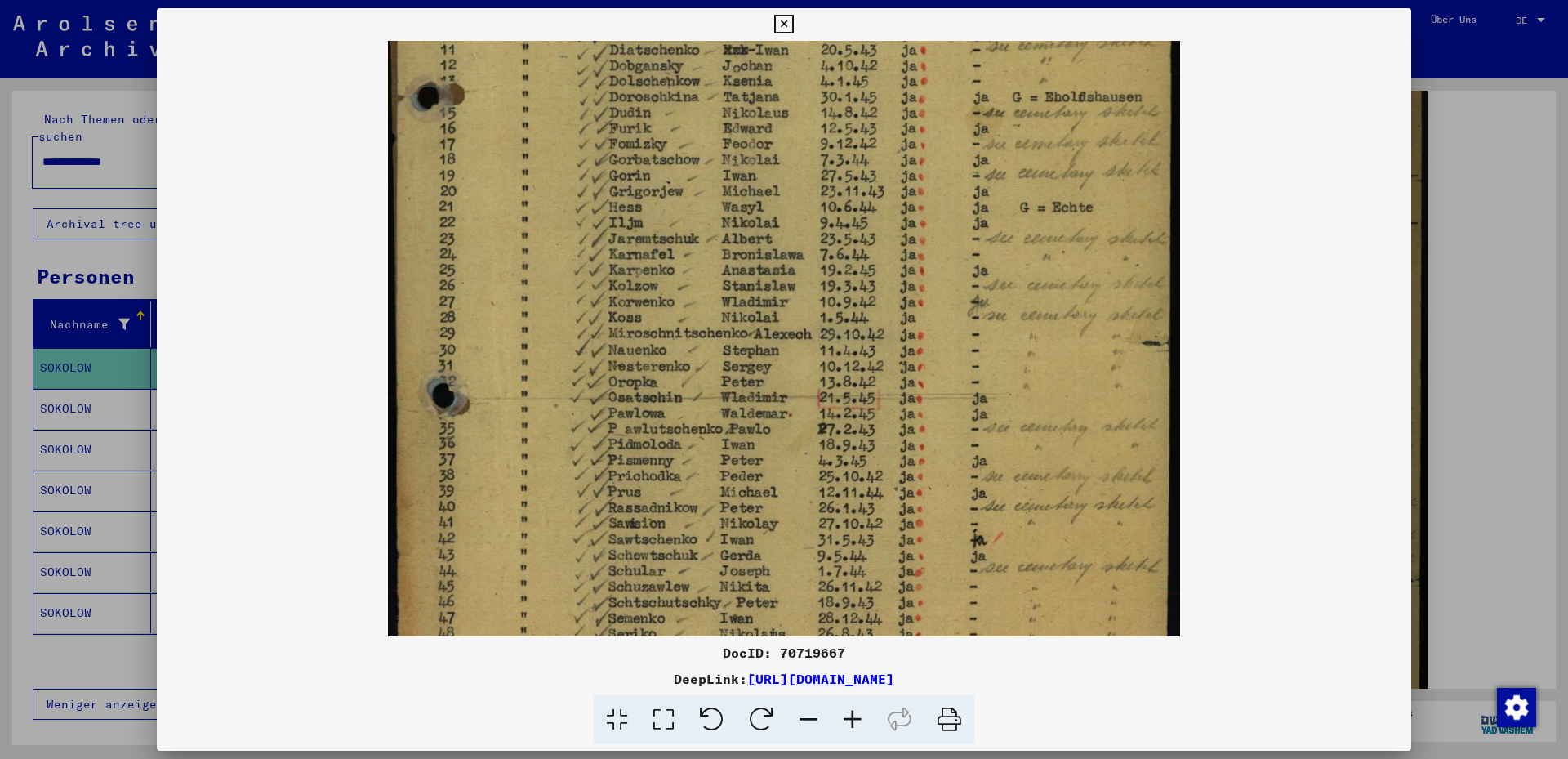
drag, startPoint x: 1048, startPoint y: 380, endPoint x: 1058, endPoint y: 209, distance: 171.3
click at [1058, 209] on img at bounding box center [784, 219] width 792 height 1167
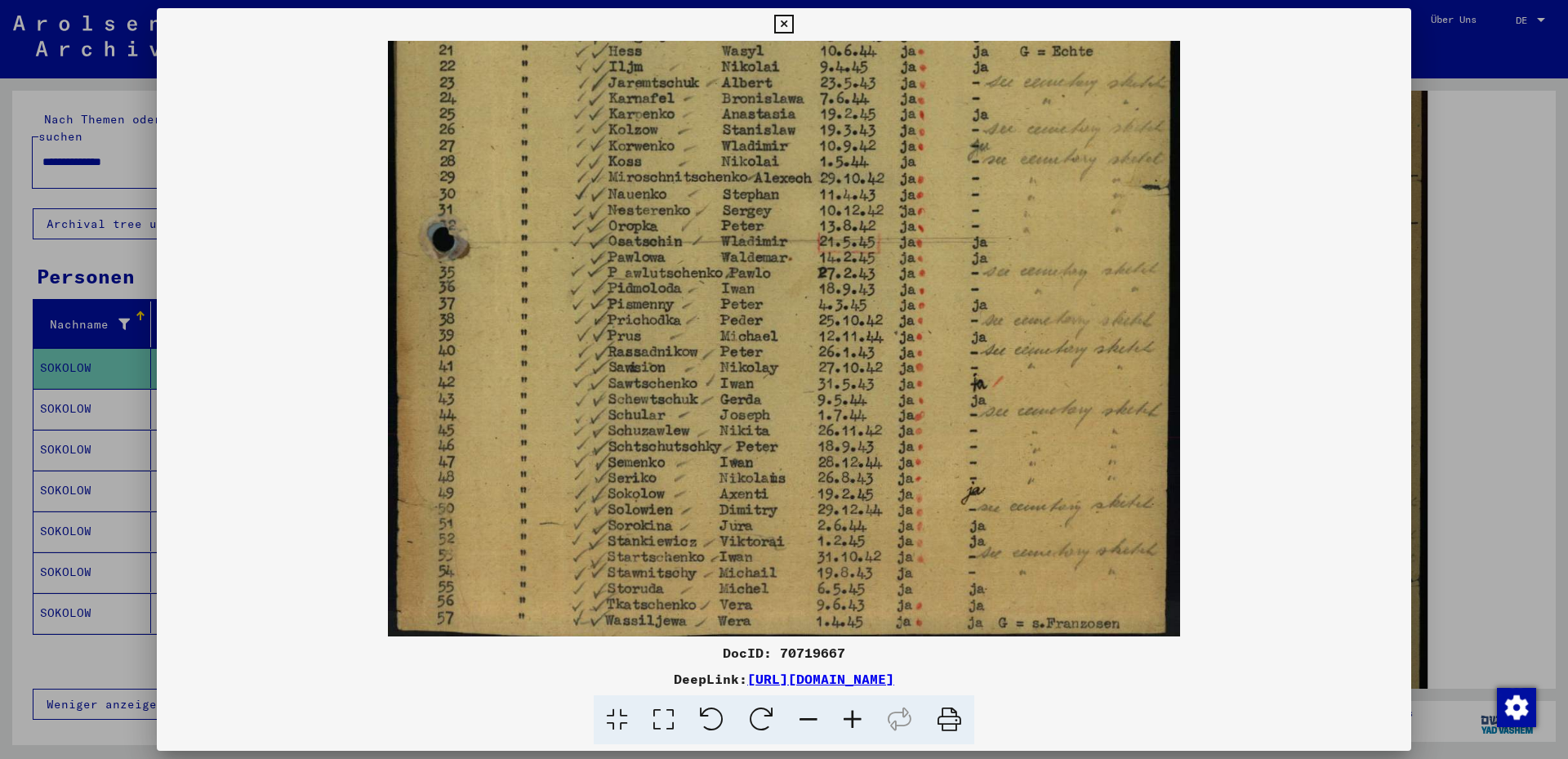
scroll to position [572, 0]
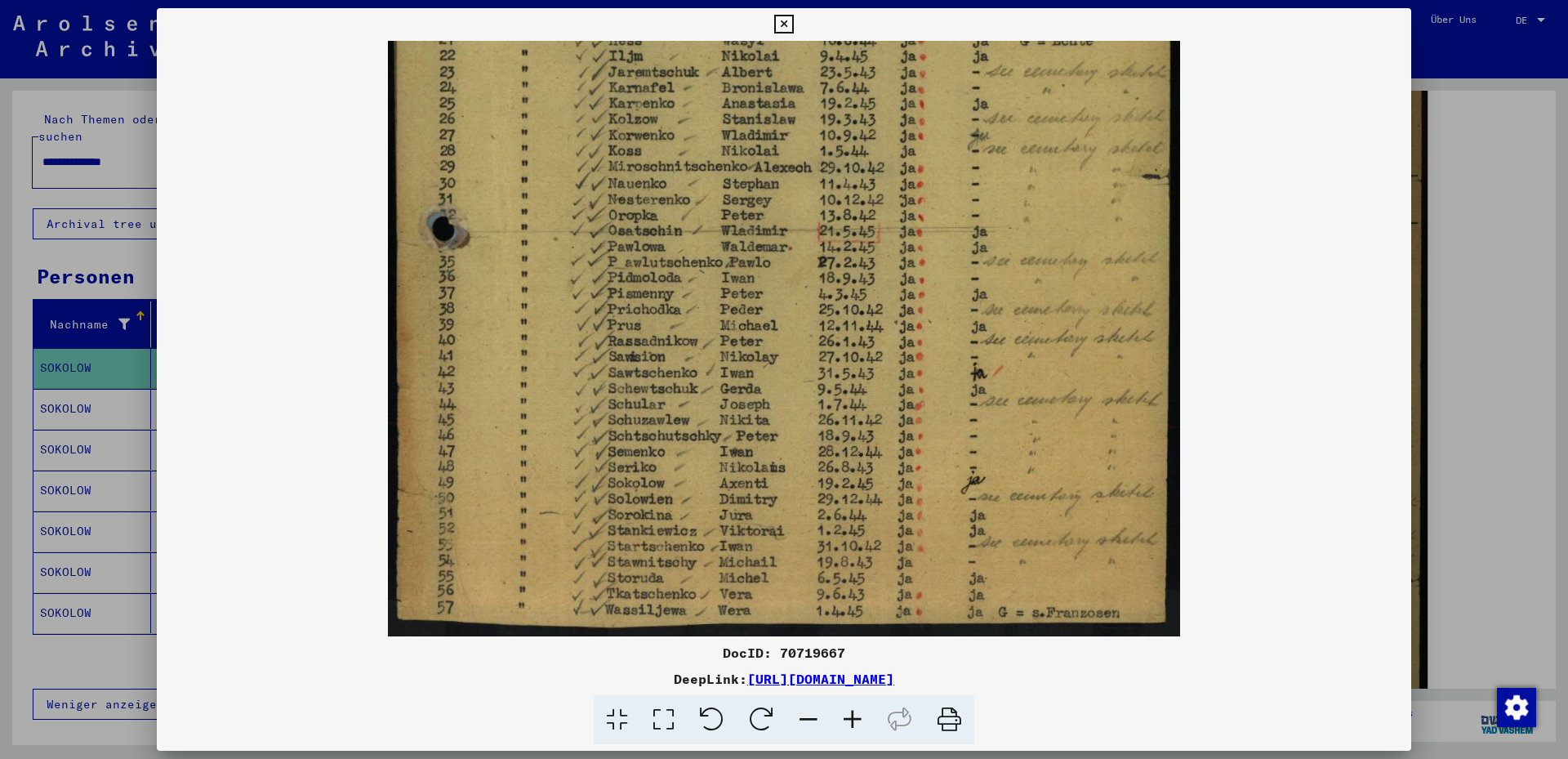
drag, startPoint x: 1068, startPoint y: 511, endPoint x: 1064, endPoint y: 300, distance: 211.0
click at [1064, 300] on img at bounding box center [784, 52] width 792 height 1167
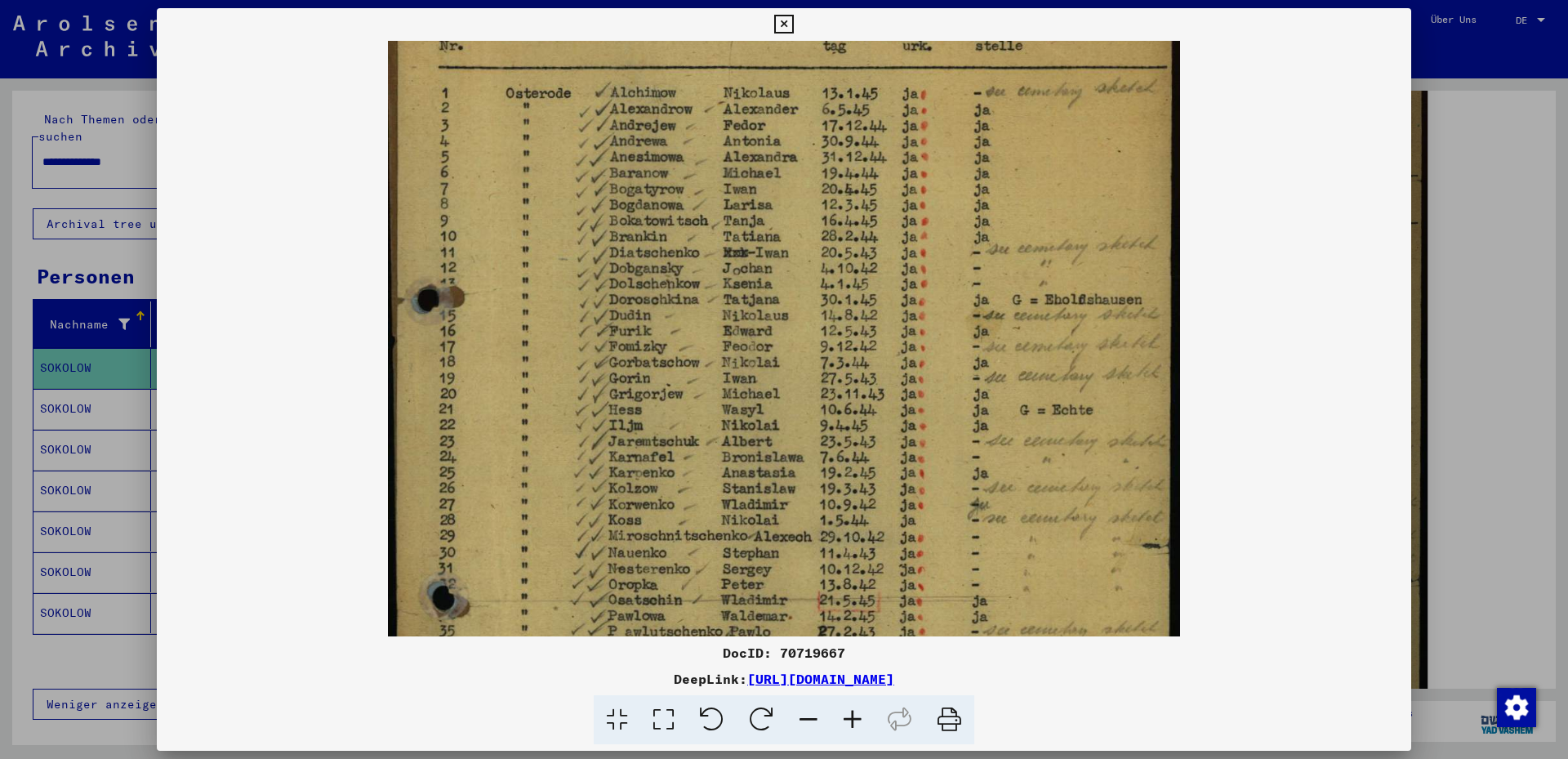
drag, startPoint x: 761, startPoint y: 284, endPoint x: 753, endPoint y: 632, distance: 348.1
click at [755, 653] on div "DocID: 70719667 DeepLink: [URL][DOMAIN_NAME]" at bounding box center [783, 376] width 1254 height 737
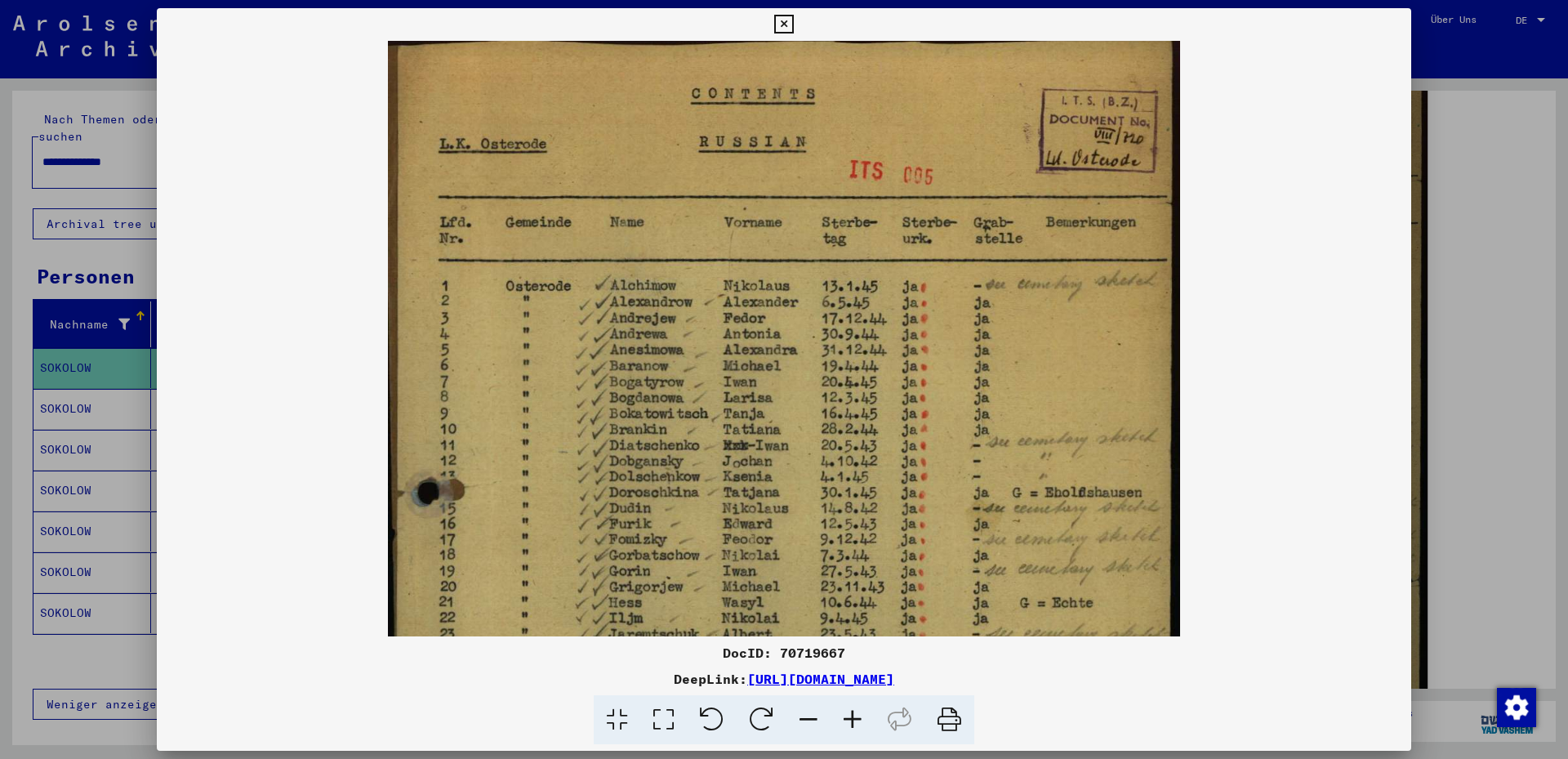
scroll to position [0, 0]
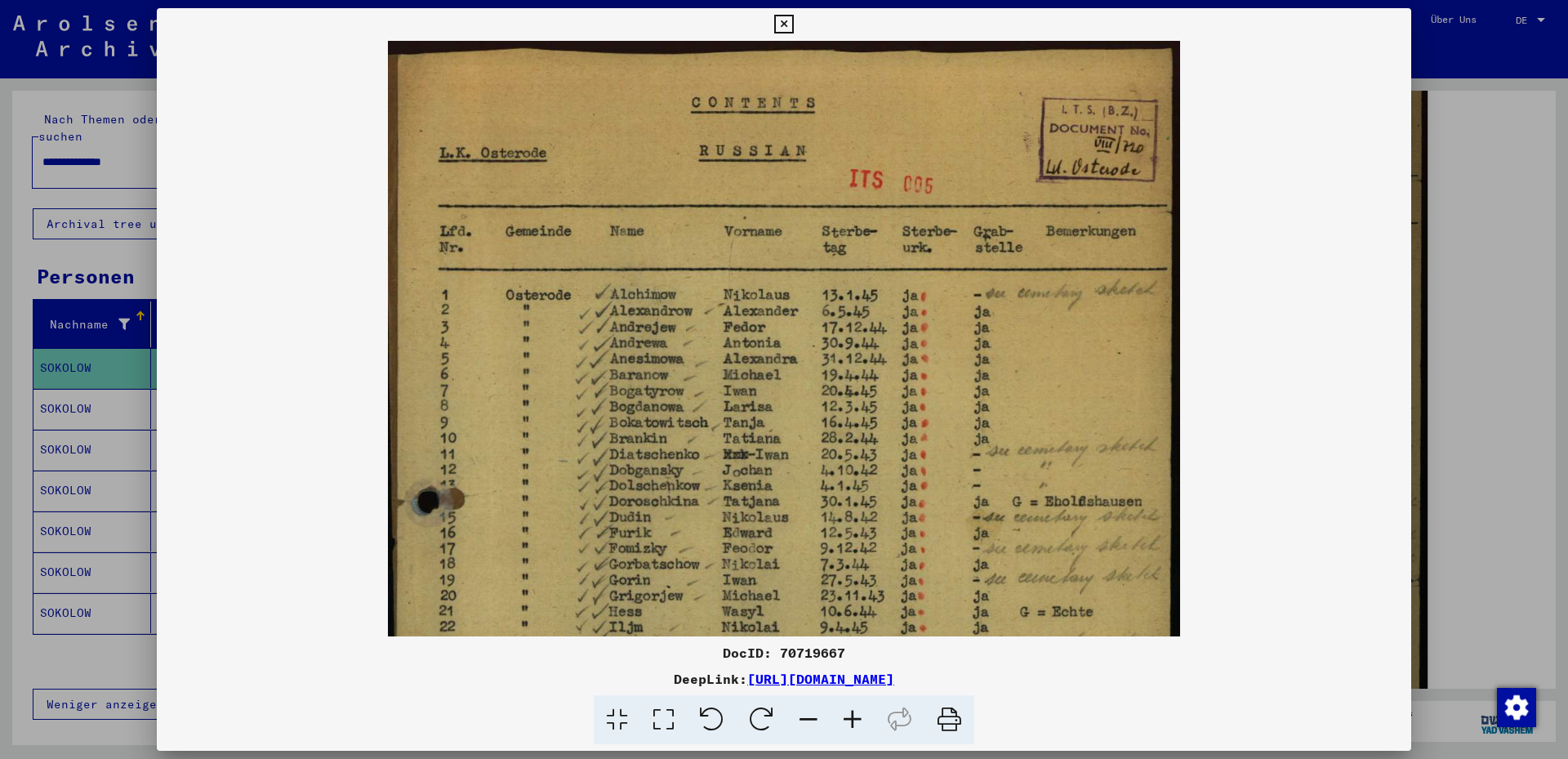
drag, startPoint x: 753, startPoint y: 361, endPoint x: 760, endPoint y: 516, distance: 155.2
click at [740, 582] on img at bounding box center [784, 623] width 792 height 1167
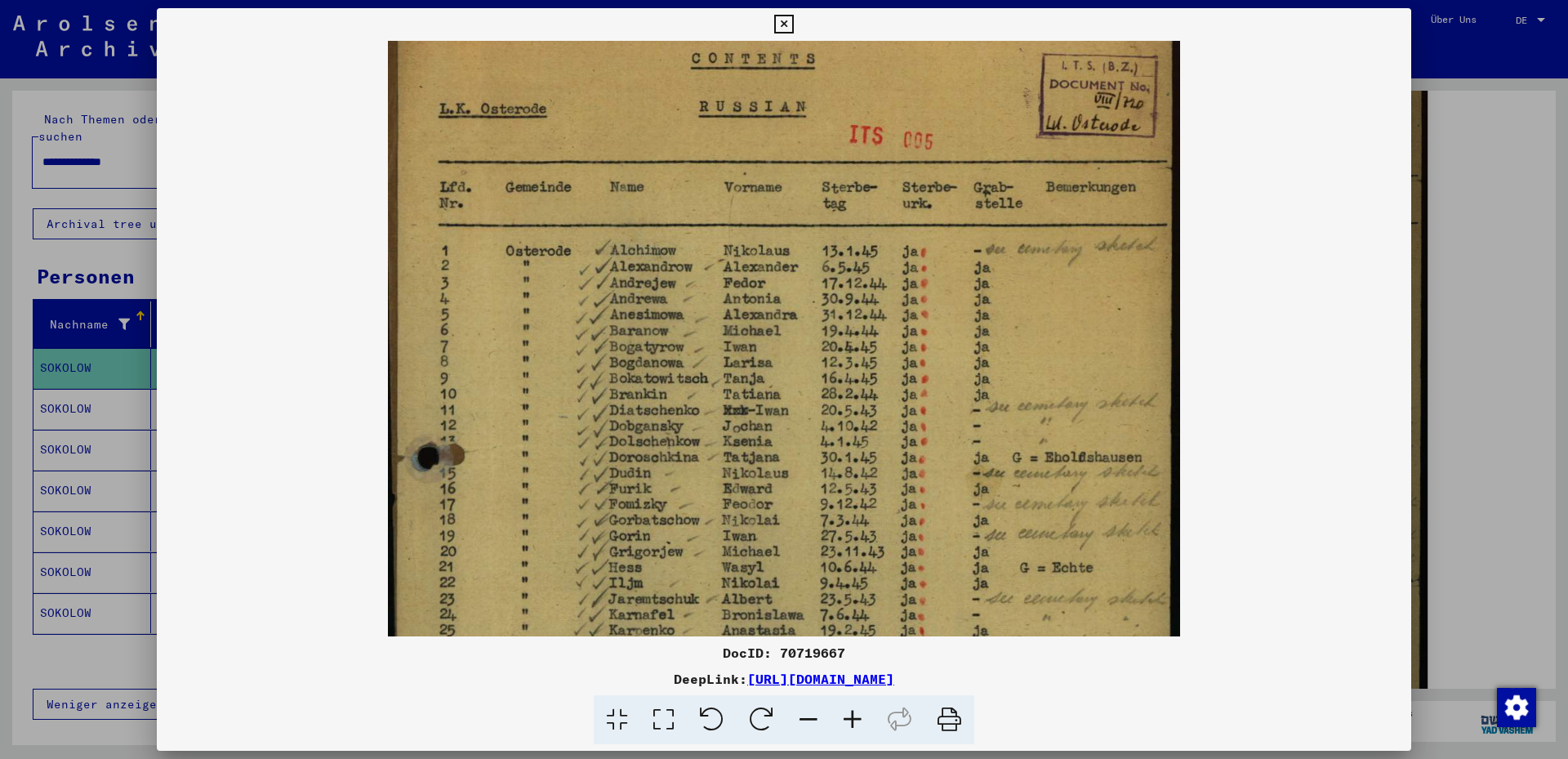
drag, startPoint x: 715, startPoint y: 440, endPoint x: 713, endPoint y: 398, distance: 42.0
click at [713, 398] on img at bounding box center [784, 579] width 792 height 1167
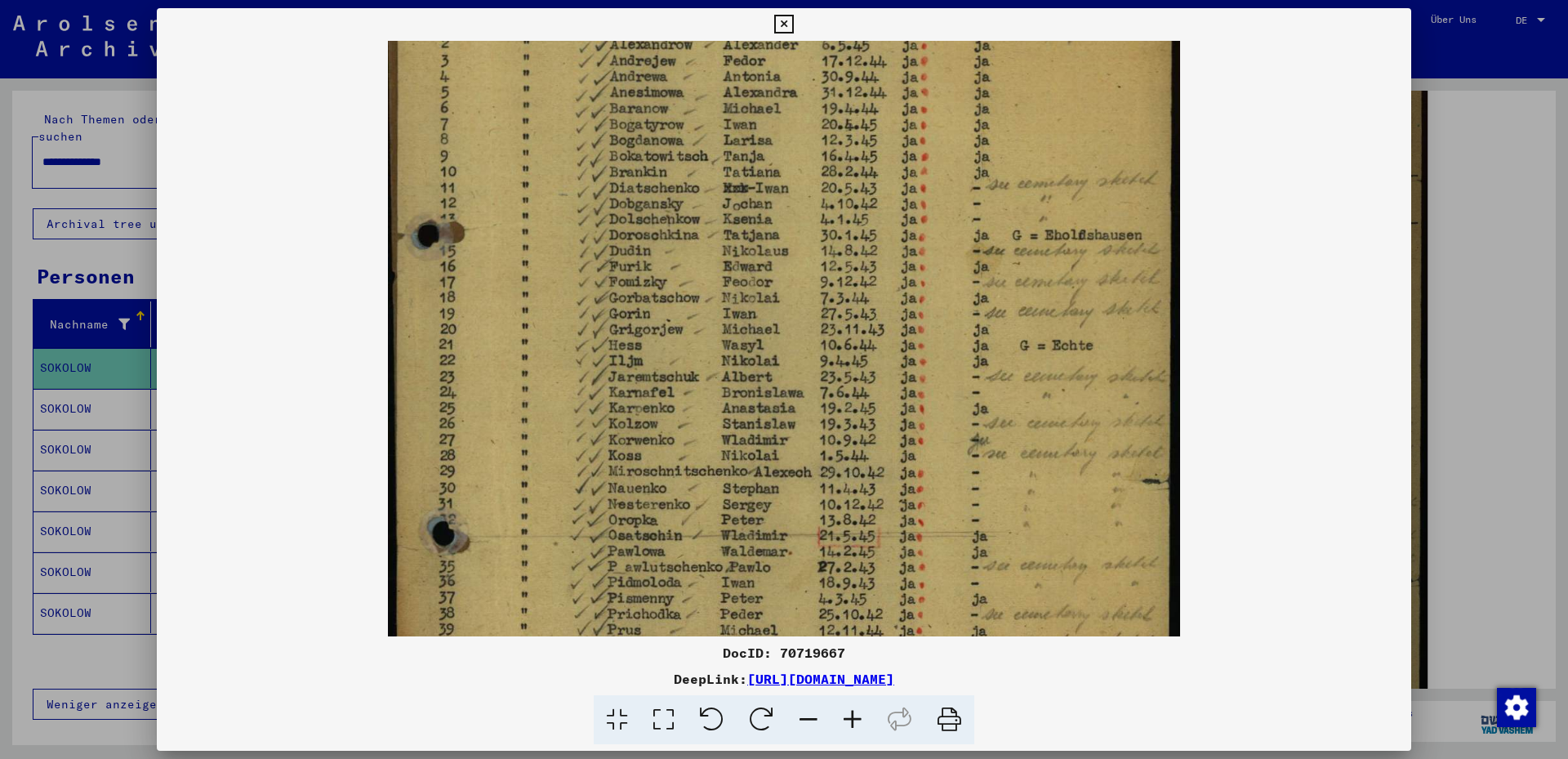
drag, startPoint x: 895, startPoint y: 416, endPoint x: 919, endPoint y: 193, distance: 224.3
click at [919, 193] on img at bounding box center [784, 357] width 792 height 1167
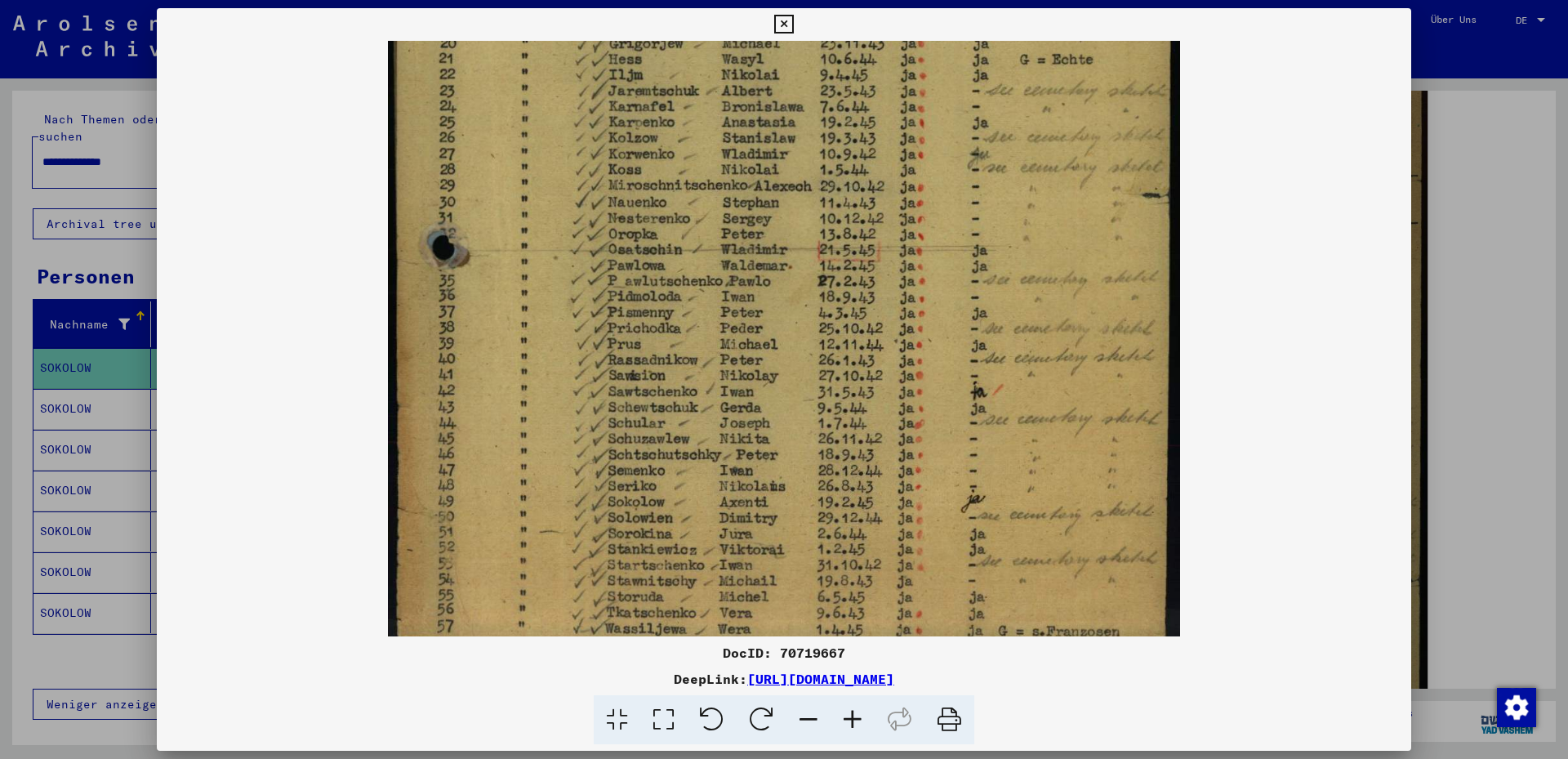
scroll to position [572, 0]
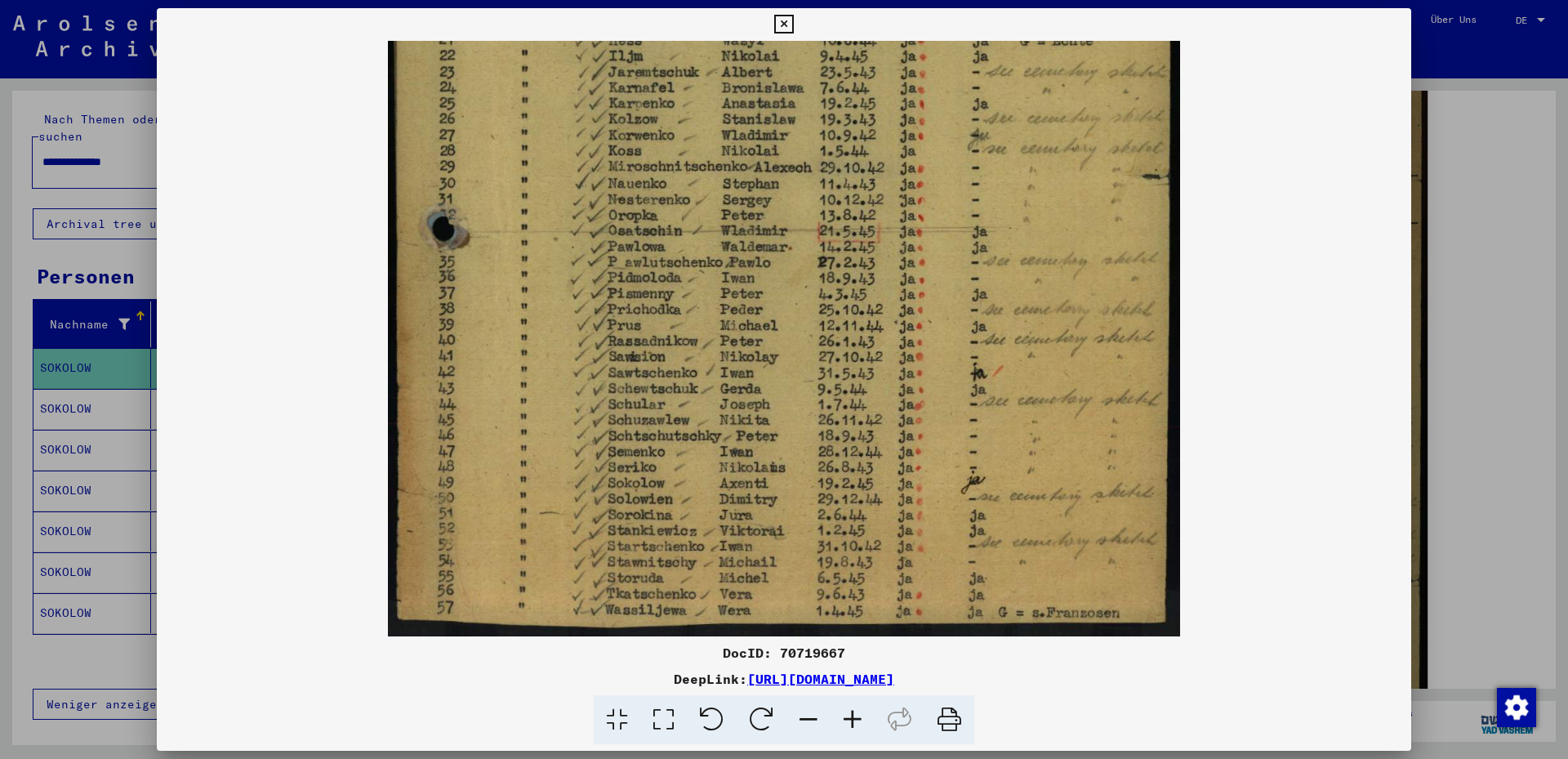
drag, startPoint x: 927, startPoint y: 553, endPoint x: 939, endPoint y: 247, distance: 306.2
click at [939, 246] on img at bounding box center [784, 52] width 792 height 1167
drag, startPoint x: 898, startPoint y: 498, endPoint x: 904, endPoint y: 405, distance: 93.2
click at [904, 405] on img at bounding box center [784, 52] width 792 height 1167
drag, startPoint x: 862, startPoint y: 384, endPoint x: 863, endPoint y: 280, distance: 104.0
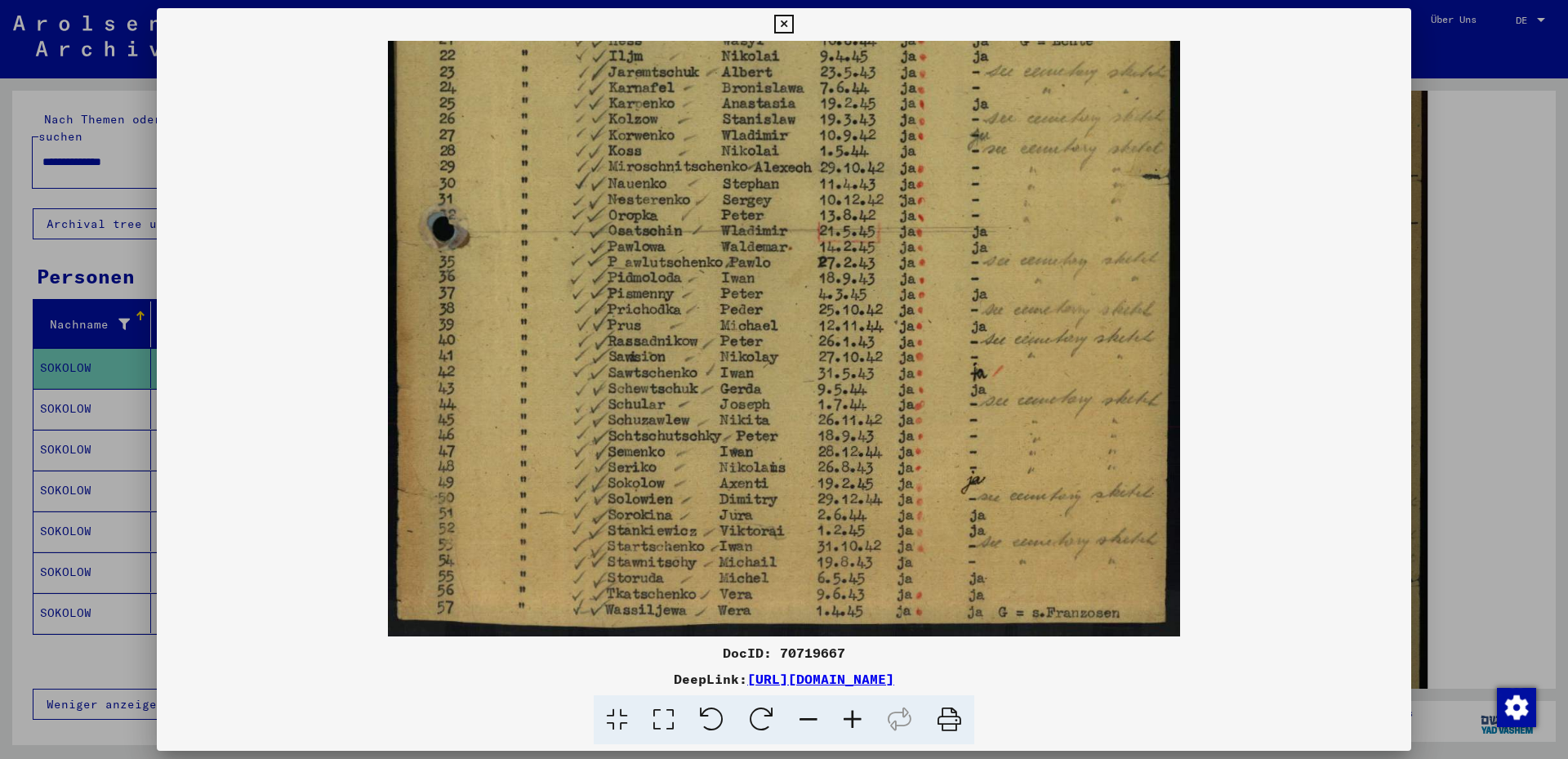
click at [862, 280] on img at bounding box center [784, 52] width 792 height 1167
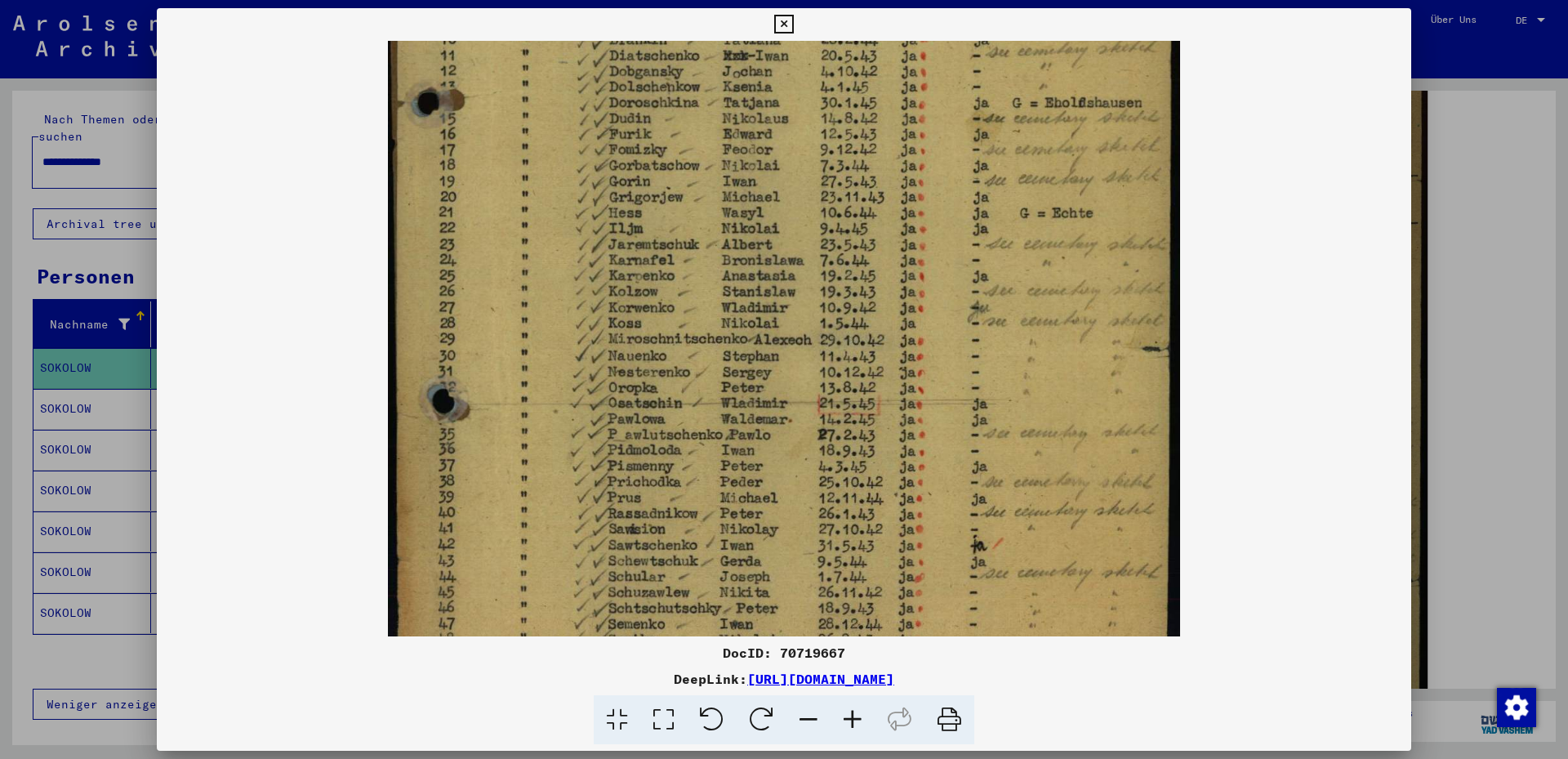
scroll to position [400, 0]
drag, startPoint x: 865, startPoint y: 310, endPoint x: 861, endPoint y: 453, distance: 143.1
click at [861, 453] on img at bounding box center [784, 225] width 792 height 1167
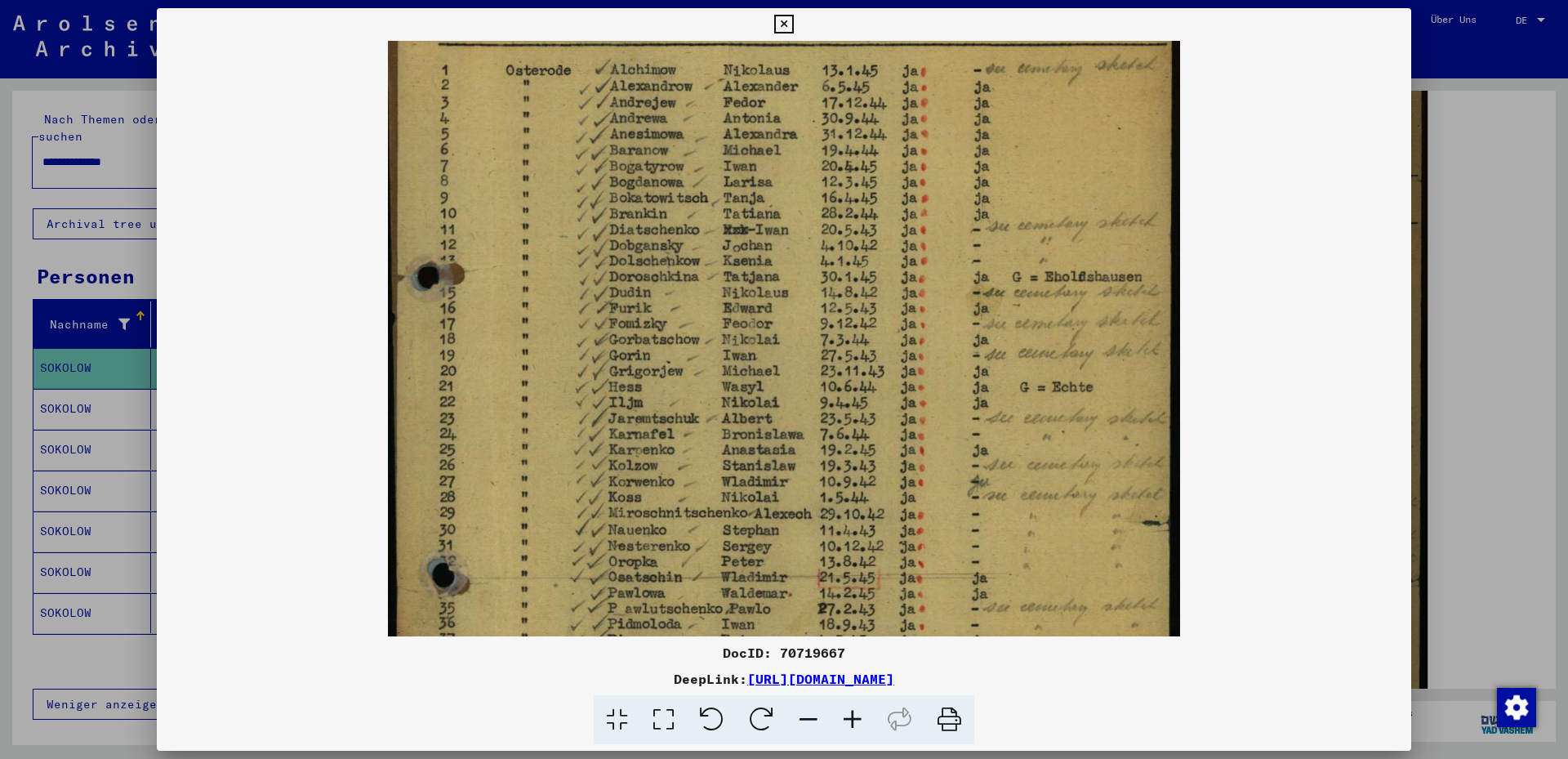
drag, startPoint x: 860, startPoint y: 387, endPoint x: 847, endPoint y: 526, distance: 139.6
click at [833, 560] on img at bounding box center [784, 399] width 792 height 1167
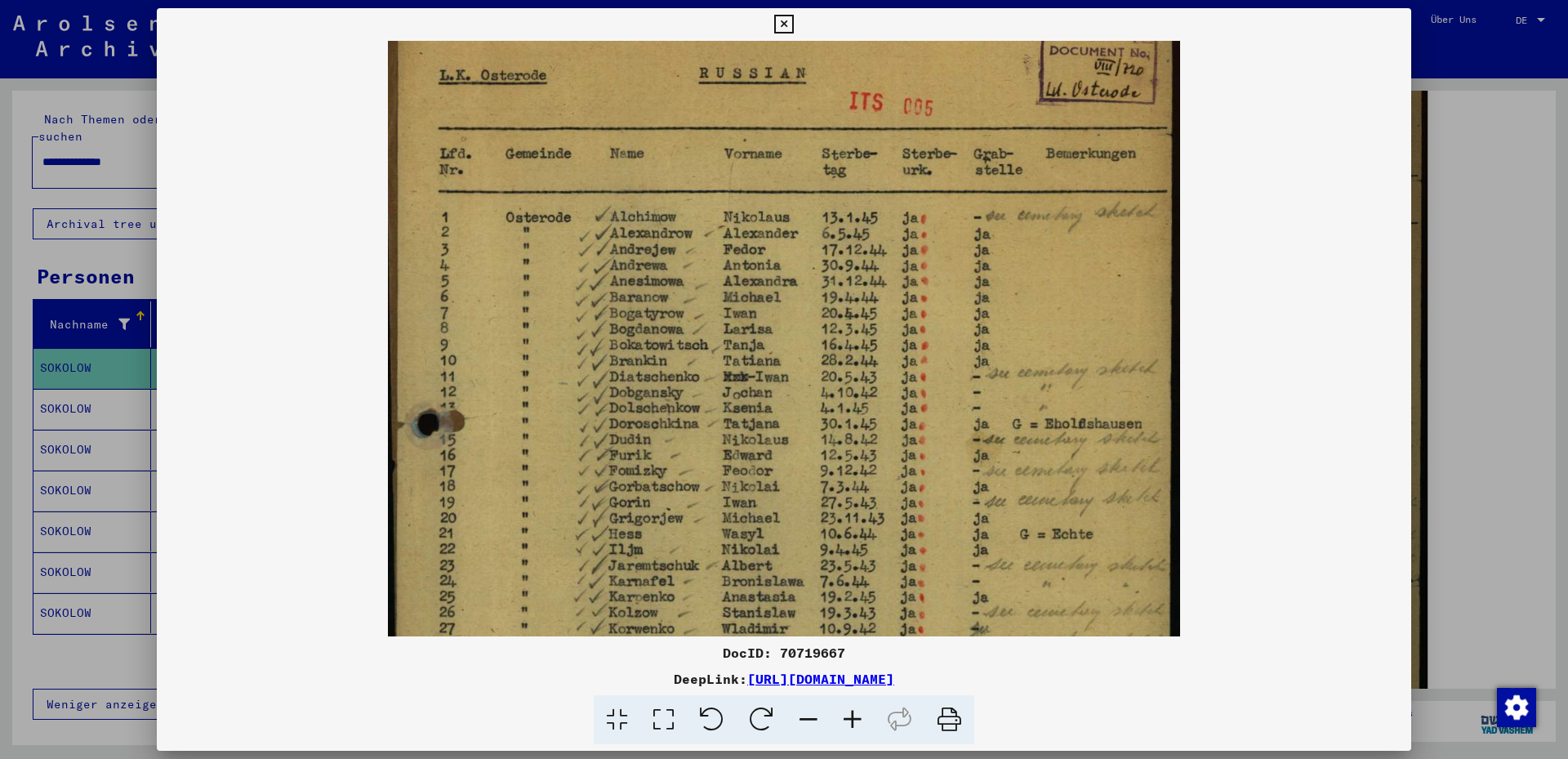
scroll to position [69, 0]
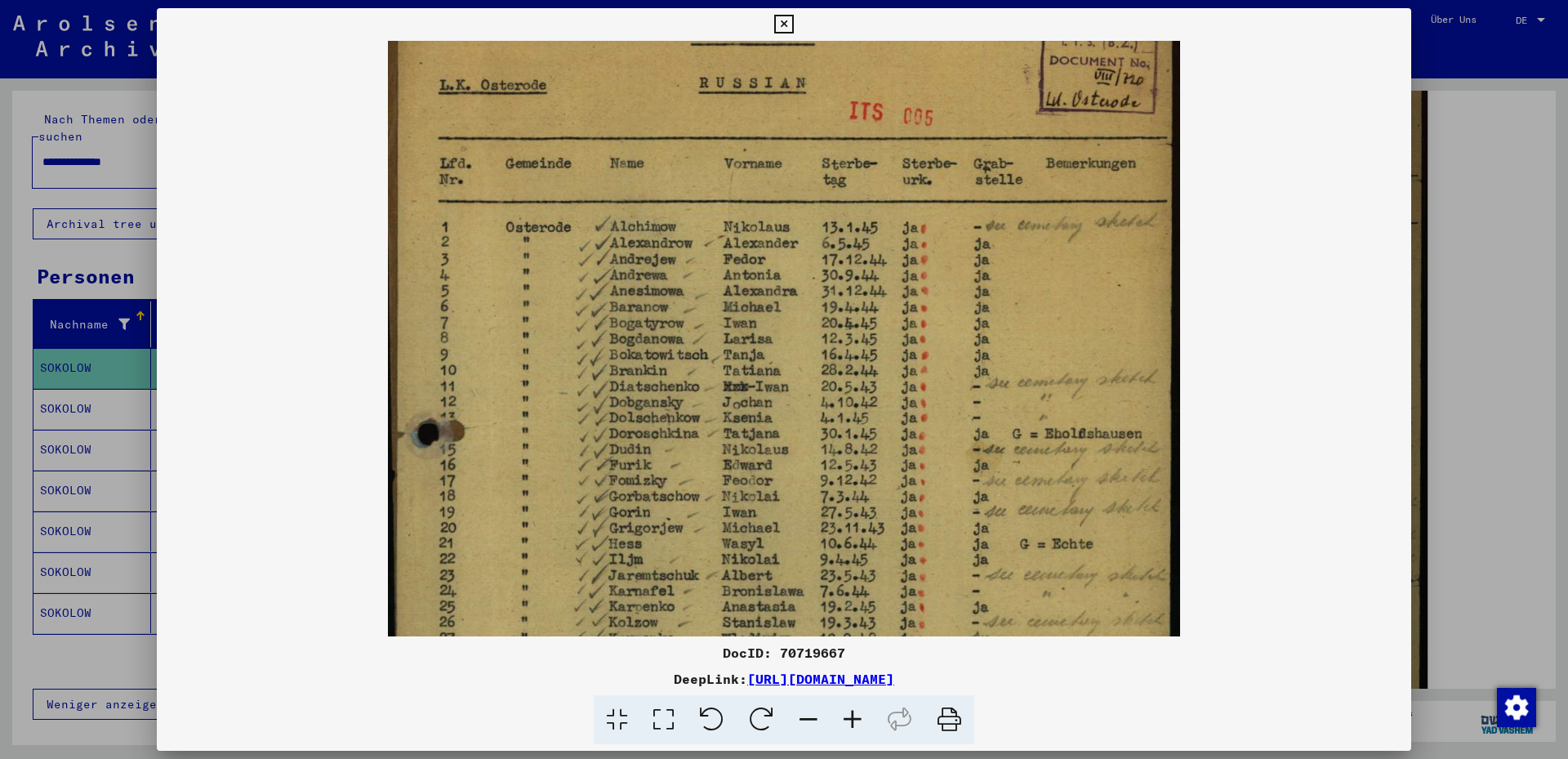
drag, startPoint x: 854, startPoint y: 435, endPoint x: 853, endPoint y: 592, distance: 157.0
click at [853, 592] on img at bounding box center [784, 555] width 792 height 1167
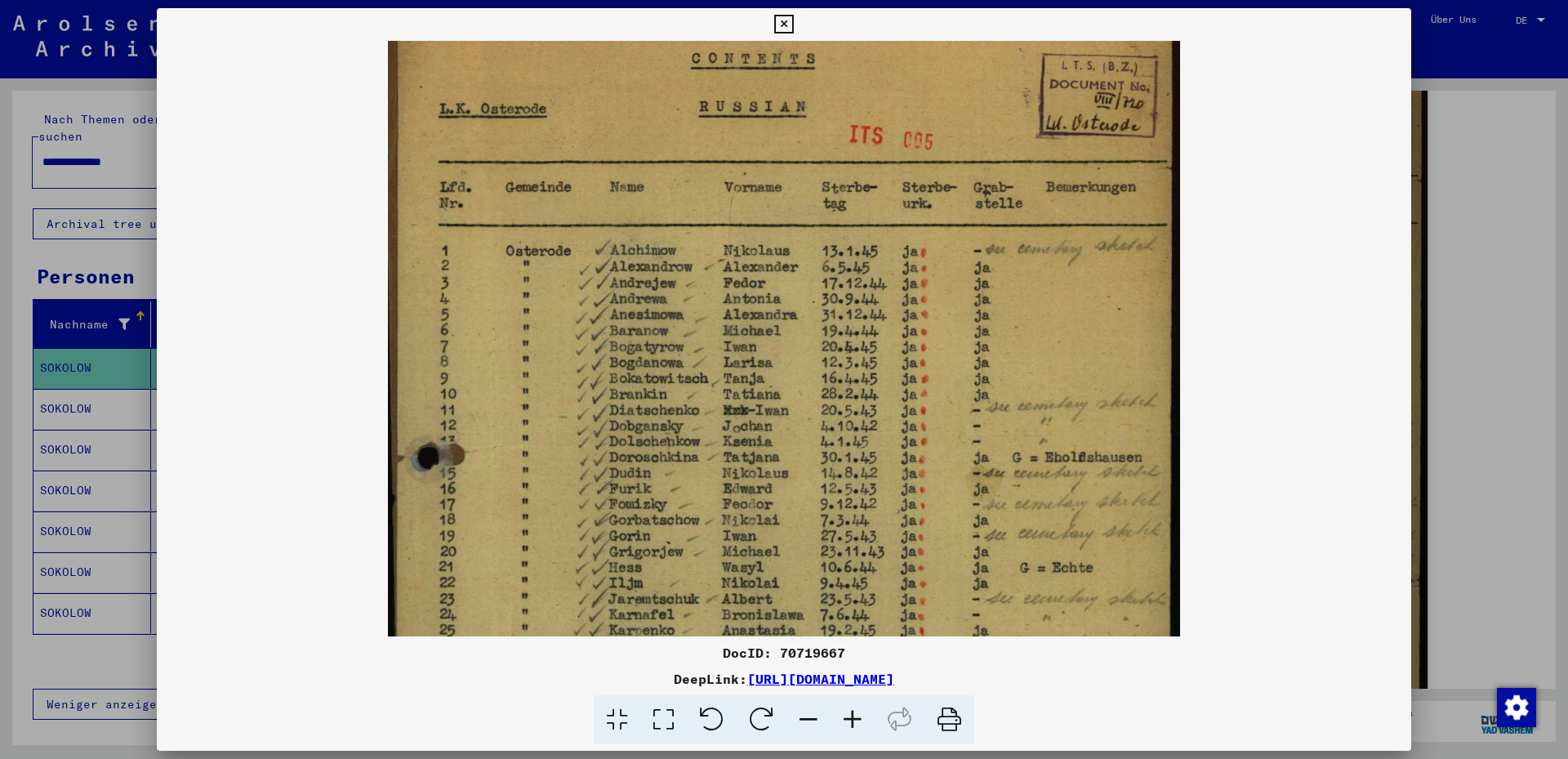
scroll to position [45, 0]
drag, startPoint x: 860, startPoint y: 452, endPoint x: 855, endPoint y: 474, distance: 22.6
click at [855, 474] on img at bounding box center [784, 578] width 792 height 1167
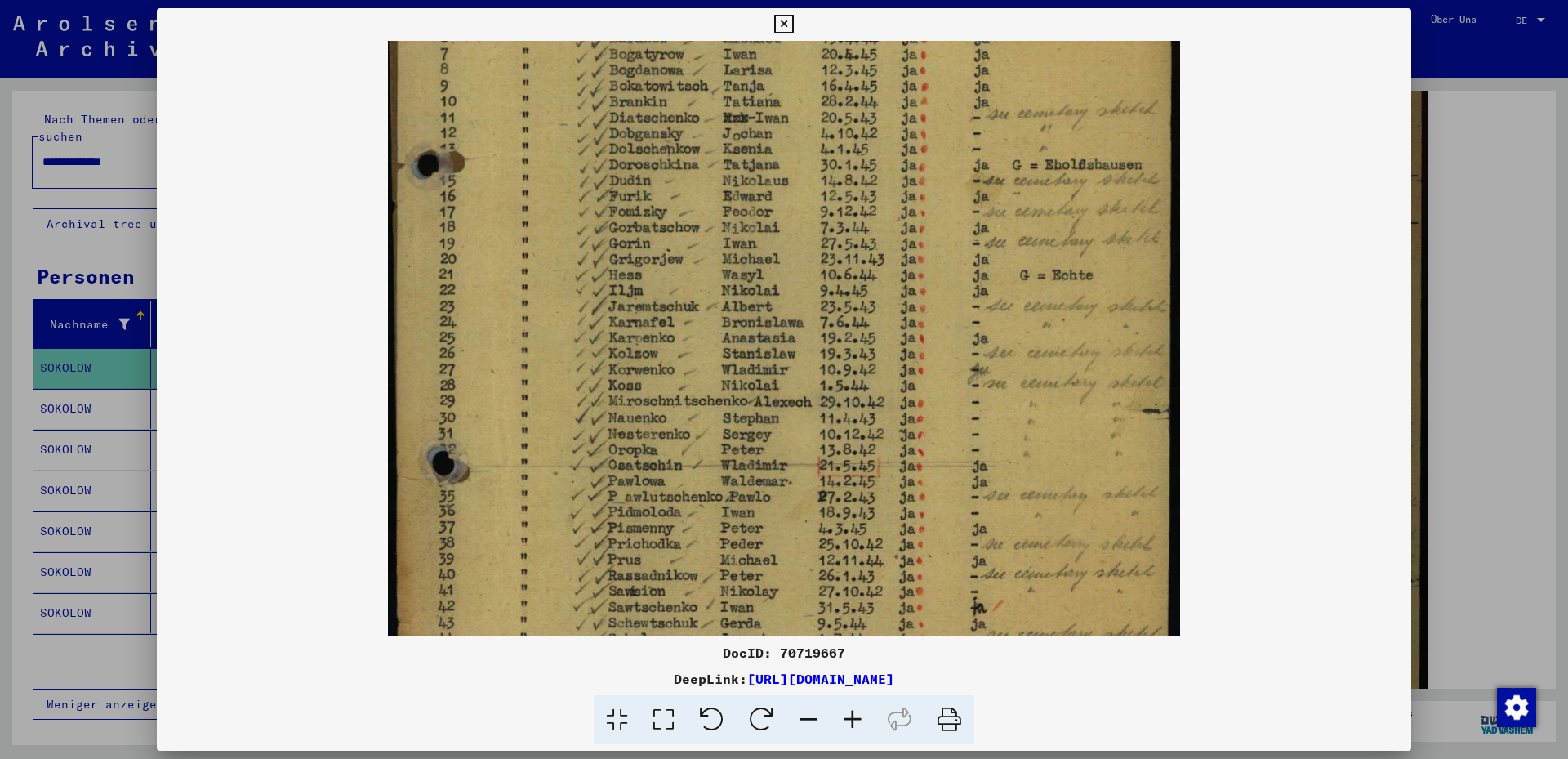
scroll to position [367, 0]
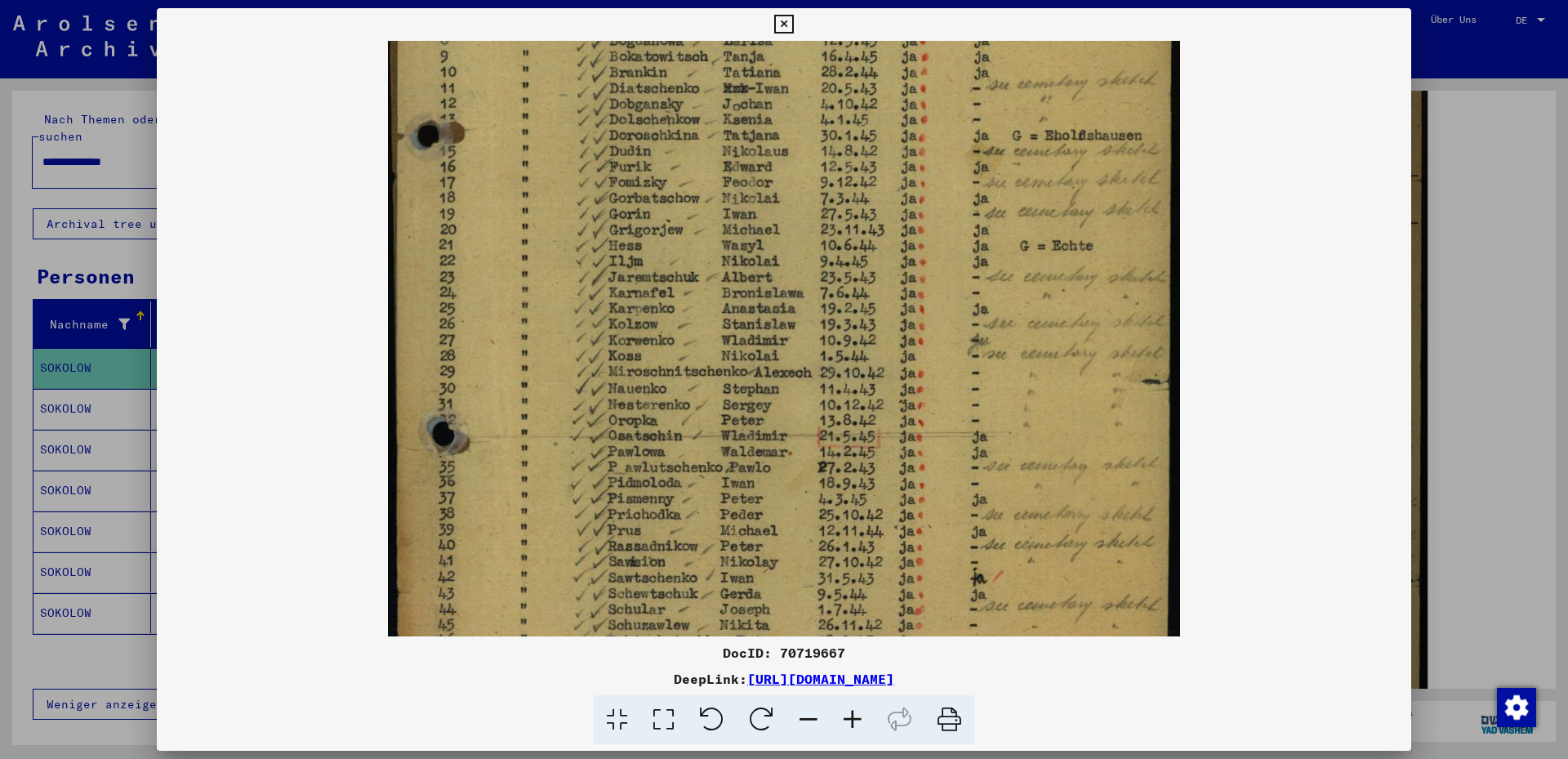
drag, startPoint x: 891, startPoint y: 537, endPoint x: 893, endPoint y: 214, distance: 323.0
click at [893, 215] on img at bounding box center [784, 258] width 792 height 1167
click at [88, 406] on div at bounding box center [784, 380] width 1568 height 759
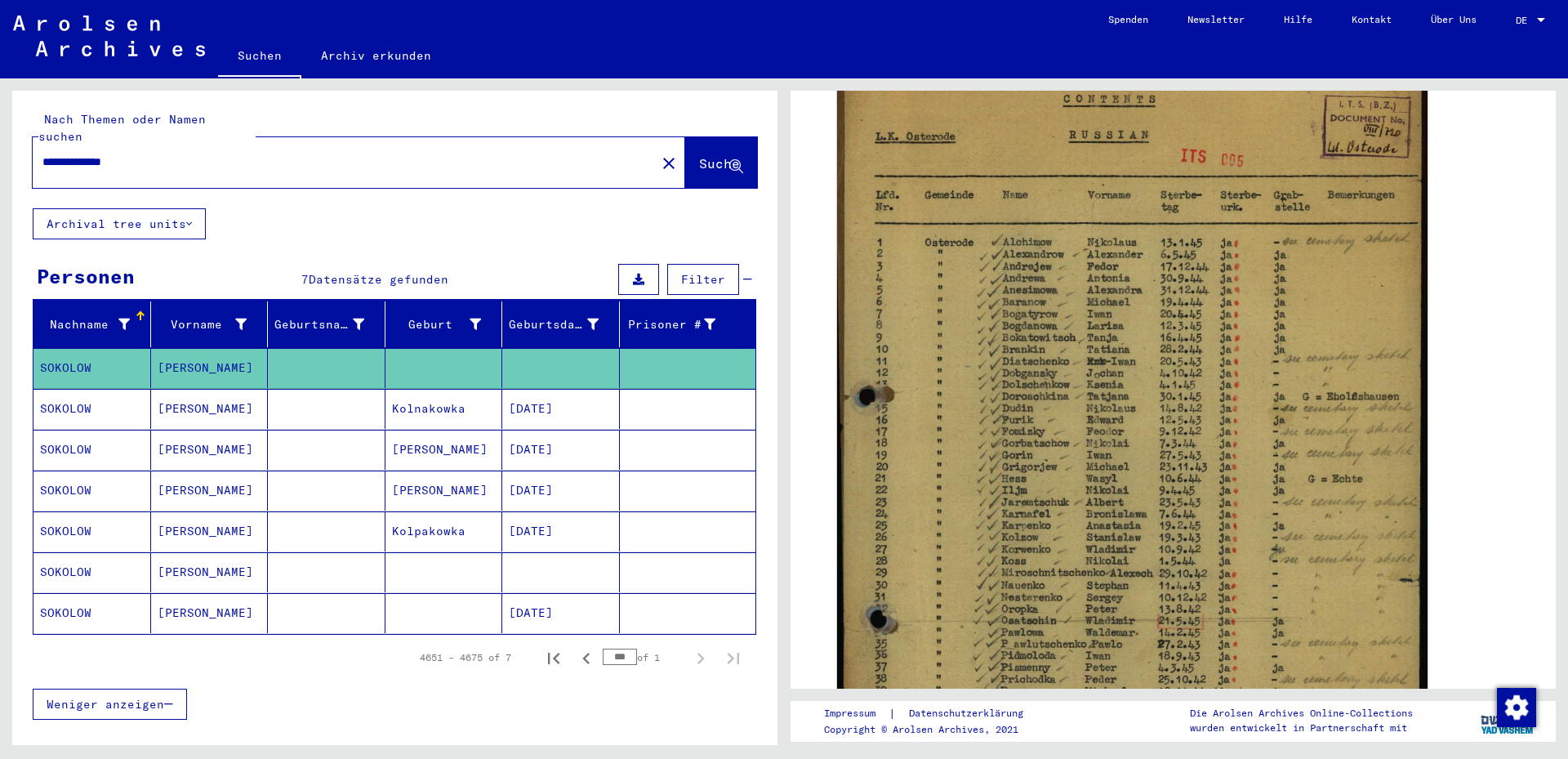
click at [185, 389] on mat-cell "[PERSON_NAME]" at bounding box center [210, 408] width 118 height 40
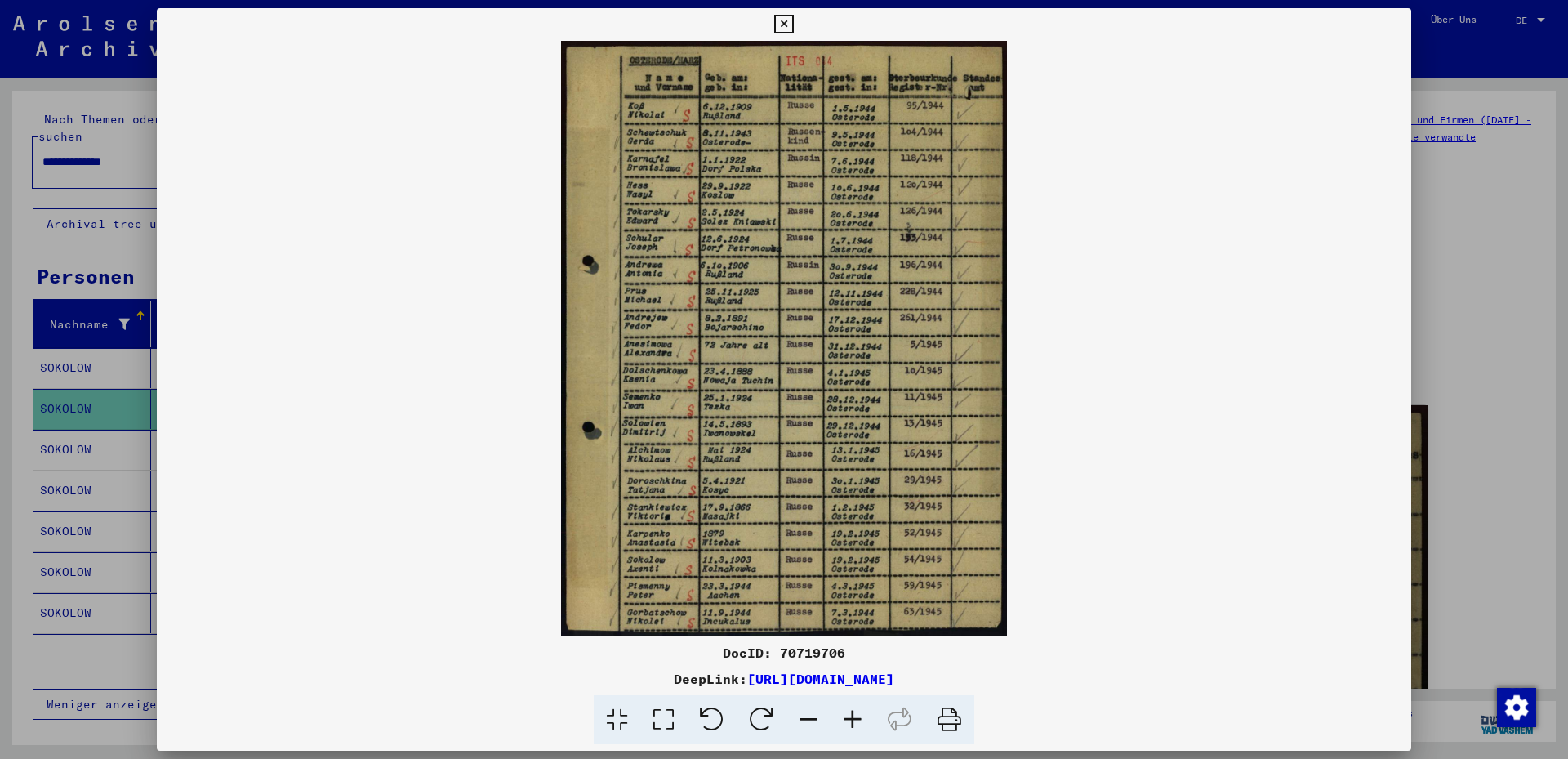
click at [845, 709] on icon at bounding box center [853, 720] width 44 height 50
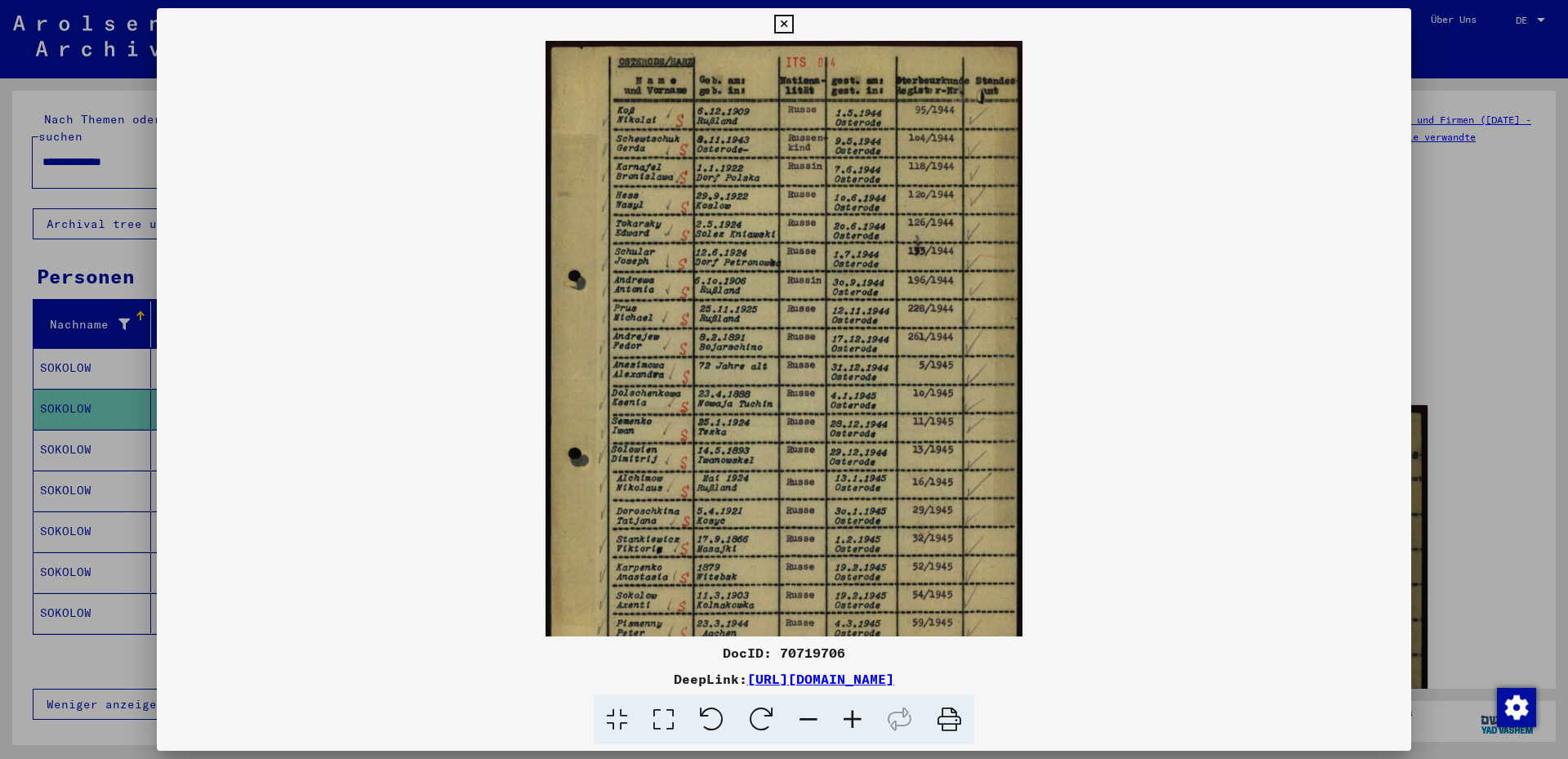
click at [844, 709] on icon at bounding box center [853, 720] width 44 height 50
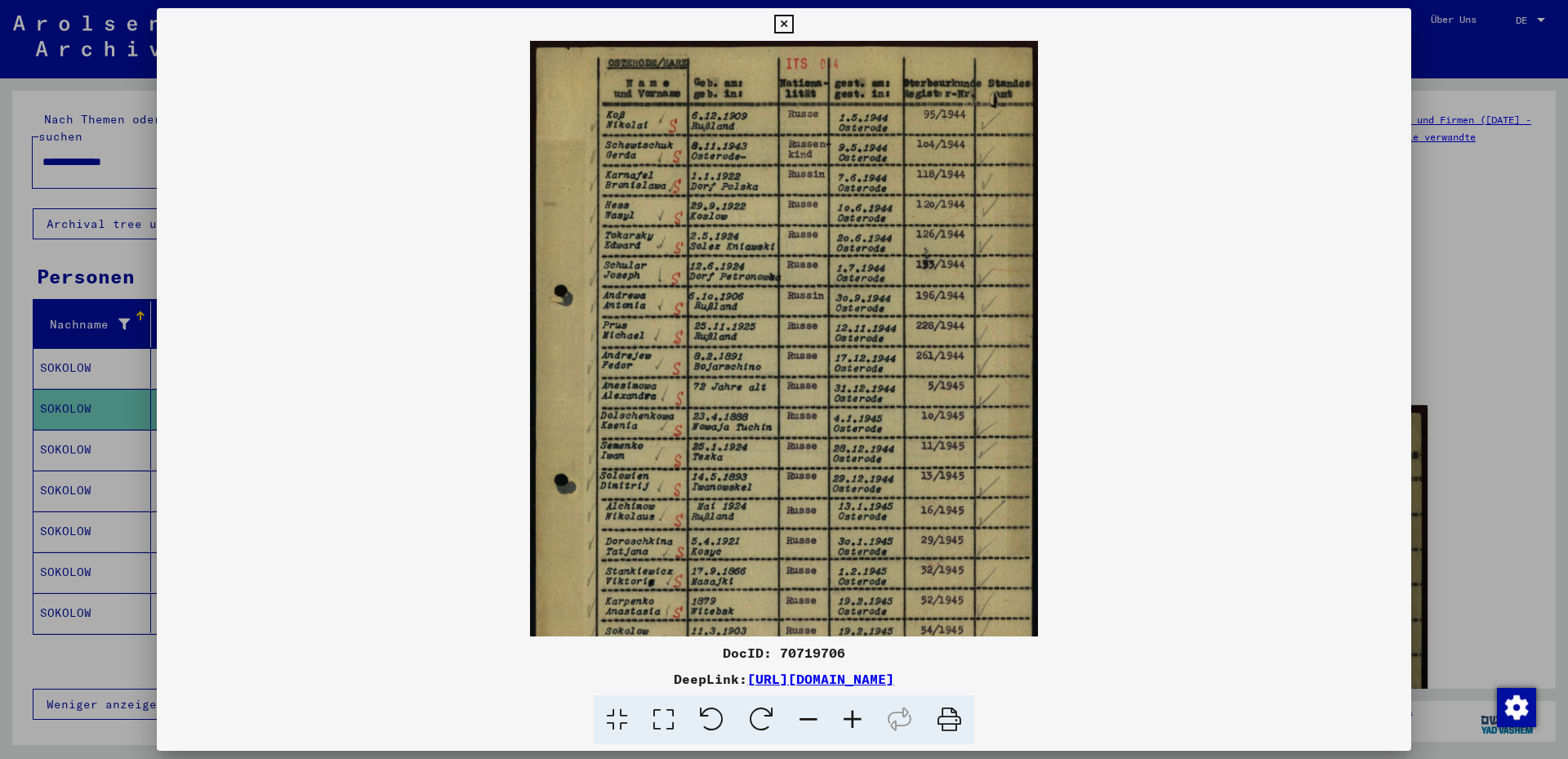
click at [844, 709] on icon at bounding box center [853, 720] width 44 height 50
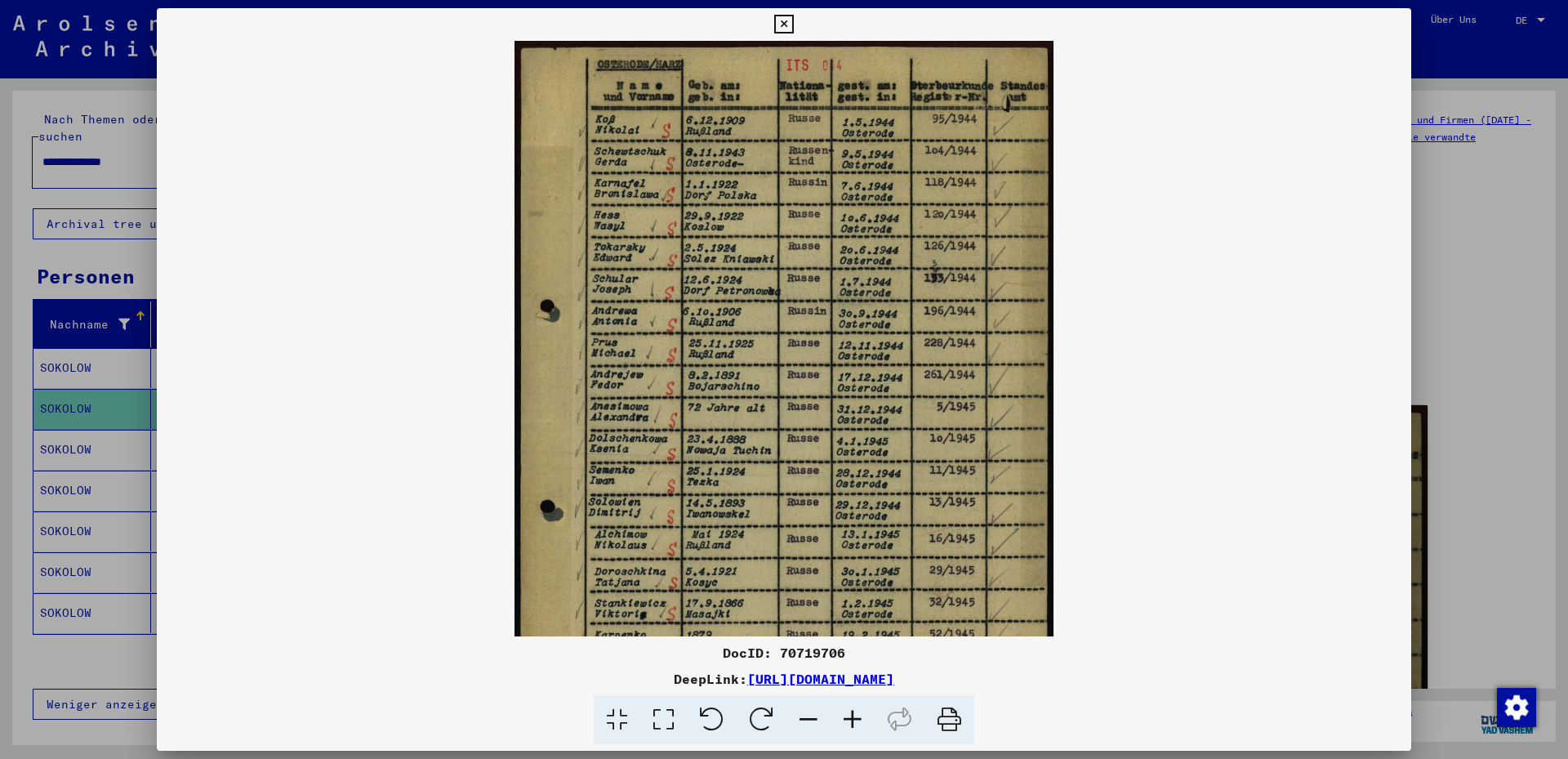
click at [844, 709] on icon at bounding box center [853, 720] width 44 height 50
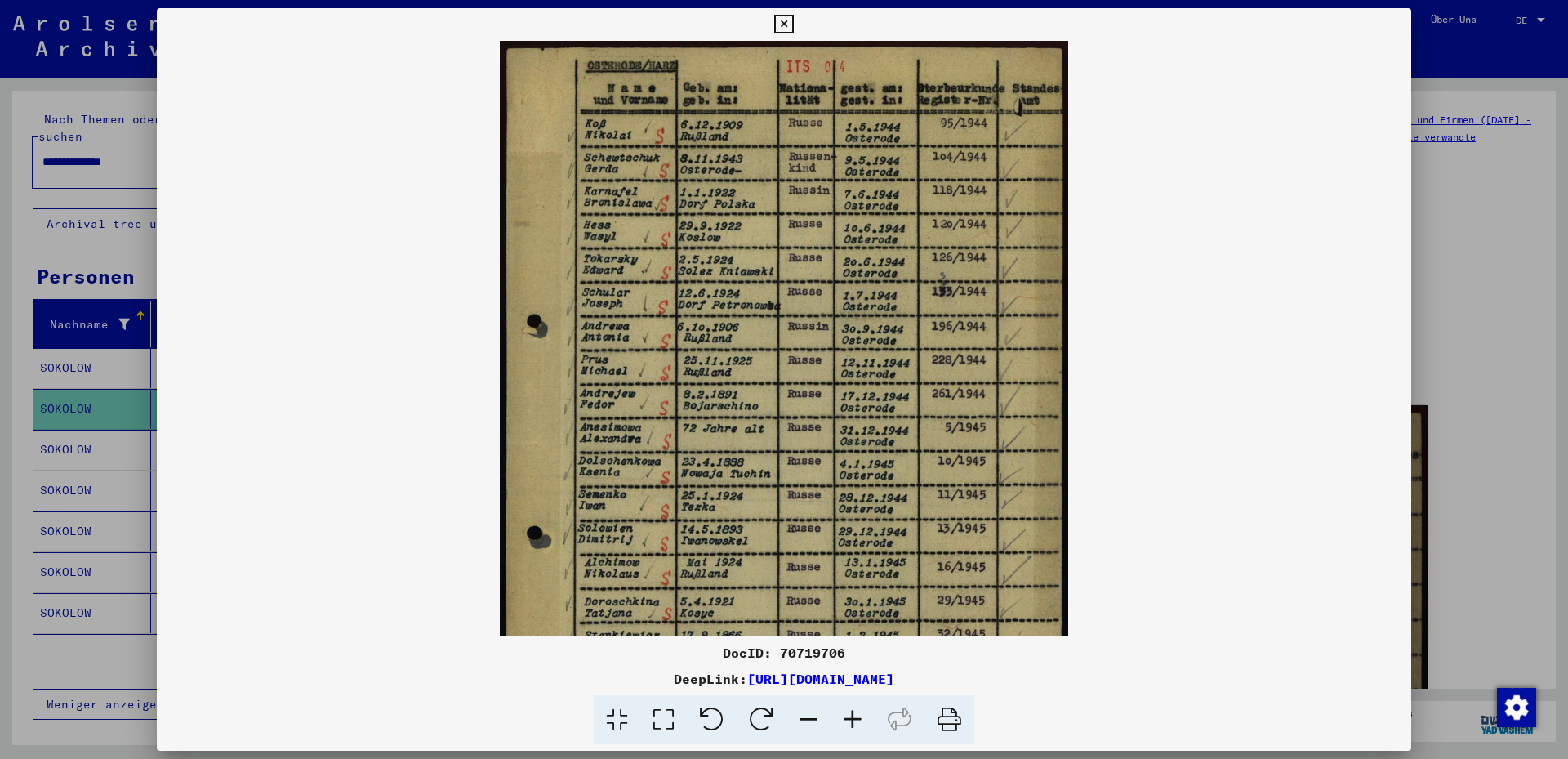
click at [844, 710] on icon at bounding box center [853, 720] width 44 height 50
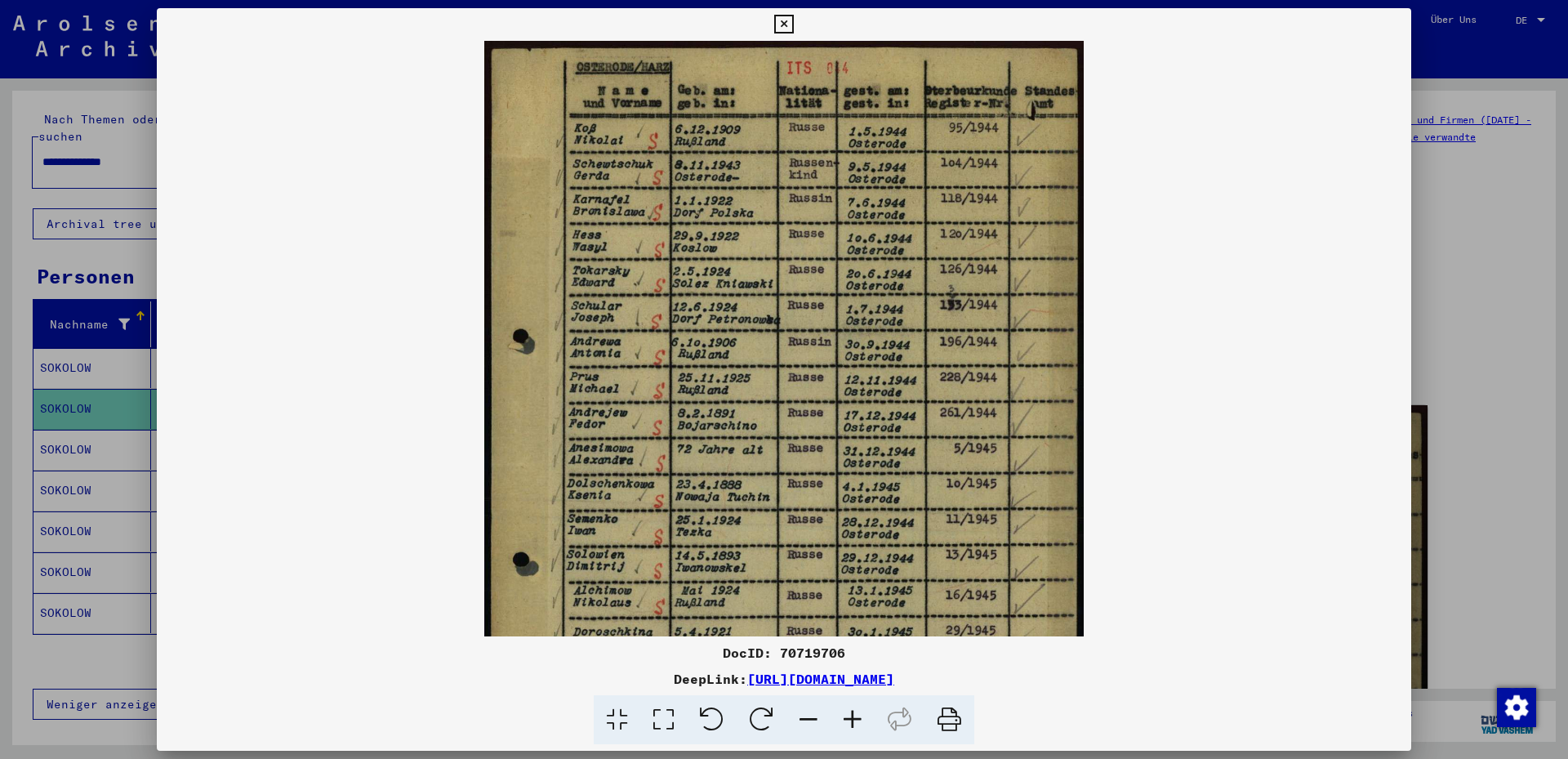
click at [844, 709] on icon at bounding box center [853, 720] width 44 height 50
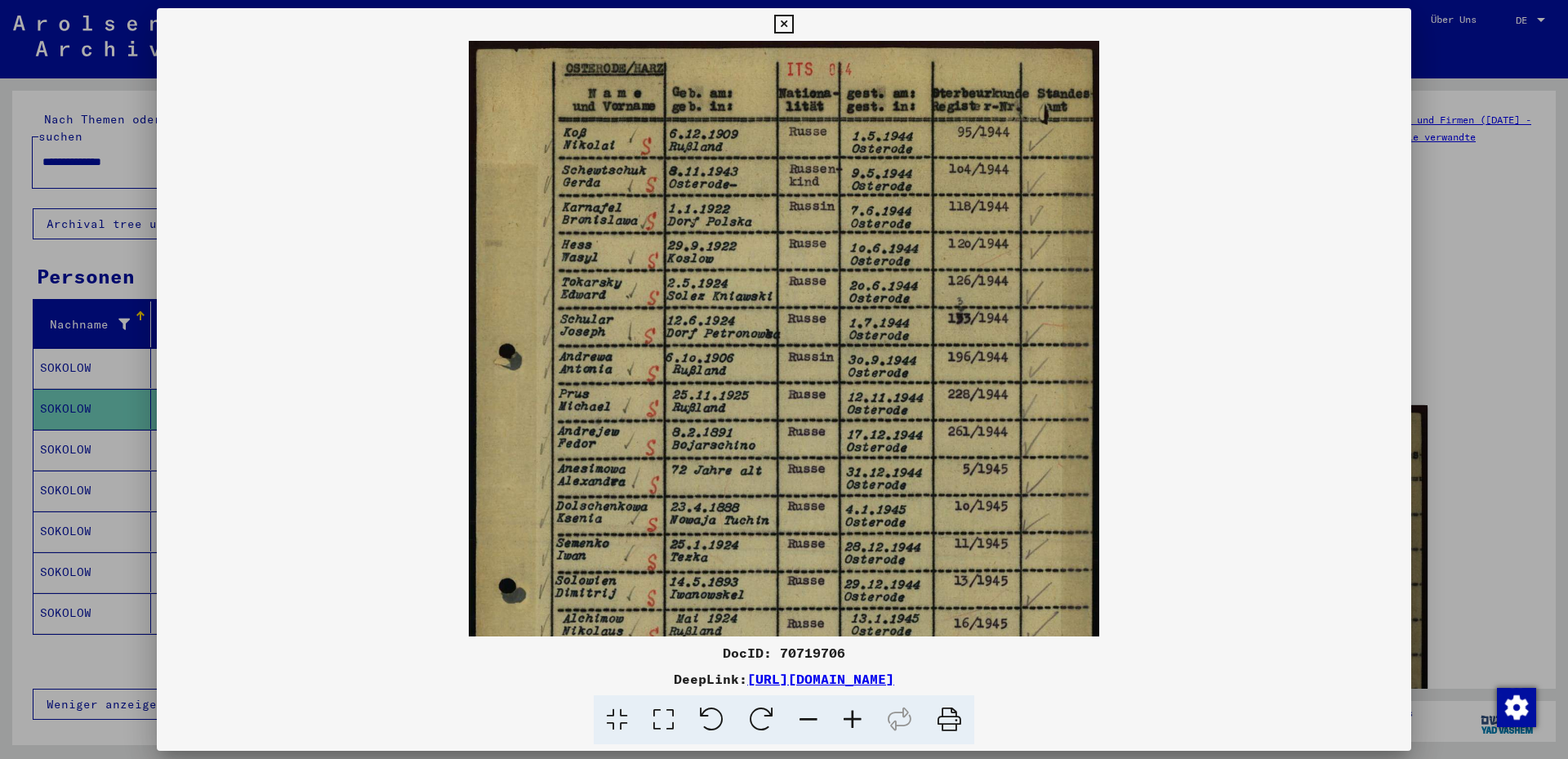
click at [844, 709] on icon at bounding box center [853, 720] width 44 height 50
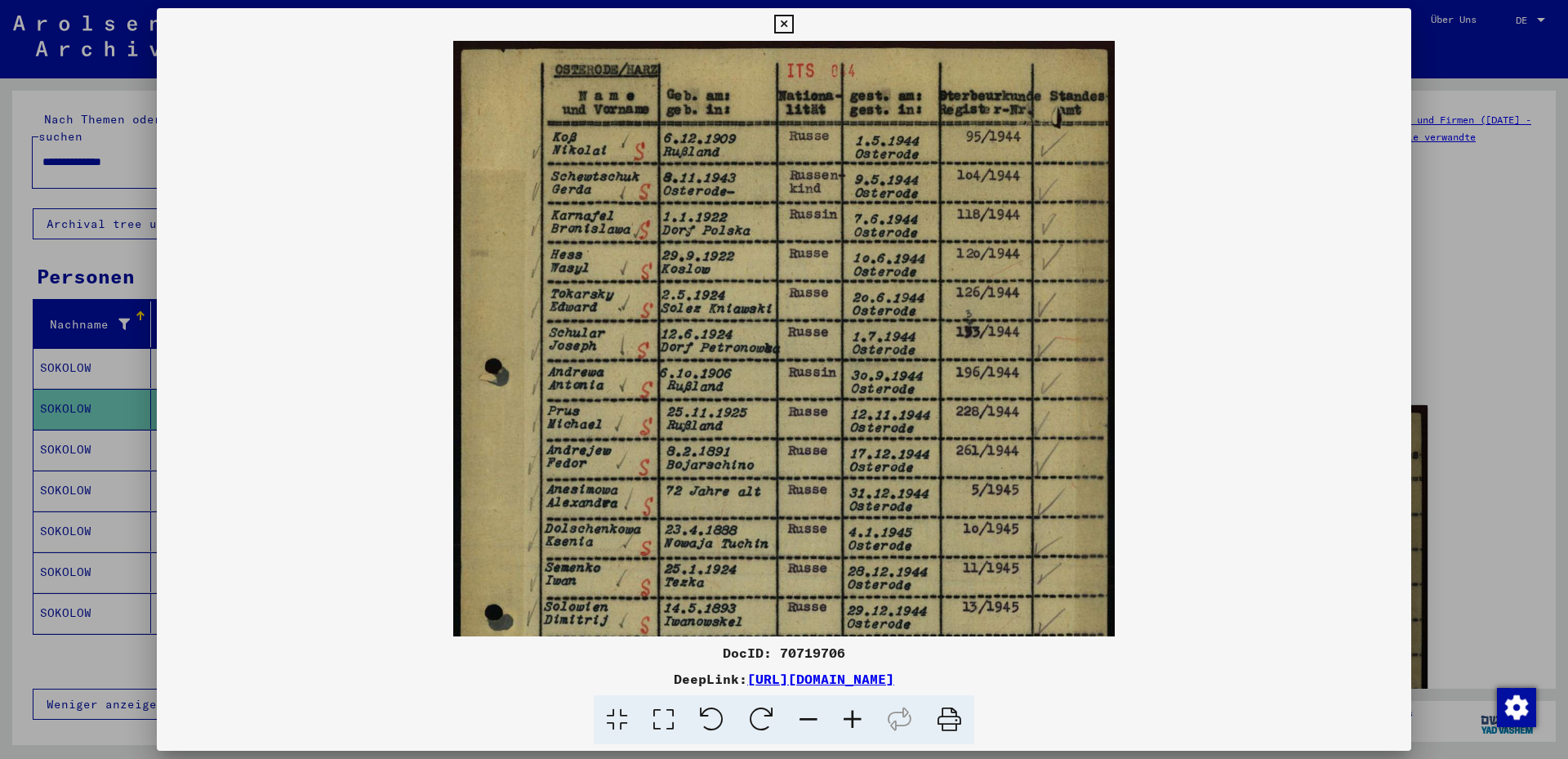
click at [845, 710] on icon at bounding box center [853, 720] width 44 height 50
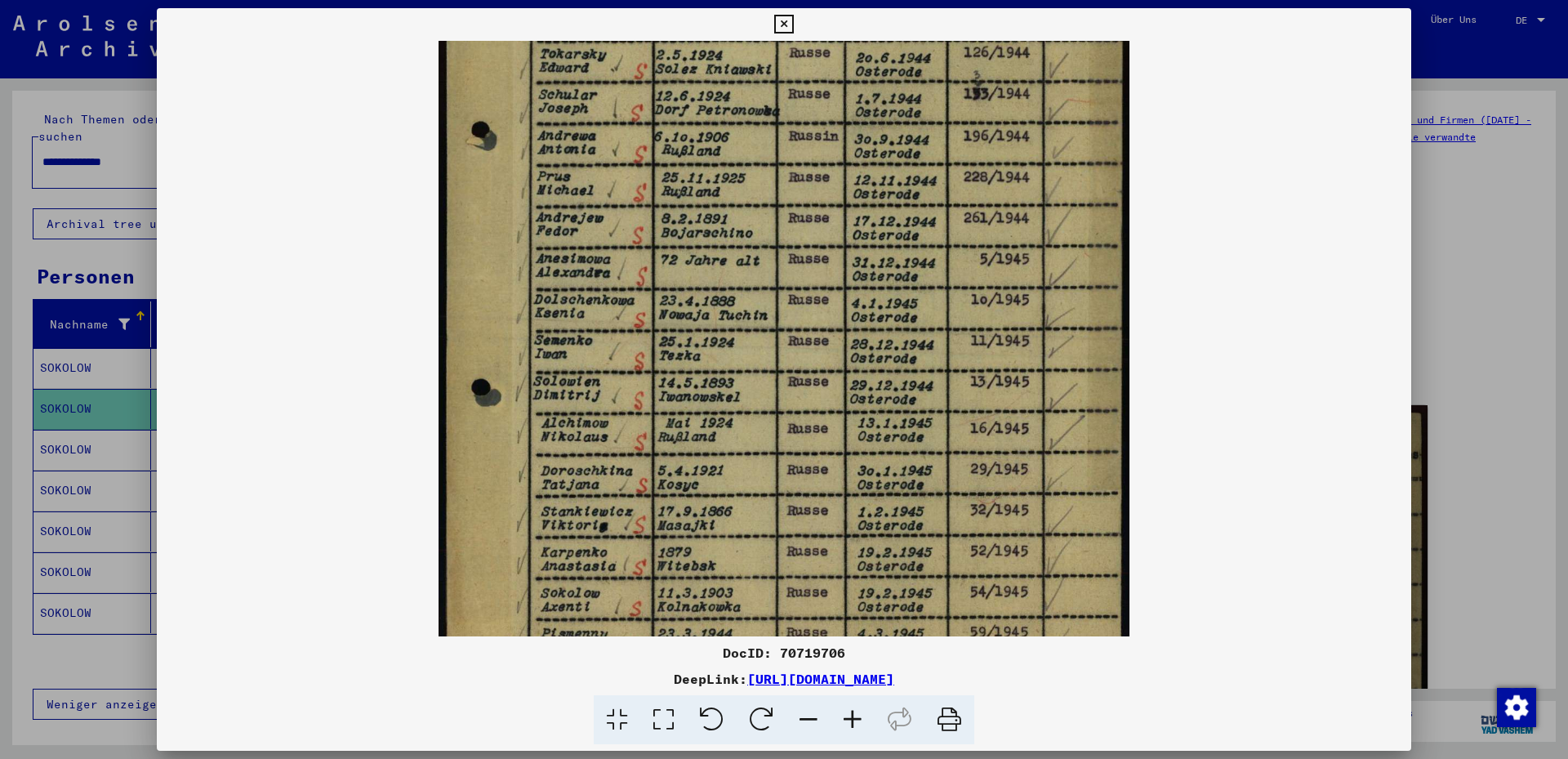
scroll to position [251, 0]
drag, startPoint x: 901, startPoint y: 479, endPoint x: 904, endPoint y: 228, distance: 251.0
click at [904, 228] on img at bounding box center [784, 251] width 691 height 922
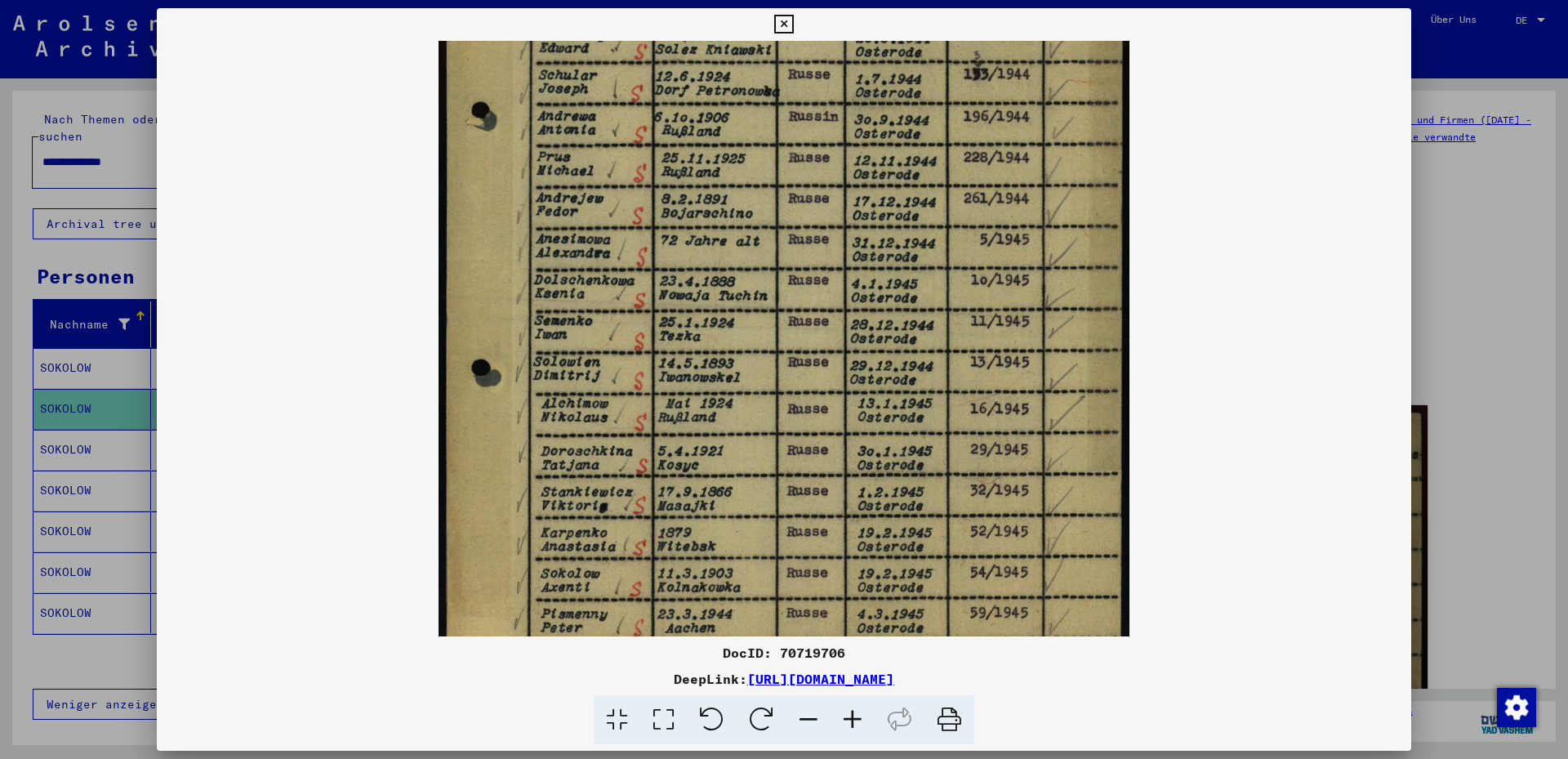
scroll to position [326, 0]
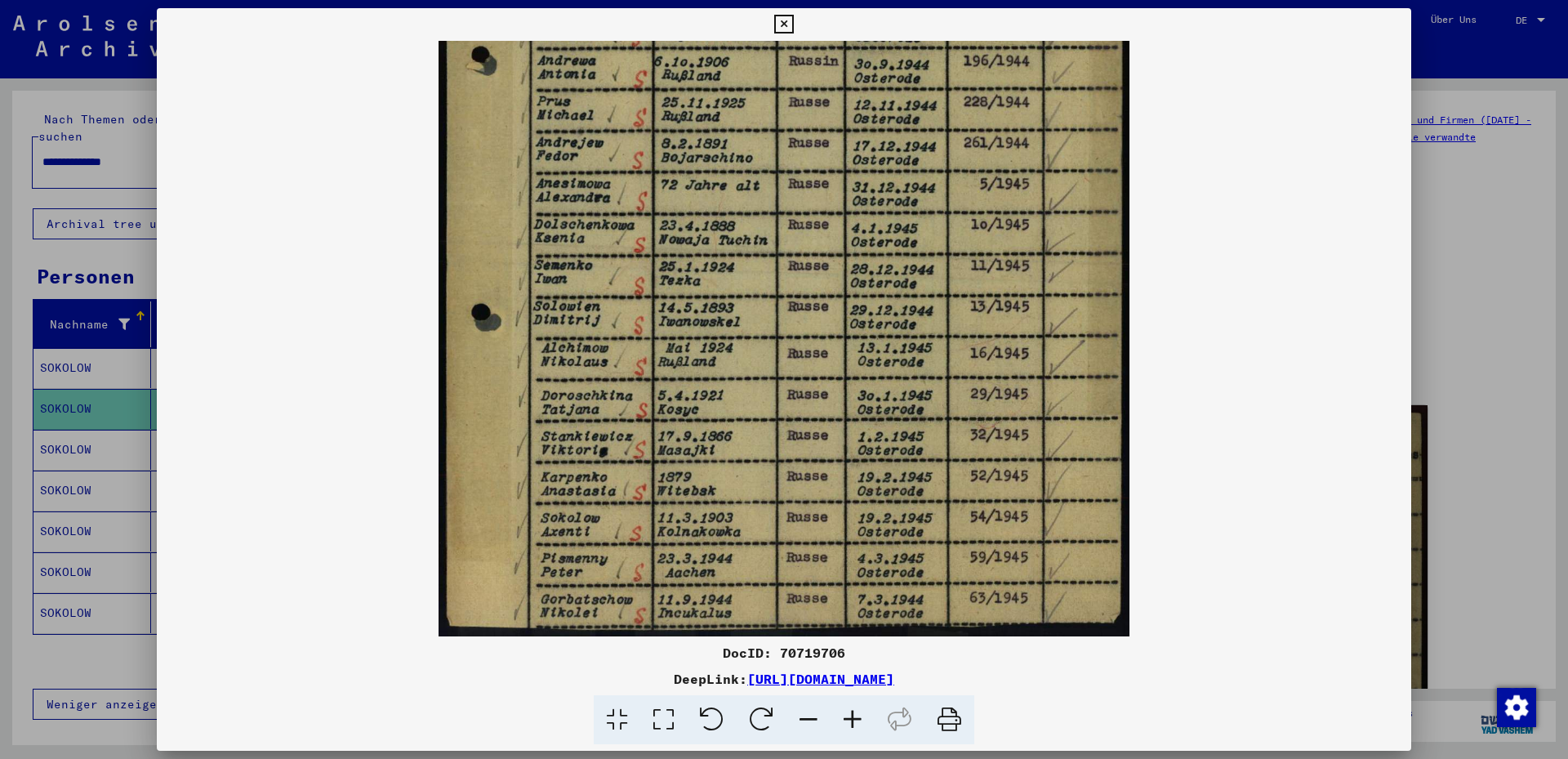
drag, startPoint x: 893, startPoint y: 489, endPoint x: 893, endPoint y: 319, distance: 170.0
click at [893, 319] on img at bounding box center [784, 175] width 691 height 922
drag, startPoint x: 888, startPoint y: 559, endPoint x: 888, endPoint y: 443, distance: 116.0
click at [888, 443] on img at bounding box center [784, 175] width 691 height 922
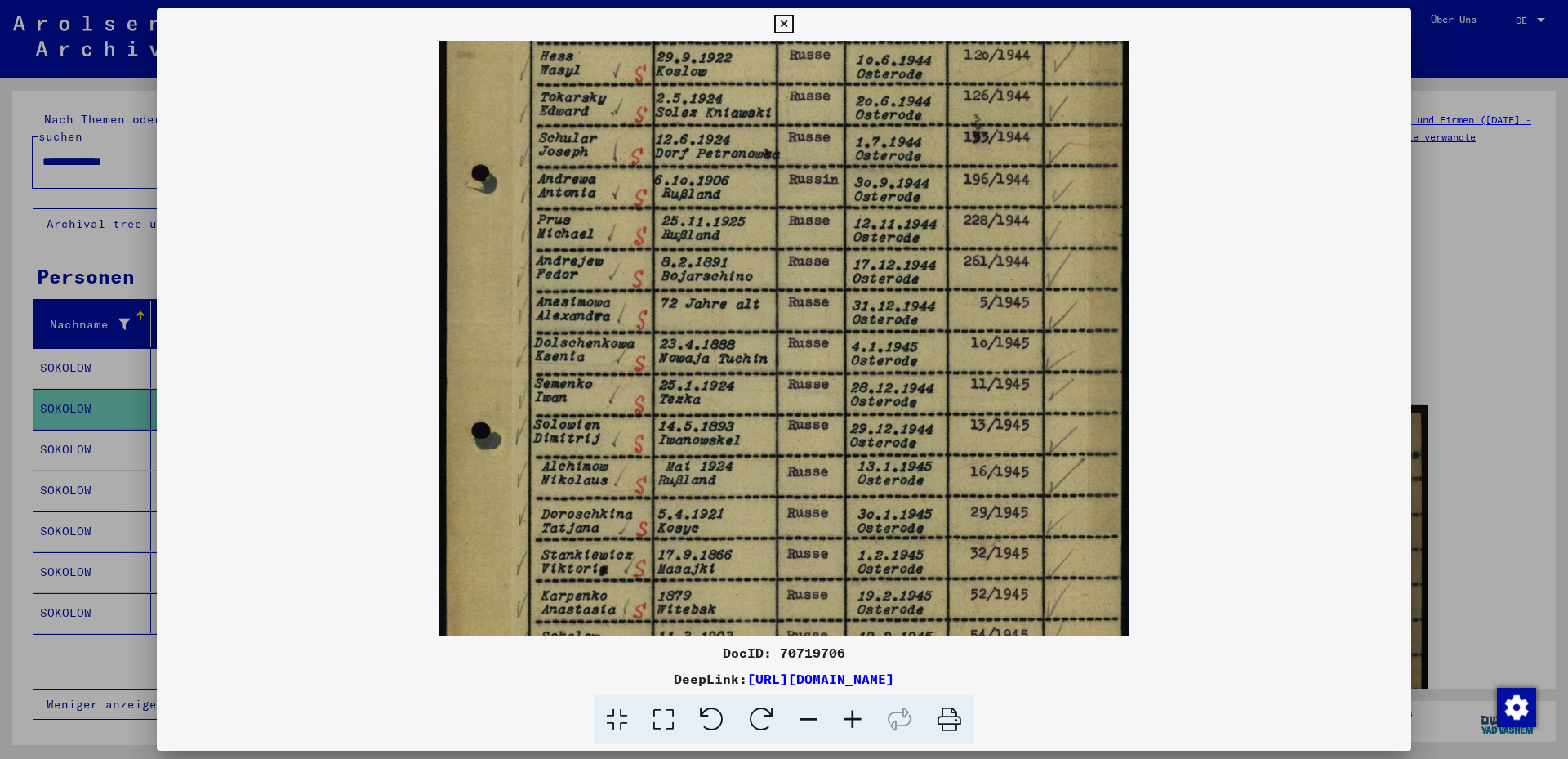
drag, startPoint x: 891, startPoint y: 390, endPoint x: 891, endPoint y: 509, distance: 119.0
click at [891, 509] on img at bounding box center [784, 294] width 691 height 922
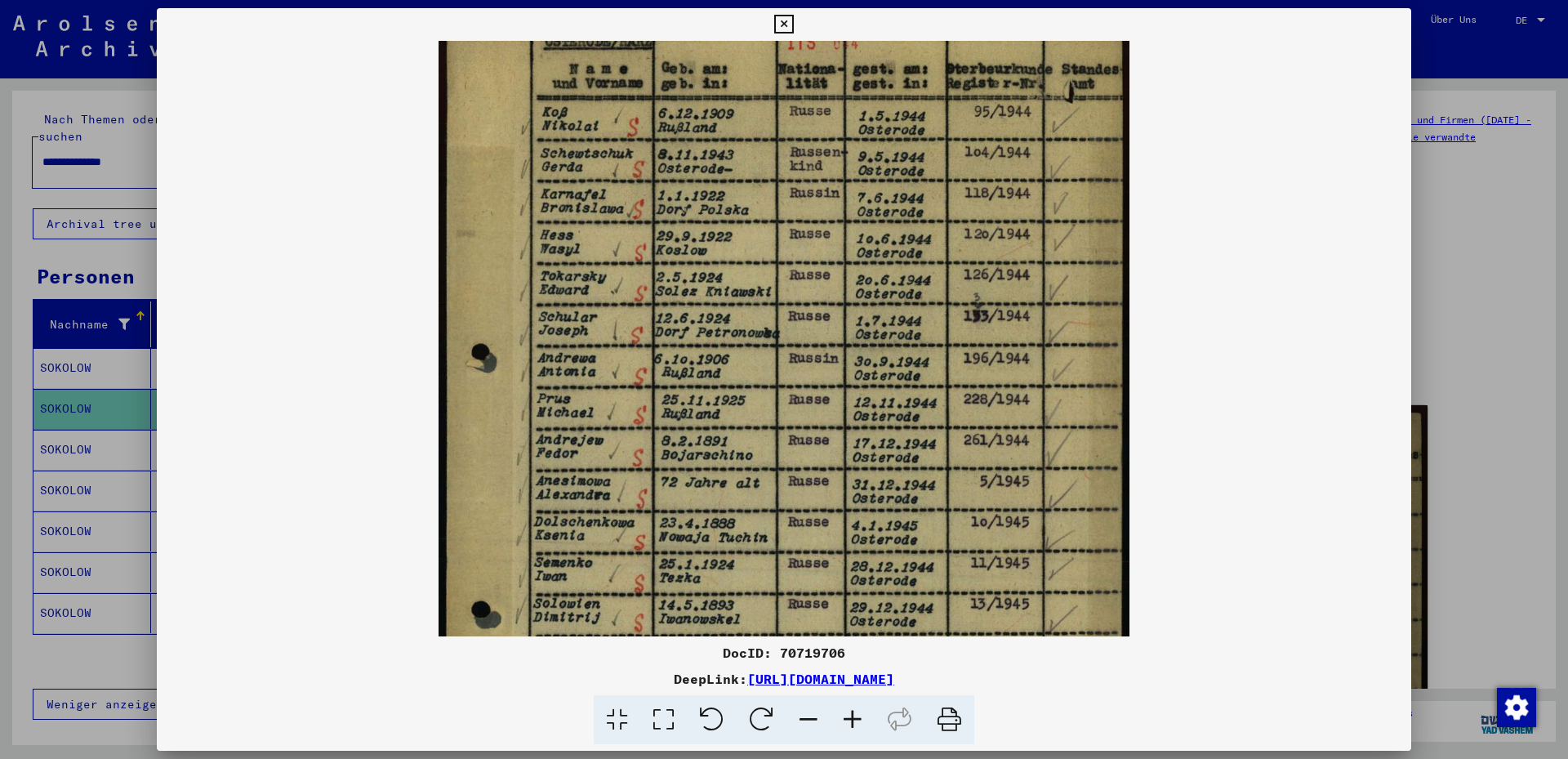
drag, startPoint x: 891, startPoint y: 354, endPoint x: 879, endPoint y: 534, distance: 180.4
click at [879, 535] on img at bounding box center [784, 473] width 691 height 922
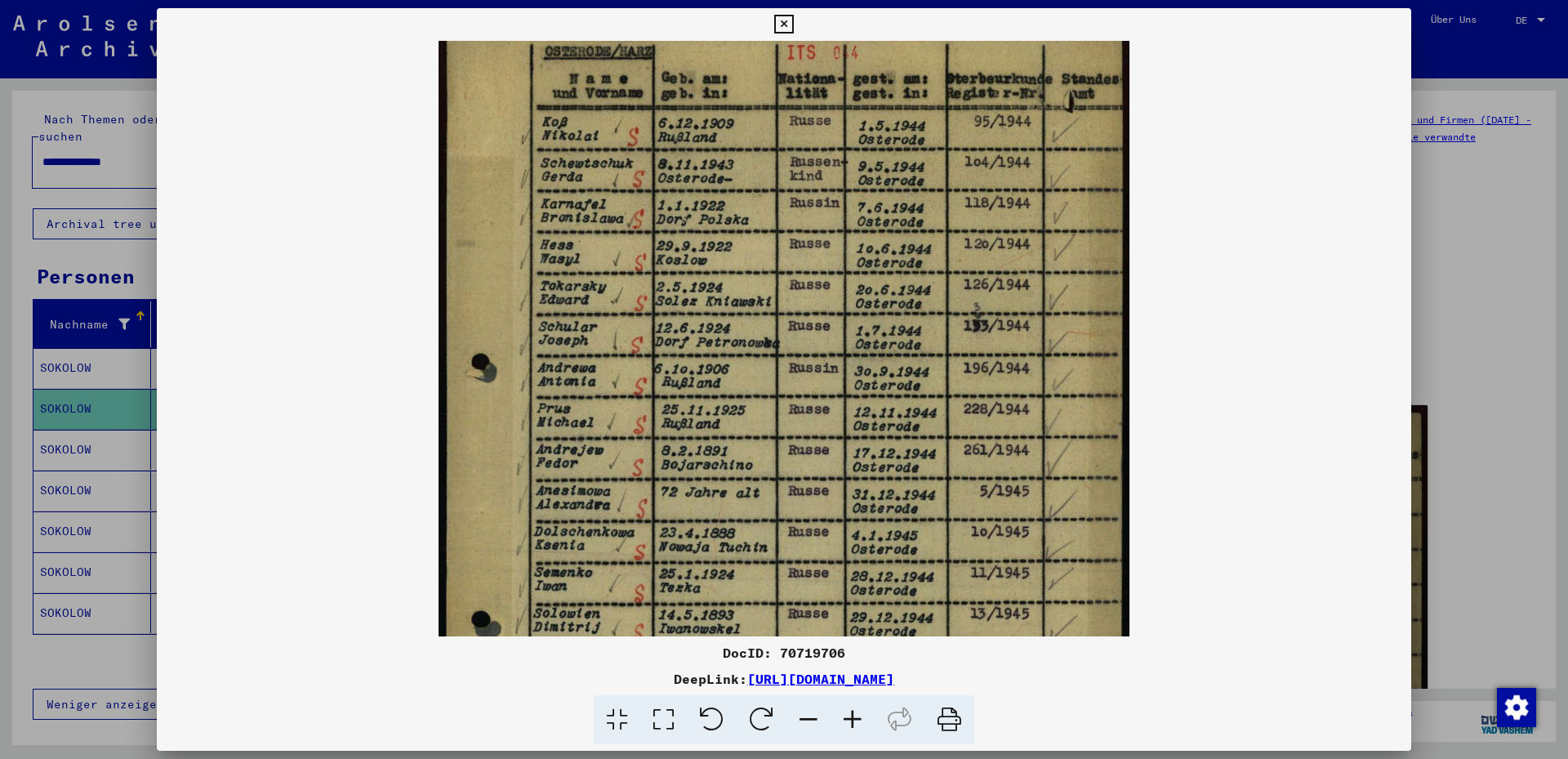
scroll to position [0, 0]
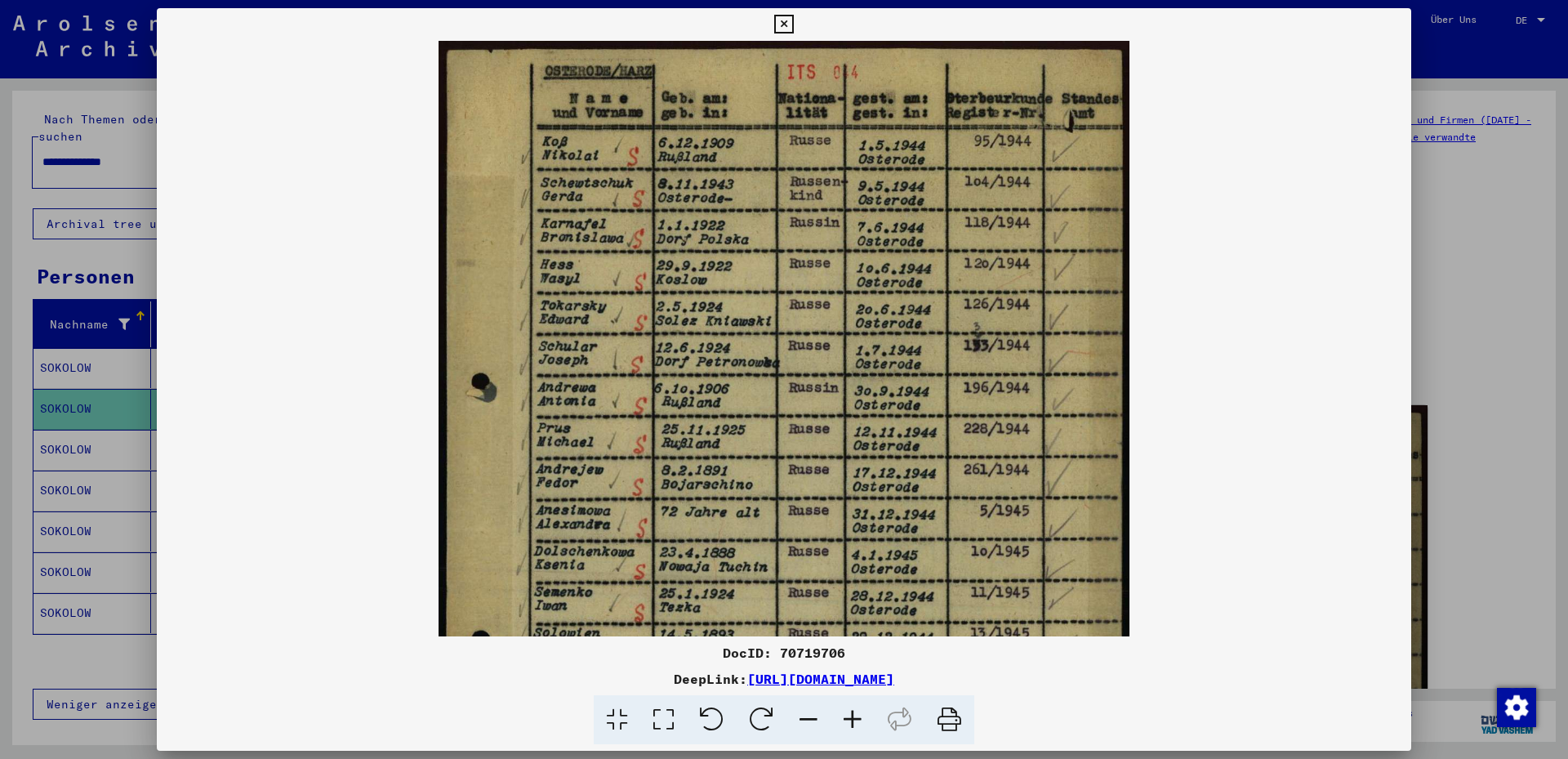
drag, startPoint x: 882, startPoint y: 374, endPoint x: 882, endPoint y: 486, distance: 112.0
click at [882, 486] on img at bounding box center [784, 501] width 691 height 922
click at [67, 432] on div at bounding box center [784, 380] width 1568 height 759
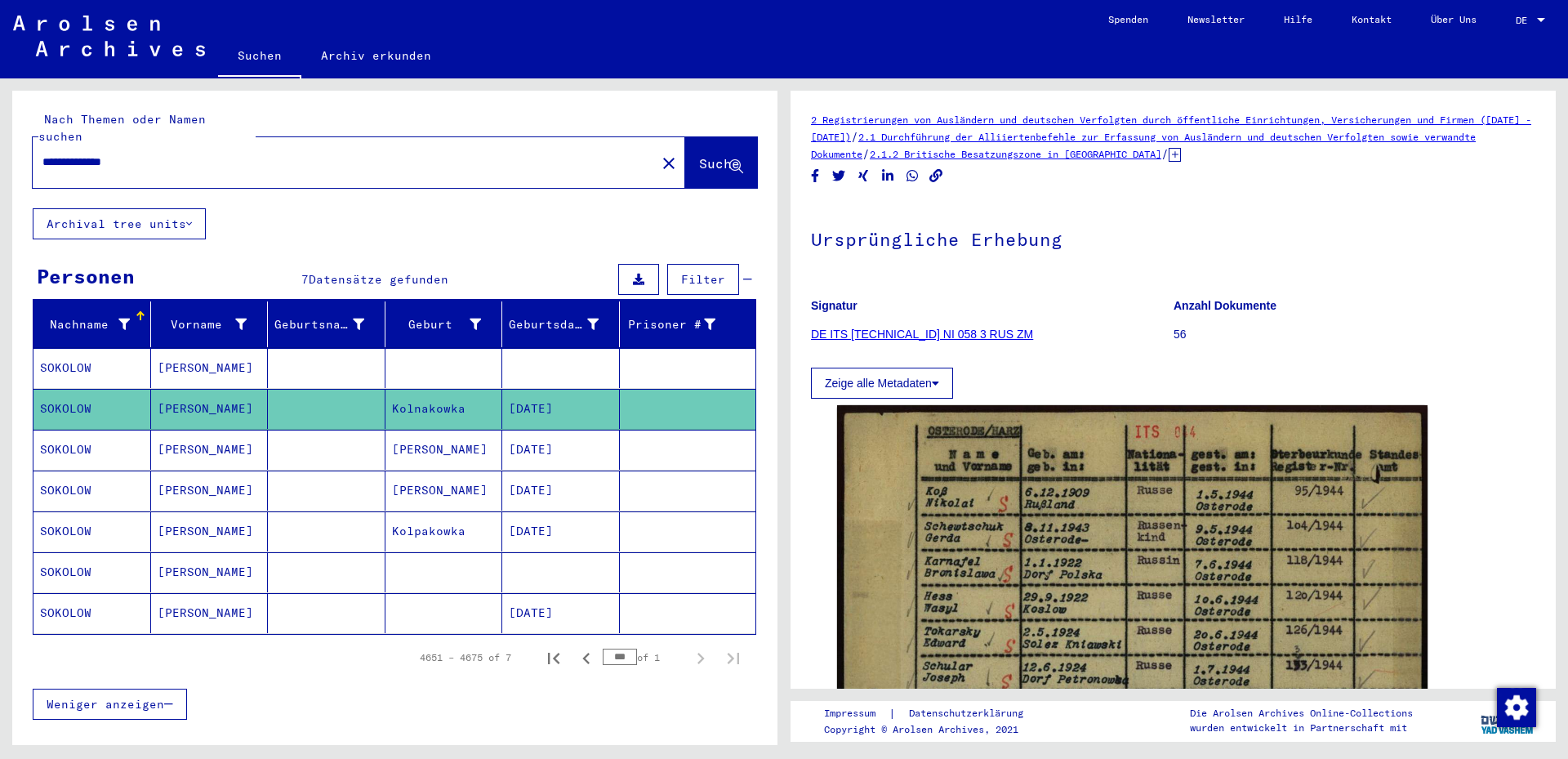
click at [178, 432] on mat-cell "[PERSON_NAME]" at bounding box center [210, 449] width 118 height 40
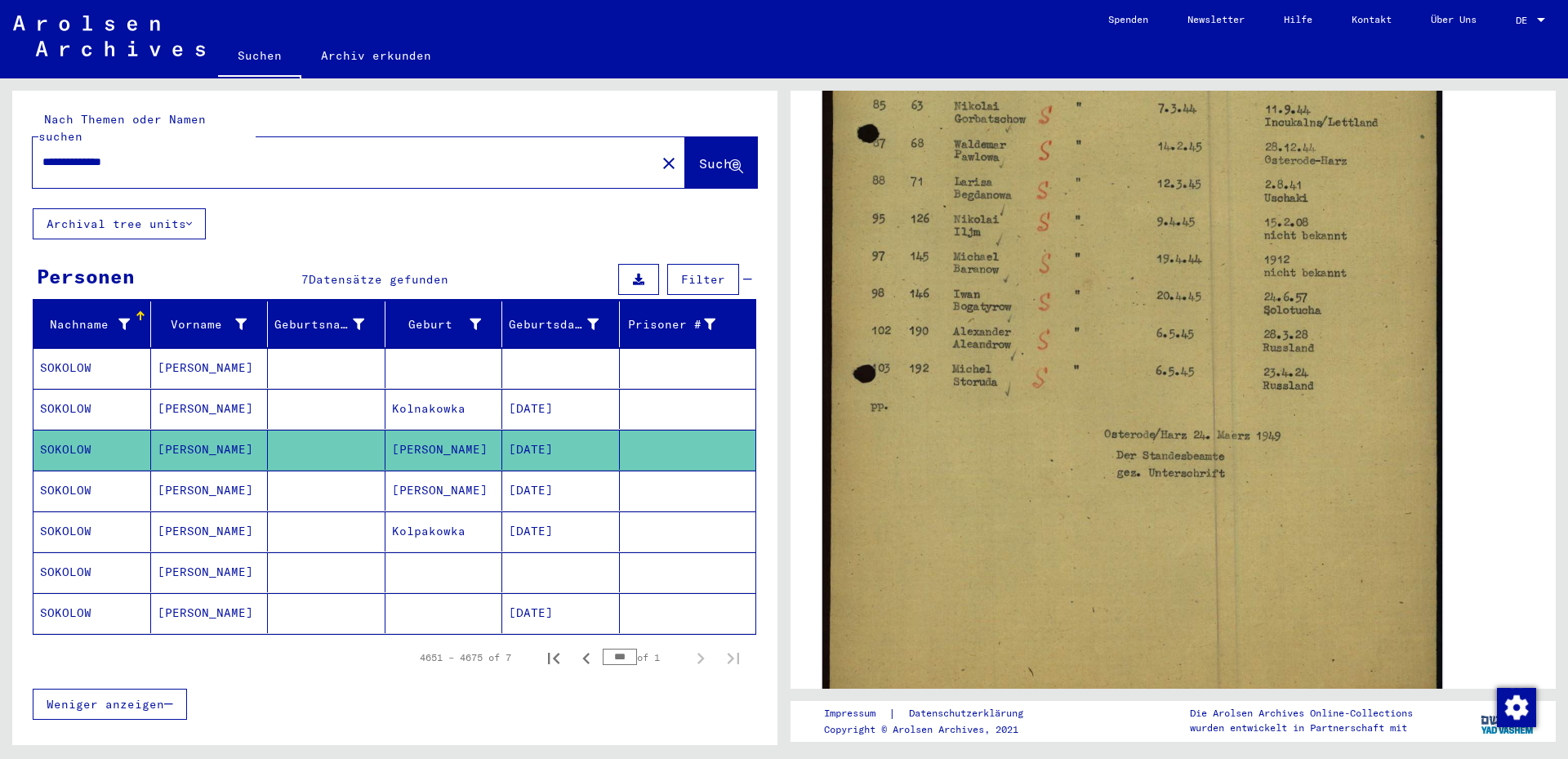
scroll to position [617, 0]
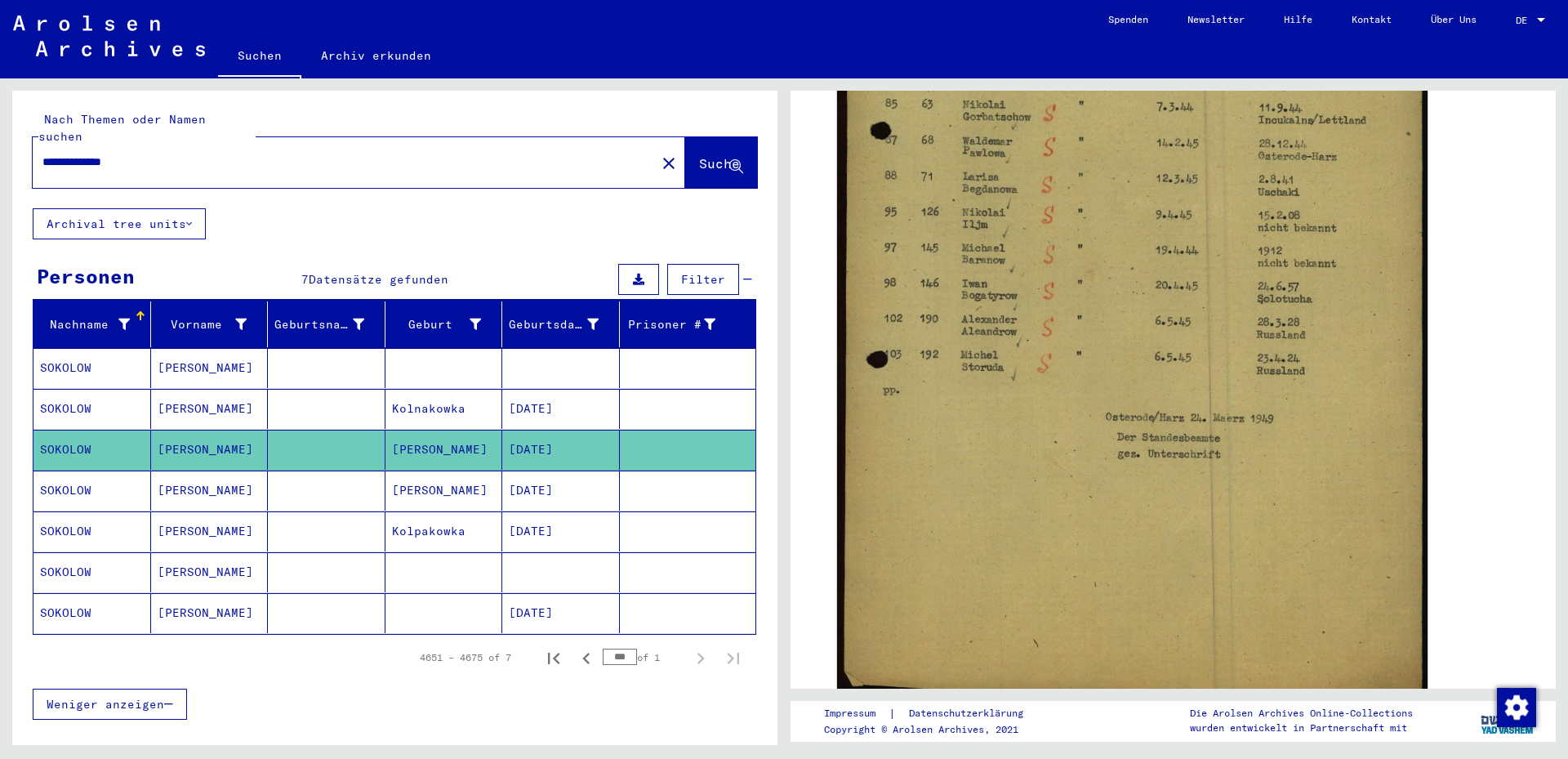
click at [514, 470] on mat-cell "[DATE]" at bounding box center [561, 490] width 118 height 40
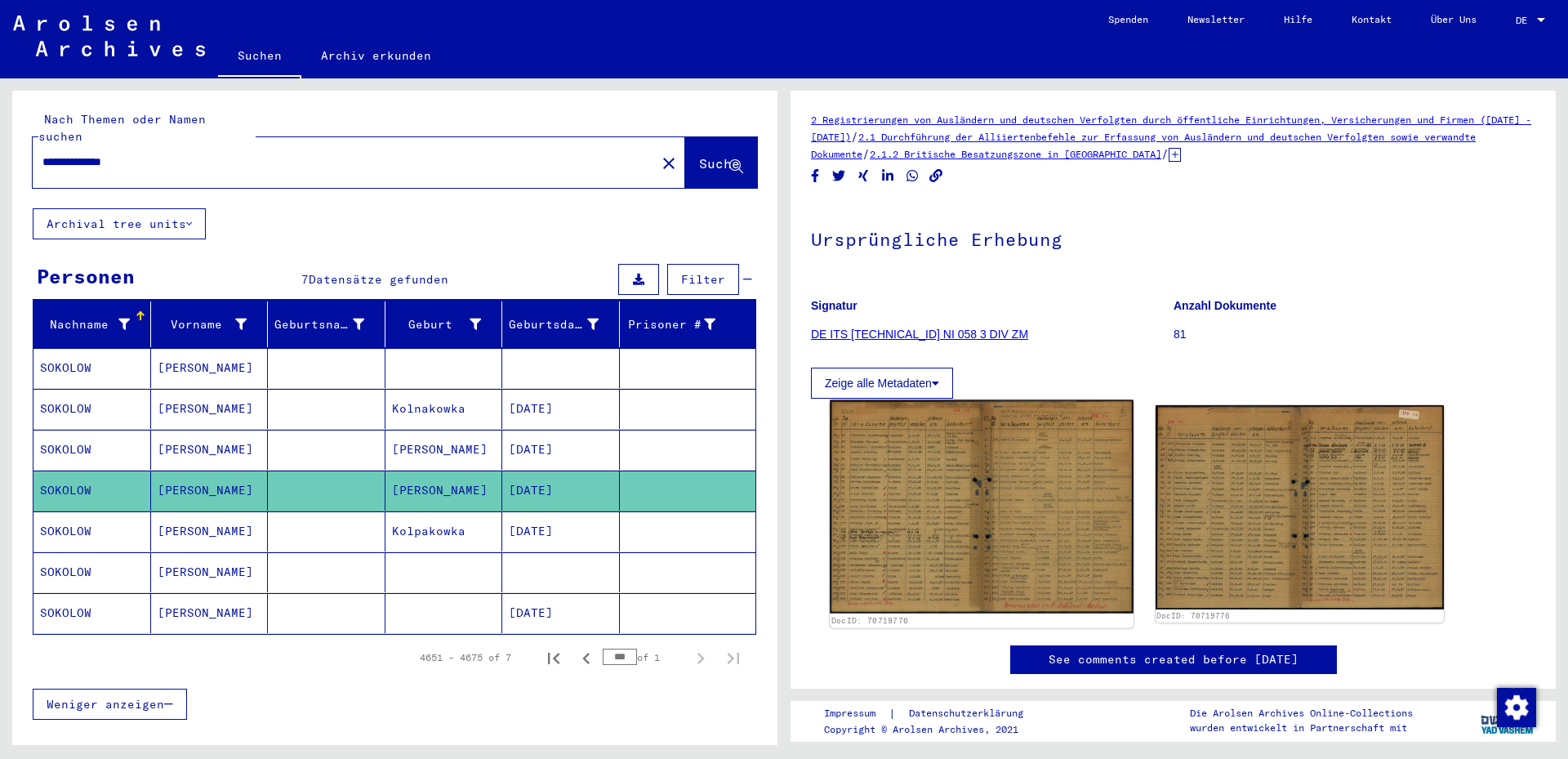
click at [1078, 526] on img at bounding box center [981, 507] width 303 height 214
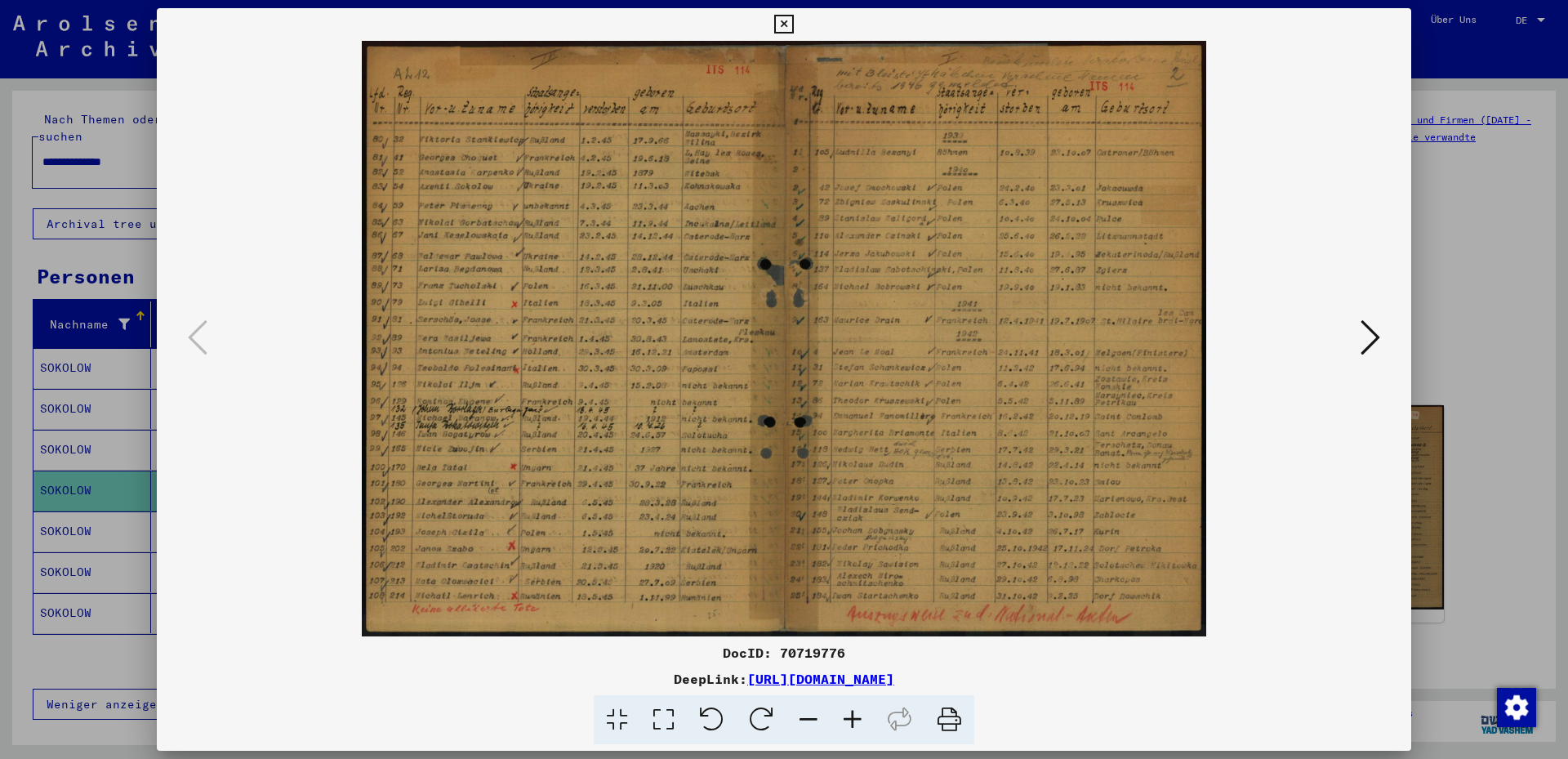
click at [845, 717] on icon at bounding box center [853, 720] width 44 height 50
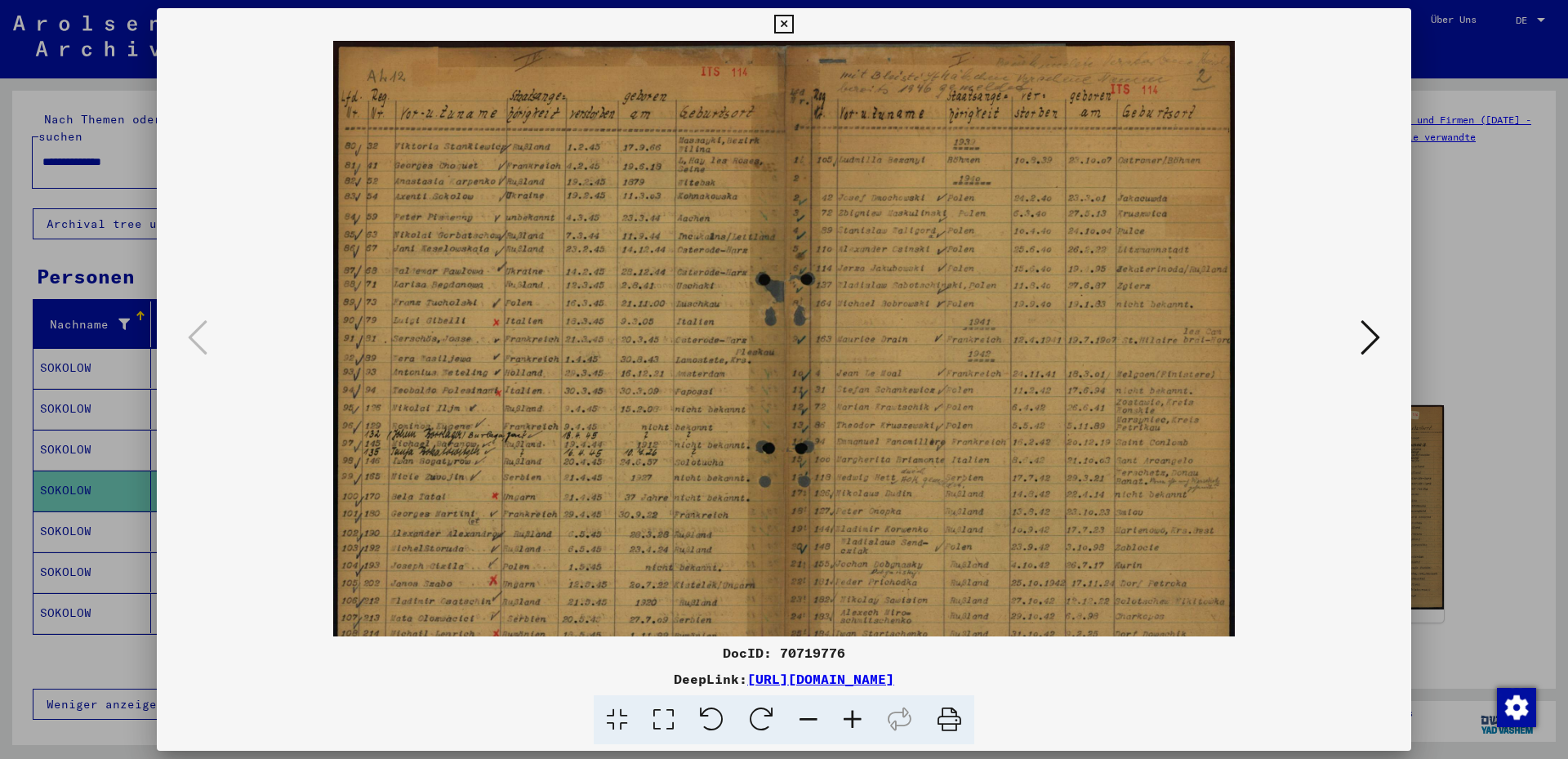
click at [845, 717] on icon at bounding box center [853, 720] width 44 height 50
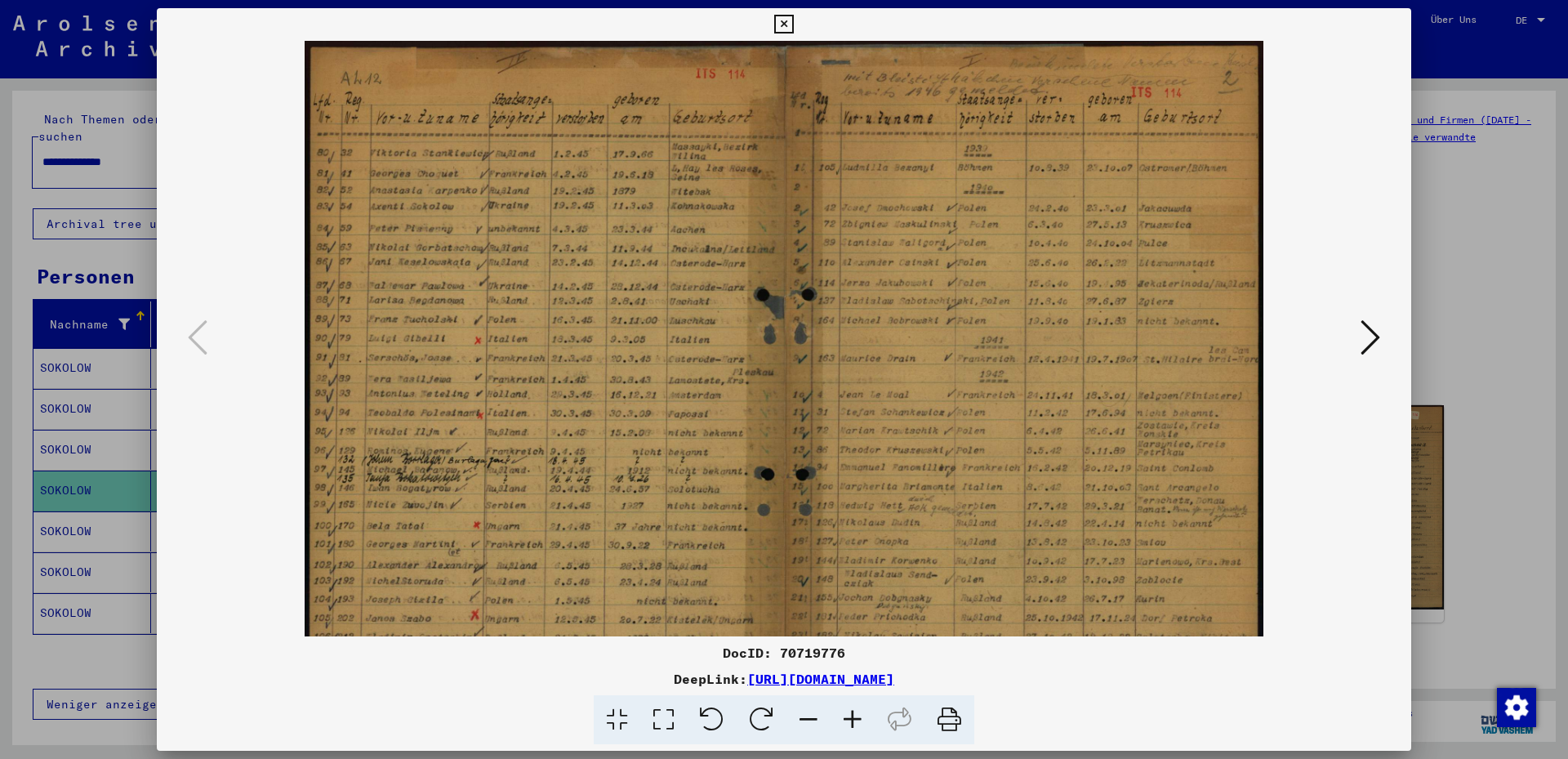
click at [845, 717] on icon at bounding box center [853, 720] width 44 height 50
click at [844, 717] on icon at bounding box center [853, 720] width 44 height 50
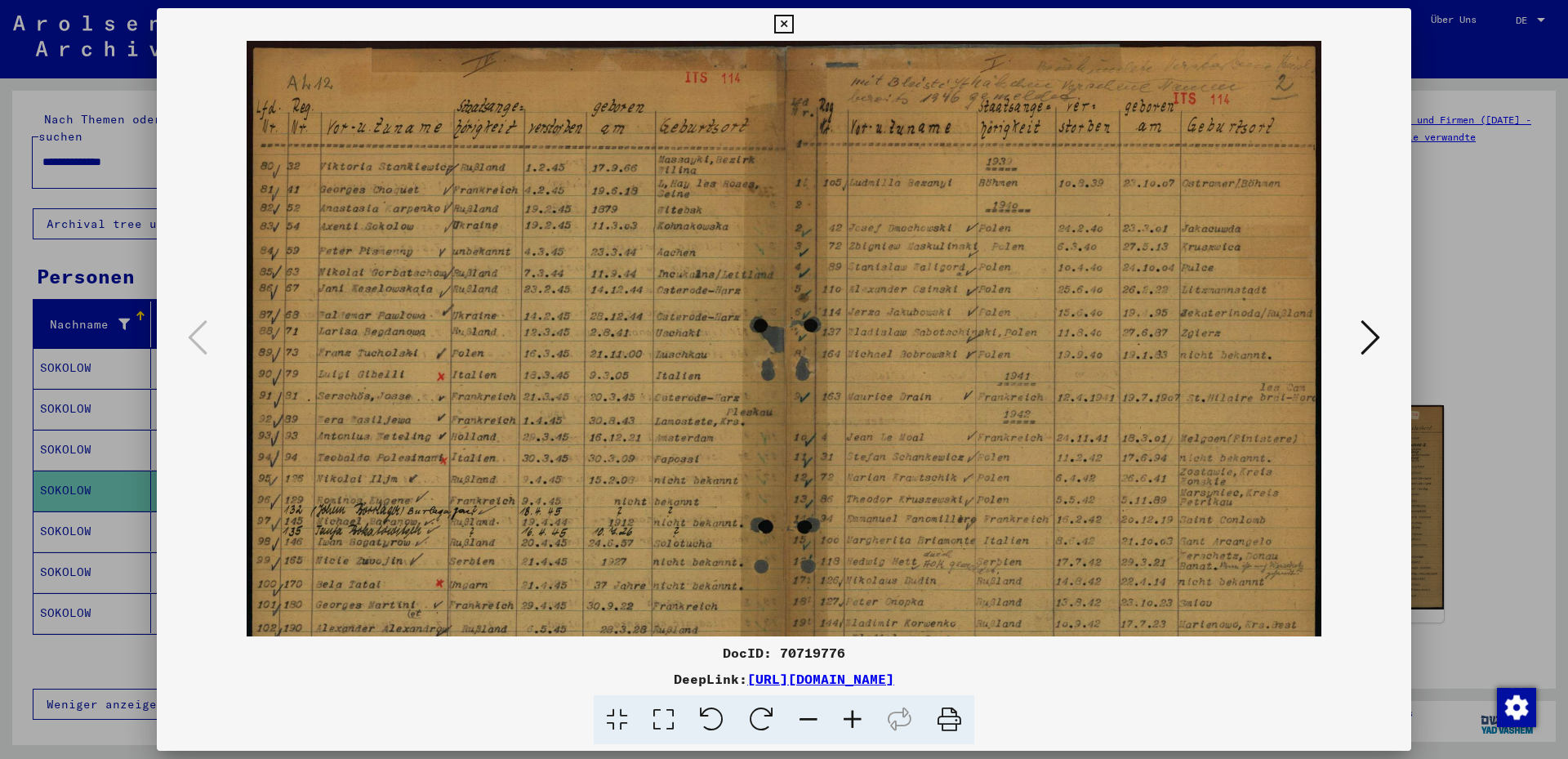
click at [844, 717] on icon at bounding box center [853, 720] width 44 height 50
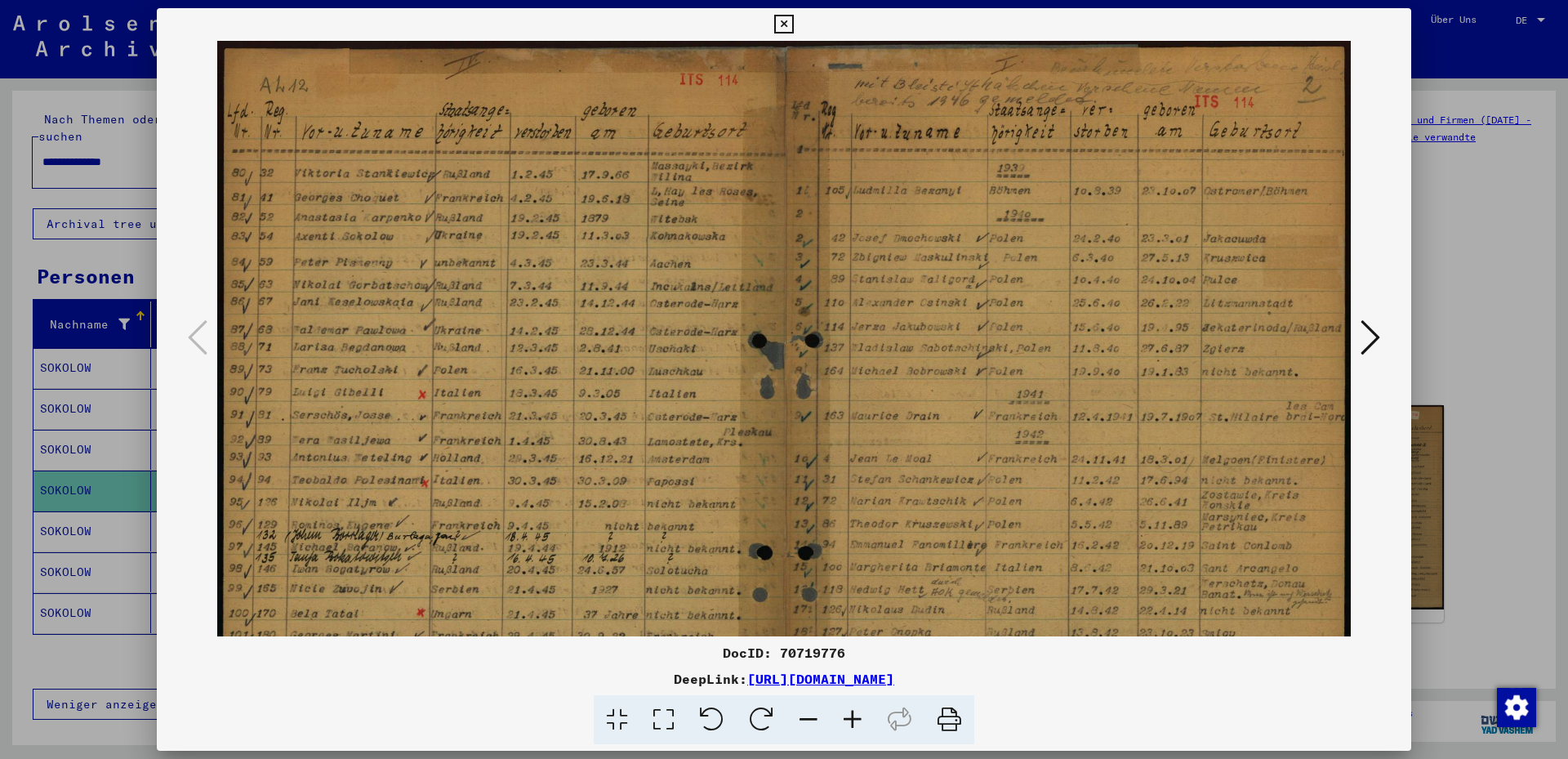
click at [844, 717] on icon at bounding box center [853, 720] width 44 height 50
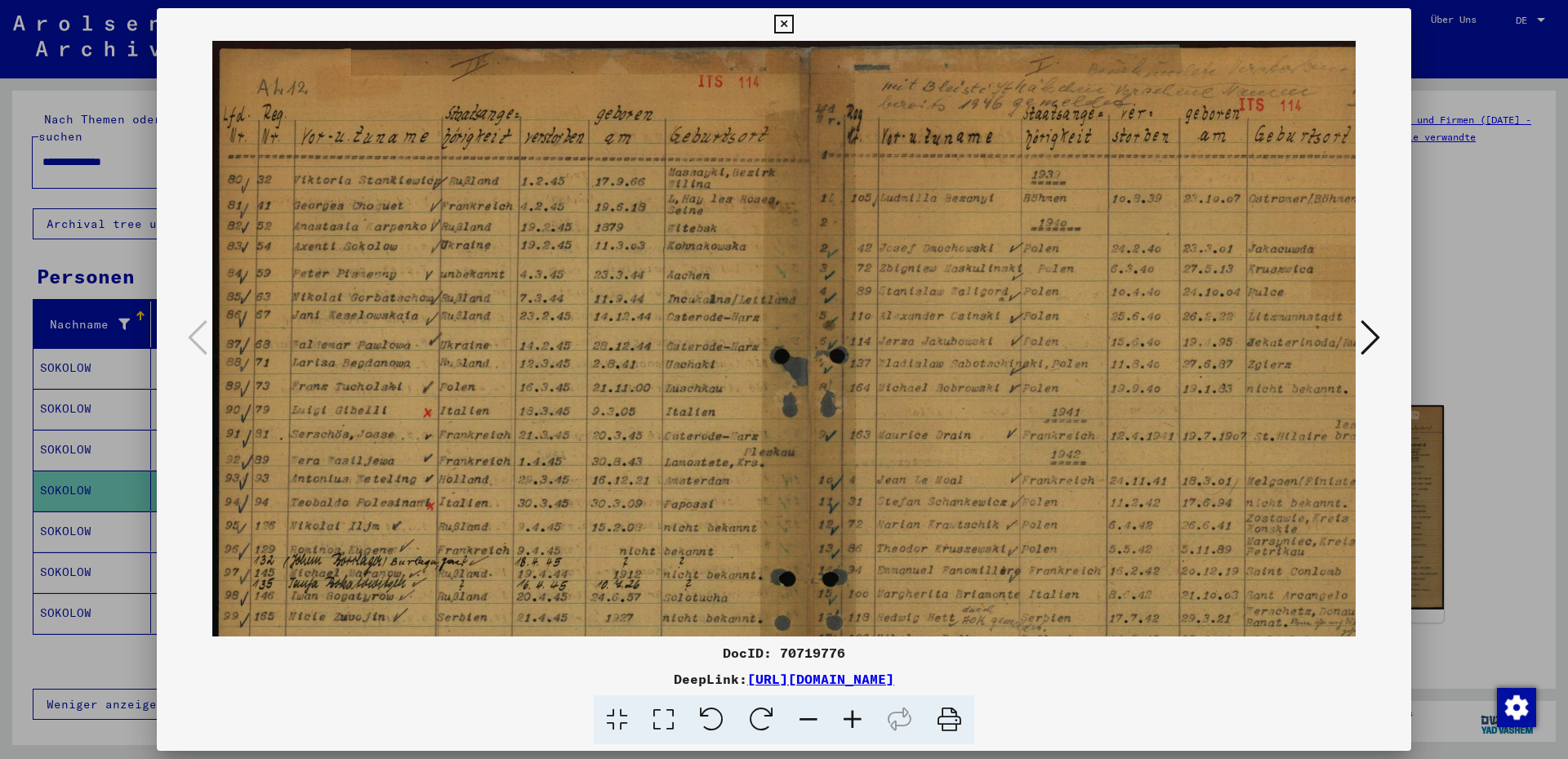
click at [844, 717] on icon at bounding box center [853, 720] width 44 height 50
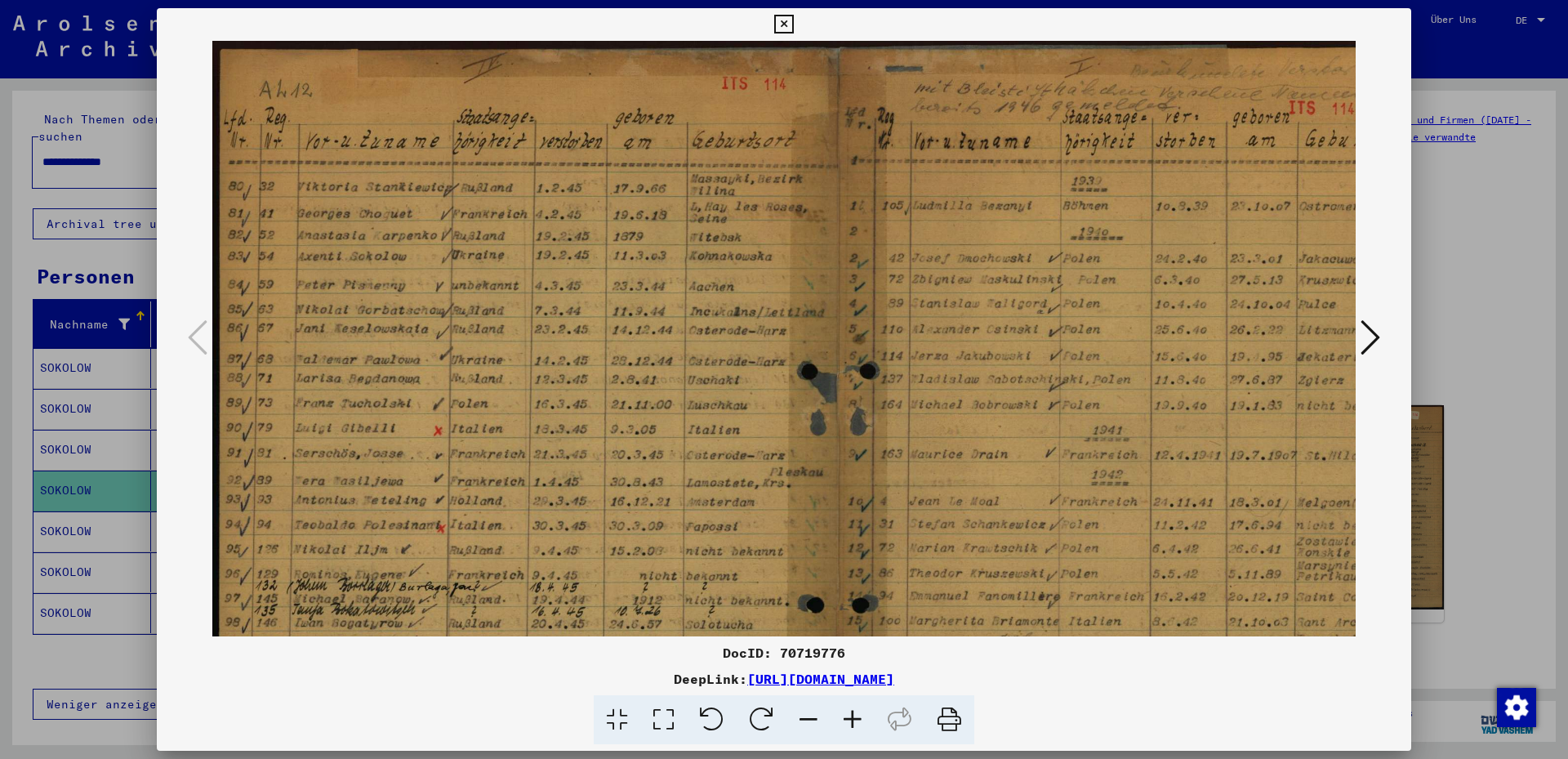
click at [844, 717] on icon at bounding box center [853, 720] width 44 height 50
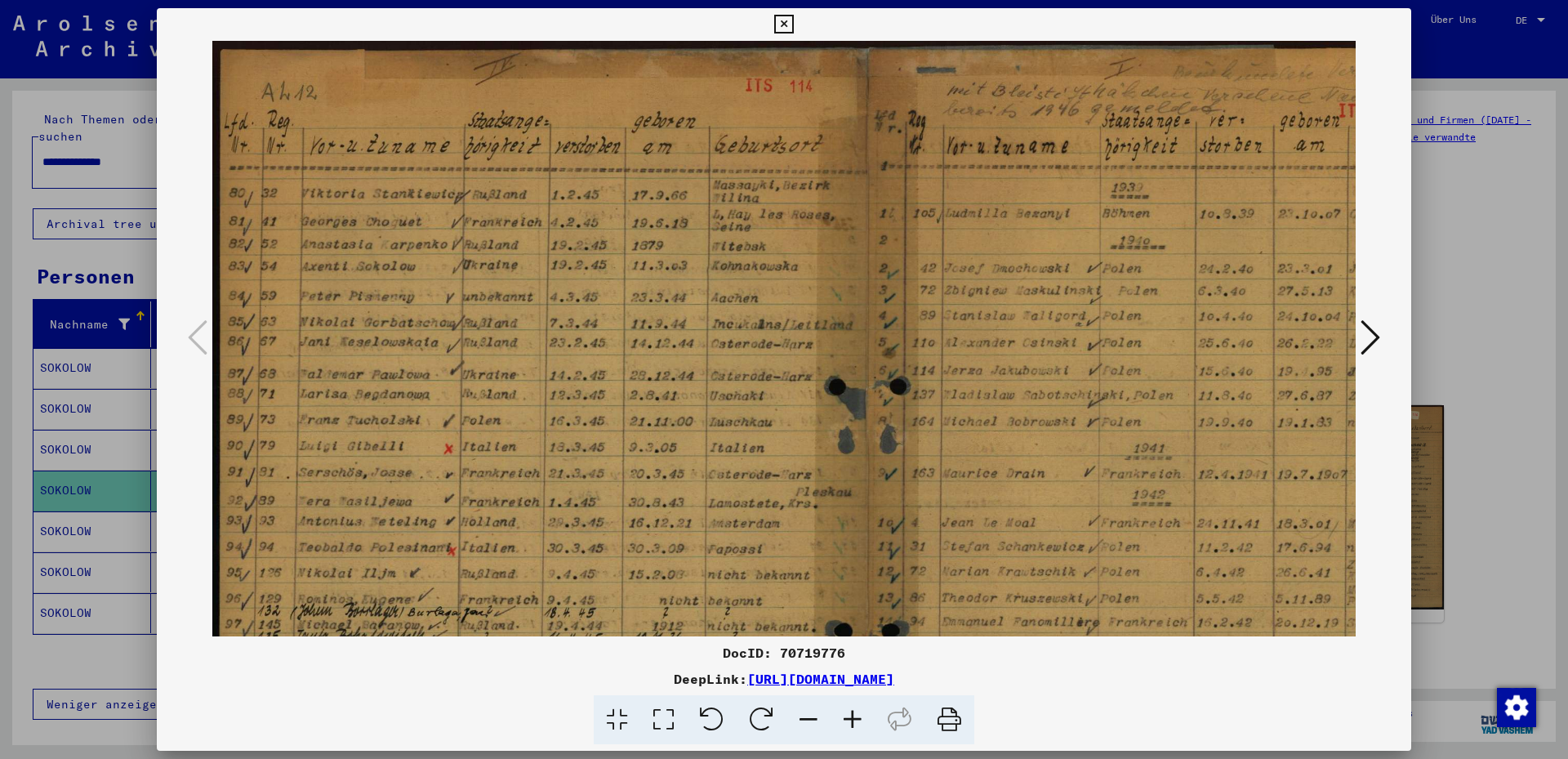
click at [843, 717] on icon at bounding box center [853, 720] width 44 height 50
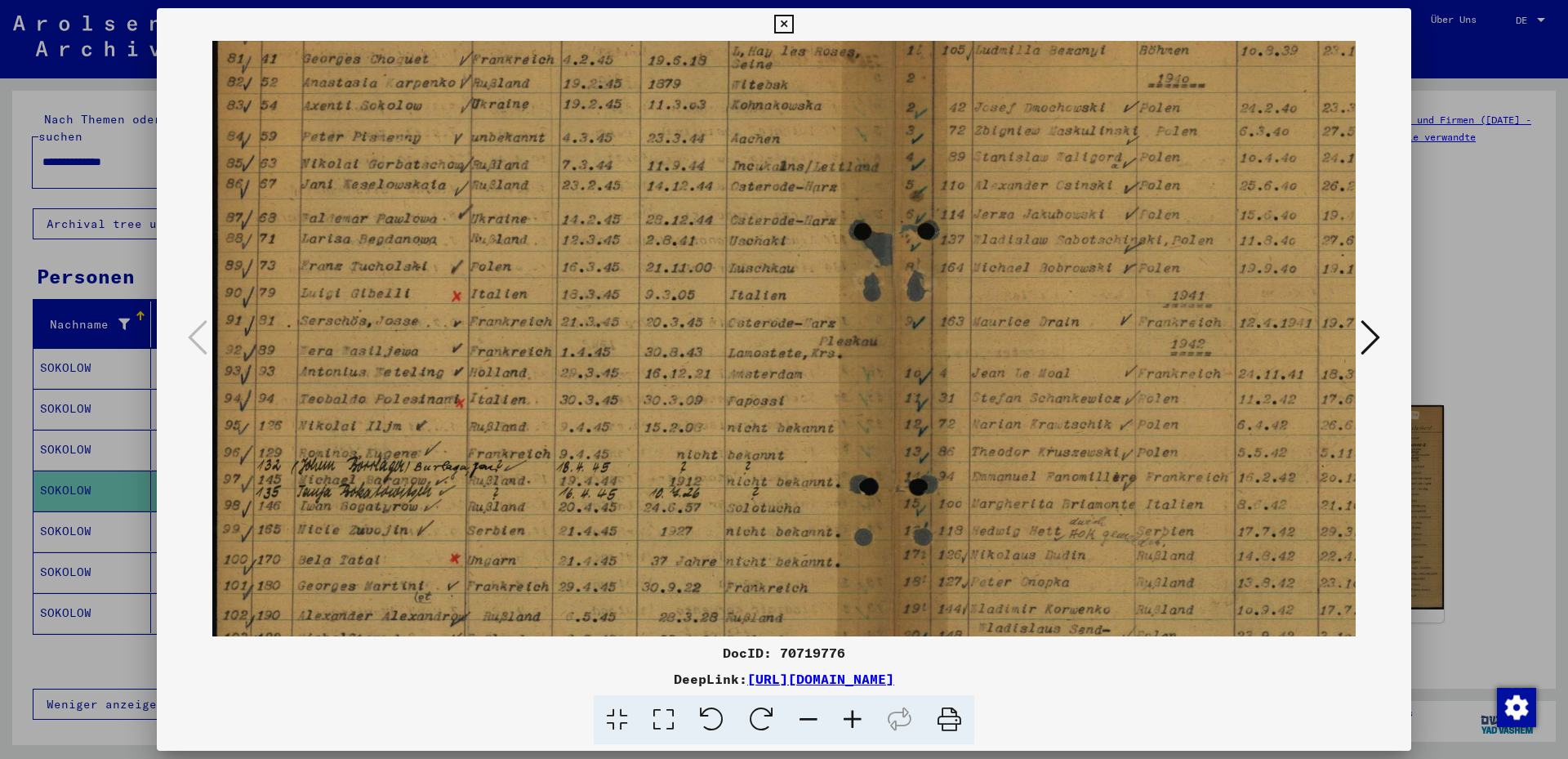
scroll to position [177, 3]
drag, startPoint x: 650, startPoint y: 431, endPoint x: 648, endPoint y: 254, distance: 177.0
click at [648, 254] on img at bounding box center [891, 346] width 1364 height 963
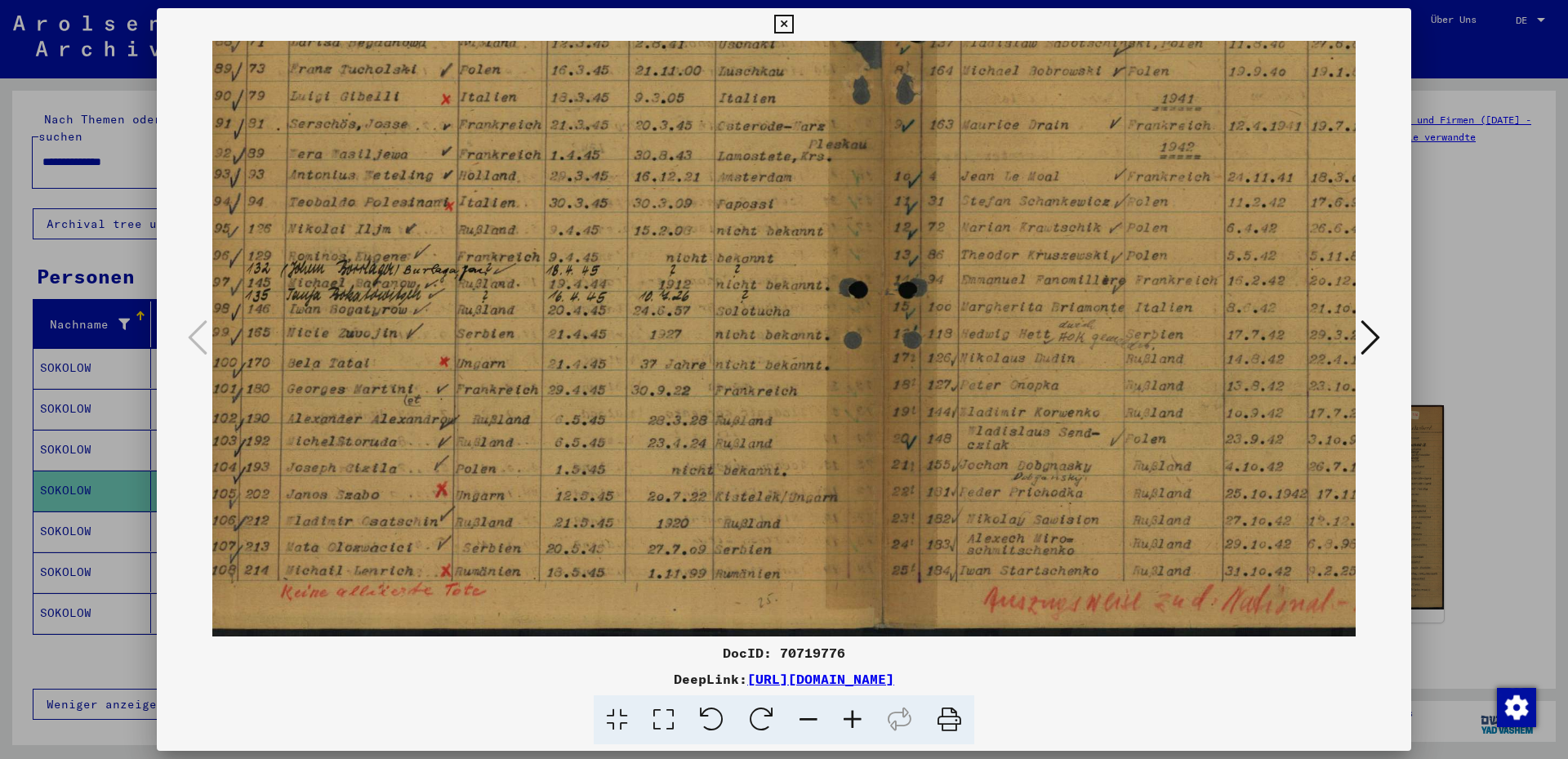
scroll to position [368, 14]
drag, startPoint x: 729, startPoint y: 509, endPoint x: 723, endPoint y: 268, distance: 241.1
click at [723, 268] on img at bounding box center [881, 155] width 1364 height 963
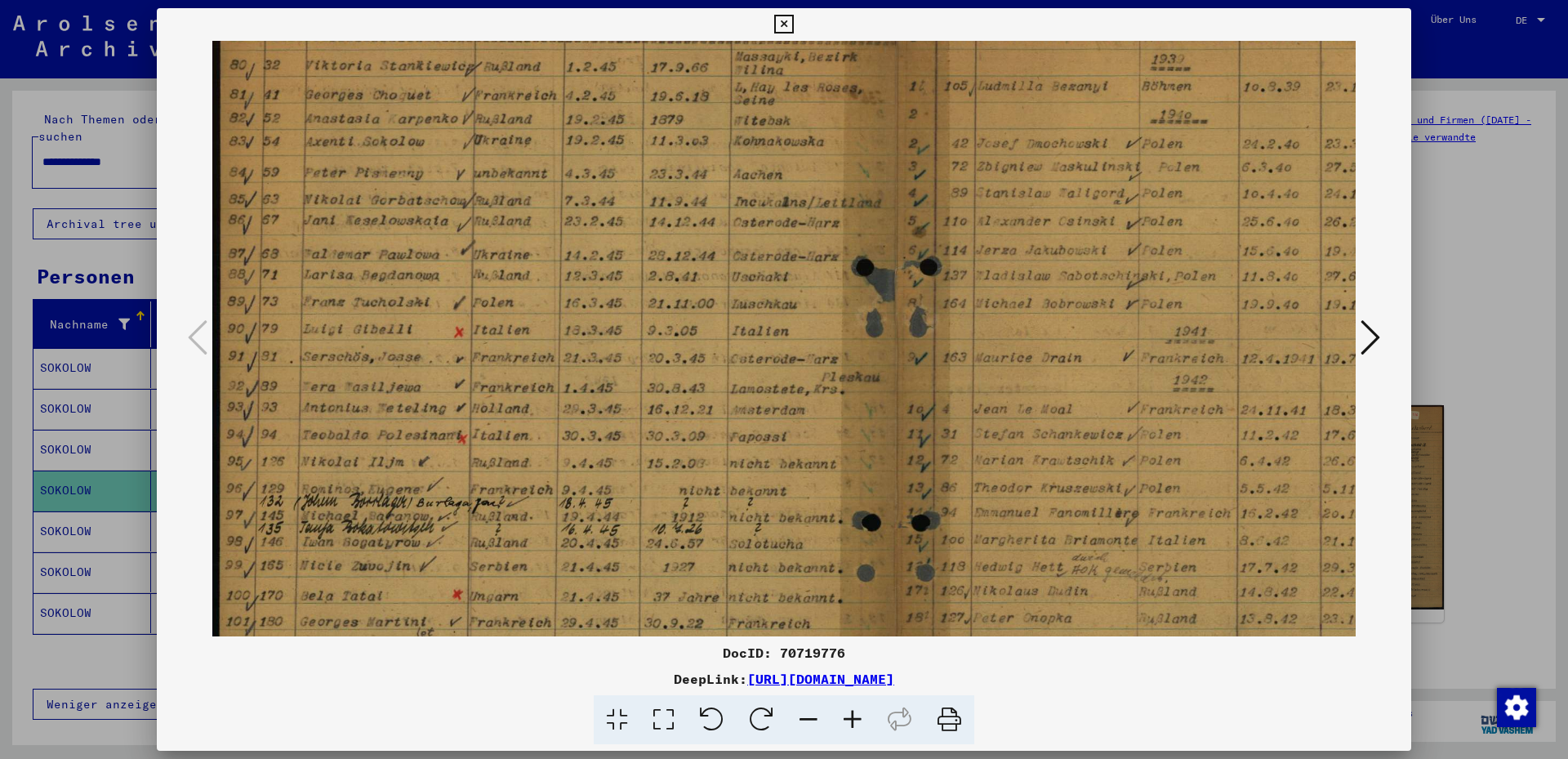
scroll to position [126, 0]
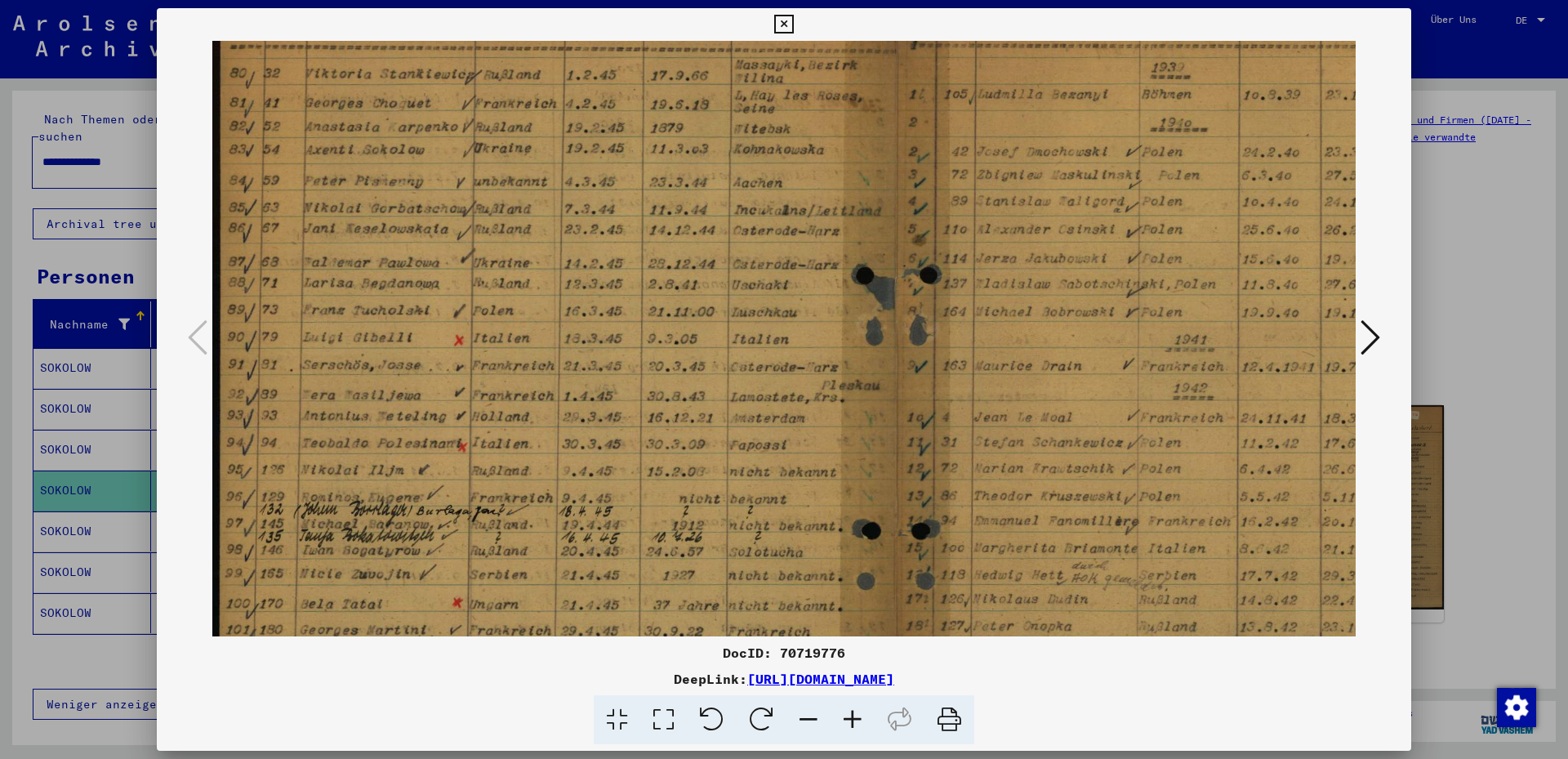
drag, startPoint x: 570, startPoint y: 299, endPoint x: 591, endPoint y: 541, distance: 242.9
click at [591, 541] on img at bounding box center [894, 395] width 1364 height 963
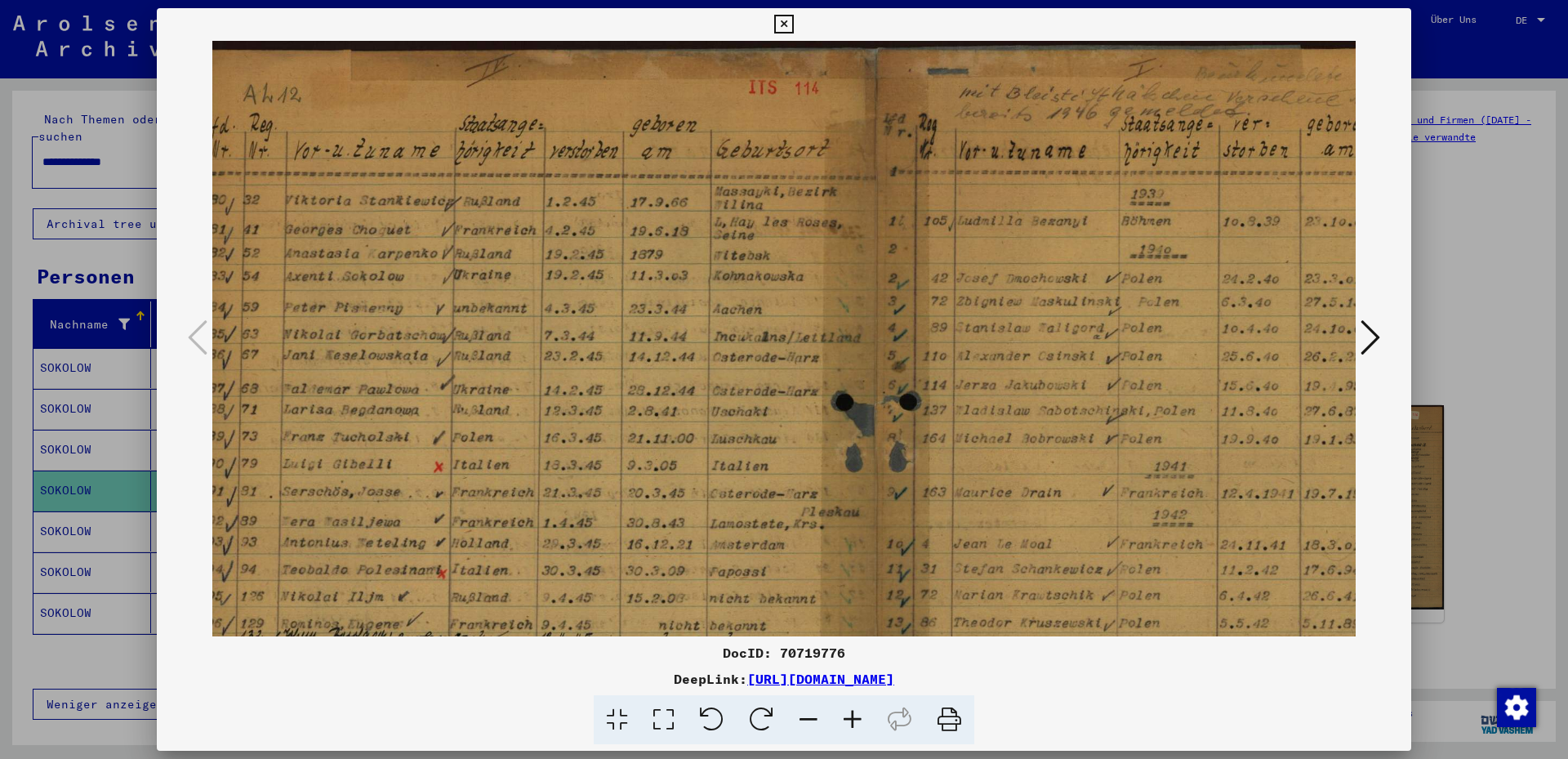
scroll to position [1, 20]
drag, startPoint x: 668, startPoint y: 304, endPoint x: 648, endPoint y: 486, distance: 183.1
click at [648, 486] on img at bounding box center [874, 520] width 1364 height 963
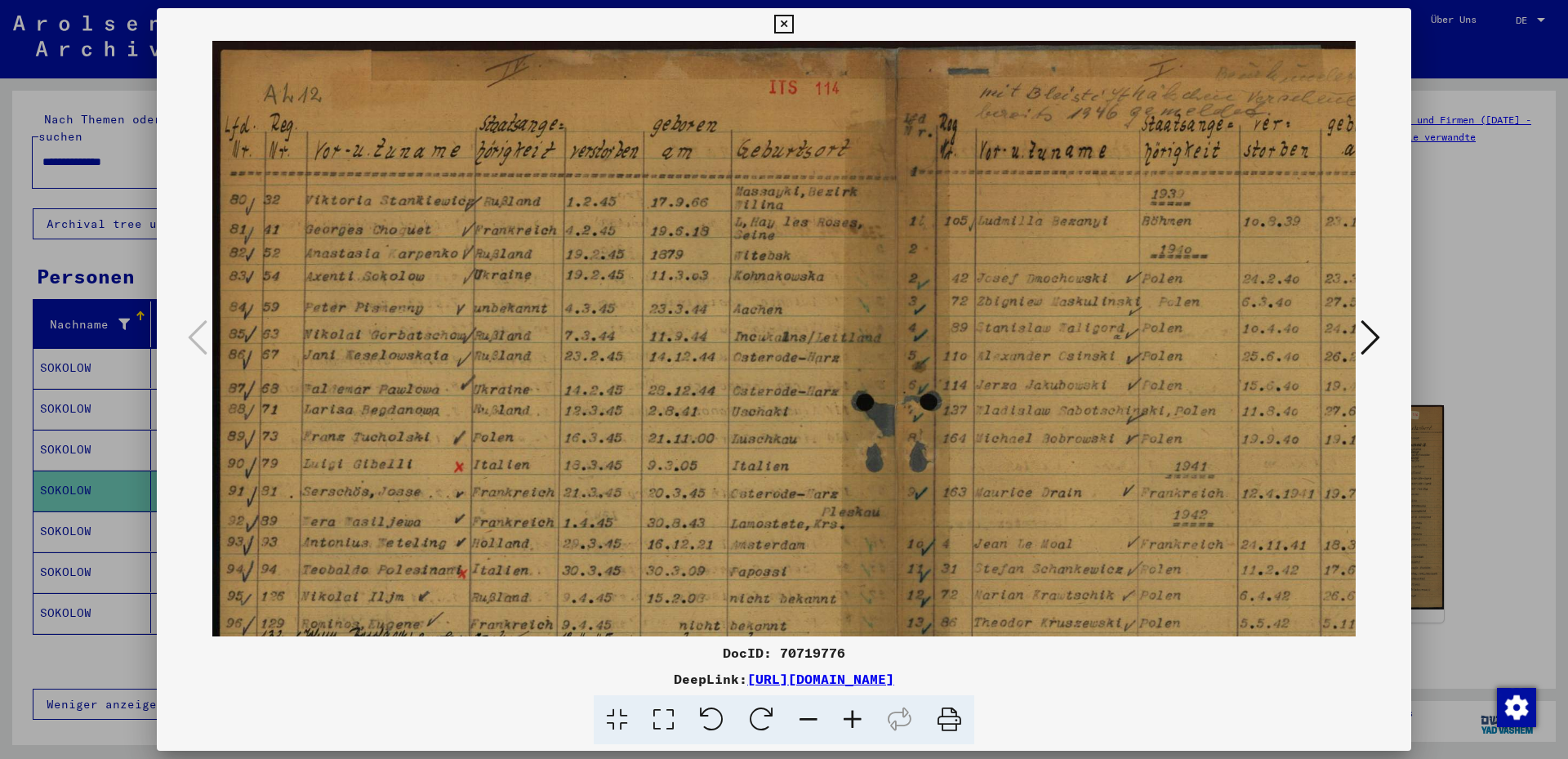
scroll to position [0, 1]
drag, startPoint x: 1120, startPoint y: 297, endPoint x: 1030, endPoint y: 357, distance: 108.2
click at [1030, 357] on img at bounding box center [893, 521] width 1364 height 963
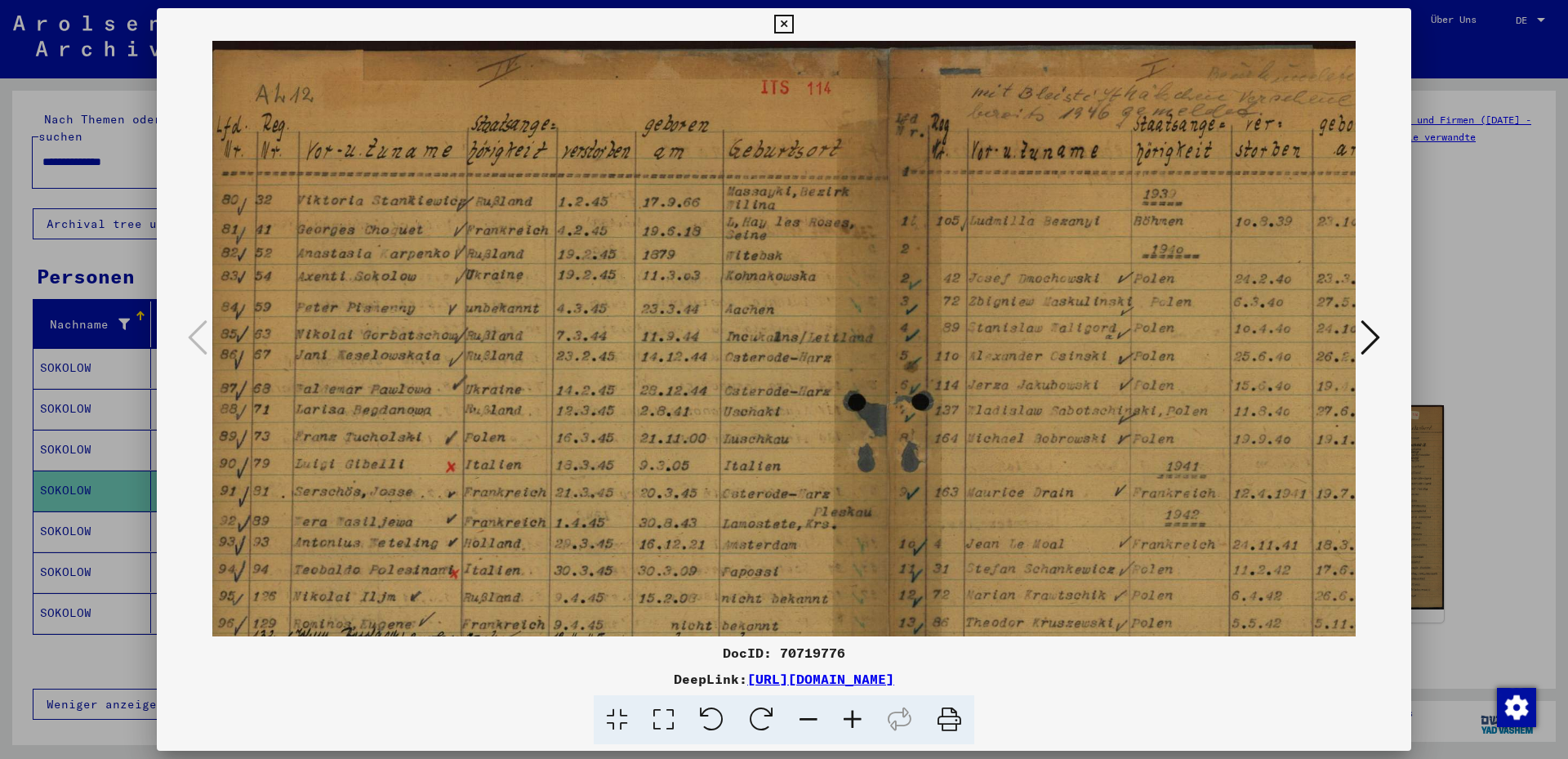
scroll to position [0, 9]
drag, startPoint x: 1221, startPoint y: 128, endPoint x: 1214, endPoint y: 179, distance: 51.5
click at [1214, 179] on img at bounding box center [885, 521] width 1364 height 963
click at [793, 21] on icon at bounding box center [783, 24] width 18 height 19
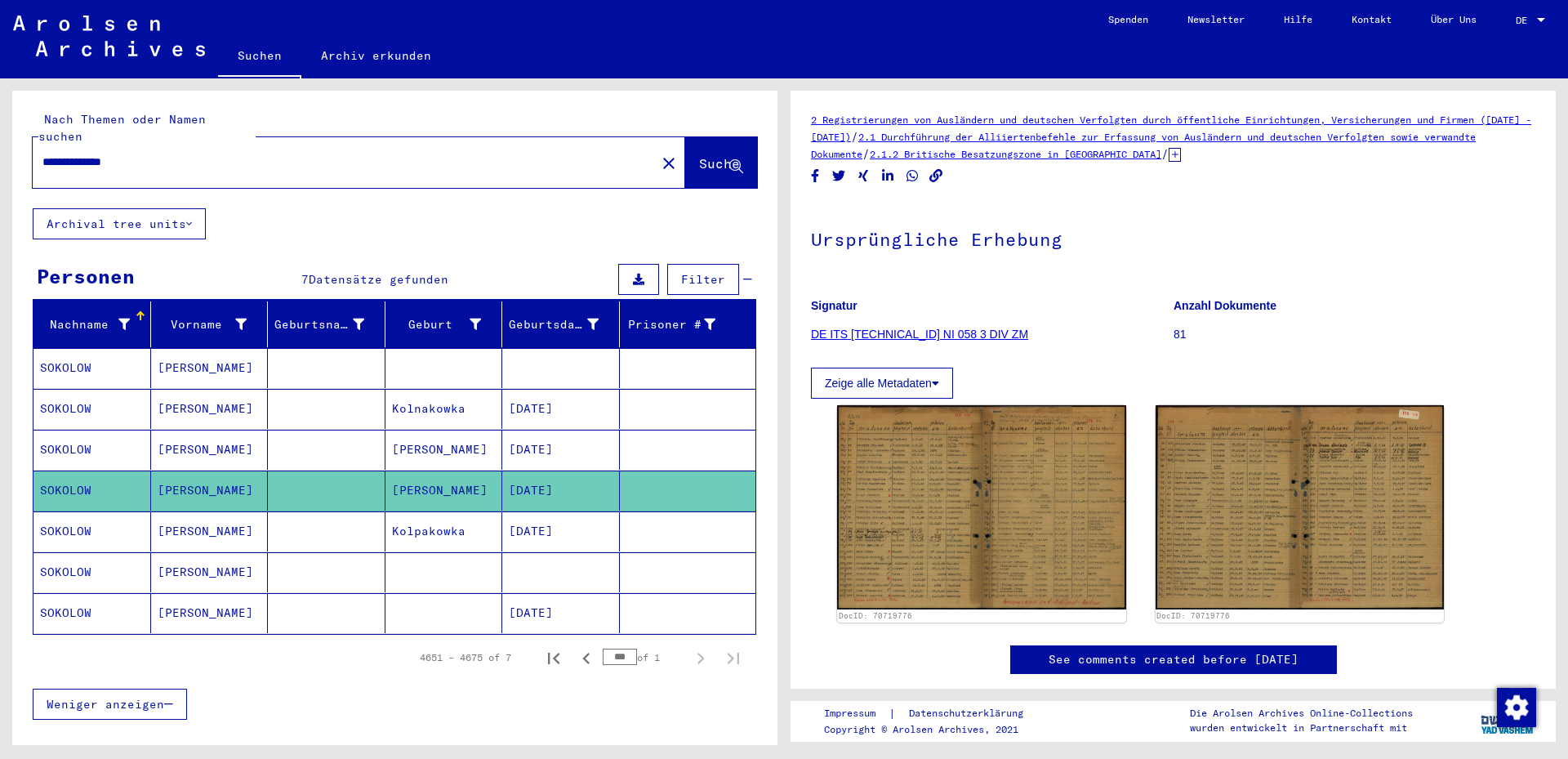
click at [532, 514] on mat-cell "[DATE]" at bounding box center [561, 531] width 118 height 40
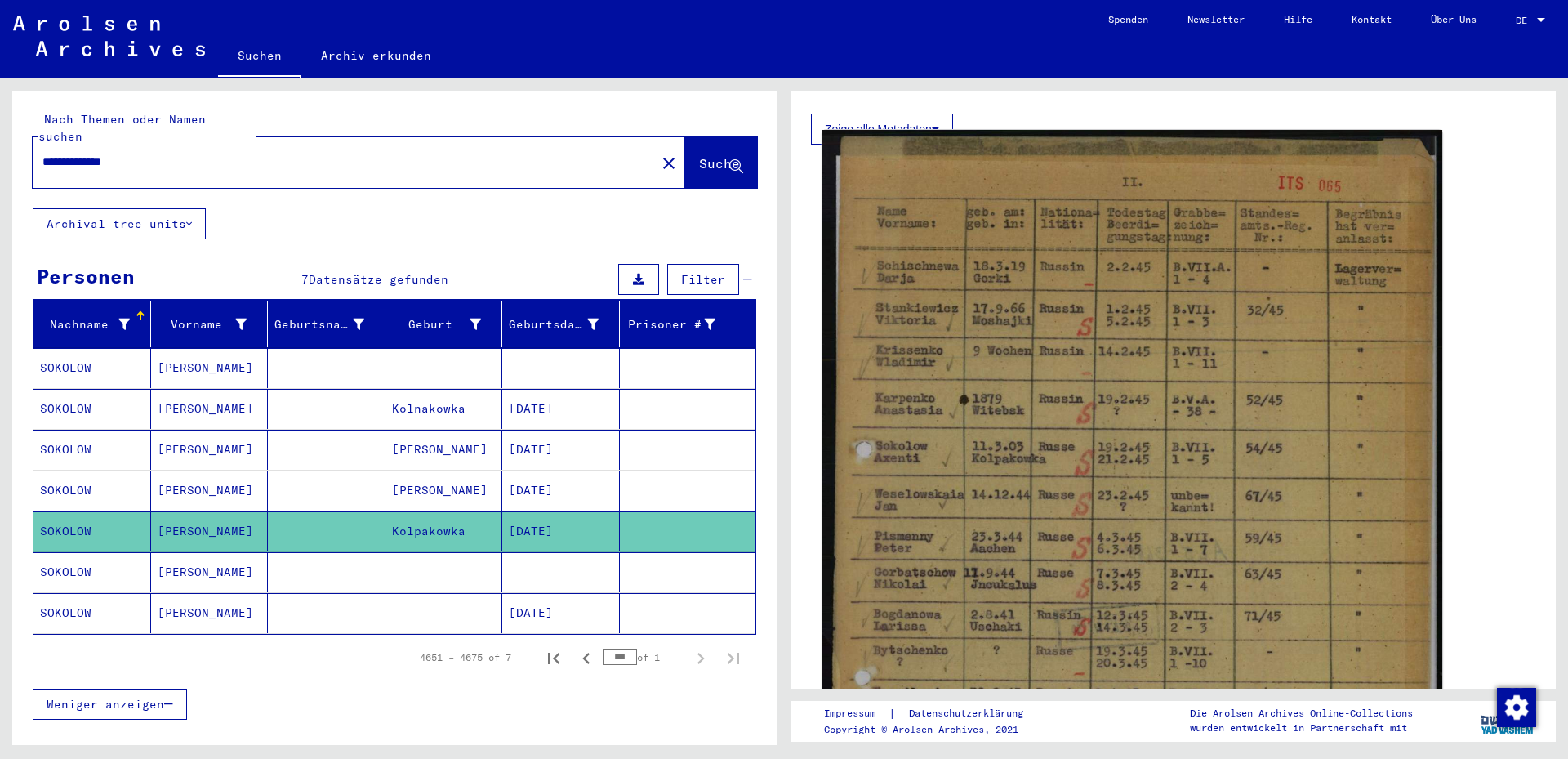
scroll to position [177, 0]
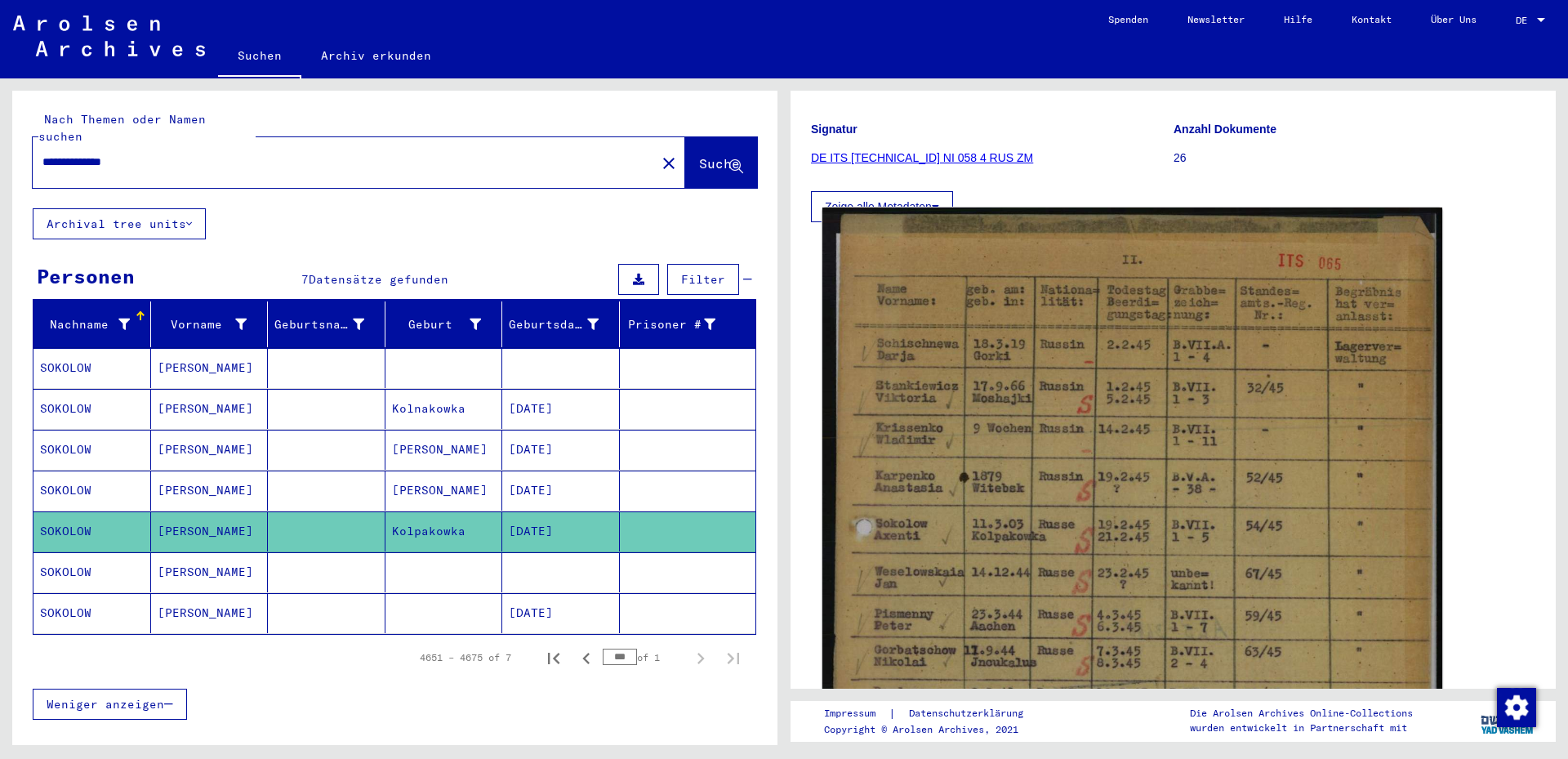
click at [1239, 363] on img at bounding box center [1133, 646] width 620 height 878
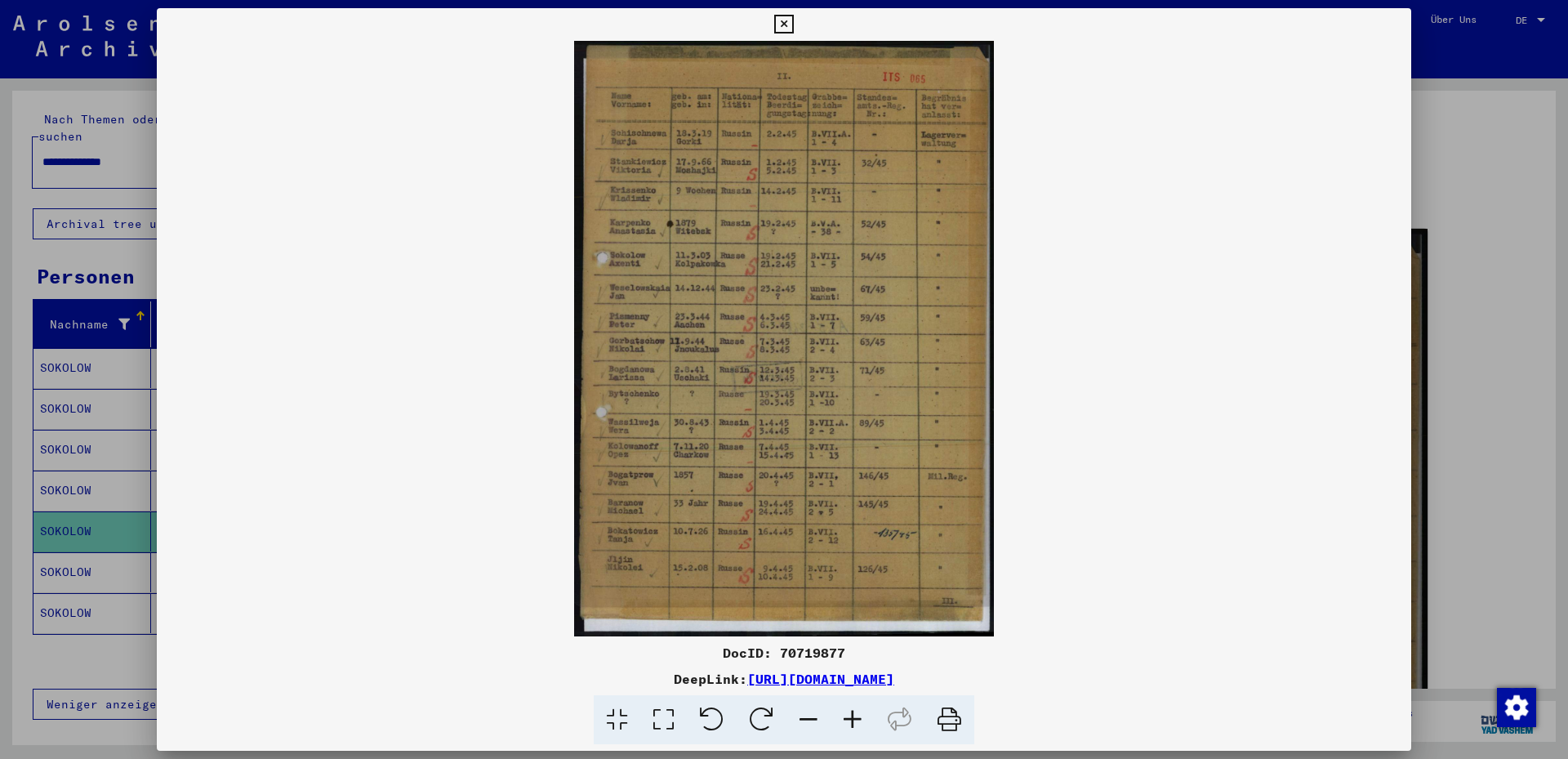
click at [801, 421] on img at bounding box center [783, 338] width 1254 height 596
click at [845, 716] on icon at bounding box center [853, 720] width 44 height 50
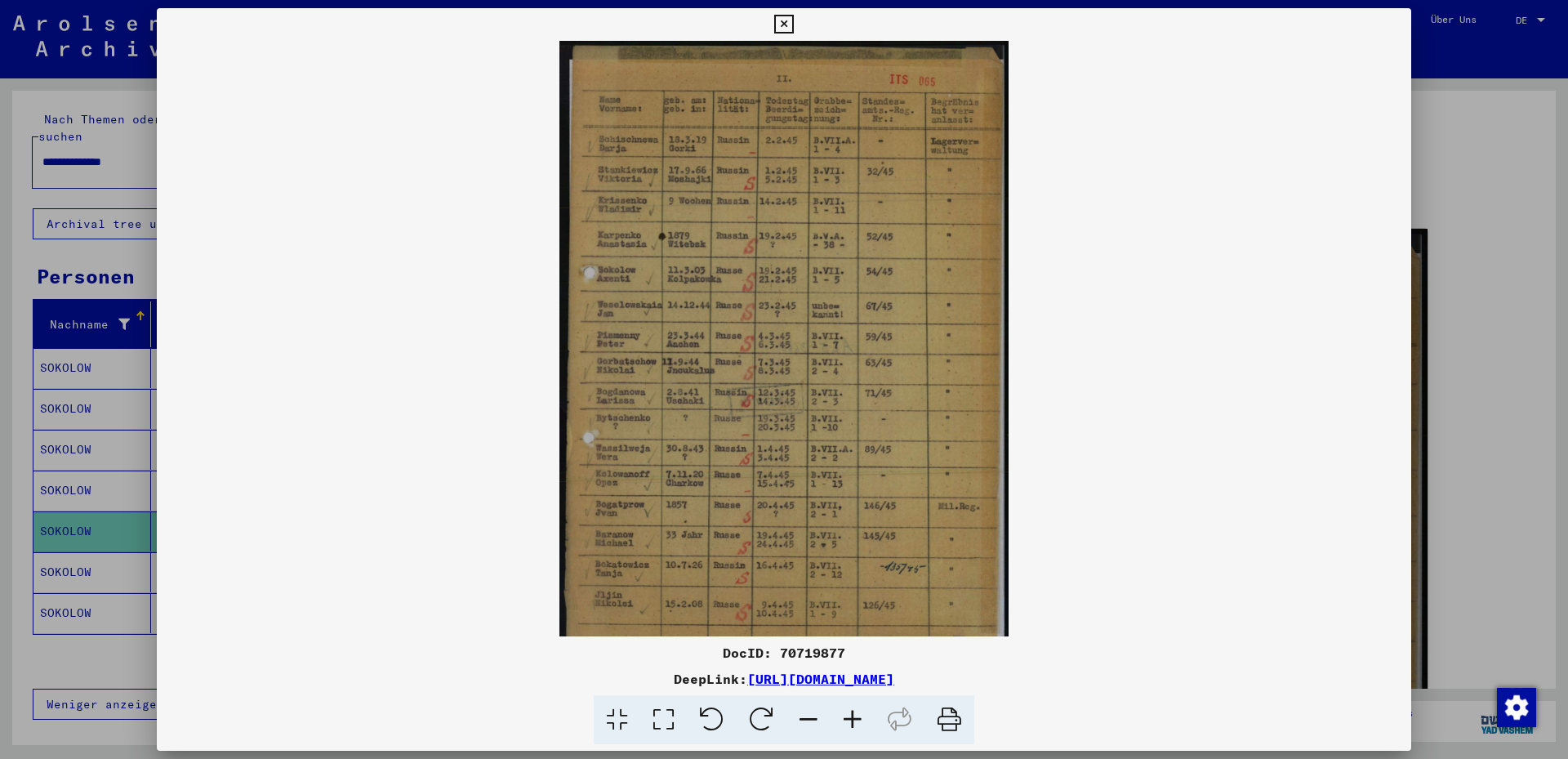
click at [845, 716] on icon at bounding box center [853, 720] width 44 height 50
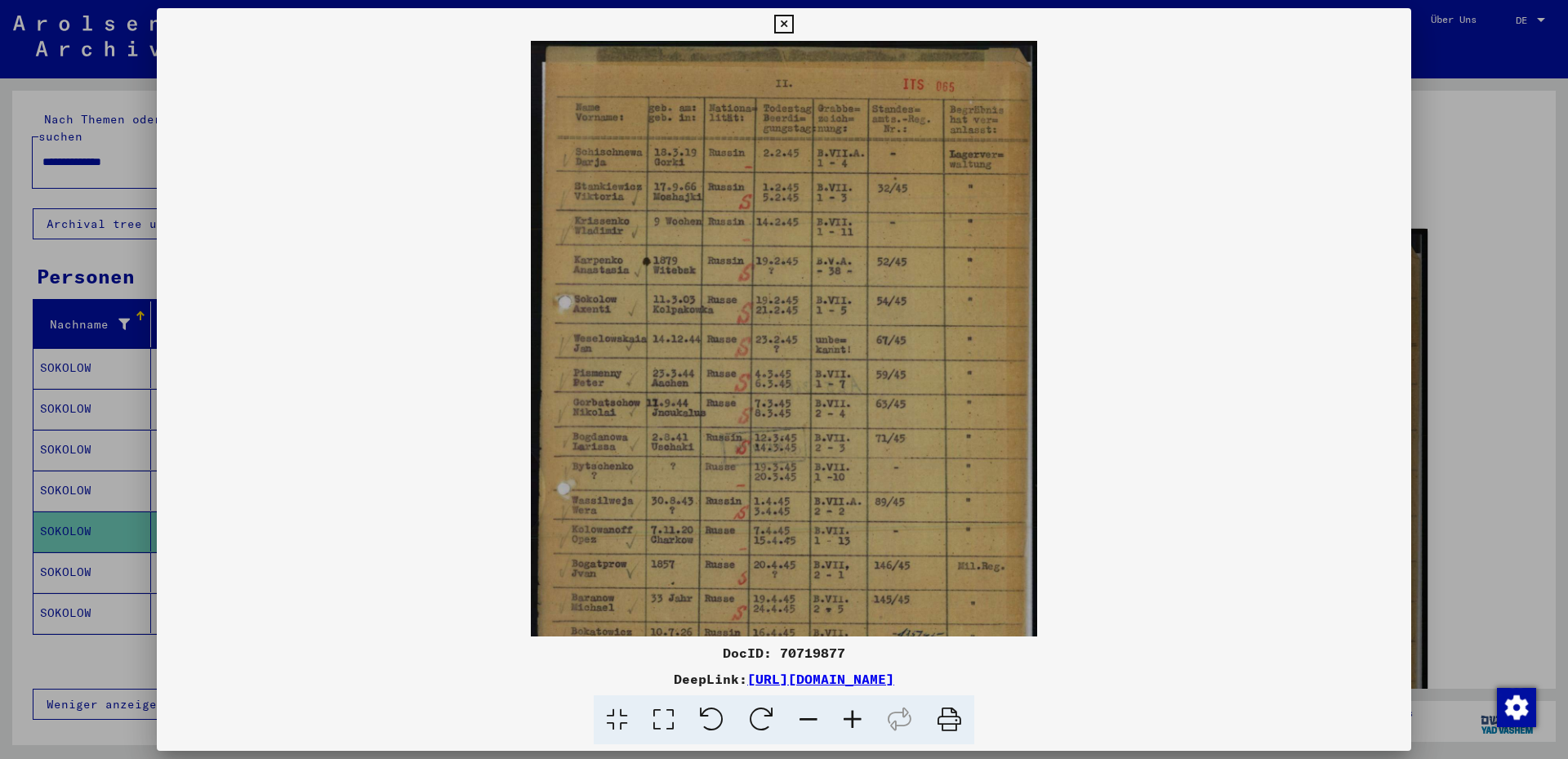
click at [845, 717] on icon at bounding box center [853, 720] width 44 height 50
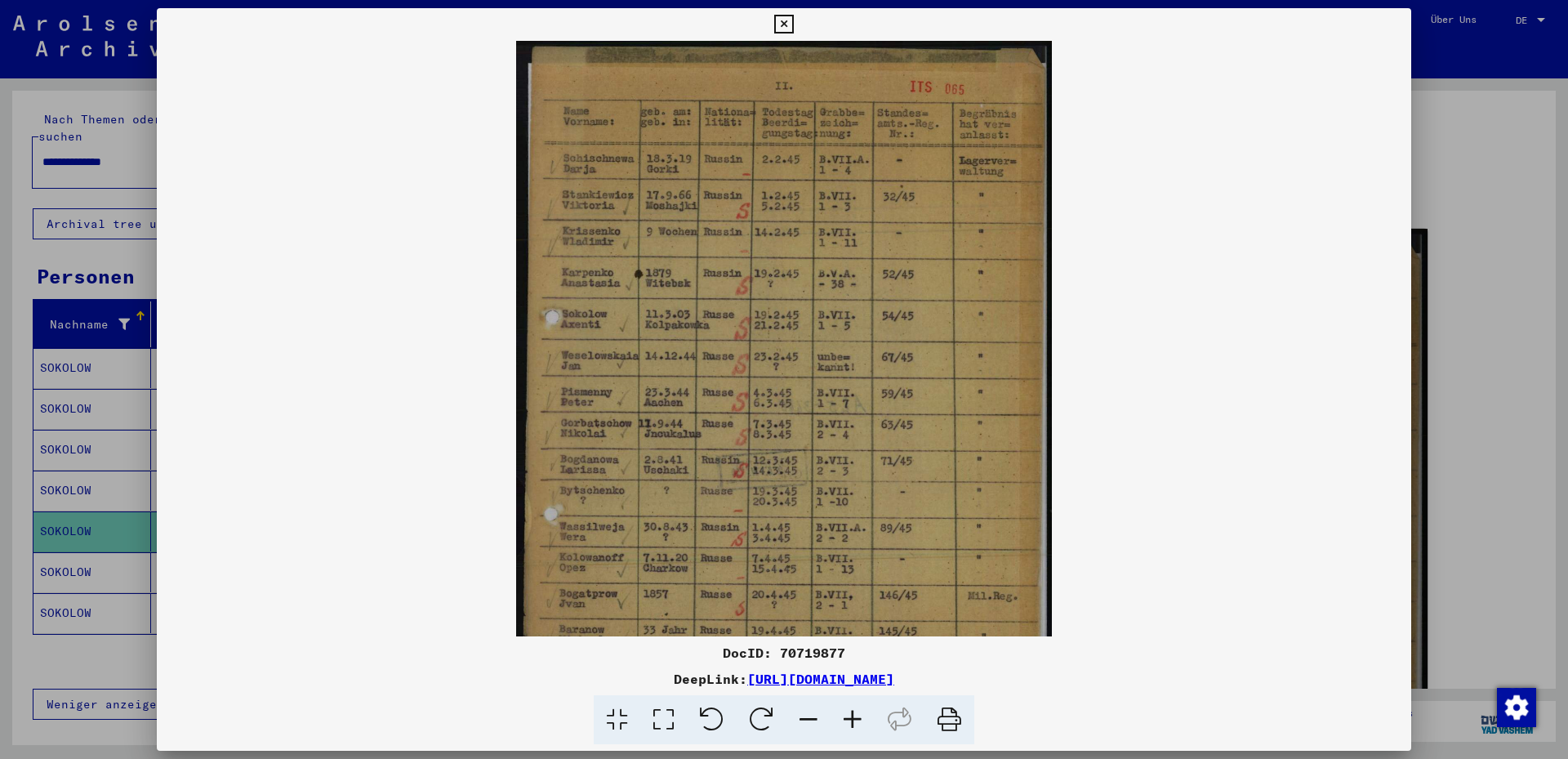
click at [845, 717] on icon at bounding box center [853, 720] width 44 height 50
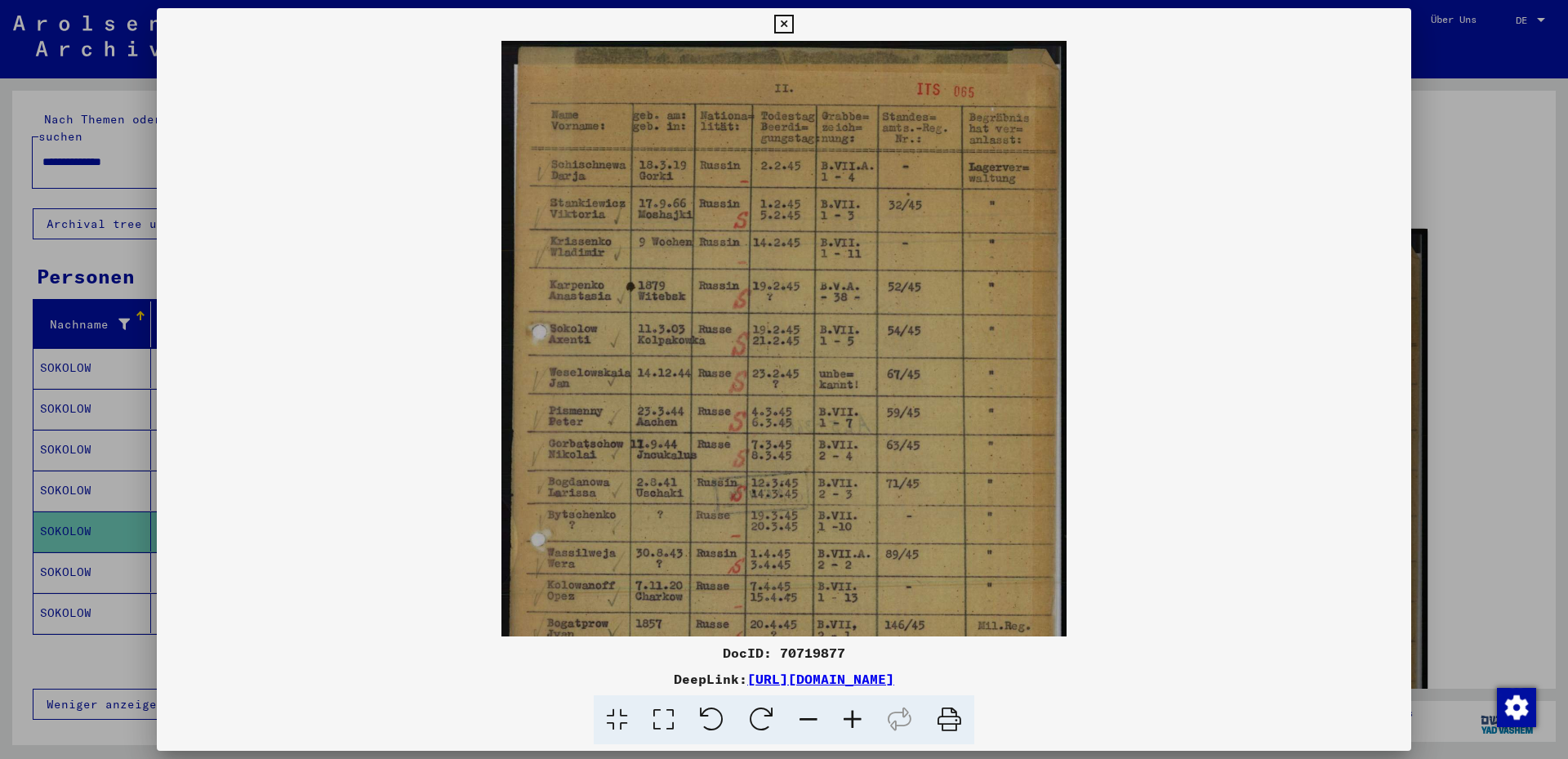
click at [845, 717] on icon at bounding box center [853, 720] width 44 height 50
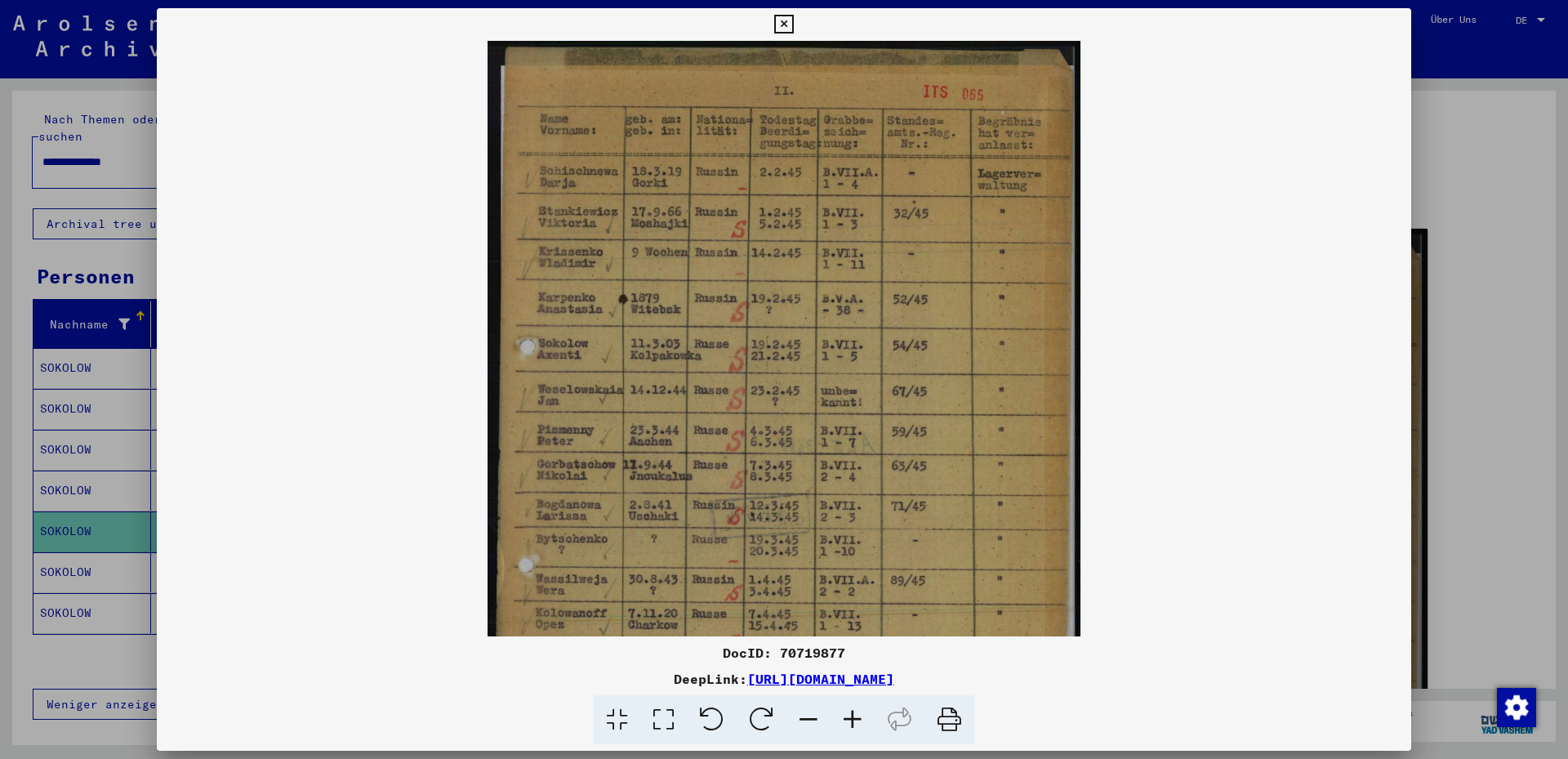
click at [846, 717] on icon at bounding box center [853, 720] width 44 height 50
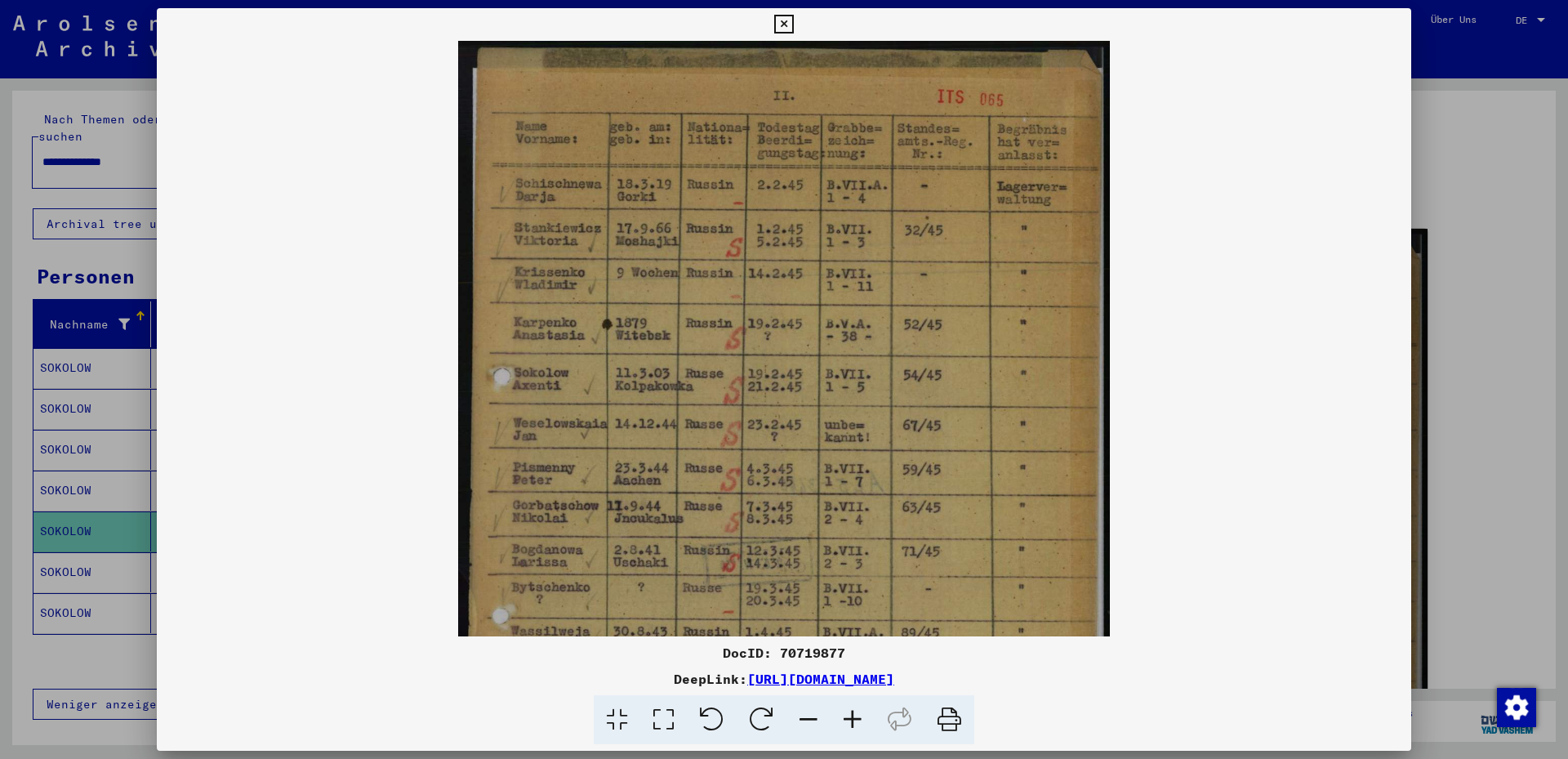
click at [846, 717] on icon at bounding box center [853, 720] width 44 height 50
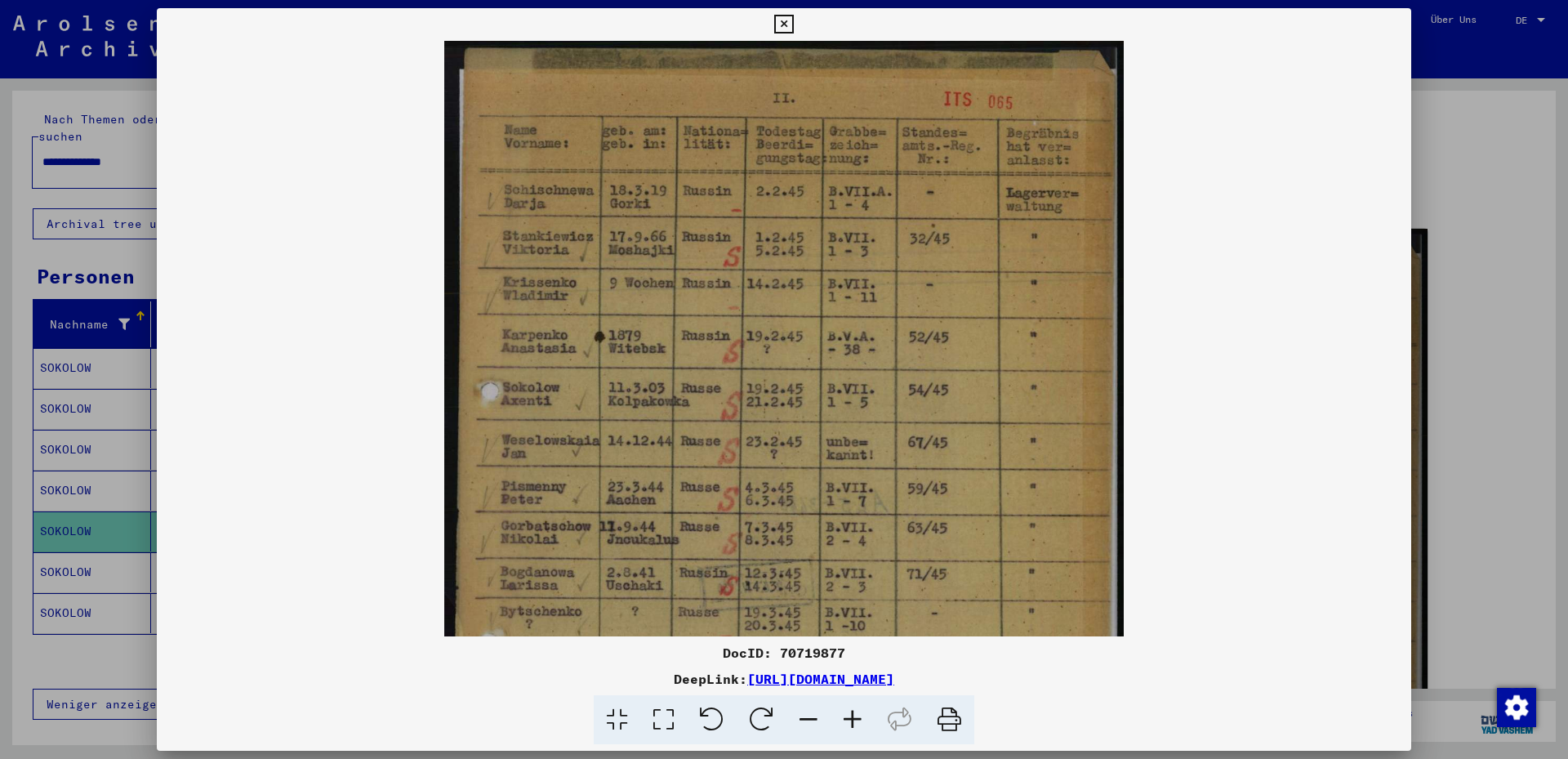
click at [846, 717] on icon at bounding box center [853, 720] width 44 height 50
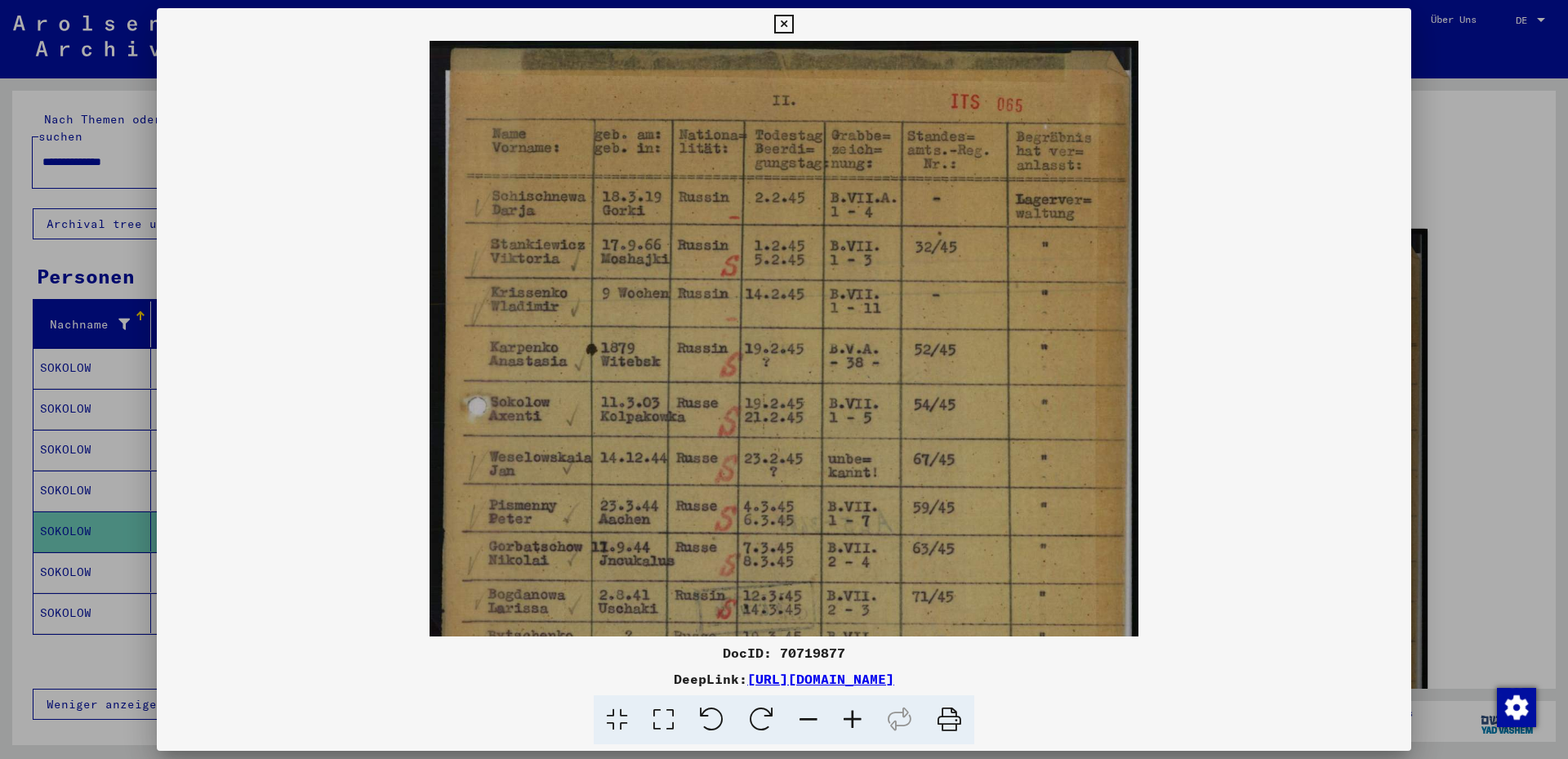
click at [846, 717] on icon at bounding box center [853, 720] width 44 height 50
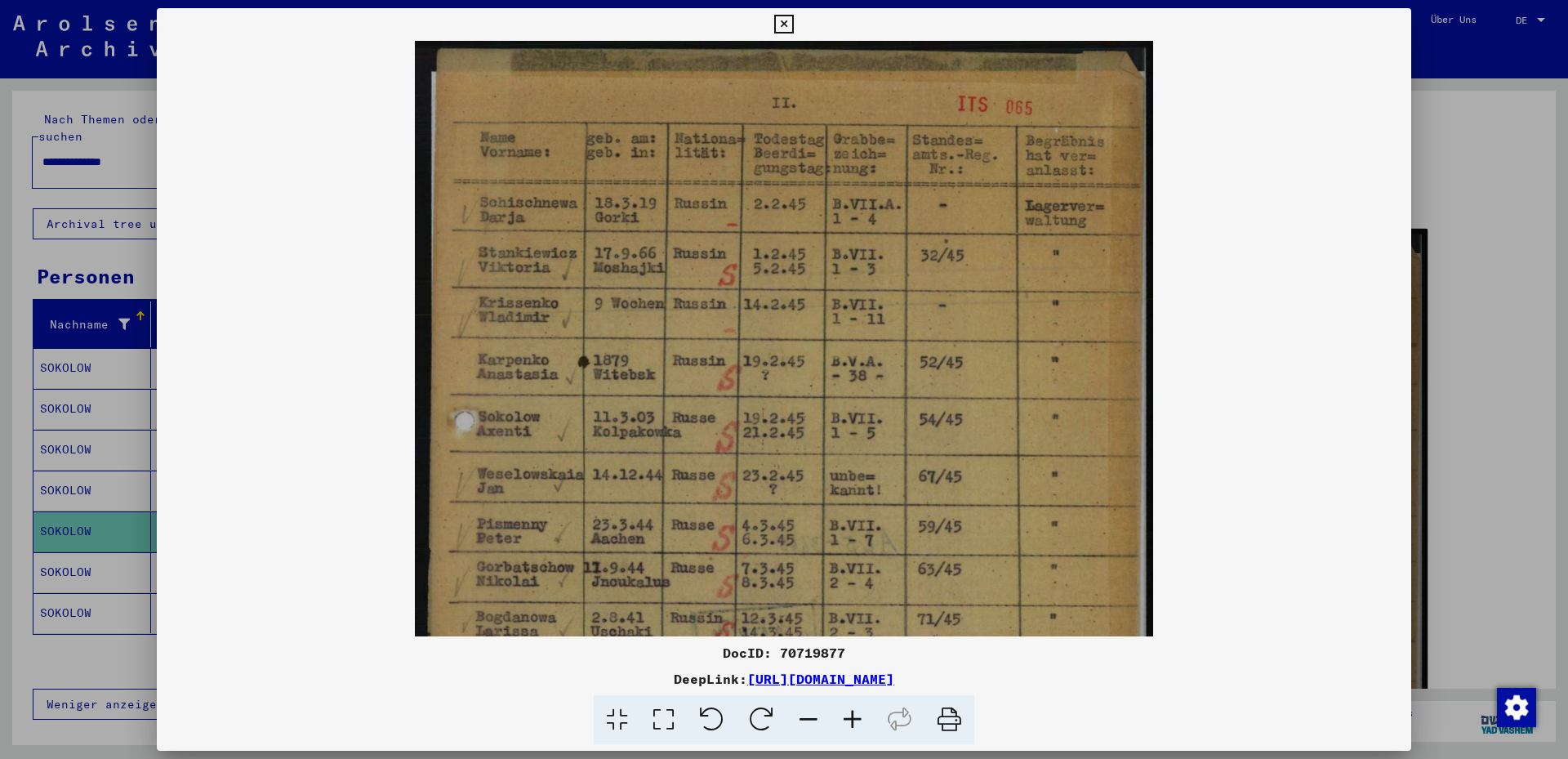
click at [846, 717] on icon at bounding box center [853, 720] width 44 height 50
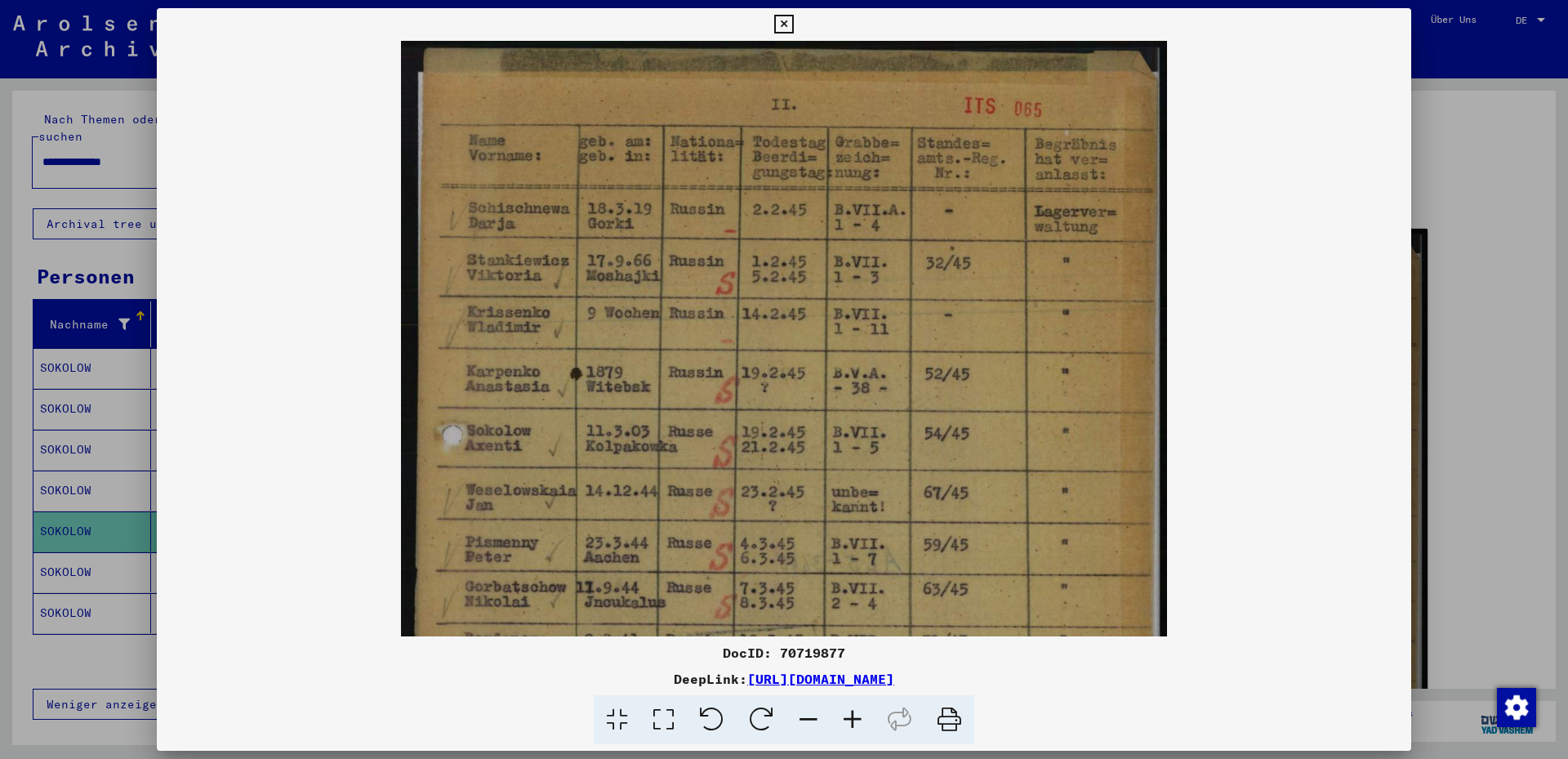
scroll to position [0, 0]
drag, startPoint x: 919, startPoint y: 413, endPoint x: 882, endPoint y: 395, distance: 41.1
click at [895, 485] on img at bounding box center [783, 583] width 766 height 1085
drag, startPoint x: 878, startPoint y: 246, endPoint x: 871, endPoint y: 402, distance: 156.2
click at [871, 402] on img at bounding box center [783, 583] width 766 height 1085
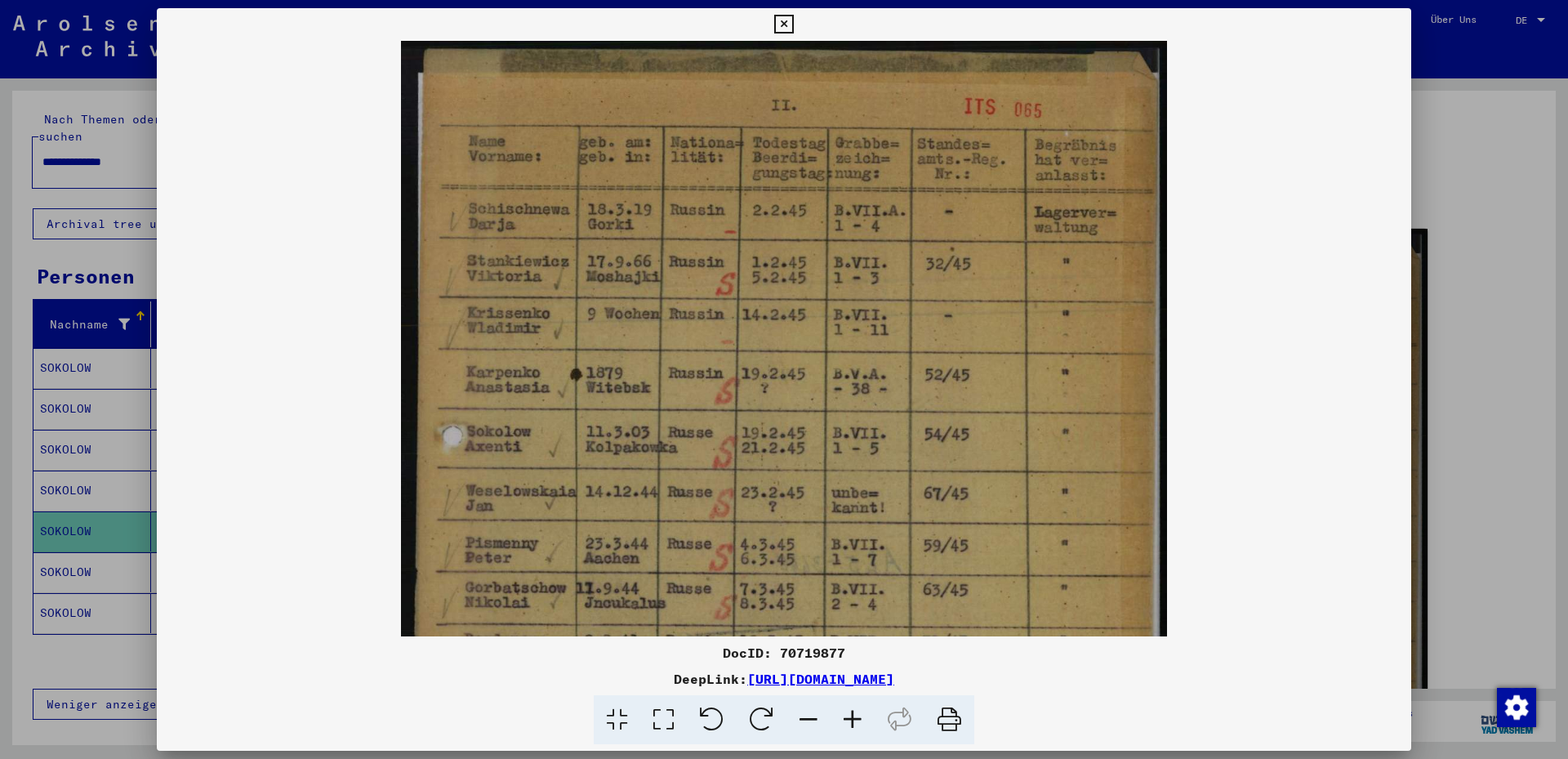
scroll to position [1, 0]
click at [919, 398] on img at bounding box center [783, 582] width 766 height 1085
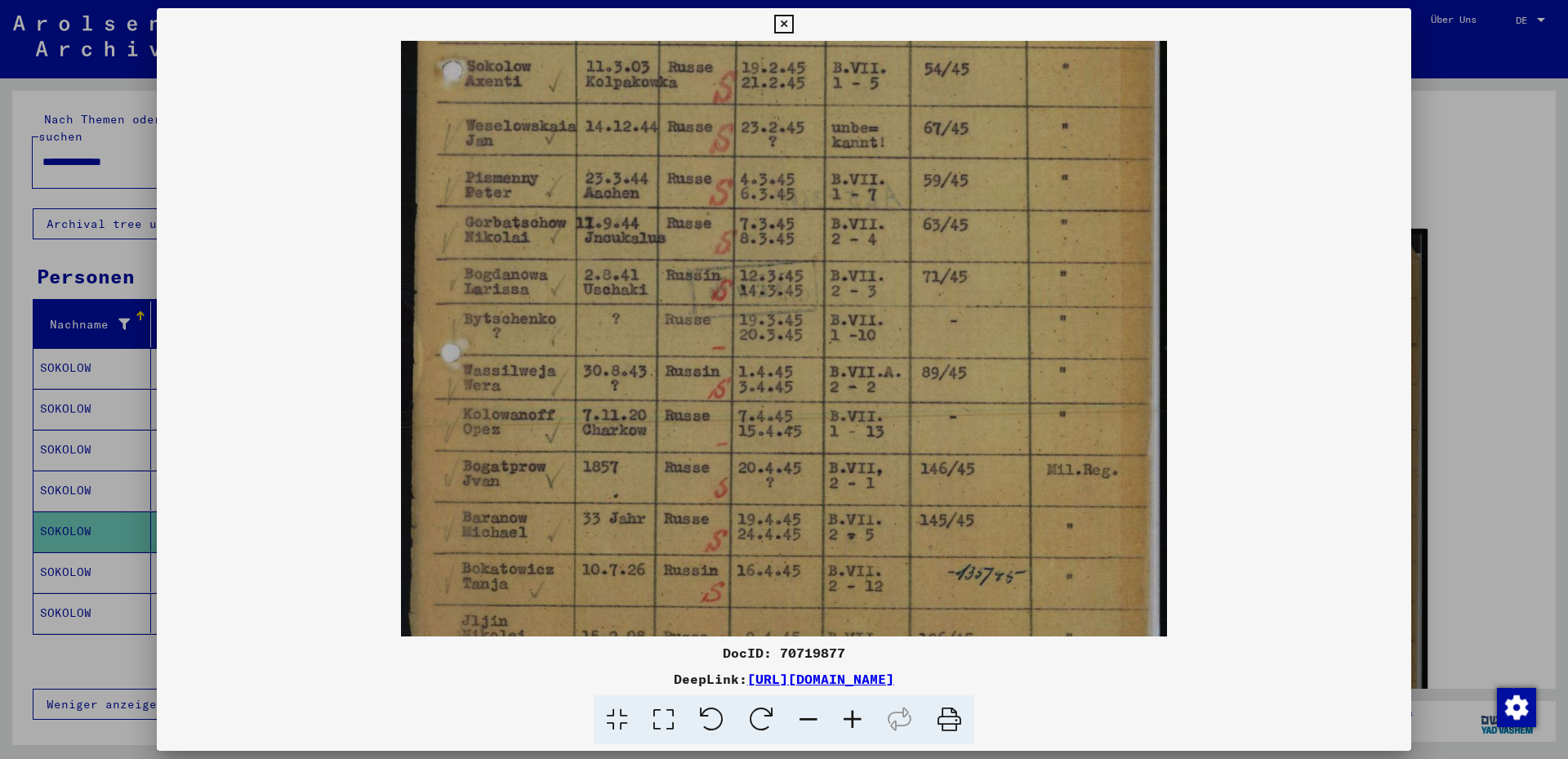
drag, startPoint x: 859, startPoint y: 429, endPoint x: 909, endPoint y: 65, distance: 367.4
click at [909, 65] on img at bounding box center [783, 218] width 766 height 1085
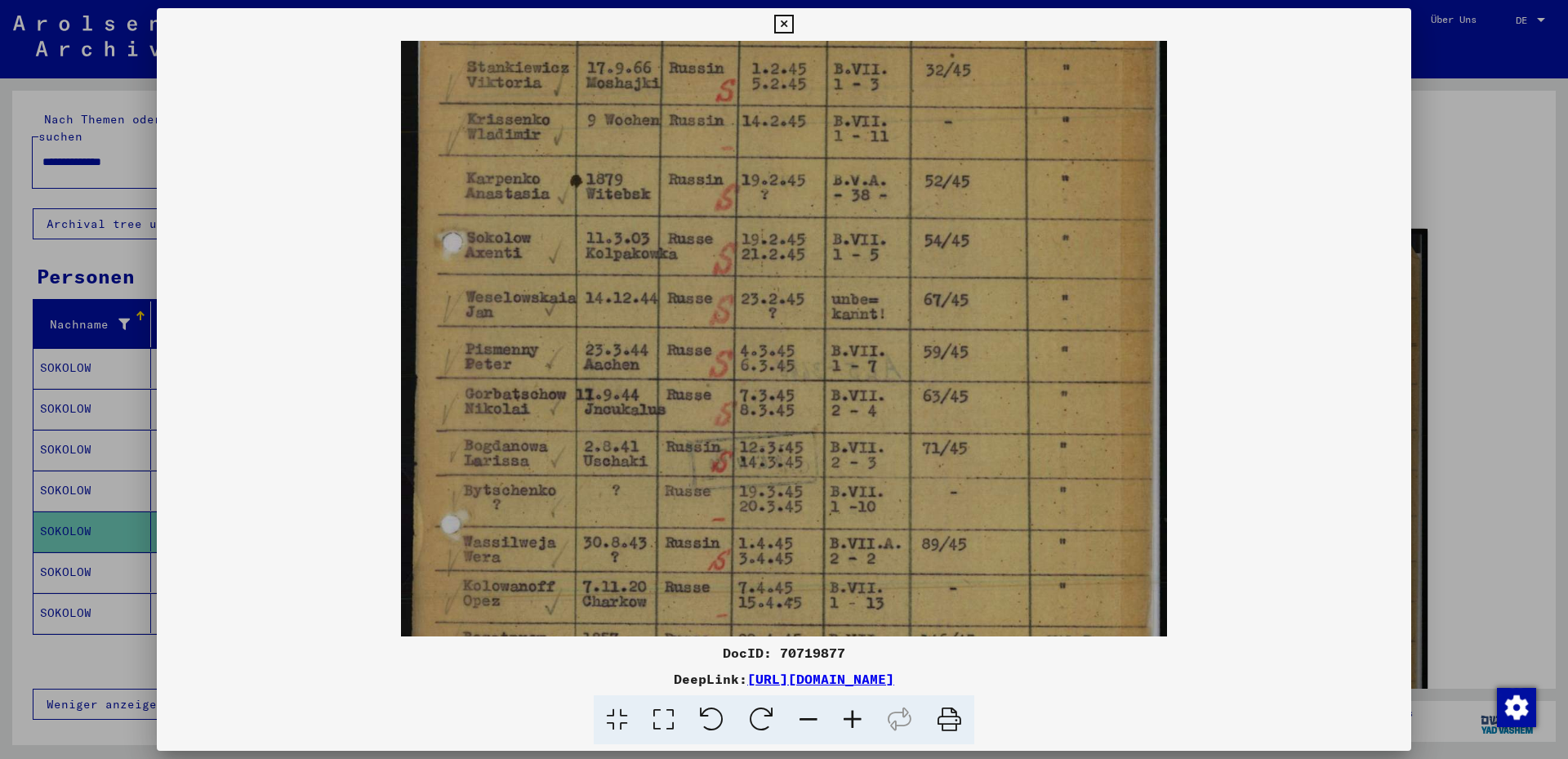
scroll to position [191, 0]
drag, startPoint x: 894, startPoint y: 448, endPoint x: 877, endPoint y: 459, distance: 20.2
click at [877, 459] on img at bounding box center [783, 392] width 766 height 1085
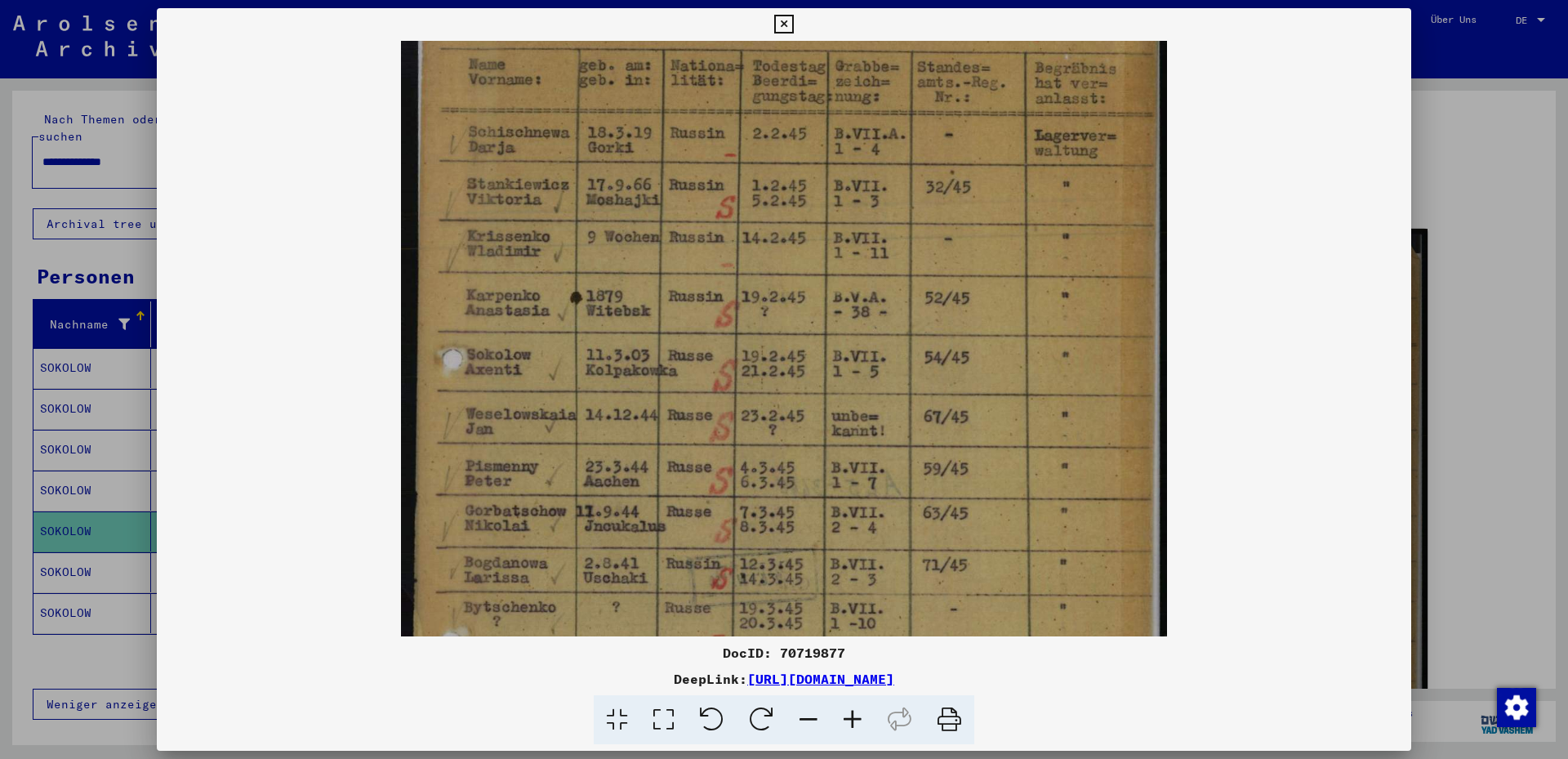
drag, startPoint x: 897, startPoint y: 355, endPoint x: 890, endPoint y: 470, distance: 115.2
click at [890, 470] on img at bounding box center [783, 508] width 766 height 1085
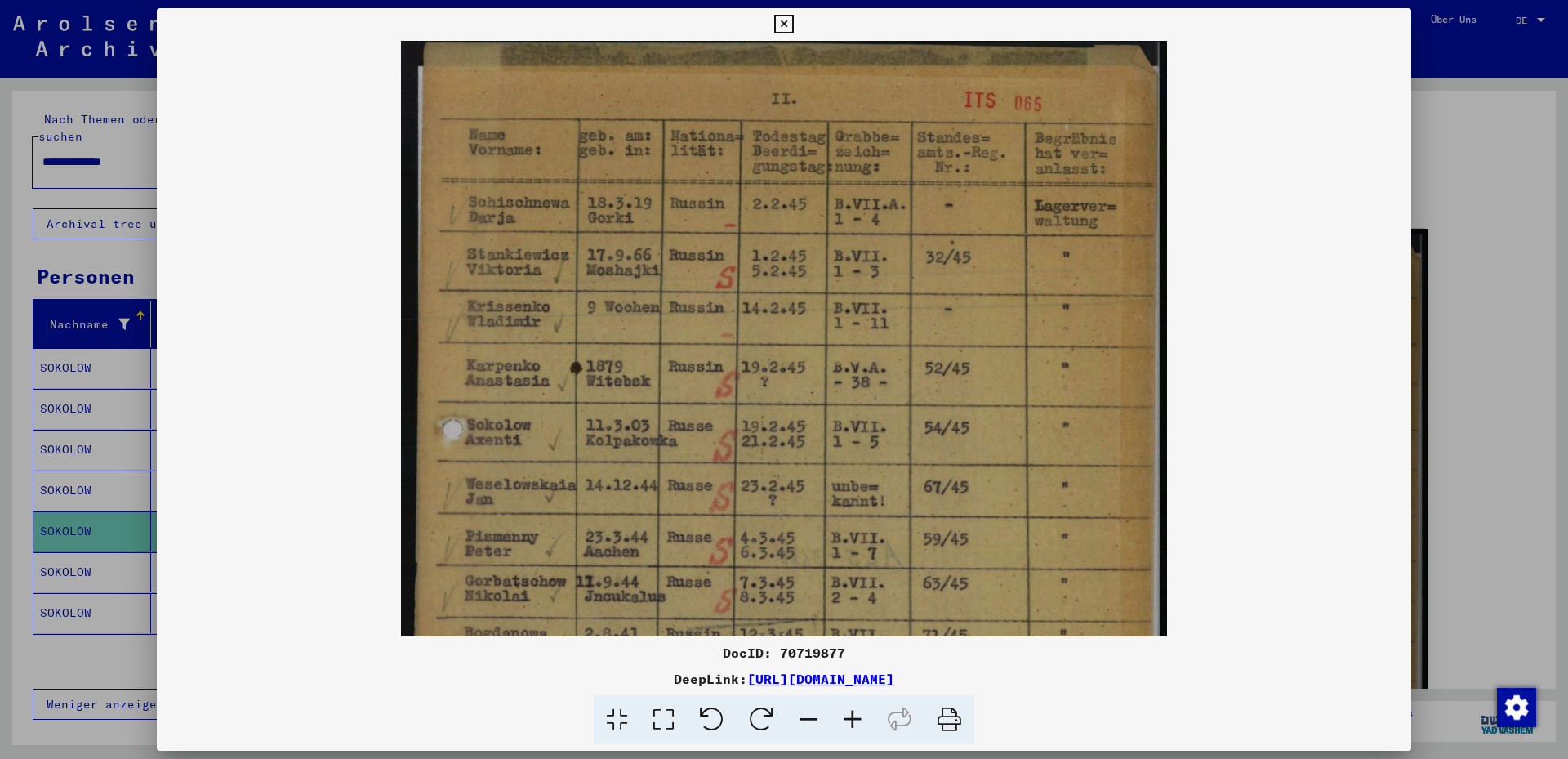
scroll to position [0, 0]
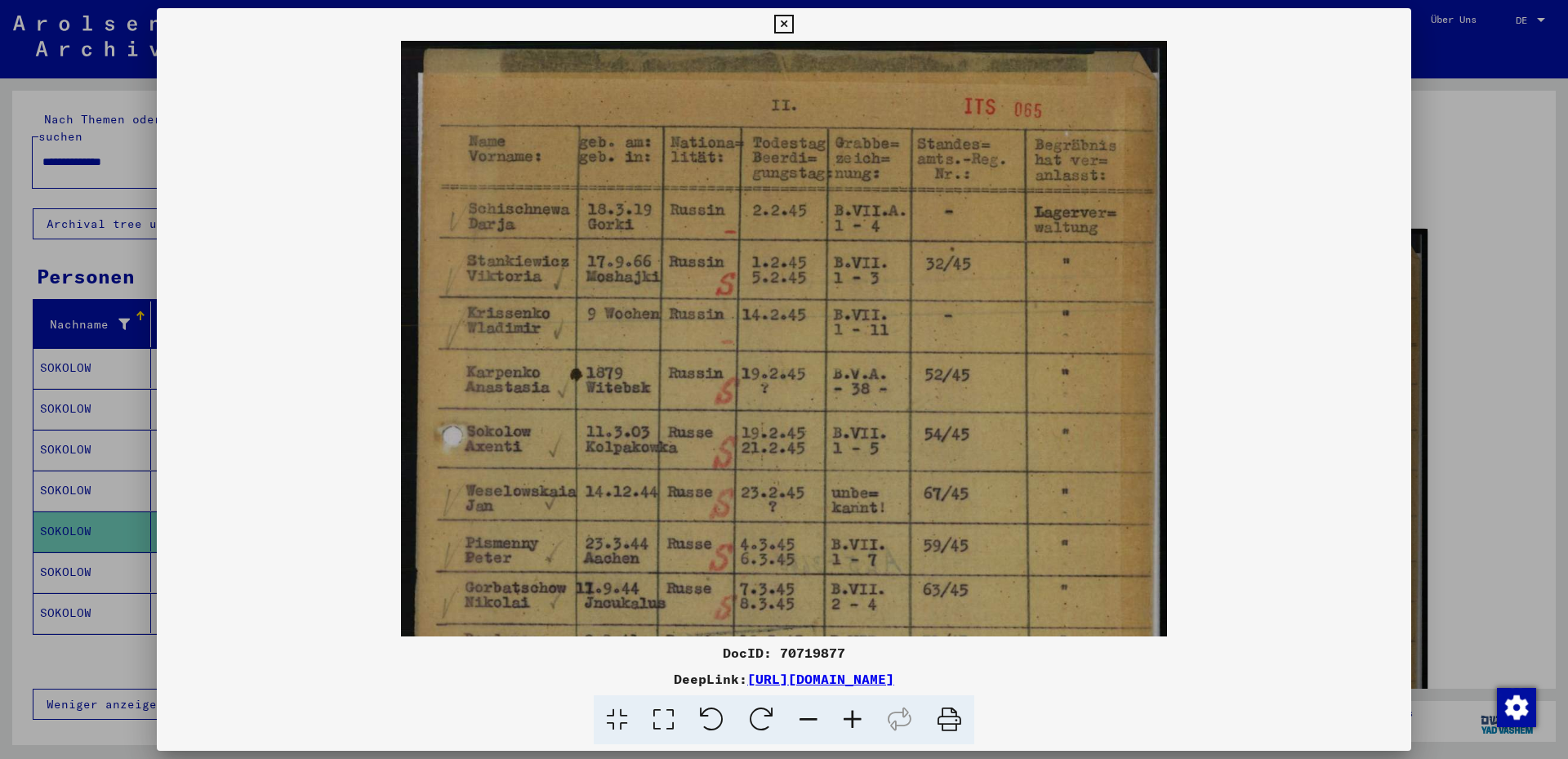
drag, startPoint x: 886, startPoint y: 310, endPoint x: 871, endPoint y: 429, distance: 119.9
click at [871, 429] on img at bounding box center [783, 583] width 766 height 1085
click at [1315, 249] on viewer-one-image at bounding box center [783, 338] width 1254 height 596
click at [793, 20] on icon at bounding box center [783, 24] width 18 height 19
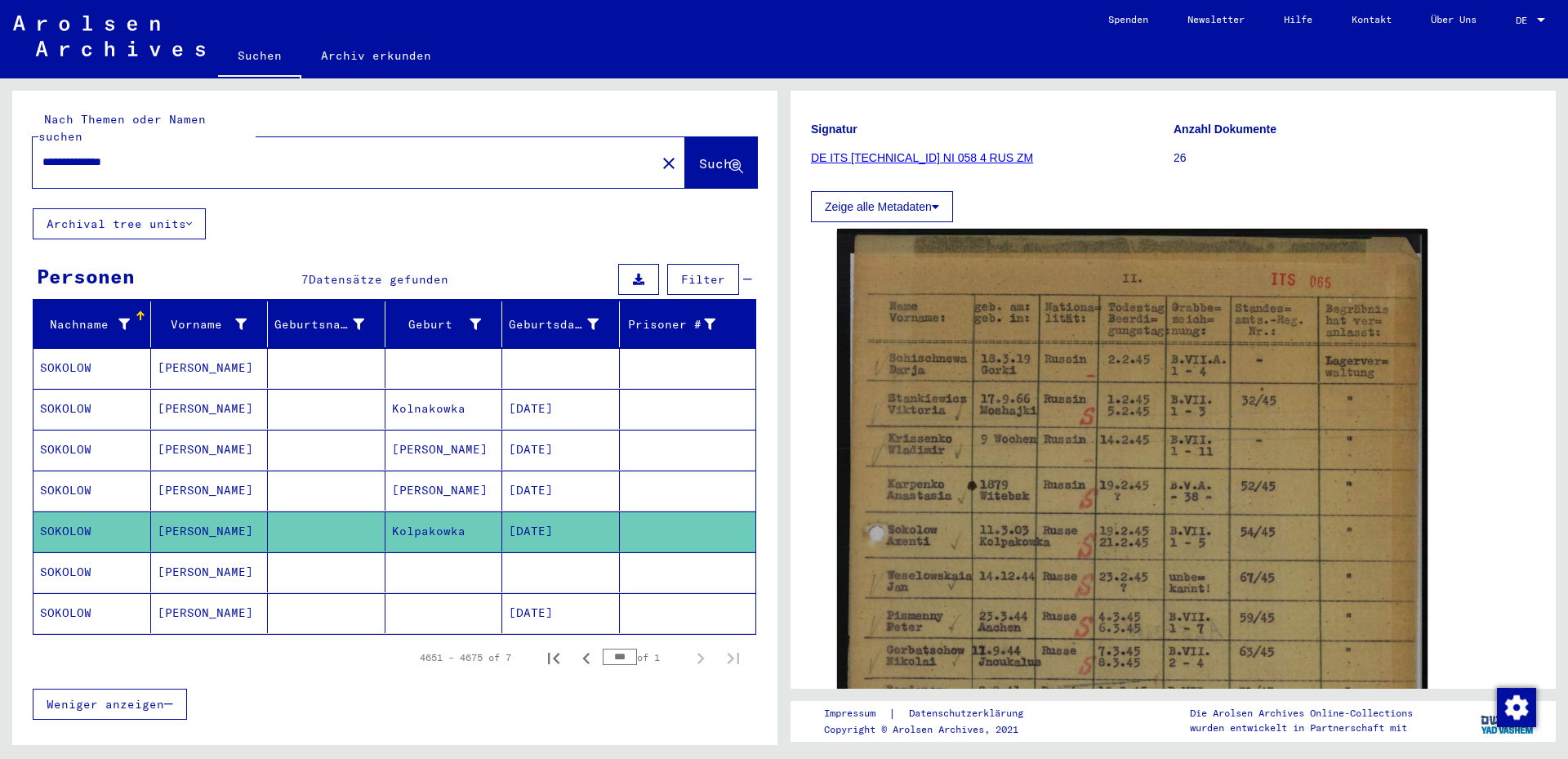
click at [519, 557] on mat-cell at bounding box center [561, 572] width 118 height 40
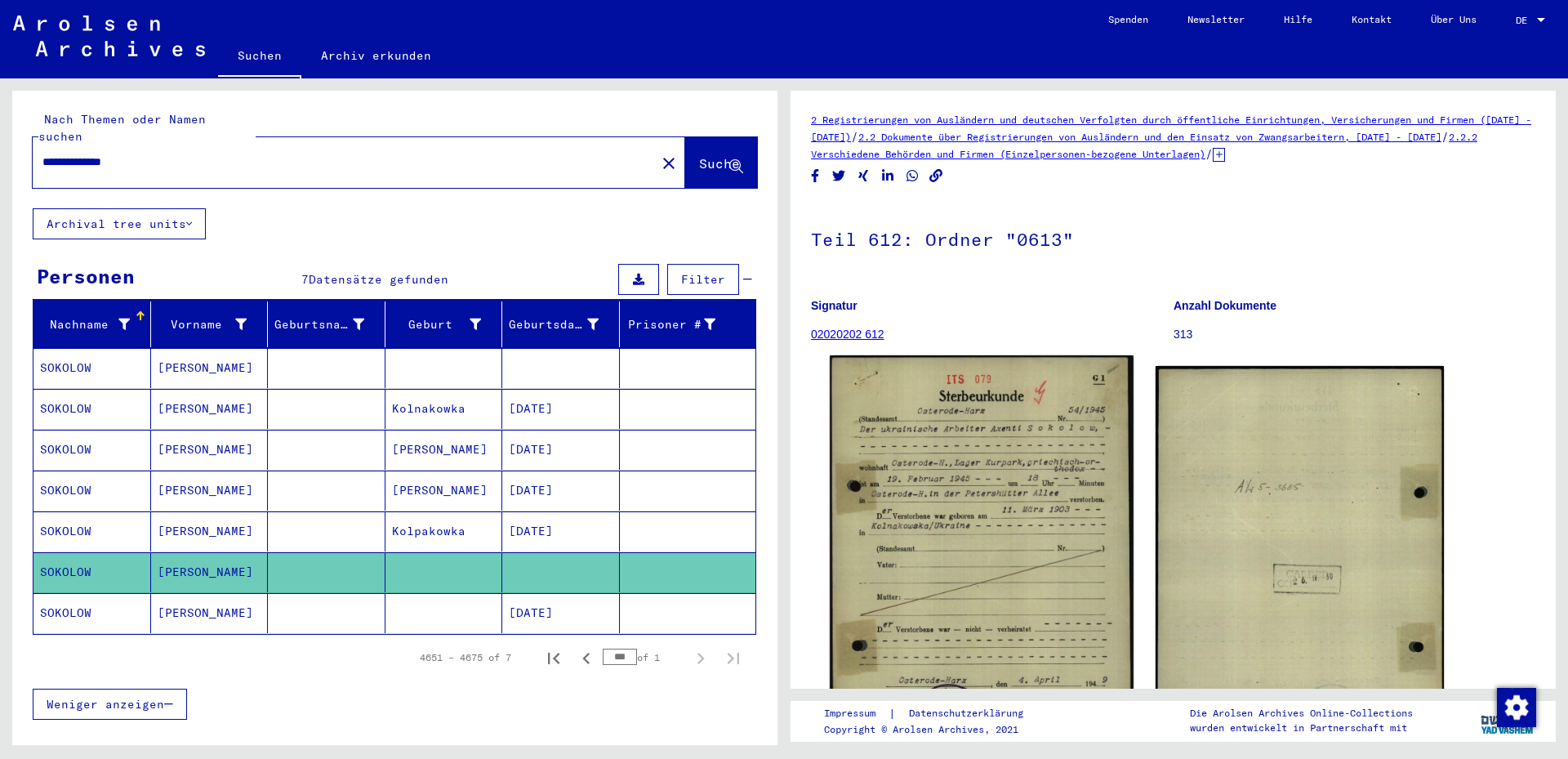
click at [1012, 506] on img at bounding box center [981, 567] width 303 height 424
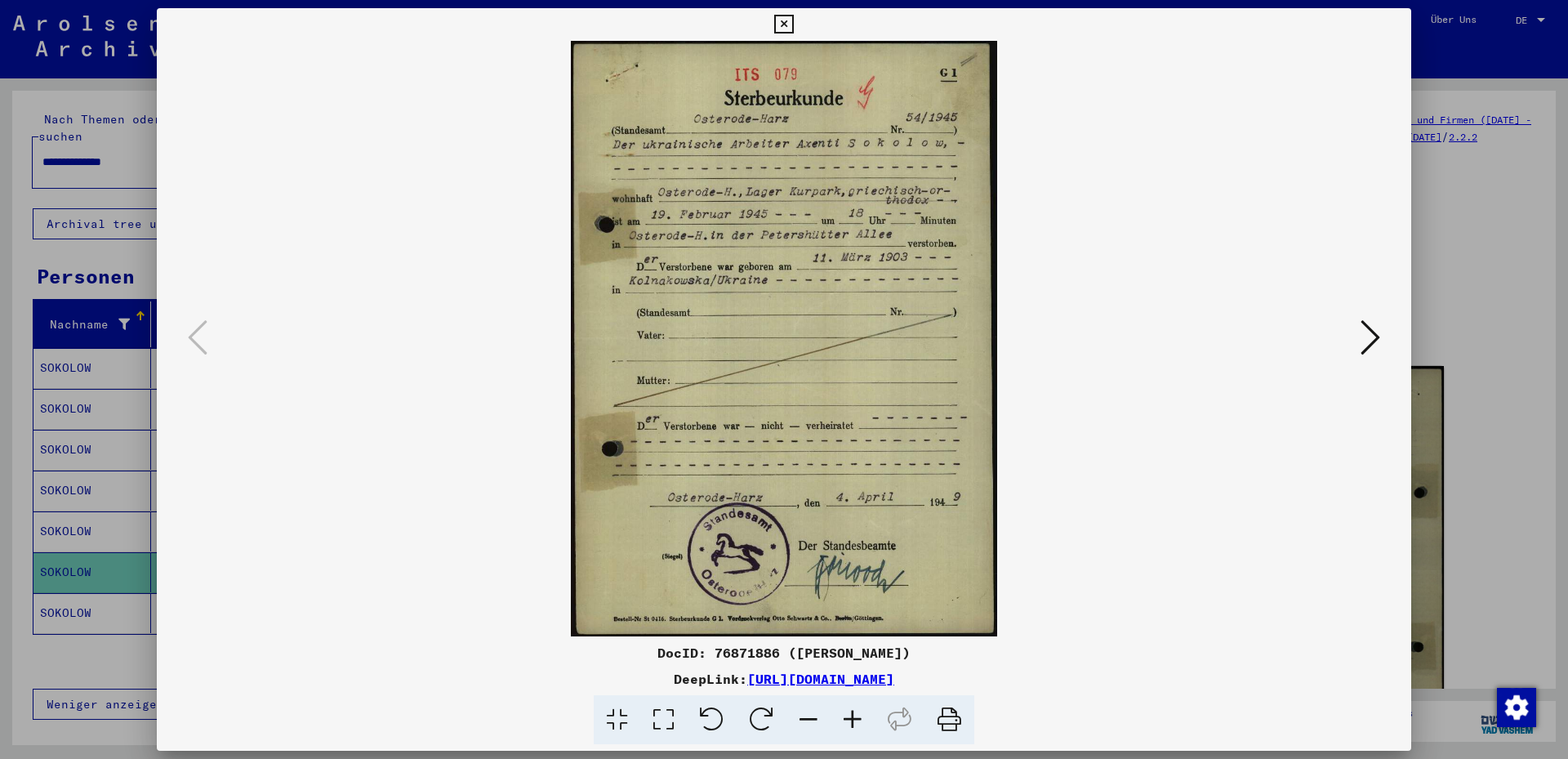
click at [1383, 340] on button at bounding box center [1370, 339] width 29 height 46
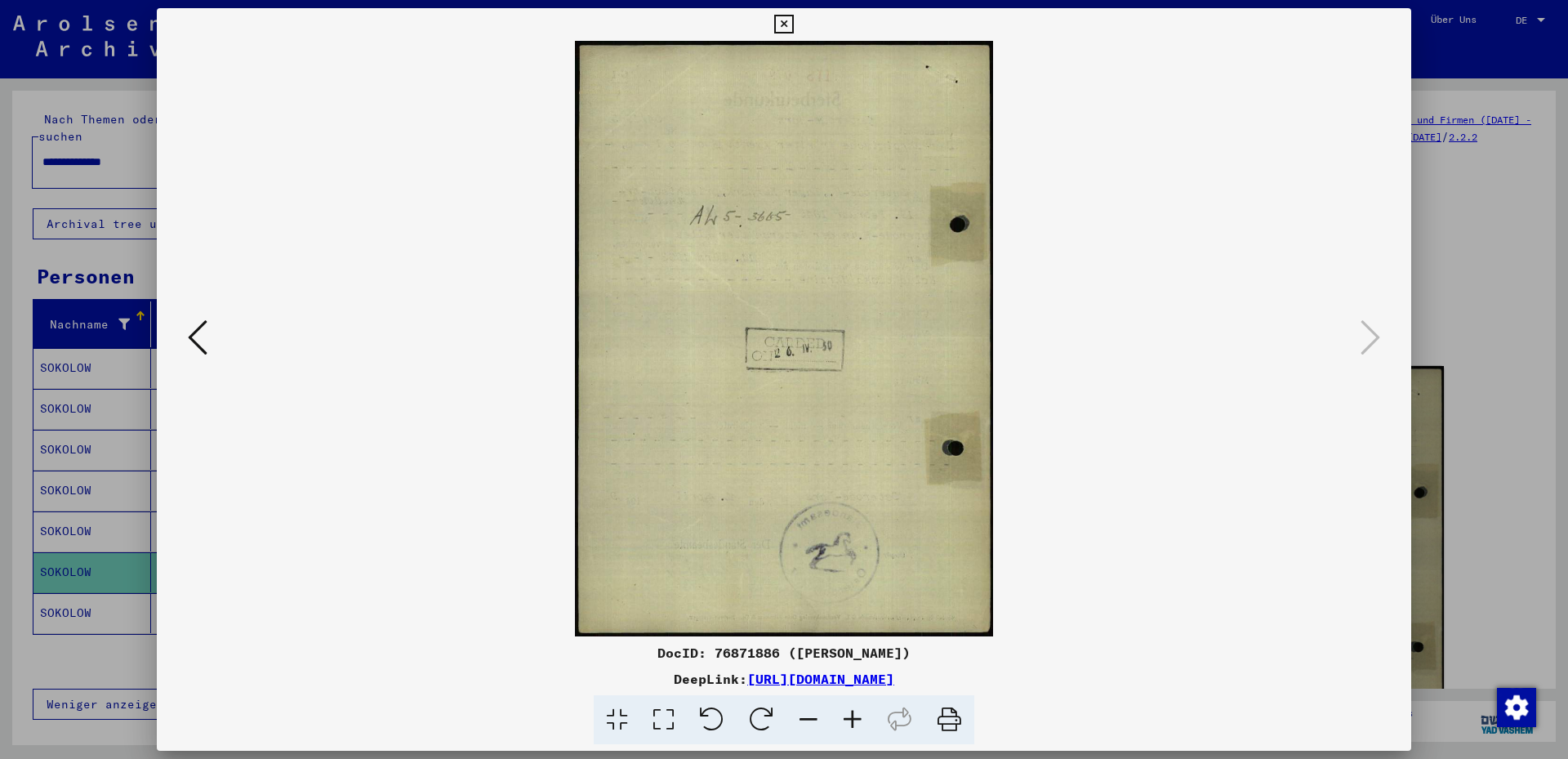
drag, startPoint x: 1404, startPoint y: 20, endPoint x: 1396, endPoint y: 30, distance: 12.8
click at [793, 20] on icon at bounding box center [783, 24] width 18 height 19
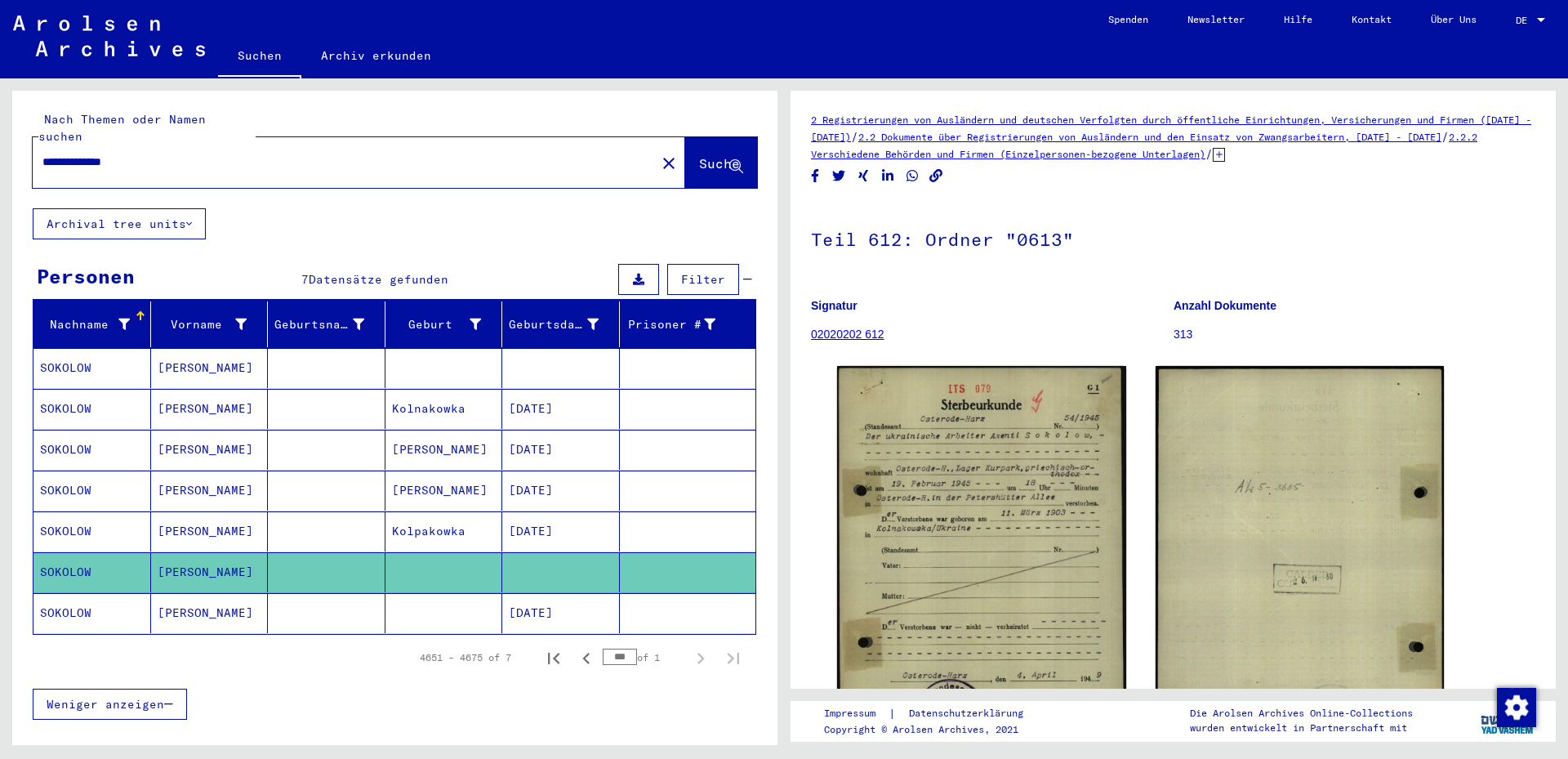
click at [538, 596] on mat-cell "[DATE]" at bounding box center [561, 612] width 118 height 40
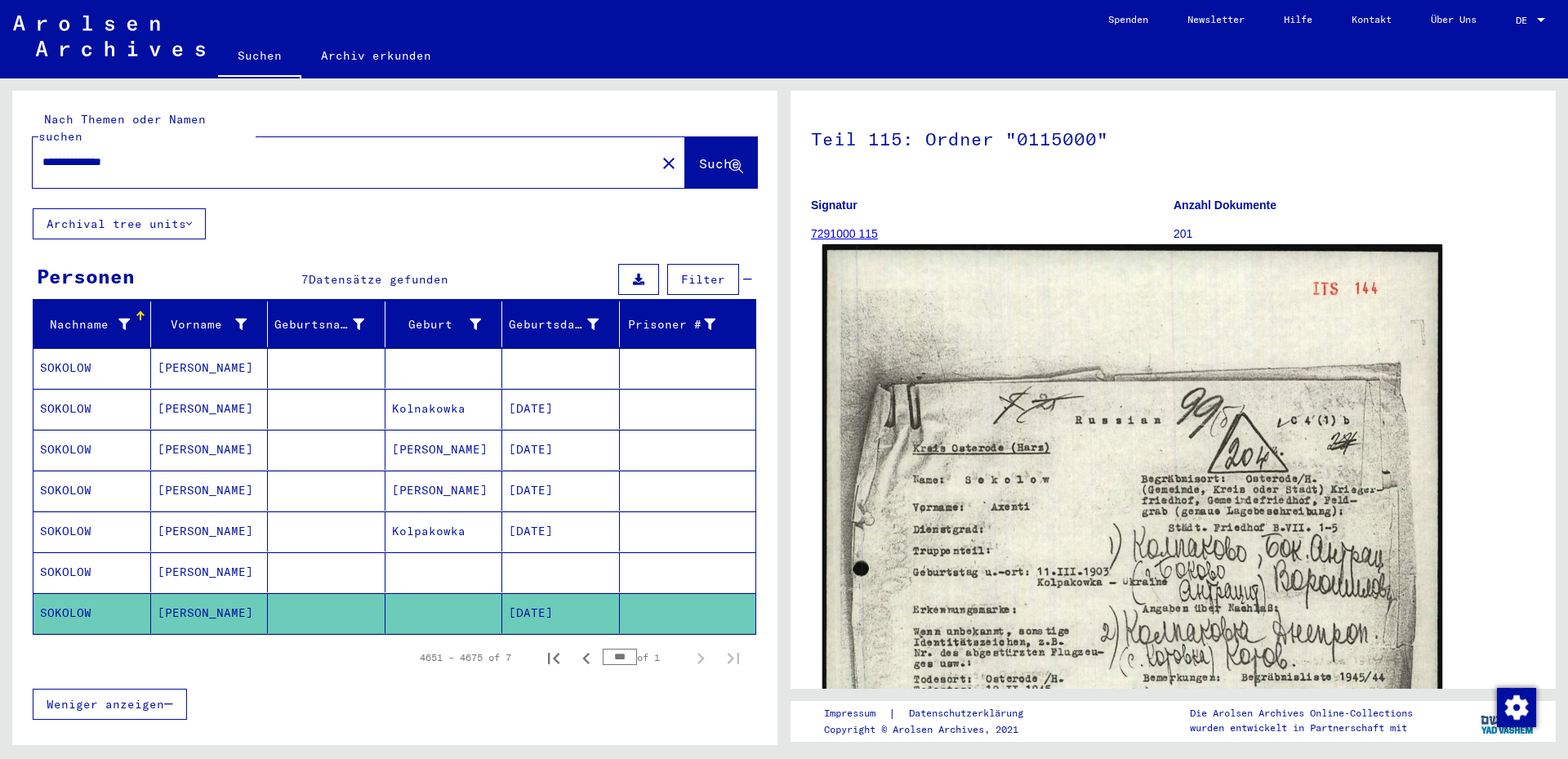
scroll to position [265, 0]
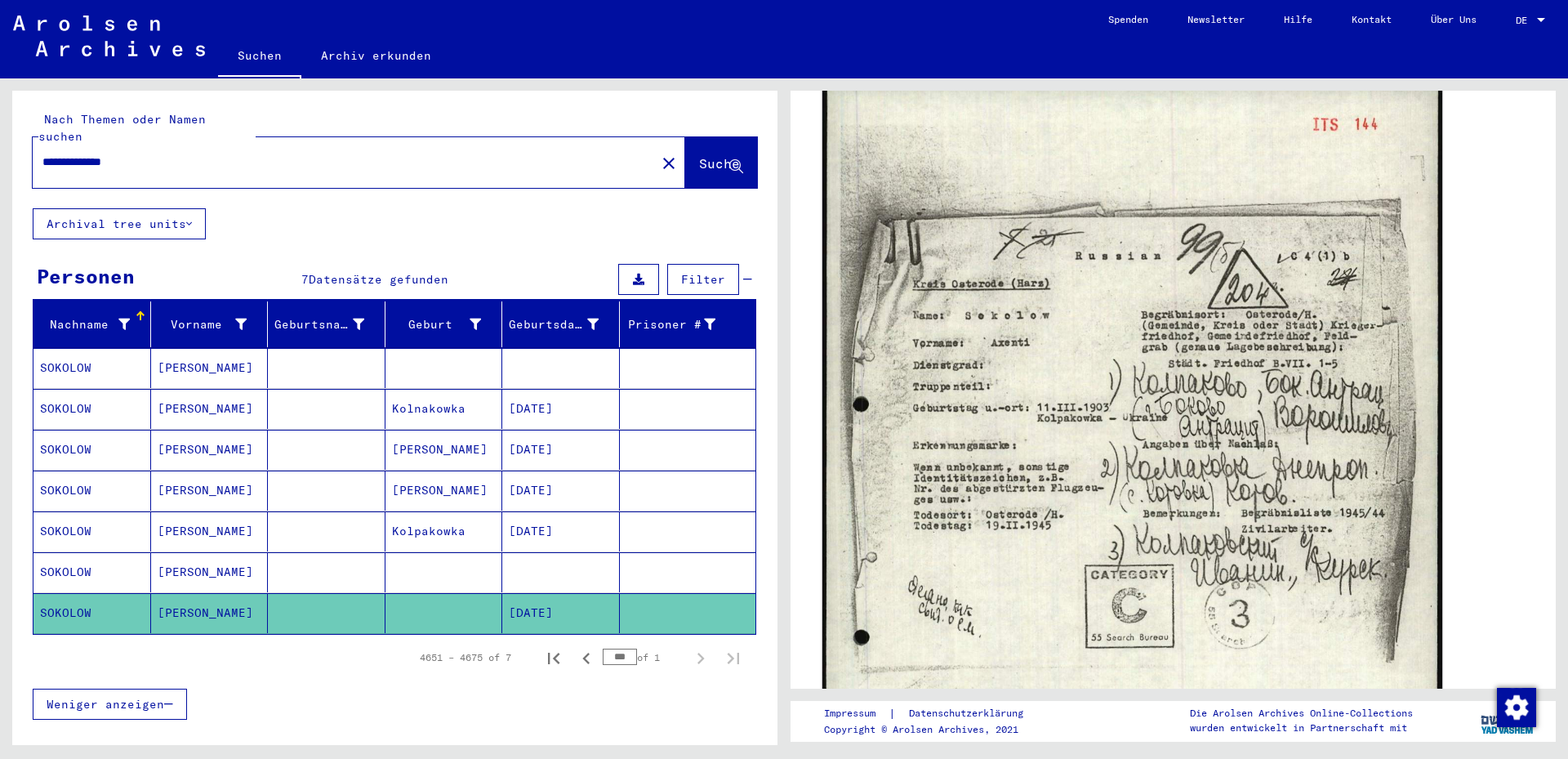
click at [1264, 517] on img at bounding box center [1133, 519] width 620 height 877
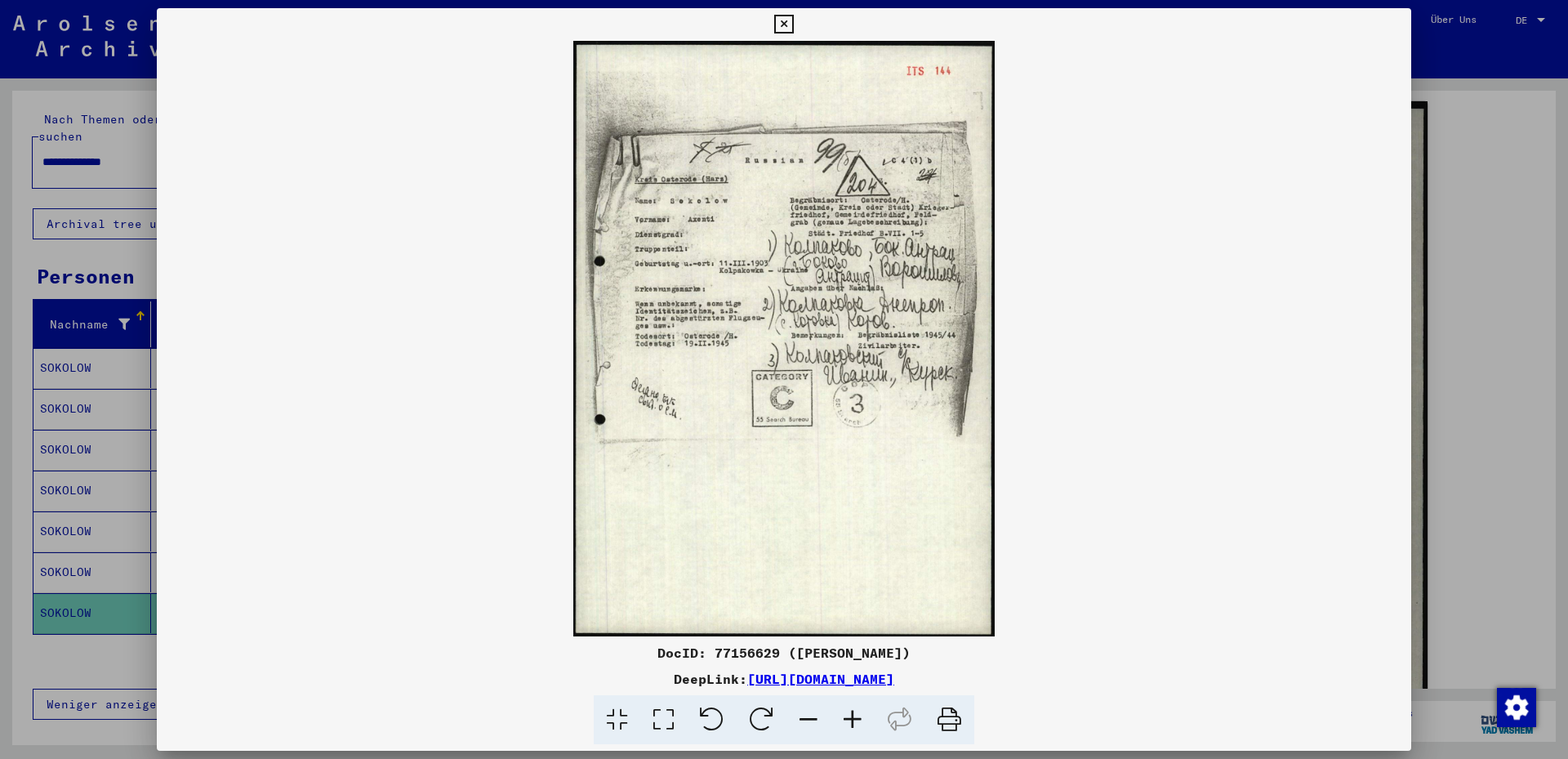
click at [867, 402] on img at bounding box center [783, 338] width 1254 height 596
click at [853, 718] on icon at bounding box center [853, 720] width 44 height 50
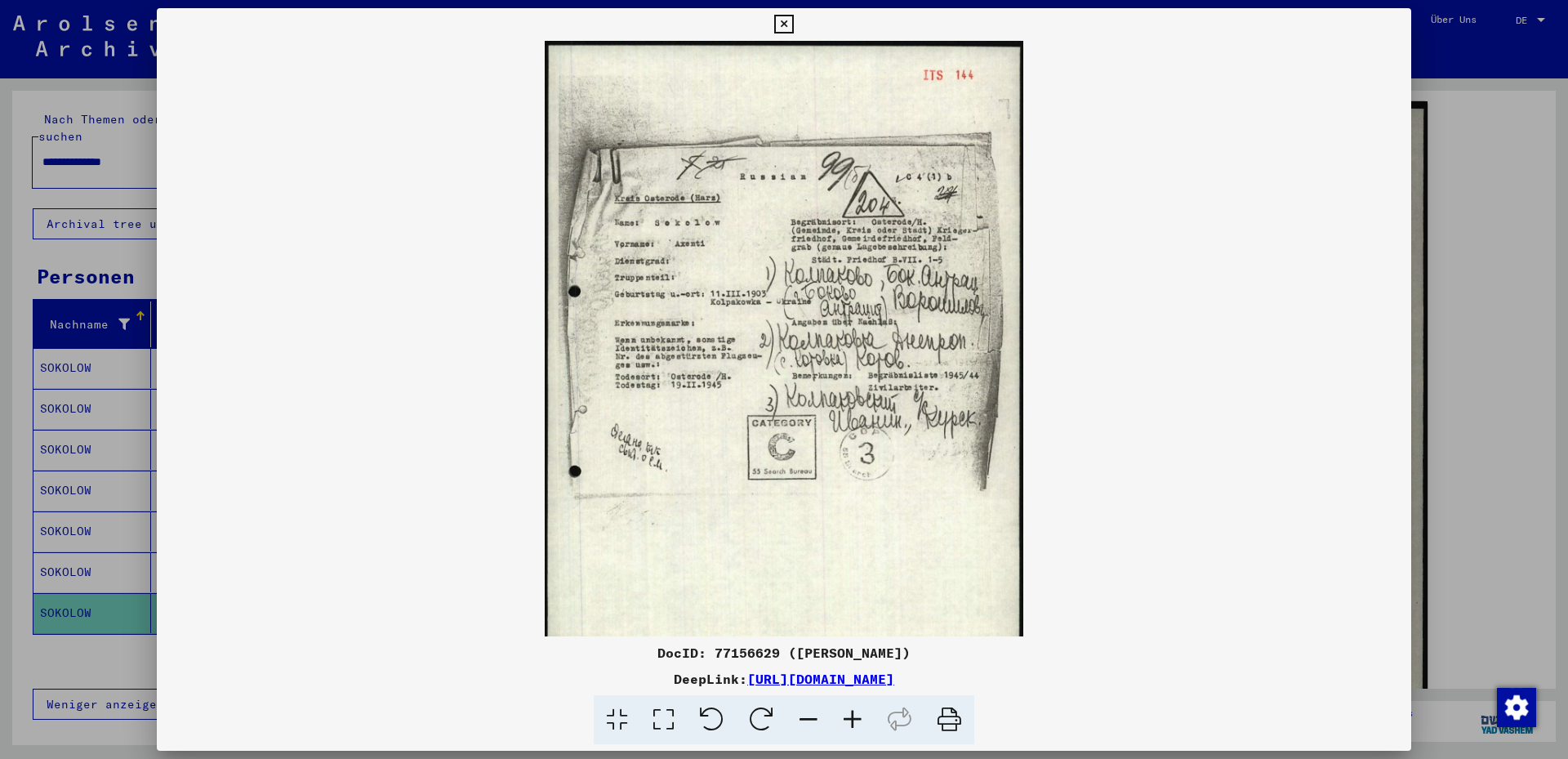
click at [852, 718] on icon at bounding box center [853, 720] width 44 height 50
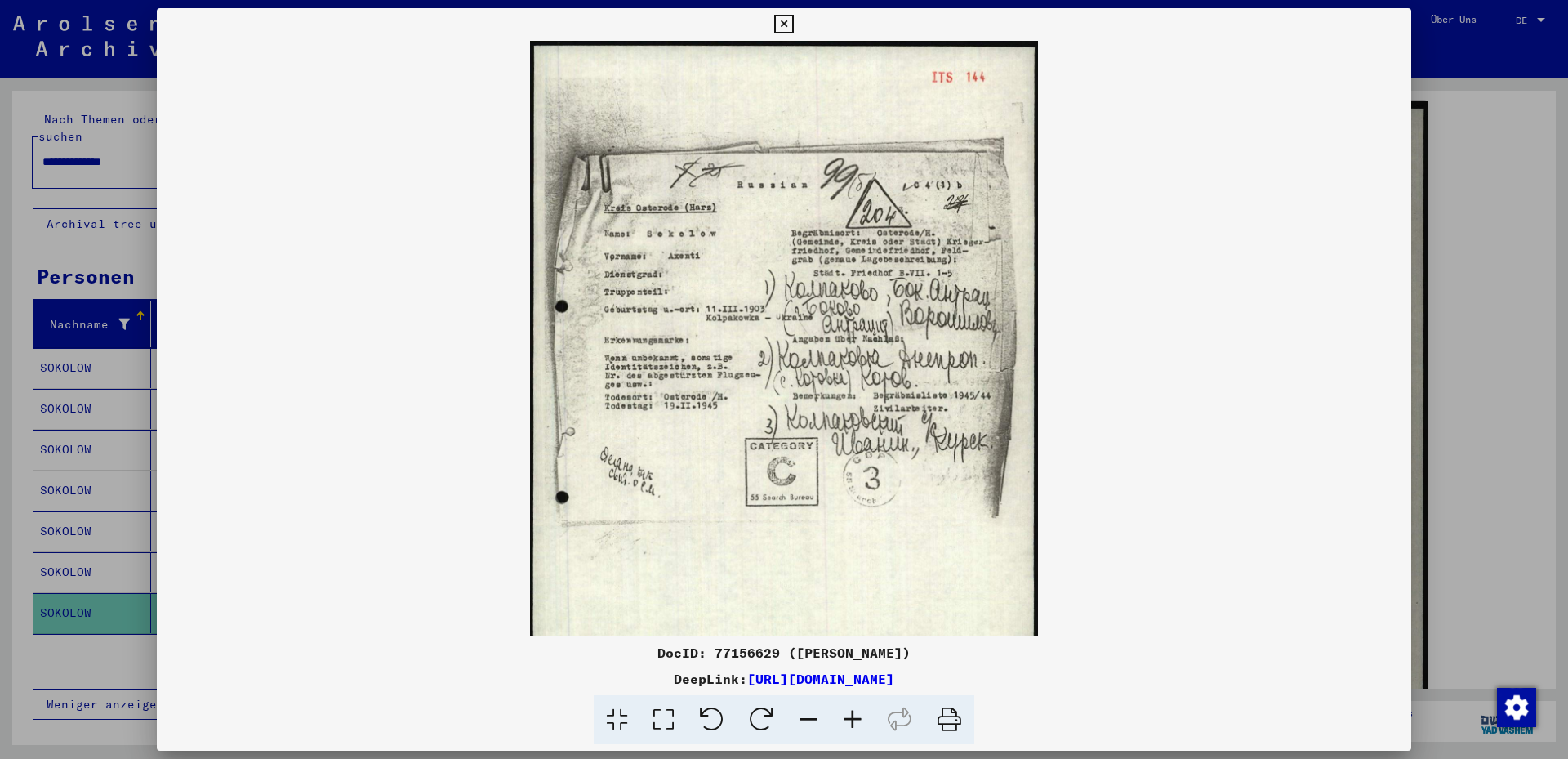
click at [852, 718] on icon at bounding box center [853, 720] width 44 height 50
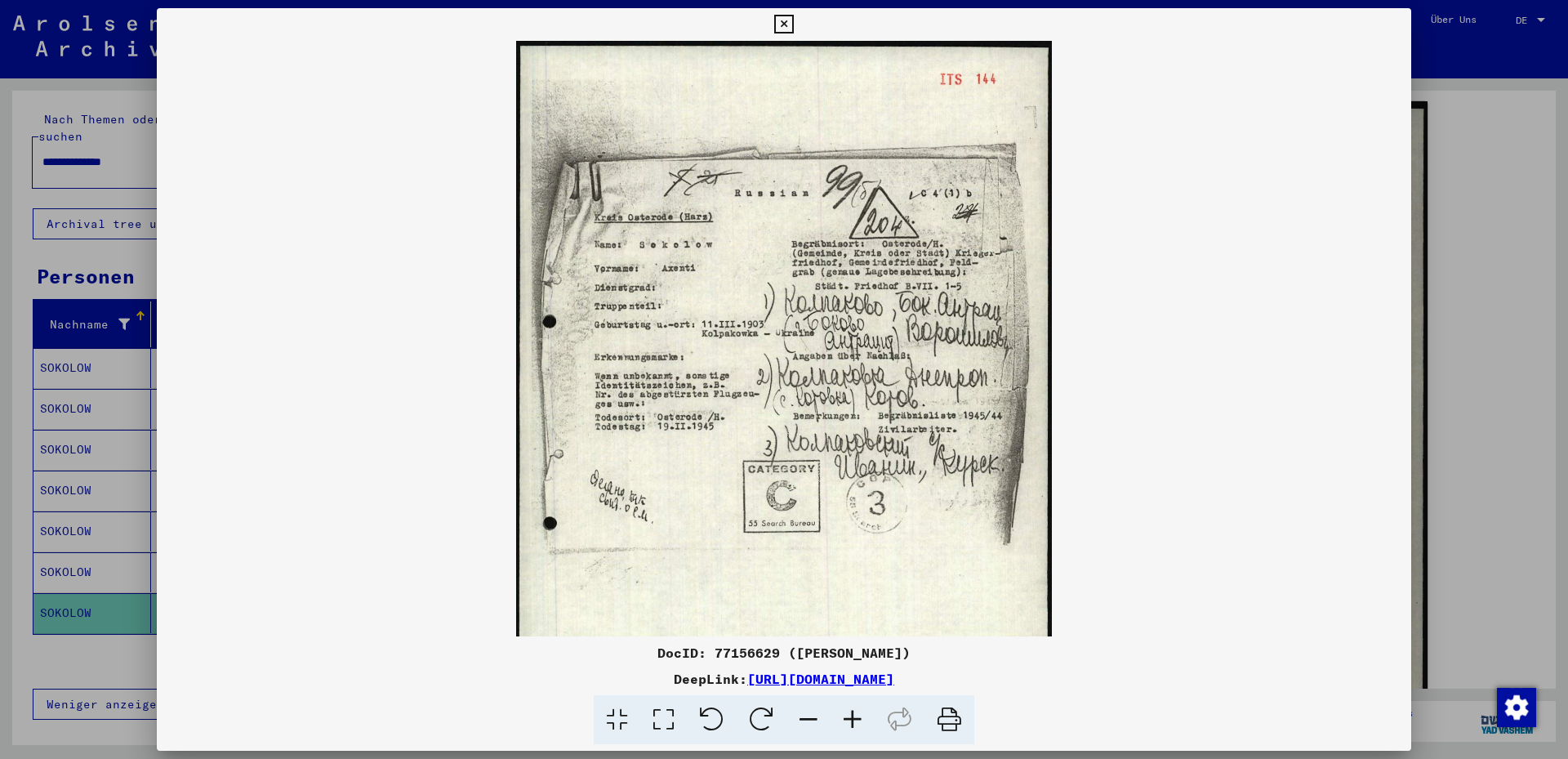
click at [852, 718] on icon at bounding box center [853, 720] width 44 height 50
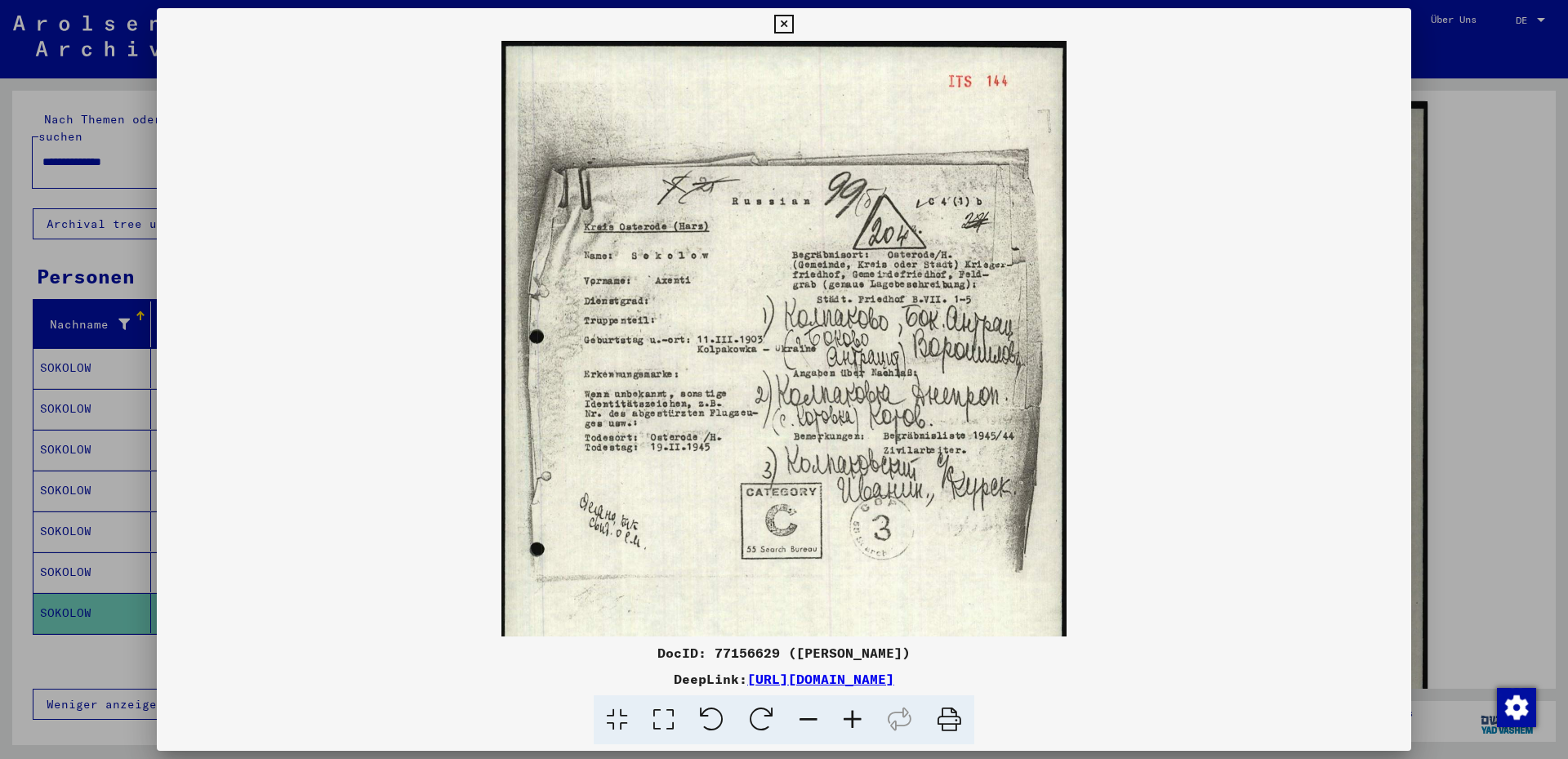
click at [852, 718] on icon at bounding box center [853, 720] width 44 height 50
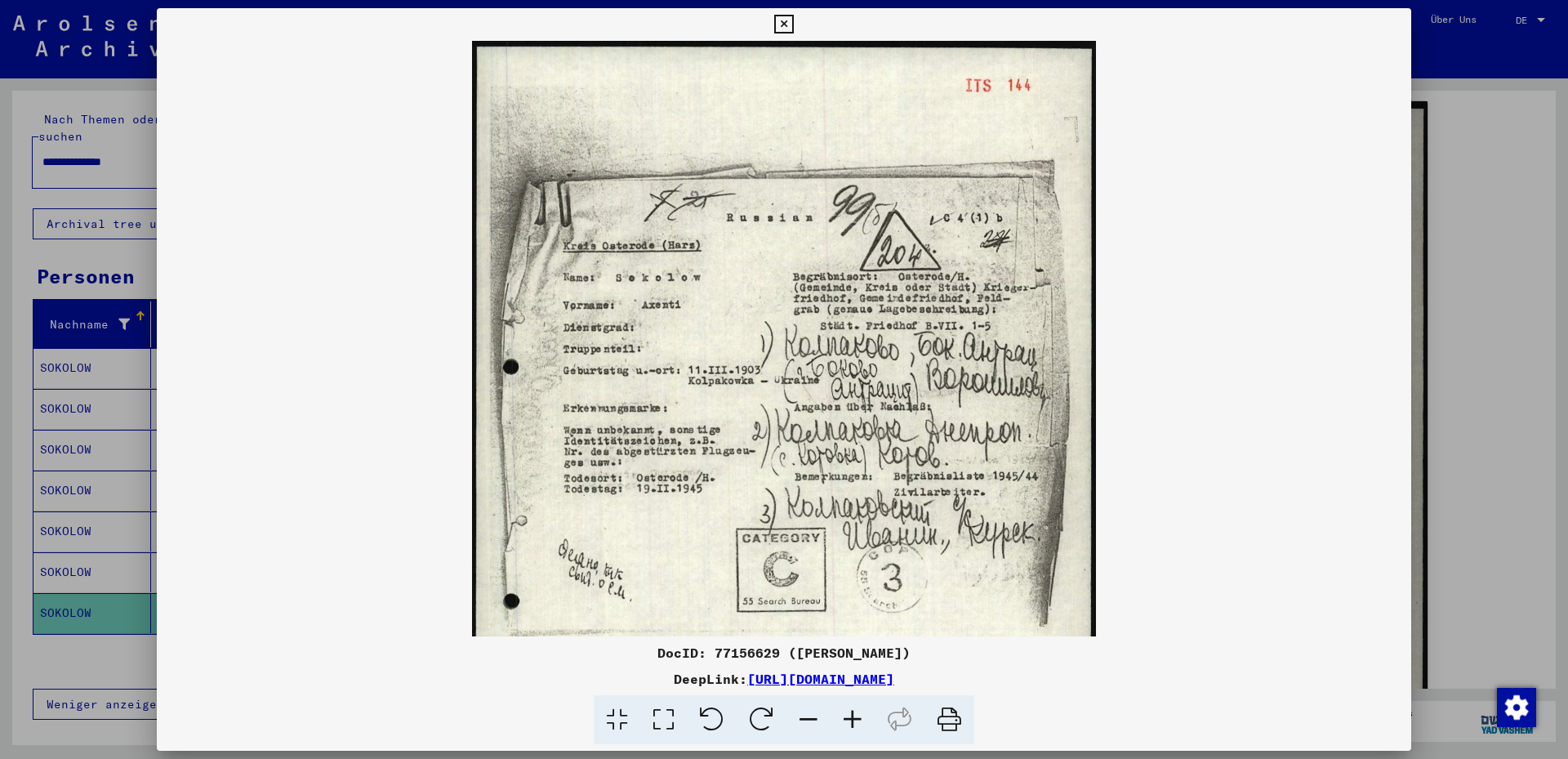
click at [852, 718] on icon at bounding box center [853, 720] width 44 height 50
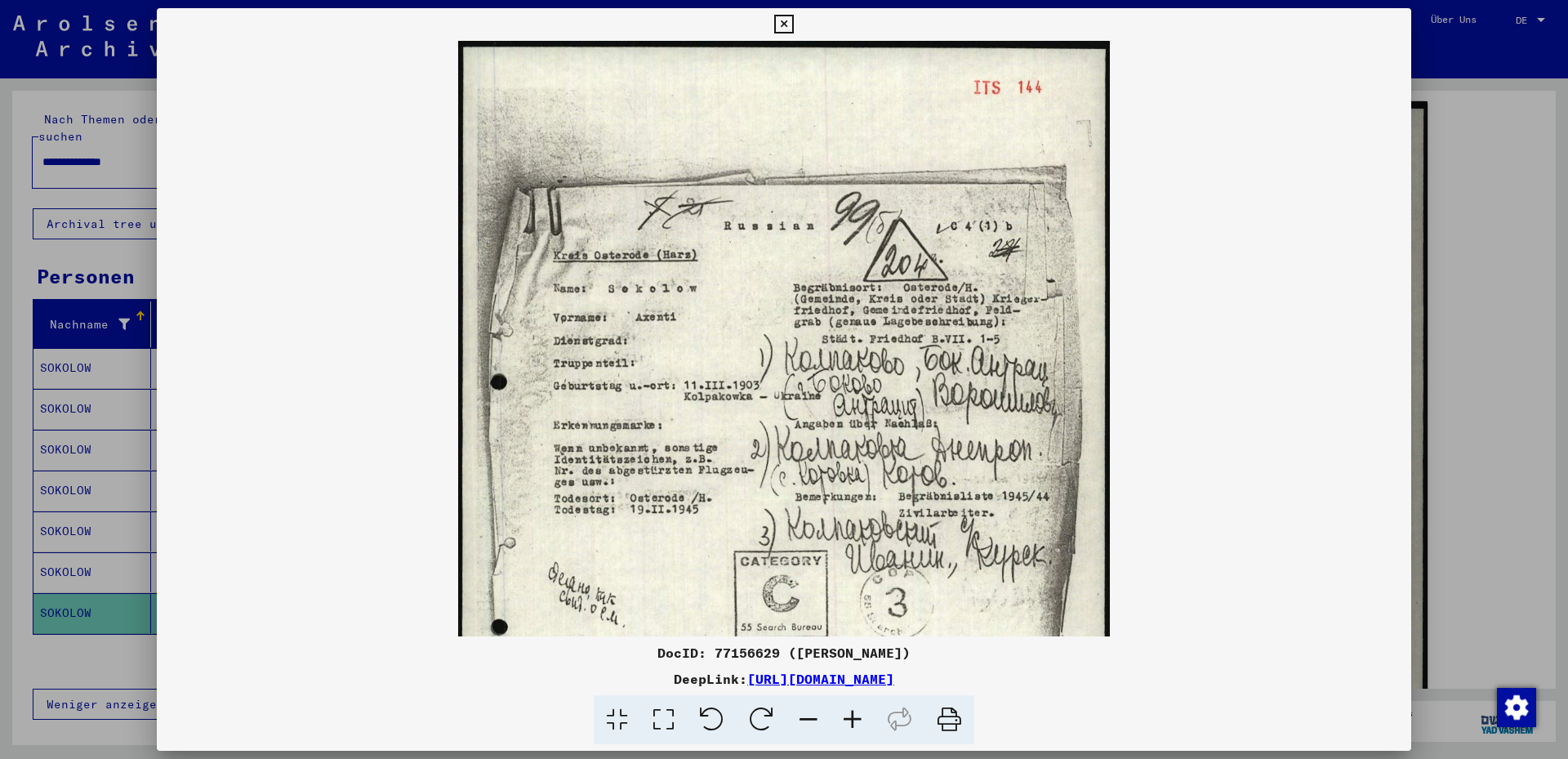
click at [852, 718] on icon at bounding box center [853, 720] width 44 height 50
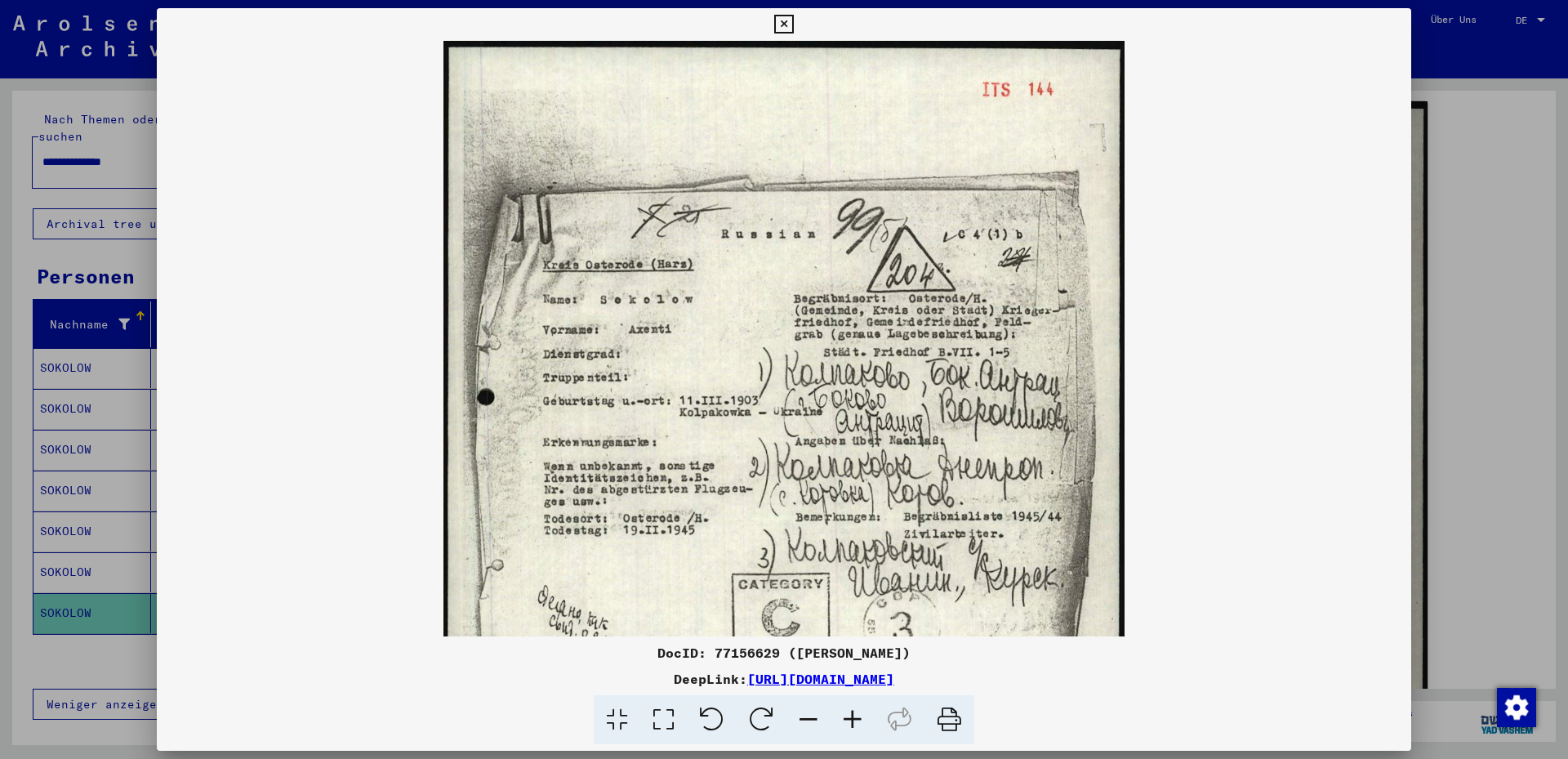
click at [852, 718] on icon at bounding box center [853, 720] width 44 height 50
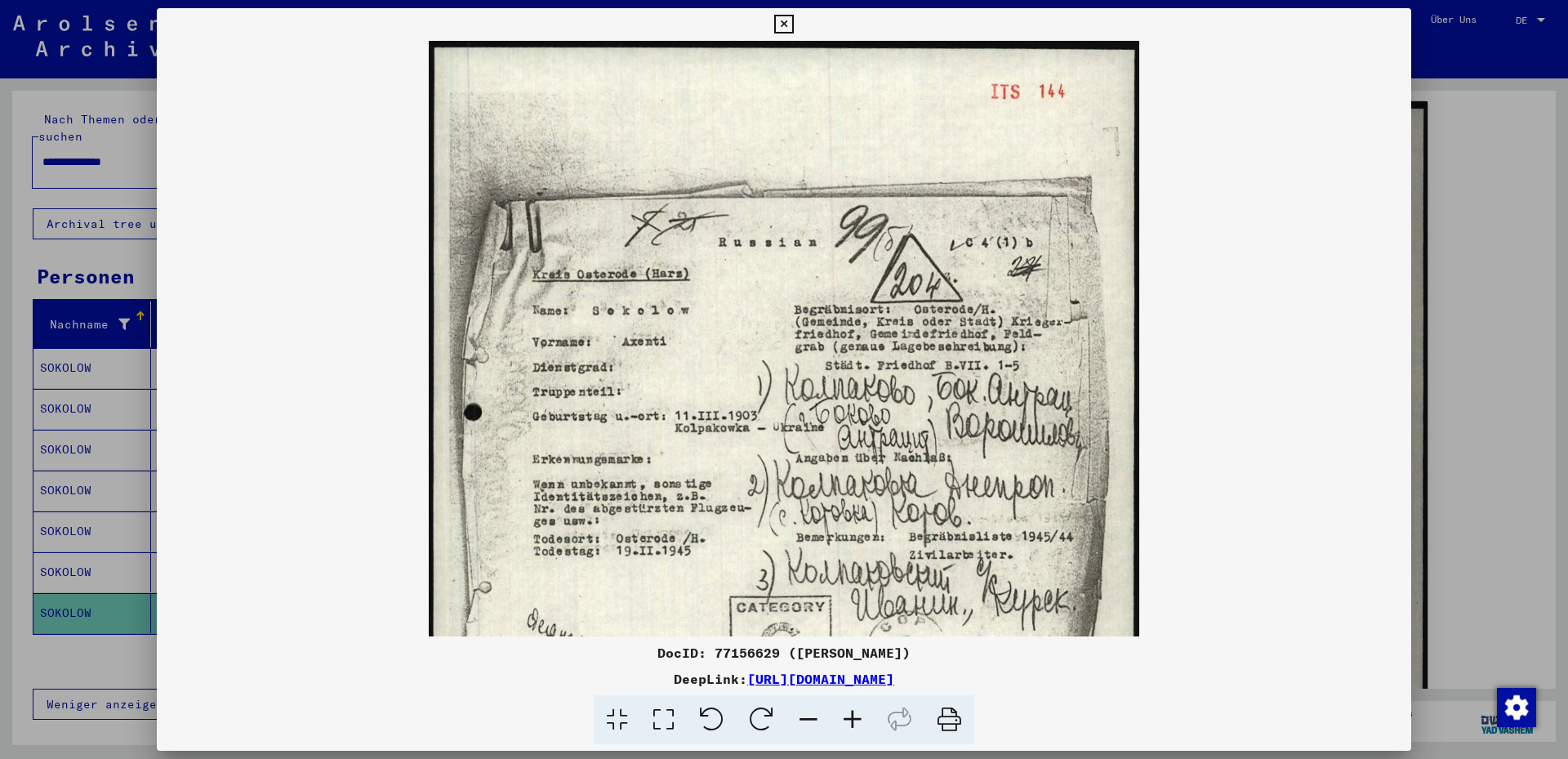
click at [851, 718] on icon at bounding box center [853, 720] width 44 height 50
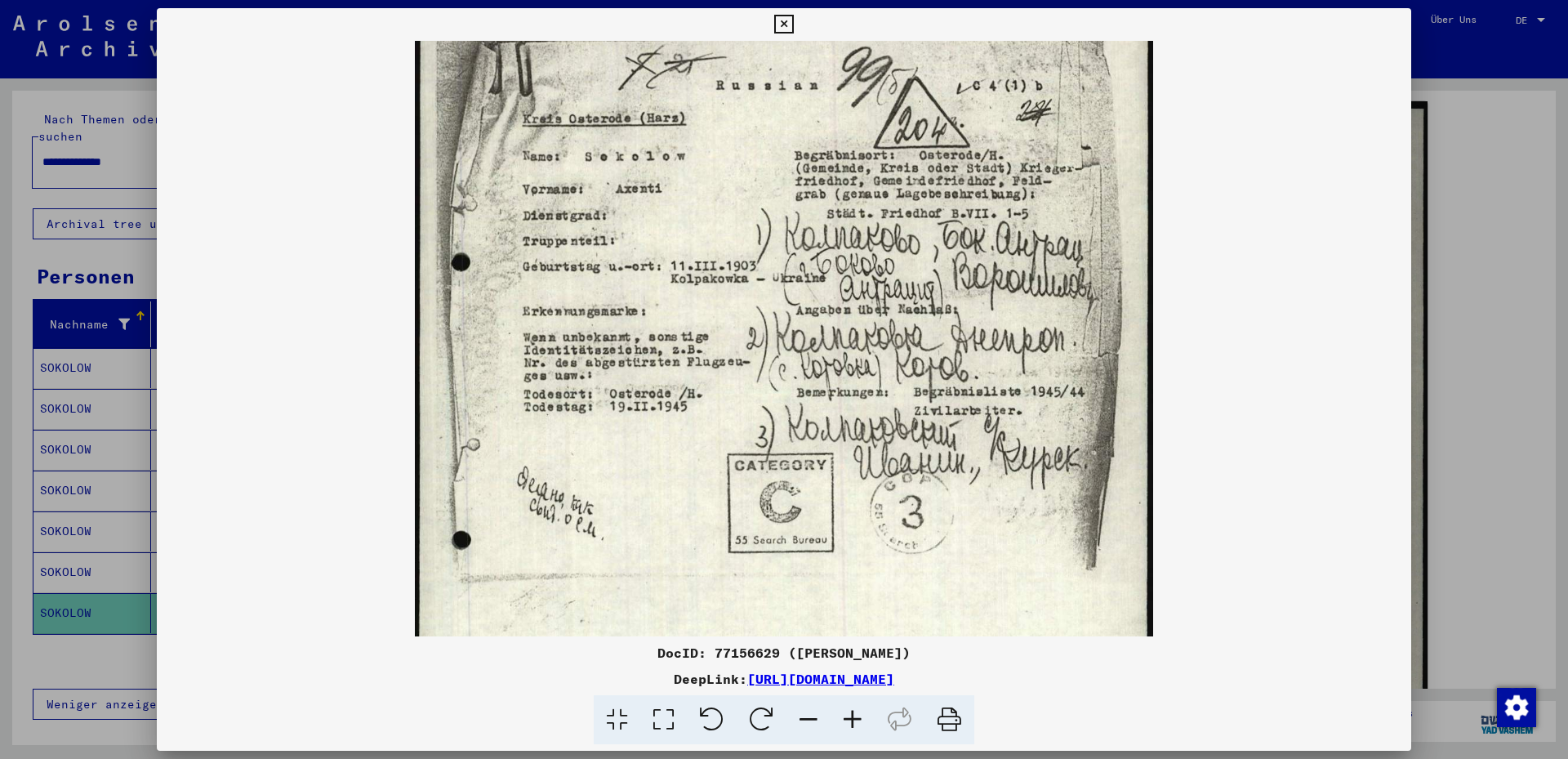
scroll to position [169, 0]
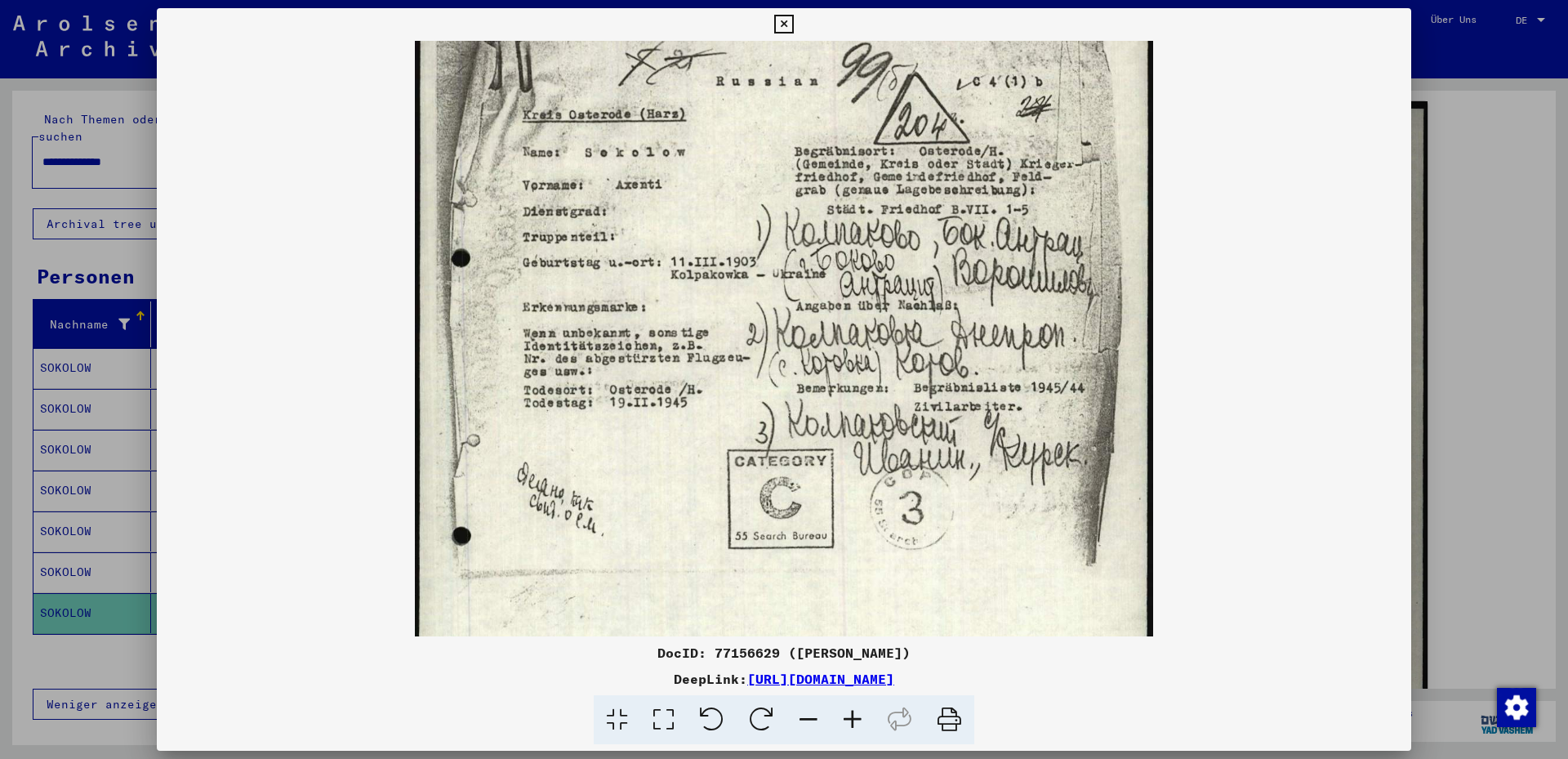
drag, startPoint x: 1071, startPoint y: 536, endPoint x: 1067, endPoint y: 367, distance: 169.0
click at [1067, 367] on img at bounding box center [785, 394] width 740 height 1045
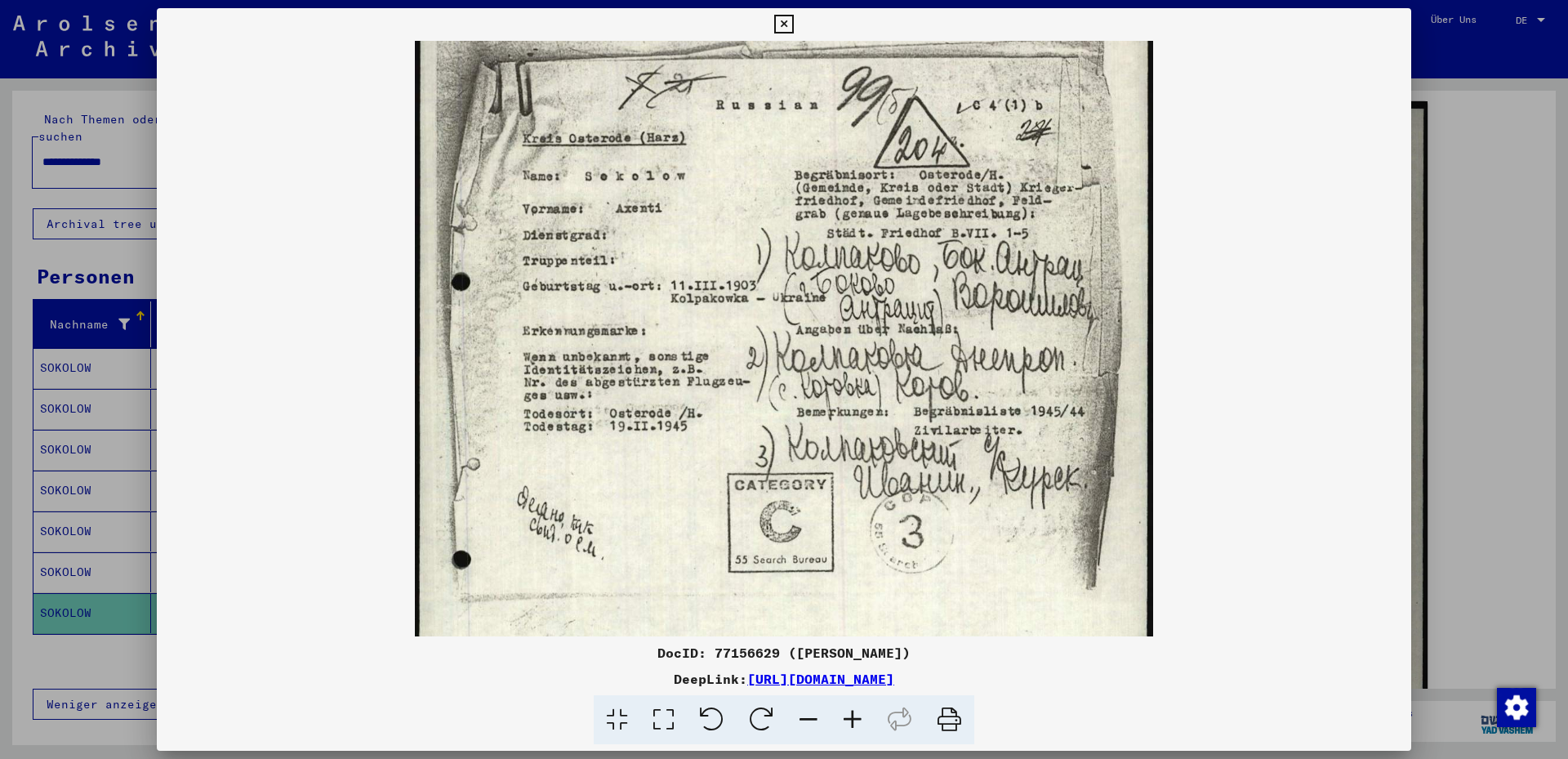
scroll to position [145, 0]
drag, startPoint x: 1028, startPoint y: 318, endPoint x: 1016, endPoint y: 342, distance: 26.8
click at [1016, 342] on img at bounding box center [785, 419] width 740 height 1045
click at [1302, 389] on viewer-one-image at bounding box center [783, 194] width 1254 height 596
click at [793, 24] on icon at bounding box center [783, 24] width 18 height 19
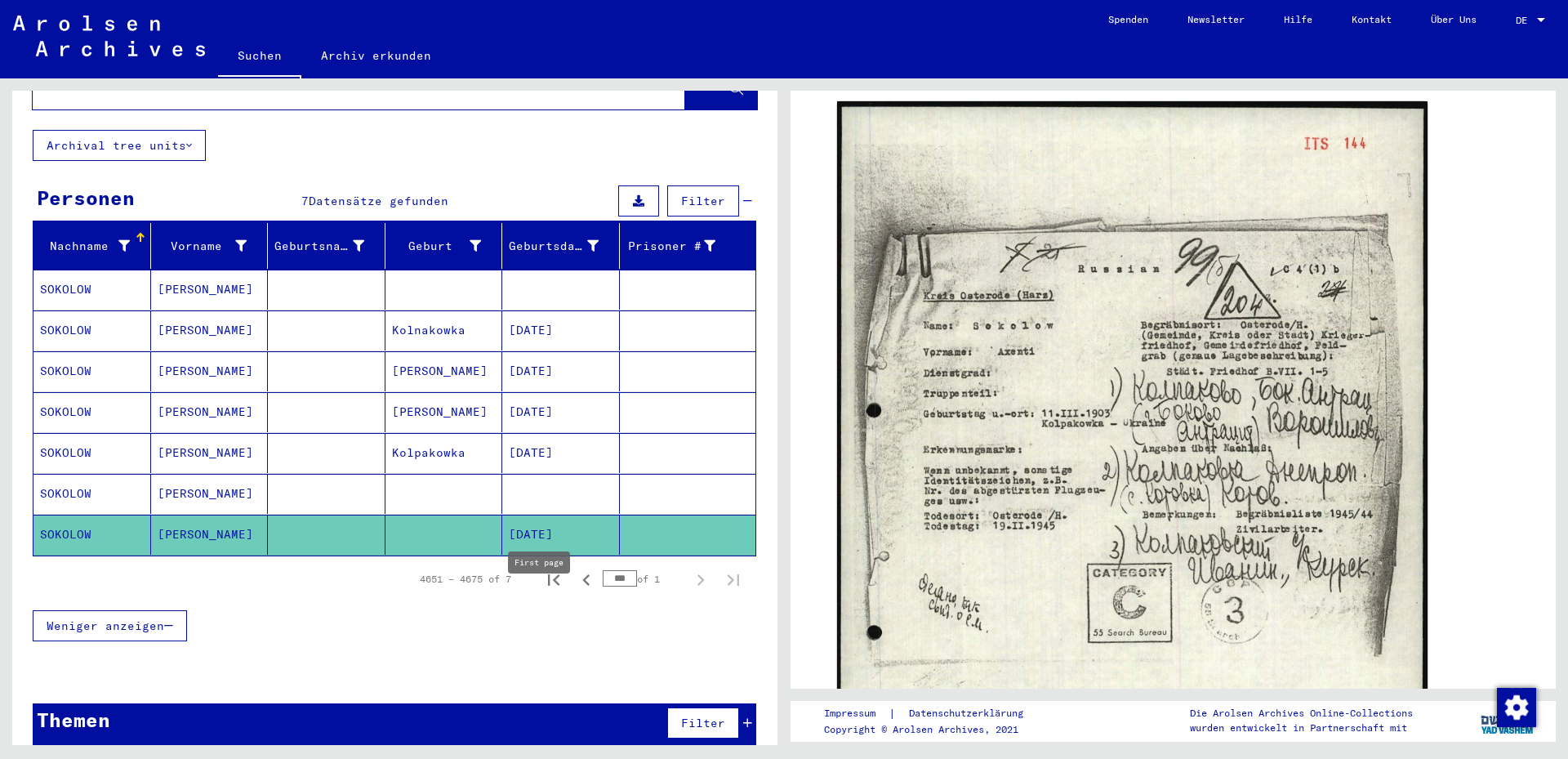
scroll to position [79, 0]
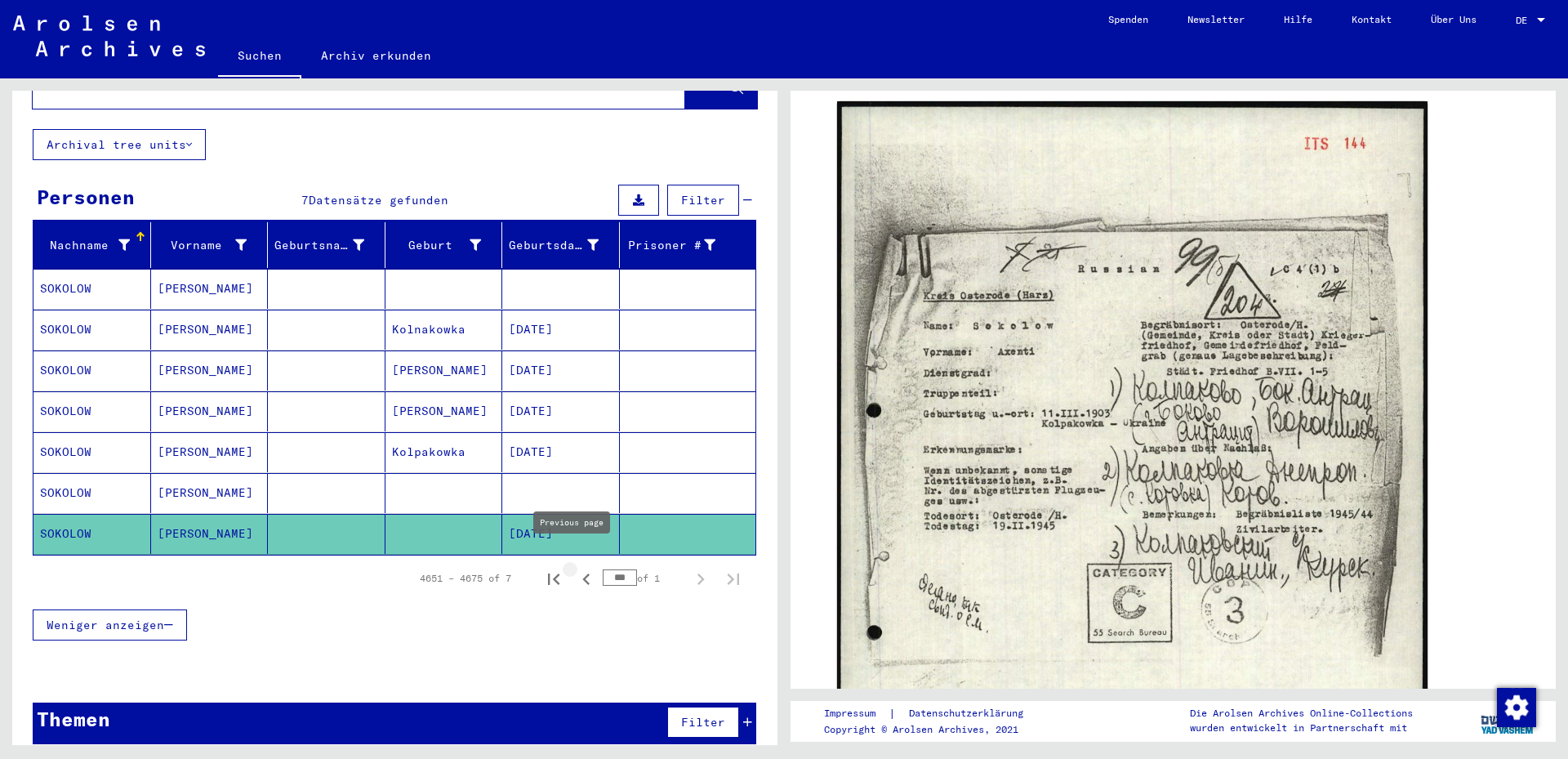
click at [574, 568] on icon "Previous page" at bounding box center [586, 579] width 23 height 23
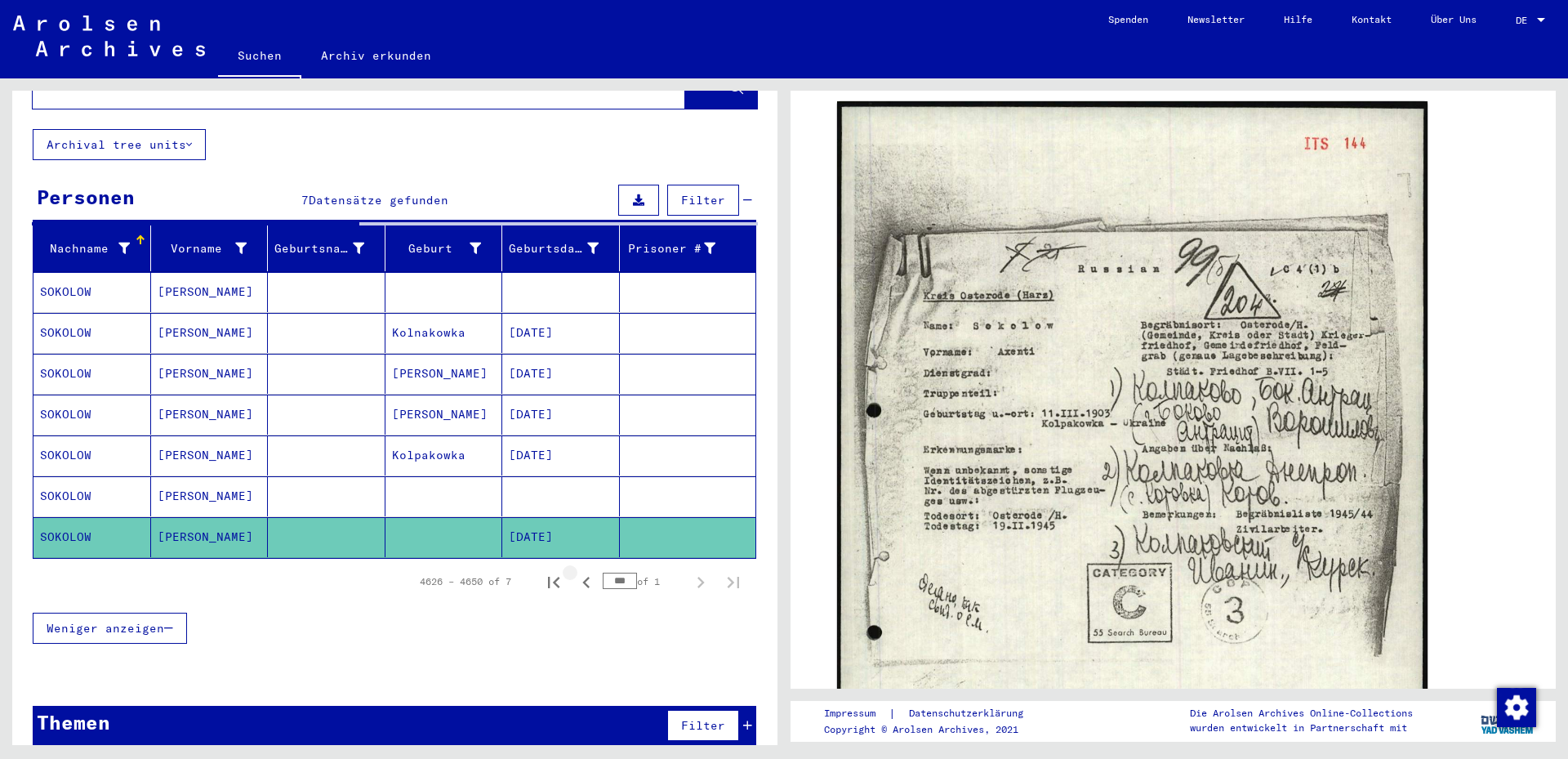
scroll to position [0, 0]
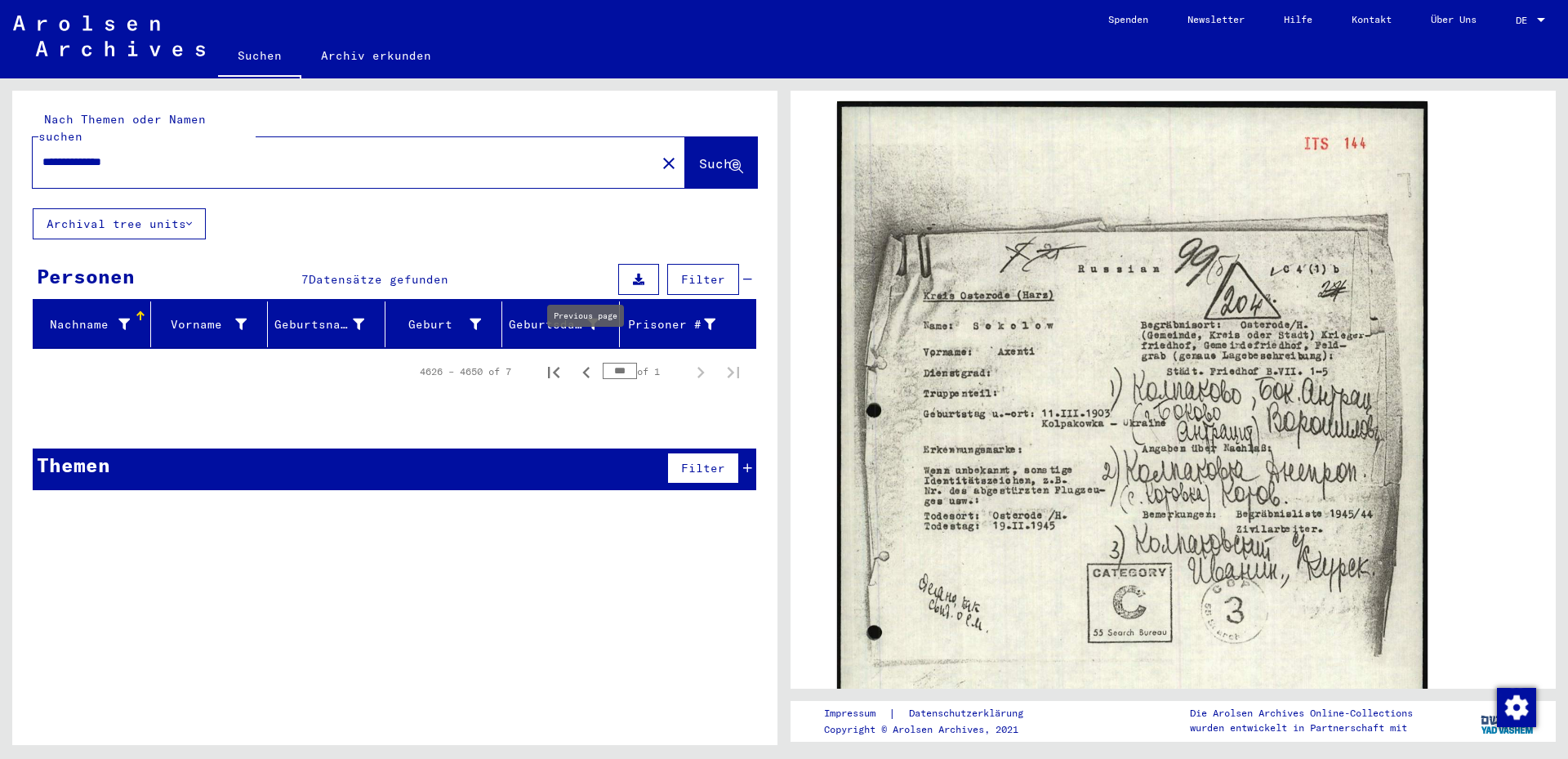
click at [585, 367] on icon "Previous page" at bounding box center [586, 373] width 8 height 12
type input "***"
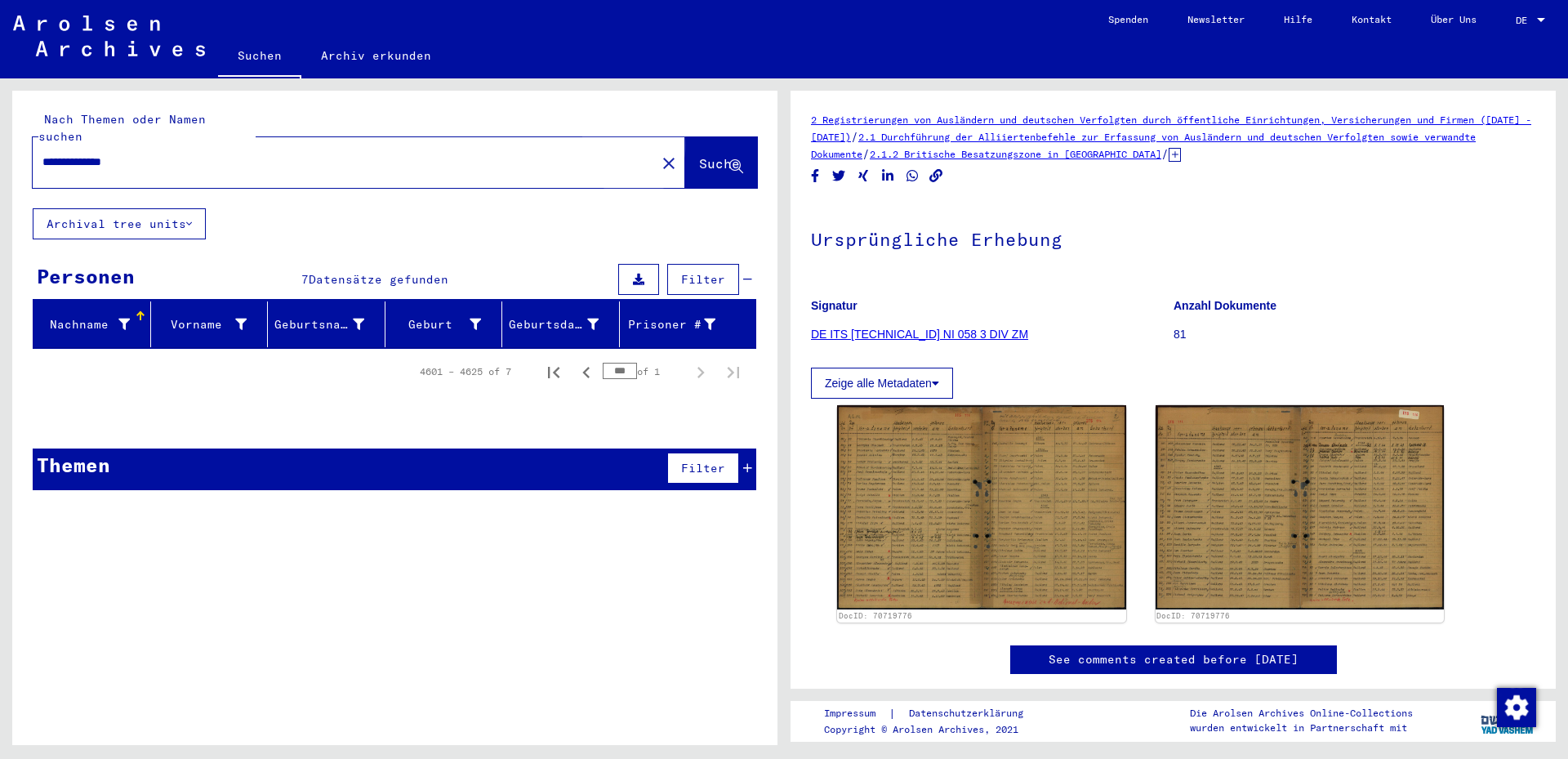
click at [699, 155] on span "Suche" at bounding box center [719, 163] width 41 height 16
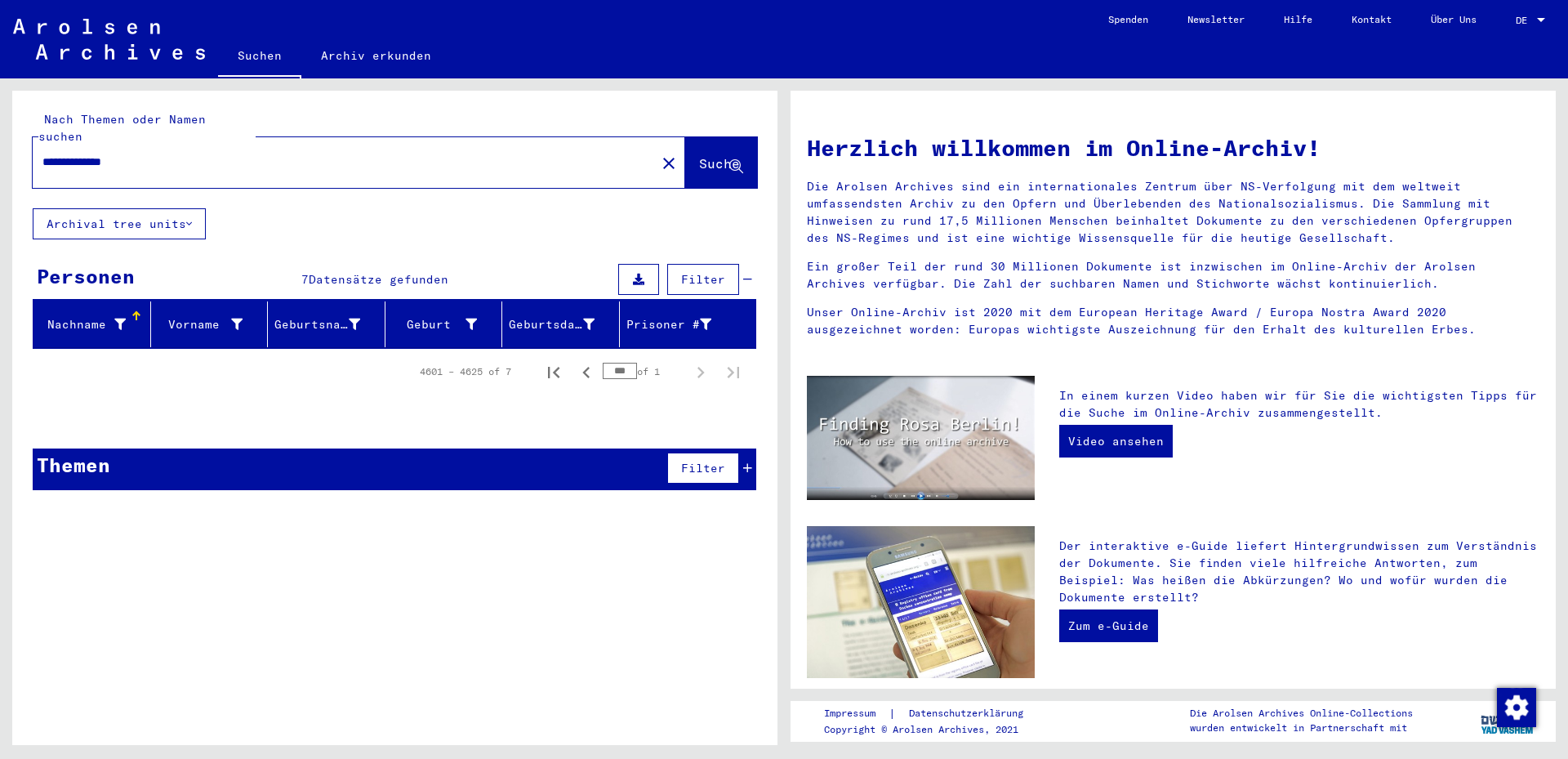
click at [53, 154] on input "**********" at bounding box center [339, 162] width 594 height 17
type input "******"
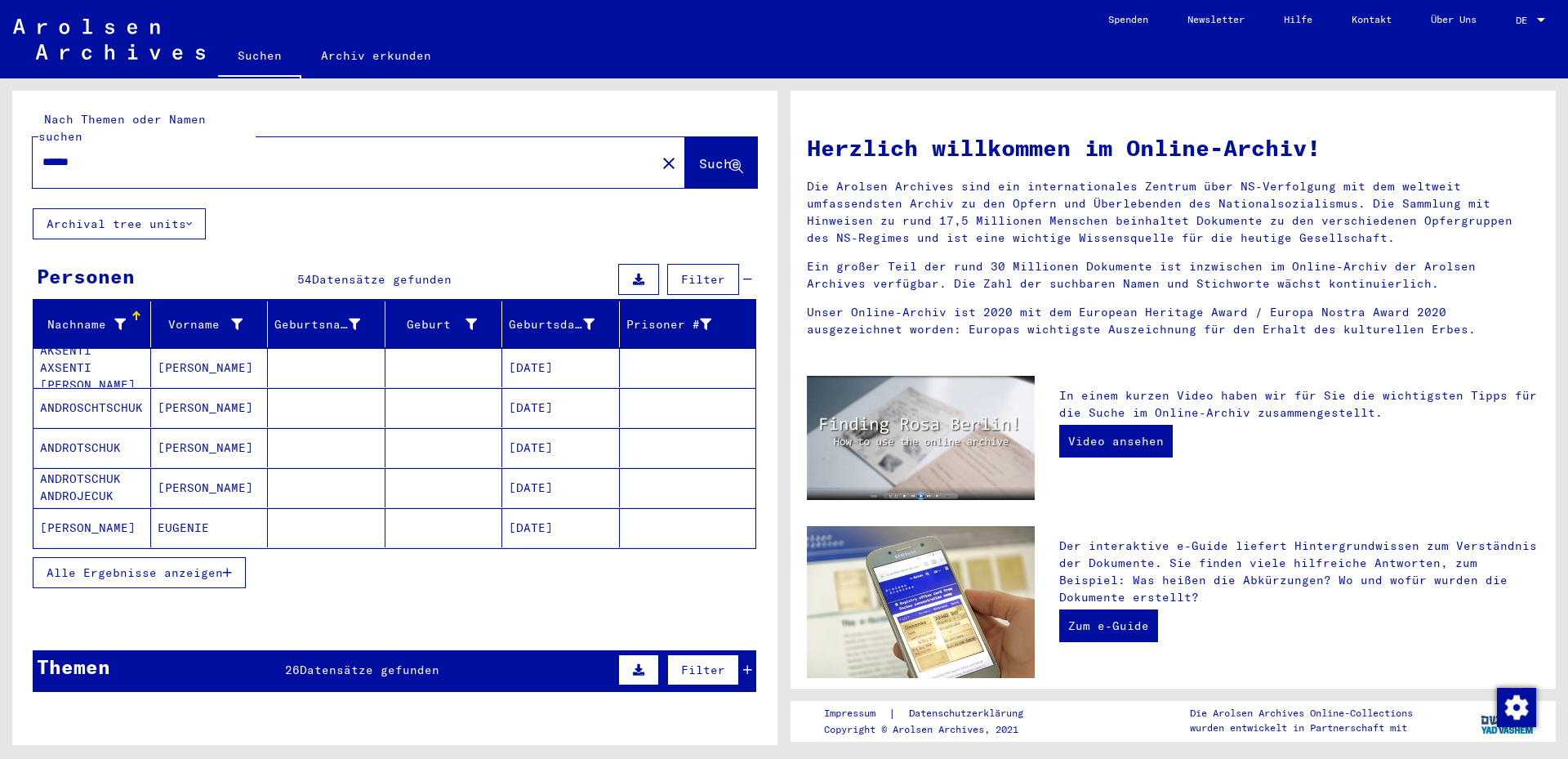
click at [253, 58] on link "Suchen" at bounding box center [260, 57] width 83 height 42
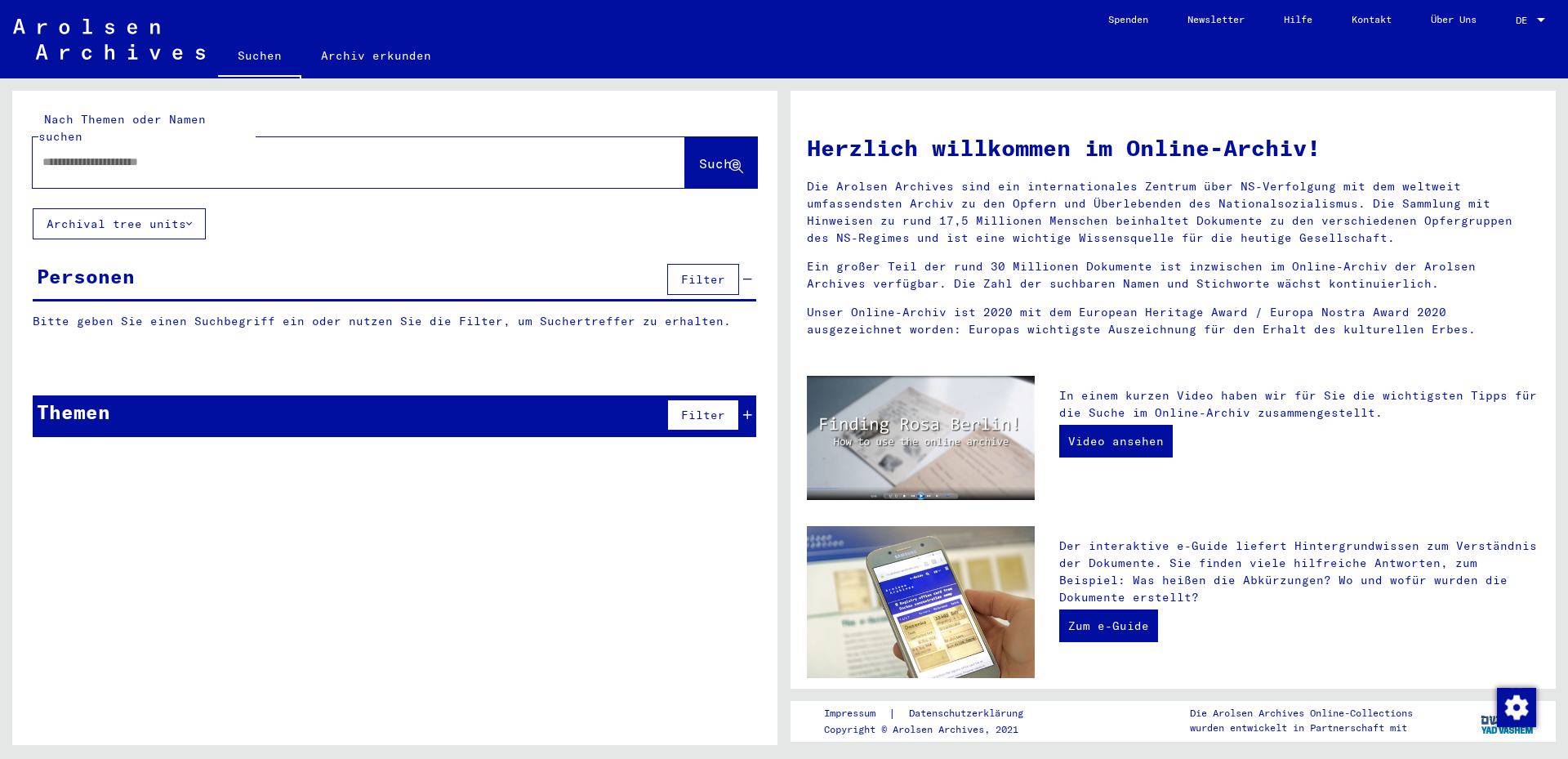
click at [86, 154] on input "text" at bounding box center [339, 162] width 594 height 17
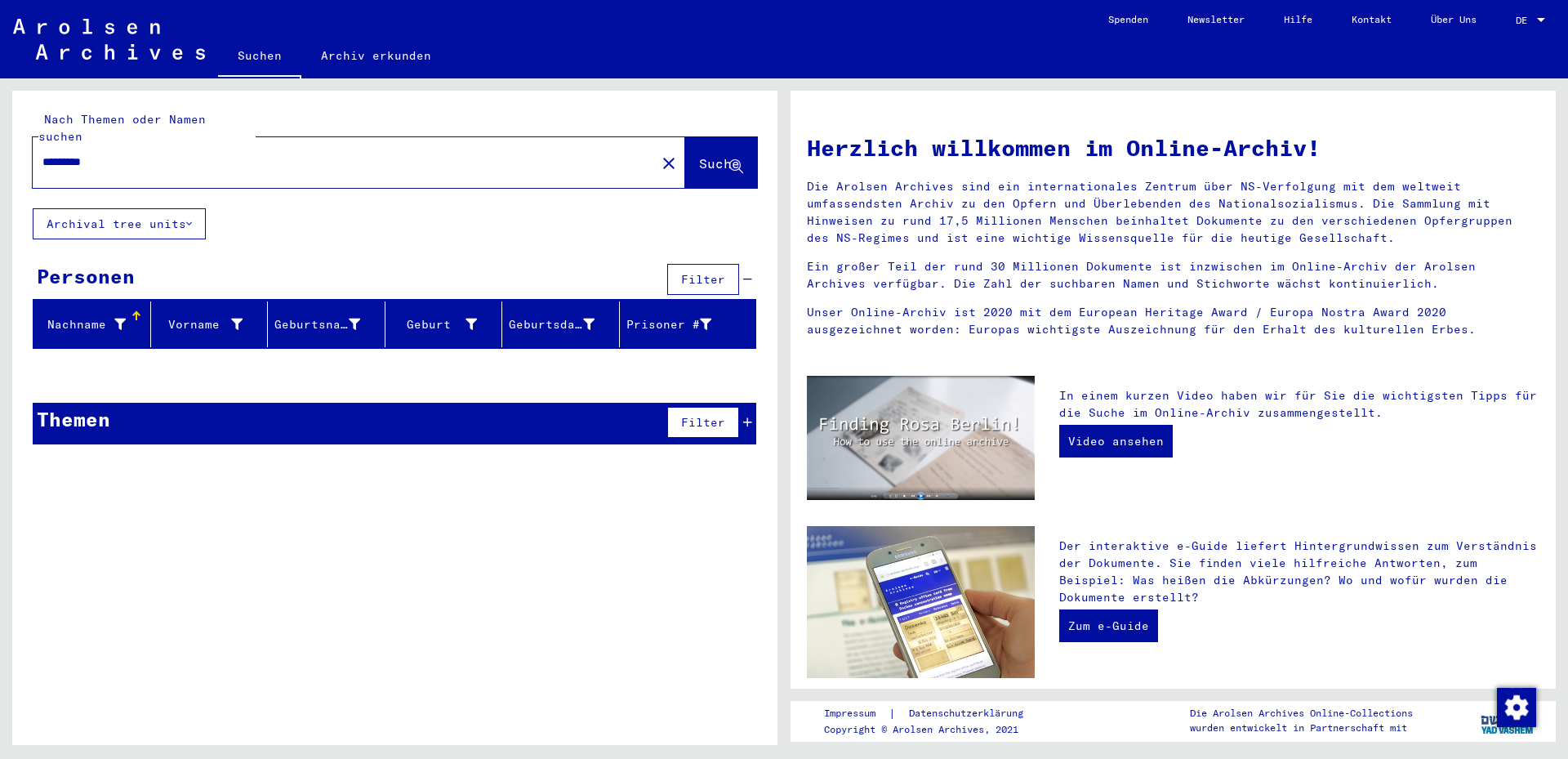
click at [79, 154] on input "*********" at bounding box center [339, 162] width 594 height 17
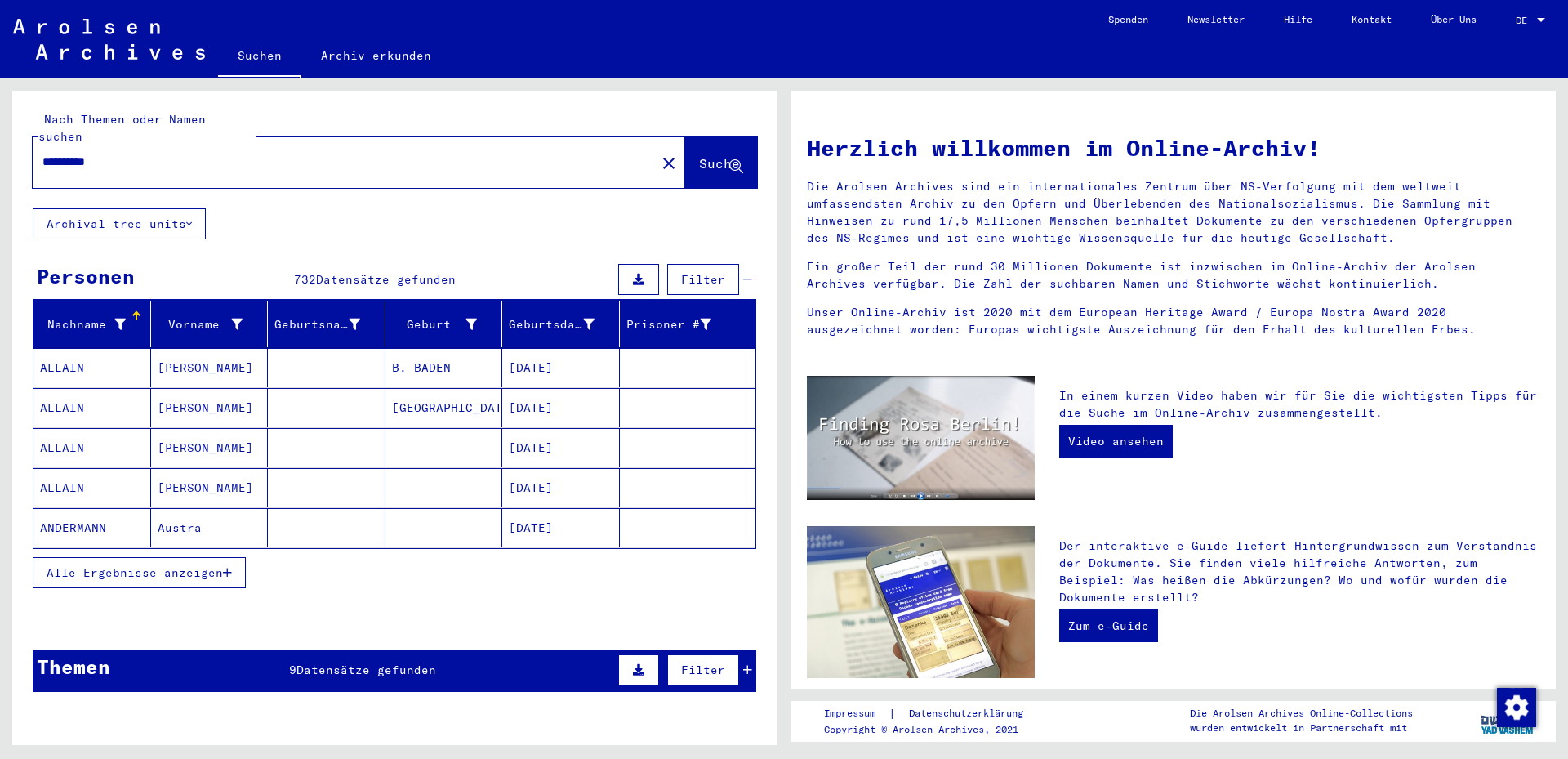
click at [43, 154] on input "**********" at bounding box center [339, 162] width 594 height 17
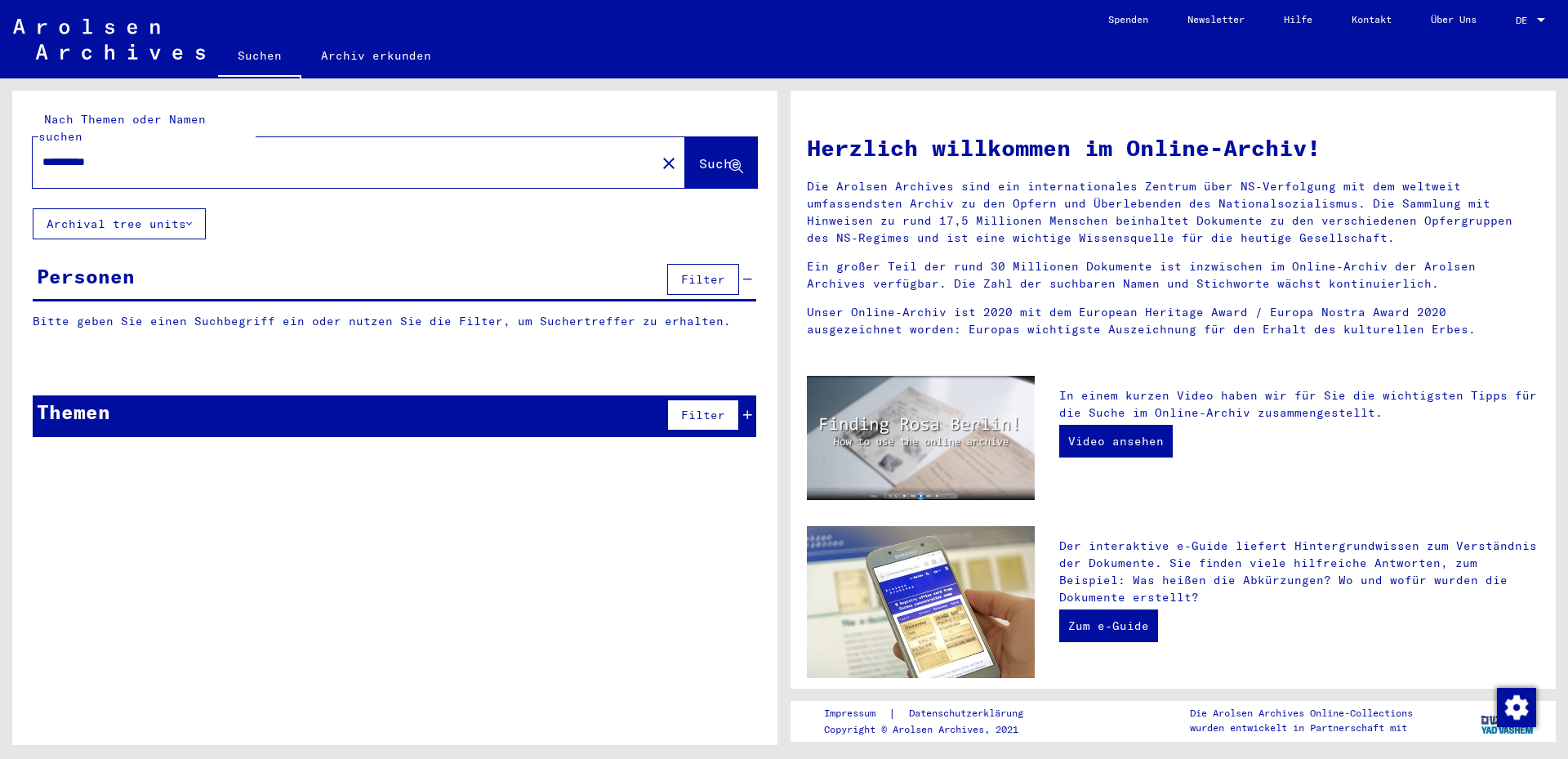
type input "*********"
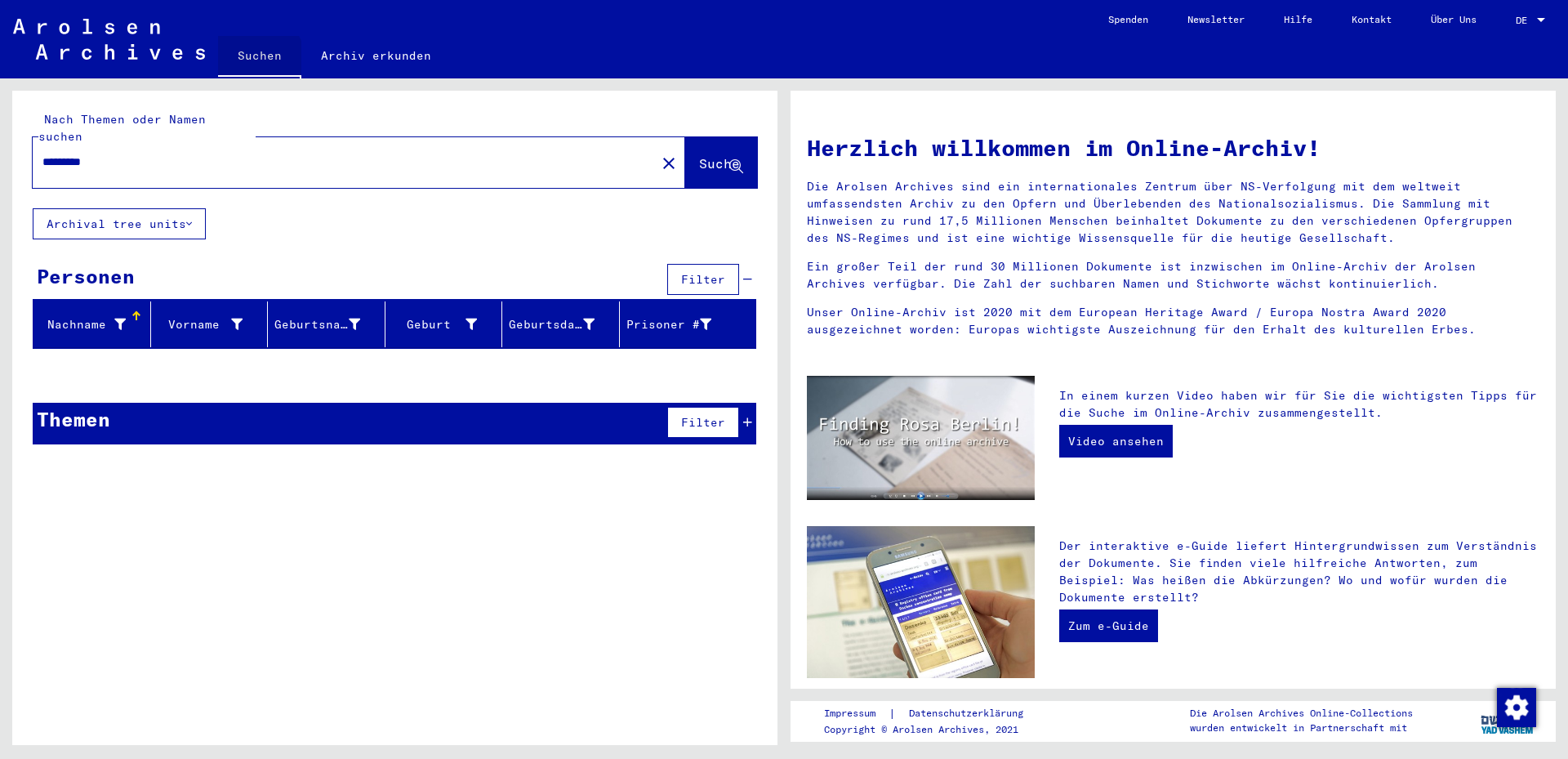
click at [259, 58] on link "Suchen" at bounding box center [260, 57] width 83 height 42
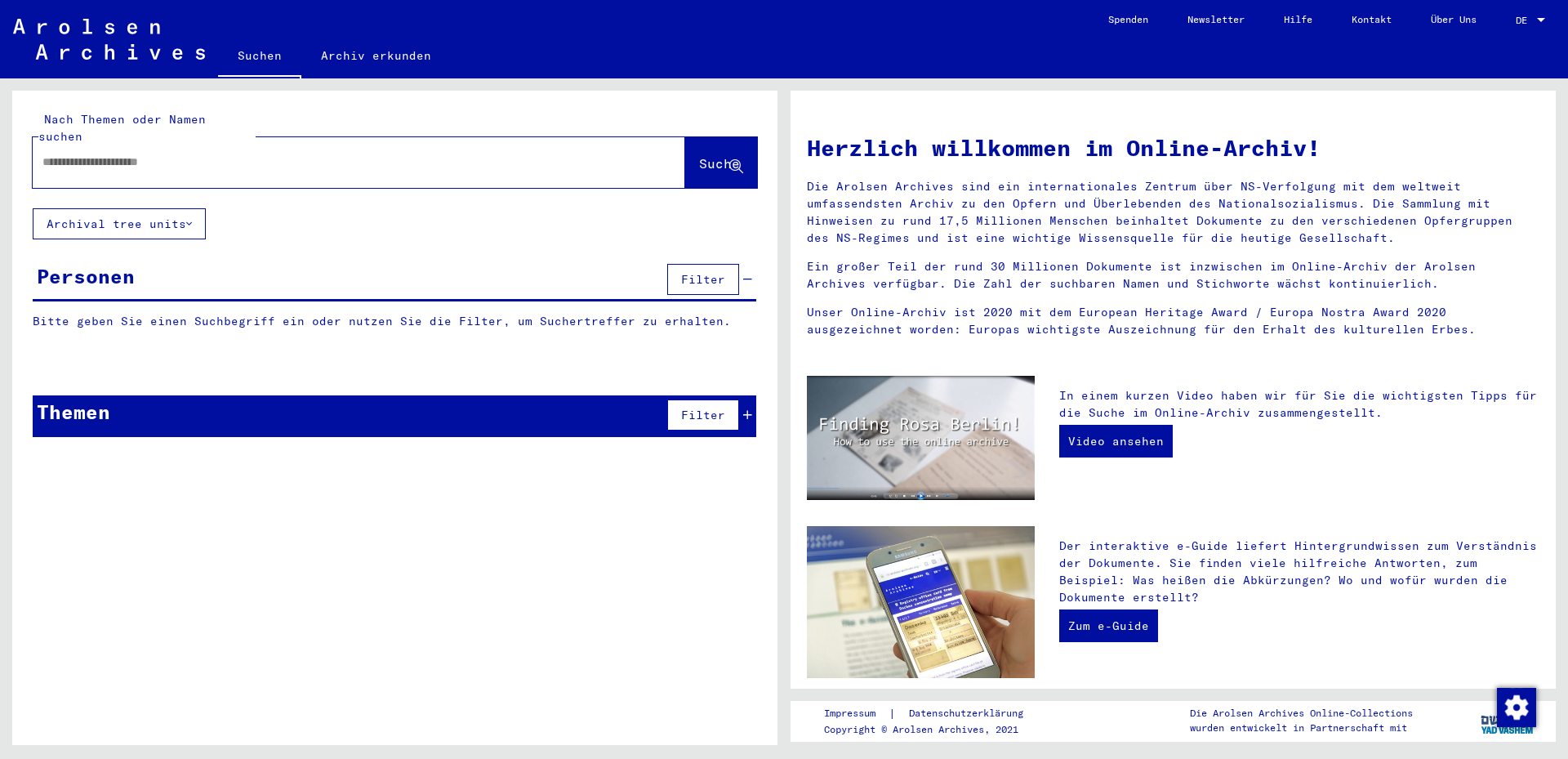
click at [66, 154] on div at bounding box center [334, 162] width 603 height 37
click at [68, 154] on input "text" at bounding box center [339, 162] width 594 height 17
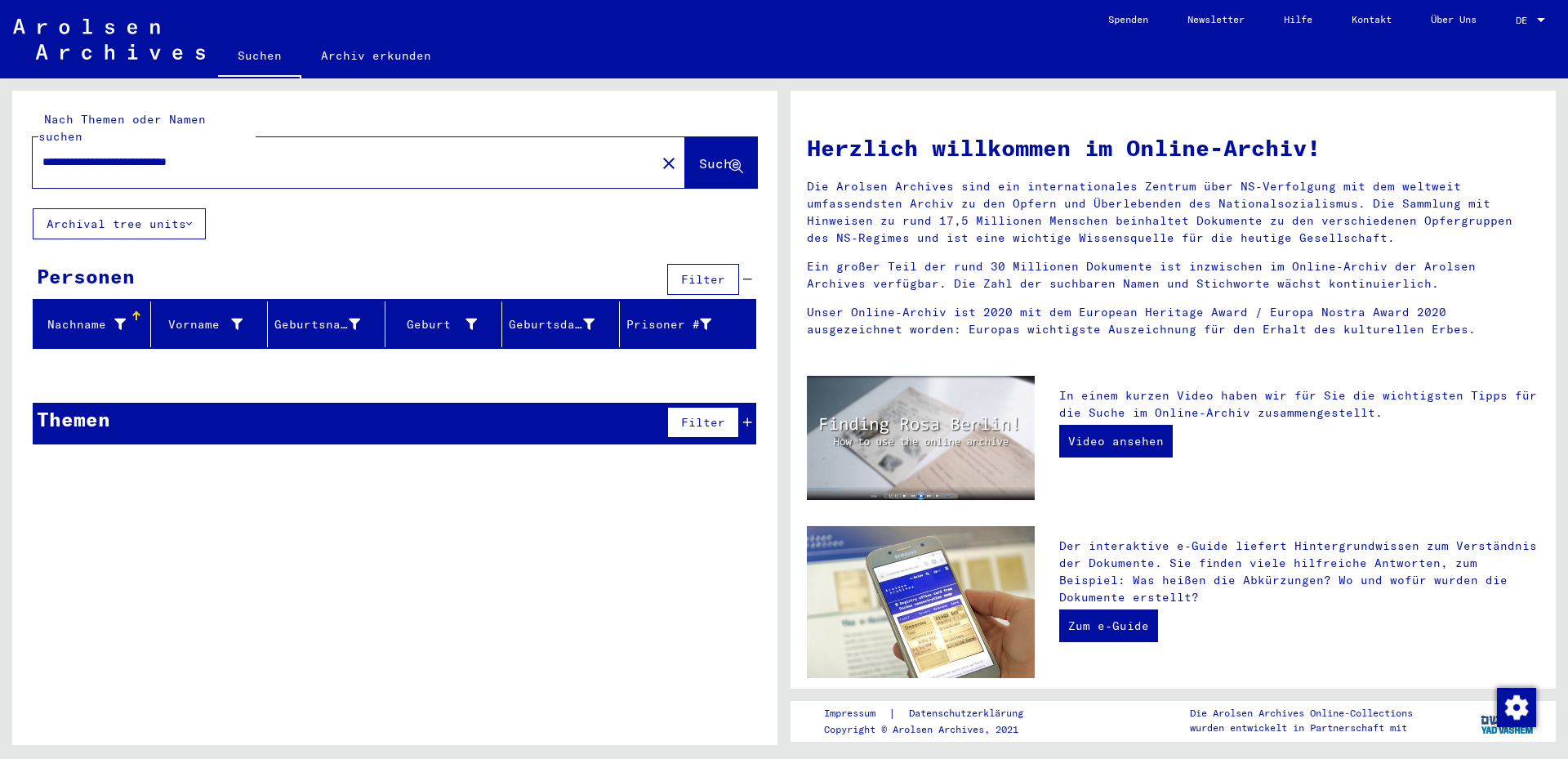
click at [749, 416] on icon at bounding box center [747, 422] width 9 height 12
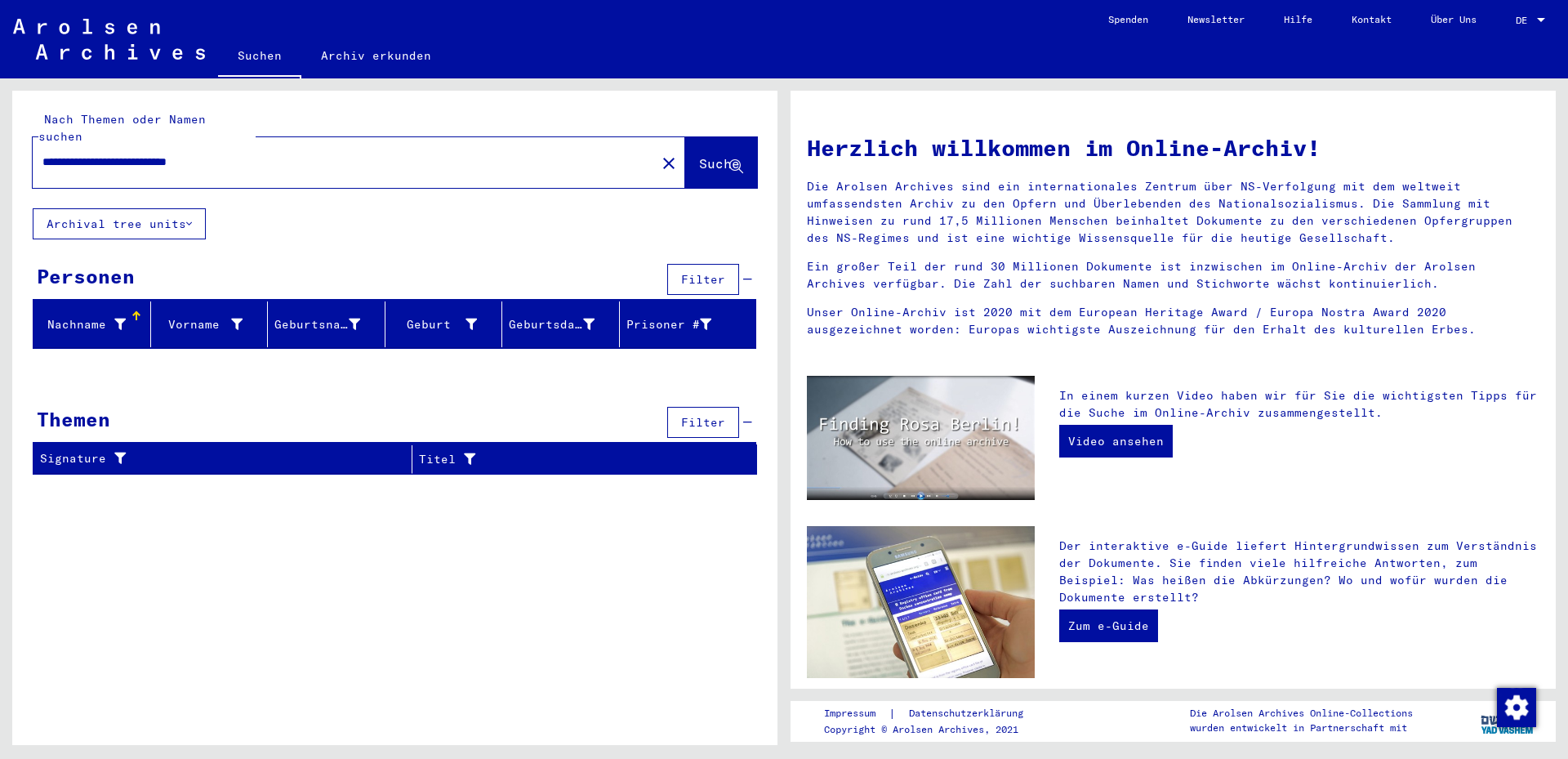
click at [105, 144] on div "**********" at bounding box center [334, 162] width 603 height 37
click at [65, 154] on input "**********" at bounding box center [339, 162] width 594 height 17
type input "**********"
